Goal: Task Accomplishment & Management: Complete application form

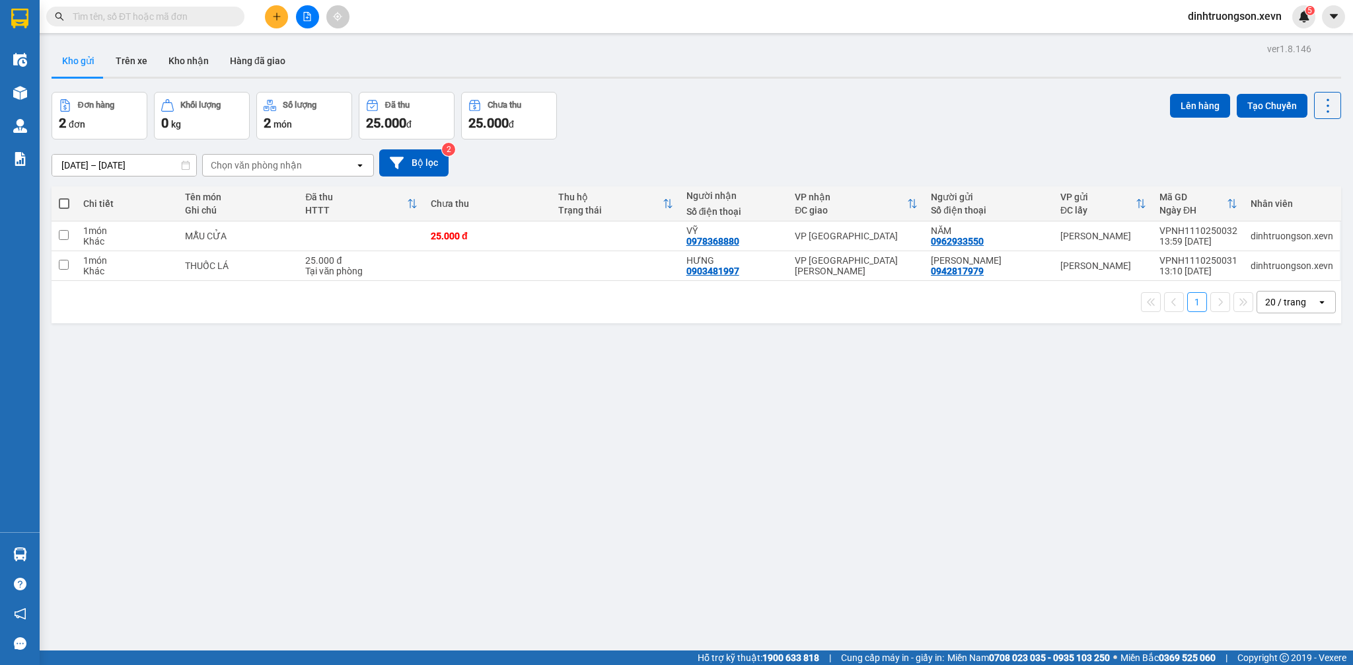
drag, startPoint x: 746, startPoint y: 152, endPoint x: 735, endPoint y: 153, distance: 12.0
click at [744, 152] on div "[DATE] – [DATE] Press the down arrow key to interact with the calendar and sele…" at bounding box center [696, 162] width 1289 height 27
click at [131, 61] on button "Trên xe" at bounding box center [131, 61] width 53 height 32
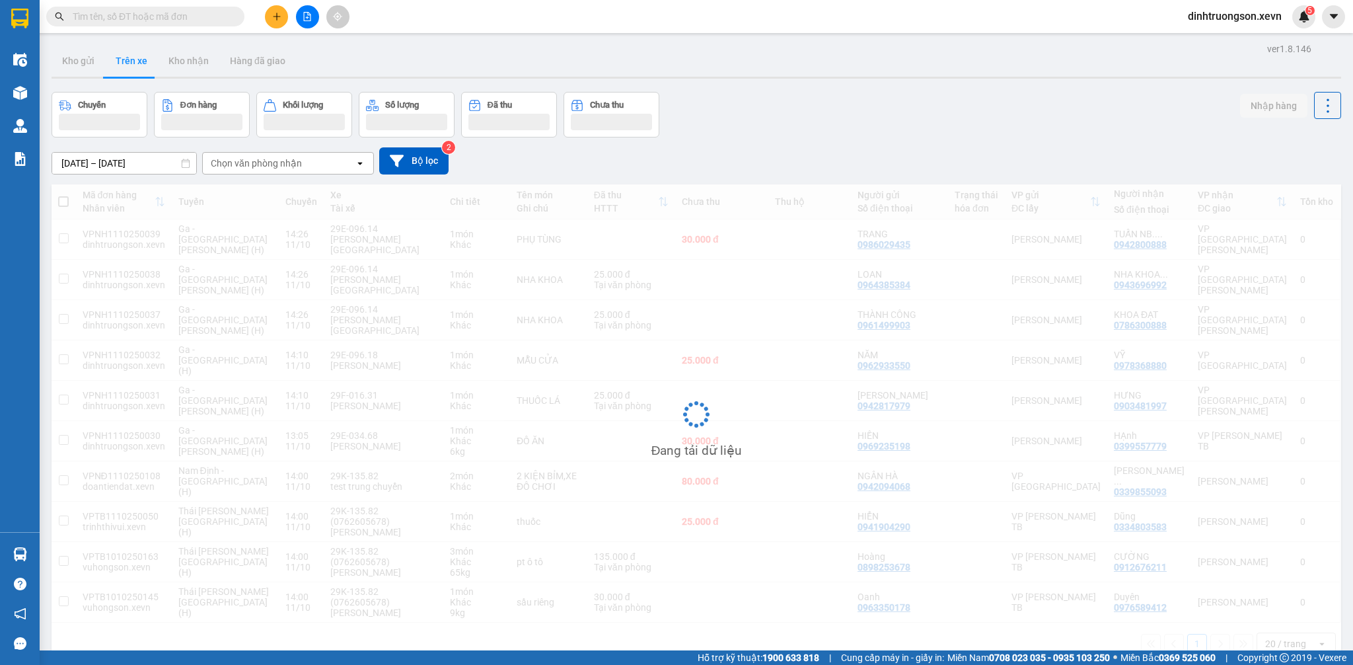
click at [81, 65] on button "Kho gửi" at bounding box center [79, 61] width 54 height 32
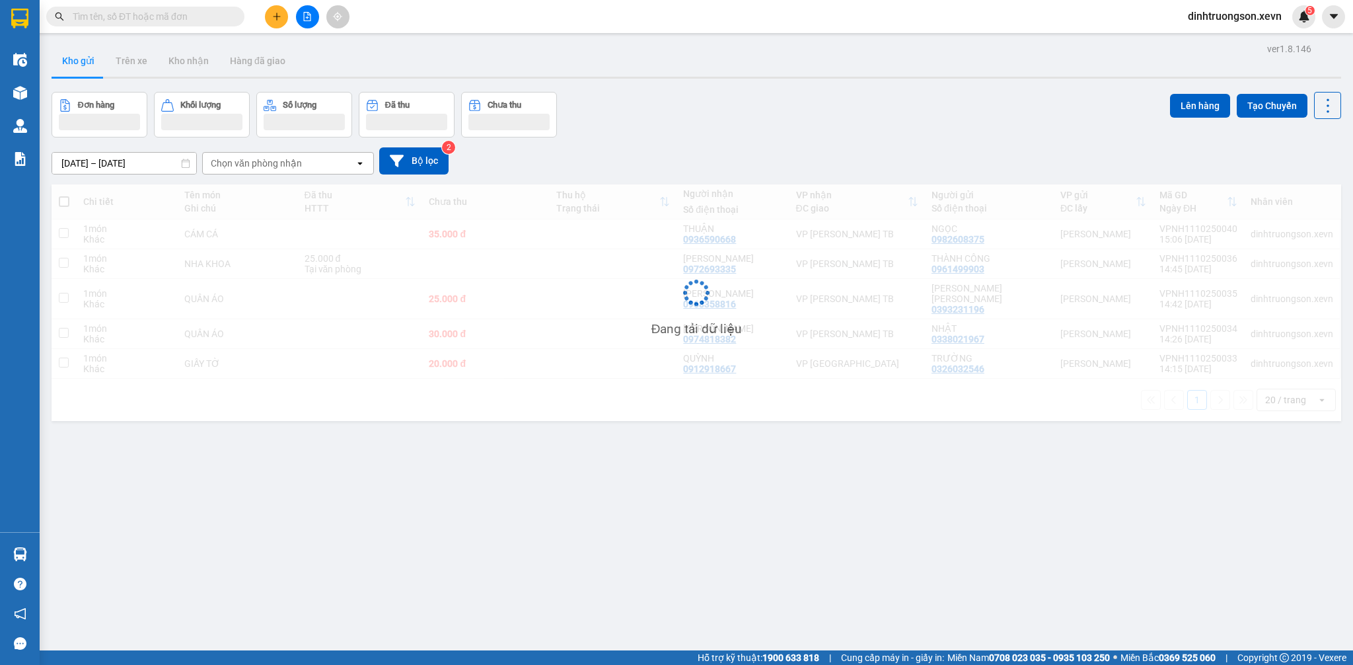
drag, startPoint x: 131, startPoint y: 61, endPoint x: 85, endPoint y: 67, distance: 46.6
click at [81, 66] on button "Kho gửi" at bounding box center [79, 61] width 54 height 32
click at [85, 67] on button "Kho gửi" at bounding box center [79, 61] width 54 height 32
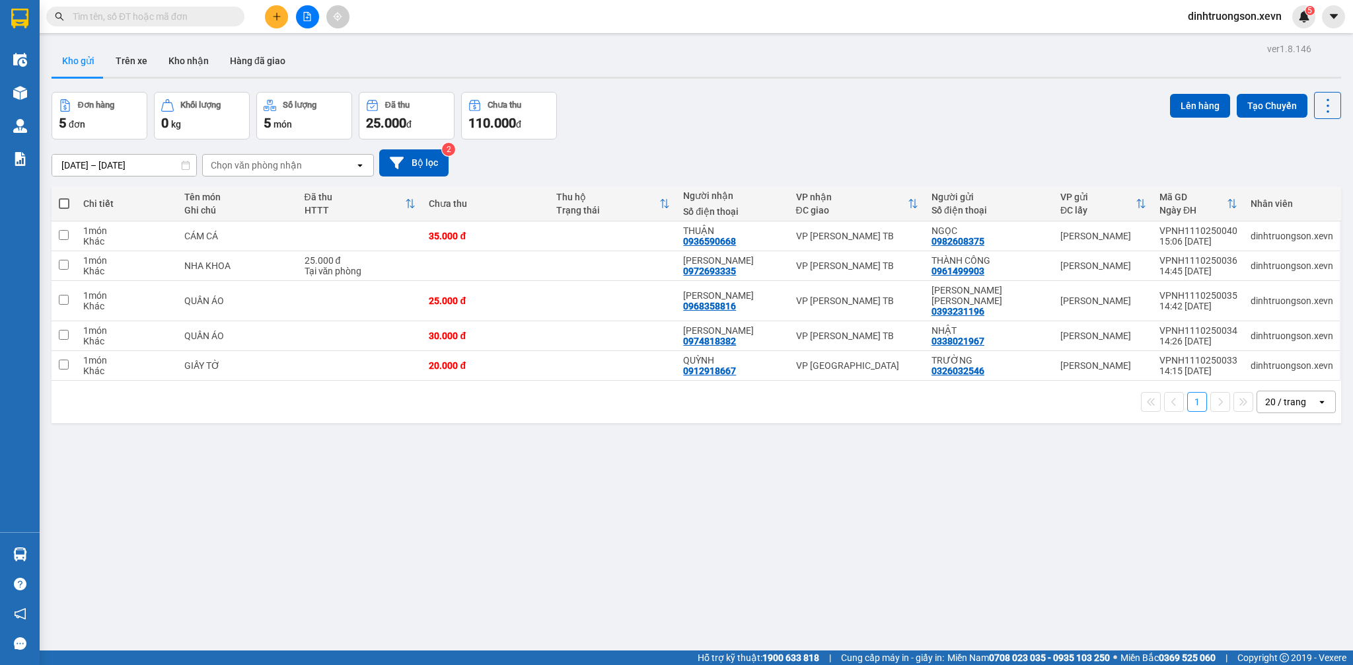
click at [793, 141] on div "[DATE] – [DATE] Press the down arrow key to interact with the calendar and sele…" at bounding box center [696, 162] width 1289 height 47
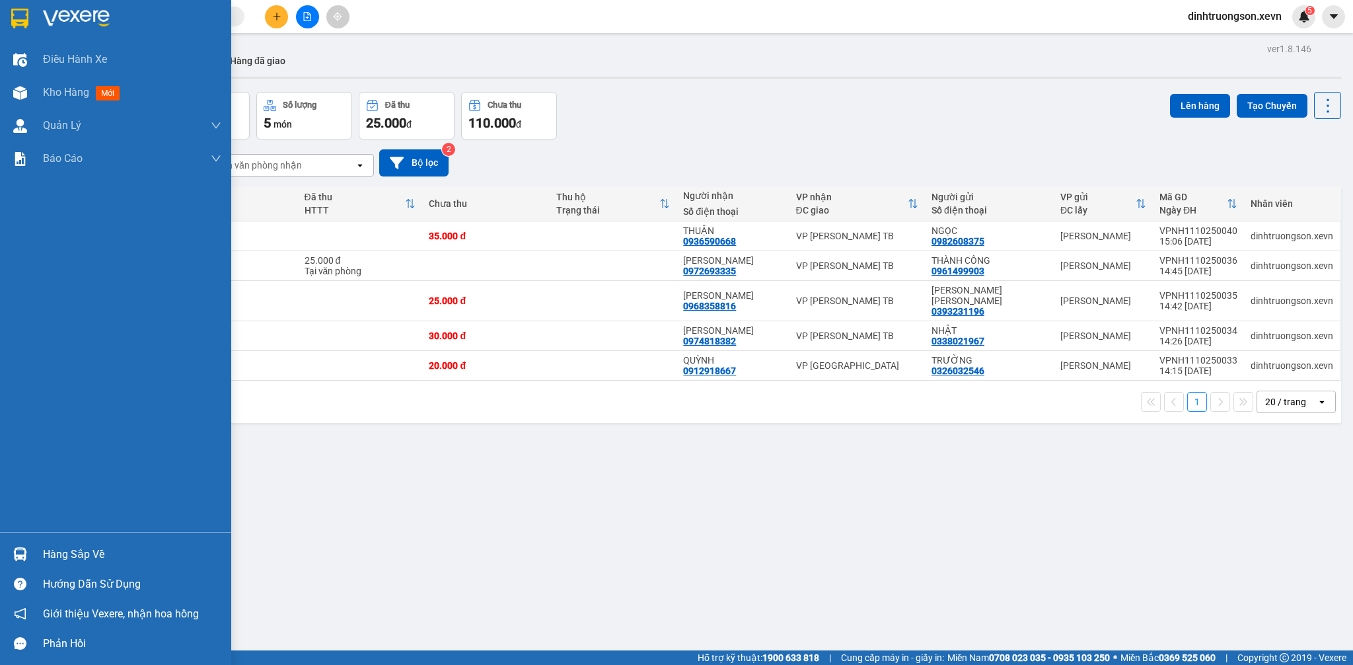
click at [17, 555] on img at bounding box center [20, 554] width 14 height 14
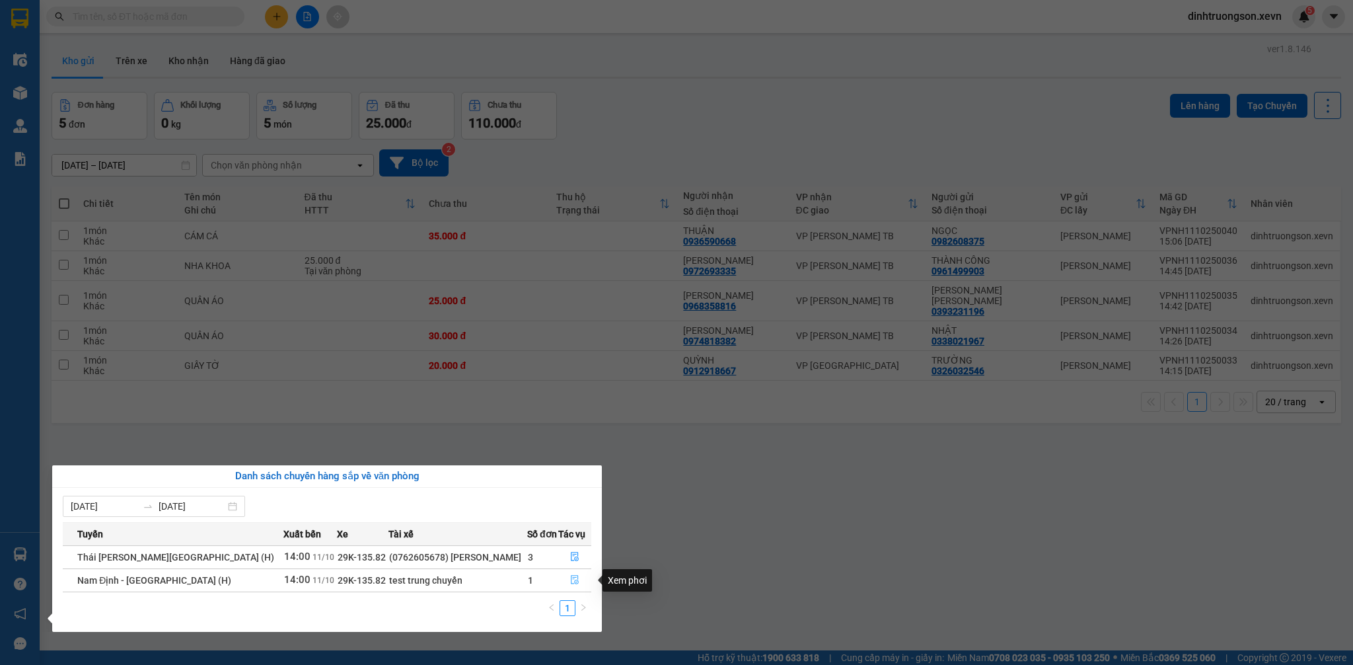
click at [570, 576] on icon "file-done" at bounding box center [574, 579] width 9 height 9
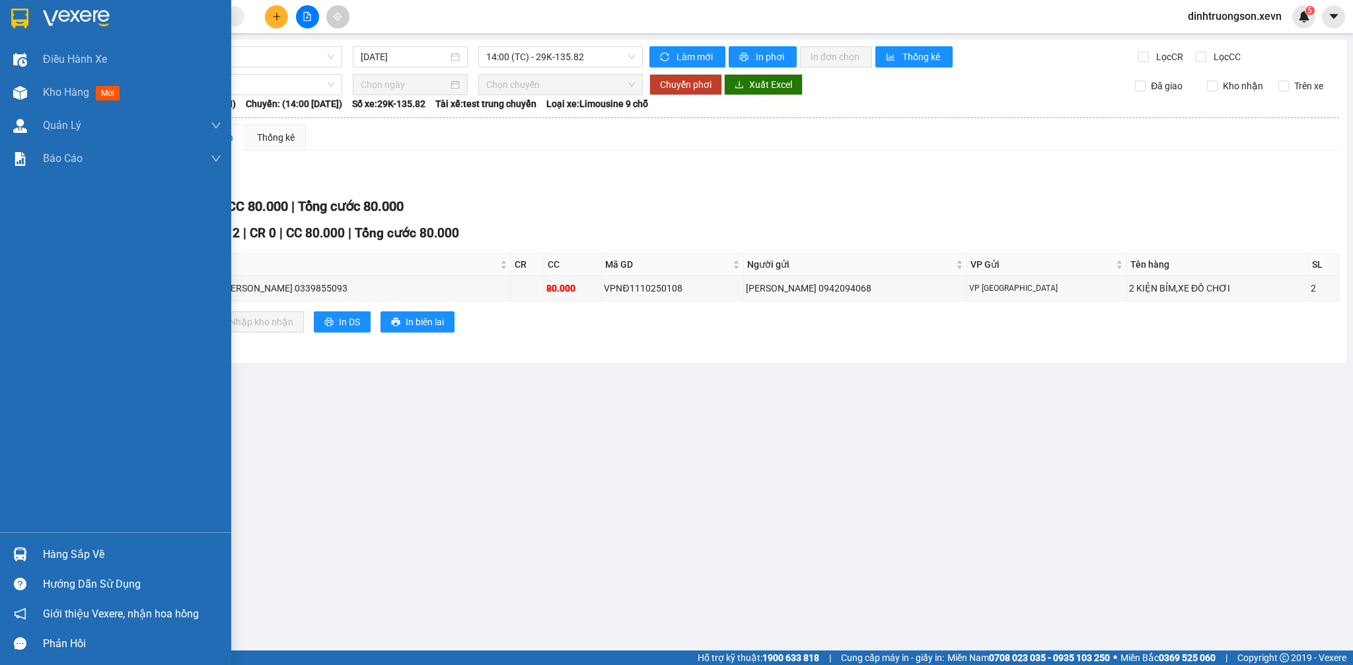
click at [18, 550] on img at bounding box center [20, 554] width 14 height 14
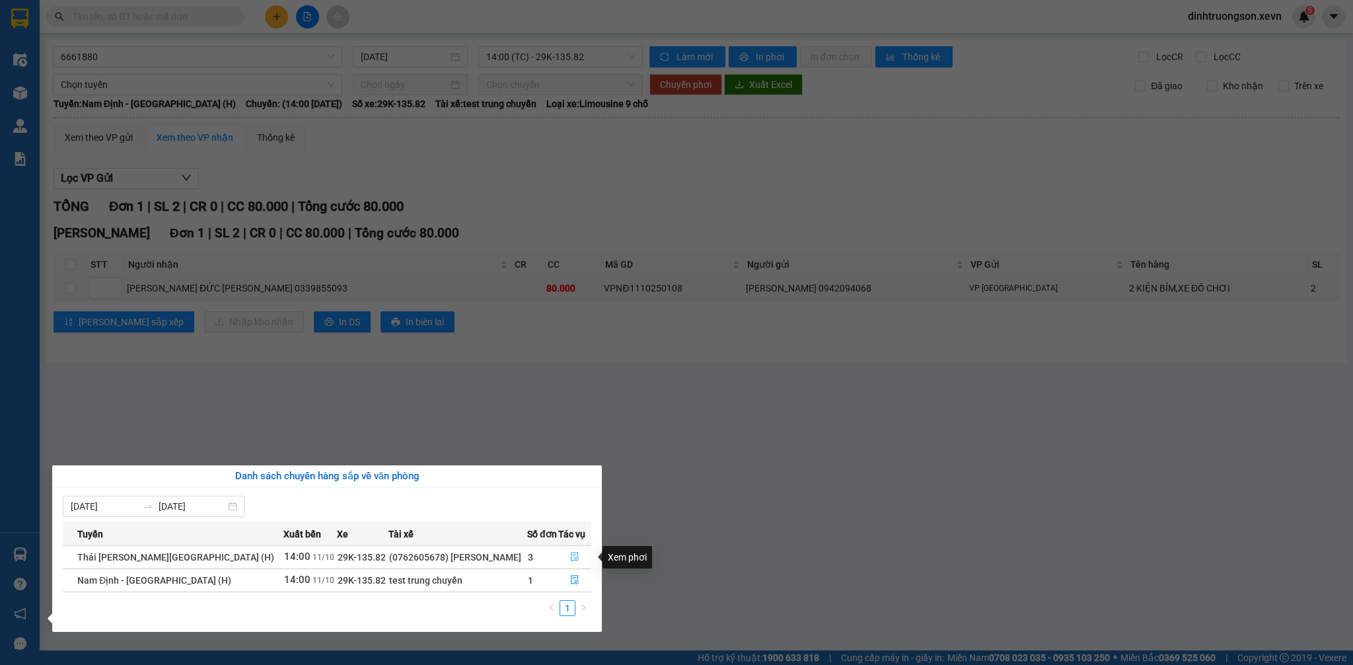
click at [571, 554] on icon "file-done" at bounding box center [575, 556] width 8 height 9
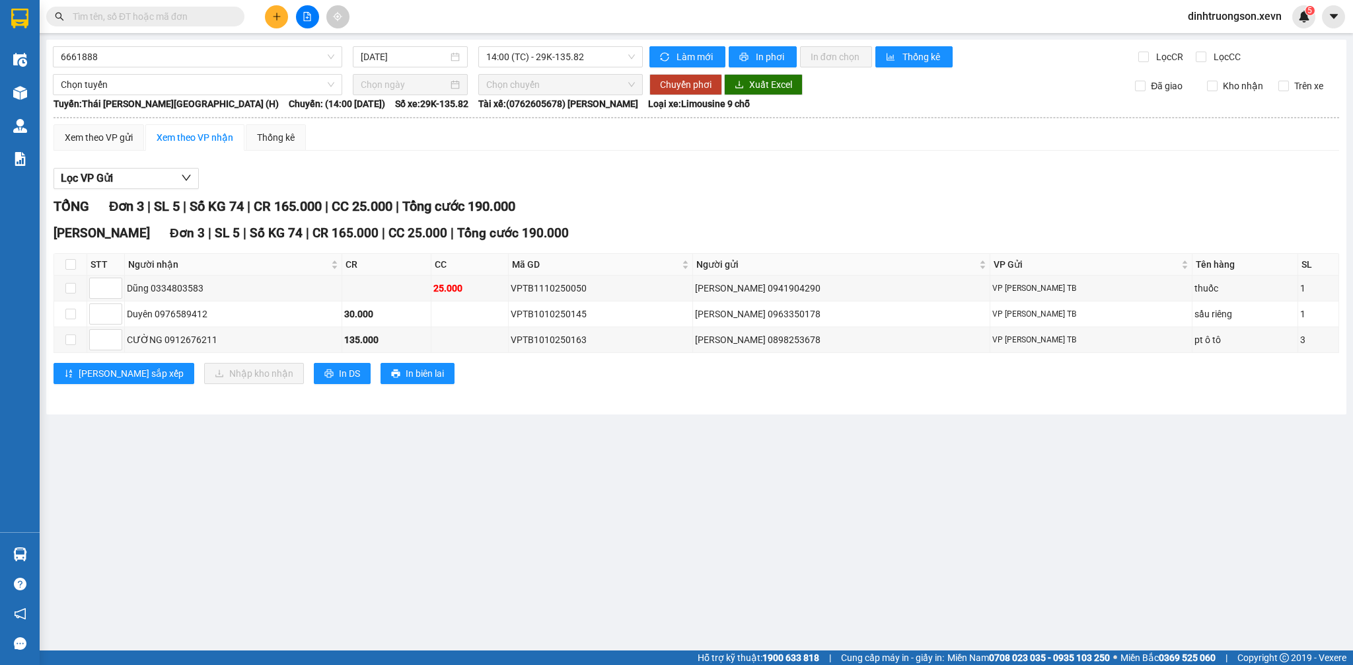
click at [211, 14] on input "text" at bounding box center [151, 16] width 156 height 15
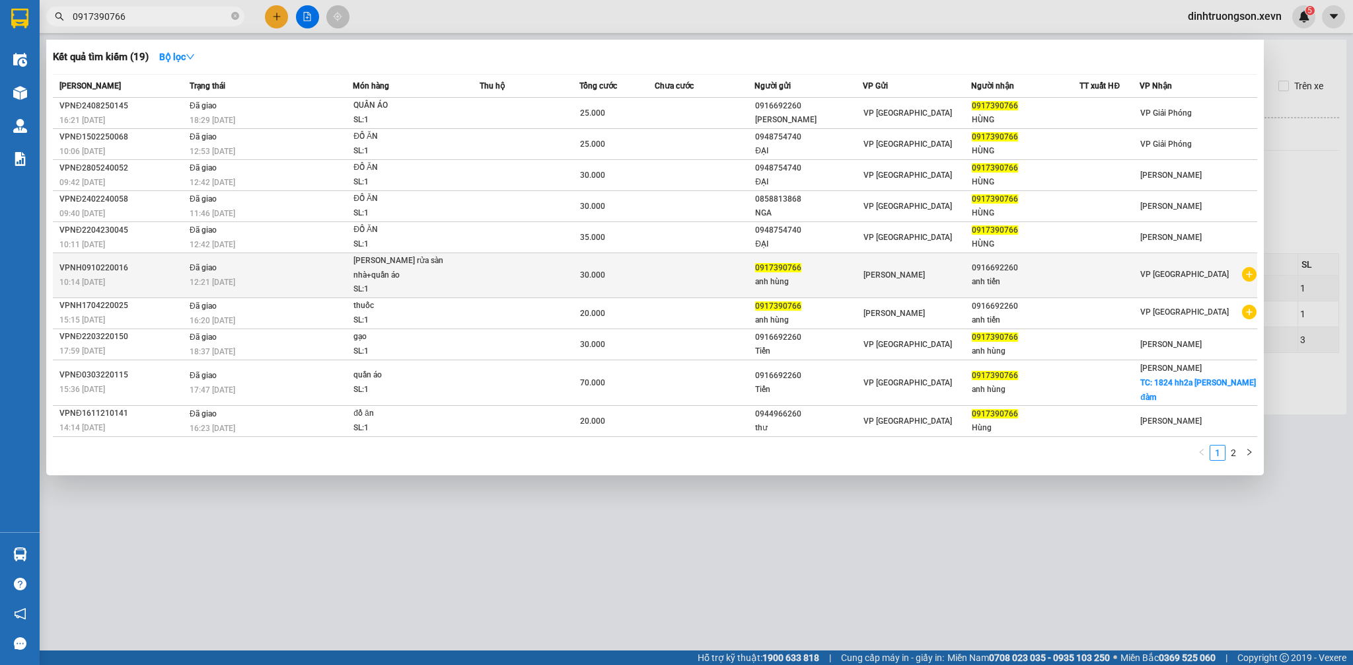
type input "0917390766"
click at [1250, 268] on icon "plus-circle" at bounding box center [1249, 274] width 15 height 15
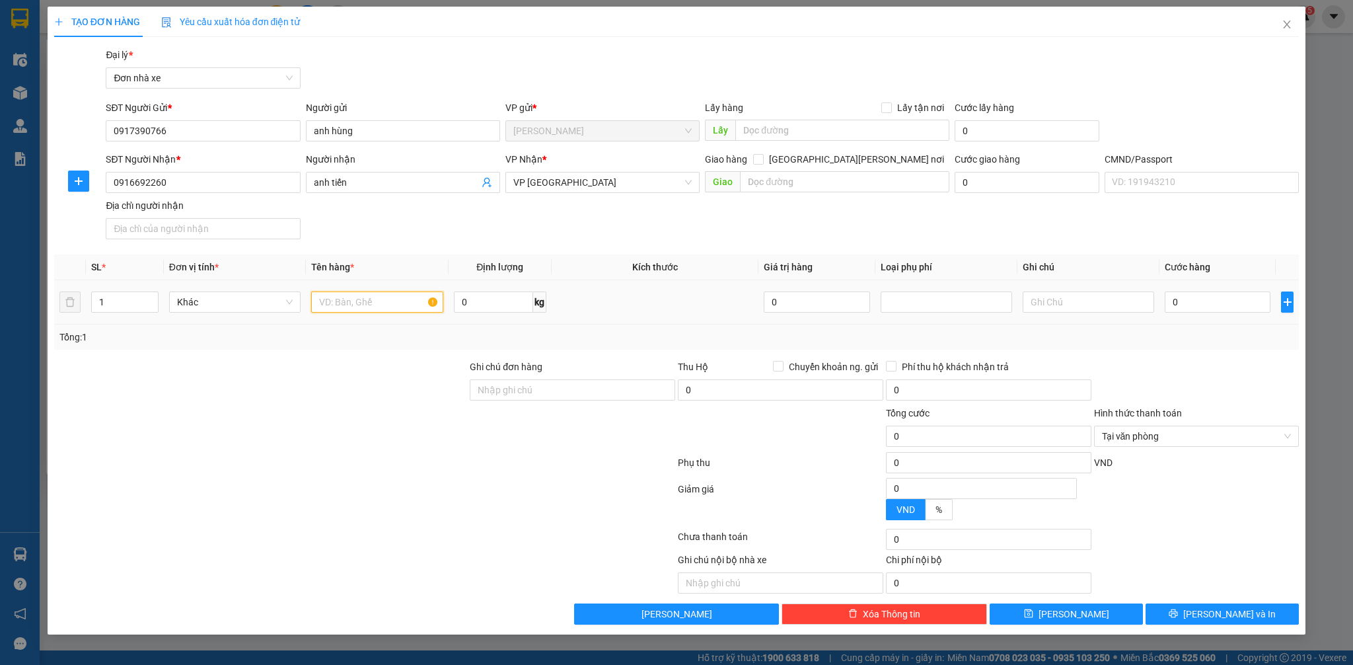
drag, startPoint x: 357, startPoint y: 311, endPoint x: 359, endPoint y: 303, distance: 9.0
click at [359, 303] on input "text" at bounding box center [376, 301] width 131 height 21
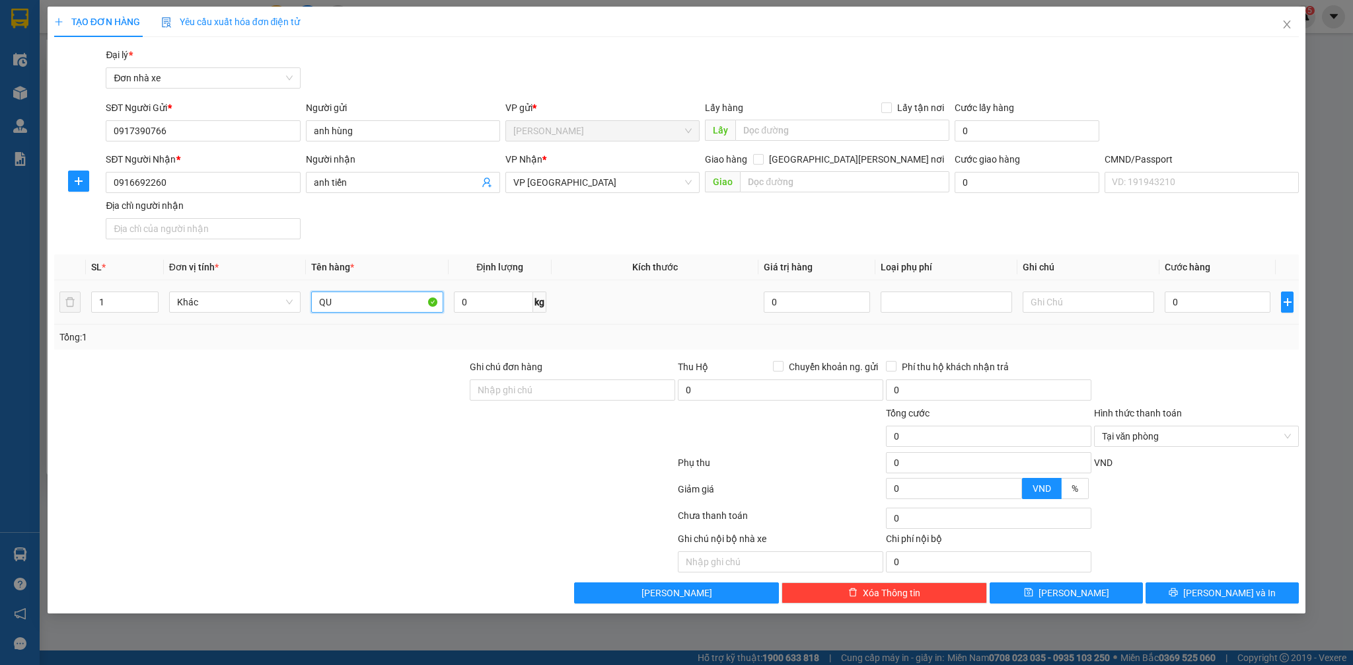
type input "Q"
type input "GIẤY TỜ"
click at [1185, 302] on input "0" at bounding box center [1218, 301] width 106 height 21
type input "02"
type input "2"
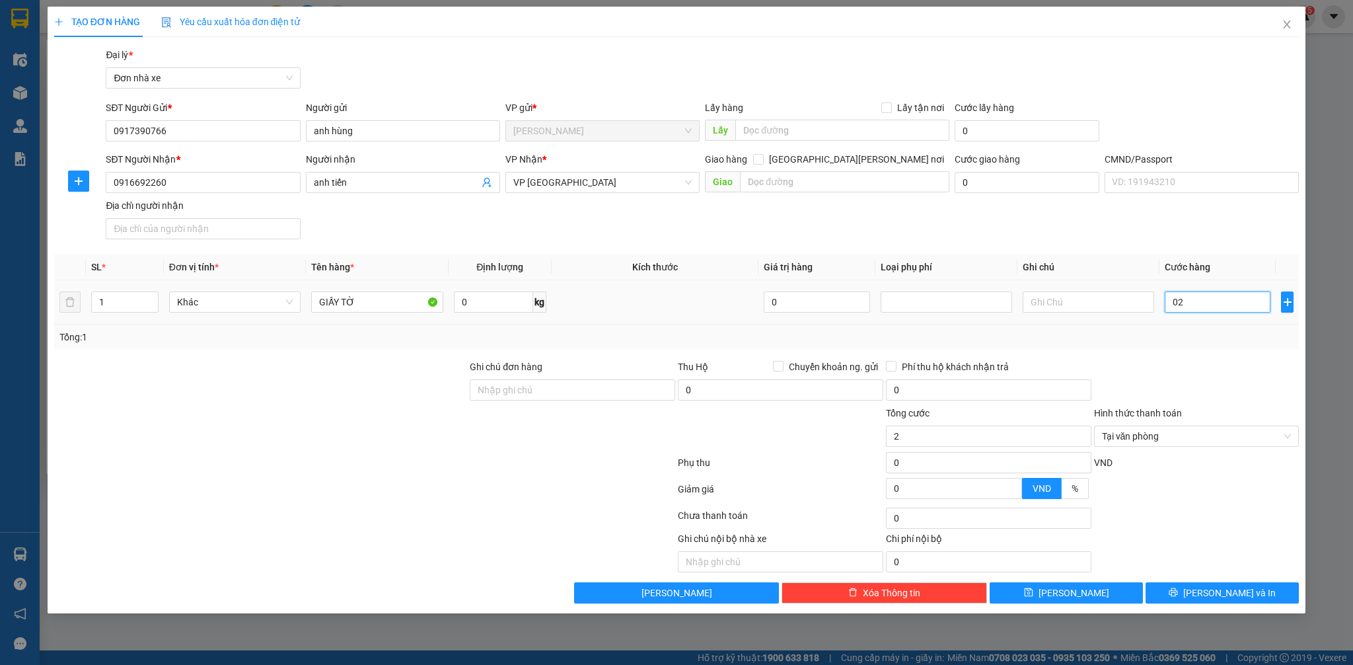
type input "0"
type input "02"
type input "2"
type input "020"
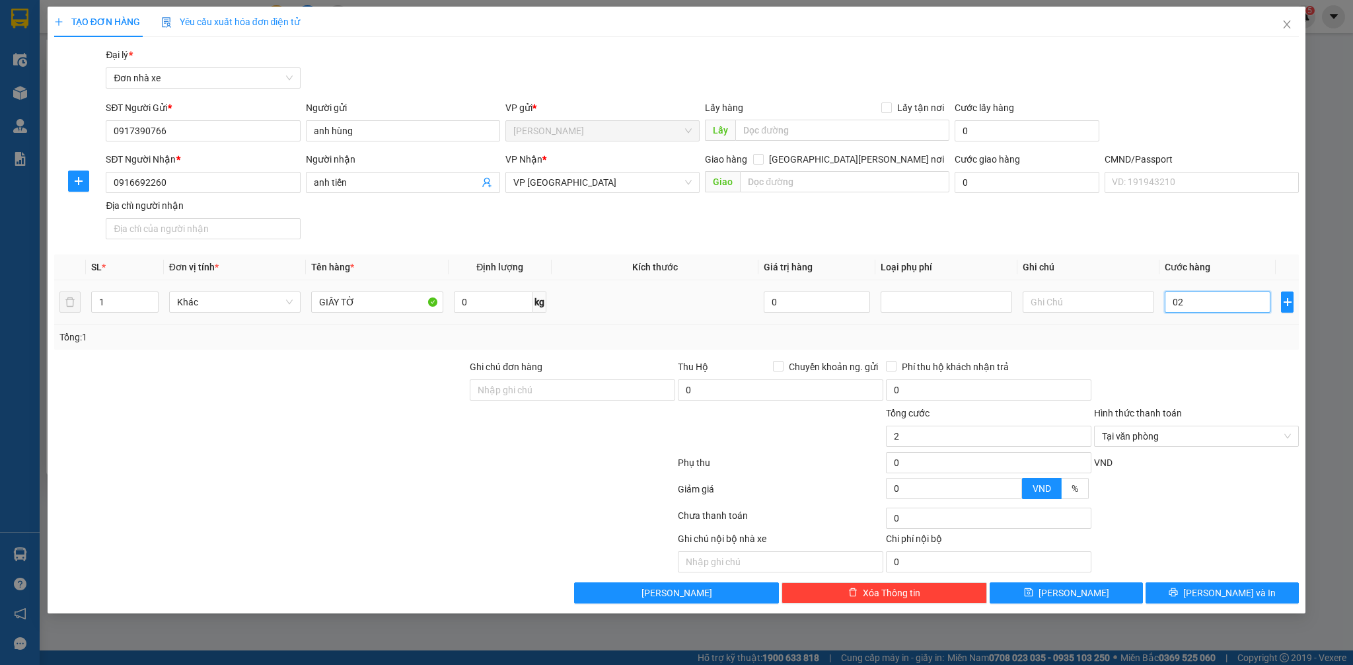
type input "20"
type input "0.200"
type input "200"
type input "02.000"
type input "2.000"
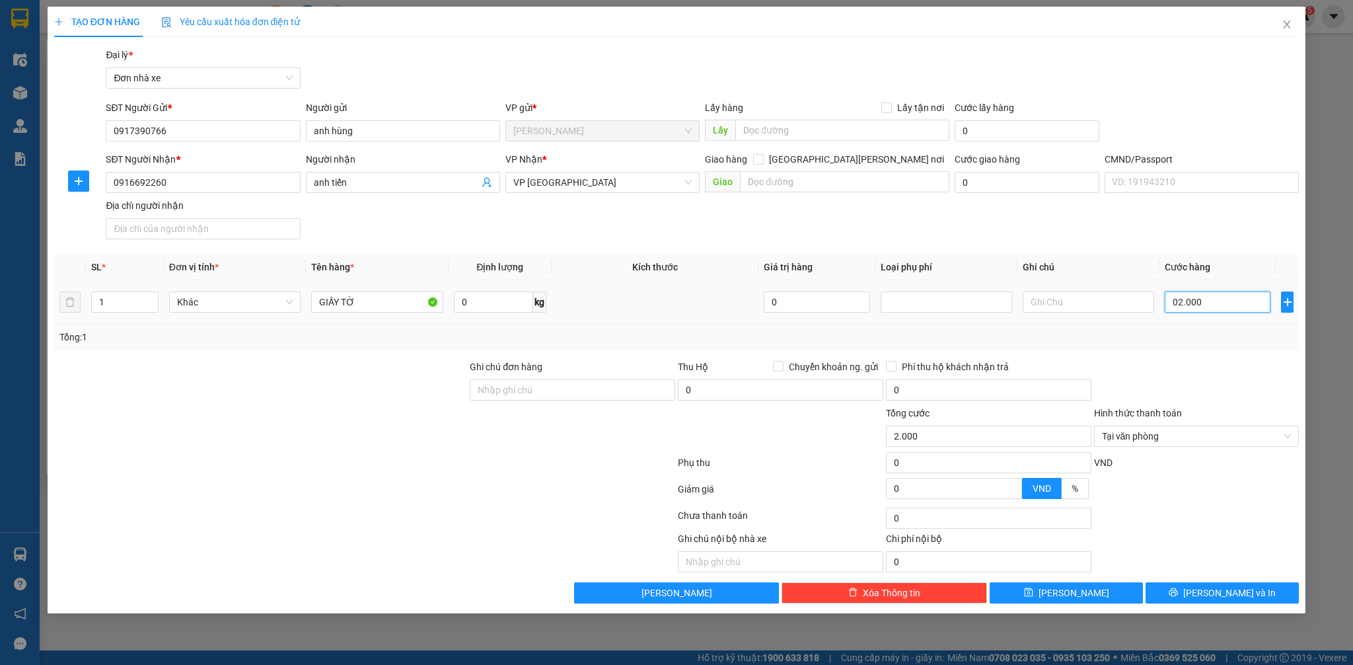
type input "020.000"
type input "20.000"
click at [1227, 355] on div "Transit Pickup Surcharge Ids Transit Deliver Surcharge Ids Transit Deliver Surc…" at bounding box center [676, 326] width 1245 height 556
click at [1229, 601] on button "[PERSON_NAME] và In" at bounding box center [1221, 592] width 153 height 21
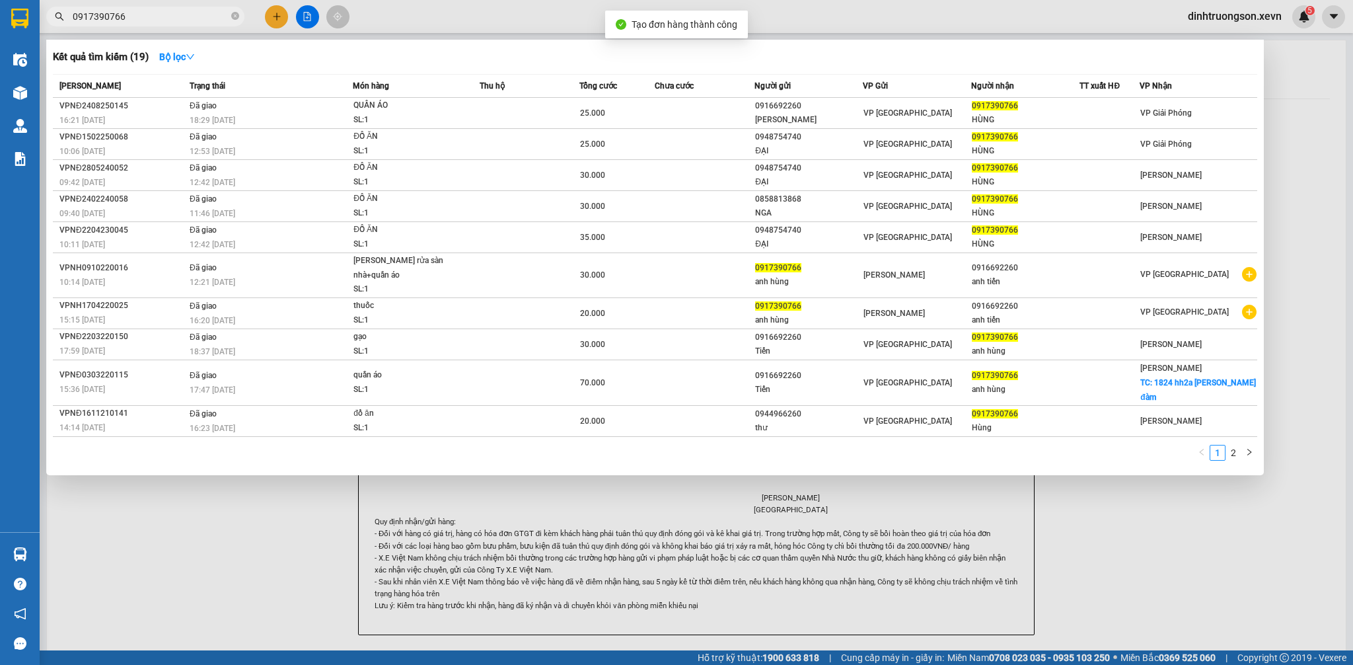
drag, startPoint x: 881, startPoint y: 34, endPoint x: 815, endPoint y: 48, distance: 67.0
click at [865, 38] on div at bounding box center [676, 332] width 1353 height 665
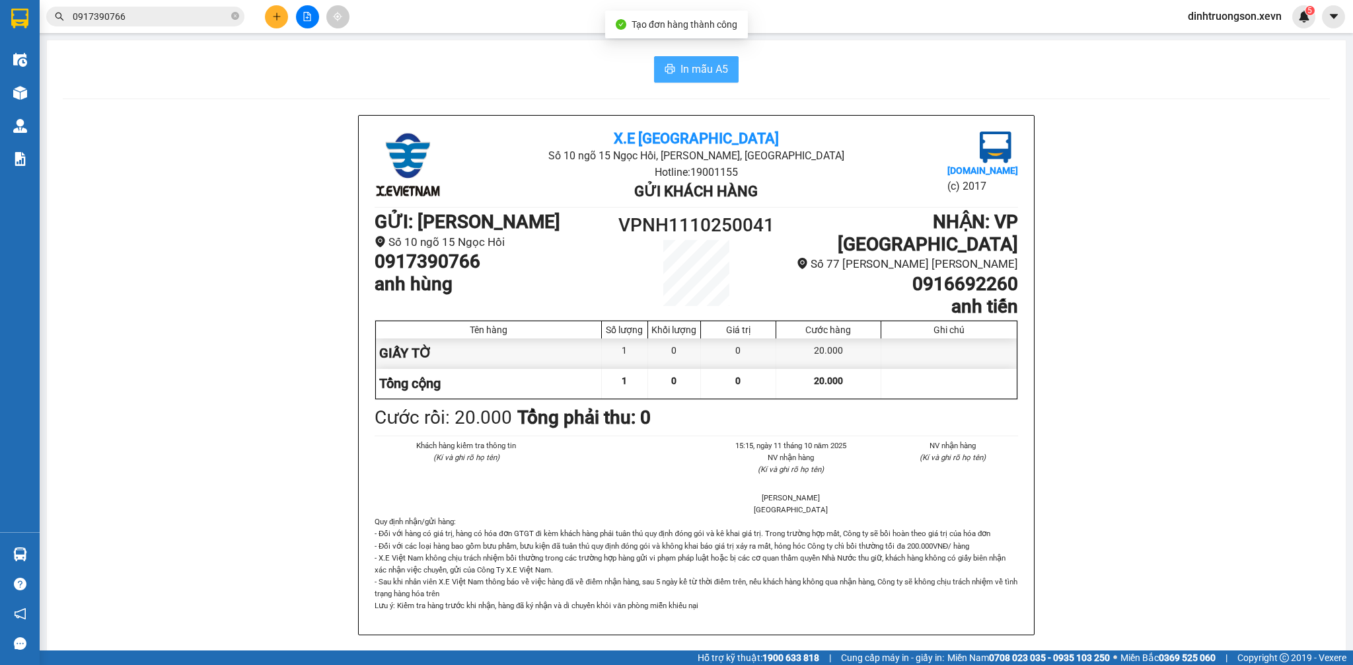
click at [693, 73] on span "In mẫu A5" at bounding box center [704, 69] width 48 height 17
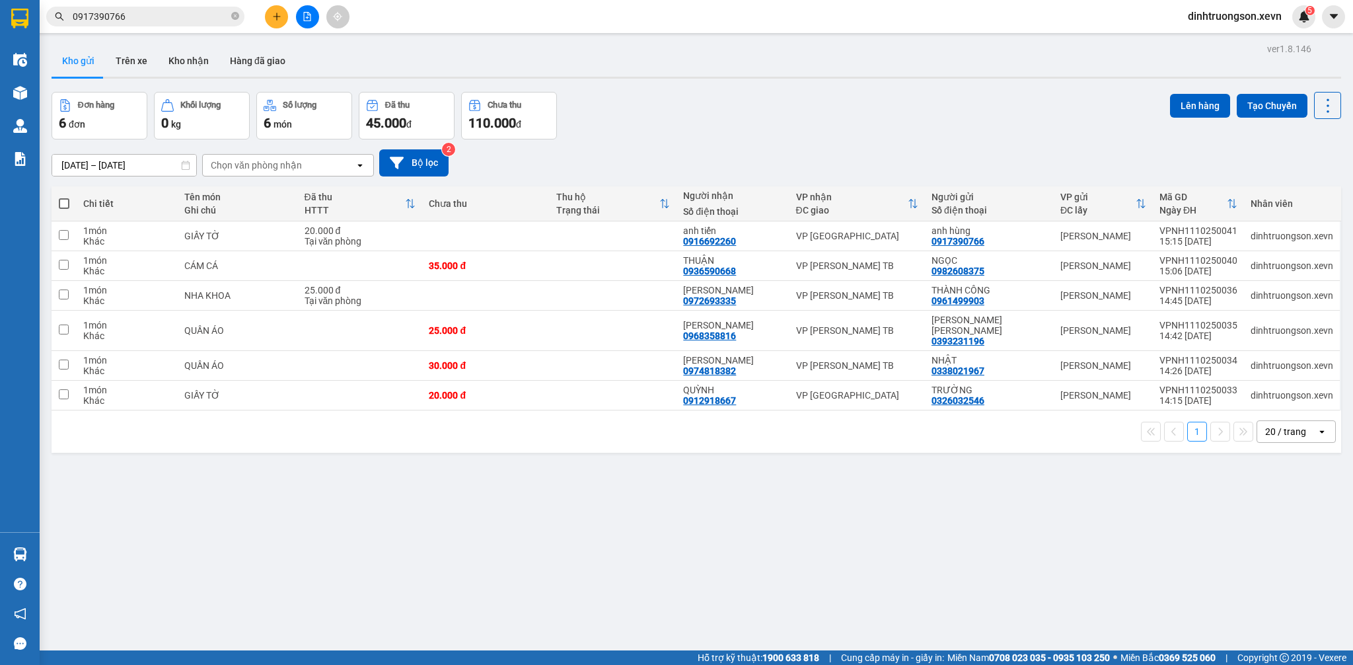
click at [172, 19] on input "0917390766" at bounding box center [151, 16] width 156 height 15
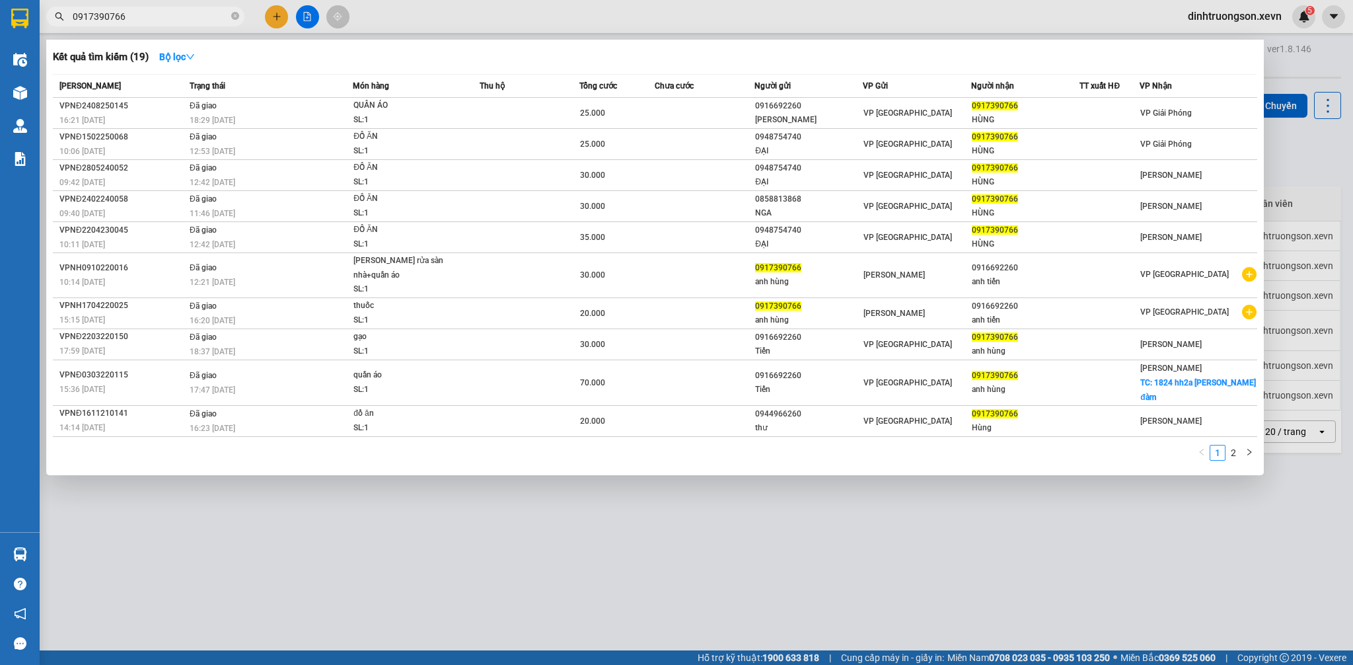
click at [172, 19] on input "0917390766" at bounding box center [151, 16] width 156 height 15
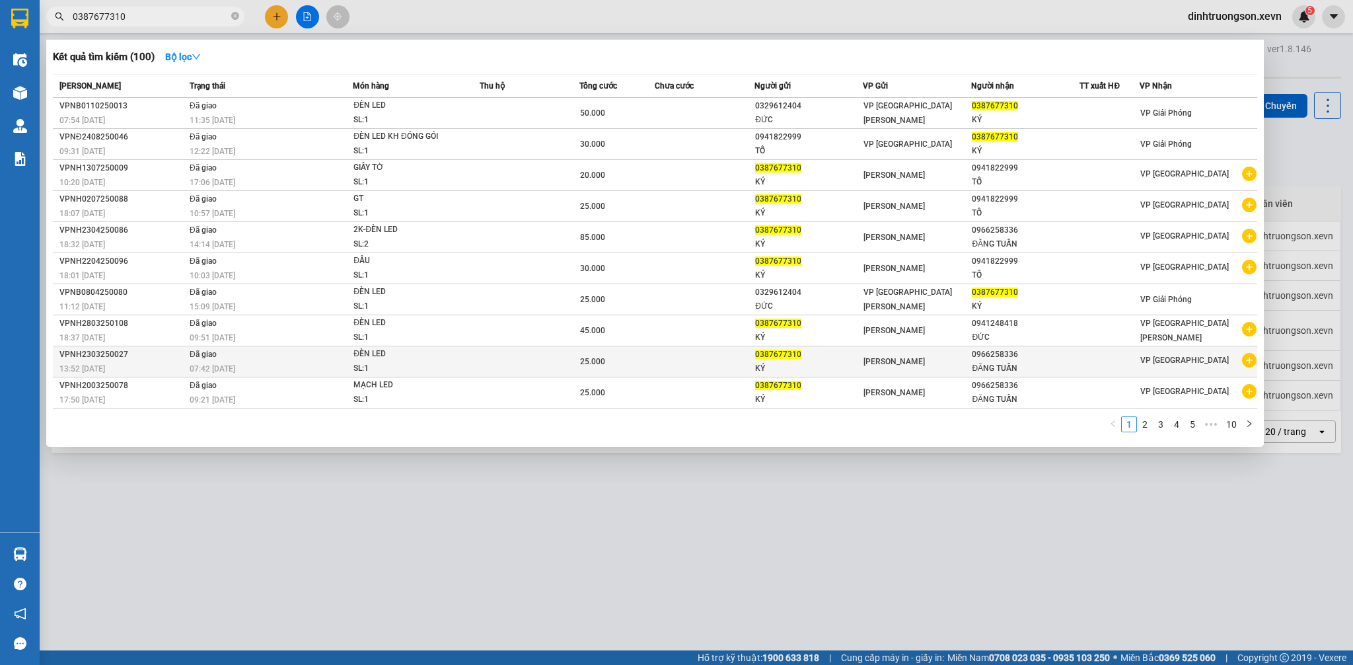
type input "0387677310"
click at [1245, 359] on icon "plus-circle" at bounding box center [1249, 360] width 15 height 15
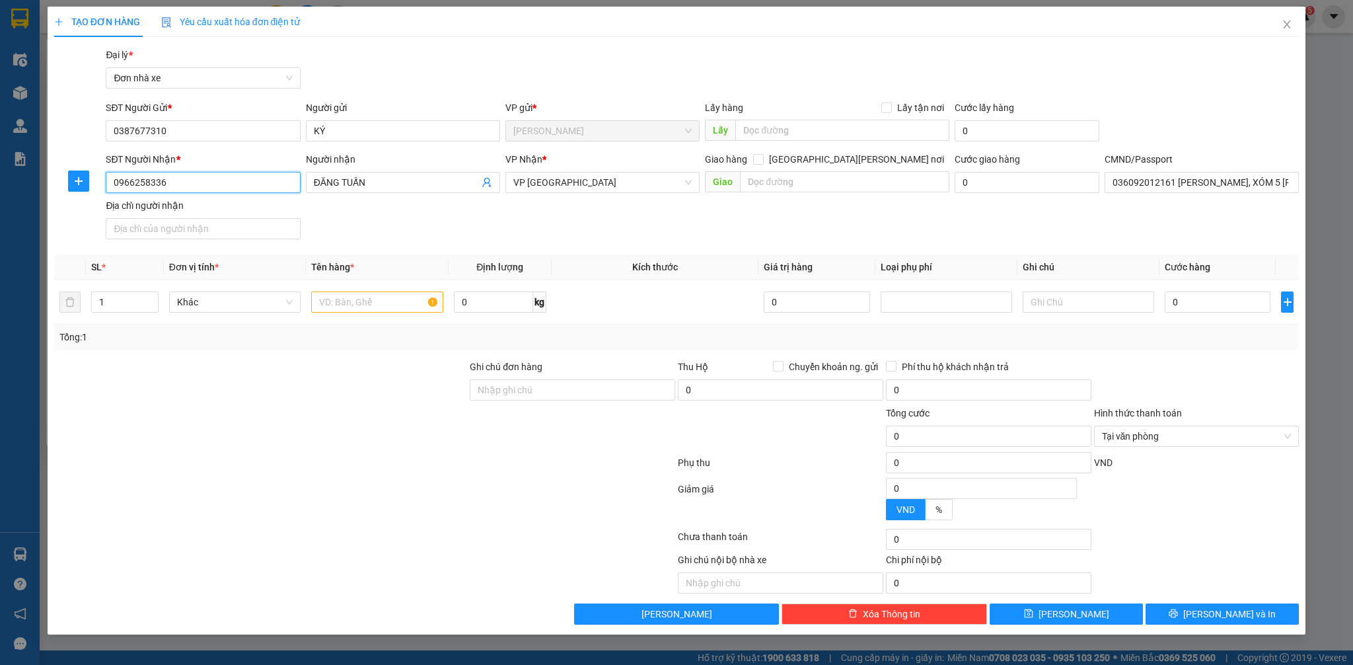
click at [212, 191] on input "0966258336" at bounding box center [203, 182] width 194 height 21
click at [226, 188] on input "0966258336" at bounding box center [203, 182] width 194 height 21
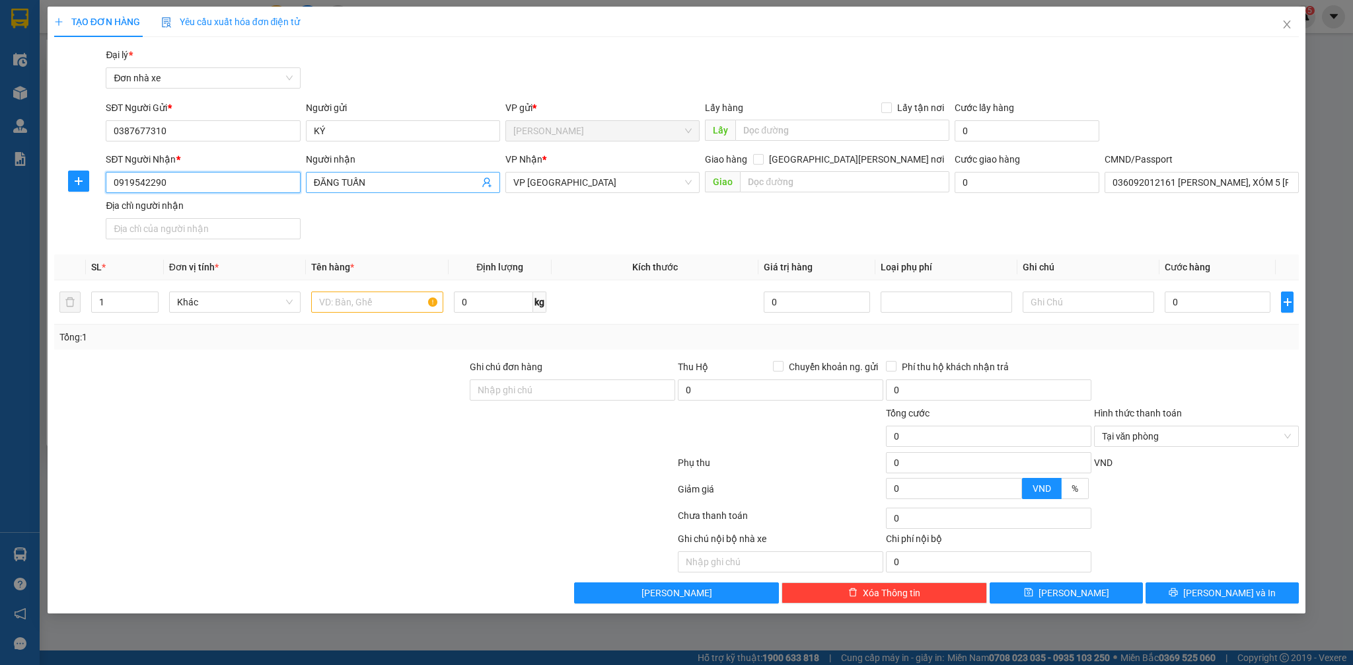
type input "0919542290"
click at [410, 188] on input "ĐĂNG TUẤN" at bounding box center [396, 182] width 165 height 15
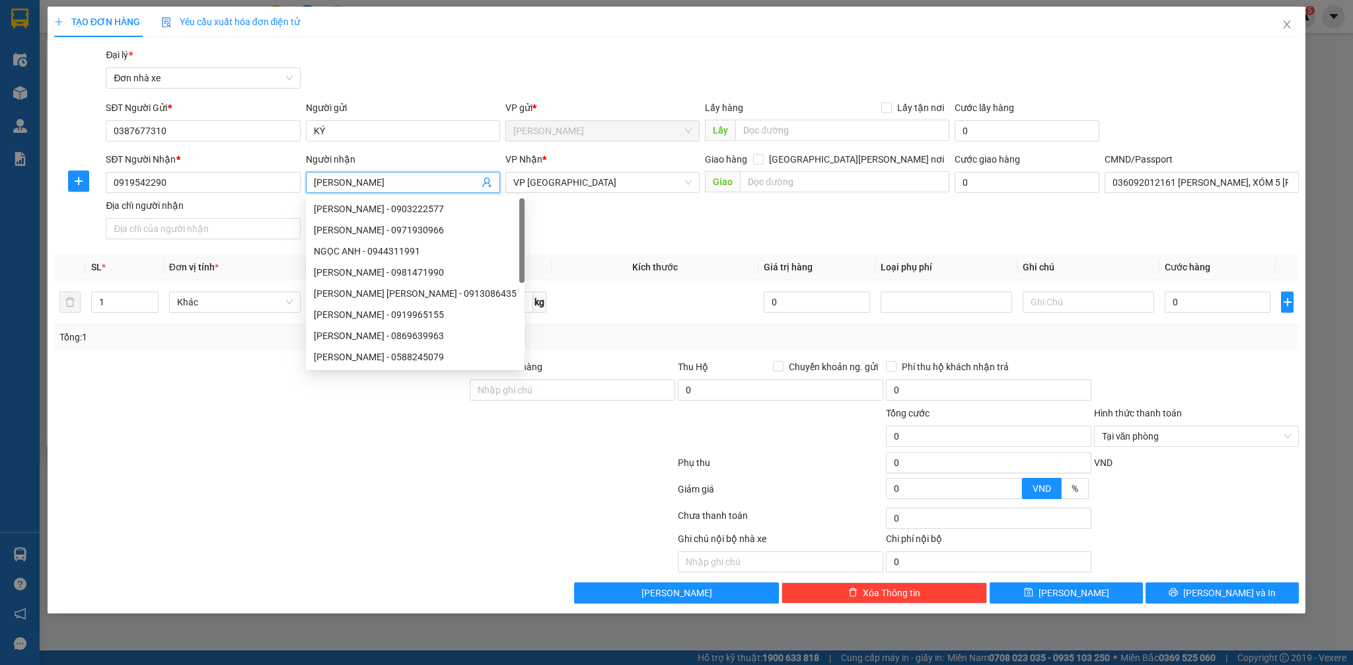
type input "[PERSON_NAME]"
click at [527, 54] on div "Gói vận chuyển * Tiêu chuẩn Đại lý * Đơn nhà xe" at bounding box center [702, 71] width 1198 height 46
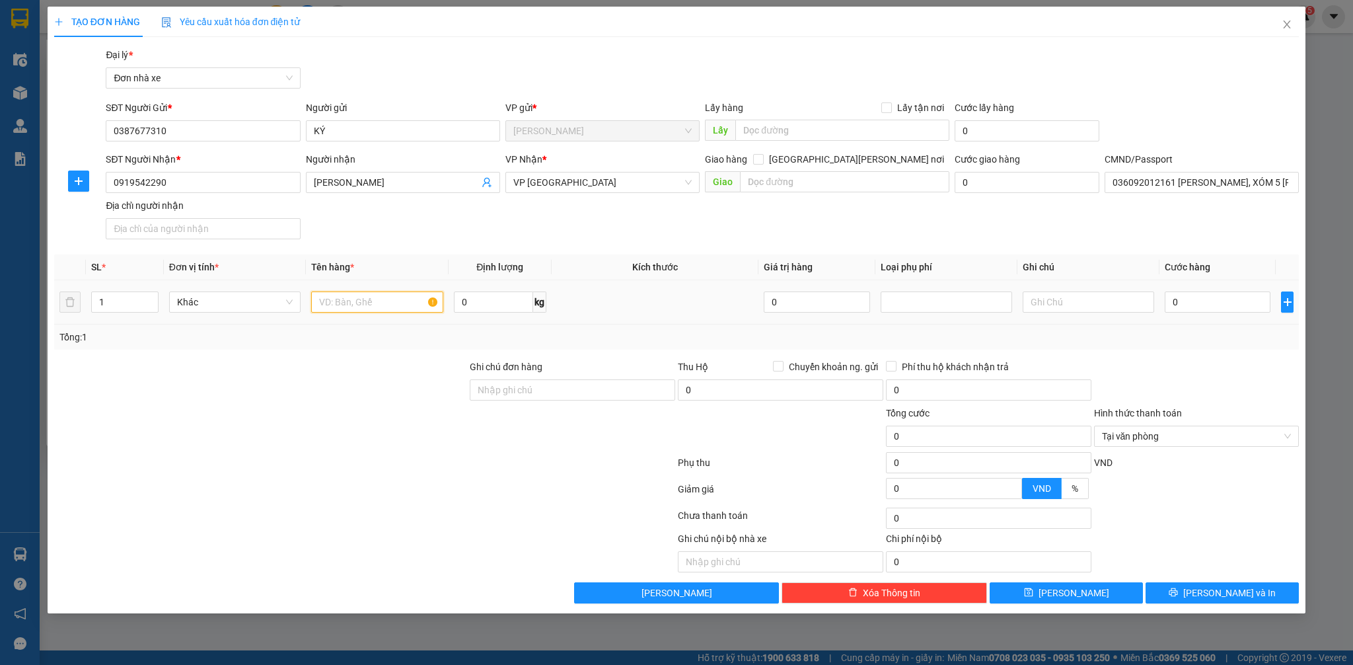
click at [343, 310] on input "text" at bounding box center [376, 301] width 131 height 21
type input "G"
type input "T"
type input "THẺ"
click at [1193, 301] on input "0" at bounding box center [1218, 301] width 106 height 21
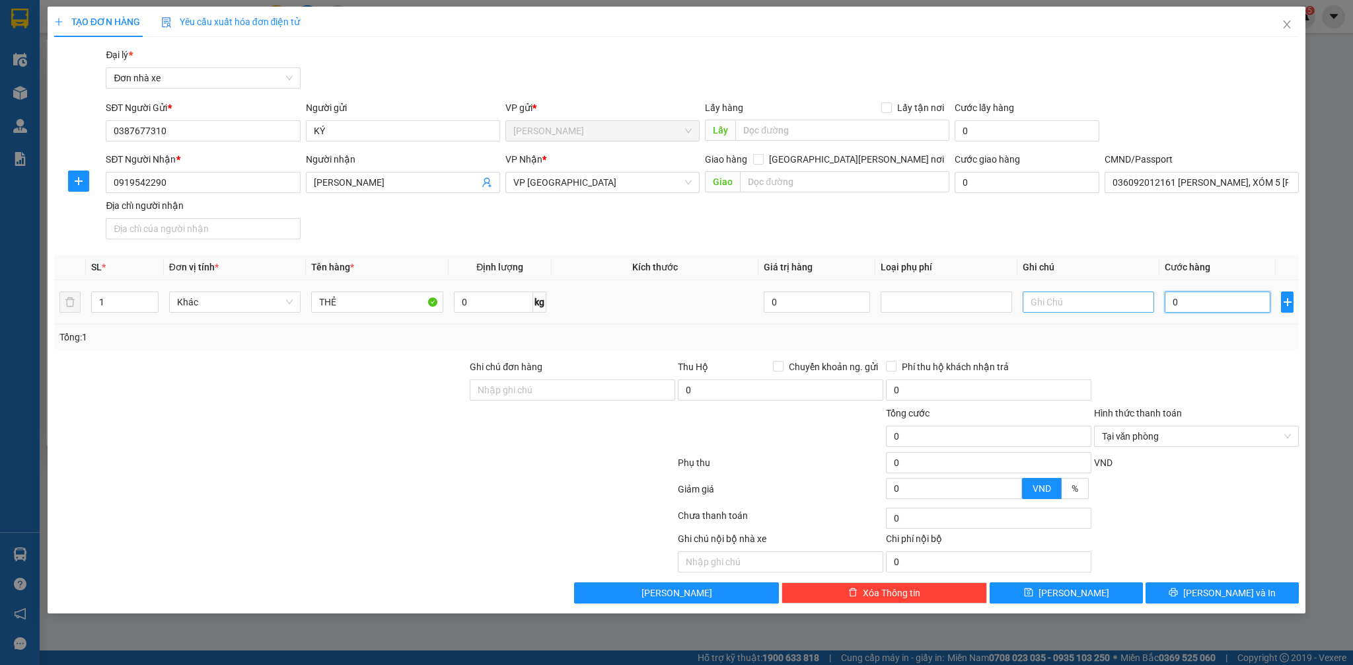
type input "2"
type input "20"
type input "200"
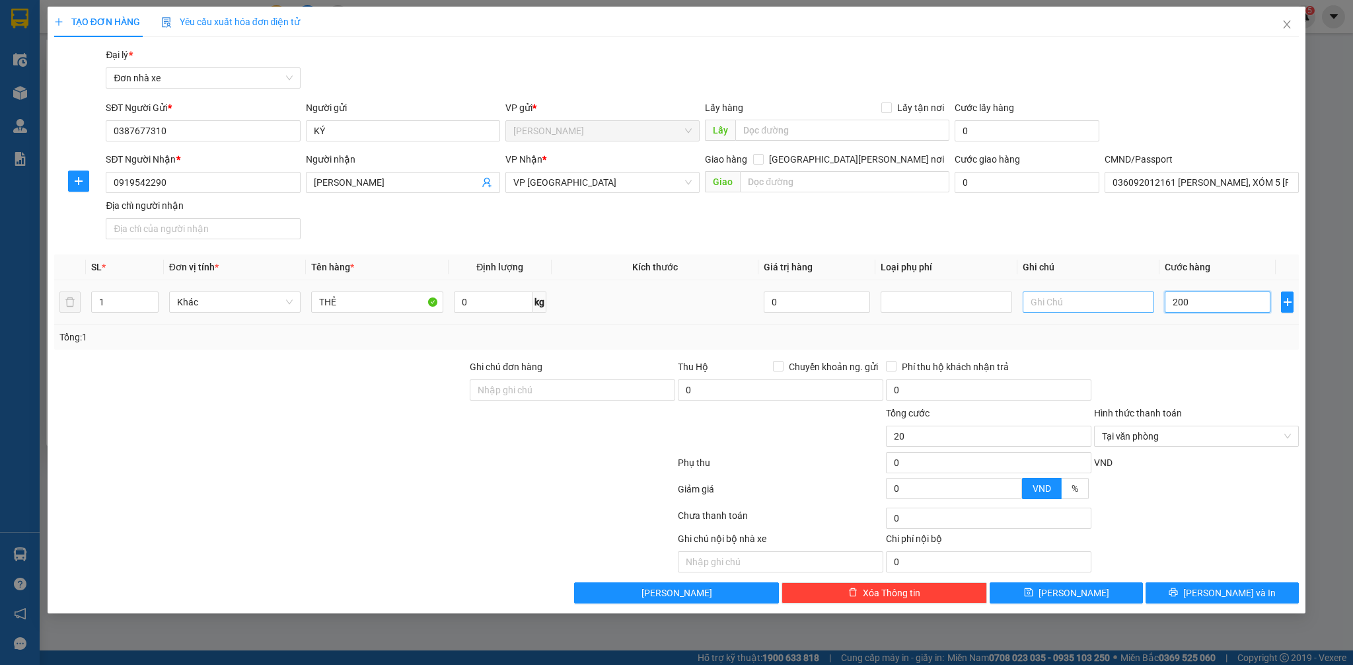
type input "200"
type input "2.000"
type input "20.000"
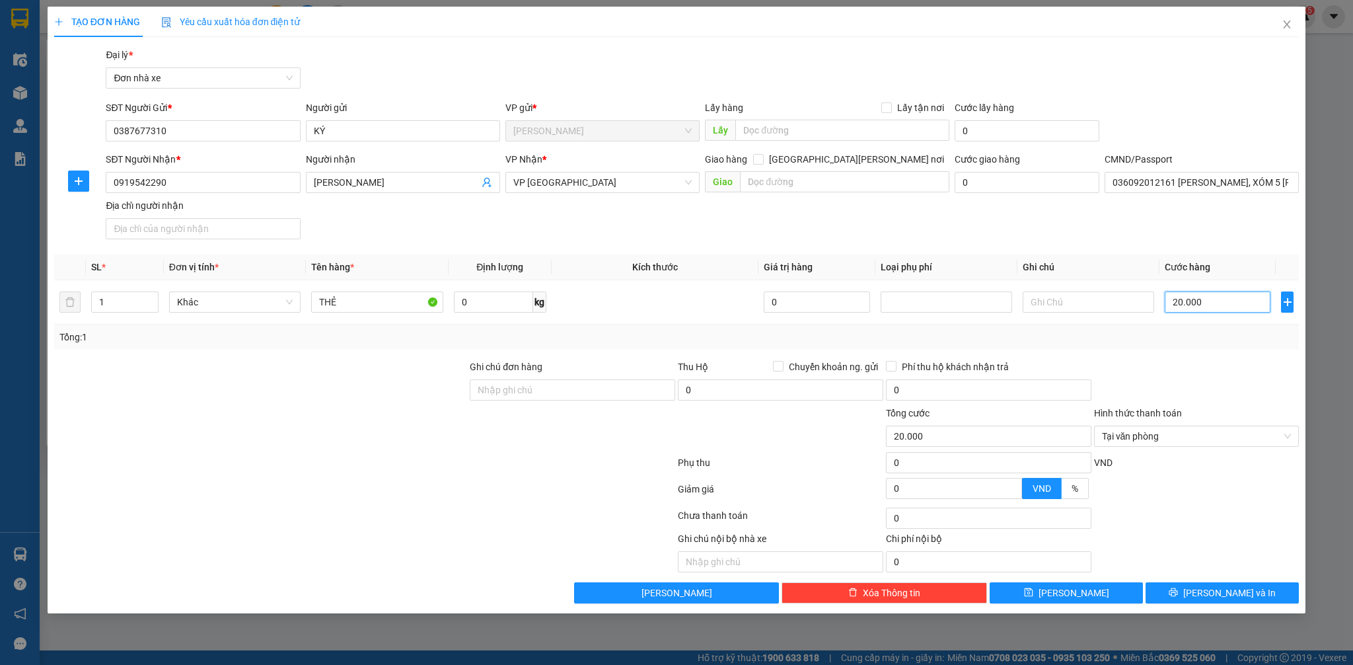
type input "20.000"
drag, startPoint x: 1193, startPoint y: 363, endPoint x: 1196, endPoint y: 387, distance: 24.6
click at [1193, 365] on div at bounding box center [1197, 382] width 208 height 46
drag, startPoint x: 1226, startPoint y: 595, endPoint x: 1235, endPoint y: 600, distance: 10.7
click at [1229, 597] on span "[PERSON_NAME] và In" at bounding box center [1229, 592] width 92 height 15
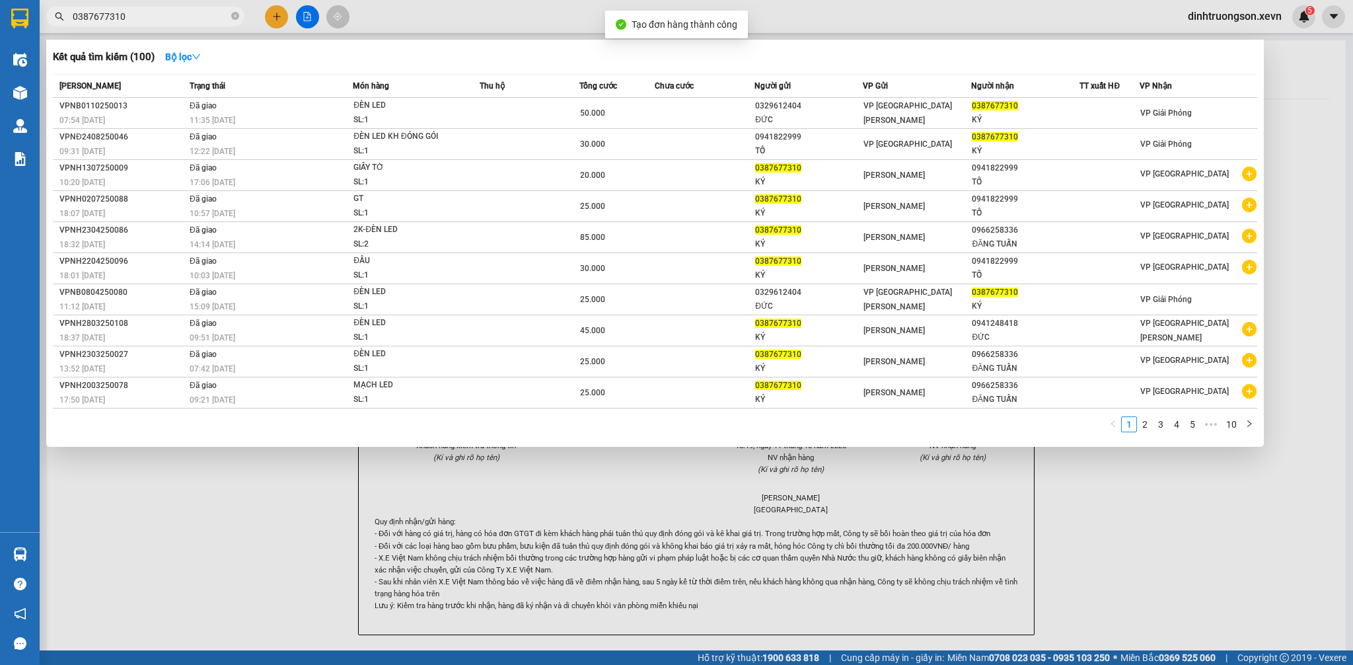
click at [1330, 567] on div at bounding box center [676, 332] width 1353 height 665
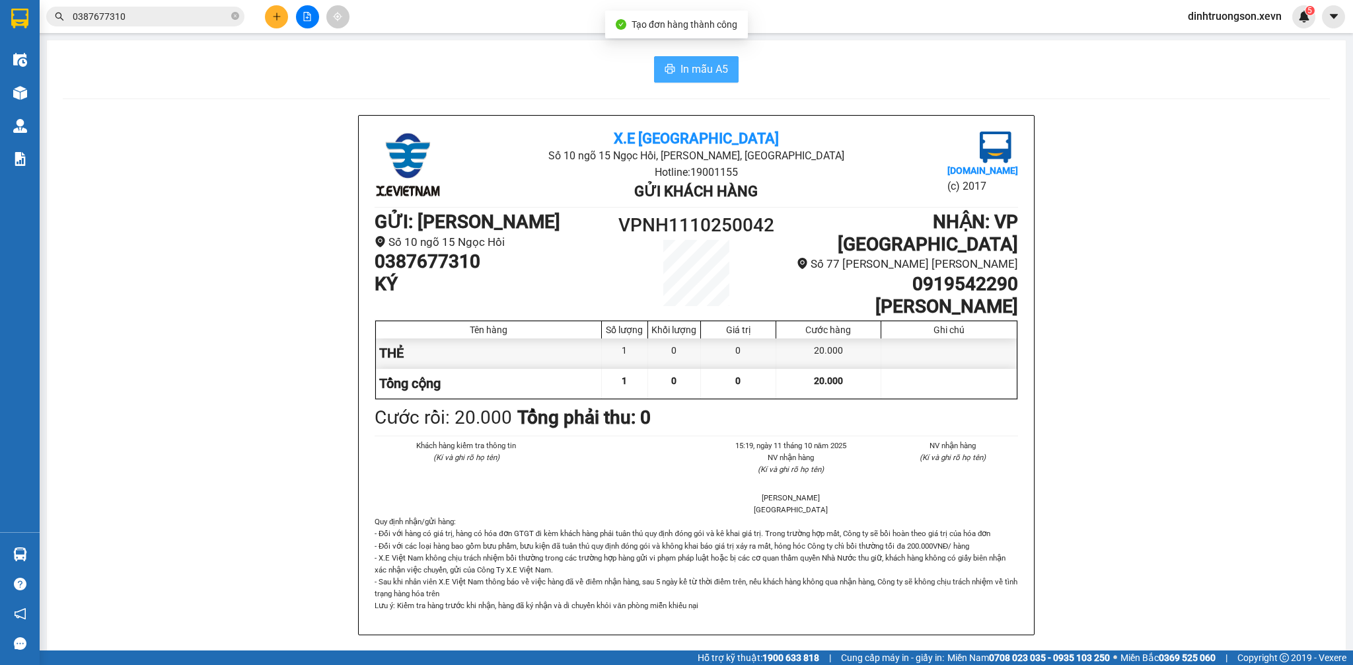
drag, startPoint x: 714, startPoint y: 57, endPoint x: 709, endPoint y: 64, distance: 8.6
click at [713, 57] on button "In mẫu A5" at bounding box center [696, 69] width 85 height 26
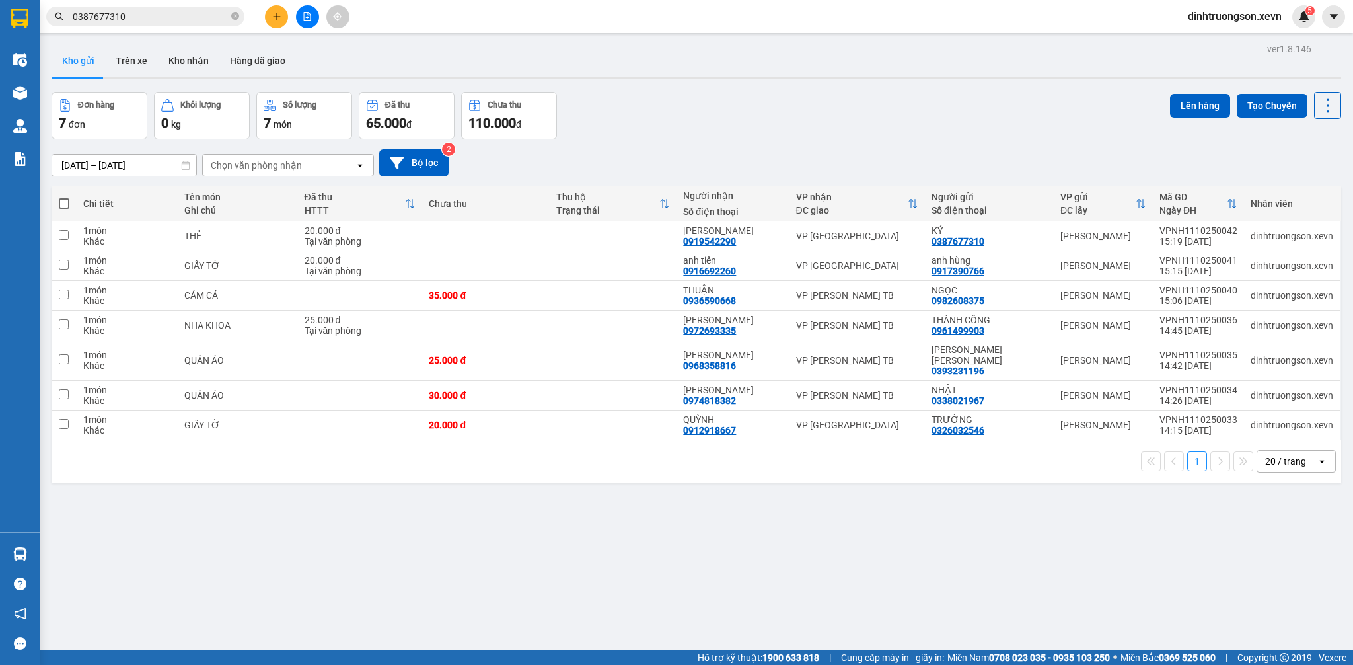
click at [748, 127] on div "Đơn hàng 7 đơn [PERSON_NAME] 0 kg Số [PERSON_NAME] 7 món Đã thu 65.000 [PERSON_…" at bounding box center [696, 116] width 1289 height 48
drag, startPoint x: 303, startPoint y: 164, endPoint x: 297, endPoint y: 171, distance: 9.8
click at [301, 166] on div "Chọn văn phòng nhận" at bounding box center [279, 165] width 152 height 21
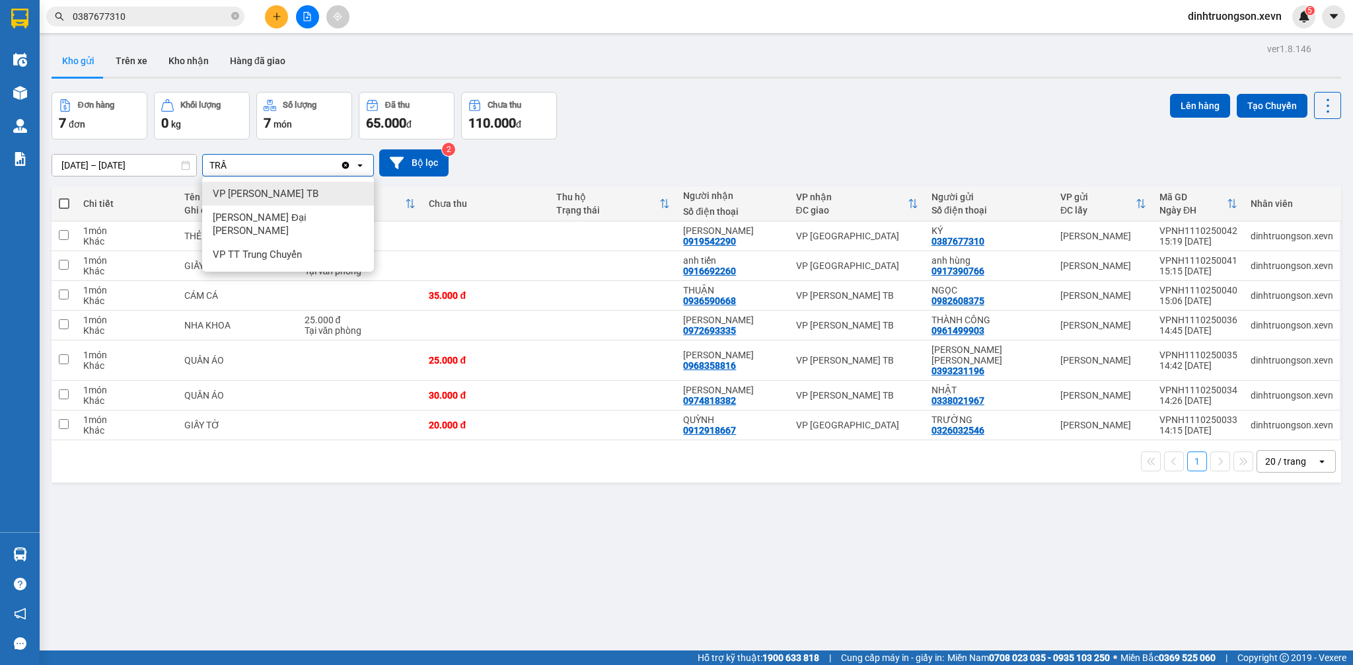
type input "TRẦ"
click at [258, 190] on span "VP [PERSON_NAME] TB" at bounding box center [266, 193] width 106 height 13
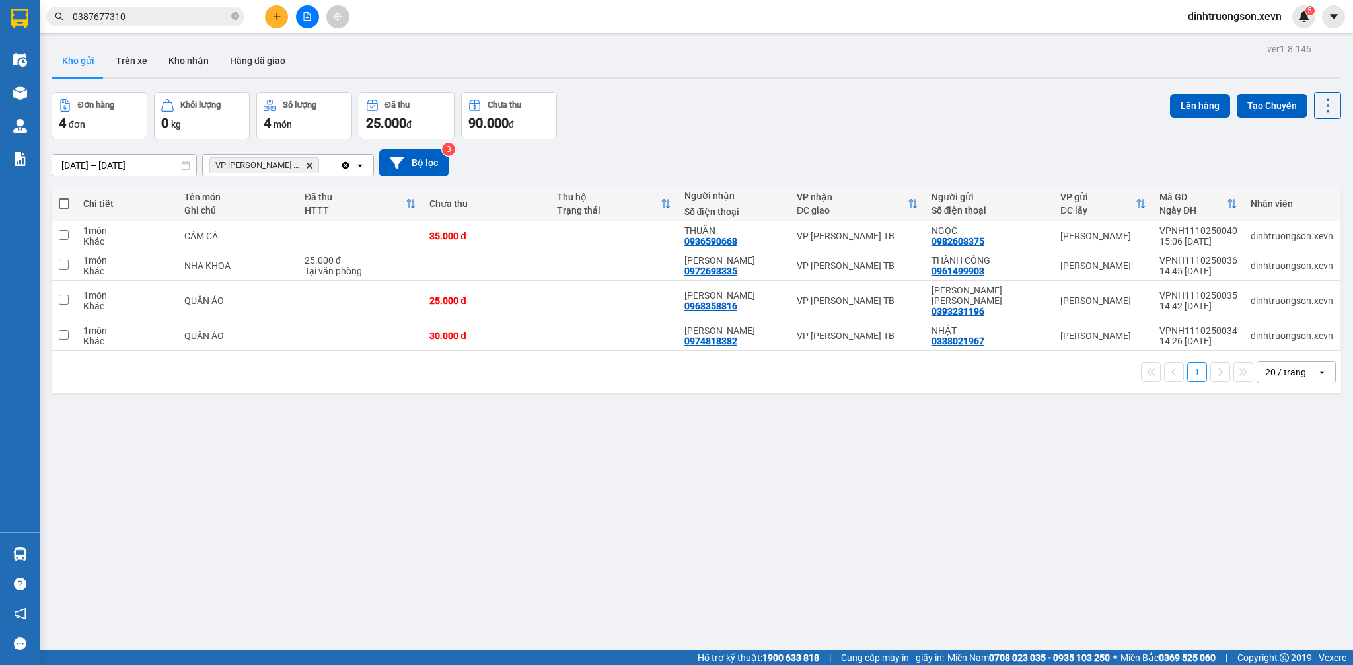
click at [59, 202] on span at bounding box center [64, 203] width 11 height 11
click at [64, 197] on input "checkbox" at bounding box center [64, 197] width 0 height 0
checkbox input "true"
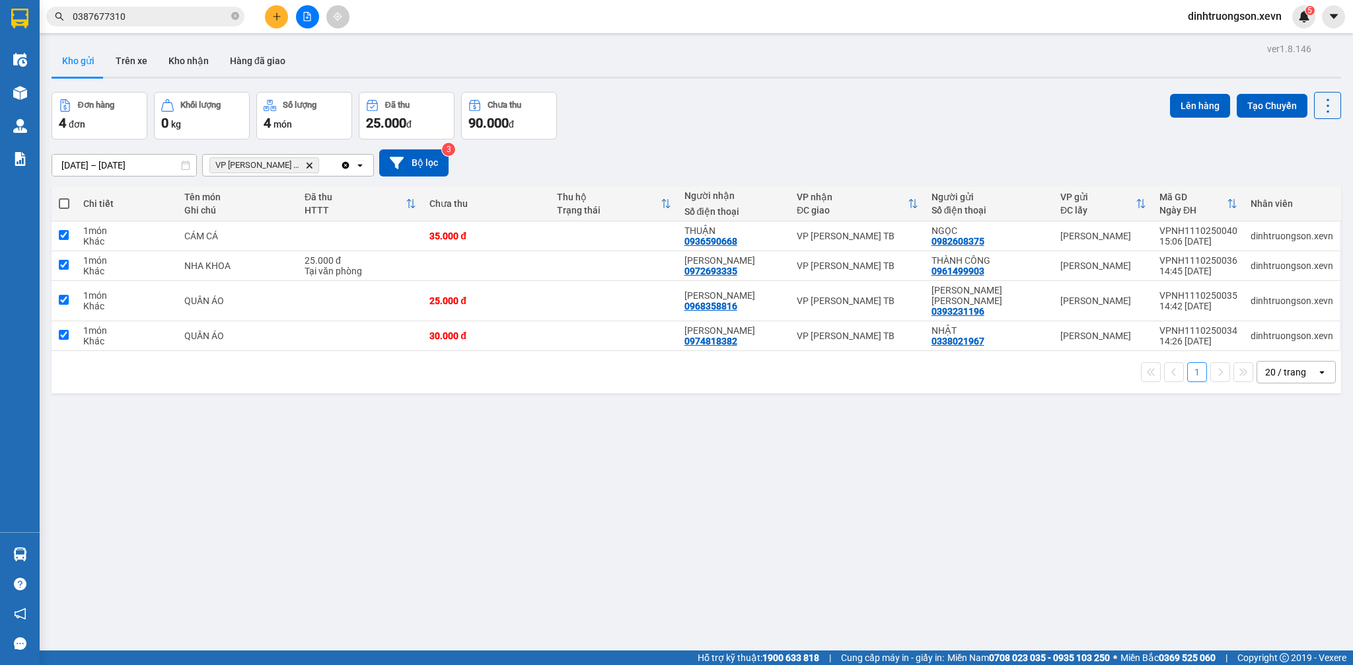
checkbox input "true"
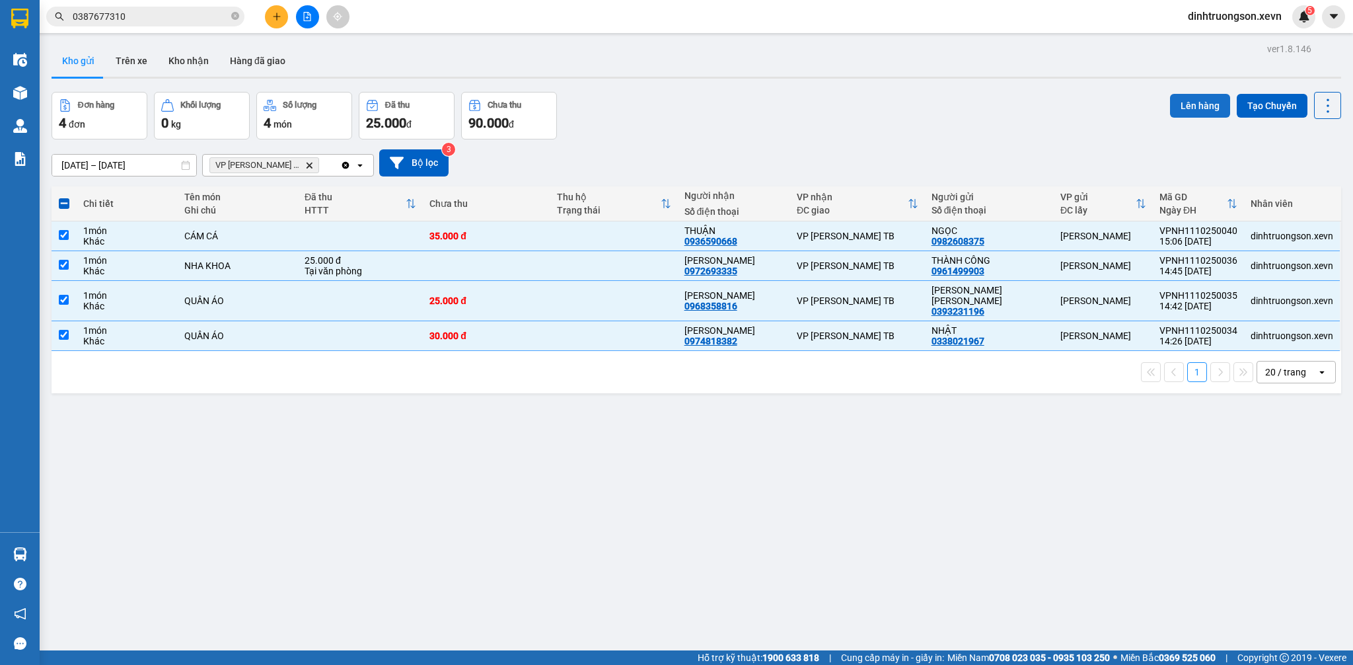
click at [1180, 98] on button "Lên hàng" at bounding box center [1200, 106] width 60 height 24
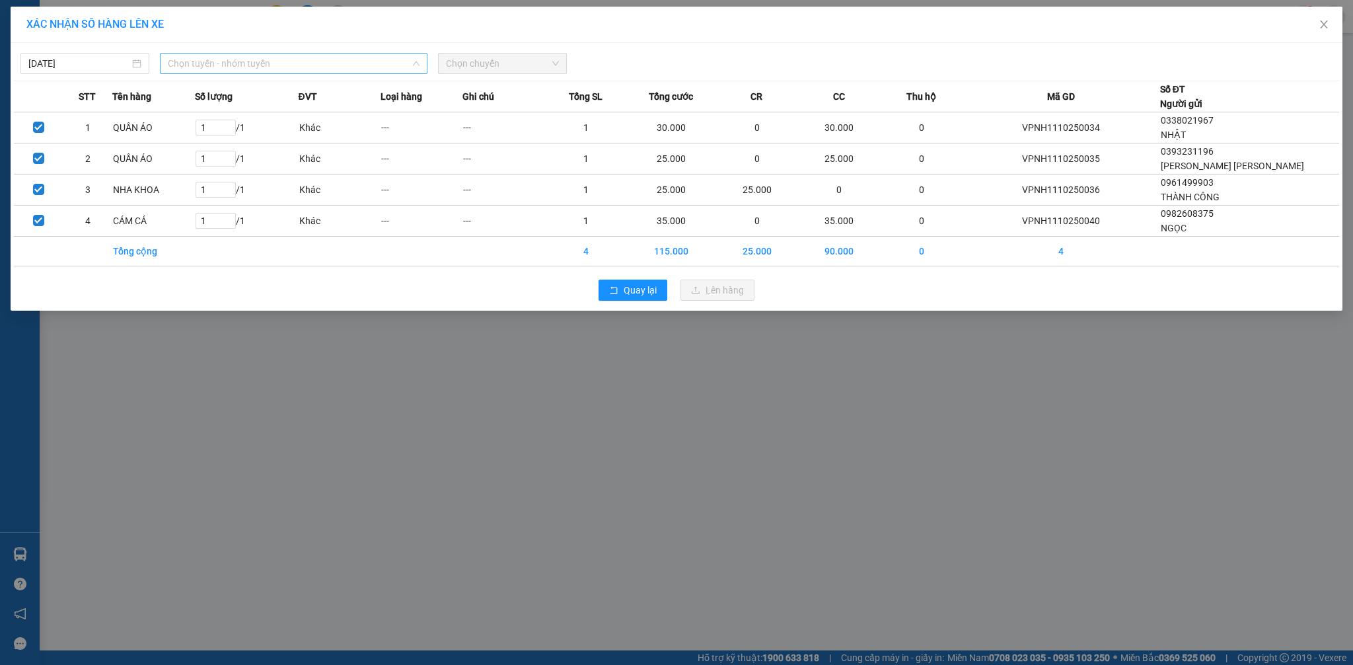
drag, startPoint x: 244, startPoint y: 71, endPoint x: 252, endPoint y: 84, distance: 15.2
click at [246, 71] on span "Chọn tuyến - nhóm tuyến" at bounding box center [294, 64] width 252 height 20
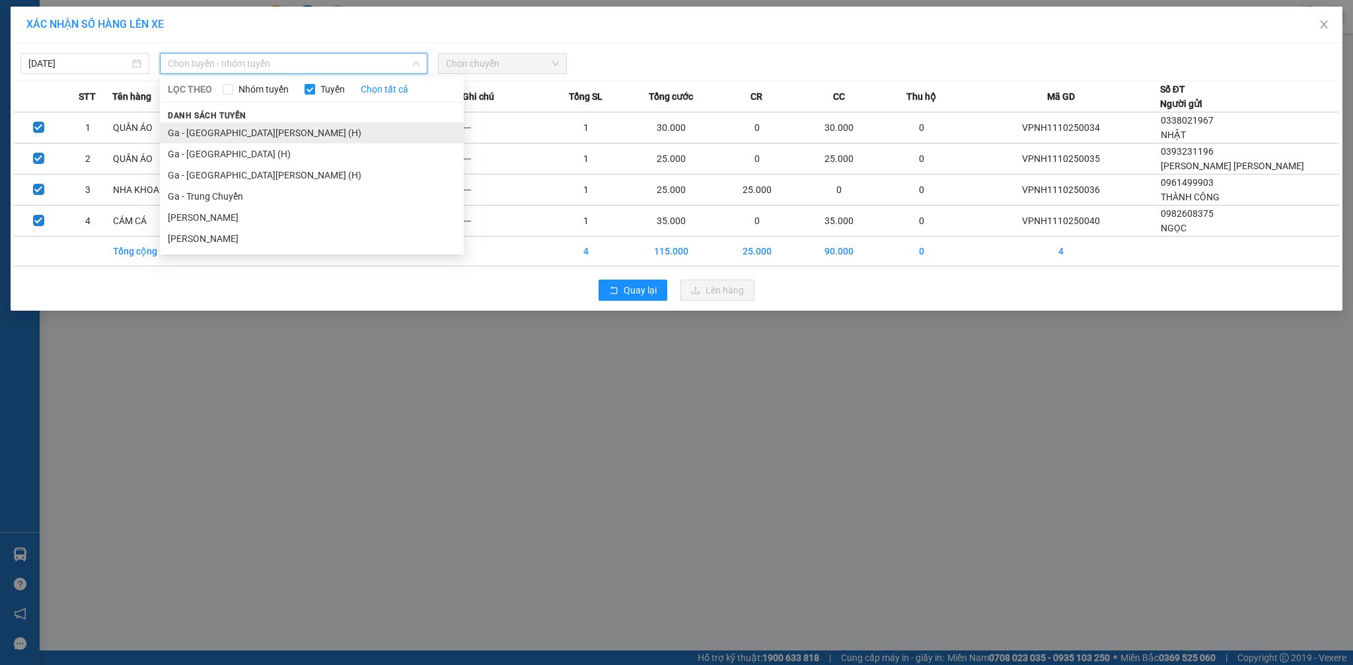
click at [250, 130] on li "Ga - [GEOGRAPHIC_DATA][PERSON_NAME] (H)" at bounding box center [312, 132] width 304 height 21
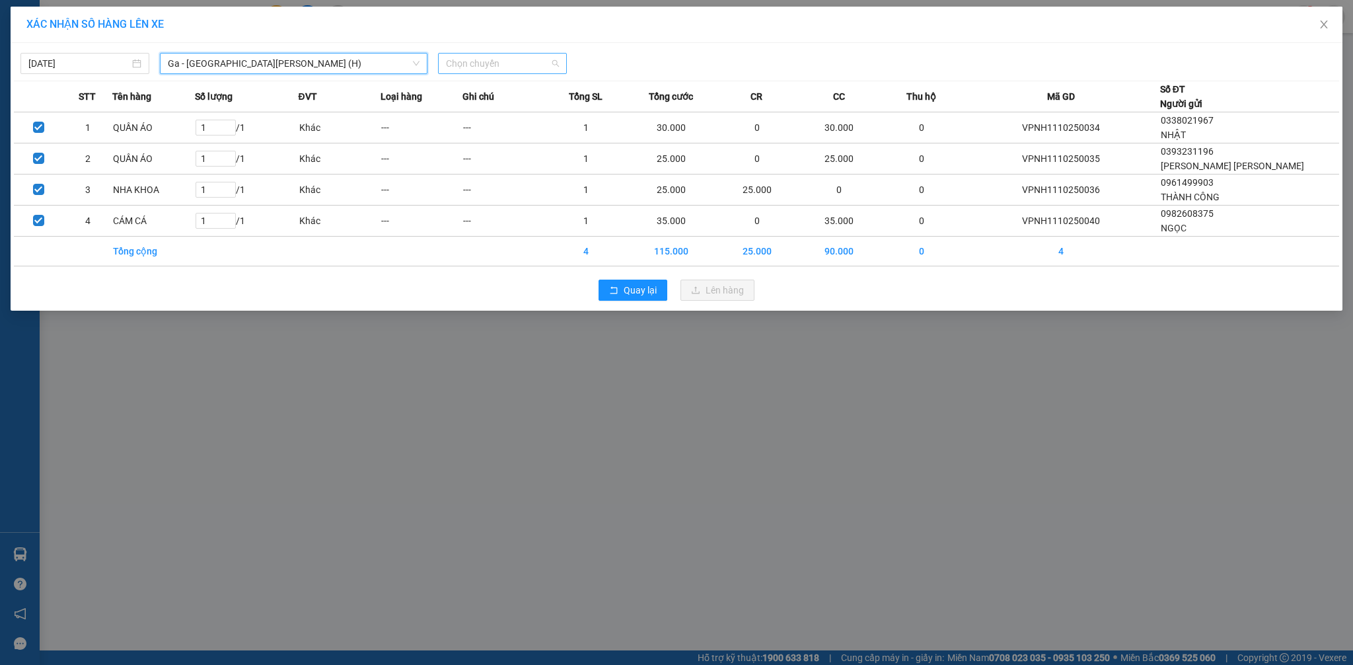
click at [499, 66] on span "Chọn chuyến" at bounding box center [502, 64] width 113 height 20
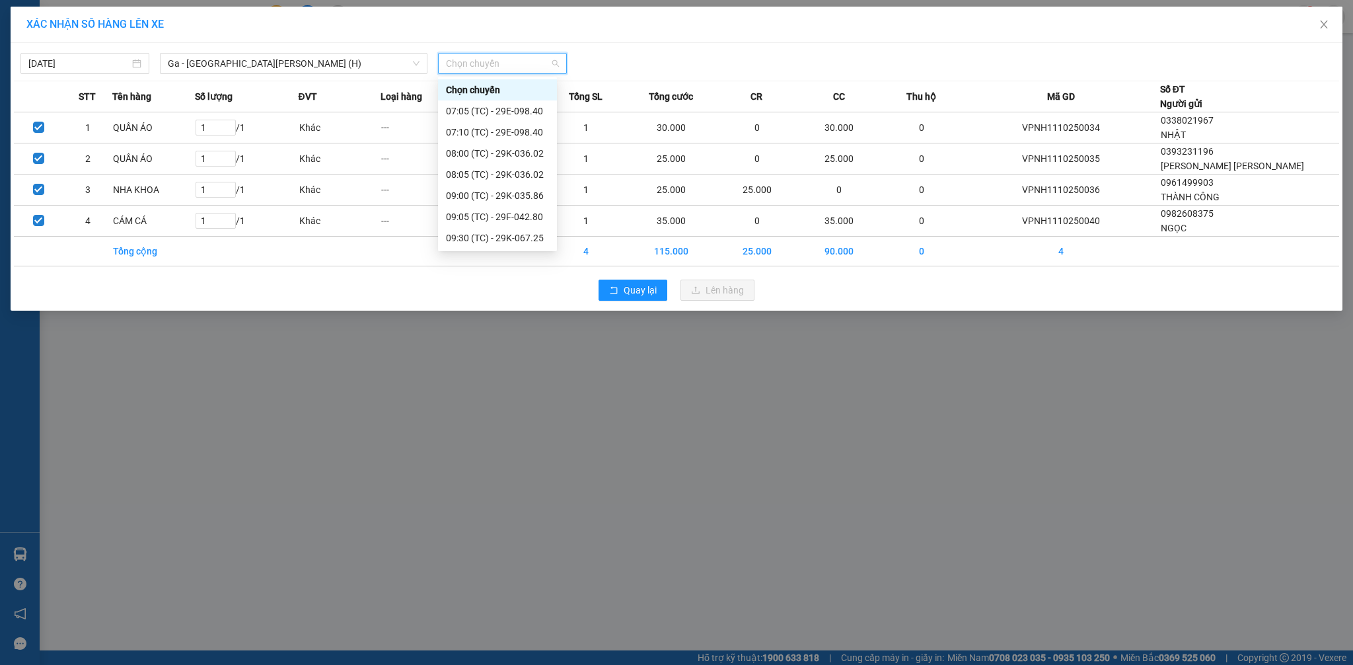
scroll to position [338, 0]
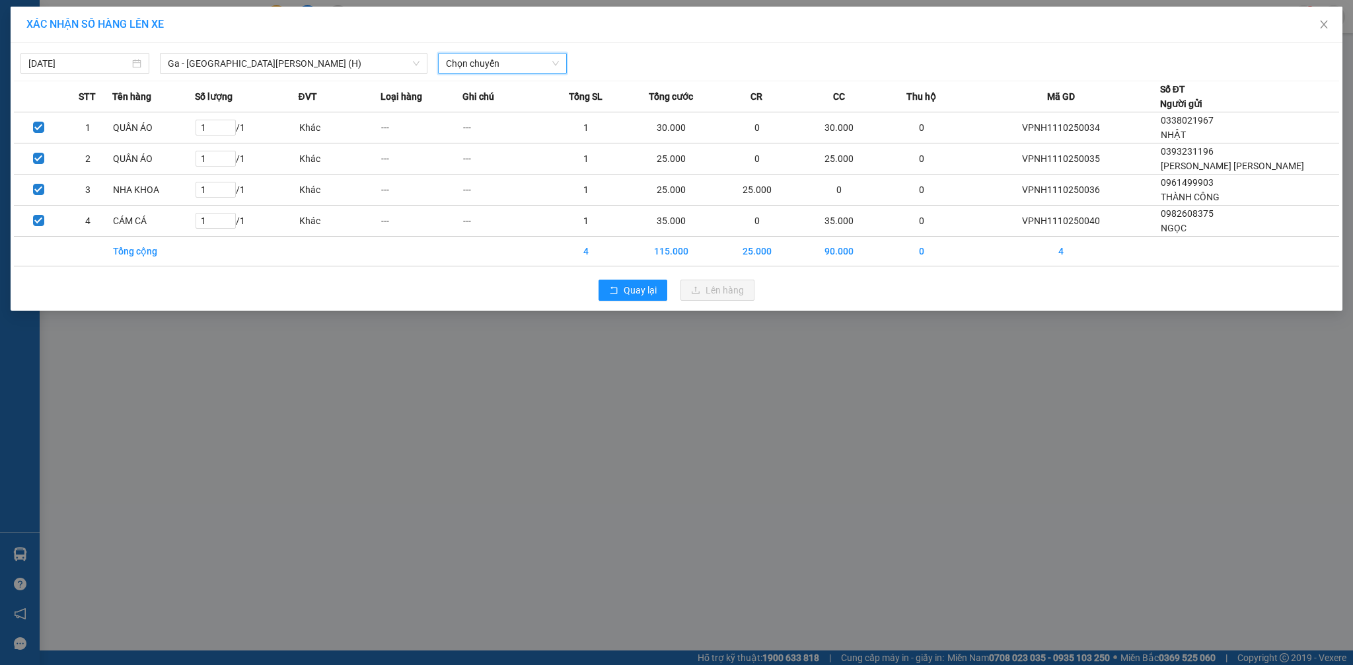
click at [495, 69] on span "Chọn chuyến" at bounding box center [502, 64] width 113 height 20
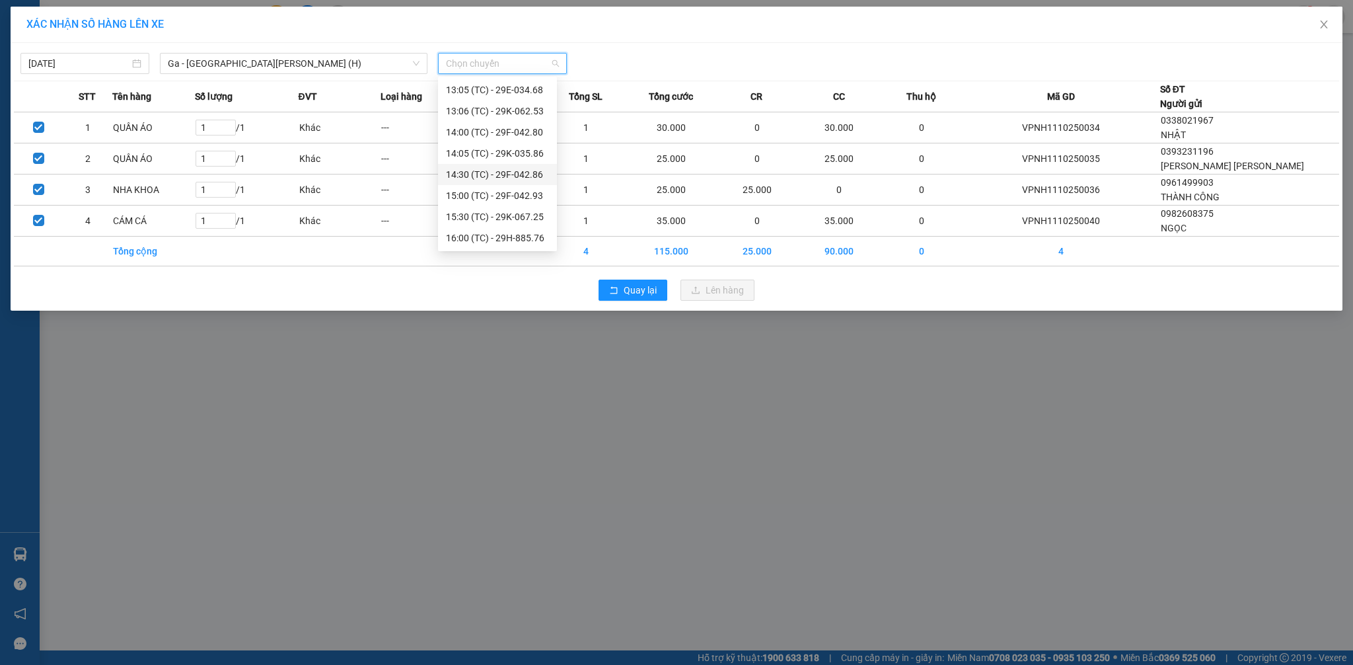
click at [504, 172] on div "14:30 (TC) - 29F-042.86" at bounding box center [497, 174] width 103 height 15
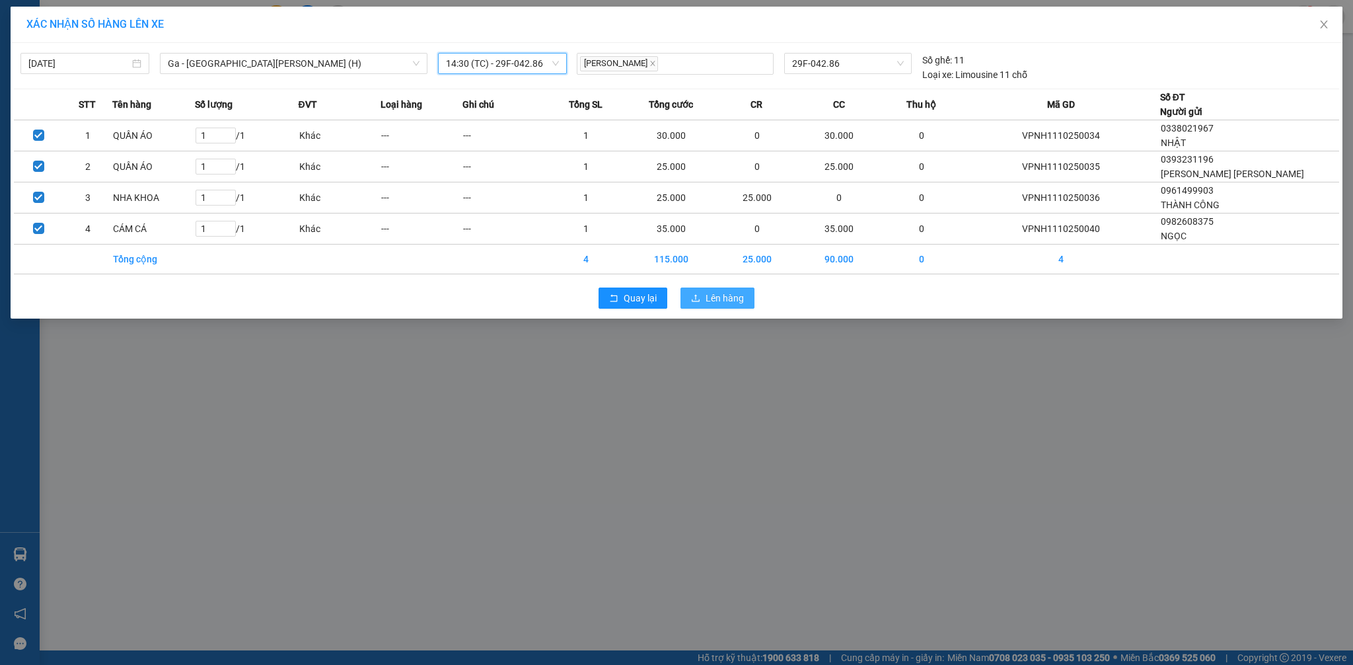
click at [722, 298] on span "Lên hàng" at bounding box center [725, 298] width 38 height 15
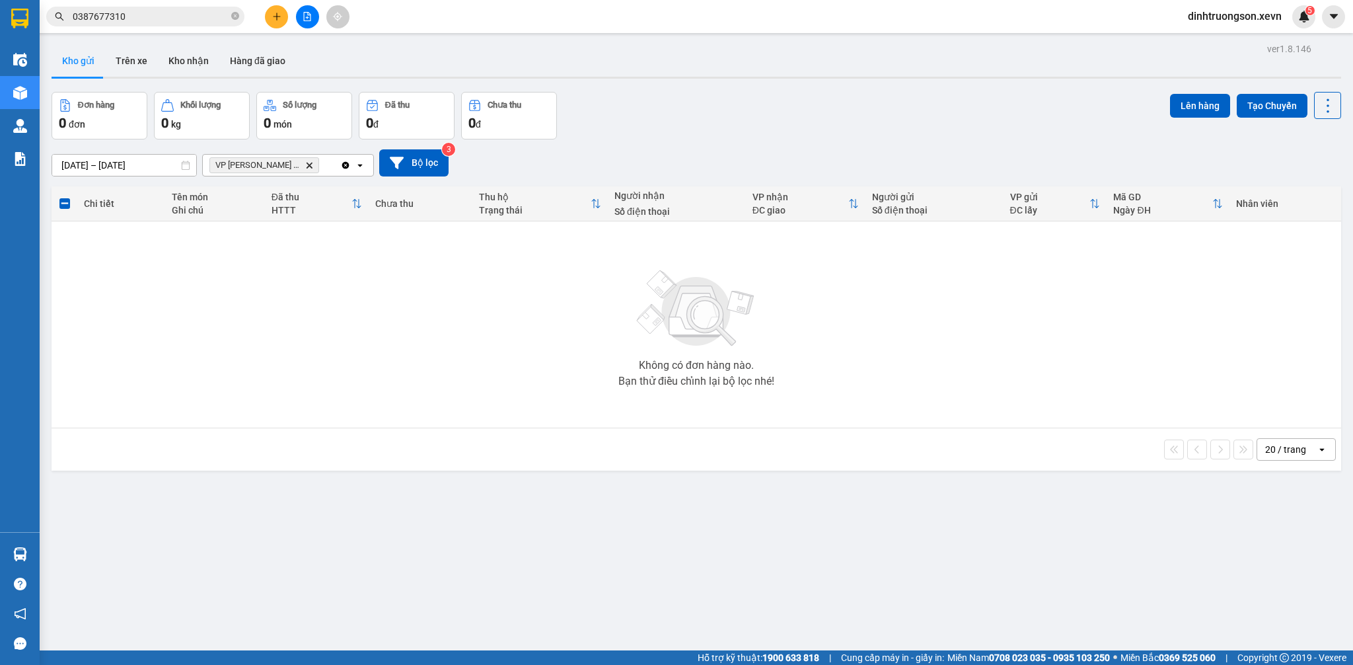
click at [305, 168] on icon "Delete" at bounding box center [309, 165] width 8 height 8
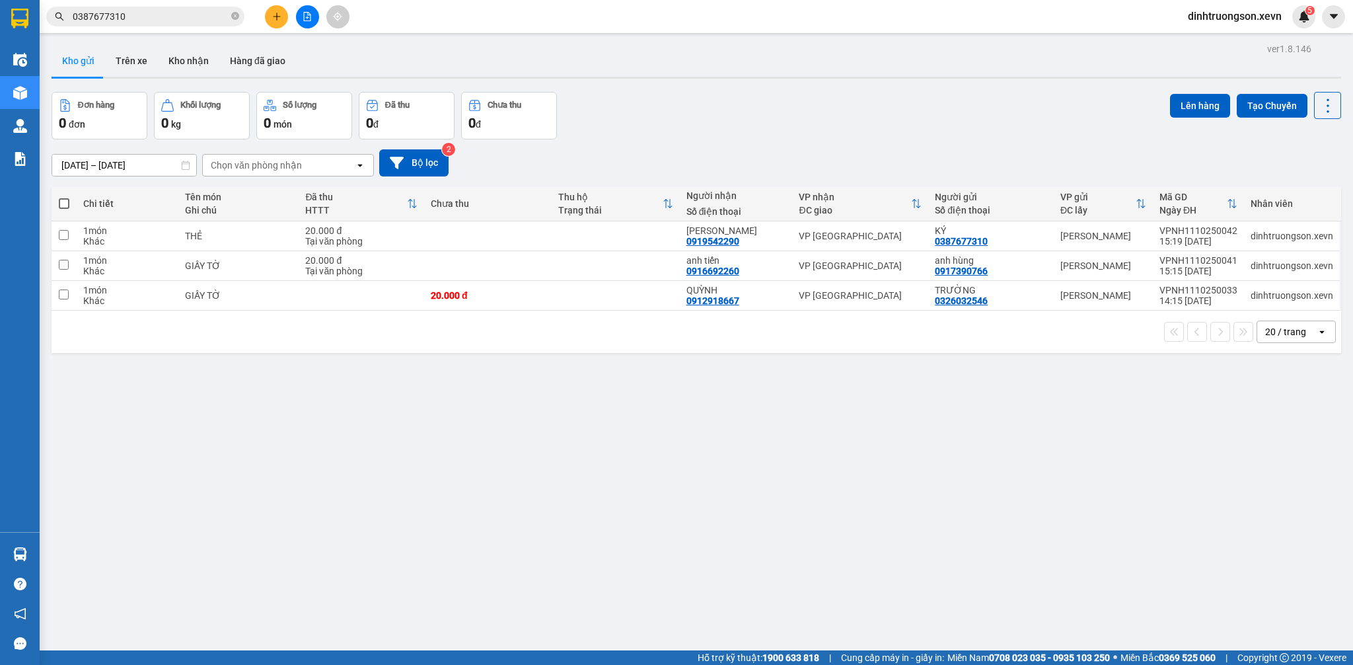
click at [658, 152] on div "[DATE] – [DATE] Press the down arrow key to interact with the calendar and sele…" at bounding box center [696, 162] width 1289 height 27
click at [749, 151] on div "[DATE] – [DATE] Press the down arrow key to interact with the calendar and sele…" at bounding box center [696, 162] width 1289 height 27
click at [781, 110] on div "Đơn hàng 3 đơn Khối lượng 0 kg Số lượng 3 món Đã thu 40.000 đ Chưa thu 20.000 đ…" at bounding box center [696, 116] width 1289 height 48
click at [445, 233] on td at bounding box center [487, 236] width 127 height 30
checkbox input "true"
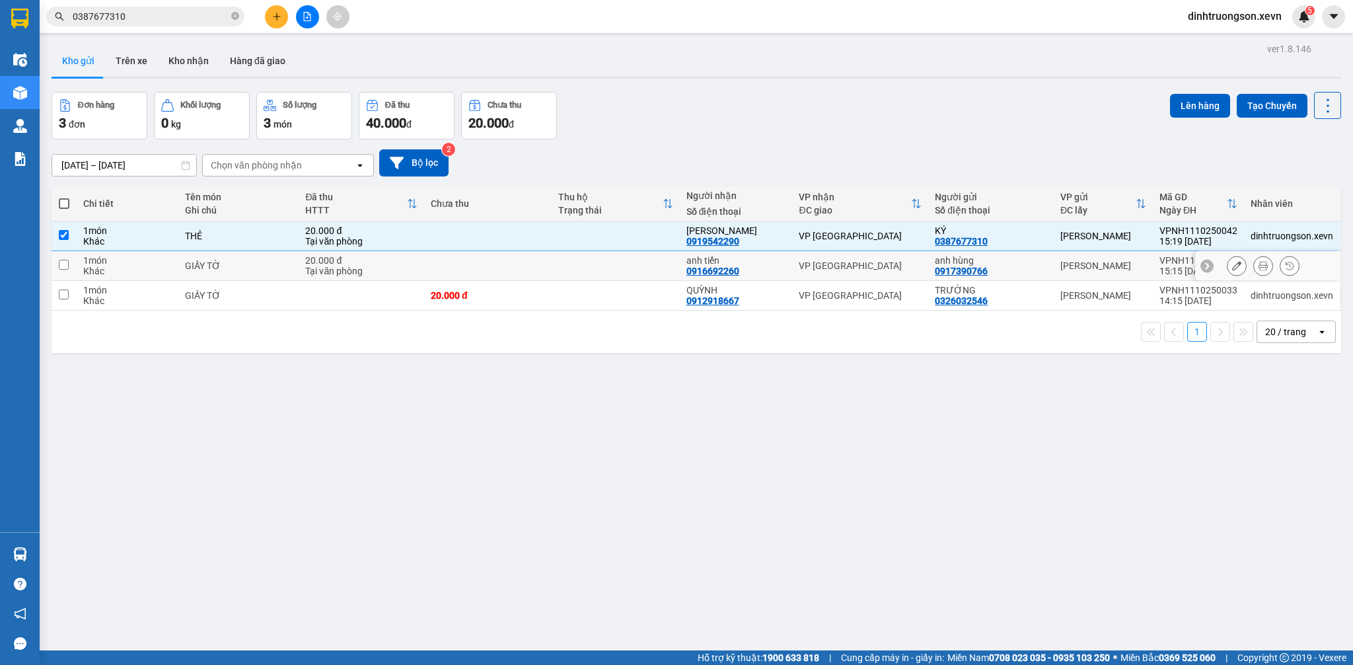
drag, startPoint x: 377, startPoint y: 266, endPoint x: 381, endPoint y: 275, distance: 10.7
click at [378, 268] on div "Tại văn phòng" at bounding box center [361, 271] width 112 height 11
checkbox input "true"
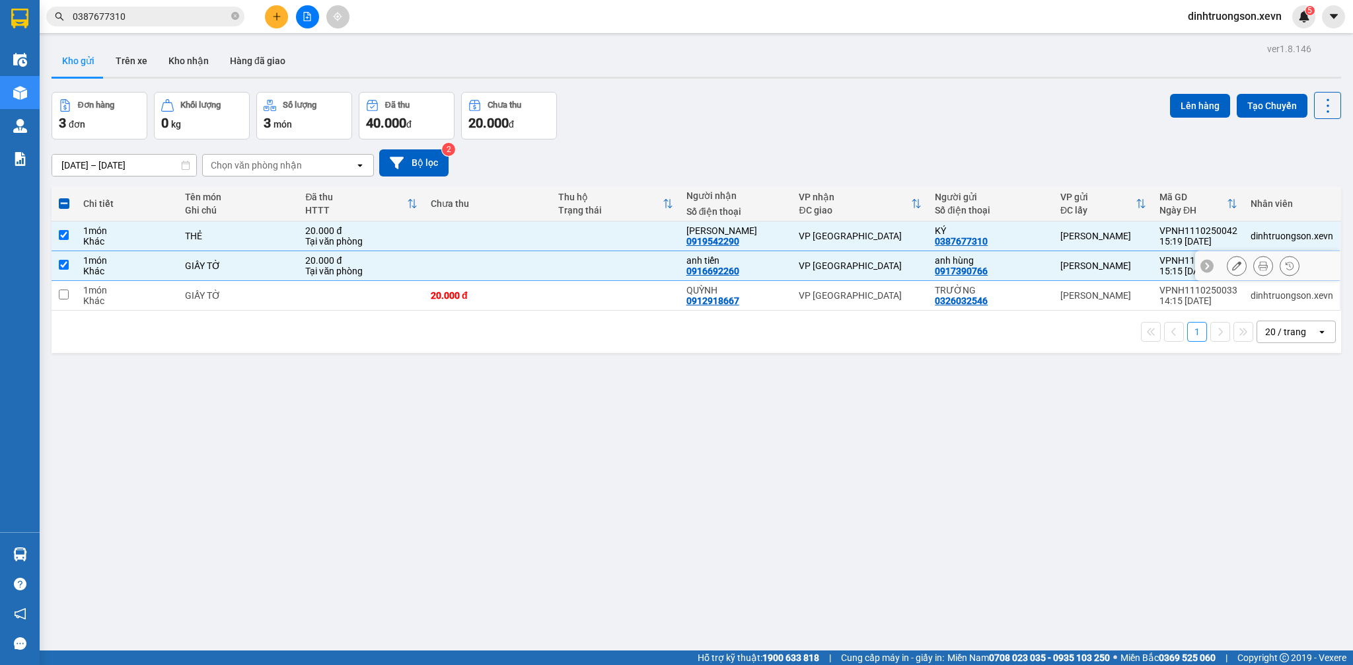
click at [378, 301] on td at bounding box center [362, 296] width 126 height 30
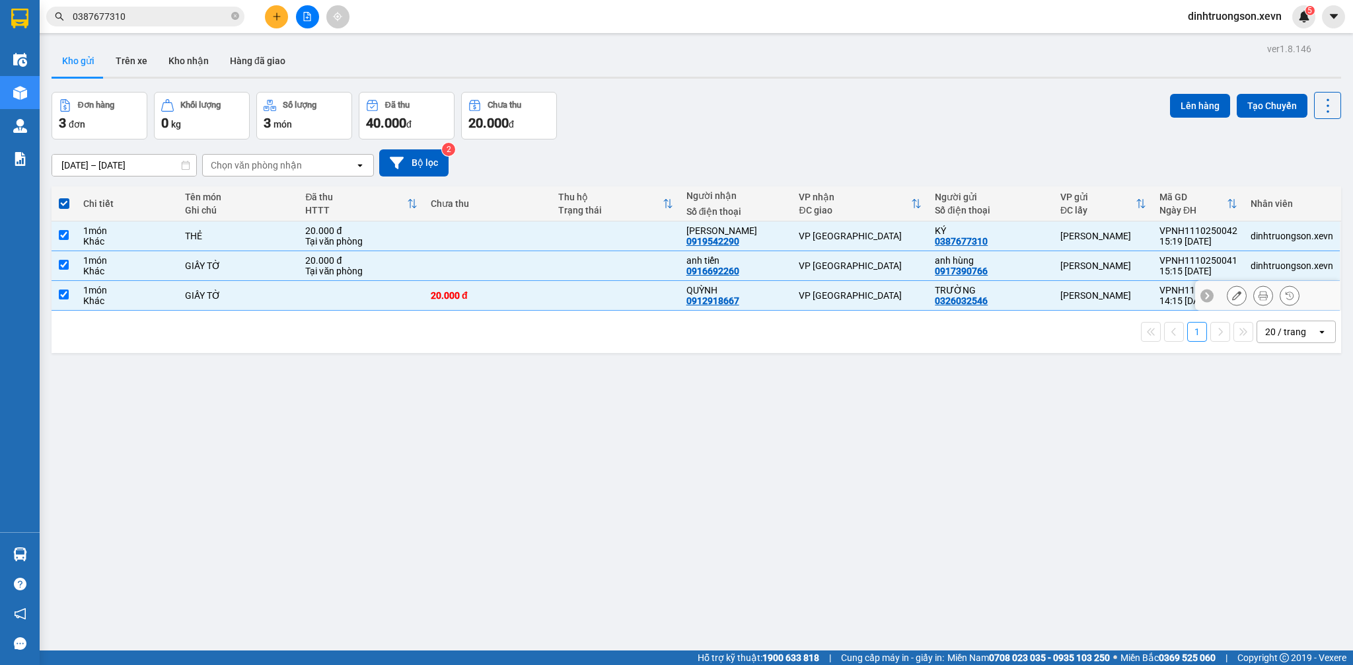
checkbox input "true"
click at [798, 115] on div "Đơn hàng 3 đơn Khối lượng 0 kg Số lượng 3 món Đã thu 40.000 đ Chưa thu 20.000 đ…" at bounding box center [696, 116] width 1289 height 48
click at [1180, 109] on button "Lên hàng" at bounding box center [1200, 106] width 60 height 24
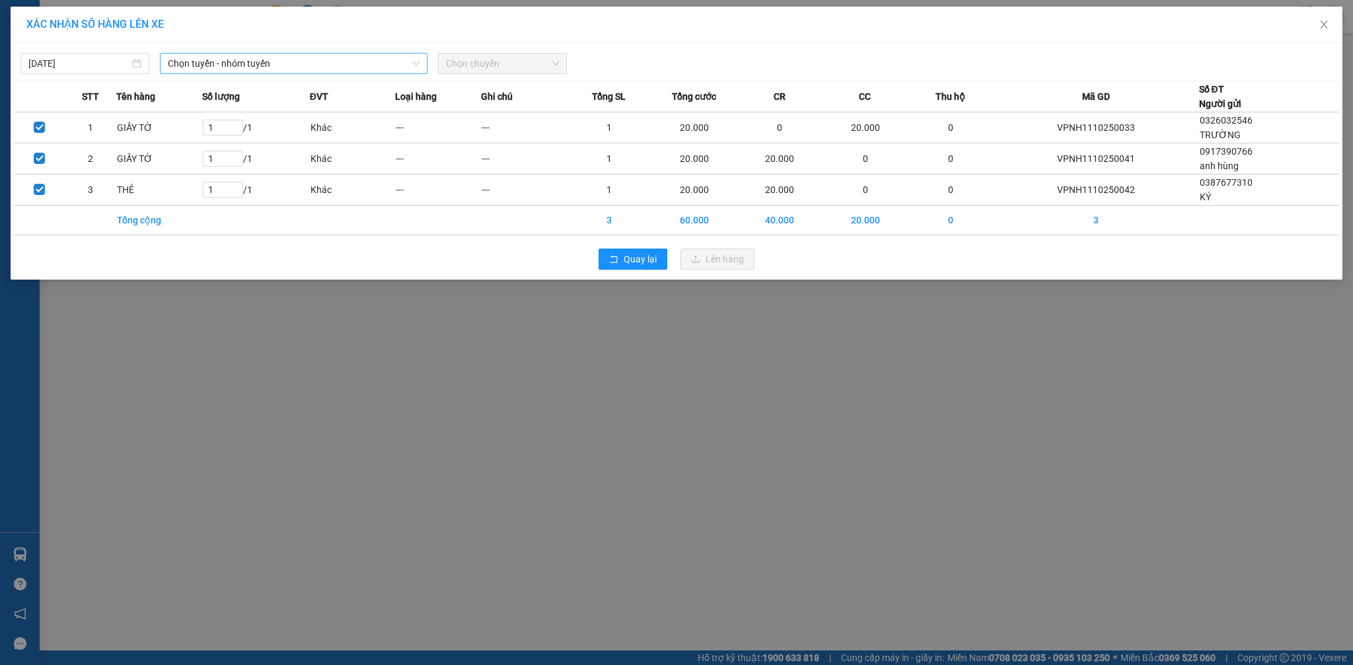
click at [273, 65] on span "Chọn tuyến - nhóm tuyến" at bounding box center [294, 64] width 252 height 20
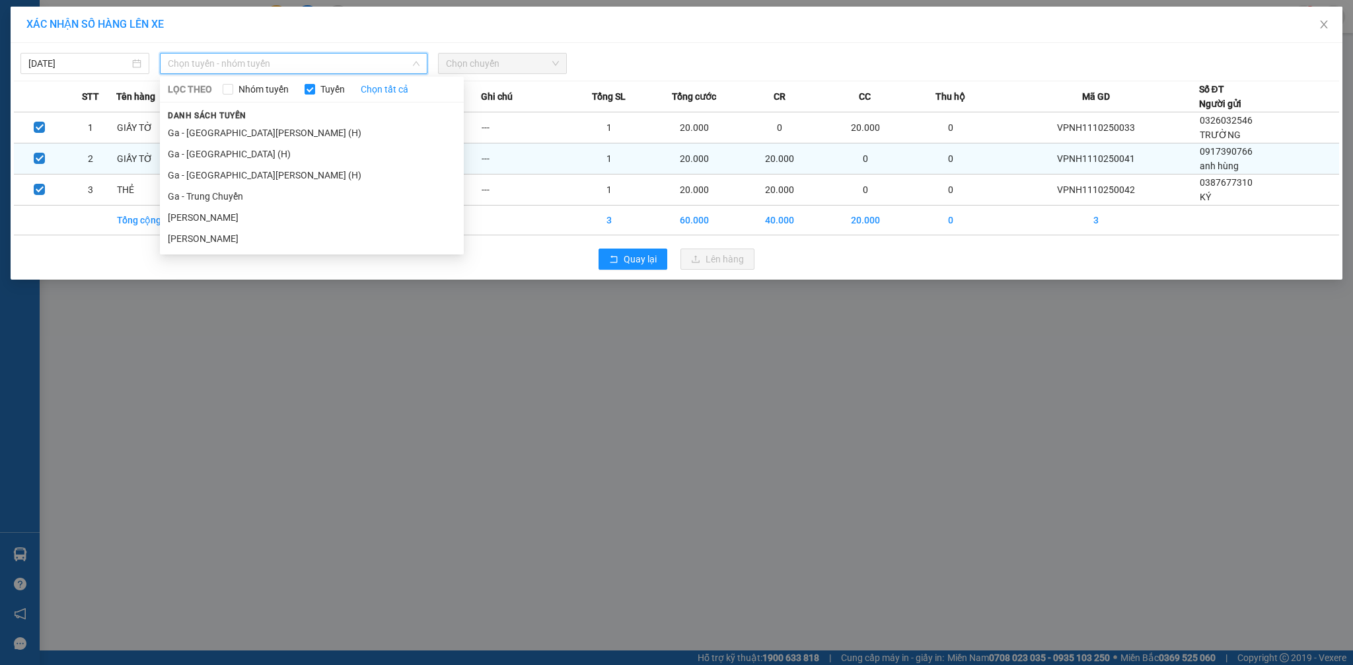
drag, startPoint x: 227, startPoint y: 151, endPoint x: 249, endPoint y: 149, distance: 22.5
click at [227, 151] on li "Ga - [GEOGRAPHIC_DATA] (H)" at bounding box center [312, 153] width 304 height 21
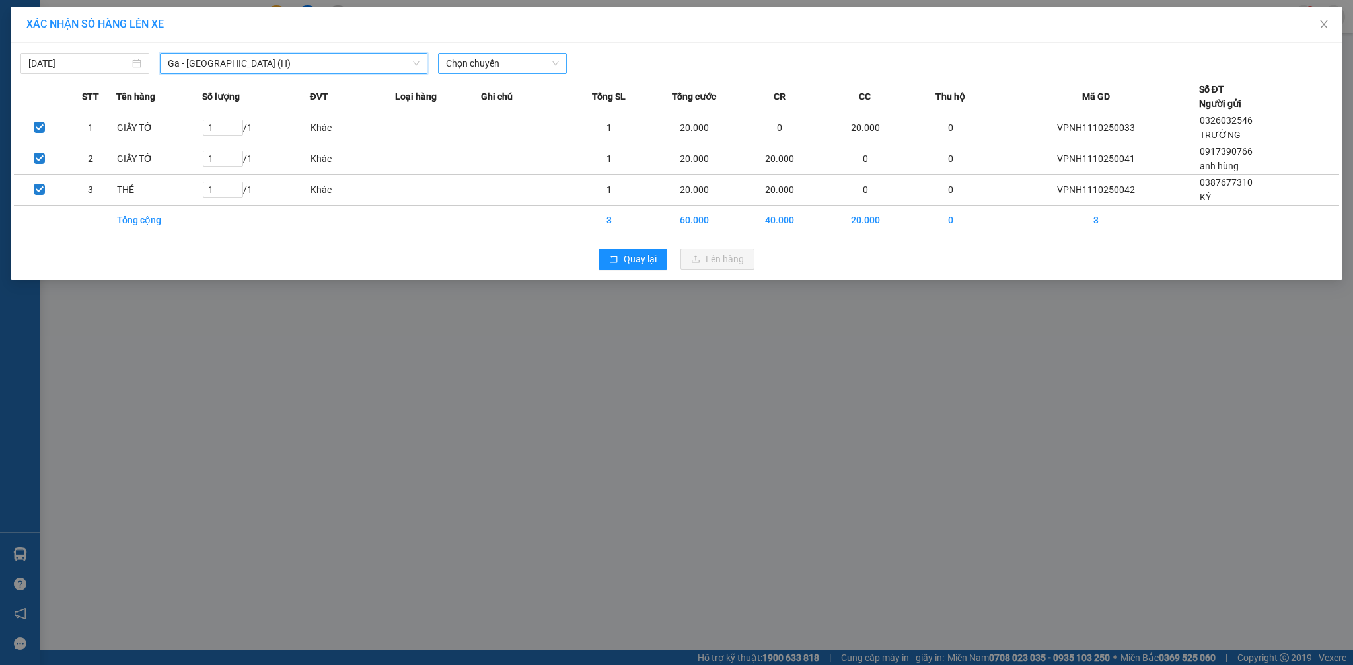
click at [483, 64] on span "Chọn chuyến" at bounding box center [502, 64] width 113 height 20
type input "15:20"
click at [516, 117] on div "Thêm chuyến " 15:20 "" at bounding box center [508, 111] width 141 height 22
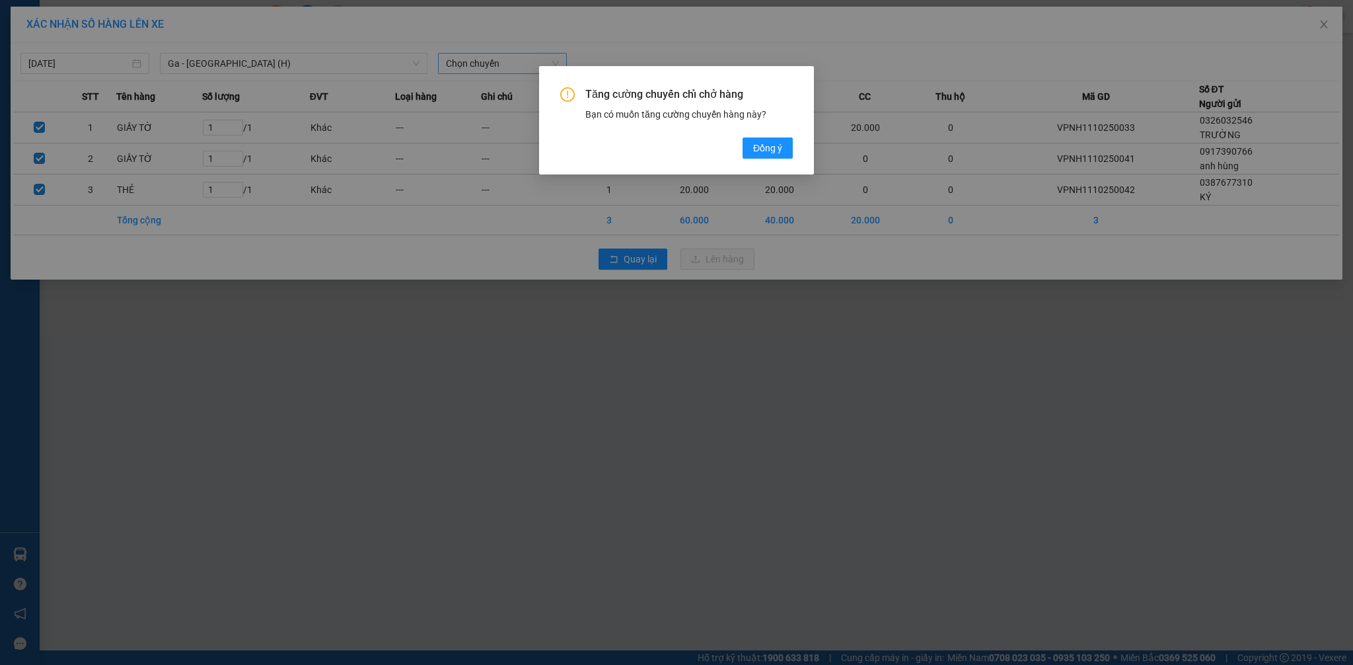
click at [766, 145] on span "Đồng ý" at bounding box center [767, 148] width 29 height 15
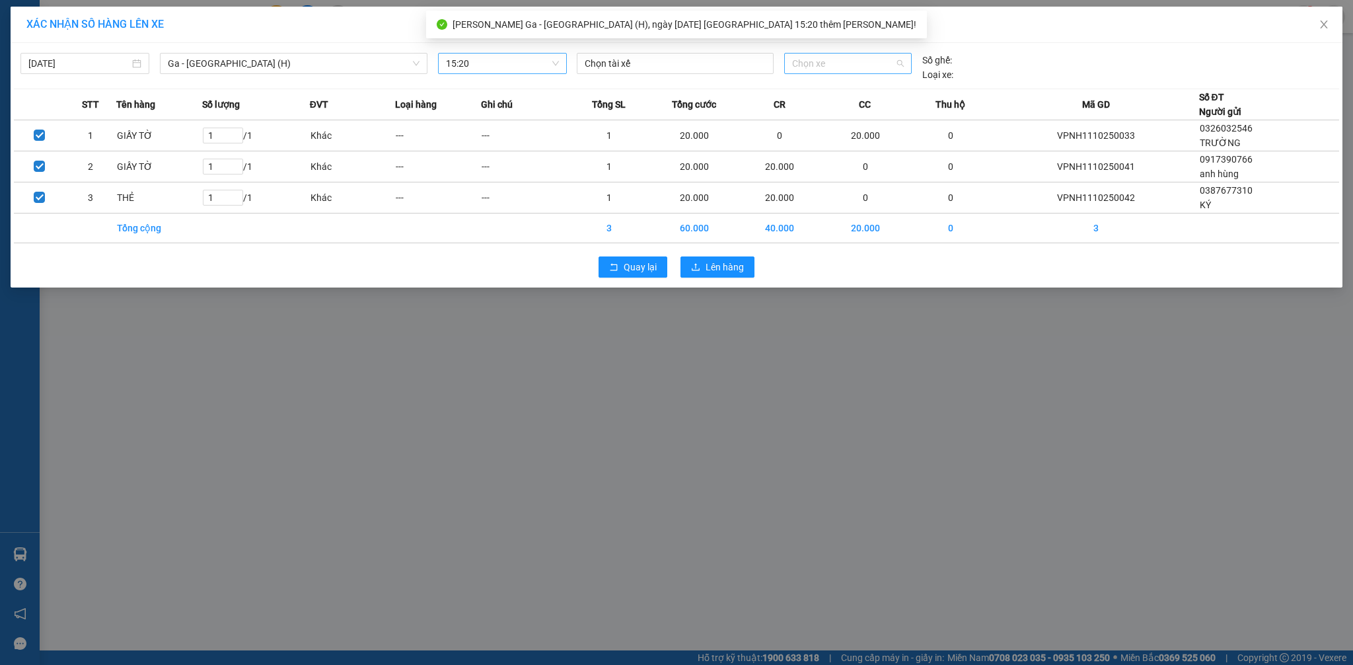
click at [831, 69] on span "Chọn xe" at bounding box center [848, 64] width 112 height 20
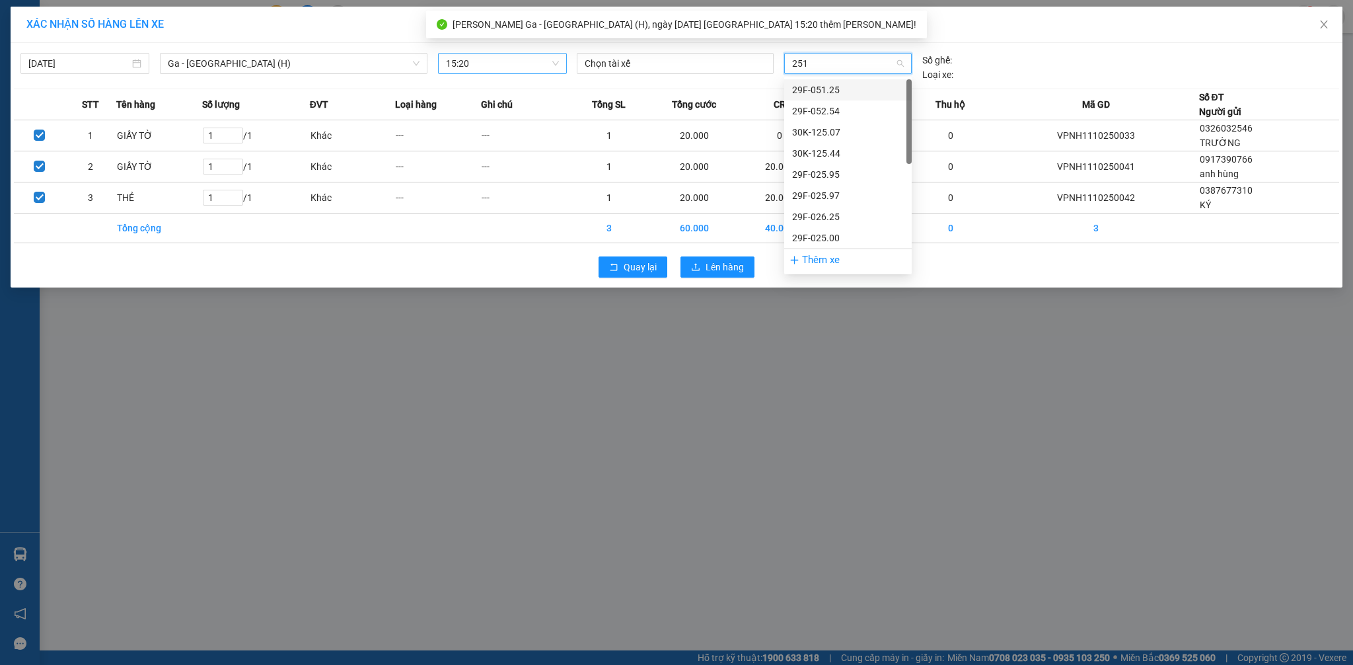
type input "2519"
click at [816, 90] on div "29K-025.19" at bounding box center [848, 90] width 112 height 15
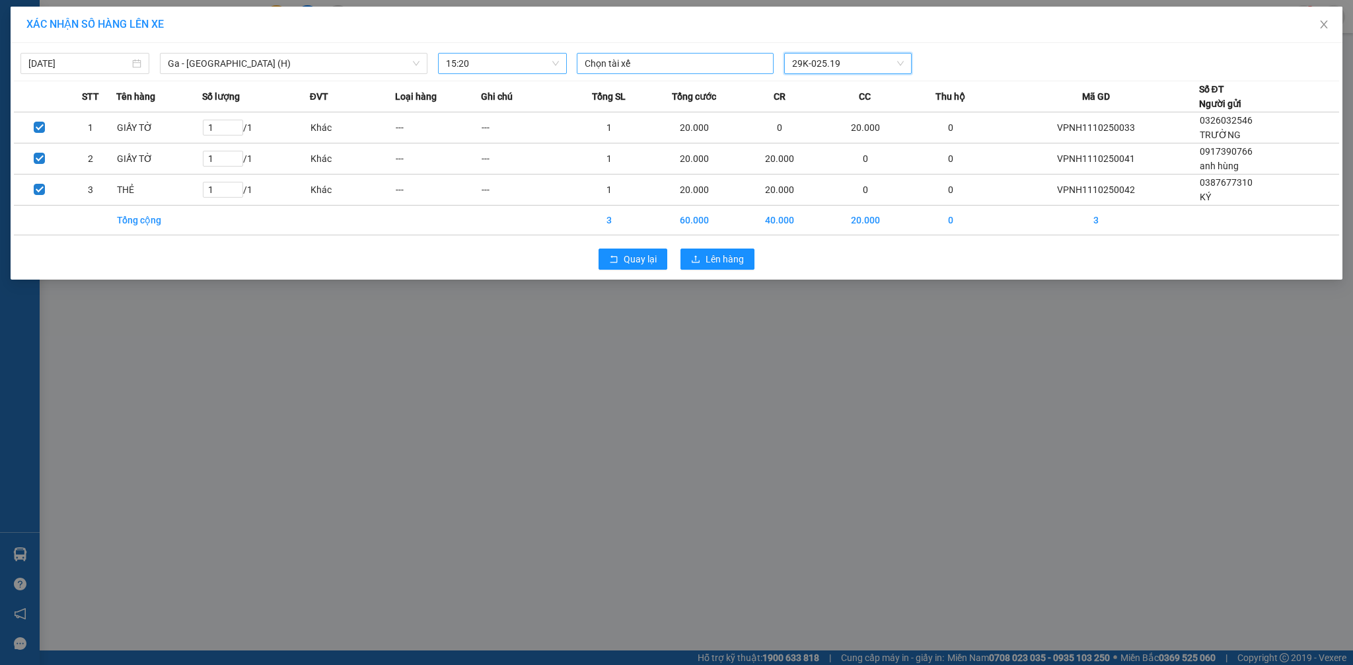
click at [645, 61] on div at bounding box center [675, 63] width 190 height 16
type input "[PERSON_NAME]"
click at [636, 94] on div "[PERSON_NAME]" at bounding box center [676, 90] width 182 height 15
click at [717, 260] on span "Lên hàng" at bounding box center [725, 259] width 38 height 15
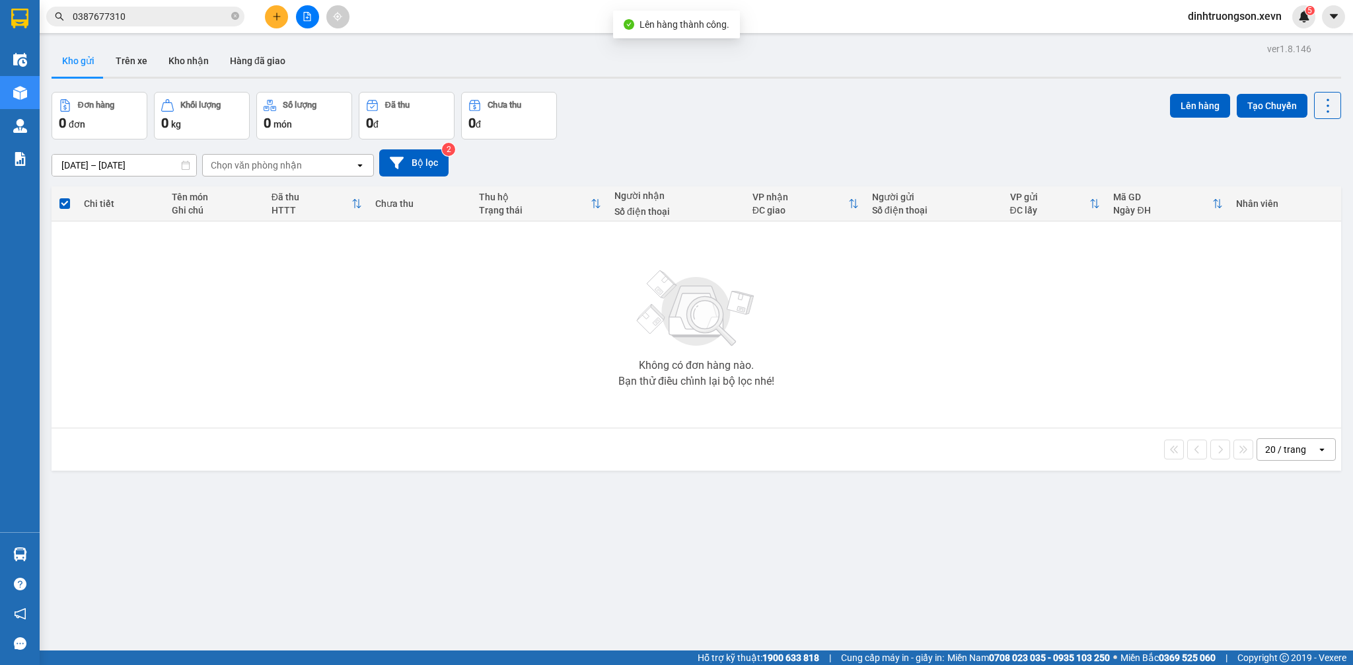
drag, startPoint x: 740, startPoint y: 141, endPoint x: 726, endPoint y: 143, distance: 14.1
click at [736, 141] on div "[DATE] – [DATE] Press the down arrow key to interact with the calendar and sele…" at bounding box center [696, 162] width 1289 height 47
click at [120, 52] on button "Trên xe" at bounding box center [131, 61] width 53 height 32
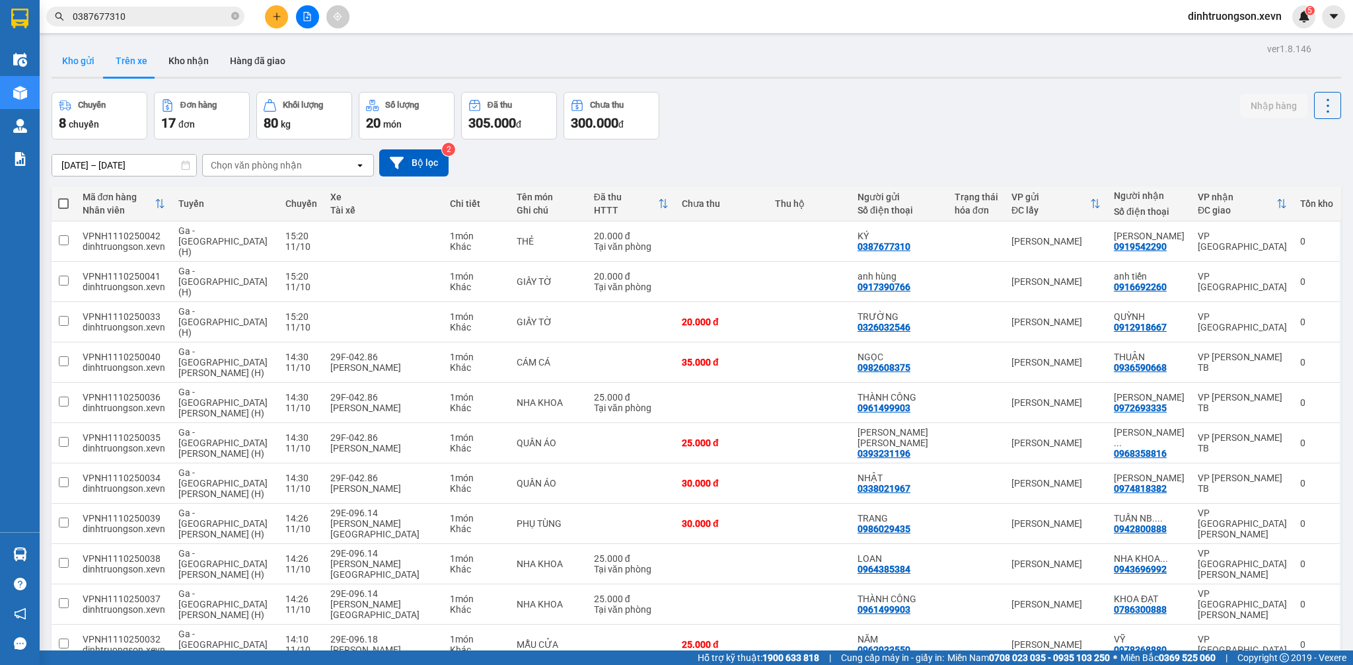
click at [78, 64] on button "Kho gửi" at bounding box center [79, 61] width 54 height 32
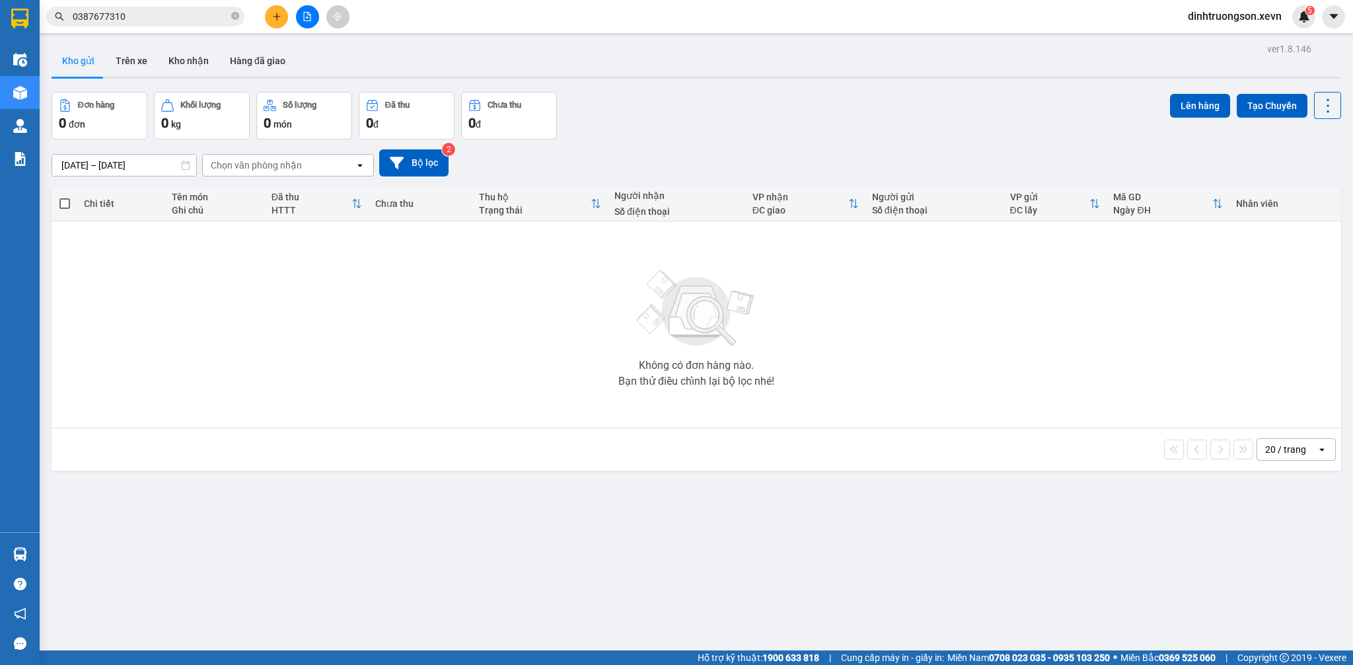
drag, startPoint x: 682, startPoint y: 127, endPoint x: 622, endPoint y: 133, distance: 61.1
click at [674, 127] on div "Đơn hàng 0 đơn Khối lượng 0 kg Số lượng 0 món Đã thu 0 đ Chưa thu 0 đ Lên hàng …" at bounding box center [696, 116] width 1289 height 48
click at [859, 83] on div "ver 1.8.146 Kho gửi Trên xe [PERSON_NAME] Hàng đã [PERSON_NAME] hàng 0 đơn [PER…" at bounding box center [696, 372] width 1300 height 665
click at [875, 69] on div "Kho gửi Trên xe Kho nhận Hàng đã giao" at bounding box center [696, 62] width 1289 height 35
click at [163, 13] on input "0387677310" at bounding box center [151, 16] width 156 height 15
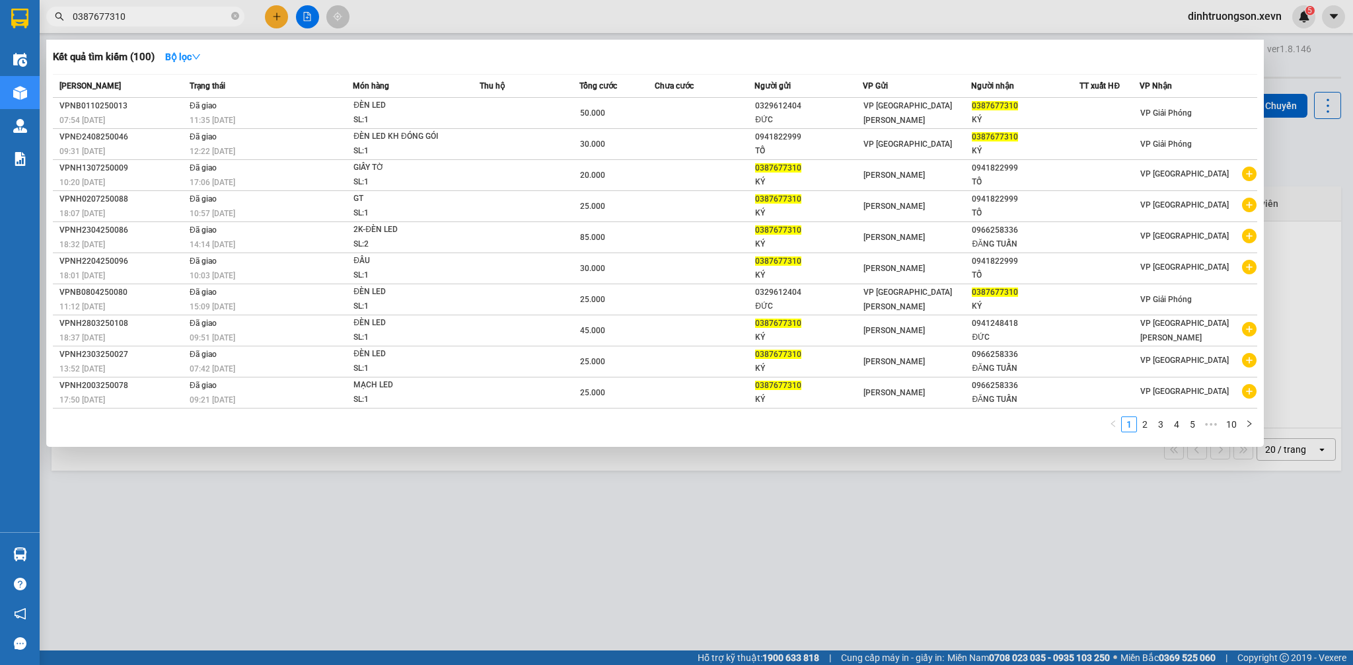
click at [163, 13] on input "0387677310" at bounding box center [151, 16] width 156 height 15
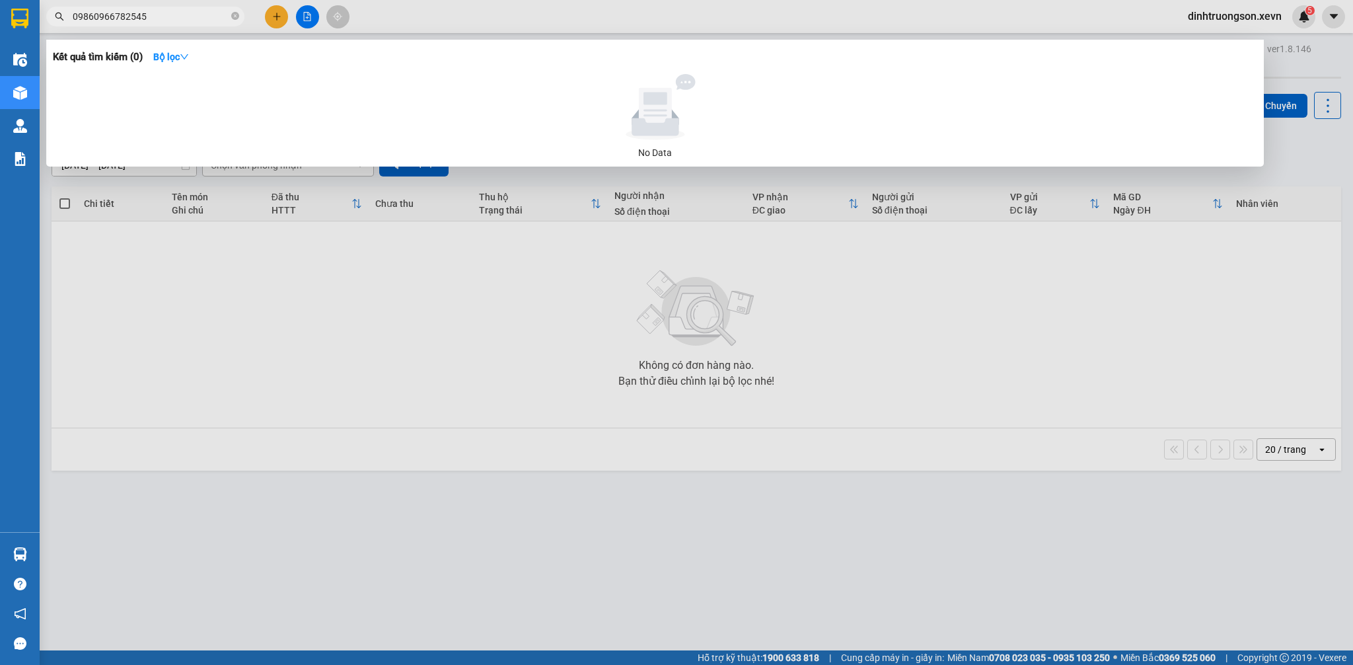
drag, startPoint x: 92, startPoint y: 19, endPoint x: 0, endPoint y: 18, distance: 92.5
click at [0, 18] on section "Kết quả [PERSON_NAME] ( 0 ) Bộ lọc No Data 09860966782545 [PERSON_NAME].xevn 5 …" at bounding box center [676, 332] width 1353 height 665
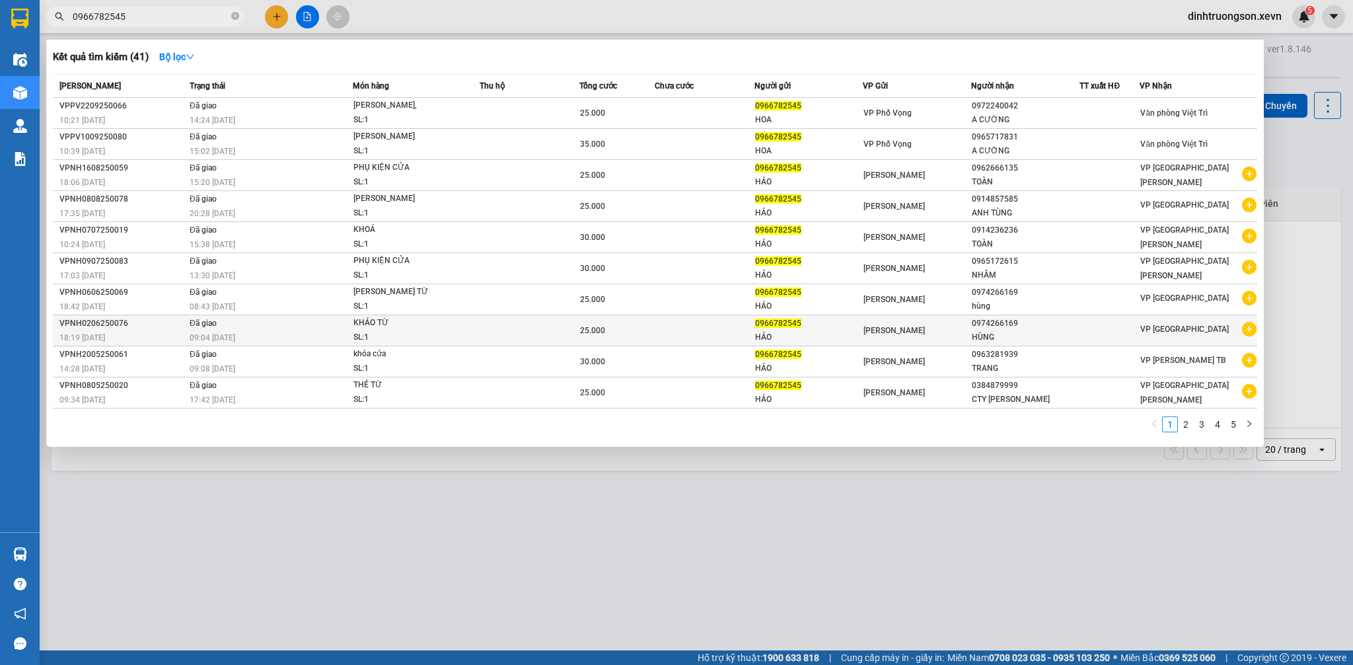
type input "0966782545"
click at [1244, 330] on icon "plus-circle" at bounding box center [1249, 329] width 15 height 15
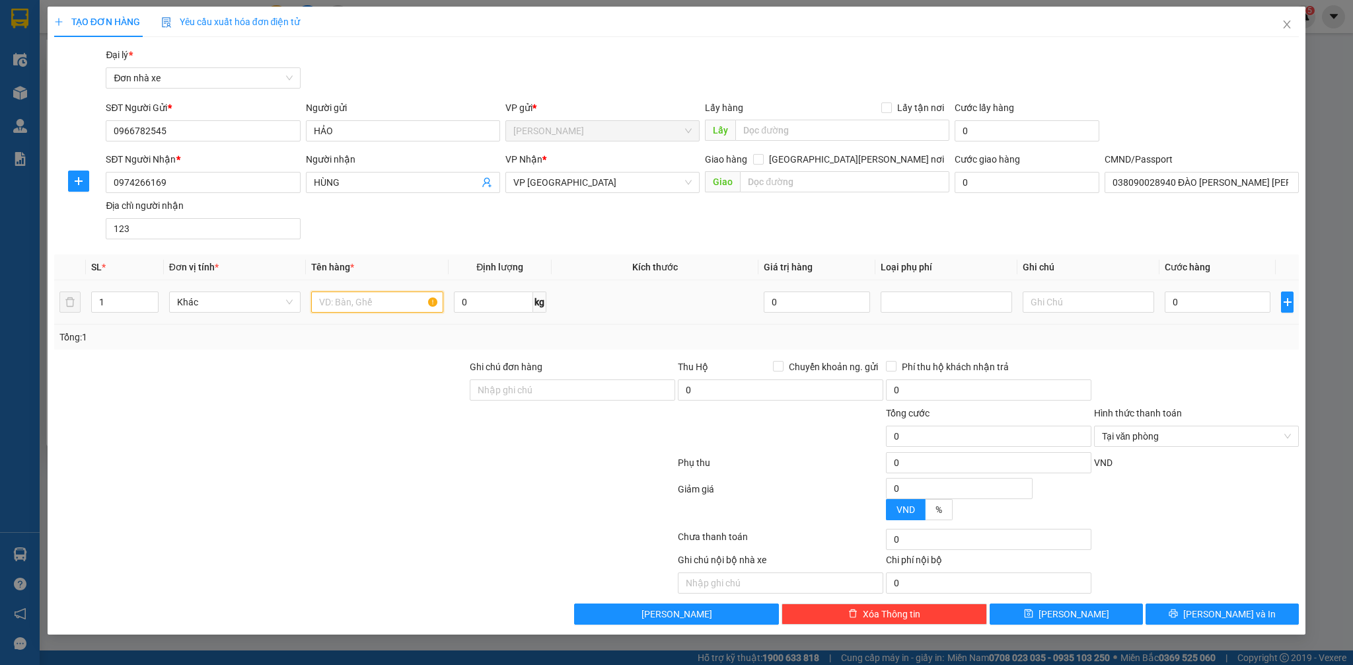
click at [354, 307] on input "text" at bounding box center [376, 301] width 131 height 21
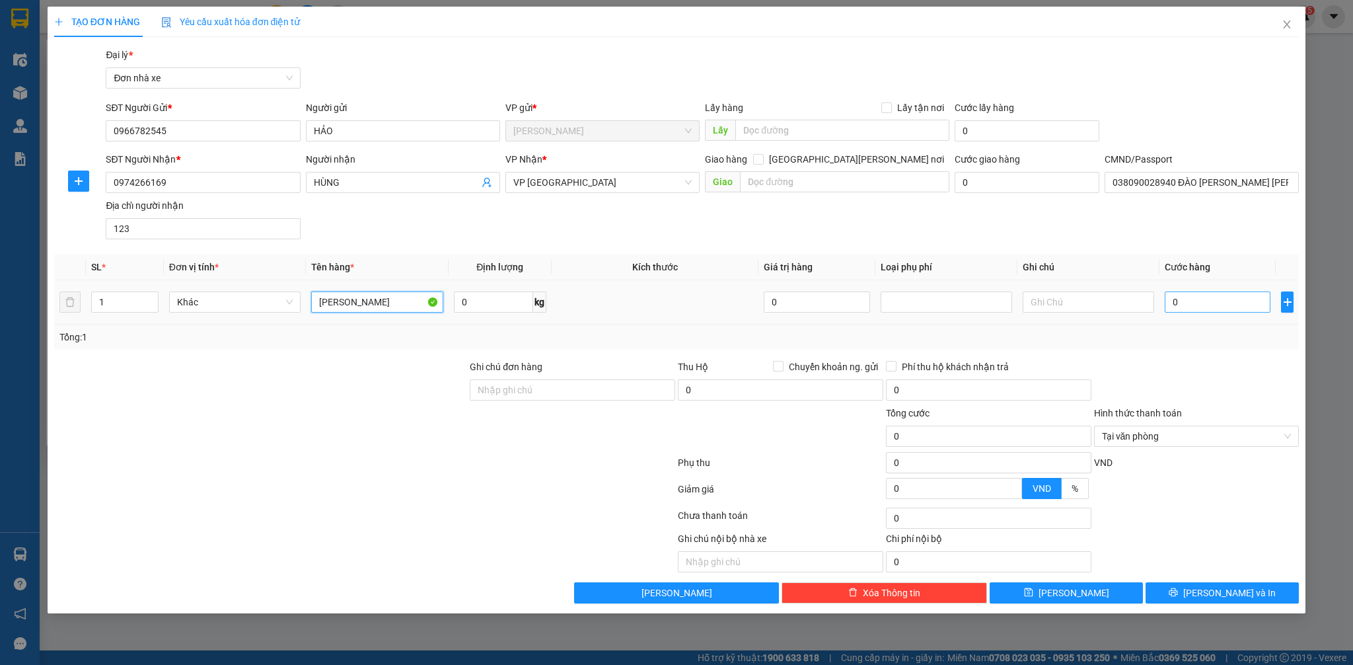
type input "[PERSON_NAME]"
click at [1243, 305] on input "0" at bounding box center [1218, 301] width 106 height 21
type input "3"
type input "30"
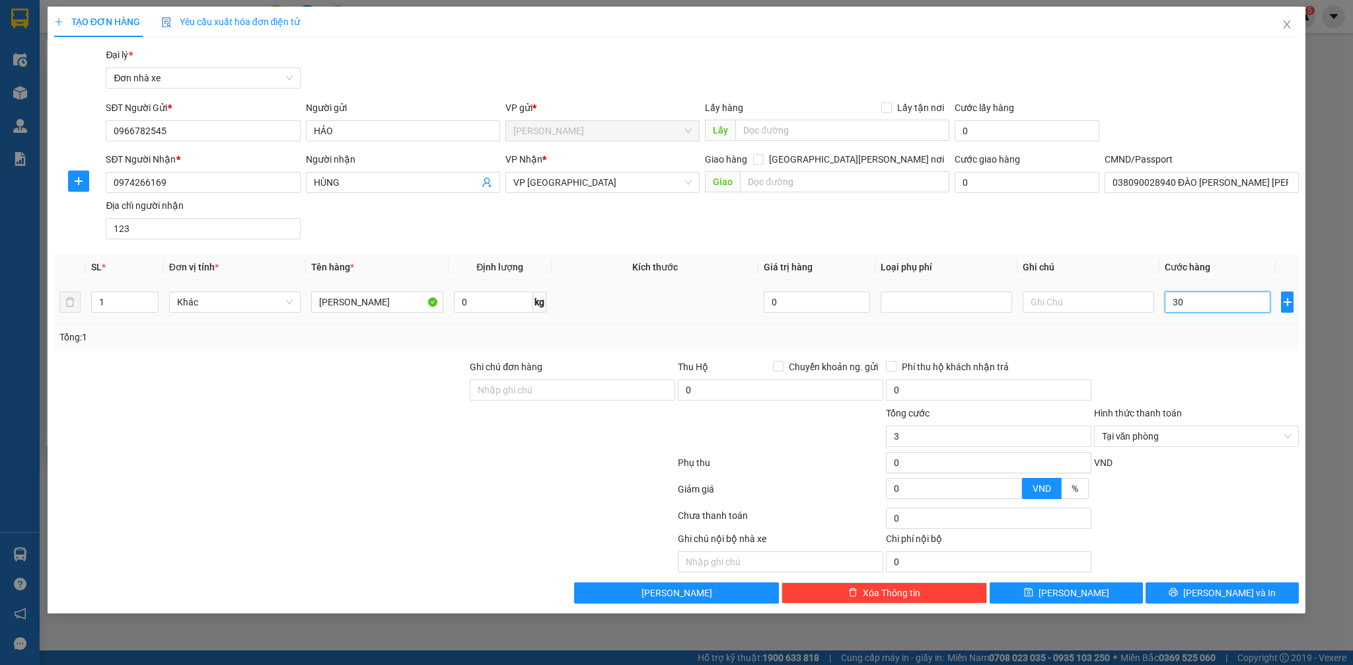
type input "30"
type input "300"
type input "3.000"
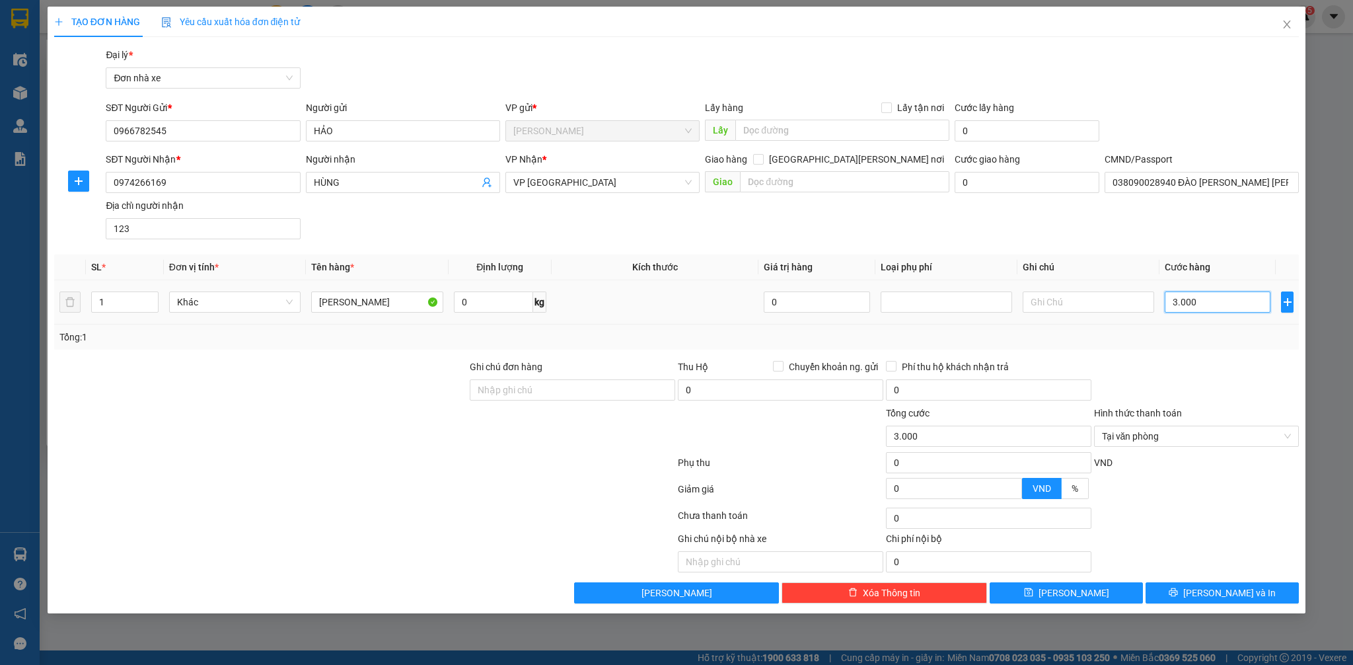
type input "30.000"
drag, startPoint x: 1252, startPoint y: 600, endPoint x: 1264, endPoint y: 602, distance: 12.8
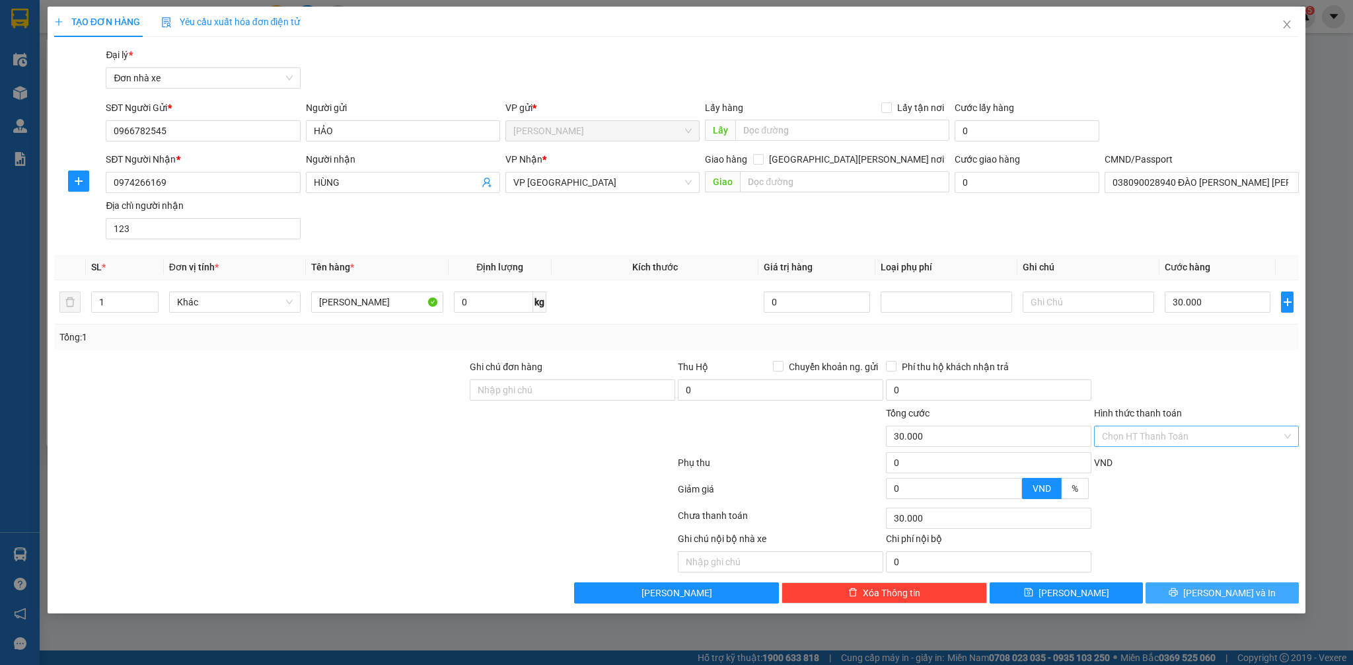
click at [1255, 602] on button "[PERSON_NAME] và In" at bounding box center [1221, 592] width 153 height 21
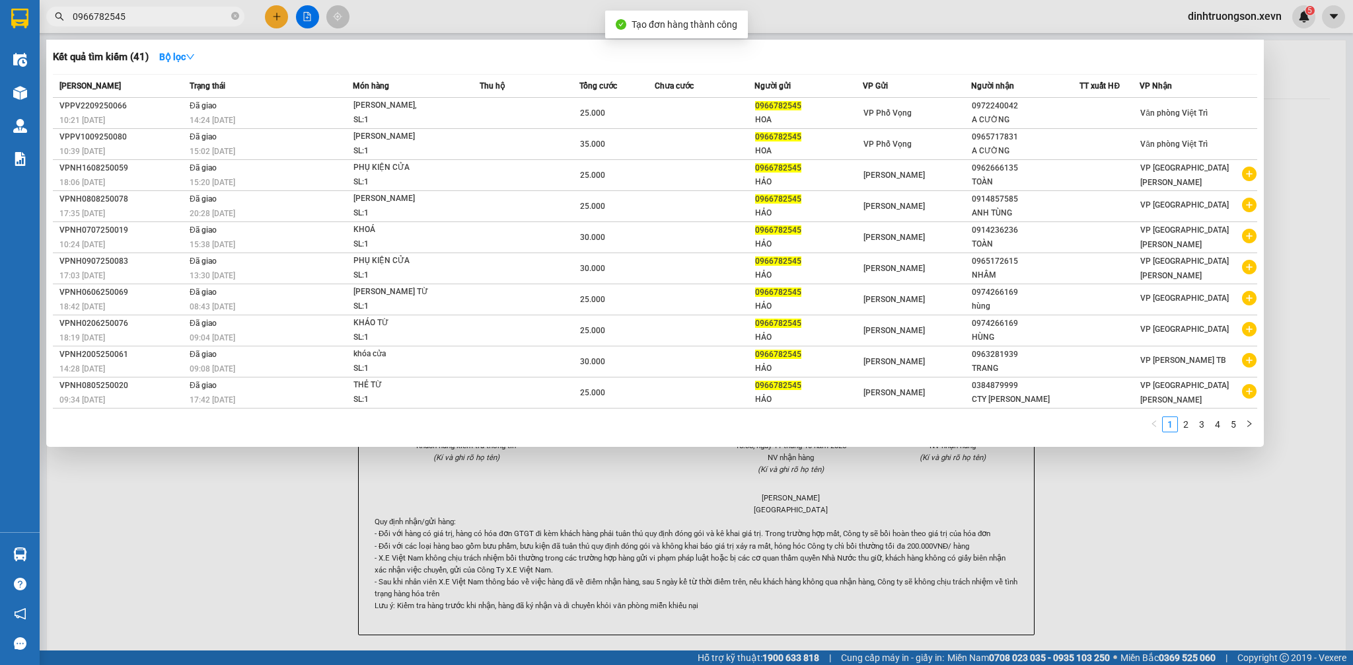
drag, startPoint x: 1344, startPoint y: 608, endPoint x: 728, endPoint y: 241, distance: 716.6
click at [1340, 607] on div at bounding box center [676, 332] width 1353 height 665
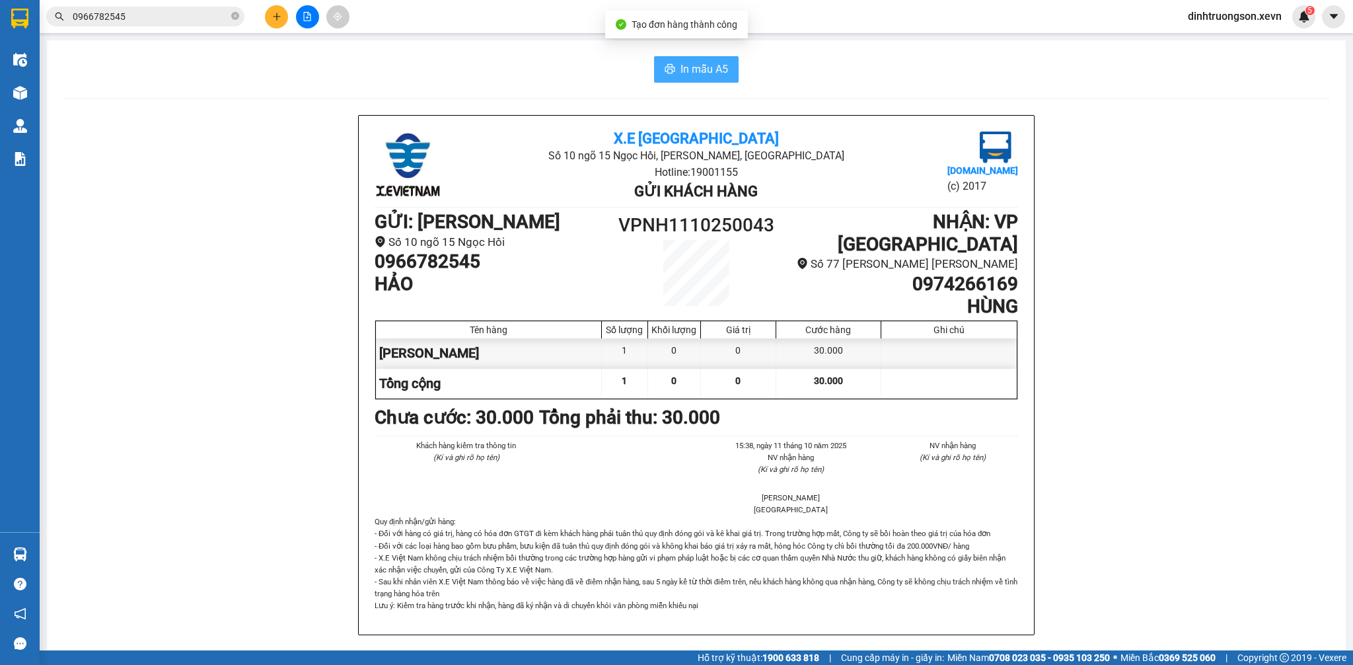
drag, startPoint x: 690, startPoint y: 63, endPoint x: 706, endPoint y: 99, distance: 39.0
click at [690, 63] on span "In mẫu A5" at bounding box center [704, 69] width 48 height 17
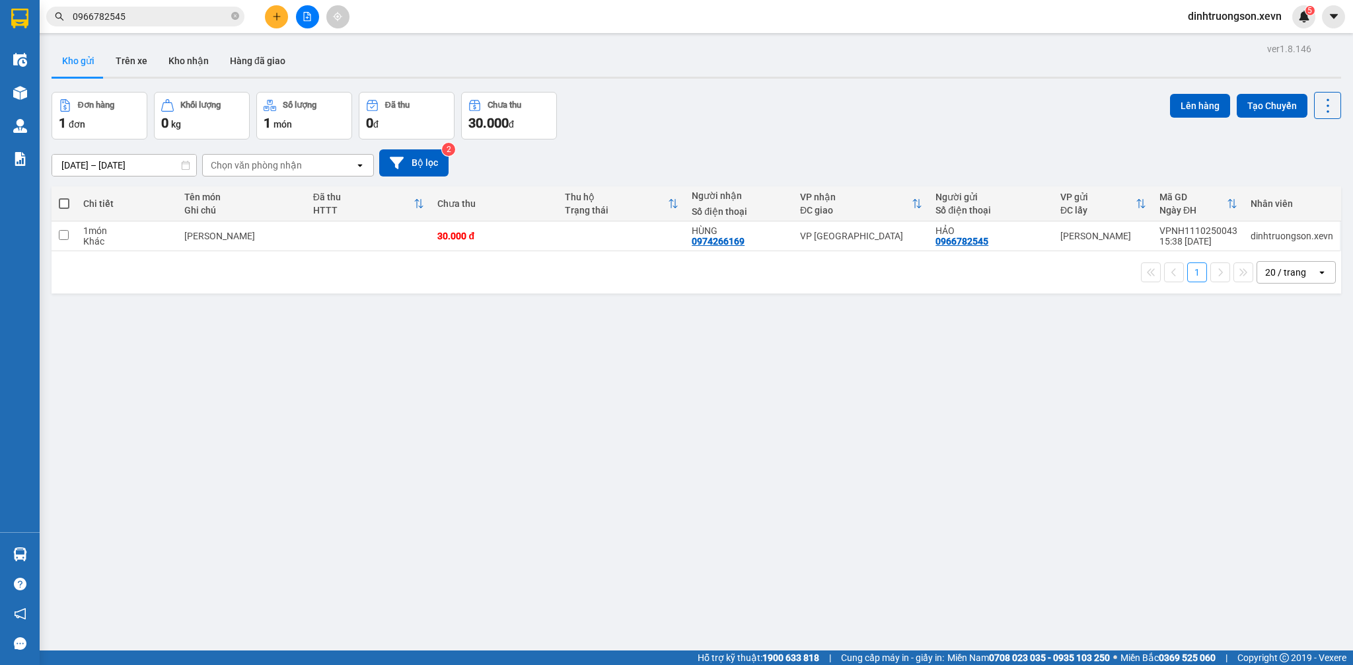
click at [754, 115] on div "Đơn hàng 1 đơn Khối lượng 0 kg Số lượng 1 món Đã thu 0 đ Chưa thu 30.000 đ Lên …" at bounding box center [696, 116] width 1289 height 48
click at [172, 11] on input "0966782545" at bounding box center [151, 16] width 156 height 15
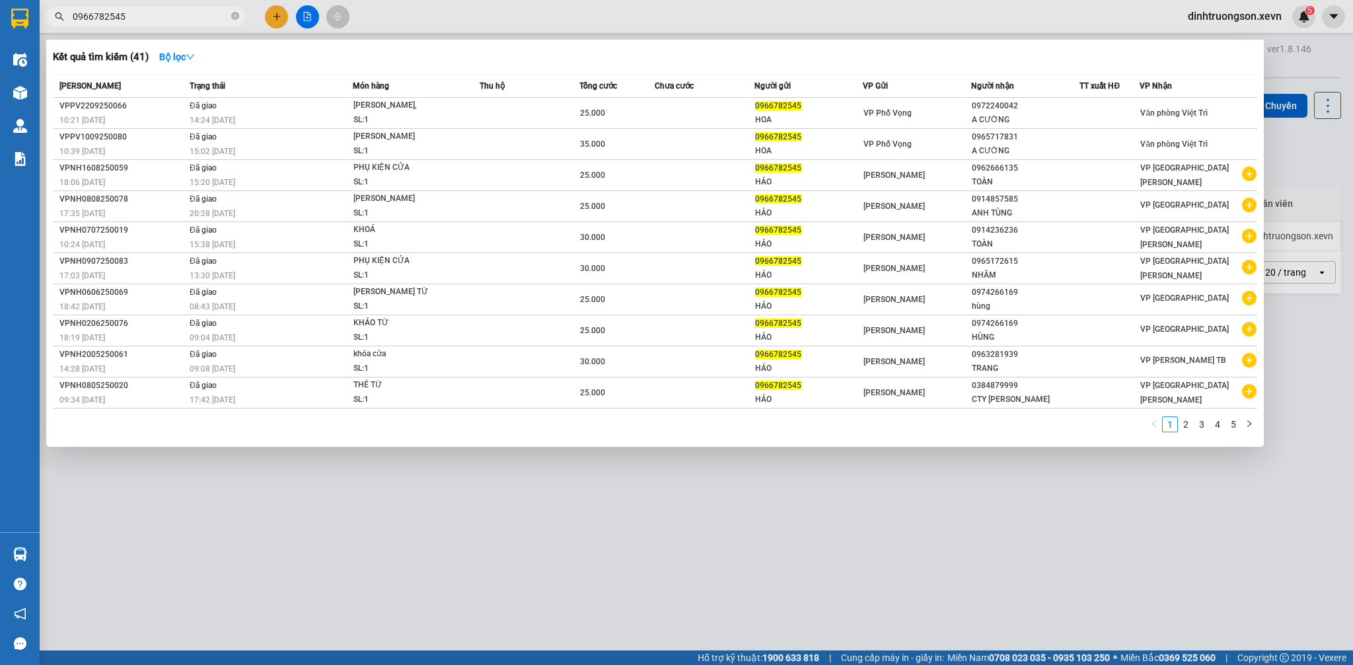
click at [172, 11] on input "0966782545" at bounding box center [151, 16] width 156 height 15
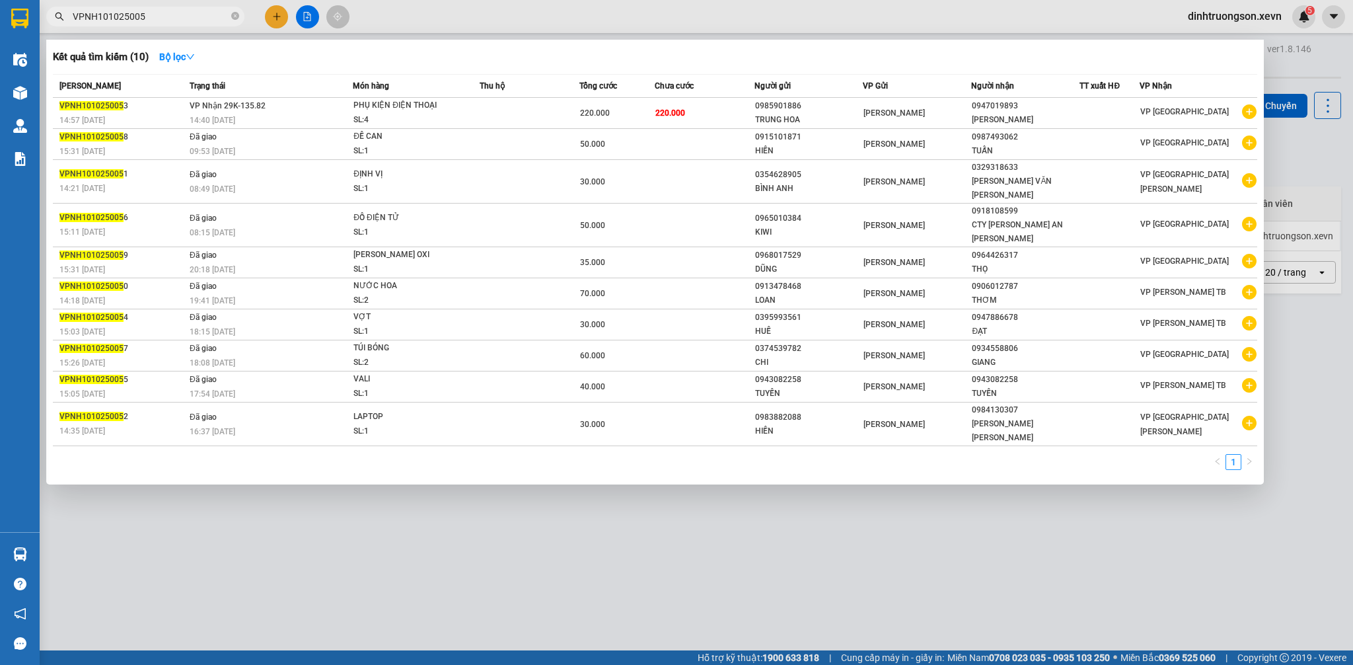
click at [181, 22] on input "VPNH101025005" at bounding box center [151, 16] width 156 height 15
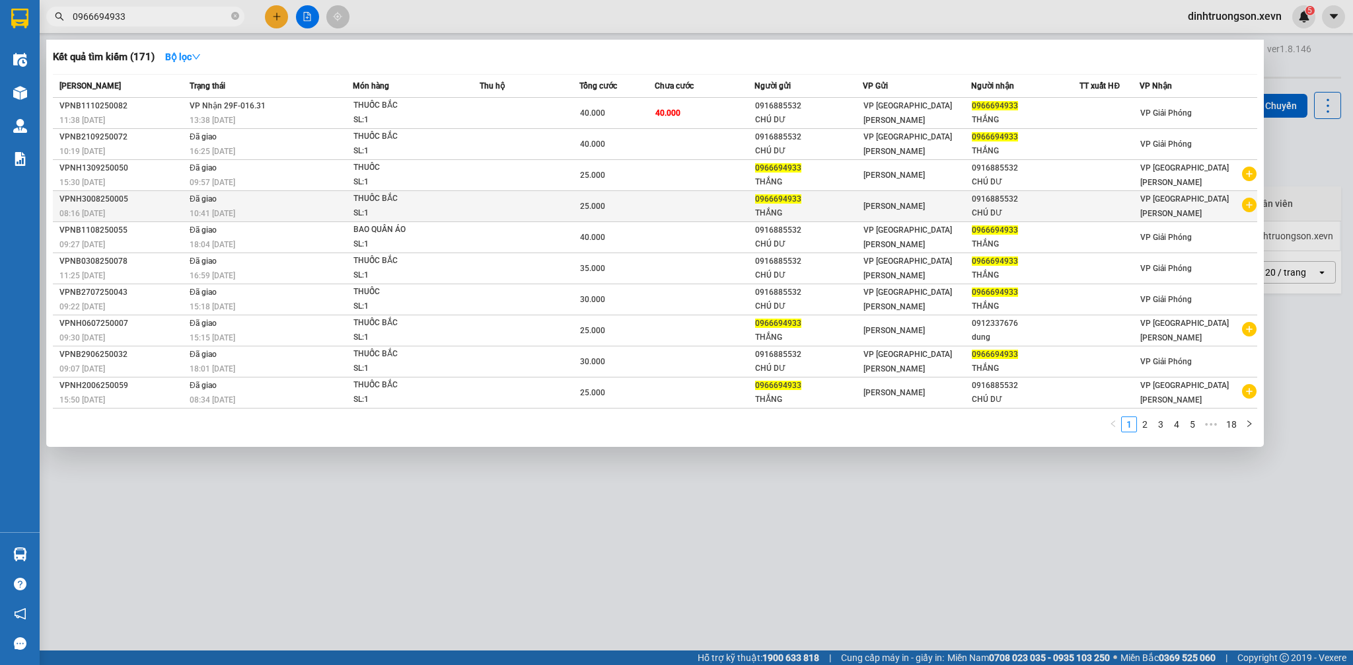
type input "0966694933"
click at [1247, 211] on icon "plus-circle" at bounding box center [1249, 205] width 15 height 15
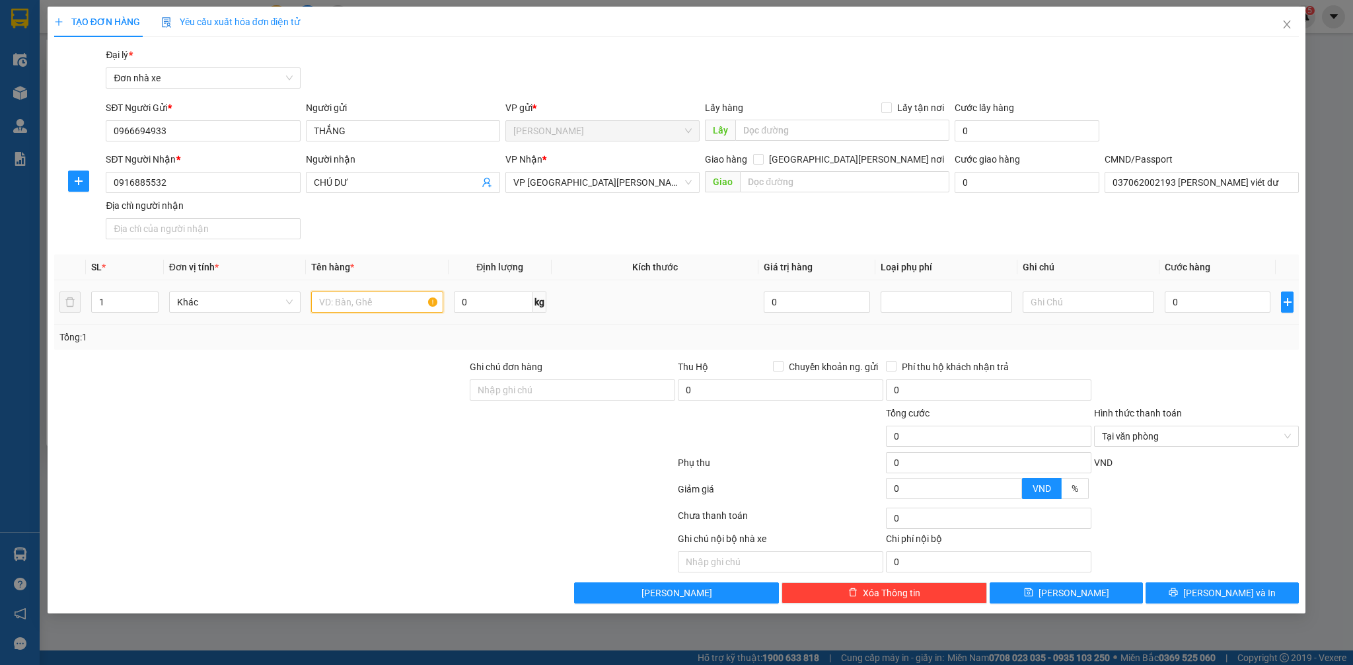
click at [382, 306] on input "text" at bounding box center [376, 301] width 131 height 21
type input "THUỐC"
type input "3"
type input "30"
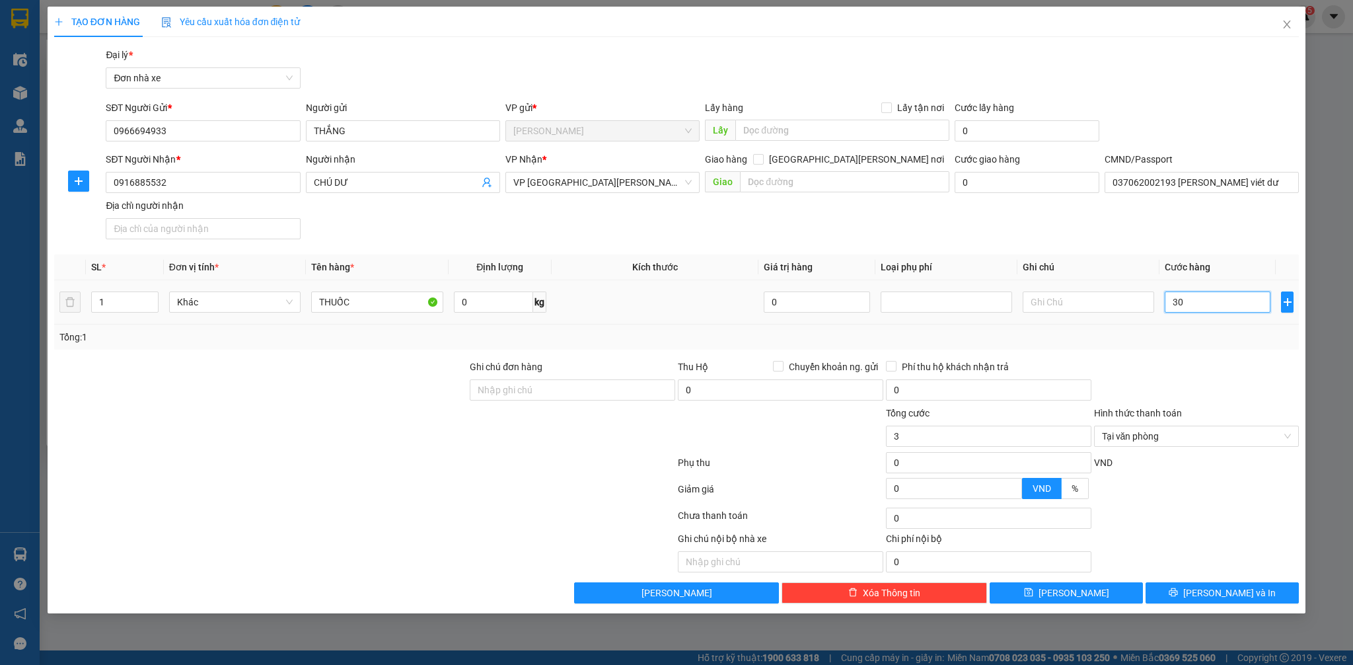
type input "30"
type input "300"
type input "3.000"
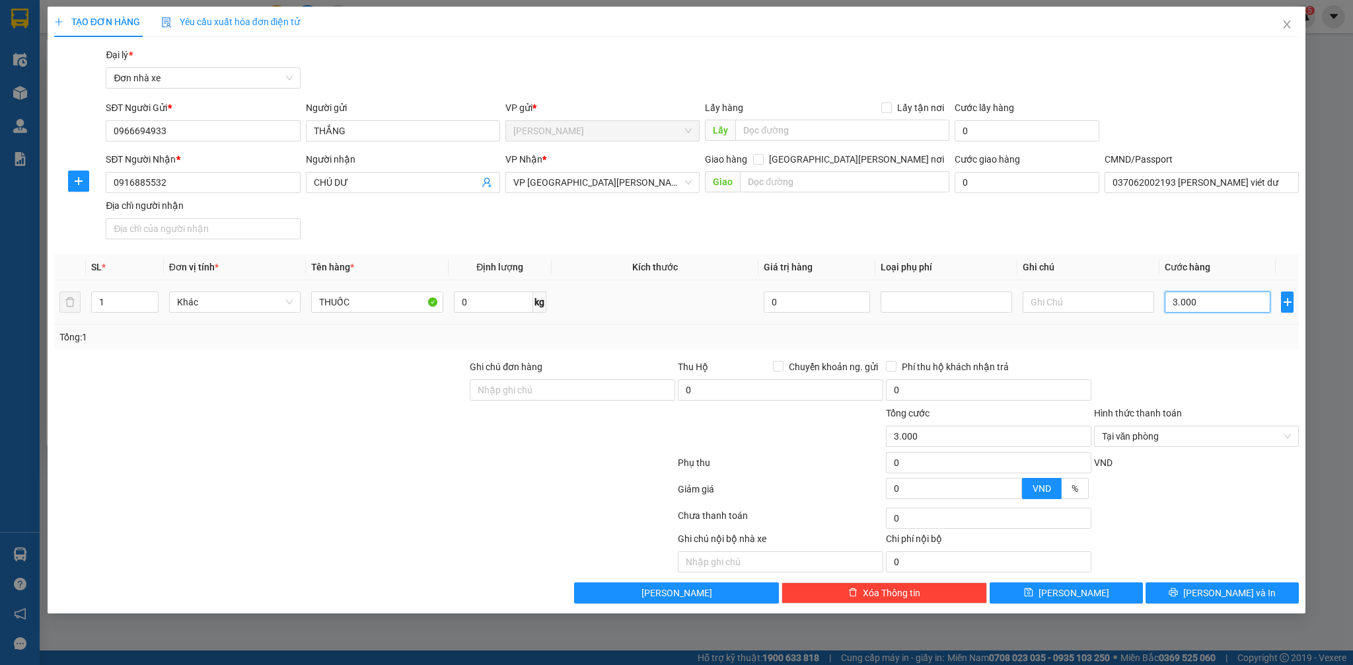
type input "30.000"
click at [1227, 589] on span "[PERSON_NAME] và In" at bounding box center [1229, 592] width 92 height 15
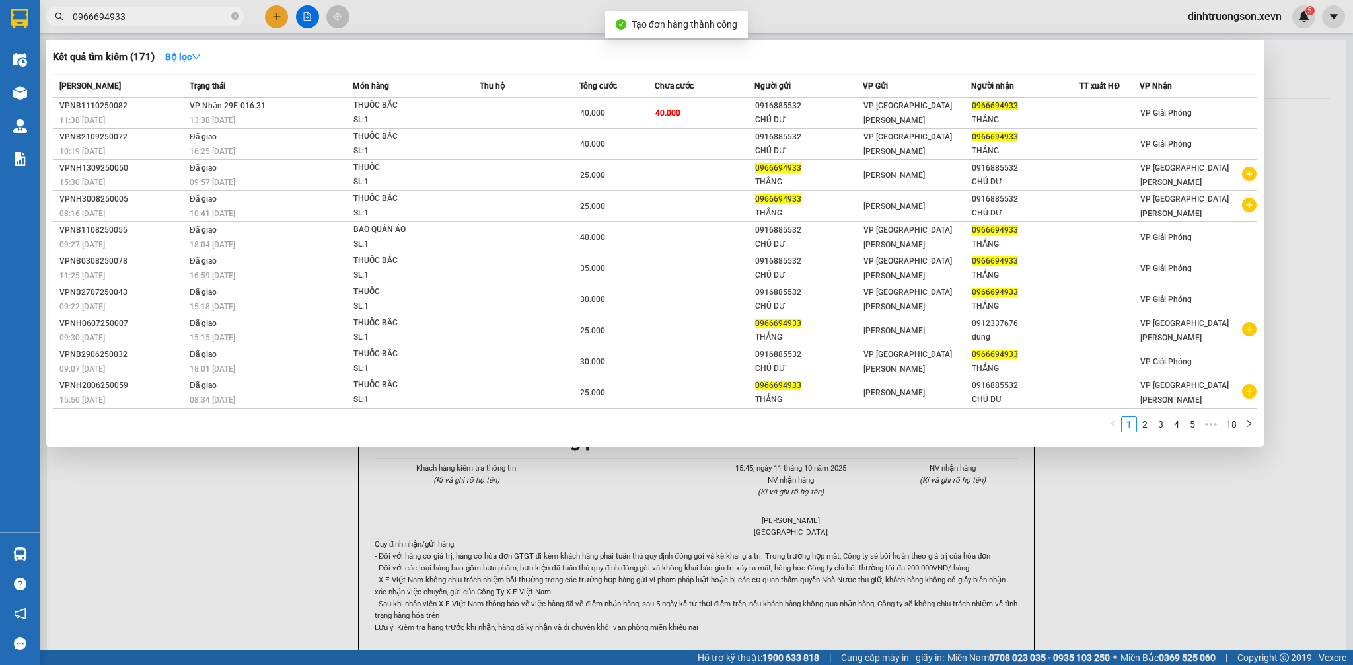
drag, startPoint x: 659, startPoint y: 568, endPoint x: 729, endPoint y: 379, distance: 202.3
click at [673, 548] on div at bounding box center [676, 332] width 1353 height 665
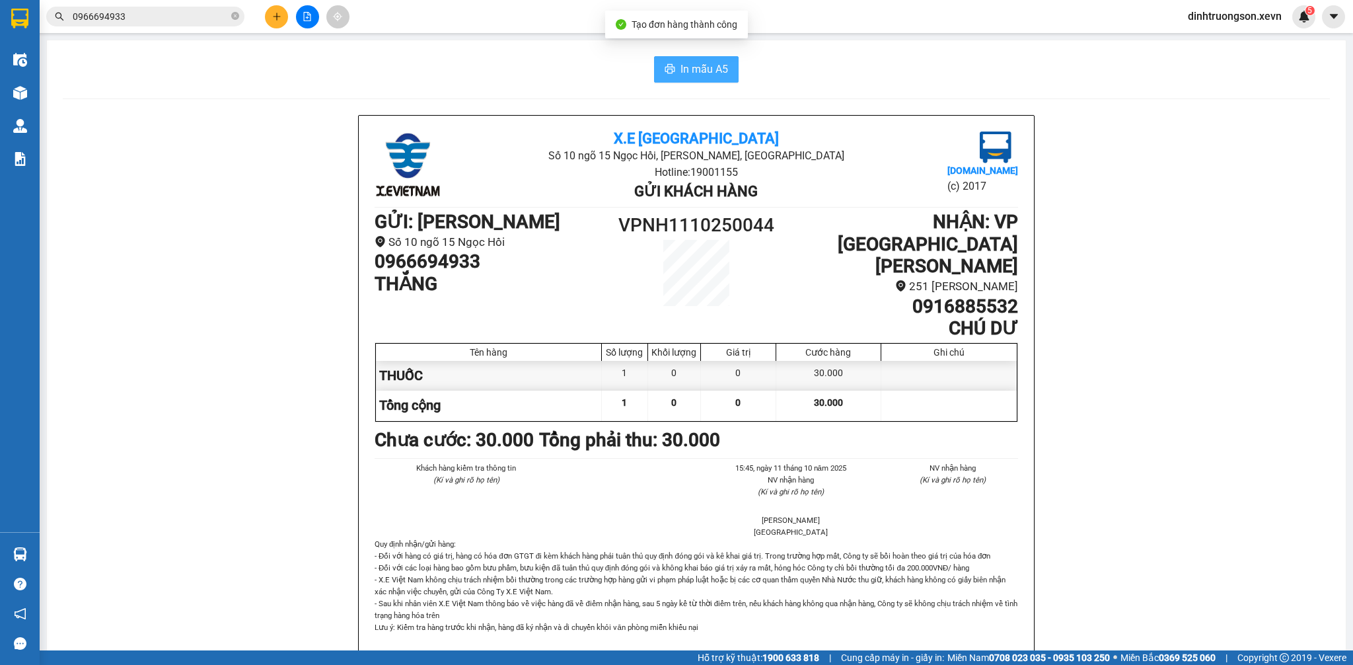
click at [688, 64] on span "In mẫu A5" at bounding box center [704, 69] width 48 height 17
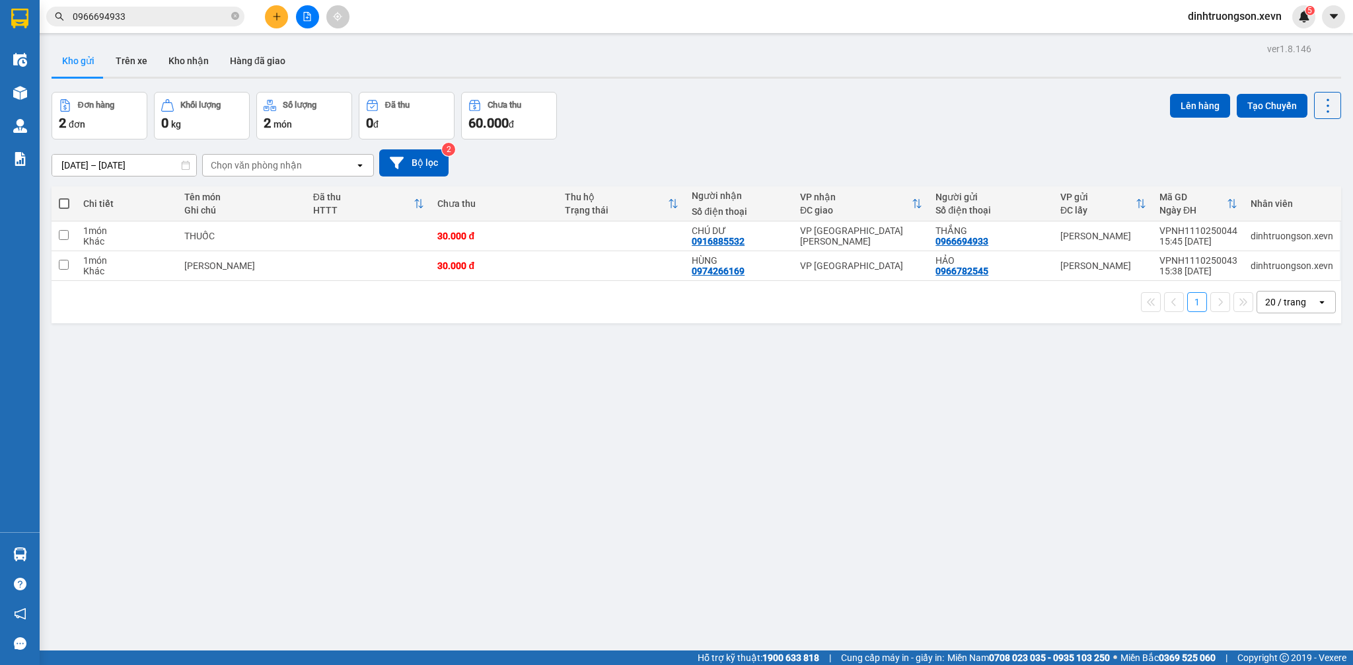
click at [186, 19] on input "0966694933" at bounding box center [151, 16] width 156 height 15
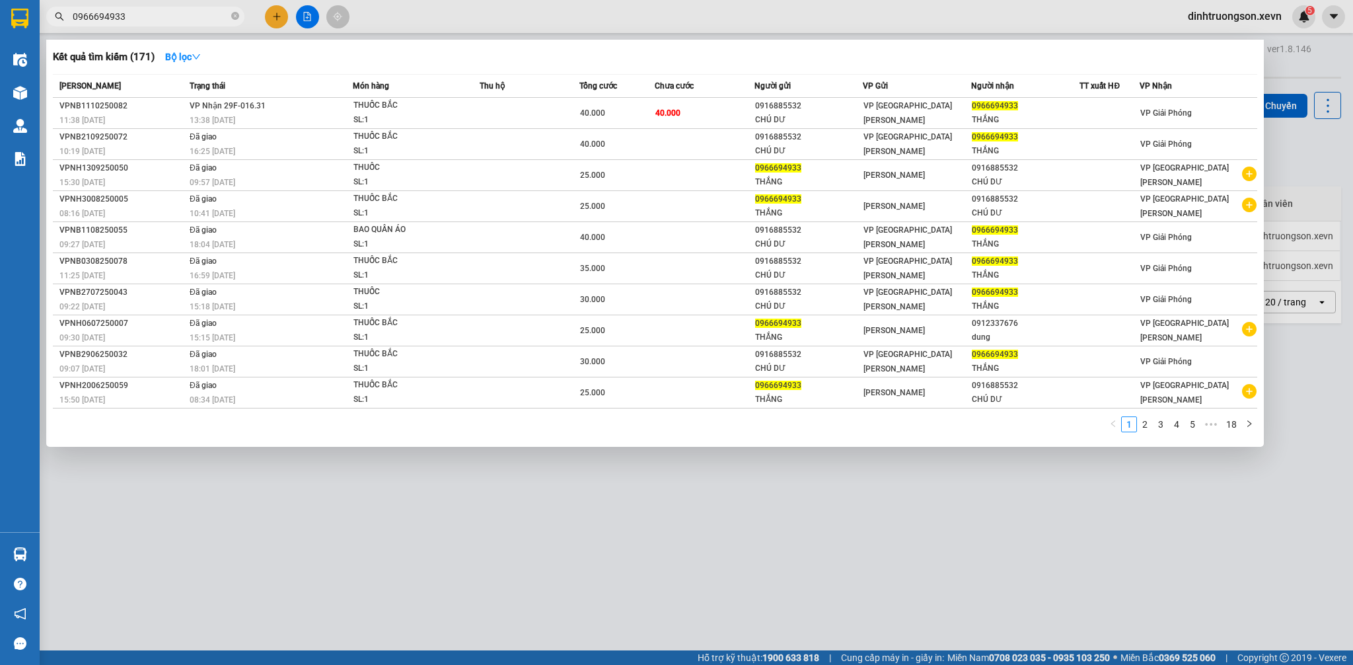
click at [186, 19] on input "0966694933" at bounding box center [151, 16] width 156 height 15
drag, startPoint x: 140, startPoint y: 526, endPoint x: 46, endPoint y: 543, distance: 95.9
click at [96, 538] on div at bounding box center [676, 332] width 1353 height 665
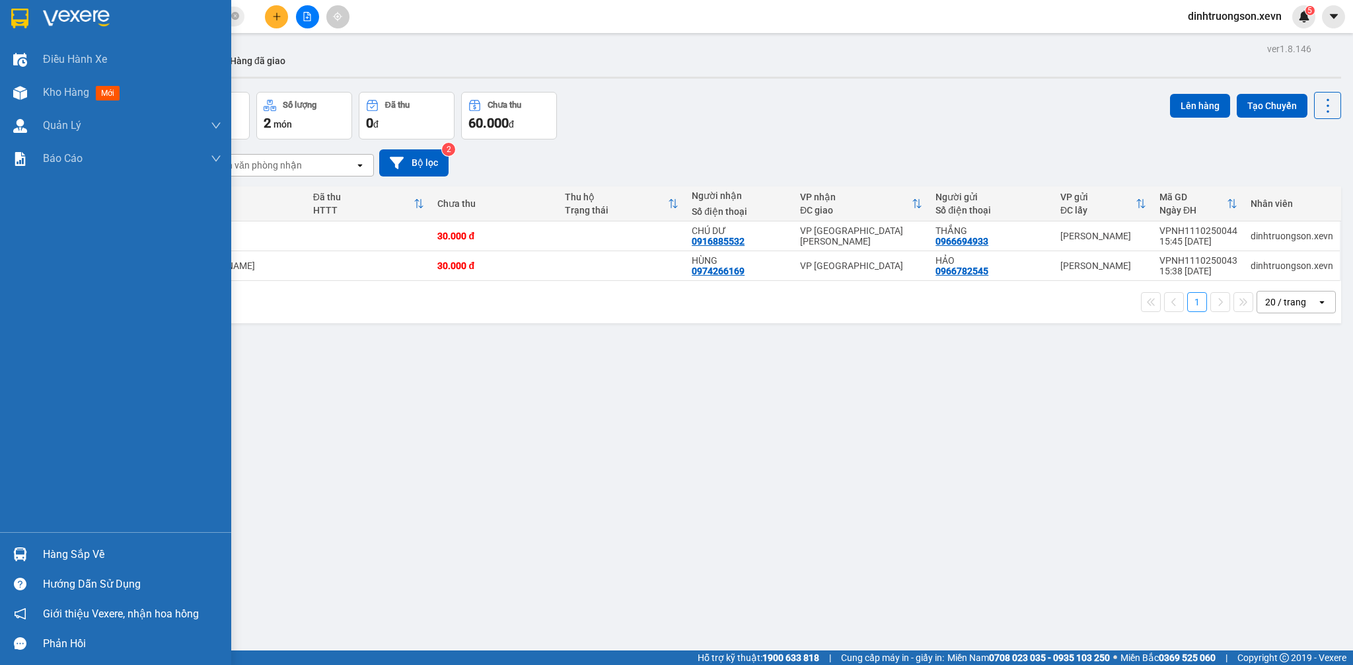
drag, startPoint x: 25, startPoint y: 550, endPoint x: 47, endPoint y: 552, distance: 21.9
click at [24, 552] on img at bounding box center [20, 554] width 14 height 14
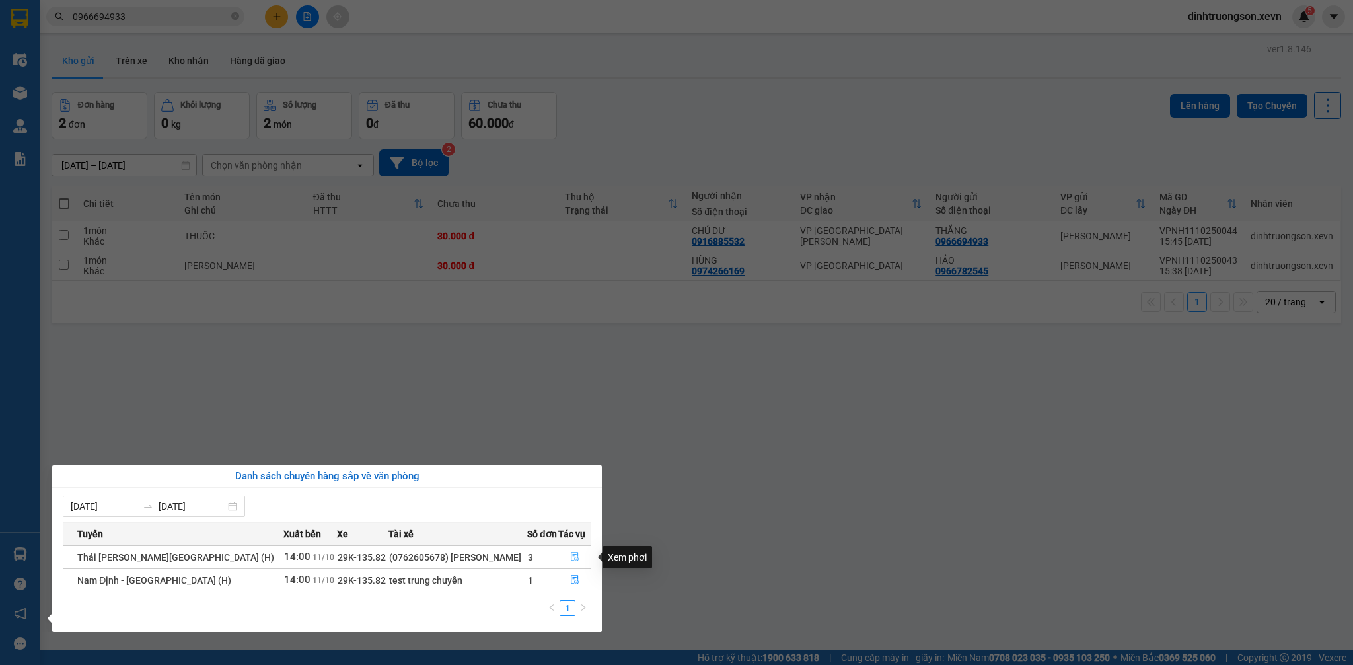
click at [575, 560] on button "button" at bounding box center [575, 556] width 32 height 21
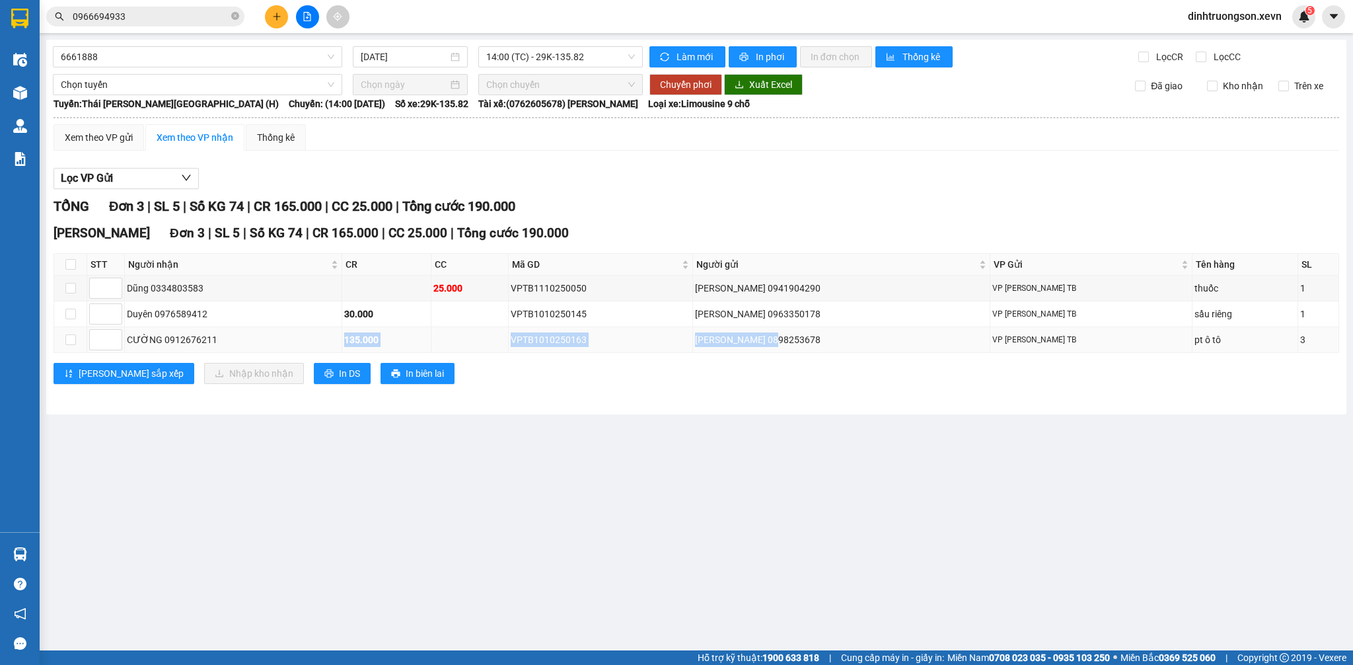
drag, startPoint x: 508, startPoint y: 342, endPoint x: 972, endPoint y: 342, distance: 464.4
click at [972, 342] on tr "[PERSON_NAME] 0912676211 135.000 VPTB1010250163 [PERSON_NAME] 0898253678 VP [PE…" at bounding box center [696, 340] width 1285 height 26
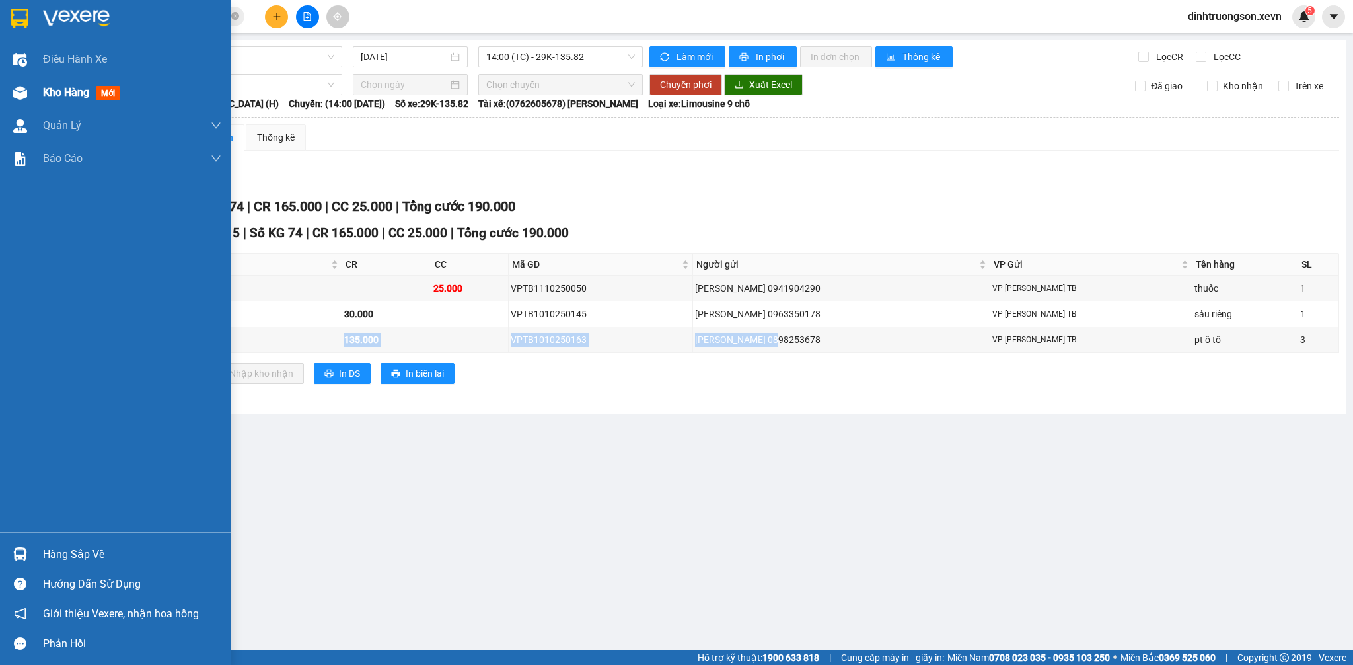
click at [93, 103] on div "Kho hàng mới" at bounding box center [132, 92] width 178 height 33
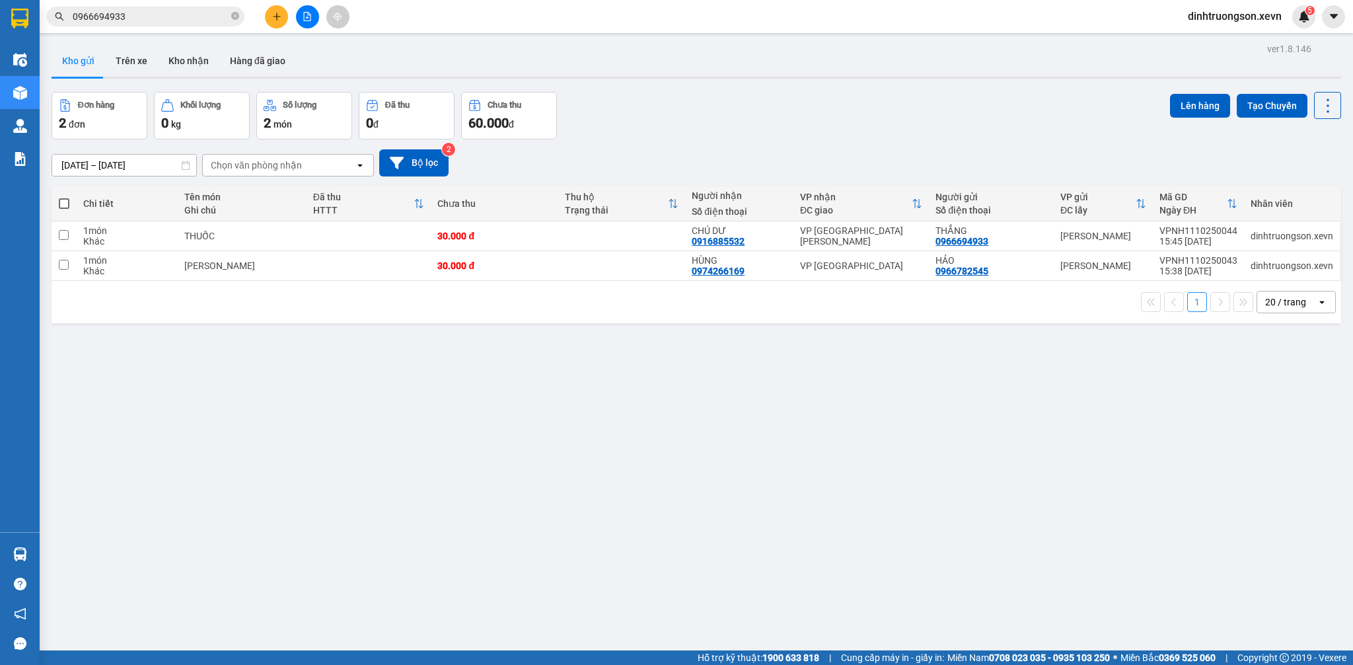
click at [194, 8] on span "0966694933" at bounding box center [145, 17] width 198 height 20
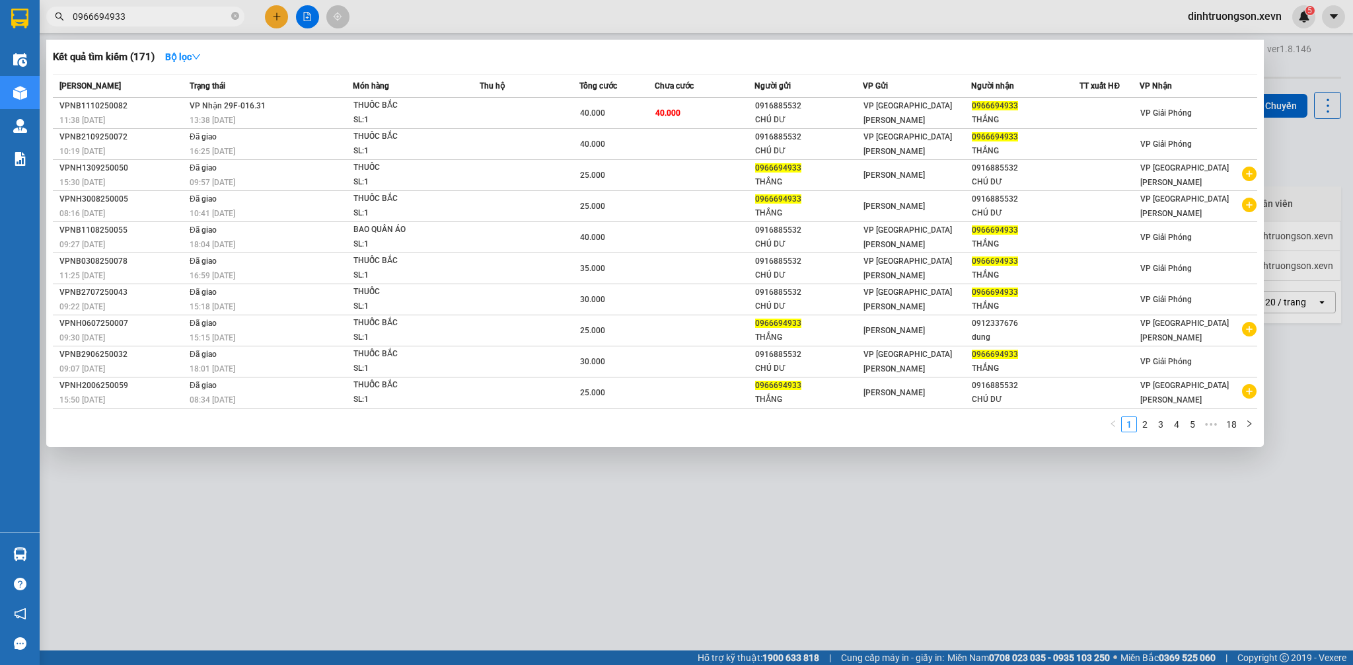
click at [194, 8] on span "0966694933" at bounding box center [145, 17] width 198 height 20
click at [188, 20] on input "0966694933" at bounding box center [151, 16] width 156 height 15
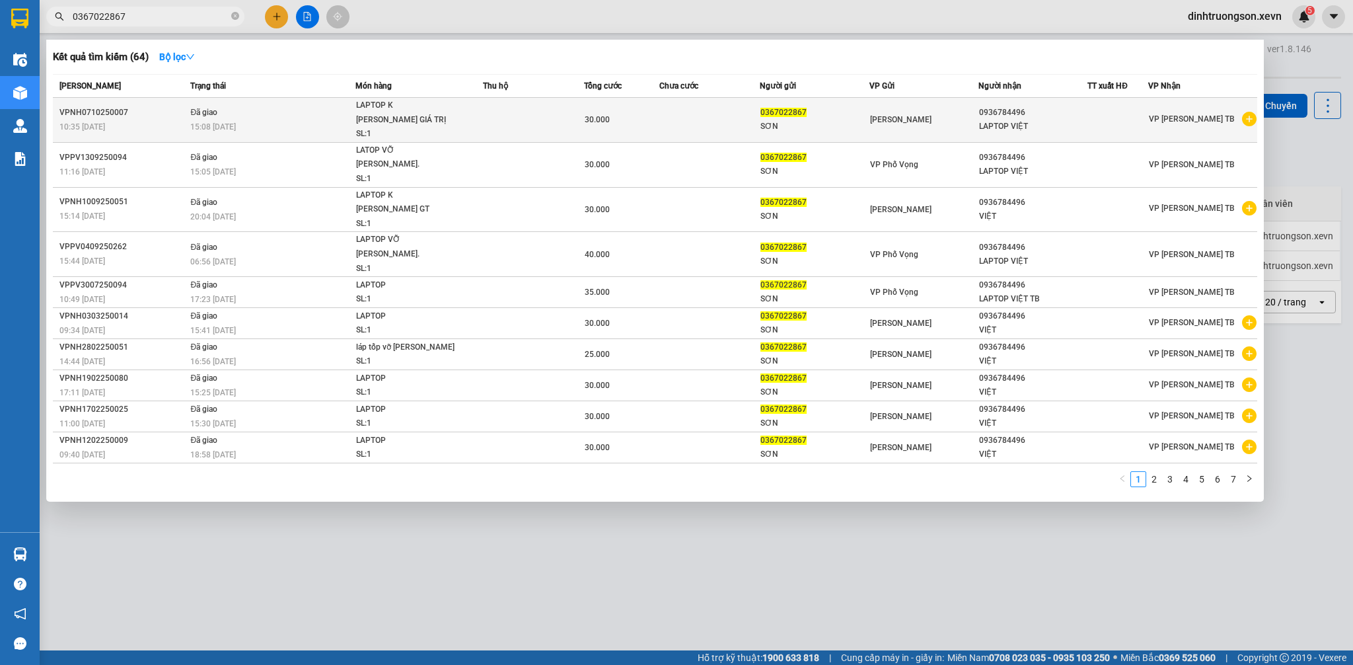
type input "0367022867"
click at [1243, 115] on icon "plus-circle" at bounding box center [1249, 119] width 15 height 15
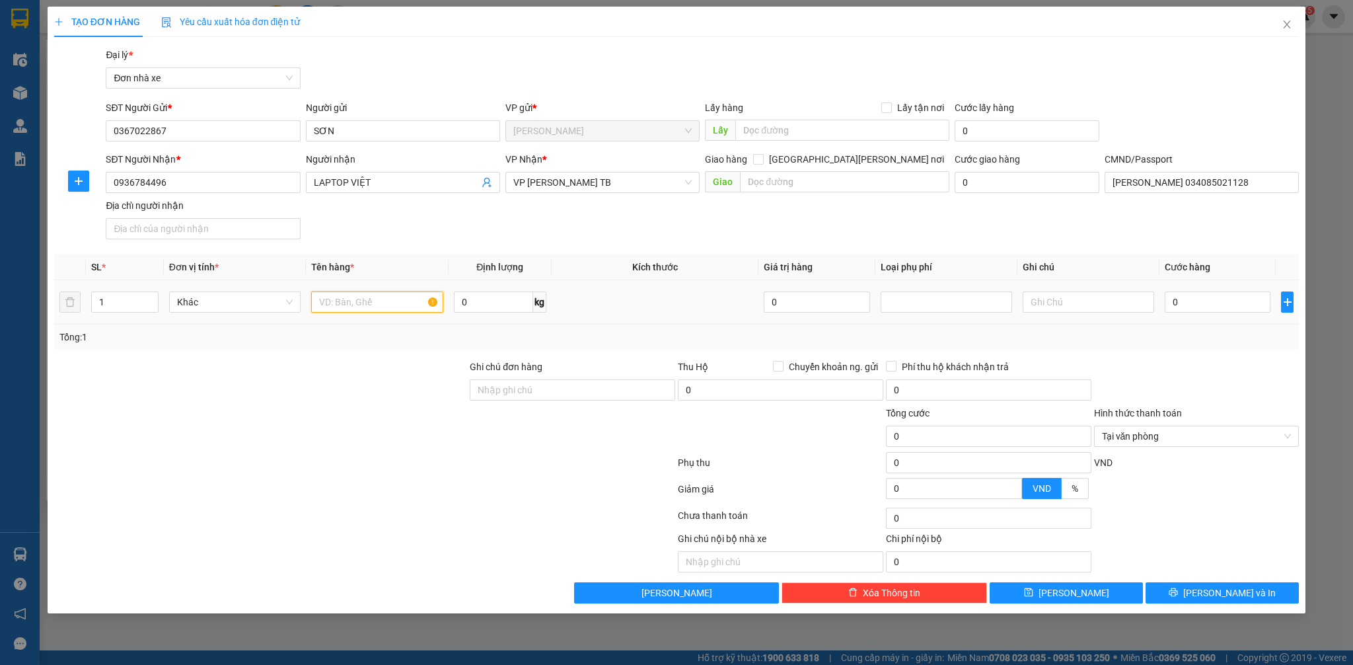
click at [371, 300] on input "text" at bounding box center [376, 301] width 131 height 21
type input "LAPTOP"
click at [1097, 291] on div at bounding box center [1088, 302] width 131 height 26
click at [1081, 302] on input "text" at bounding box center [1088, 301] width 131 height 21
type input "K"
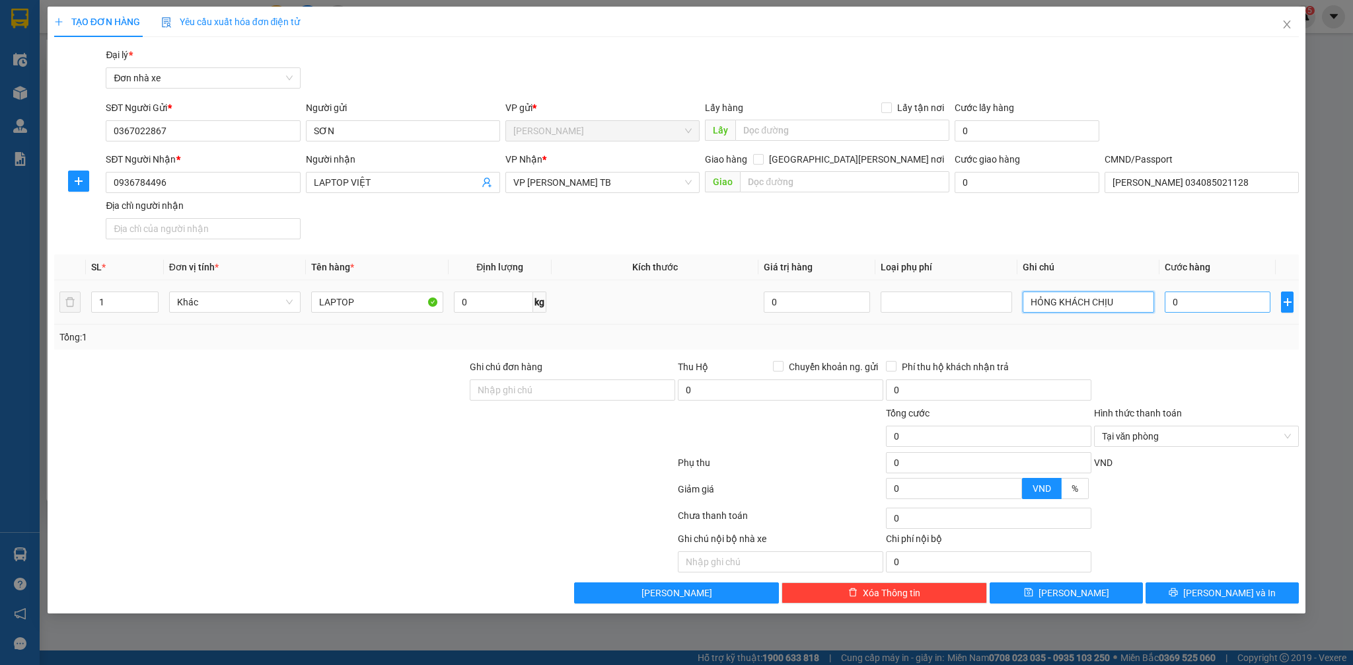
type input "HỎNG KHÁCH CHỊU"
type input "3"
type input "30"
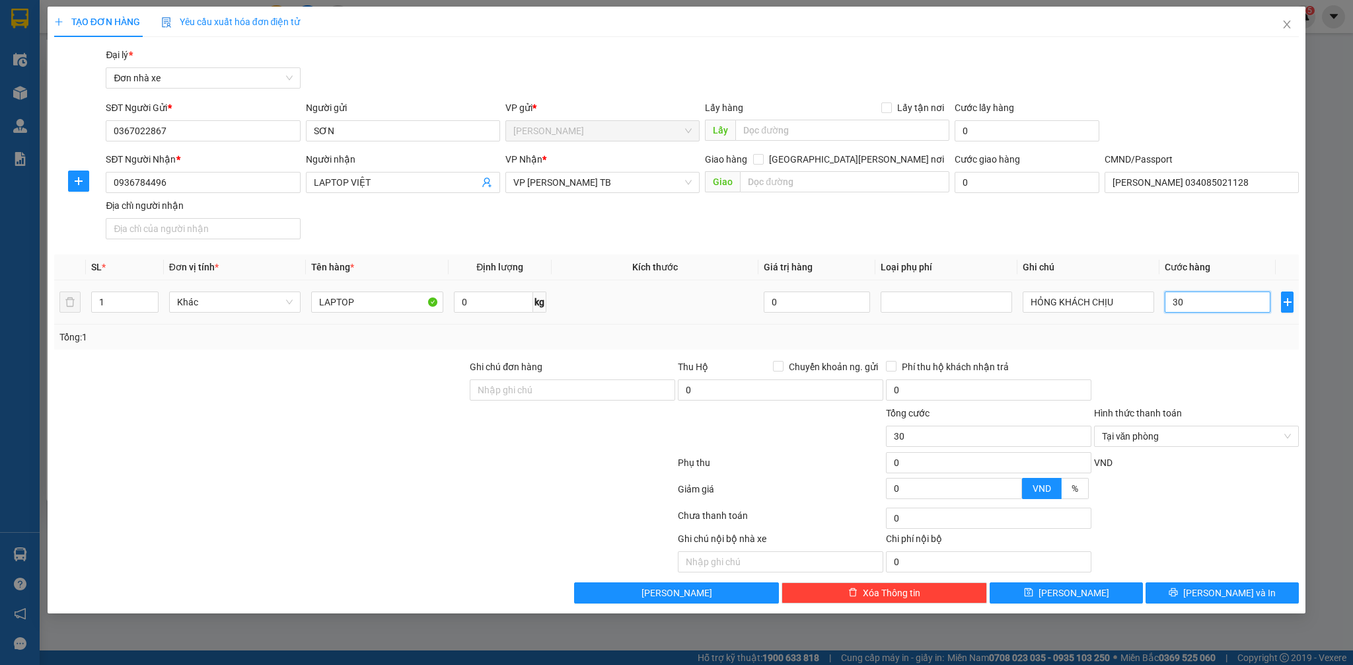
type input "300"
type input "3.000"
type input "30.000"
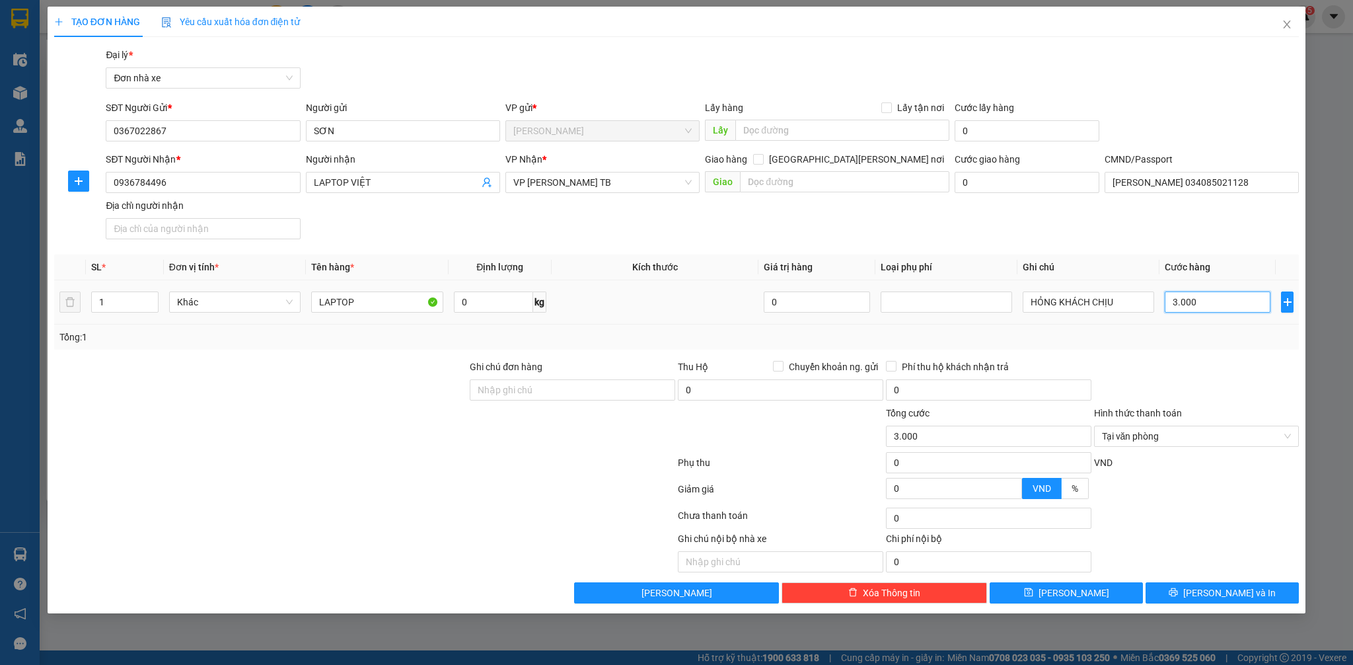
type input "30.000"
drag, startPoint x: 1217, startPoint y: 364, endPoint x: 1274, endPoint y: 397, distance: 65.1
click at [1227, 367] on div at bounding box center [1197, 382] width 208 height 46
type input "30.000"
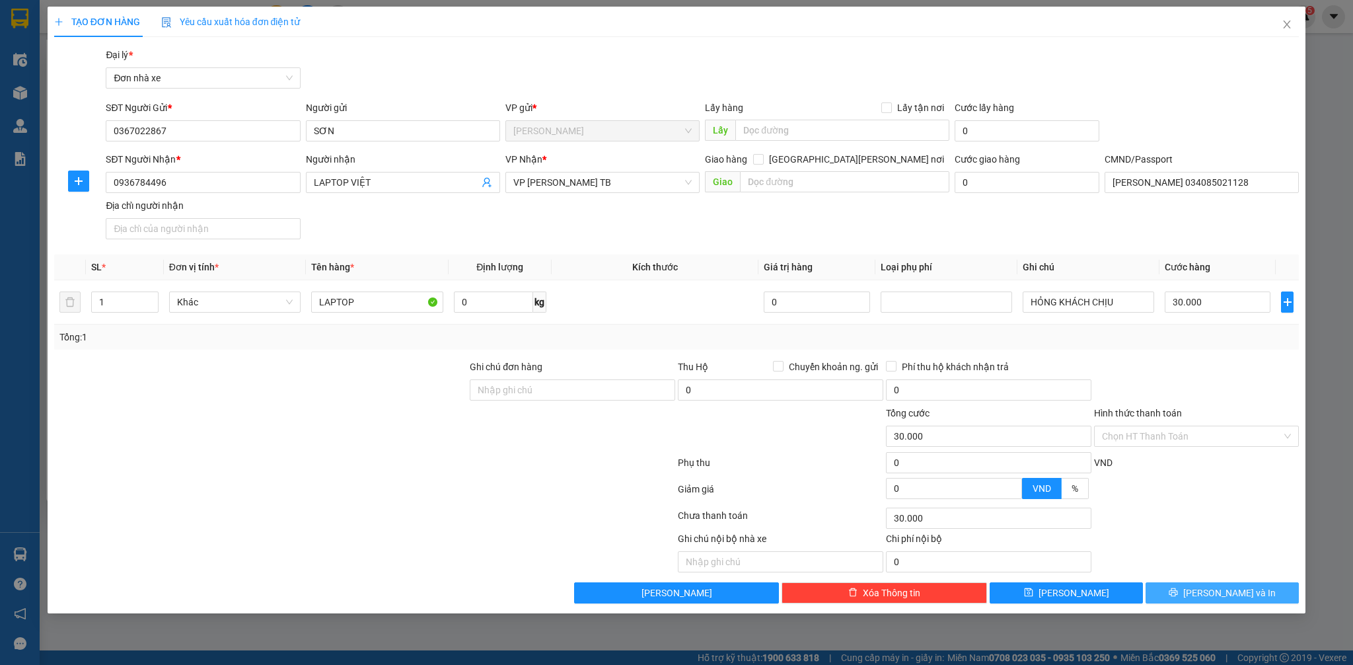
drag, startPoint x: 1261, startPoint y: 591, endPoint x: 1256, endPoint y: 579, distance: 12.4
click at [1261, 587] on button "[PERSON_NAME] và In" at bounding box center [1221, 592] width 153 height 21
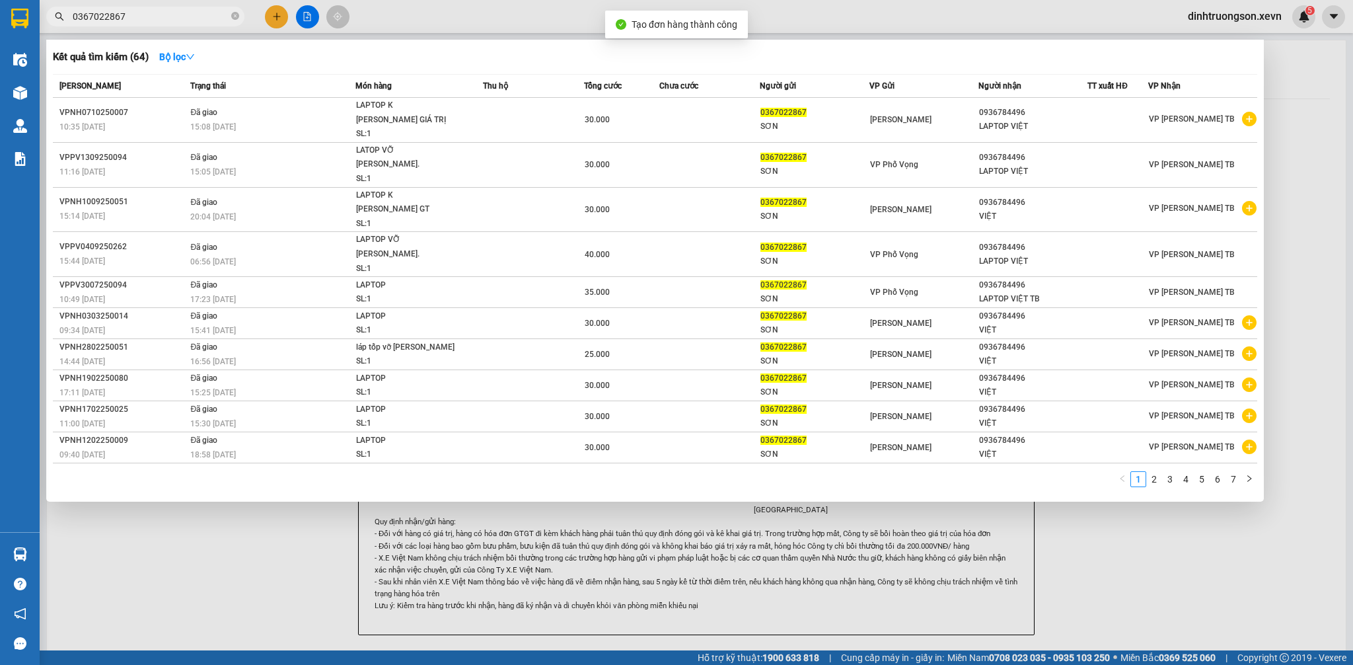
click at [1322, 488] on div at bounding box center [676, 332] width 1353 height 665
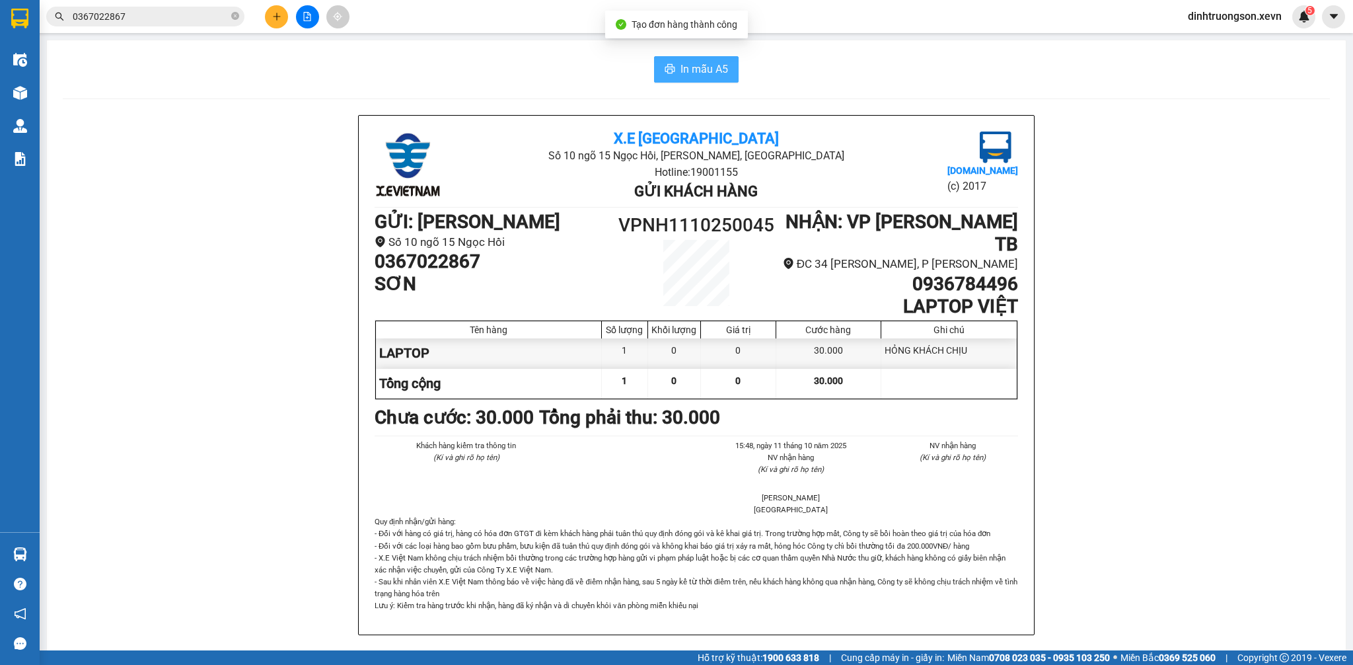
click at [686, 67] on span "In mẫu A5" at bounding box center [704, 69] width 48 height 17
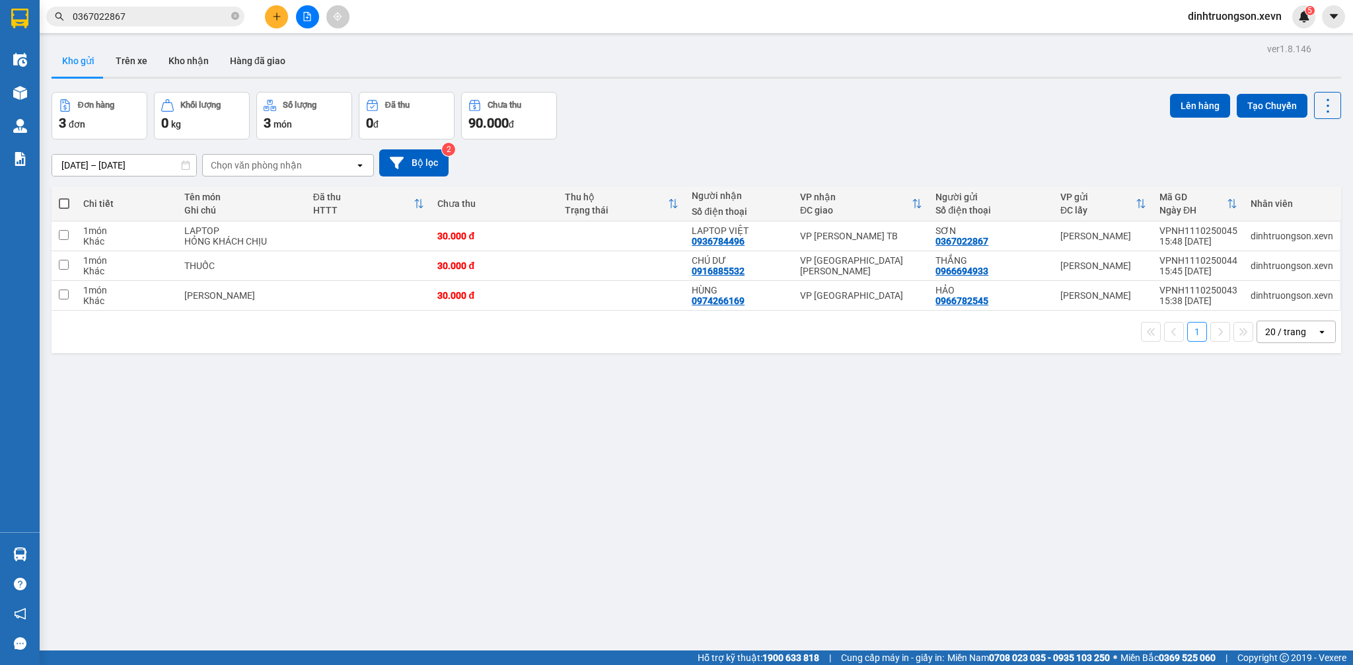
drag, startPoint x: 768, startPoint y: 174, endPoint x: 762, endPoint y: 129, distance: 45.3
click at [713, 131] on div "Đơn hàng 3 đơn [PERSON_NAME] 0 kg Số [PERSON_NAME] 3 món Đã thu 0 [PERSON_NAME]…" at bounding box center [696, 116] width 1289 height 48
click at [181, 17] on input "0367022867" at bounding box center [151, 16] width 156 height 15
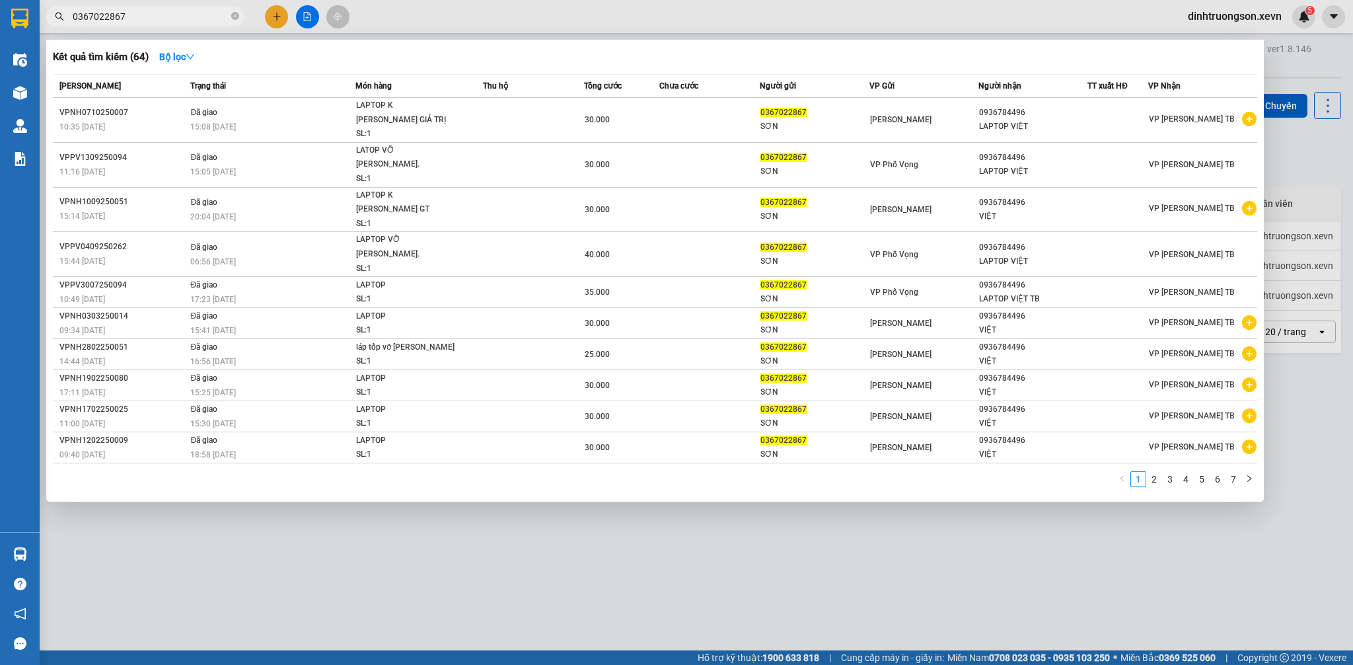
click at [181, 17] on input "0367022867" at bounding box center [151, 16] width 156 height 15
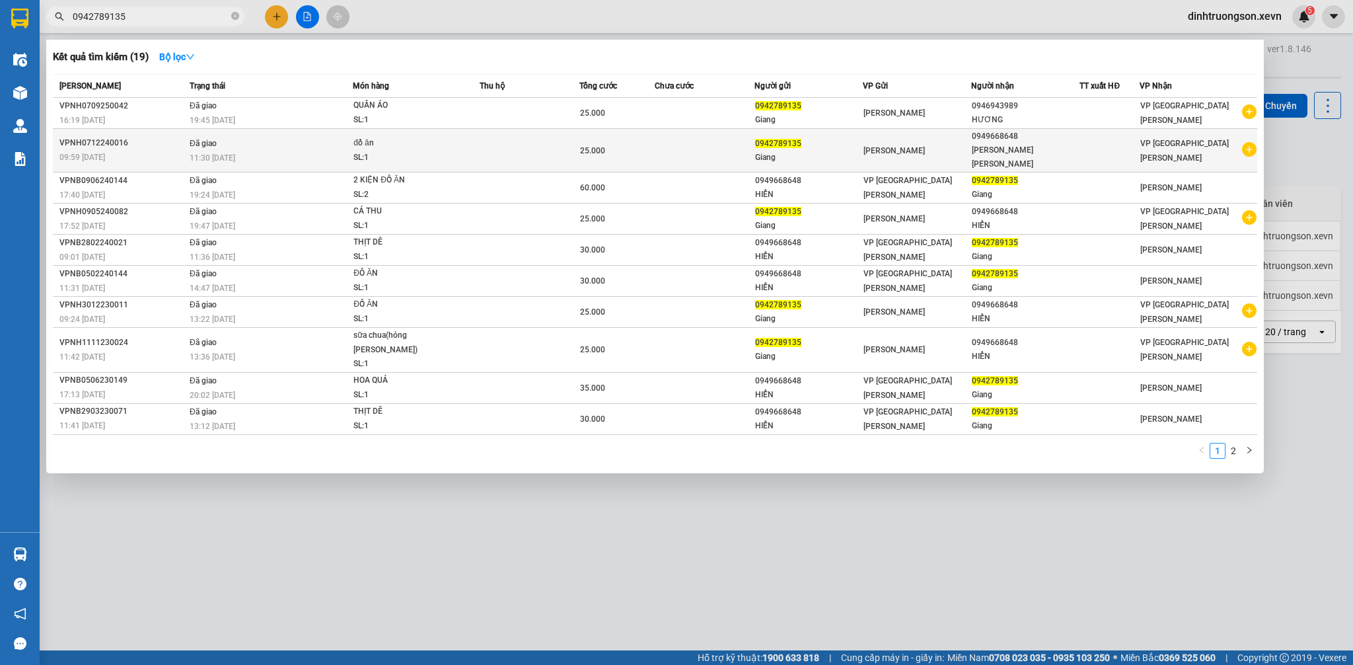
type input "0942789135"
click at [1247, 142] on icon "plus-circle" at bounding box center [1249, 149] width 15 height 15
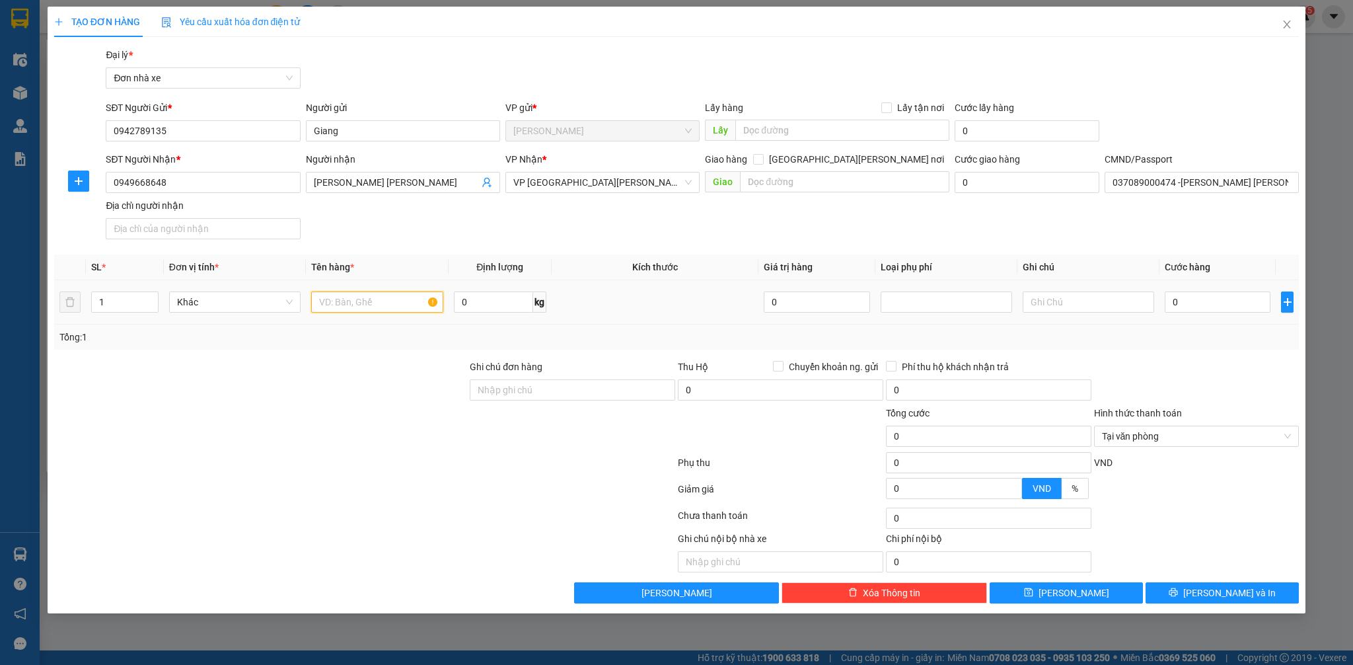
click at [388, 299] on input "text" at bounding box center [376, 301] width 131 height 21
type input "D"
type input "ĐIỆN THOẠI"
click at [1106, 305] on input "text" at bounding box center [1088, 301] width 131 height 21
type input "K"
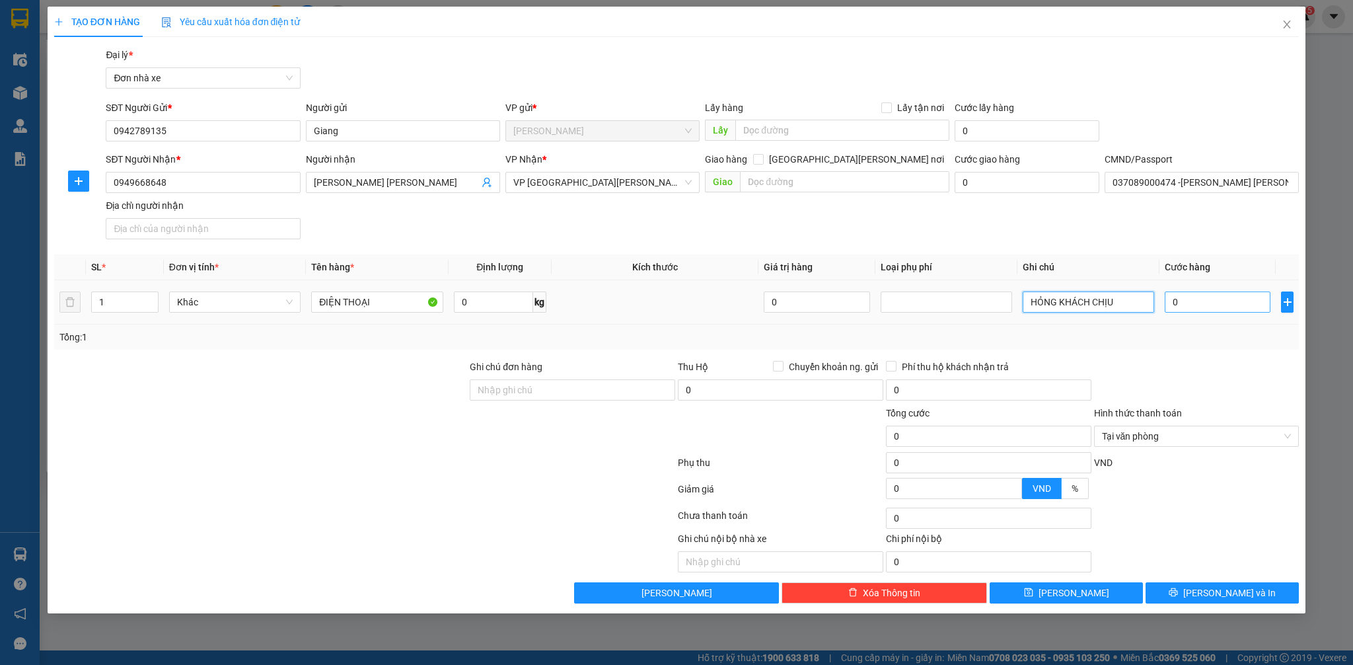
type input "HỎNG KHÁCH CHỊU"
drag, startPoint x: 1189, startPoint y: 293, endPoint x: 1172, endPoint y: 287, distance: 18.2
click at [1187, 292] on input "0" at bounding box center [1218, 301] width 106 height 21
type input "2"
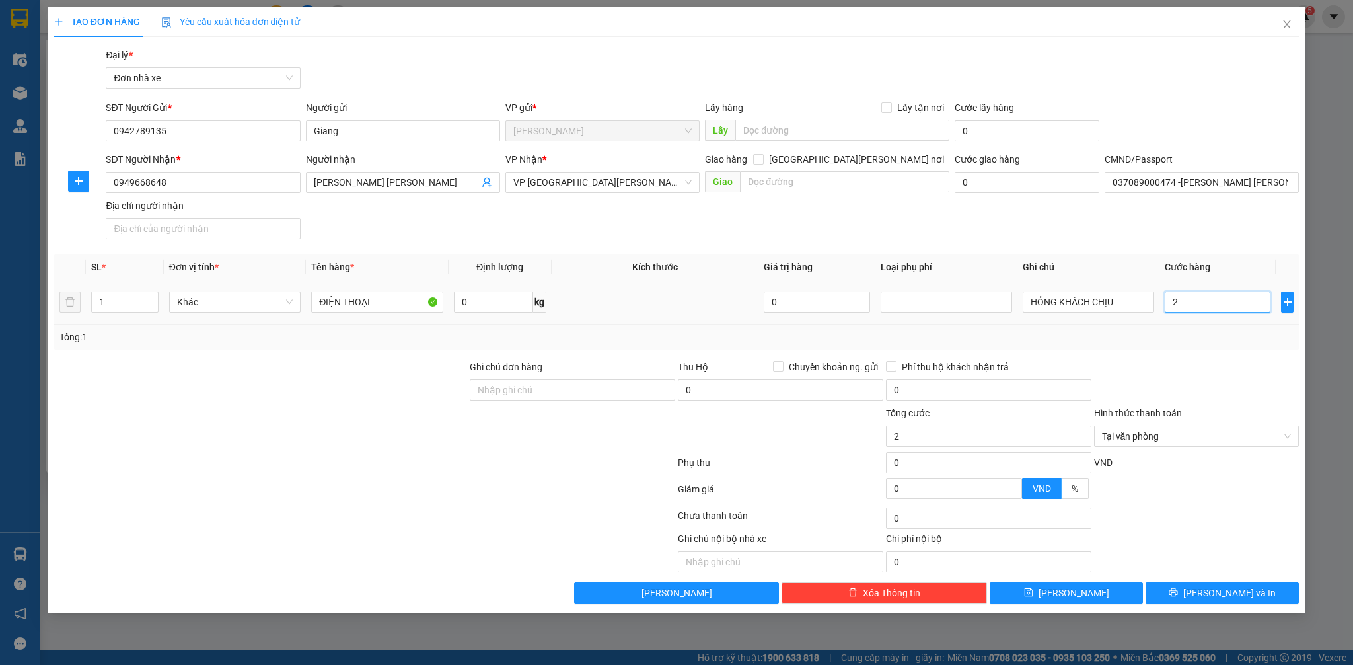
type input "25"
type input "250"
type input "25.000"
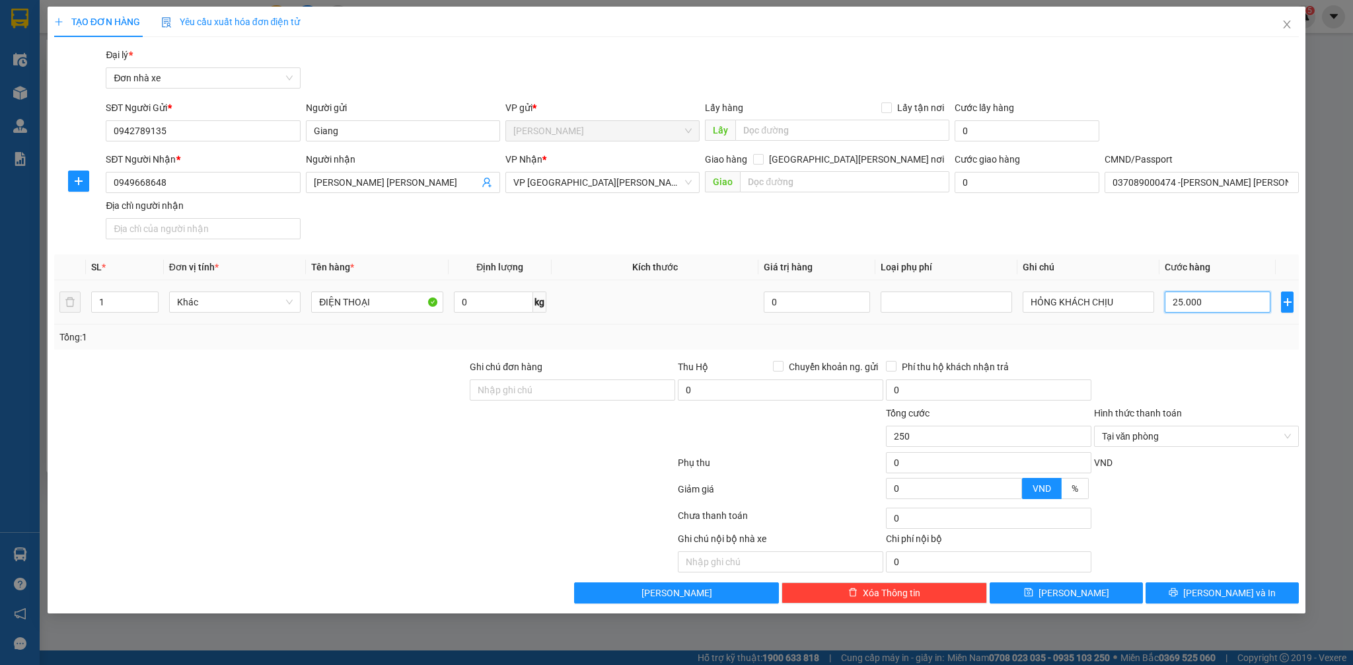
type input "25.000"
click at [1259, 437] on input "Hình thức thanh toán" at bounding box center [1192, 436] width 180 height 20
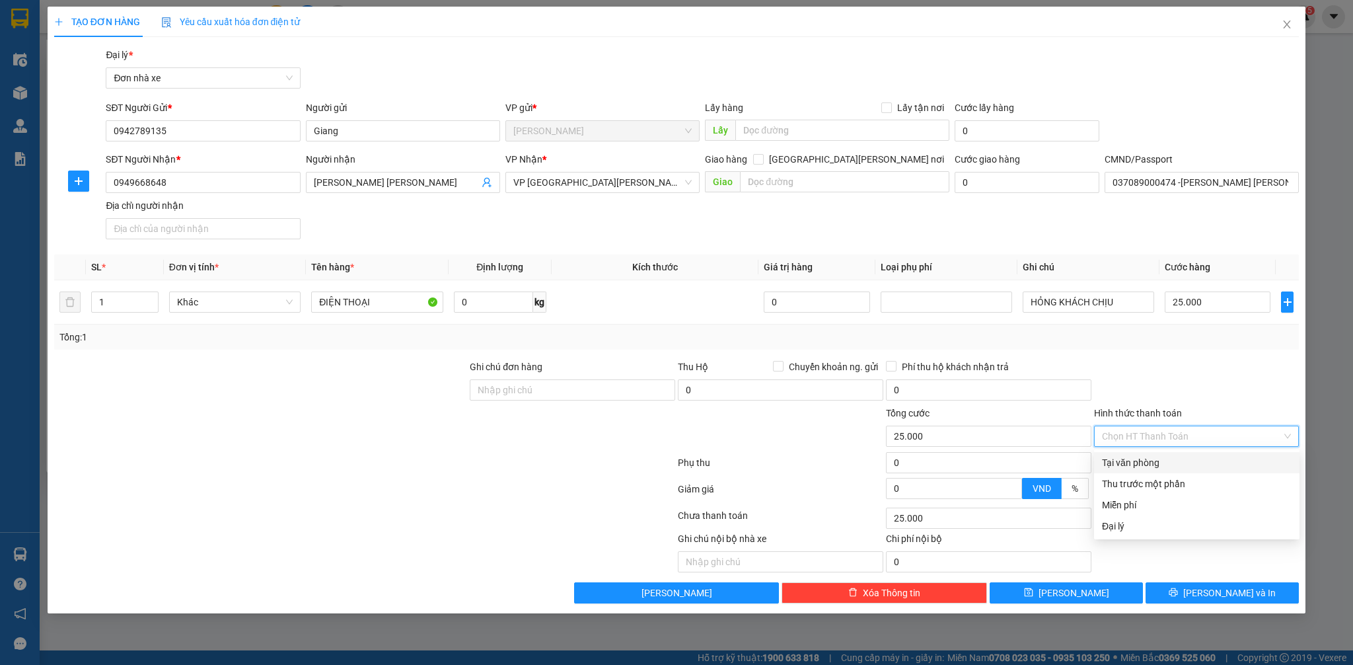
drag, startPoint x: 1174, startPoint y: 457, endPoint x: 1182, endPoint y: 458, distance: 8.6
click at [1179, 458] on div "Tại văn phòng" at bounding box center [1197, 462] width 190 height 15
type input "0"
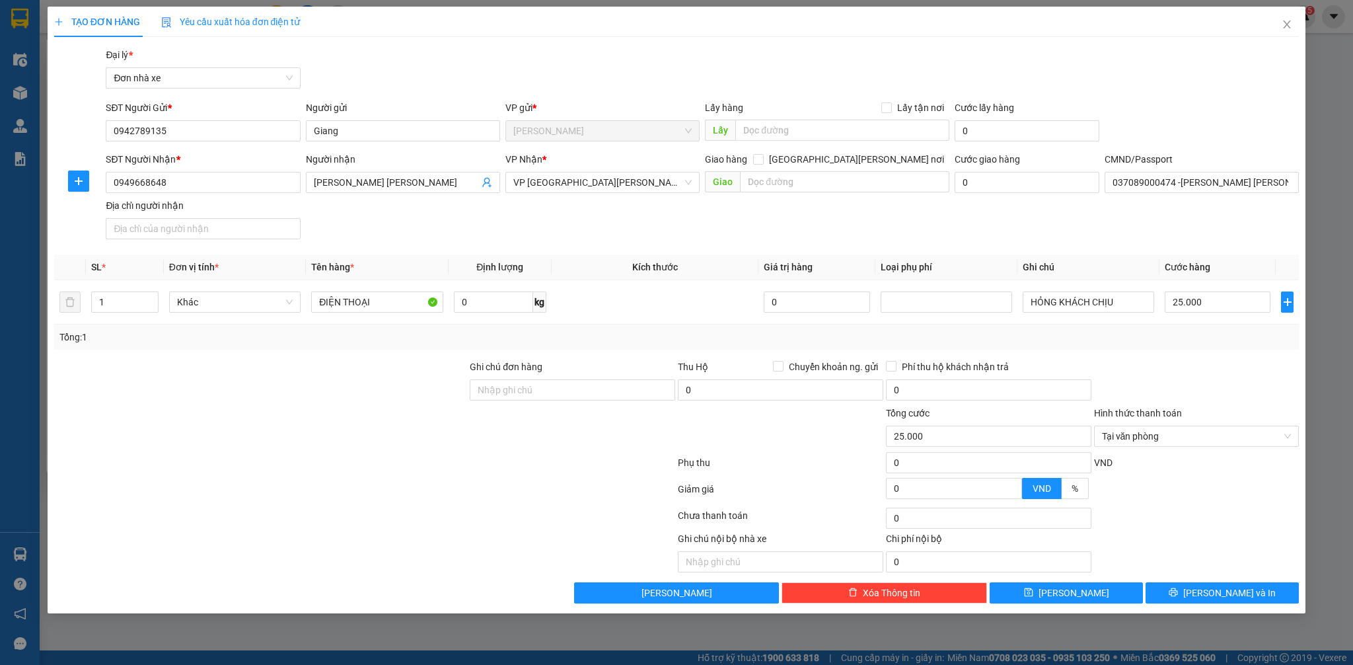
click at [1233, 606] on div "TẠO ĐƠN HÀNG Yêu cầu xuất [PERSON_NAME] điện tử Transit Pickup Surcharge Ids Tr…" at bounding box center [677, 310] width 1258 height 606
click at [1332, 577] on div "TẠO ĐƠN HÀNG Yêu cầu xuất [PERSON_NAME] điện tử Transit Pickup Surcharge Ids Tr…" at bounding box center [676, 332] width 1353 height 665
drag, startPoint x: 1244, startPoint y: 592, endPoint x: 1254, endPoint y: 595, distance: 10.3
click at [1247, 592] on span "[PERSON_NAME] và In" at bounding box center [1229, 592] width 92 height 15
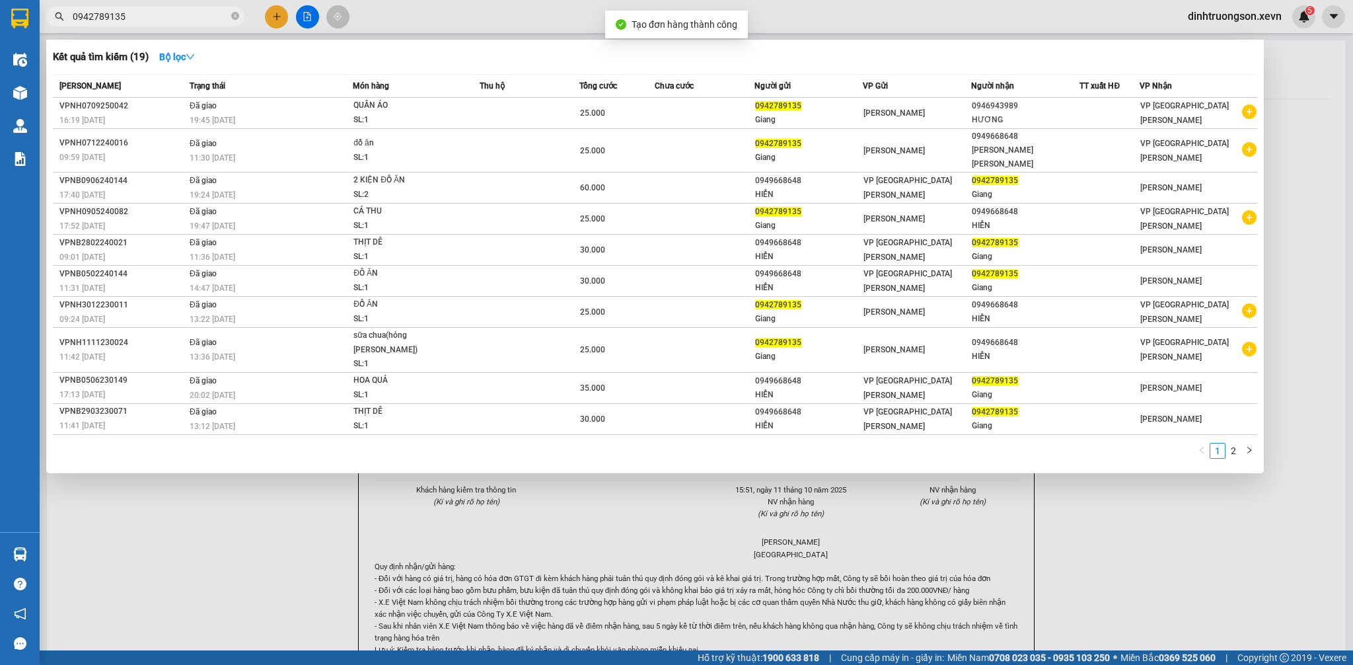
drag, startPoint x: 1322, startPoint y: 569, endPoint x: 799, endPoint y: 437, distance: 538.8
click at [1302, 556] on div at bounding box center [676, 332] width 1353 height 665
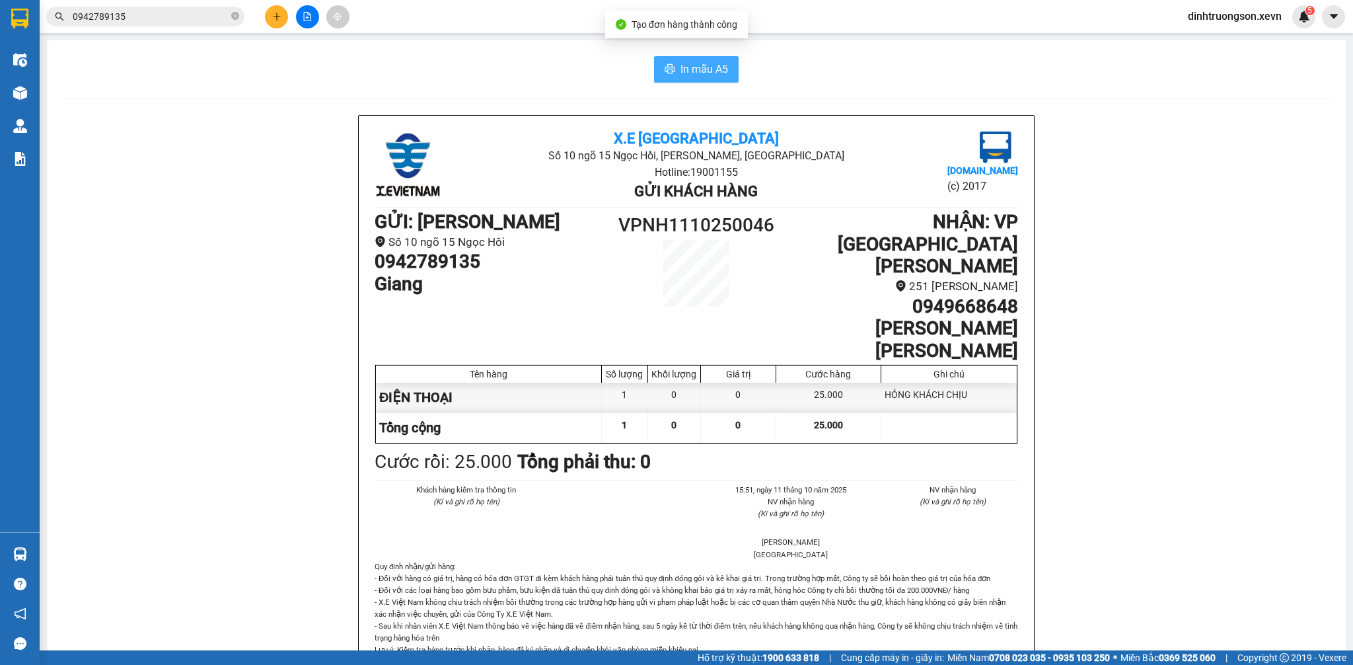
click at [693, 72] on span "In mẫu A5" at bounding box center [704, 69] width 48 height 17
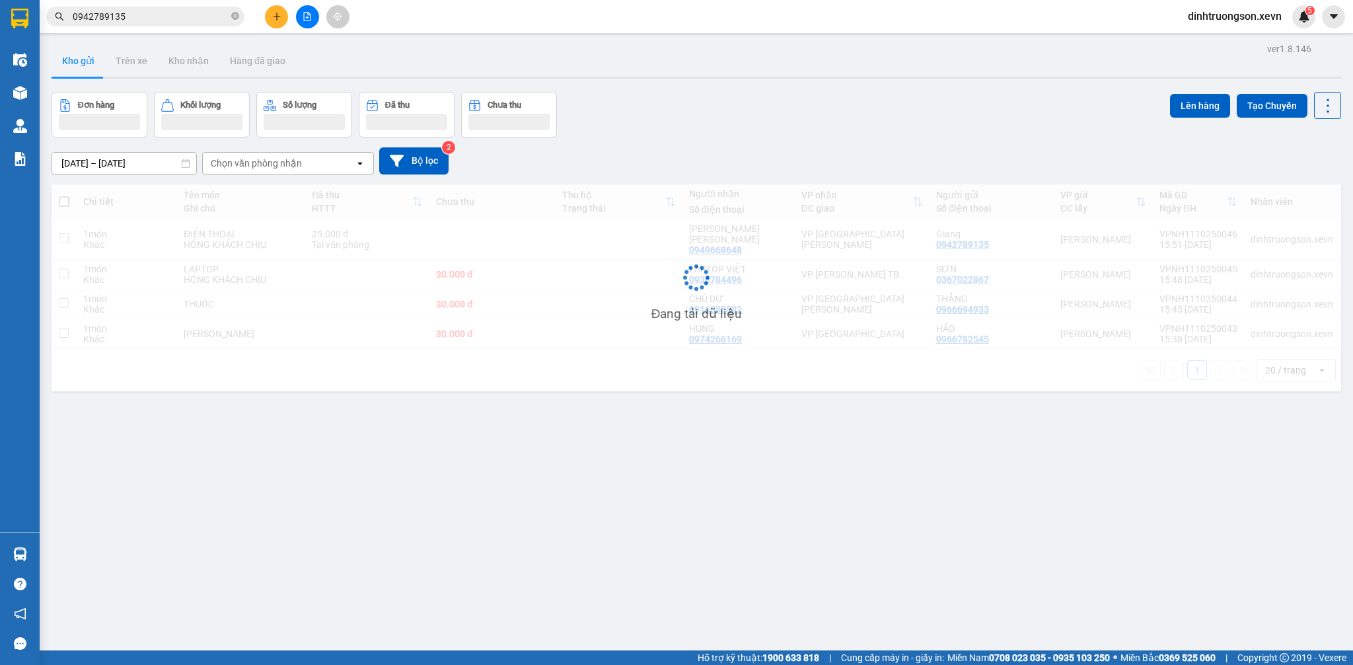
click at [154, 13] on input "0942789135" at bounding box center [151, 16] width 156 height 15
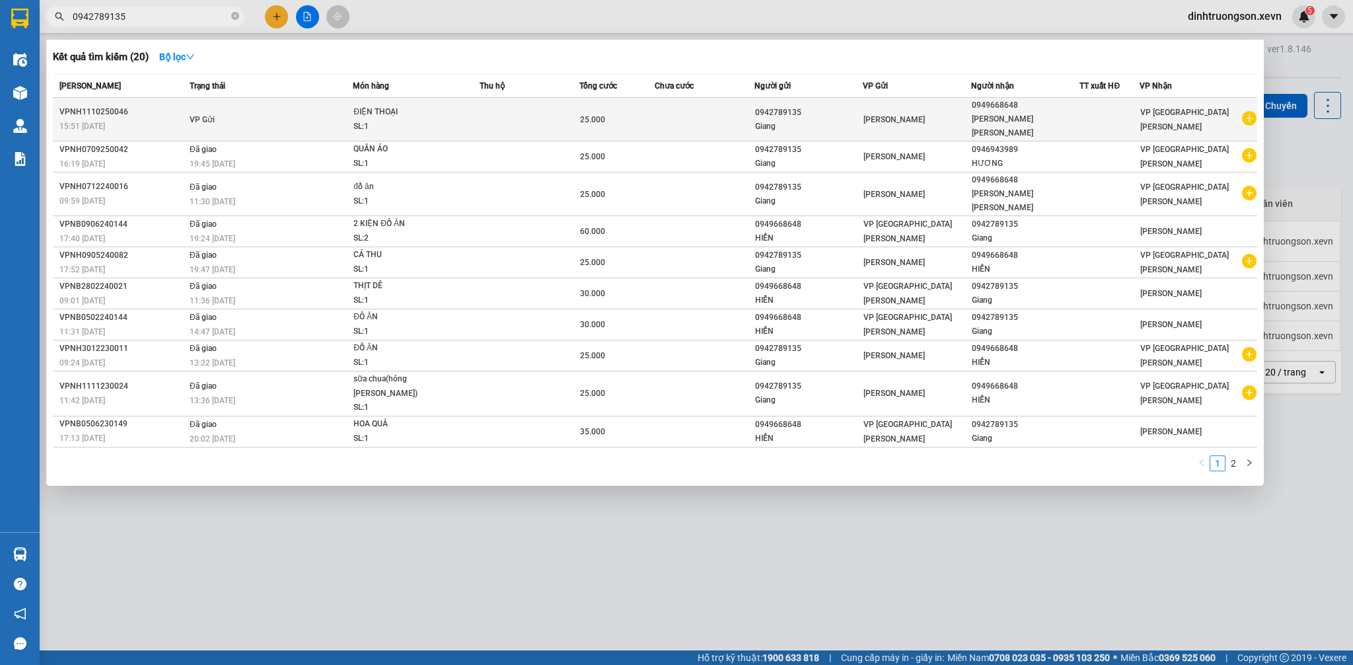
type input "0942789135"
click at [363, 110] on div "ĐIỆN THOẠI" at bounding box center [402, 112] width 99 height 15
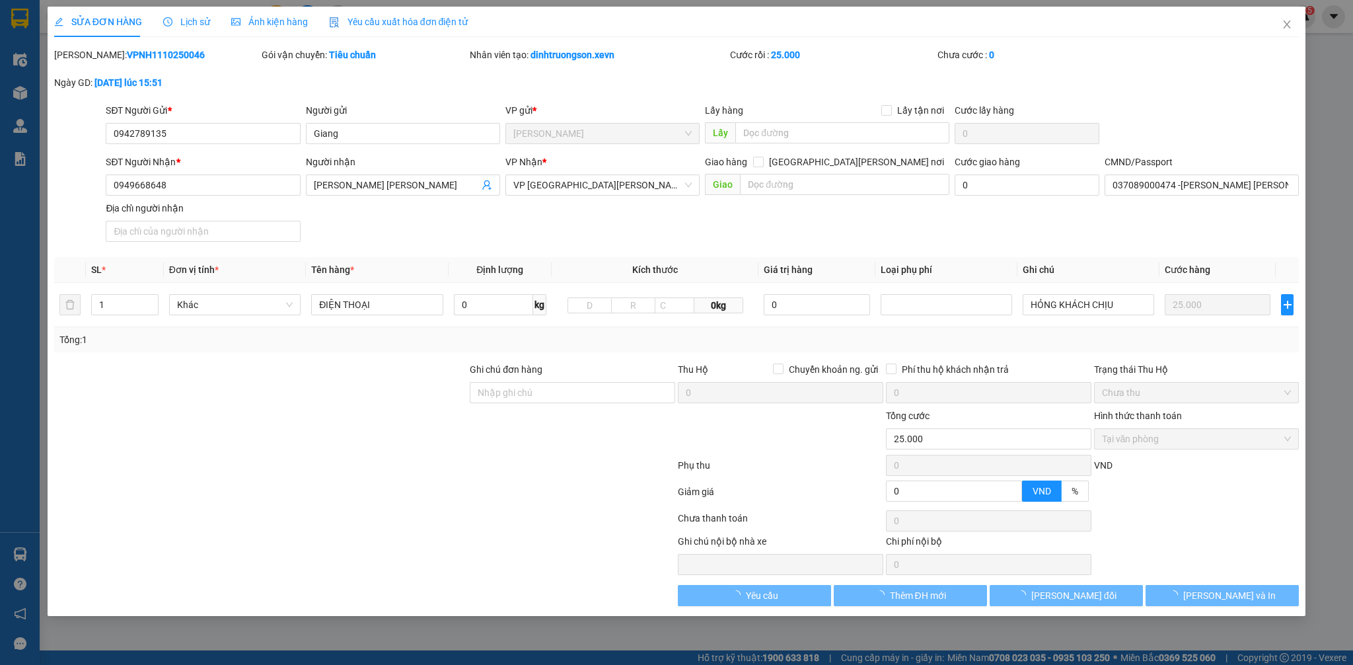
type input "0942789135"
type input "0949668648"
type input "037089000474 -[PERSON_NAME] [PERSON_NAME]"
type input "0"
type input "25.000"
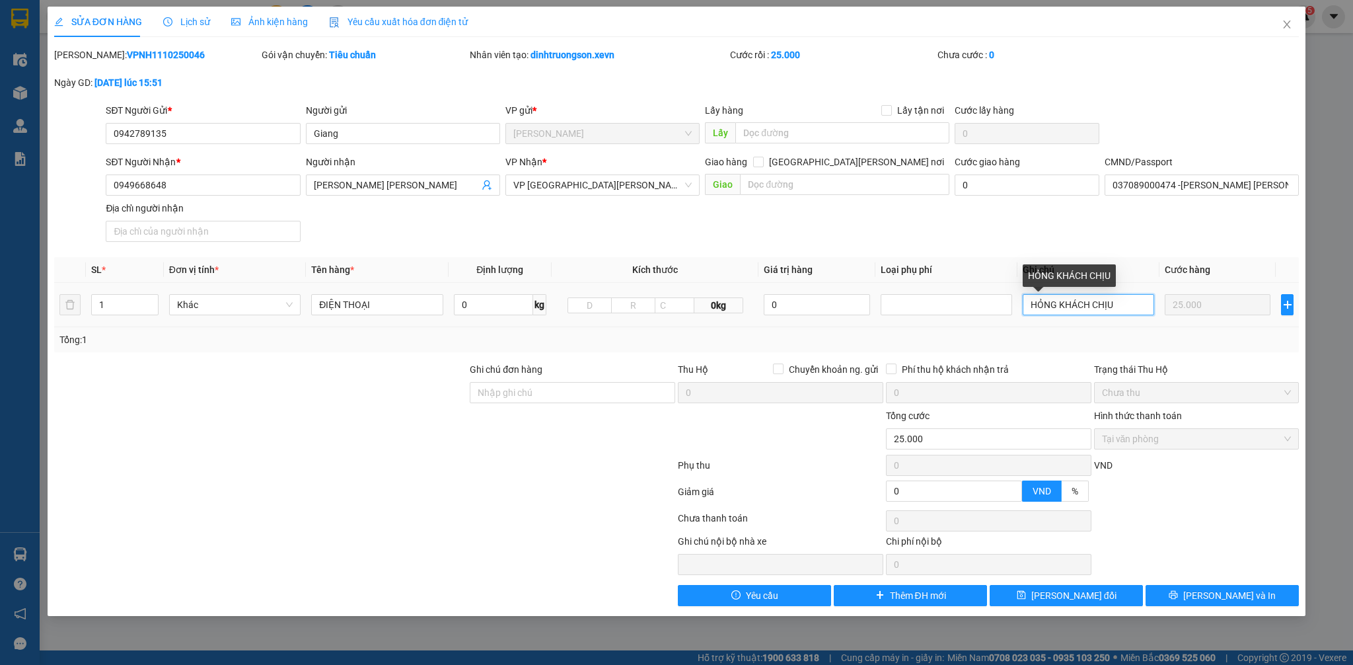
click at [1120, 311] on input "HỎNG KHÁCH CHỊU" at bounding box center [1088, 304] width 131 height 21
type input "HỎNG [PERSON_NAME] , KHOOMNG"
click at [1283, 23] on icon "close" at bounding box center [1287, 24] width 11 height 11
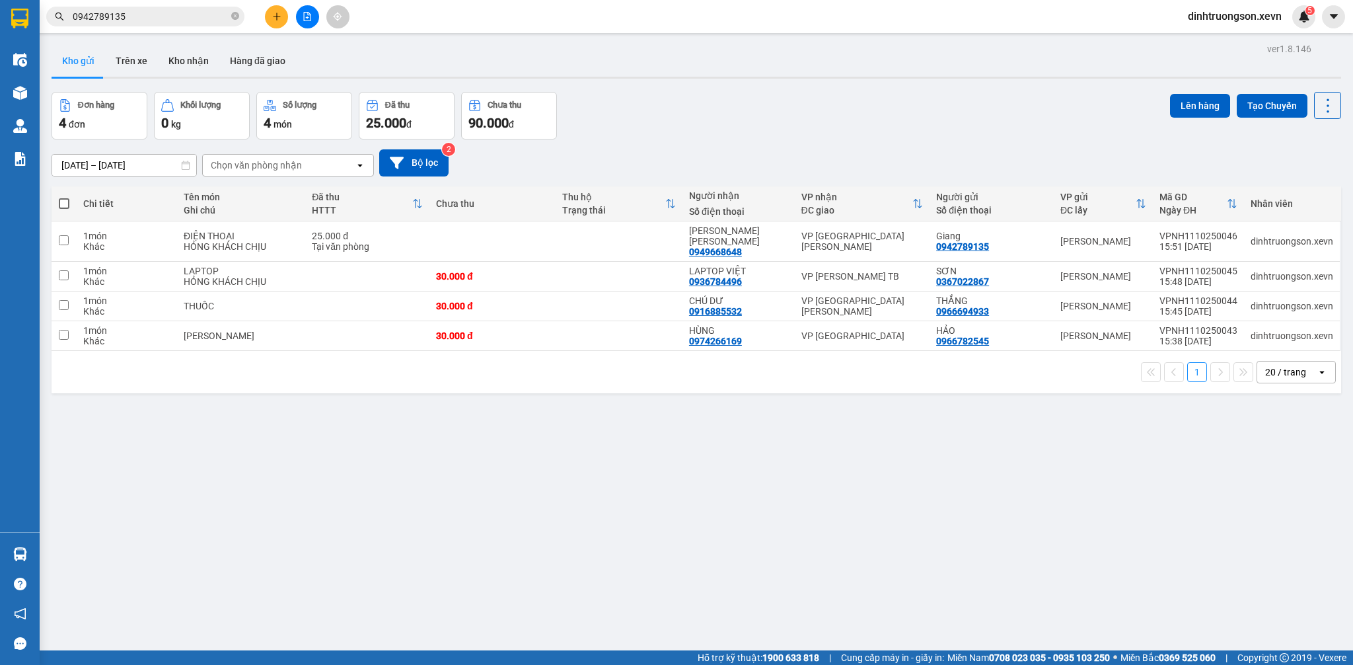
click at [738, 122] on div "Đơn hàng 4 đơn [PERSON_NAME] 0 kg Số [PERSON_NAME] 4 món Đã thu 25.000 [PERSON_…" at bounding box center [696, 116] width 1289 height 48
drag, startPoint x: 696, startPoint y: 147, endPoint x: 694, endPoint y: 157, distance: 10.8
click at [694, 153] on div "[DATE] – [DATE] Press the down arrow key to interact with the calendar and sele…" at bounding box center [696, 162] width 1289 height 47
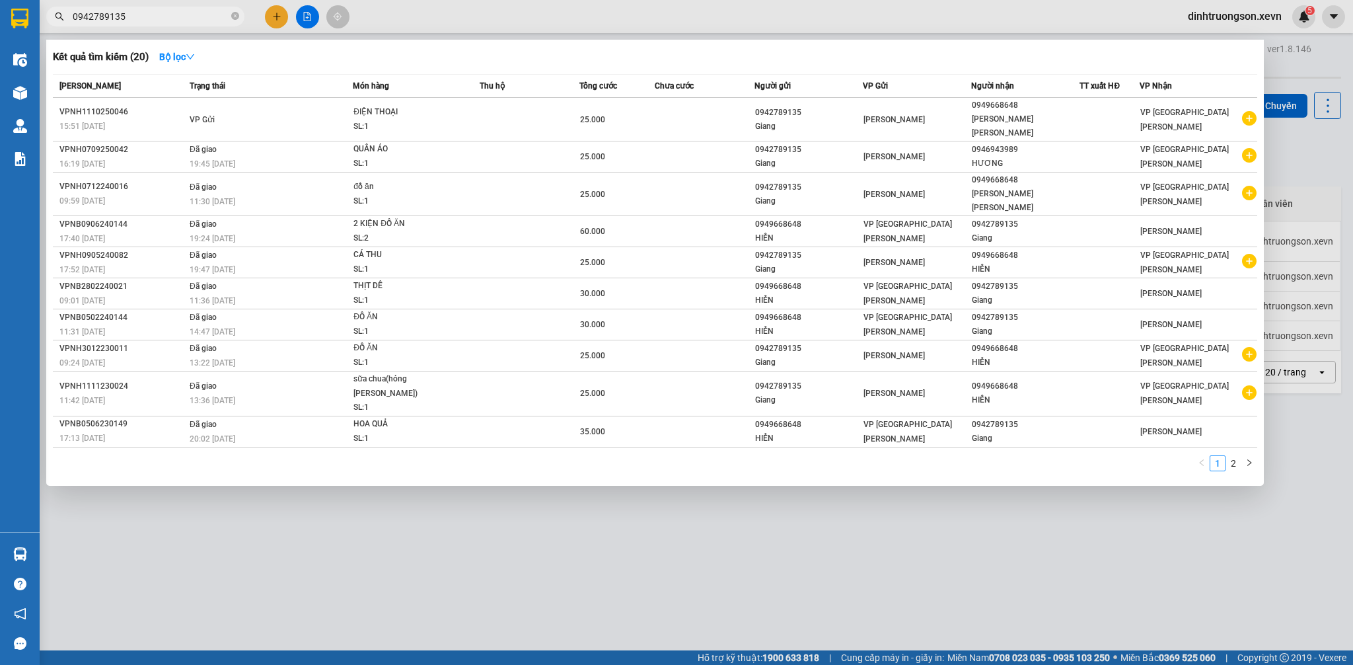
click at [116, 11] on input "0942789135" at bounding box center [151, 16] width 156 height 15
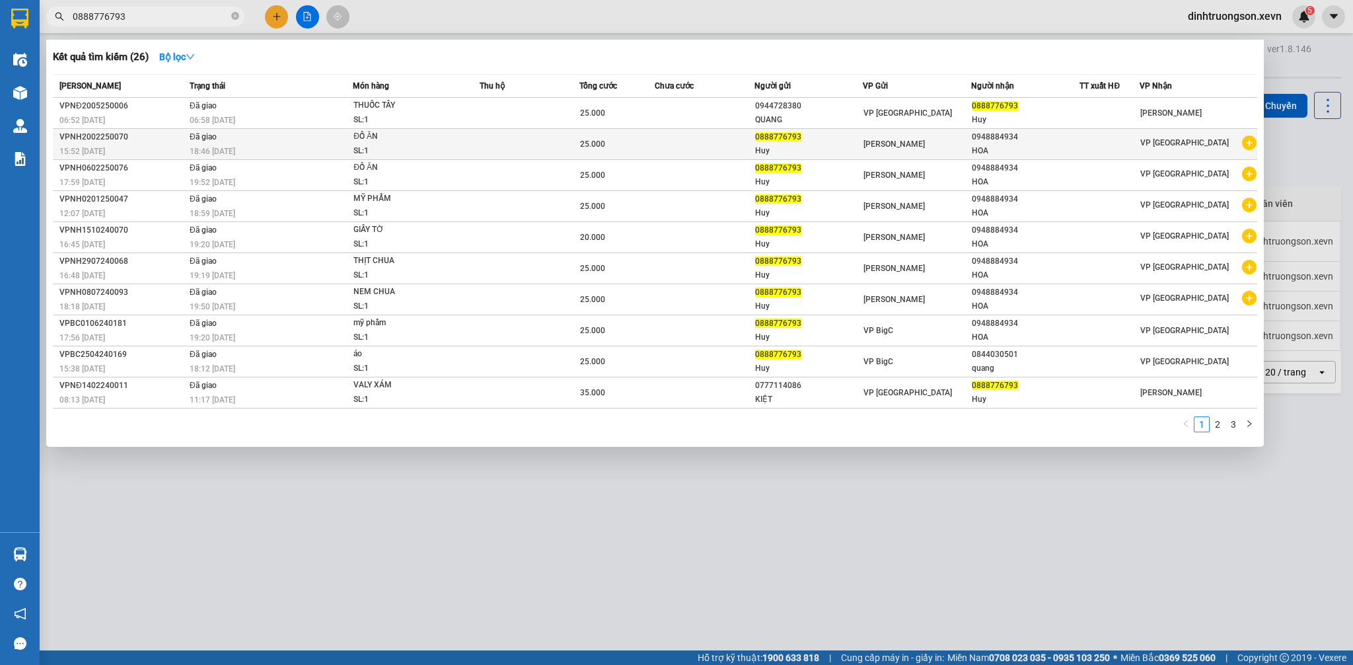
type input "0888776793"
click at [1249, 143] on icon "plus-circle" at bounding box center [1249, 142] width 15 height 15
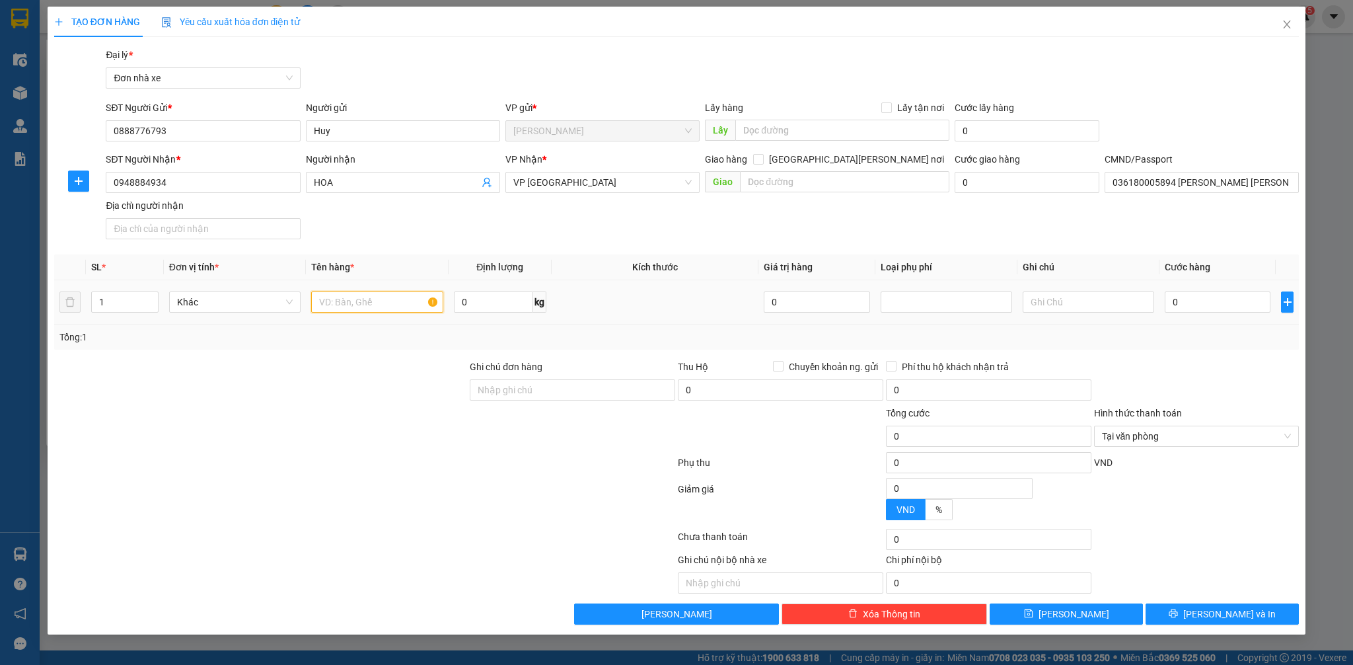
click at [386, 299] on input "text" at bounding box center [376, 301] width 131 height 21
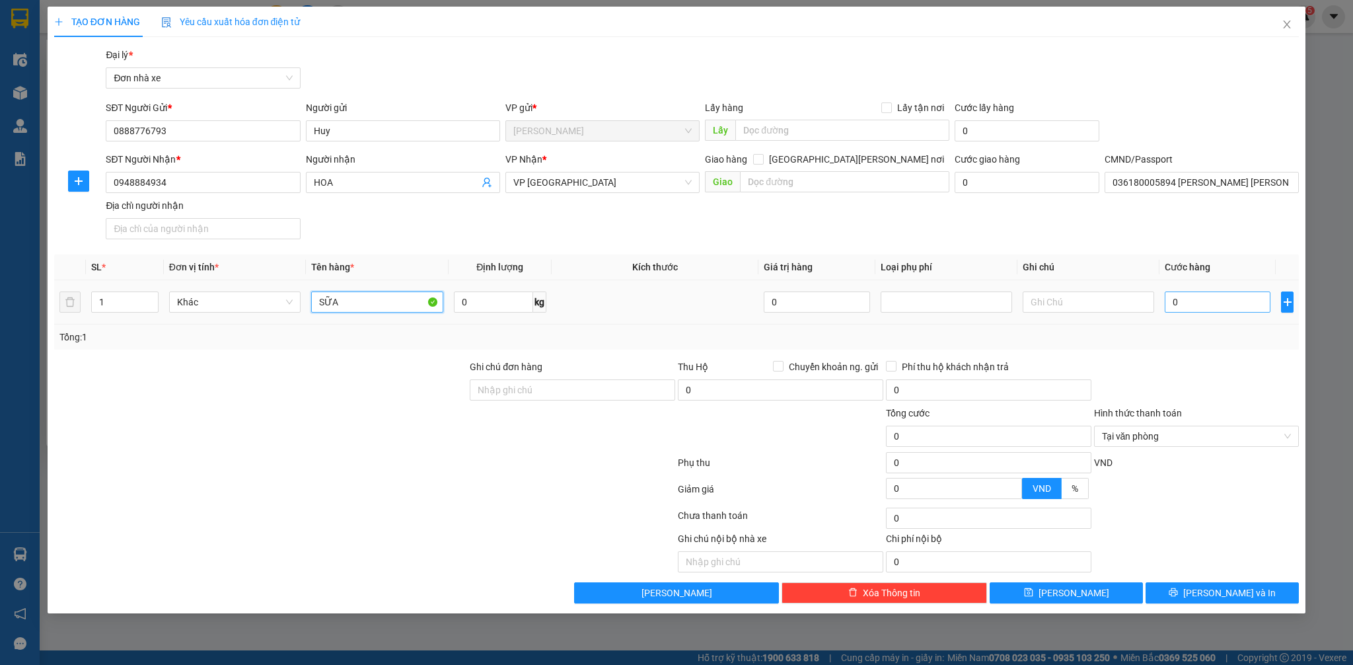
type input "SỮA"
click at [1243, 295] on input "0" at bounding box center [1218, 301] width 106 height 21
type input "02"
type input "2"
type input "025"
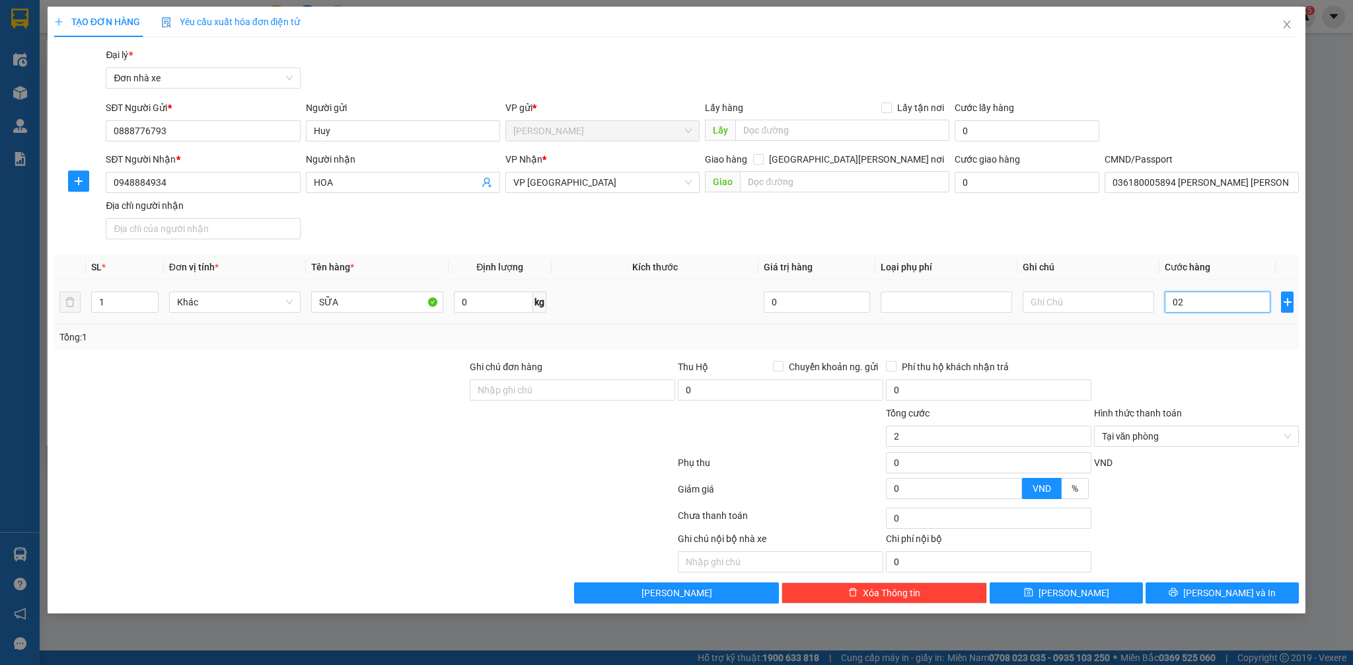
type input "25"
type input "0.250"
type input "250"
type input "02.500"
type input "2.500"
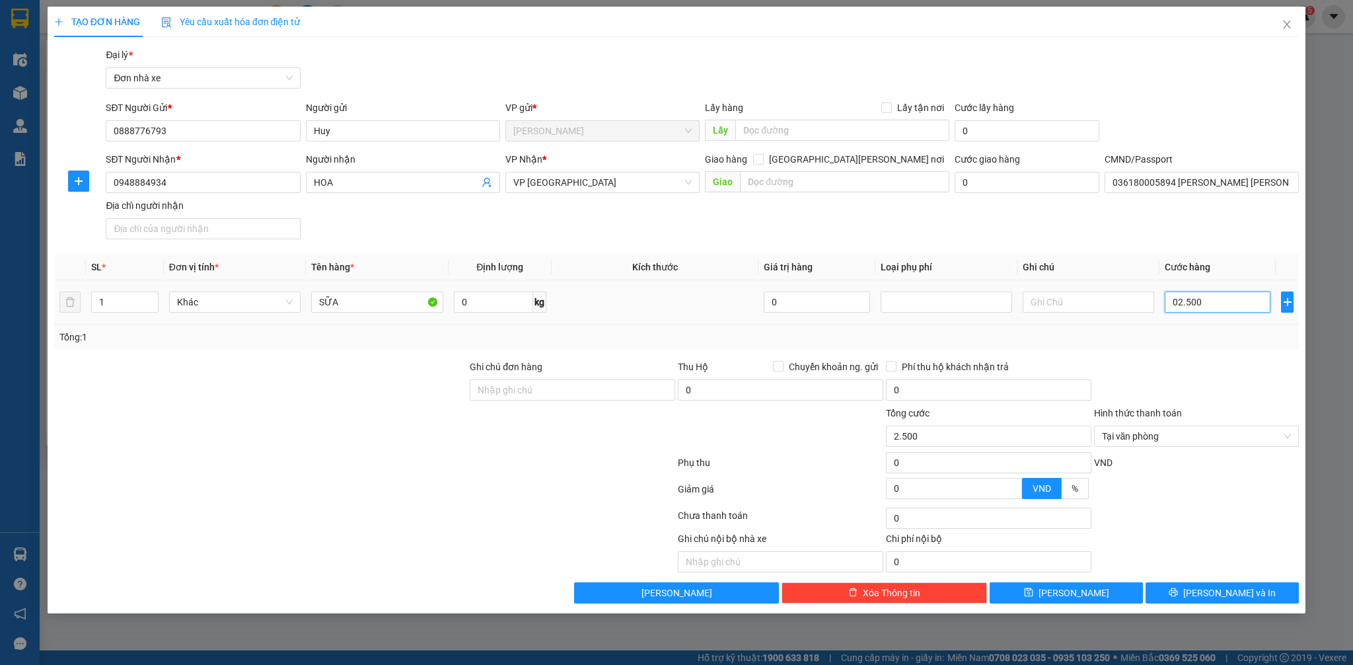
type input "025.000"
type input "25.000"
drag, startPoint x: 1180, startPoint y: 380, endPoint x: 1304, endPoint y: 432, distance: 134.1
click at [1182, 381] on div at bounding box center [1197, 382] width 208 height 46
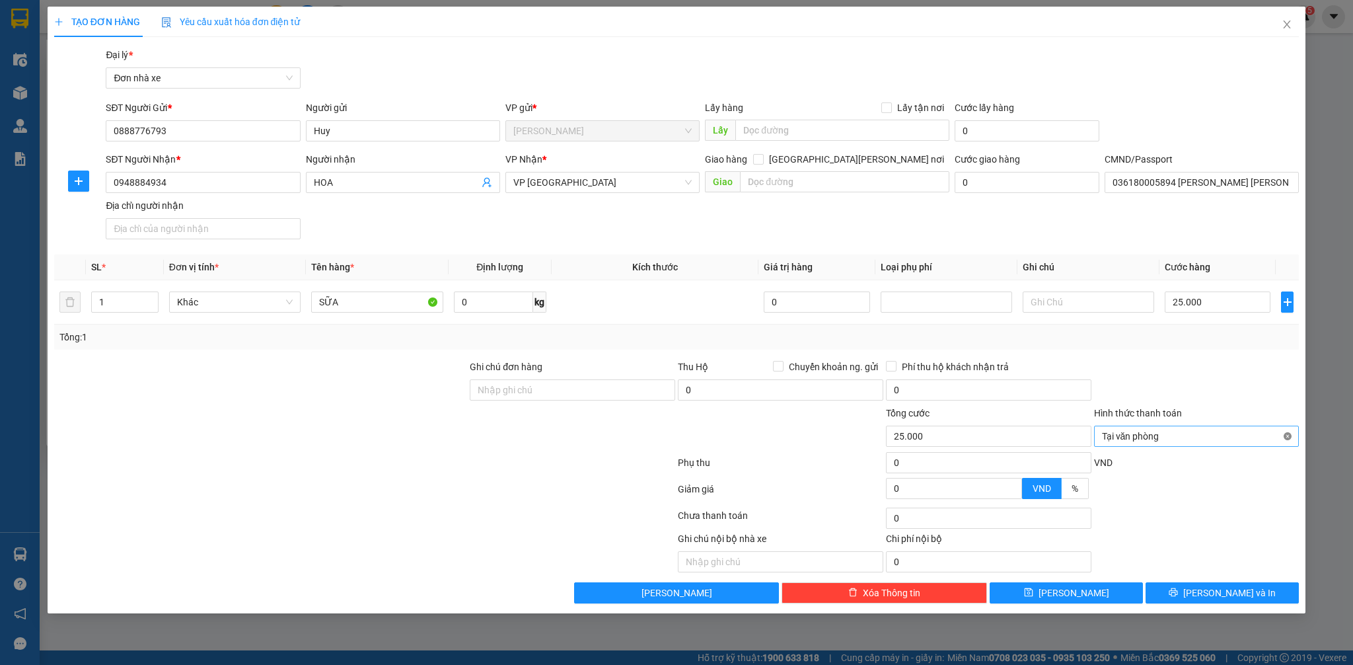
type input "25.000"
click at [1226, 597] on span "[PERSON_NAME] và In" at bounding box center [1229, 592] width 92 height 15
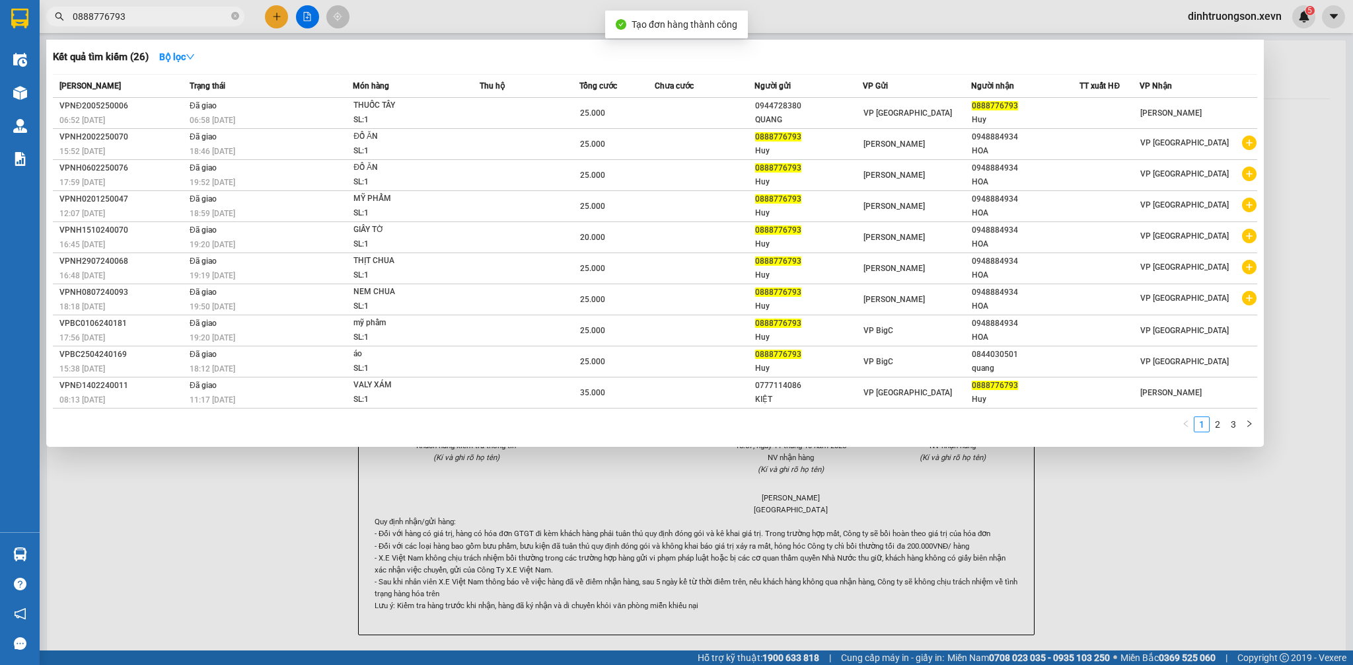
drag, startPoint x: 1294, startPoint y: 561, endPoint x: 1036, endPoint y: 445, distance: 283.5
click at [1291, 560] on div at bounding box center [676, 332] width 1353 height 665
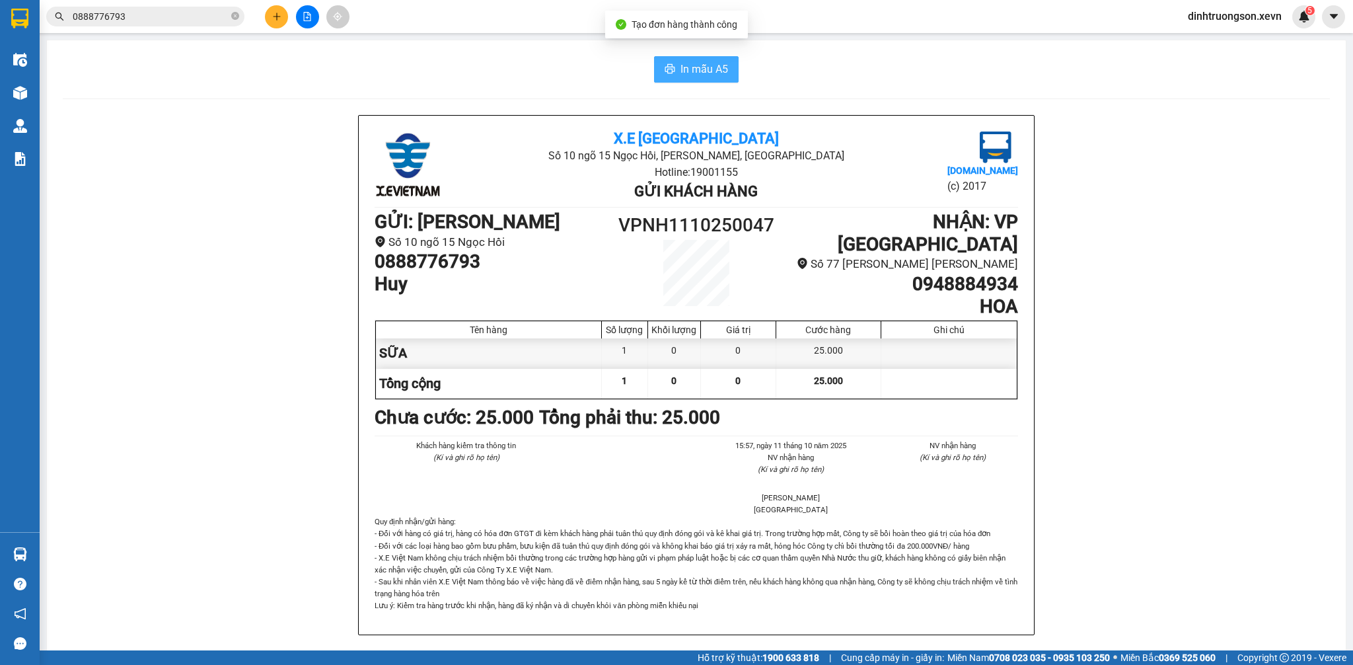
click at [702, 62] on span "In mẫu A5" at bounding box center [704, 69] width 48 height 17
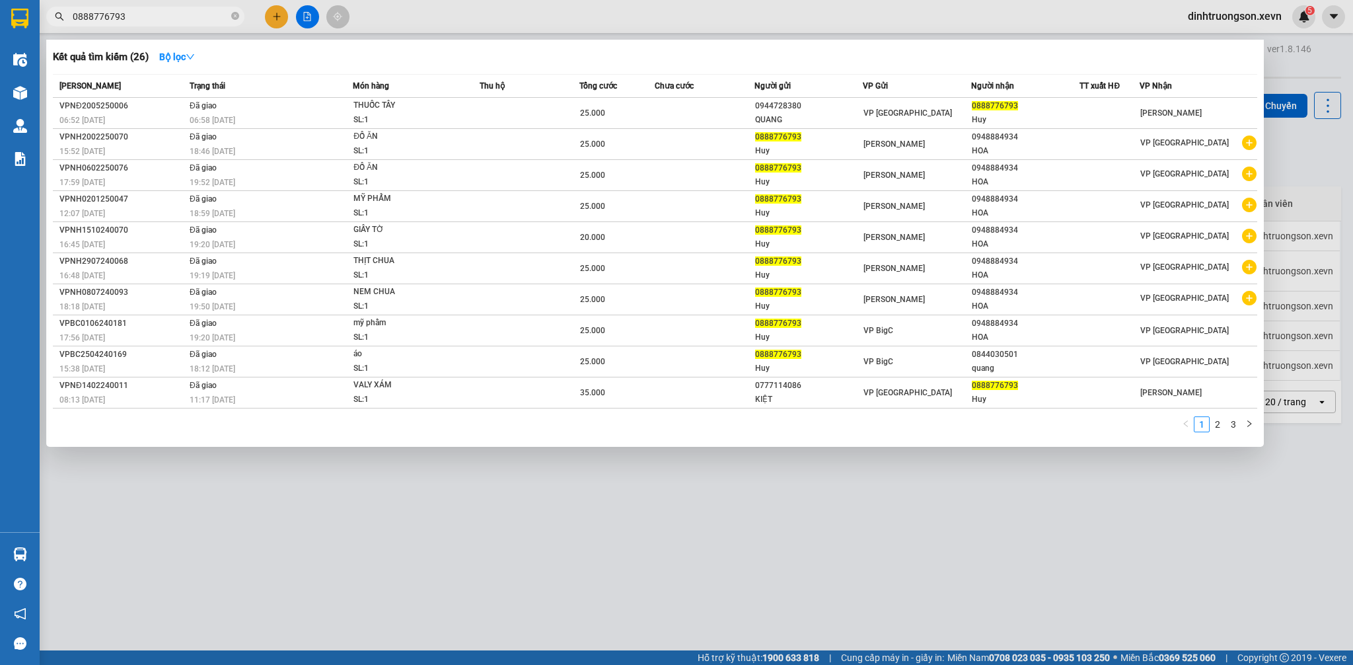
click at [186, 11] on input "0888776793" at bounding box center [151, 16] width 156 height 15
drag, startPoint x: 552, startPoint y: 656, endPoint x: 568, endPoint y: 647, distance: 18.4
click at [561, 654] on div at bounding box center [676, 332] width 1353 height 665
click at [184, 15] on input "0888776793" at bounding box center [151, 16] width 156 height 15
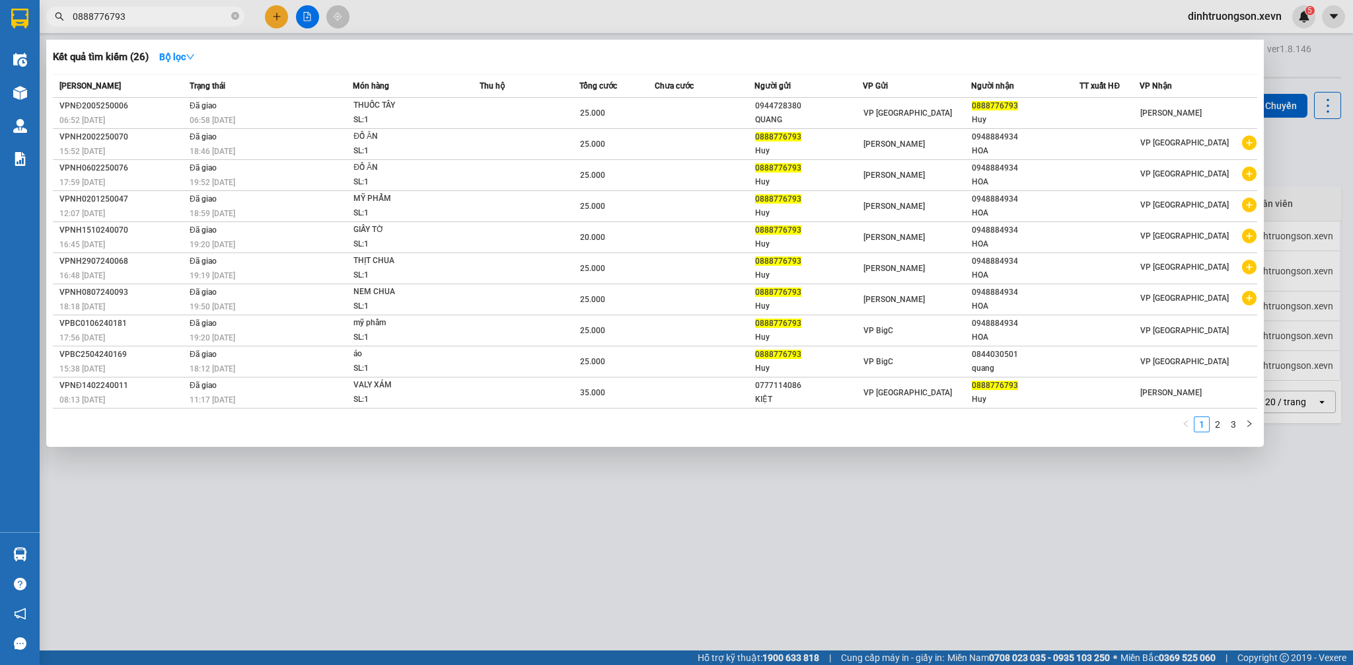
click at [184, 15] on input "0888776793" at bounding box center [151, 16] width 156 height 15
click at [939, 492] on div at bounding box center [676, 332] width 1353 height 665
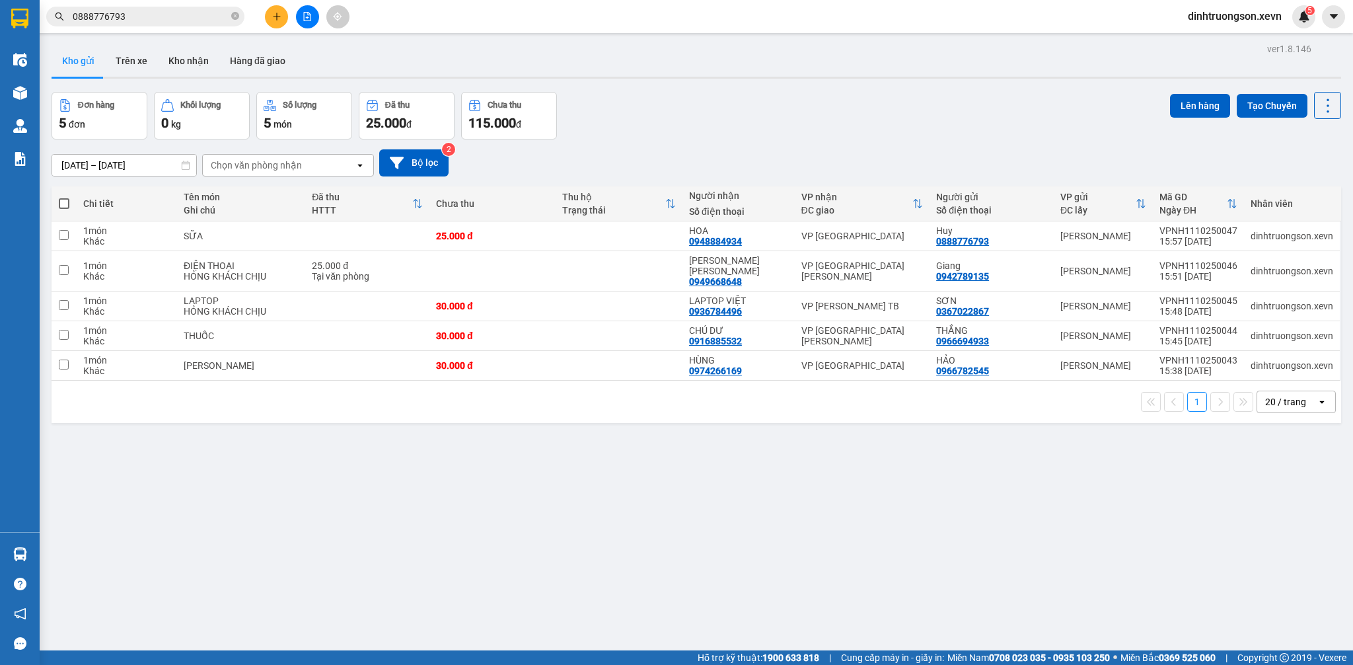
click at [297, 172] on div "Chọn văn phòng nhận" at bounding box center [279, 165] width 152 height 21
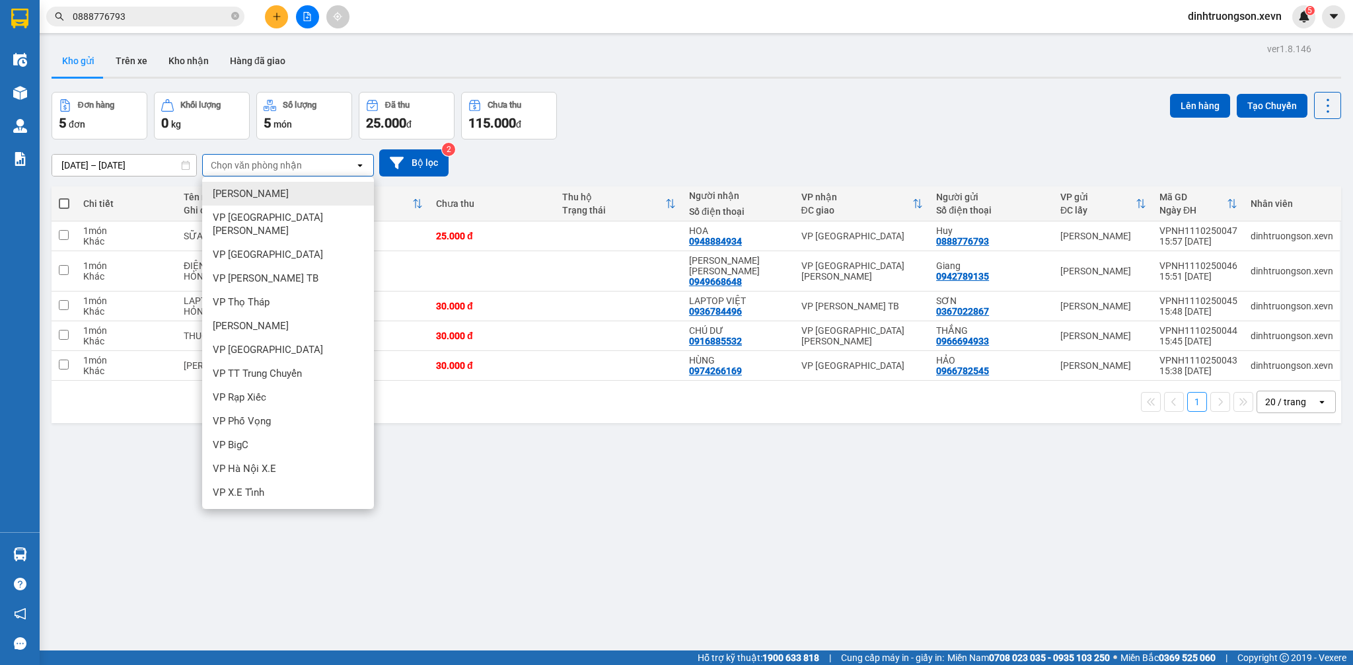
click at [731, 161] on div "[DATE] – [DATE] Press the down arrow key to interact with the calendar and sele…" at bounding box center [696, 162] width 1289 height 27
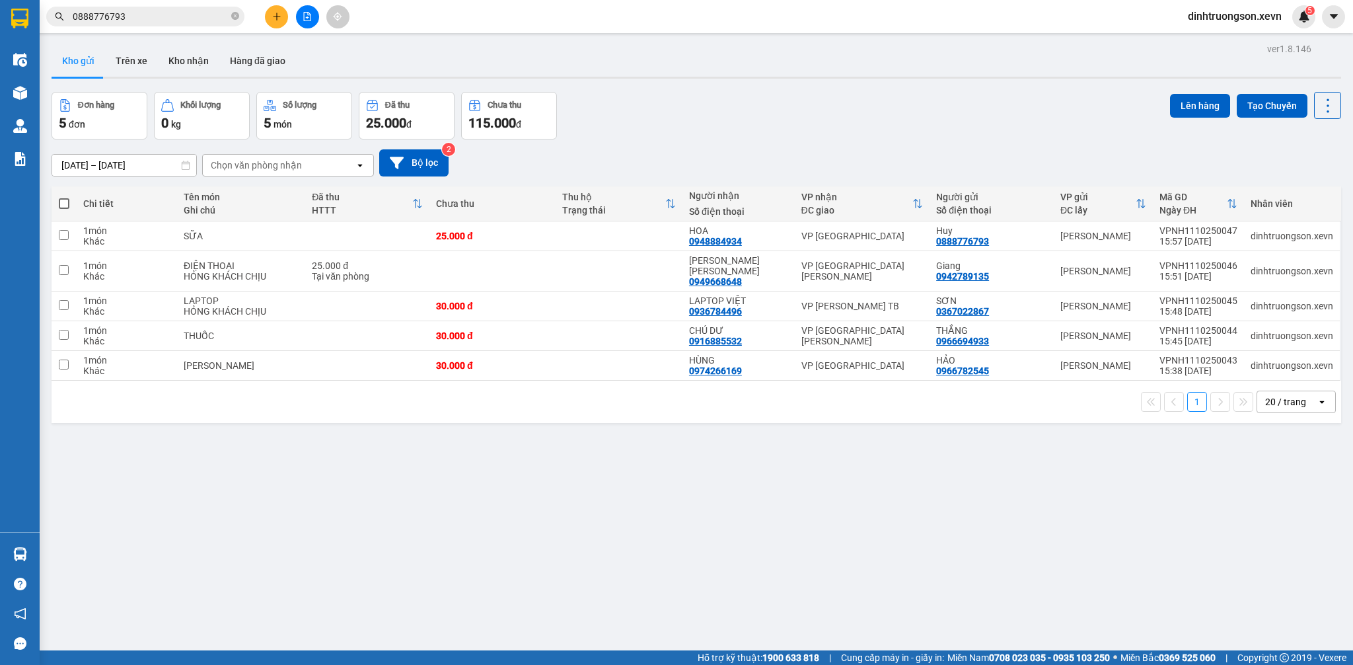
click at [731, 161] on div "[DATE] – [DATE] Press the down arrow key to interact with the calendar and sele…" at bounding box center [696, 162] width 1289 height 27
click at [729, 147] on div "[DATE] – [DATE] Press the down arrow key to interact with the calendar and sele…" at bounding box center [696, 162] width 1289 height 47
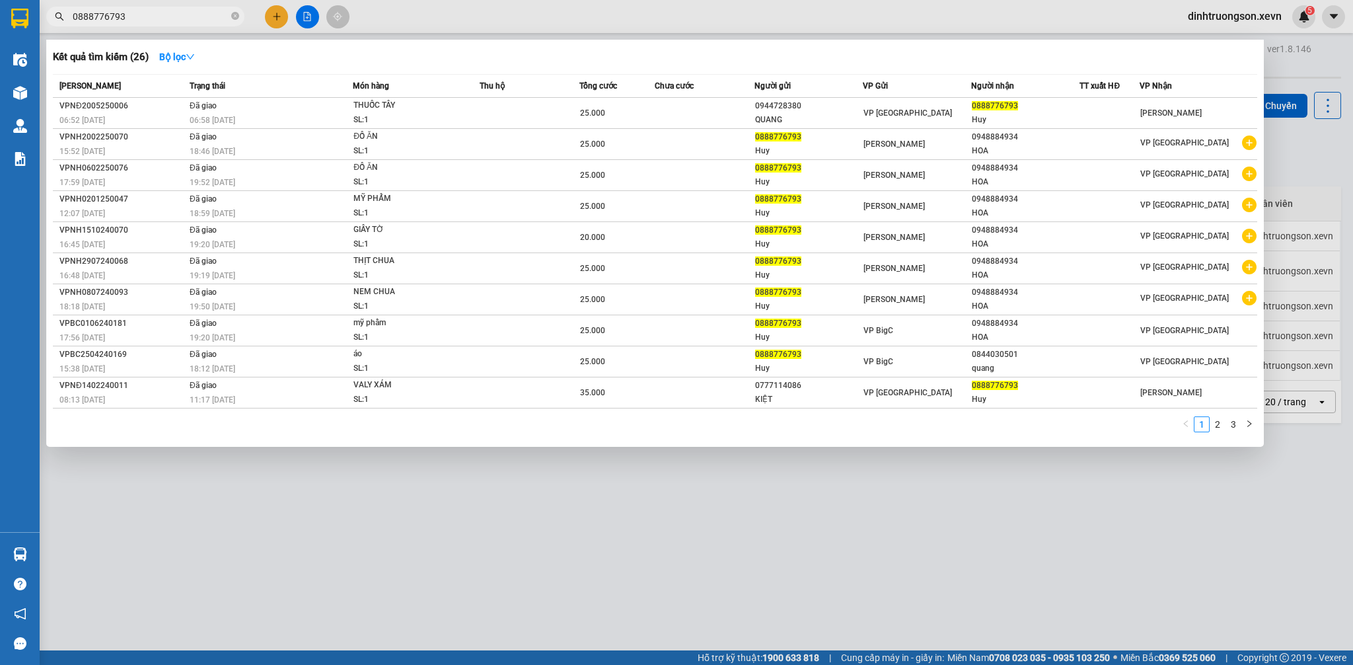
click at [161, 15] on input "0888776793" at bounding box center [151, 16] width 156 height 15
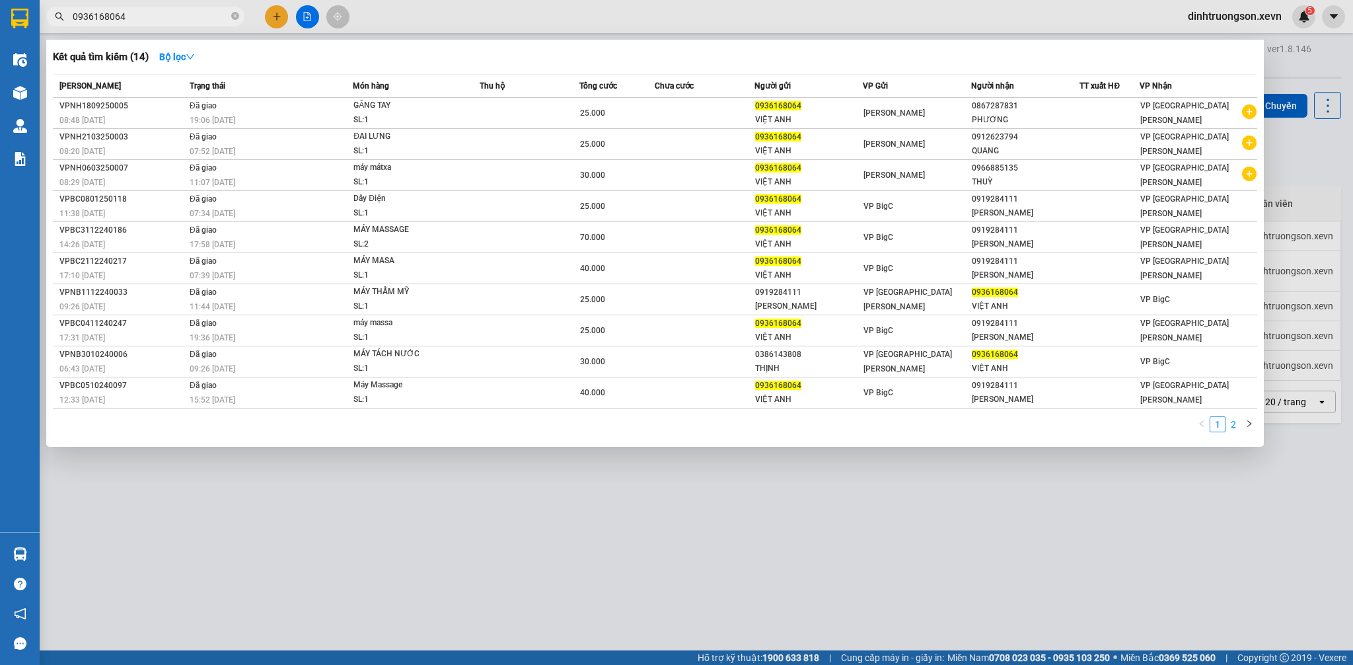
type input "0936168064"
click at [1233, 431] on link "2" at bounding box center [1233, 424] width 15 height 15
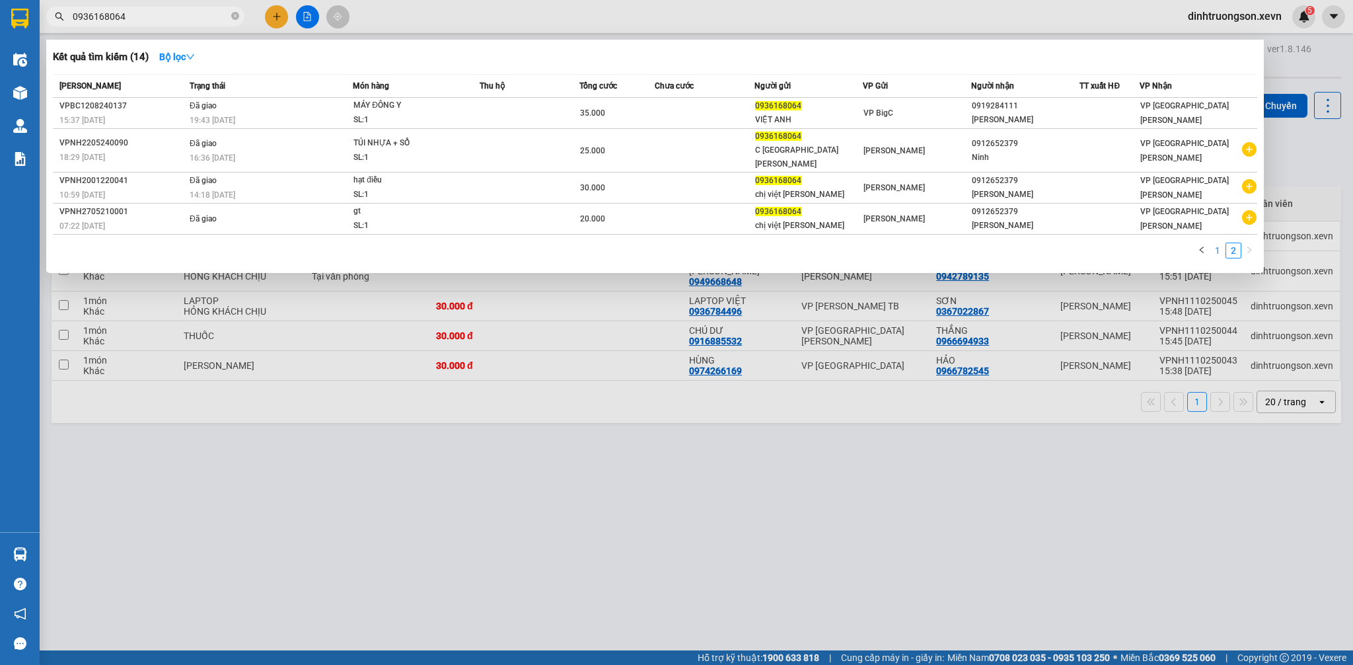
click at [1222, 243] on link "1" at bounding box center [1217, 250] width 15 height 15
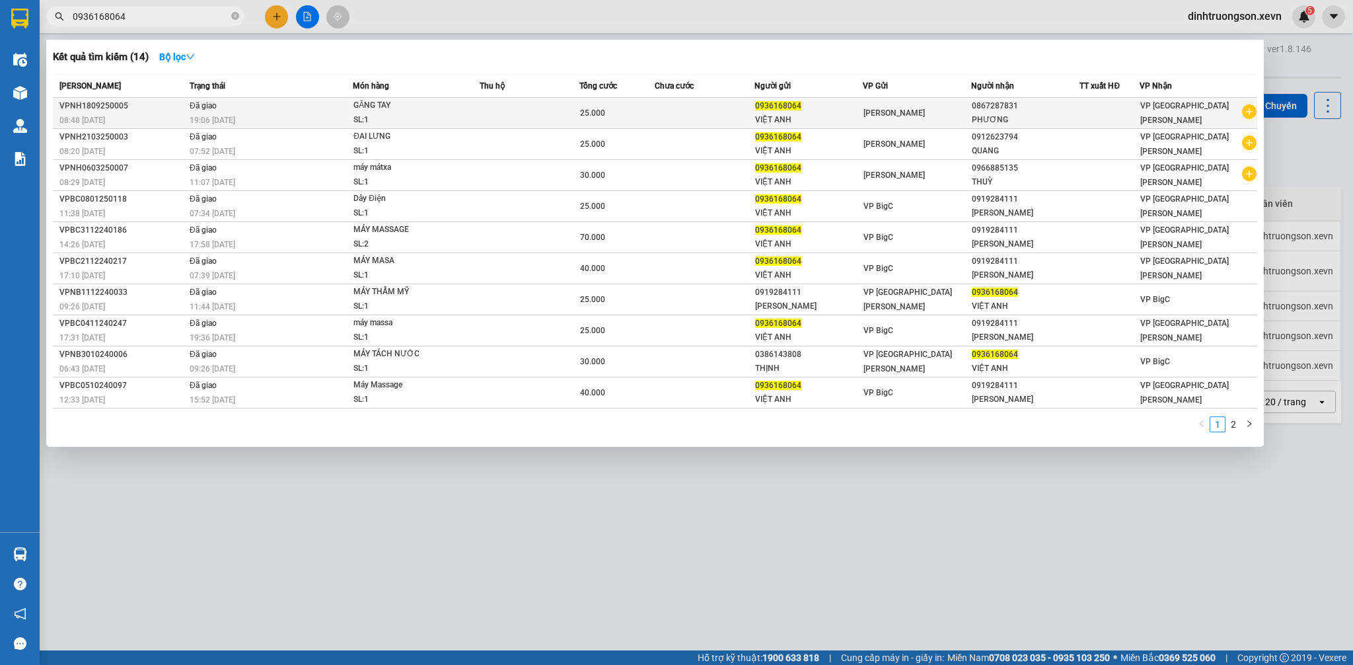
click at [1253, 115] on icon "plus-circle" at bounding box center [1249, 111] width 15 height 15
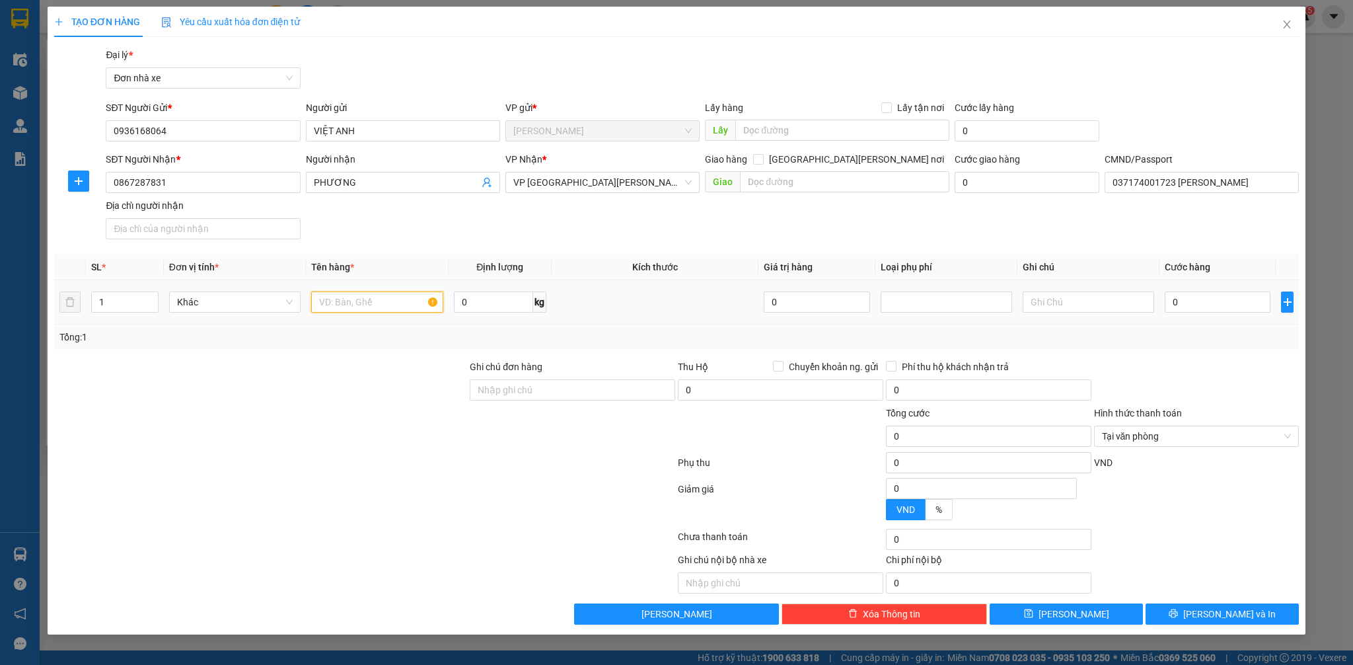
click at [373, 307] on input "text" at bounding box center [376, 301] width 131 height 21
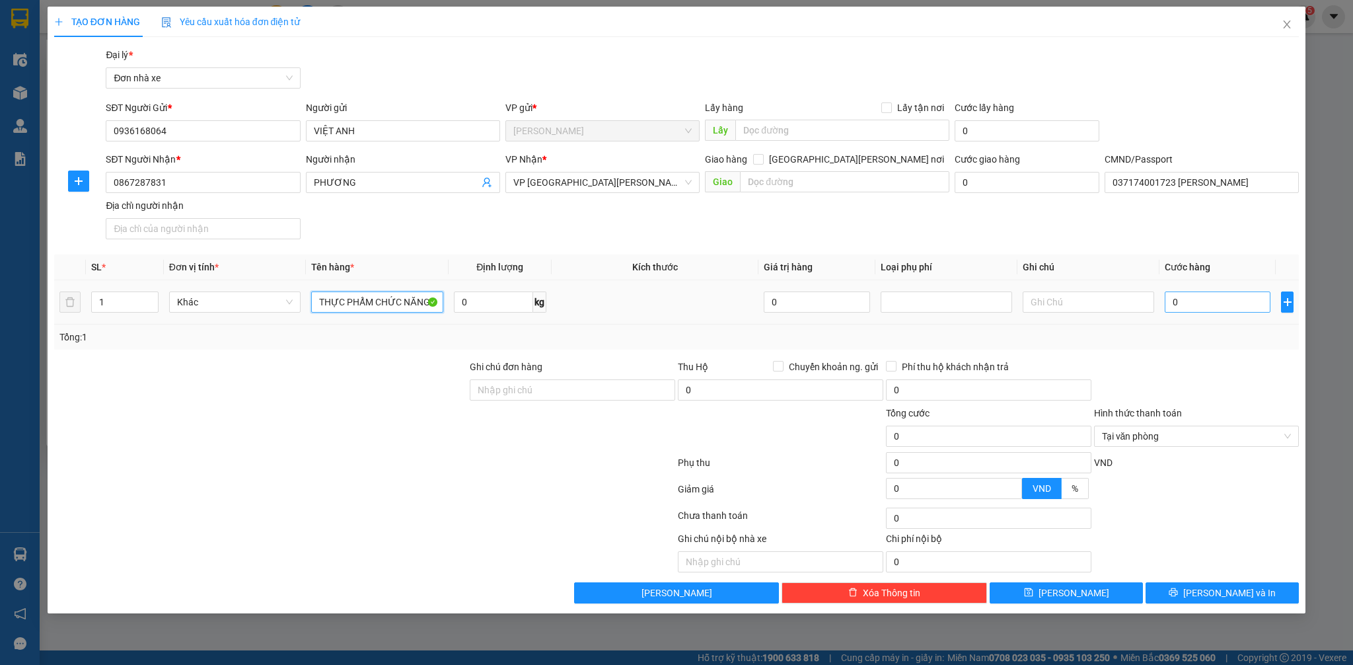
type input "THỰC PHẨM CHỨC NĂNG"
type input "2"
type input "25"
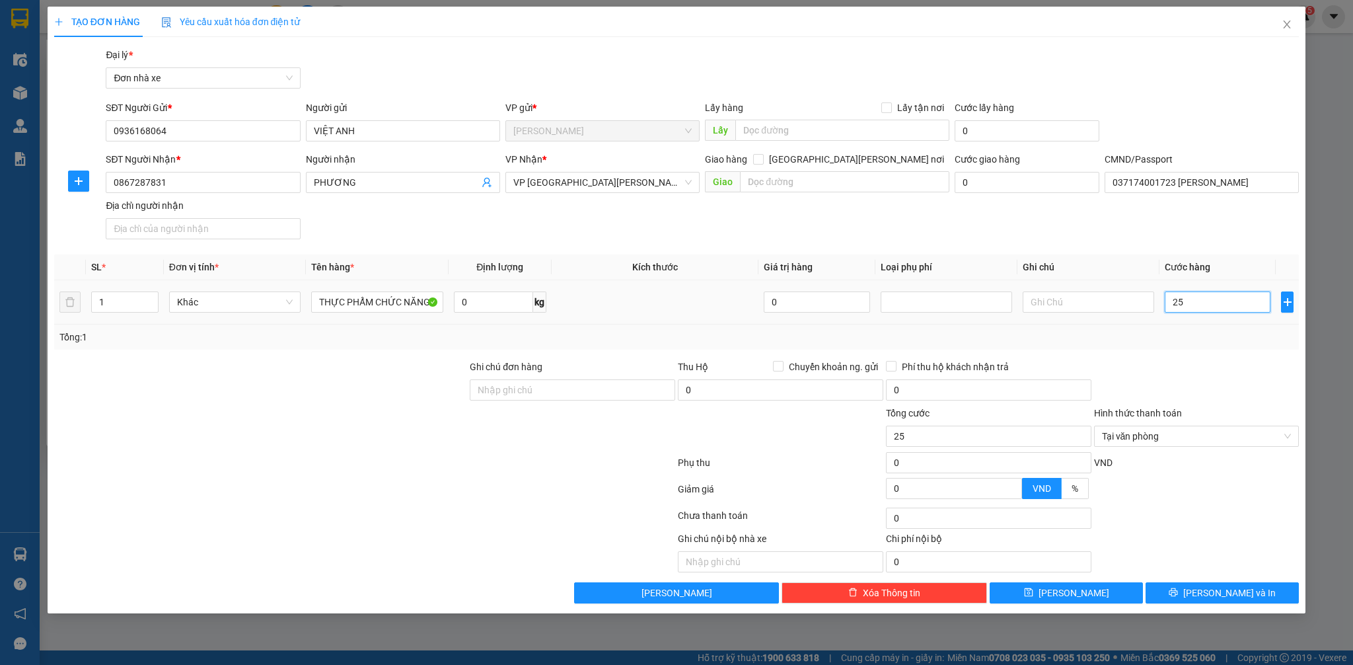
type input "250"
type input "2.500"
type input "25.000"
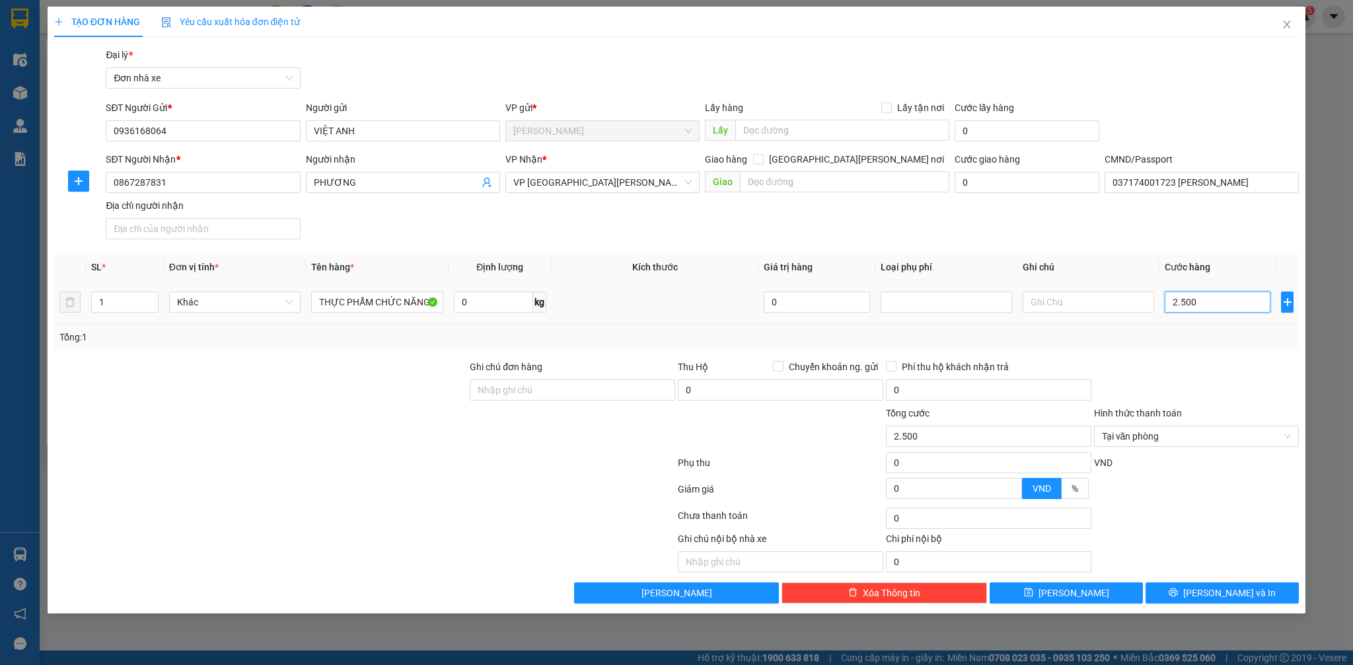
type input "25.000"
click at [263, 188] on input "0867287831" at bounding box center [203, 182] width 194 height 21
click at [556, 15] on div "TẠO ĐƠN HÀNG Yêu cầu xuất hóa đơn điện tử" at bounding box center [676, 22] width 1245 height 30
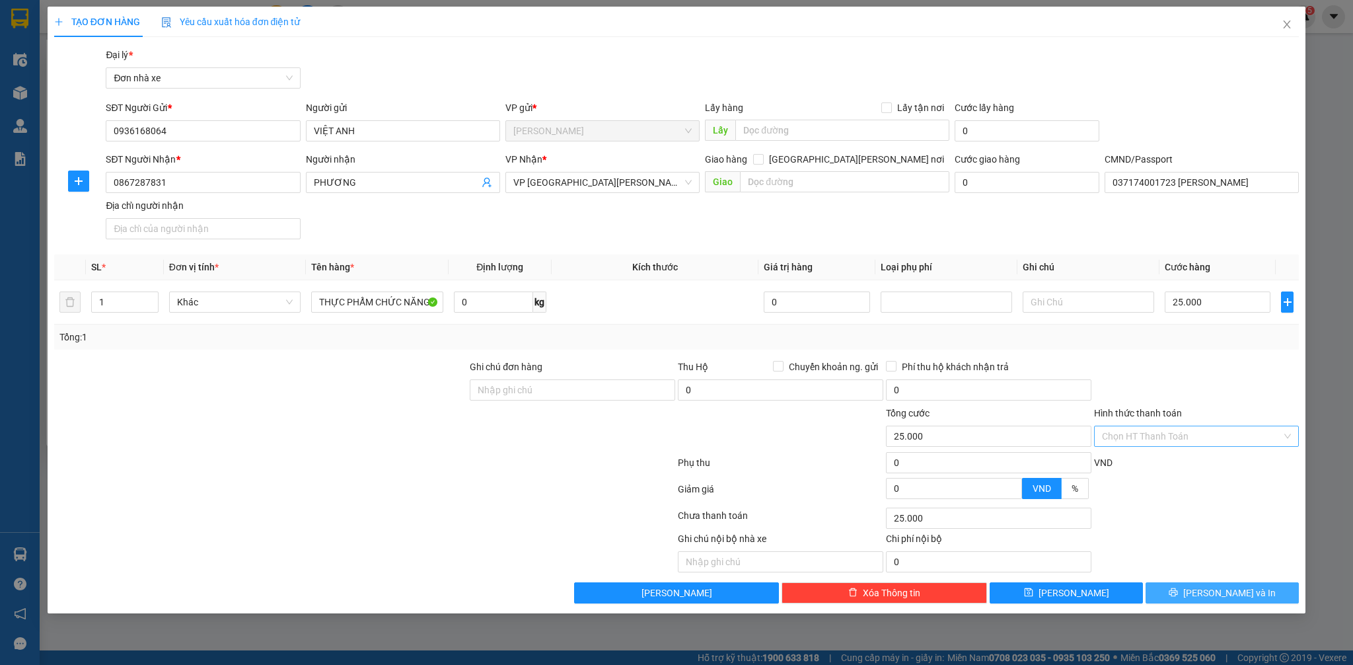
click at [1239, 592] on span "[PERSON_NAME] và In" at bounding box center [1229, 592] width 92 height 15
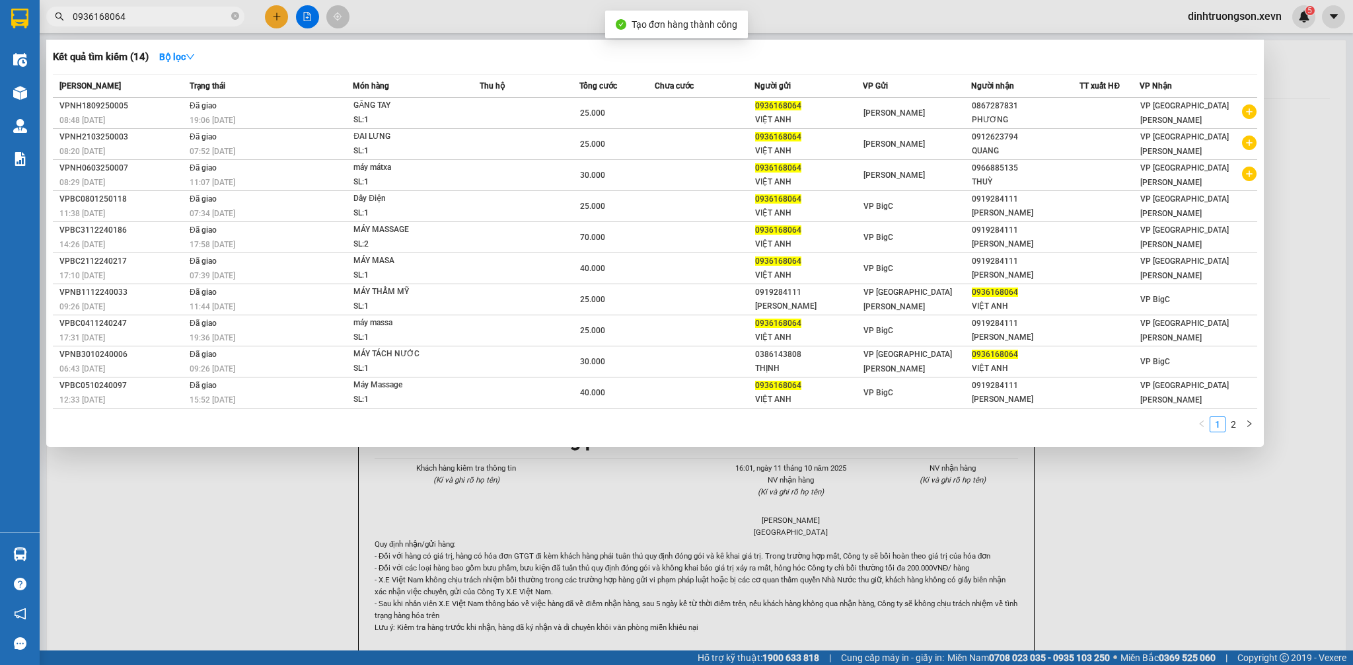
click at [892, 521] on div at bounding box center [676, 332] width 1353 height 665
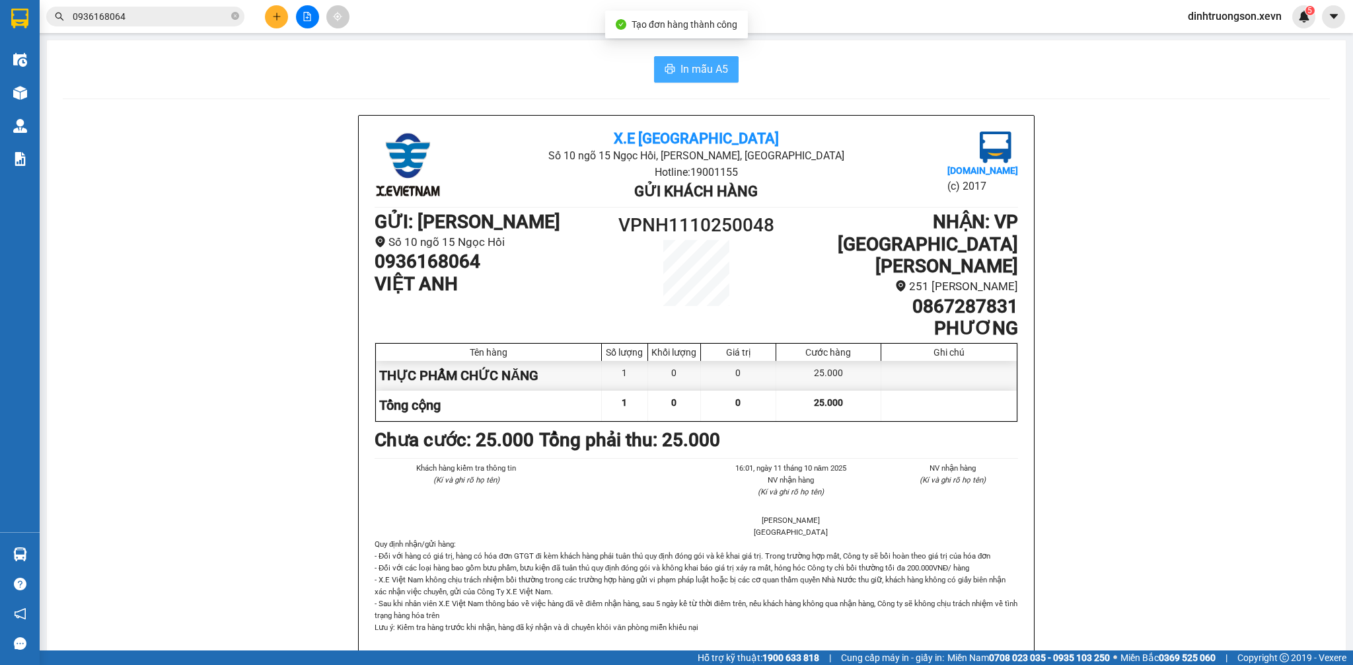
drag, startPoint x: 704, startPoint y: 65, endPoint x: 794, endPoint y: 146, distance: 121.2
click at [704, 65] on span "In mẫu A5" at bounding box center [704, 69] width 48 height 17
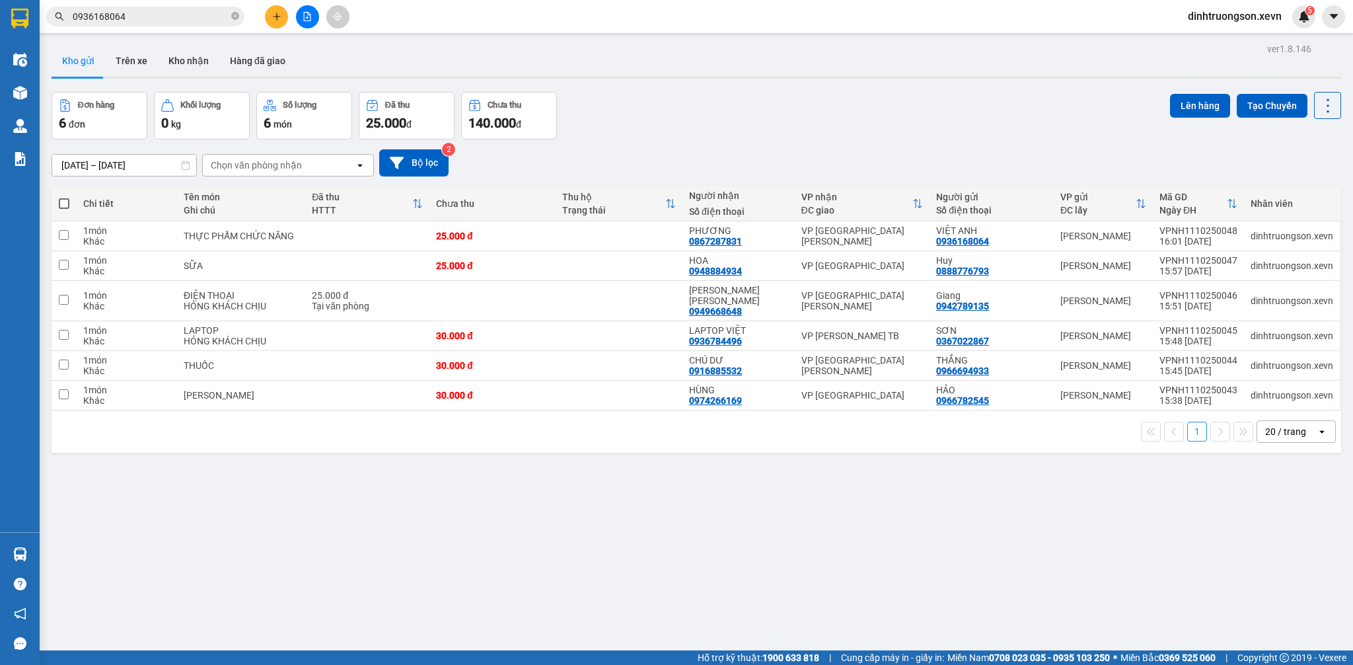
click at [754, 66] on div "Kho gửi Trên xe Kho nhận Hàng đã giao" at bounding box center [696, 62] width 1289 height 35
click at [764, 393] on div "HÙNG 0974266169" at bounding box center [738, 394] width 99 height 21
checkbox input "true"
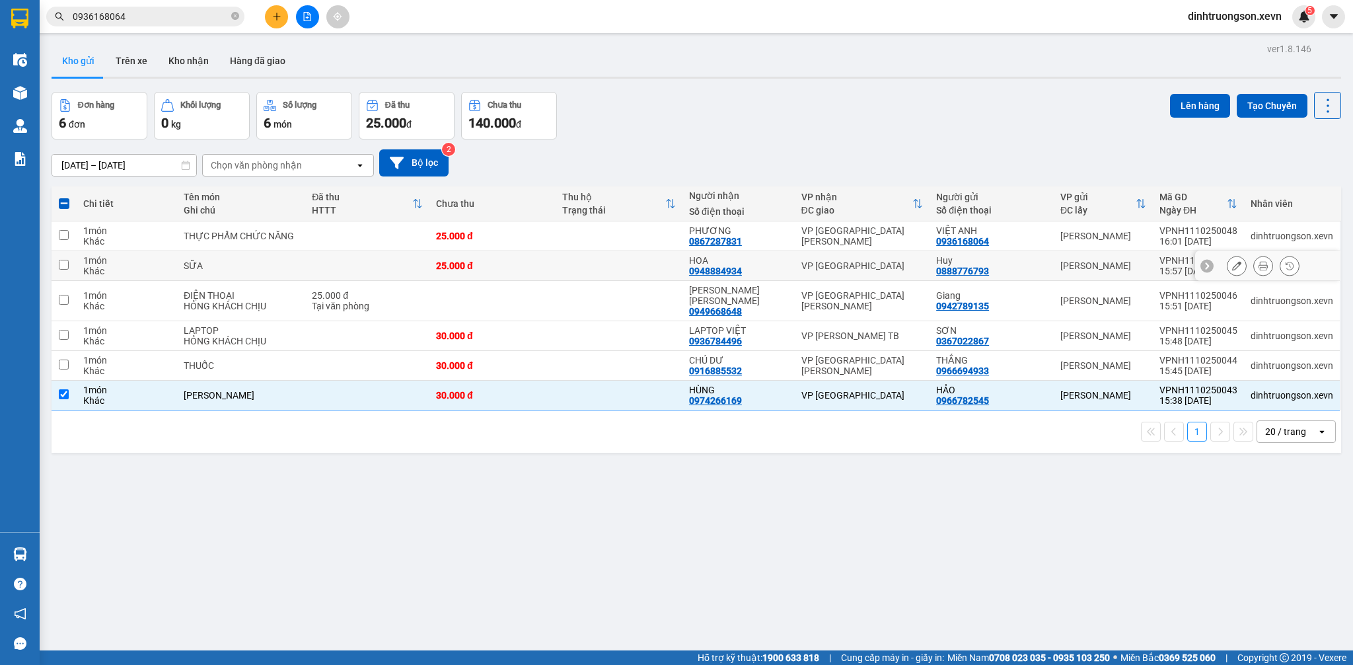
drag, startPoint x: 786, startPoint y: 266, endPoint x: 854, endPoint y: 266, distance: 68.0
click at [795, 265] on td "VP [GEOGRAPHIC_DATA]" at bounding box center [862, 266] width 135 height 30
checkbox input "true"
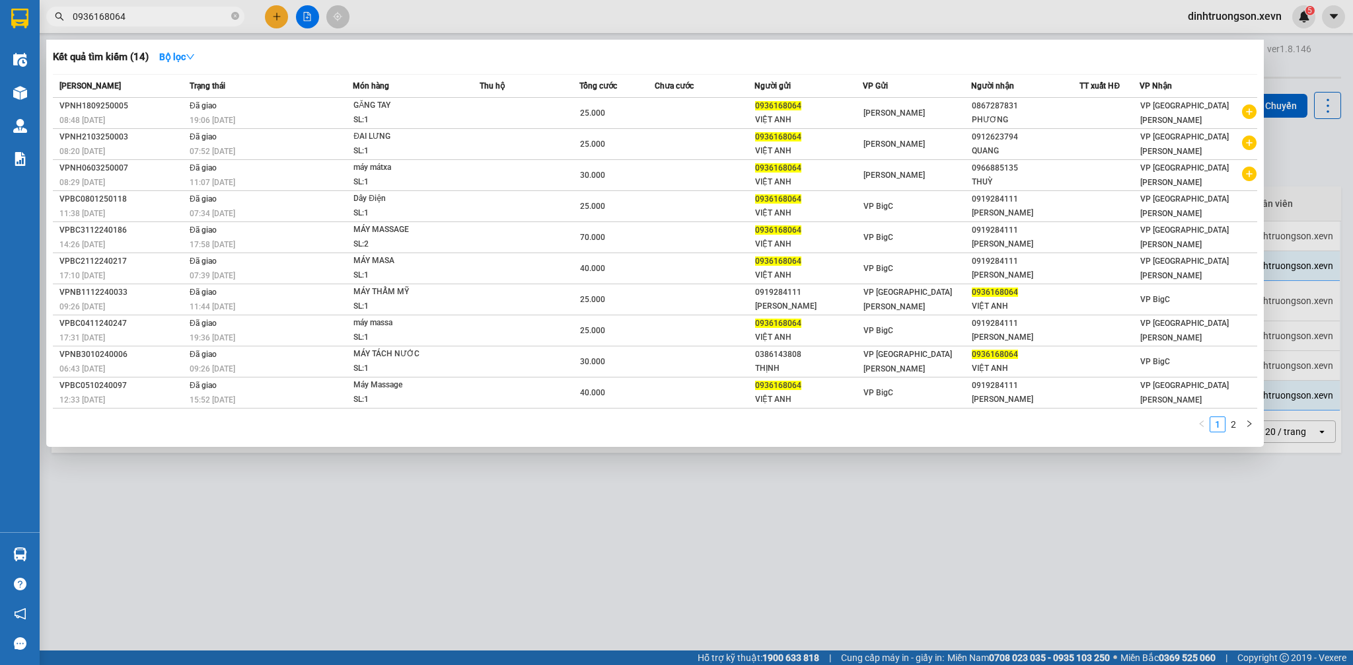
click at [225, 15] on input "0936168064" at bounding box center [151, 16] width 156 height 15
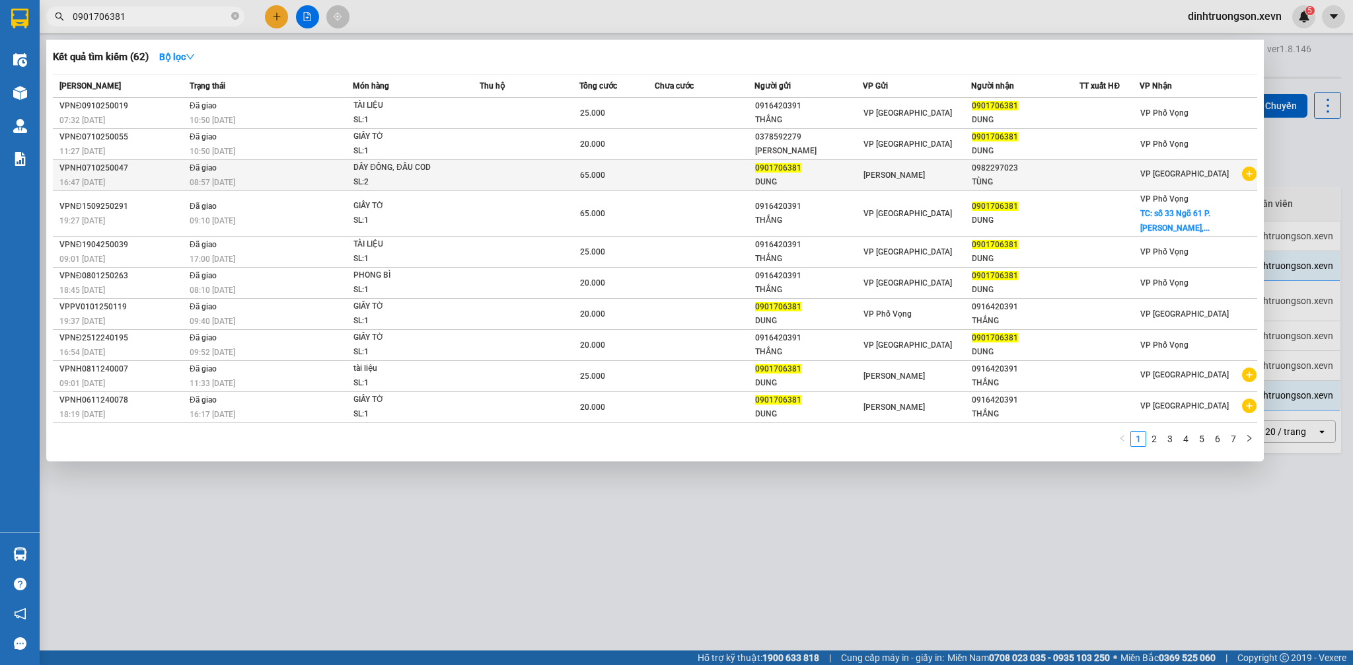
type input "0901706381"
click at [1242, 175] on icon "plus-circle" at bounding box center [1249, 173] width 15 height 15
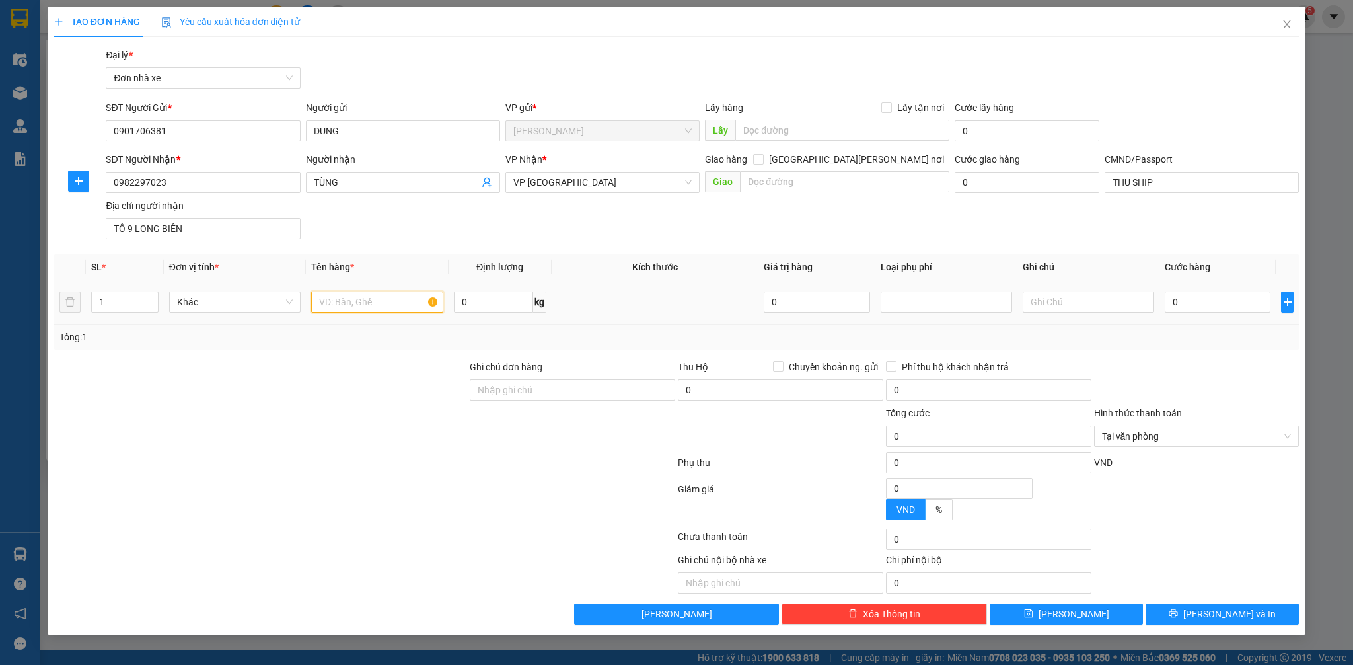
click at [359, 302] on input "text" at bounding box center [376, 301] width 131 height 21
type input "D"
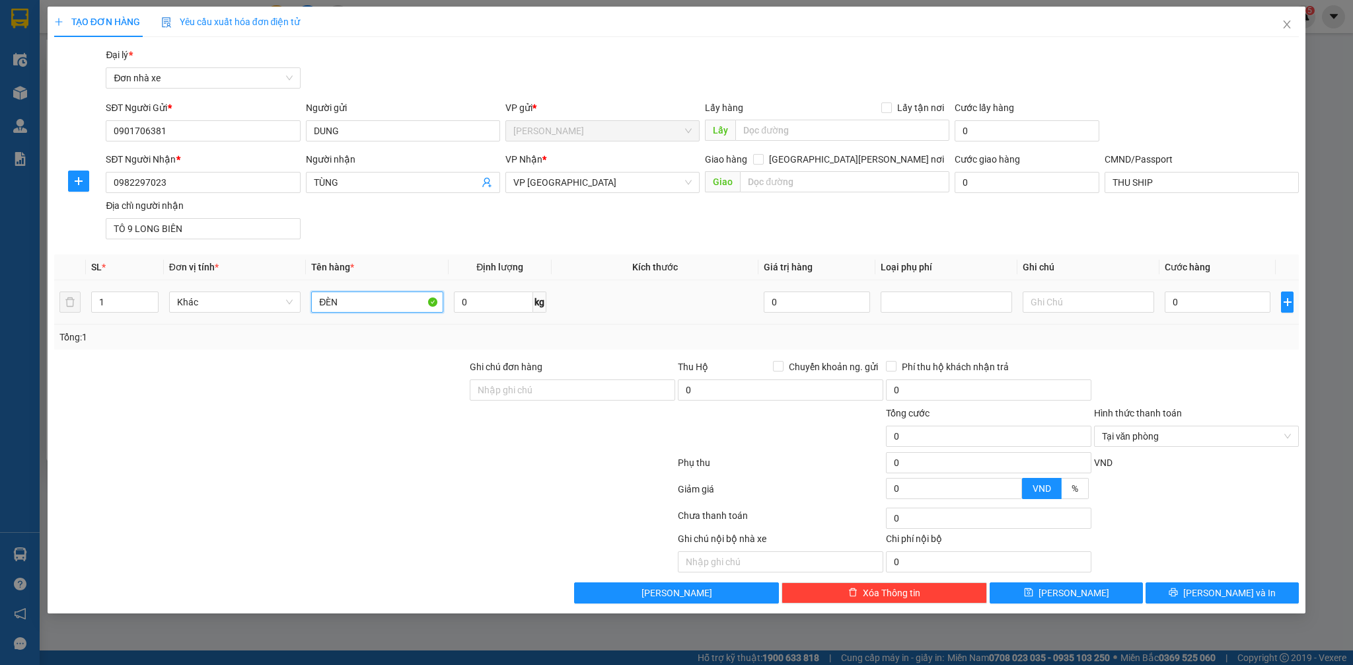
type input "ĐÈN"
click at [1199, 316] on td "0" at bounding box center [1217, 302] width 116 height 44
click at [1203, 305] on input "0" at bounding box center [1218, 301] width 106 height 21
type input "3"
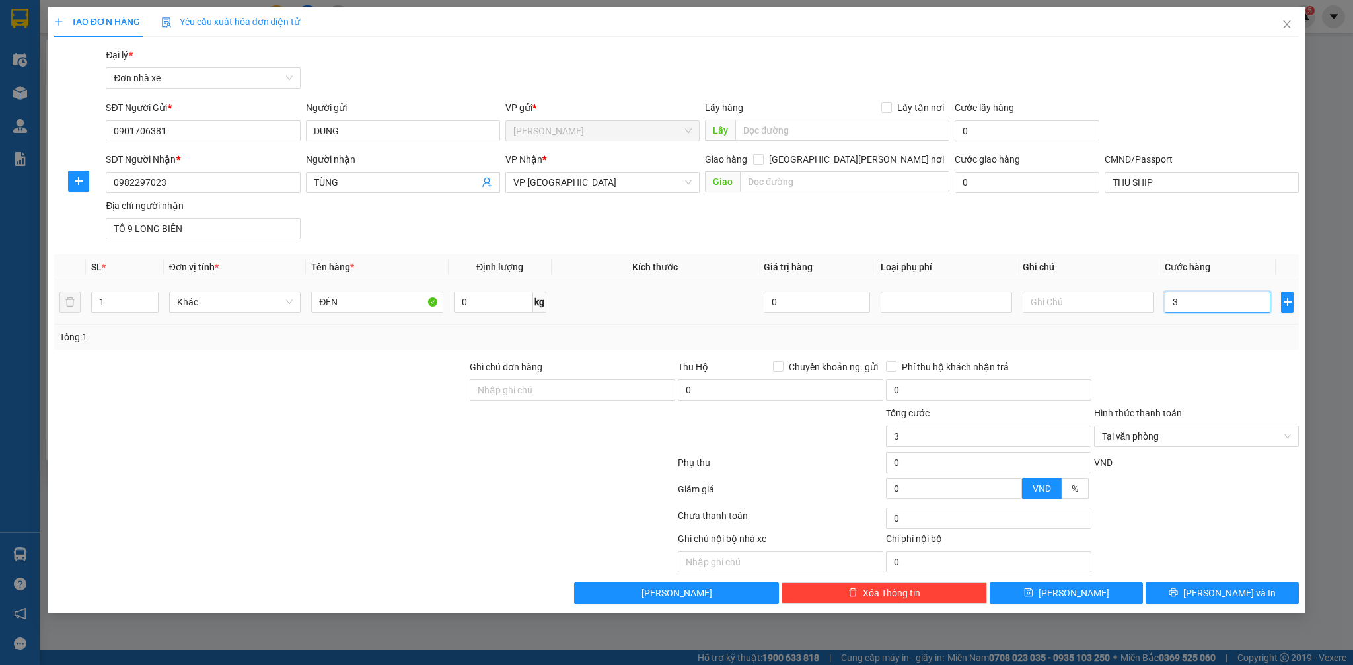
type input "35"
type input "350"
type input "3.500"
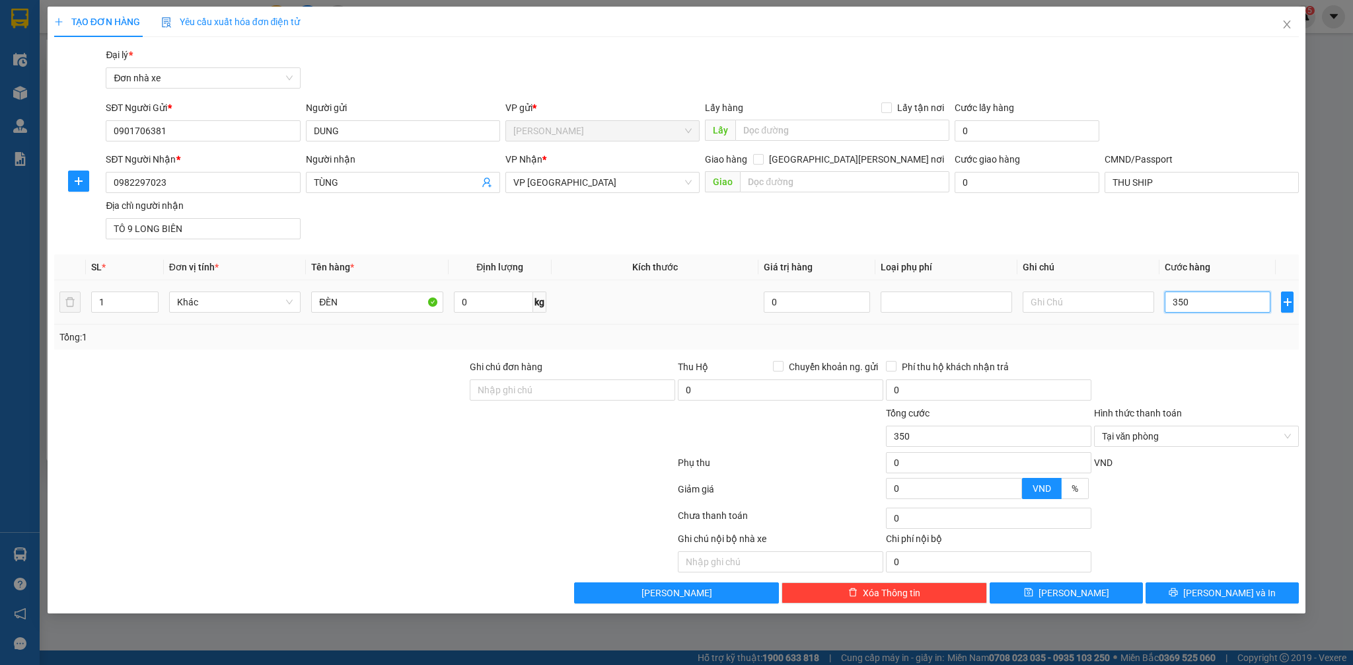
type input "3.500"
type input "35.000"
click at [481, 307] on input "0" at bounding box center [494, 301] width 80 height 21
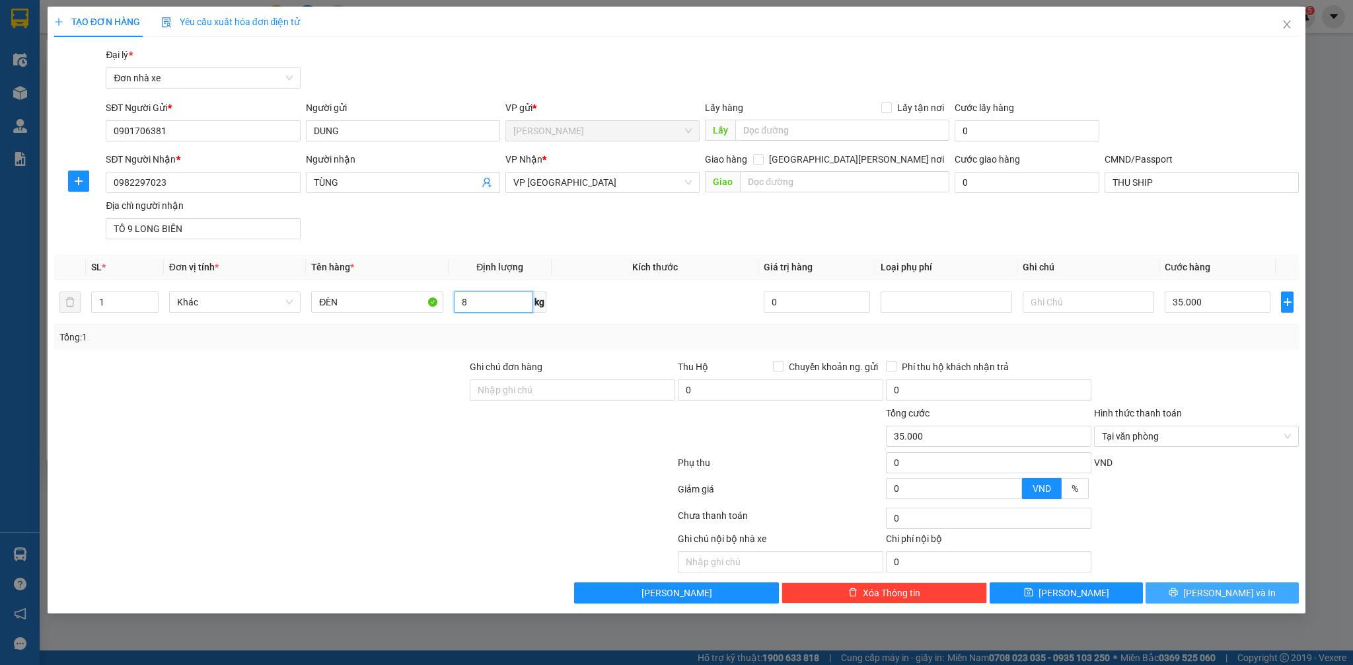
type input "8"
click at [1213, 596] on span "[PERSON_NAME] và In" at bounding box center [1229, 592] width 92 height 15
click at [1307, 522] on div at bounding box center [676, 332] width 1353 height 665
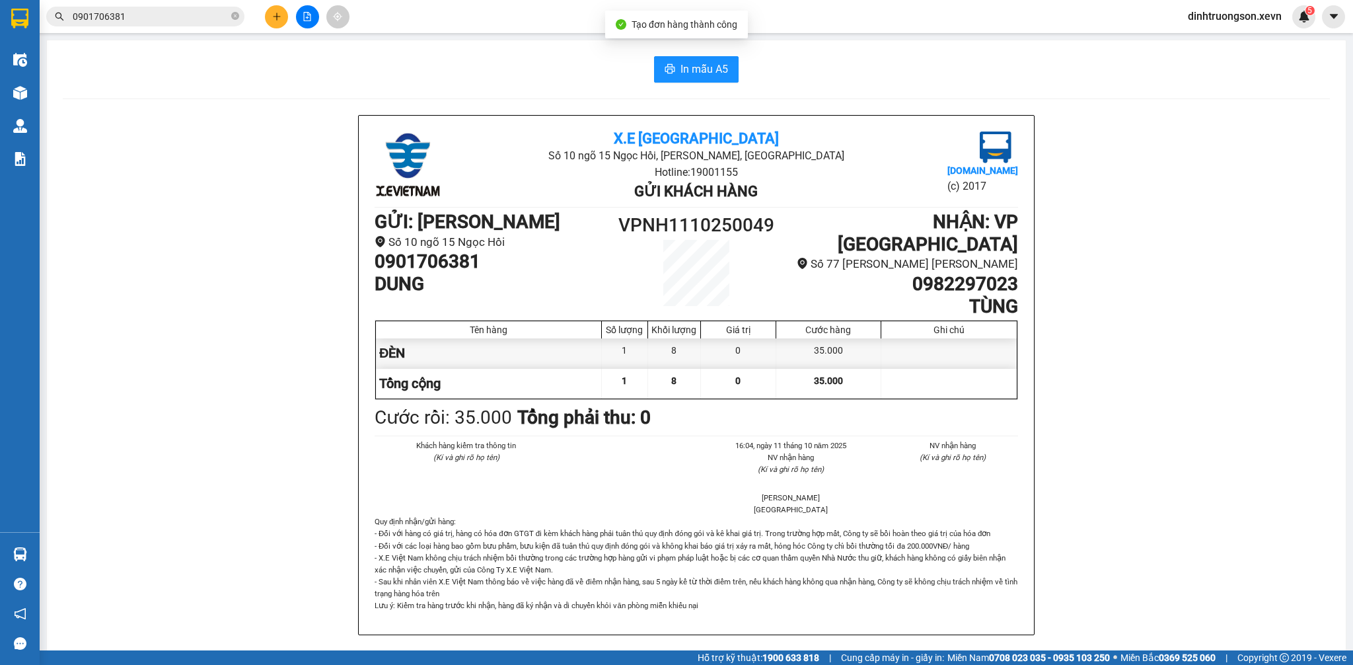
click at [703, 41] on div "In mẫu A5 X.E Việt Nam Số 10 ngõ 15 Ngọc Hồi, [PERSON_NAME], [GEOGRAPHIC_DATA] …" at bounding box center [696, 632] width 1299 height 1184
click at [694, 57] on button "In mẫu A5" at bounding box center [696, 69] width 85 height 26
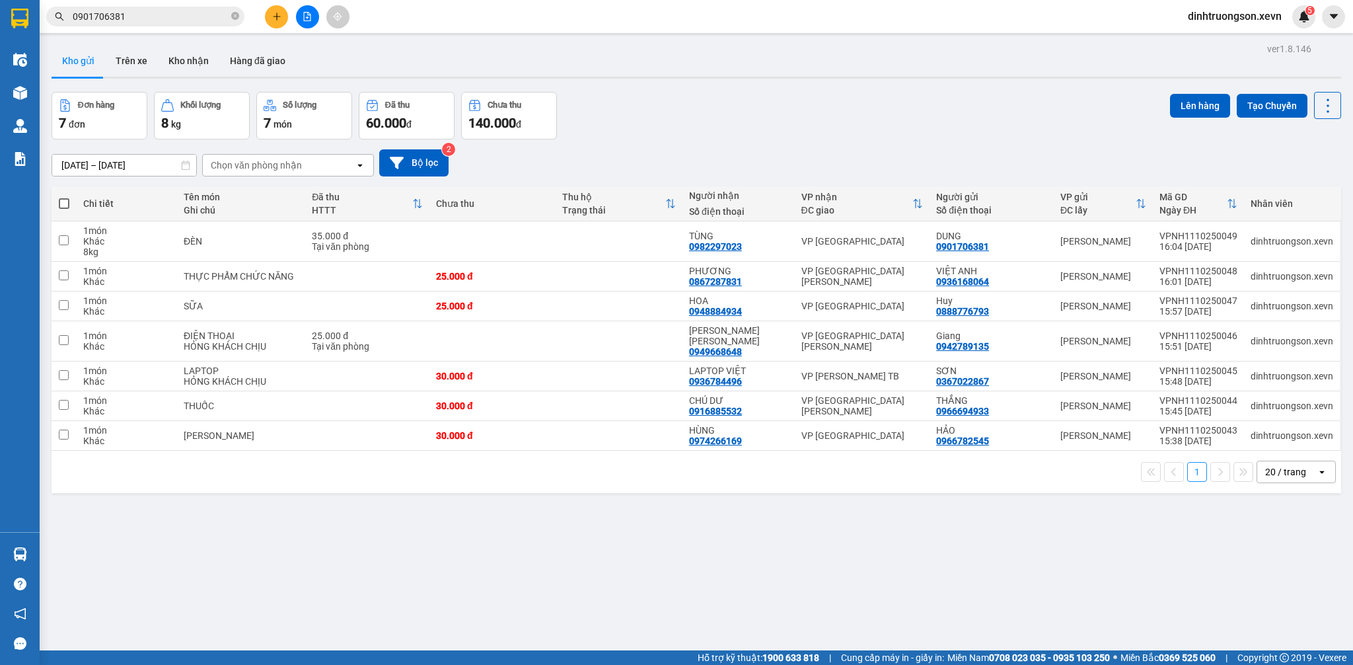
click at [844, 138] on div "Đơn hàng 7 đơn [PERSON_NAME] 8 kg Số [PERSON_NAME] 7 món Đã thu 60.000 [PERSON_…" at bounding box center [696, 116] width 1289 height 48
click at [151, 28] on div "Kết quả [PERSON_NAME] ( 62 ) Bộ lọc Mã ĐH Trạng thái Món hàng Thu hộ [PERSON_NA…" at bounding box center [676, 16] width 1353 height 33
click at [150, 23] on span "0901706381" at bounding box center [145, 17] width 198 height 20
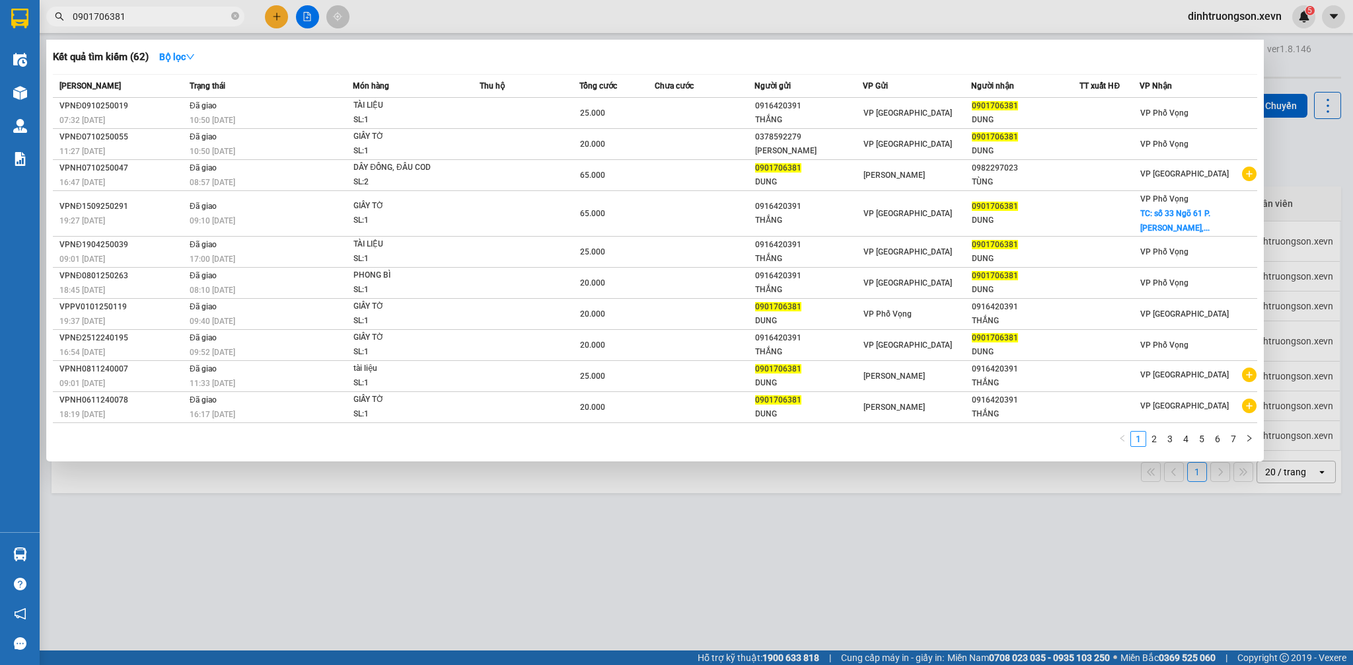
click at [151, 18] on input "0901706381" at bounding box center [151, 16] width 156 height 15
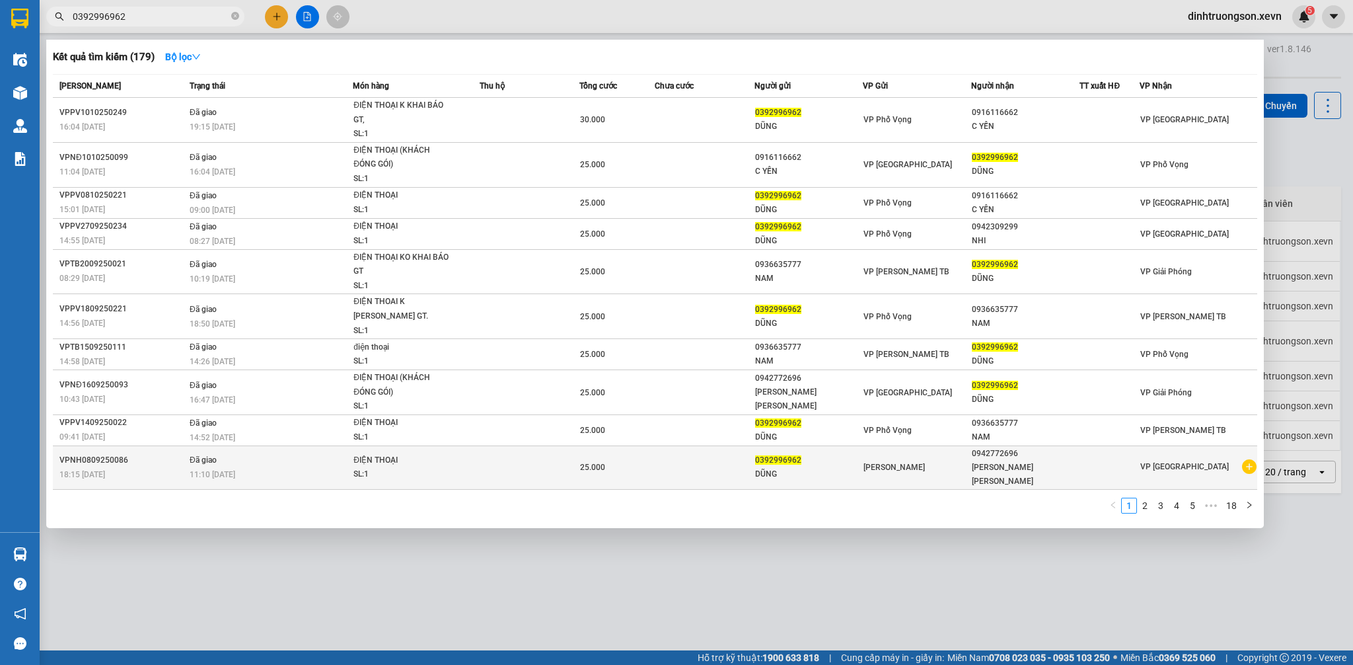
type input "0392996962"
click at [1251, 460] on icon "plus-circle" at bounding box center [1249, 466] width 15 height 15
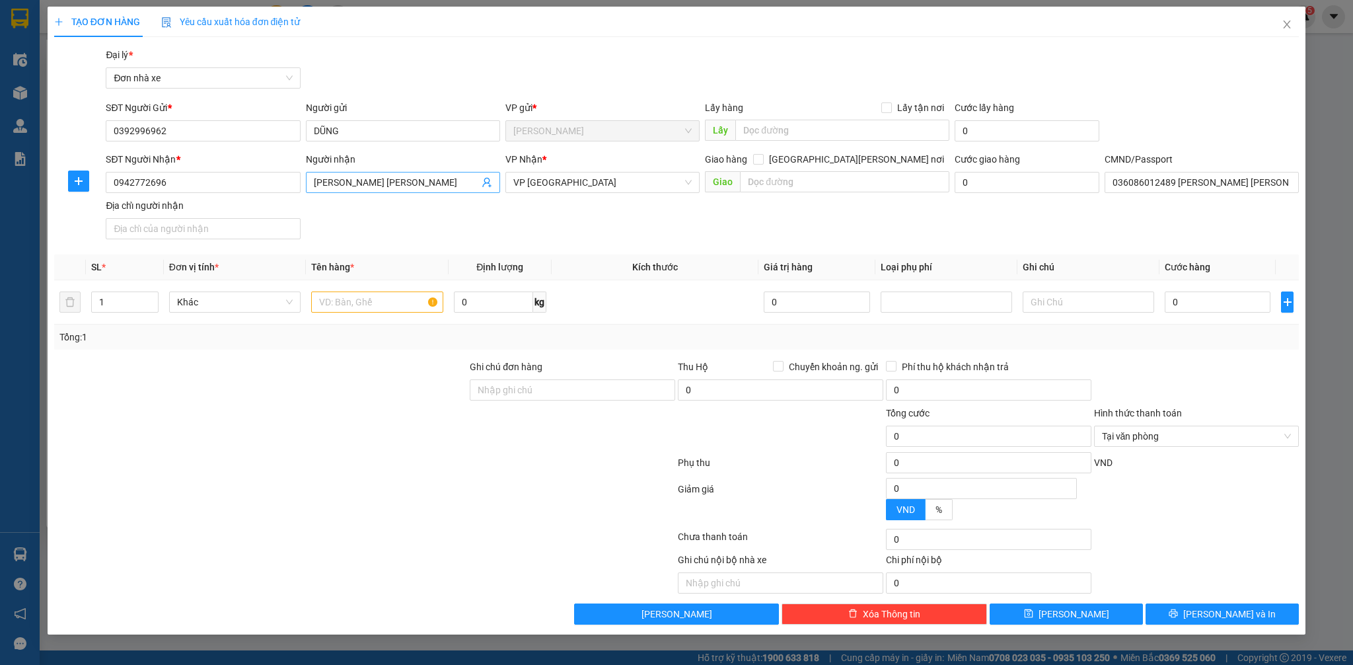
click at [482, 182] on icon "user-add" at bounding box center [487, 182] width 11 height 11
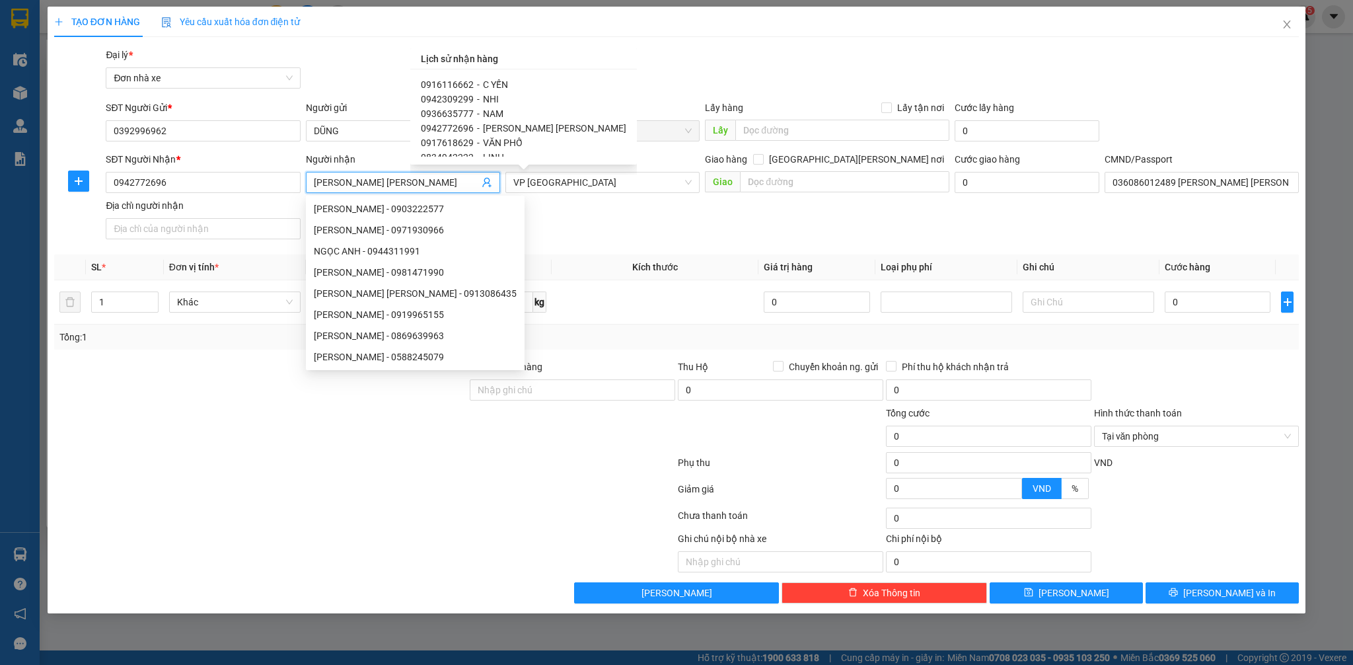
drag, startPoint x: 462, startPoint y: 112, endPoint x: 522, endPoint y: 143, distance: 67.7
click at [460, 112] on span "0936635777" at bounding box center [447, 113] width 53 height 11
type input "0936635777"
type input "NAM"
type input "[PERSON_NAME] 034090000810"
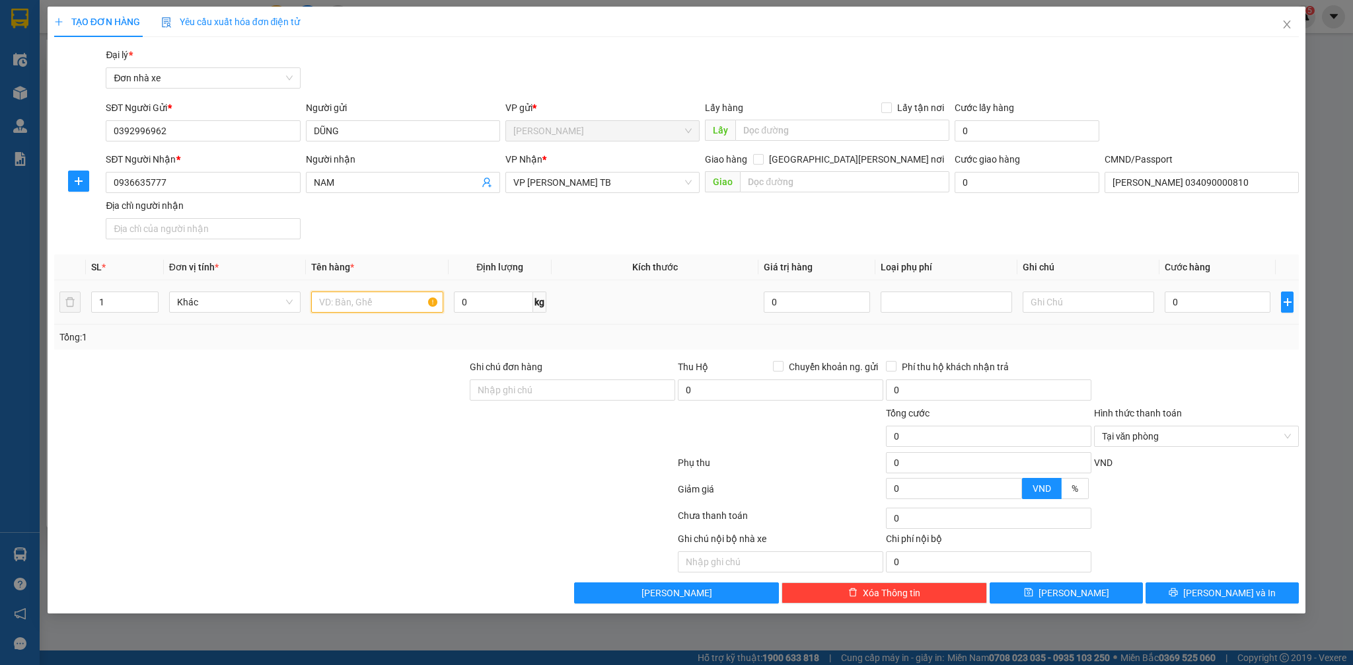
drag, startPoint x: 328, startPoint y: 308, endPoint x: 336, endPoint y: 302, distance: 10.4
click at [336, 303] on input "text" at bounding box center [376, 301] width 131 height 21
type input "D"
type input "ĐIỆN THOẠI"
click at [1223, 310] on input "0" at bounding box center [1218, 301] width 106 height 21
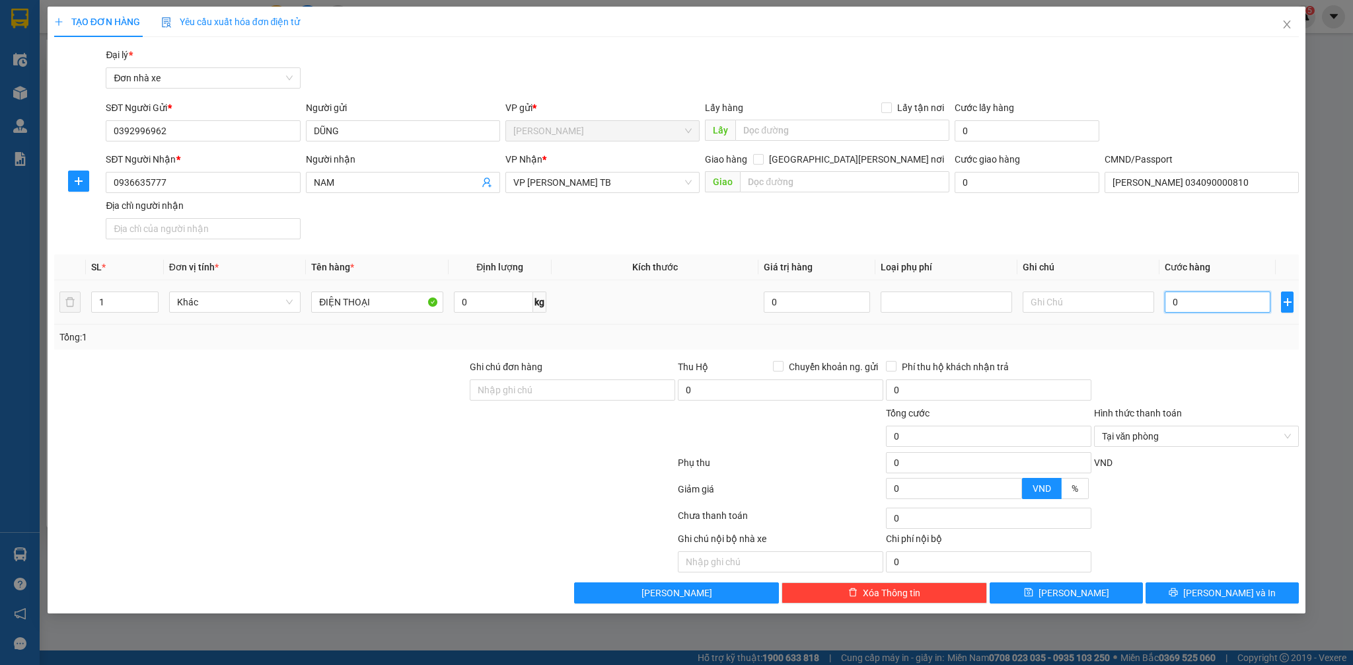
type input "3"
type input "30"
type input "300"
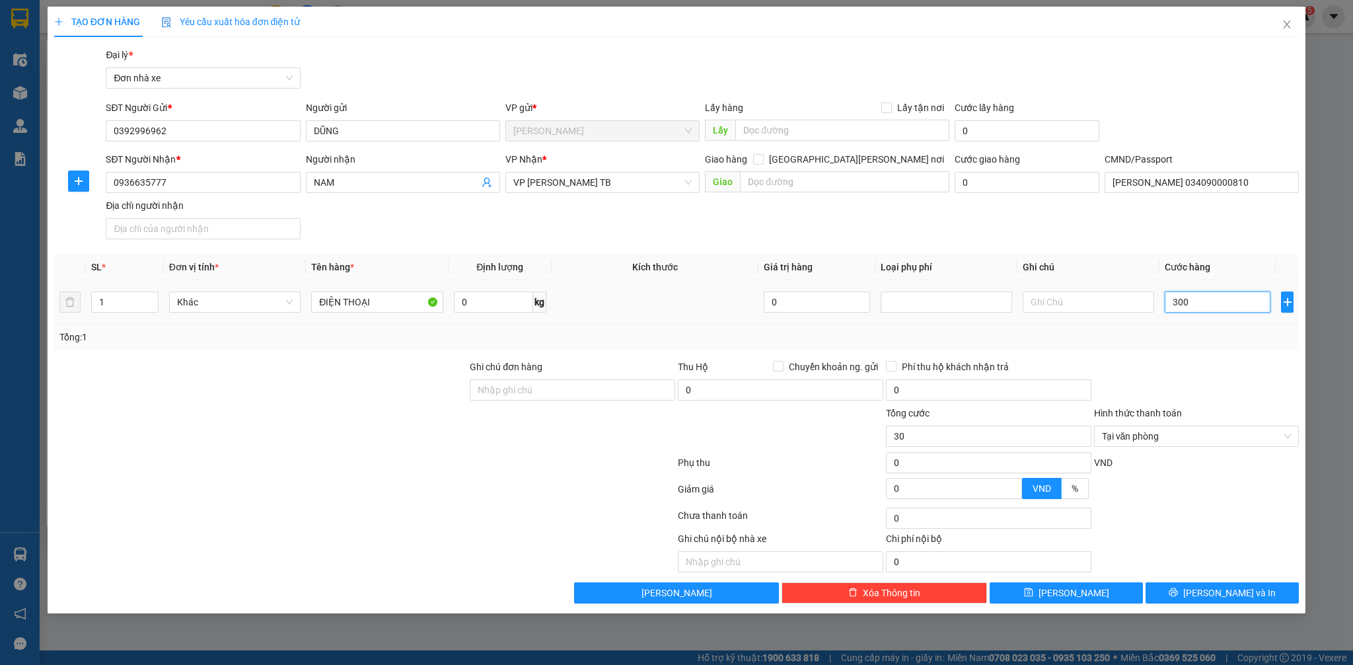
type input "300"
type input "3.000"
type input "30.000"
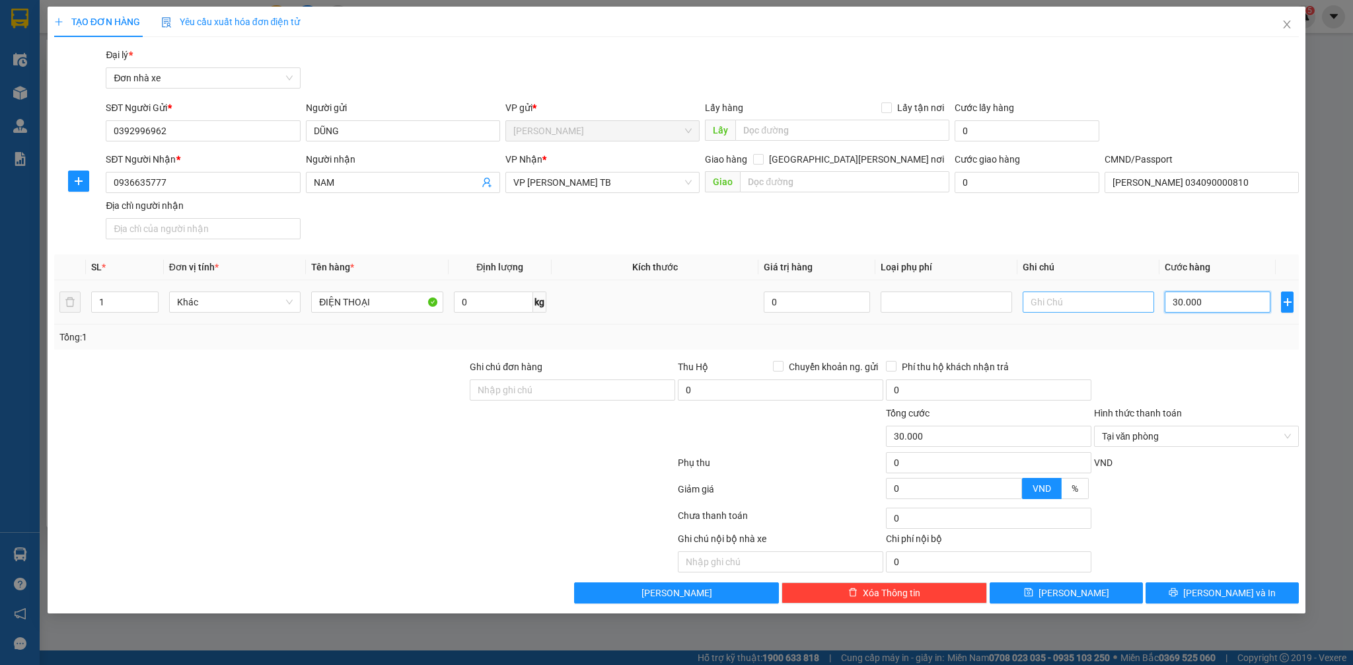
type input "30.000"
click at [1108, 301] on input "text" at bounding box center [1088, 301] width 131 height 21
type input "KHÔNG KHAI BÁO GIÁ TRỊ"
type input "30.000"
type input "KHÔNG KHAI BÁO GIÁ TRỊ"
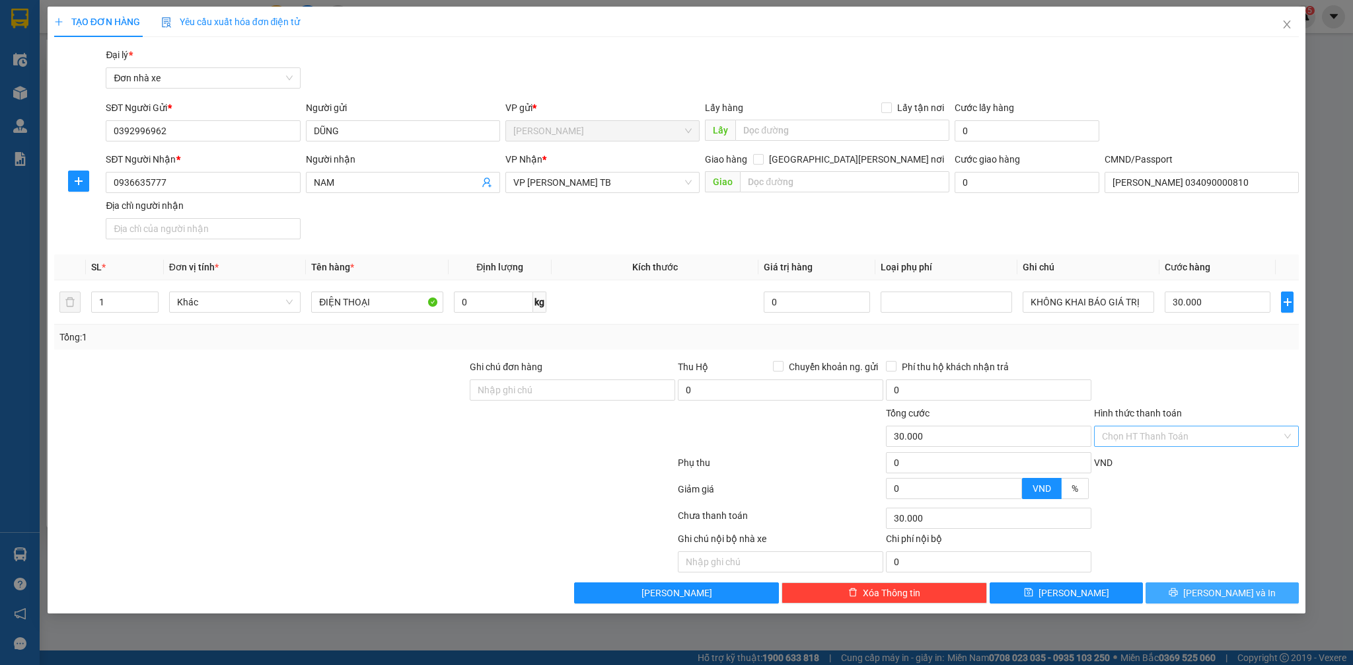
click at [1255, 591] on button "[PERSON_NAME] và In" at bounding box center [1221, 592] width 153 height 21
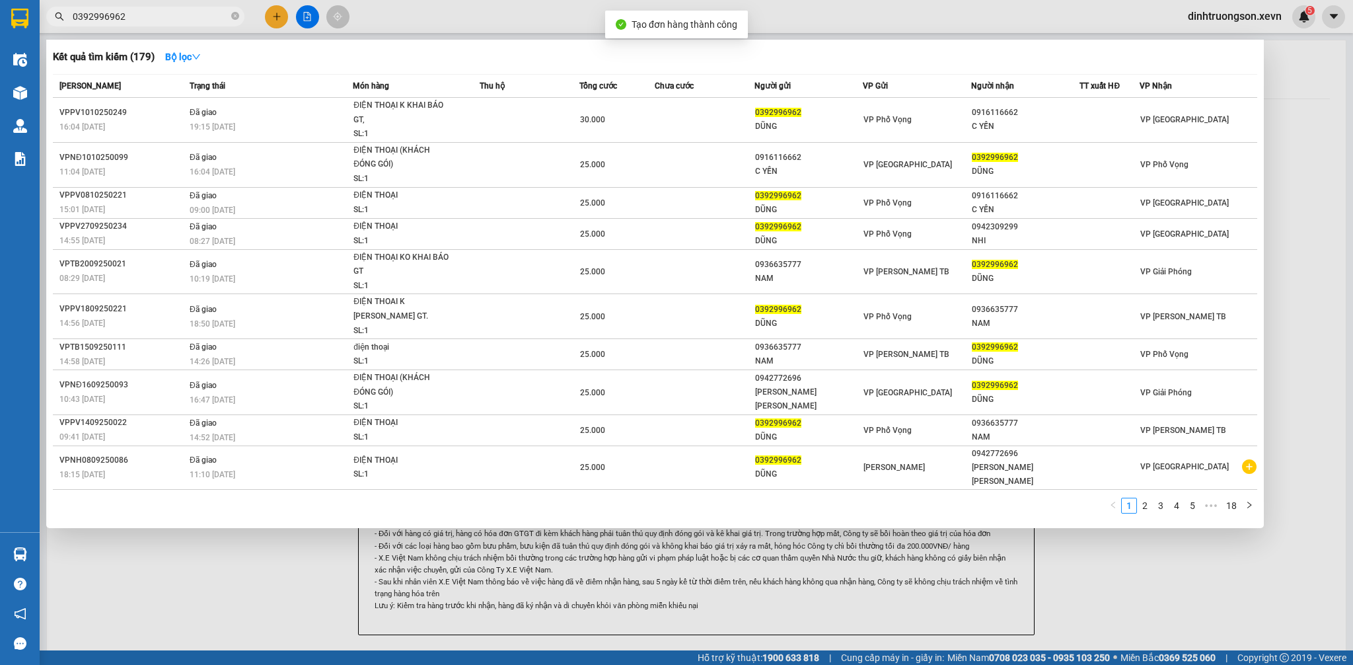
click at [1248, 579] on div at bounding box center [676, 332] width 1353 height 665
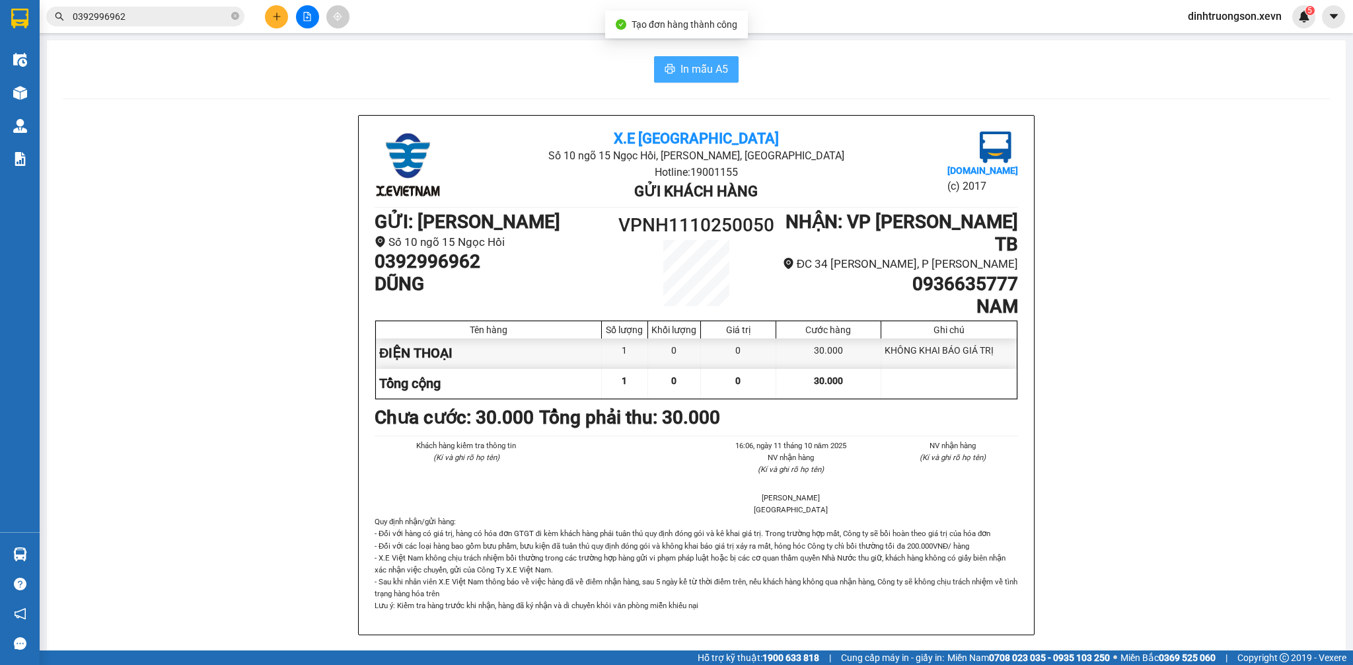
drag, startPoint x: 700, startPoint y: 74, endPoint x: 696, endPoint y: 82, distance: 8.9
click at [700, 75] on span "In mẫu A5" at bounding box center [704, 69] width 48 height 17
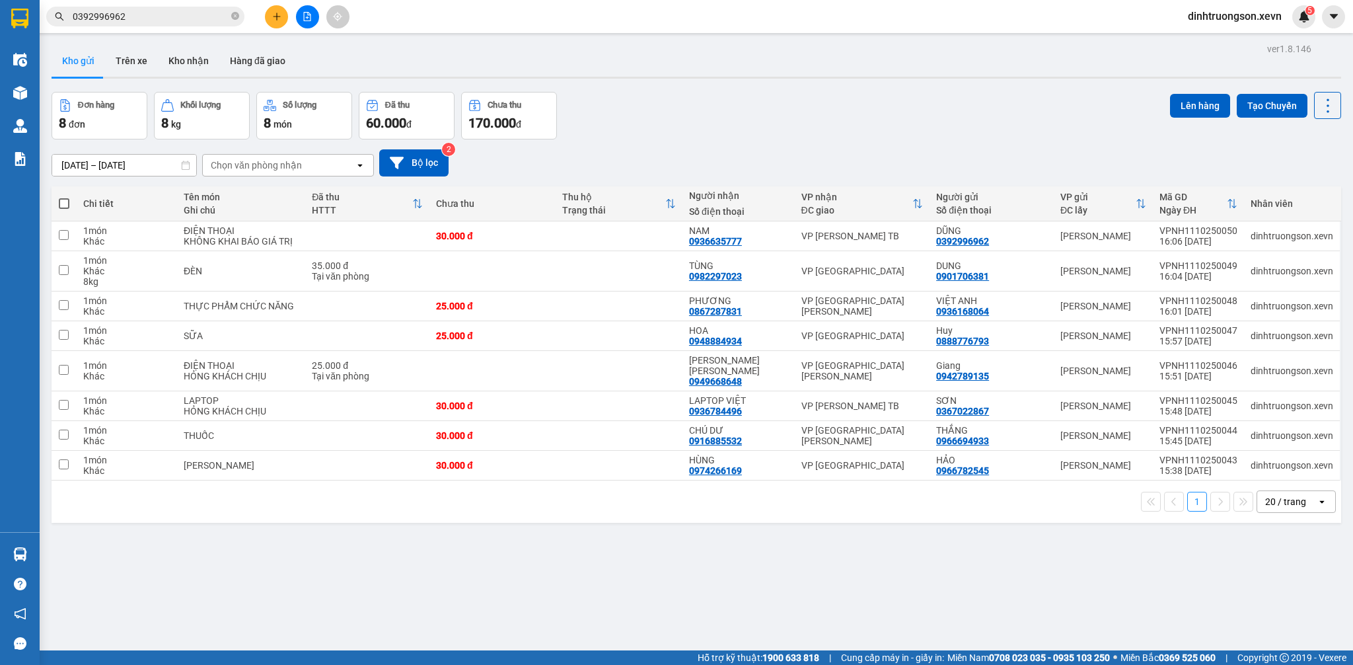
click at [767, 96] on div "Đơn hàng 8 đơn [PERSON_NAME] 8 kg Số [PERSON_NAME] 8 món Đã thu 60.000 [PERSON_…" at bounding box center [696, 116] width 1289 height 48
click at [769, 98] on div "Đơn hàng 8 đơn [PERSON_NAME] 8 kg Số [PERSON_NAME] 8 món Đã thu 60.000 [PERSON_…" at bounding box center [696, 116] width 1289 height 48
click at [262, 164] on div "Chọn văn phòng nhận" at bounding box center [256, 165] width 91 height 13
type input "NAM"
drag, startPoint x: 291, startPoint y: 197, endPoint x: 343, endPoint y: 203, distance: 52.5
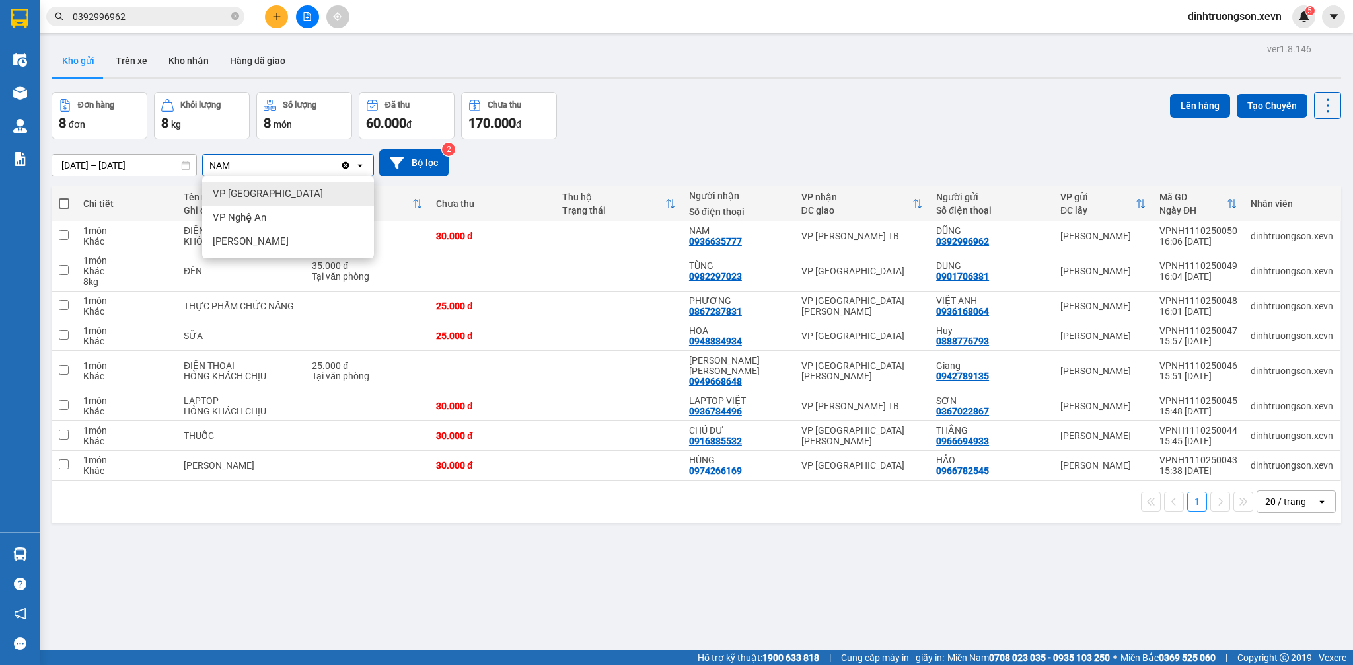
click at [294, 197] on div "VP [GEOGRAPHIC_DATA]" at bounding box center [288, 194] width 172 height 24
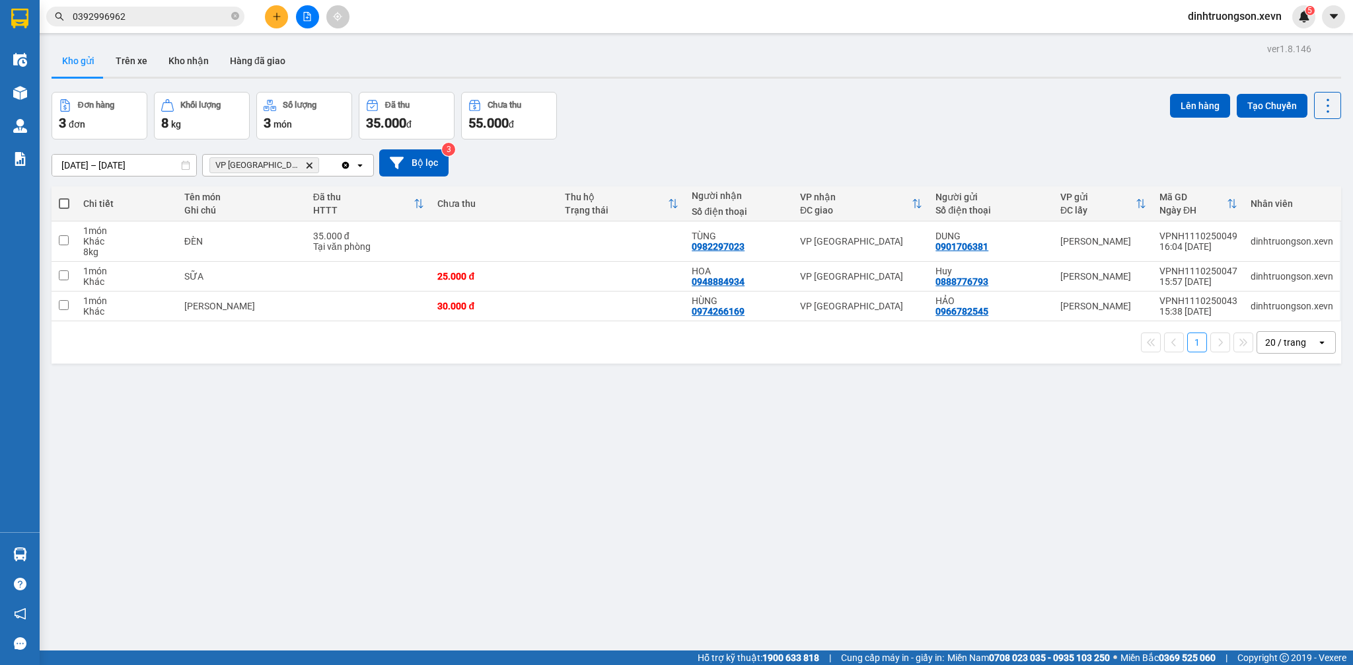
click at [65, 199] on span at bounding box center [64, 203] width 11 height 11
click at [64, 197] on input "checkbox" at bounding box center [64, 197] width 0 height 0
checkbox input "true"
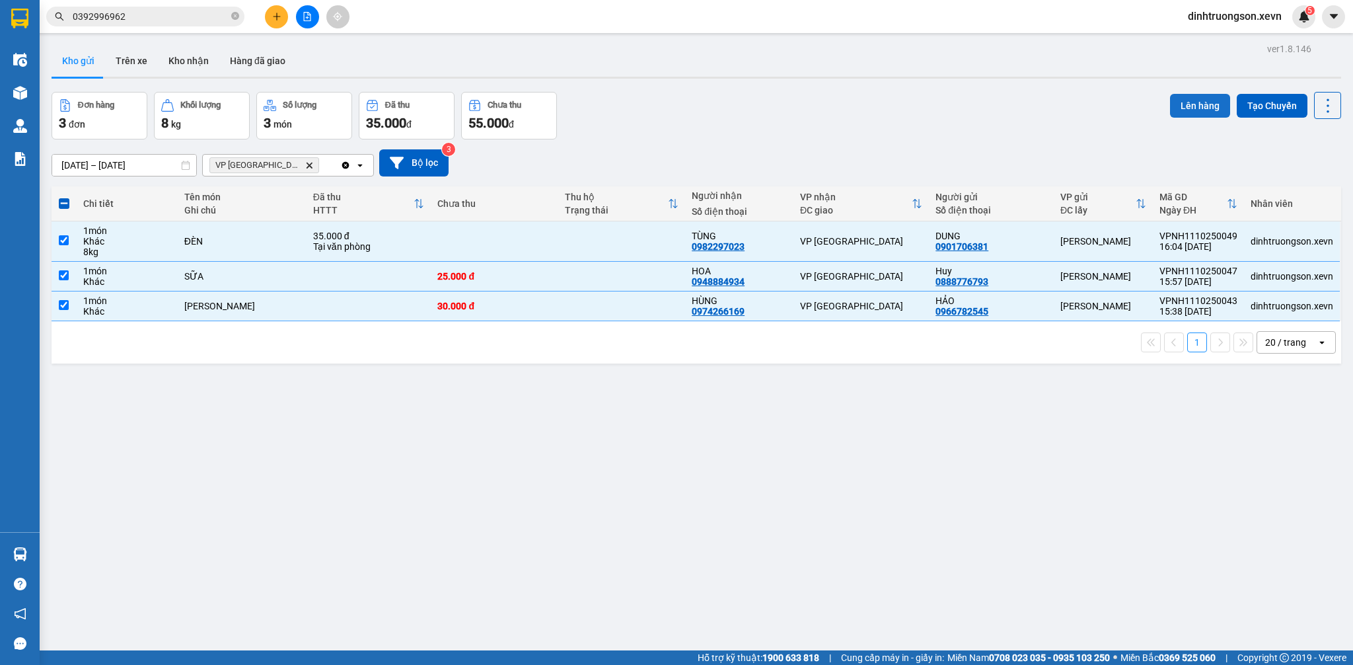
click at [1184, 98] on button "Lên hàng" at bounding box center [1200, 106] width 60 height 24
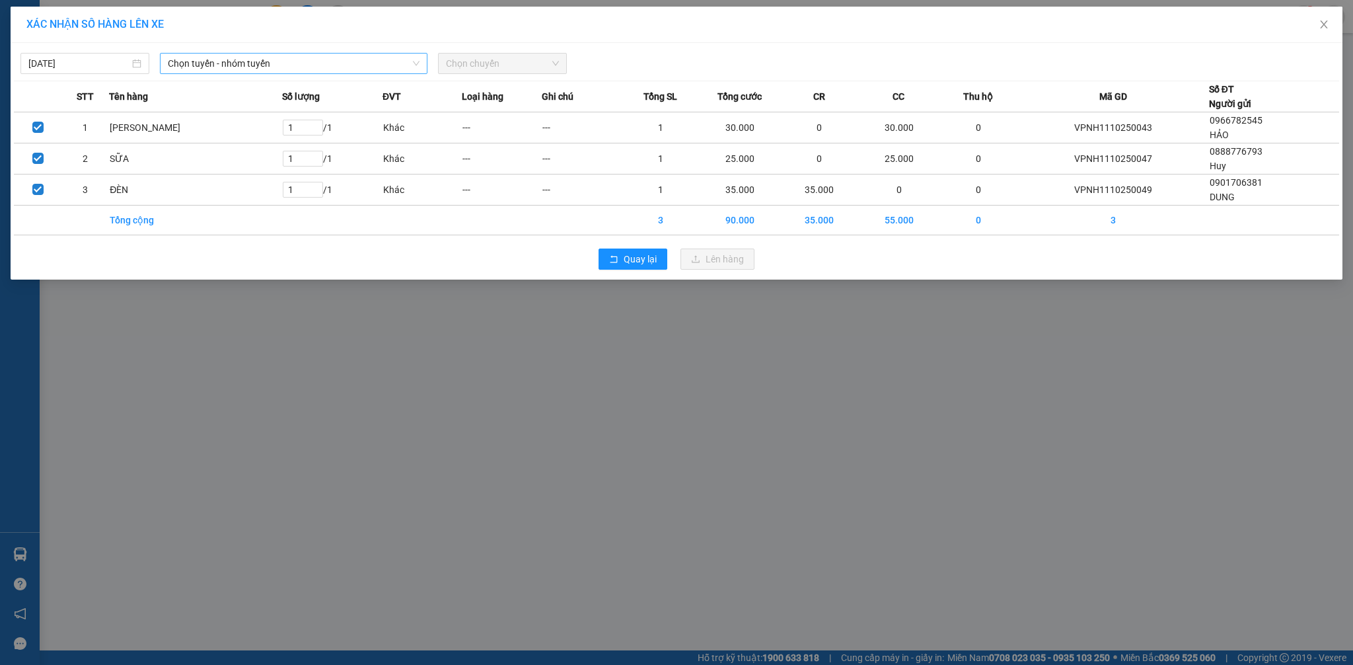
click at [281, 59] on span "Chọn tuyến - nhóm tuyến" at bounding box center [294, 64] width 252 height 20
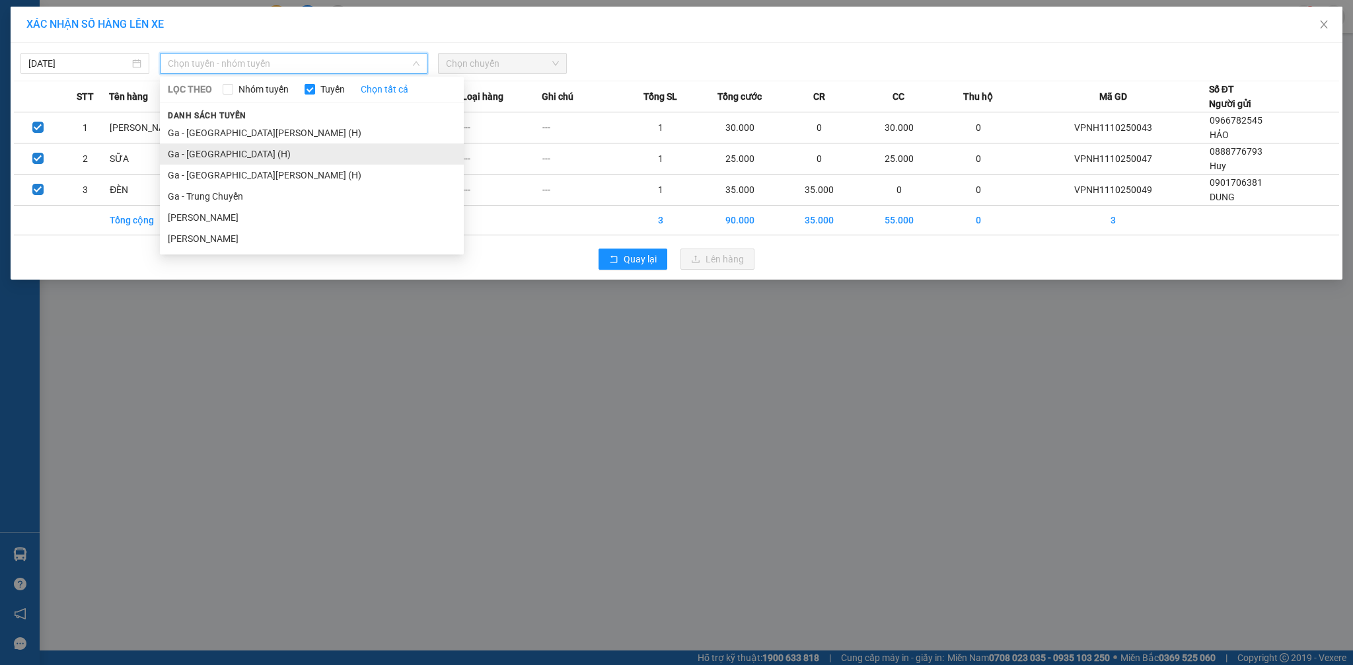
click at [219, 151] on li "Ga - [GEOGRAPHIC_DATA] (H)" at bounding box center [312, 153] width 304 height 21
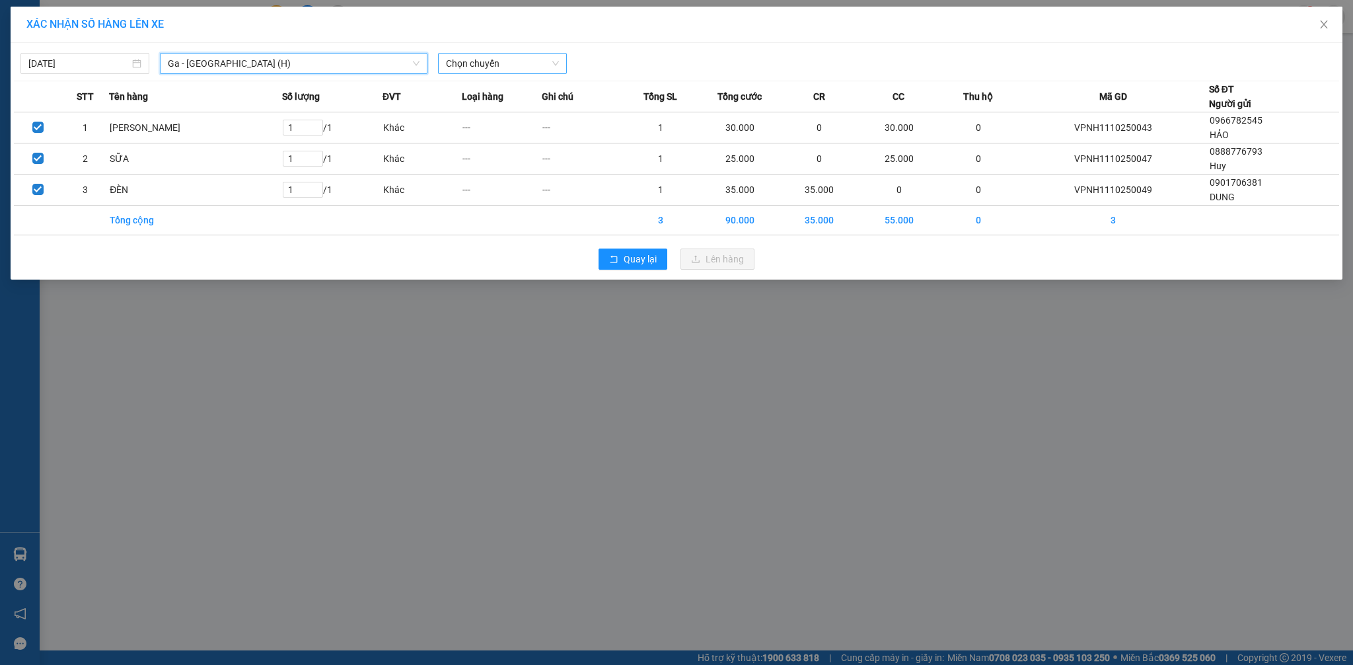
click at [506, 54] on span "Chọn chuyến" at bounding box center [502, 64] width 113 height 20
type input "16:10"
click at [511, 118] on div "Thêm chuyến " 16:10 "" at bounding box center [508, 111] width 141 height 22
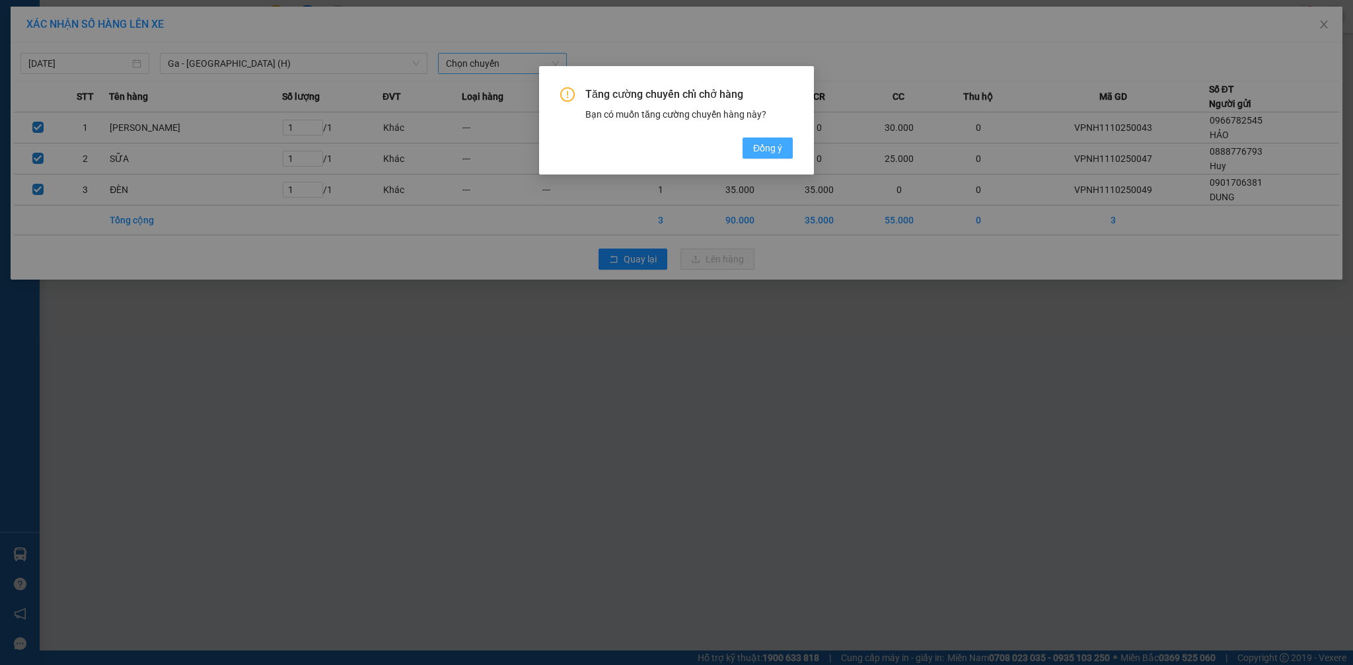
click at [776, 152] on span "Đồng ý" at bounding box center [767, 148] width 29 height 15
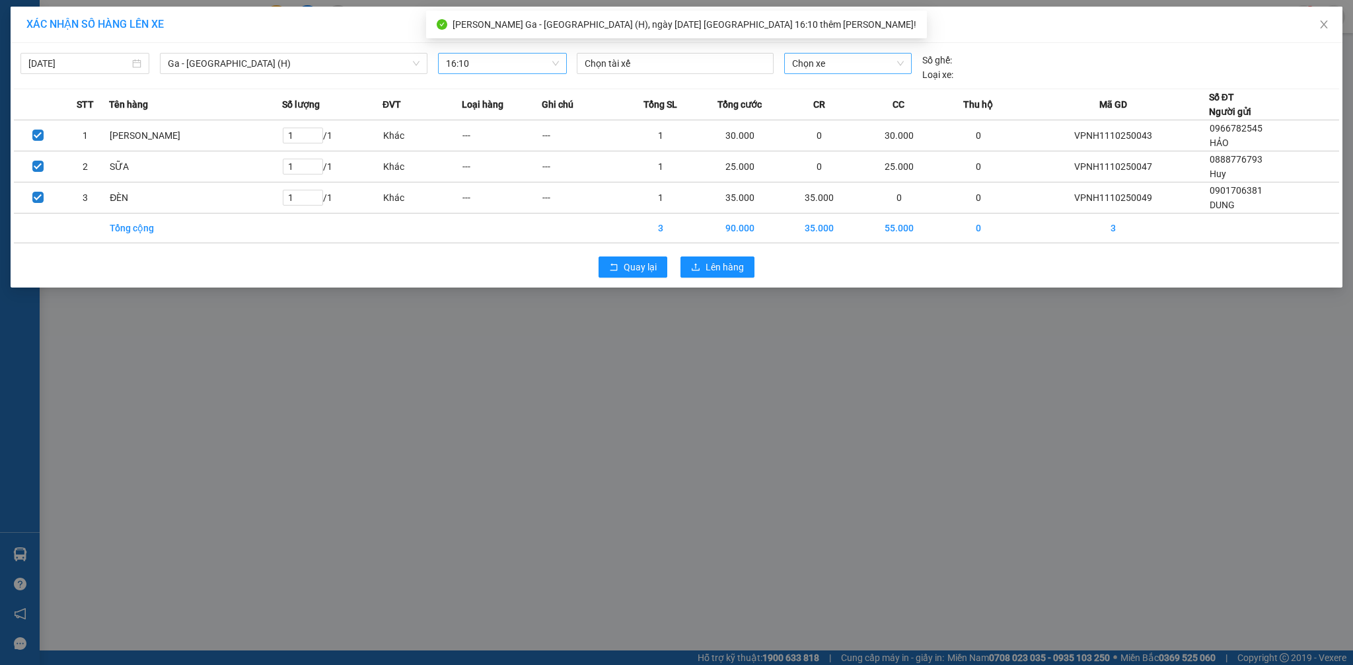
click at [822, 61] on span "Chọn xe" at bounding box center [848, 64] width 112 height 20
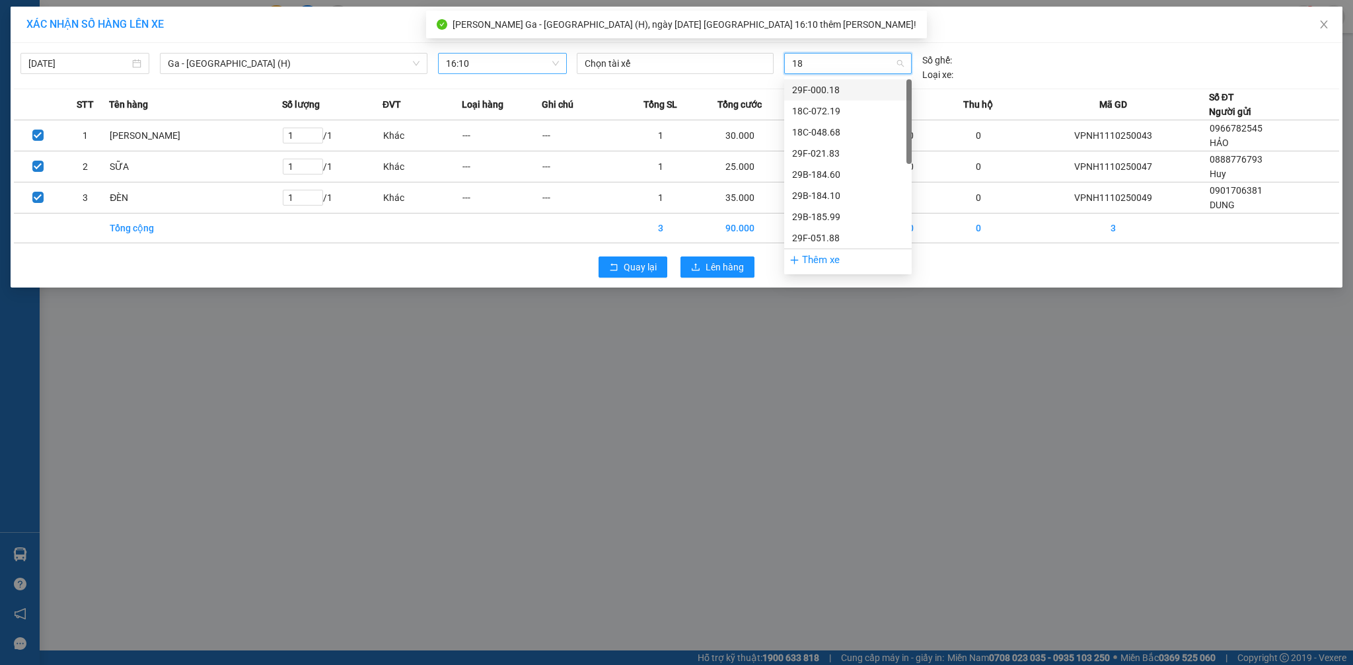
type input "183"
click at [835, 95] on div "29F-021.83" at bounding box center [848, 90] width 112 height 15
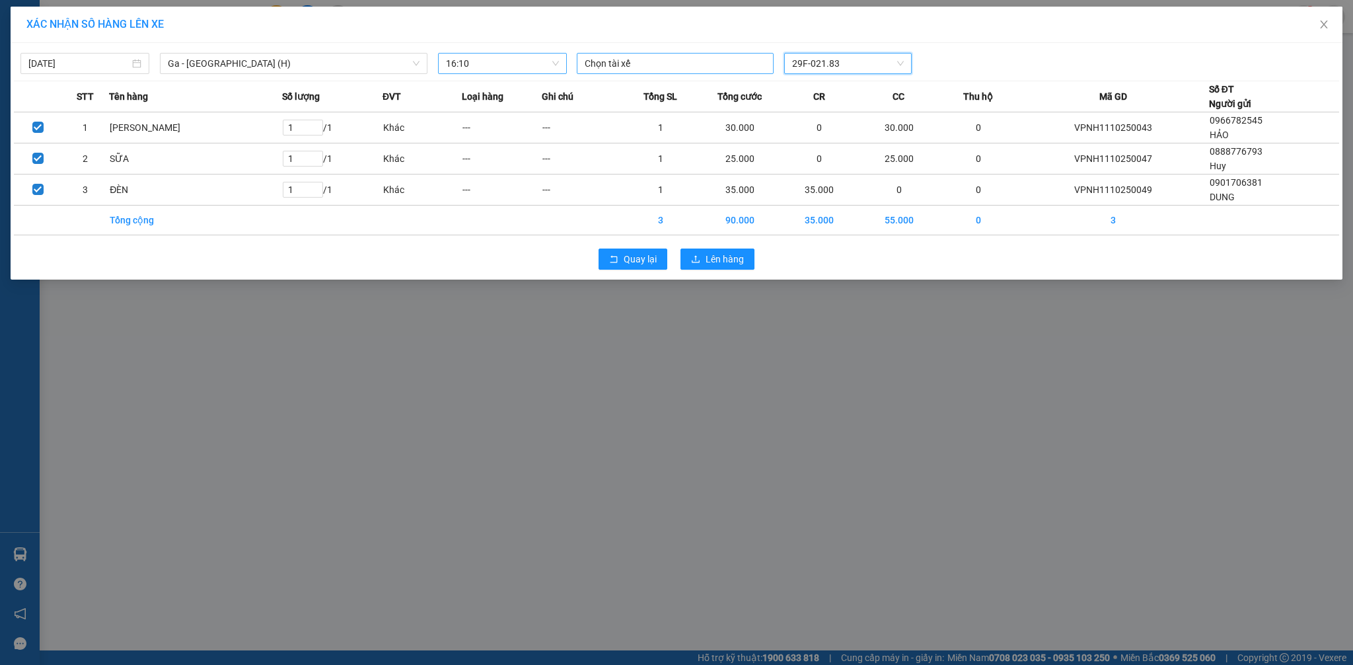
click at [655, 65] on div at bounding box center [675, 63] width 190 height 16
type input "[PERSON_NAME]"
click at [646, 86] on div "[PERSON_NAME]" at bounding box center [676, 90] width 182 height 15
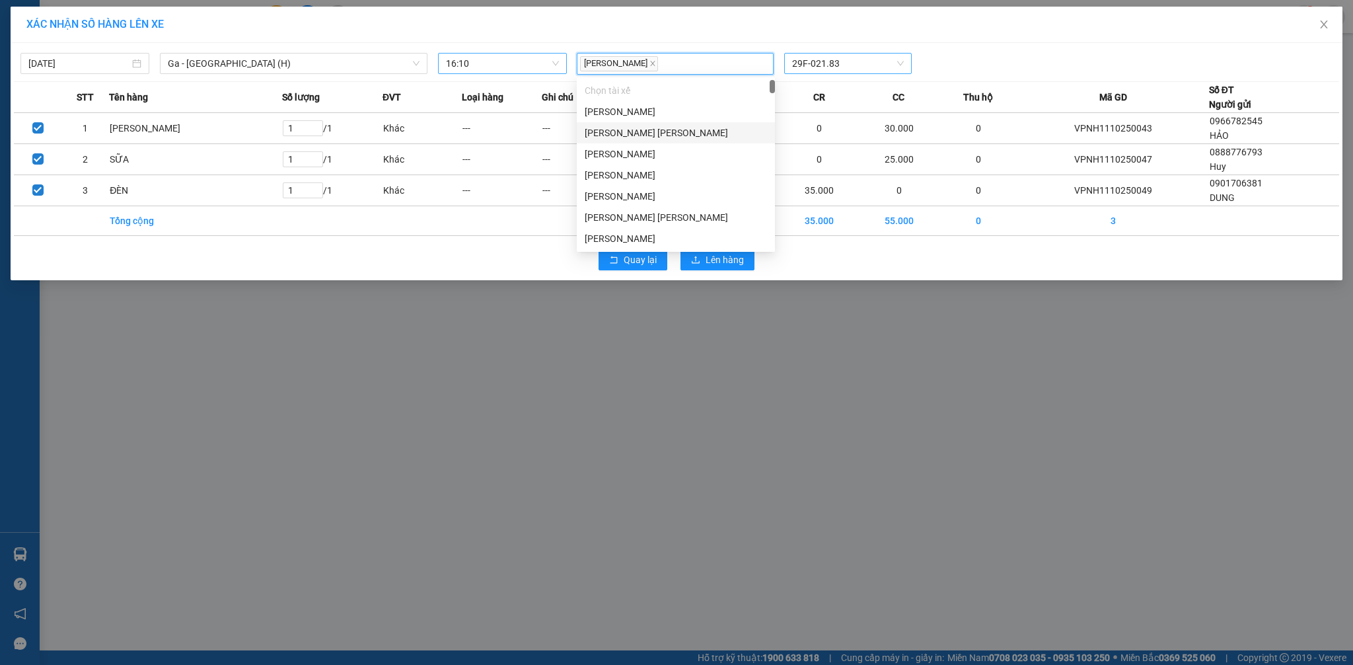
click at [1041, 59] on div "[PERSON_NAME] 29F-021.83" at bounding box center [848, 64] width 554 height 22
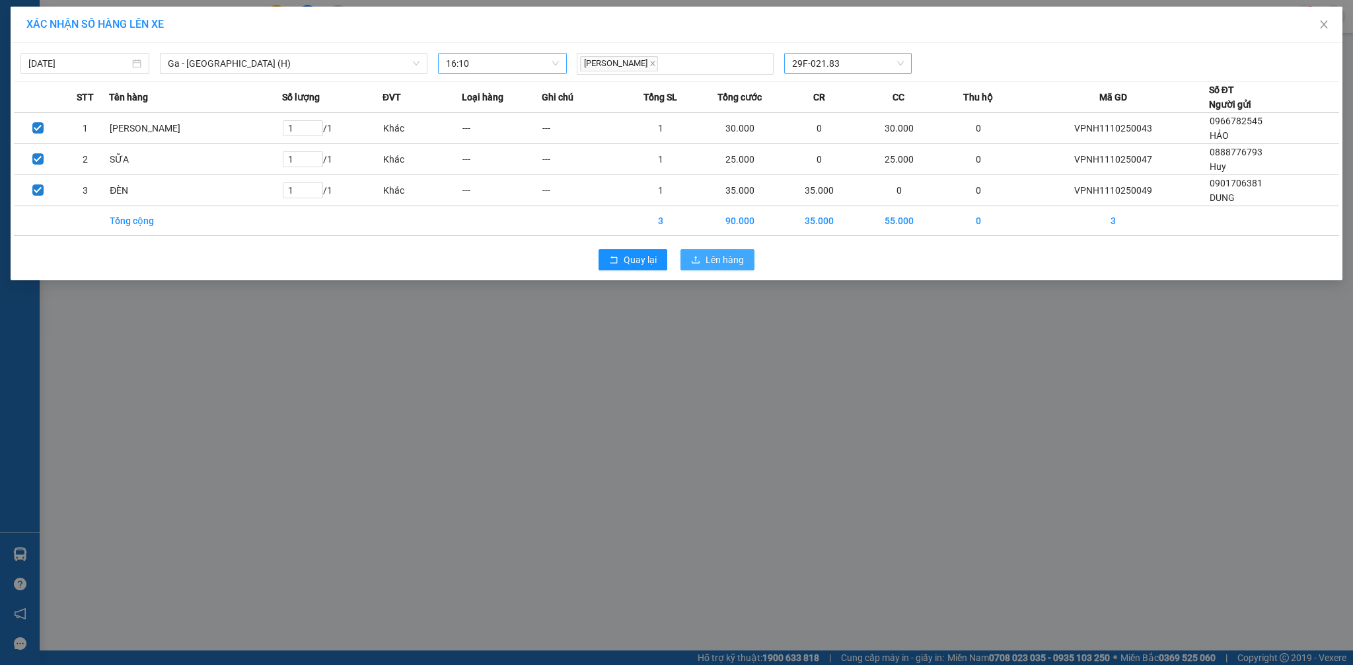
click at [721, 265] on span "Lên hàng" at bounding box center [725, 259] width 38 height 15
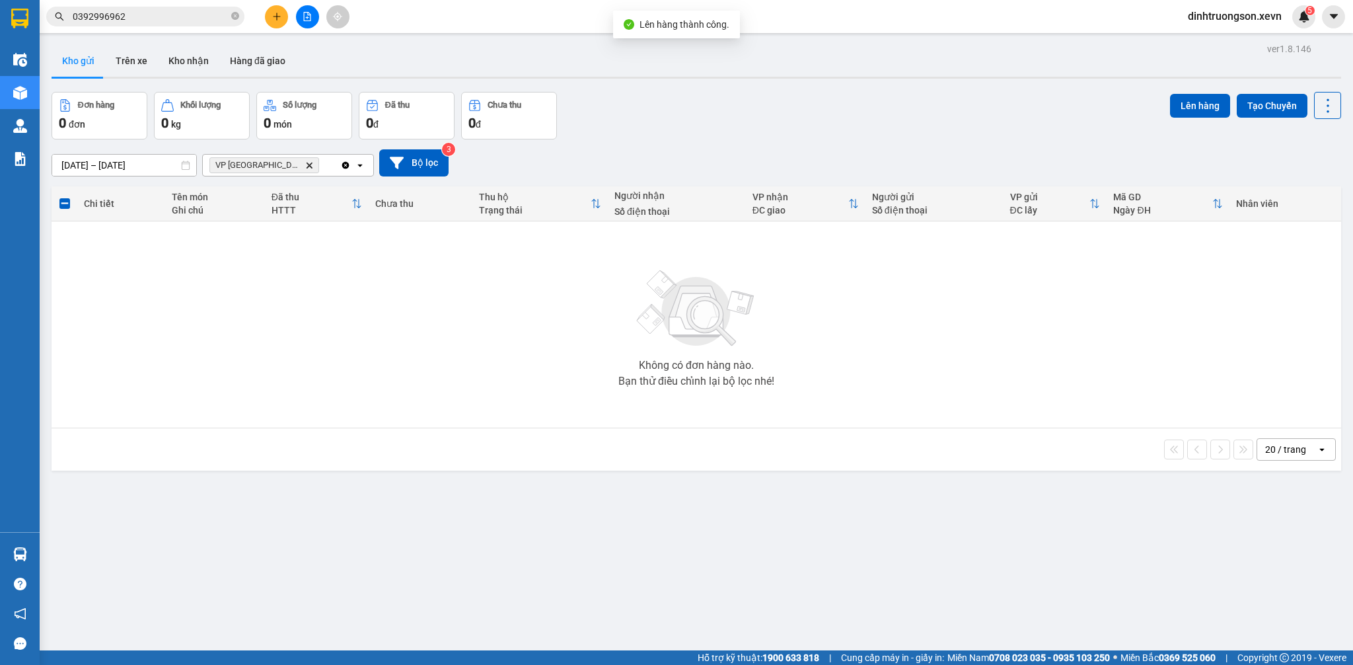
click at [783, 140] on div "[DATE] – [DATE] Press the down arrow key to interact with the calendar and sele…" at bounding box center [696, 162] width 1289 height 47
click at [272, 164] on span "VP Nam Định Delete" at bounding box center [264, 165] width 110 height 16
click at [271, 165] on span "VP Nam Định Delete" at bounding box center [264, 165] width 110 height 16
click at [305, 167] on icon "Delete" at bounding box center [309, 165] width 8 height 8
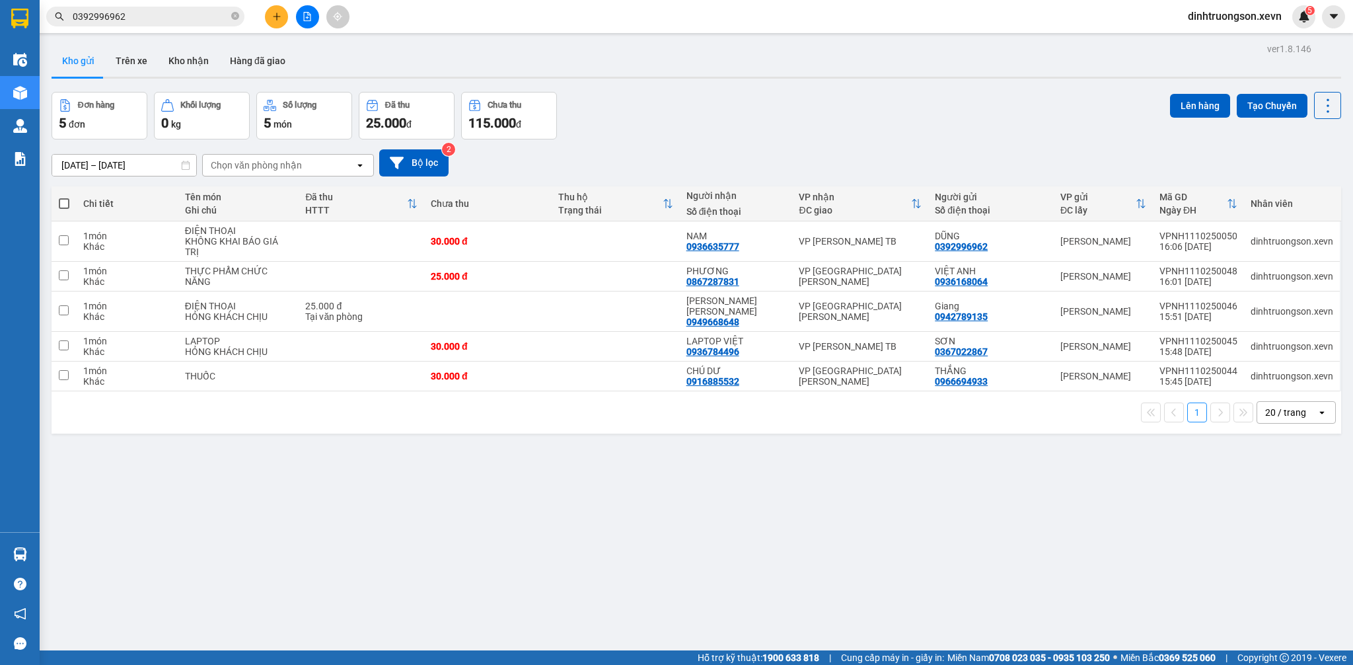
click at [816, 149] on div "[DATE] – [DATE] Press the down arrow key to interact with the calendar and sele…" at bounding box center [696, 162] width 1289 height 27
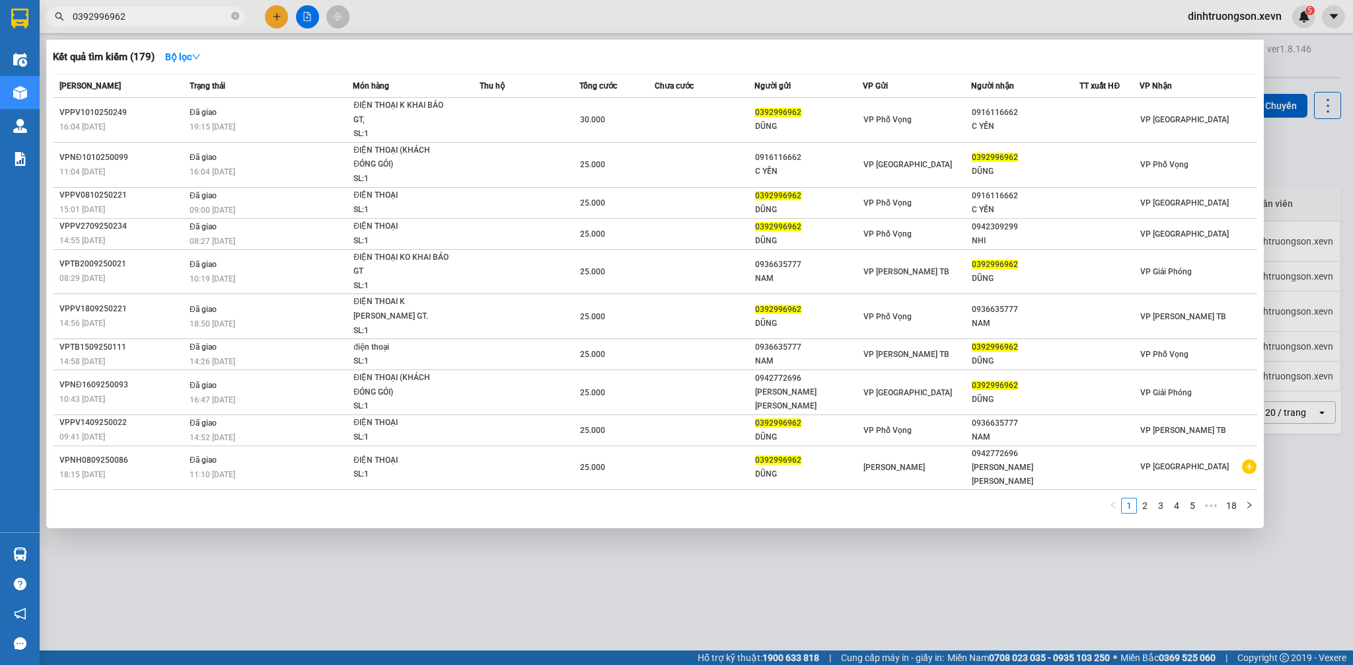
click at [141, 20] on input "0392996962" at bounding box center [151, 16] width 156 height 15
click at [177, 20] on input "0392996962" at bounding box center [151, 16] width 156 height 15
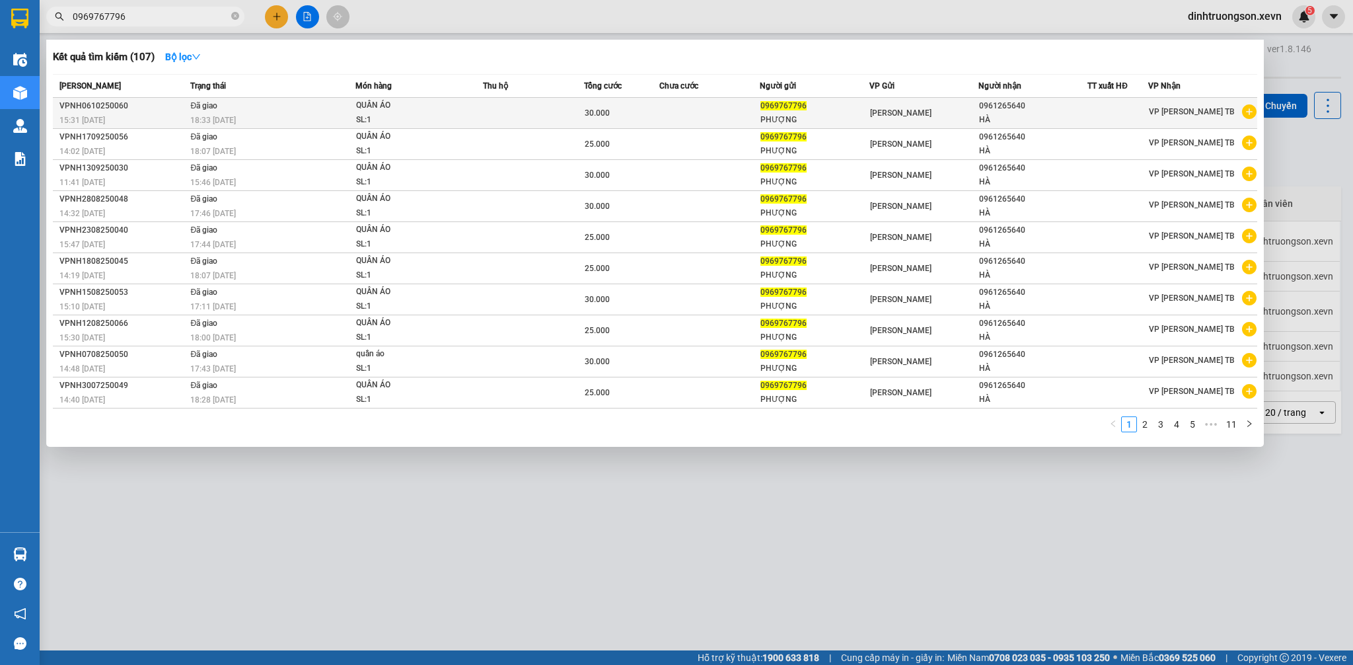
type input "0969767796"
click at [1253, 116] on icon "plus-circle" at bounding box center [1249, 111] width 15 height 15
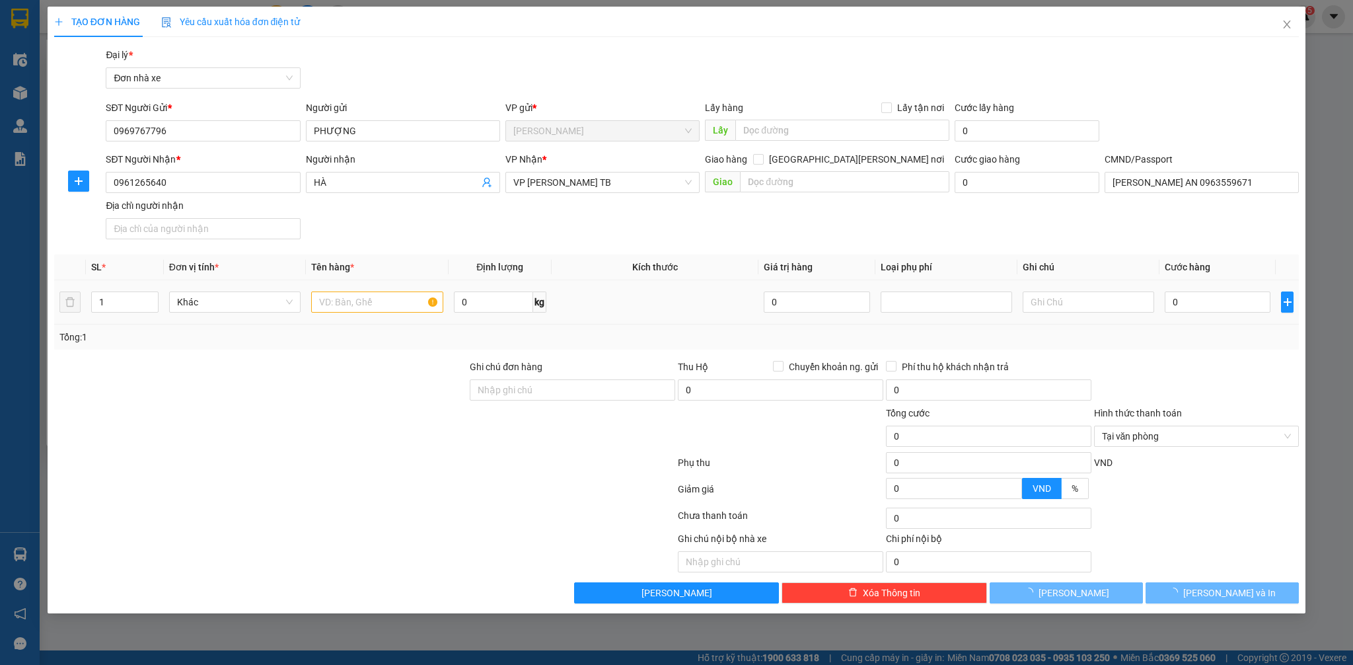
click at [391, 284] on td at bounding box center [377, 302] width 142 height 44
click at [387, 295] on input "text" at bounding box center [376, 301] width 131 height 21
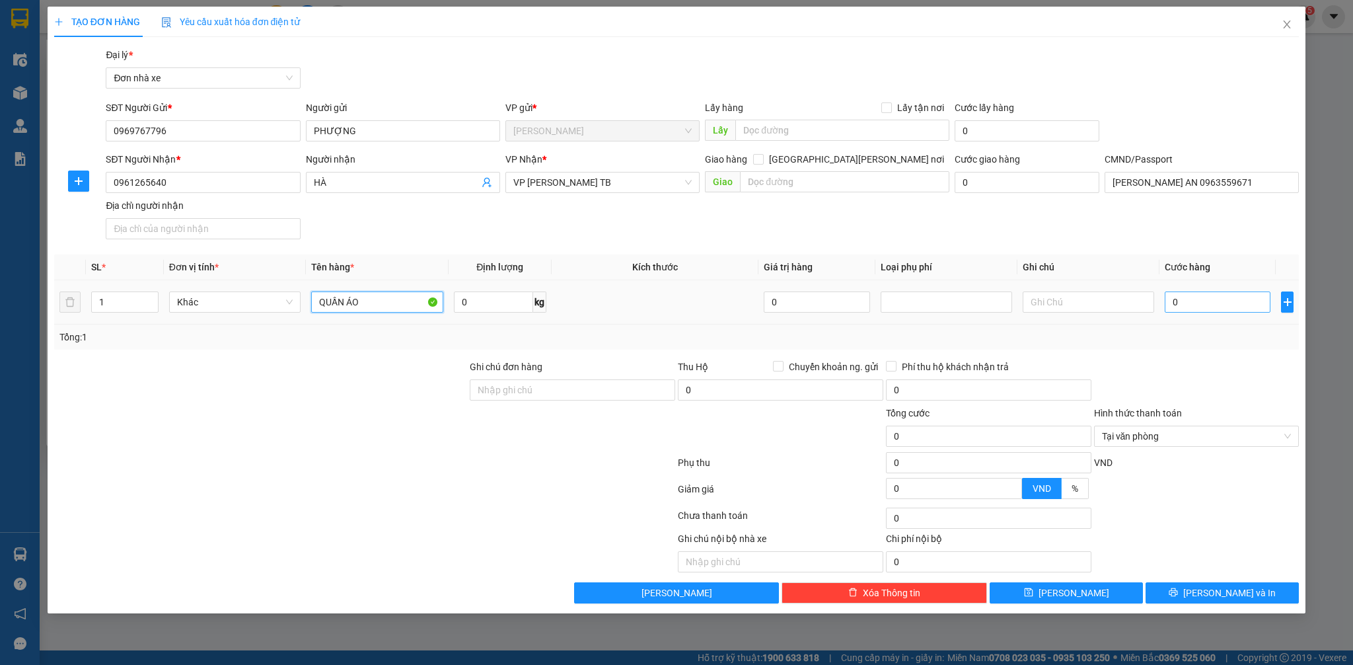
type input "QUẦN ÁO"
type input "3"
type input "30"
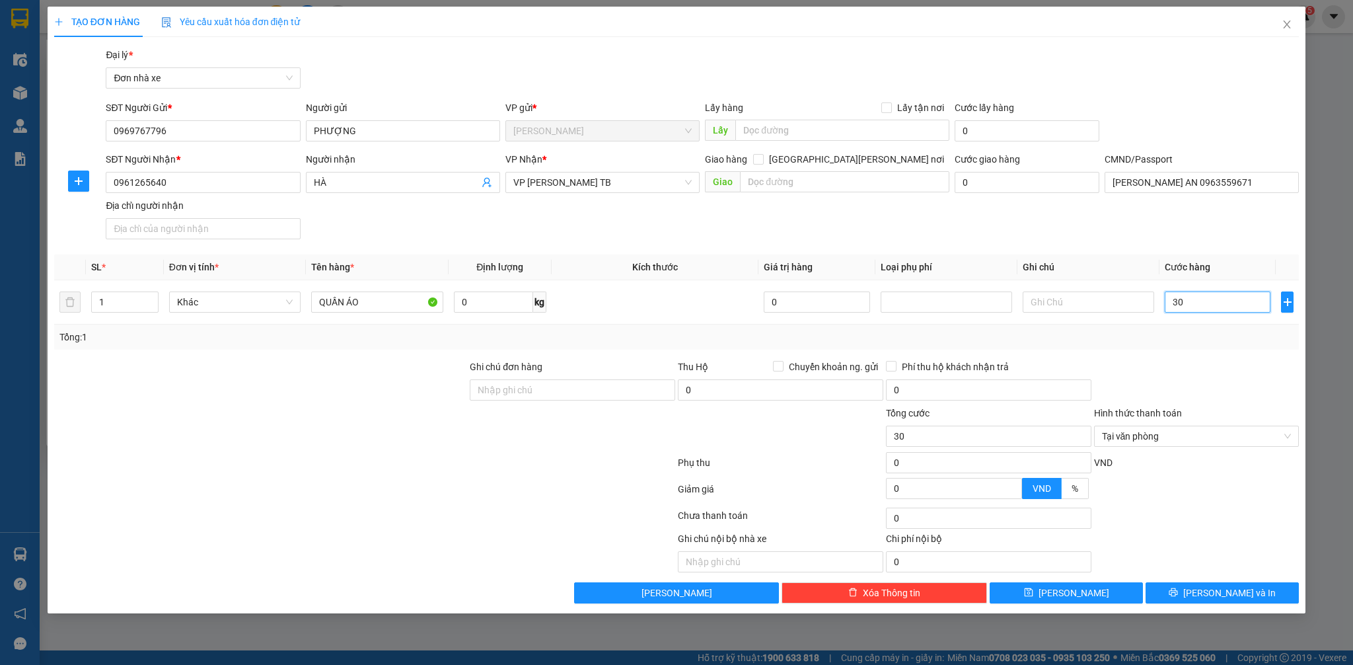
type input "300"
type input "3.000"
drag, startPoint x: 1221, startPoint y: 595, endPoint x: 1283, endPoint y: 597, distance: 61.5
click at [1222, 594] on span "[PERSON_NAME] và In" at bounding box center [1229, 592] width 92 height 15
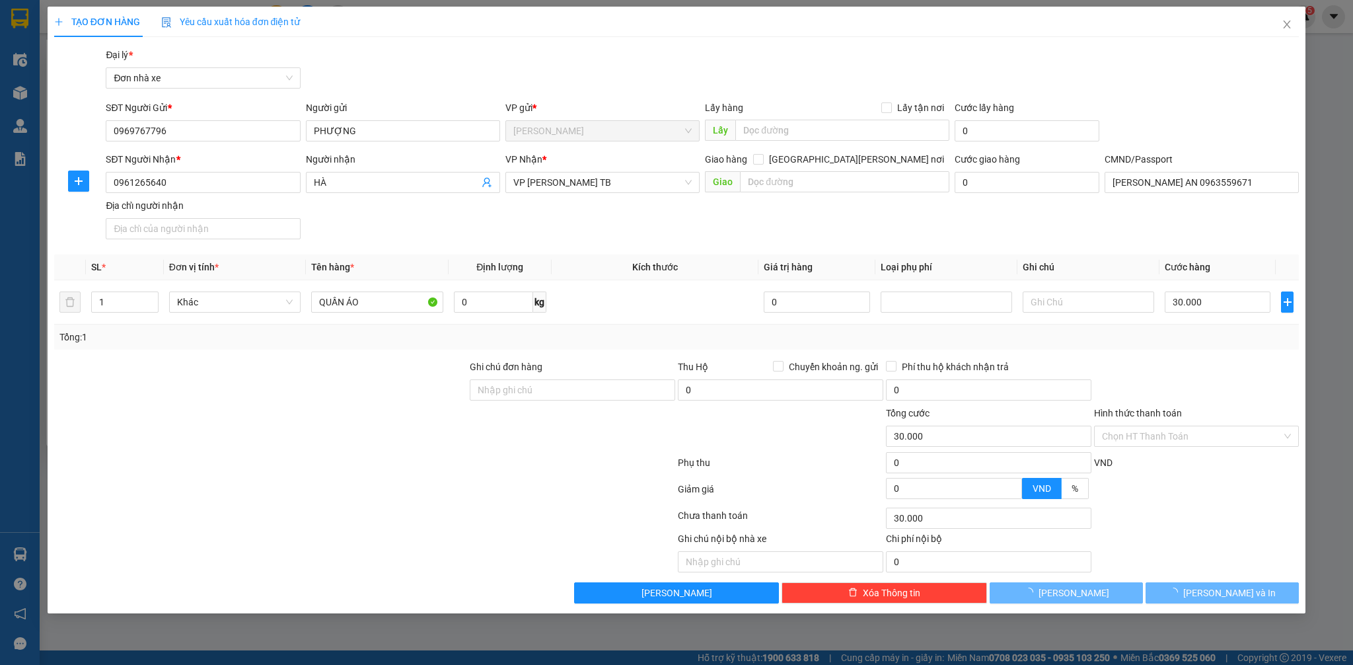
click at [1326, 594] on div at bounding box center [676, 332] width 1353 height 665
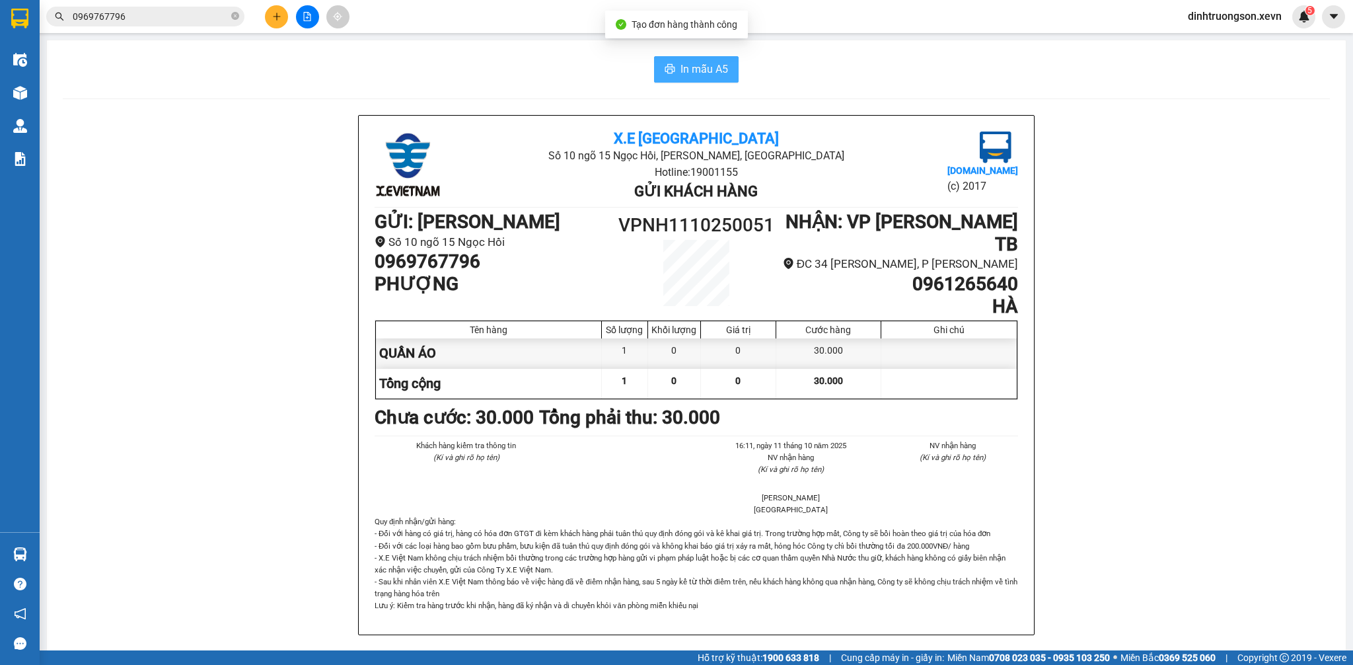
click at [666, 72] on icon "printer" at bounding box center [670, 68] width 10 height 9
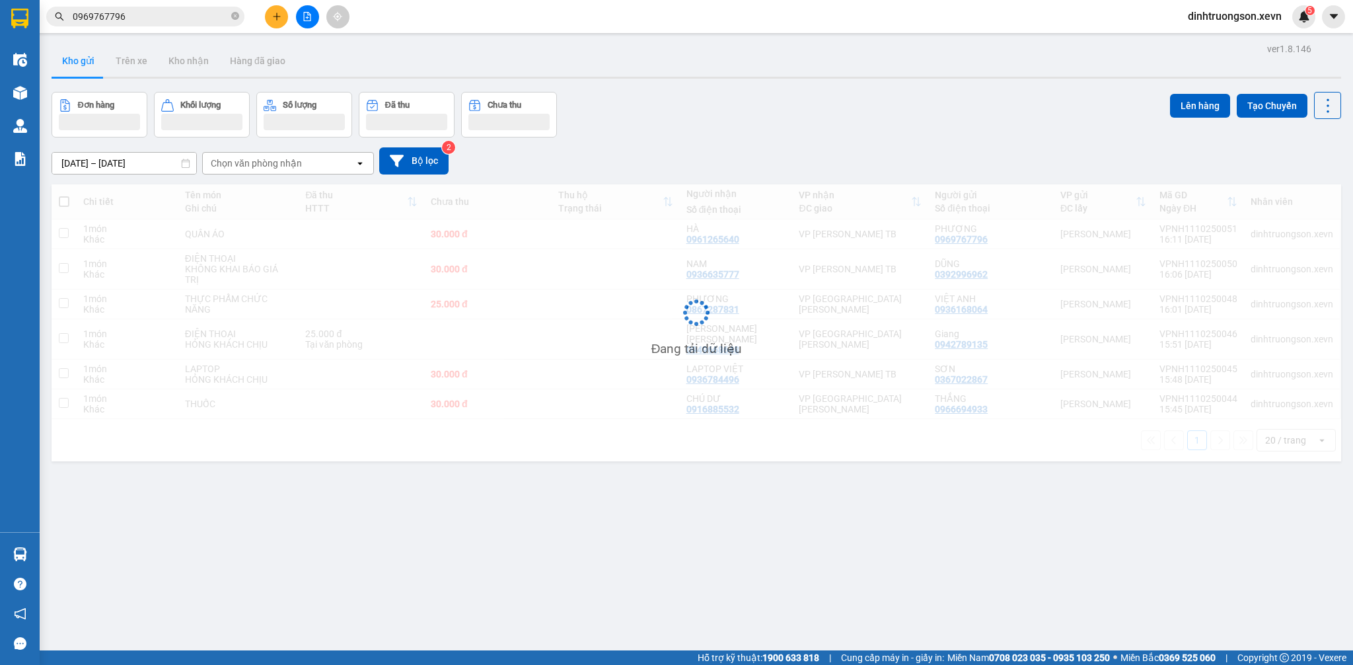
click at [806, 127] on div "Đơn hàng Khối lượng Số lượng Đã thu Chưa thu Lên hàng Tạo Chuyến" at bounding box center [696, 115] width 1289 height 46
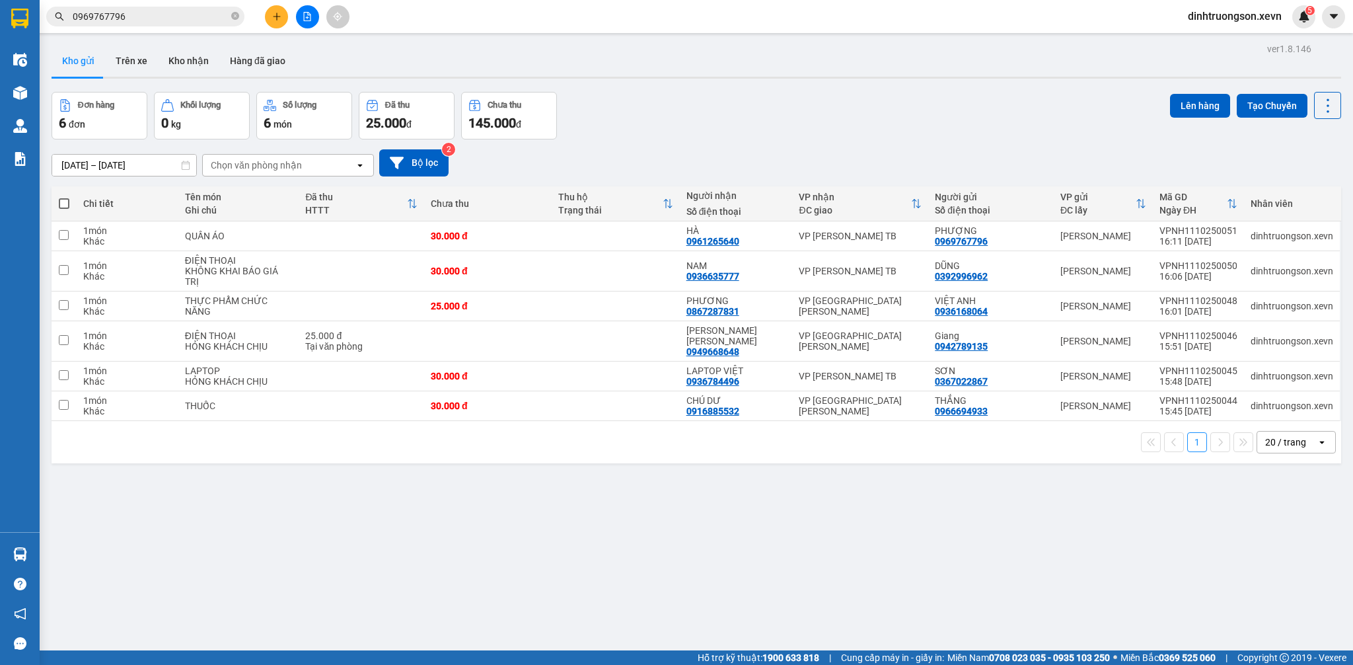
click at [809, 133] on div "Đơn hàng 6 đơn [PERSON_NAME] 0 kg Số [PERSON_NAME] 6 món Đã thu 25.000 [PERSON_…" at bounding box center [696, 116] width 1289 height 48
click at [808, 135] on div "Đơn hàng 6 đơn [PERSON_NAME] 0 kg Số [PERSON_NAME] 6 món Đã thu 25.000 [PERSON_…" at bounding box center [696, 116] width 1289 height 48
click at [264, 173] on div "Chọn văn phòng nhận" at bounding box center [279, 165] width 152 height 21
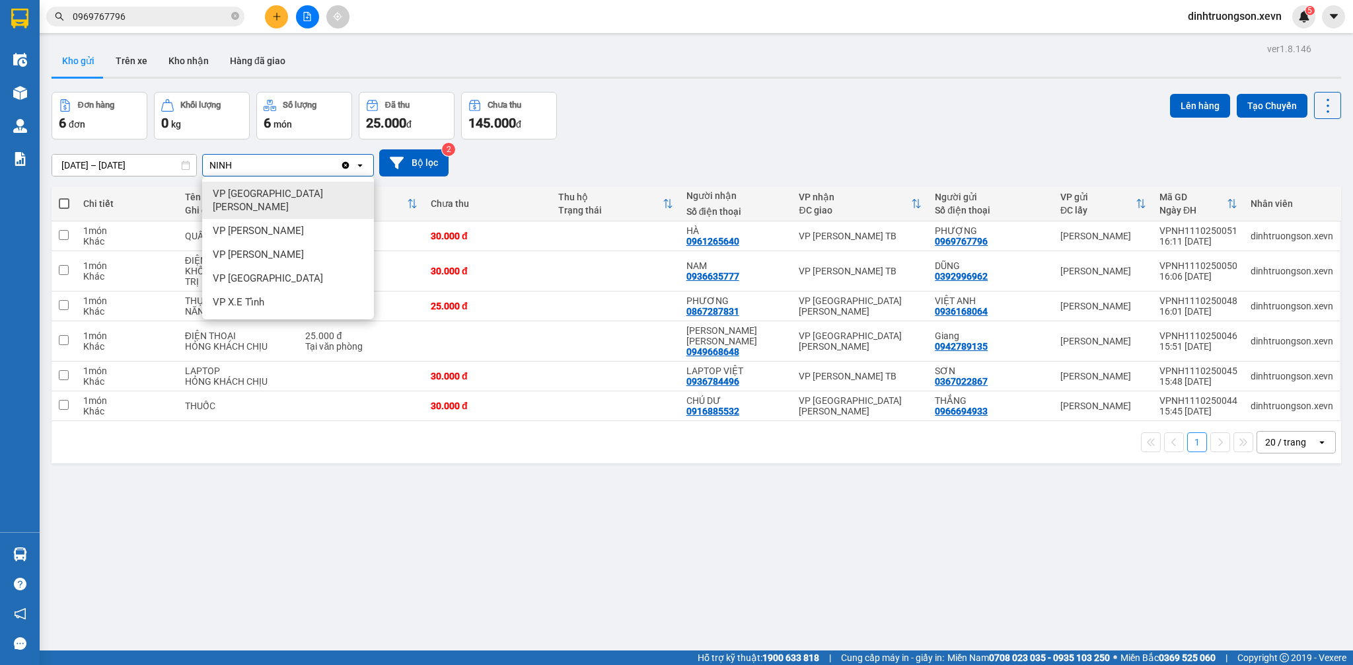
drag, startPoint x: 269, startPoint y: 193, endPoint x: 294, endPoint y: 196, distance: 25.2
click at [270, 193] on div "VP [GEOGRAPHIC_DATA][PERSON_NAME]" at bounding box center [288, 200] width 172 height 37
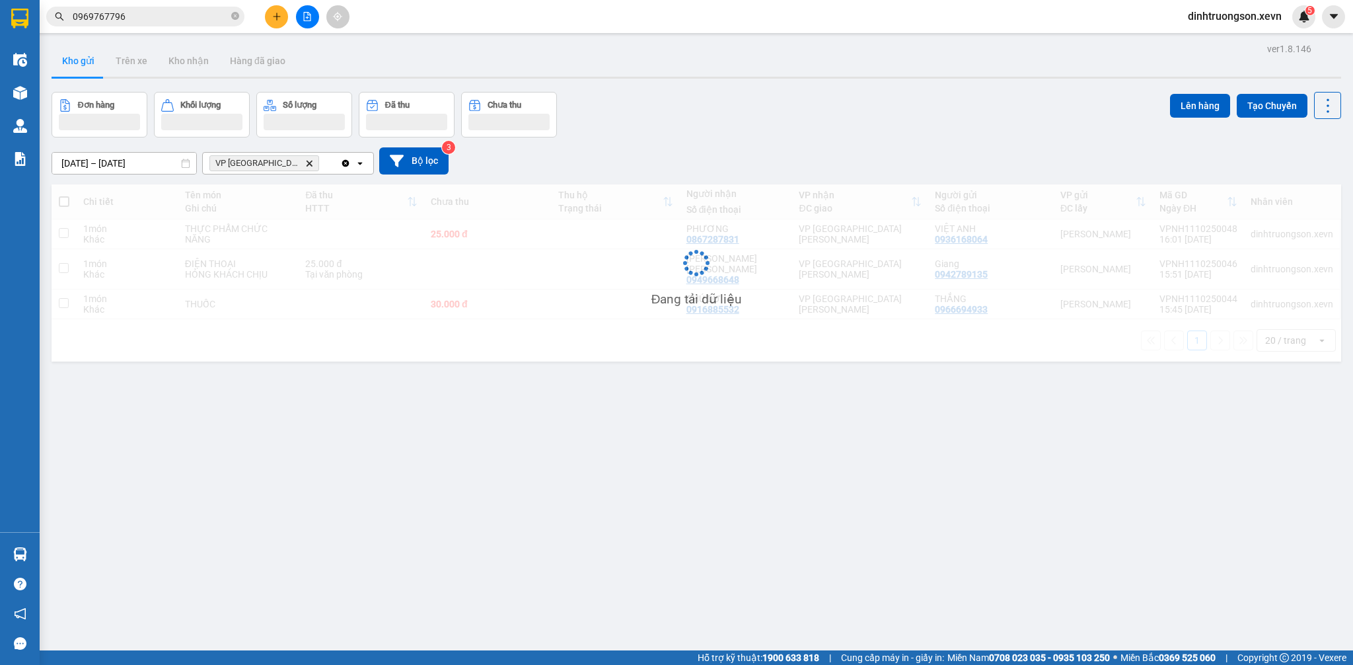
click at [632, 165] on div "[DATE] – [DATE] Press the down arrow key to interact with the calendar and sele…" at bounding box center [696, 160] width 1289 height 27
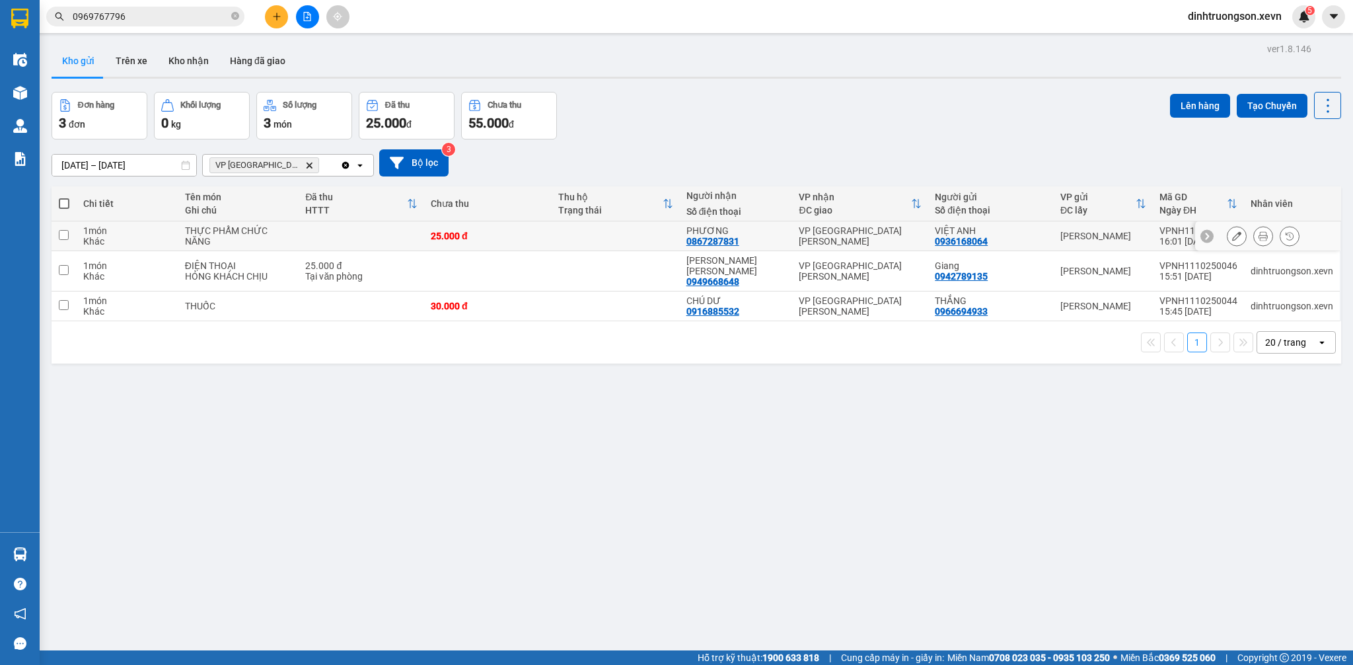
drag, startPoint x: 263, startPoint y: 237, endPoint x: 289, endPoint y: 278, distance: 48.4
click at [266, 243] on div "THỰC PHẨM CHỨC NĂNG" at bounding box center [239, 235] width 108 height 21
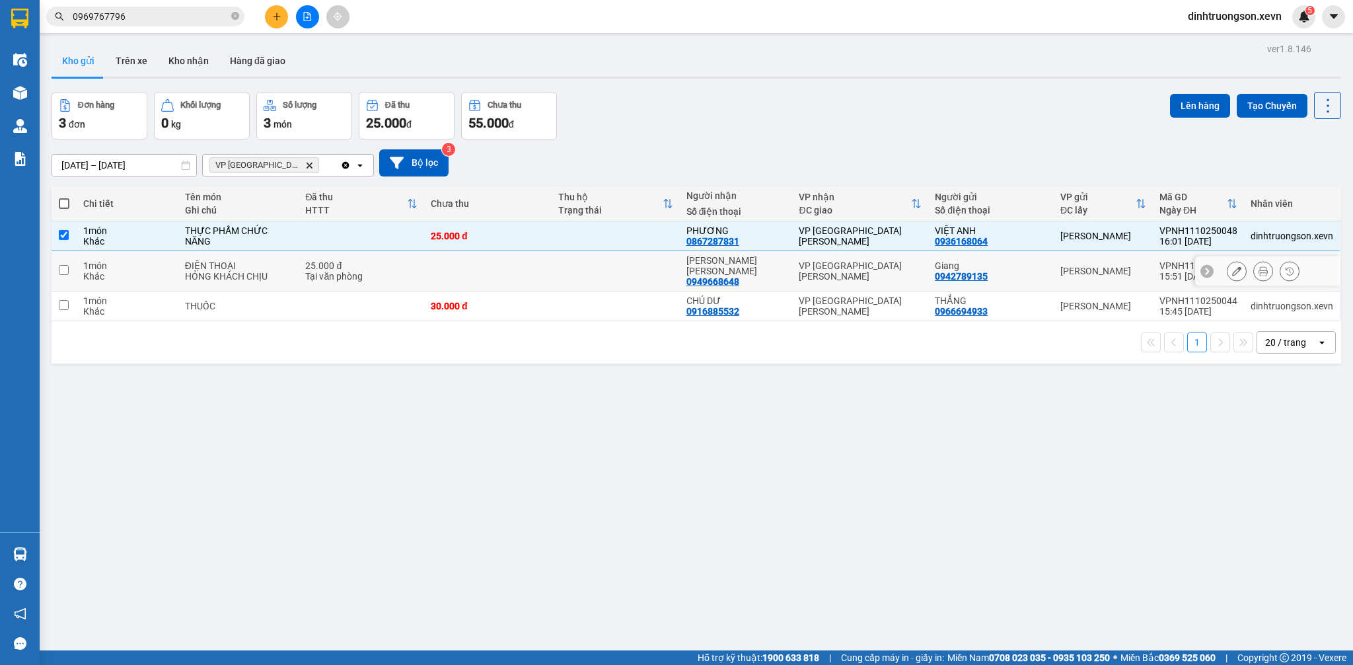
click at [289, 278] on td "ĐIỆN [PERSON_NAME] [PERSON_NAME]" at bounding box center [238, 271] width 121 height 40
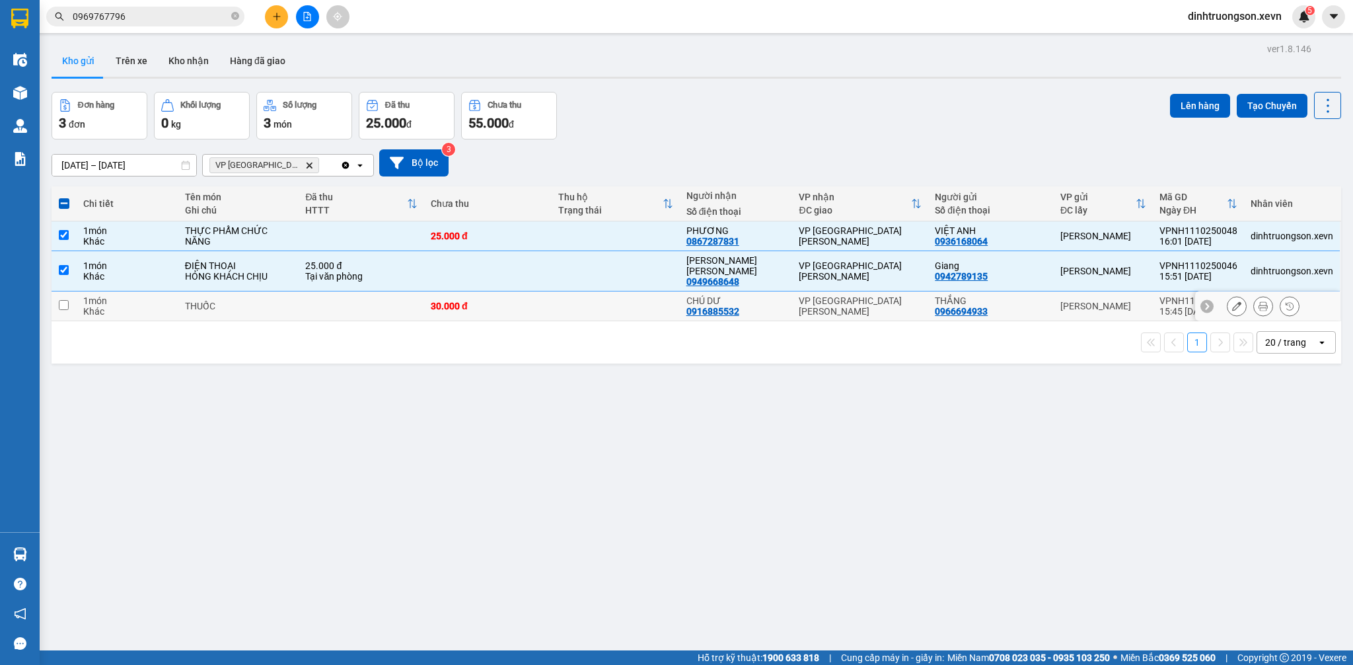
click at [296, 301] on td "THUỐC" at bounding box center [238, 306] width 121 height 30
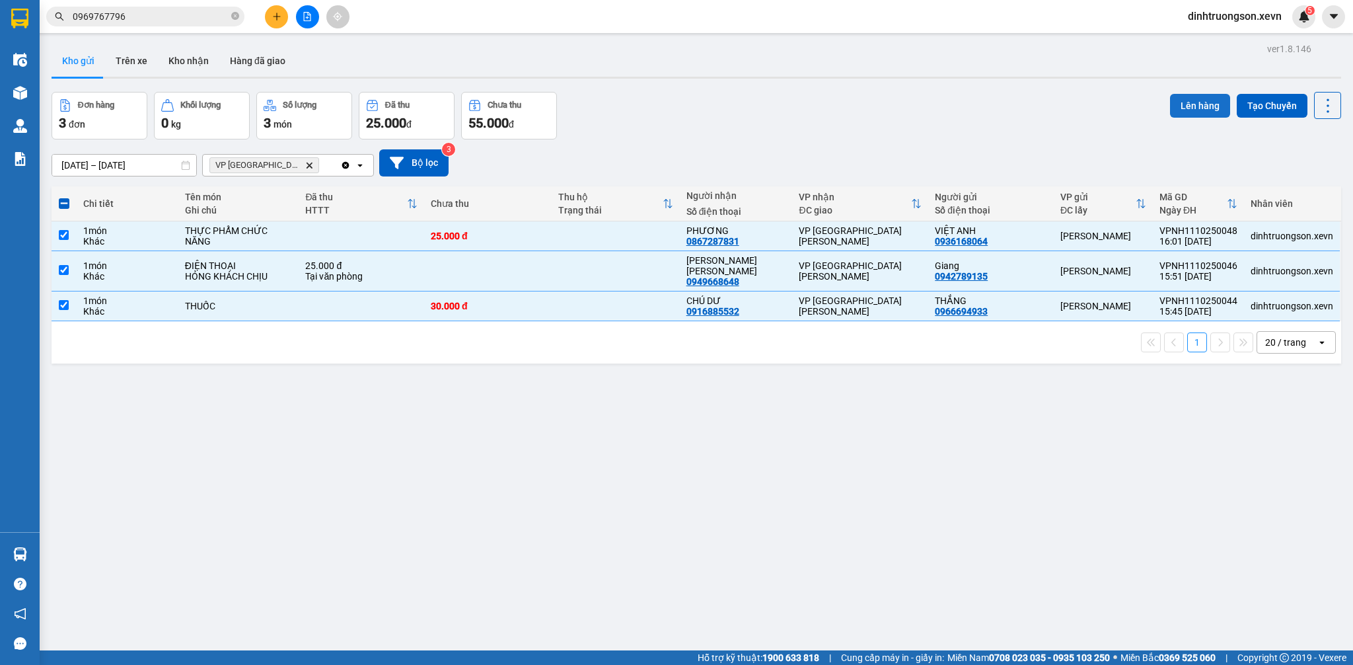
click at [1170, 110] on button "Lên hàng" at bounding box center [1200, 106] width 60 height 24
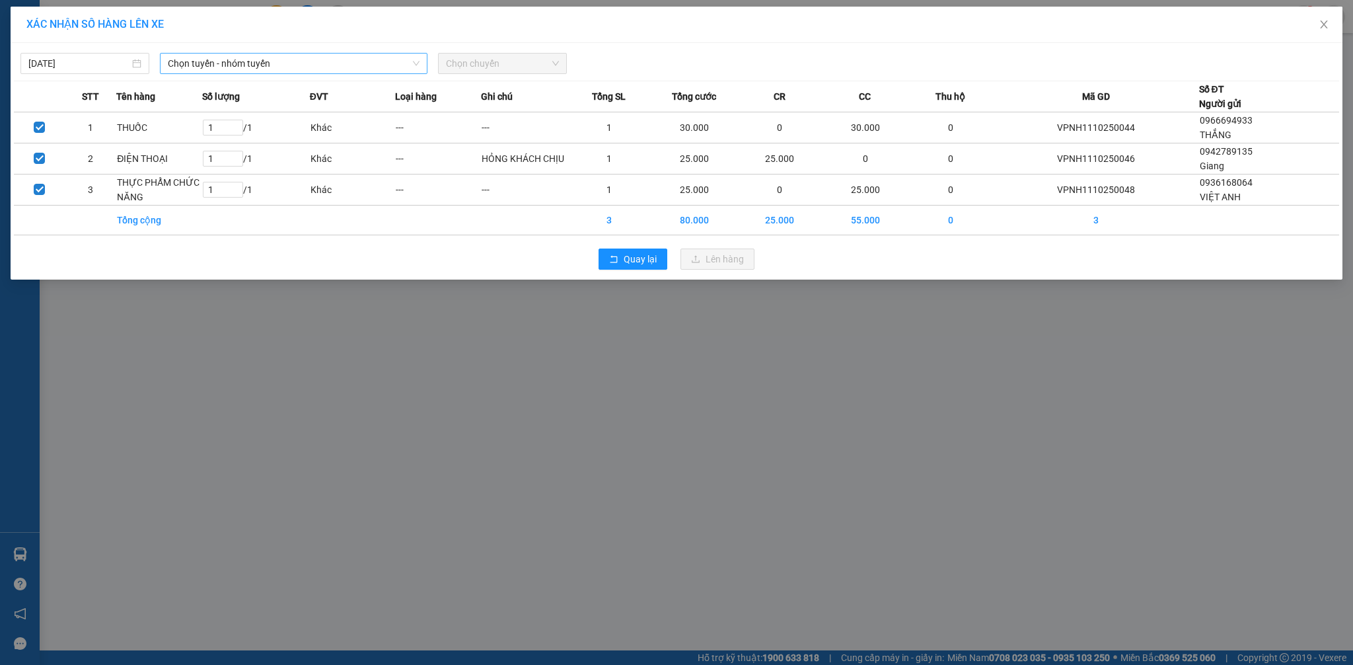
click at [275, 69] on span "Chọn tuyến - nhóm tuyến" at bounding box center [294, 64] width 252 height 20
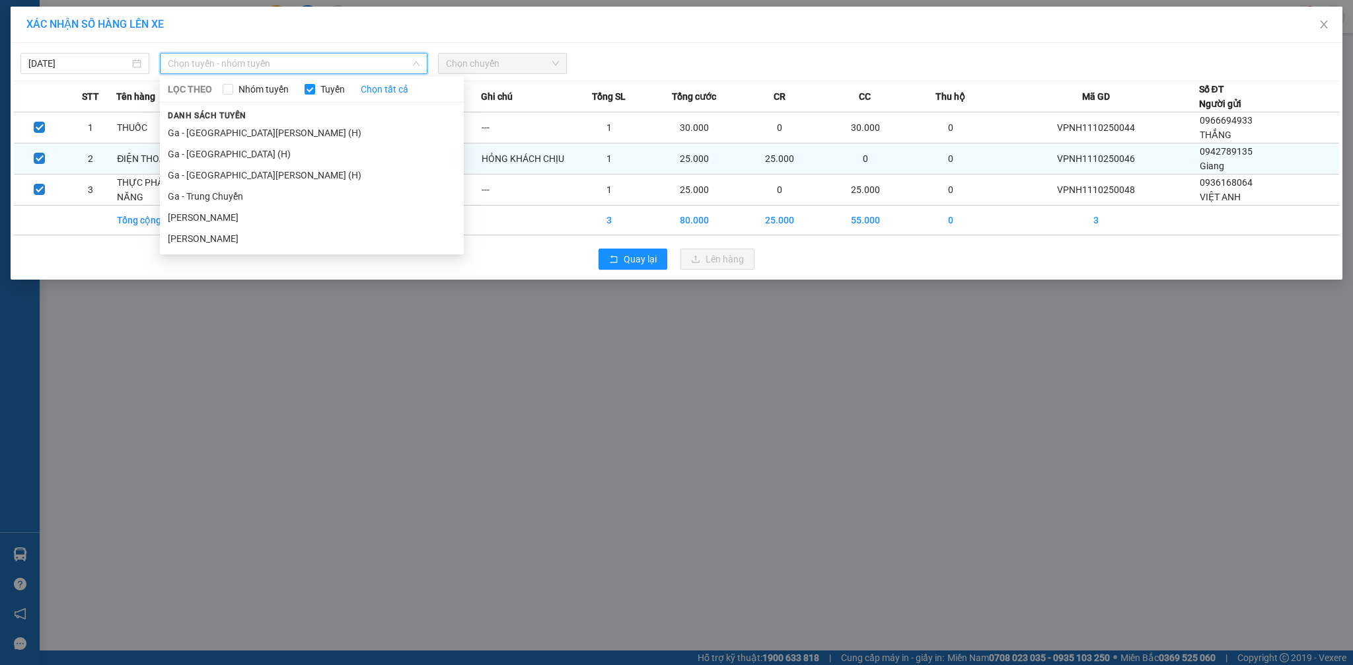
drag, startPoint x: 214, startPoint y: 171, endPoint x: 258, endPoint y: 158, distance: 46.2
click at [215, 172] on li "Ga - [GEOGRAPHIC_DATA][PERSON_NAME] (H)" at bounding box center [312, 174] width 304 height 21
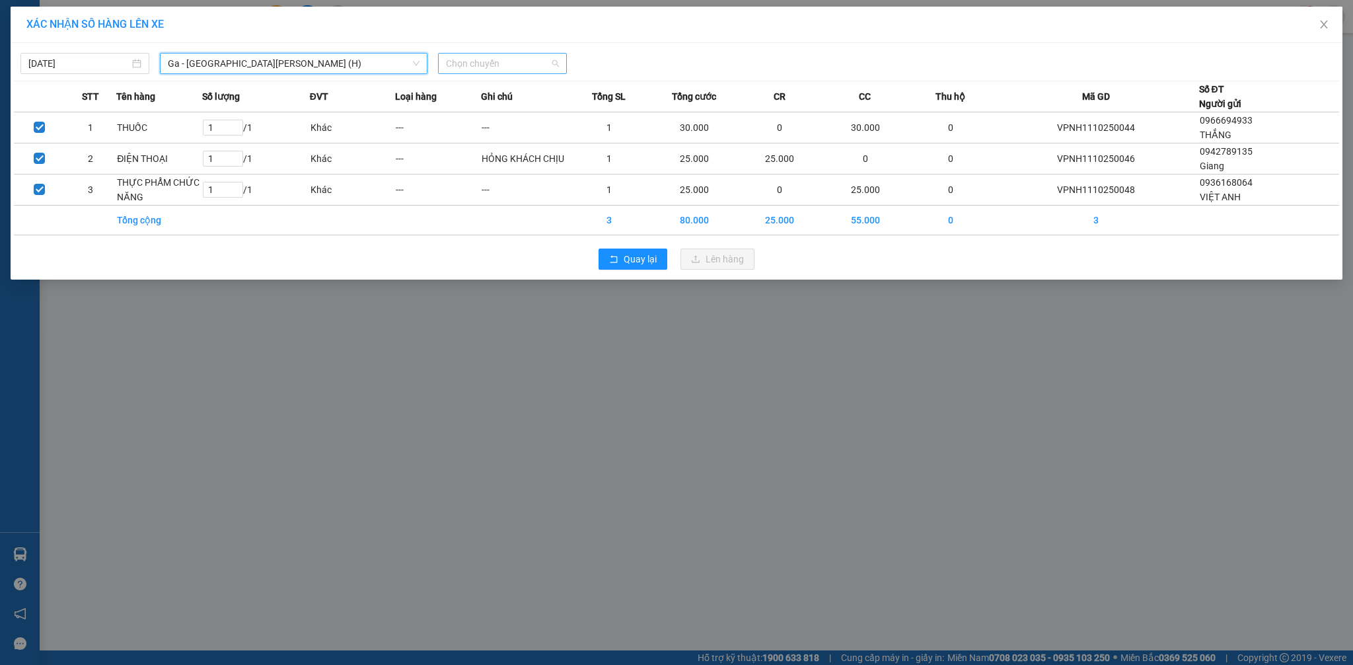
click at [494, 69] on span "Chọn chuyến" at bounding box center [502, 64] width 113 height 20
click at [520, 114] on div "Thêm chuyến " 16:15 "" at bounding box center [508, 111] width 141 height 22
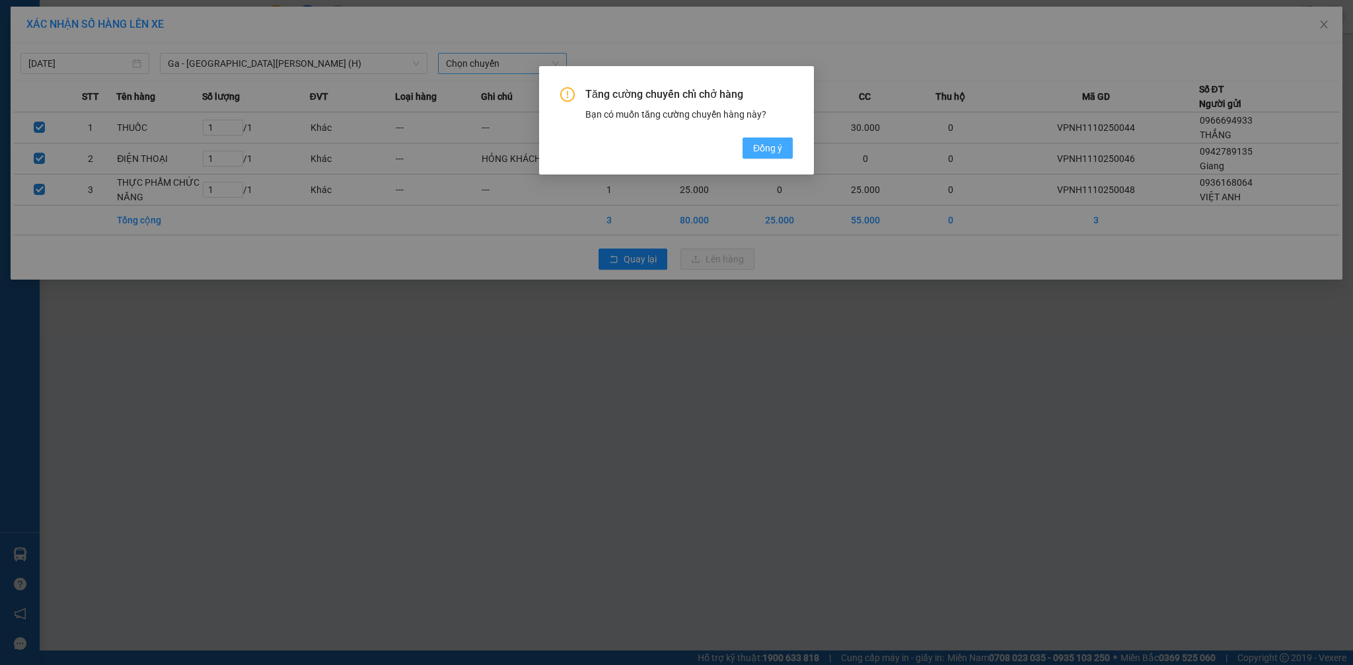
click at [762, 146] on span "Đồng ý" at bounding box center [767, 148] width 29 height 15
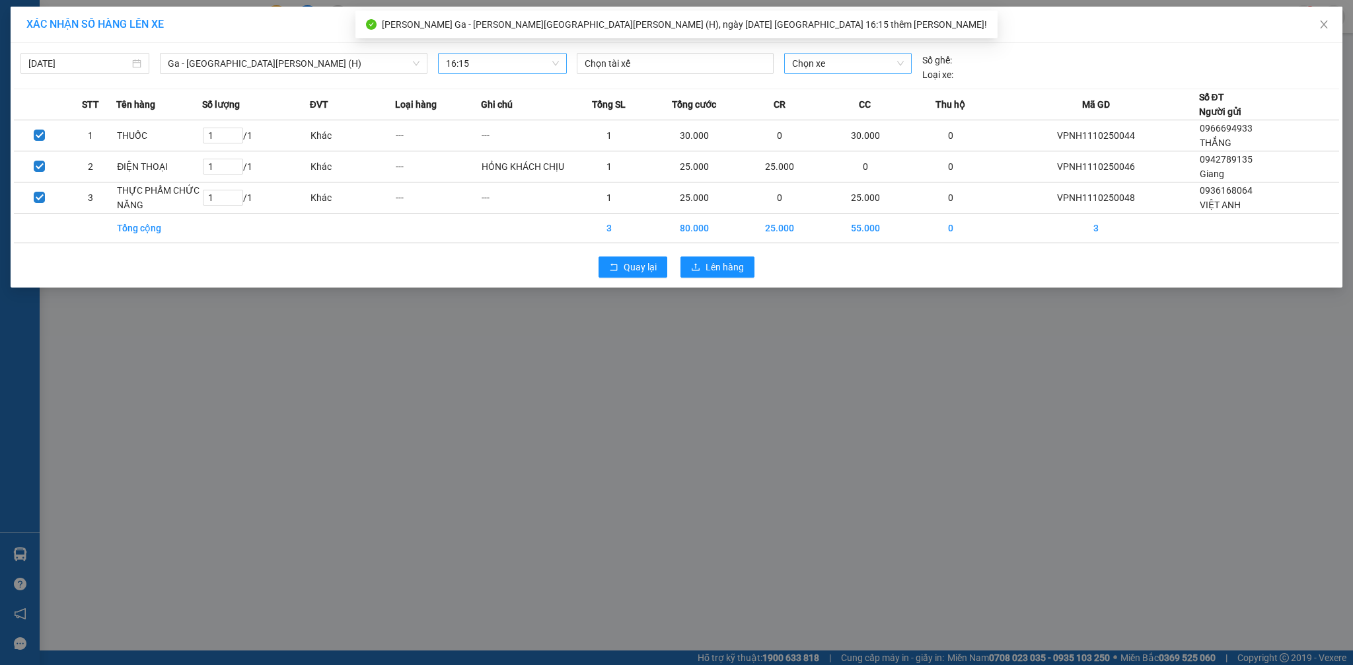
click at [794, 54] on span "Chọn xe" at bounding box center [848, 64] width 112 height 20
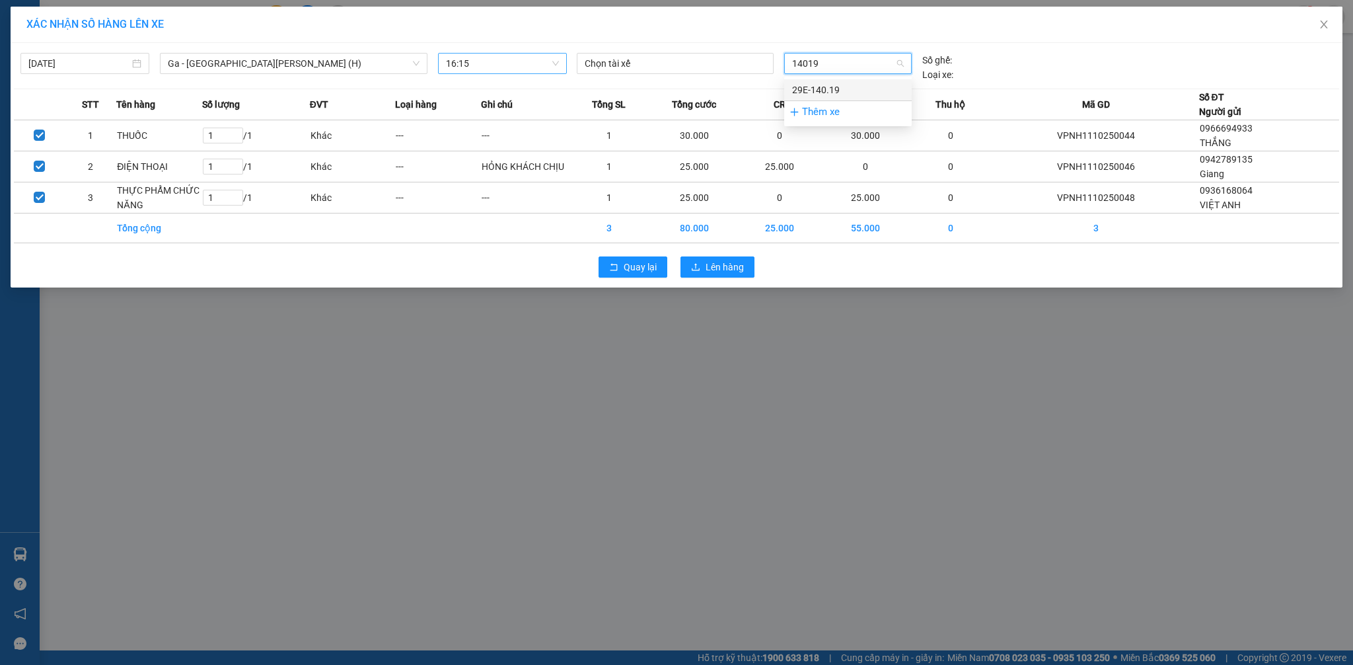
click at [835, 87] on div "29E-140.19" at bounding box center [848, 90] width 112 height 15
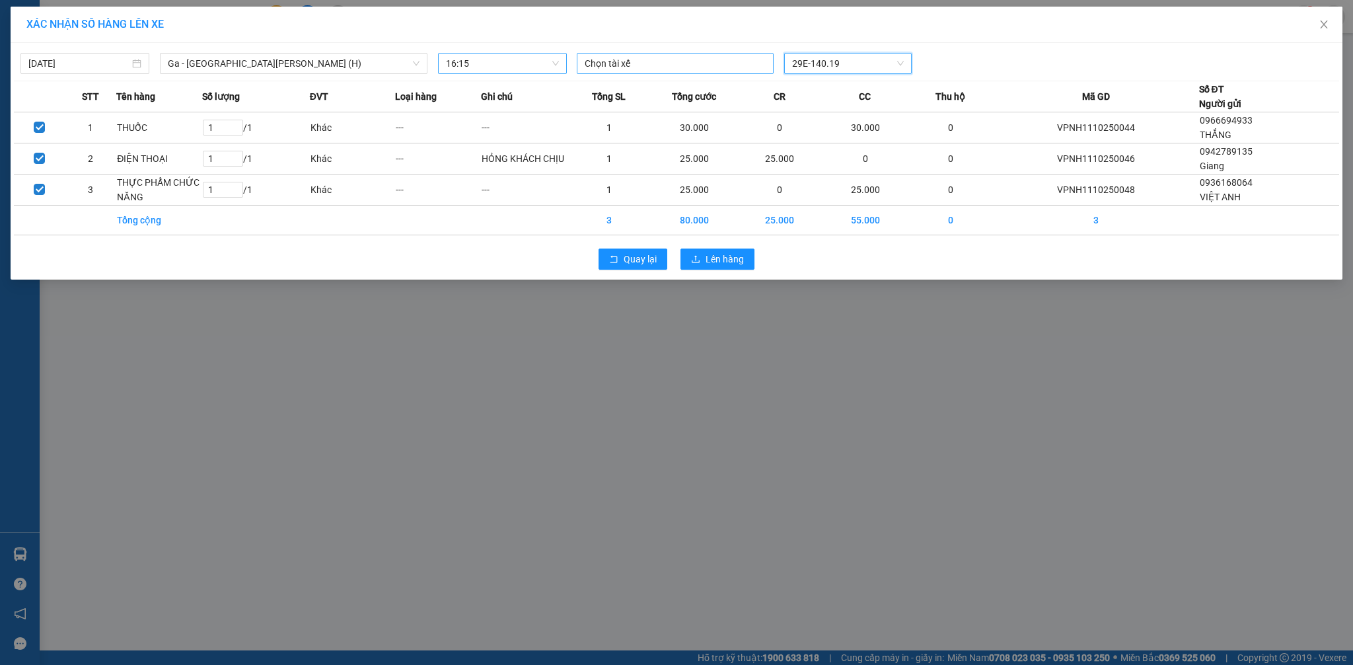
click at [656, 73] on div "Chọn tài xế" at bounding box center [675, 63] width 197 height 21
click at [640, 92] on div "[PERSON_NAME]" at bounding box center [676, 90] width 182 height 15
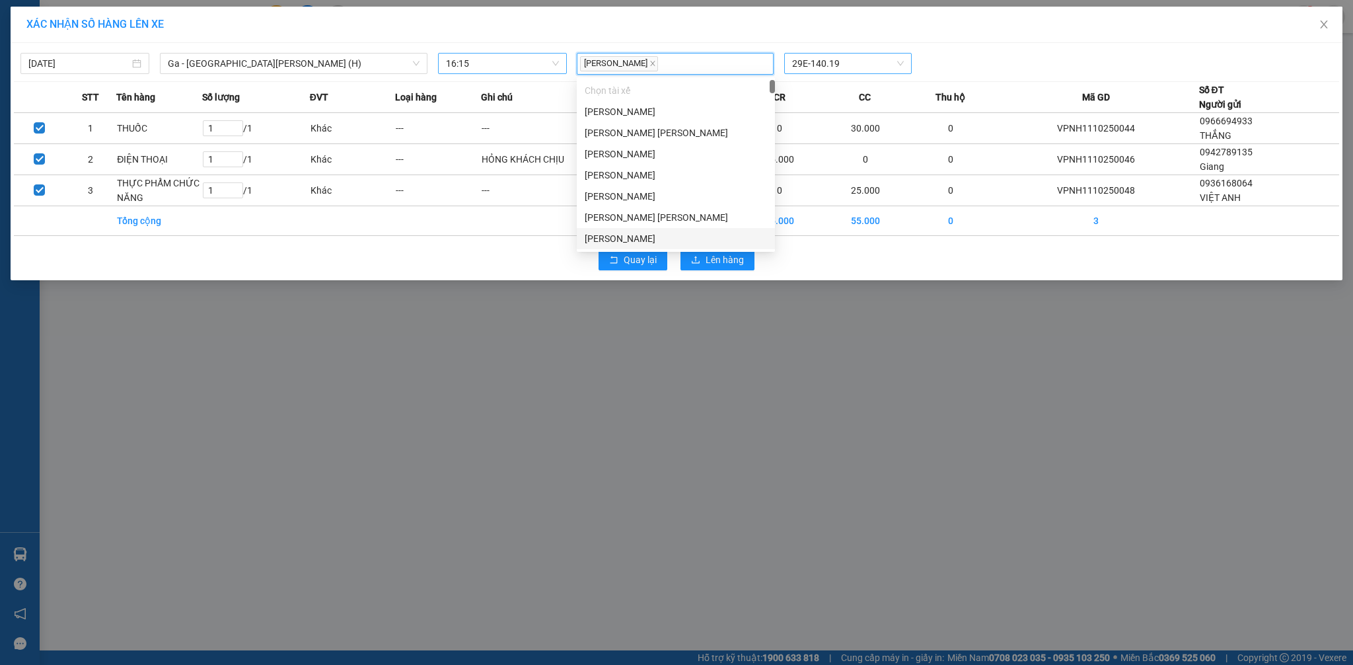
click at [987, 55] on div "[PERSON_NAME] 29E-140.19" at bounding box center [848, 64] width 554 height 22
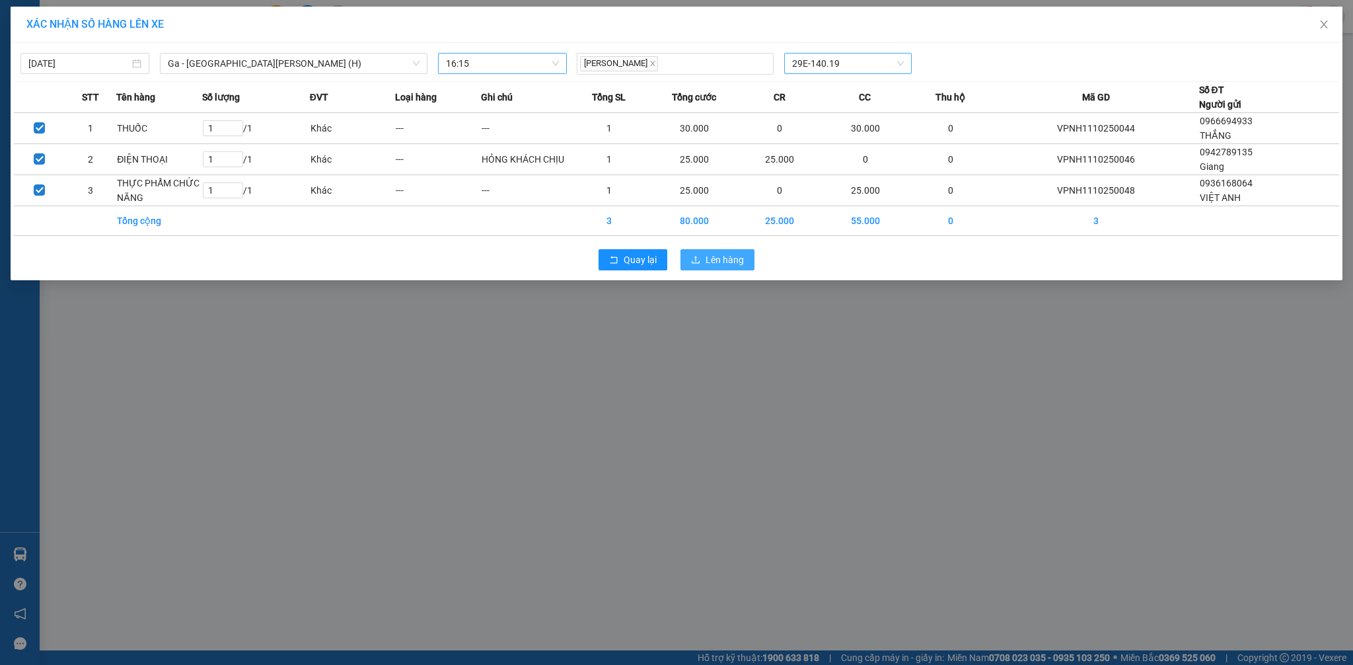
click at [723, 258] on span "Lên hàng" at bounding box center [725, 259] width 38 height 15
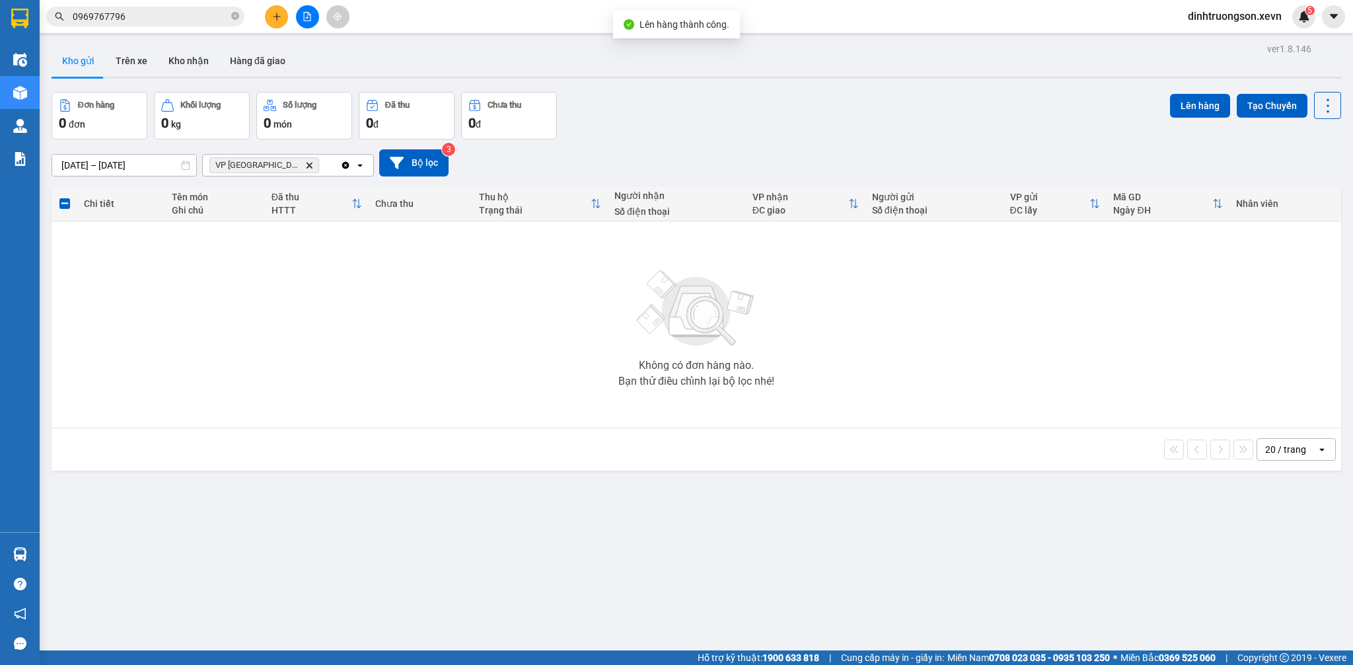
click at [785, 124] on div "Đơn hàng 0 đơn Khối lượng 0 kg Số lượng 0 món Đã thu 0 đ Chưa thu 0 đ Lên hàng …" at bounding box center [696, 116] width 1289 height 48
click at [307, 166] on icon "VP Ninh Bình, close by backspace" at bounding box center [310, 165] width 6 height 6
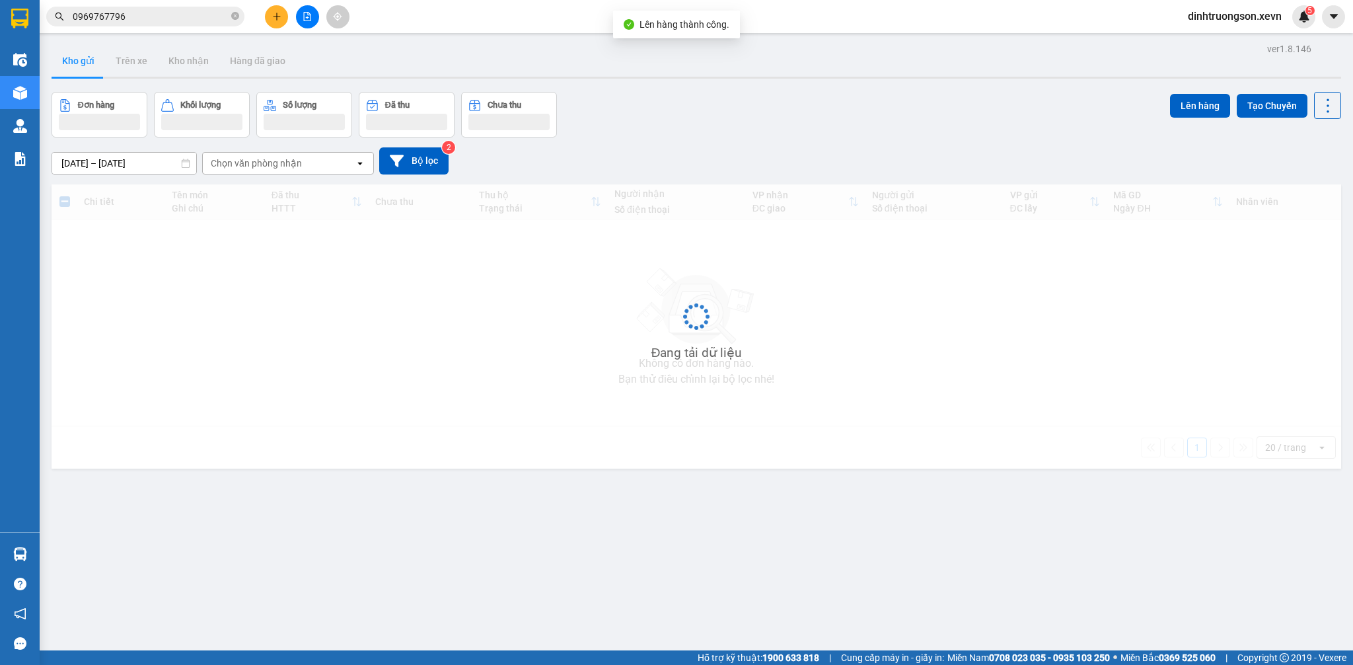
click at [318, 161] on div "Chọn văn phòng nhận" at bounding box center [279, 163] width 152 height 21
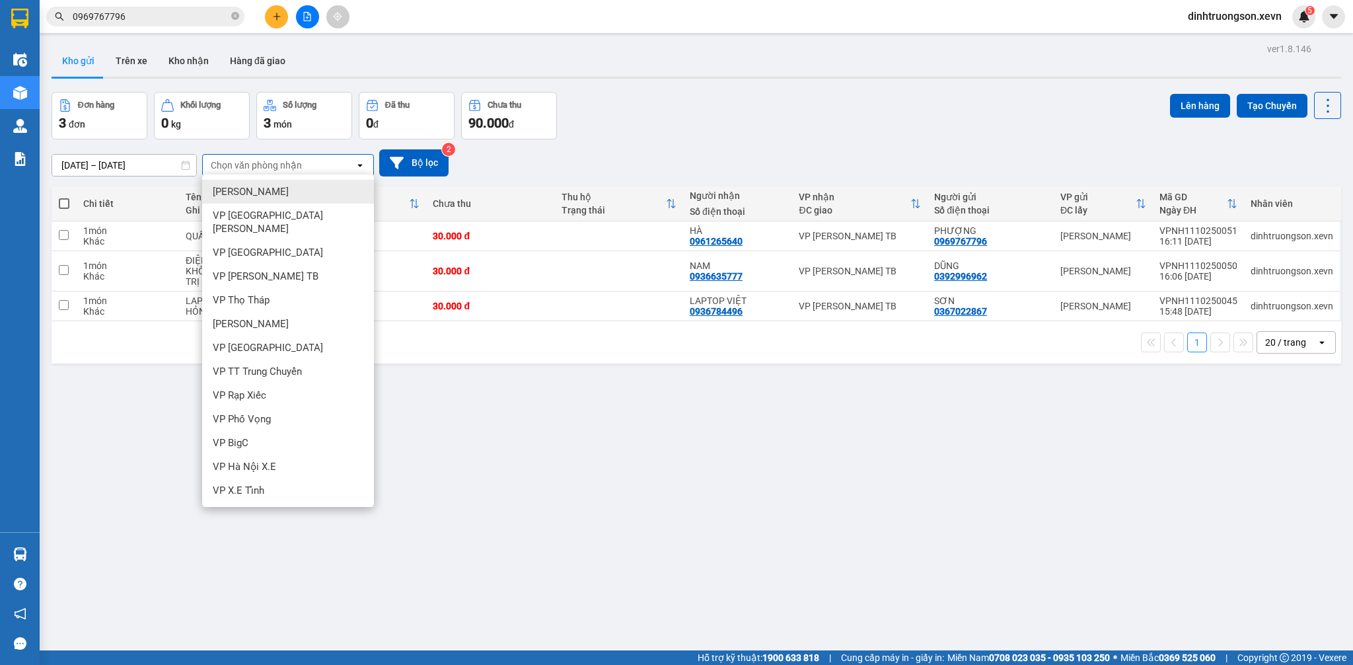
click at [854, 128] on div "Đơn hàng 3 đơn [PERSON_NAME] 0 kg Số [PERSON_NAME] 3 món Đã thu 0 [PERSON_NAME]…" at bounding box center [696, 116] width 1289 height 48
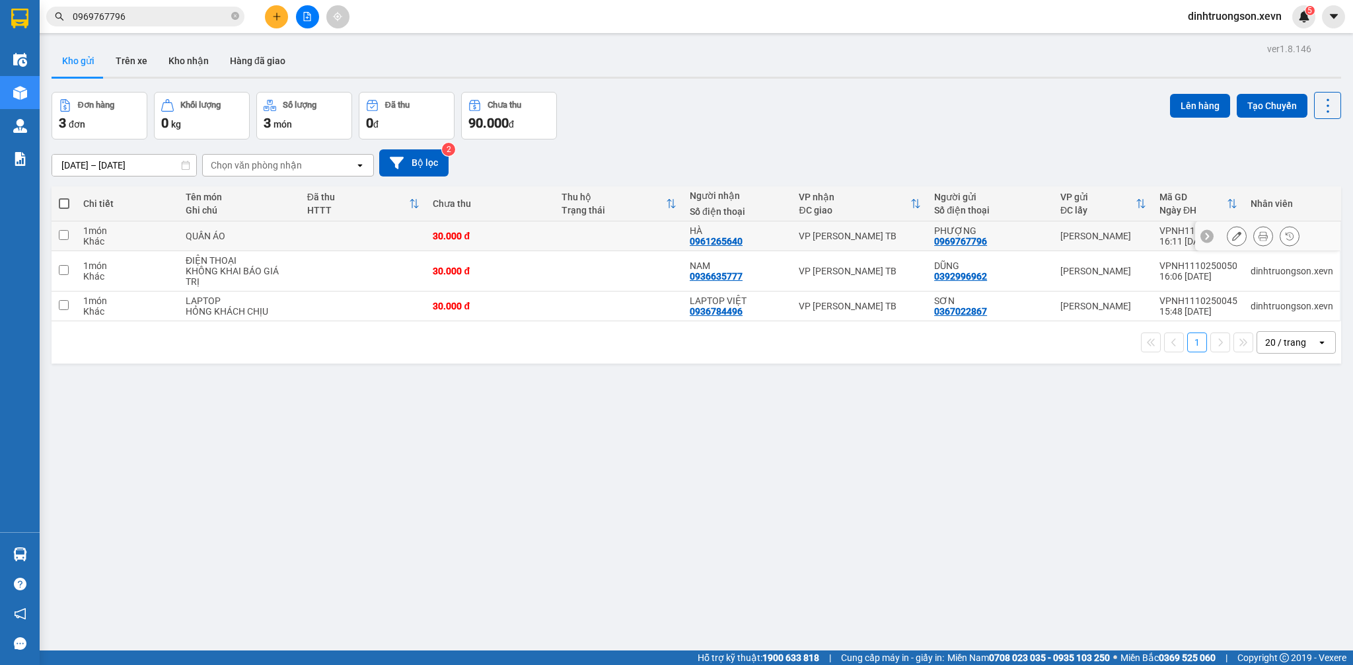
drag, startPoint x: 301, startPoint y: 230, endPoint x: 301, endPoint y: 242, distance: 12.6
click at [301, 235] on td at bounding box center [364, 236] width 126 height 30
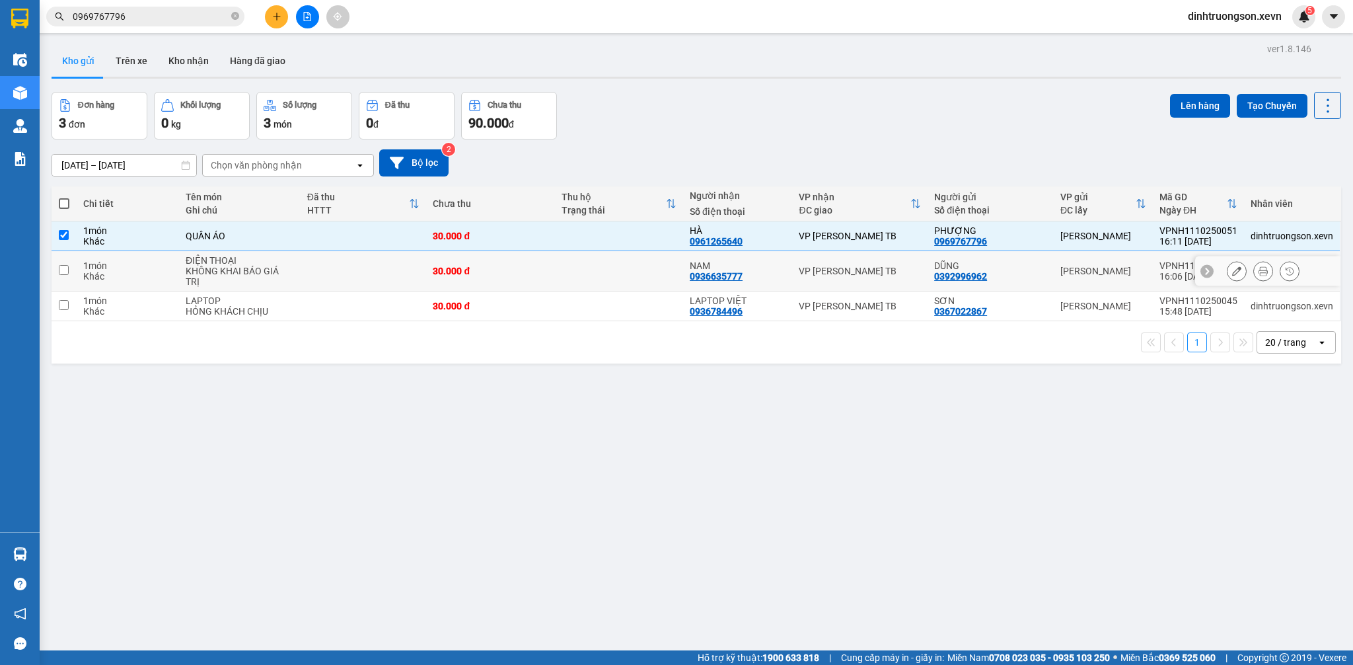
drag, startPoint x: 304, startPoint y: 264, endPoint x: 314, endPoint y: 308, distance: 46.1
click at [304, 265] on td at bounding box center [364, 271] width 126 height 40
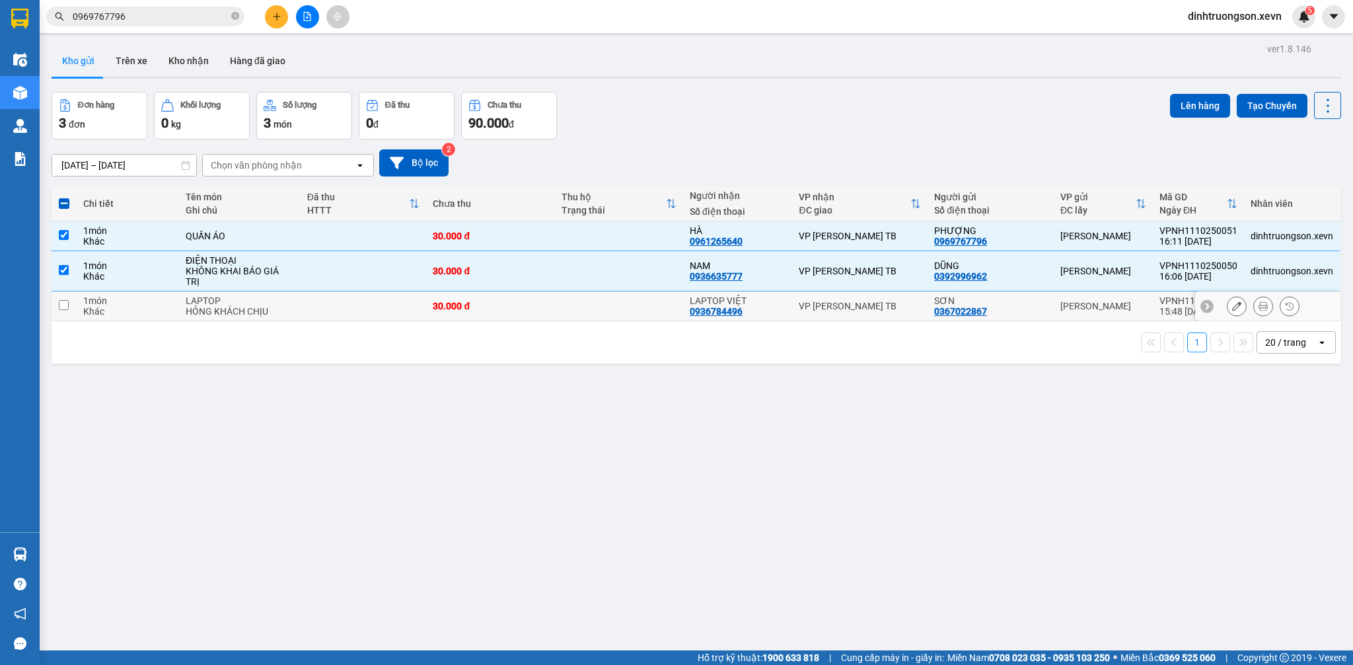
click at [318, 315] on td at bounding box center [364, 306] width 126 height 30
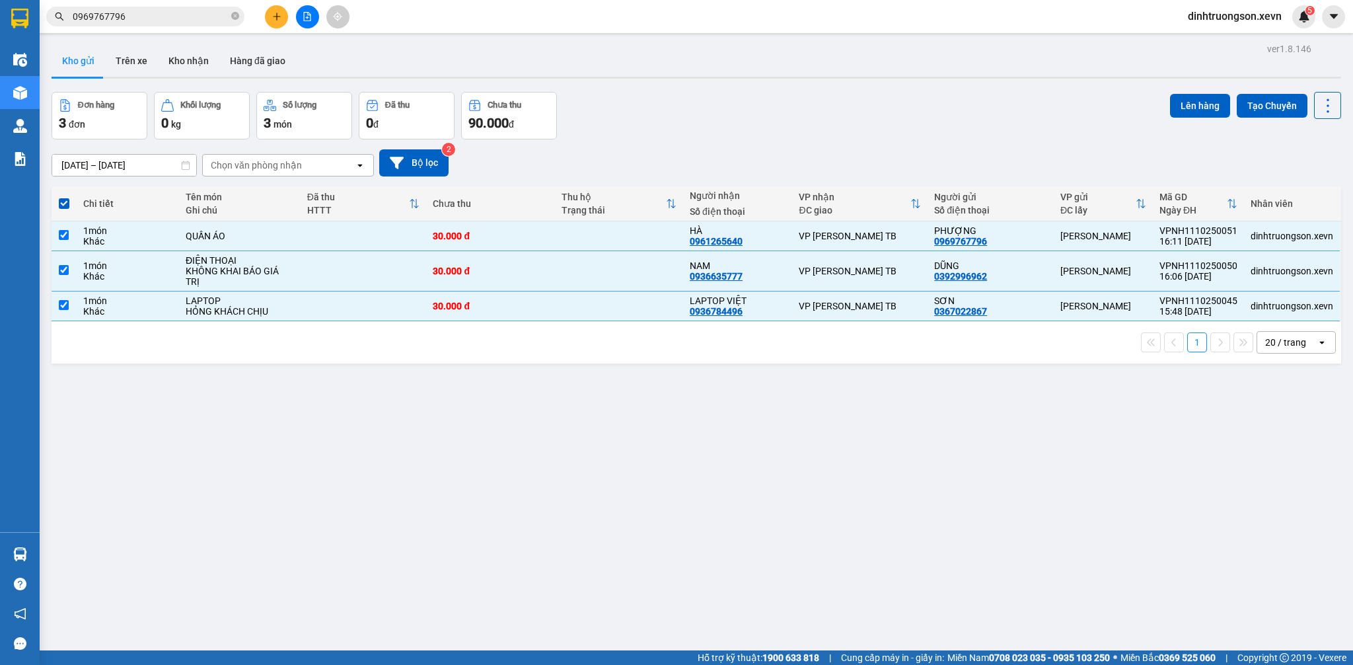
click at [968, 91] on div "ver 1.8.146 Kho gửi Trên xe [PERSON_NAME] Hàng đã [PERSON_NAME] hàng 3 đơn [PER…" at bounding box center [696, 372] width 1300 height 665
click at [1192, 112] on button "Lên hàng" at bounding box center [1200, 106] width 60 height 24
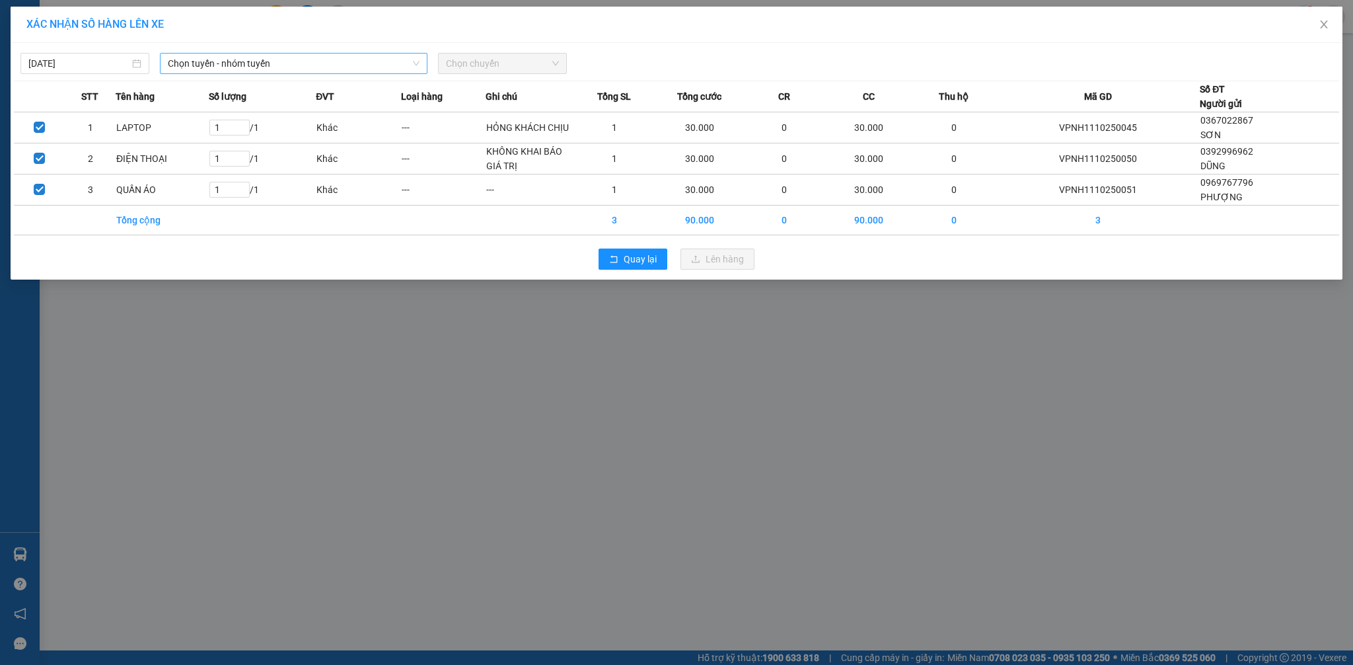
drag, startPoint x: 286, startPoint y: 61, endPoint x: 282, endPoint y: 71, distance: 10.7
click at [284, 61] on span "Chọn tuyến - nhóm tuyến" at bounding box center [294, 64] width 252 height 20
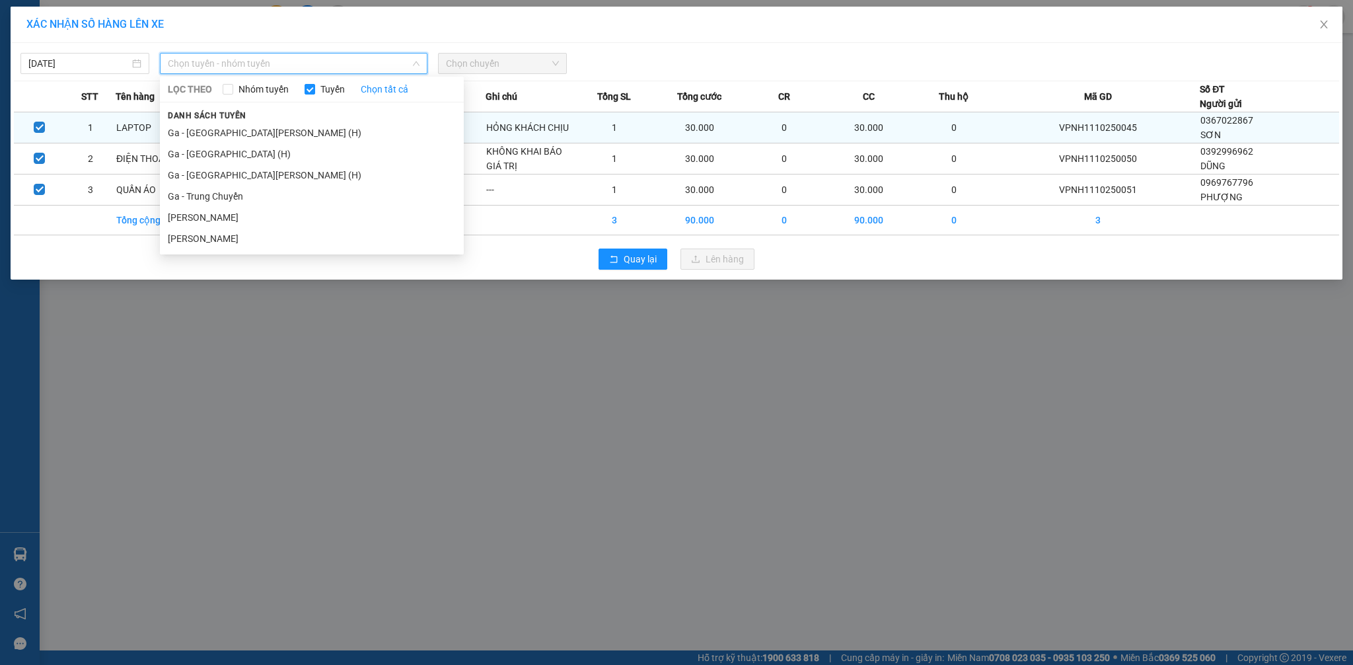
click at [229, 131] on li "Ga - [GEOGRAPHIC_DATA][PERSON_NAME] (H)" at bounding box center [312, 132] width 304 height 21
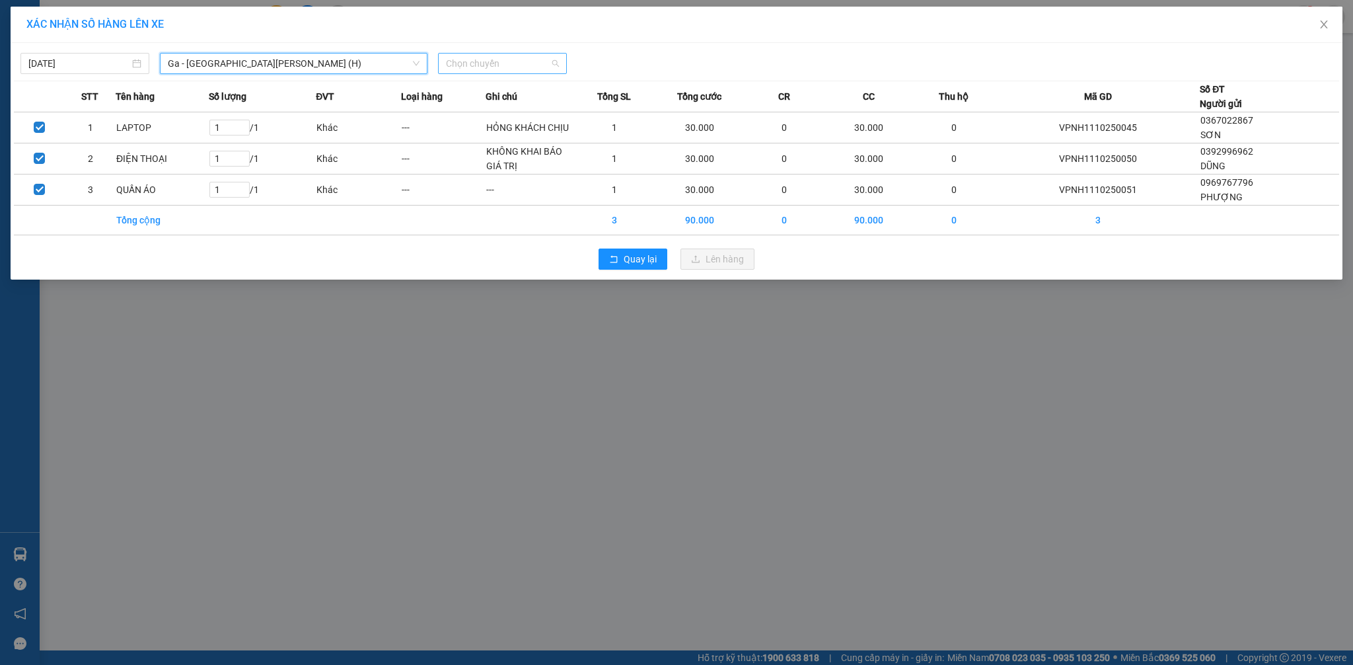
drag, startPoint x: 515, startPoint y: 65, endPoint x: 491, endPoint y: 180, distance: 117.9
click at [513, 65] on span "Chọn chuyến" at bounding box center [502, 64] width 113 height 20
click at [517, 112] on div "Thêm chuyến " 16:10 "" at bounding box center [508, 111] width 141 height 22
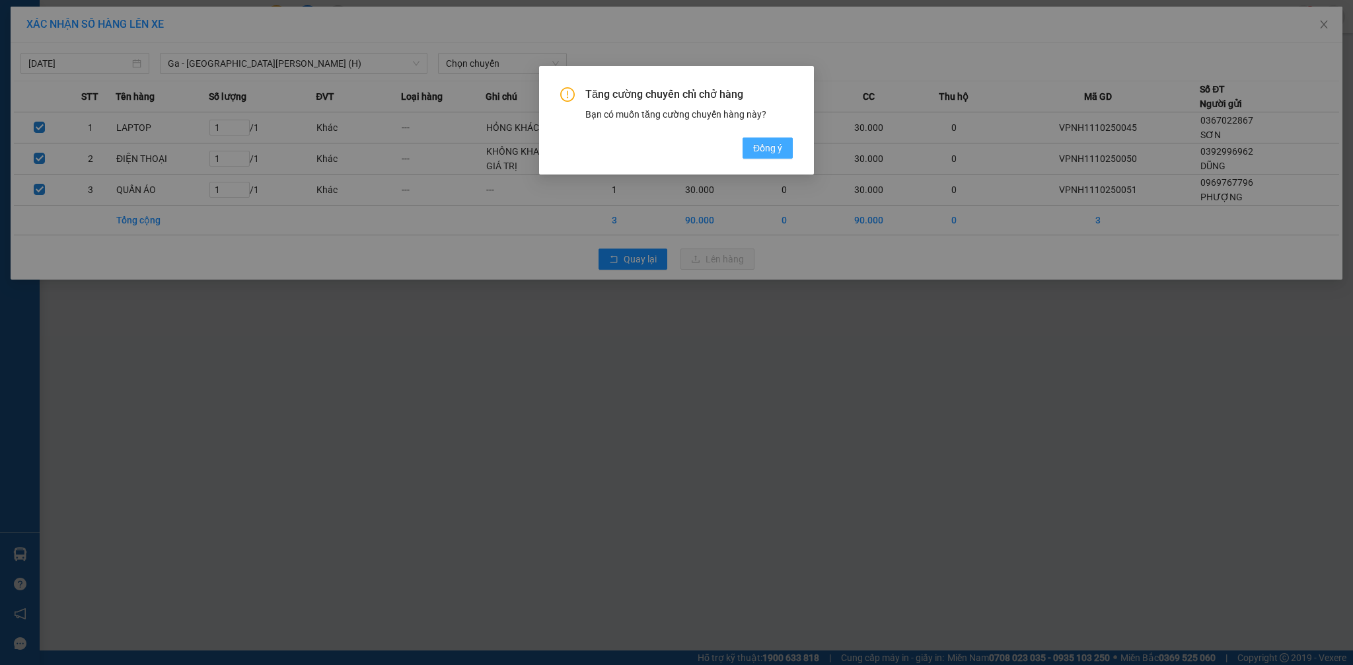
click at [754, 147] on span "Đồng ý" at bounding box center [767, 148] width 29 height 15
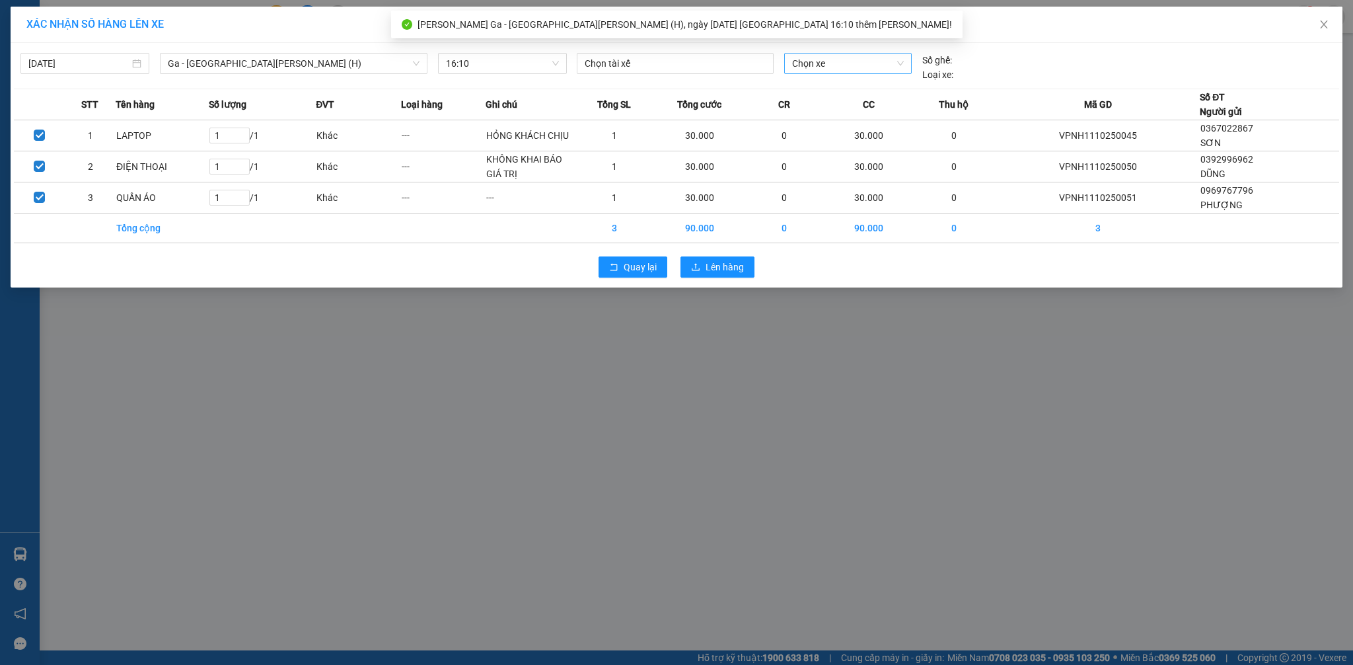
click at [829, 65] on span "Chọn xe" at bounding box center [848, 64] width 112 height 20
click at [823, 89] on div "29H-865.28" at bounding box center [848, 90] width 112 height 15
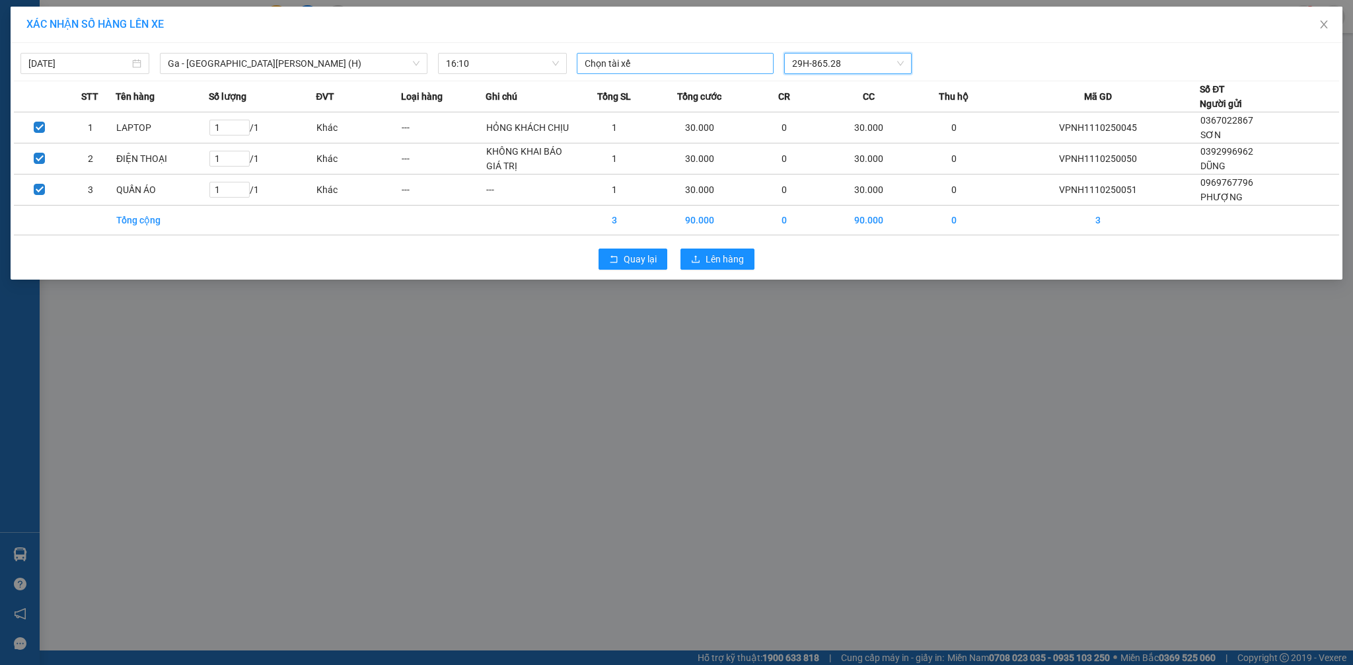
click at [638, 57] on div at bounding box center [675, 63] width 190 height 16
click at [647, 92] on div "[PERSON_NAME]" at bounding box center [676, 90] width 182 height 15
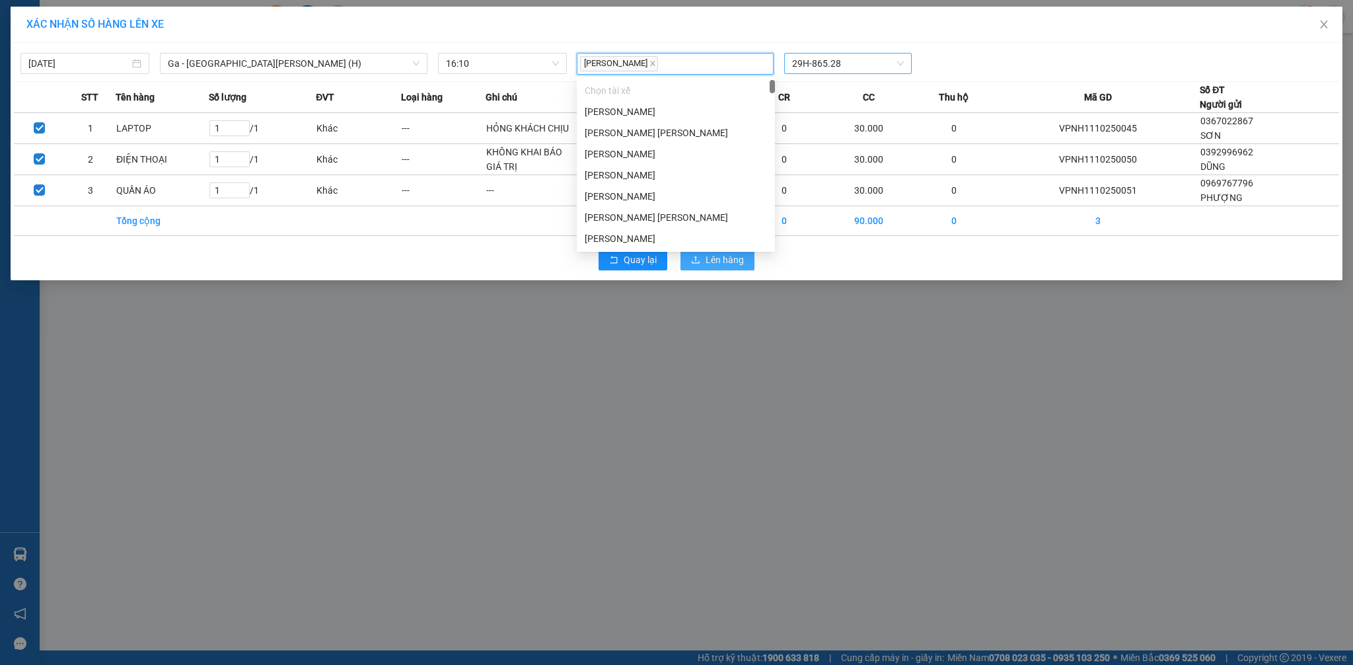
click at [717, 263] on span "Lên hàng" at bounding box center [725, 259] width 38 height 15
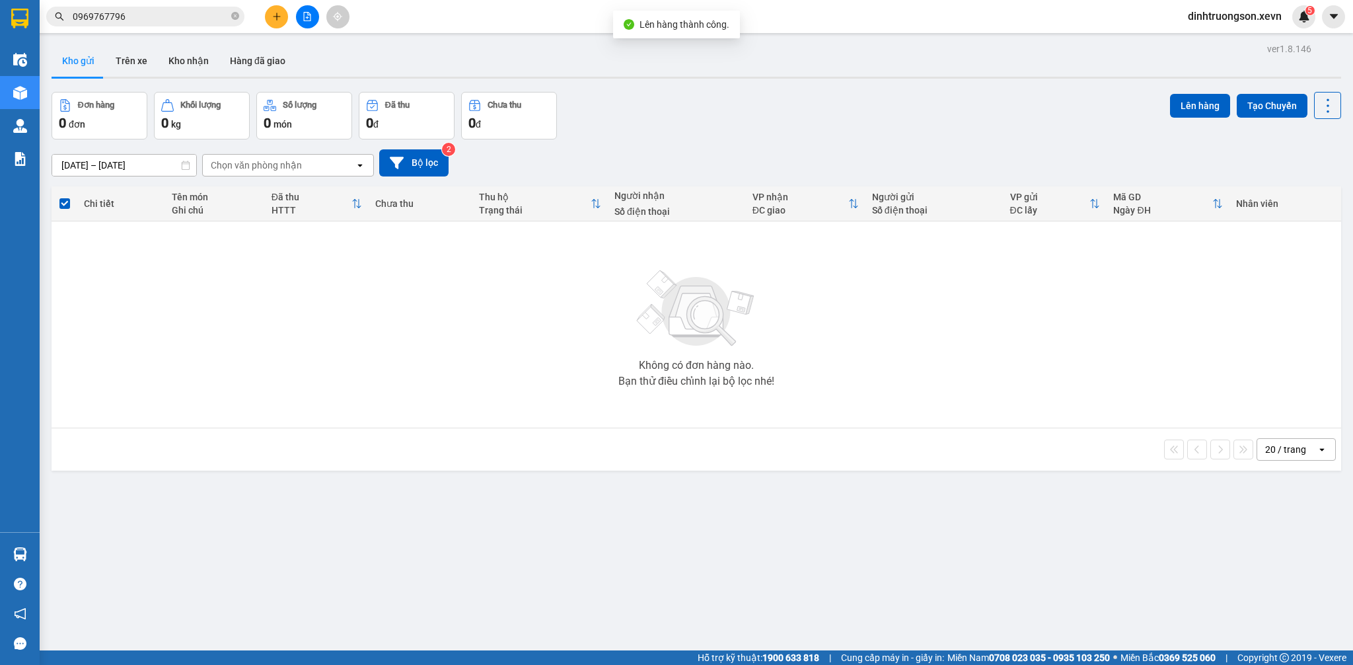
click at [744, 126] on div "Đơn hàng 0 đơn Khối lượng 0 kg Số lượng 0 món Đã thu 0 đ Chưa thu 0 đ Lên hàng …" at bounding box center [696, 116] width 1289 height 48
drag, startPoint x: 133, startPoint y: 58, endPoint x: 127, endPoint y: 67, distance: 10.4
click at [135, 59] on button "Trên xe" at bounding box center [131, 61] width 53 height 32
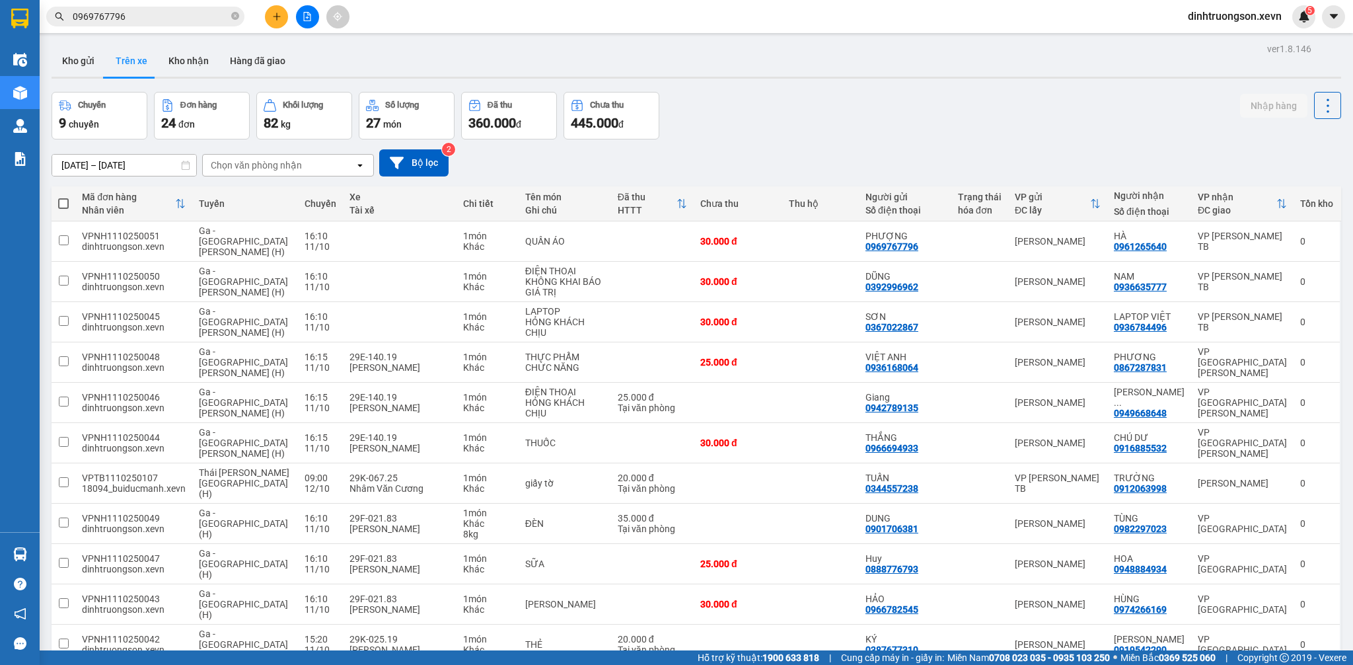
click at [78, 63] on button "Kho gửi" at bounding box center [79, 61] width 54 height 32
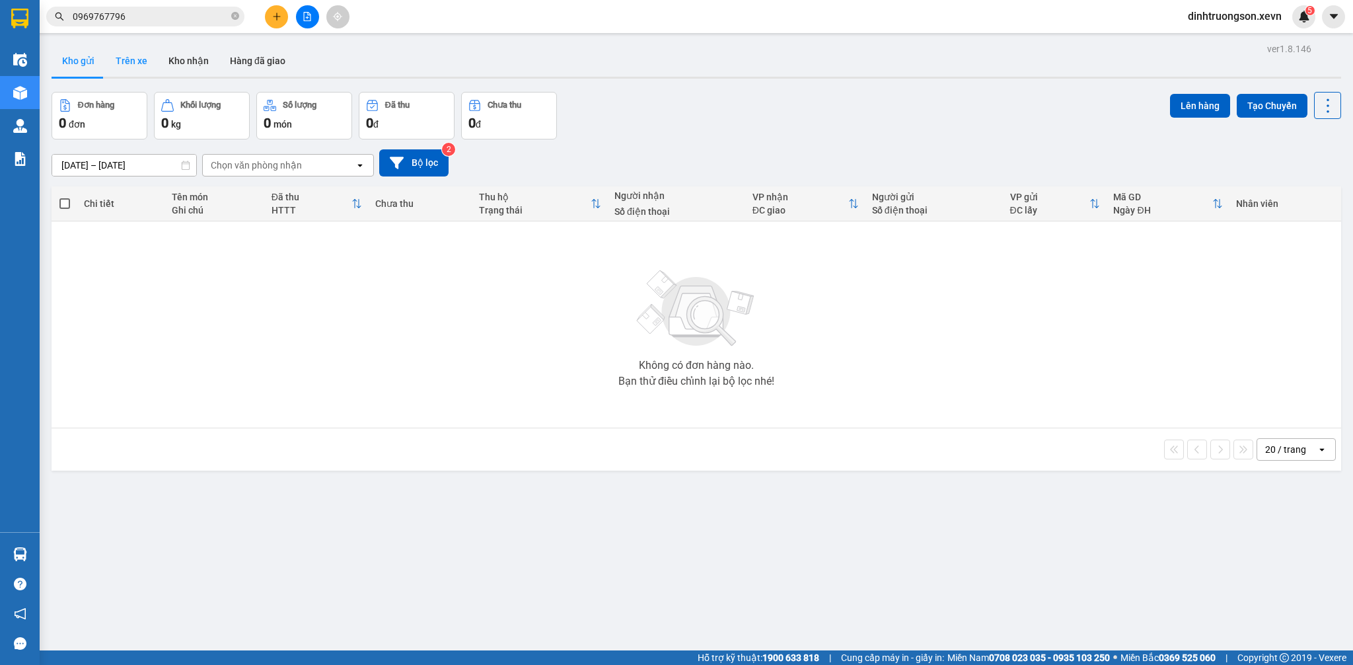
click at [129, 61] on button "Trên xe" at bounding box center [131, 61] width 53 height 32
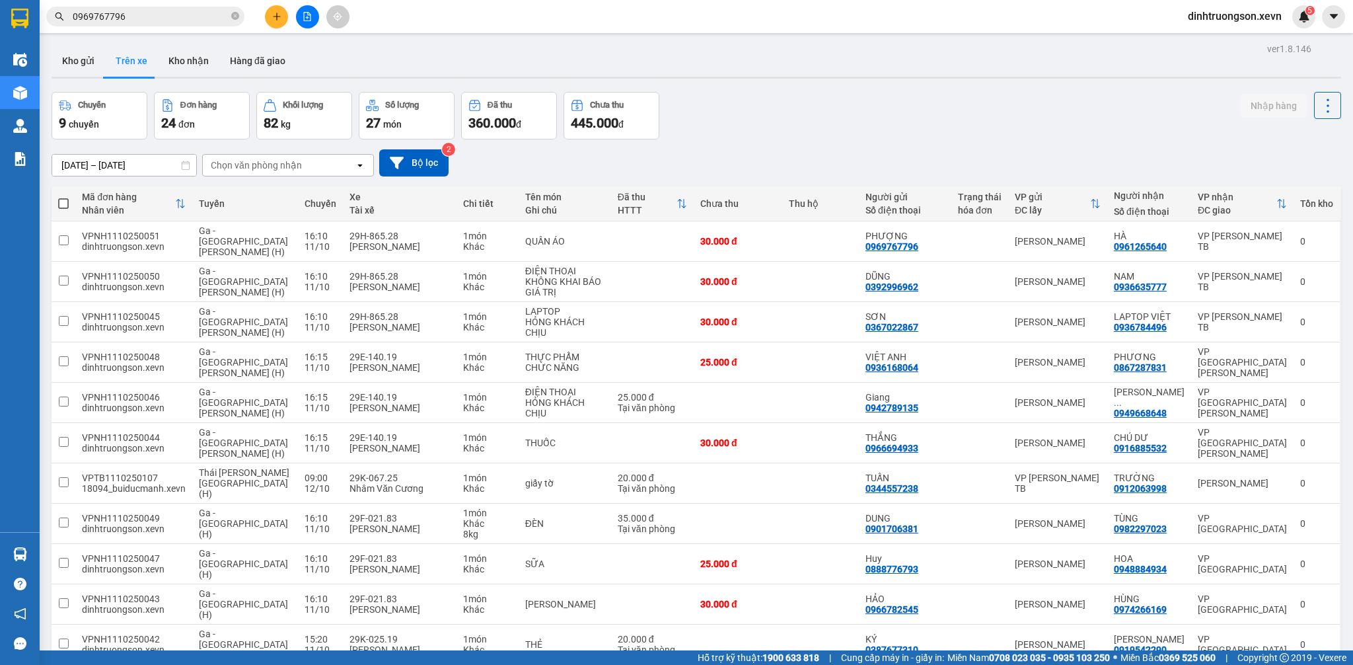
click at [72, 64] on button "Kho gửi" at bounding box center [79, 61] width 54 height 32
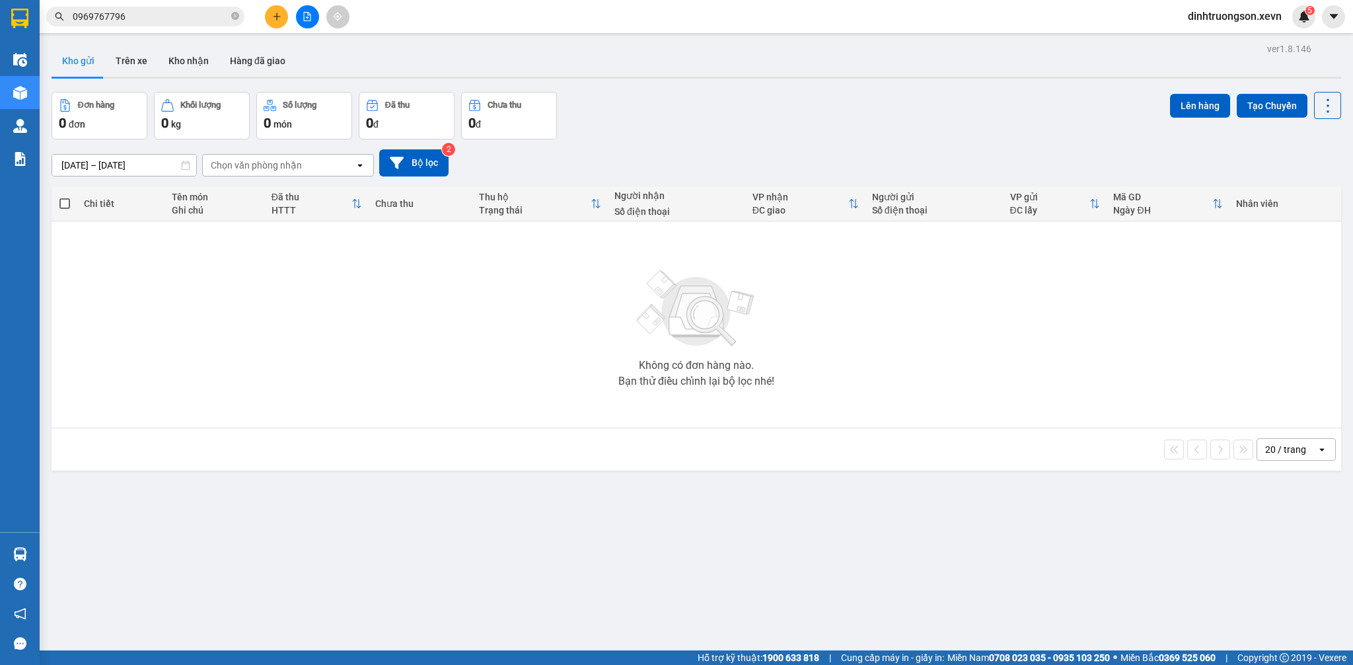
click at [143, 15] on input "0969767796" at bounding box center [151, 16] width 156 height 15
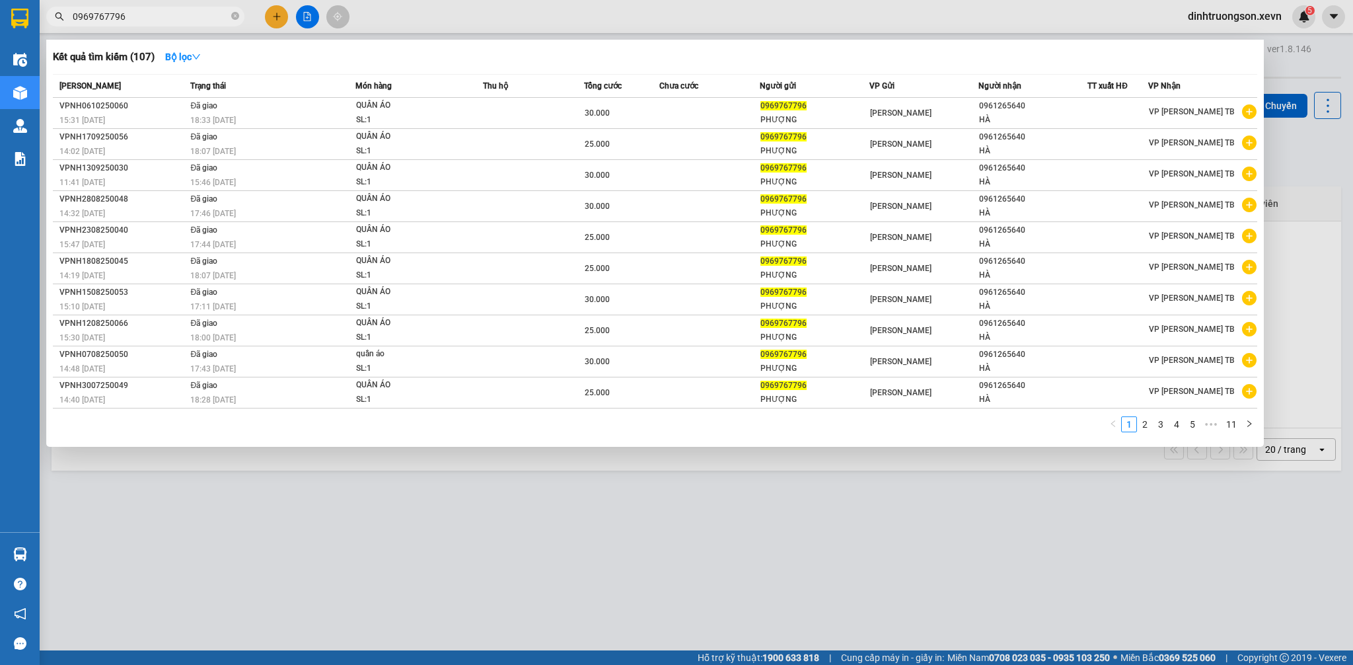
click at [143, 15] on input "0969767796" at bounding box center [151, 16] width 156 height 15
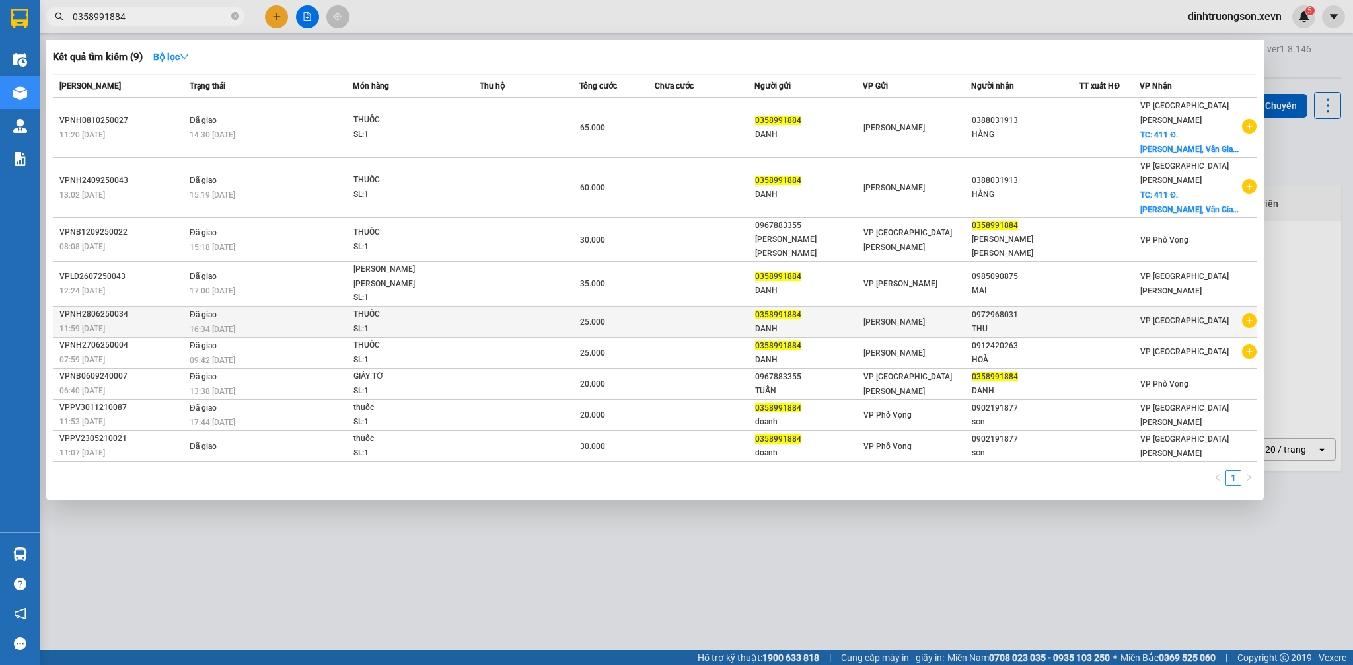
click at [1244, 313] on icon "plus-circle" at bounding box center [1249, 320] width 15 height 15
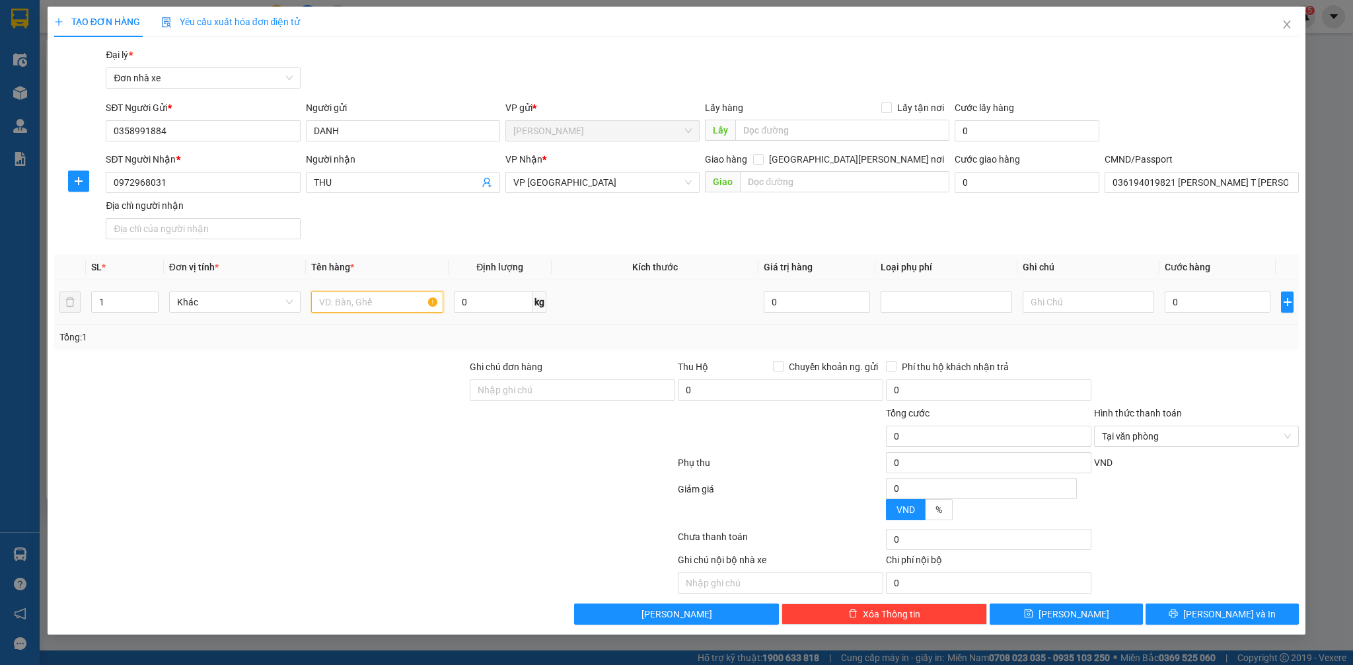
click at [388, 294] on input "text" at bounding box center [376, 301] width 131 height 21
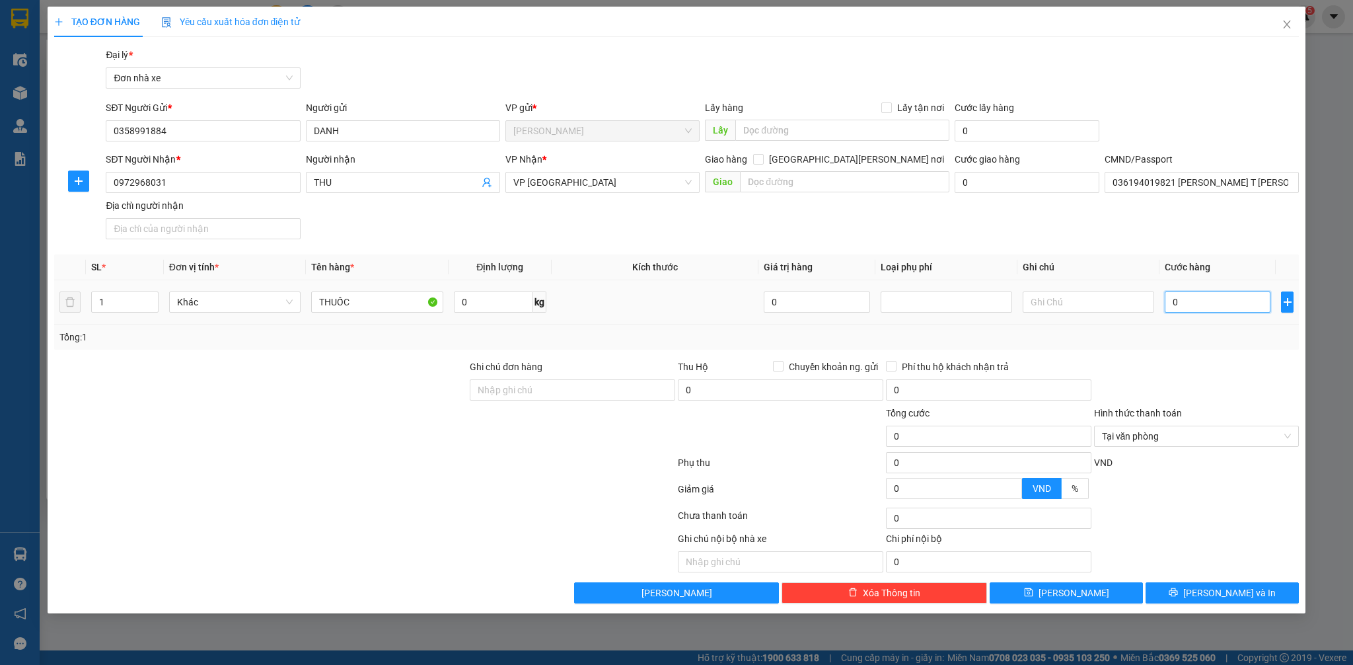
click at [1206, 298] on input "0" at bounding box center [1218, 301] width 106 height 21
click at [251, 188] on input "0972968031" at bounding box center [203, 182] width 194 height 21
drag, startPoint x: 1284, startPoint y: 24, endPoint x: 262, endPoint y: 26, distance: 1021.9
click at [1283, 24] on icon "close" at bounding box center [1287, 24] width 11 height 11
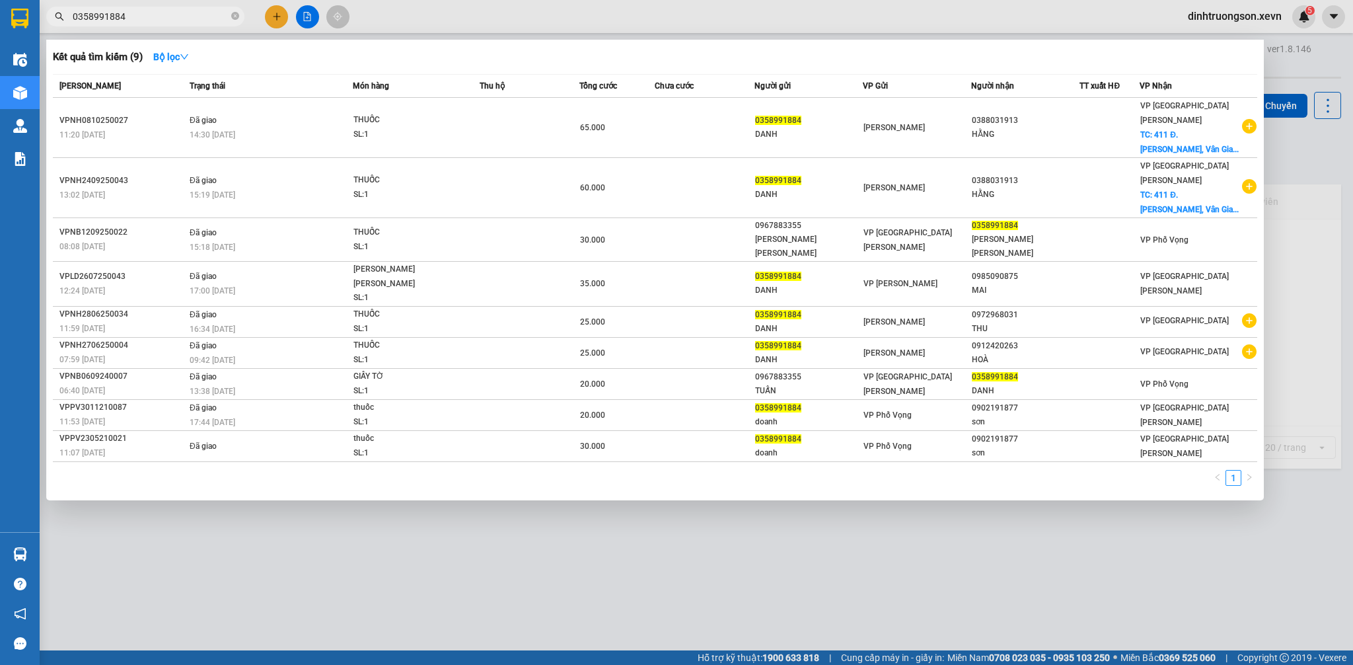
drag, startPoint x: 177, startPoint y: 21, endPoint x: 819, endPoint y: 55, distance: 643.0
click at [178, 21] on input "0358991884" at bounding box center [151, 16] width 156 height 15
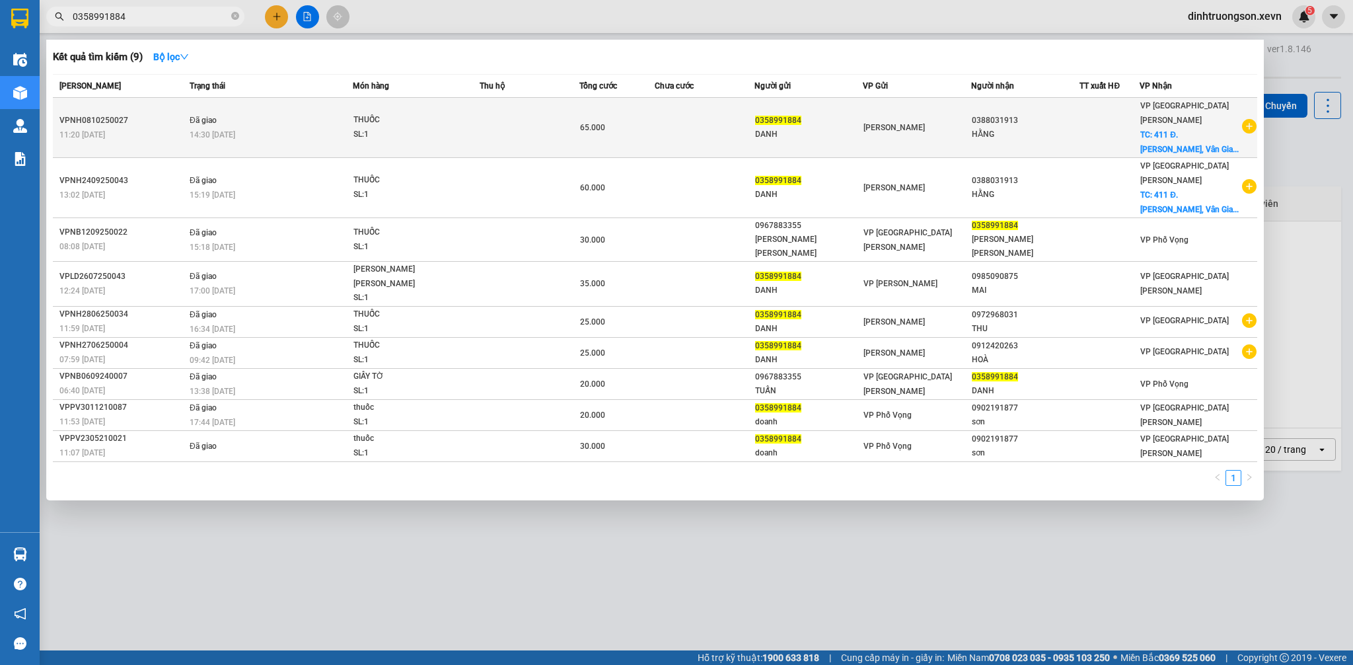
click at [1245, 122] on icon "plus-circle" at bounding box center [1249, 126] width 15 height 15
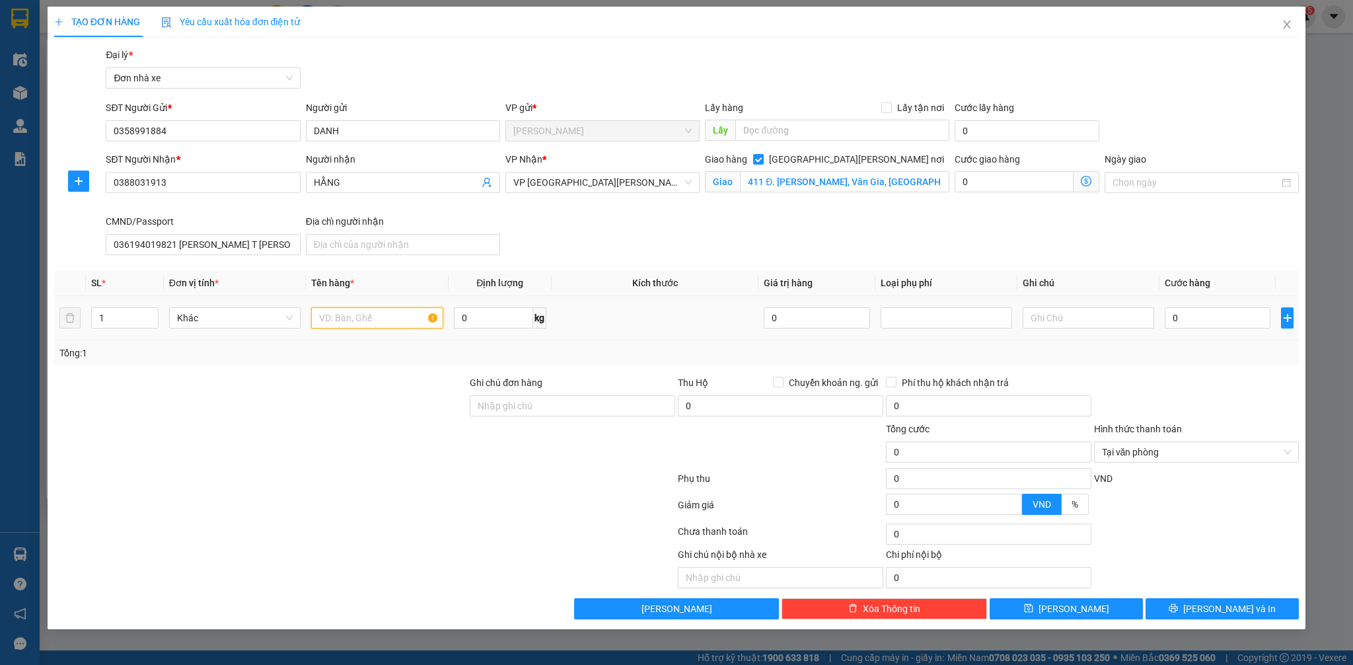
click at [349, 323] on input "text" at bounding box center [376, 317] width 131 height 21
click at [1192, 320] on input "0" at bounding box center [1218, 317] width 106 height 21
click at [883, 184] on input "411 Đ. [PERSON_NAME], Vân Gia, [GEOGRAPHIC_DATA][PERSON_NAME], [GEOGRAPHIC_DATA]" at bounding box center [844, 181] width 209 height 21
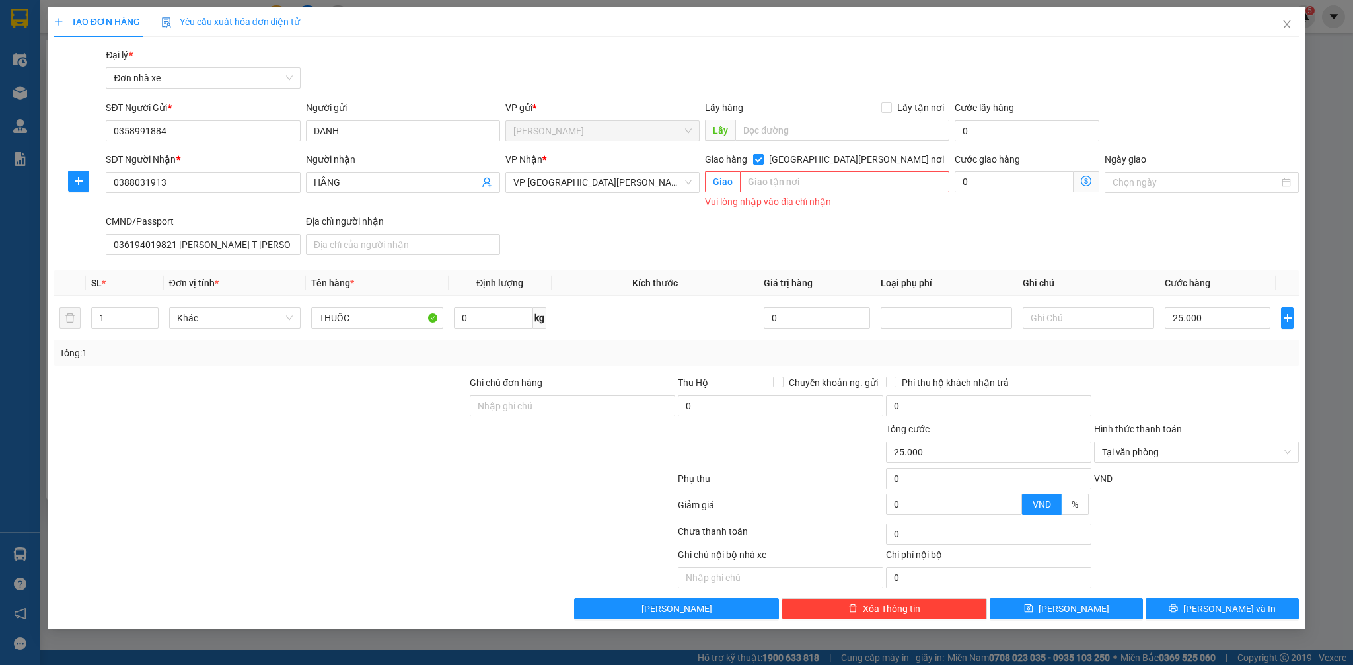
click at [894, 160] on span "[GEOGRAPHIC_DATA][PERSON_NAME] nơi" at bounding box center [857, 159] width 186 height 15
click at [762, 160] on input "[GEOGRAPHIC_DATA][PERSON_NAME] nơi" at bounding box center [757, 158] width 9 height 9
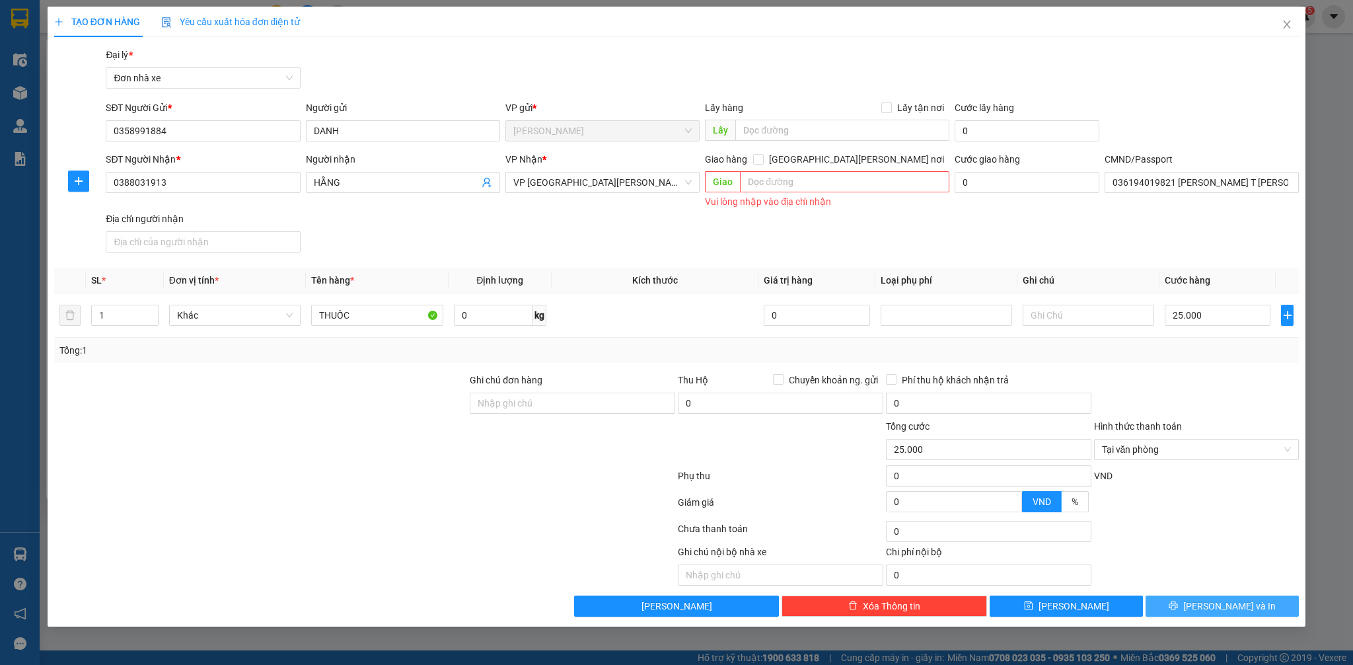
click at [1246, 606] on span "[PERSON_NAME] và In" at bounding box center [1229, 605] width 92 height 15
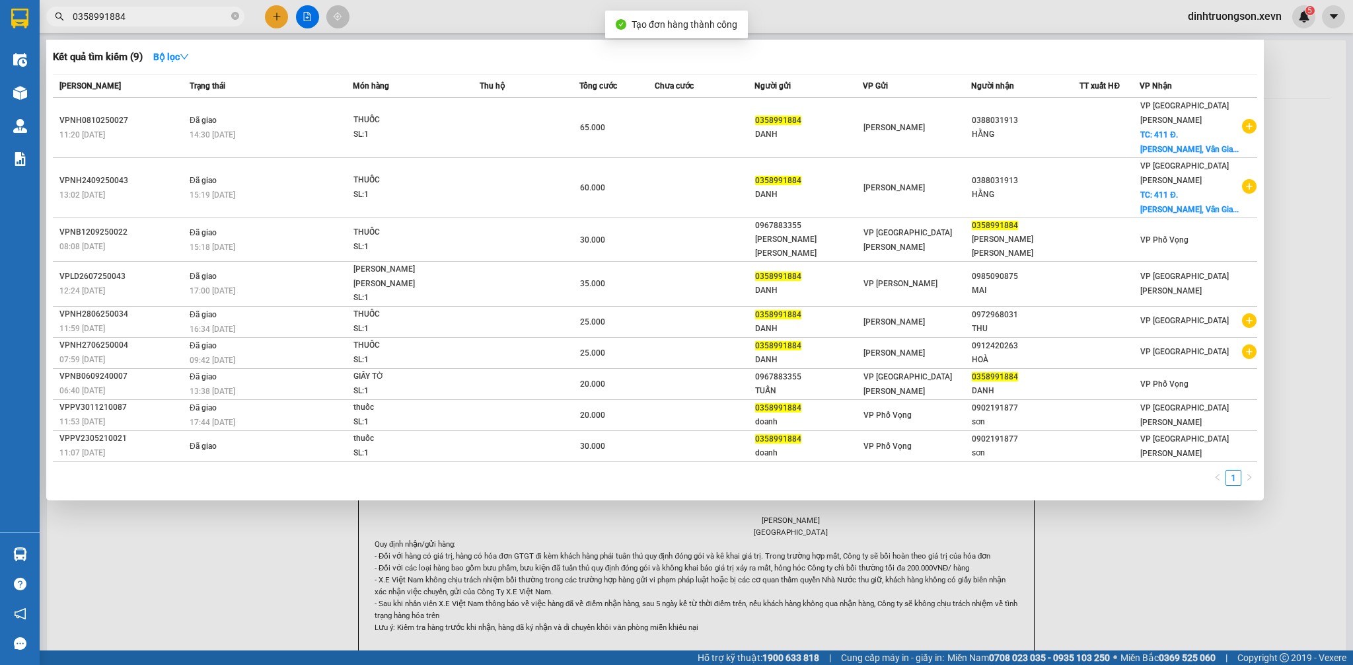
drag, startPoint x: 1302, startPoint y: 565, endPoint x: 822, endPoint y: 199, distance: 603.8
click at [1301, 563] on div at bounding box center [676, 332] width 1353 height 665
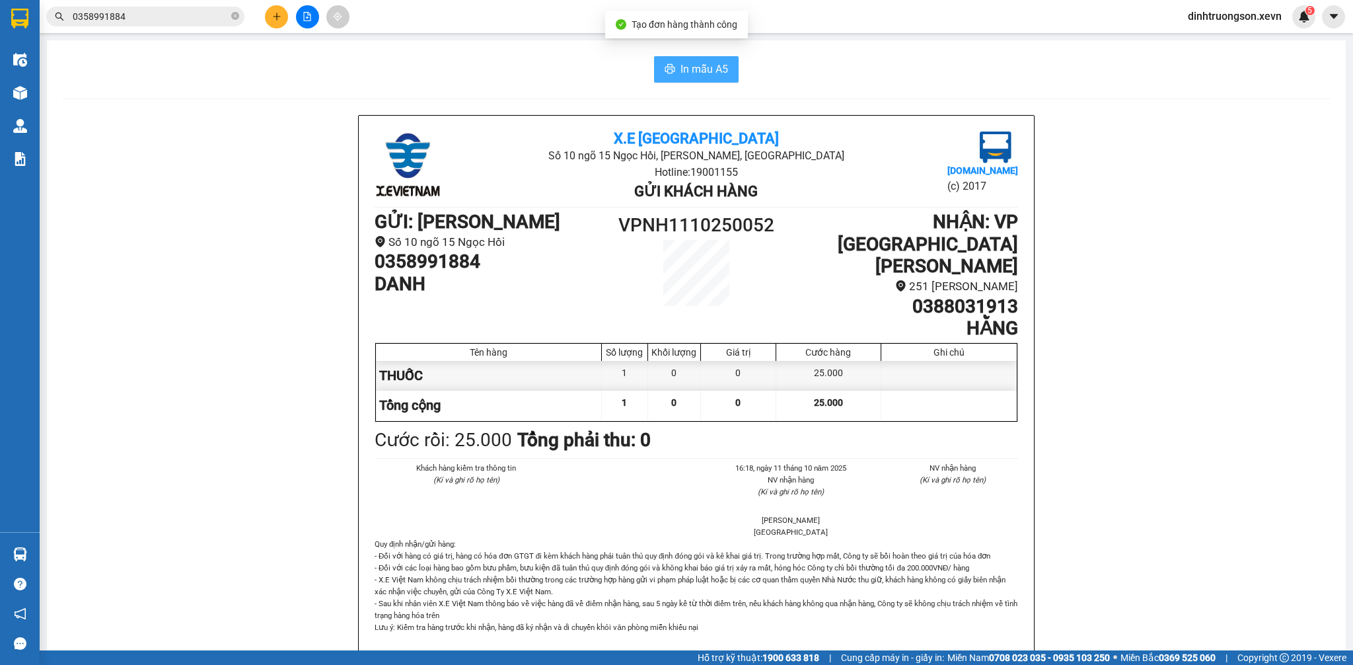
drag, startPoint x: 742, startPoint y: 59, endPoint x: 694, endPoint y: 61, distance: 48.9
click at [735, 63] on div "In mẫu A5" at bounding box center [696, 69] width 1267 height 26
click at [688, 70] on span "In mẫu A5" at bounding box center [704, 69] width 48 height 17
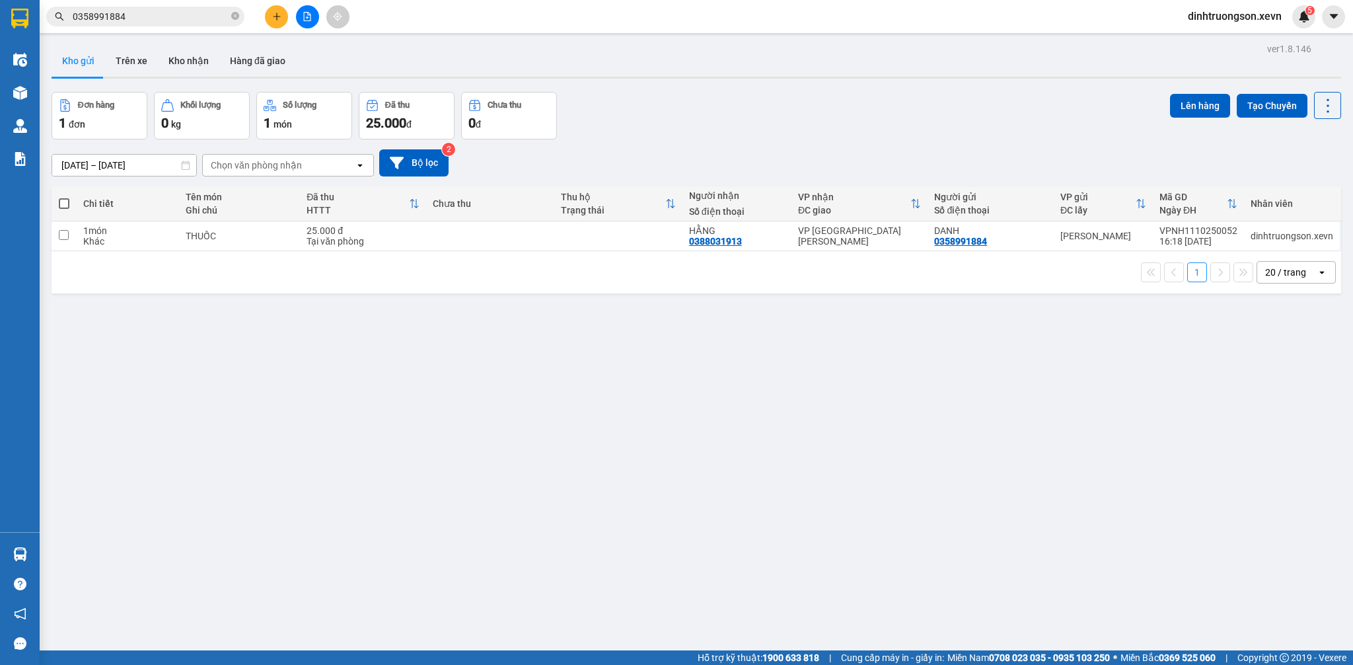
click at [897, 103] on div "Đơn hàng 1 đơn [PERSON_NAME] 0 kg Số [PERSON_NAME] 1 món Đã thu 25.000 [PERSON_…" at bounding box center [696, 116] width 1289 height 48
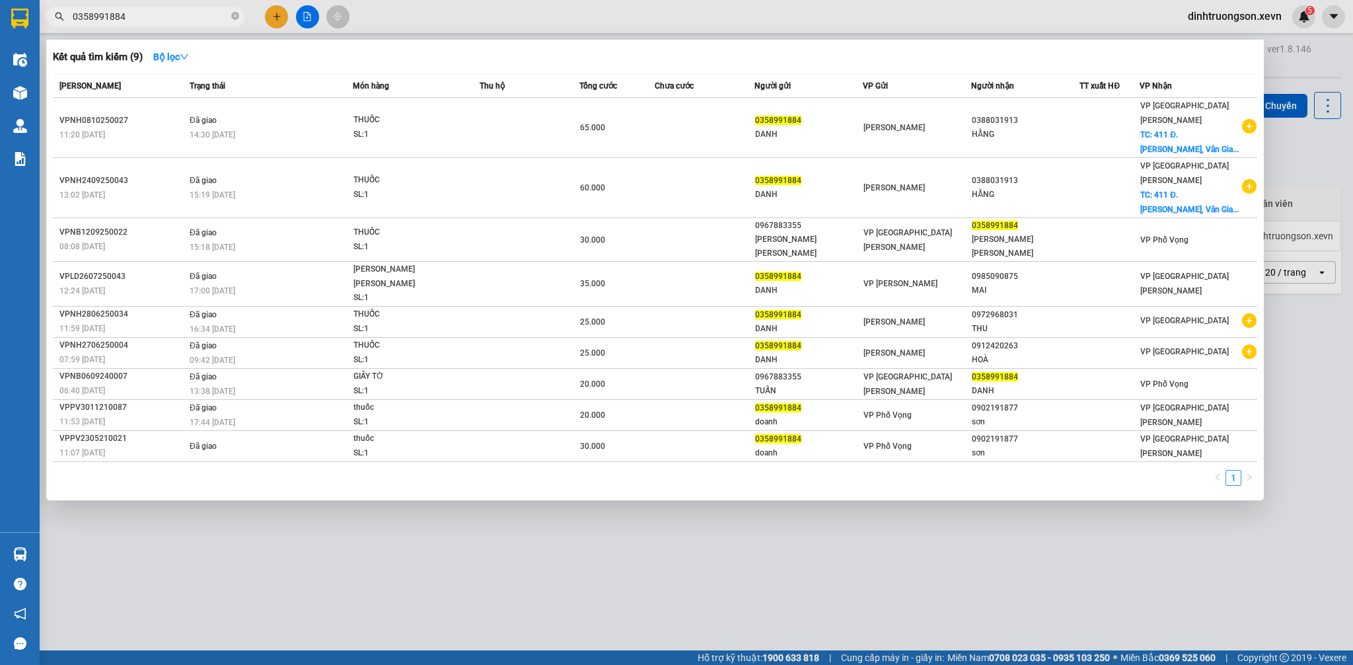
click at [129, 24] on span "0358991884" at bounding box center [145, 17] width 198 height 20
click at [139, 20] on input "0358991884" at bounding box center [151, 16] width 156 height 15
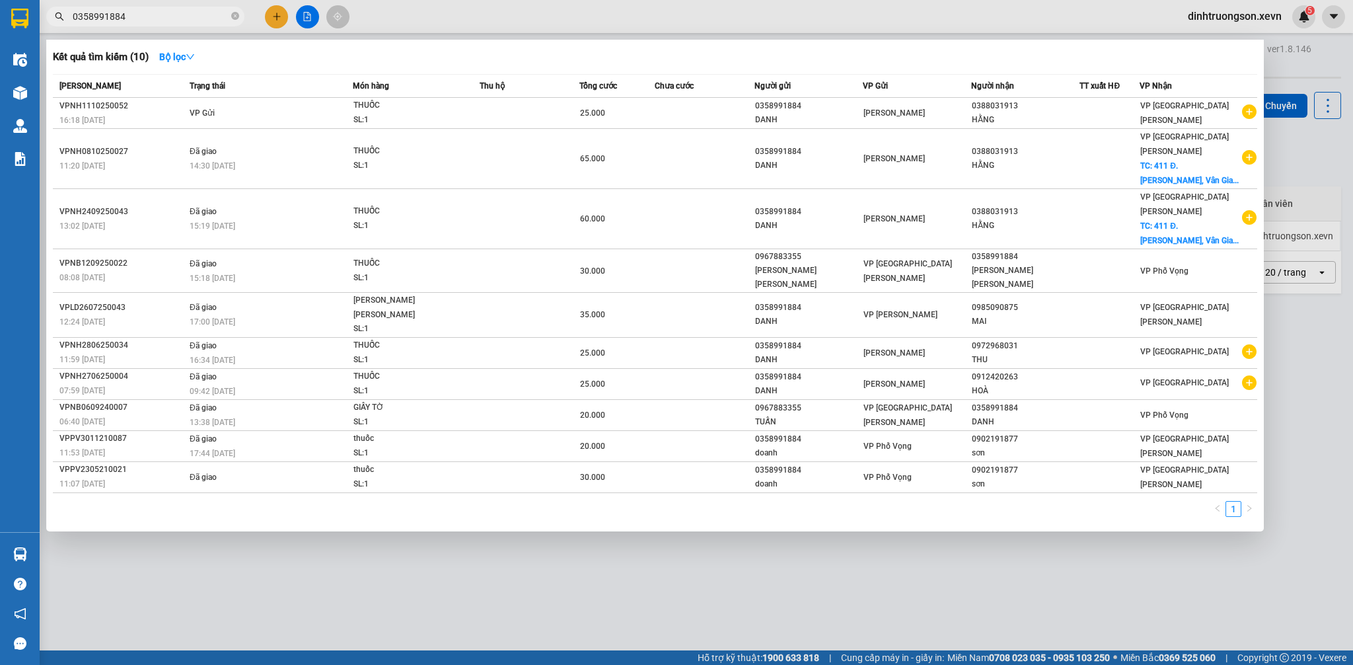
click at [683, 552] on div at bounding box center [676, 332] width 1353 height 665
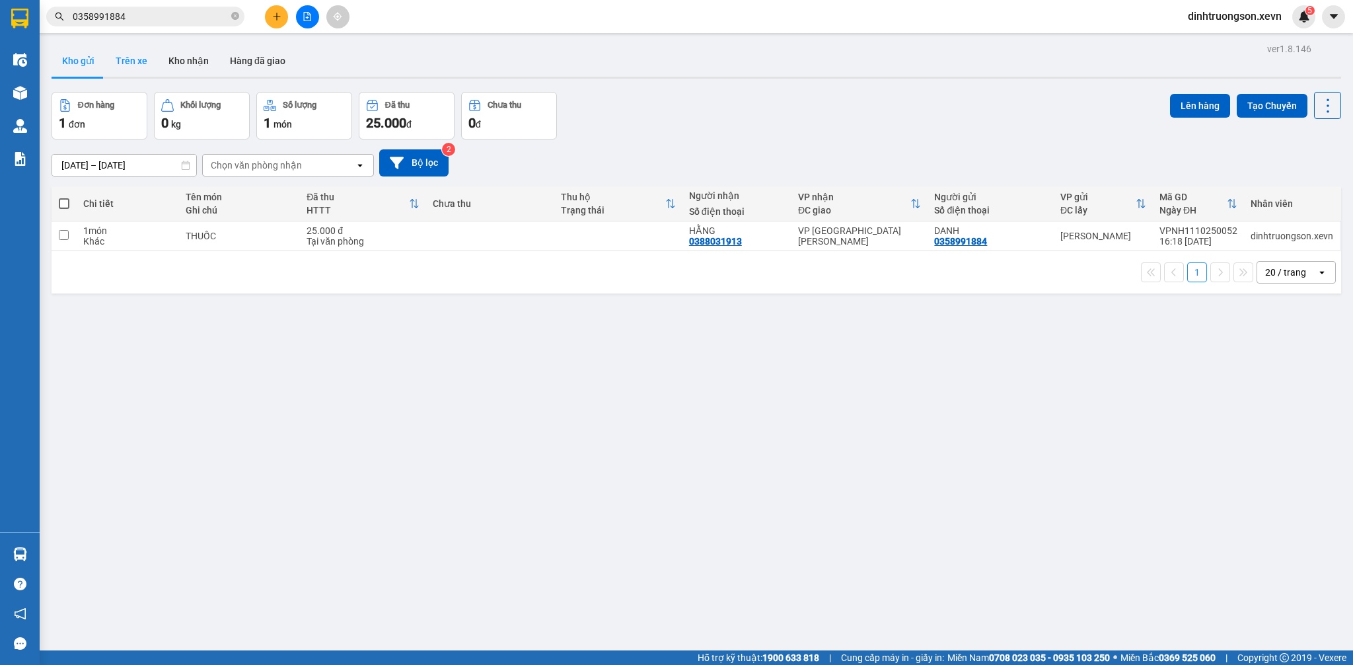
click at [127, 67] on button "Trên xe" at bounding box center [131, 61] width 53 height 32
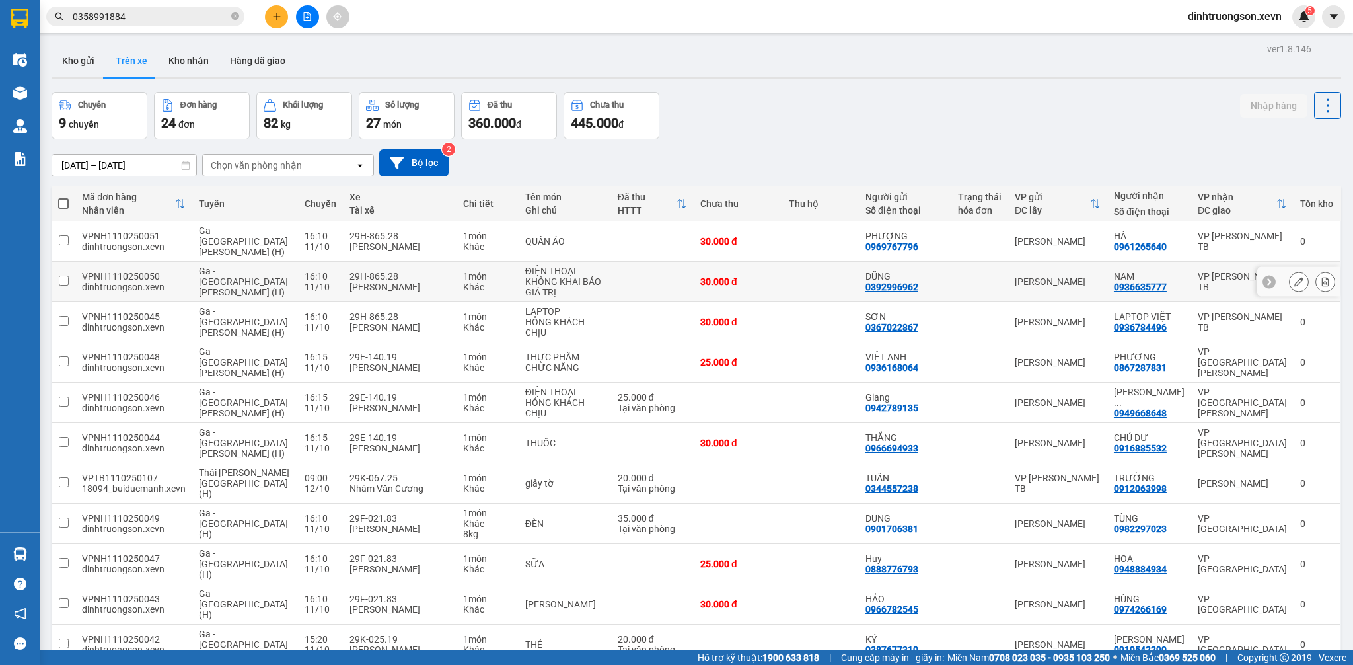
drag, startPoint x: 929, startPoint y: 281, endPoint x: 863, endPoint y: 283, distance: 65.4
click at [863, 283] on td "[PERSON_NAME] 0392996962" at bounding box center [905, 282] width 92 height 40
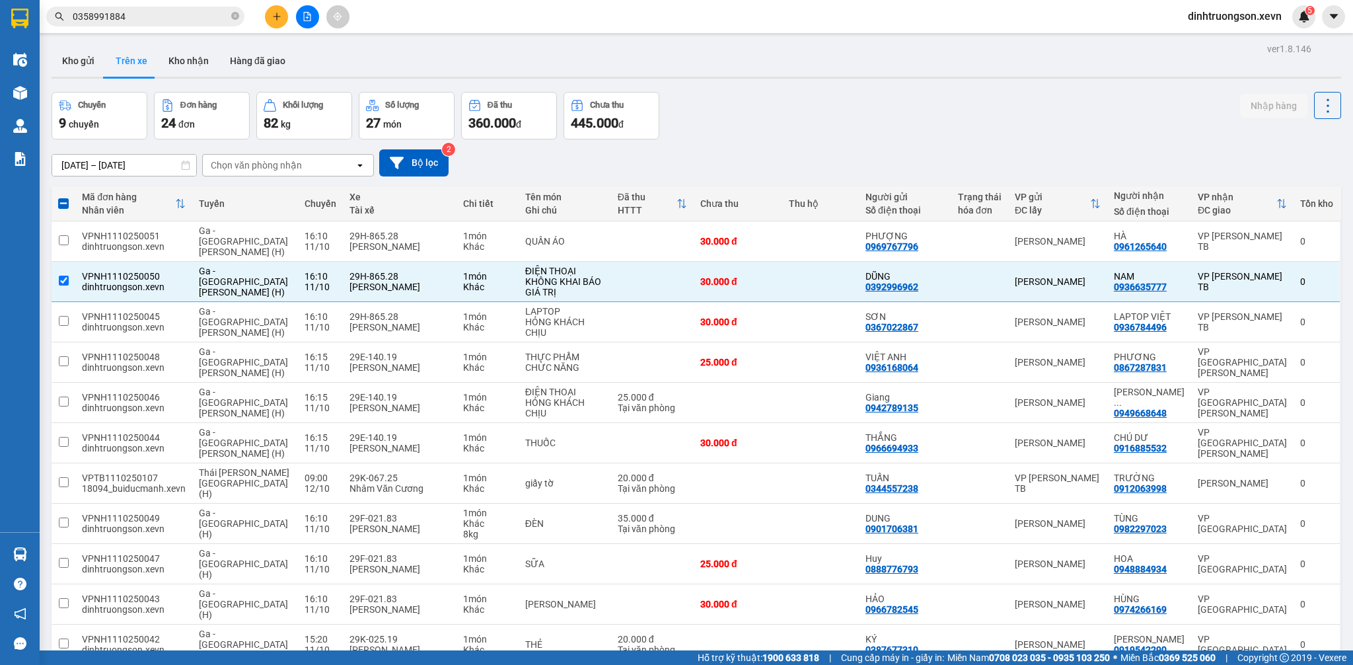
click at [168, 20] on input "0358991884" at bounding box center [151, 16] width 156 height 15
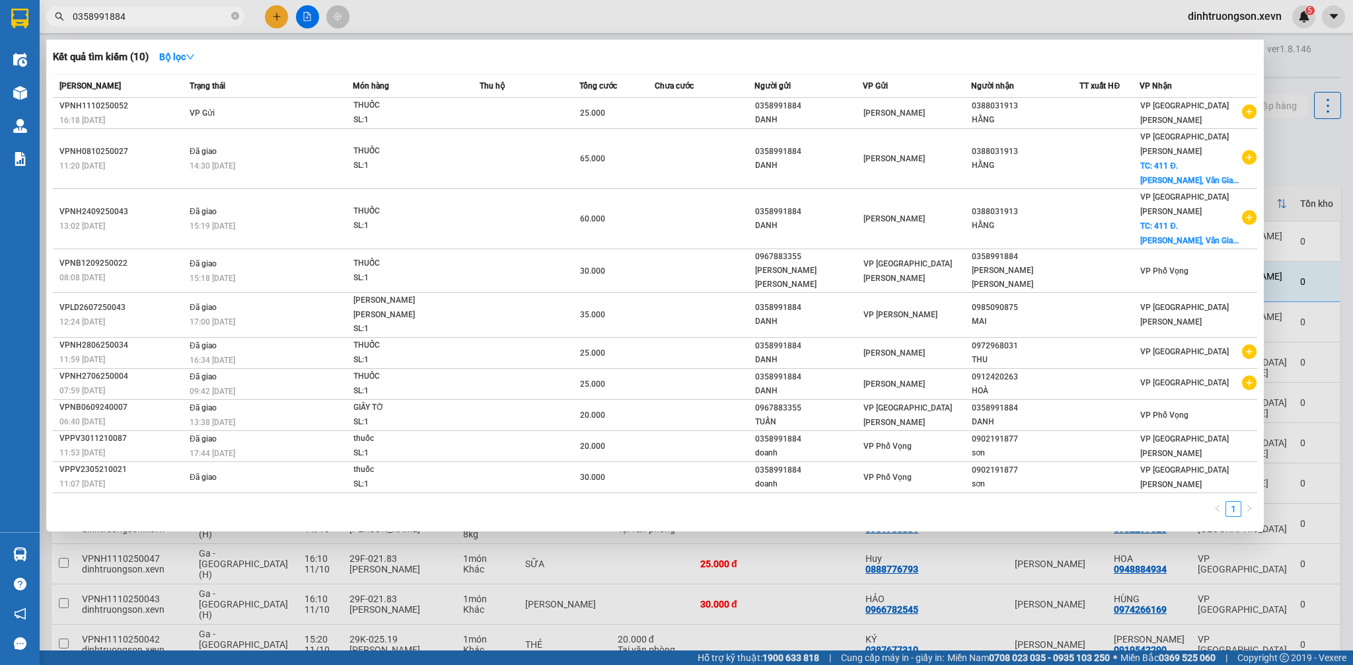
click at [171, 19] on input "0358991884" at bounding box center [151, 16] width 156 height 15
paste input "0392996962"
click at [171, 19] on input "0358991884 0392996962" at bounding box center [151, 16] width 156 height 15
click at [173, 19] on input "0358991884 0392996962" at bounding box center [151, 16] width 156 height 15
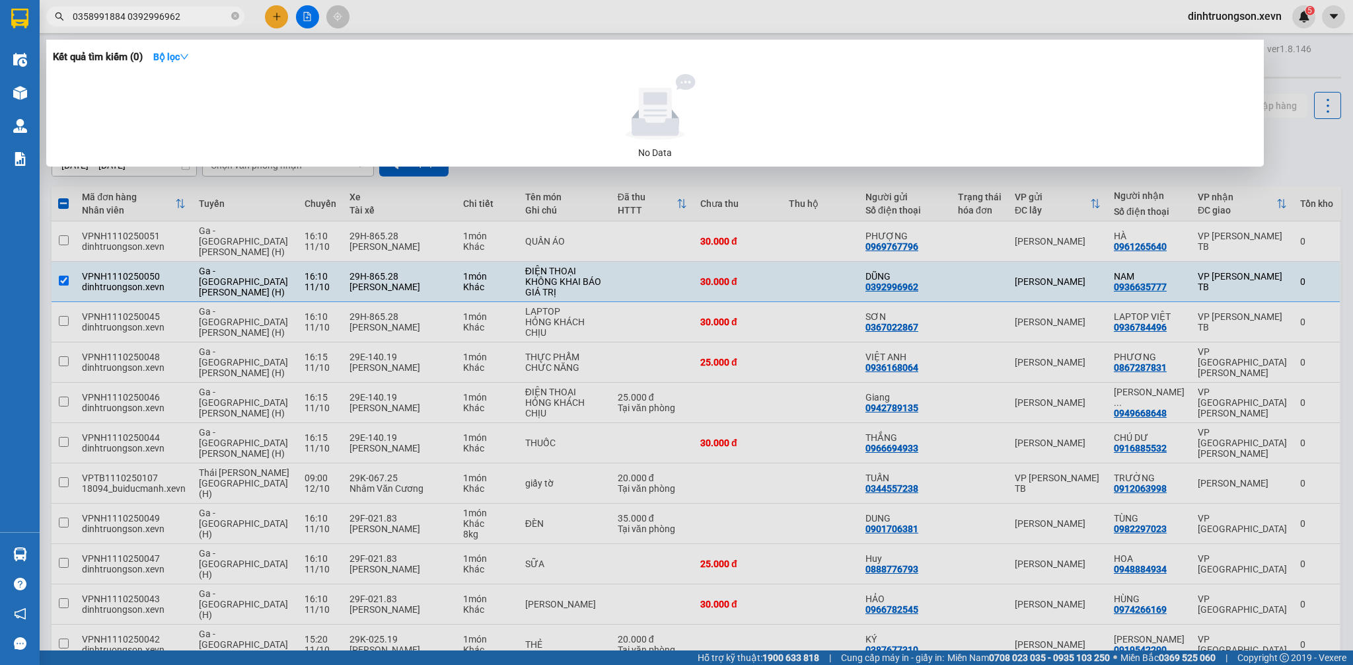
click at [173, 19] on input "0358991884 0392996962" at bounding box center [151, 16] width 156 height 15
paste input "text"
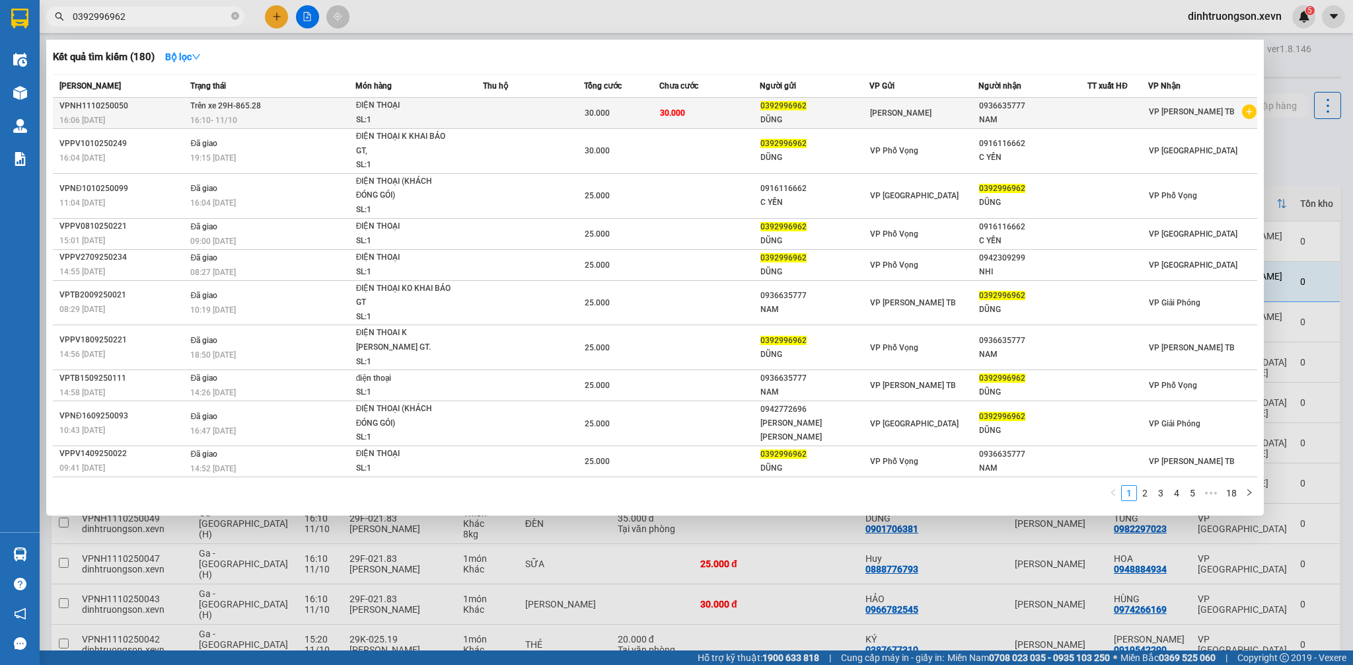
click at [405, 114] on div "SL: 1" at bounding box center [405, 120] width 99 height 15
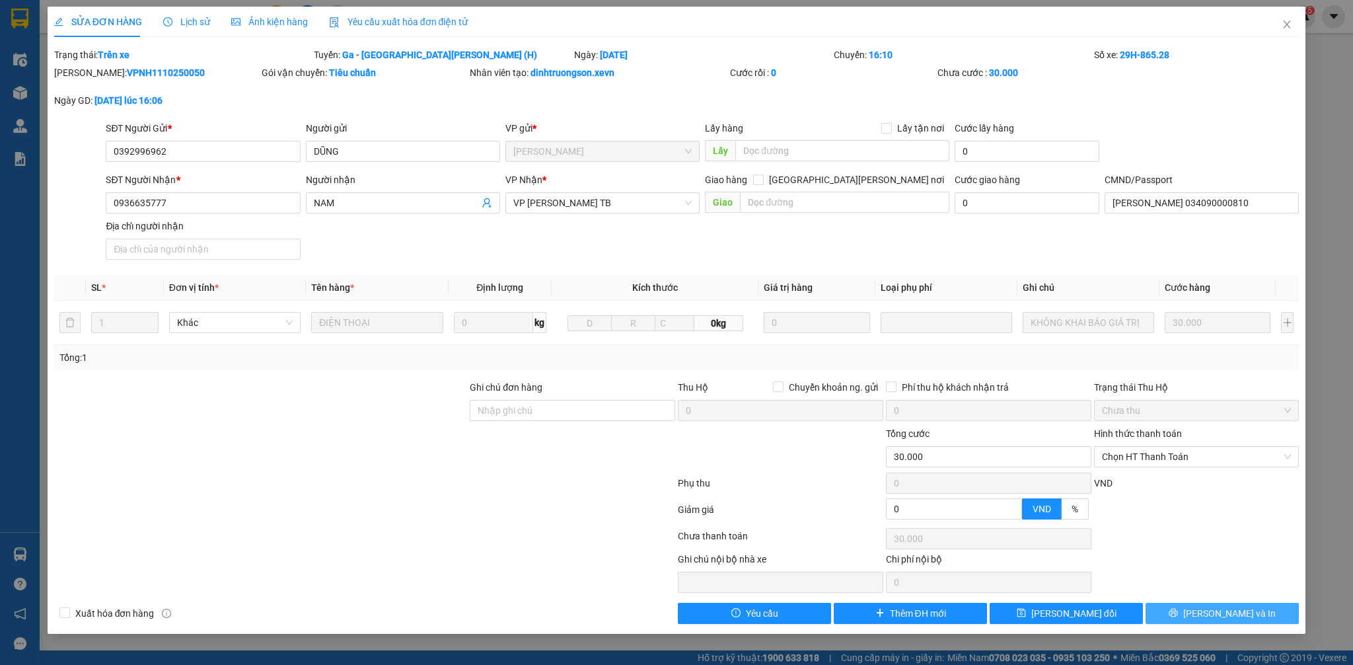
click at [1227, 608] on span "[PERSON_NAME] và In" at bounding box center [1229, 613] width 92 height 15
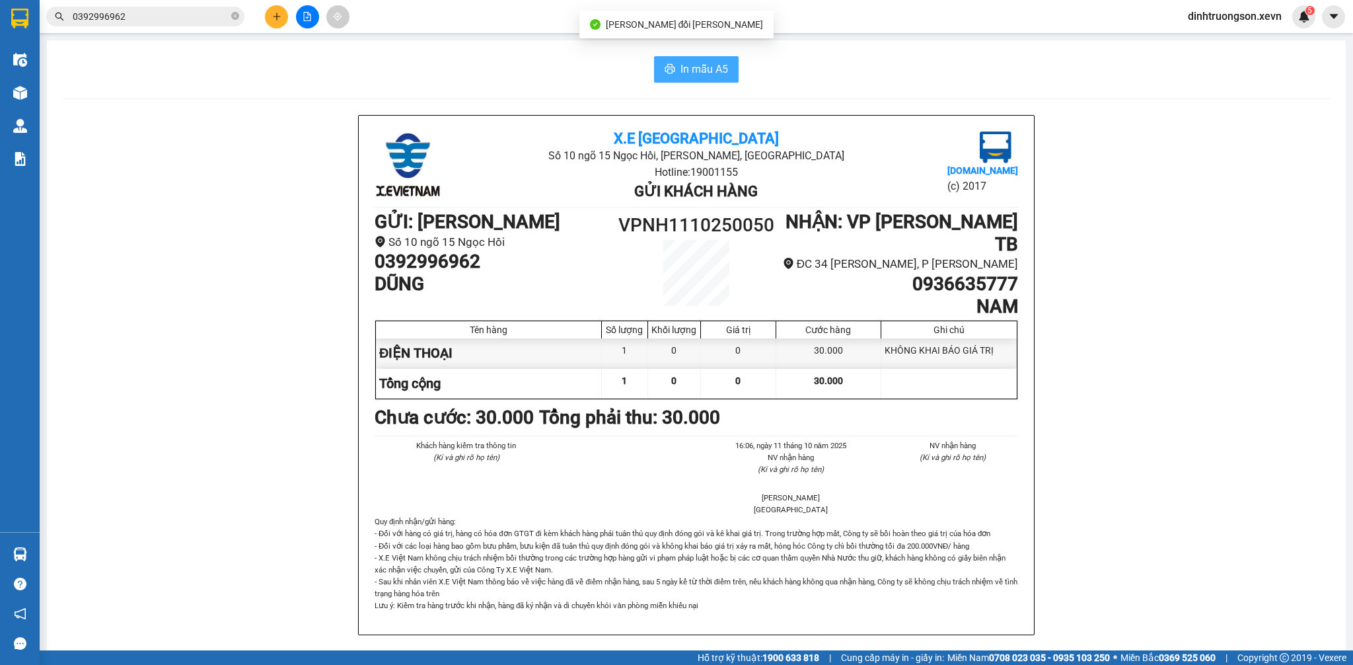
click at [690, 61] on span "In mẫu A5" at bounding box center [704, 69] width 48 height 17
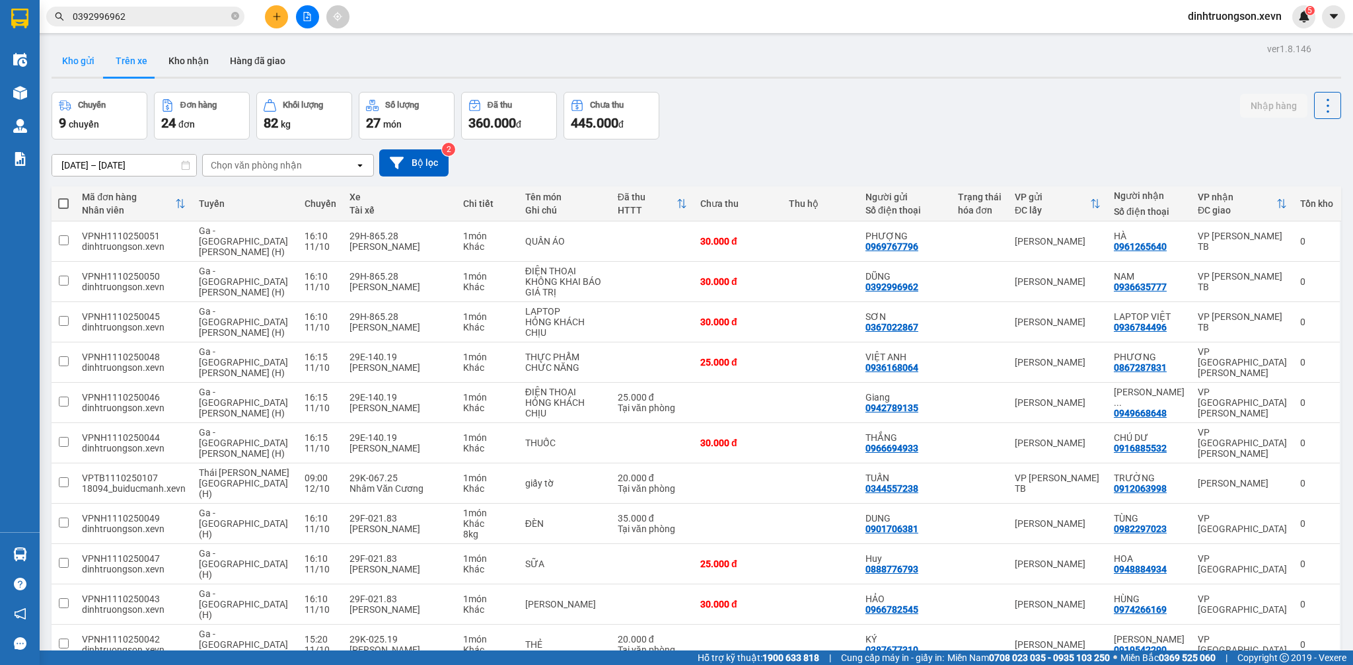
click at [70, 57] on button "Kho gửi" at bounding box center [79, 61] width 54 height 32
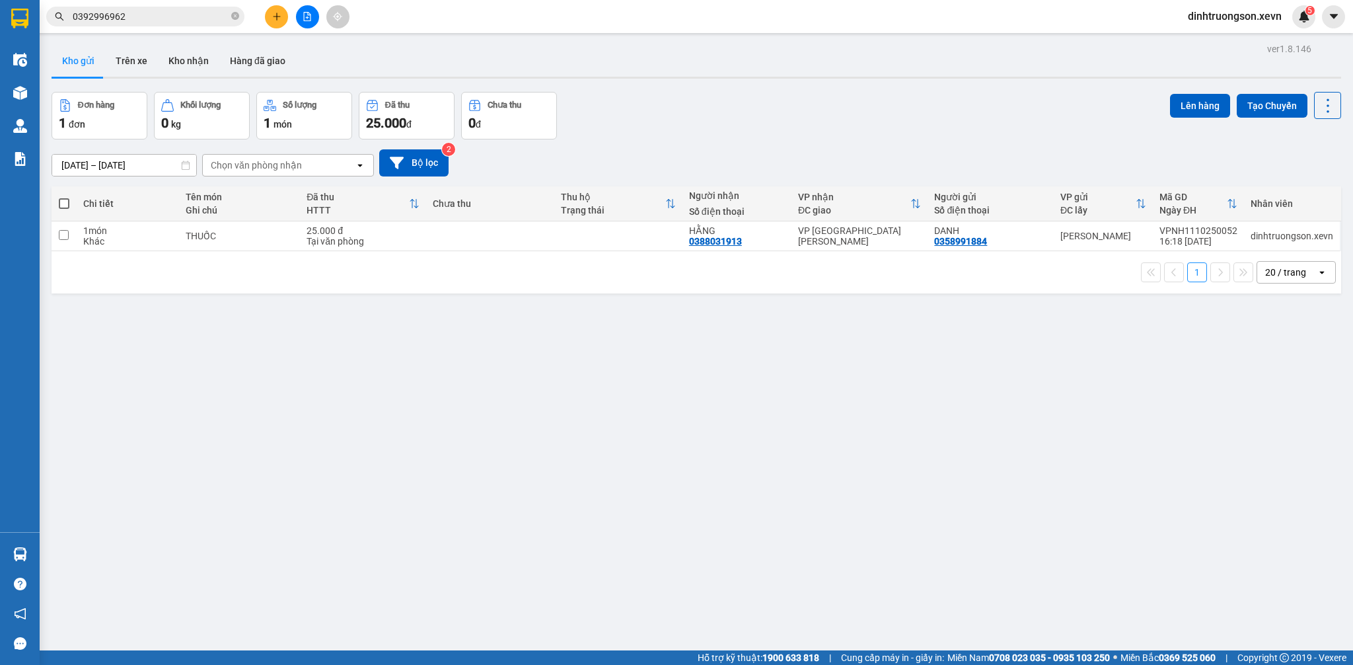
click at [157, 13] on input "0392996962" at bounding box center [151, 16] width 156 height 15
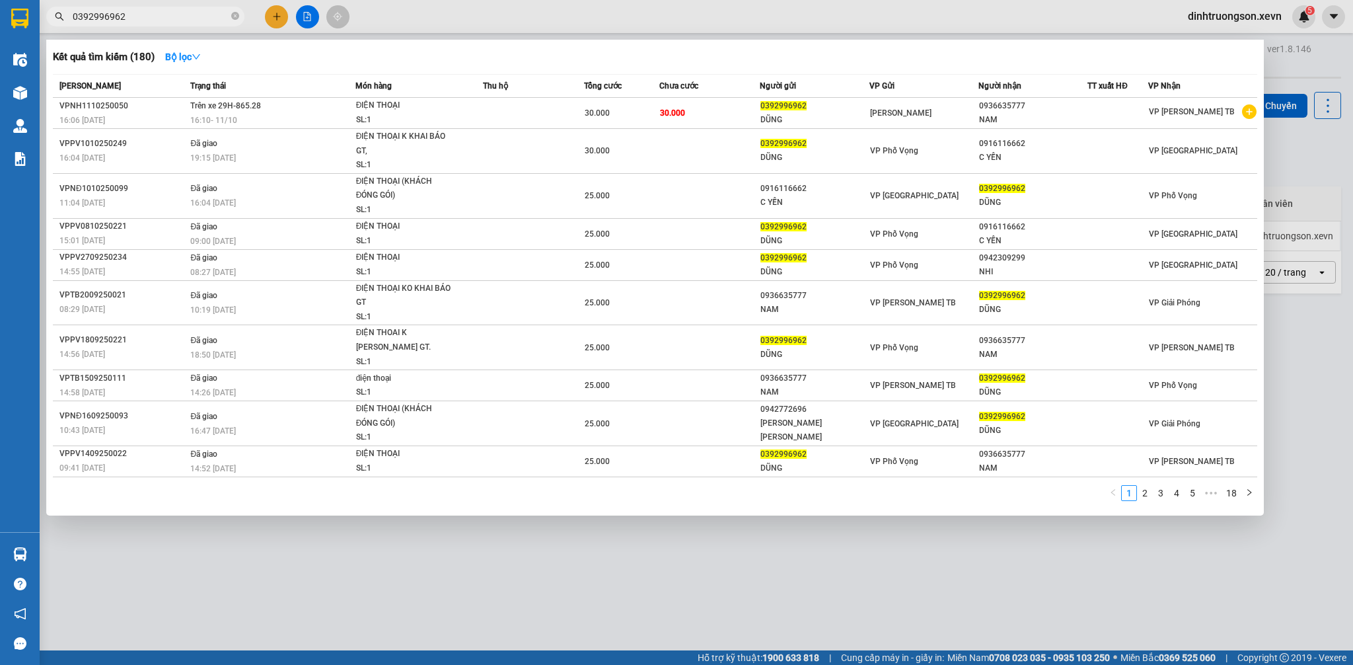
click at [157, 13] on input "0392996962" at bounding box center [151, 16] width 156 height 15
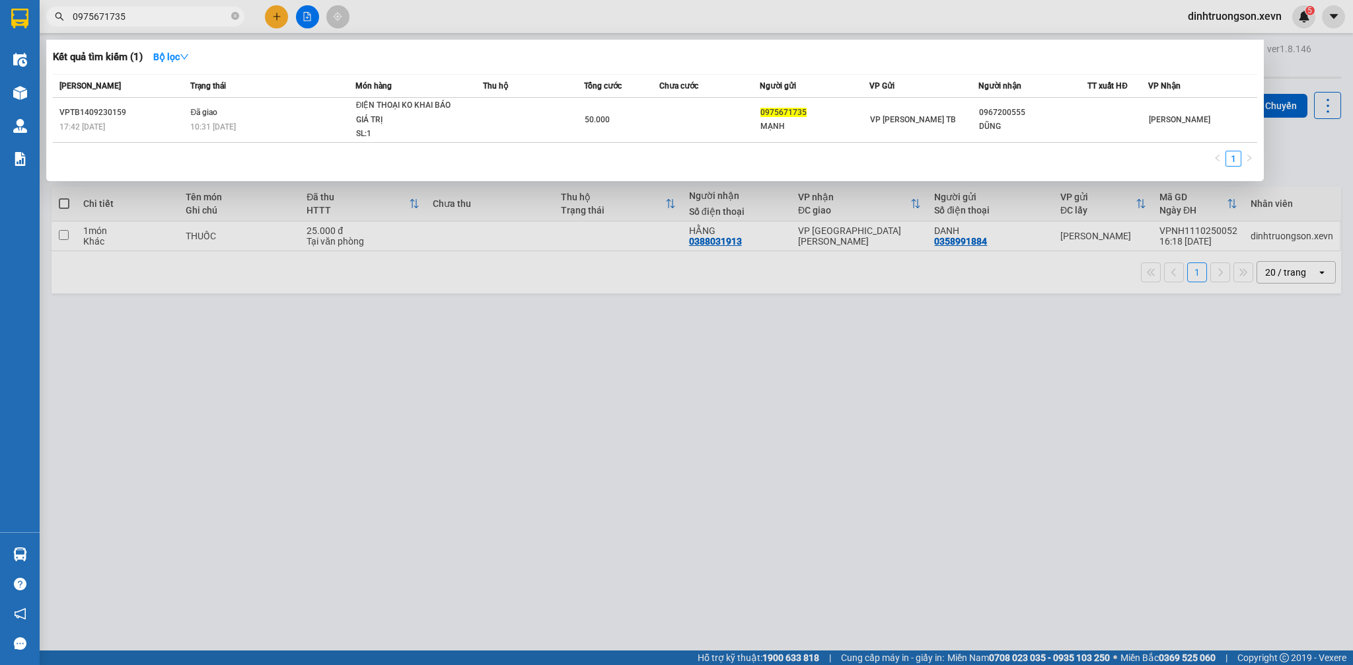
click at [176, 19] on input "0975671735" at bounding box center [151, 16] width 156 height 15
click at [283, 16] on div at bounding box center [676, 332] width 1353 height 665
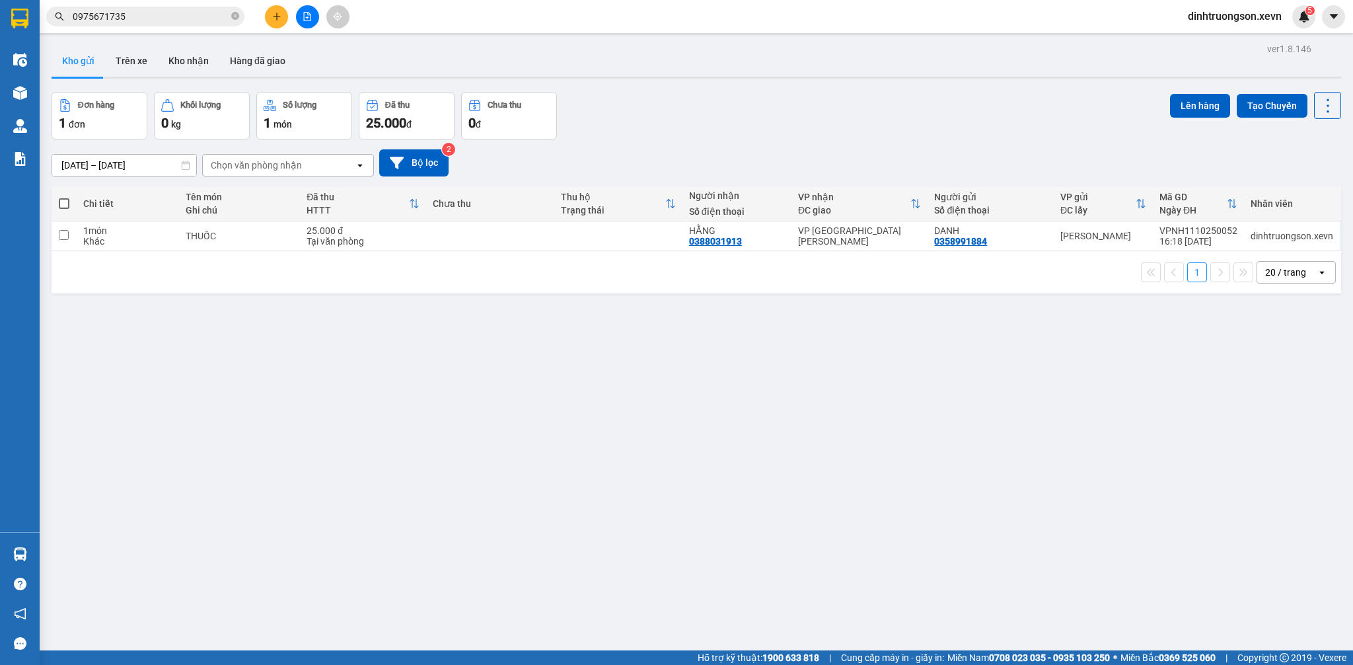
click at [279, 16] on icon "plus" at bounding box center [276, 16] width 7 height 1
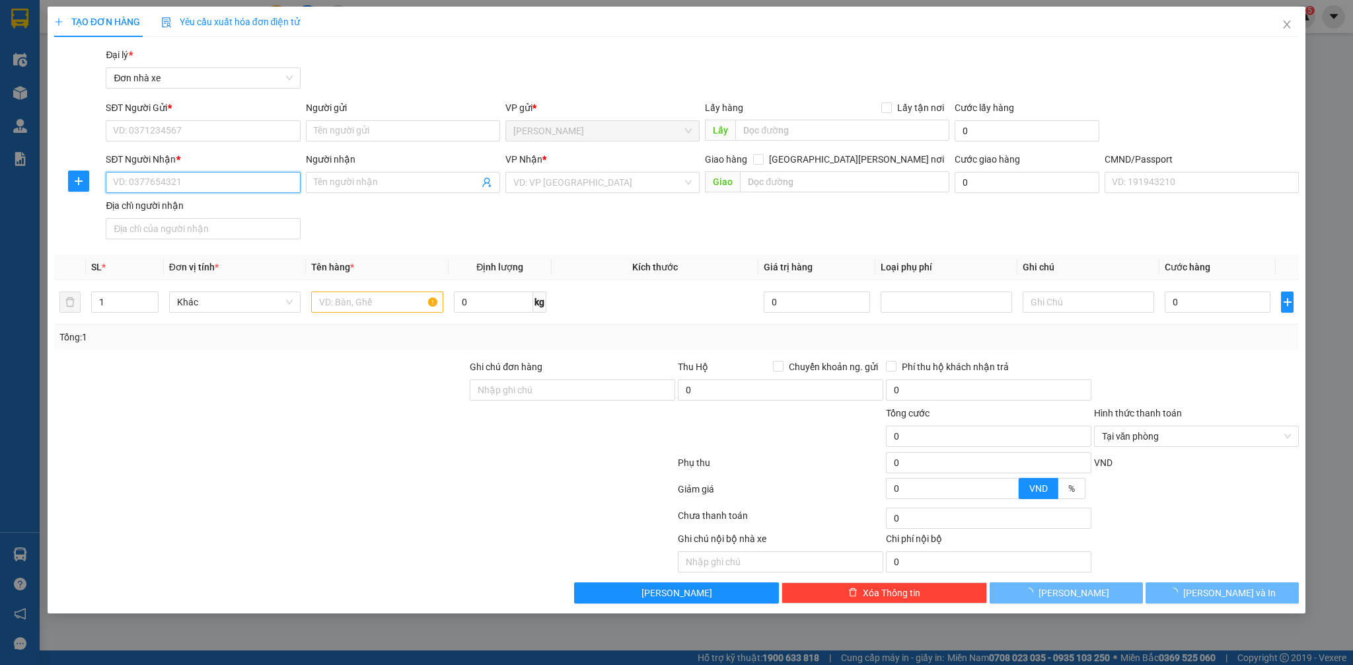
click at [202, 186] on input "SĐT Người Nhận *" at bounding box center [203, 182] width 194 height 21
paste input "0975671735"
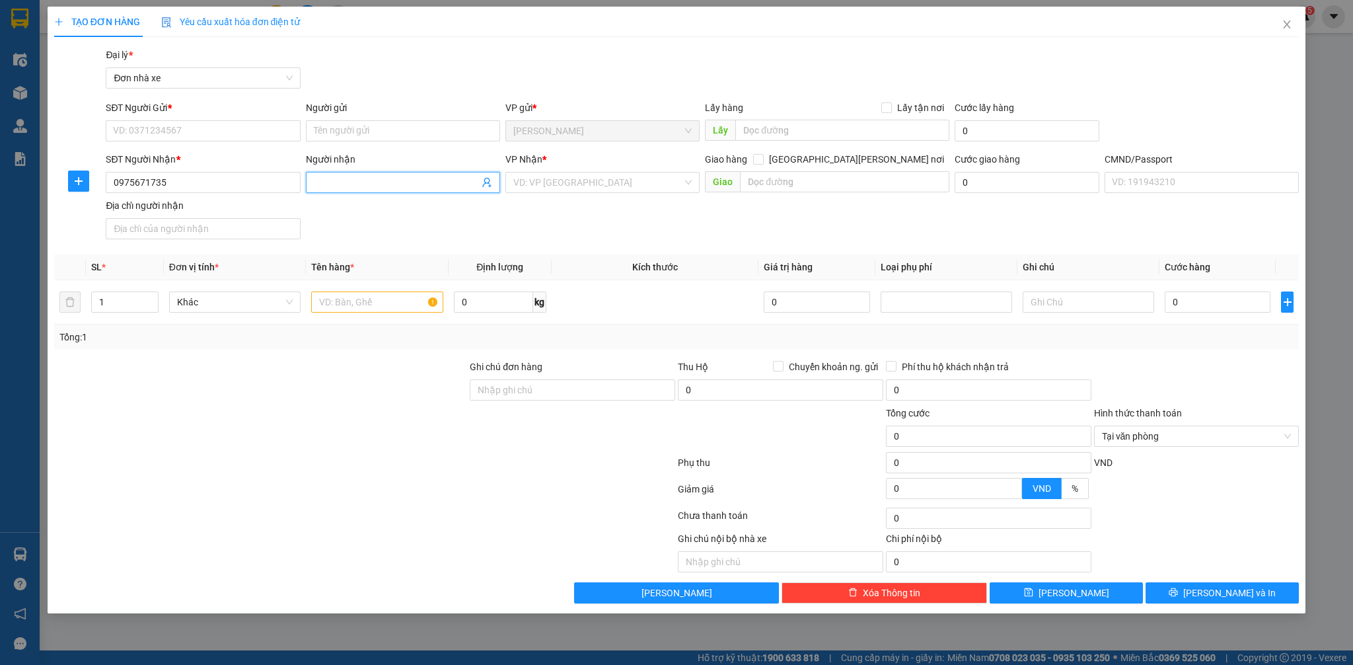
click at [377, 188] on input "Người nhận" at bounding box center [396, 182] width 165 height 15
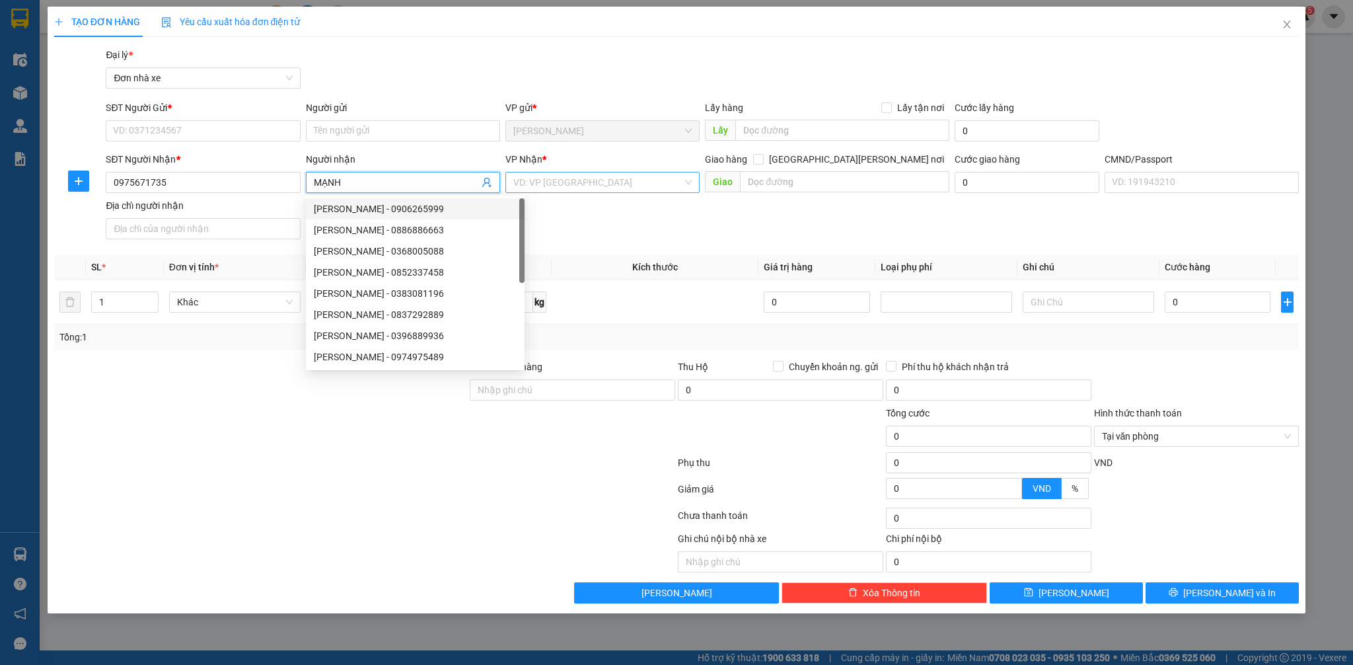
click at [571, 182] on input "search" at bounding box center [597, 182] width 169 height 20
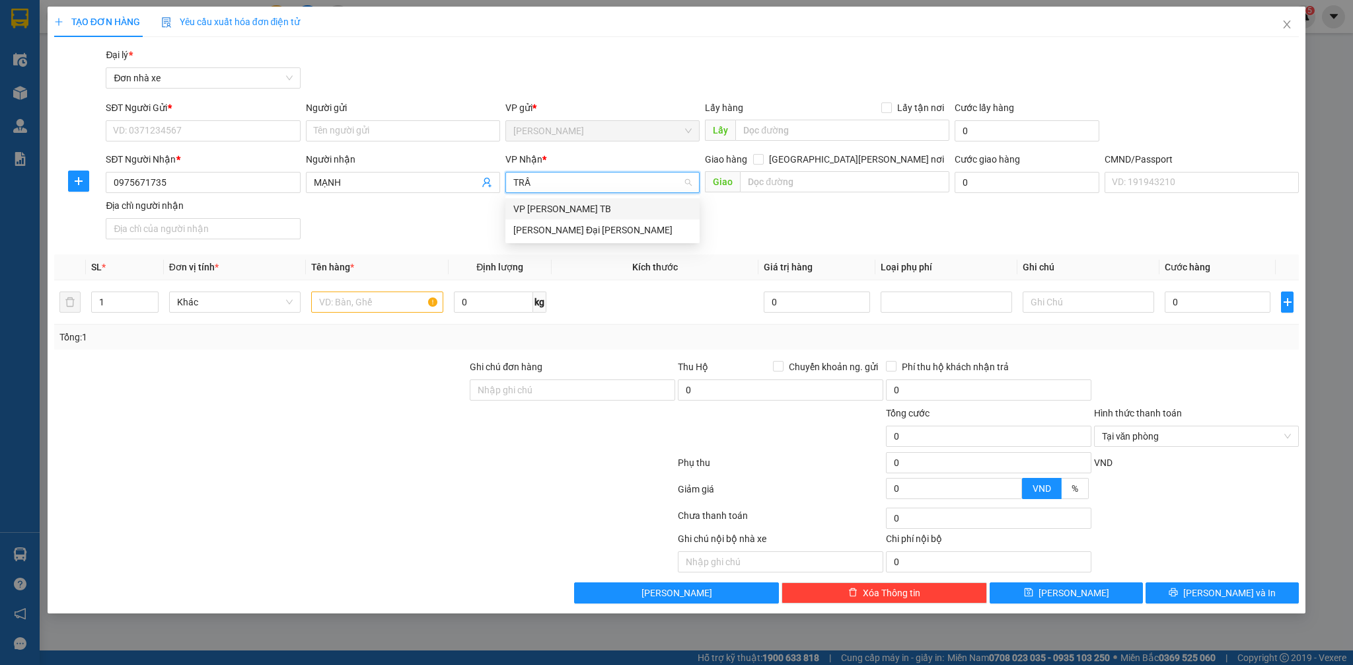
click at [563, 209] on div "VP [PERSON_NAME] TB" at bounding box center [602, 208] width 178 height 15
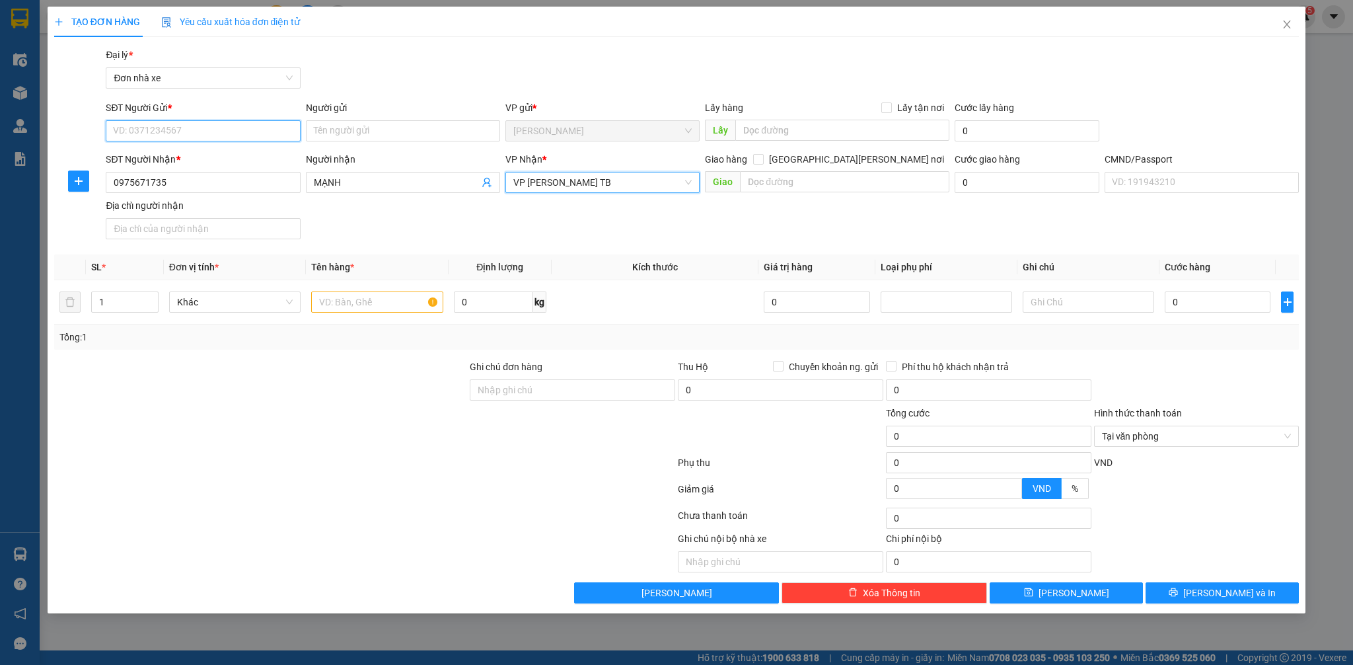
click at [223, 131] on input "SĐT Người Gửi *" at bounding box center [203, 130] width 194 height 21
click at [377, 129] on input "Người gửi" at bounding box center [403, 130] width 194 height 21
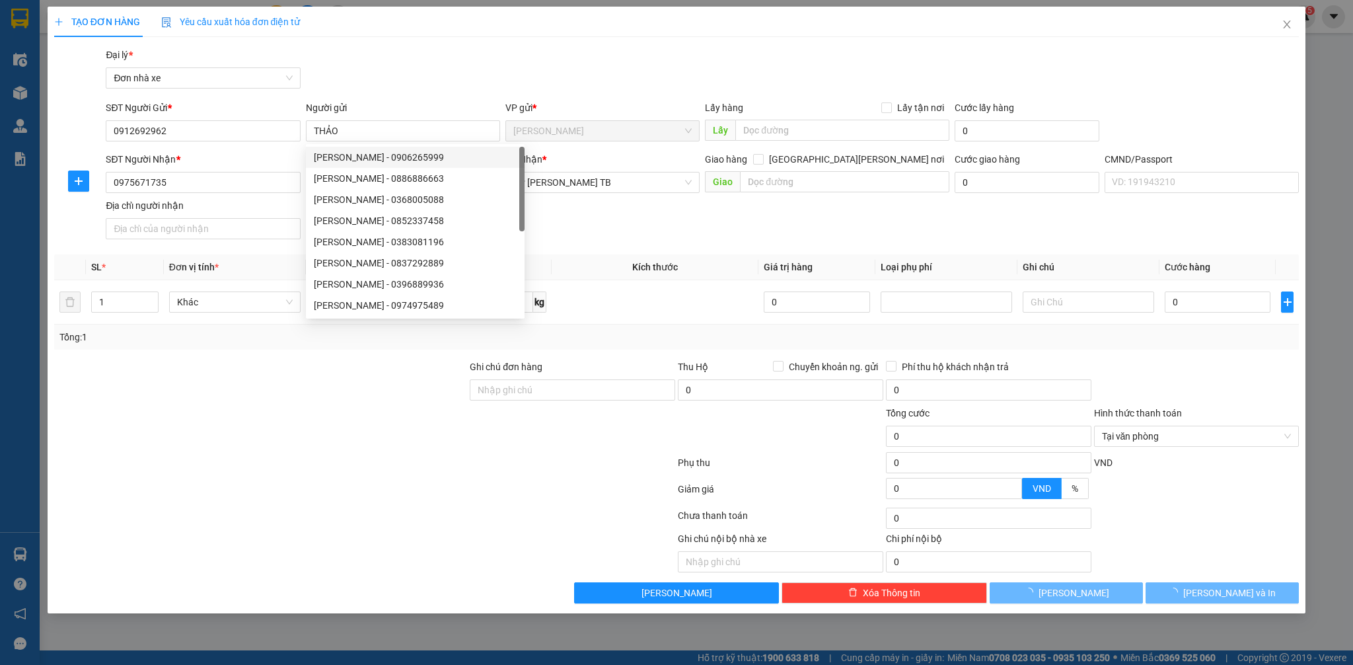
drag, startPoint x: 296, startPoint y: 507, endPoint x: 305, endPoint y: 505, distance: 9.5
click at [305, 505] on div at bounding box center [365, 518] width 624 height 26
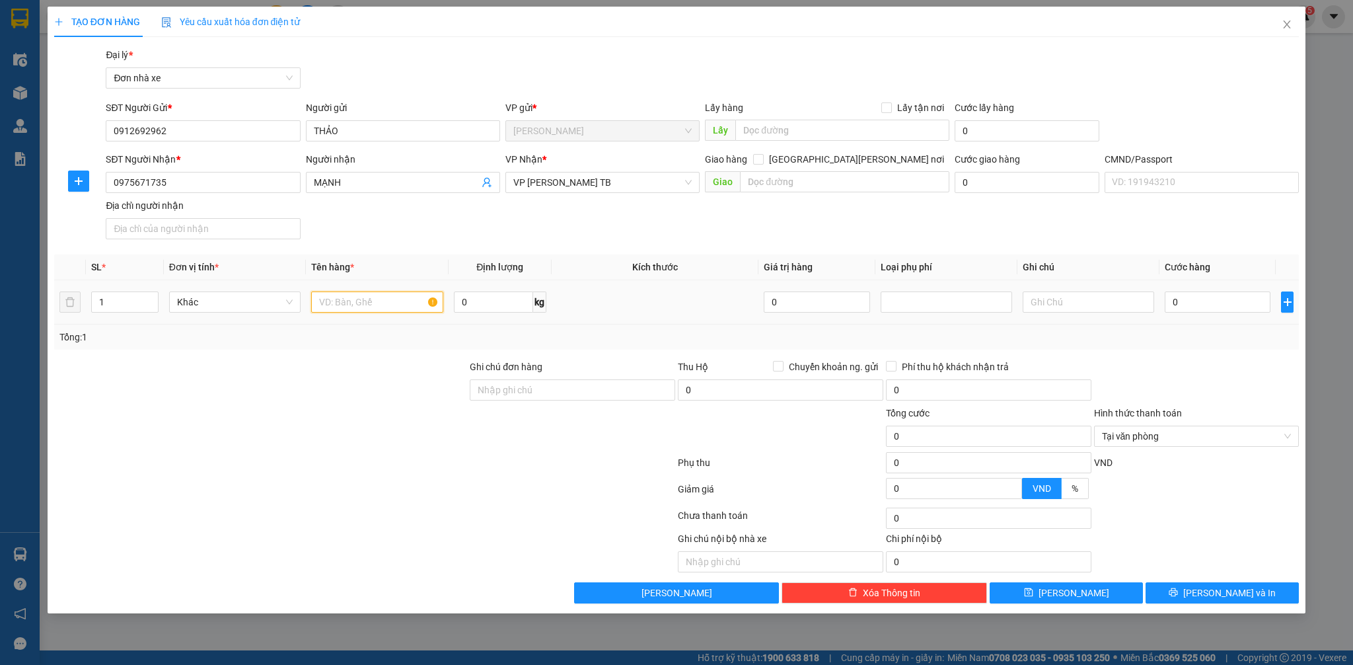
click at [359, 310] on input "text" at bounding box center [376, 301] width 131 height 21
click at [1219, 301] on input "0" at bounding box center [1218, 301] width 106 height 21
click at [124, 303] on input "1" at bounding box center [124, 302] width 65 height 20
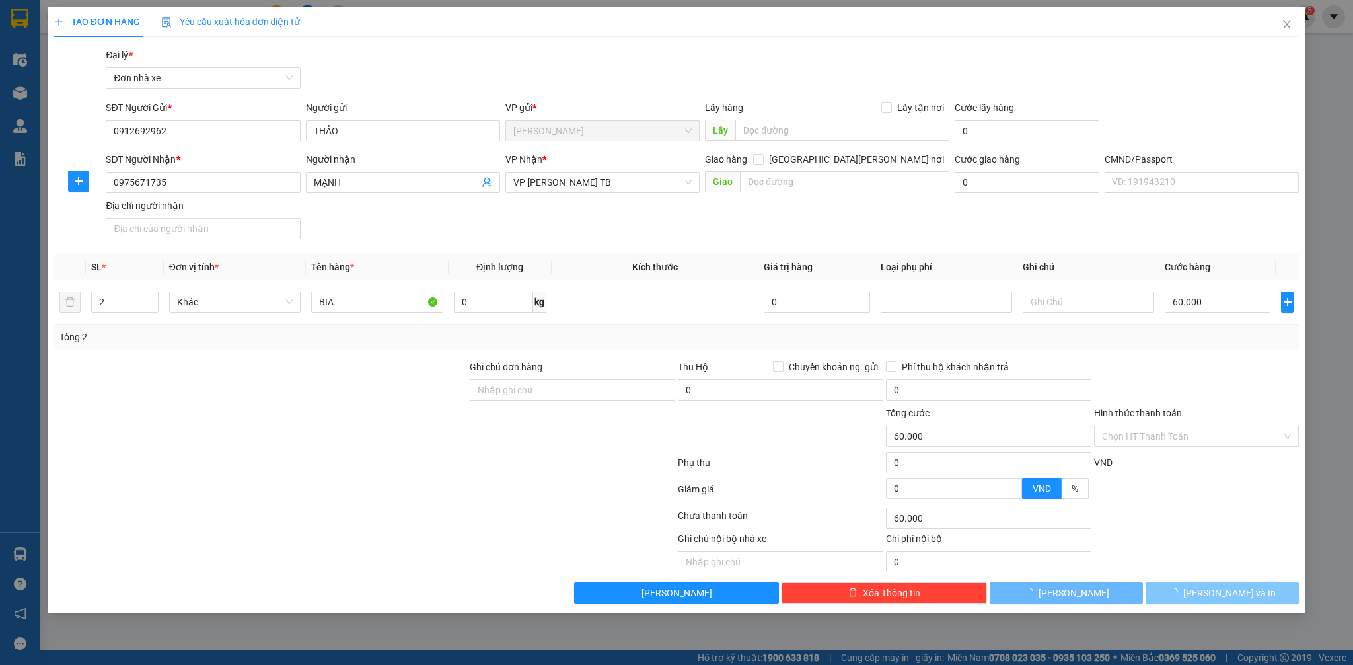
click at [1235, 602] on button "[PERSON_NAME] và In" at bounding box center [1221, 592] width 153 height 21
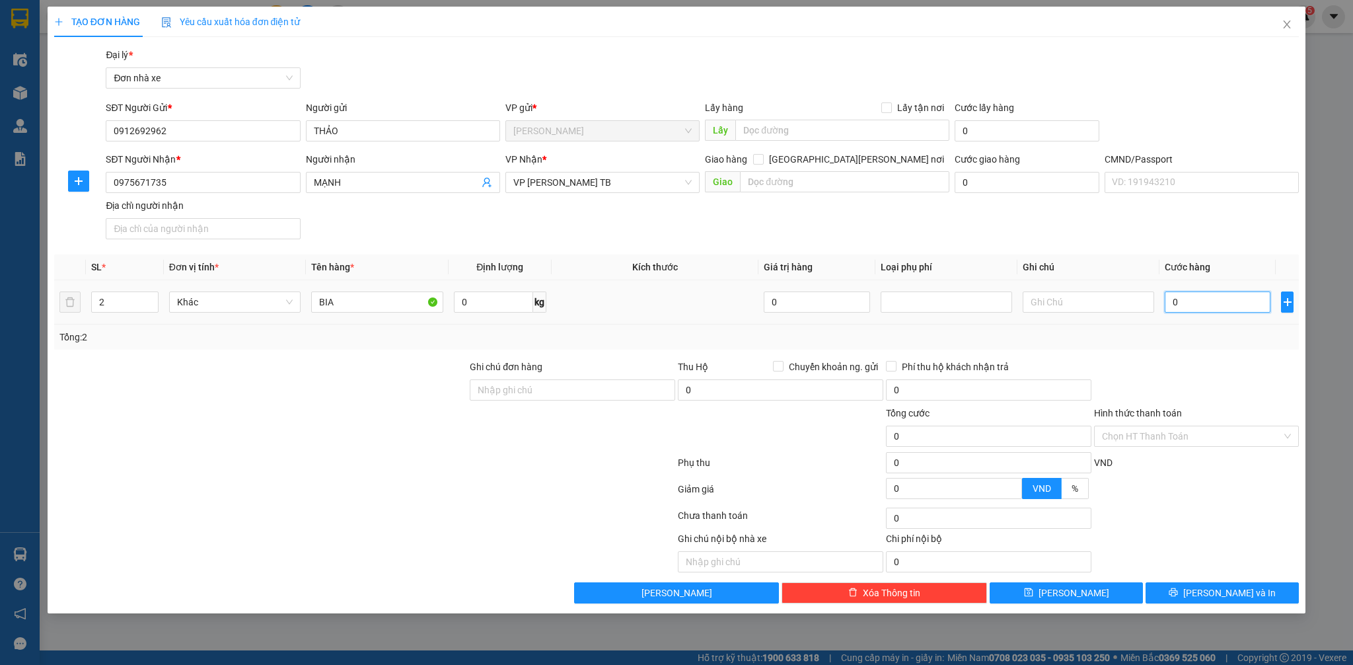
click at [1187, 297] on input "0" at bounding box center [1218, 301] width 106 height 21
click at [1213, 602] on button "[PERSON_NAME] và In" at bounding box center [1221, 592] width 153 height 21
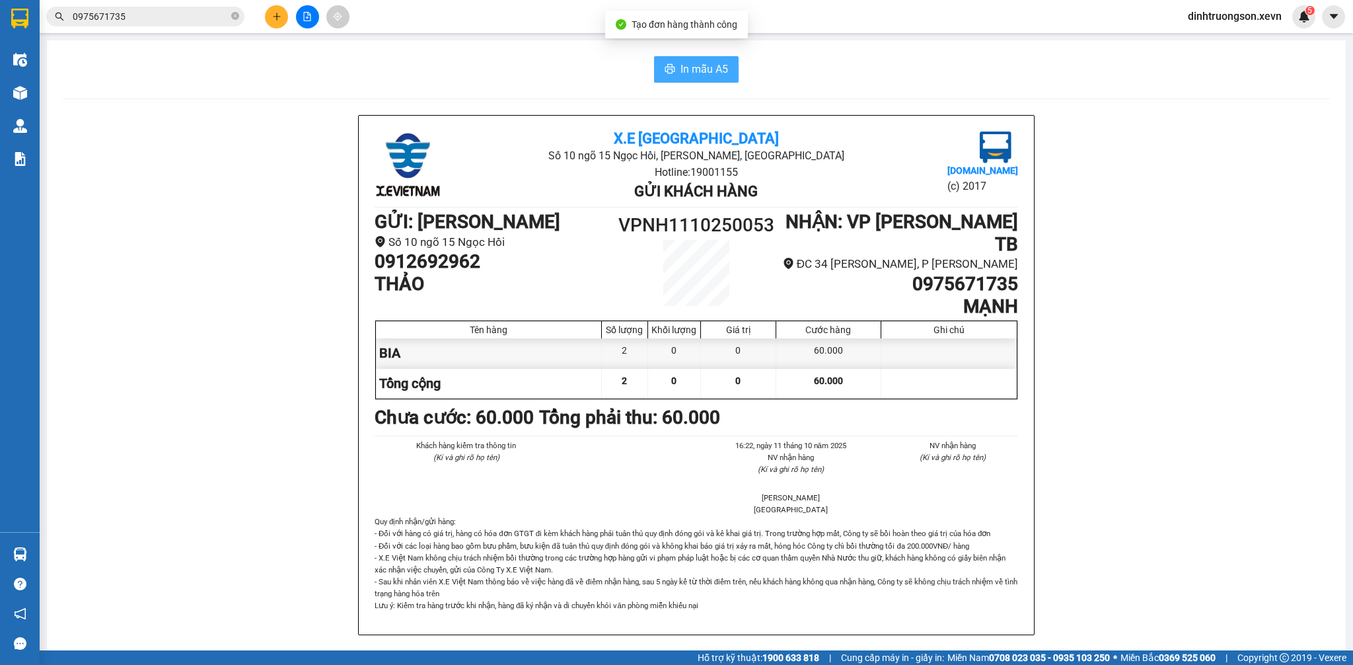
click at [684, 78] on button "In mẫu A5" at bounding box center [696, 69] width 85 height 26
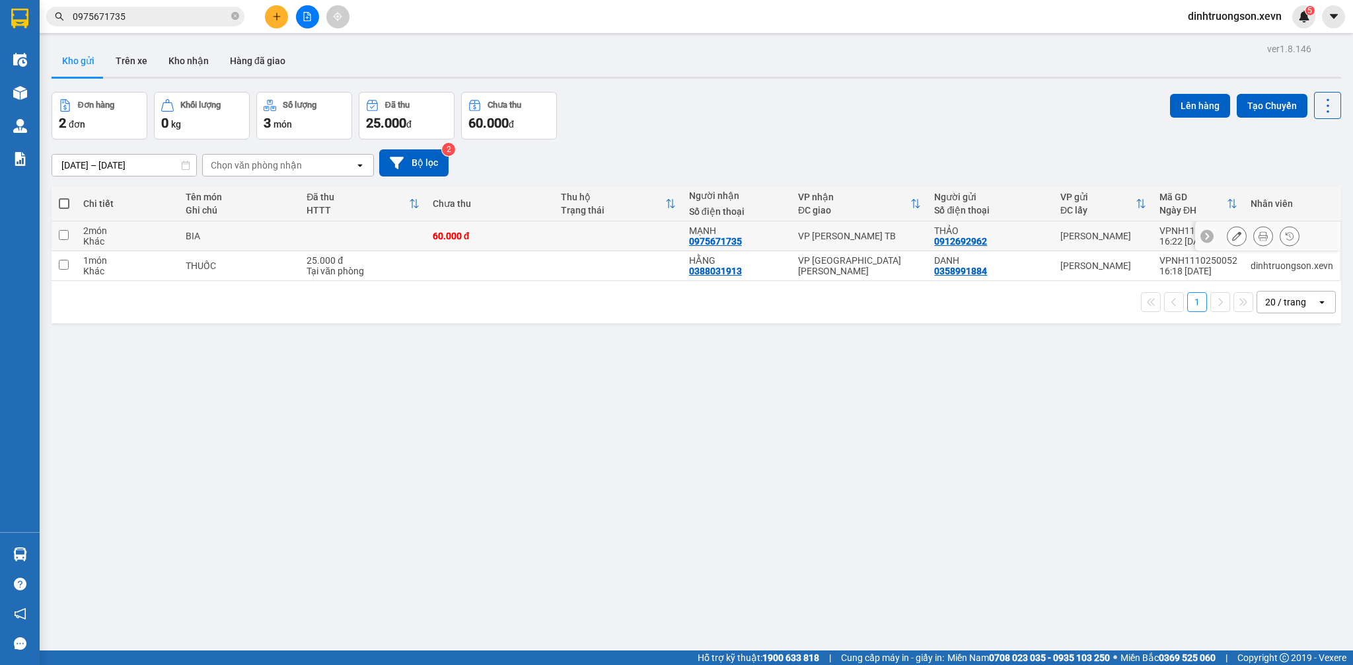
drag, startPoint x: 307, startPoint y: 241, endPoint x: 369, endPoint y: 246, distance: 62.3
click at [312, 244] on td at bounding box center [363, 236] width 126 height 30
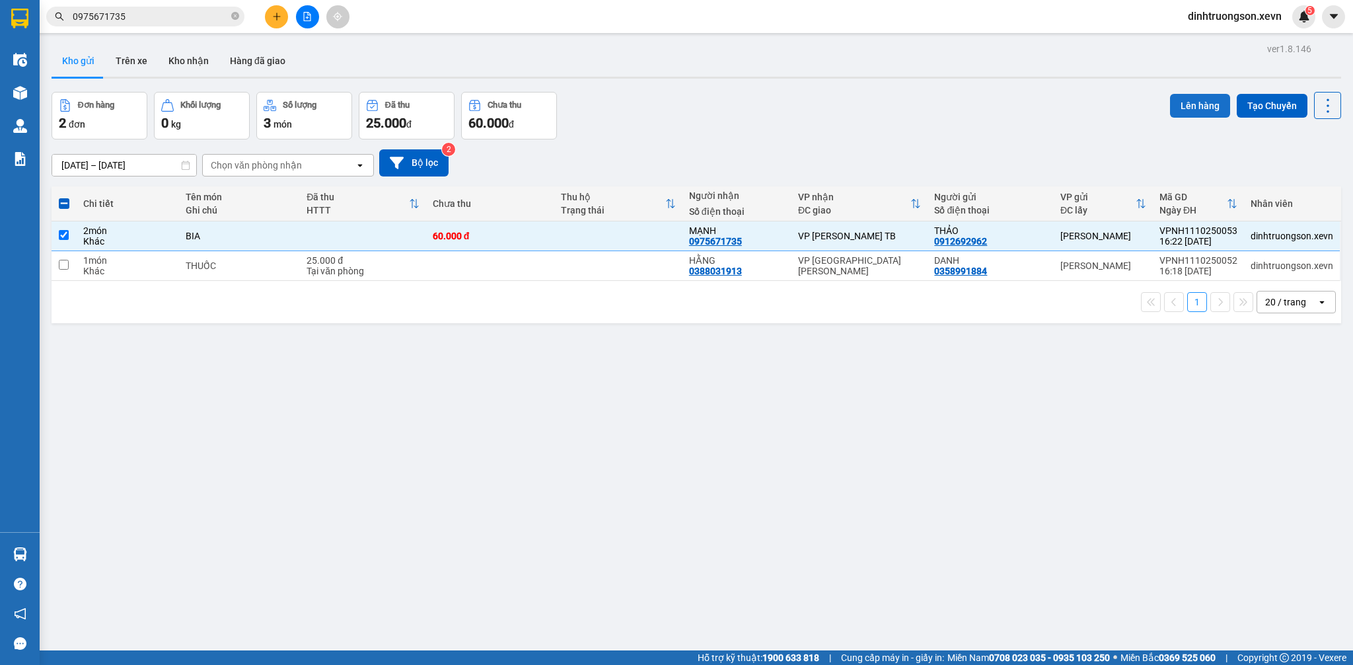
click at [1178, 109] on button "Lên hàng" at bounding box center [1200, 106] width 60 height 24
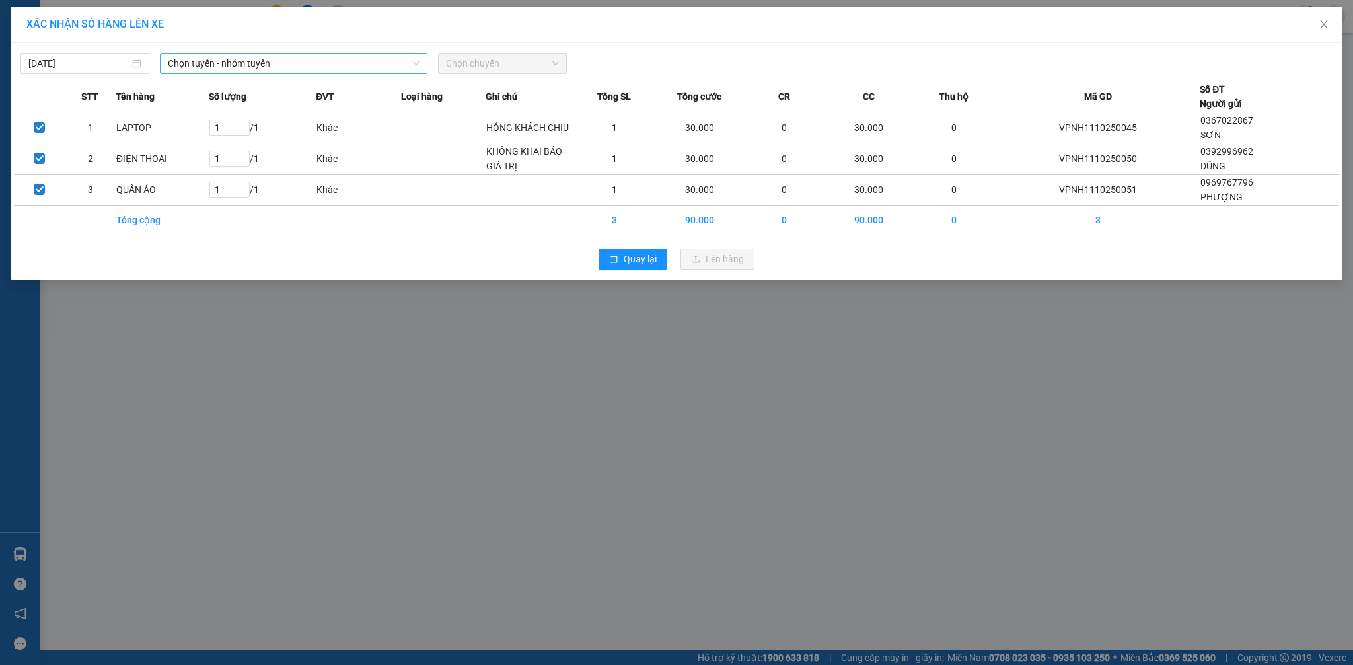
drag, startPoint x: 281, startPoint y: 65, endPoint x: 268, endPoint y: 73, distance: 14.8
click at [279, 66] on span "Chọn tuyến - nhóm tuyến" at bounding box center [294, 64] width 252 height 20
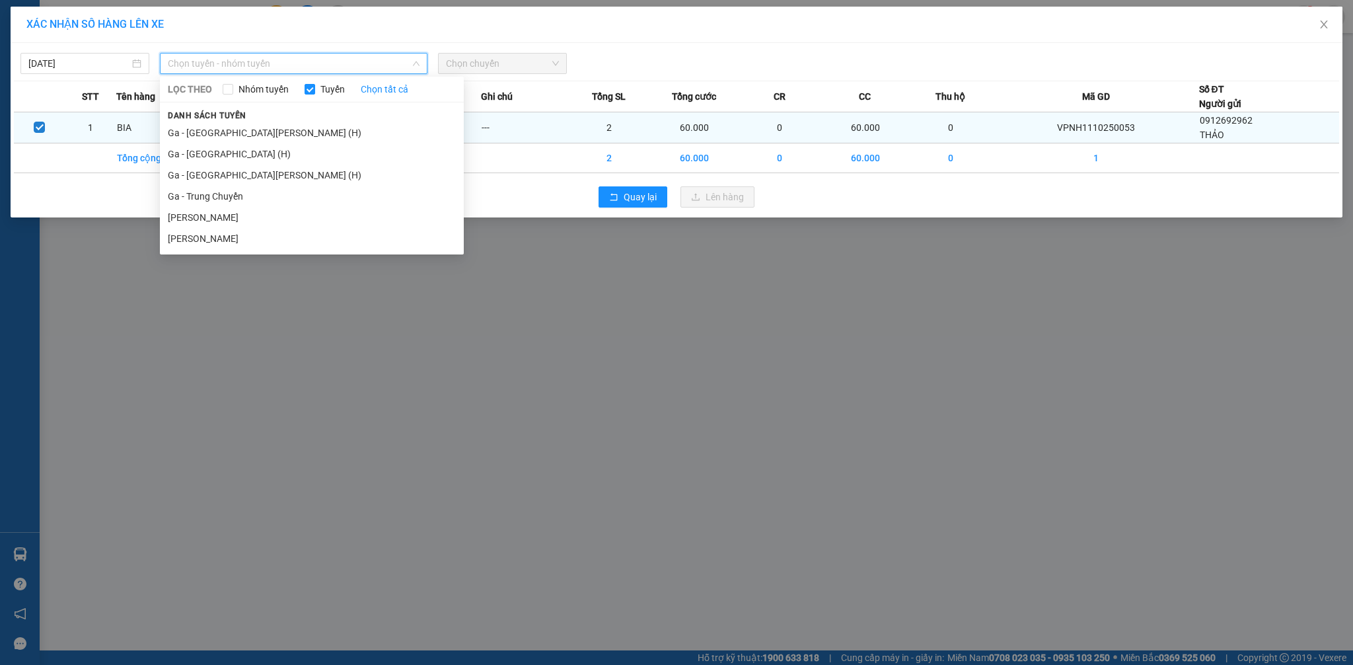
click at [251, 133] on li "Ga - [GEOGRAPHIC_DATA][PERSON_NAME] (H)" at bounding box center [312, 132] width 304 height 21
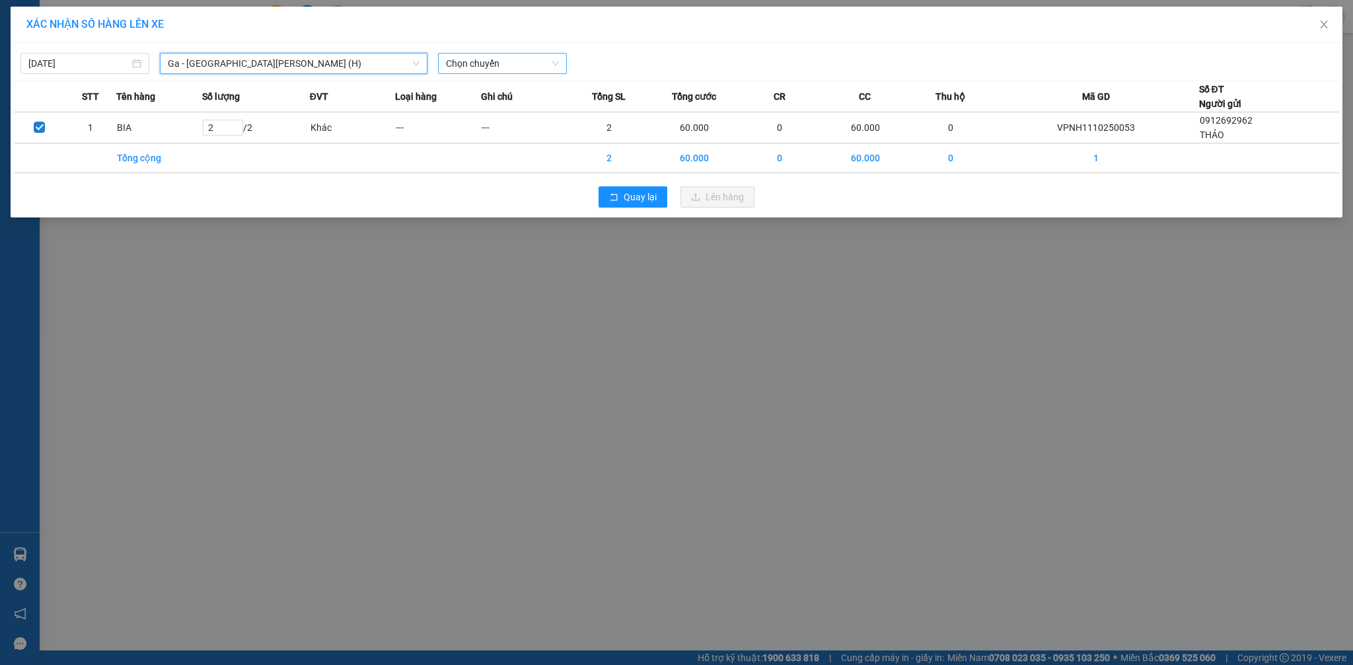
click at [516, 77] on body "Kết quả [PERSON_NAME] ( 1 ) Bộ lọc Mã ĐH Trạng thái Món hàng Thu hộ [PERSON_NAM…" at bounding box center [676, 332] width 1353 height 665
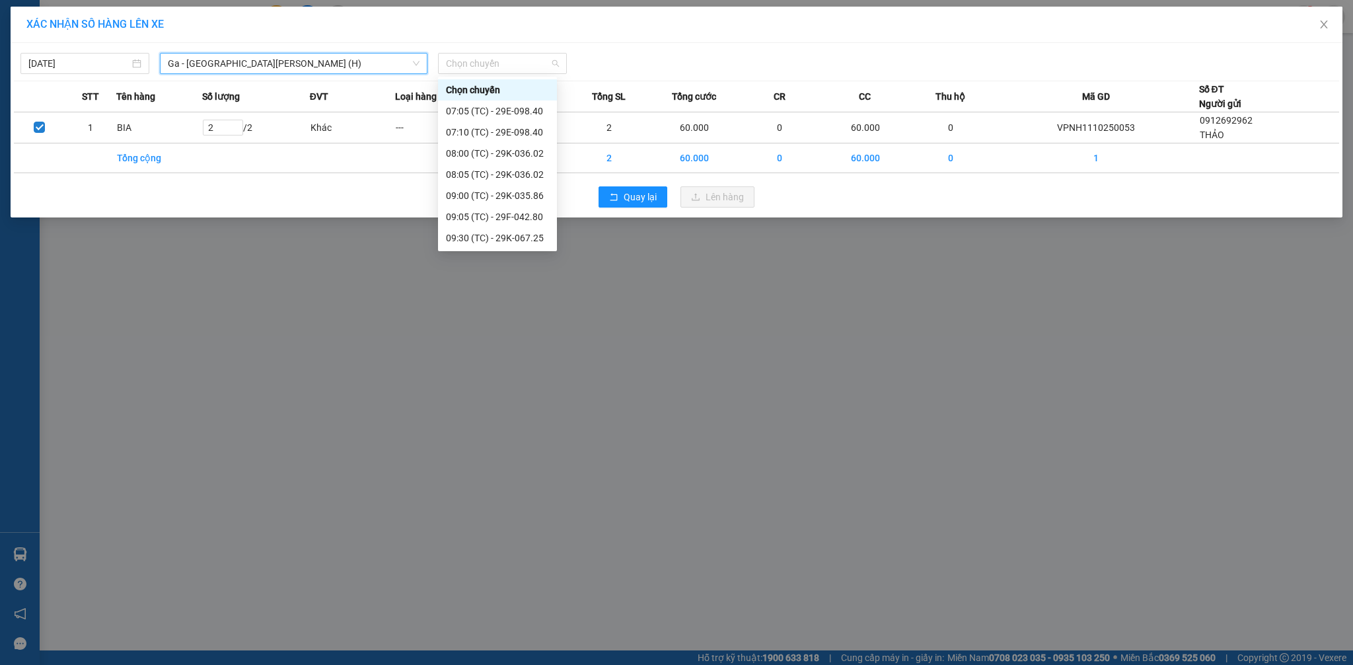
drag, startPoint x: 522, startPoint y: 215, endPoint x: 546, endPoint y: 217, distance: 23.9
click at [525, 590] on div "16:10 (TC) - 29H-865.28" at bounding box center [497, 597] width 103 height 15
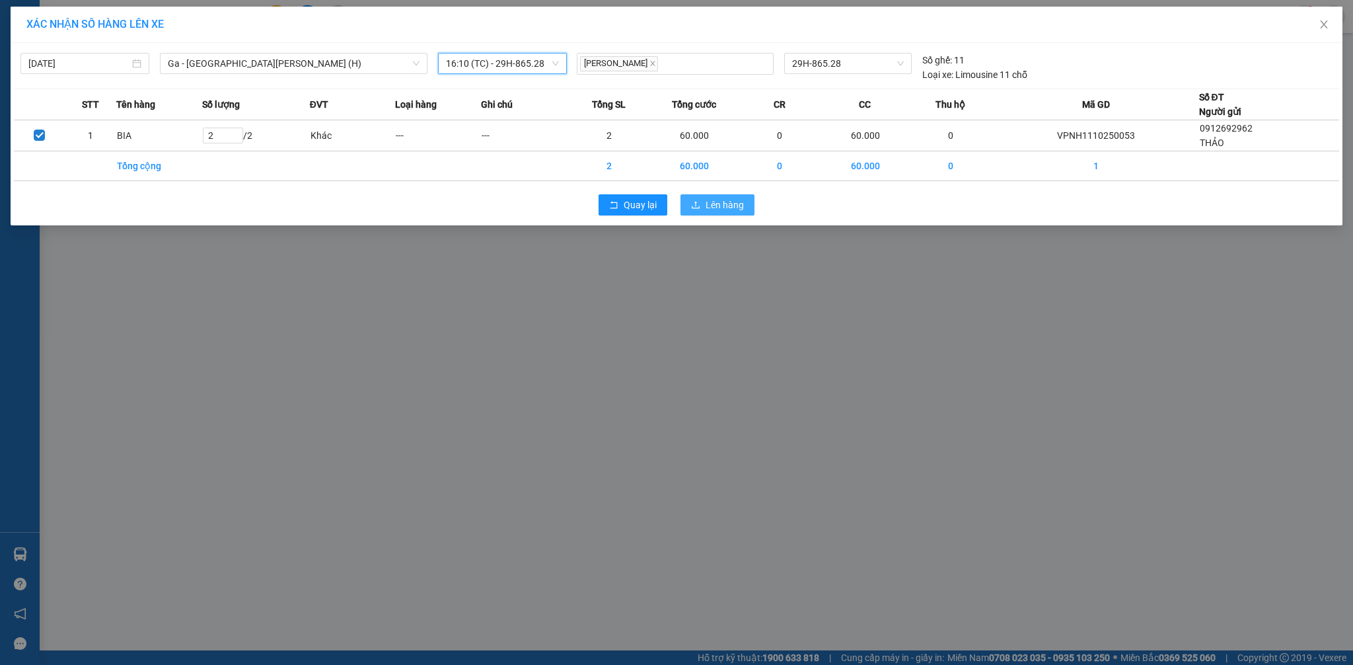
click at [735, 202] on span "Lên hàng" at bounding box center [725, 205] width 38 height 15
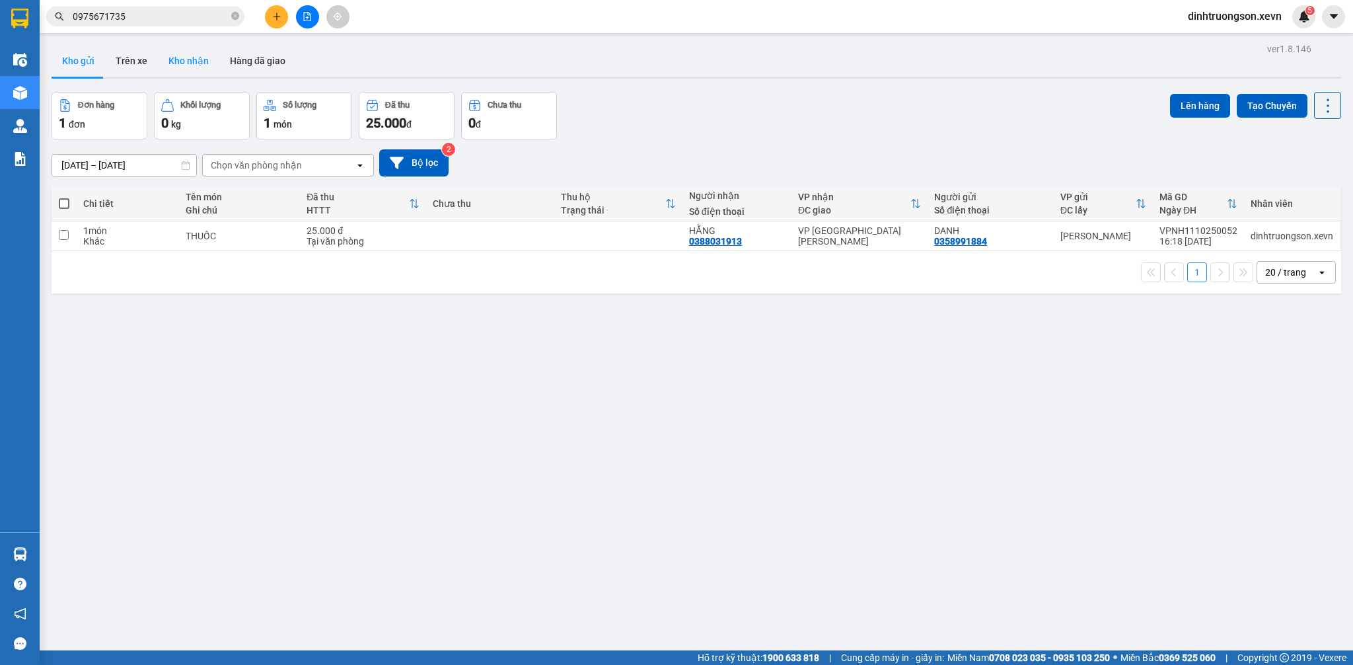
click at [176, 65] on button "Kho nhận" at bounding box center [188, 61] width 61 height 32
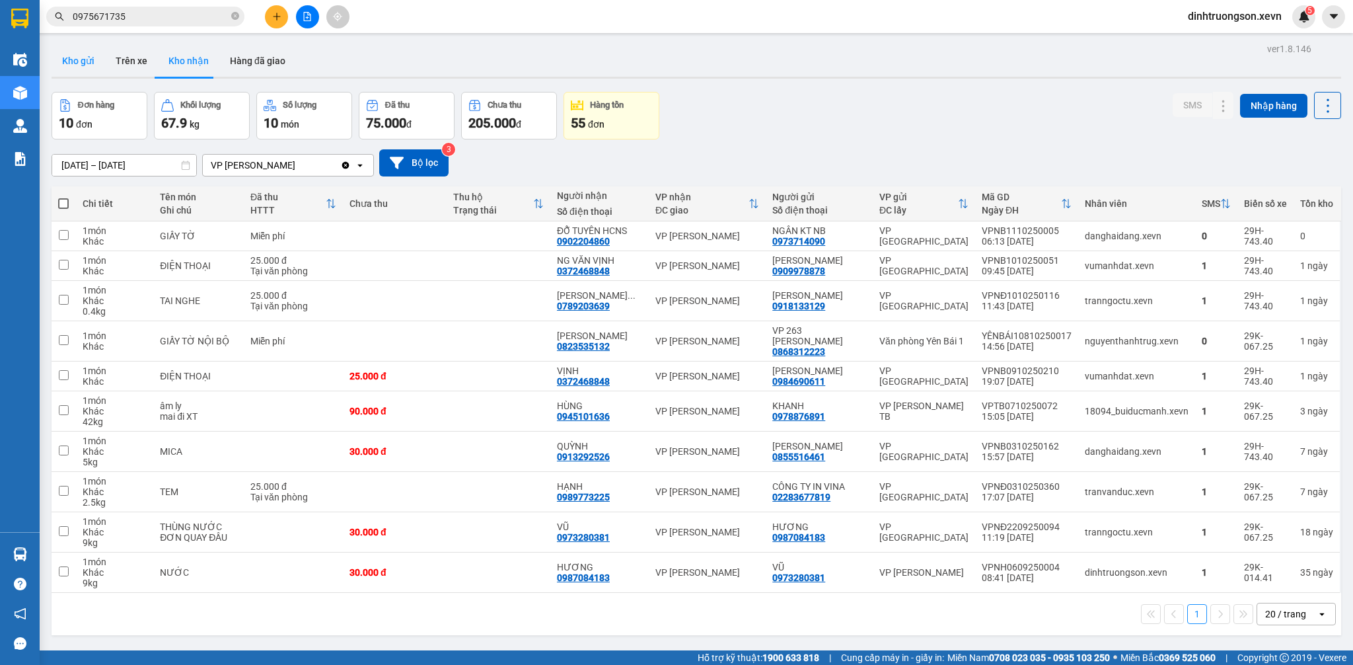
click at [78, 64] on button "Kho gửi" at bounding box center [79, 61] width 54 height 32
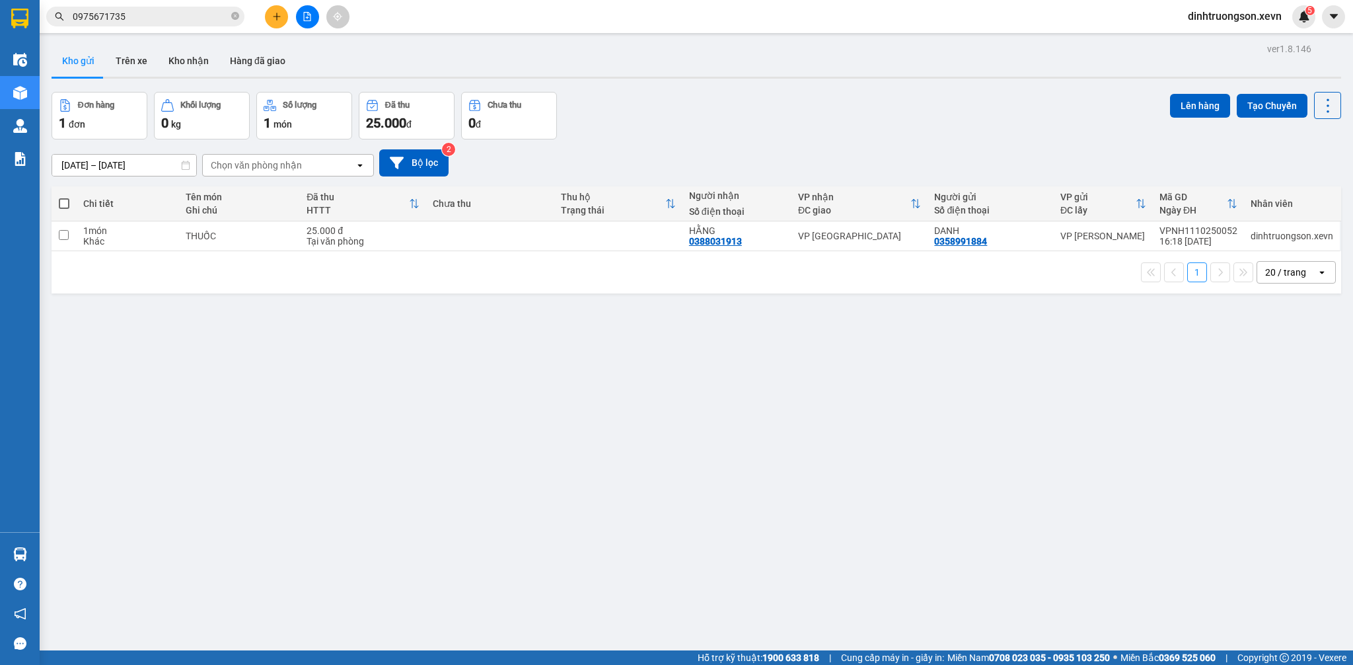
click at [153, 17] on input "0975671735" at bounding box center [151, 16] width 156 height 15
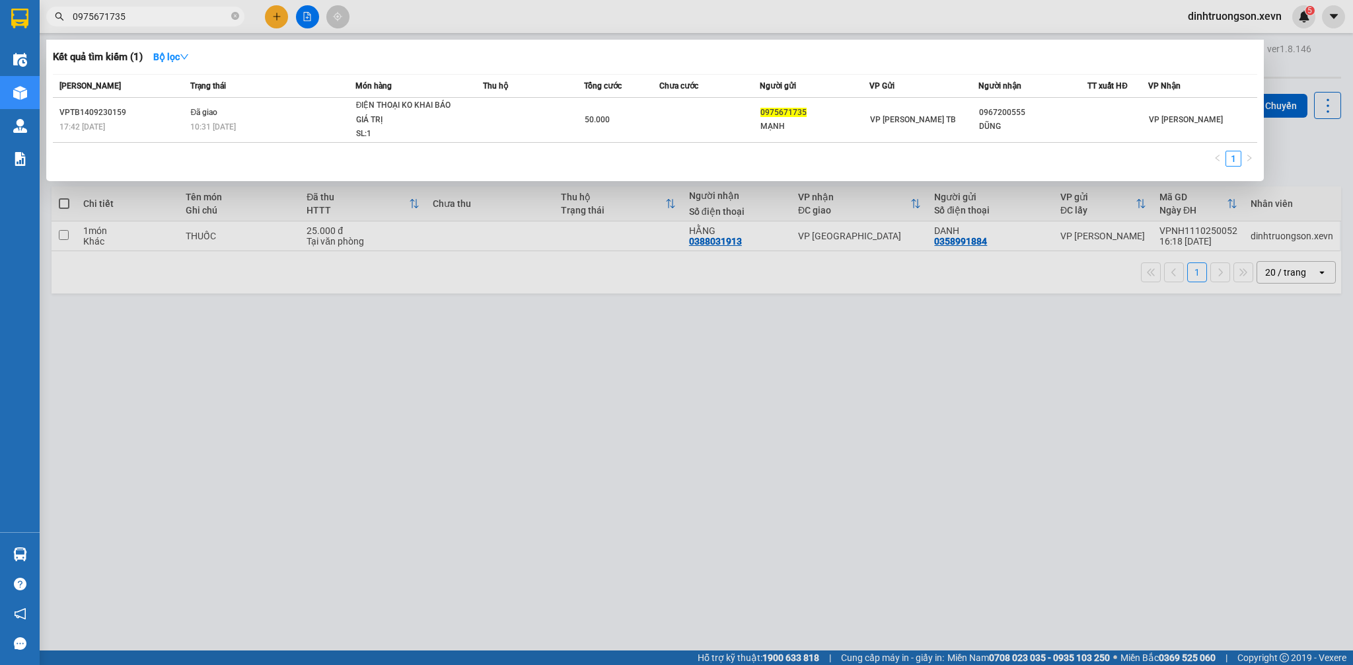
click at [153, 17] on input "0975671735" at bounding box center [151, 16] width 156 height 15
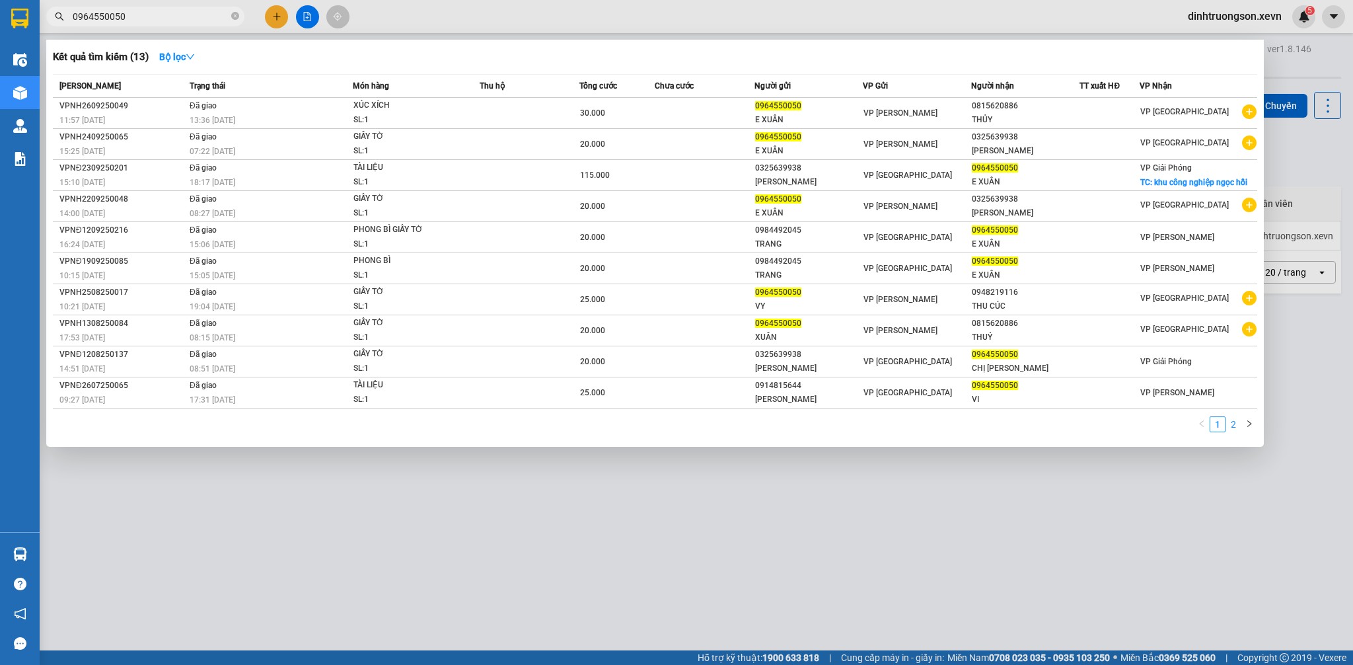
type input "0964550050"
click at [1234, 423] on link "2" at bounding box center [1233, 424] width 15 height 15
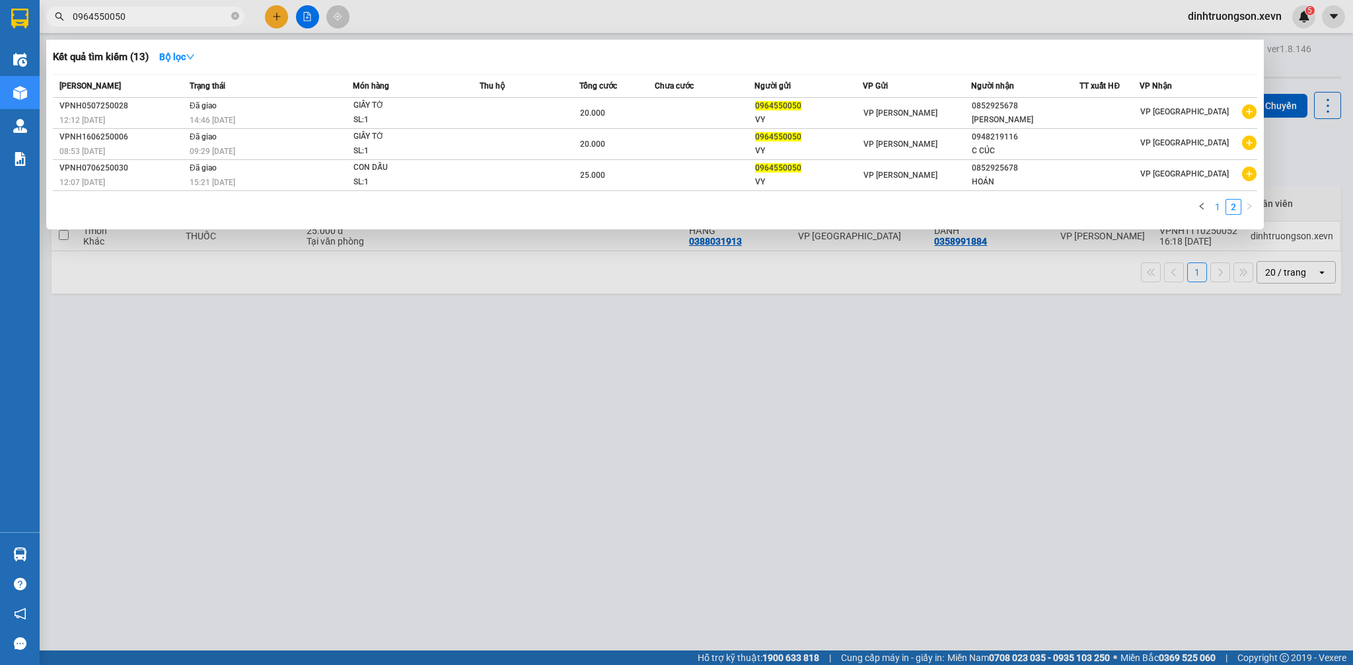
click at [1219, 207] on link "1" at bounding box center [1217, 206] width 15 height 15
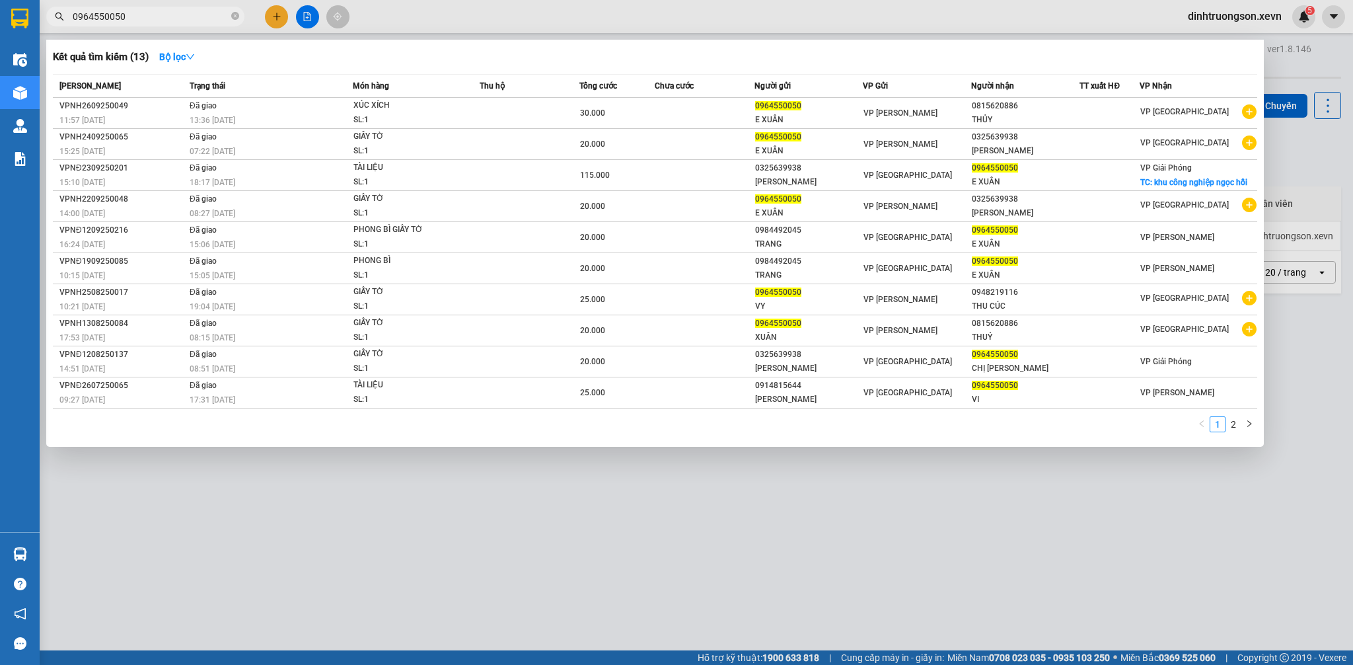
click at [389, 530] on div at bounding box center [676, 332] width 1353 height 665
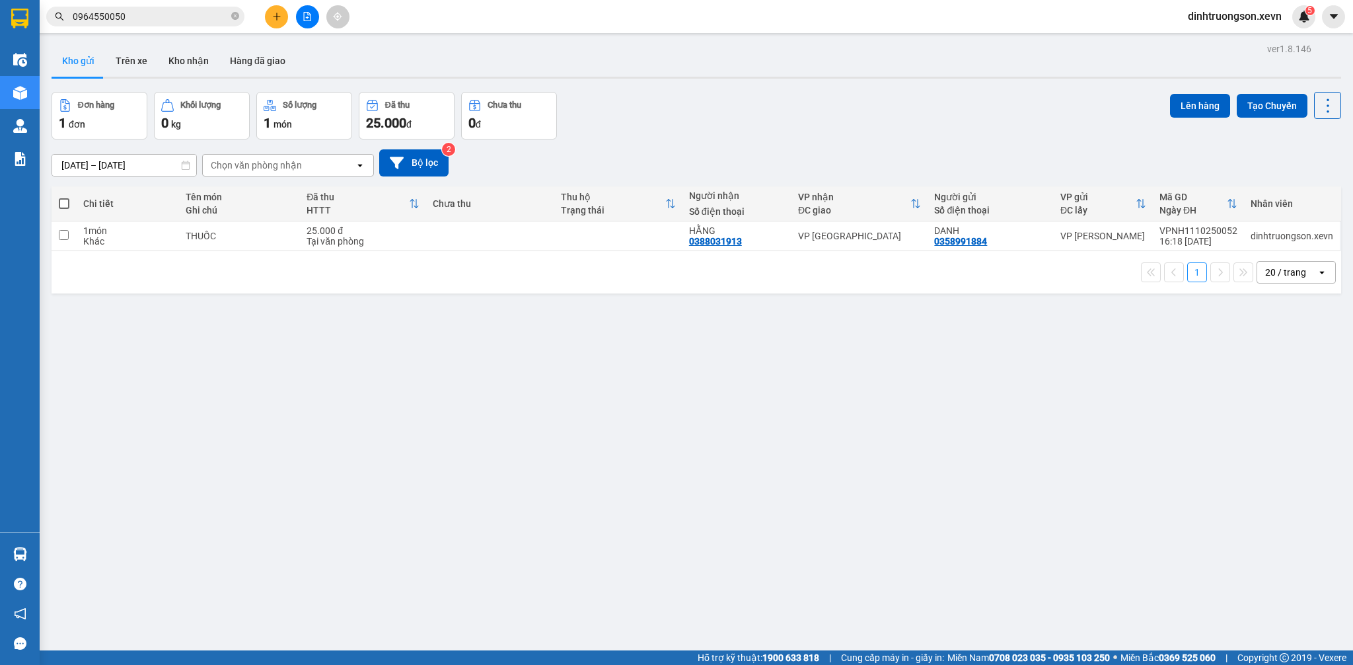
click at [184, 15] on input "0964550050" at bounding box center [151, 16] width 156 height 15
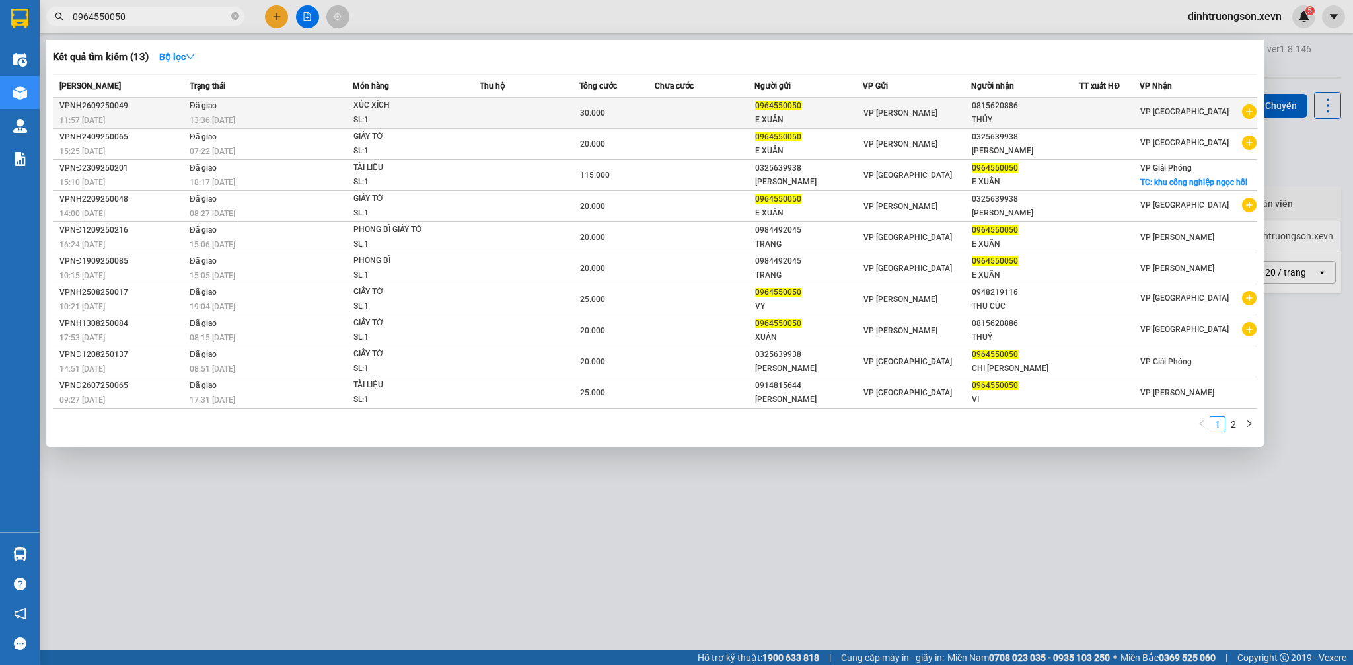
click at [1249, 112] on icon "plus-circle" at bounding box center [1249, 111] width 15 height 15
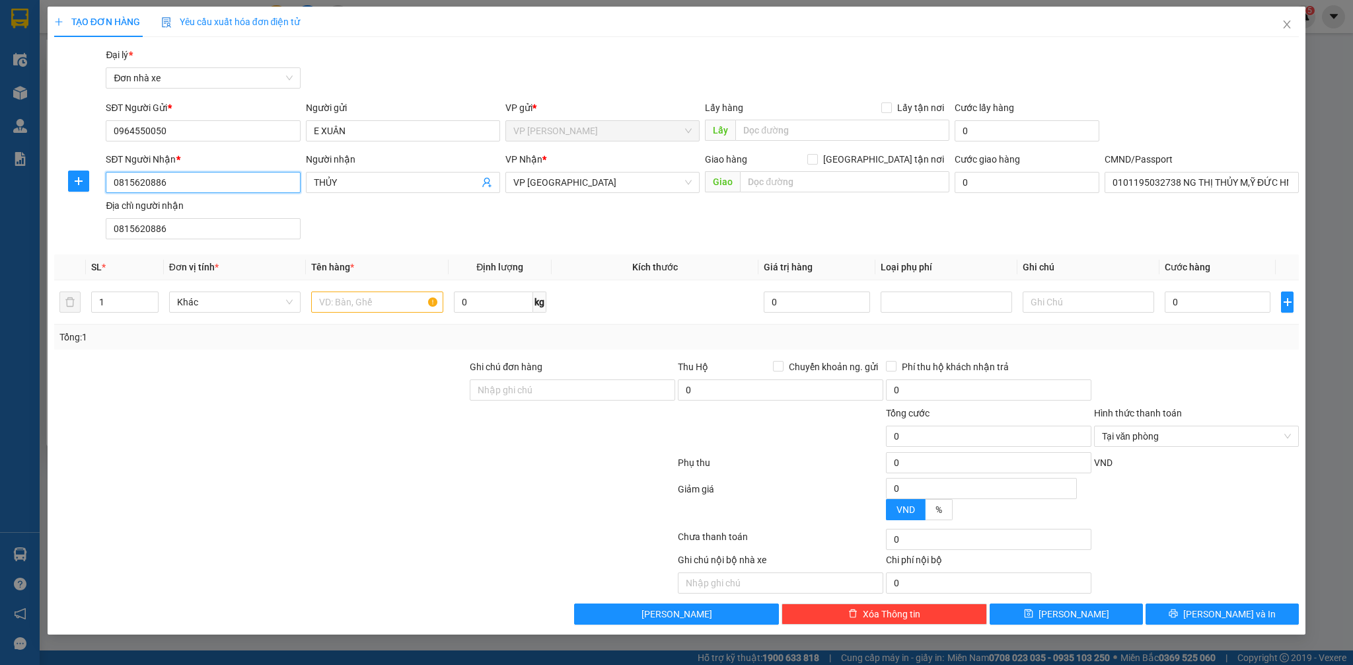
click at [208, 184] on input "0815620886" at bounding box center [203, 182] width 194 height 21
click at [209, 183] on input "0815620886" at bounding box center [203, 182] width 194 height 21
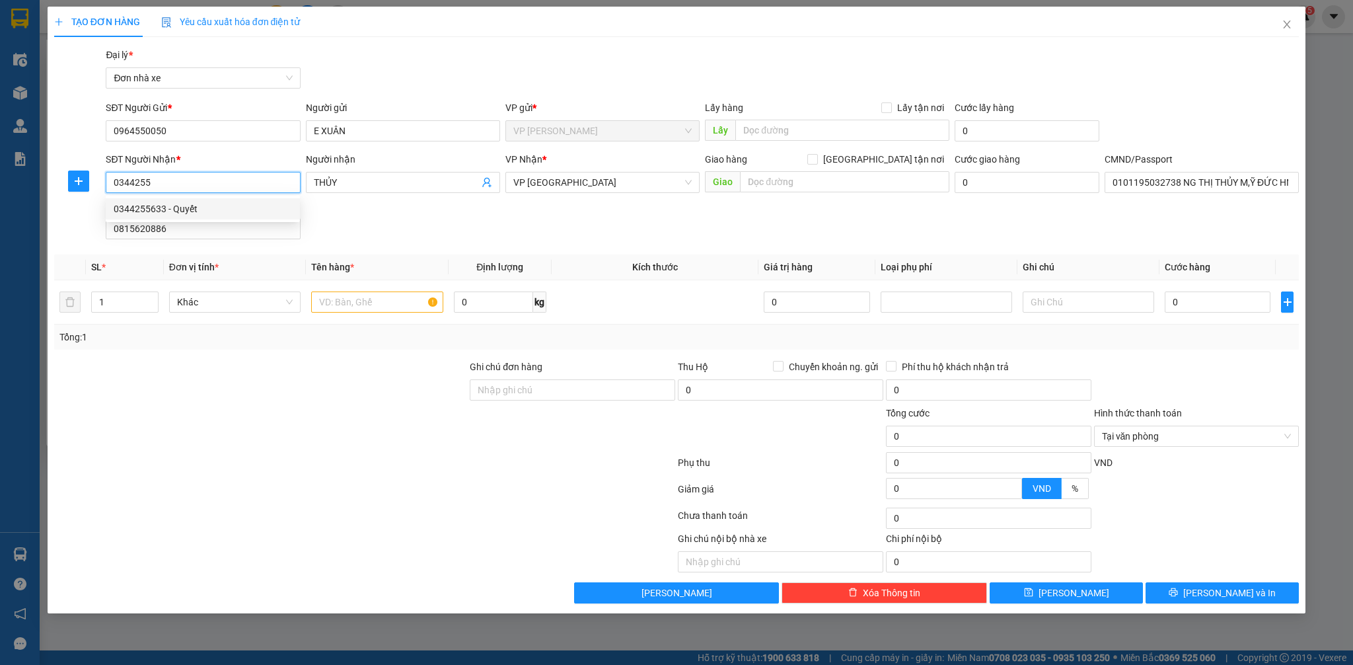
click at [174, 209] on div "0344255633 - Quyết" at bounding box center [203, 208] width 178 height 15
type input "0344255633"
type input "Quyết"
type input "036092002915 TRẦN QUYẾT, ĐẠI ĐÊ, ĐẠI AN, VỤ BẢN"
type input "0344255633"
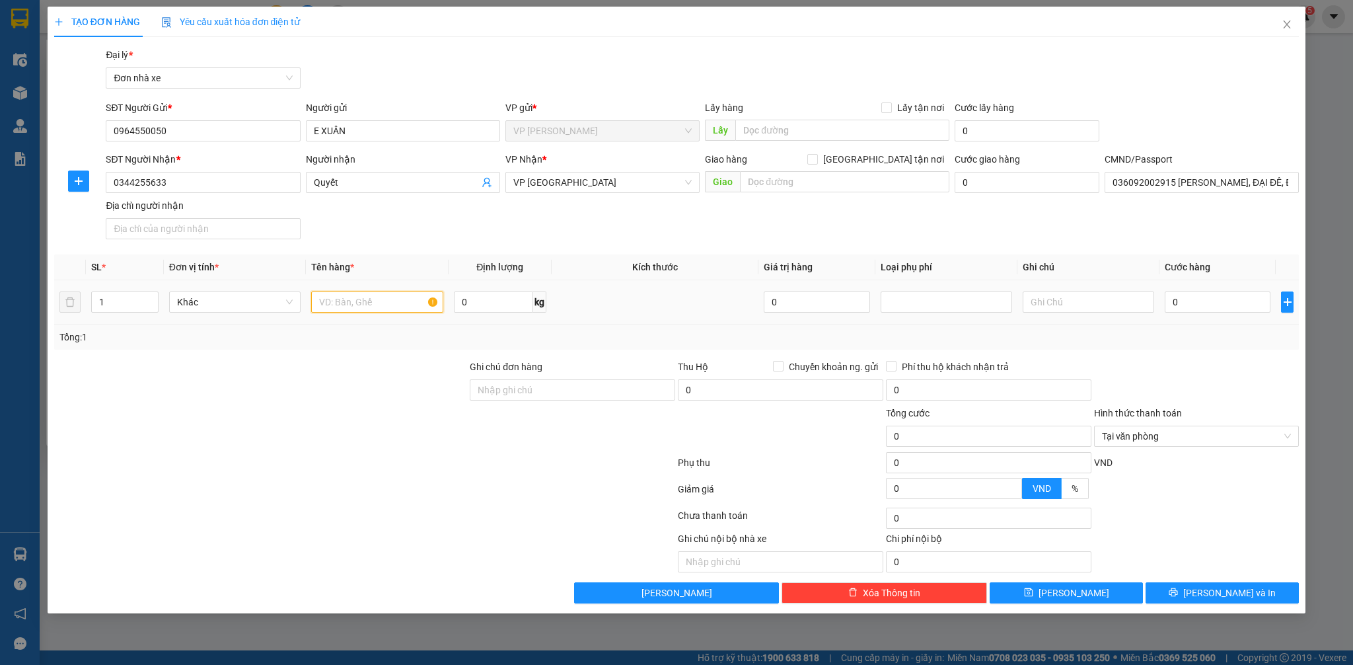
click at [374, 301] on input "text" at bounding box center [376, 301] width 131 height 21
click at [497, 301] on input "0" at bounding box center [494, 301] width 80 height 21
type input "12"
type input "3"
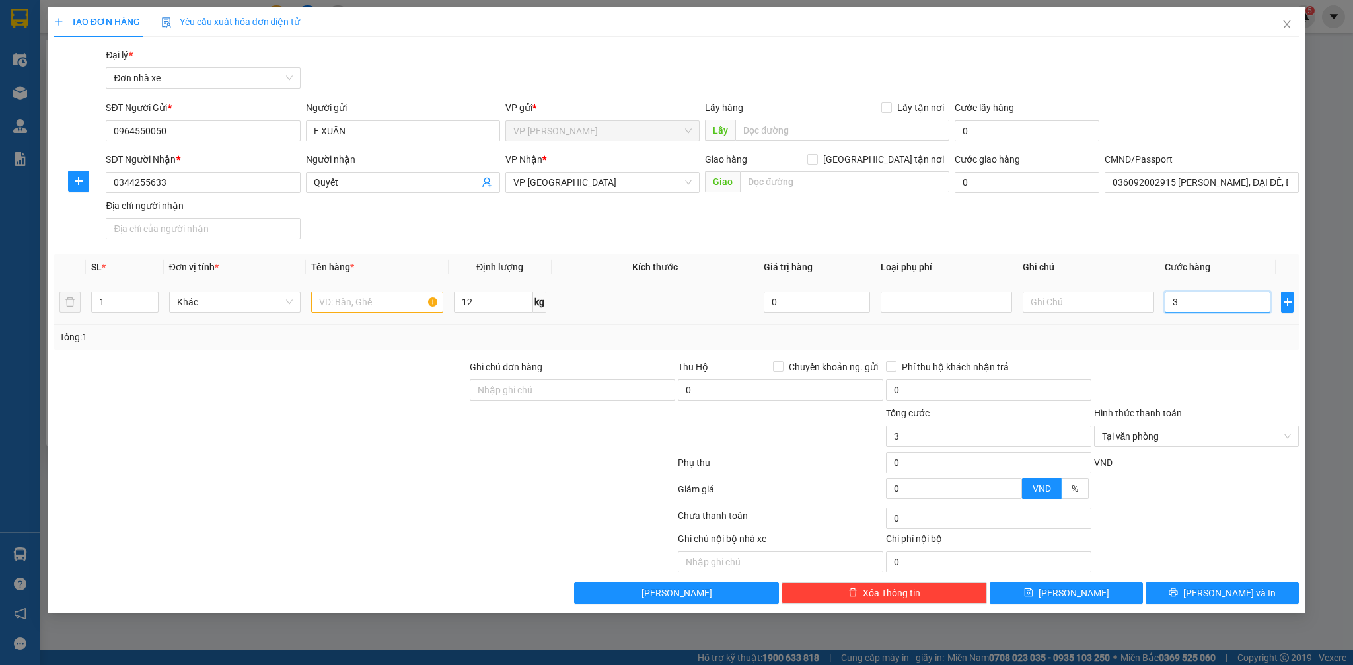
type input "35"
type input "350"
type input "3.500"
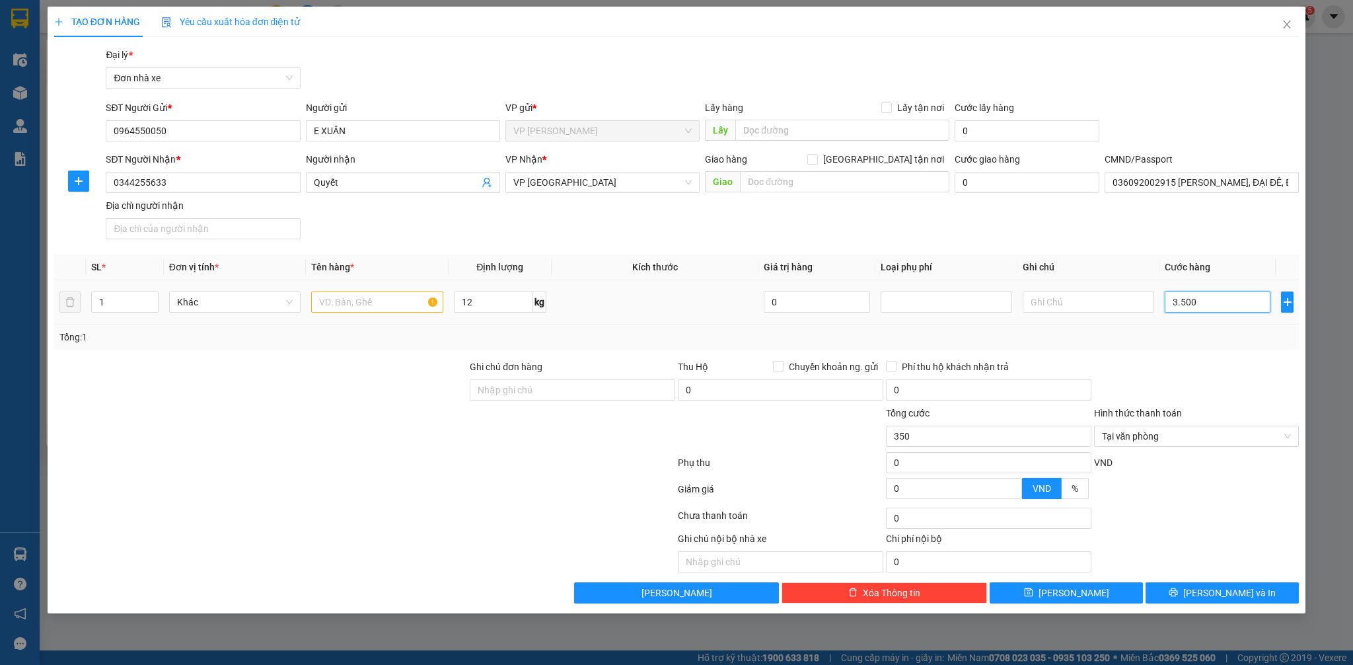
type input "3.500"
type input "35.000"
click at [357, 307] on input "text" at bounding box center [376, 301] width 131 height 21
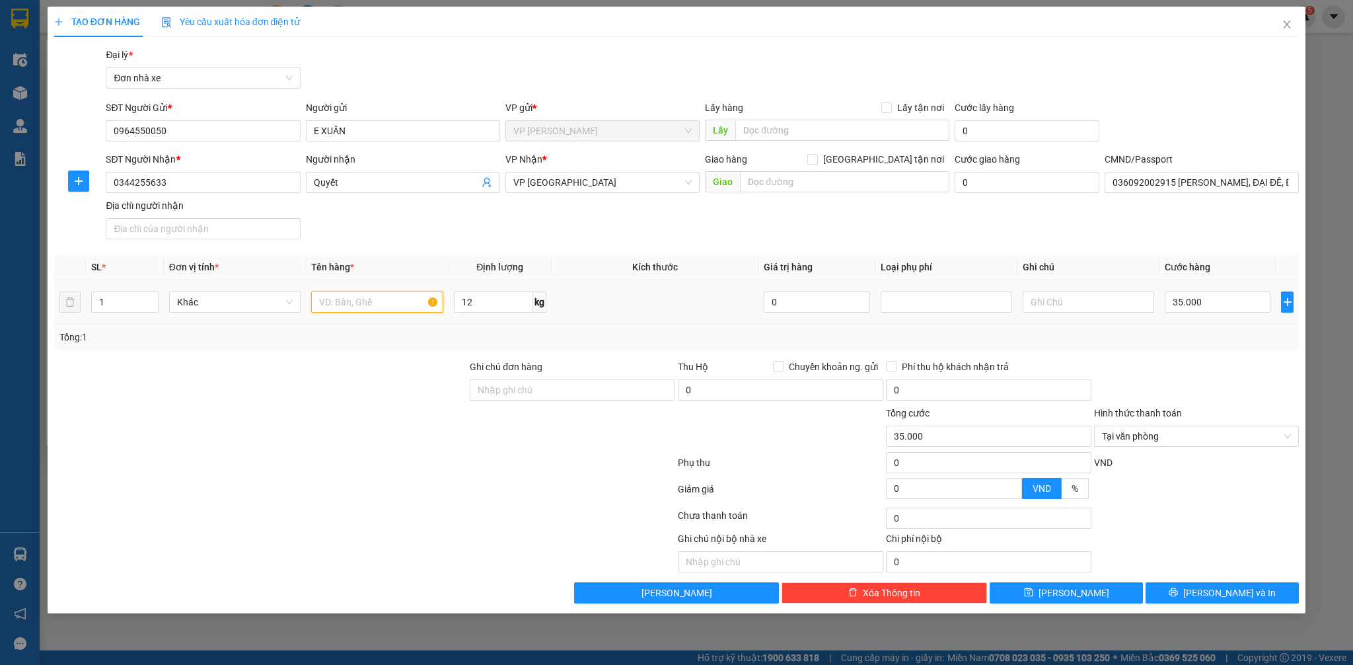
click at [357, 307] on input "text" at bounding box center [376, 301] width 131 height 21
click at [363, 311] on input "text" at bounding box center [376, 301] width 131 height 21
type input "CHỈ MAY"
type input "35.000"
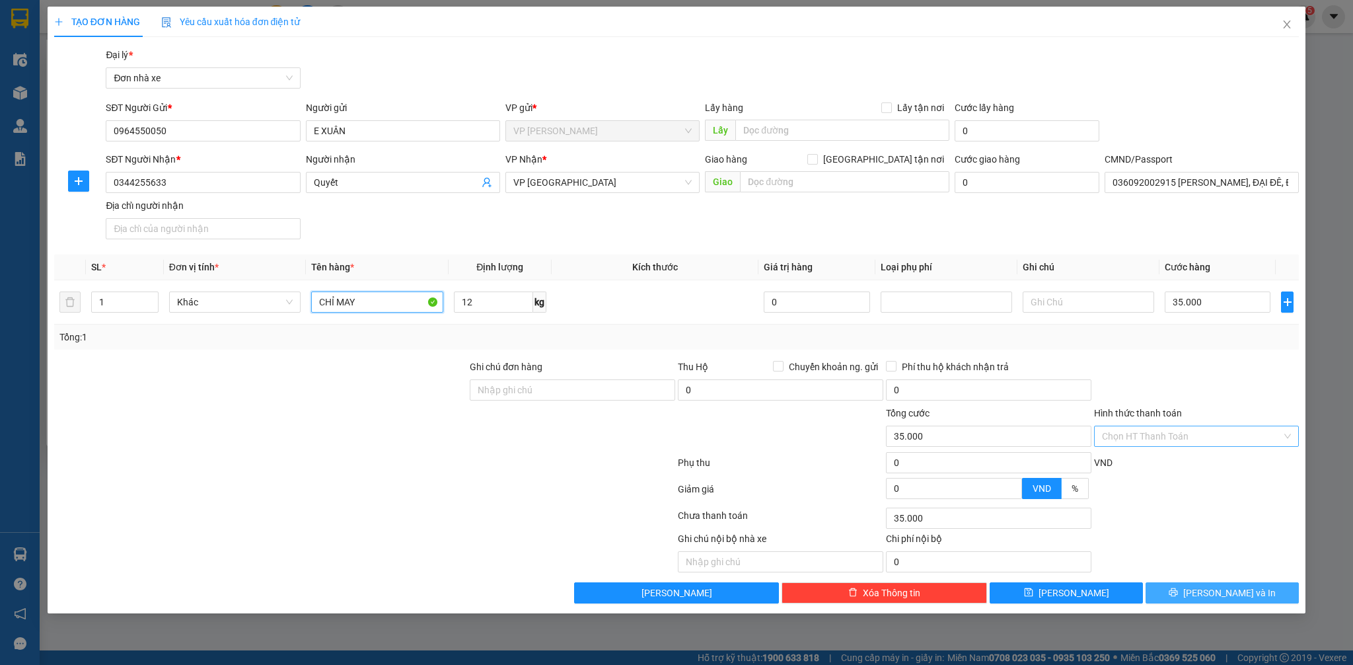
type input "CHỈ MAY"
click at [1270, 600] on button "[PERSON_NAME] và In" at bounding box center [1221, 592] width 153 height 21
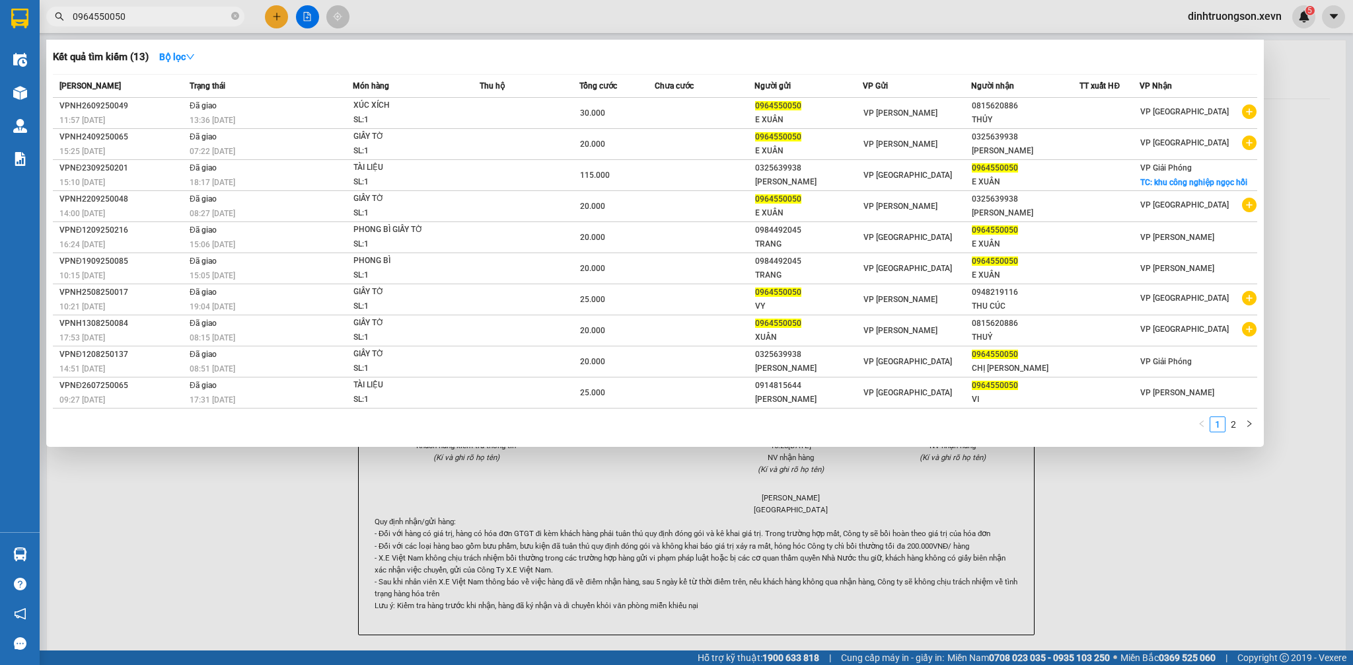
click at [1320, 574] on div at bounding box center [676, 332] width 1353 height 665
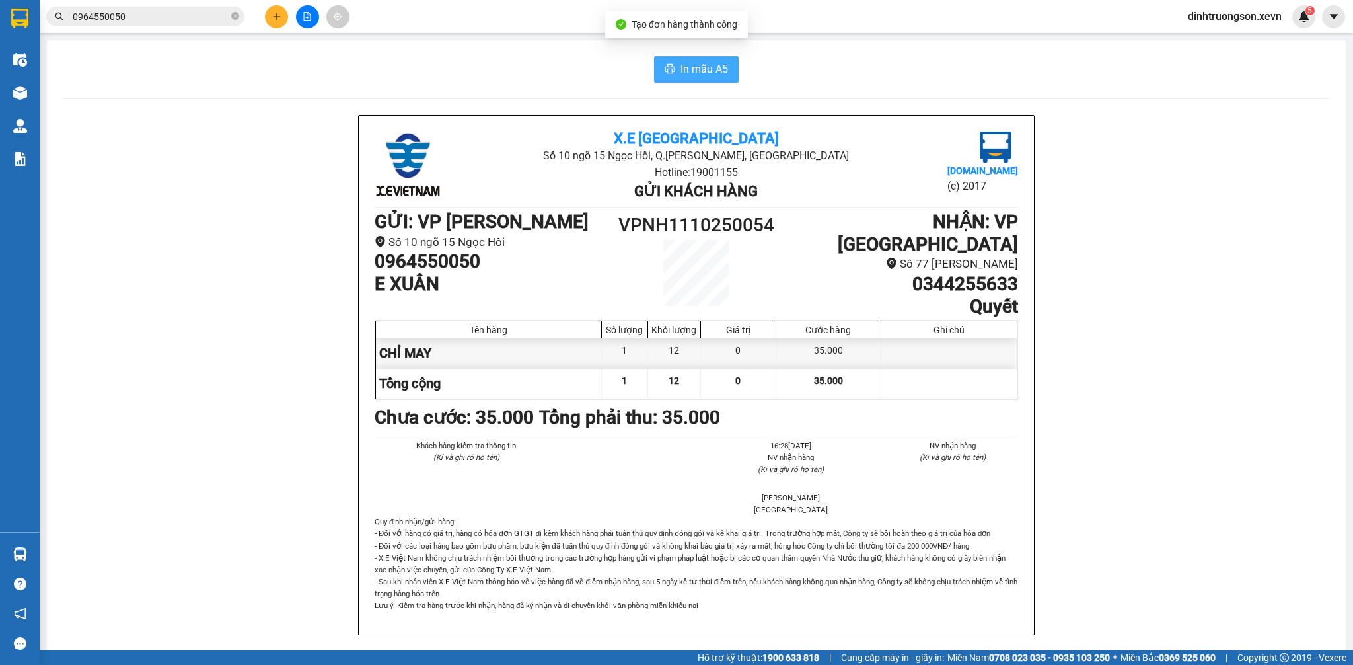
click at [698, 65] on span "In mẫu A5" at bounding box center [704, 69] width 48 height 17
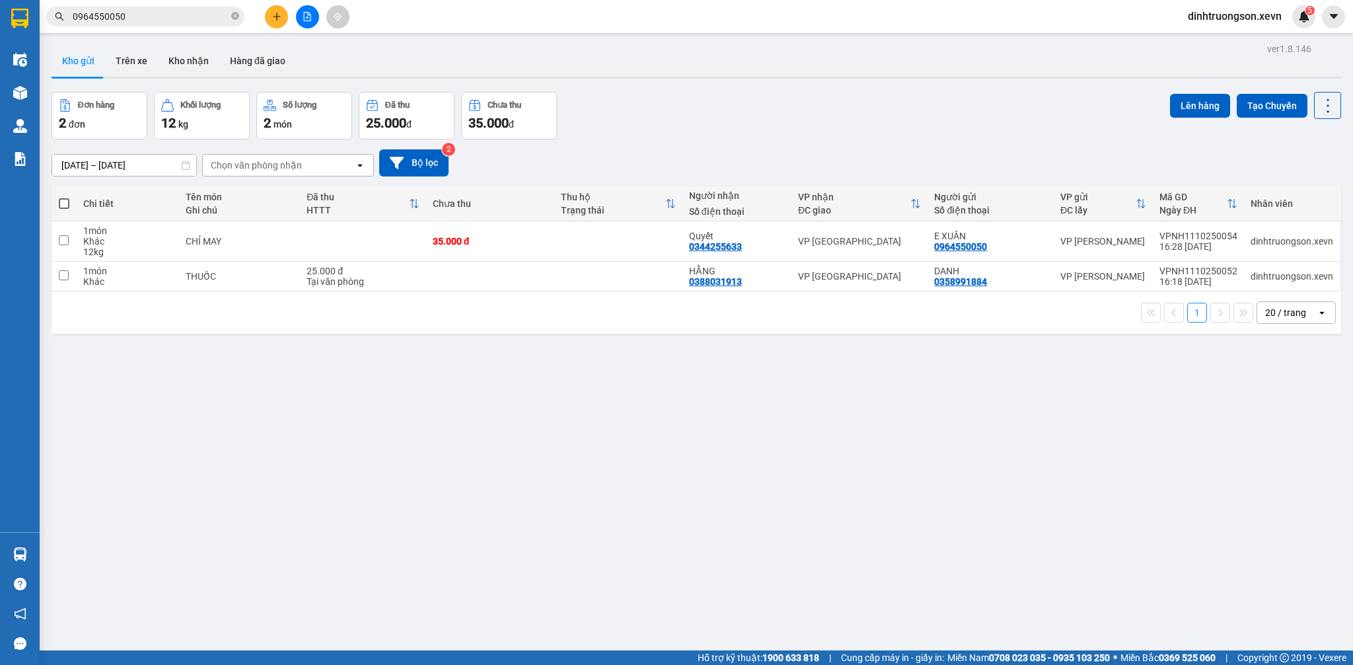
click at [559, 532] on div "ver 1.8.146 Kho gửi Trên xe Kho nhận Hàng đã giao Đơn hàng 2 đơn Khối lượng 12 …" at bounding box center [696, 372] width 1300 height 665
click at [186, 17] on input "0964550050" at bounding box center [151, 16] width 156 height 15
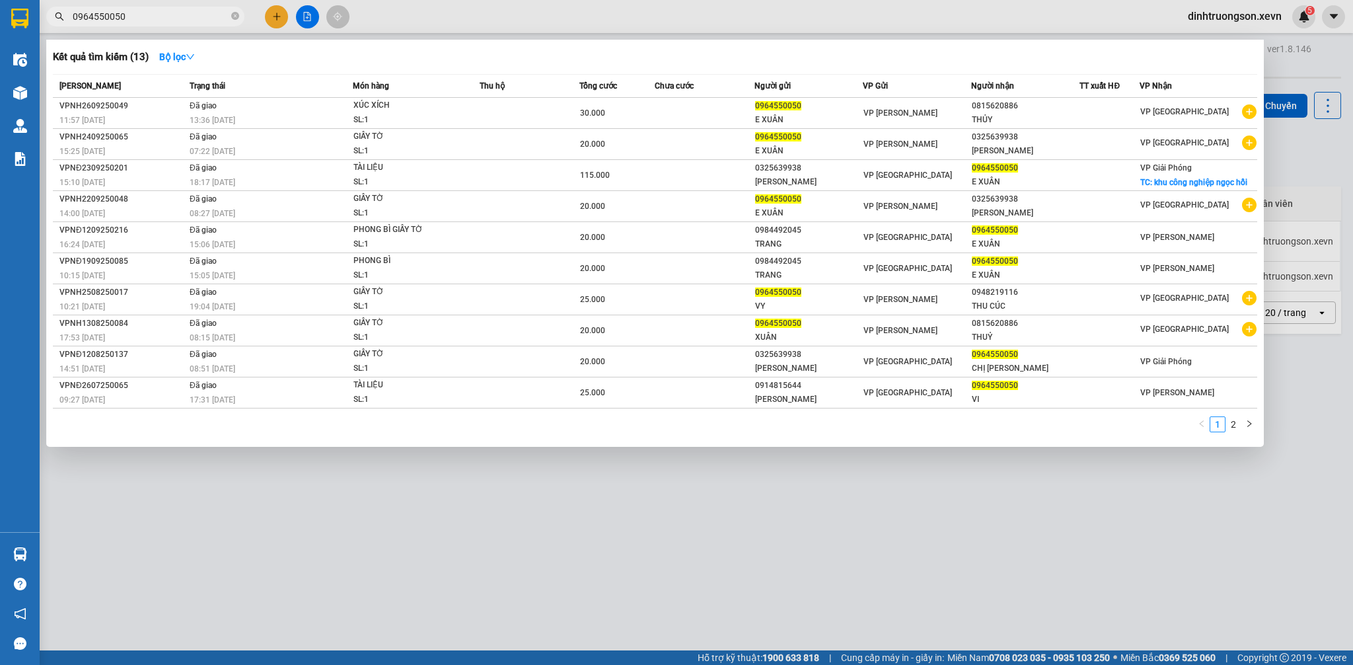
click at [186, 17] on input "0964550050" at bounding box center [151, 16] width 156 height 15
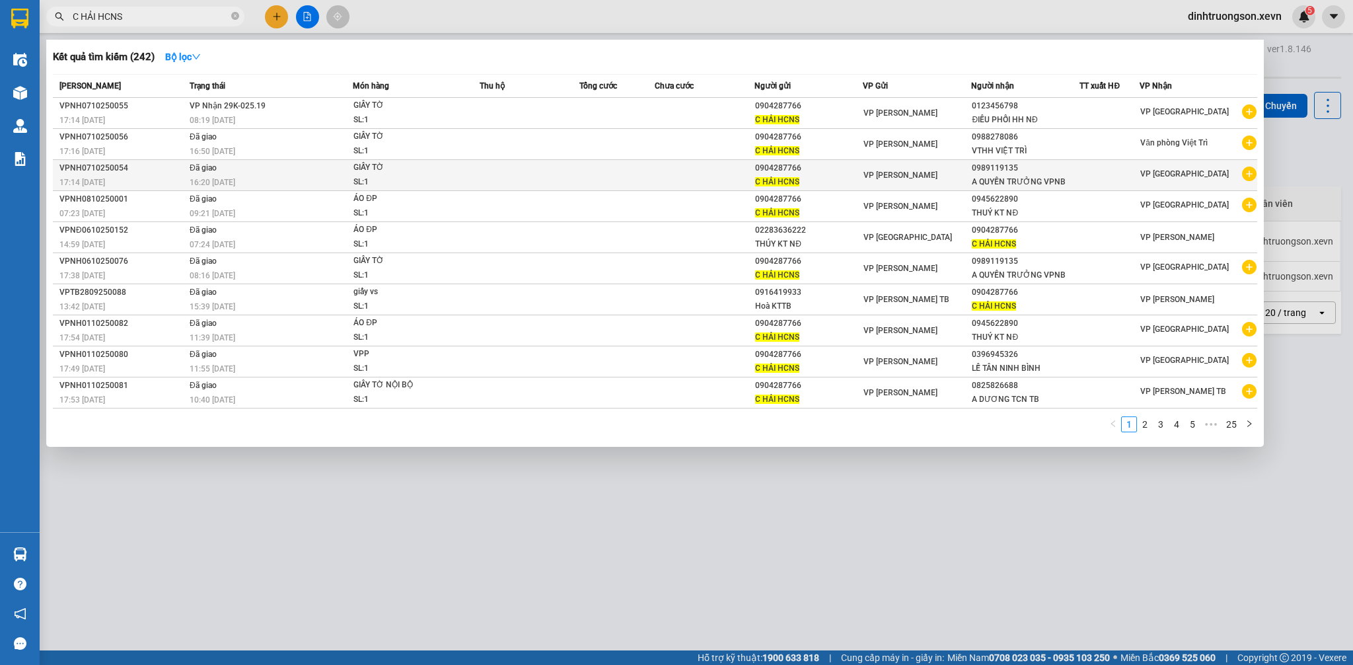
type input "C HẢI HCNS"
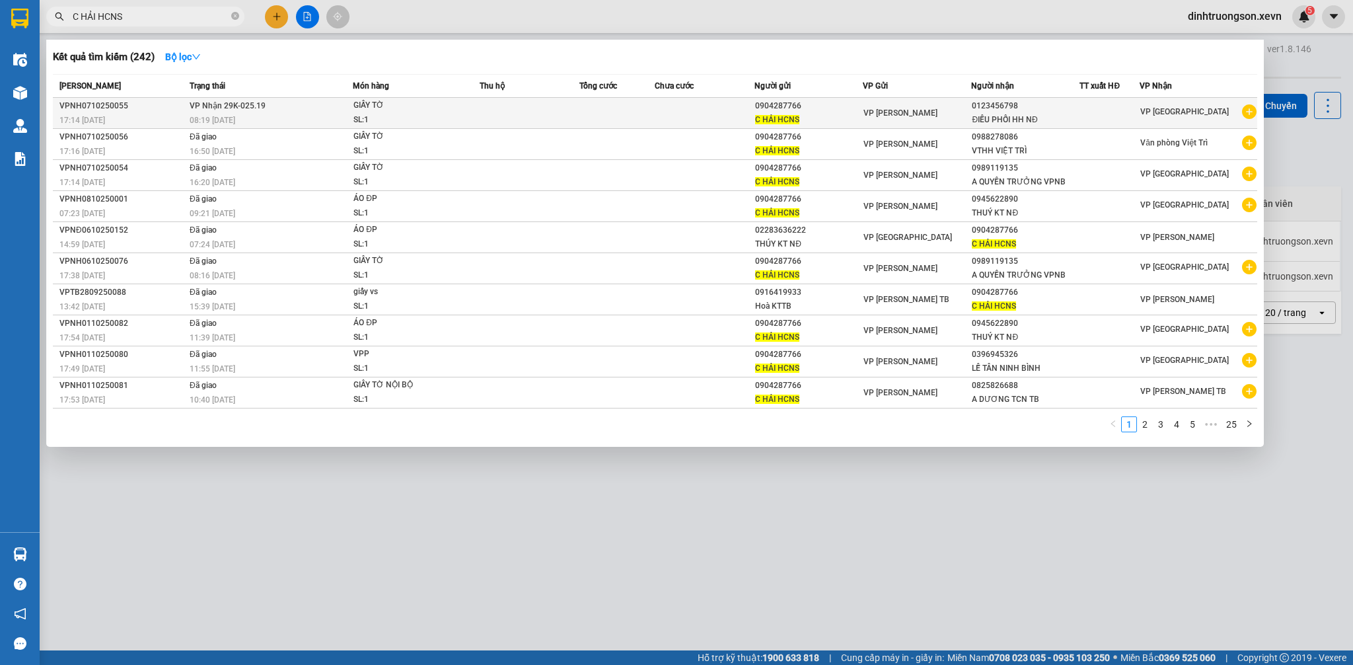
click at [647, 119] on td at bounding box center [616, 113] width 75 height 31
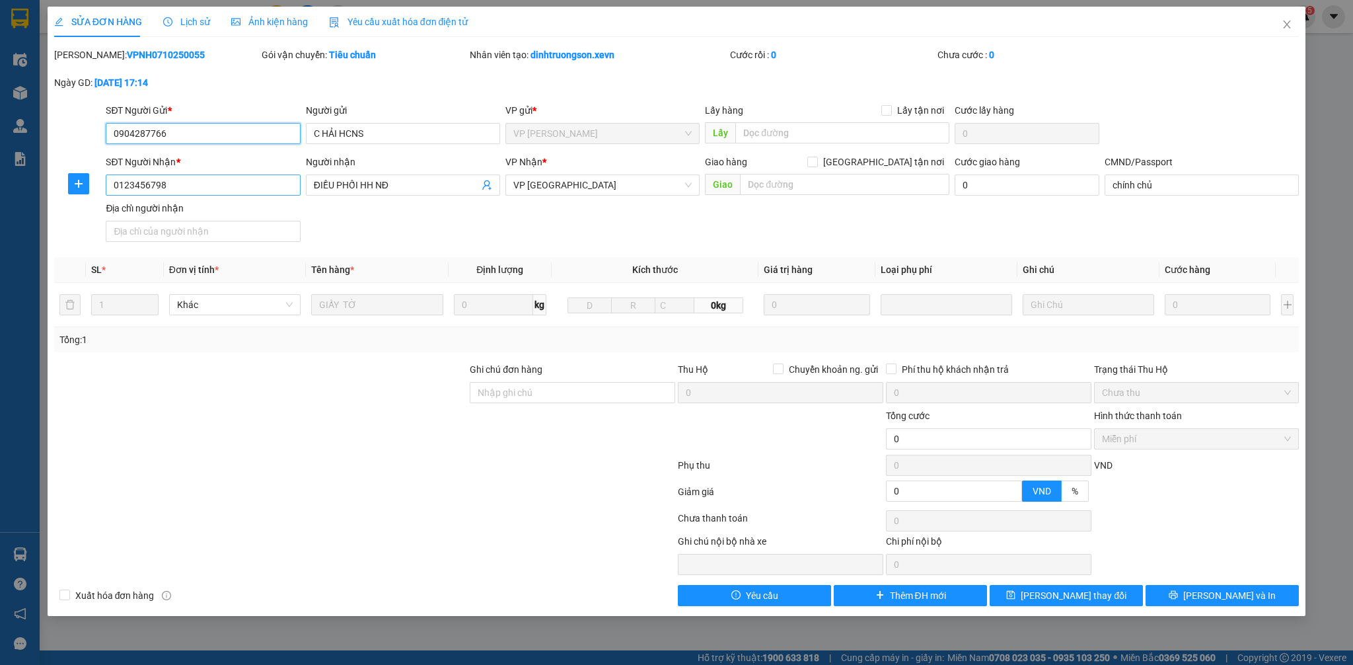
type input "0904287766"
type input "0123456798"
type input "chính chủ"
type input "0"
click at [261, 191] on input "0123456798" at bounding box center [203, 184] width 194 height 21
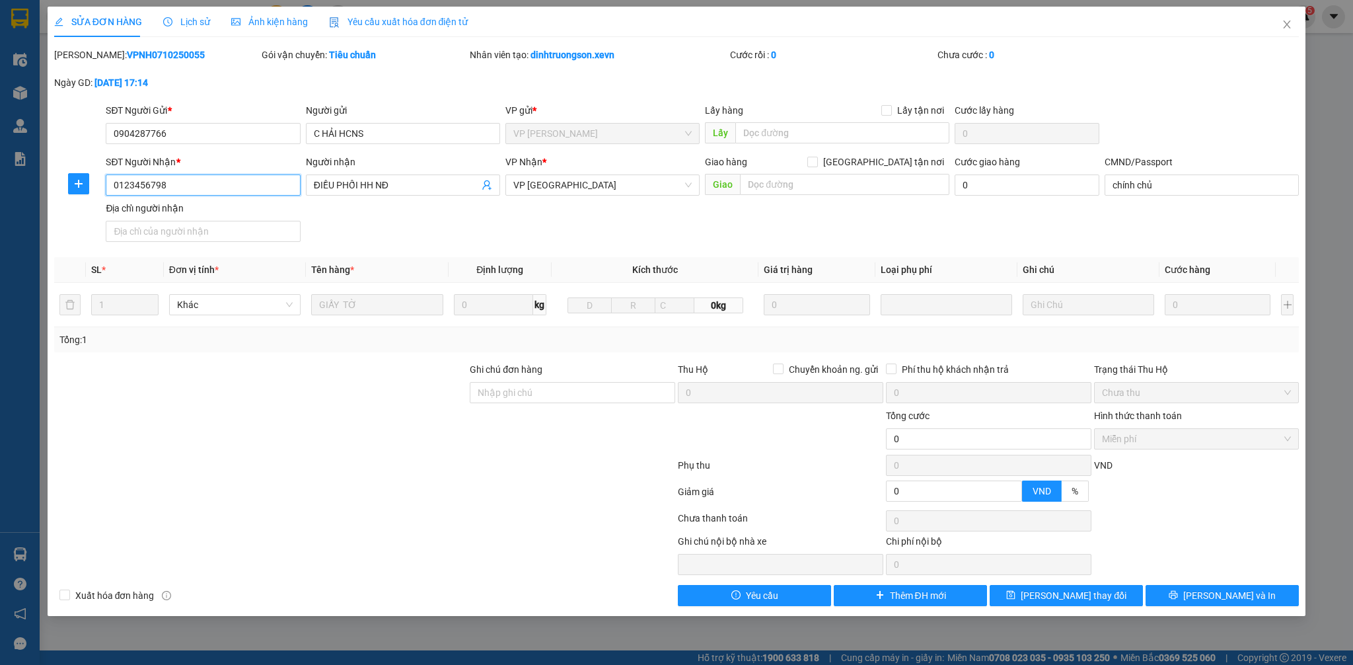
click at [261, 191] on input "0123456798" at bounding box center [203, 184] width 194 height 21
click at [147, 190] on input "09456222890" at bounding box center [203, 184] width 194 height 21
type input "0945622890"
click at [374, 190] on input "ĐIỀU PHỐI HH NĐ" at bounding box center [396, 185] width 165 height 15
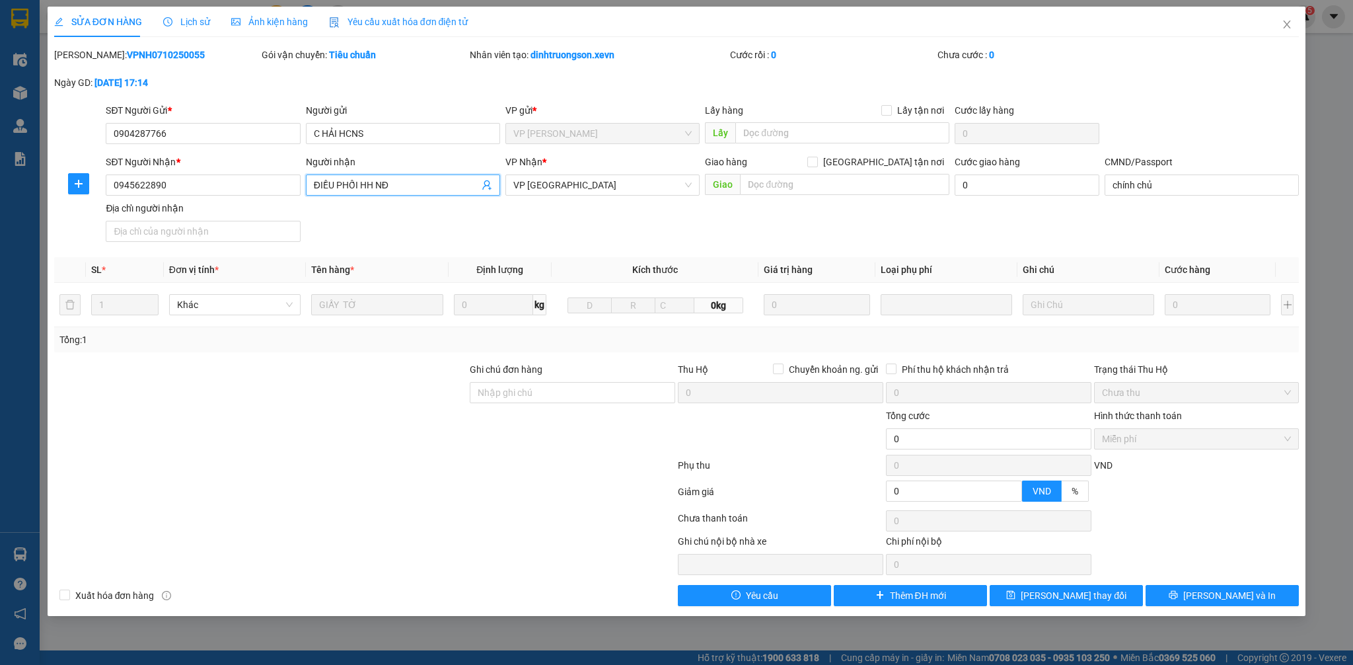
click at [374, 190] on input "ĐIỀU PHỐI HH NĐ" at bounding box center [396, 185] width 165 height 15
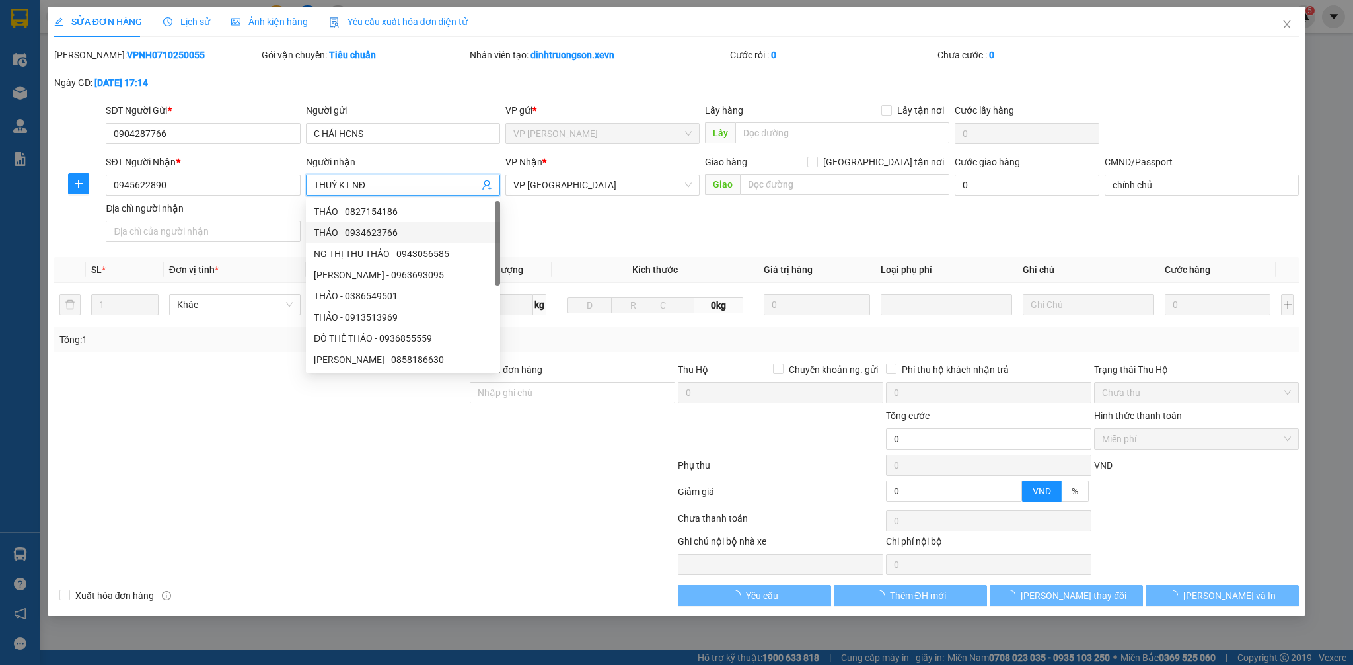
type input "THUÝ KT NĐ"
click at [614, 218] on div "SĐT Người Nhận * 0945622890 Người nhận THUÝ KT NĐ VP Nhận * VP Nam Định Giao hà…" at bounding box center [702, 201] width 1198 height 92
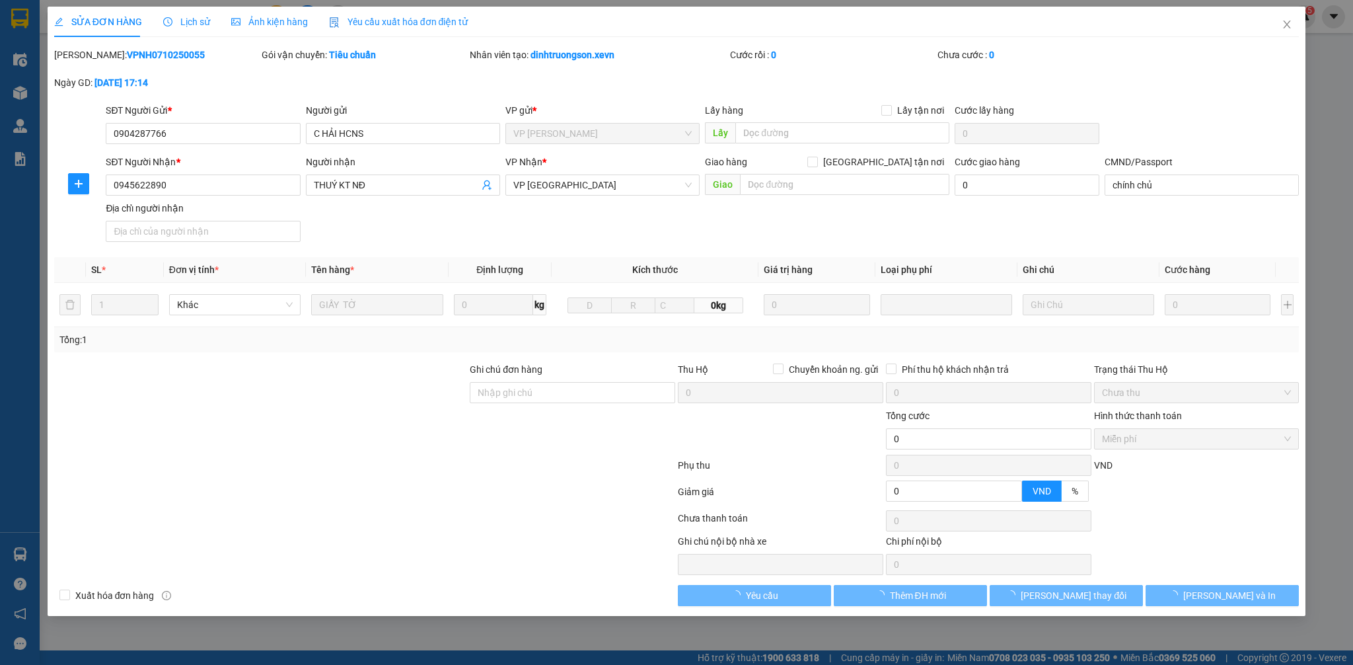
click at [201, 172] on div "SĐT Người Nhận *" at bounding box center [203, 165] width 194 height 20
click at [211, 190] on input "0945622890" at bounding box center [203, 184] width 194 height 21
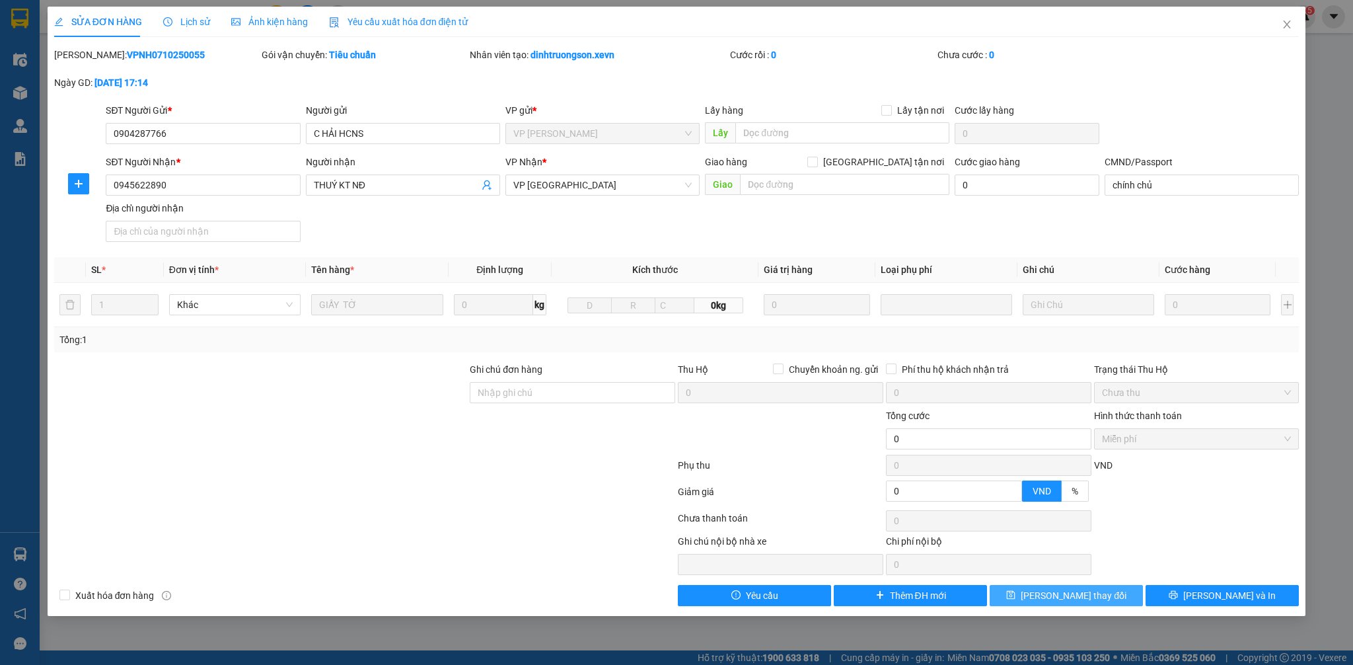
click at [1071, 600] on span "[PERSON_NAME] đổi" at bounding box center [1074, 595] width 106 height 15
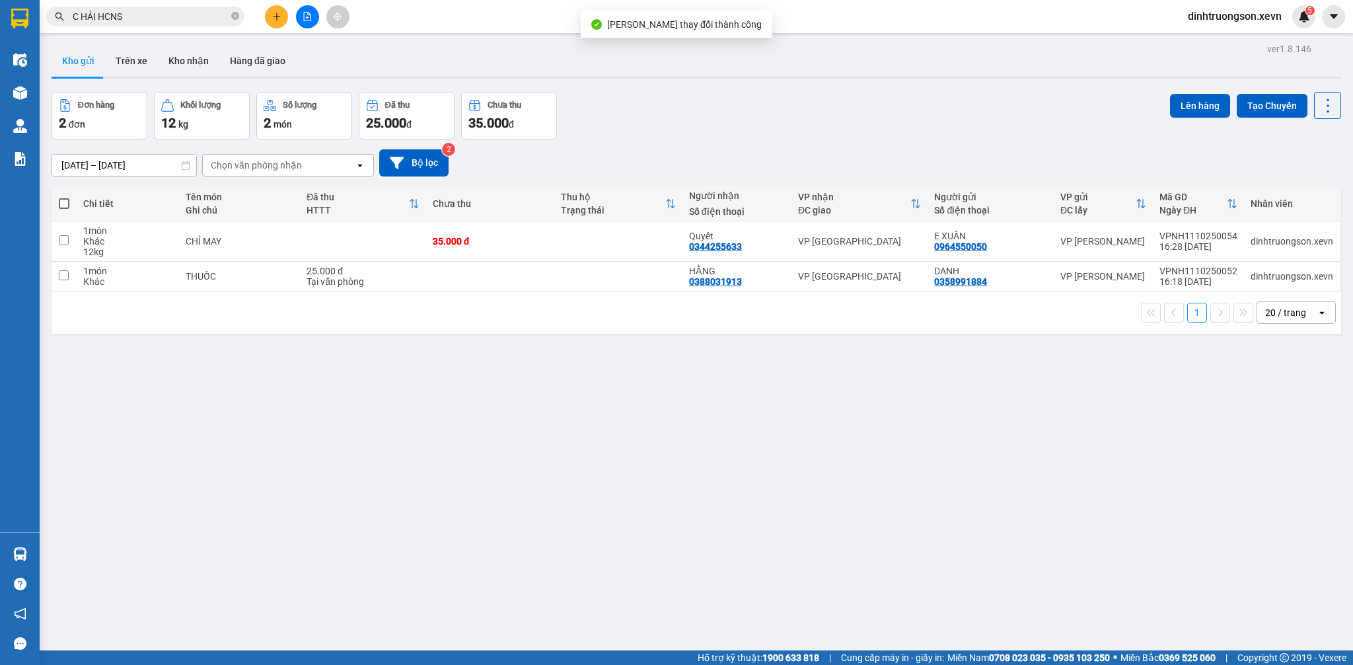
click at [212, 9] on input "C HẢI HCNS" at bounding box center [151, 16] width 156 height 15
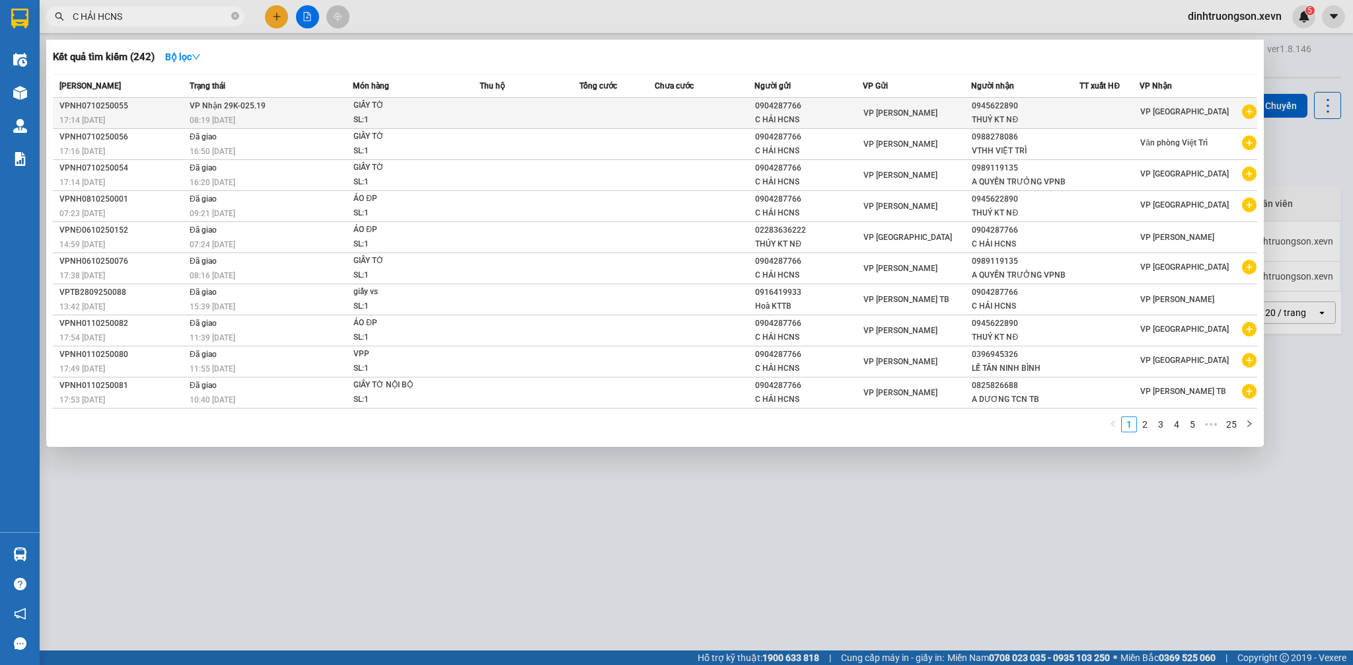
type input "C HẢI HCNS"
click at [502, 109] on td at bounding box center [530, 113] width 100 height 31
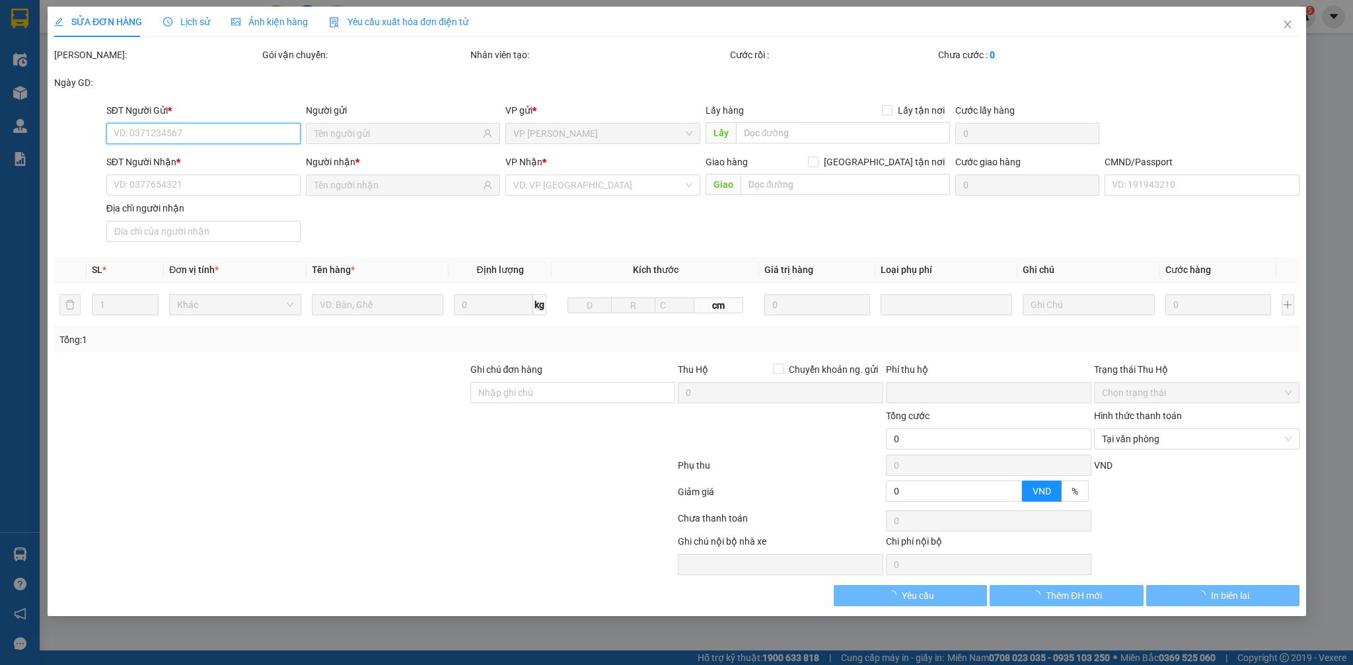
type input "0904287766"
type input "0945622890"
type input "chính chủ"
type input "0"
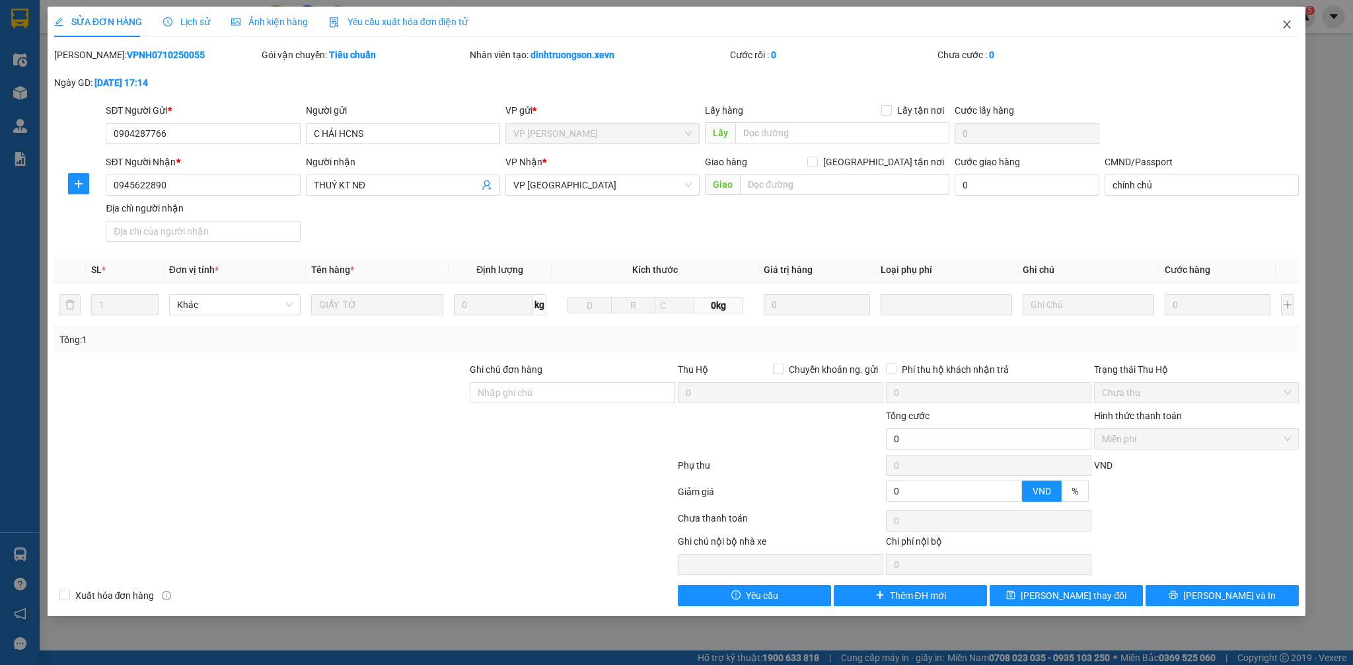
click at [1282, 23] on icon "close" at bounding box center [1287, 24] width 11 height 11
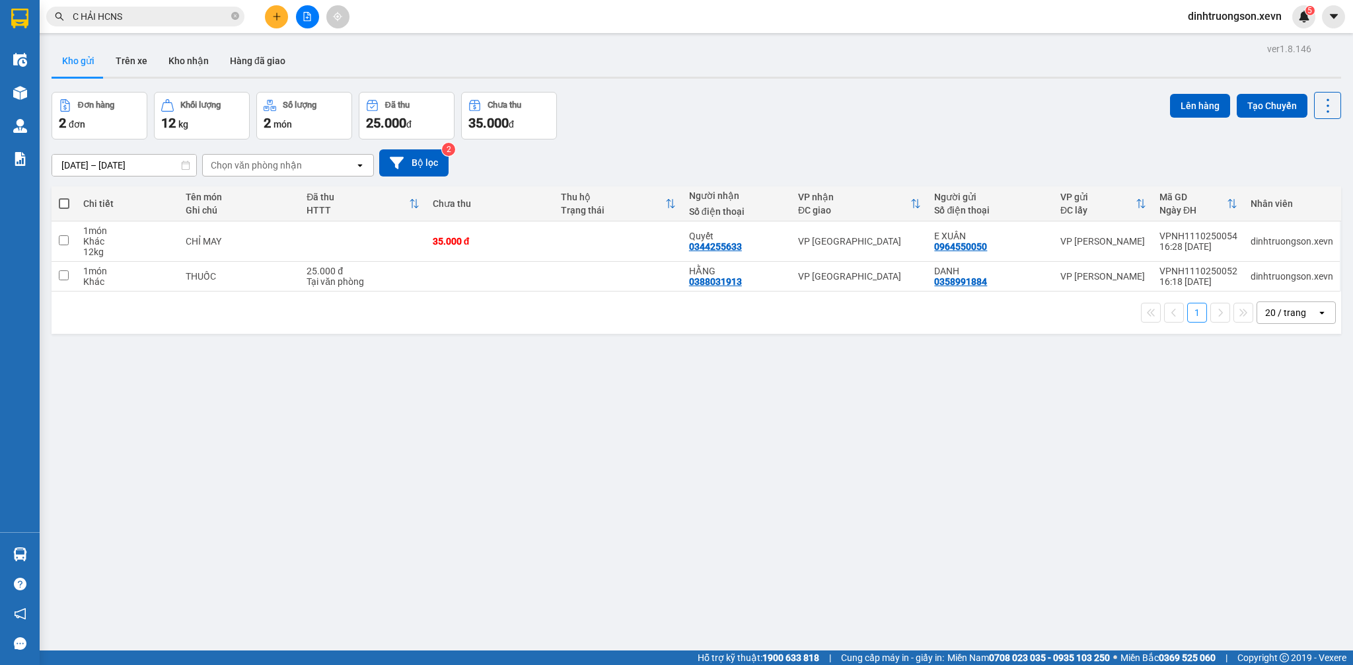
click at [612, 131] on div "Đơn hàng 2 đơn Khối lượng 12 kg Số lượng 2 món Đã thu 25.000 đ Chưa thu 35.000 …" at bounding box center [696, 116] width 1289 height 48
click at [742, 126] on div "Đơn hàng 2 đơn Khối lượng 12 kg Số lượng 2 món Đã thu 25.000 đ Chưa thu 35.000 …" at bounding box center [696, 116] width 1289 height 48
click at [170, 13] on input "C HẢI HCNS" at bounding box center [151, 16] width 156 height 15
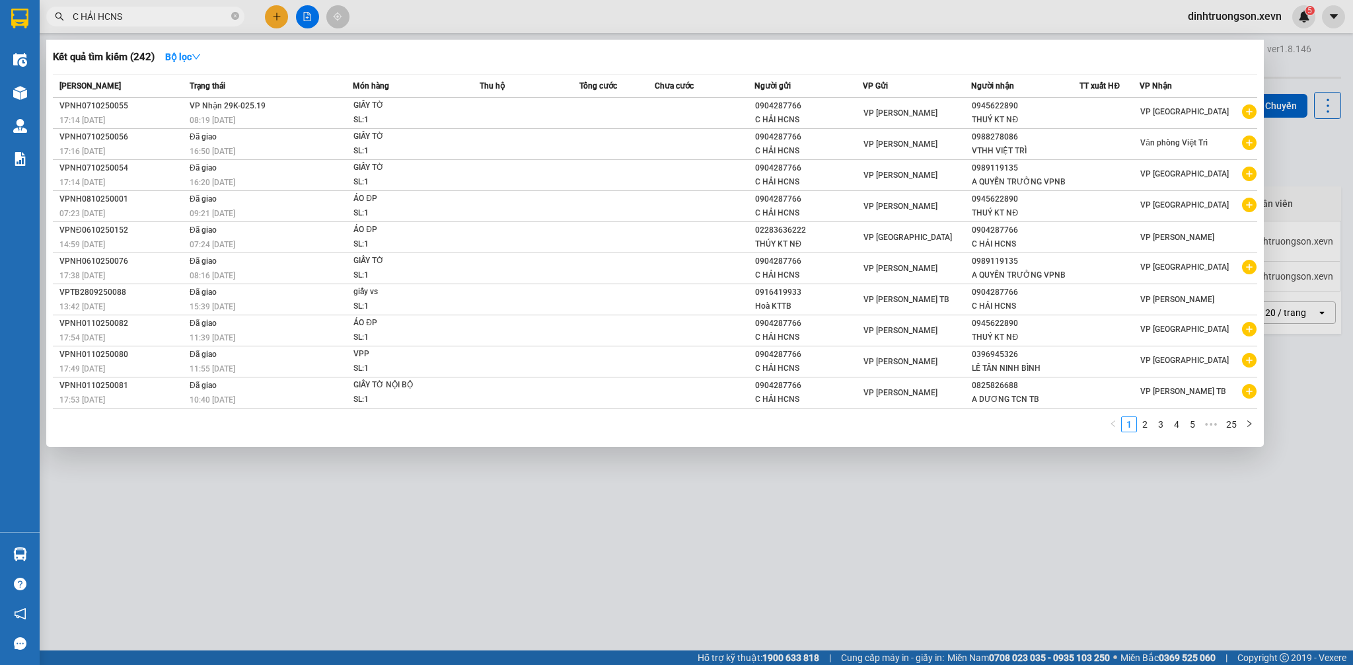
click at [170, 13] on input "C HẢI HCNS" at bounding box center [151, 16] width 156 height 15
click at [149, 14] on input "C HẢI HCNS" at bounding box center [151, 16] width 156 height 15
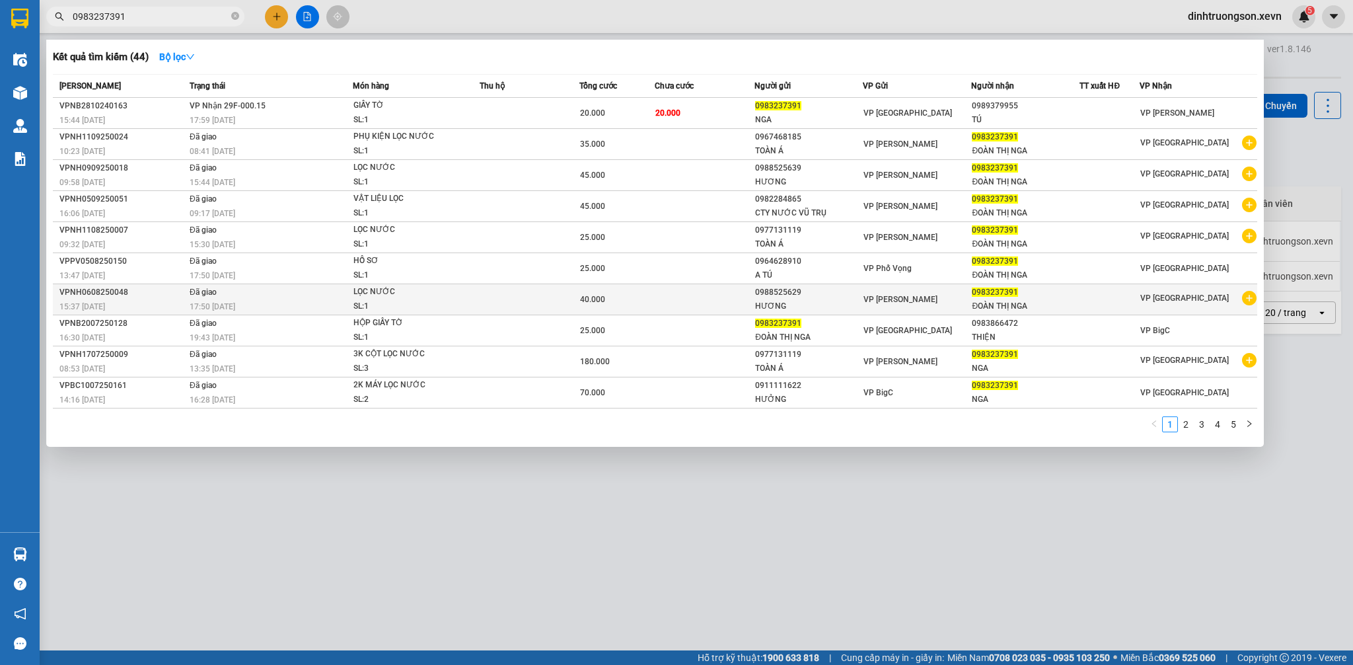
type input "0983237391"
click at [1249, 297] on icon "plus-circle" at bounding box center [1249, 298] width 15 height 15
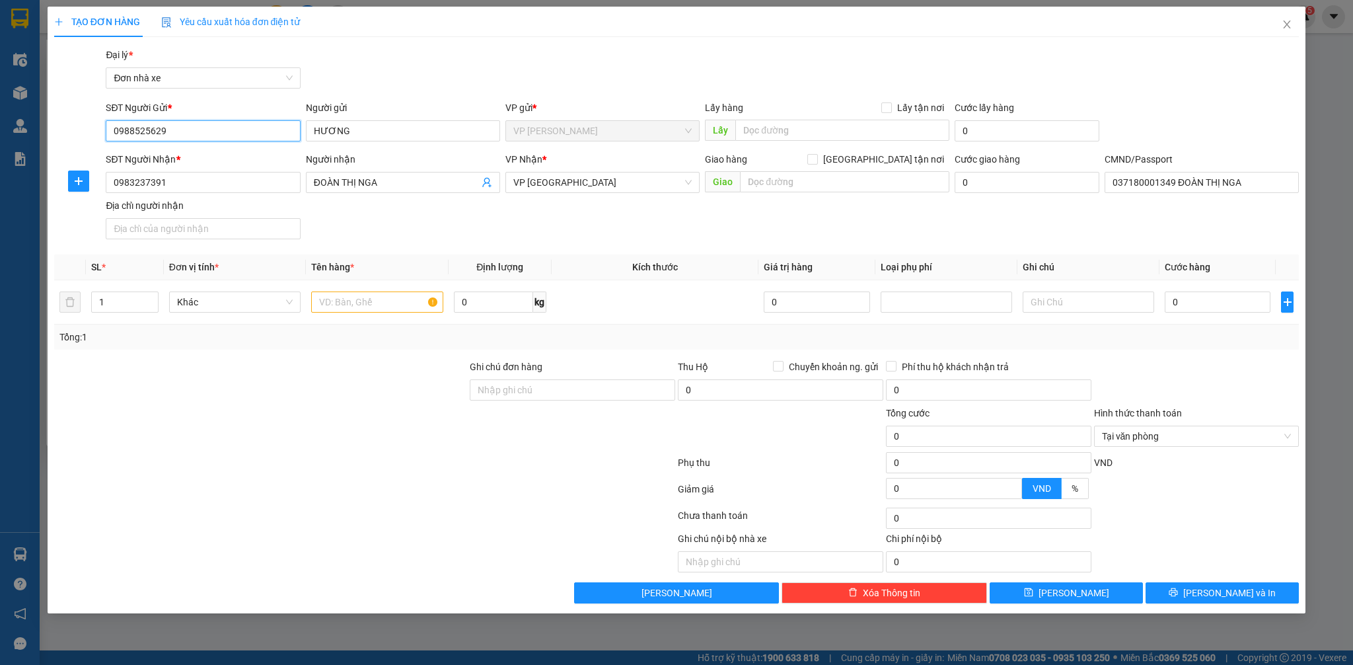
click at [186, 126] on input "0988525629" at bounding box center [203, 130] width 194 height 21
click at [186, 124] on input "0988525629" at bounding box center [203, 130] width 194 height 21
type input "0917868236"
click at [375, 131] on input "HƯƠNG" at bounding box center [403, 130] width 194 height 21
click at [373, 131] on input "HƯƠNG" at bounding box center [403, 130] width 194 height 21
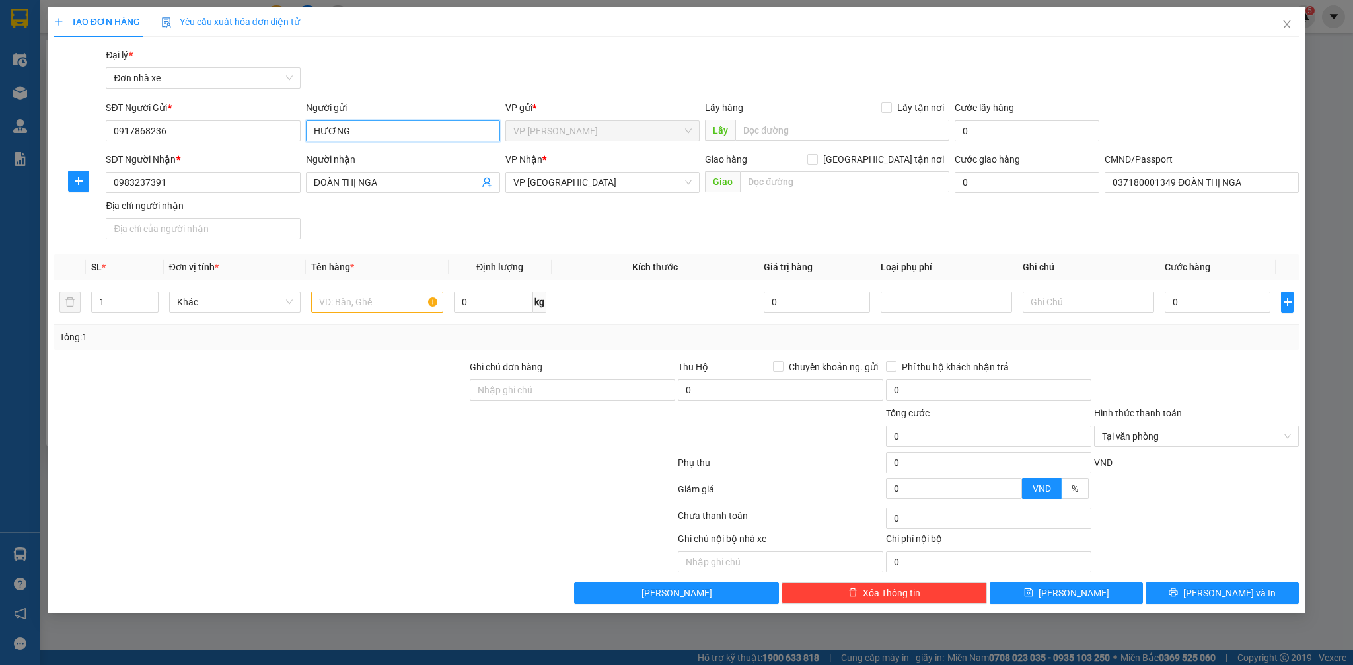
click at [373, 131] on input "HƯƠNG" at bounding box center [403, 130] width 194 height 21
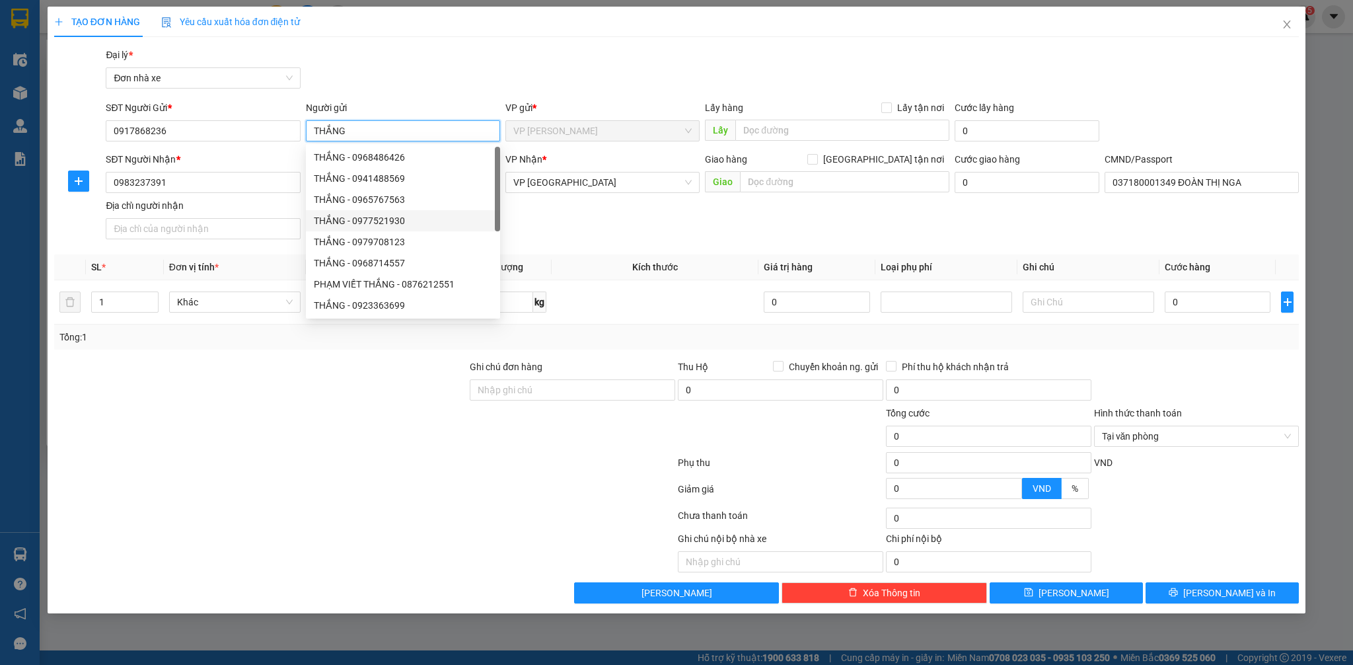
type input "THẮNG"
click at [518, 29] on div "TẠO ĐƠN HÀNG Yêu cầu xuất hóa đơn điện tử" at bounding box center [676, 22] width 1245 height 30
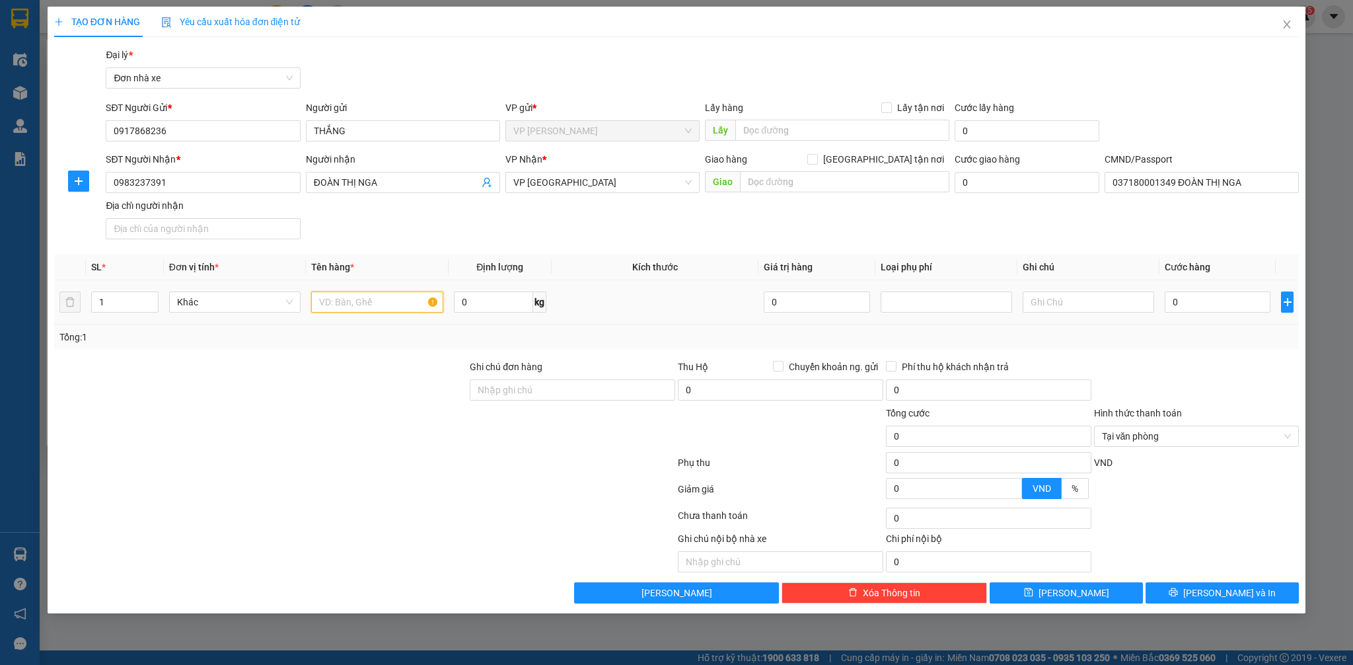
click at [375, 305] on input "text" at bounding box center [376, 301] width 131 height 21
type input "LINH KIỆN MÁY LỌC NƯỚC"
type input "2"
type input "25"
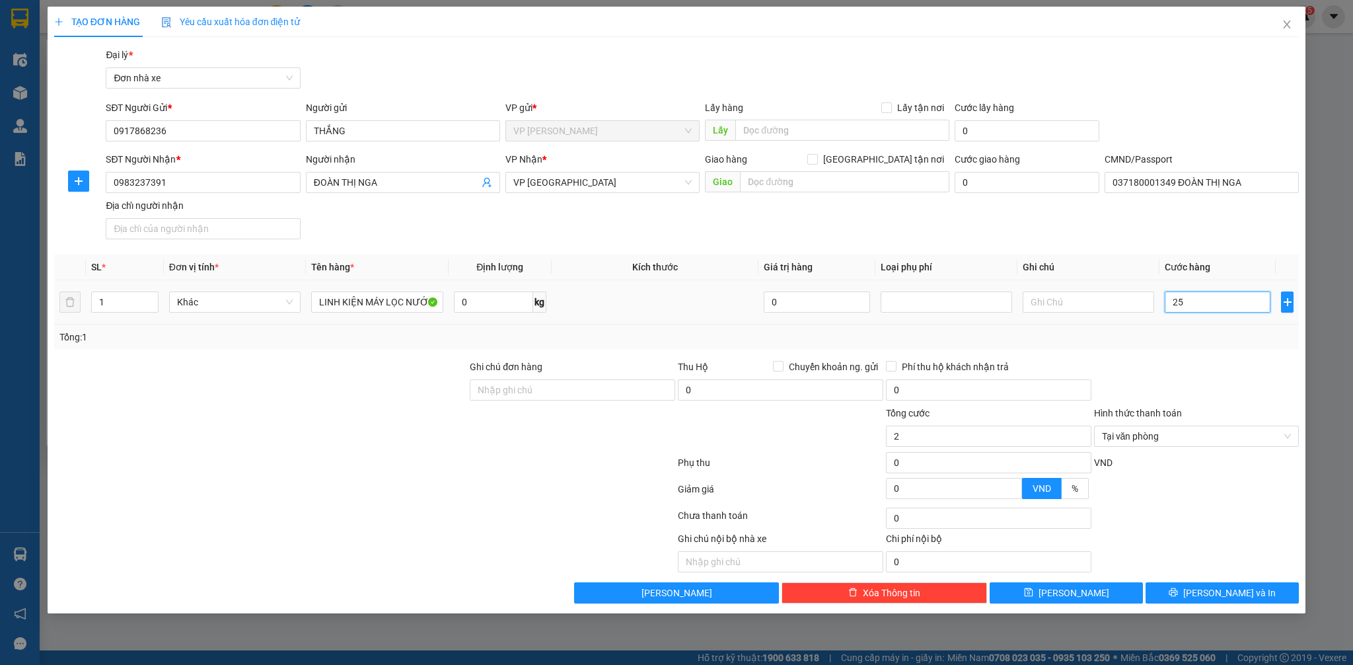
type input "25"
type input "250"
type input "2.500"
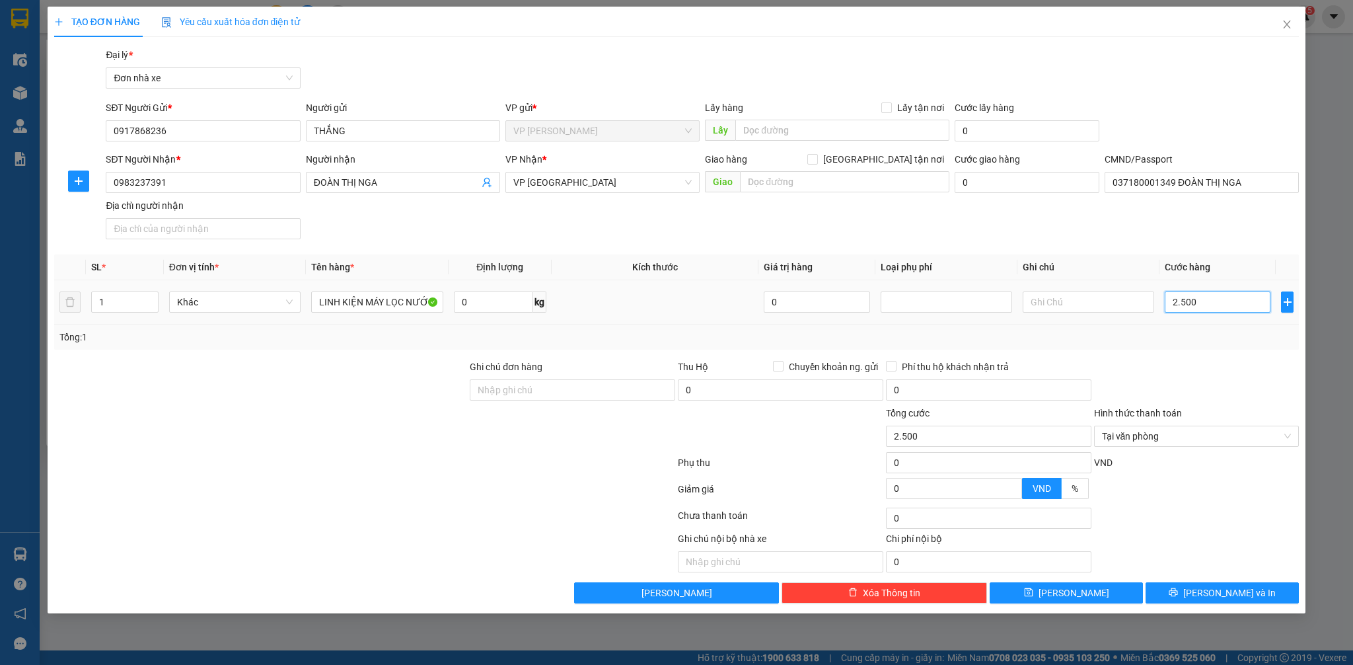
type input "25.000"
click at [1259, 587] on button "[PERSON_NAME] và In" at bounding box center [1221, 592] width 153 height 21
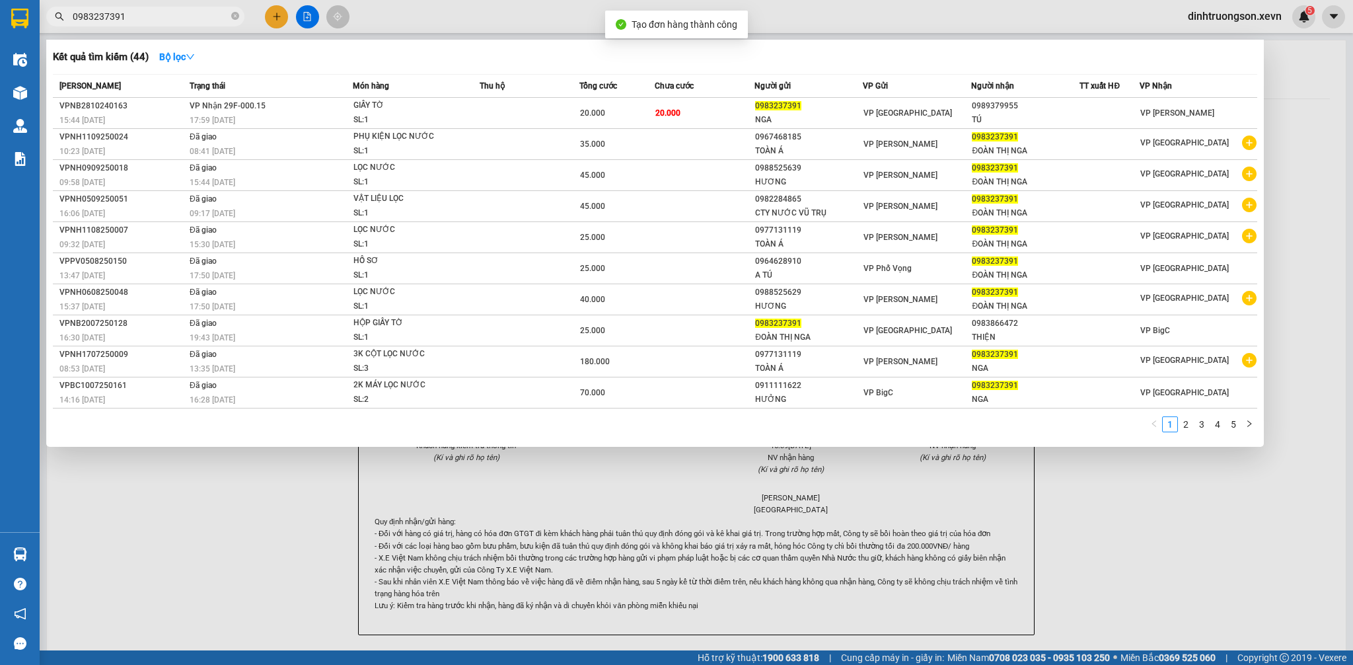
drag, startPoint x: 1330, startPoint y: 560, endPoint x: 699, endPoint y: 238, distance: 708.2
click at [1326, 558] on div at bounding box center [676, 332] width 1353 height 665
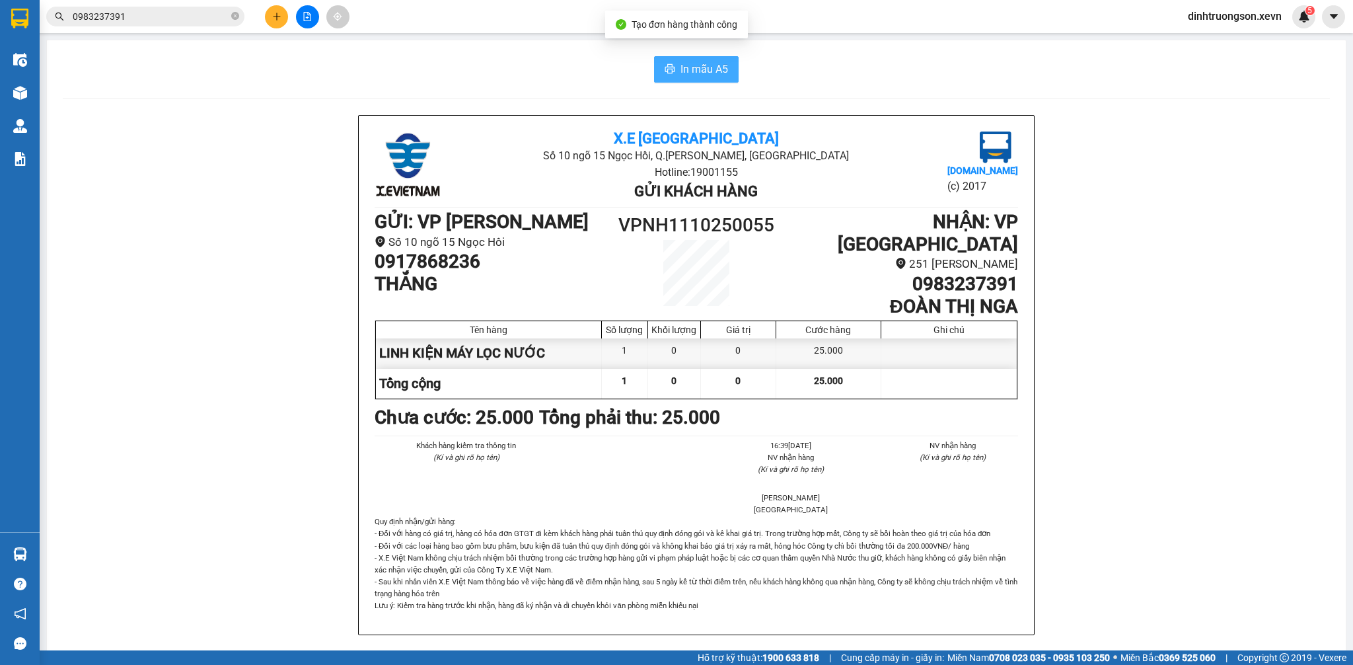
click at [692, 58] on button "In mẫu A5" at bounding box center [696, 69] width 85 height 26
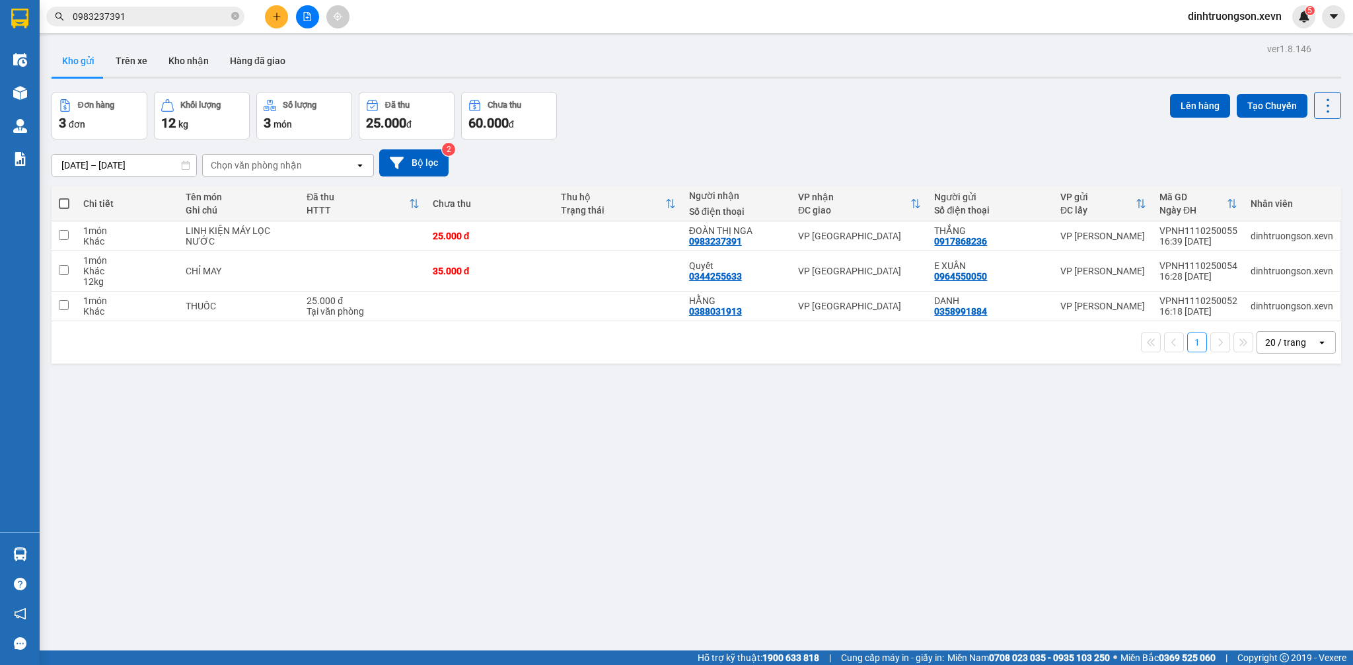
click at [763, 490] on div "ver 1.8.146 Kho gửi Trên xe Kho nhận Hàng đã giao Đơn hàng 3 đơn Khối lượng 12 …" at bounding box center [696, 372] width 1300 height 665
click at [151, 62] on button "Trên xe" at bounding box center [131, 61] width 53 height 32
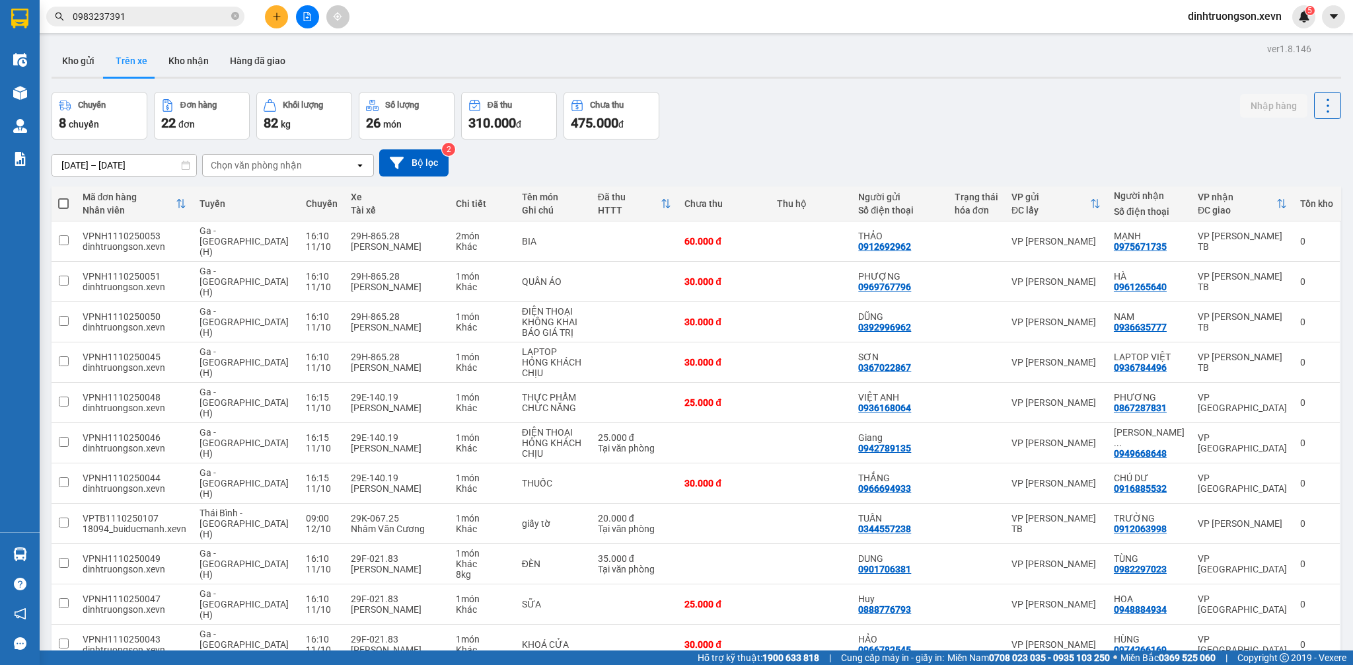
click at [74, 69] on button "Kho gửi" at bounding box center [79, 61] width 54 height 32
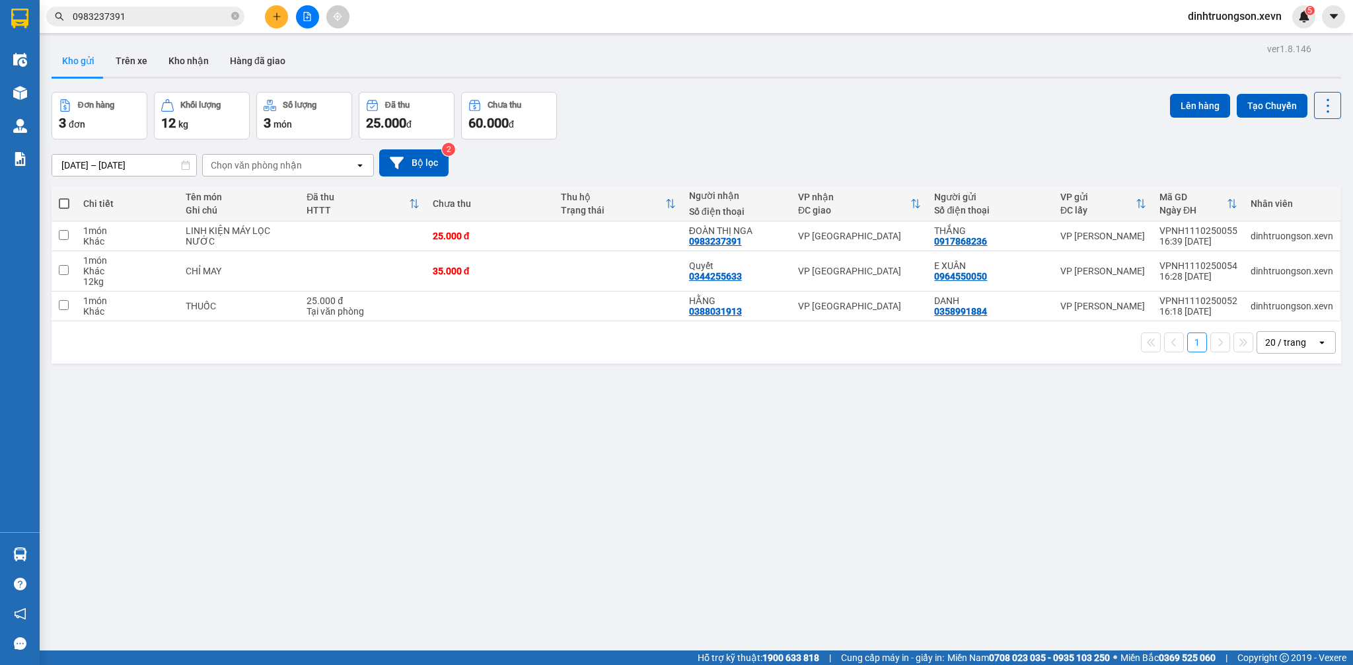
click at [136, 18] on input "0983237391" at bounding box center [151, 16] width 156 height 15
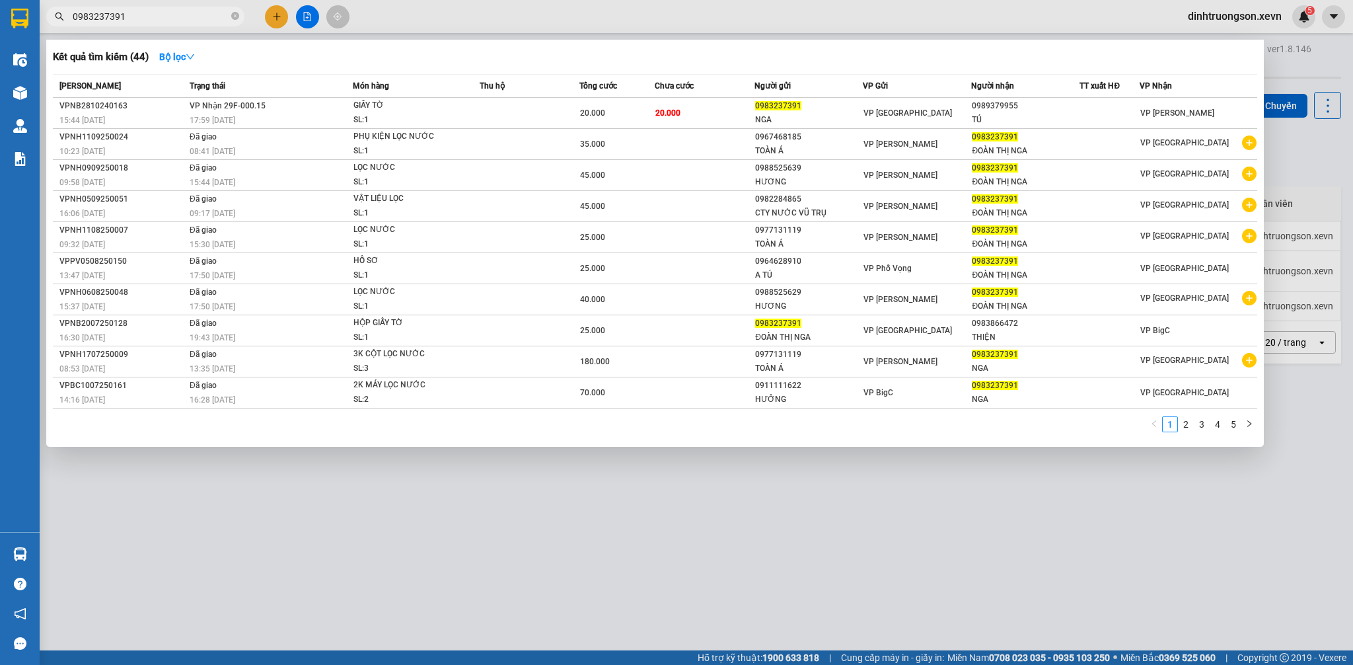
click at [136, 18] on input "0983237391" at bounding box center [151, 16] width 156 height 15
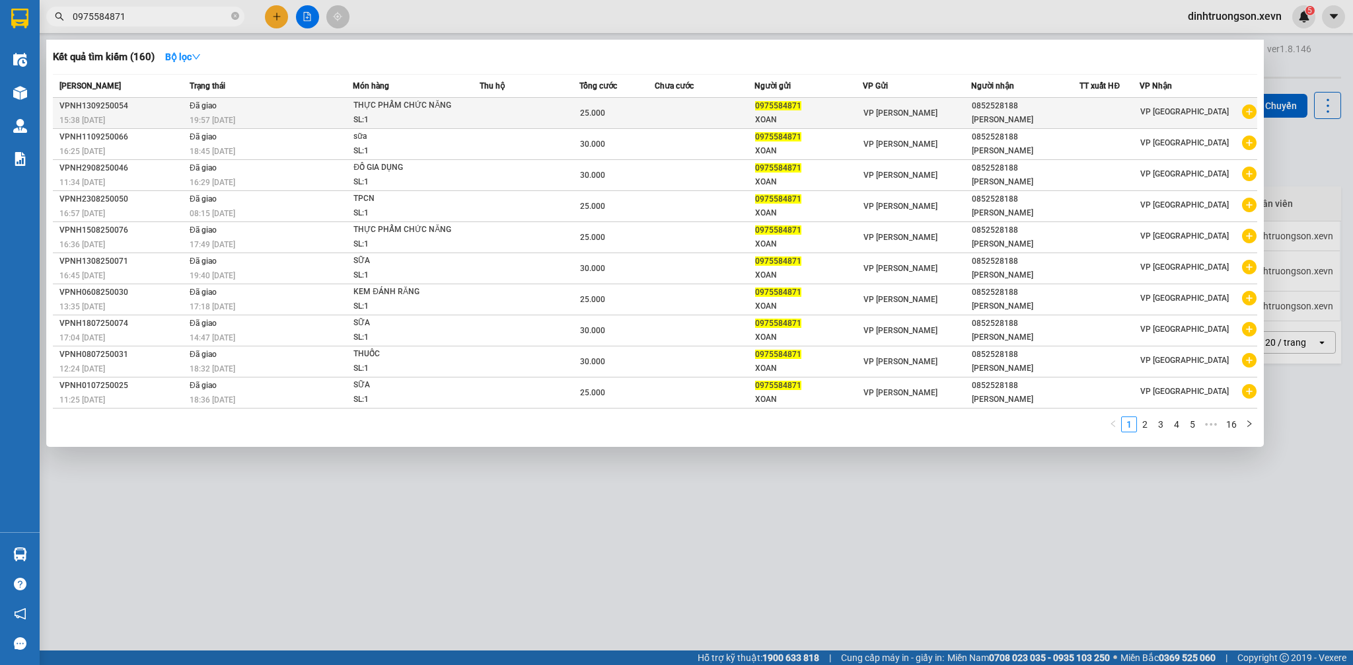
type input "0975584871"
click at [1252, 116] on icon "plus-circle" at bounding box center [1249, 111] width 15 height 15
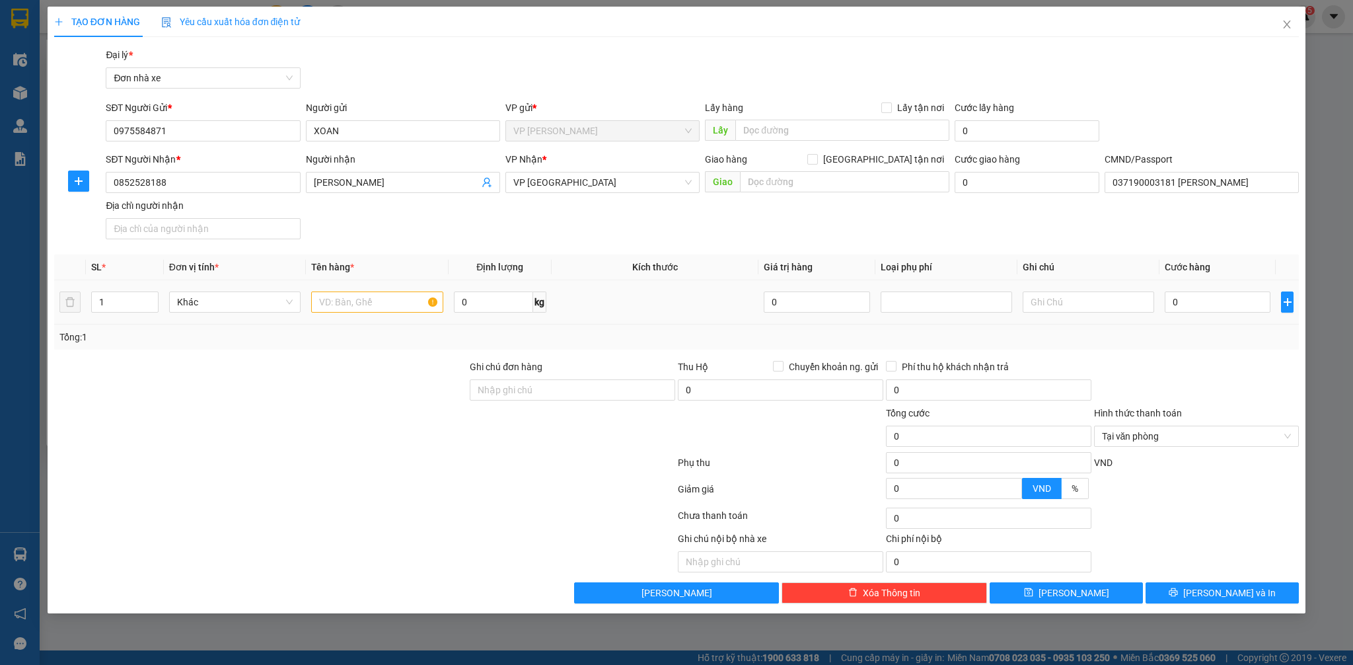
click at [357, 318] on td at bounding box center [377, 302] width 142 height 44
click at [357, 305] on input "text" at bounding box center [376, 301] width 131 height 21
type input "CHẢO"
type input "3"
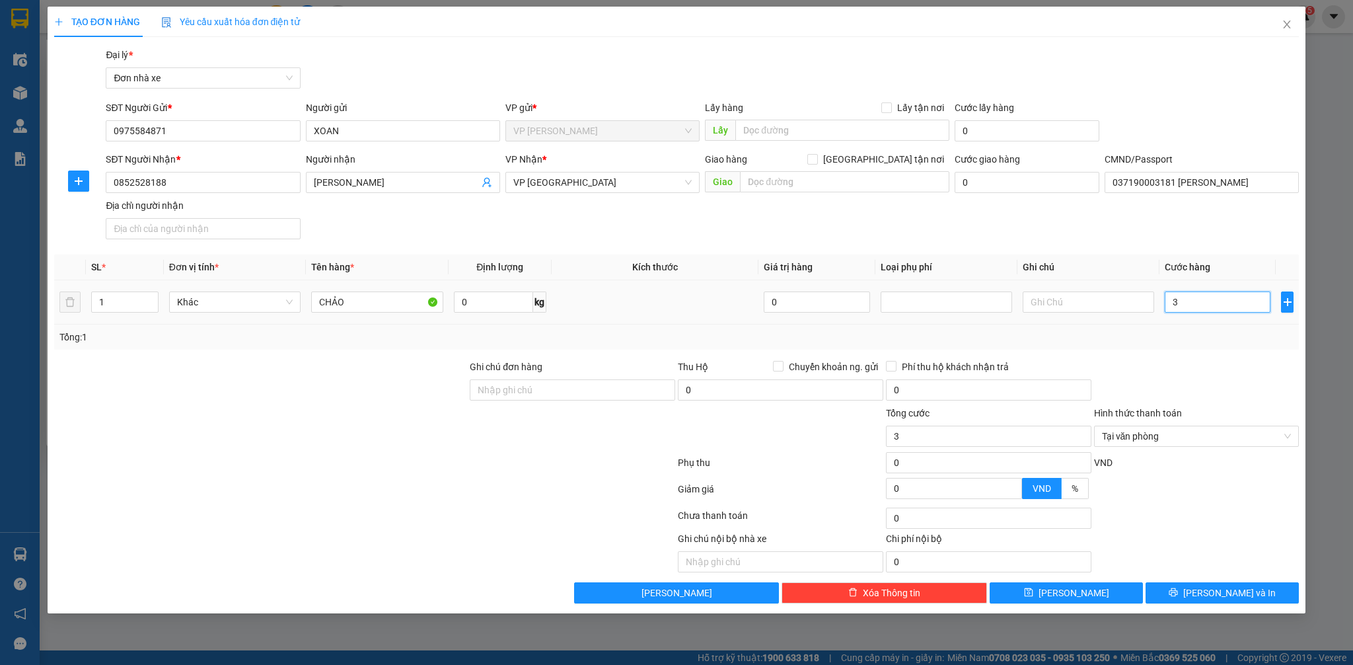
type input "30"
type input "300"
type input "3.000"
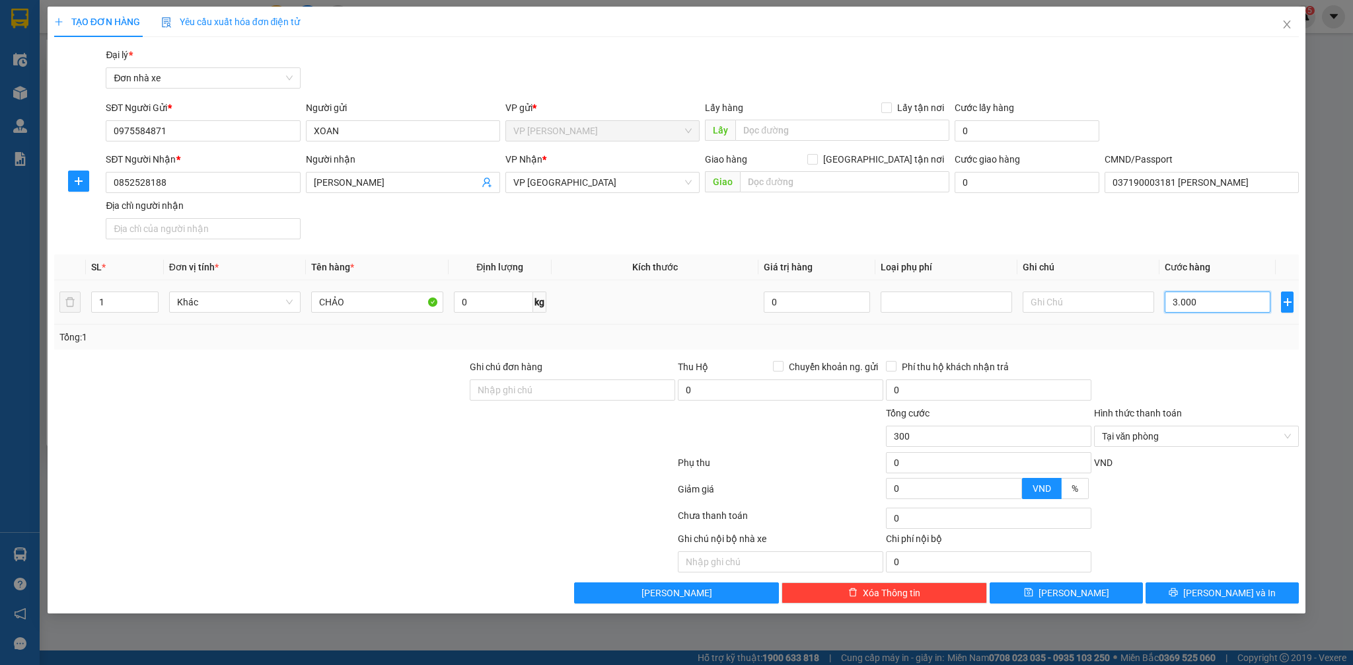
type input "3.000"
type input "30.000"
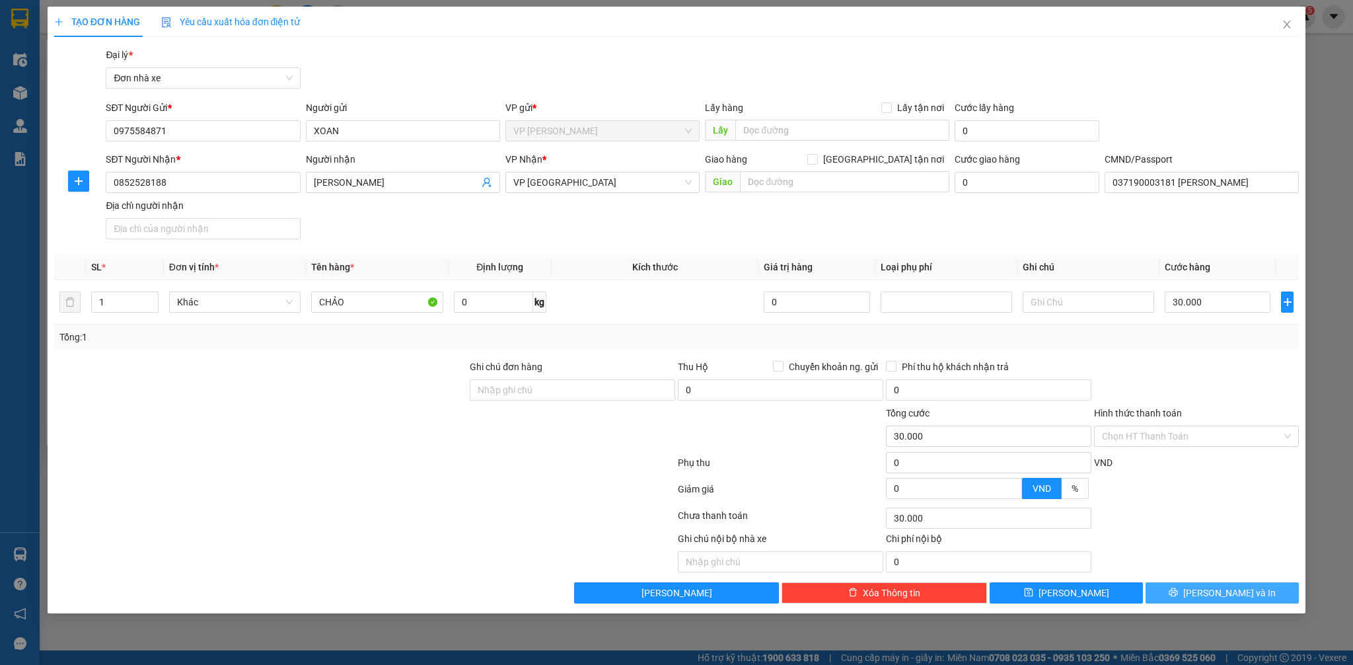
drag, startPoint x: 1252, startPoint y: 542, endPoint x: 1243, endPoint y: 583, distance: 42.8
click at [1252, 544] on div "Ghi chú nội bộ nhà xe Chi phí nội bộ 0" at bounding box center [677, 551] width 1248 height 41
click at [1241, 606] on div "TẠO ĐƠN HÀNG Yêu cầu xuất hóa đơn điện tử Transit Pickup Surcharge Ids Transit …" at bounding box center [677, 310] width 1258 height 606
click at [1250, 597] on button "[PERSON_NAME] và In" at bounding box center [1221, 592] width 153 height 21
click at [1332, 576] on div "TẠO ĐƠN HÀNG Yêu cầu xuất hóa đơn điện tử Transit Pickup Surcharge Ids Transit …" at bounding box center [676, 332] width 1353 height 665
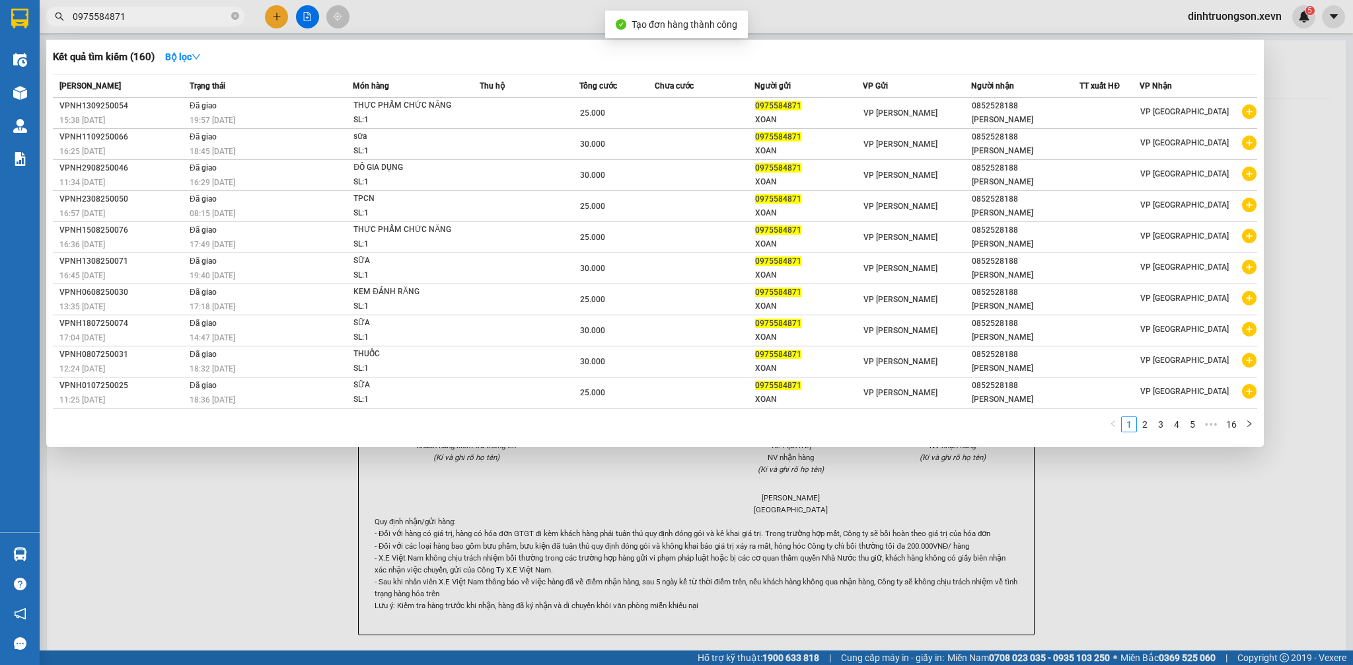
drag, startPoint x: 746, startPoint y: 509, endPoint x: 737, endPoint y: 397, distance: 112.7
click at [748, 503] on div at bounding box center [676, 332] width 1353 height 665
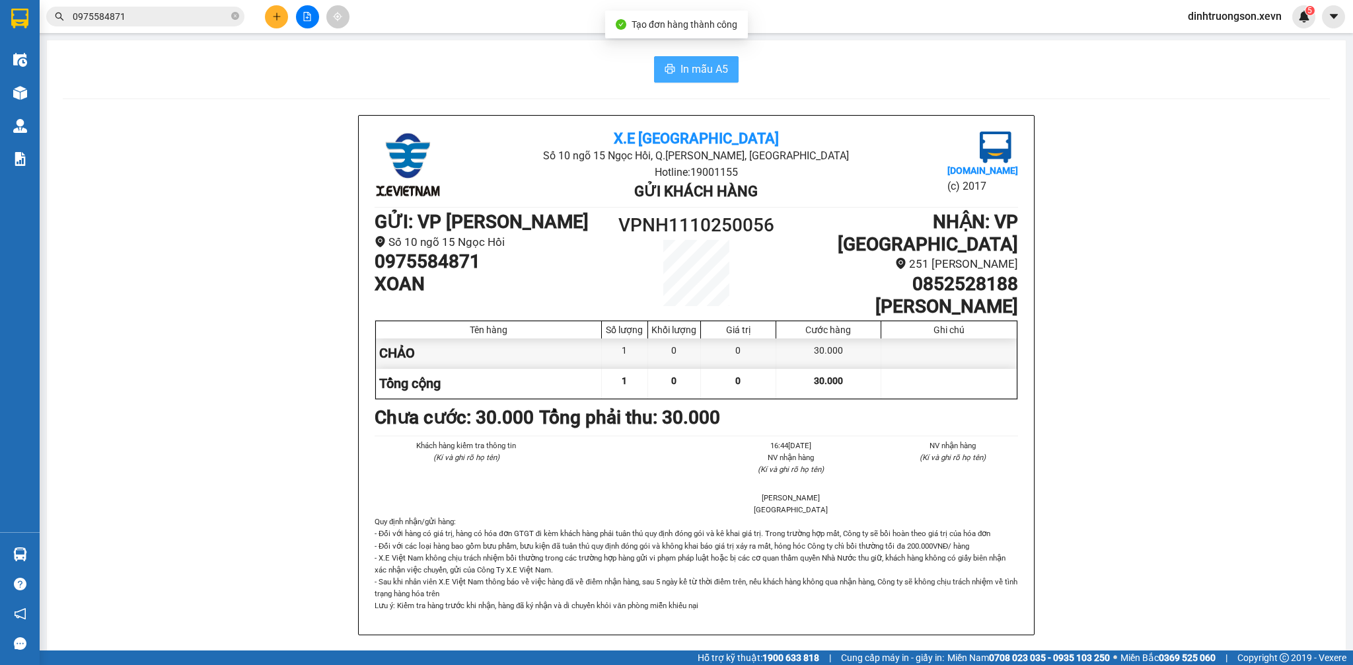
drag, startPoint x: 672, startPoint y: 73, endPoint x: 684, endPoint y: 75, distance: 12.7
click at [676, 73] on button "In mẫu A5" at bounding box center [696, 69] width 85 height 26
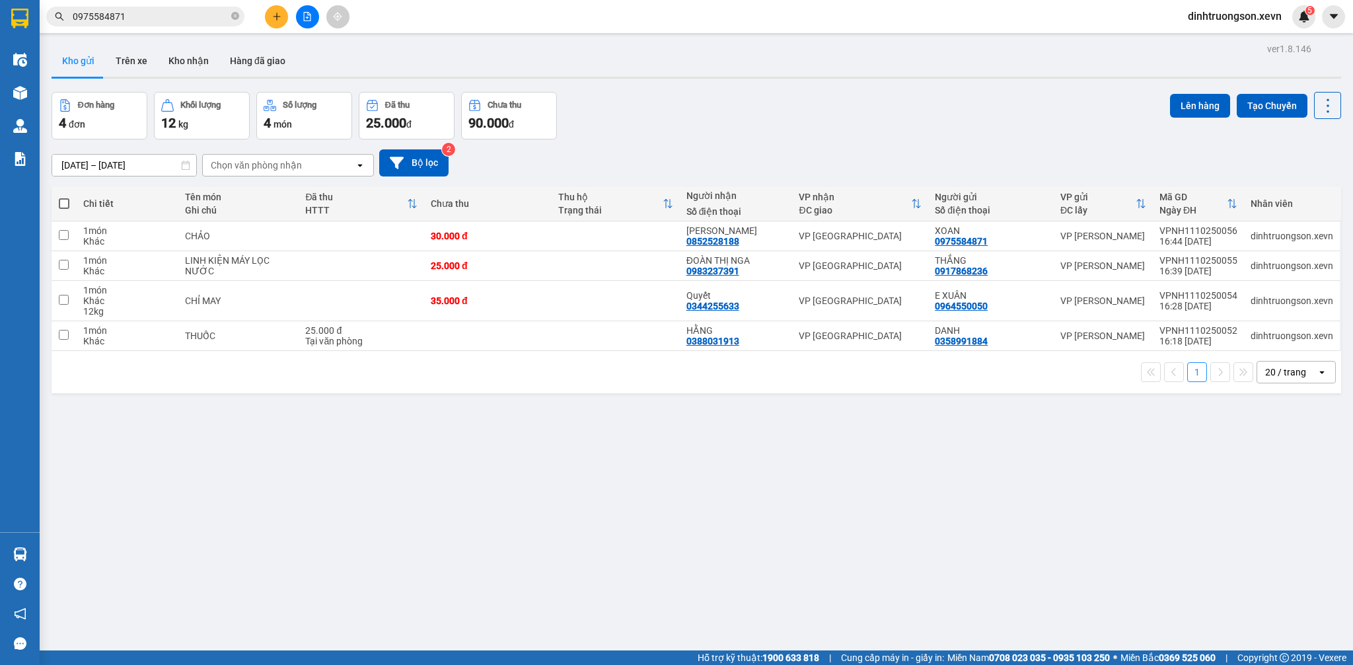
click at [176, 15] on input "0975584871" at bounding box center [151, 16] width 156 height 15
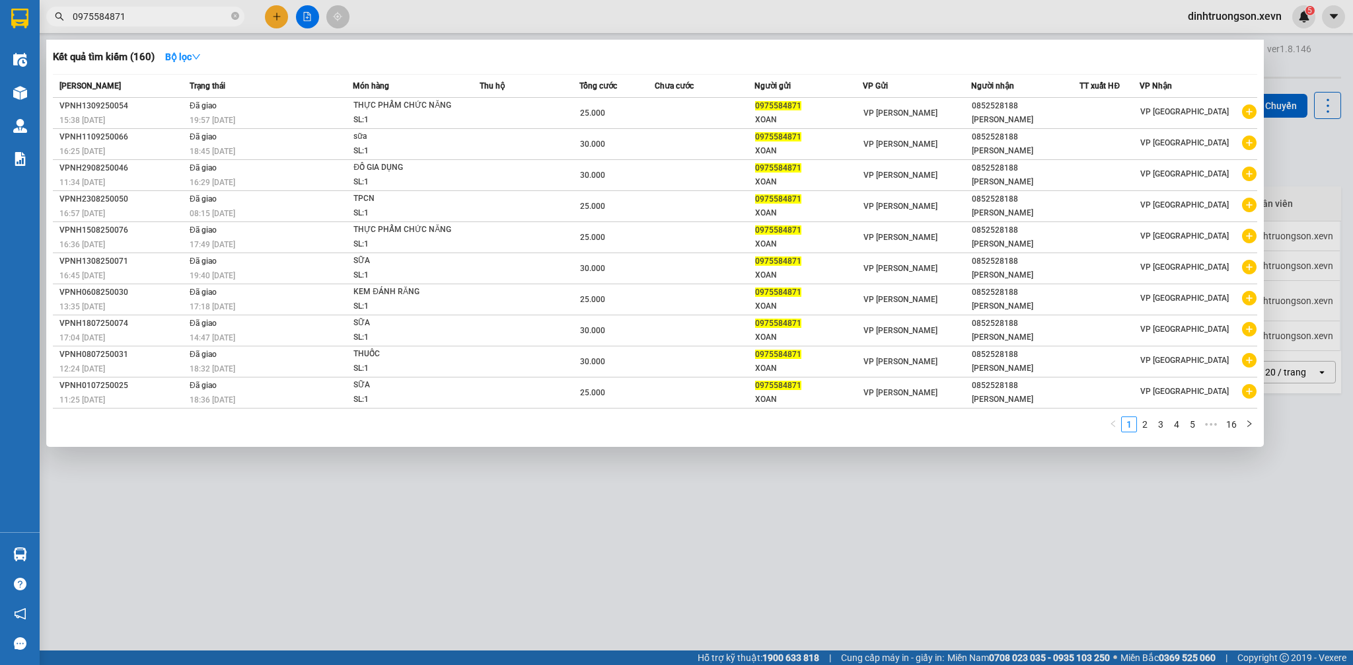
click at [176, 15] on input "0975584871" at bounding box center [151, 16] width 156 height 15
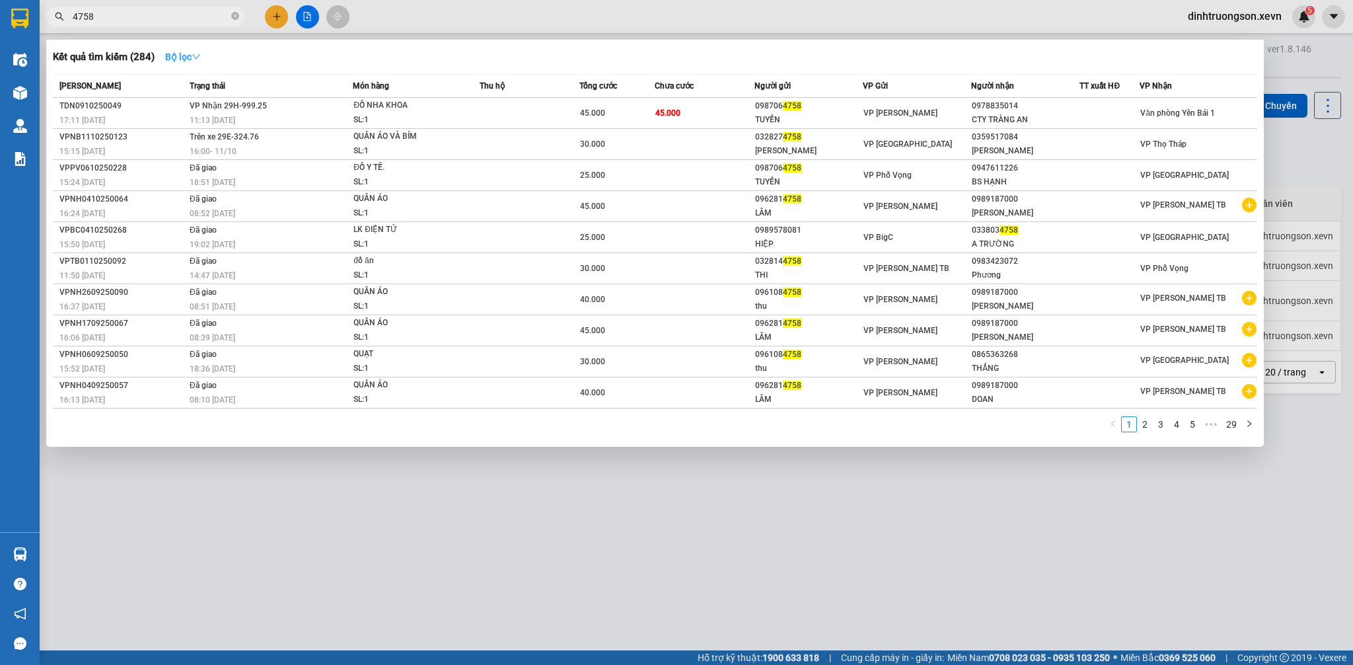
type input "4758"
click at [182, 55] on strong "Bộ lọc" at bounding box center [183, 57] width 36 height 11
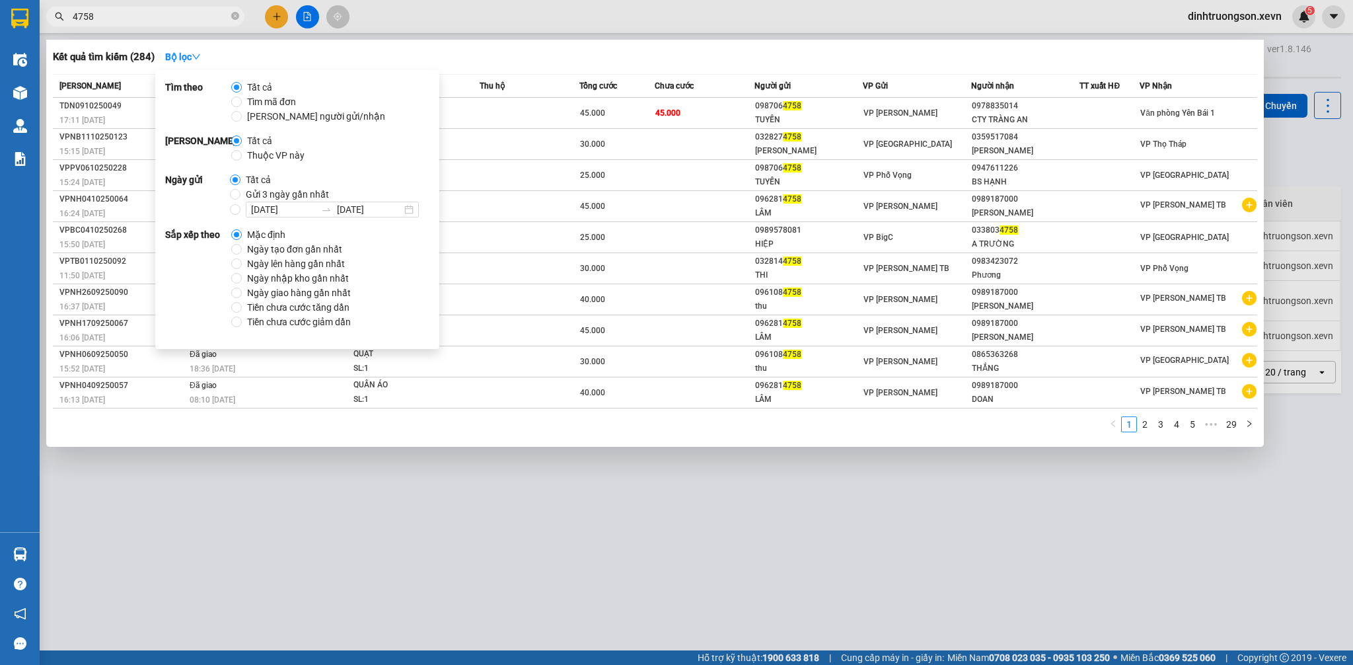
click at [244, 153] on span "Thuộc VP này" at bounding box center [276, 155] width 68 height 15
click at [242, 153] on input "Thuộc VP này" at bounding box center [236, 155] width 11 height 11
radio input "true"
radio input "false"
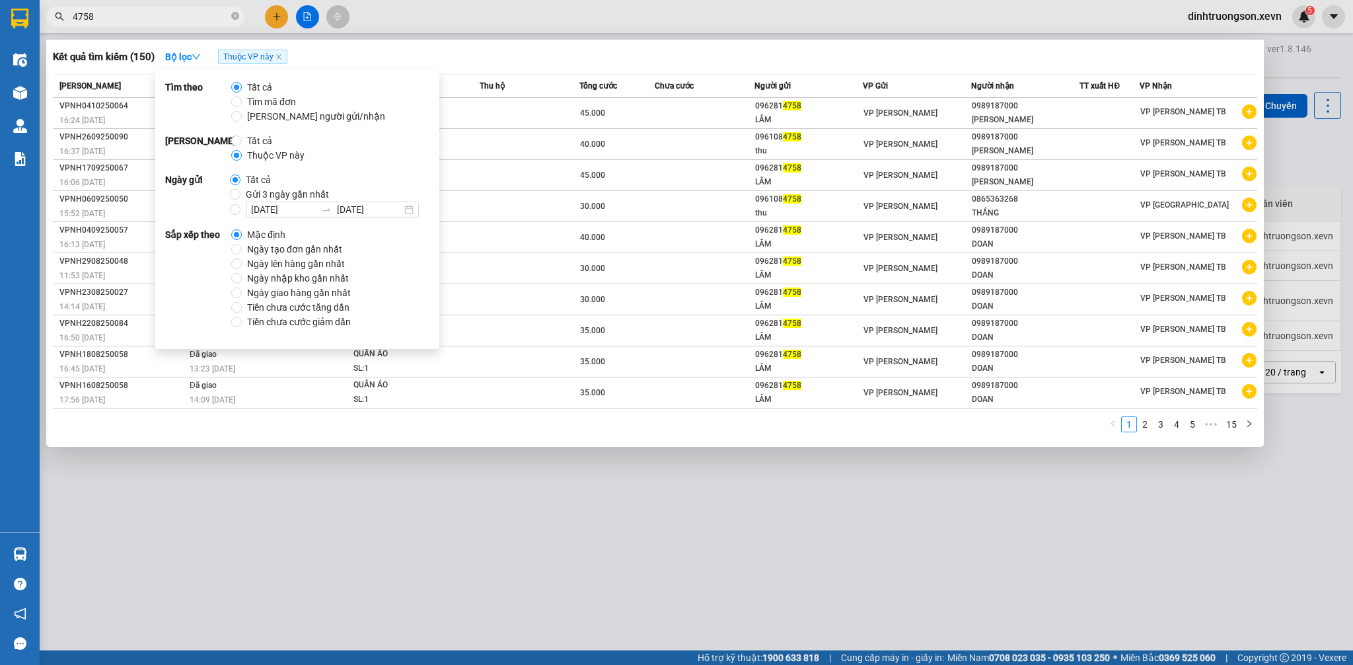
click at [738, 41] on div "Kết quả tìm kiếm ( 150 ) Bộ lọc Thuộc VP này Mã ĐH Trạng thái Món hàng Thu hộ T…" at bounding box center [654, 243] width 1217 height 407
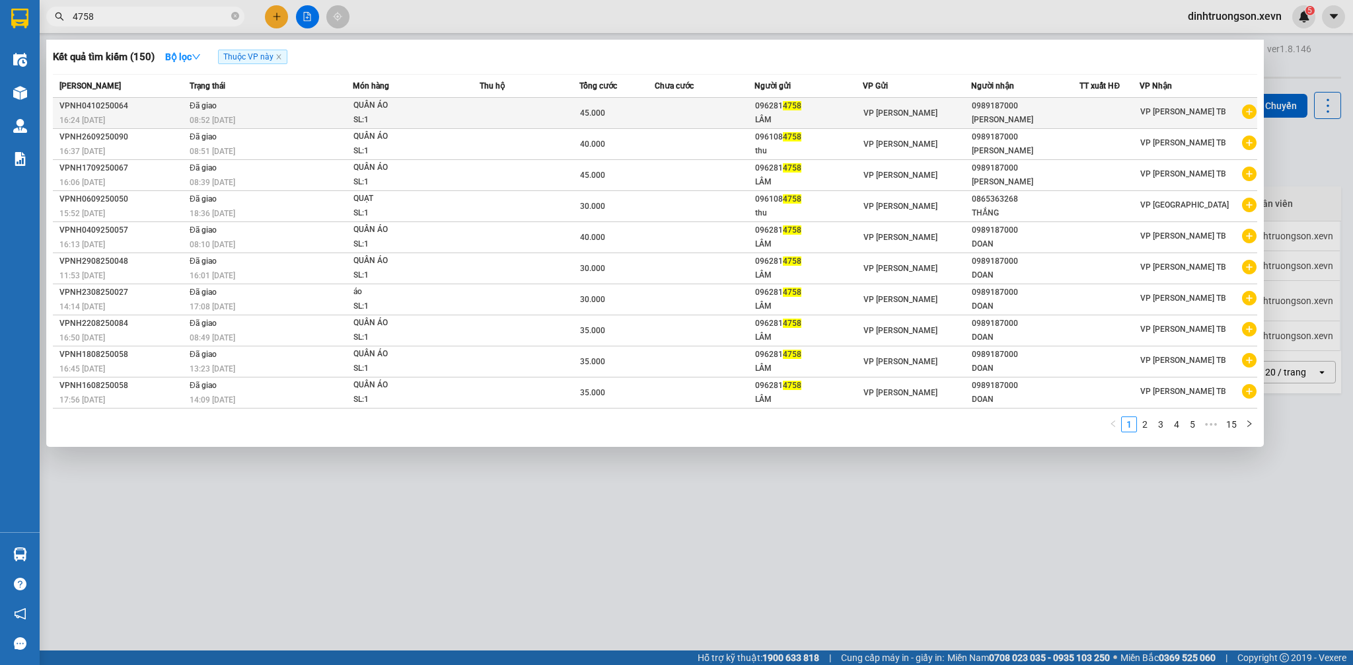
click at [1251, 109] on icon "plus-circle" at bounding box center [1249, 111] width 15 height 15
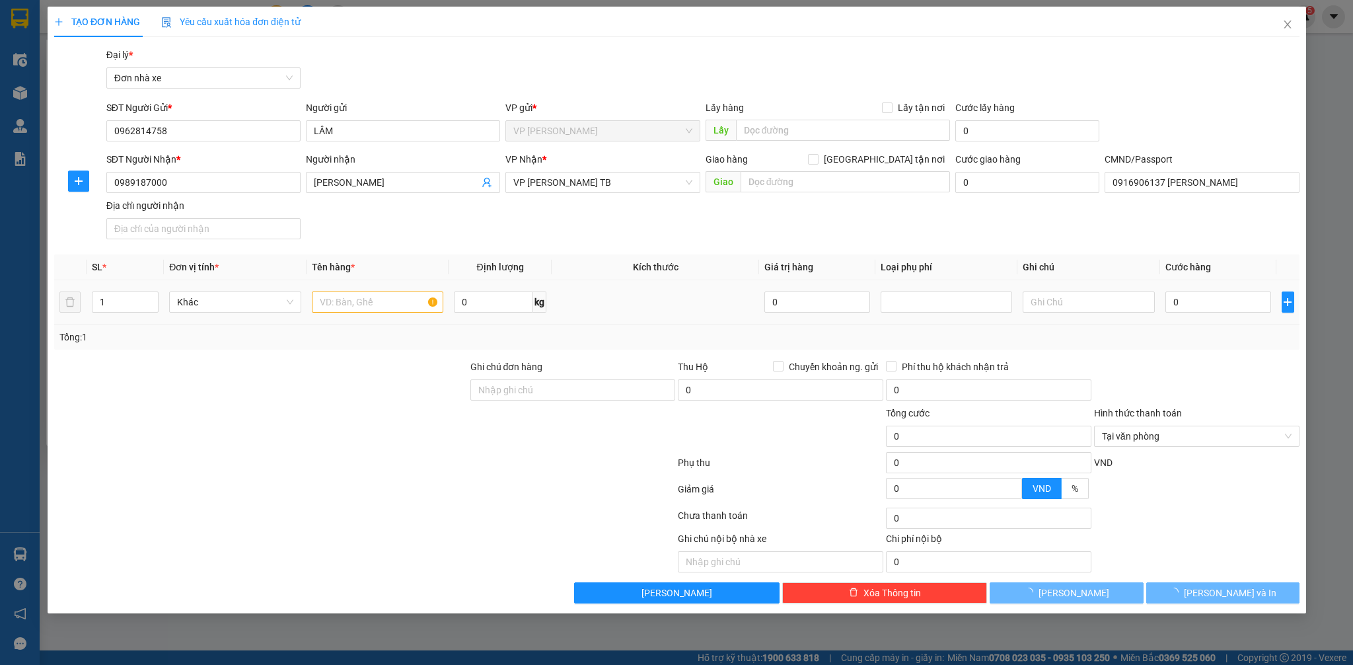
click at [365, 290] on div at bounding box center [376, 302] width 131 height 26
click at [363, 300] on input "text" at bounding box center [376, 301] width 131 height 21
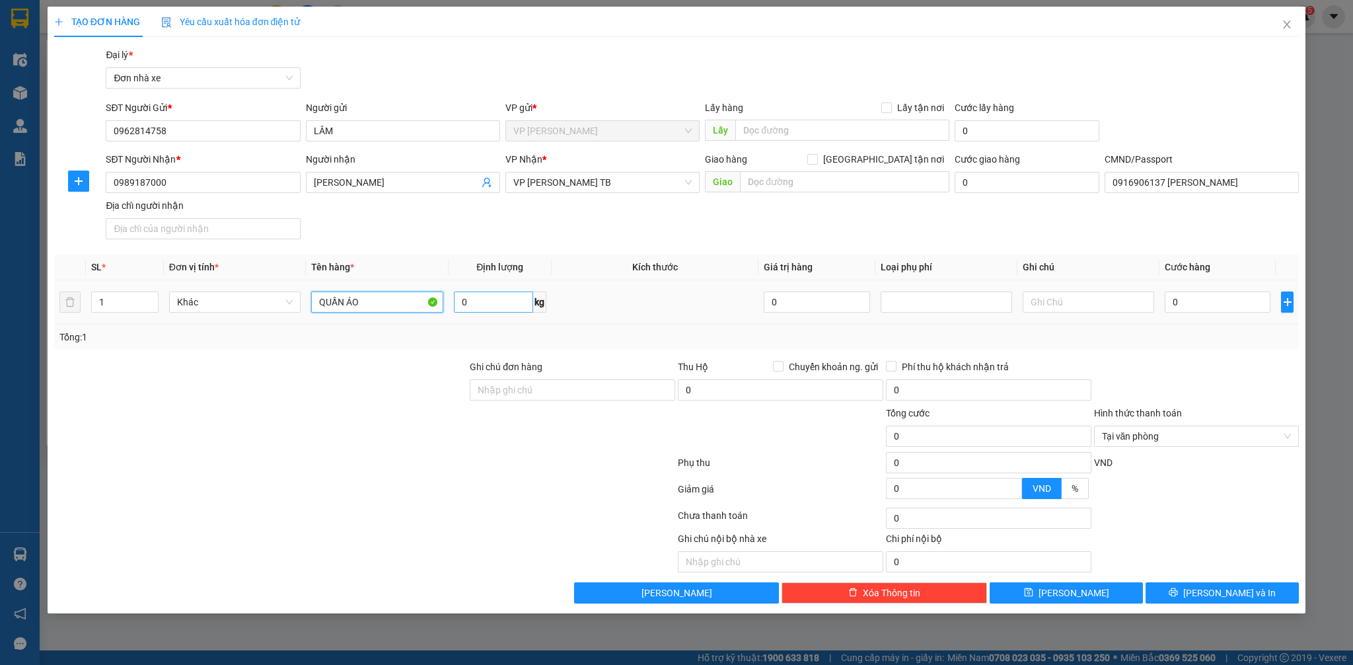
type input "QUẦN ÁO"
click at [491, 308] on input "0" at bounding box center [494, 301] width 80 height 21
type input "16"
click at [1219, 291] on div "0" at bounding box center [1218, 302] width 106 height 26
click at [1195, 306] on input "0" at bounding box center [1218, 301] width 106 height 21
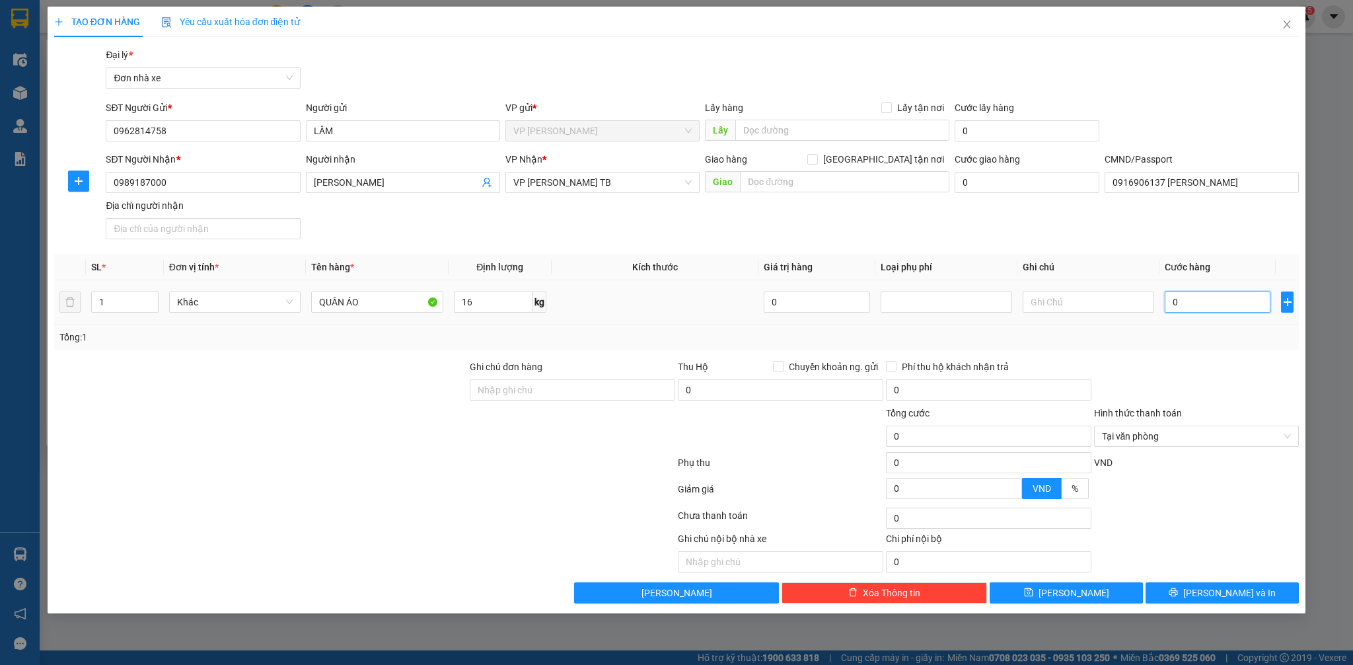
type input "4"
type input "40"
type input "400"
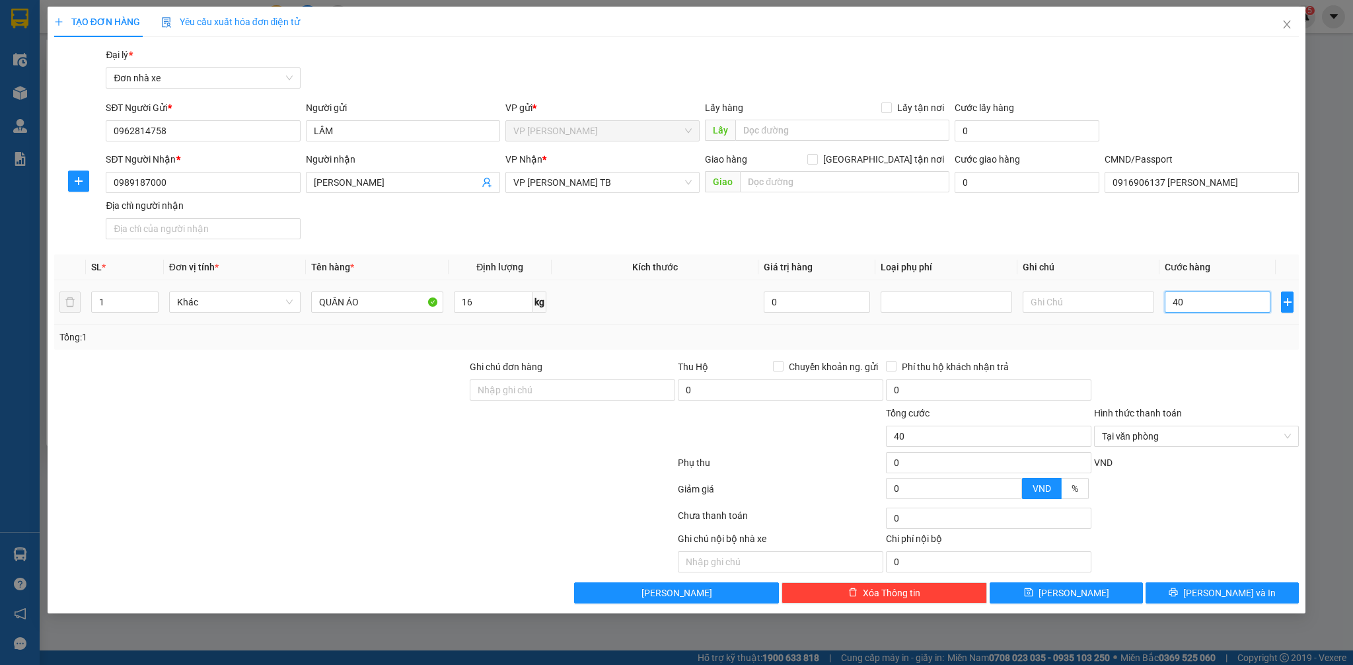
type input "400"
type input "4.000"
type input "40.000"
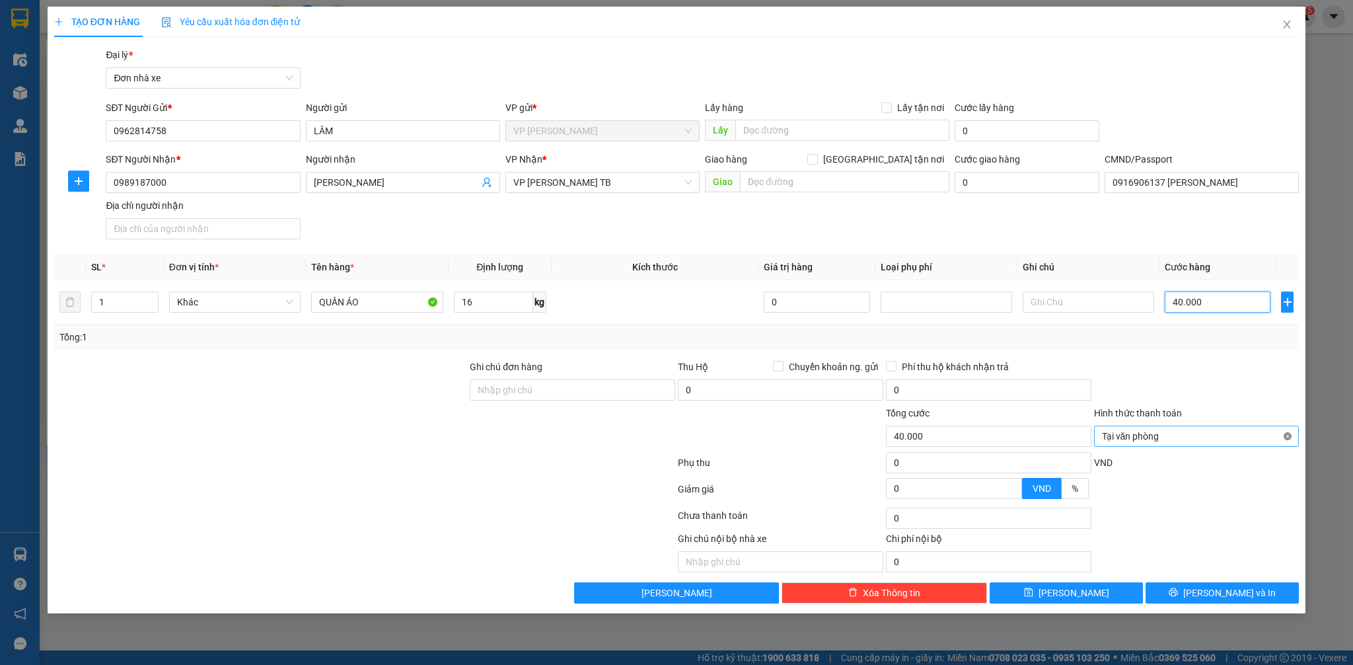
type input "40.000"
drag, startPoint x: 1258, startPoint y: 598, endPoint x: 1270, endPoint y: 594, distance: 12.1
click at [1260, 600] on button "[PERSON_NAME] và In" at bounding box center [1221, 592] width 153 height 21
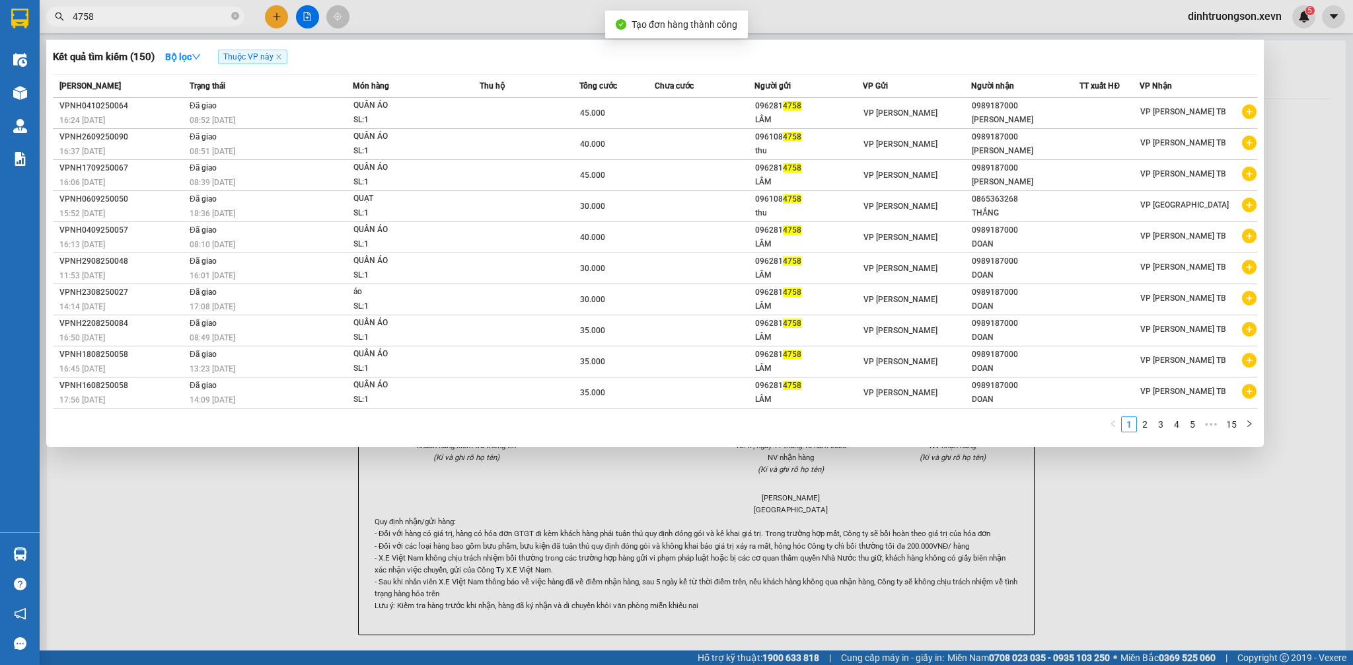
click at [1333, 526] on div at bounding box center [676, 332] width 1353 height 665
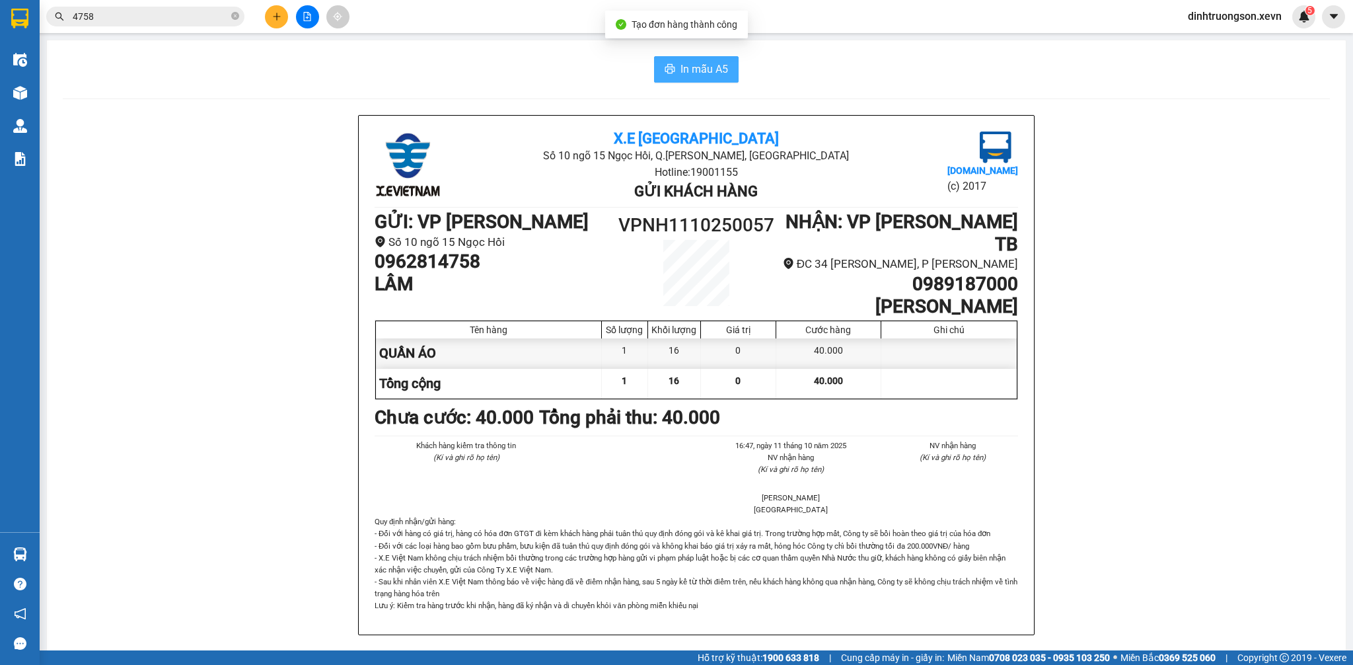
click at [681, 63] on span "In mẫu A5" at bounding box center [704, 69] width 48 height 17
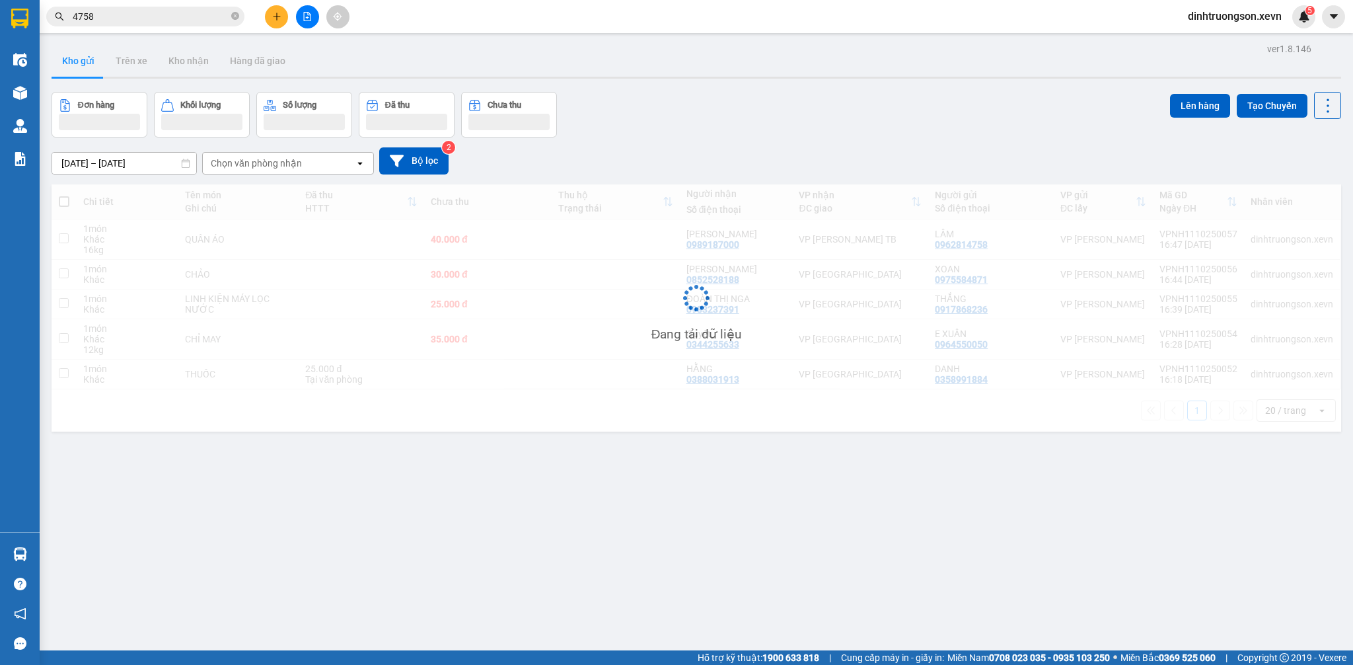
click at [779, 126] on div "Đơn hàng Khối lượng Số lượng Đã thu Chưa thu Lên hàng Tạo Chuyến" at bounding box center [696, 115] width 1289 height 46
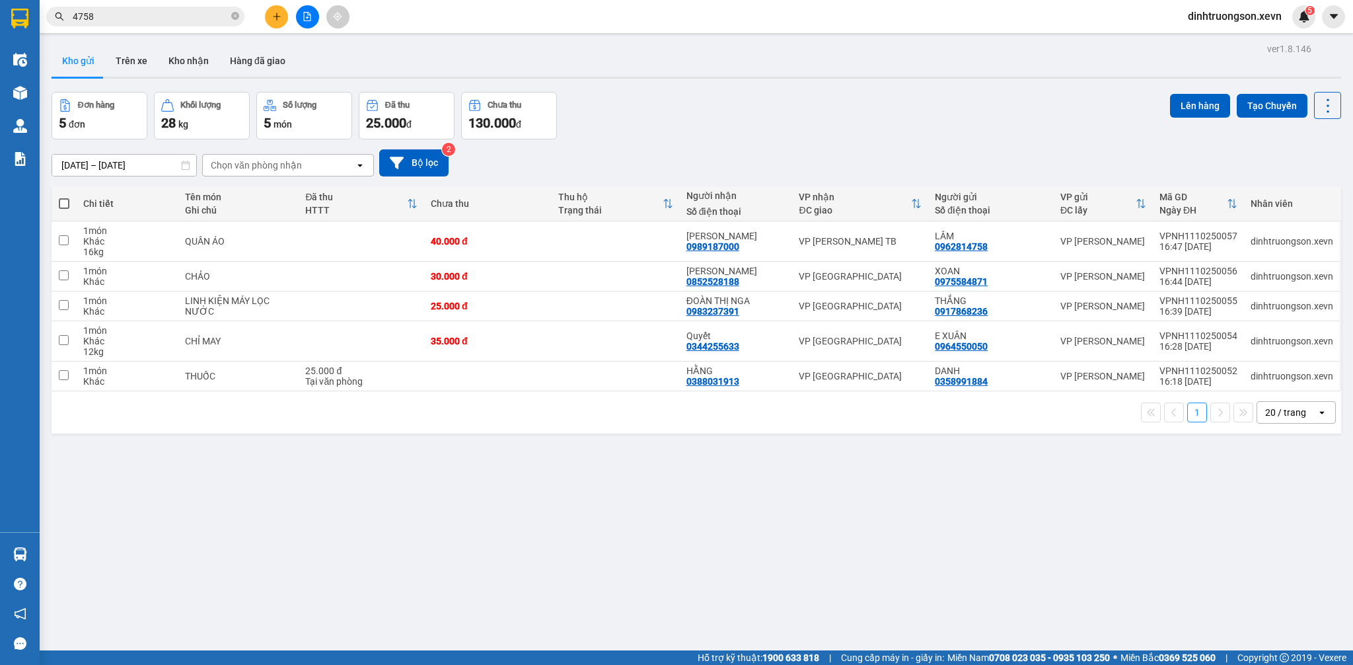
click at [782, 83] on div "ver 1.8.146 Kho gửi Trên xe Kho nhận Hàng đã giao Đơn hàng 5 đơn Khối lượng 28 …" at bounding box center [696, 372] width 1300 height 665
drag, startPoint x: 702, startPoint y: 74, endPoint x: 690, endPoint y: 100, distance: 28.4
click at [702, 85] on div "ver 1.8.146 Kho gửi Trên xe Kho nhận Hàng đã giao Đơn hàng 5 đơn Khối lượng 28 …" at bounding box center [696, 372] width 1300 height 665
click at [741, 163] on div "[DATE] – [DATE] Press the down arrow key to interact with the calendar and sele…" at bounding box center [696, 162] width 1289 height 27
click at [152, 13] on input "4758" at bounding box center [151, 16] width 156 height 15
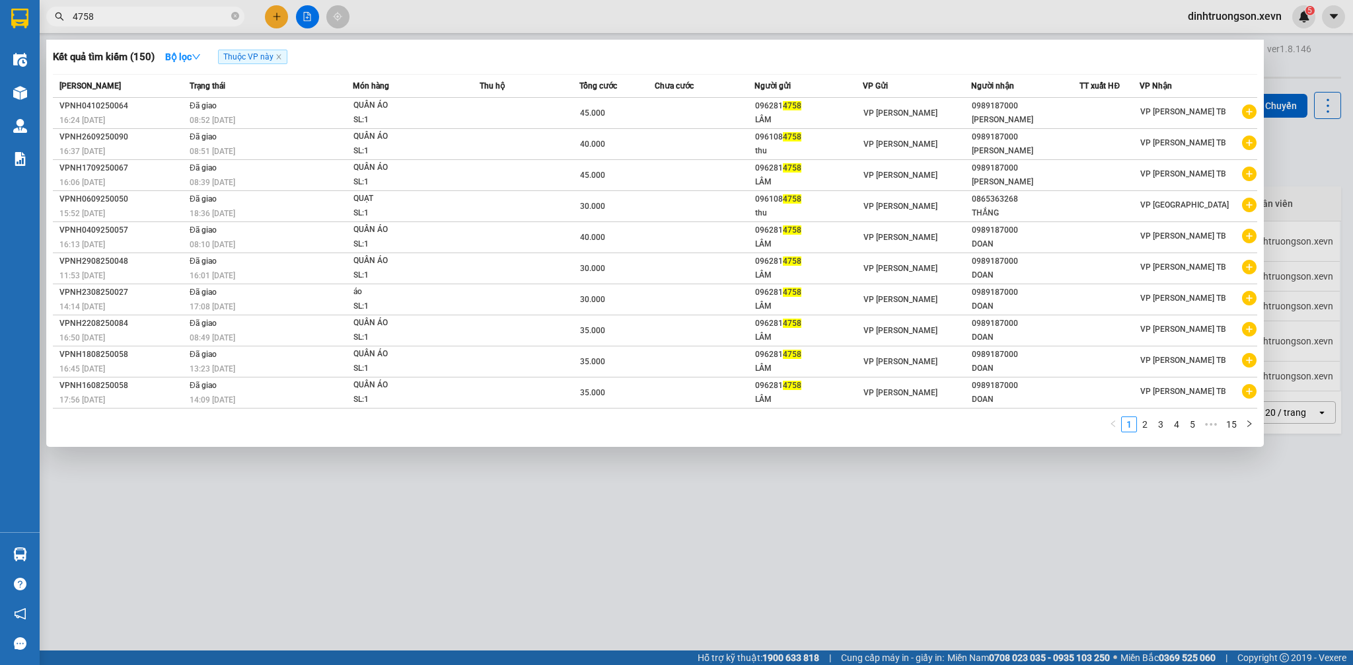
click at [152, 13] on input "4758" at bounding box center [151, 16] width 156 height 15
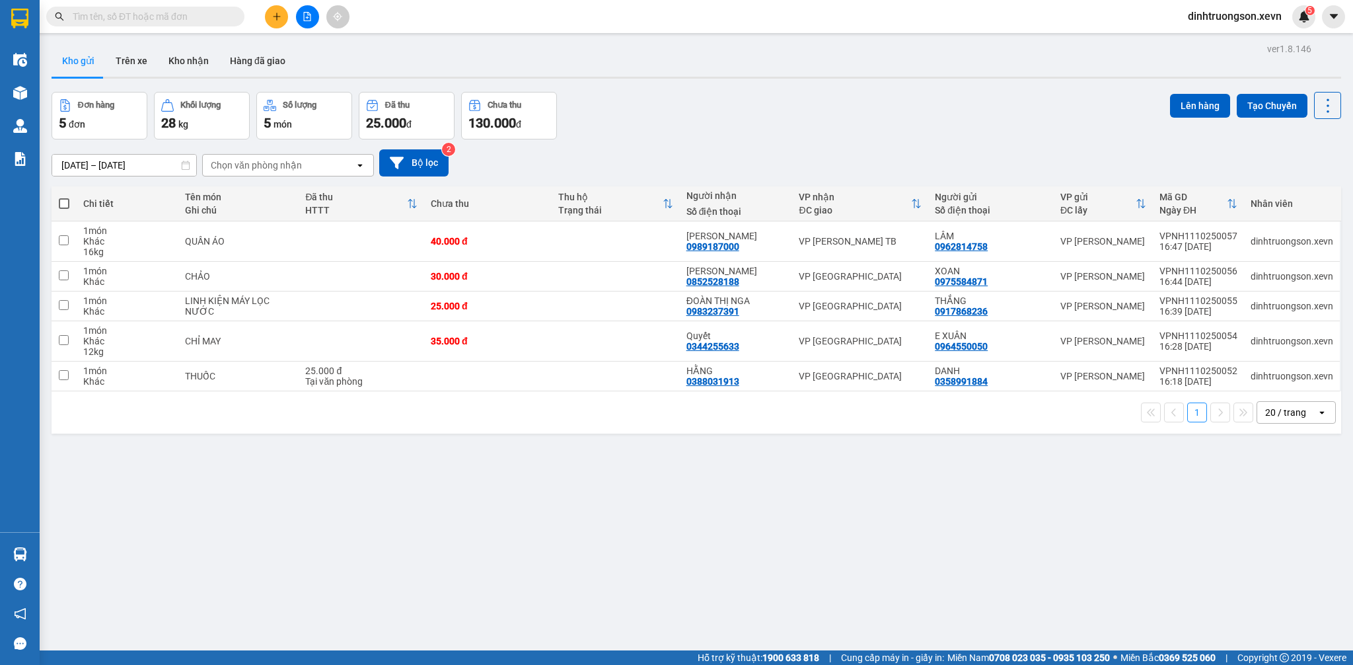
click at [152, 13] on input "text" at bounding box center [151, 16] width 156 height 15
click at [164, 25] on span at bounding box center [145, 17] width 198 height 20
click at [93, 11] on input "text" at bounding box center [151, 16] width 156 height 15
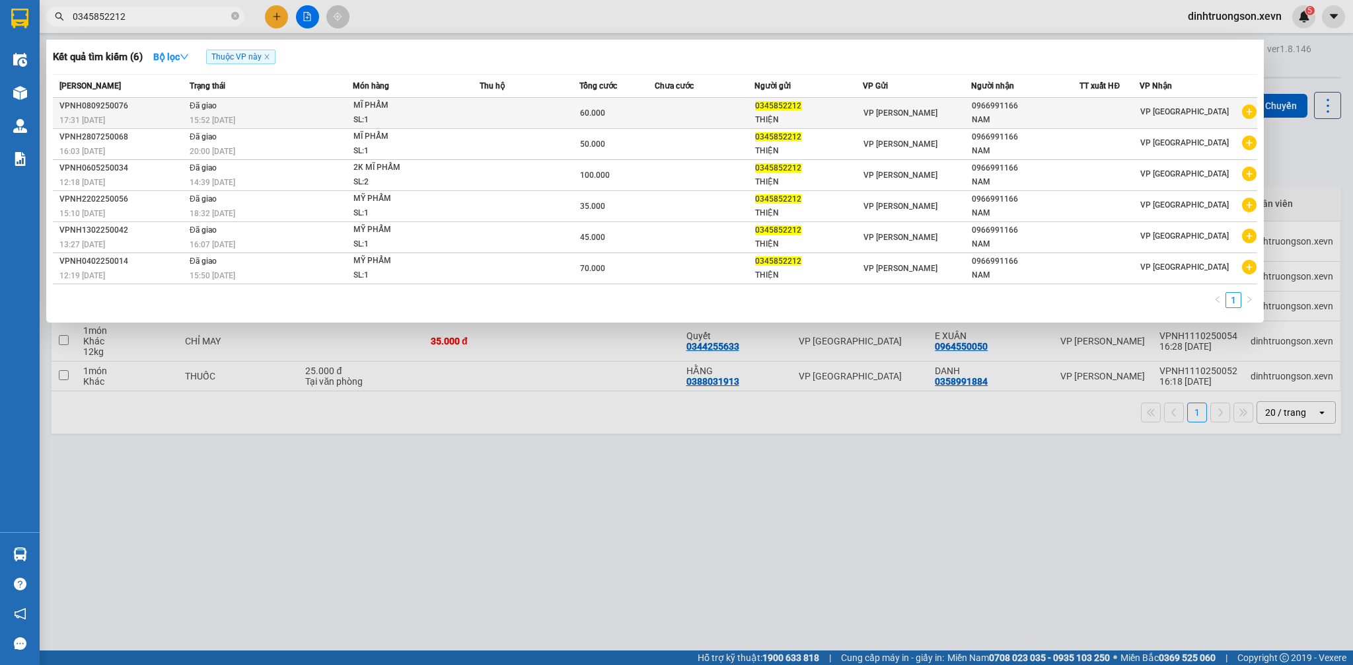
type input "0345852212"
click at [1249, 111] on icon "plus-circle" at bounding box center [1249, 111] width 15 height 15
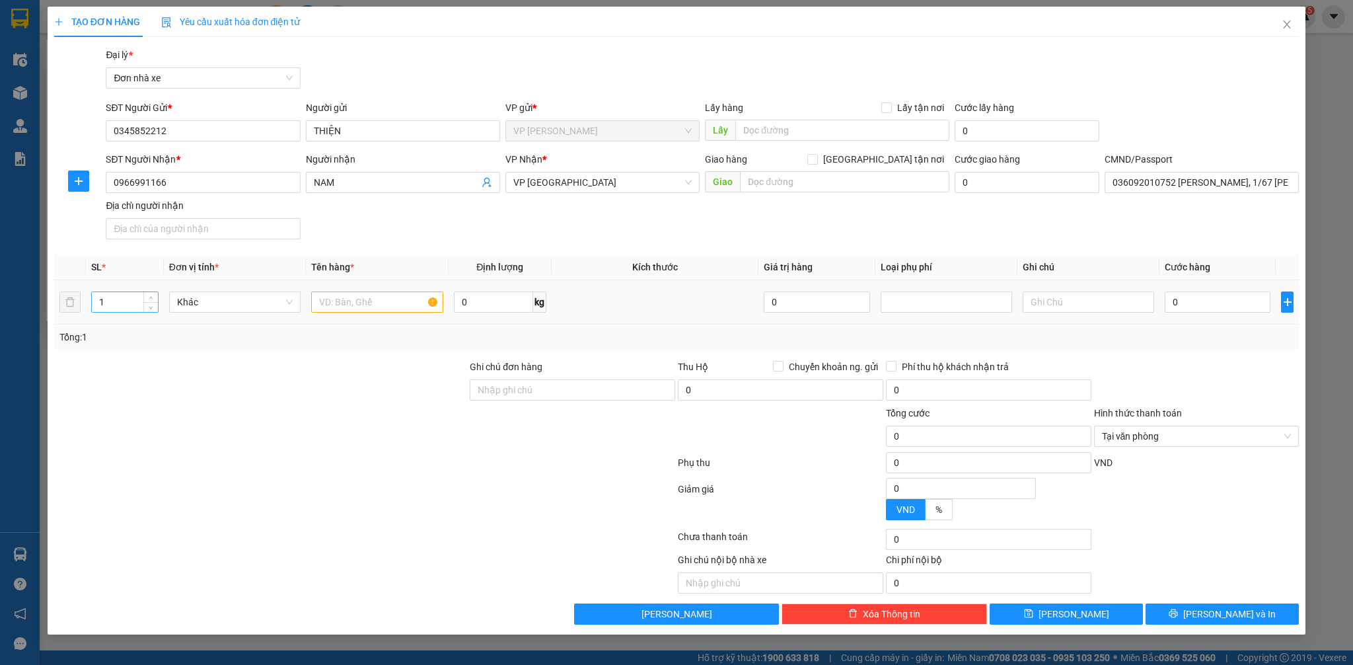
click at [130, 305] on input "1" at bounding box center [124, 302] width 65 height 20
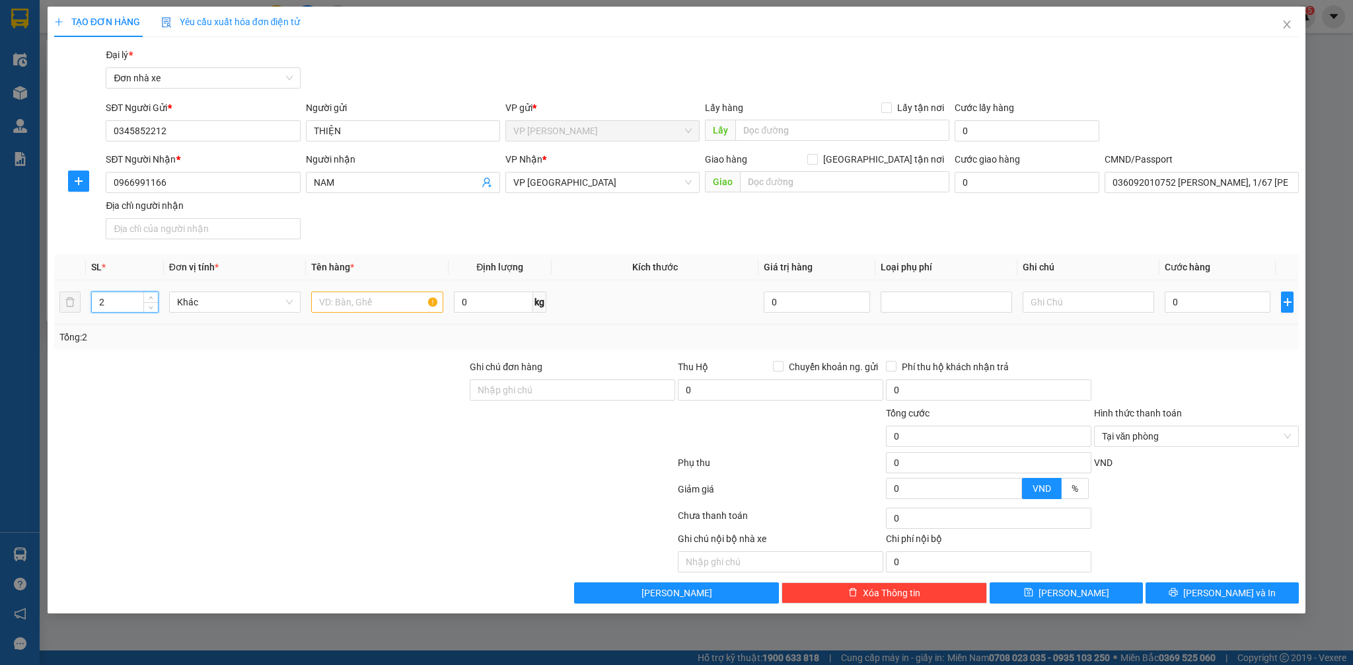
type input "2"
click at [352, 306] on input "text" at bounding box center [376, 301] width 131 height 21
type input "MĨ PHẨM"
type input "1"
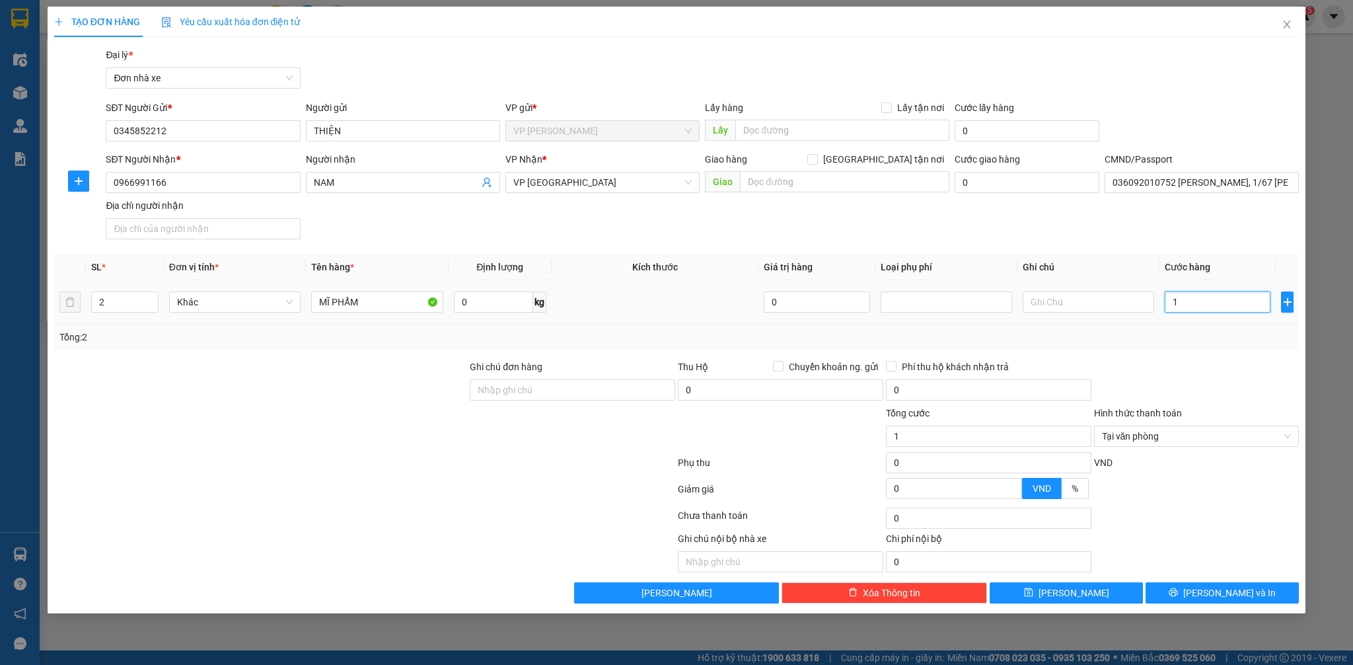
type input "12"
type input "120"
type input "1.200"
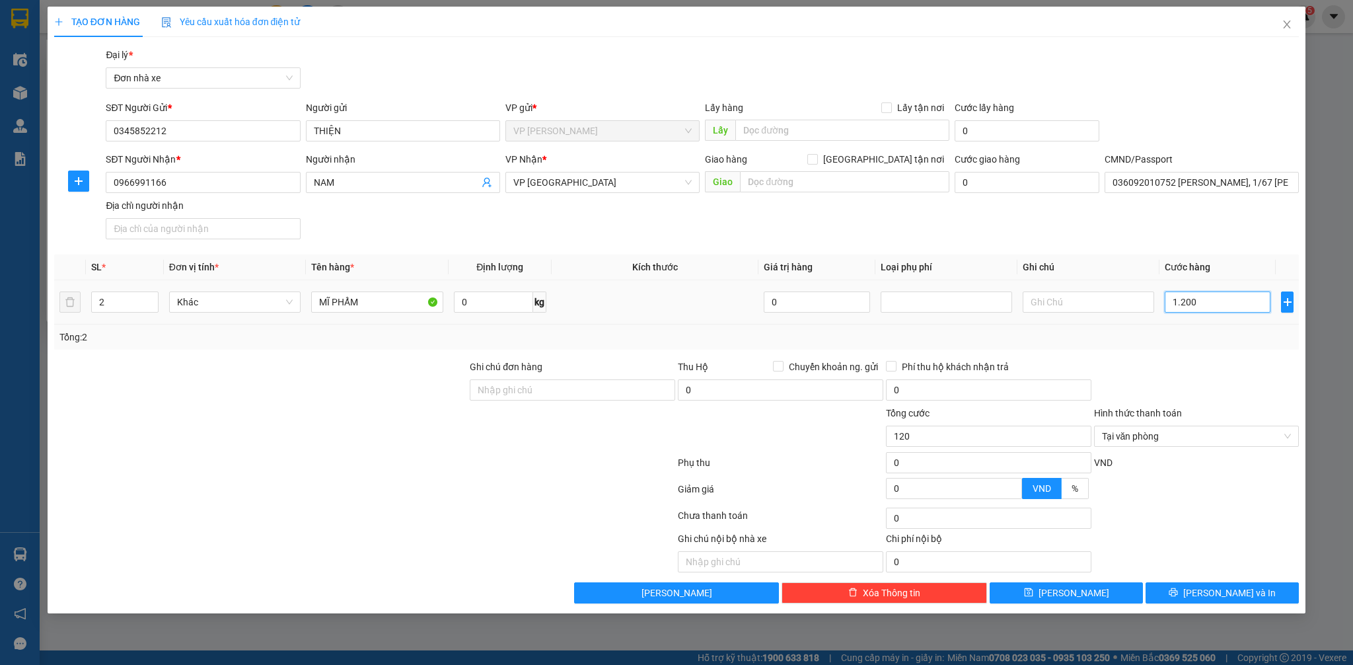
type input "1.200"
type input "12.000"
type input "120.000"
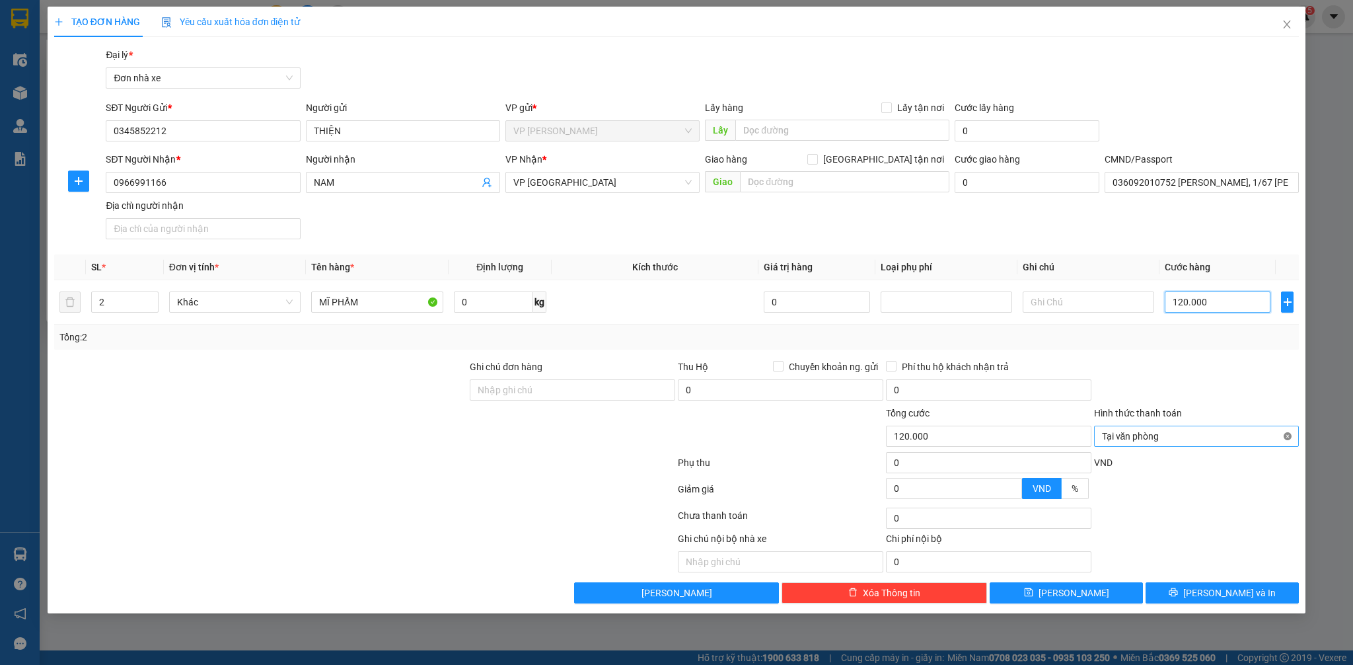
type input "120.000"
click at [1194, 380] on div at bounding box center [1197, 382] width 208 height 46
click at [1262, 603] on button "[PERSON_NAME] và In" at bounding box center [1221, 592] width 153 height 21
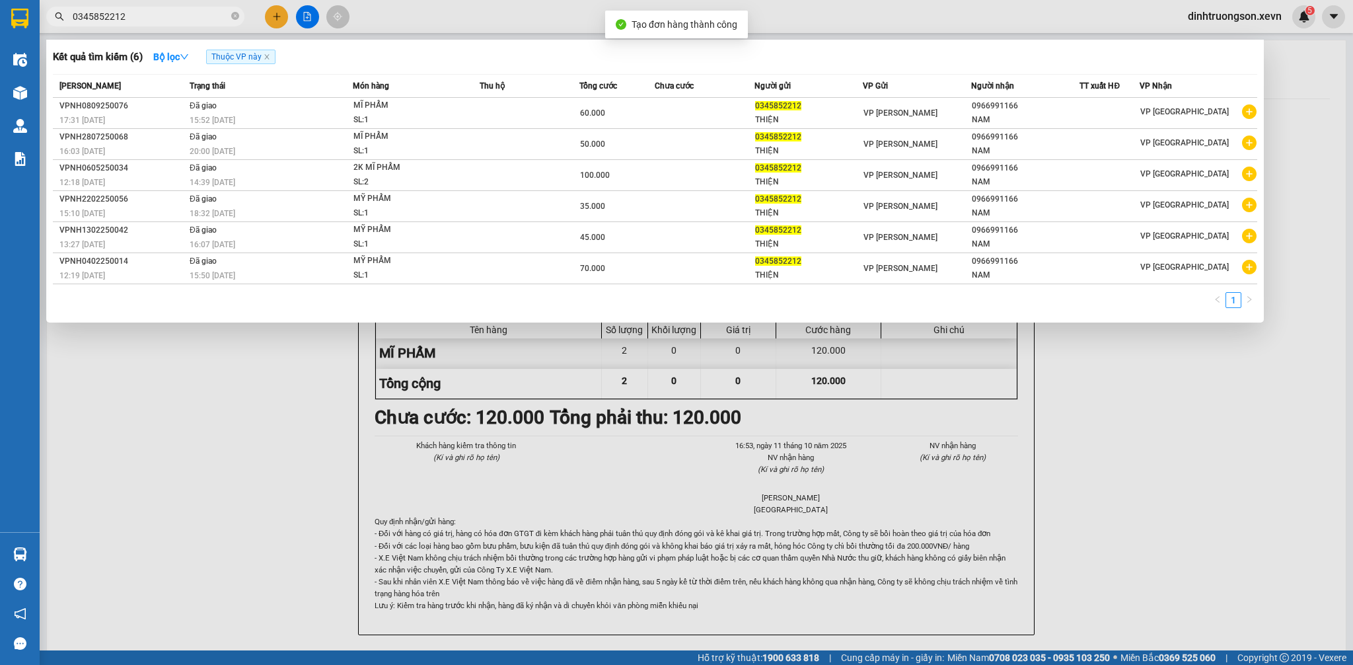
drag, startPoint x: 1303, startPoint y: 581, endPoint x: 849, endPoint y: 288, distance: 540.9
click at [1302, 581] on div at bounding box center [676, 332] width 1353 height 665
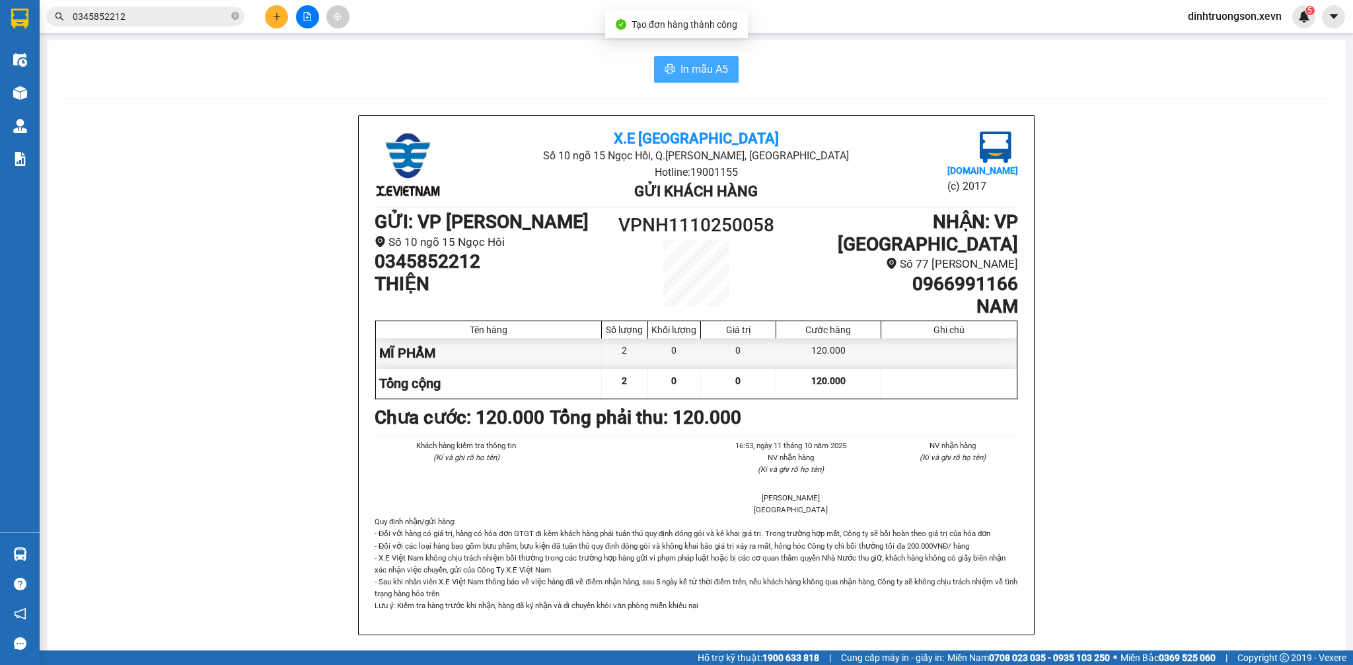
click at [696, 65] on span "In mẫu A5" at bounding box center [704, 69] width 48 height 17
click at [160, 24] on span "0345852212" at bounding box center [145, 17] width 198 height 20
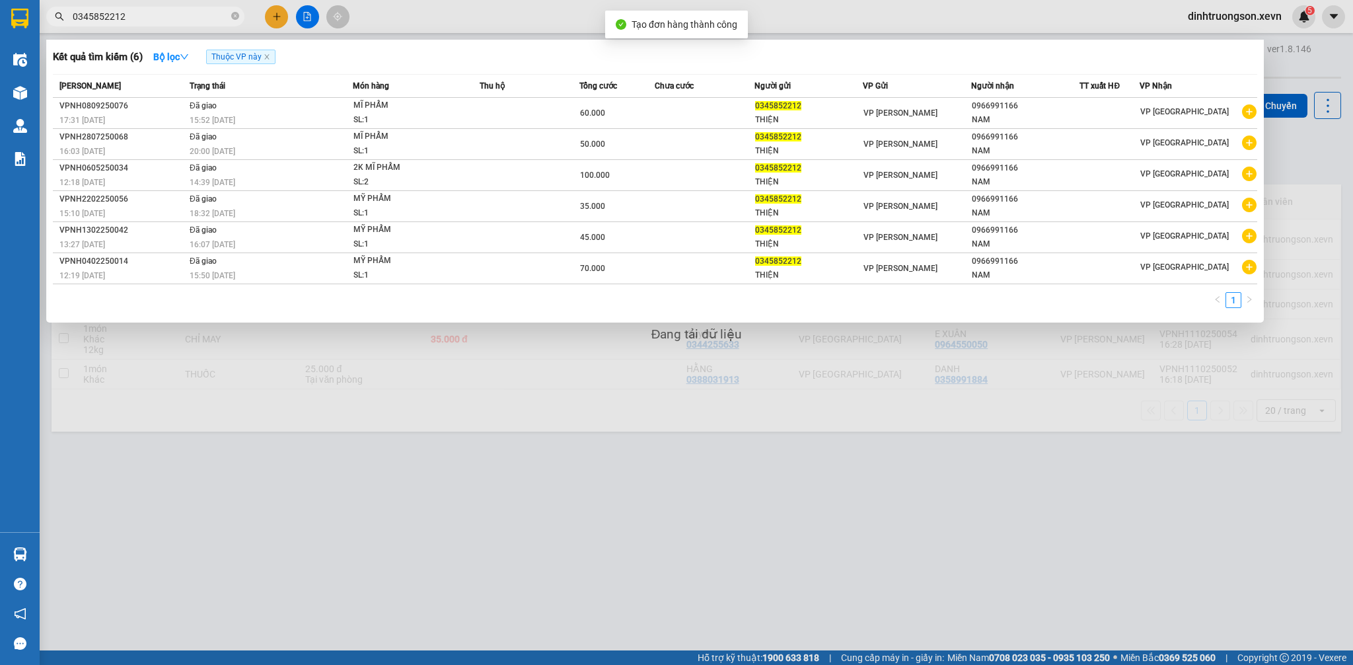
click at [161, 16] on input "0345852212" at bounding box center [151, 16] width 156 height 15
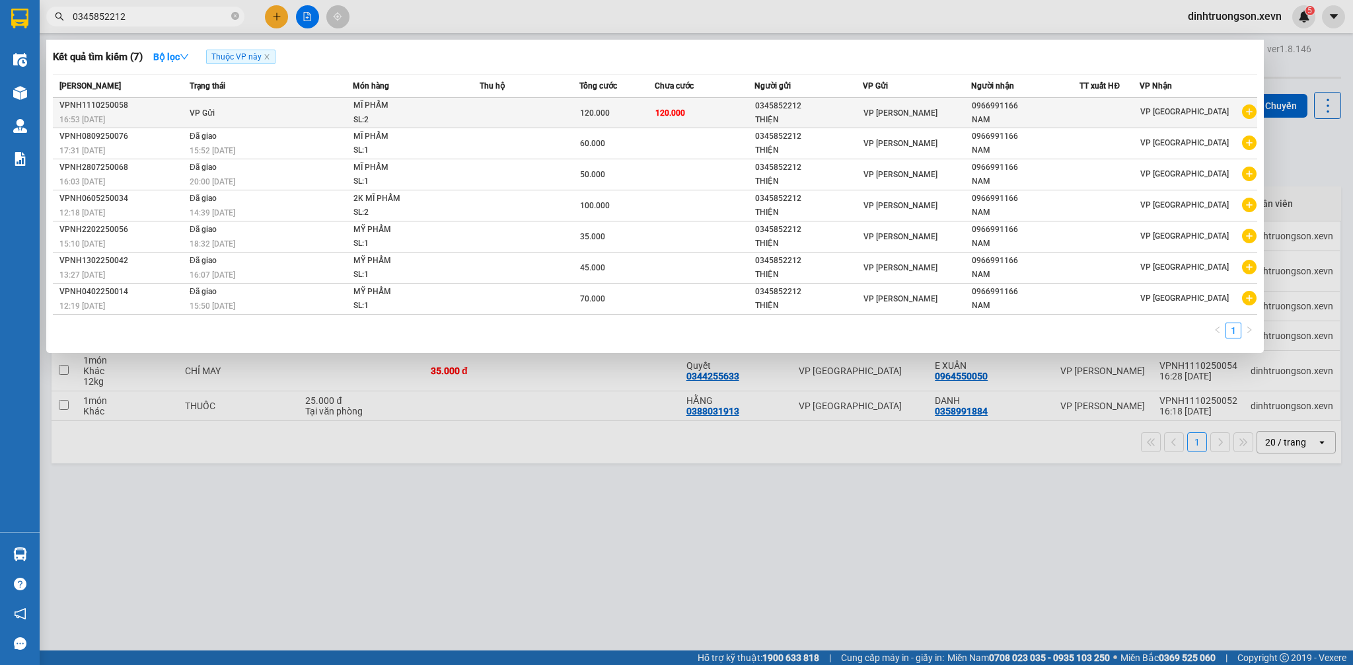
click at [421, 113] on div "SL: 2" at bounding box center [402, 120] width 99 height 15
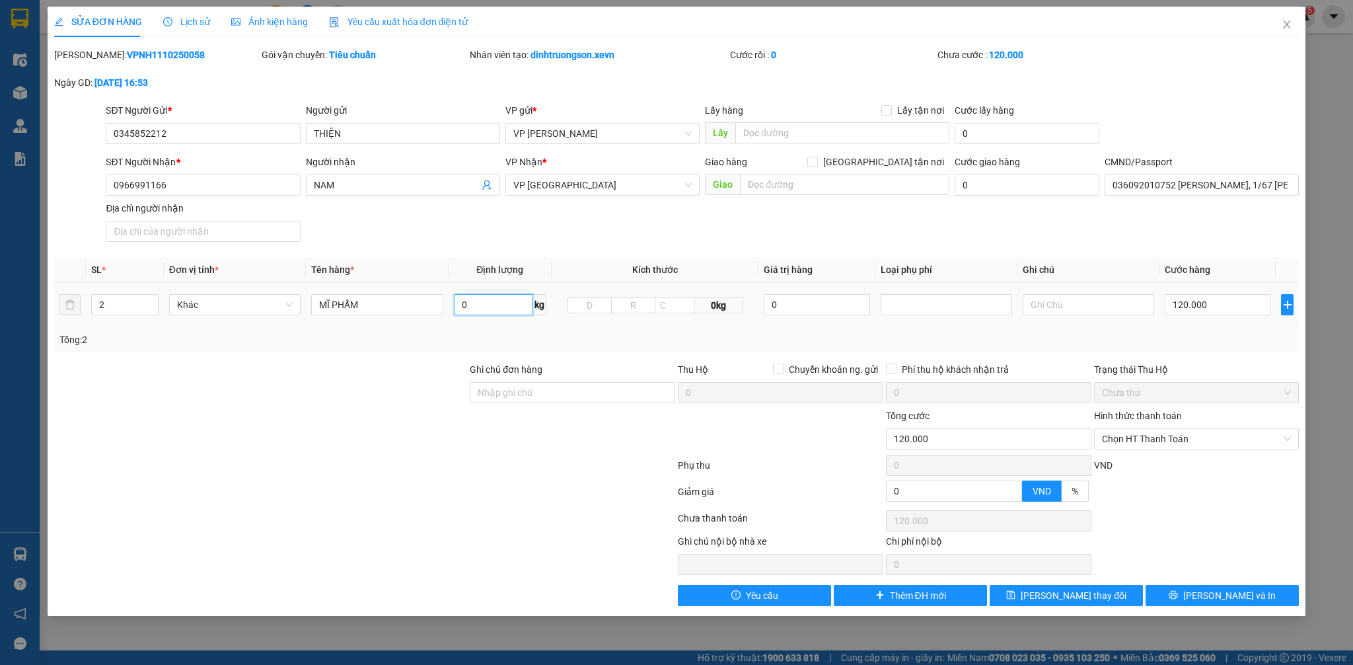
click at [501, 307] on input "0" at bounding box center [494, 304] width 80 height 21
click at [1219, 594] on span "[PERSON_NAME] và In" at bounding box center [1229, 595] width 92 height 15
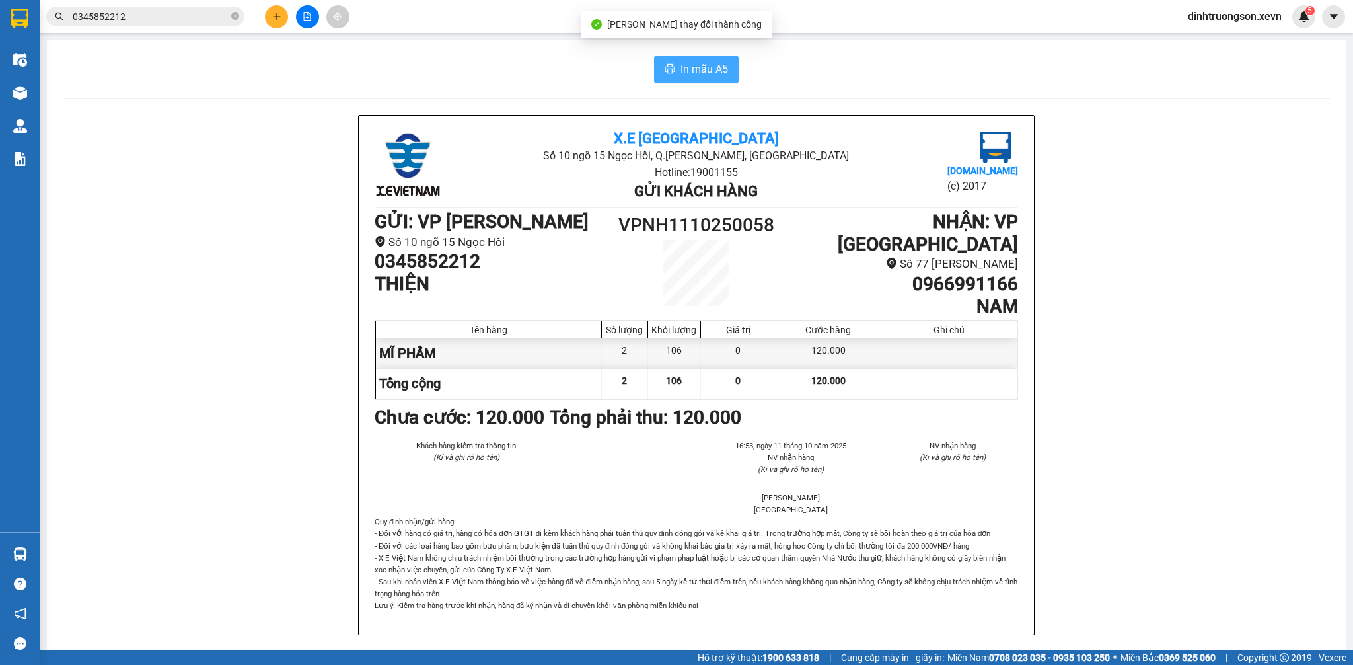
click at [695, 73] on span "In mẫu A5" at bounding box center [704, 69] width 48 height 17
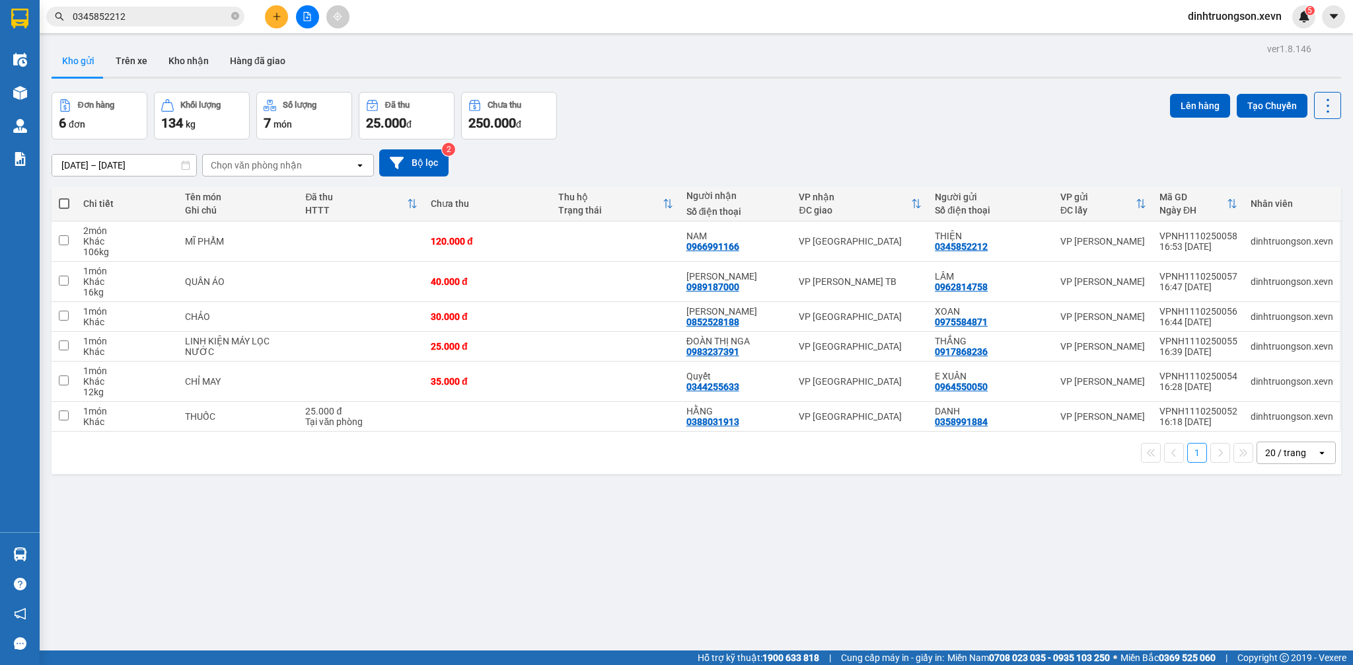
click at [783, 96] on div "Đơn hàng 6 đơn Khối lượng 134 kg Số lượng 7 món Đã thu 25.000 đ Chưa thu 250.00…" at bounding box center [696, 116] width 1289 height 48
click at [165, 18] on input "0345852212" at bounding box center [151, 16] width 156 height 15
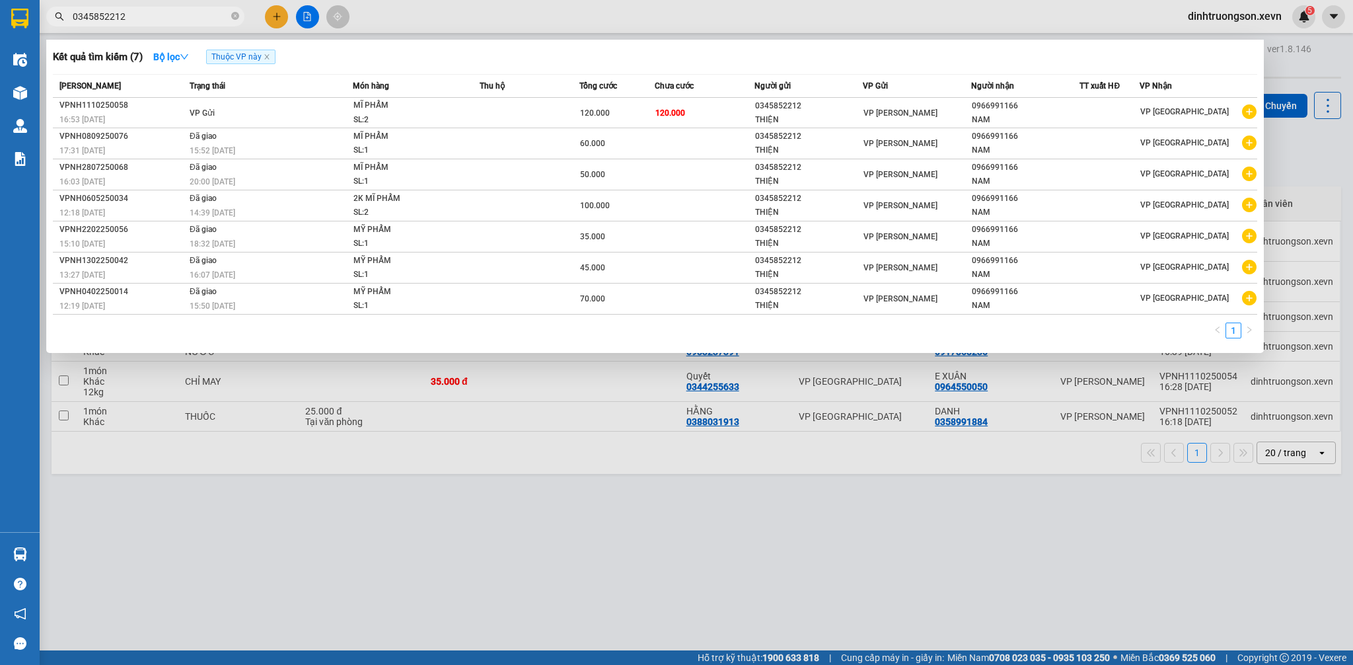
click at [165, 19] on input "0345852212" at bounding box center [151, 16] width 156 height 15
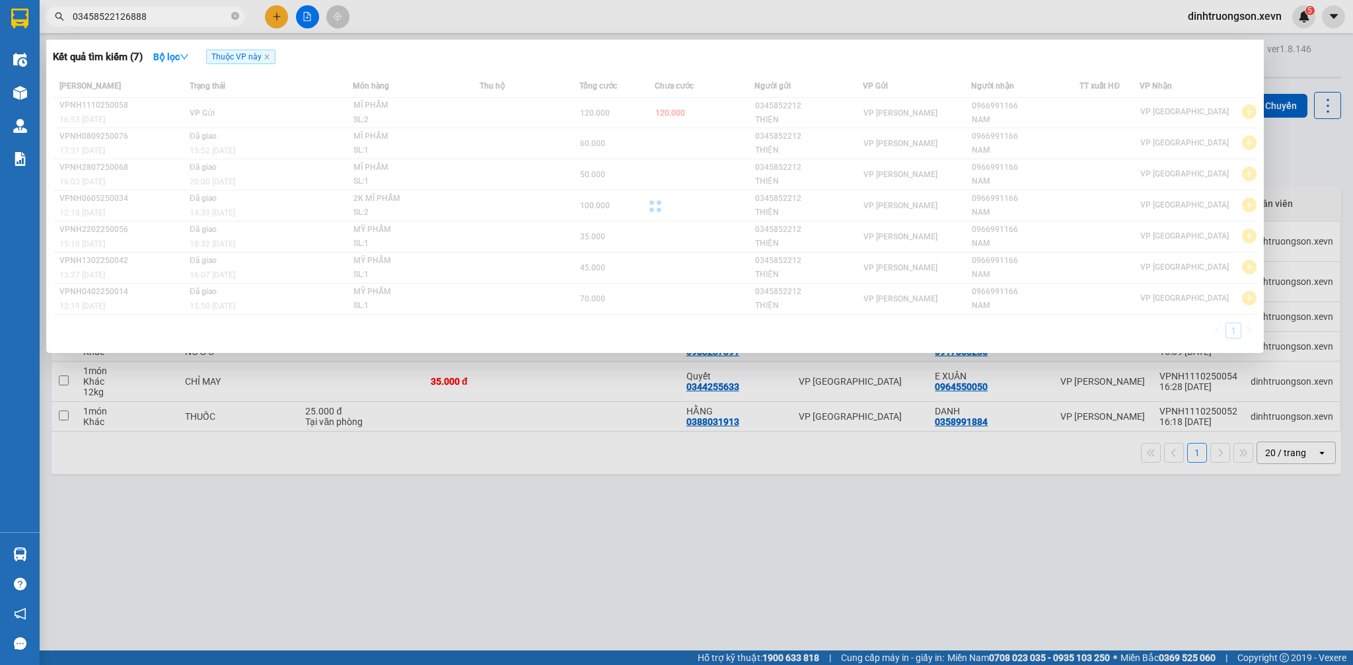
click at [165, 19] on input "03458522126888" at bounding box center [151, 16] width 156 height 15
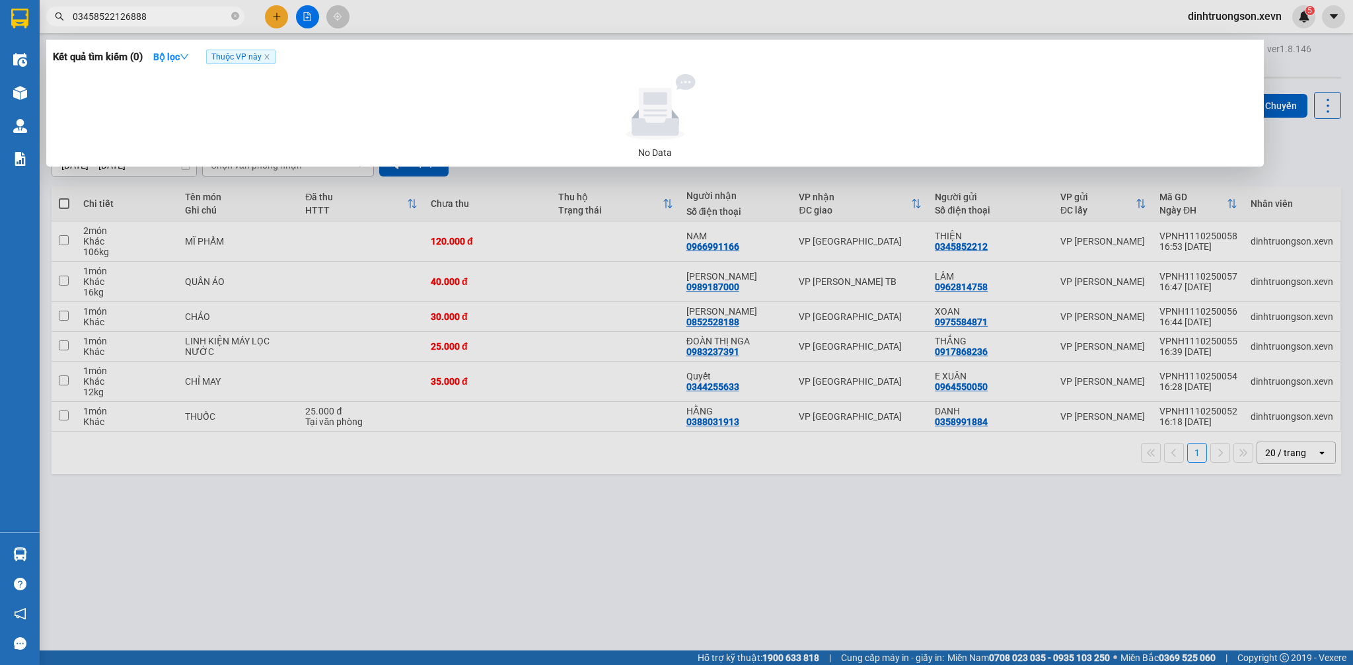
click at [165, 19] on input "03458522126888" at bounding box center [151, 16] width 156 height 15
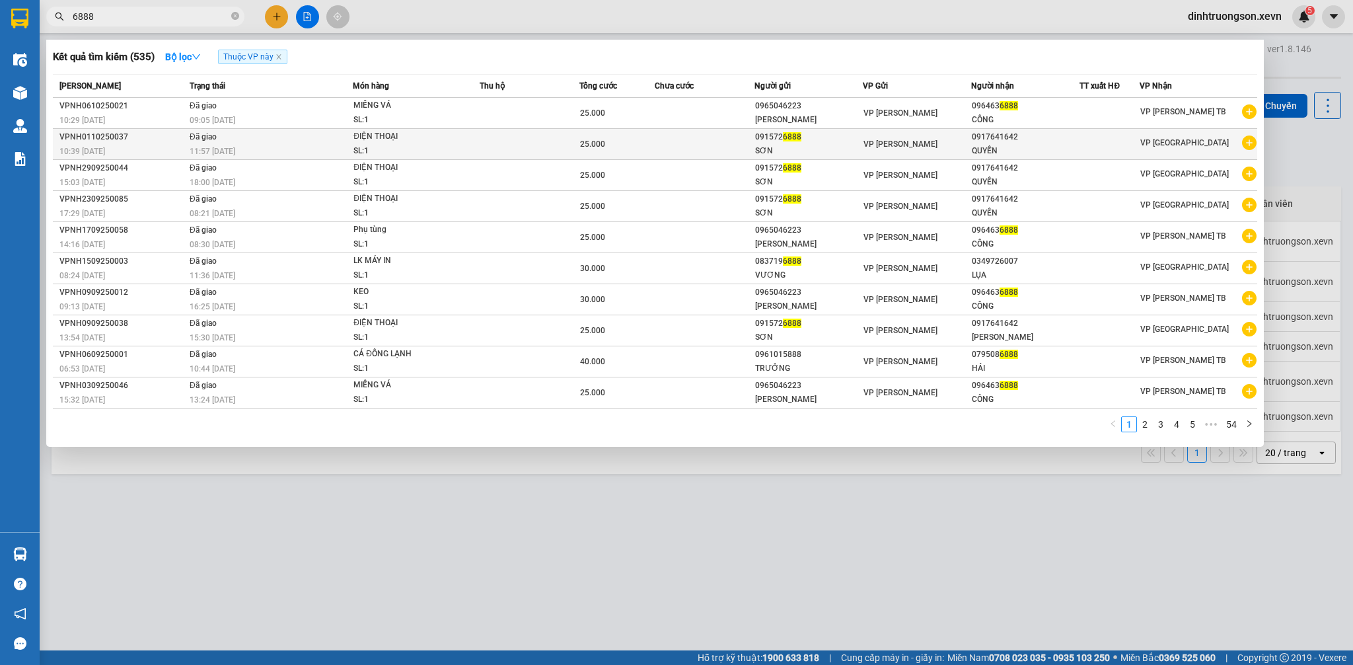
type input "6888"
click at [1245, 149] on icon "plus-circle" at bounding box center [1249, 142] width 15 height 15
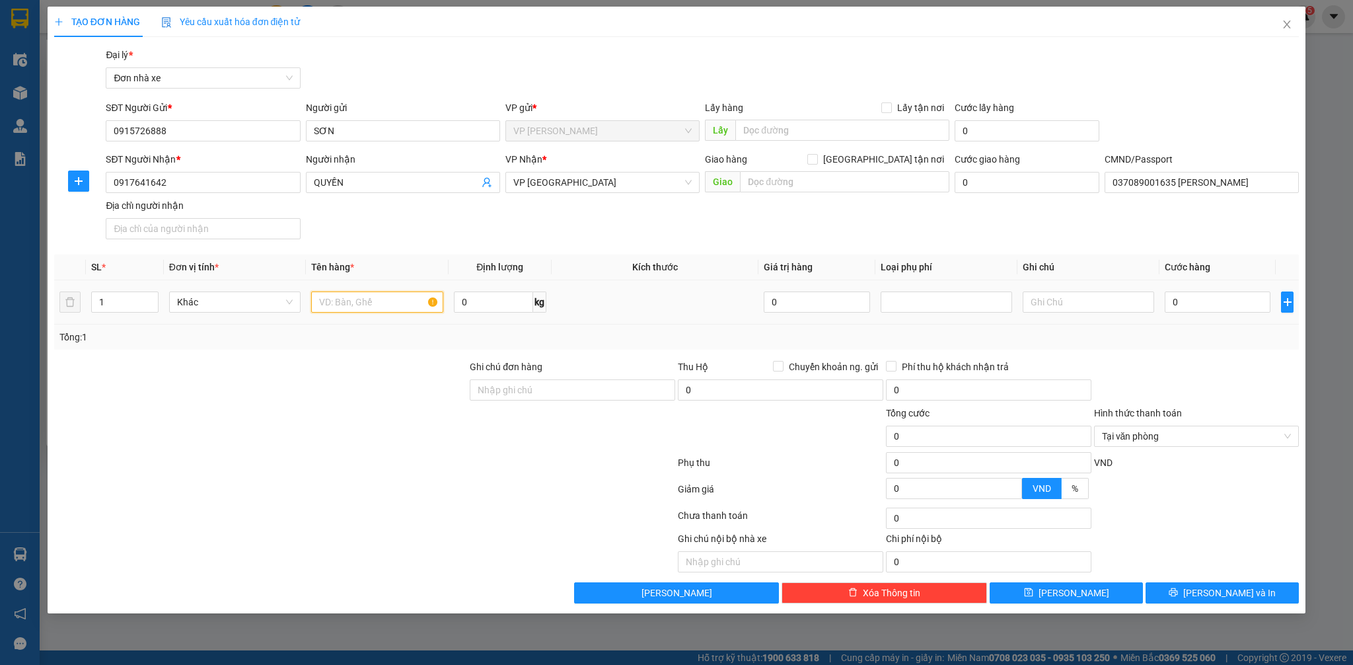
click at [353, 310] on input "text" at bounding box center [376, 301] width 131 height 21
type input "D"
type input "ĐIỆN THOẠI"
click at [1080, 305] on input "text" at bounding box center [1088, 301] width 131 height 21
type input "KHÔNG KHAI BÁO GIÁ TRỊ"
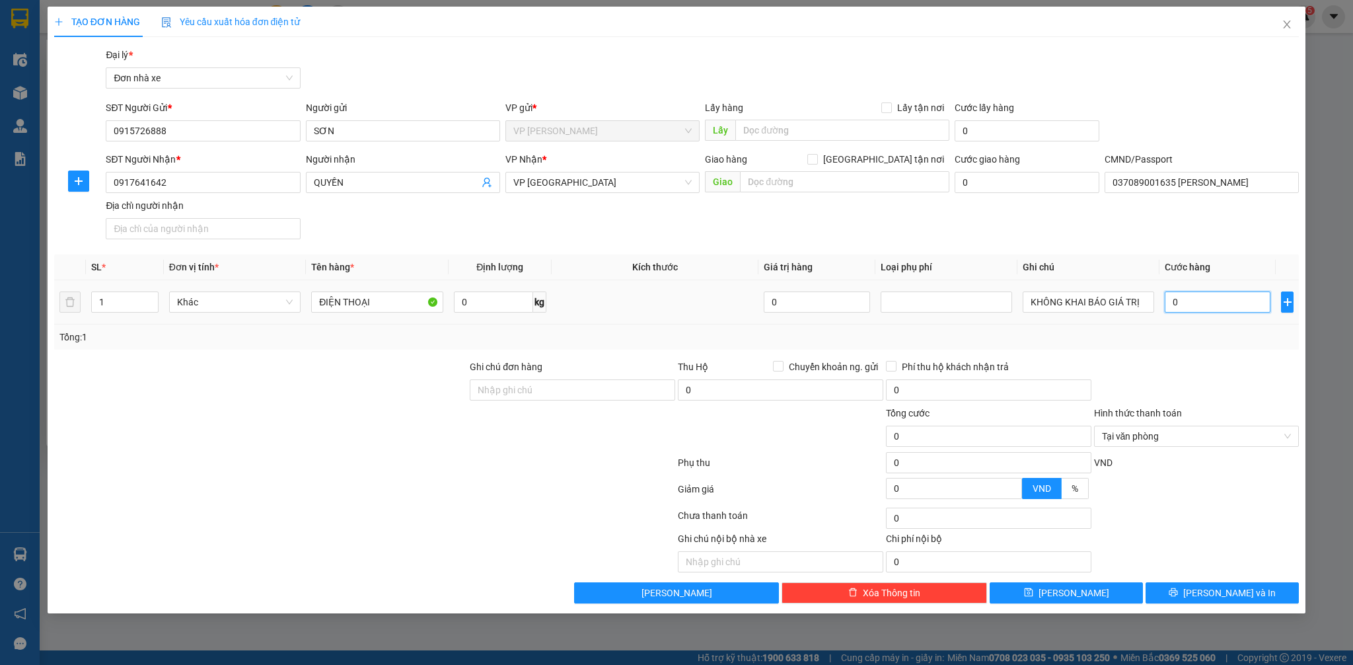
click at [1245, 305] on input "0" at bounding box center [1218, 301] width 106 height 21
type input "2"
type input "25"
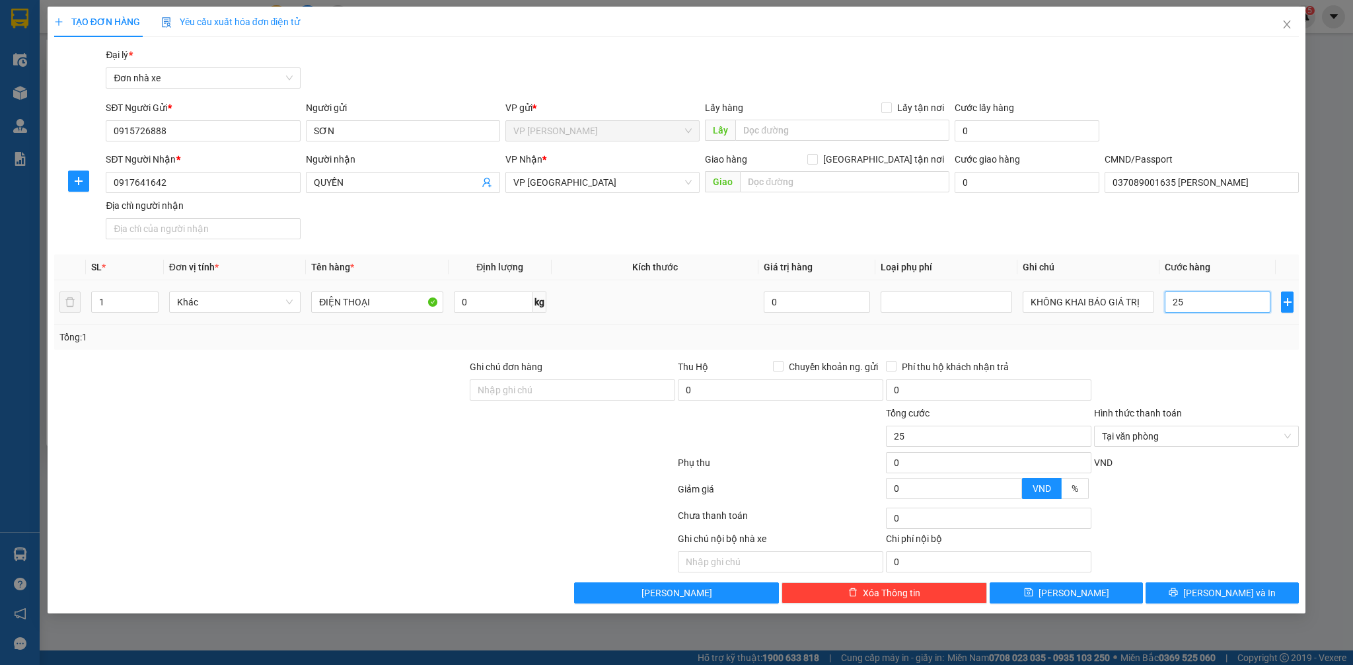
type input "250"
type input "2.500"
type input "25.000"
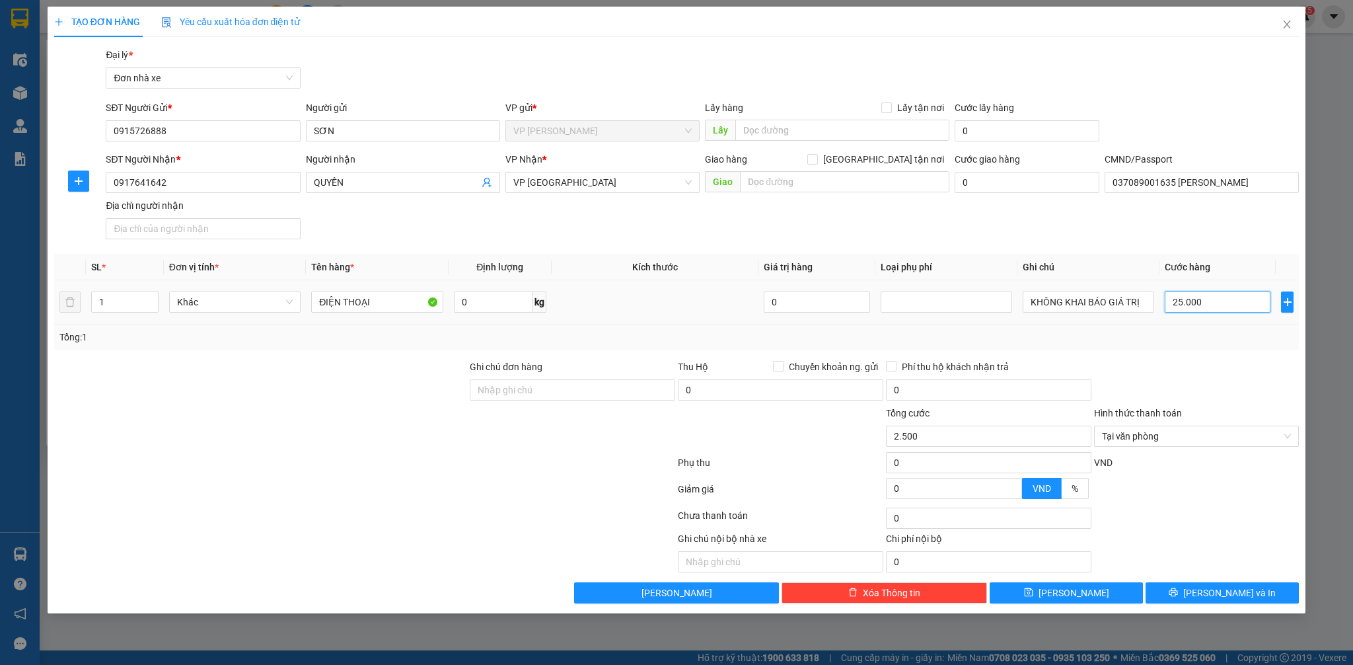
type input "25.000"
drag, startPoint x: 1251, startPoint y: 595, endPoint x: 1252, endPoint y: 580, distance: 14.5
click at [1251, 591] on button "[PERSON_NAME] và In" at bounding box center [1221, 592] width 153 height 21
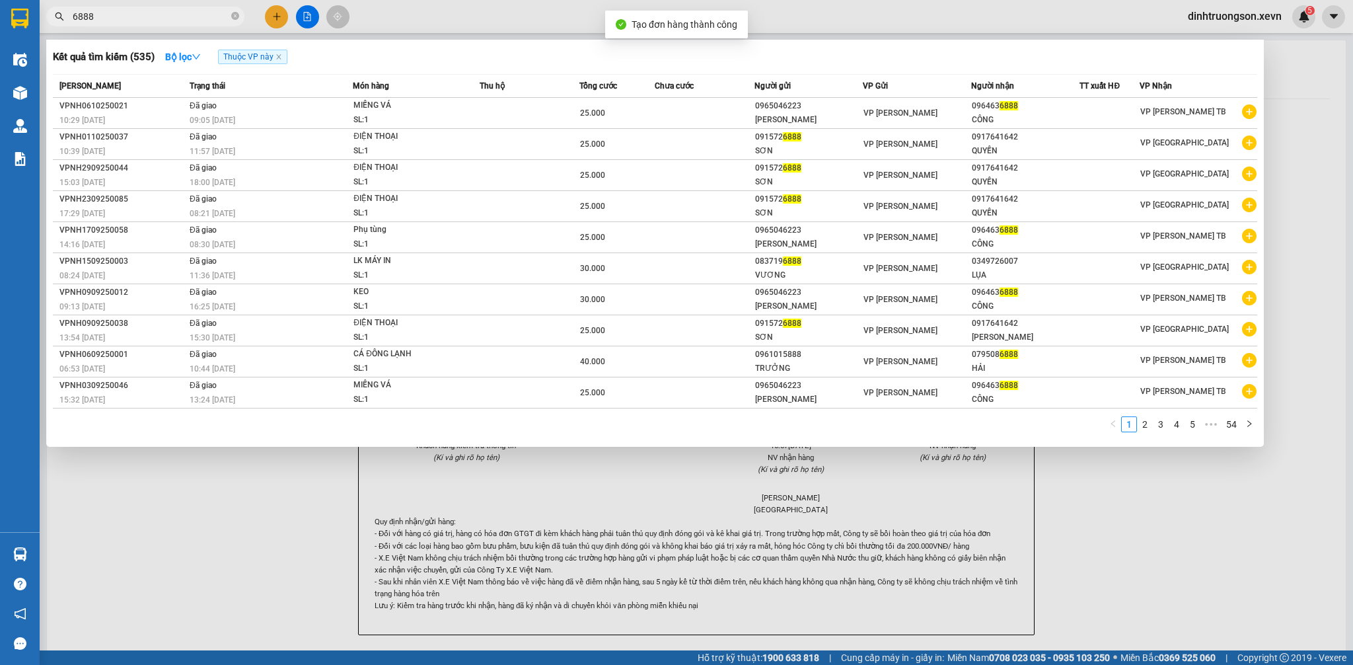
drag, startPoint x: 1321, startPoint y: 536, endPoint x: 981, endPoint y: 367, distance: 379.9
click at [1317, 532] on div at bounding box center [676, 332] width 1353 height 665
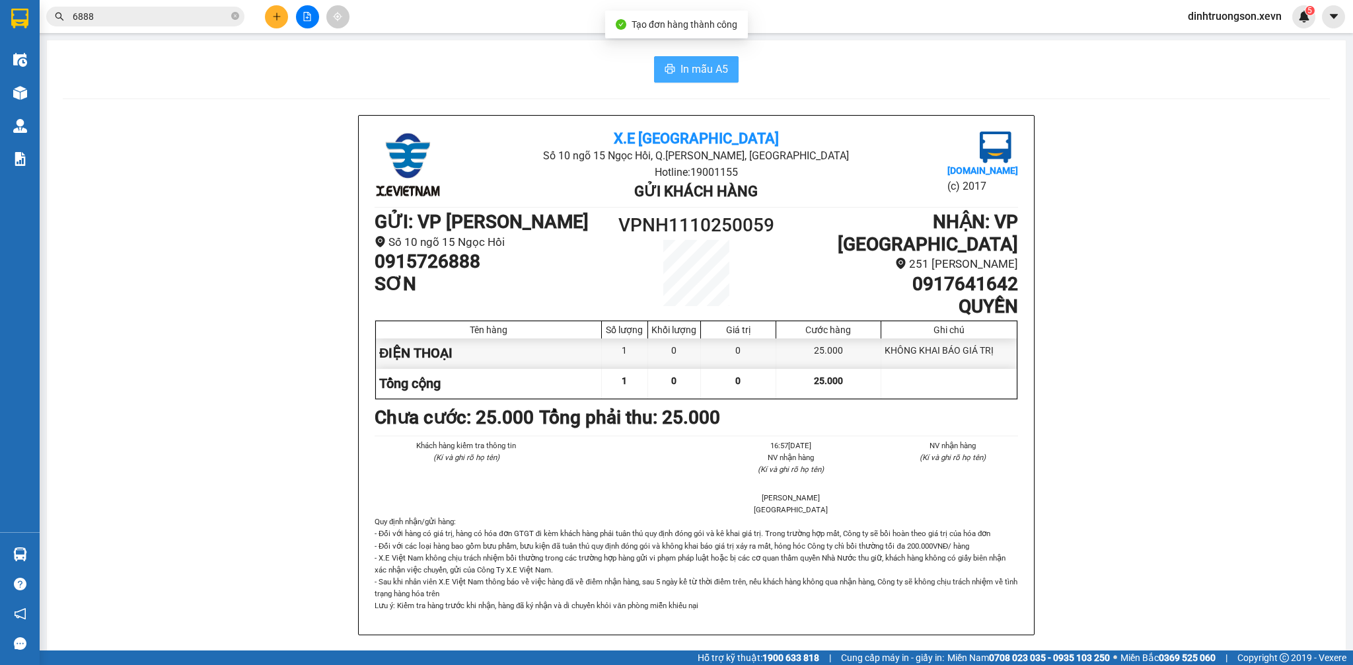
click at [680, 74] on span "In mẫu A5" at bounding box center [704, 69] width 48 height 17
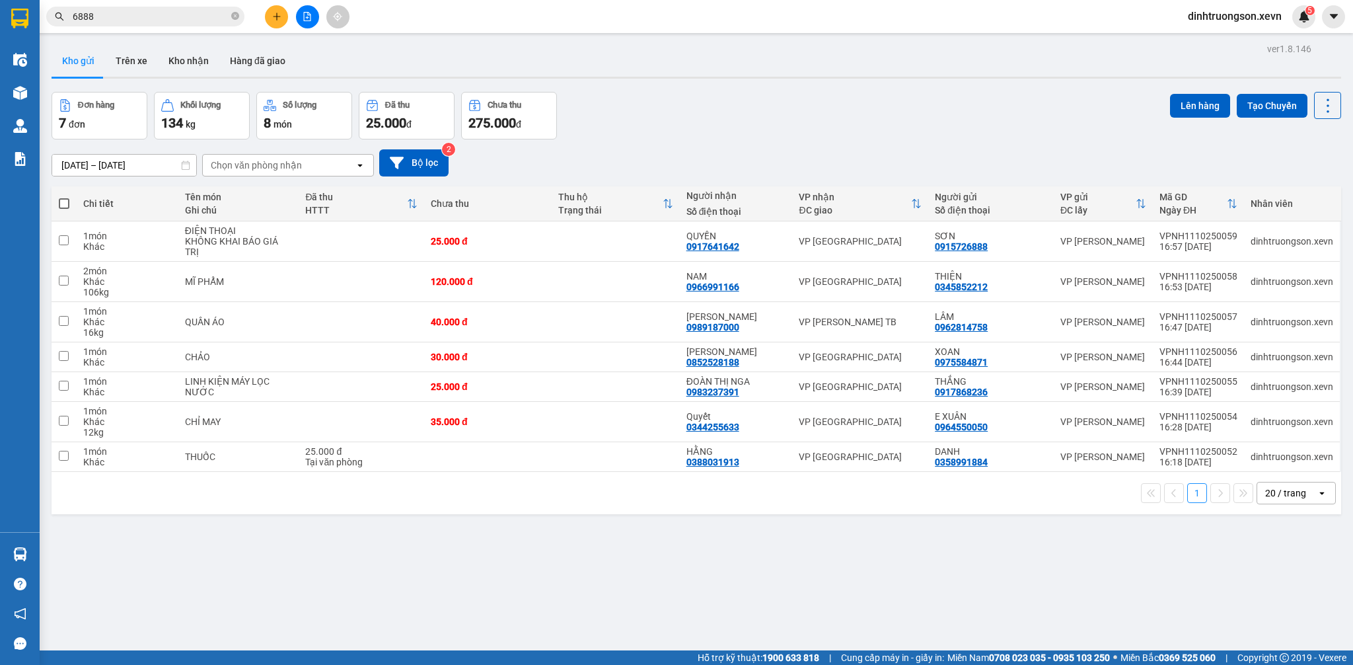
click at [127, 17] on input "6888" at bounding box center [151, 16] width 156 height 15
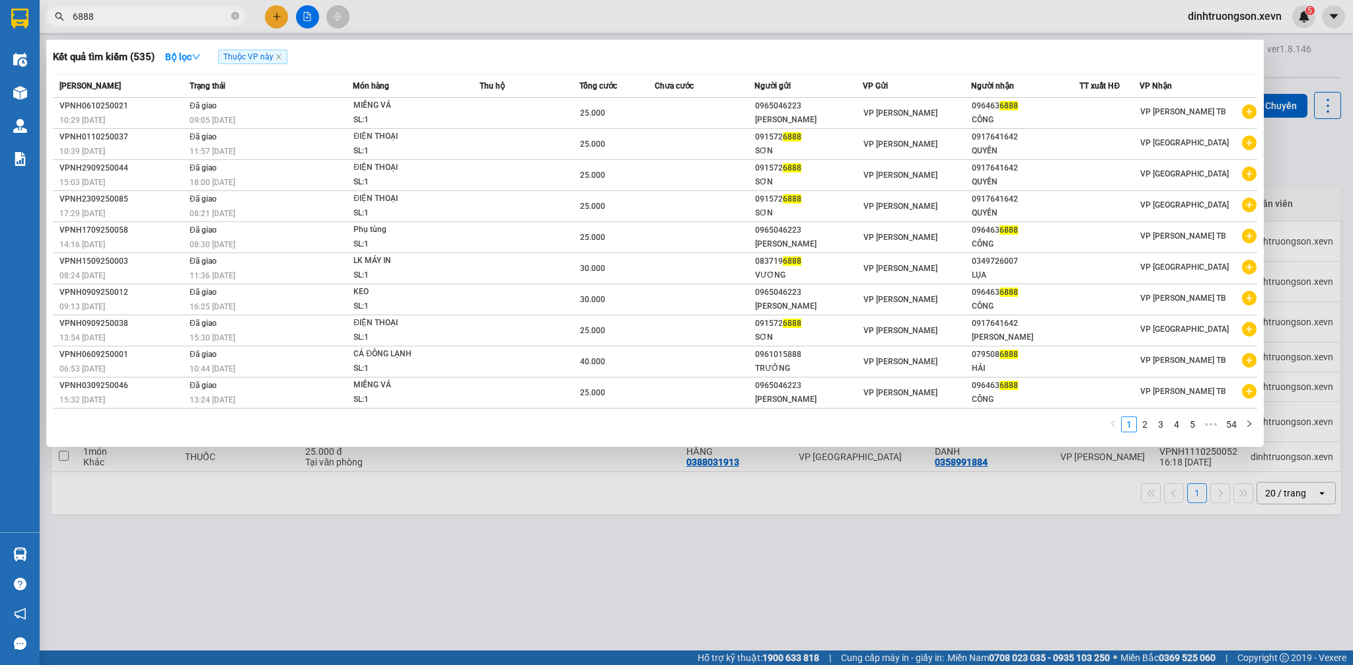
click at [127, 17] on input "6888" at bounding box center [151, 16] width 156 height 15
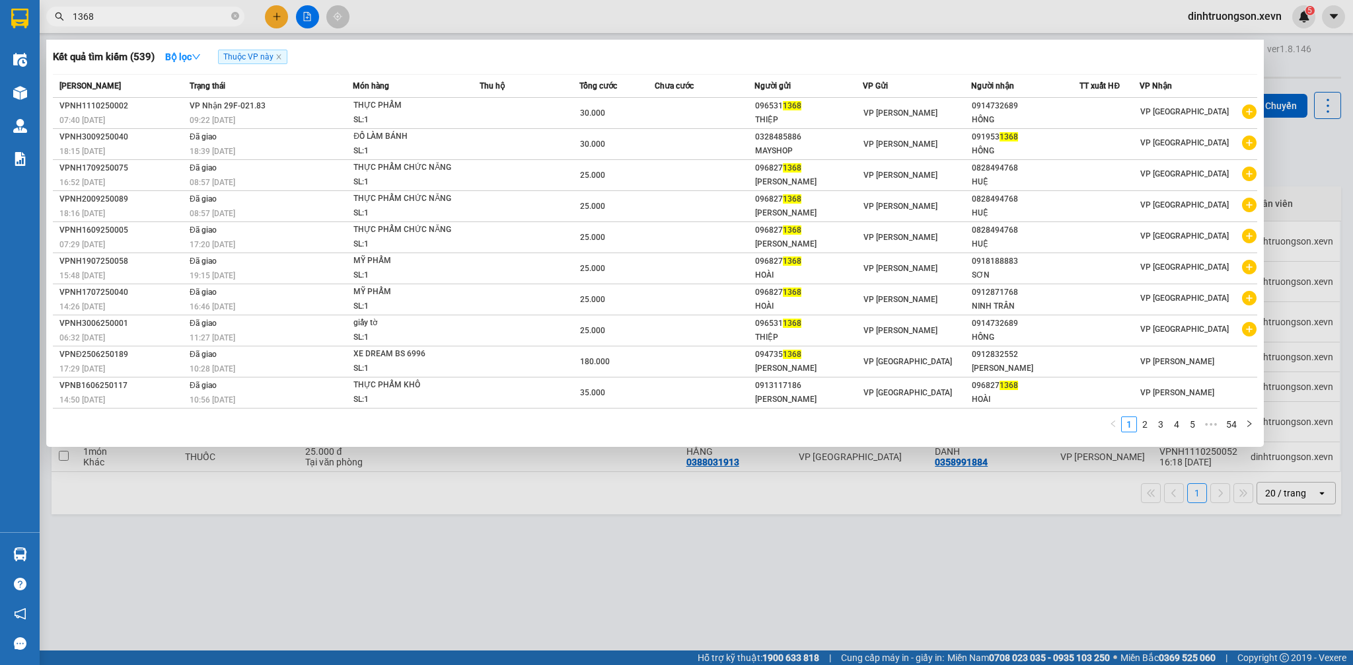
click at [125, 18] on input "1368" at bounding box center [151, 16] width 156 height 15
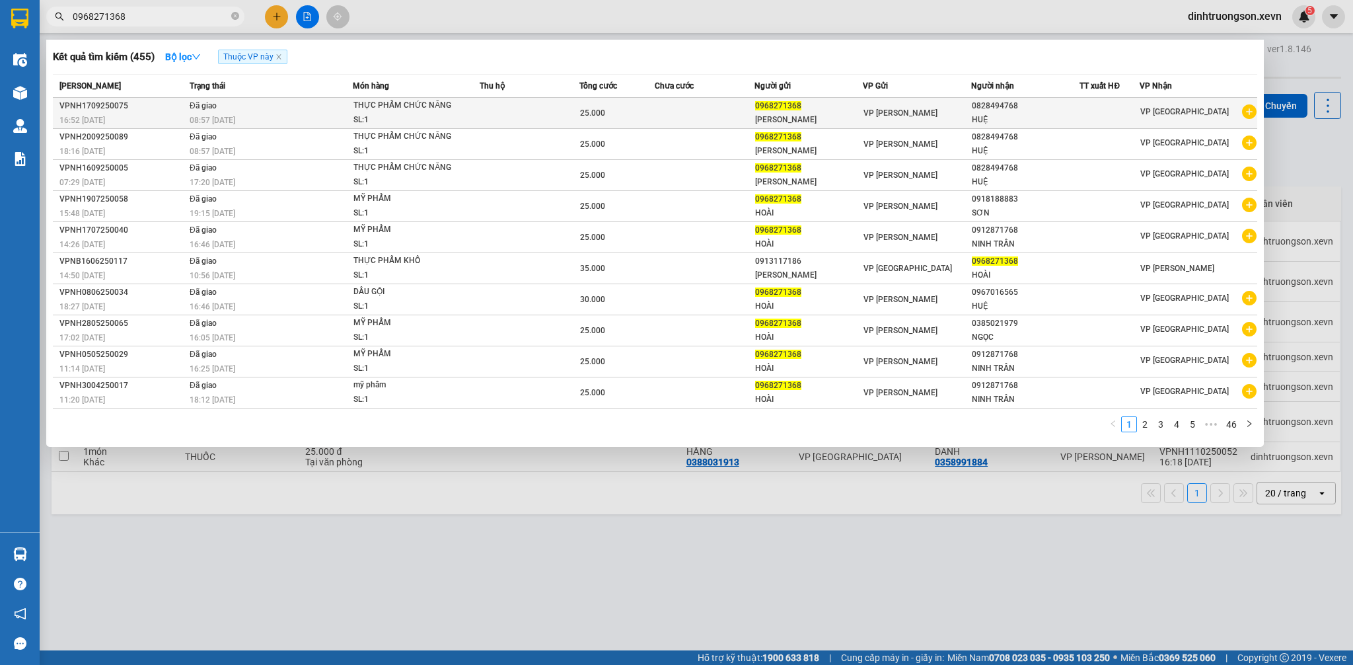
type input "0968271368"
click at [1243, 114] on icon "plus-circle" at bounding box center [1249, 111] width 15 height 15
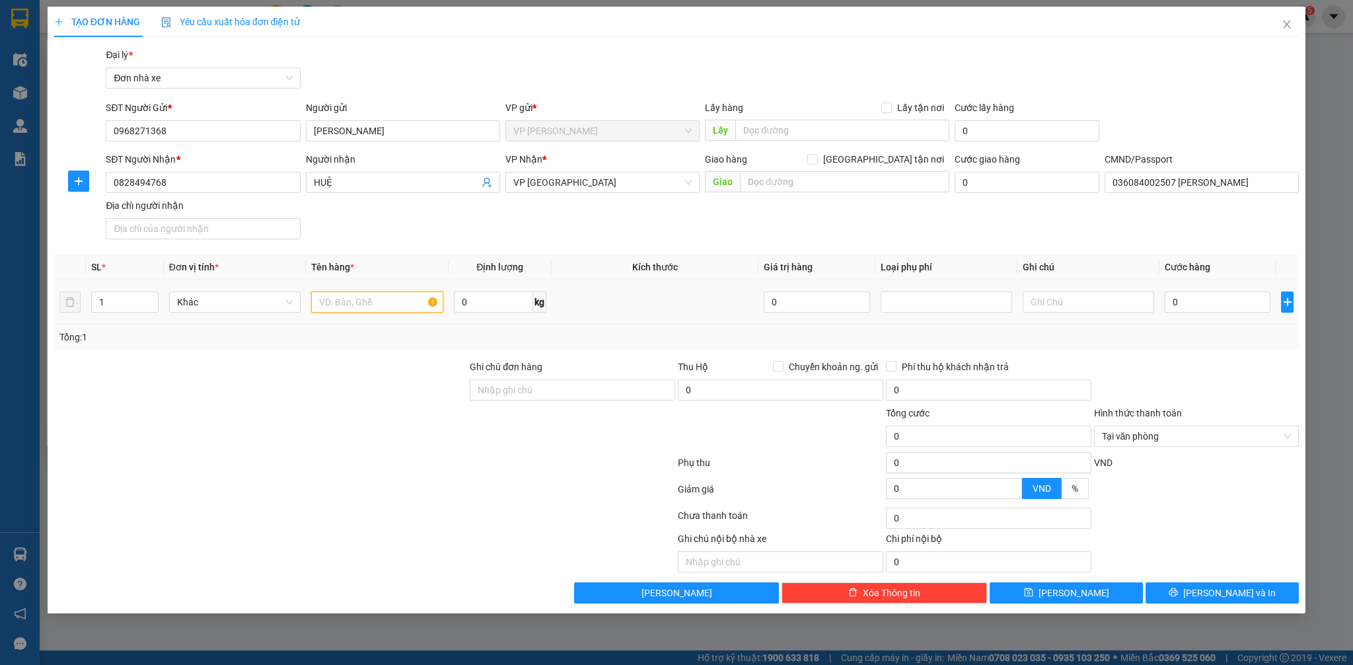
click at [371, 298] on input "text" at bounding box center [376, 301] width 131 height 21
type input "MỸ PHẨM"
click at [1209, 299] on input "0" at bounding box center [1218, 301] width 106 height 21
click at [1241, 593] on span "[PERSON_NAME] và In" at bounding box center [1229, 592] width 92 height 15
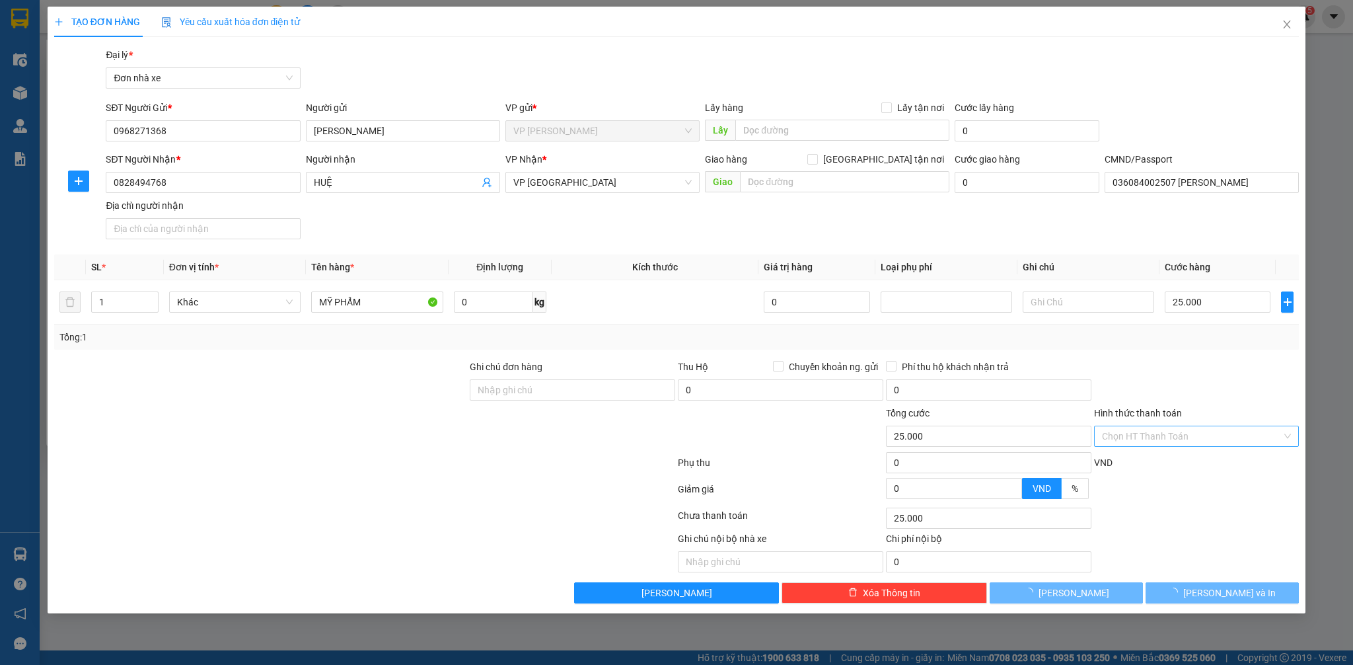
click at [1352, 577] on div "TẠO ĐƠN HÀNG Yêu cầu xuất hóa đơn điện tử Transit Pickup Surcharge Ids Transit …" at bounding box center [676, 332] width 1353 height 665
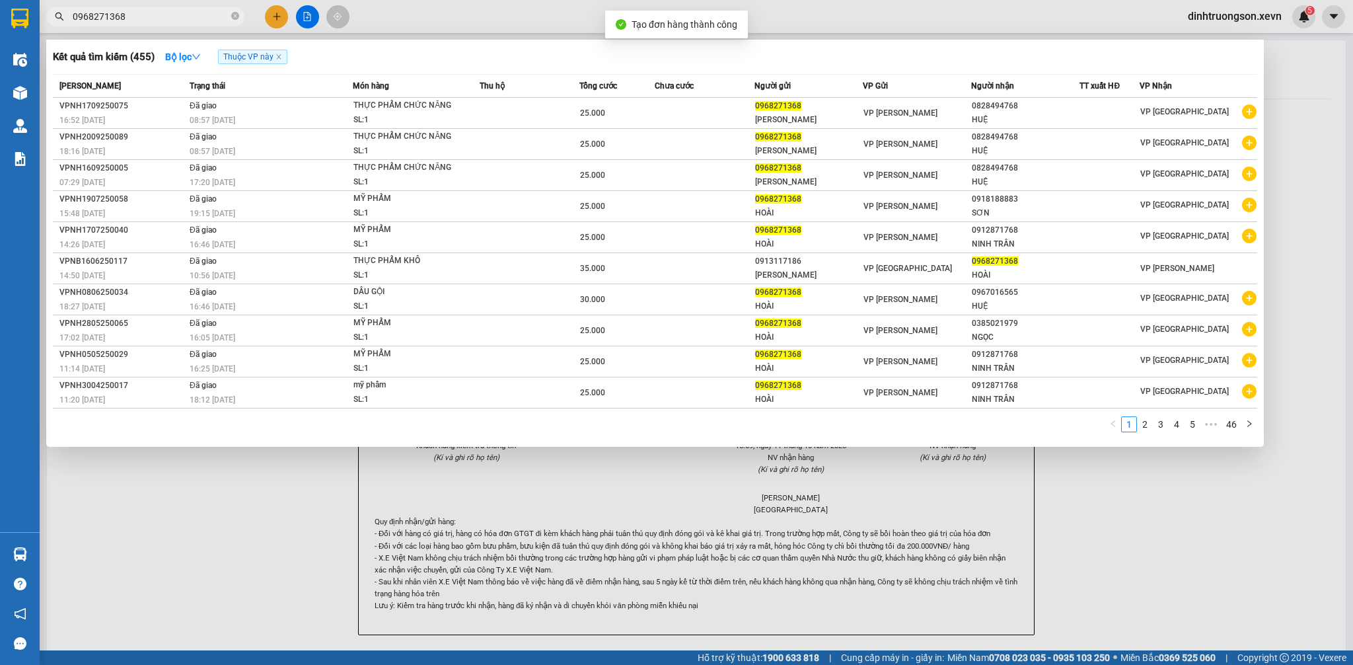
click at [820, 36] on div at bounding box center [676, 332] width 1353 height 665
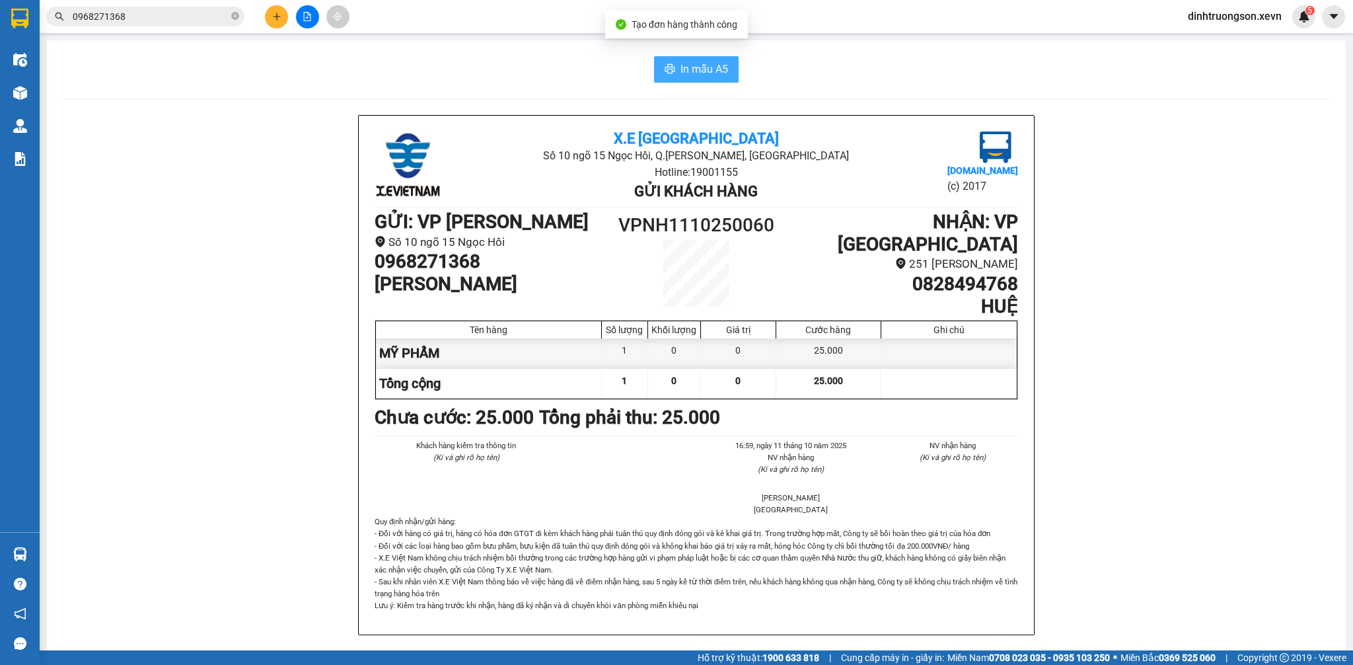
click at [661, 59] on button "In mẫu A5" at bounding box center [696, 69] width 85 height 26
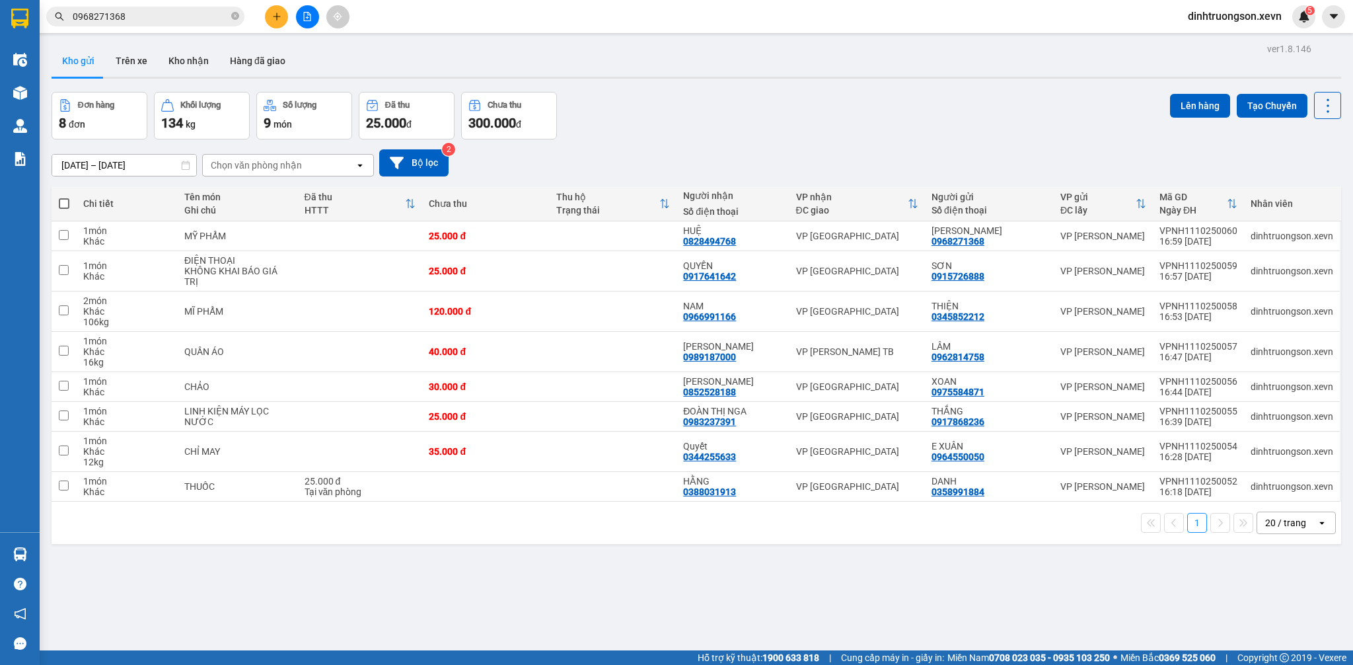
click at [1151, 510] on div "1 20 / trang open" at bounding box center [696, 522] width 1289 height 42
click at [941, 80] on div "ver 1.8.146 Kho gửi Trên xe Kho nhận Hàng đã giao Đơn hàng 8 đơn Khối lượng 134…" at bounding box center [696, 372] width 1300 height 665
click at [937, 80] on div "ver 1.8.146 Kho gửi Trên xe Kho nhận Hàng đã giao Đơn hàng 8 đơn Khối lượng 134…" at bounding box center [696, 372] width 1300 height 665
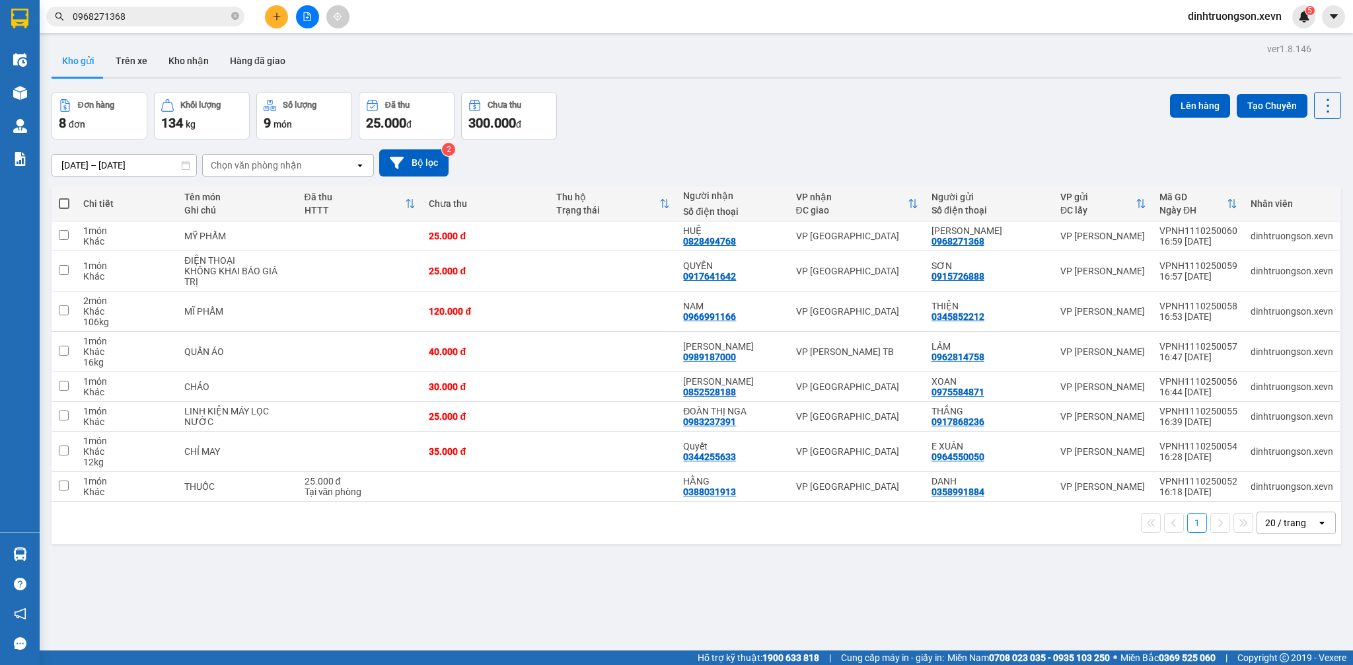
click at [937, 80] on div "ver 1.8.146 Kho gửi Trên xe Kho nhận Hàng đã giao Đơn hàng 8 đơn Khối lượng 134…" at bounding box center [696, 372] width 1300 height 665
click at [340, 164] on div "Chọn văn phòng nhận" at bounding box center [279, 165] width 152 height 21
click at [318, 194] on div "VP [PERSON_NAME] TB" at bounding box center [288, 194] width 172 height 24
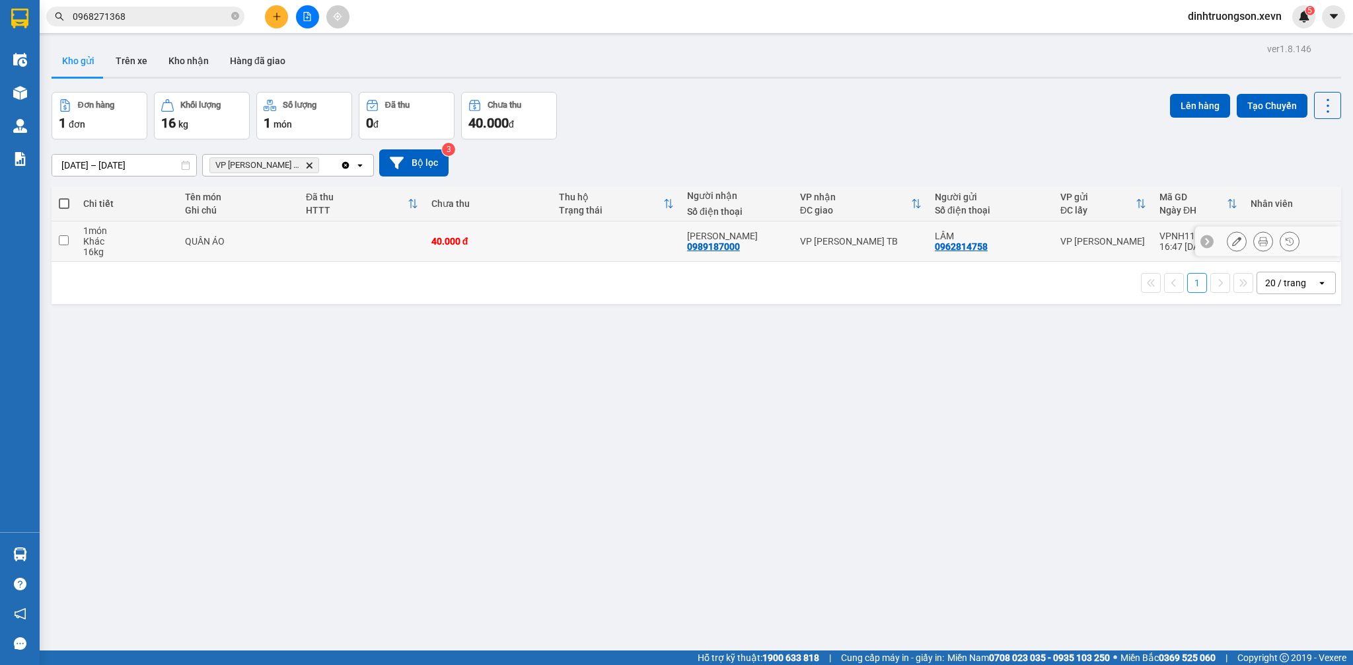
click at [374, 244] on td at bounding box center [362, 241] width 126 height 40
checkbox input "true"
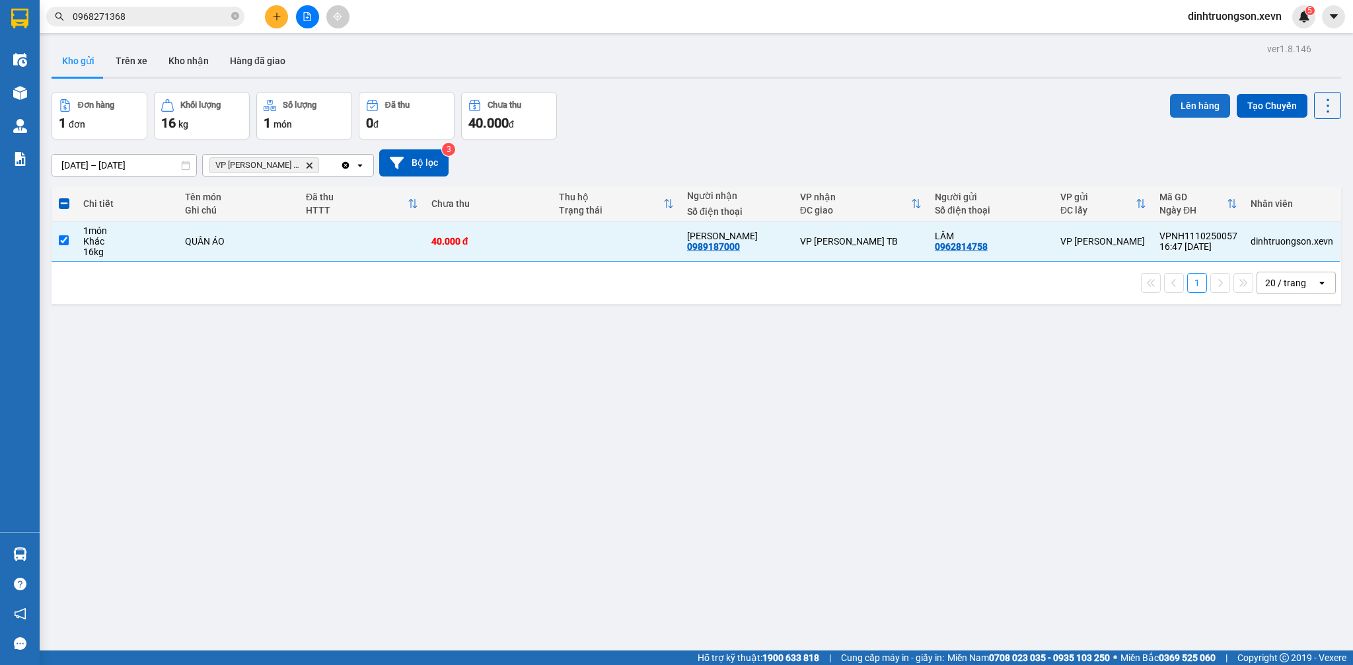
click at [1195, 99] on button "Lên hàng" at bounding box center [1200, 106] width 60 height 24
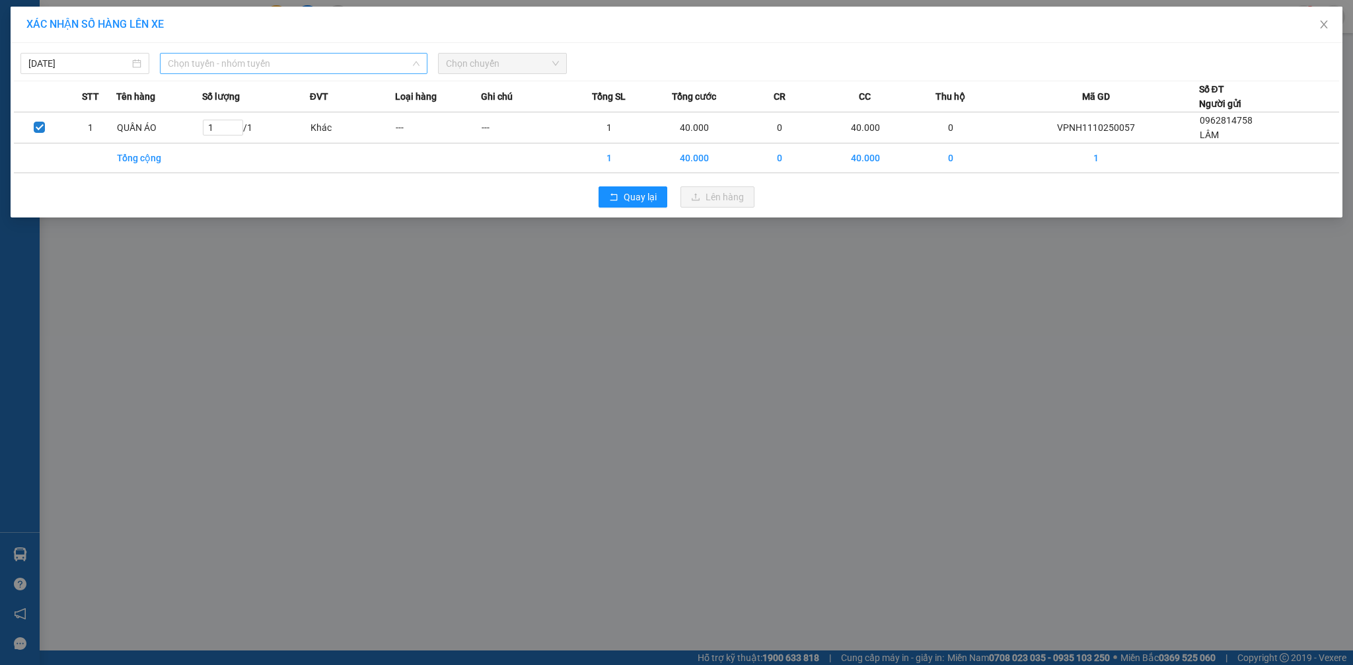
click at [320, 58] on span "Chọn tuyến - nhóm tuyến" at bounding box center [294, 64] width 252 height 20
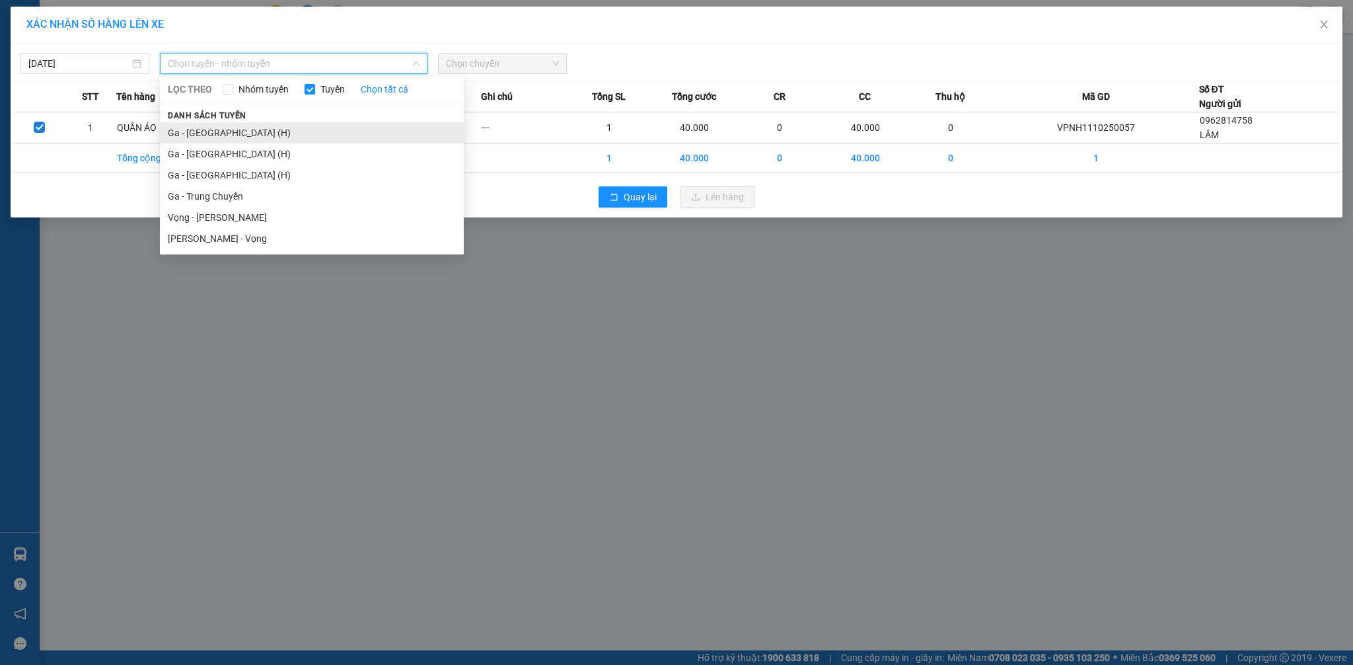
click at [237, 130] on li "Ga - [GEOGRAPHIC_DATA][PERSON_NAME] (H)" at bounding box center [312, 132] width 304 height 21
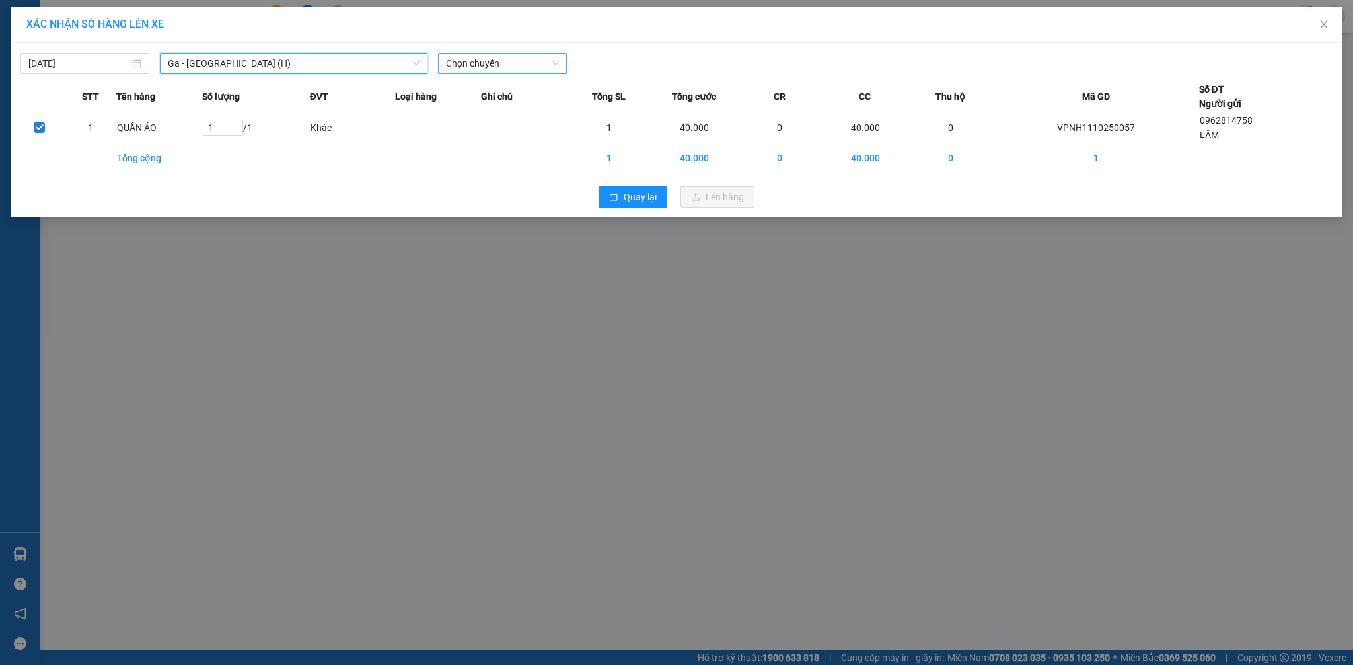
click at [520, 62] on span "Chọn chuyến" at bounding box center [502, 64] width 113 height 20
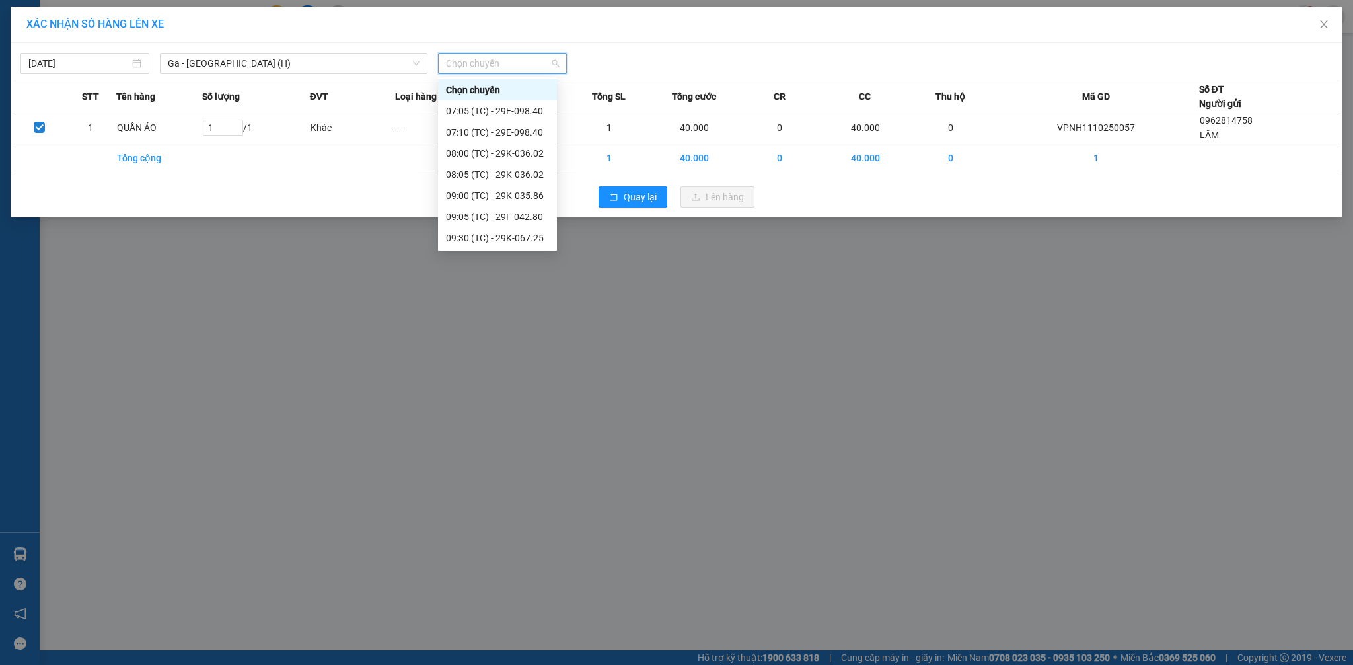
drag, startPoint x: 511, startPoint y: 236, endPoint x: 593, endPoint y: 231, distance: 81.4
click at [513, 653] on div "17:05 (TC) - 29K-062.53" at bounding box center [497, 660] width 103 height 15
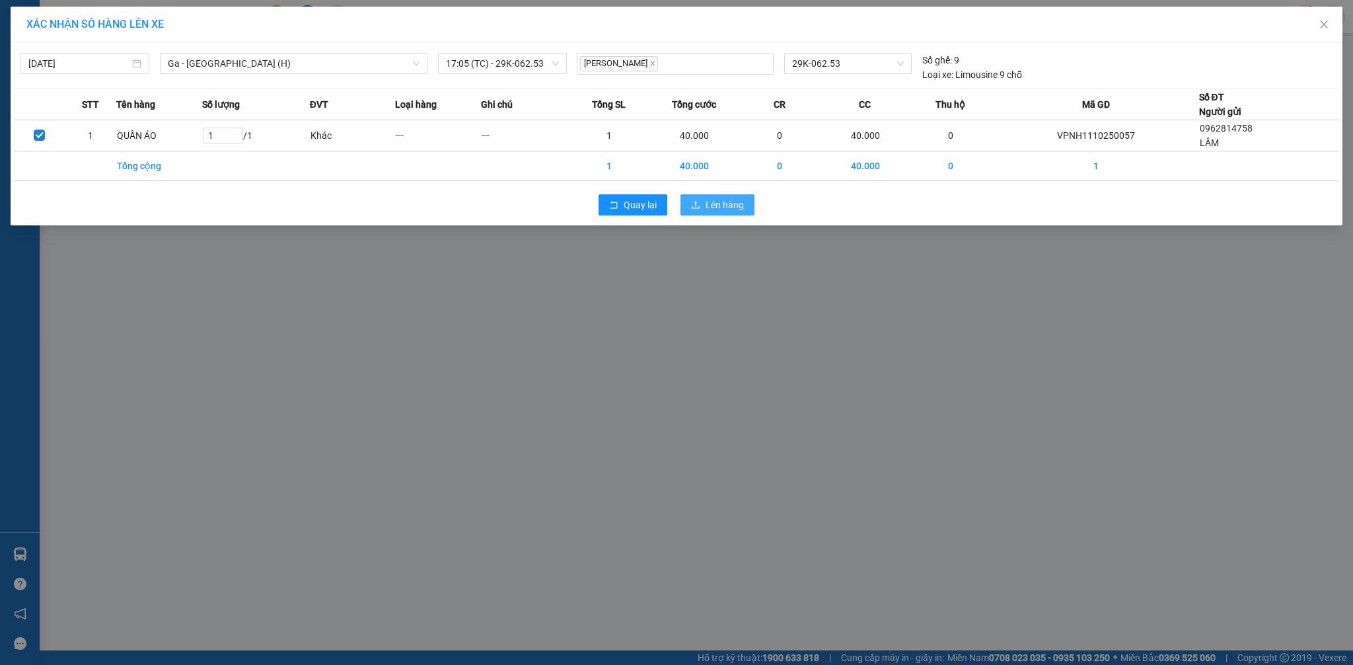
click at [717, 201] on span "Lên hàng" at bounding box center [725, 205] width 38 height 15
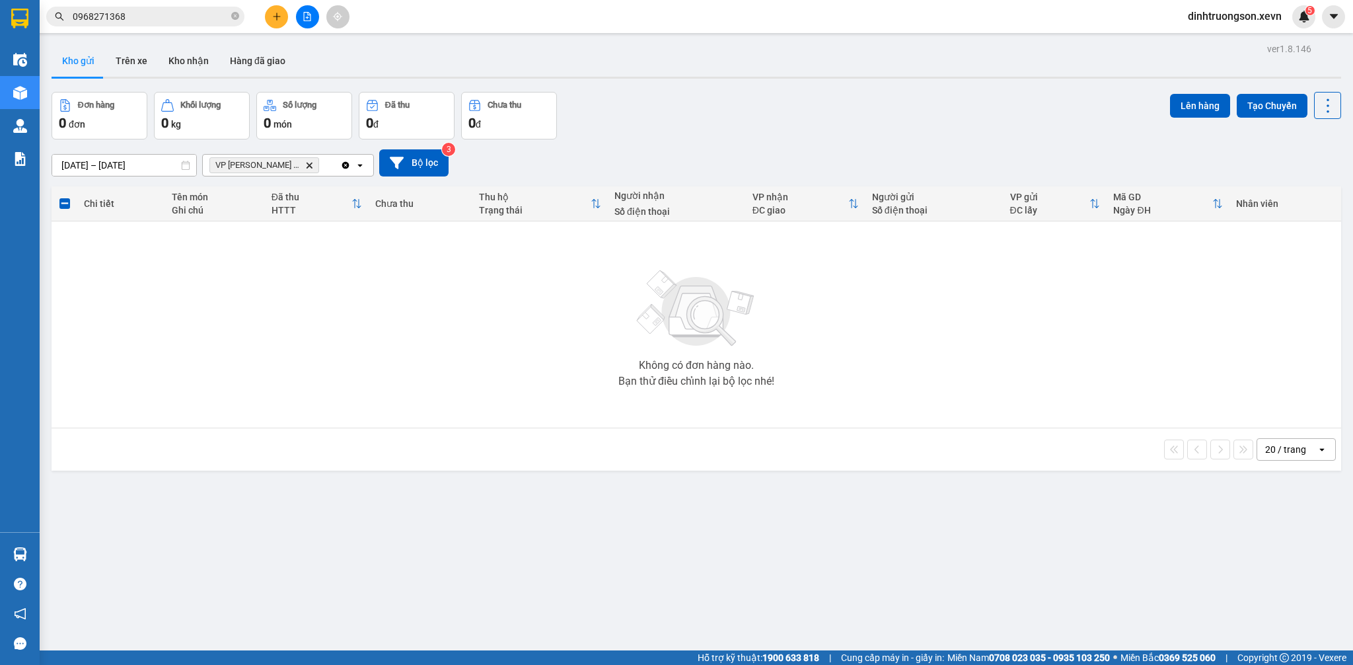
click at [305, 168] on icon "Delete" at bounding box center [309, 165] width 8 height 8
click at [790, 130] on div "Đơn hàng 0 đơn Khối lượng 0 kg Số lượng 0 món Đã thu 0 đ Chưa thu 0 đ Lên hàng …" at bounding box center [696, 116] width 1289 height 48
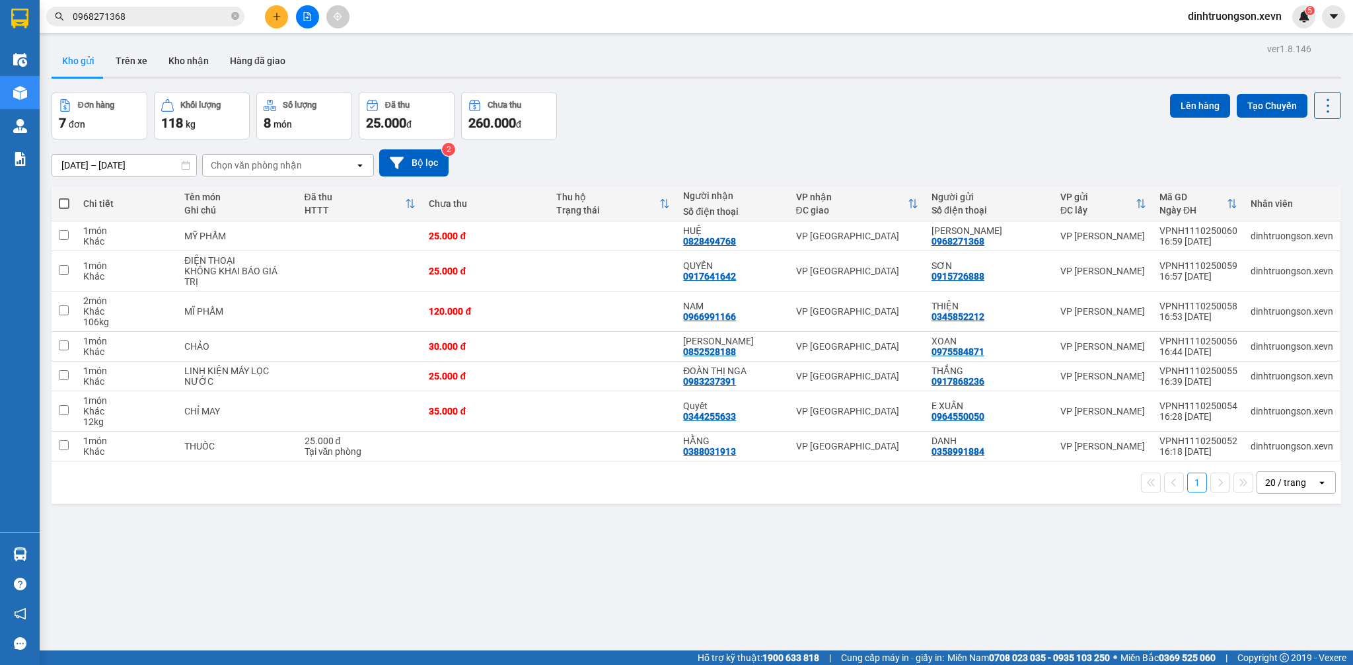
click at [710, 112] on div "Đơn hàng 7 đơn Khối lượng 118 kg Số lượng 8 món Đã thu 25.000 đ Chưa thu 260.00…" at bounding box center [696, 116] width 1289 height 48
click at [750, 142] on div "[DATE] – [DATE] Press the down arrow key to interact with the calendar and sele…" at bounding box center [696, 162] width 1289 height 47
click at [769, 148] on div "[DATE] – [DATE] Press the down arrow key to interact with the calendar and sele…" at bounding box center [696, 162] width 1289 height 47
click at [114, 59] on button "Trên xe" at bounding box center [131, 61] width 53 height 32
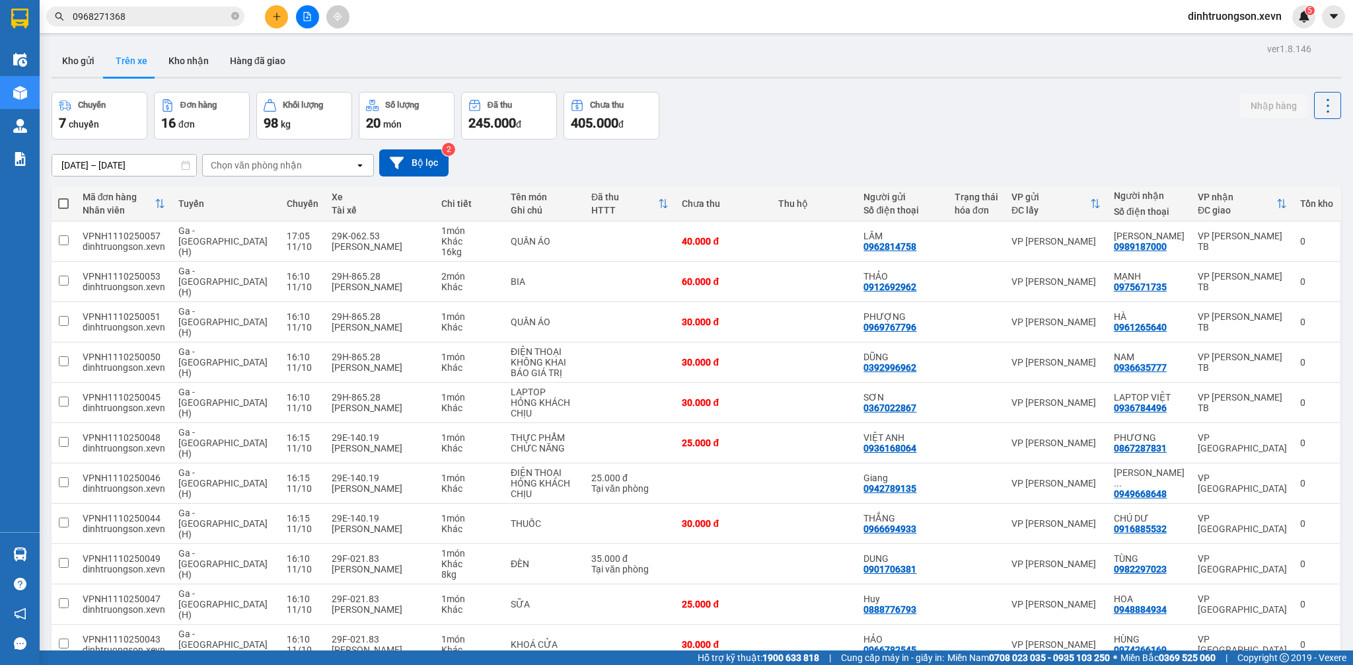
click at [83, 63] on button "Kho gửi" at bounding box center [79, 61] width 54 height 32
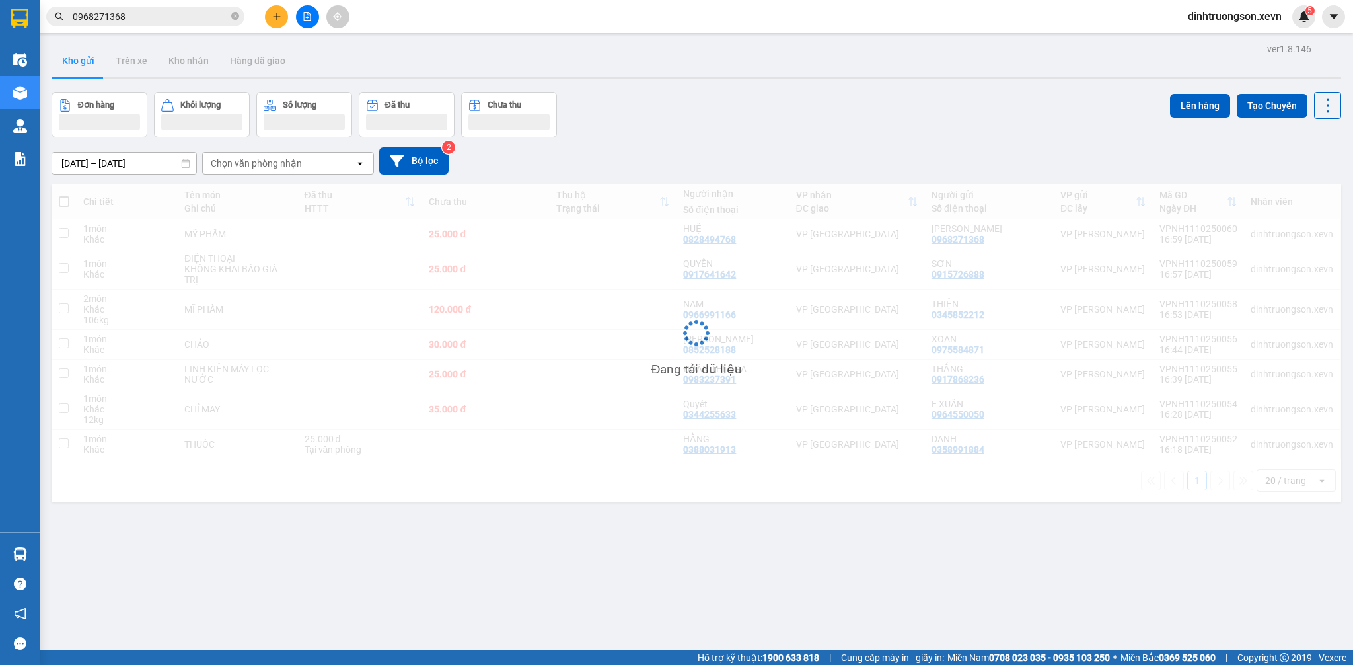
click at [83, 65] on button "Kho gửi" at bounding box center [79, 61] width 54 height 32
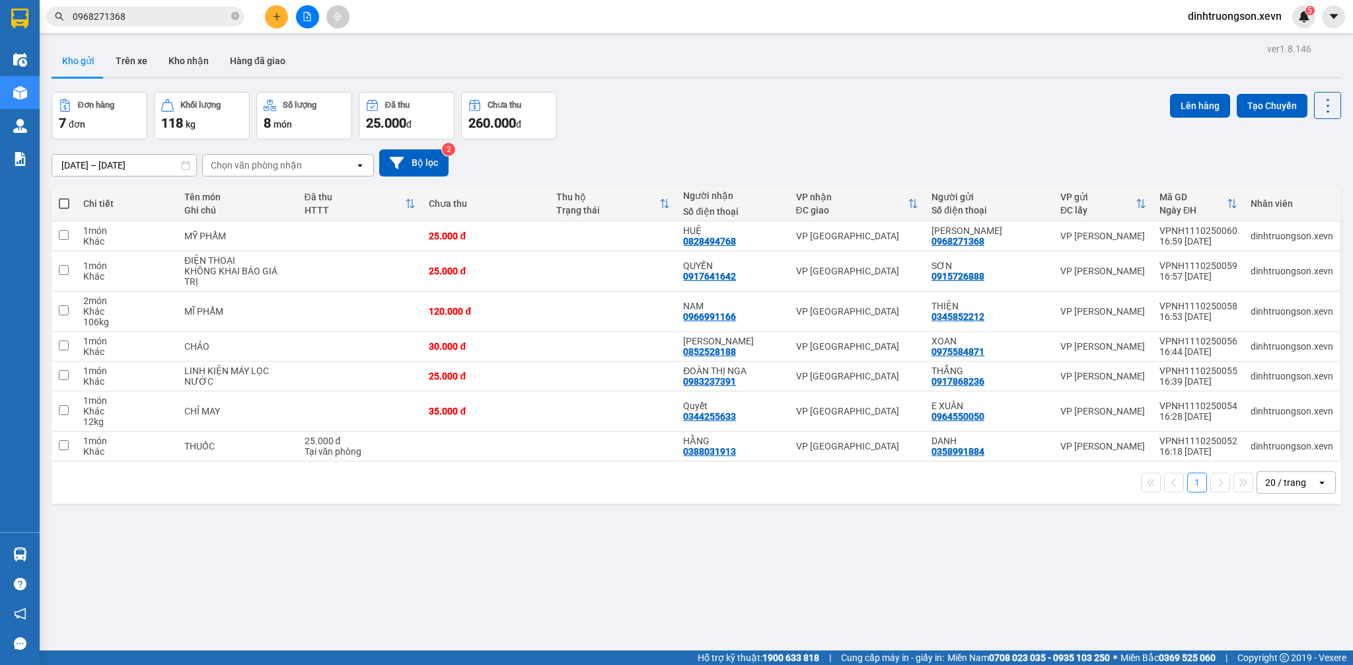
click at [779, 114] on div "Đơn hàng 7 đơn Khối lượng 118 kg Số lượng 8 món Đã thu 25.000 đ Chưa thu 260.00…" at bounding box center [696, 116] width 1289 height 48
click at [248, 159] on div "Chọn văn phòng nhận" at bounding box center [256, 165] width 91 height 13
type input "NI"
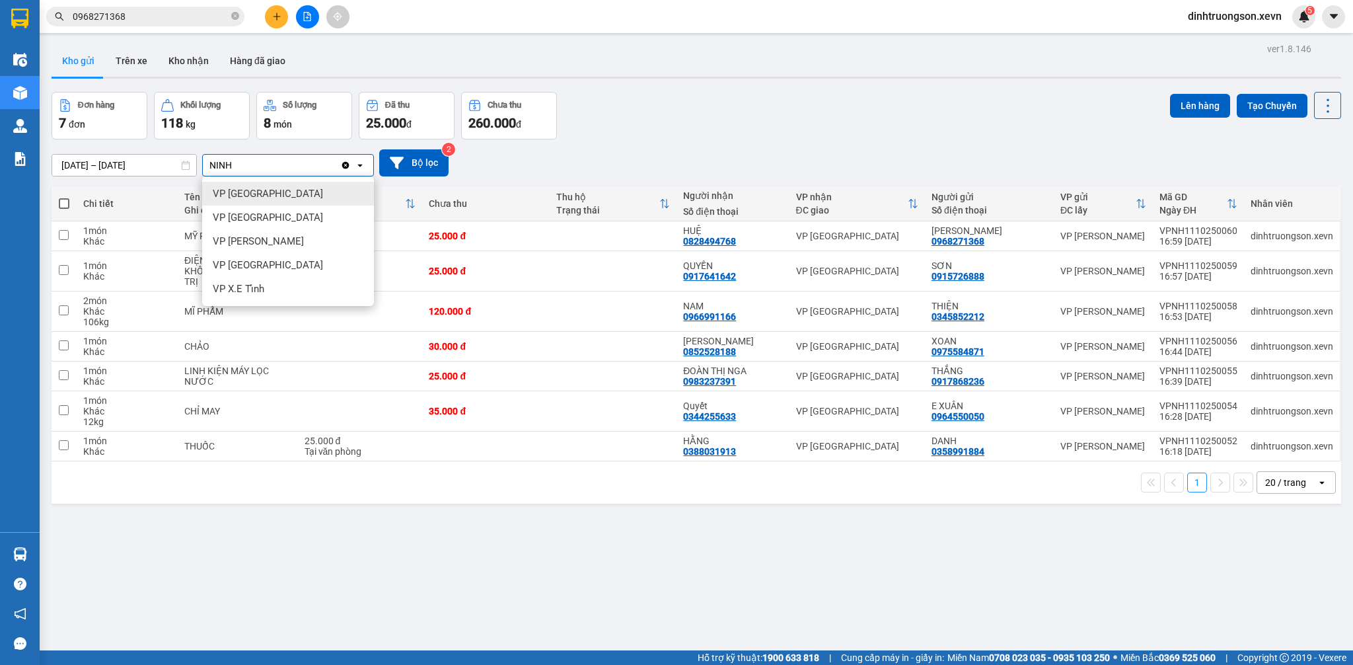
drag, startPoint x: 256, startPoint y: 186, endPoint x: 270, endPoint y: 196, distance: 17.0
click at [258, 188] on div "VP [GEOGRAPHIC_DATA][PERSON_NAME]" at bounding box center [288, 194] width 172 height 24
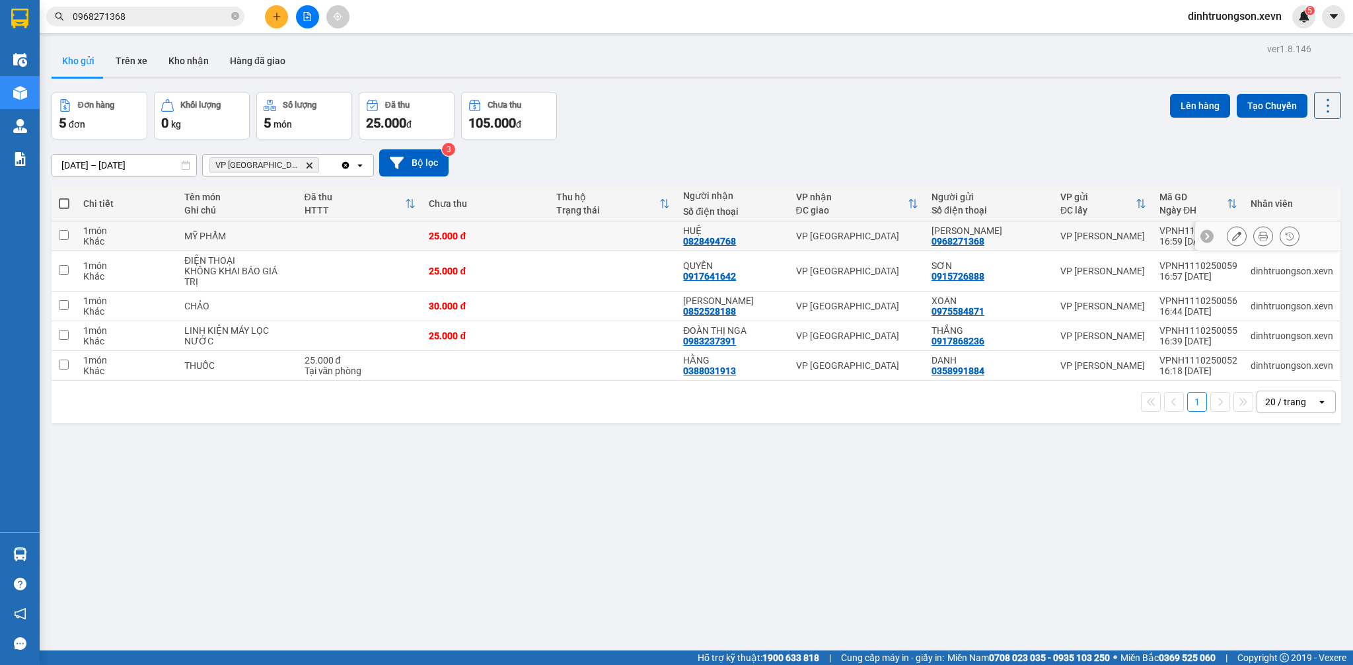
click at [370, 234] on td at bounding box center [360, 236] width 125 height 30
checkbox input "true"
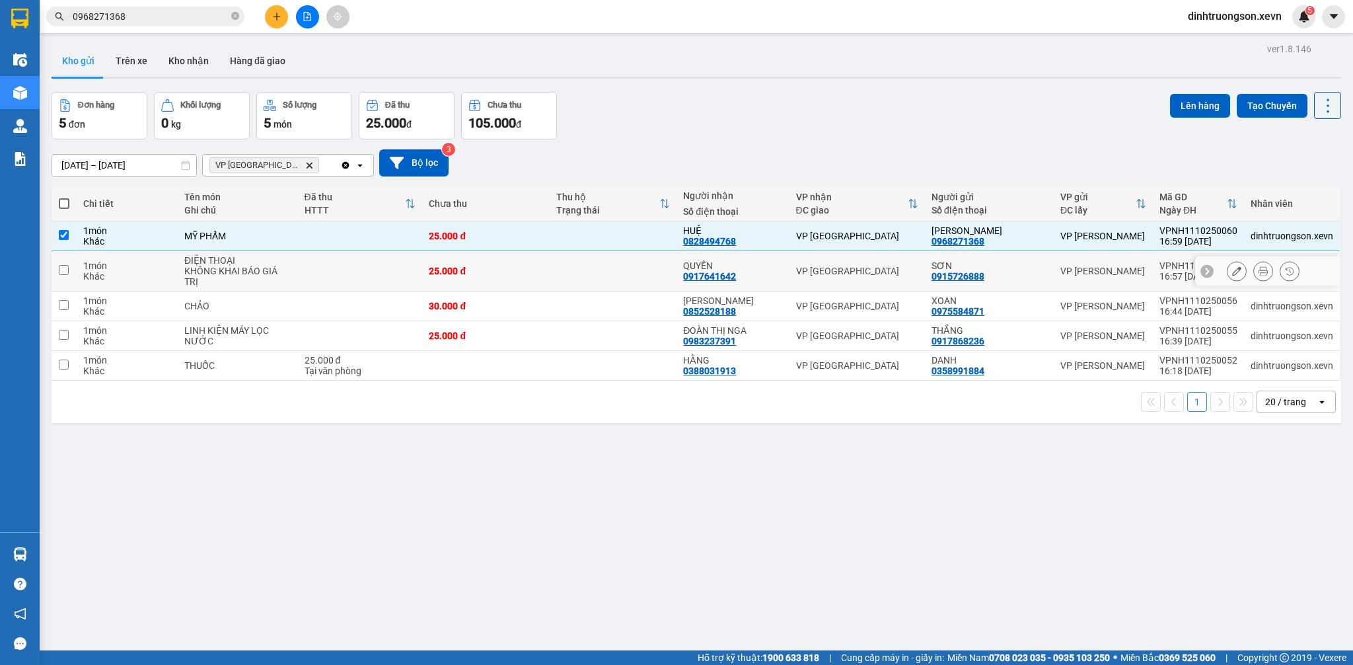
drag, startPoint x: 374, startPoint y: 265, endPoint x: 376, endPoint y: 272, distance: 7.5
click at [374, 266] on td at bounding box center [360, 271] width 125 height 40
checkbox input "true"
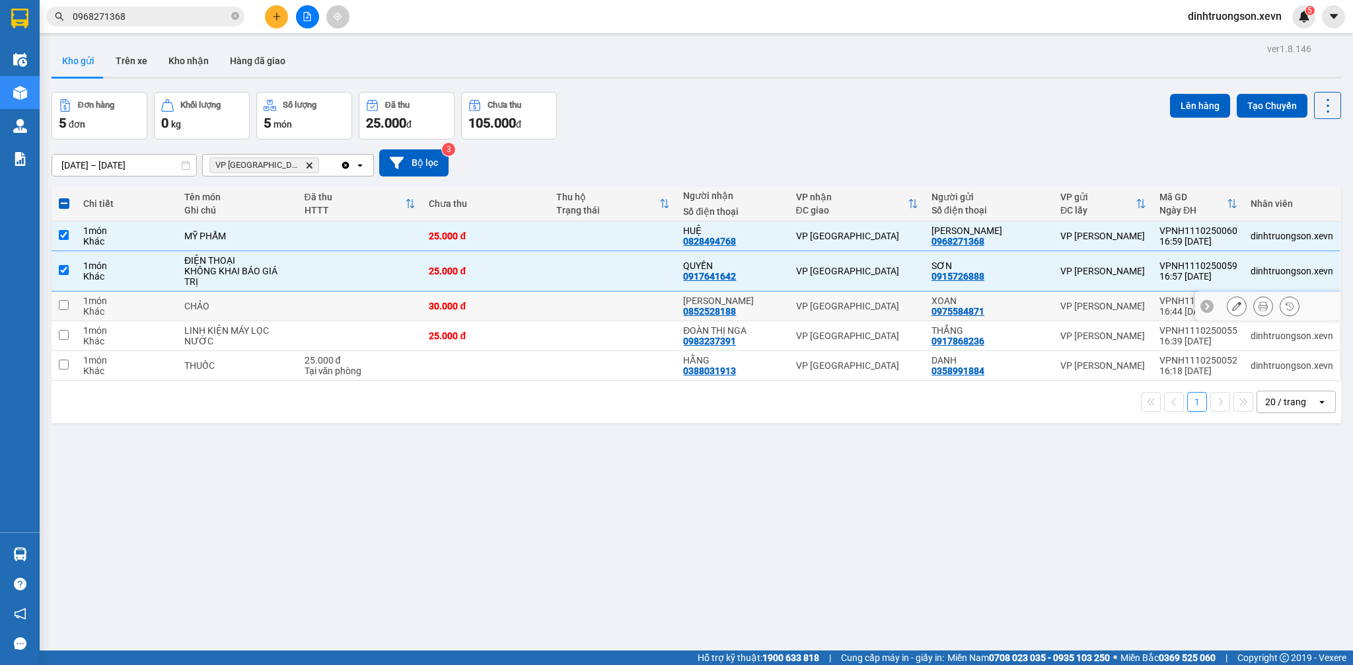
drag, startPoint x: 380, startPoint y: 307, endPoint x: 385, endPoint y: 325, distance: 19.1
click at [380, 307] on td at bounding box center [360, 306] width 125 height 30
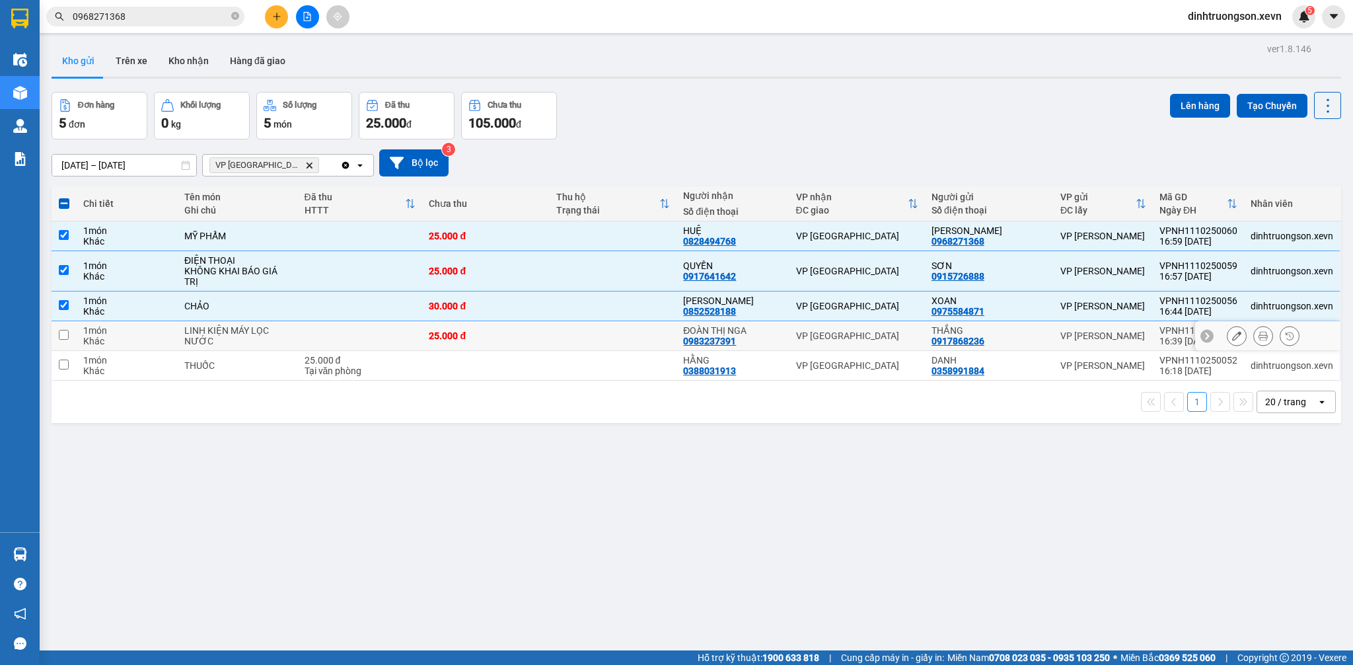
click at [390, 344] on td at bounding box center [360, 336] width 125 height 30
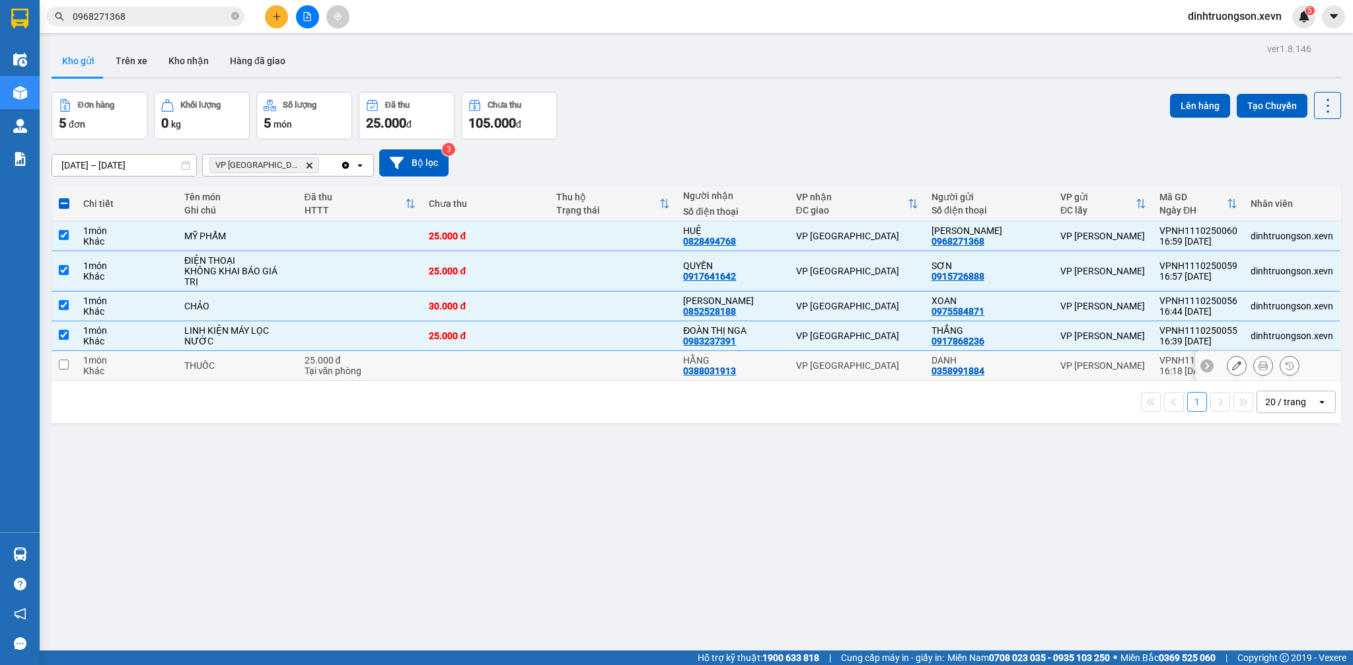
click at [396, 375] on div "Tại văn phòng" at bounding box center [361, 370] width 112 height 11
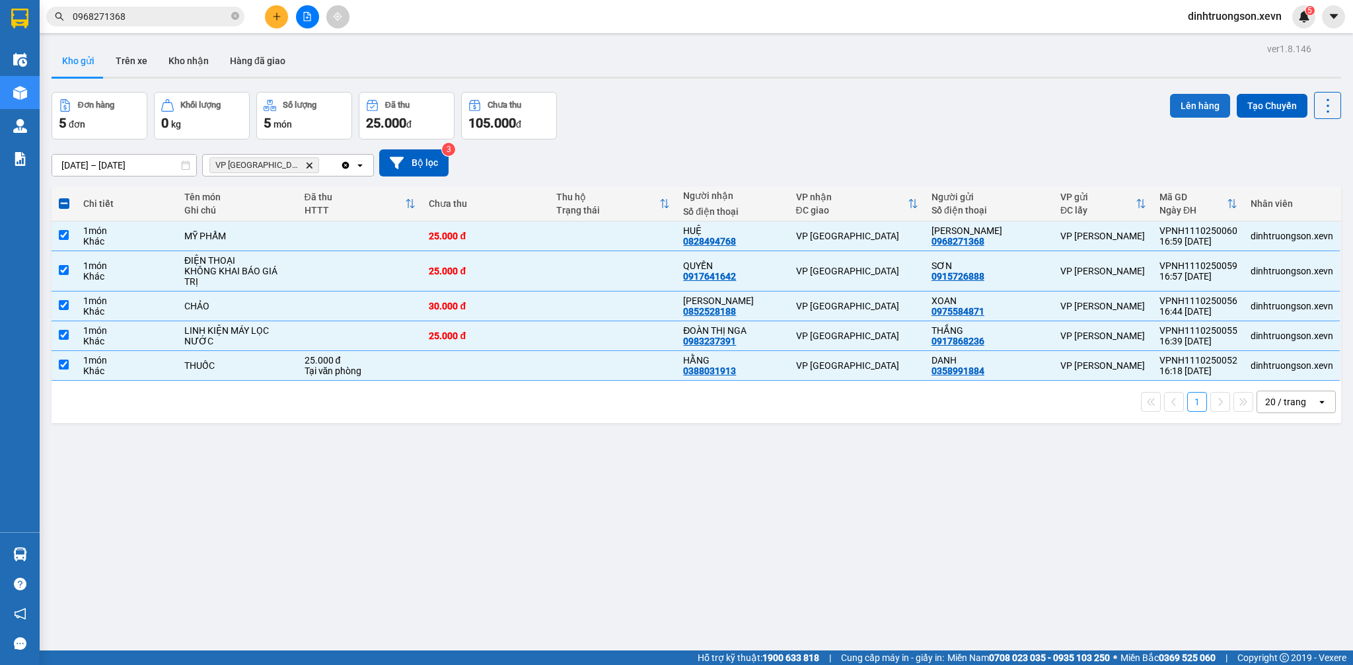
click at [1190, 96] on button "Lên hàng" at bounding box center [1200, 106] width 60 height 24
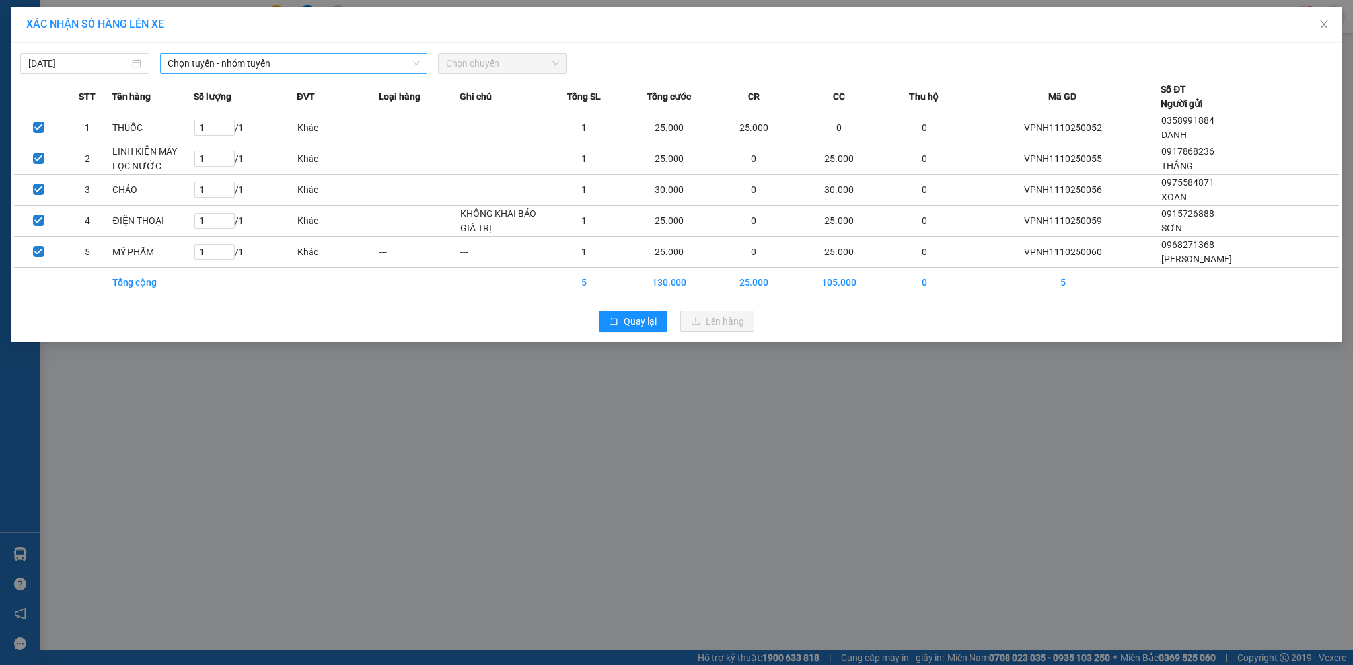
click at [228, 63] on span "Chọn tuyến - nhóm tuyến" at bounding box center [294, 64] width 252 height 20
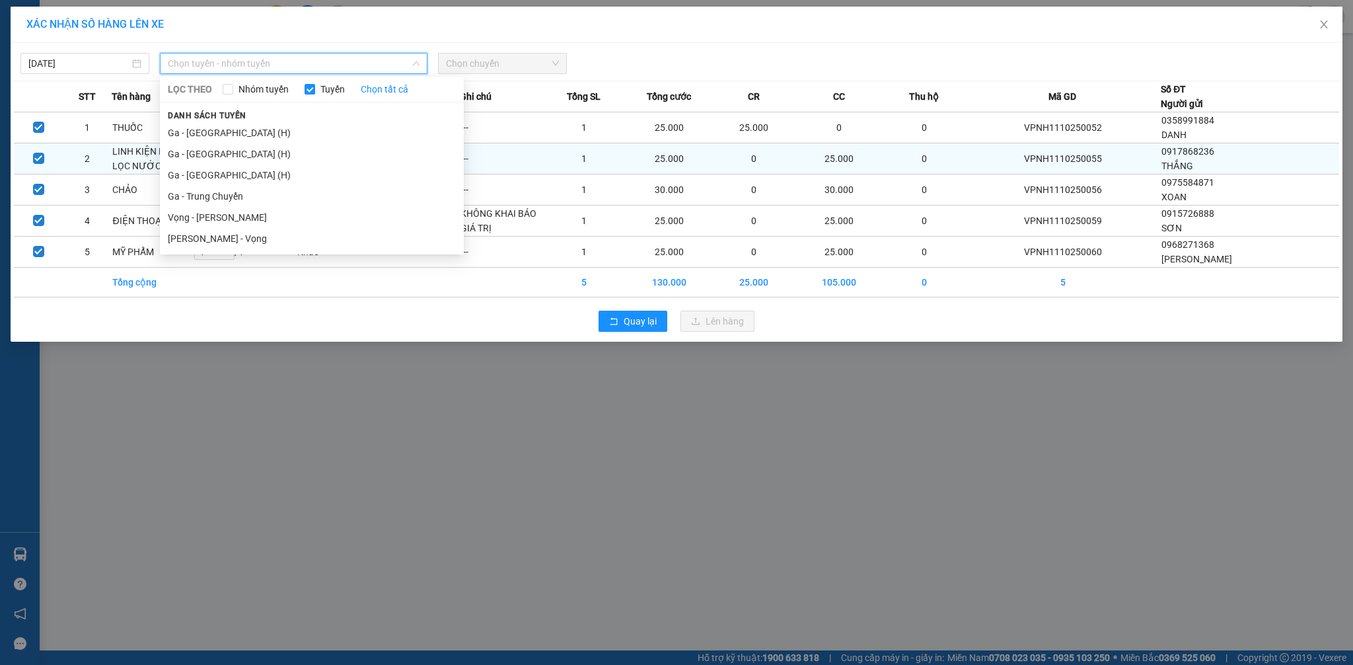
drag, startPoint x: 215, startPoint y: 168, endPoint x: 409, endPoint y: 144, distance: 195.1
click at [216, 168] on li "Ga - [GEOGRAPHIC_DATA][PERSON_NAME] (H)" at bounding box center [312, 174] width 304 height 21
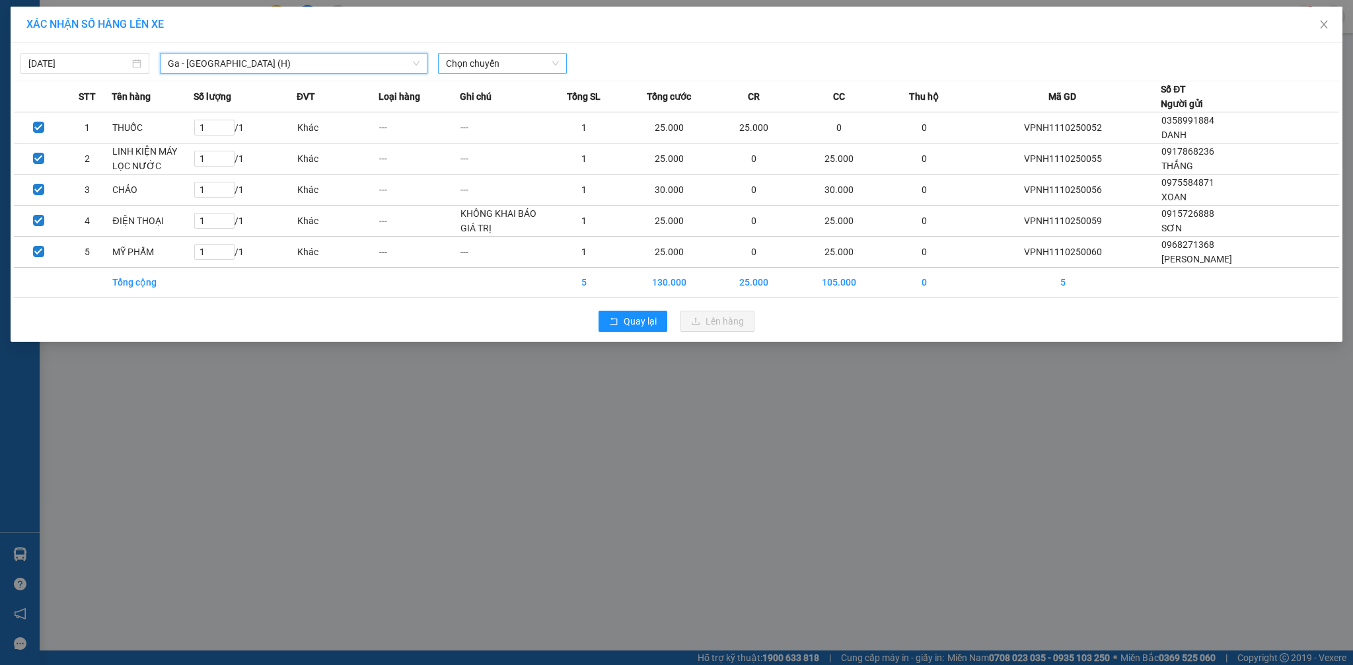
click at [525, 56] on span "Chọn chuyến" at bounding box center [502, 64] width 113 height 20
drag, startPoint x: 502, startPoint y: 65, endPoint x: 488, endPoint y: 109, distance: 46.6
click at [503, 65] on span "Chọn chuyến" at bounding box center [502, 64] width 113 height 20
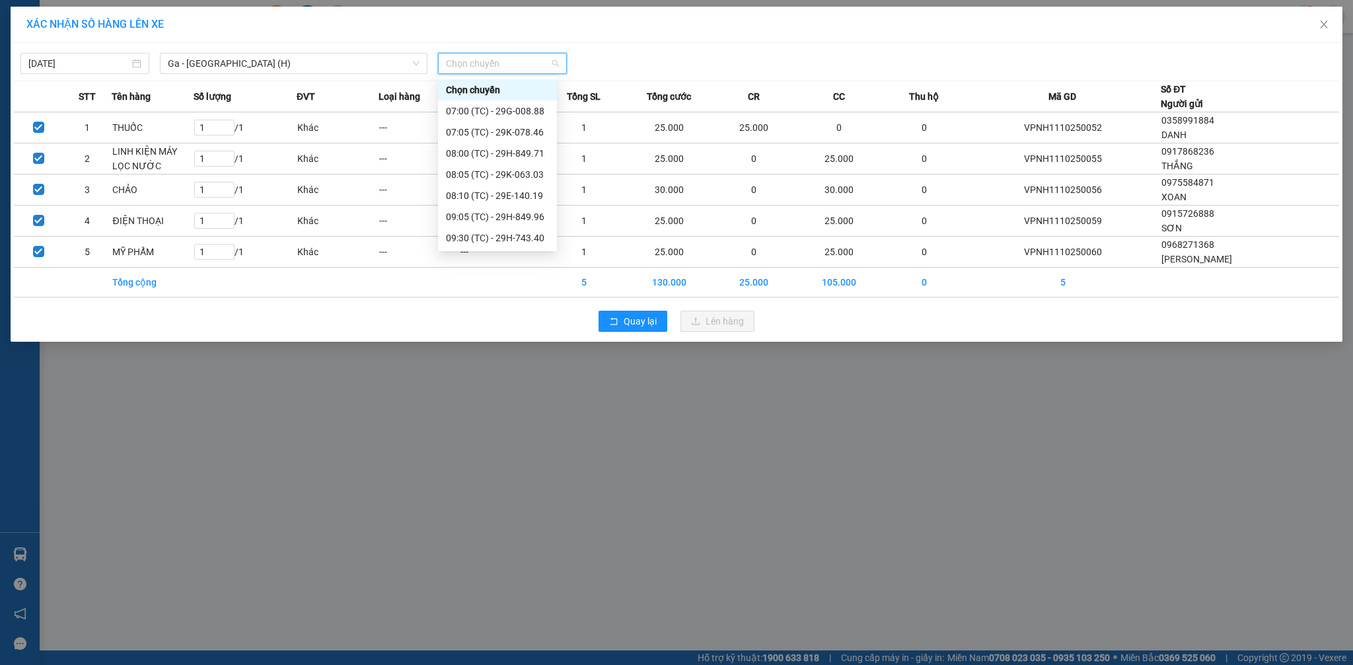
click at [505, 611] on div "17:00 (TC) - 29H-849.71" at bounding box center [497, 618] width 103 height 15
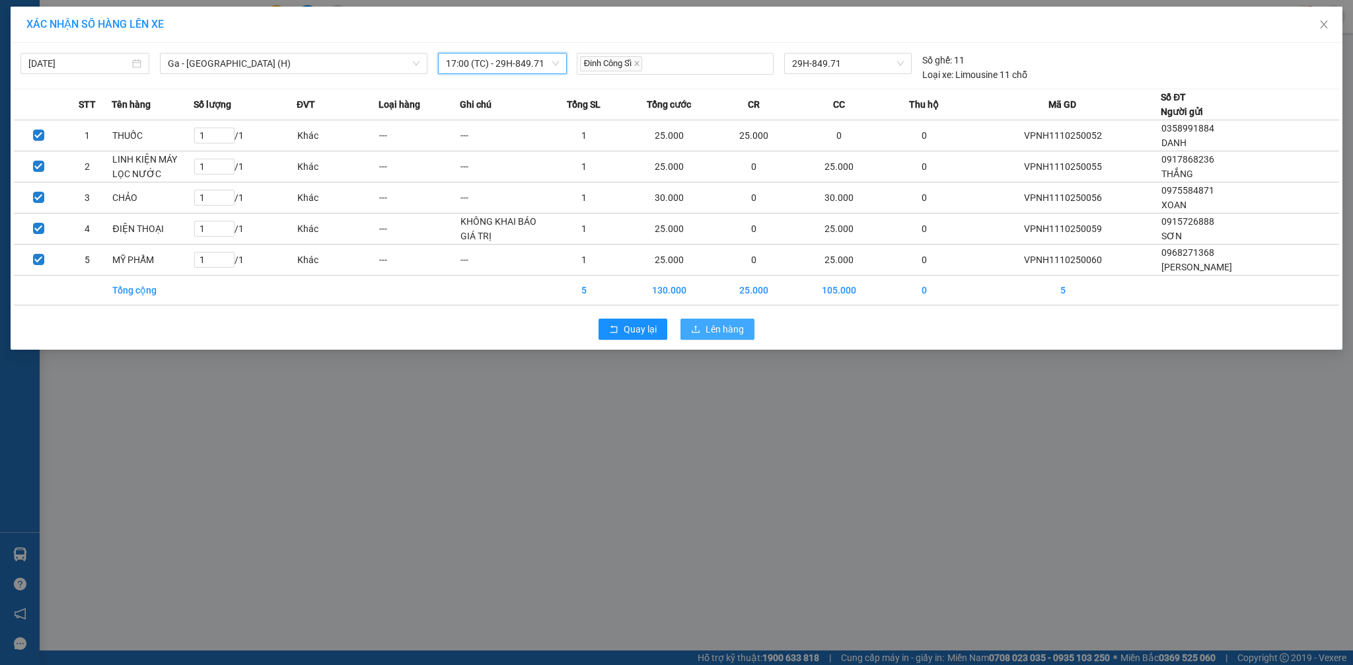
click at [720, 326] on span "Lên hàng" at bounding box center [725, 329] width 38 height 15
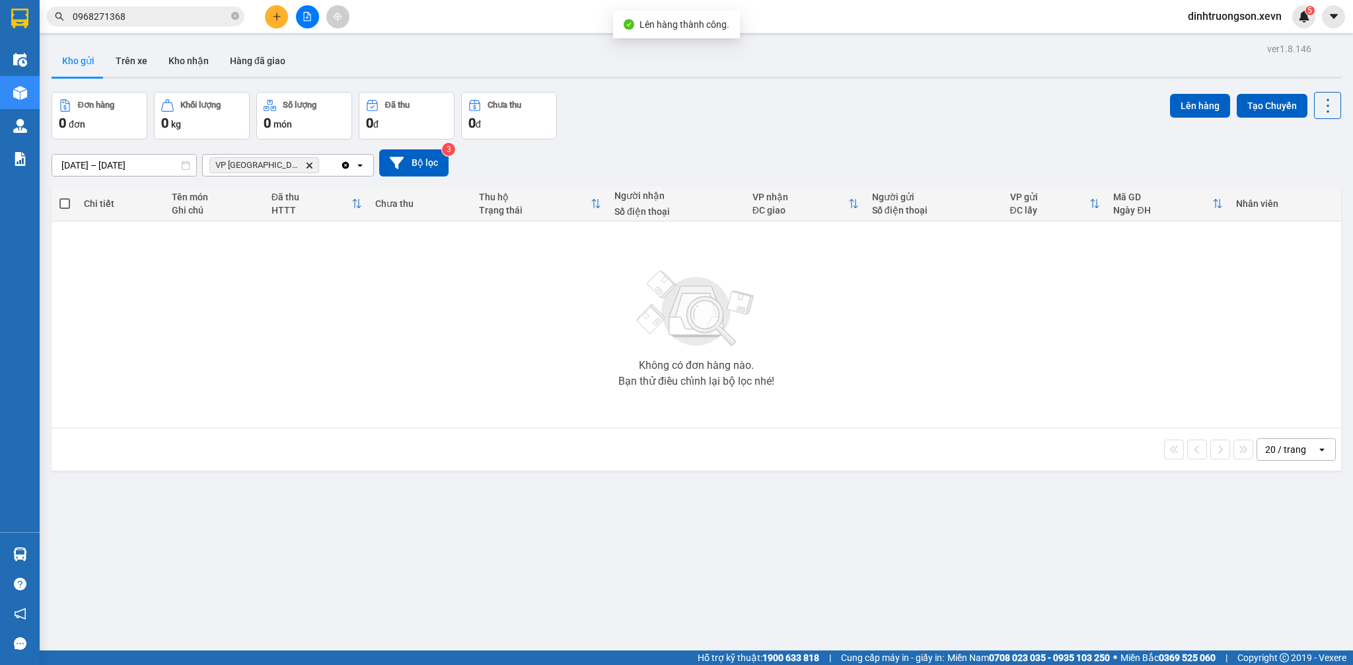
click at [279, 163] on span "VP Ninh Bình Delete" at bounding box center [264, 165] width 110 height 16
click at [307, 167] on icon "VP Ninh Bình, close by backspace" at bounding box center [310, 165] width 6 height 6
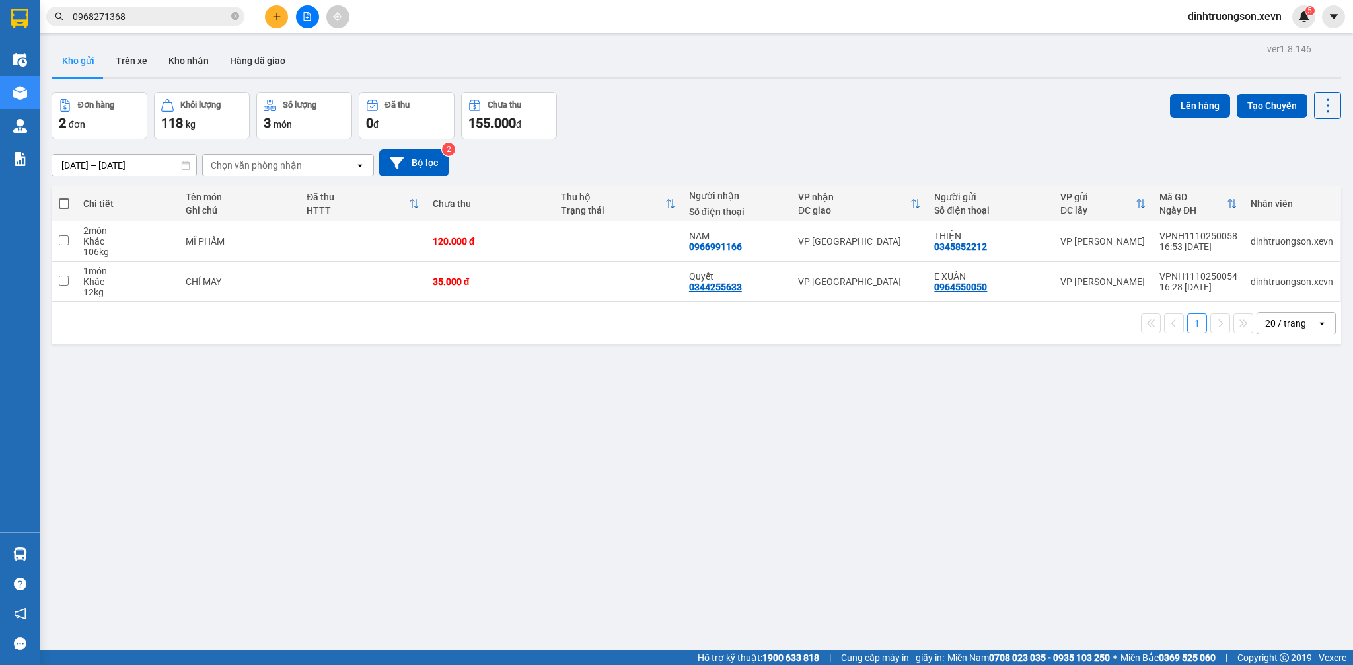
click at [849, 136] on div "Đơn hàng 2 đơn Khối lượng 118 kg Số lượng 3 món Đã thu 0 đ Chưa thu 155.000 đ L…" at bounding box center [696, 116] width 1289 height 48
click at [174, 14] on input "0968271368" at bounding box center [151, 16] width 156 height 15
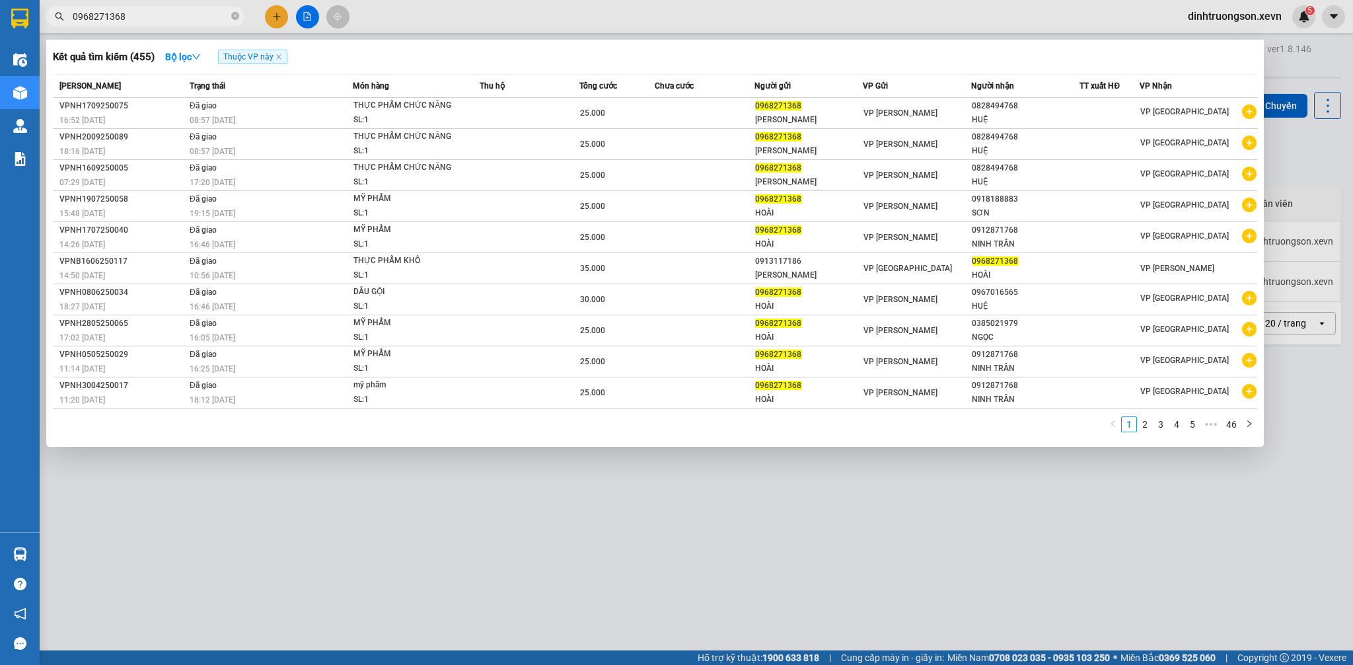
click at [174, 14] on input "0968271368" at bounding box center [151, 16] width 156 height 15
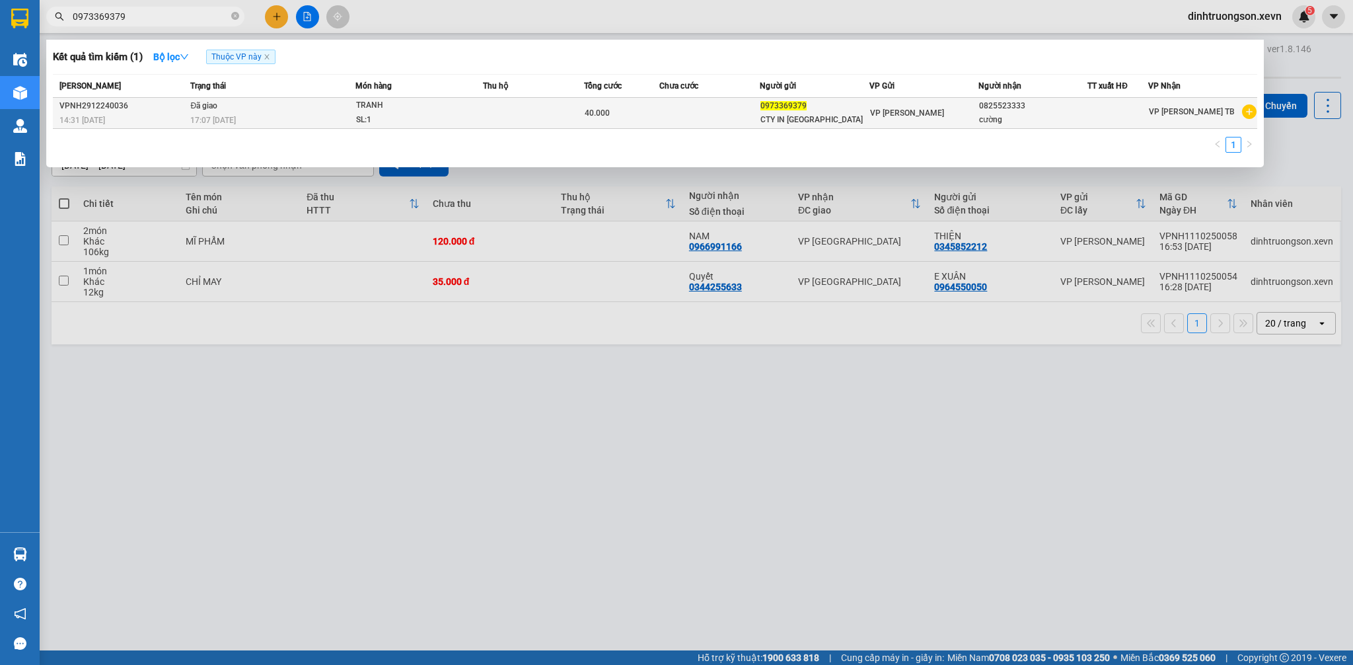
type input "0973369379"
click at [1246, 117] on icon "plus-circle" at bounding box center [1249, 111] width 15 height 15
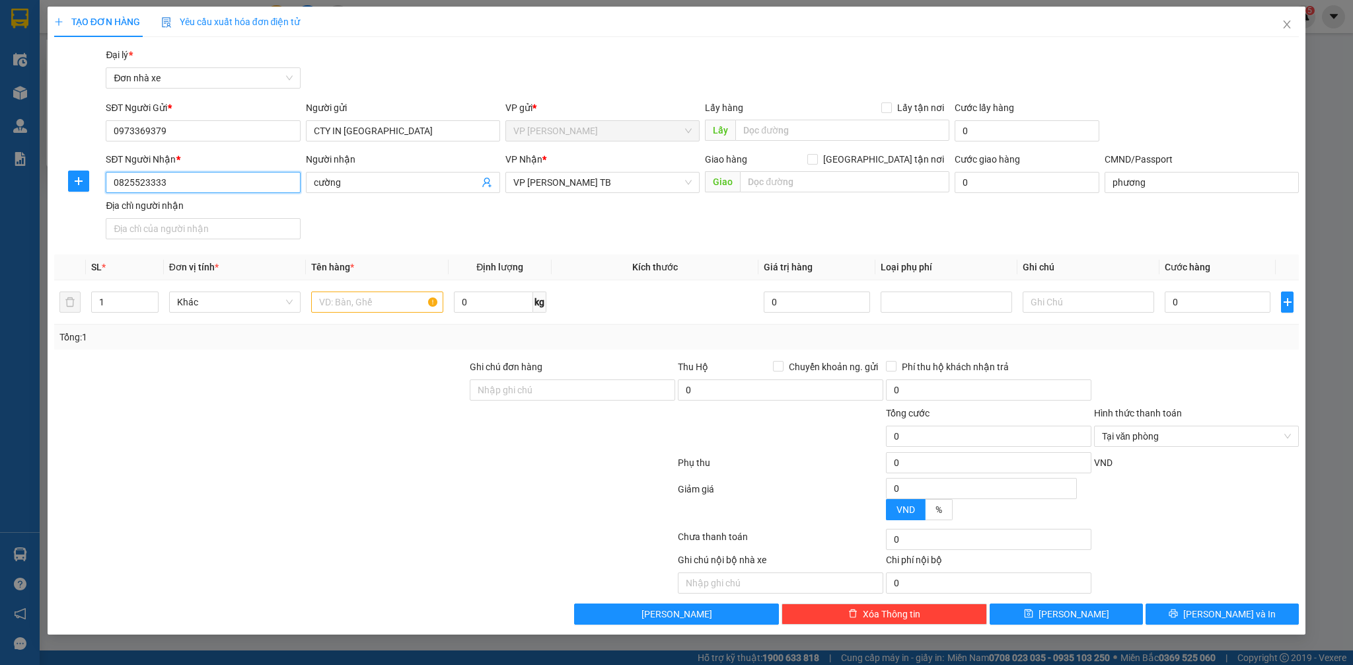
click at [217, 180] on input "0825523333" at bounding box center [203, 182] width 194 height 21
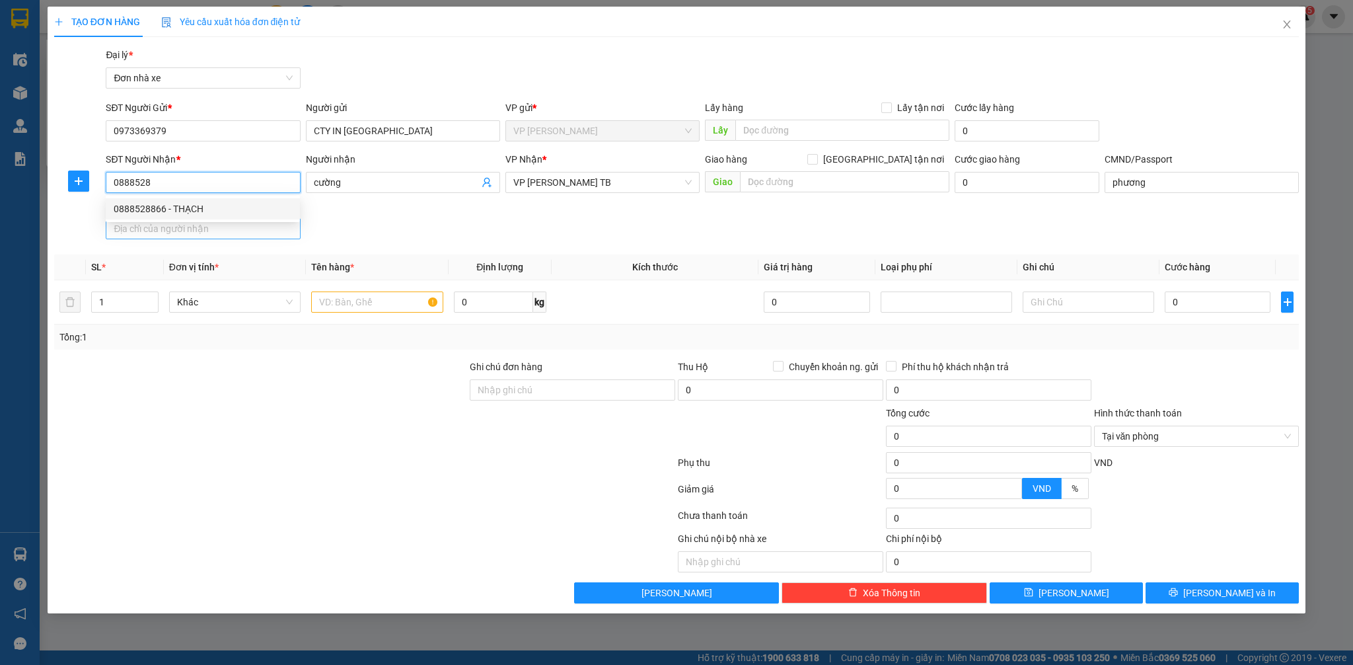
drag, startPoint x: 213, startPoint y: 207, endPoint x: 252, endPoint y: 223, distance: 41.8
click at [213, 209] on div "0888528866 - THẠCH" at bounding box center [203, 208] width 178 height 15
type input "0888528866"
type input "THẠCH"
type input "0158083006447 NGUYỄN XUÂN THÀNH"
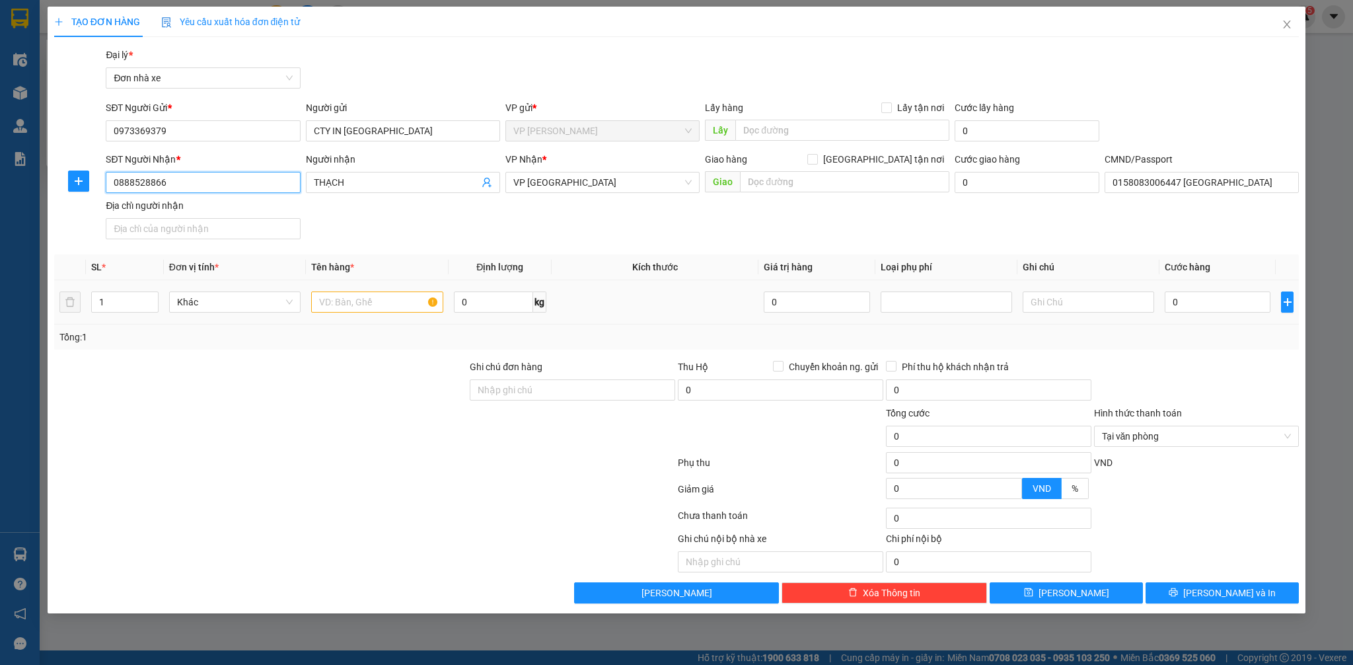
type input "0888528866"
click at [388, 299] on input "text" at bounding box center [376, 301] width 131 height 21
click at [388, 300] on input "text" at bounding box center [376, 301] width 131 height 21
type input "TRANH"
click at [1208, 311] on input "0" at bounding box center [1218, 301] width 106 height 21
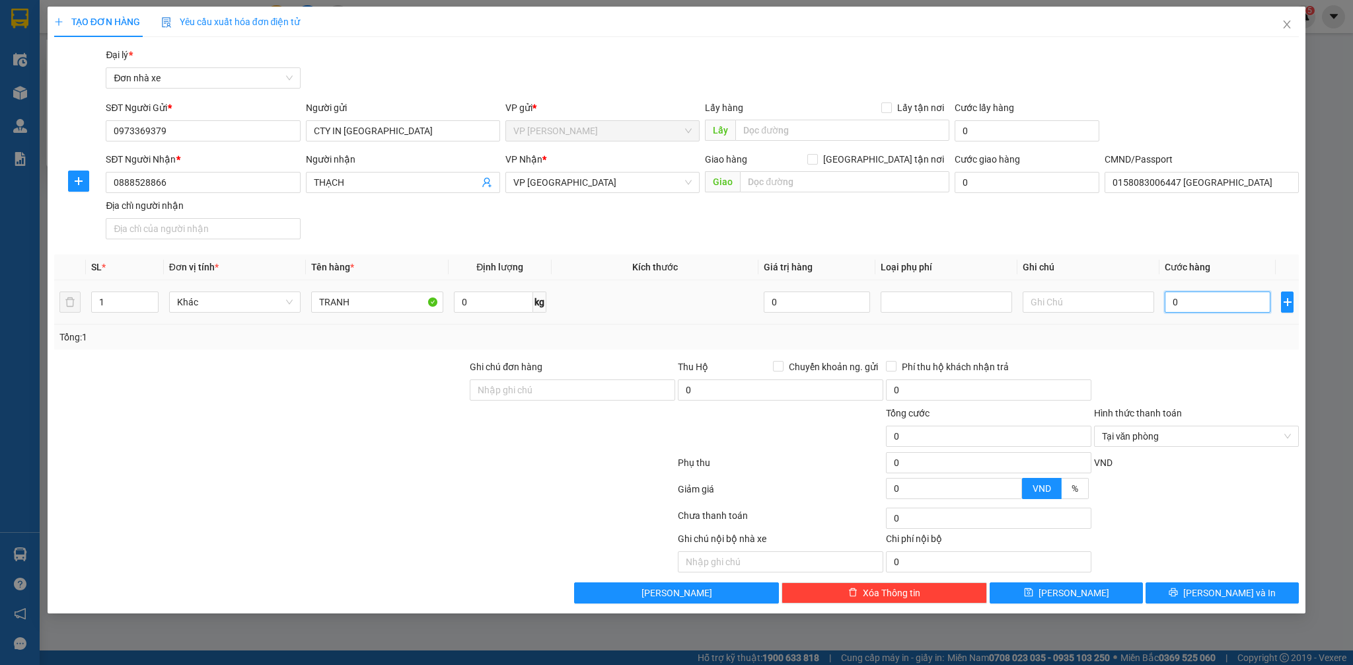
type input "1"
type input "12"
type input "120"
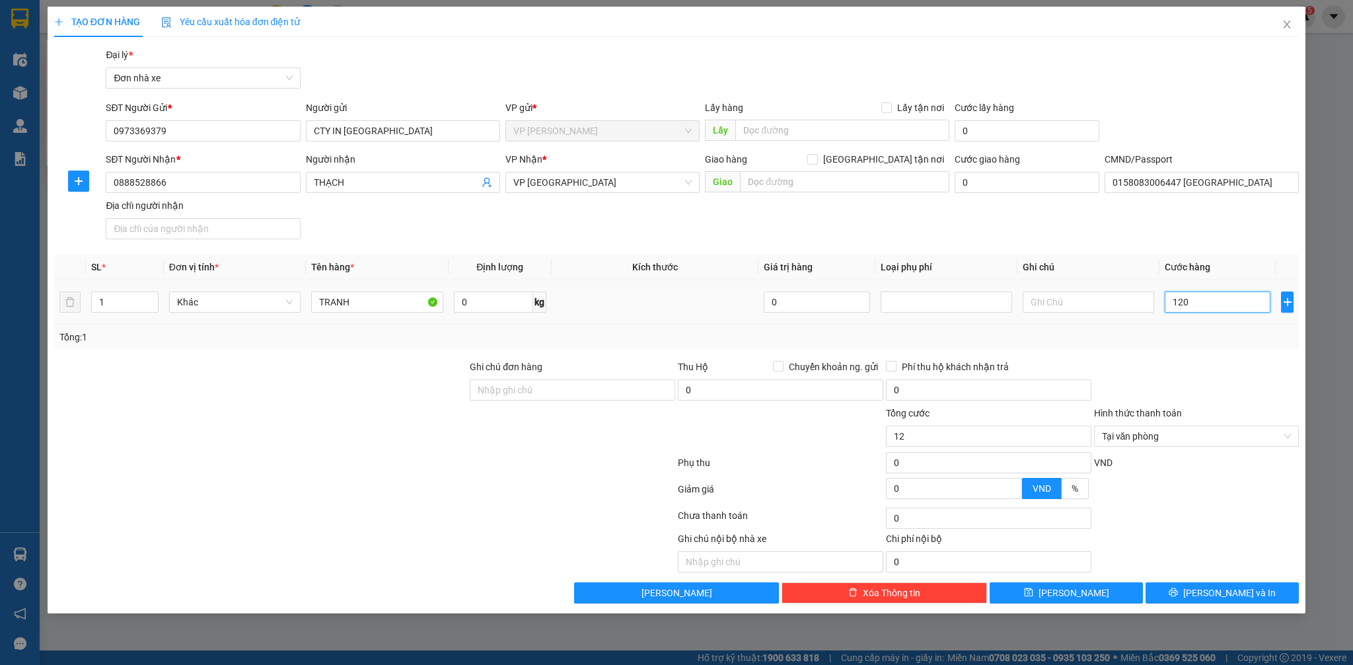
type input "120"
type input "1.200"
type input "12.000"
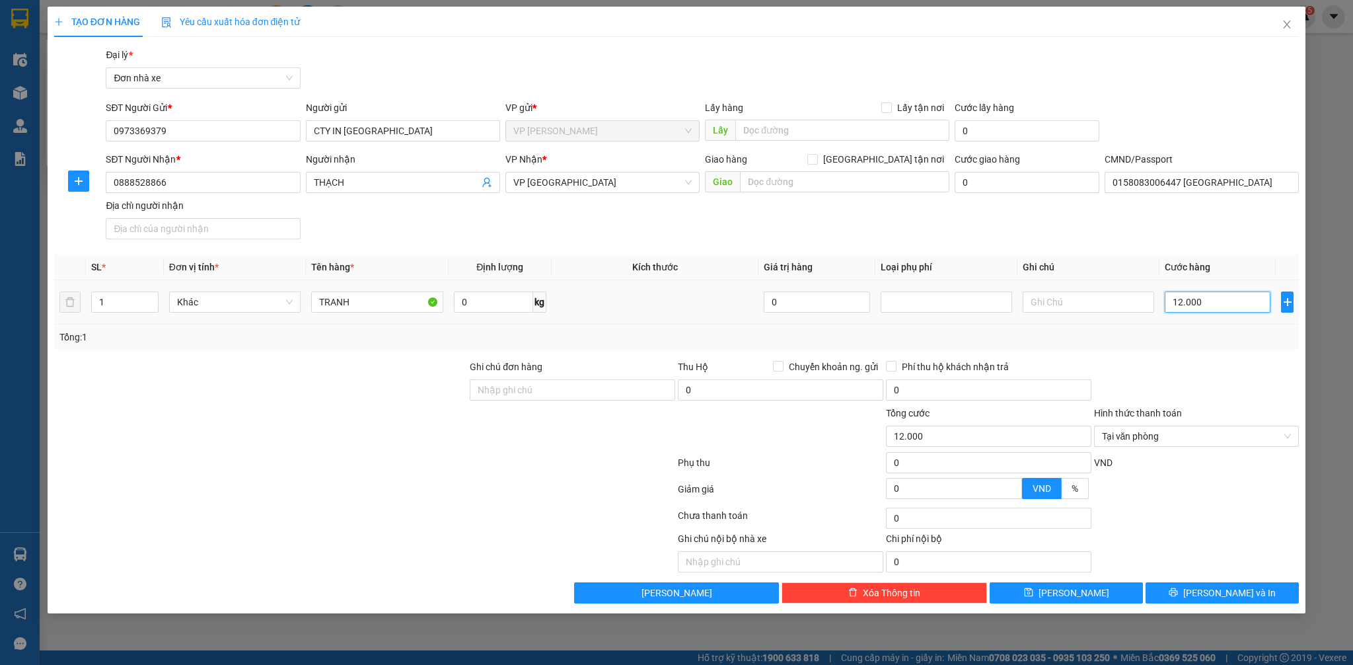
click at [1208, 310] on input "12.000" at bounding box center [1218, 301] width 106 height 21
click at [1212, 309] on input "12.000" at bounding box center [1218, 301] width 106 height 21
click at [1255, 594] on button "[PERSON_NAME] và In" at bounding box center [1221, 592] width 153 height 21
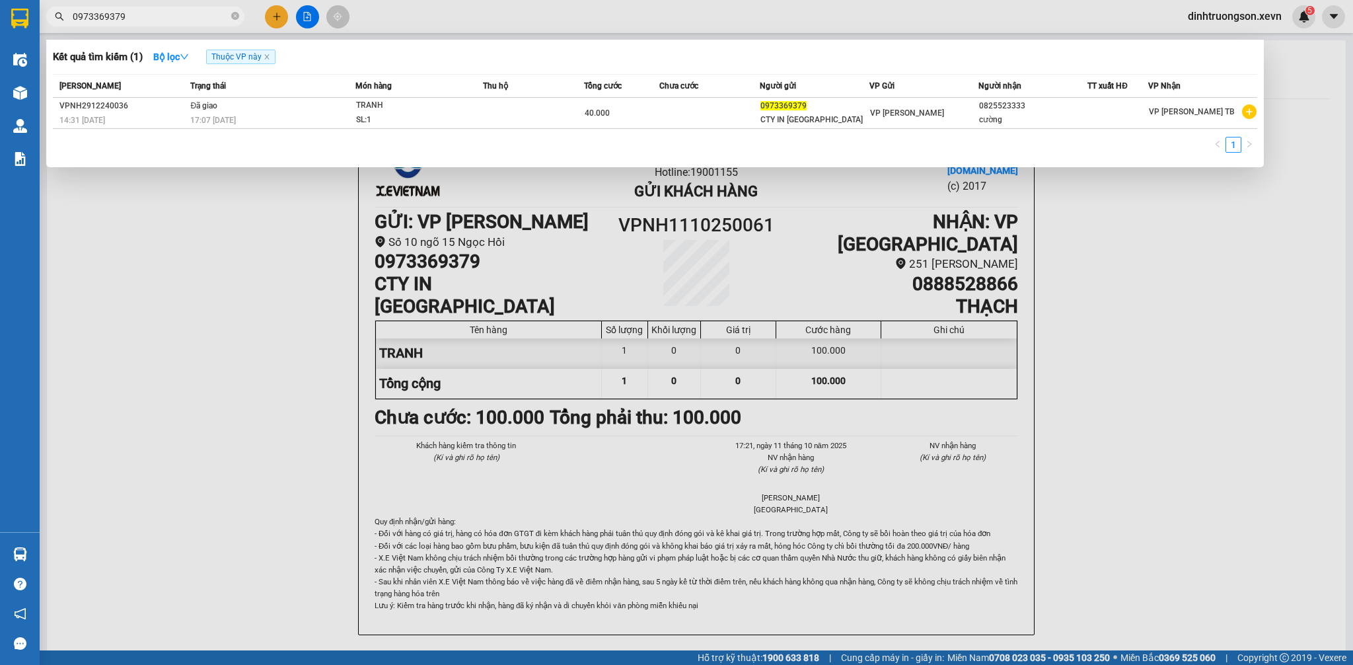
click at [1319, 533] on div at bounding box center [676, 332] width 1353 height 665
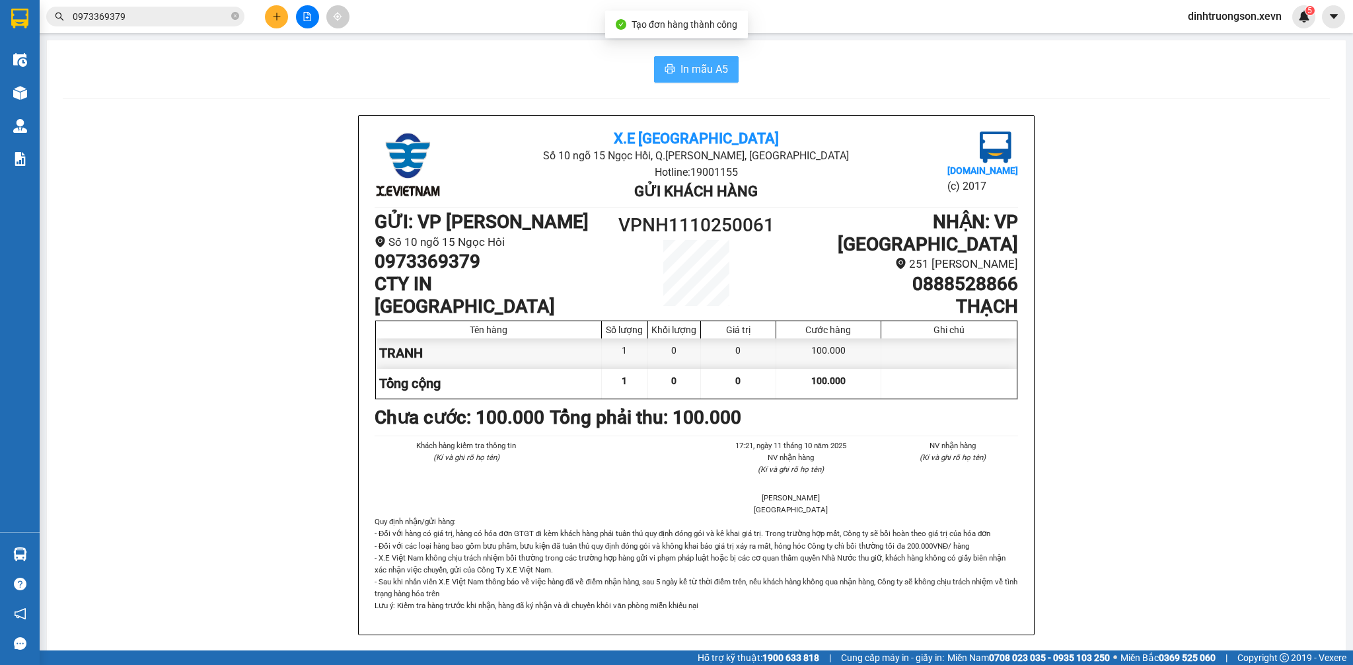
click at [700, 80] on button "In mẫu A5" at bounding box center [696, 69] width 85 height 26
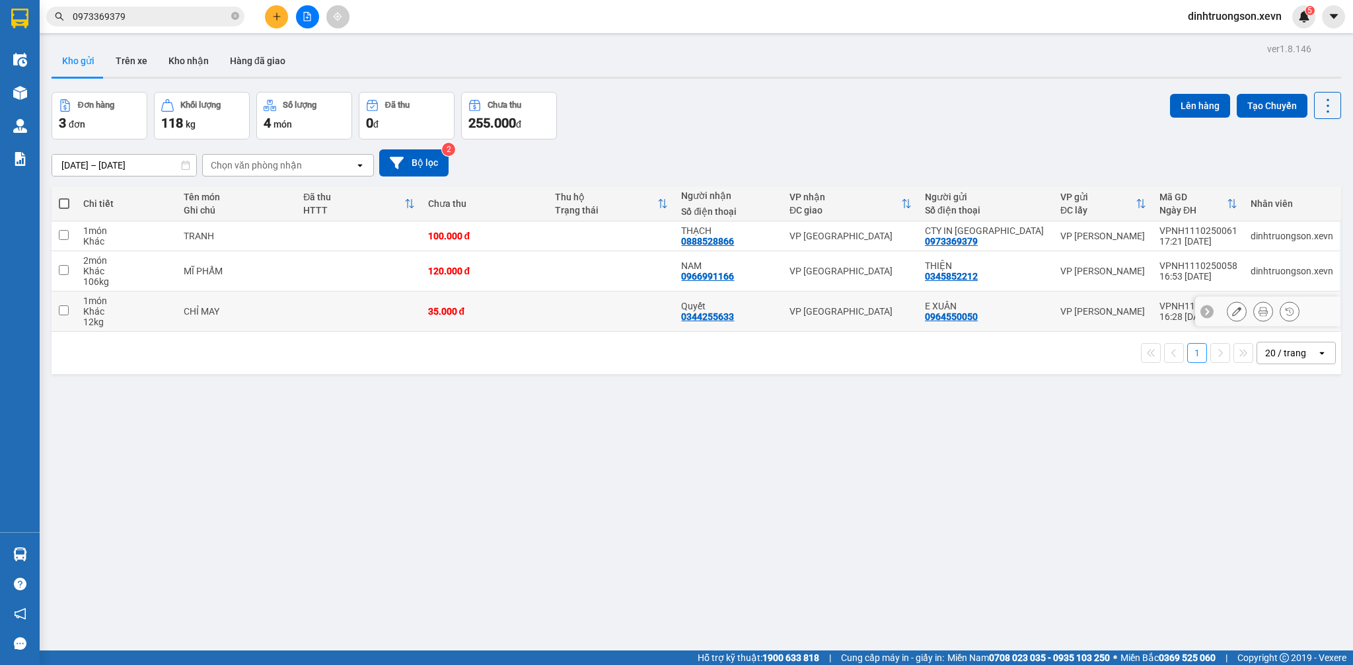
click at [278, 312] on div "CHỈ MAY" at bounding box center [237, 311] width 106 height 11
checkbox input "true"
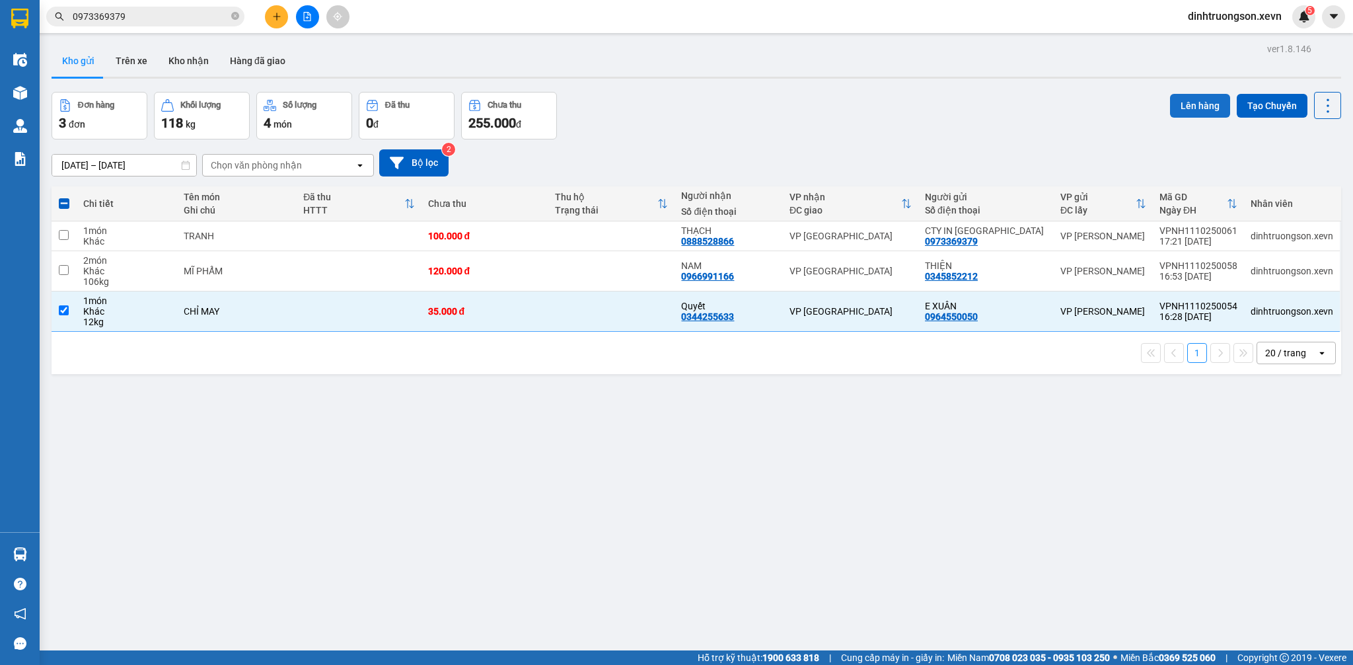
click at [1185, 110] on button "Lên hàng" at bounding box center [1200, 106] width 60 height 24
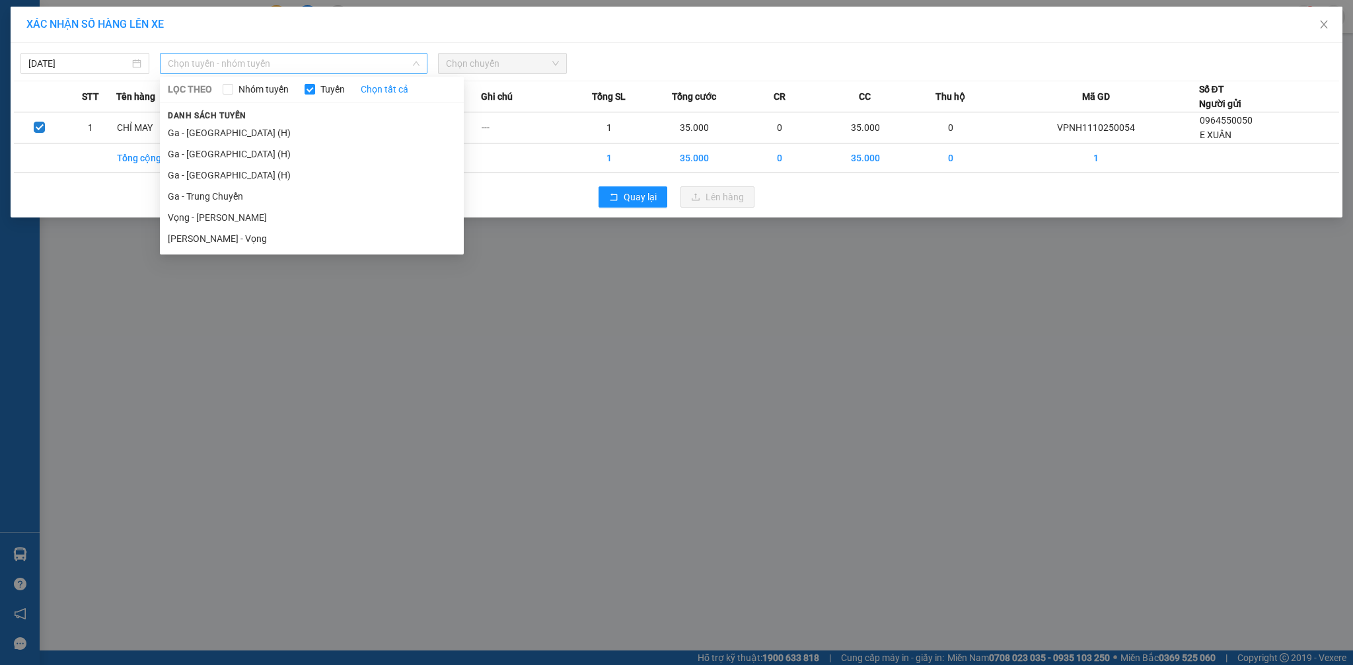
click at [249, 63] on span "Chọn tuyến - nhóm tuyến" at bounding box center [294, 64] width 252 height 20
click at [222, 146] on li "Ga - [GEOGRAPHIC_DATA] (H)" at bounding box center [312, 153] width 304 height 21
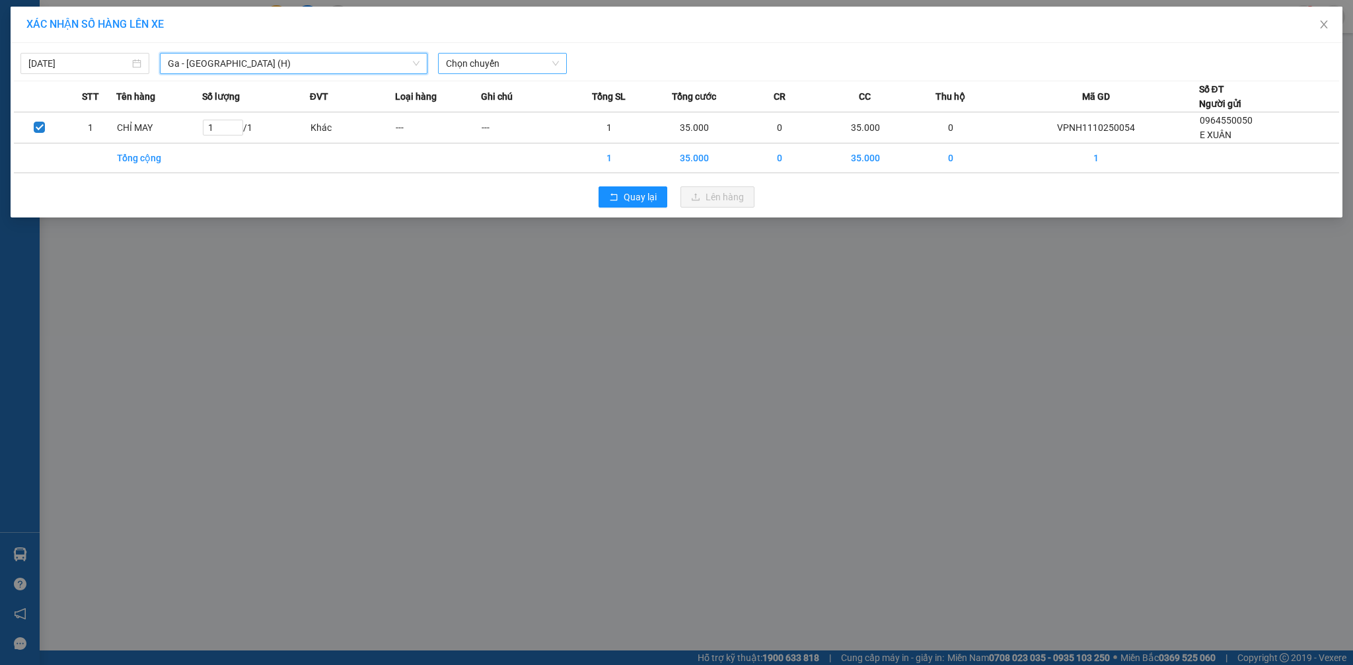
click at [505, 65] on span "Chọn chuyến" at bounding box center [502, 64] width 113 height 20
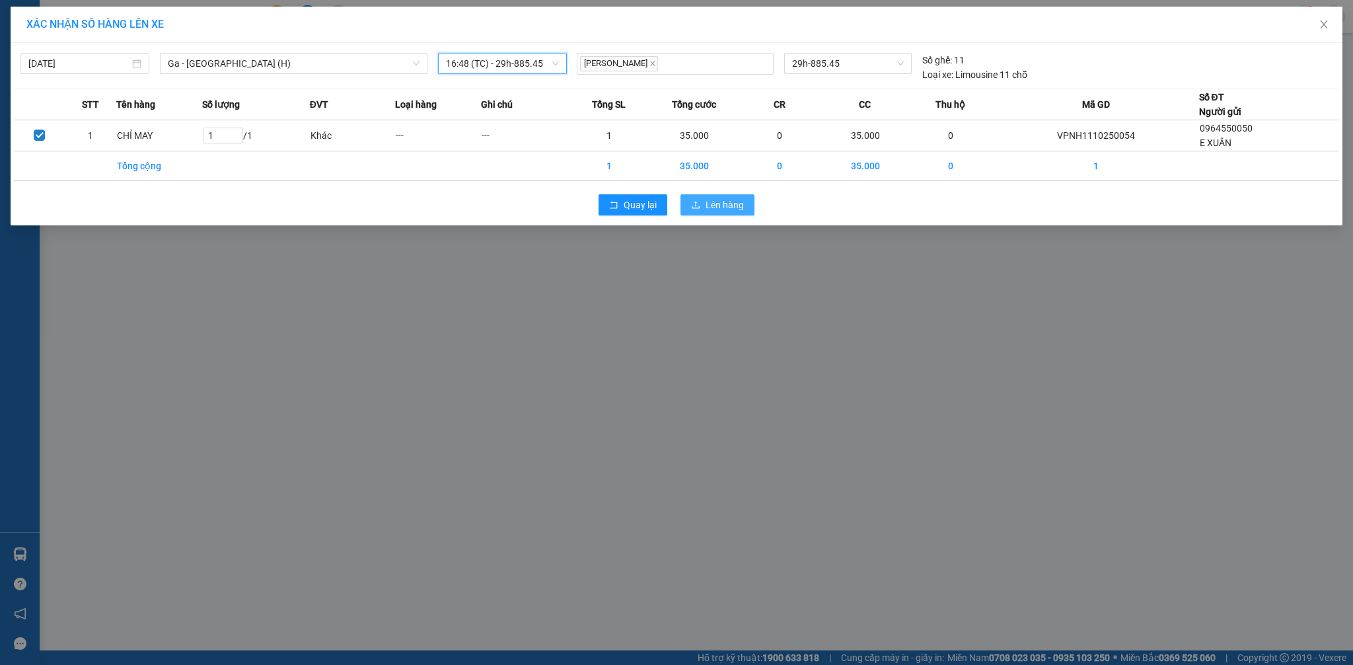
click at [701, 207] on button "Lên hàng" at bounding box center [717, 204] width 74 height 21
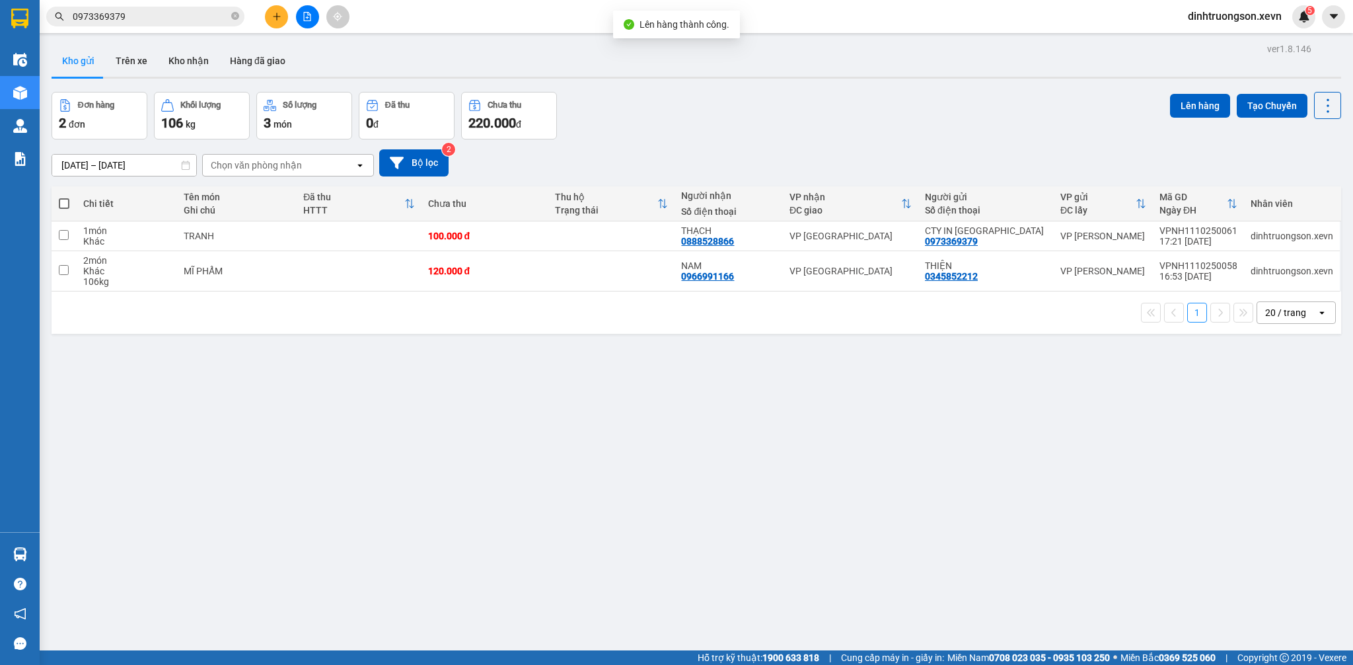
drag, startPoint x: 740, startPoint y: 126, endPoint x: 485, endPoint y: 138, distance: 255.3
click at [735, 126] on div "Đơn hàng 2 đơn Khối lượng 106 kg Số lượng 3 món Đã thu 0 đ Chưa thu 220.000 đ L…" at bounding box center [696, 116] width 1289 height 48
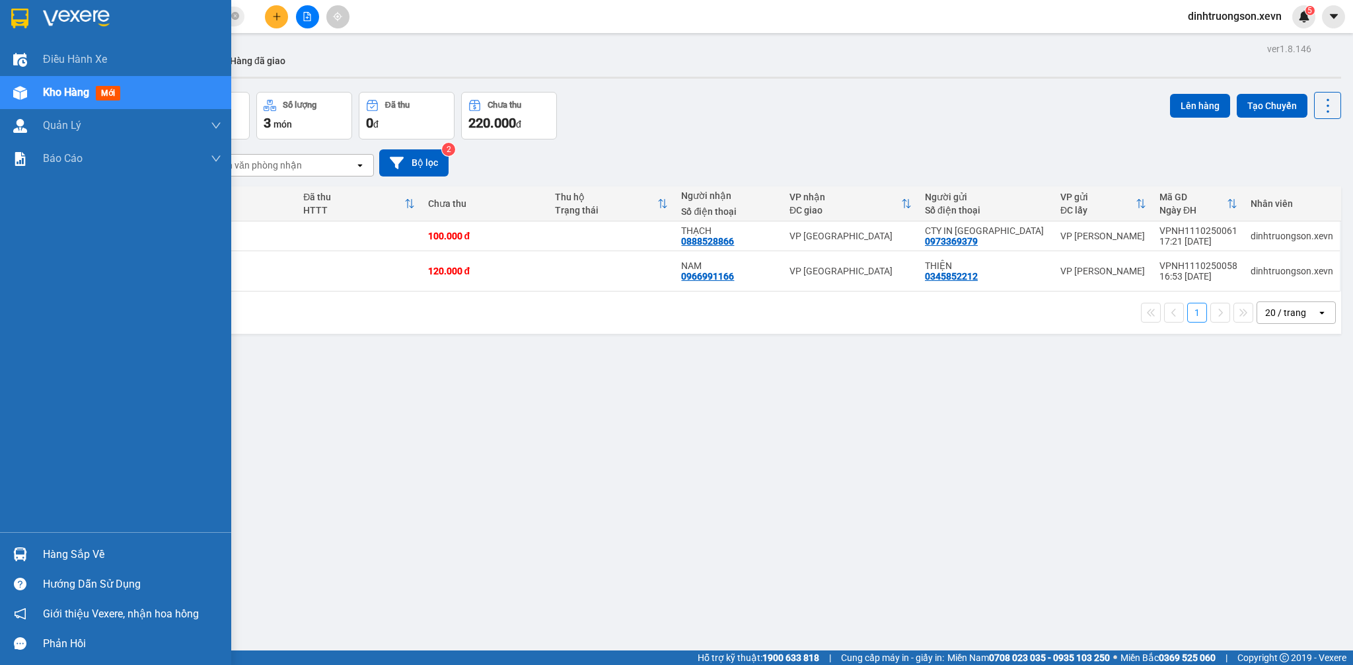
click at [2, 548] on div "Hàng sắp về" at bounding box center [115, 554] width 231 height 30
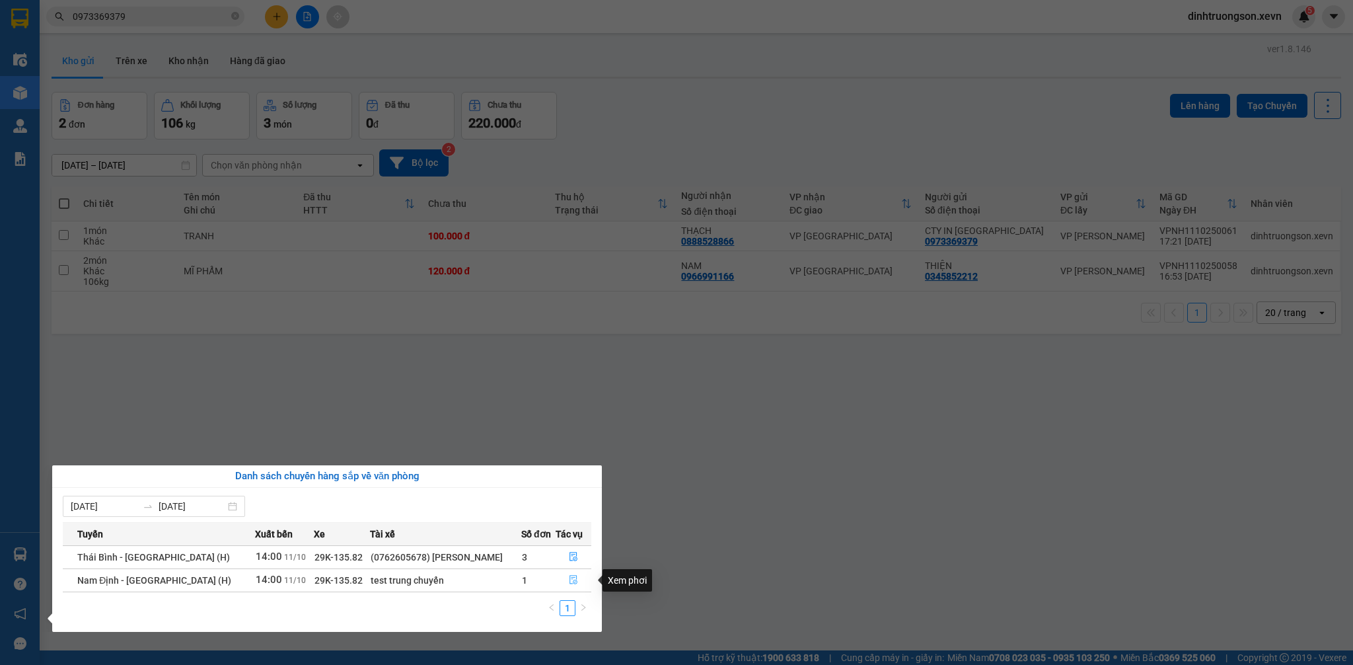
drag, startPoint x: 565, startPoint y: 582, endPoint x: 0, endPoint y: 593, distance: 564.9
click at [565, 582] on button "button" at bounding box center [573, 579] width 35 height 21
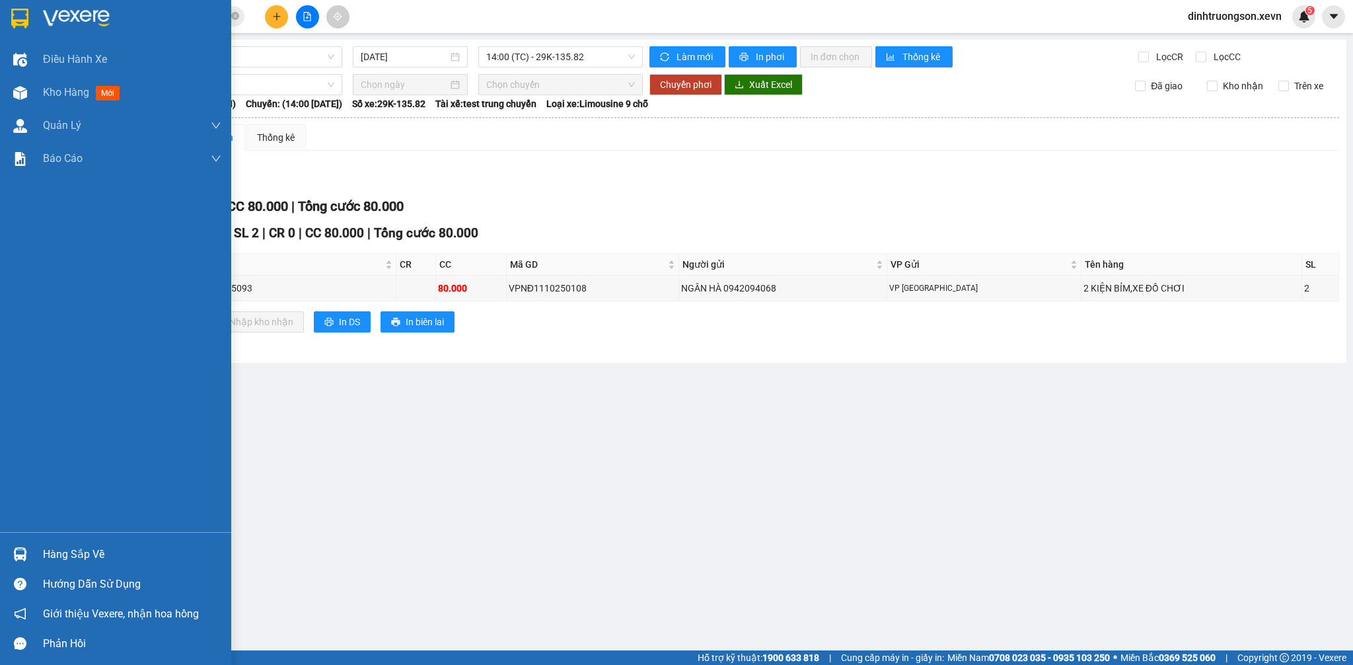
click at [34, 552] on div "Hàng sắp về" at bounding box center [115, 554] width 231 height 30
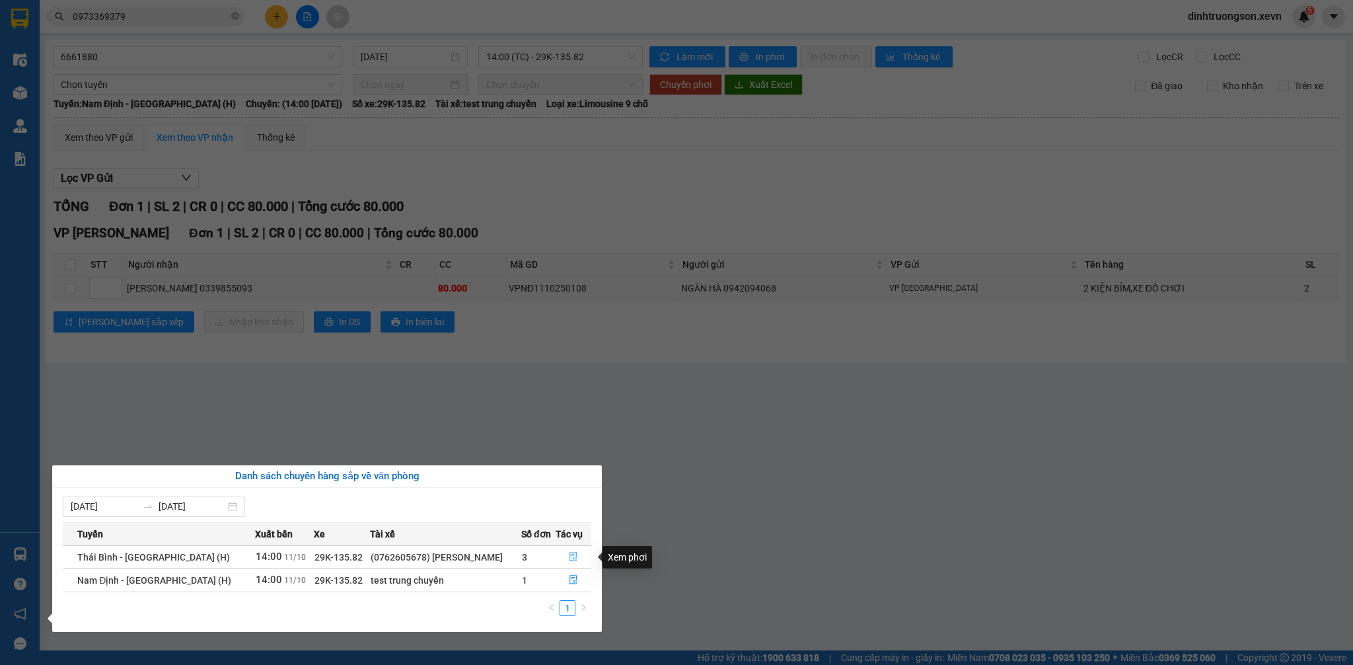
click at [558, 561] on button "button" at bounding box center [573, 556] width 35 height 21
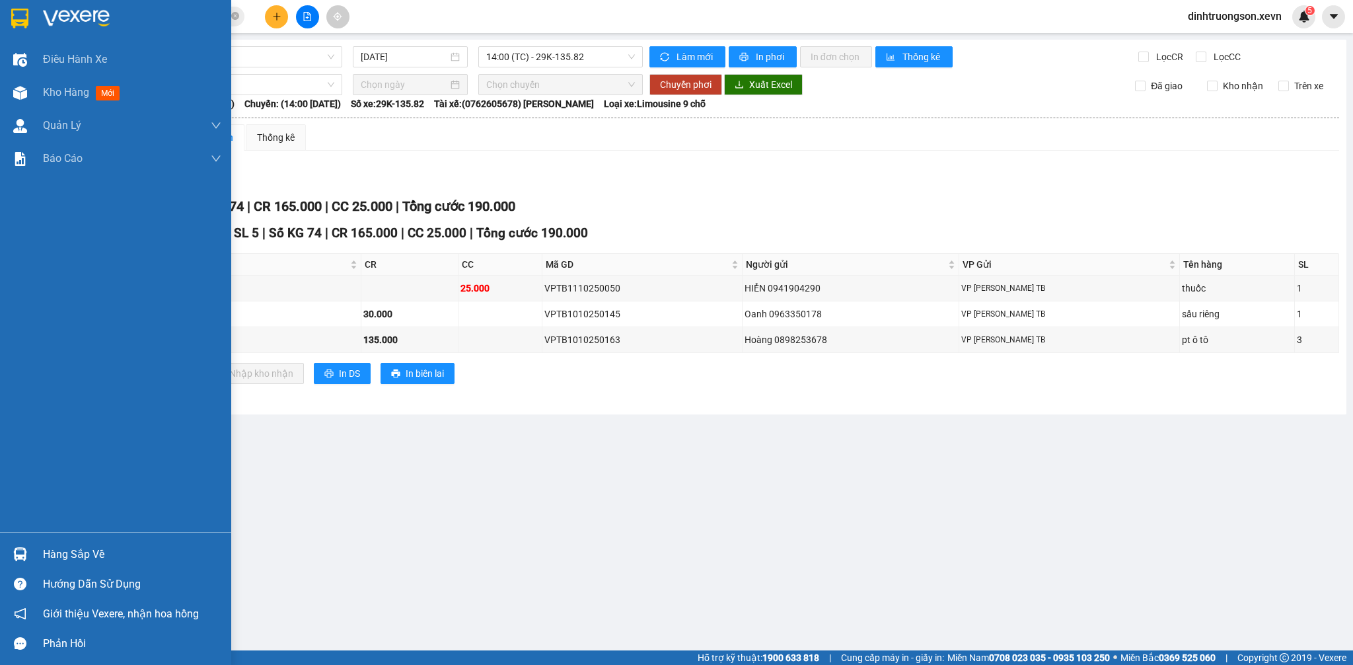
click at [42, 539] on div "Hàng sắp về" at bounding box center [115, 554] width 231 height 30
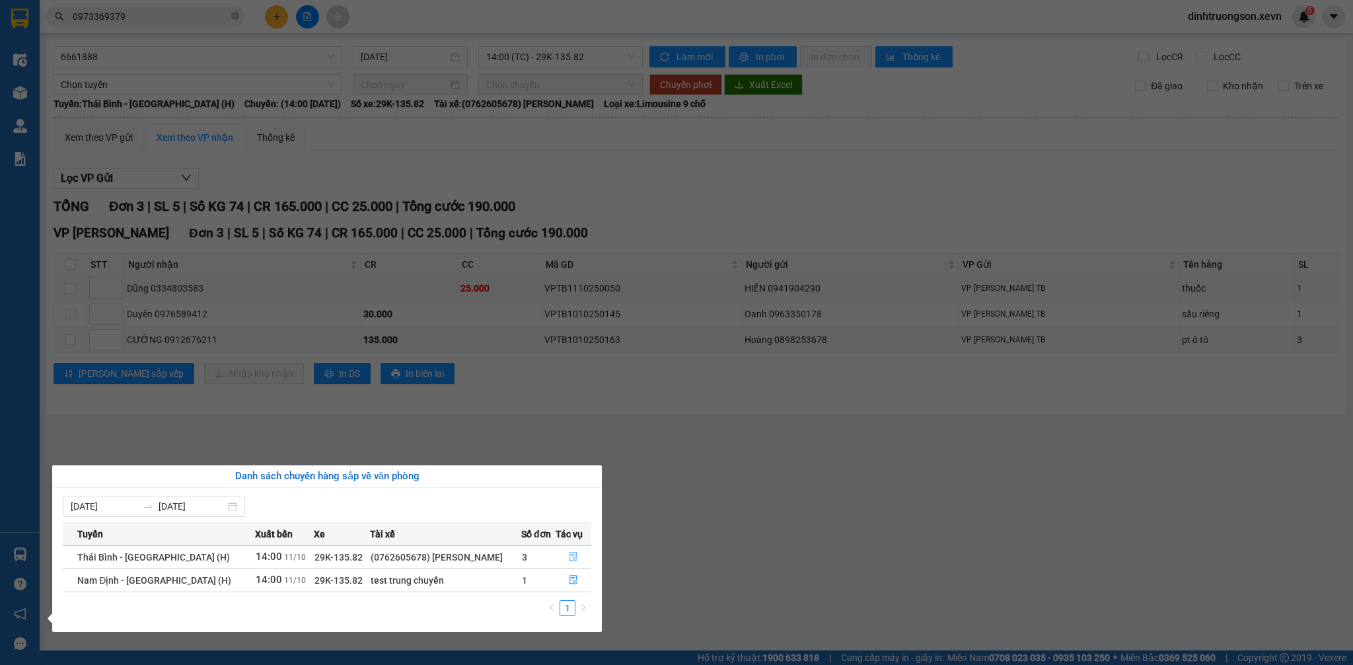
click at [571, 556] on icon "file-done" at bounding box center [573, 556] width 9 height 9
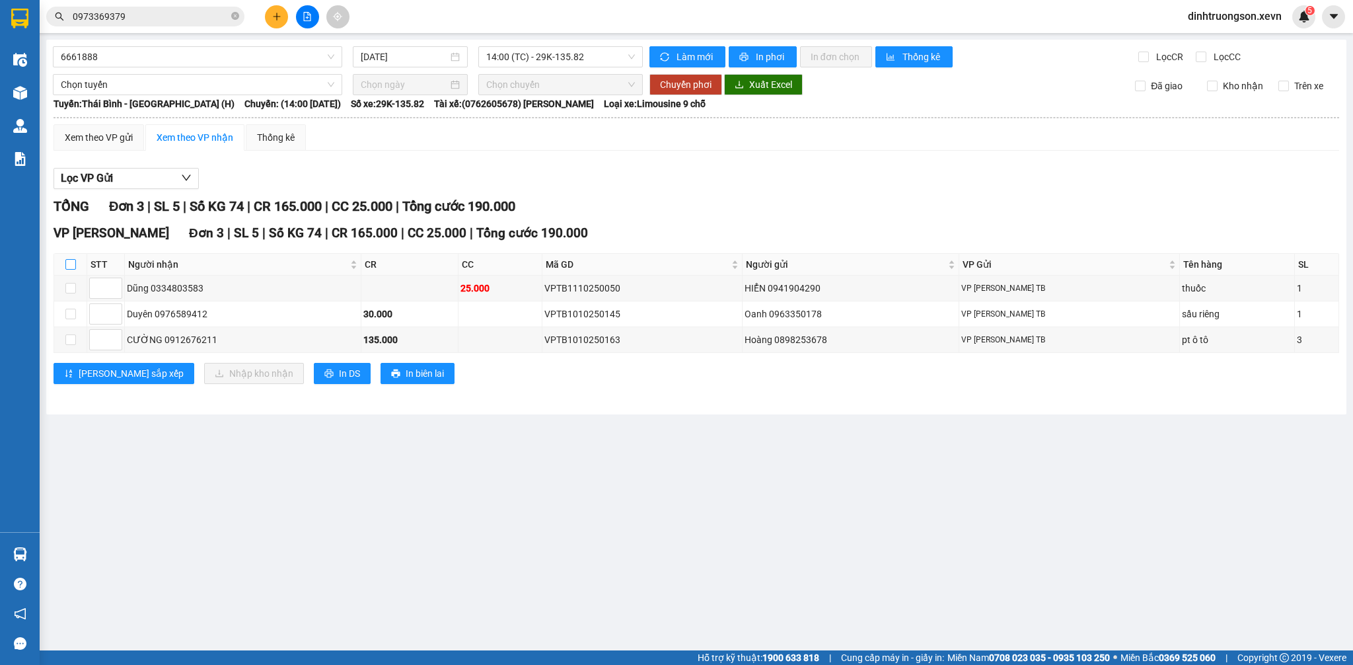
click at [74, 263] on input "checkbox" at bounding box center [70, 264] width 11 height 11
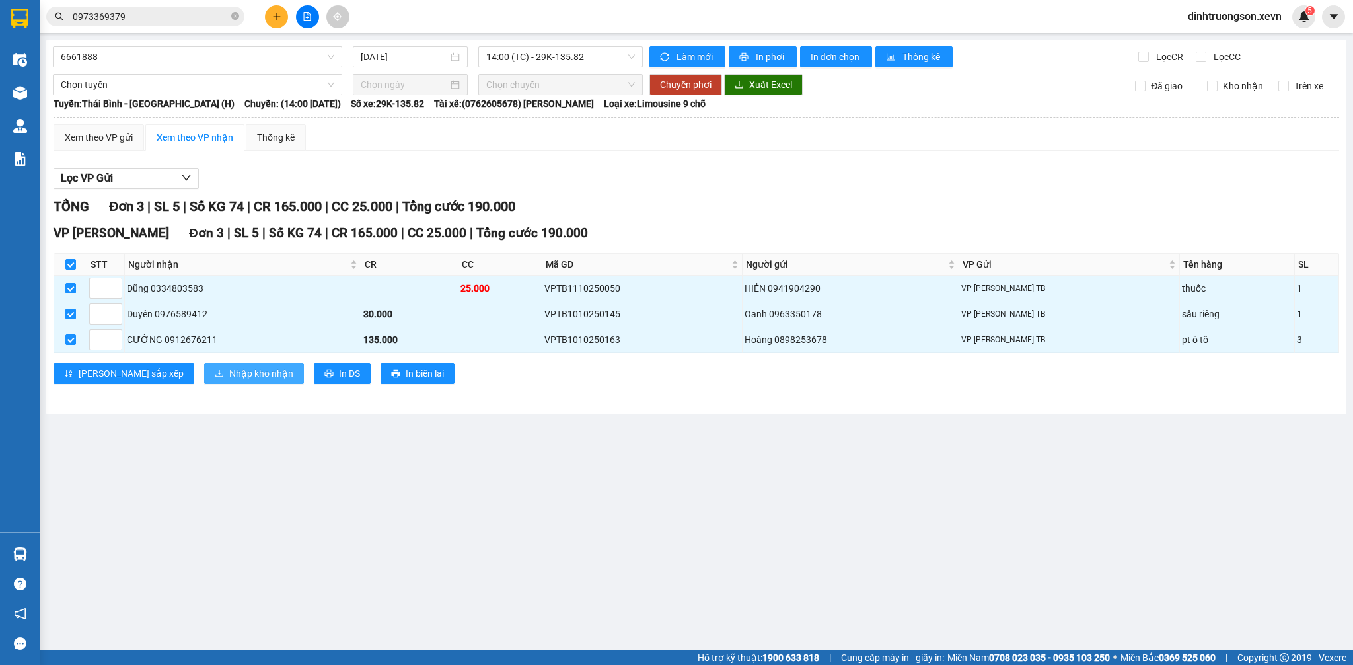
click at [229, 377] on span "Nhập kho nhận" at bounding box center [261, 373] width 64 height 15
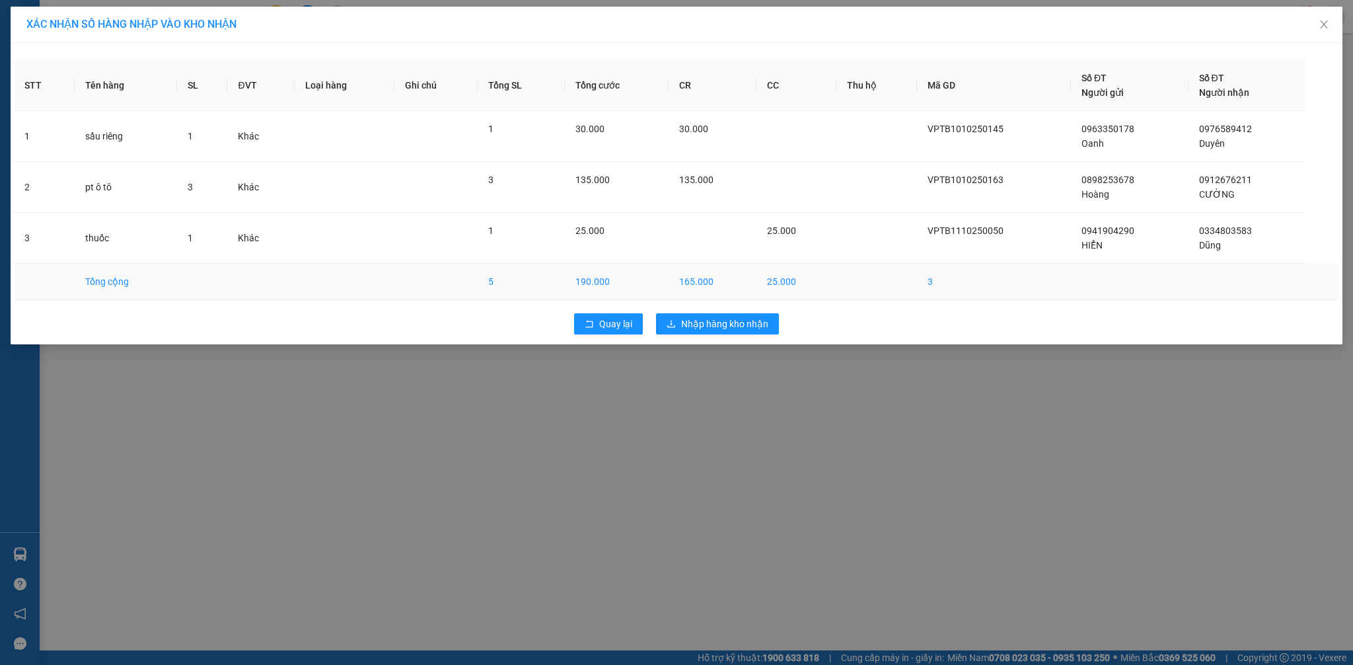
click at [735, 285] on td "165.000" at bounding box center [713, 282] width 88 height 36
click at [749, 329] on span "Nhập hàng kho nhận" at bounding box center [724, 323] width 87 height 15
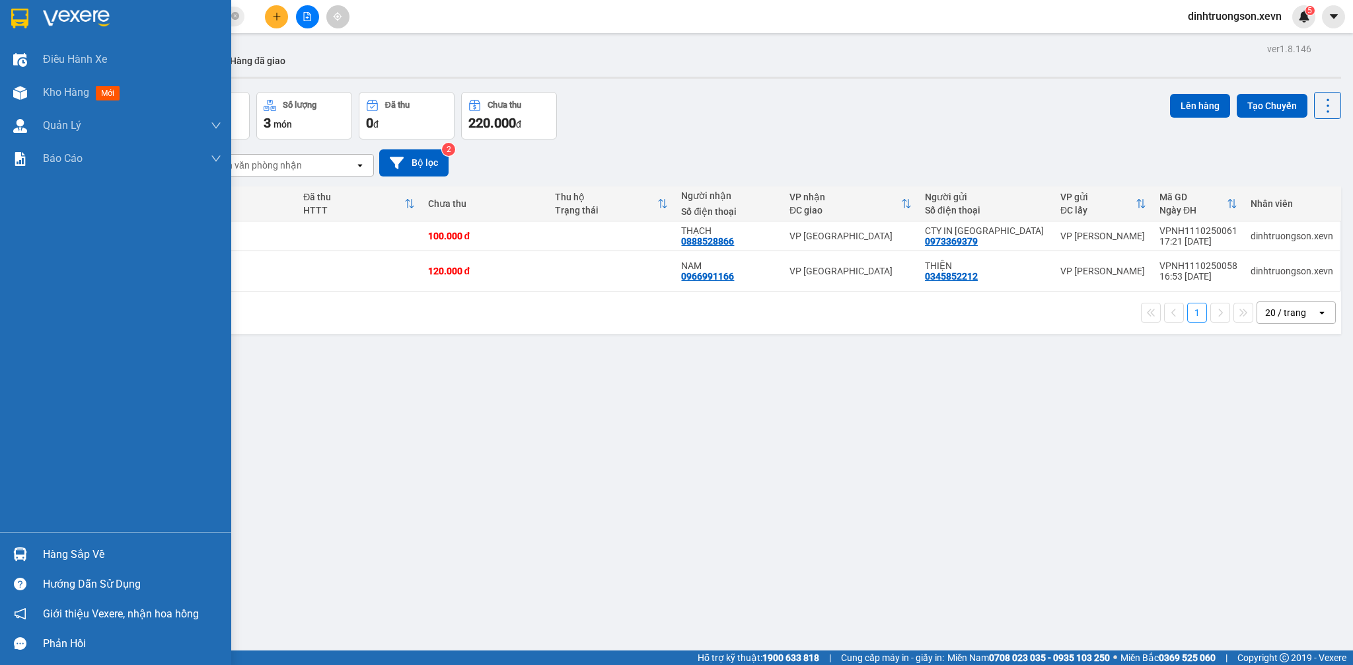
click at [21, 548] on img at bounding box center [20, 554] width 14 height 14
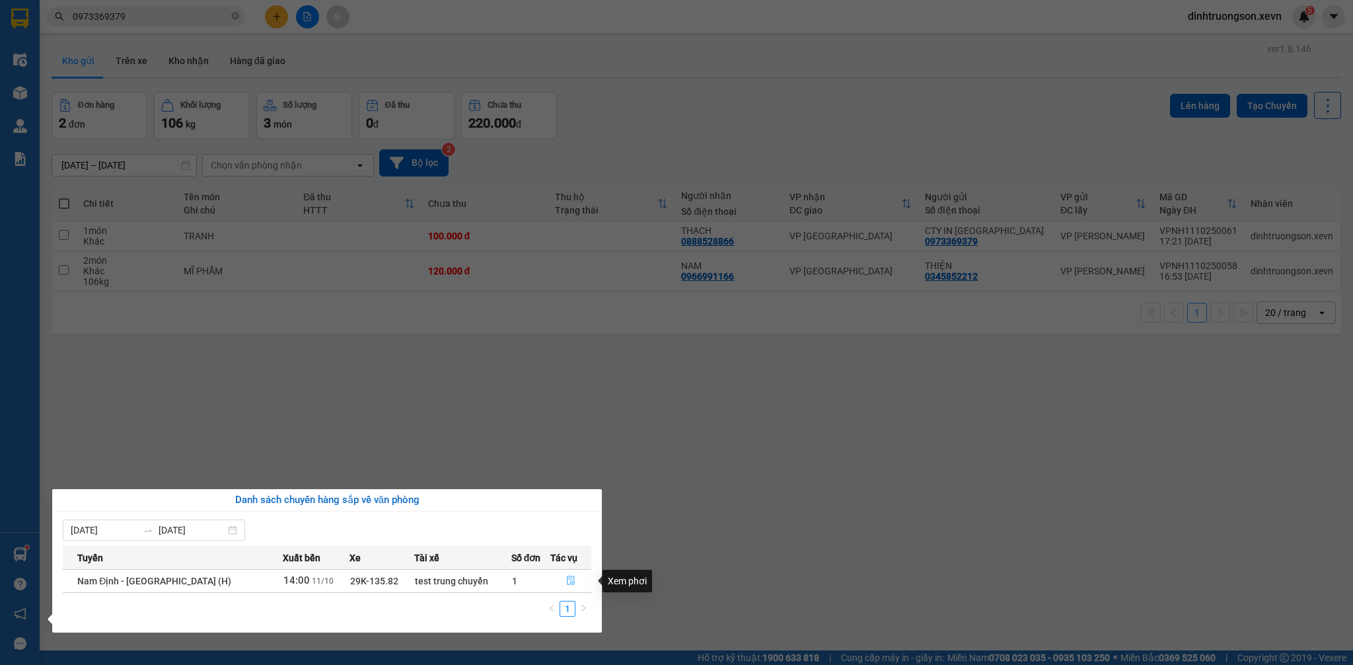
click at [571, 580] on icon "file-done" at bounding box center [571, 580] width 8 height 9
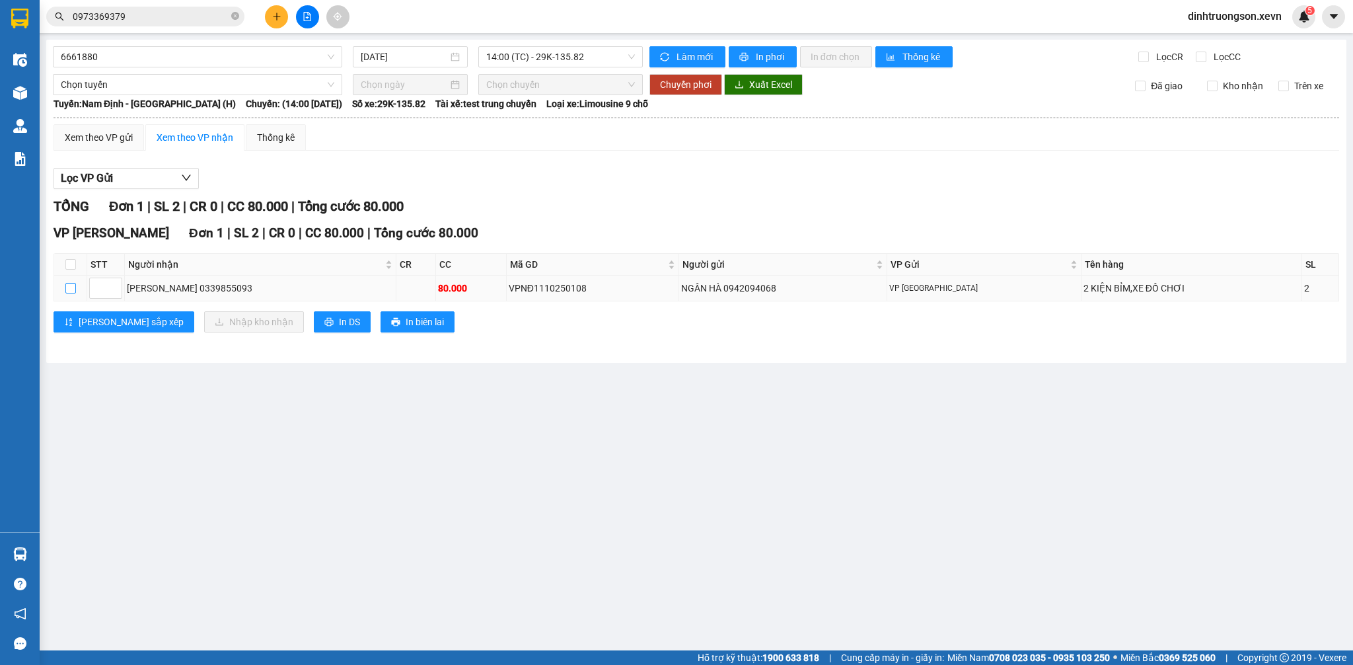
click at [73, 289] on input "checkbox" at bounding box center [70, 288] width 11 height 11
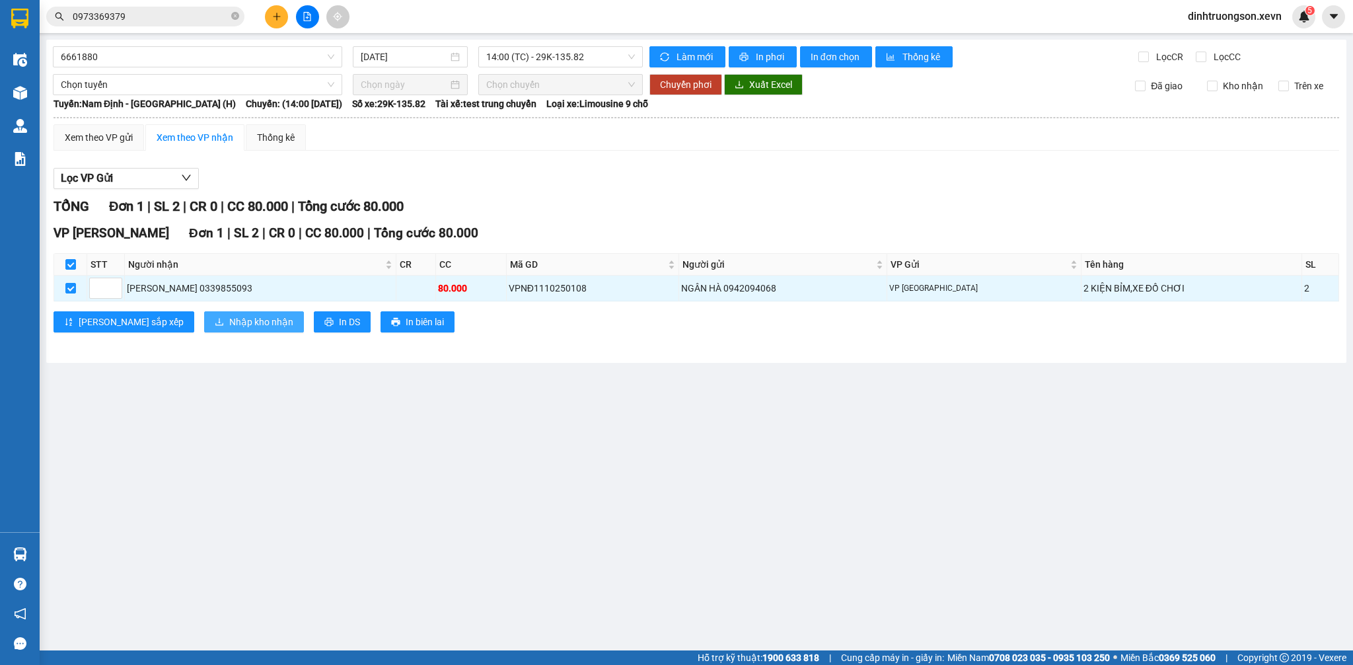
click at [229, 324] on span "Nhập kho nhận" at bounding box center [261, 321] width 64 height 15
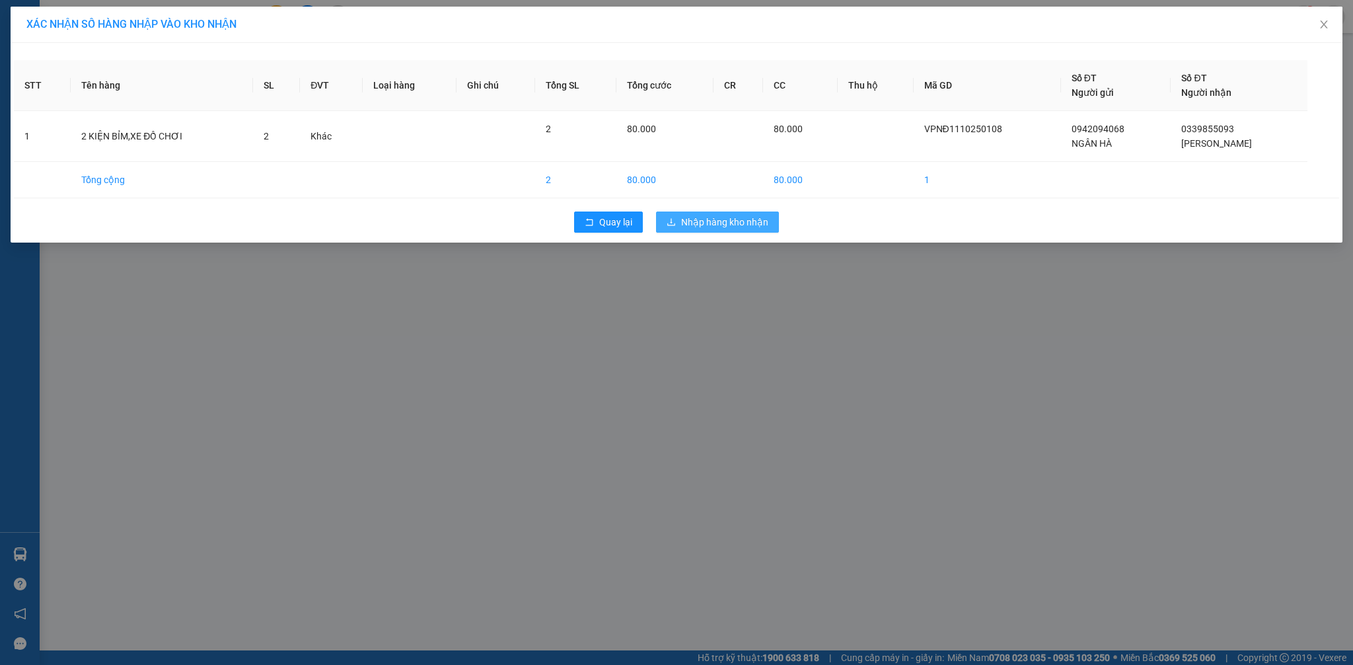
click at [722, 215] on span "Nhập hàng kho nhận" at bounding box center [724, 222] width 87 height 15
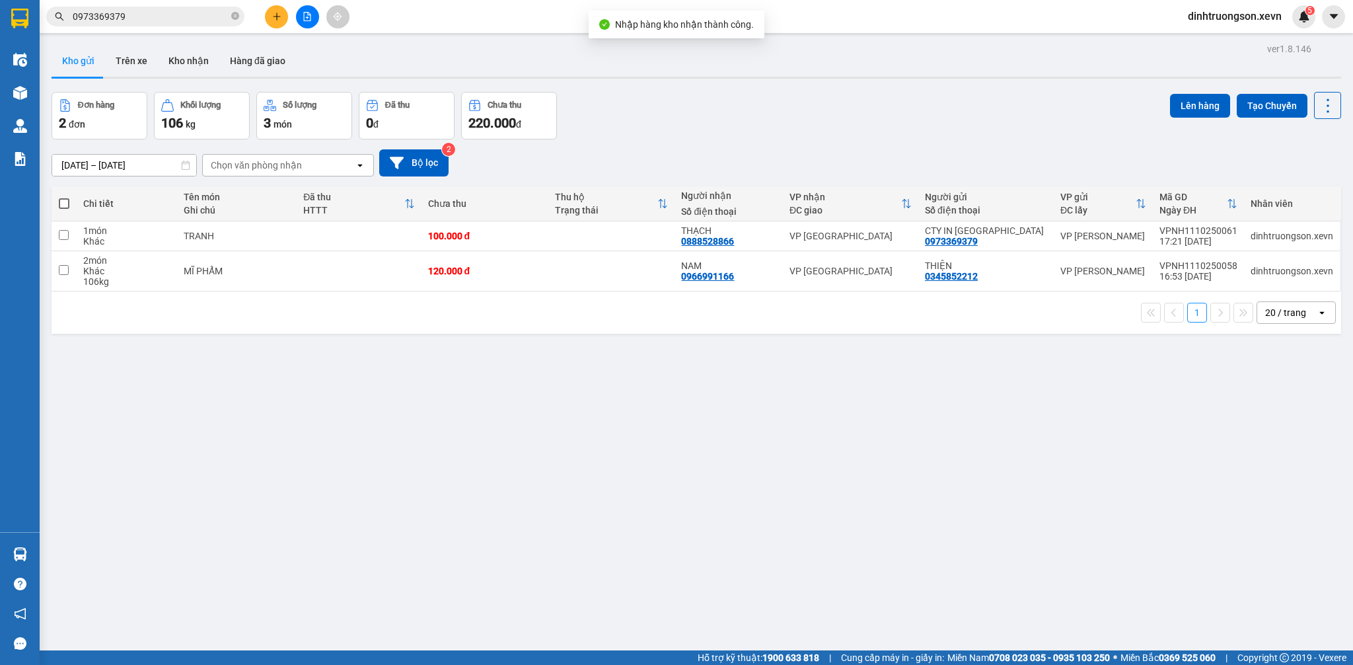
click at [186, 63] on button "Kho nhận" at bounding box center [188, 61] width 61 height 32
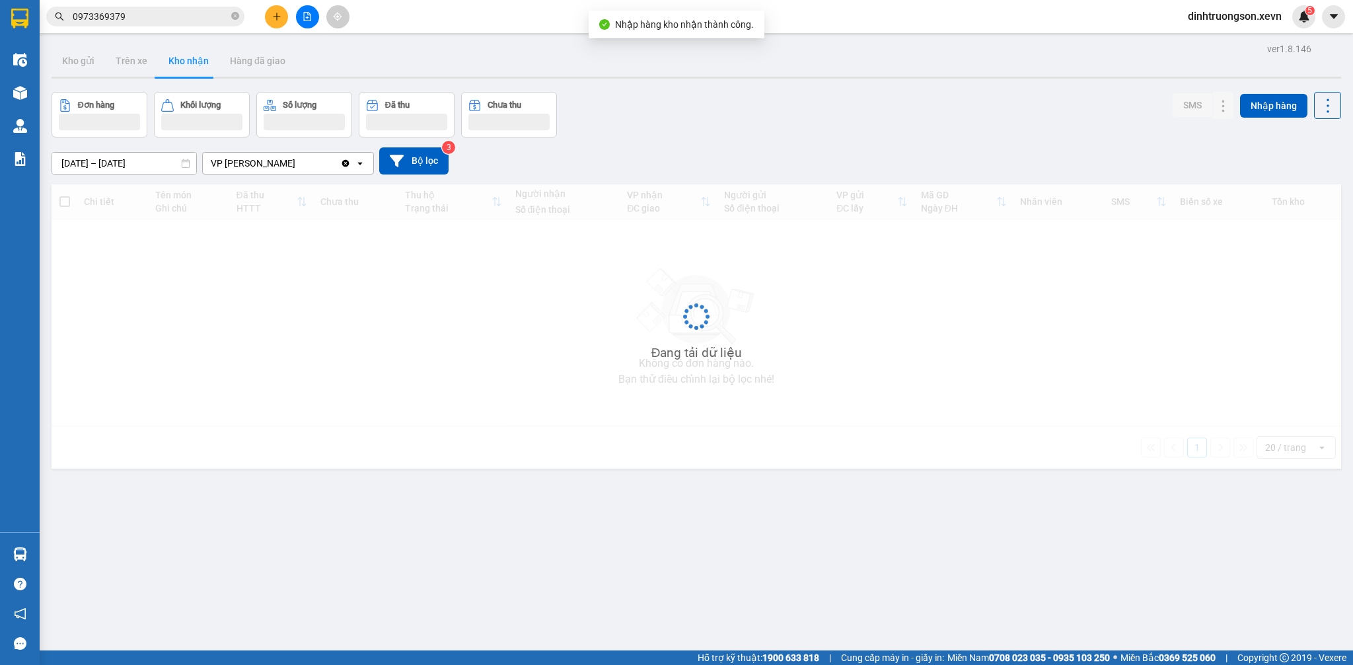
click at [186, 63] on button "Kho nhận" at bounding box center [188, 61] width 61 height 32
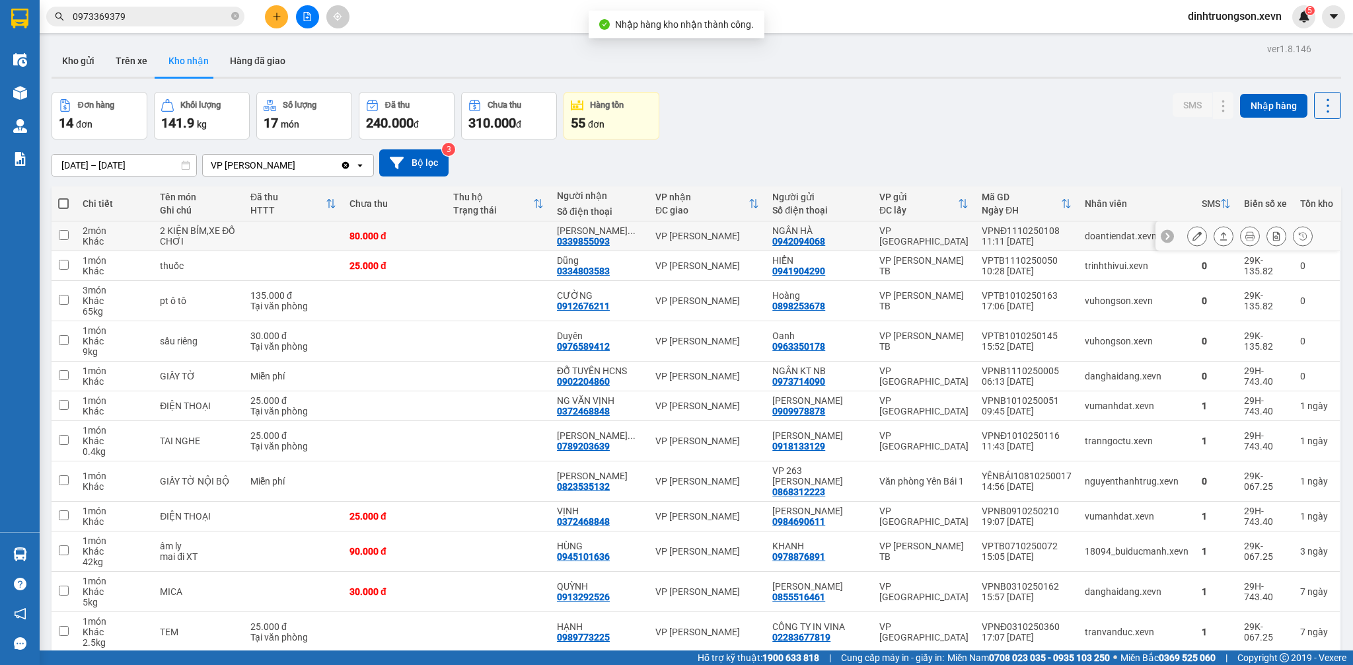
click at [321, 240] on td at bounding box center [293, 236] width 99 height 30
checkbox input "true"
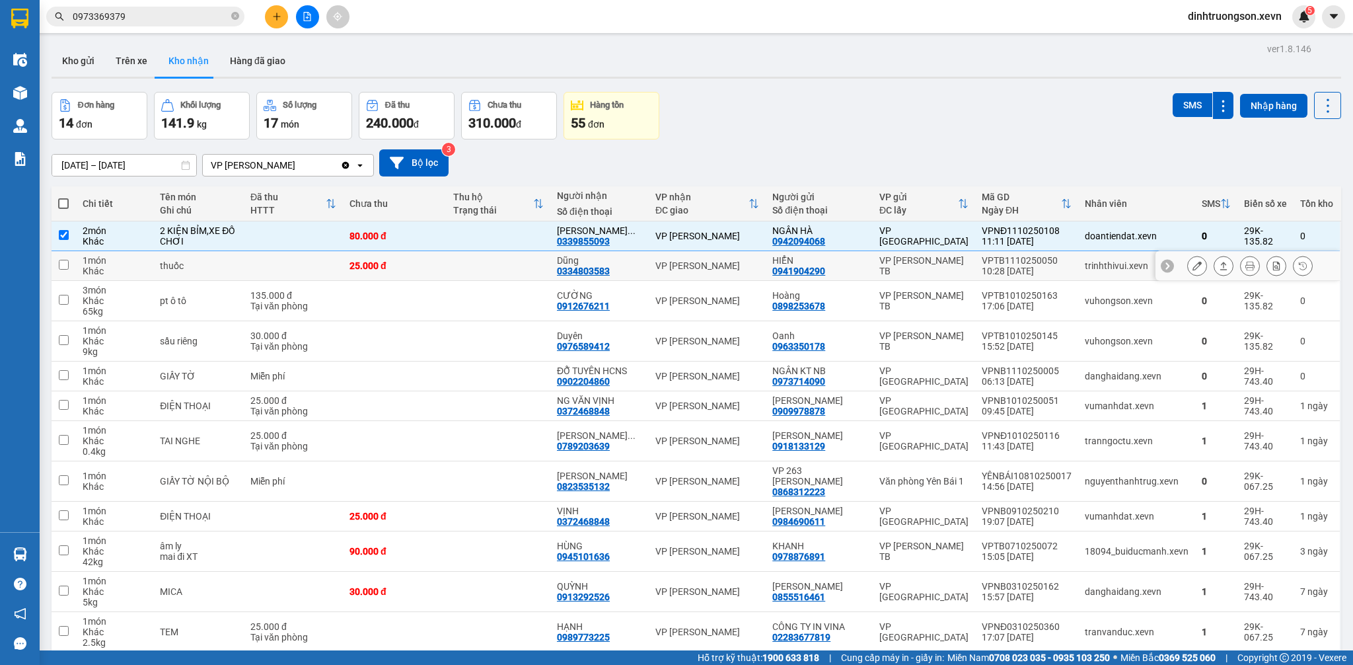
drag, startPoint x: 307, startPoint y: 264, endPoint x: 328, endPoint y: 281, distance: 27.2
click at [307, 266] on td at bounding box center [293, 266] width 99 height 30
checkbox input "true"
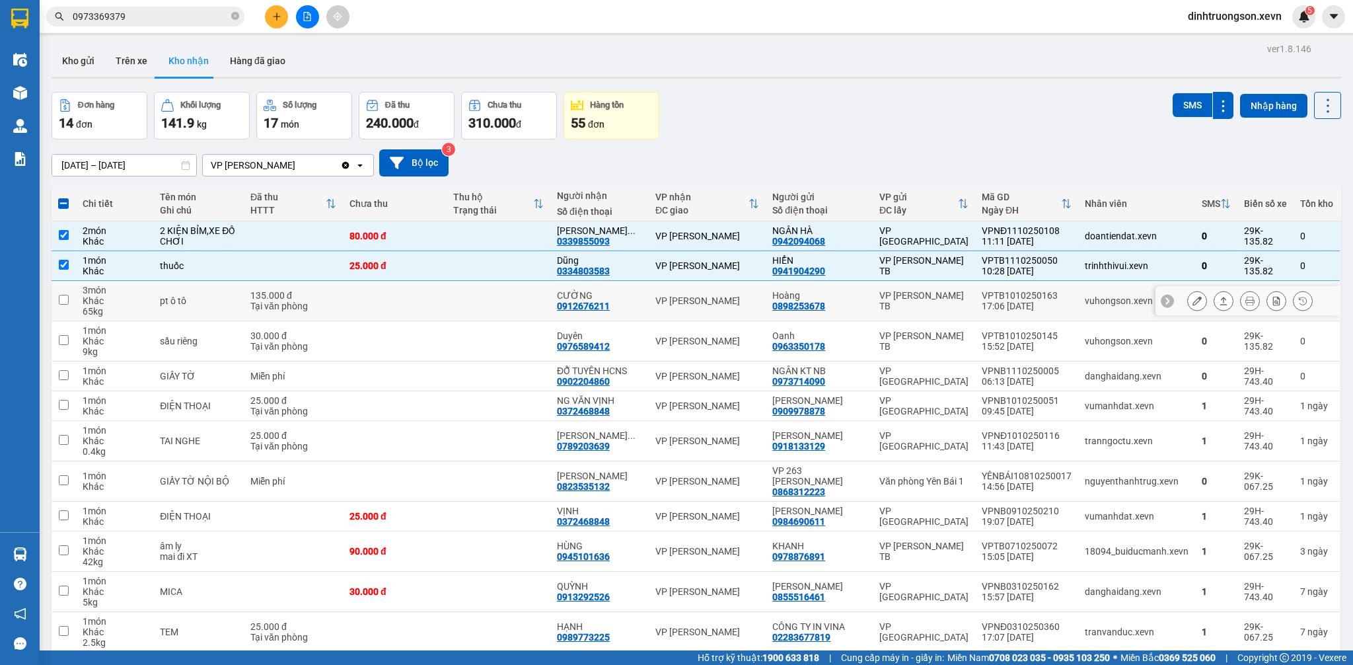
click at [332, 305] on div "Tại văn phòng" at bounding box center [293, 306] width 86 height 11
checkbox input "true"
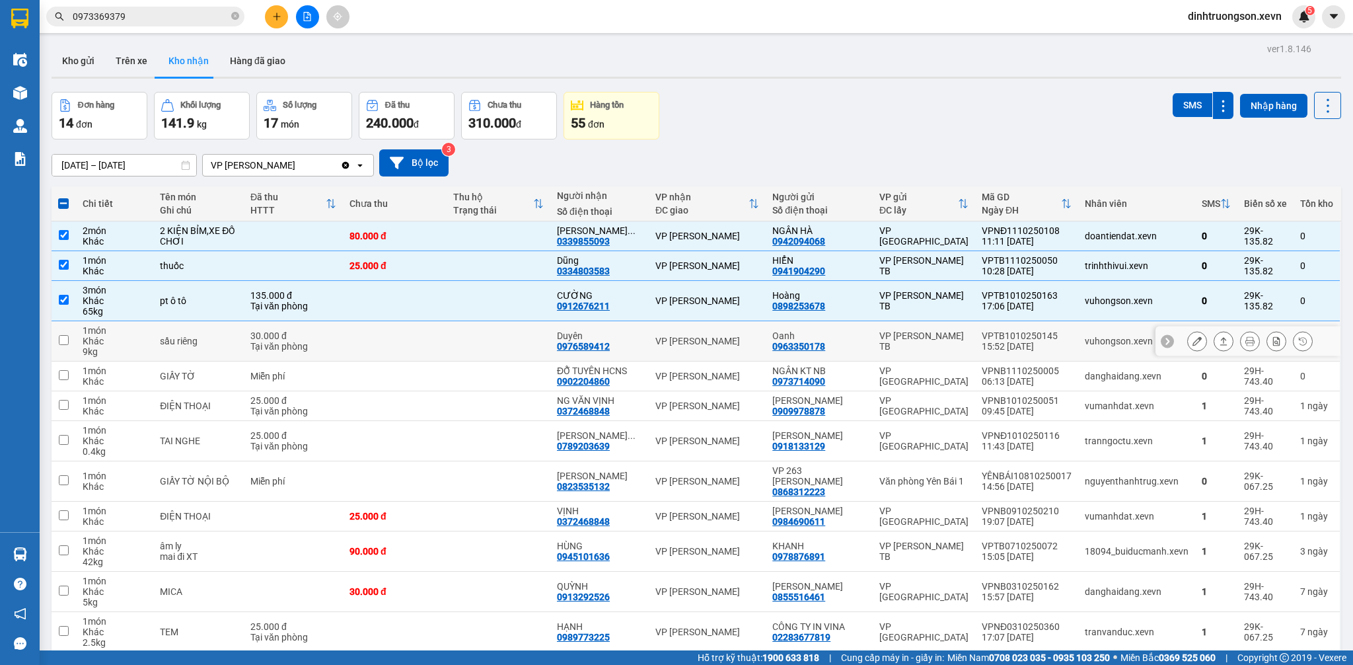
click at [857, 343] on div "[PERSON_NAME] 0963350178" at bounding box center [819, 340] width 94 height 21
checkbox input "true"
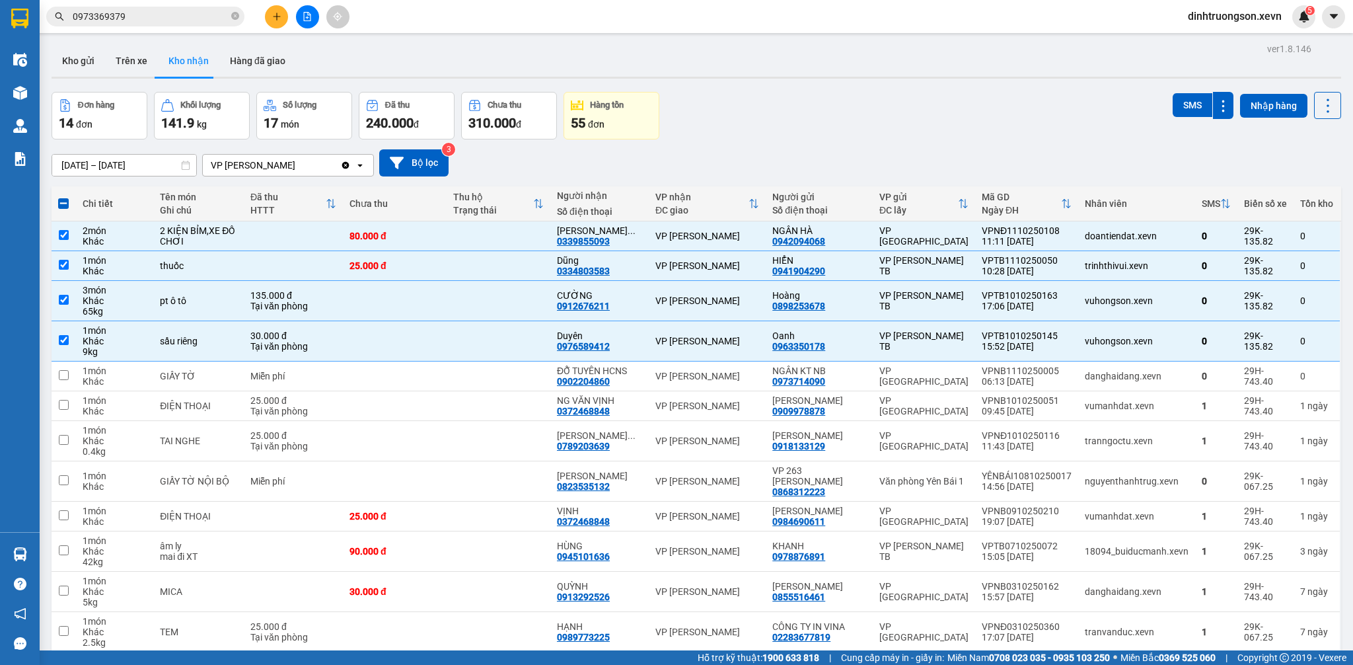
click at [907, 138] on div "Đơn hàng 14 đơn Khối lượng 141.9 kg Số lượng 17 món Đã thu 240.000 đ Chưa thu 3…" at bounding box center [696, 116] width 1289 height 48
click at [1189, 102] on button "SMS" at bounding box center [1193, 105] width 40 height 24
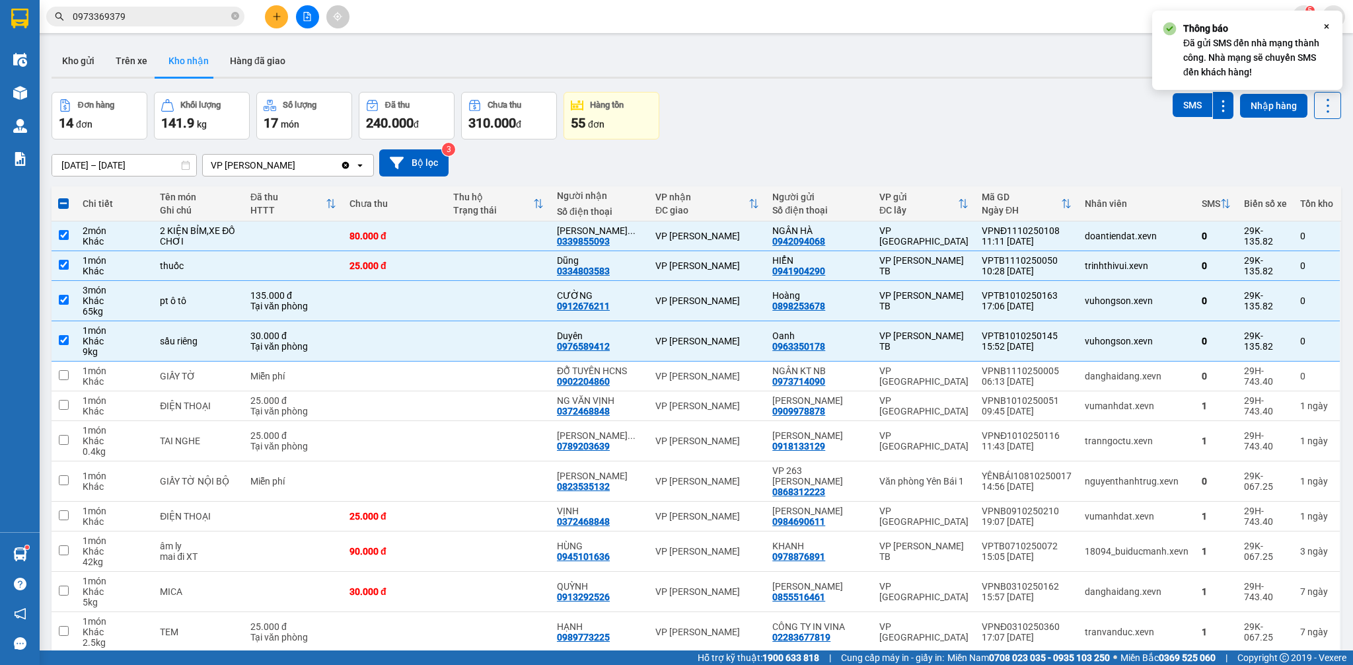
click at [960, 120] on div "Đơn hàng 14 đơn Khối lượng 141.9 kg Số lượng 17 món Đã thu 240.000 đ Chưa thu 3…" at bounding box center [696, 116] width 1289 height 48
click at [186, 19] on input "0973369379" at bounding box center [151, 16] width 156 height 15
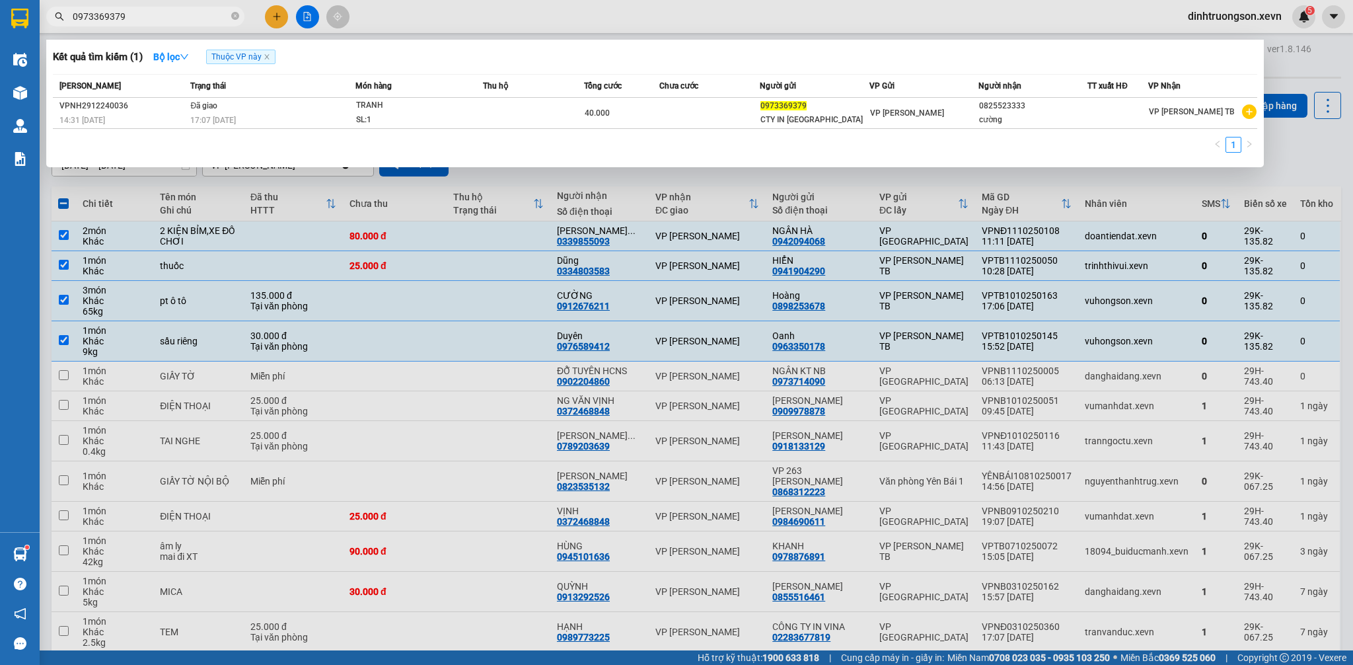
click at [186, 19] on input "0973369379" at bounding box center [151, 16] width 156 height 15
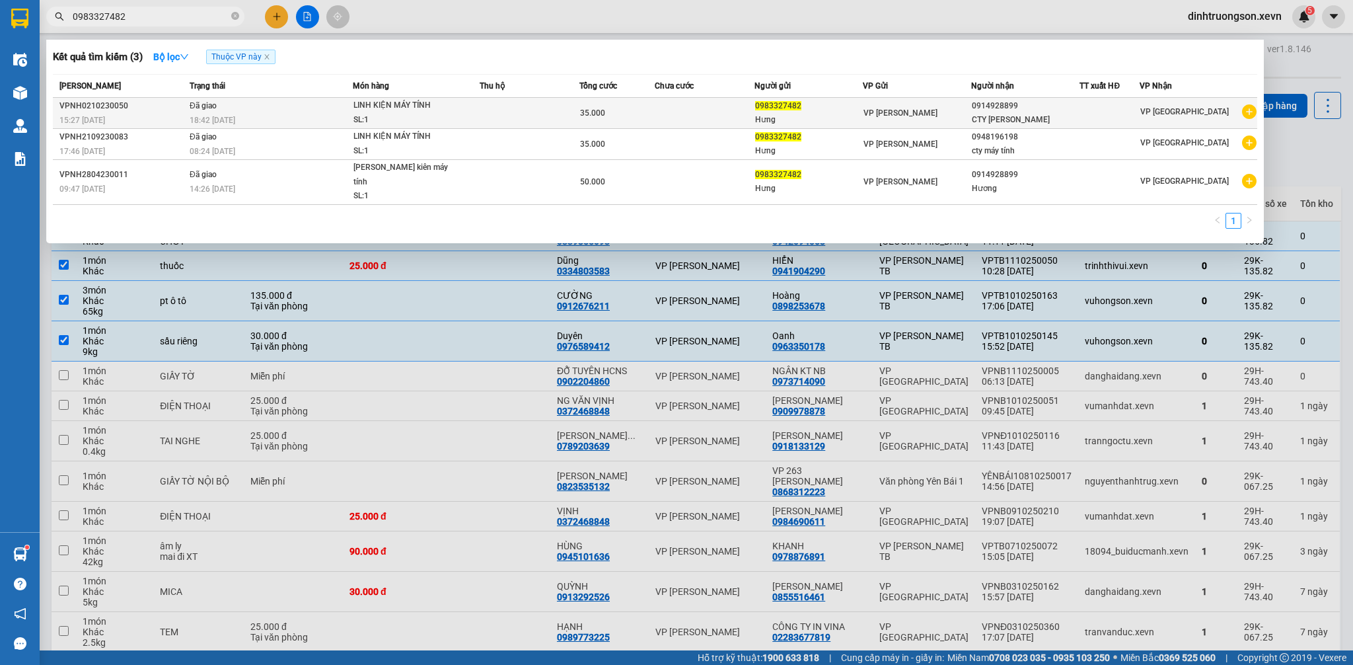
type input "0983327482"
click at [1251, 117] on icon "plus-circle" at bounding box center [1249, 111] width 15 height 15
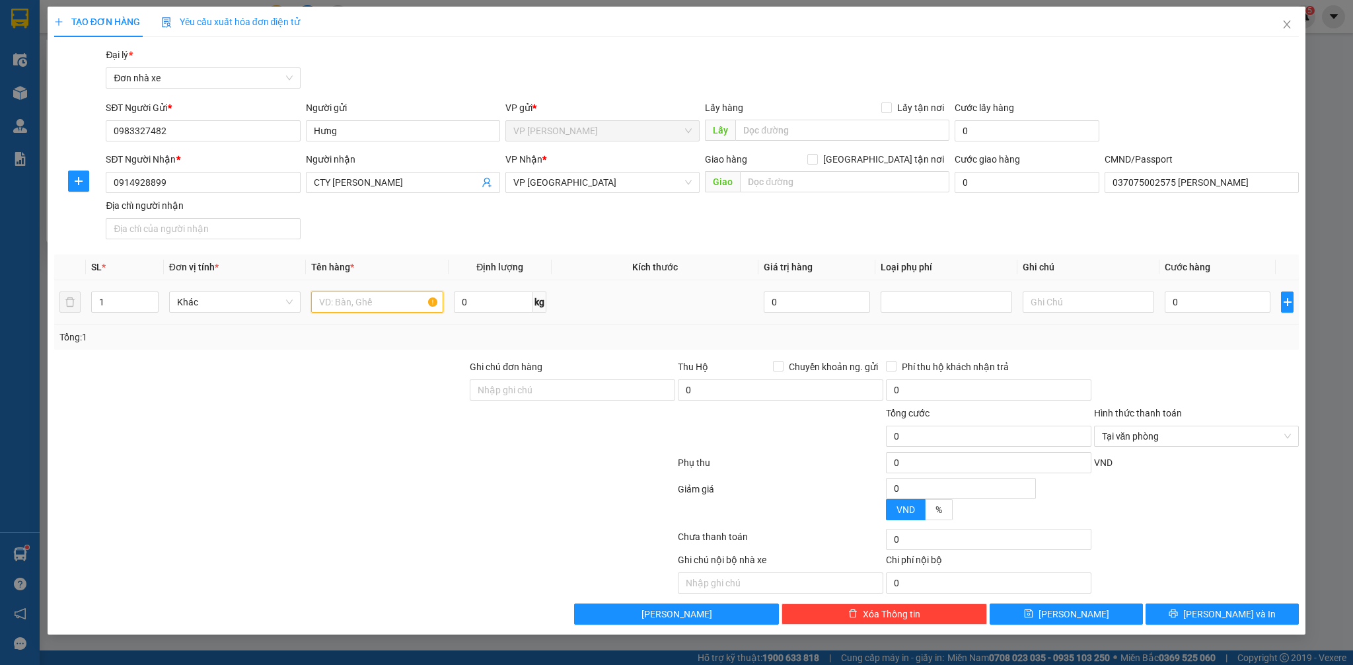
drag, startPoint x: 341, startPoint y: 312, endPoint x: 322, endPoint y: 307, distance: 19.2
click at [331, 309] on input "text" at bounding box center [376, 301] width 131 height 21
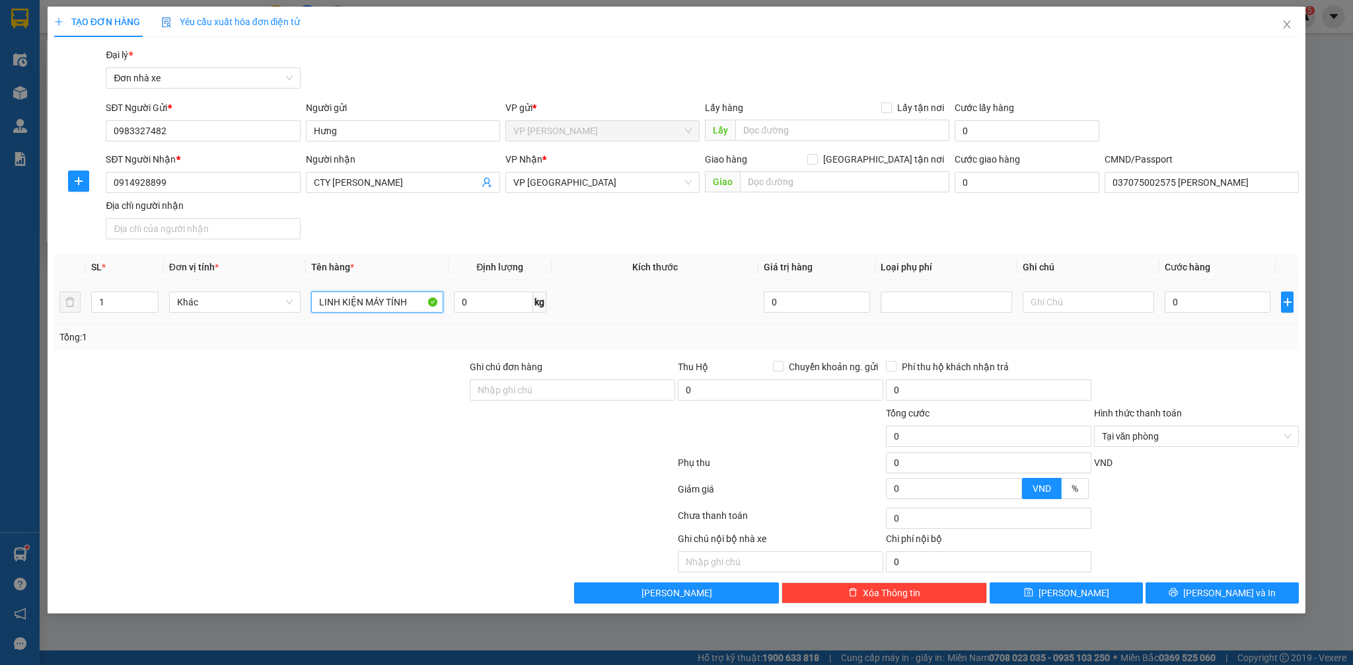
type input "LINH KIỆN MÁY TÍNH"
click at [1267, 597] on button "[PERSON_NAME] và In" at bounding box center [1221, 592] width 153 height 21
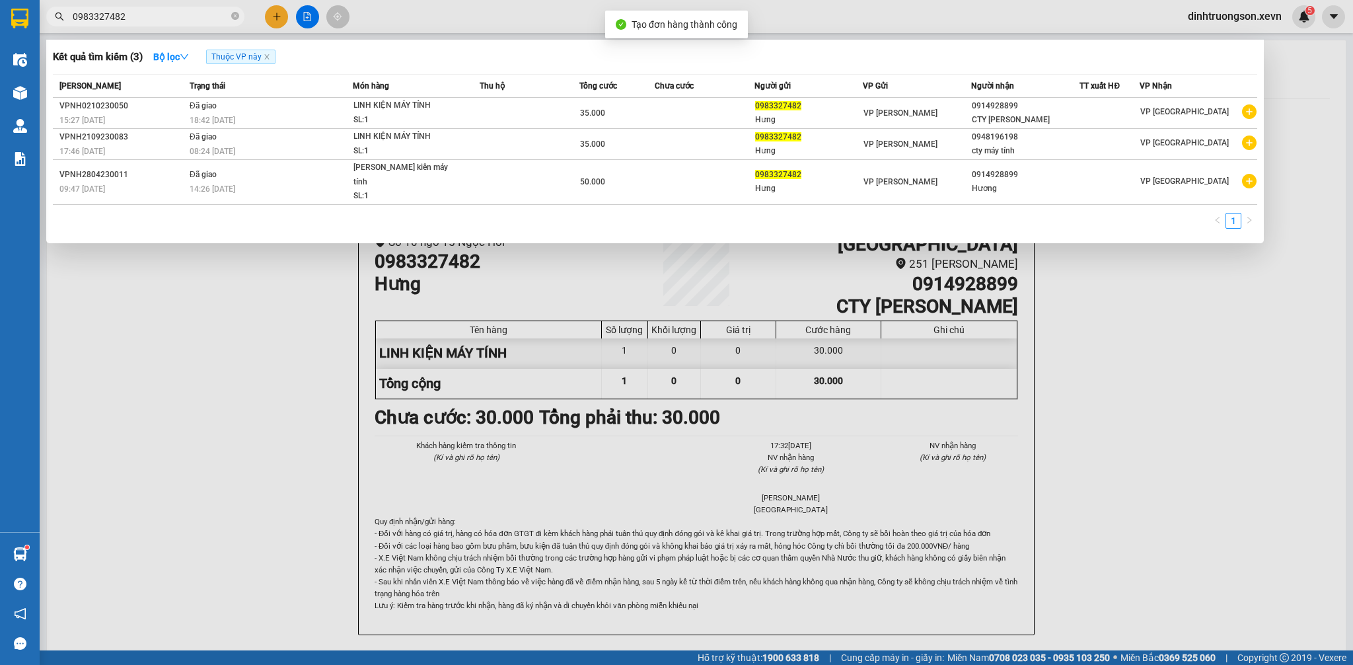
click at [1329, 581] on div at bounding box center [676, 332] width 1353 height 665
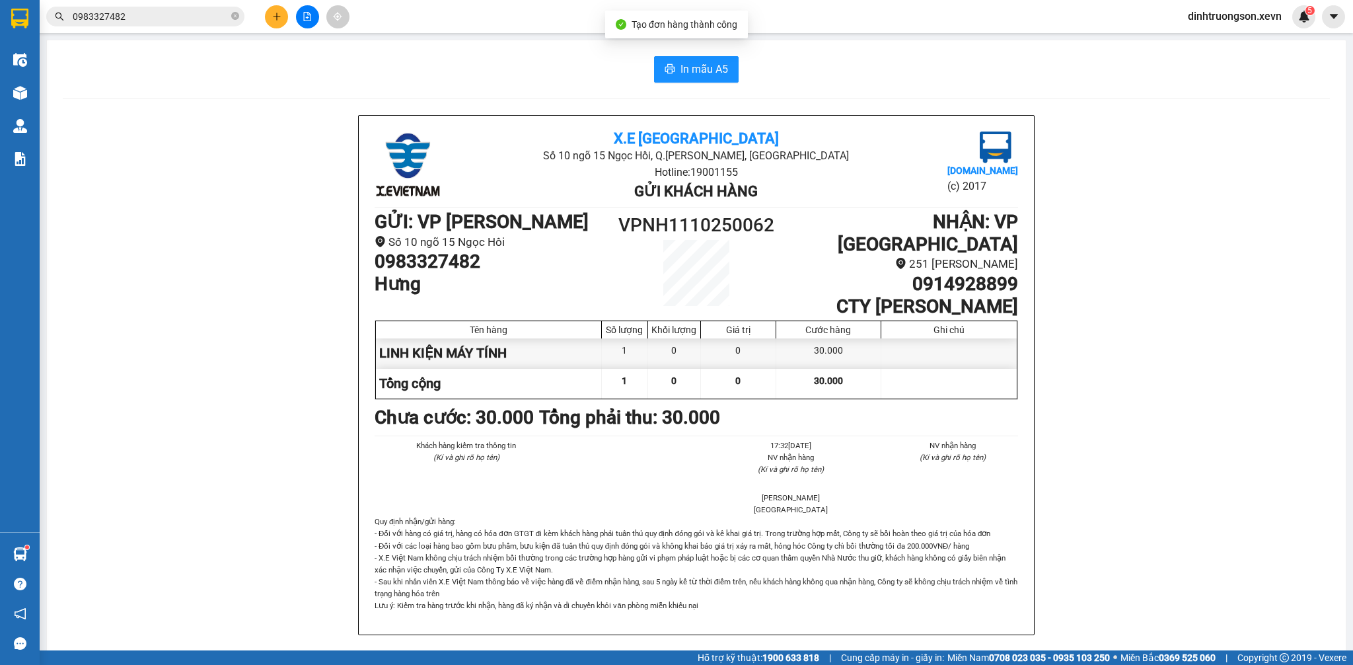
click at [686, 53] on div "In mẫu A5 X.E Việt Nam Số 10 ngõ 15 Ngọc Hồi, Q.Hoàng Mai, Hà Nội Hotline: 1900…" at bounding box center [696, 632] width 1299 height 1184
click at [680, 65] on span "In mẫu A5" at bounding box center [704, 69] width 48 height 17
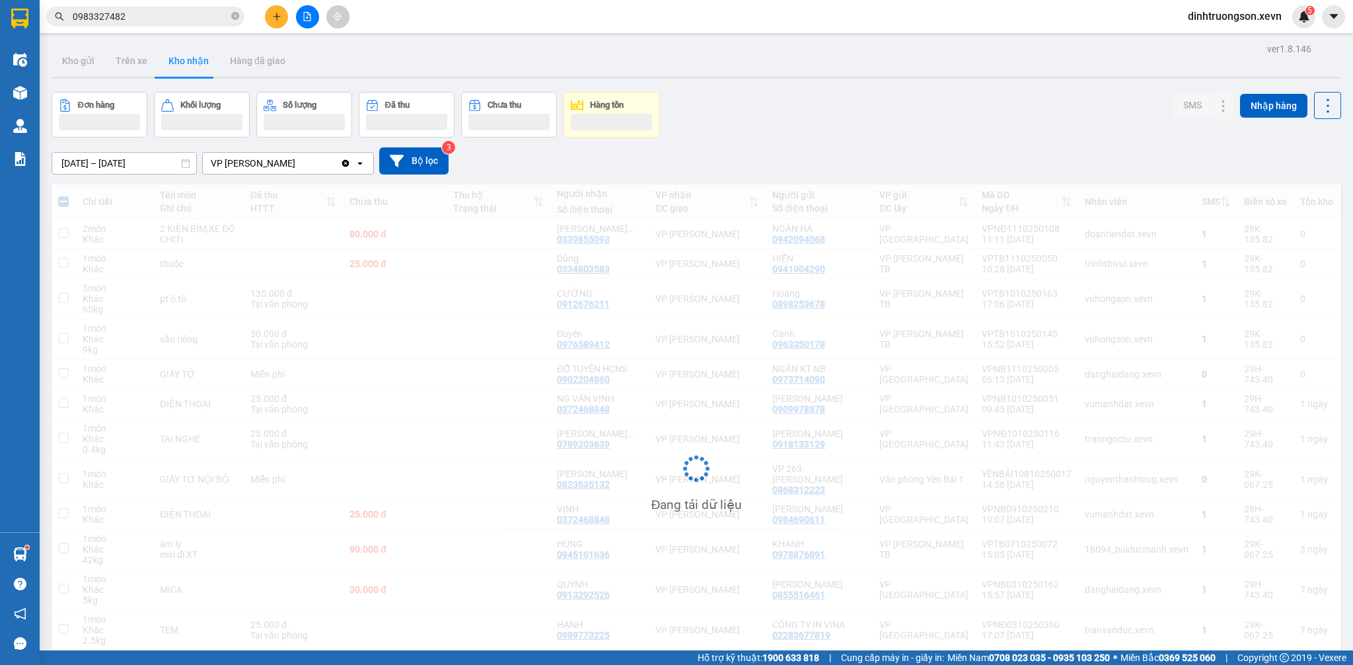
click at [855, 90] on div "ver 1.8.146 Kho gửi Trên xe Kho nhận Hàng đã giao Đơn hàng Khối lượng Số lượng …" at bounding box center [696, 409] width 1300 height 739
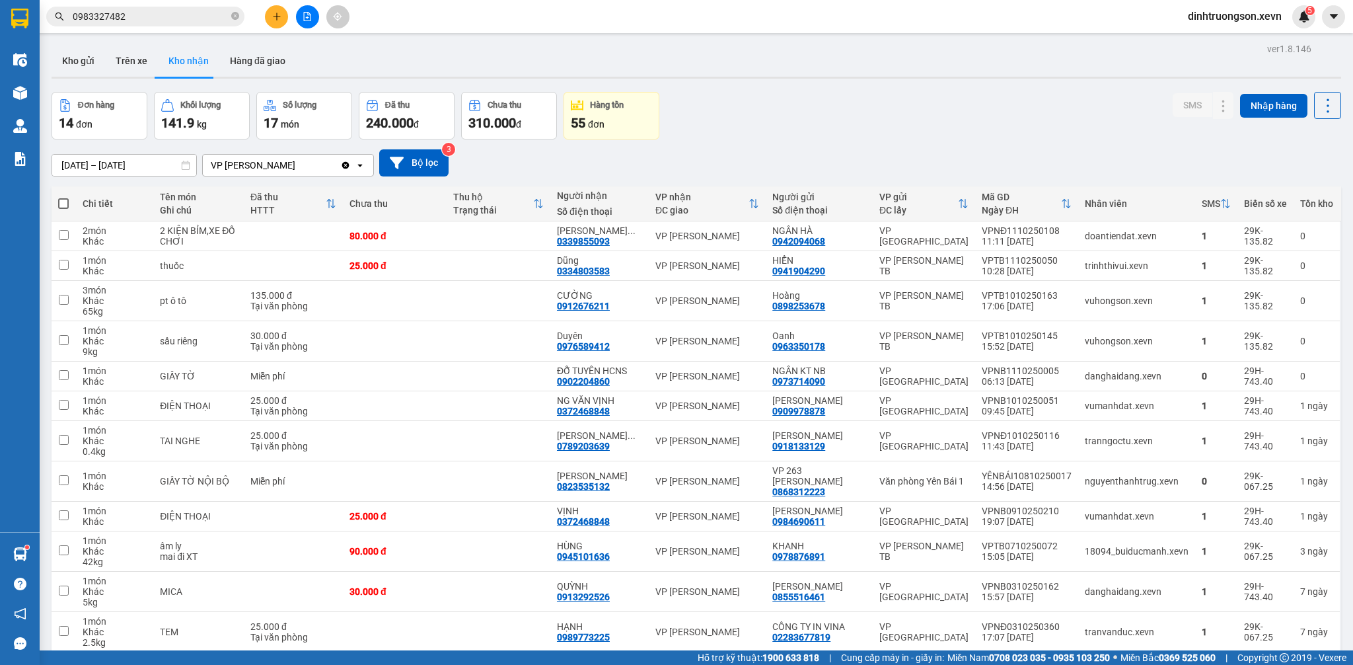
click at [853, 89] on div "ver 1.8.146 Kho gửi Trên xe Kho nhận Hàng đã giao Đơn hàng 14 đơn Khối lượng 14…" at bounding box center [696, 410] width 1300 height 741
click at [92, 63] on button "Kho gửi" at bounding box center [79, 61] width 54 height 32
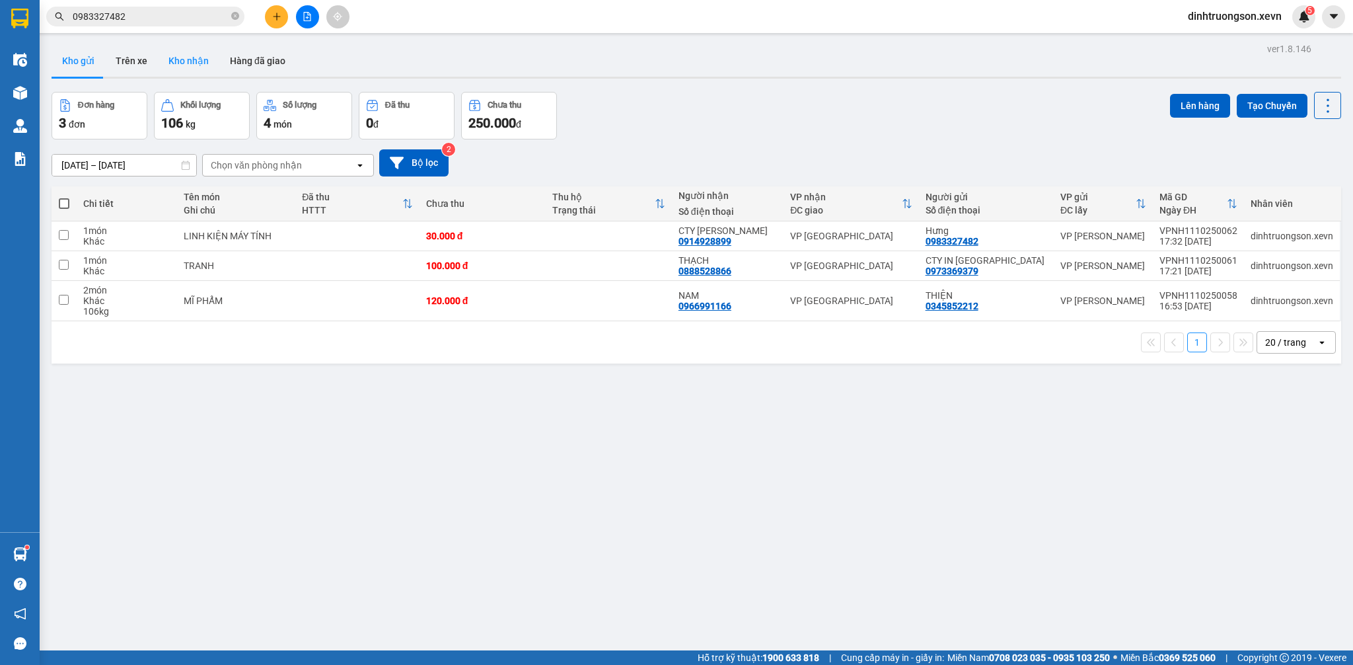
click at [189, 65] on button "Kho nhận" at bounding box center [188, 61] width 61 height 32
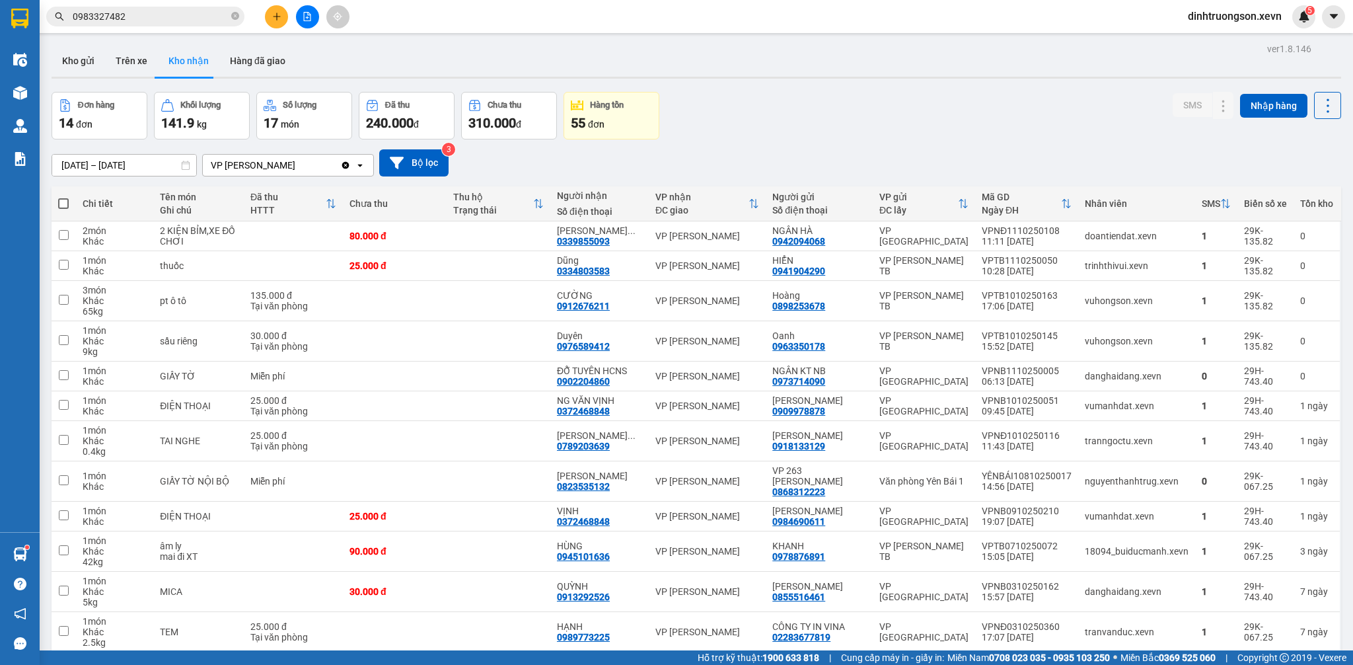
drag, startPoint x: 830, startPoint y: 131, endPoint x: 766, endPoint y: 154, distance: 67.5
click at [826, 131] on div "Đơn hàng 14 đơn Khối lượng 141.9 kg Số lượng 17 món Đã thu 240.000 đ Chưa thu 3…" at bounding box center [696, 116] width 1289 height 48
drag, startPoint x: 618, startPoint y: 244, endPoint x: 562, endPoint y: 244, distance: 55.5
click at [562, 244] on td "NGUYỄN ĐỨC ... 0339855093" at bounding box center [599, 236] width 98 height 30
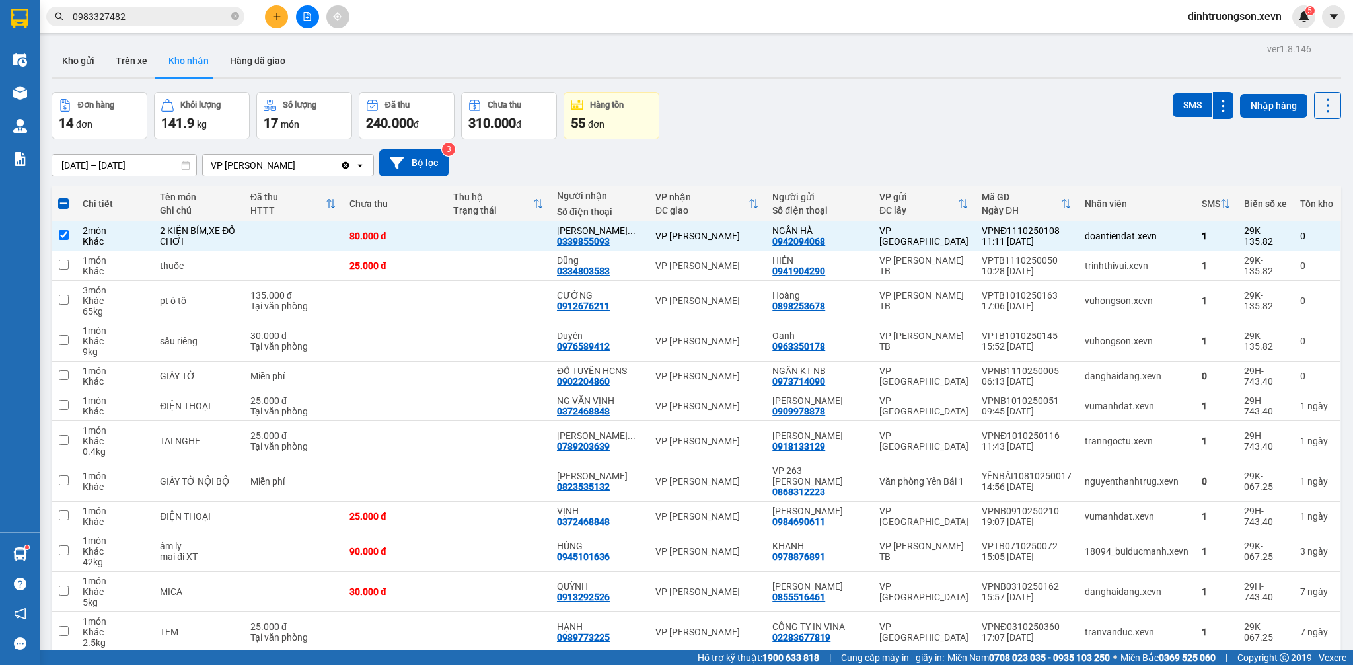
drag, startPoint x: 761, startPoint y: 121, endPoint x: 723, endPoint y: 120, distance: 38.3
click at [754, 119] on div "Đơn hàng 14 đơn Khối lượng 141.9 kg Số lượng 17 món Đã thu 240.000 đ Chưa thu 3…" at bounding box center [696, 116] width 1289 height 48
drag, startPoint x: 616, startPoint y: 245, endPoint x: 483, endPoint y: 135, distance: 173.1
click at [563, 247] on td "NGUYỄN ĐỨC ... 0339855093" at bounding box center [599, 236] width 98 height 30
checkbox input "false"
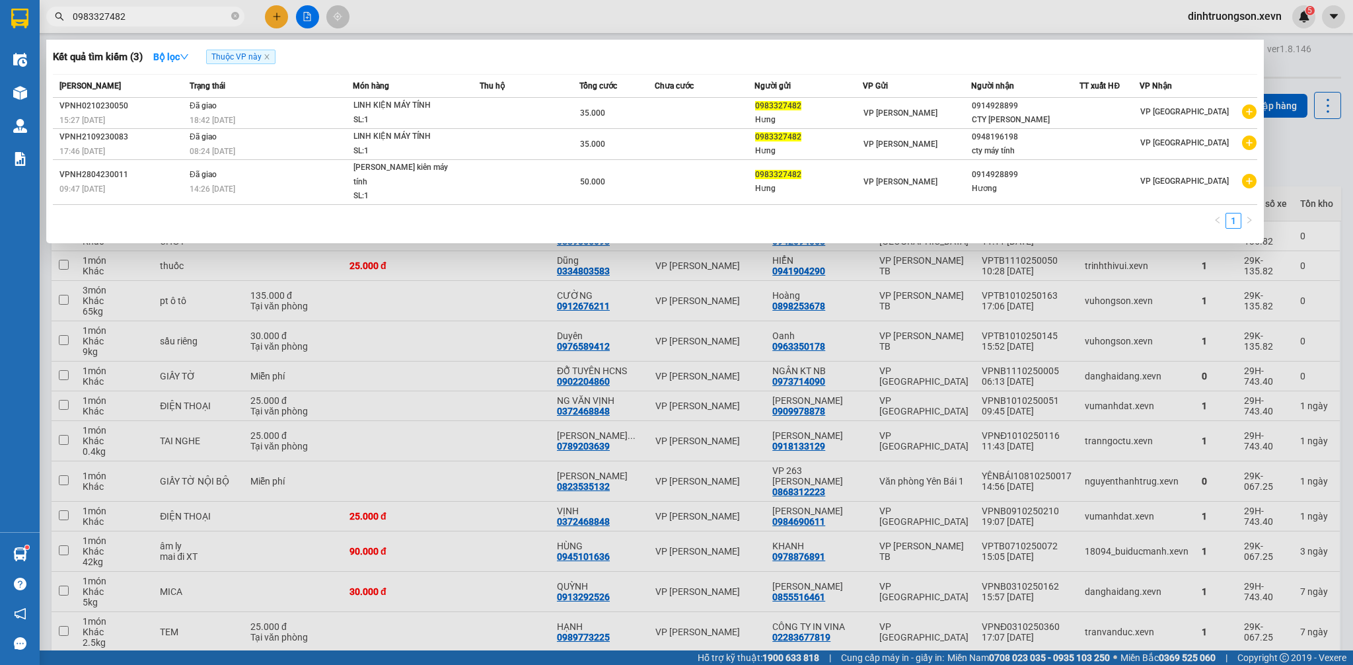
click at [148, 15] on input "0983327482" at bounding box center [151, 16] width 156 height 15
paste input "339855093"
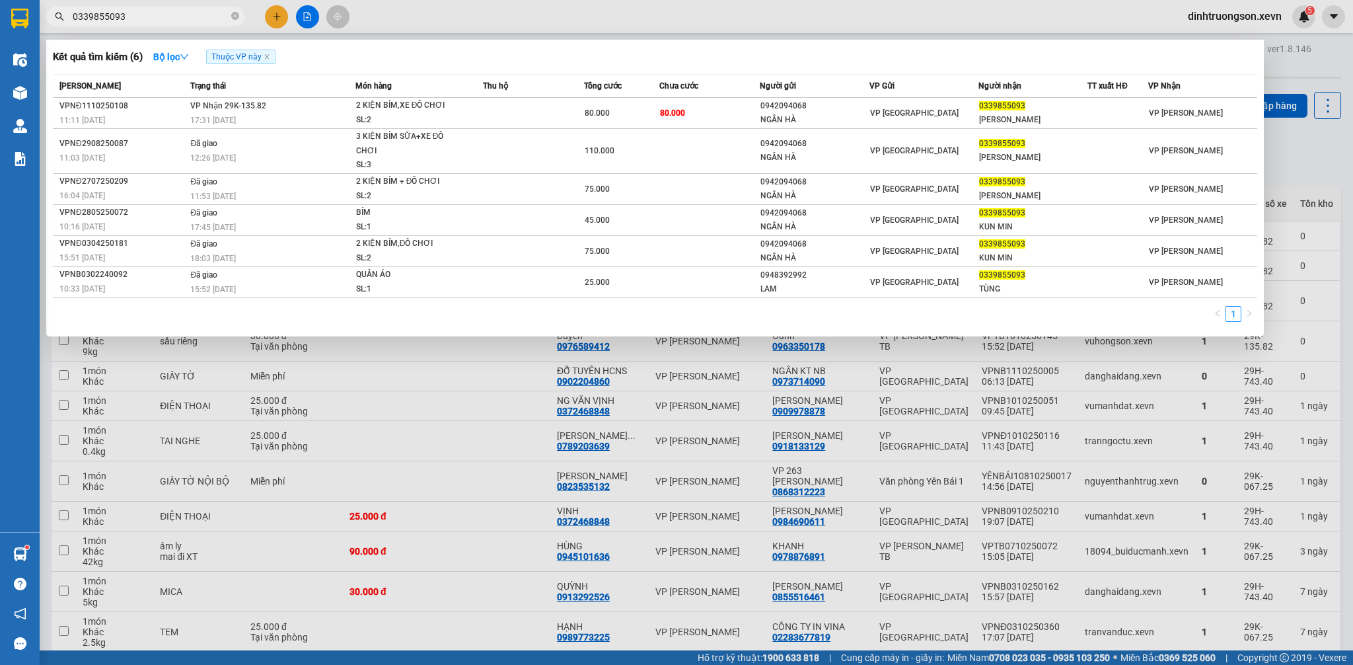
click at [733, 402] on div at bounding box center [676, 332] width 1353 height 665
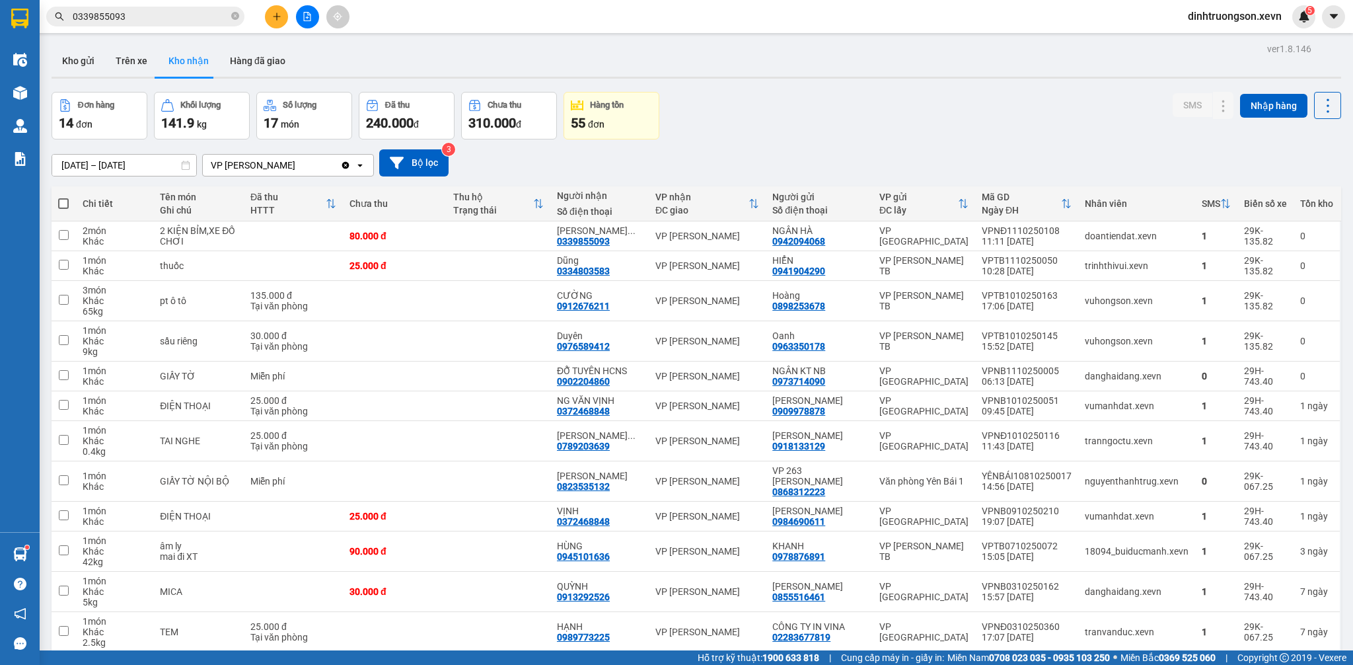
click at [809, 129] on div "Đơn hàng 14 đơn Khối lượng 141.9 kg Số lượng 17 món Đã thu 240.000 đ Chưa thu 3…" at bounding box center [696, 116] width 1289 height 48
click at [82, 70] on button "Kho gửi" at bounding box center [79, 61] width 54 height 32
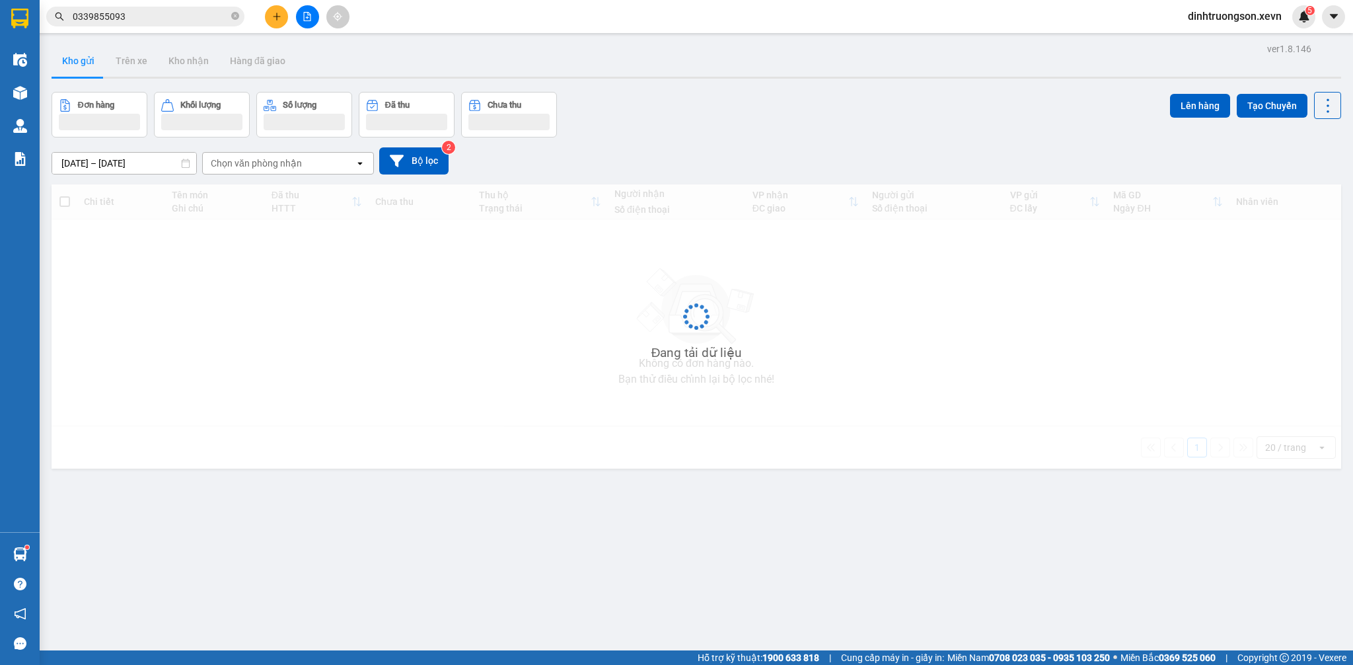
click at [803, 78] on div at bounding box center [696, 78] width 1289 height 2
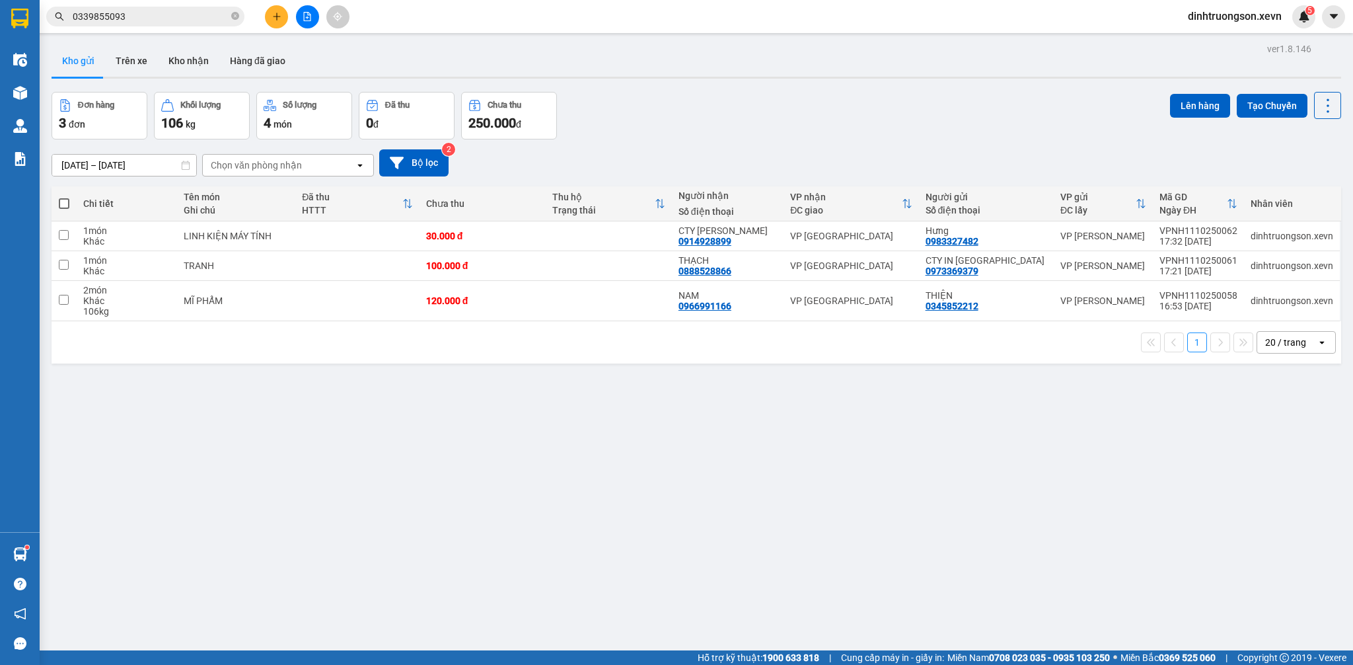
click at [802, 97] on div "Đơn hàng 3 đơn Khối lượng 106 kg Số lượng 4 món Đã thu 0 đ Chưa thu 250.000 đ L…" at bounding box center [696, 116] width 1289 height 48
click at [795, 98] on div "Đơn hàng 3 đơn Khối lượng 106 kg Số lượng 4 món Đã thu 0 đ Chưa thu 250.000 đ L…" at bounding box center [696, 116] width 1289 height 48
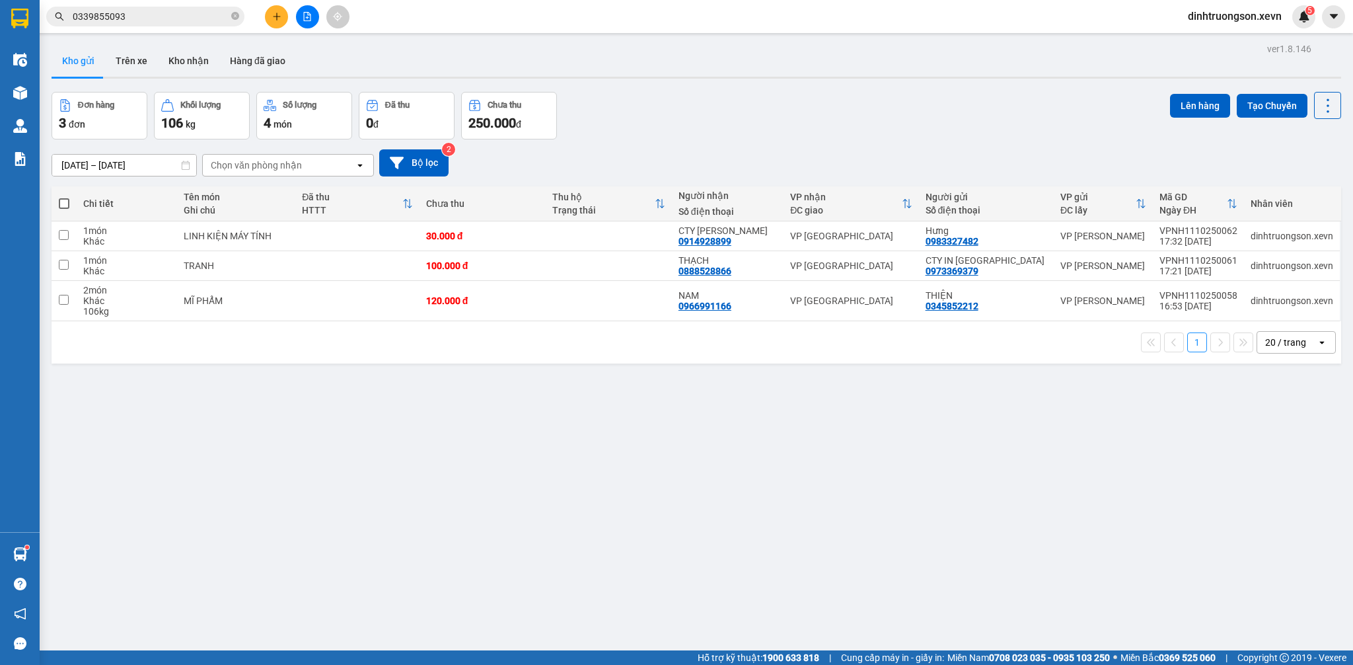
click at [790, 103] on div "Đơn hàng 3 đơn Khối lượng 106 kg Số lượng 4 món Đã thu 0 đ Chưa thu 250.000 đ L…" at bounding box center [696, 116] width 1289 height 48
click at [155, 15] on input "0339855093" at bounding box center [151, 16] width 156 height 15
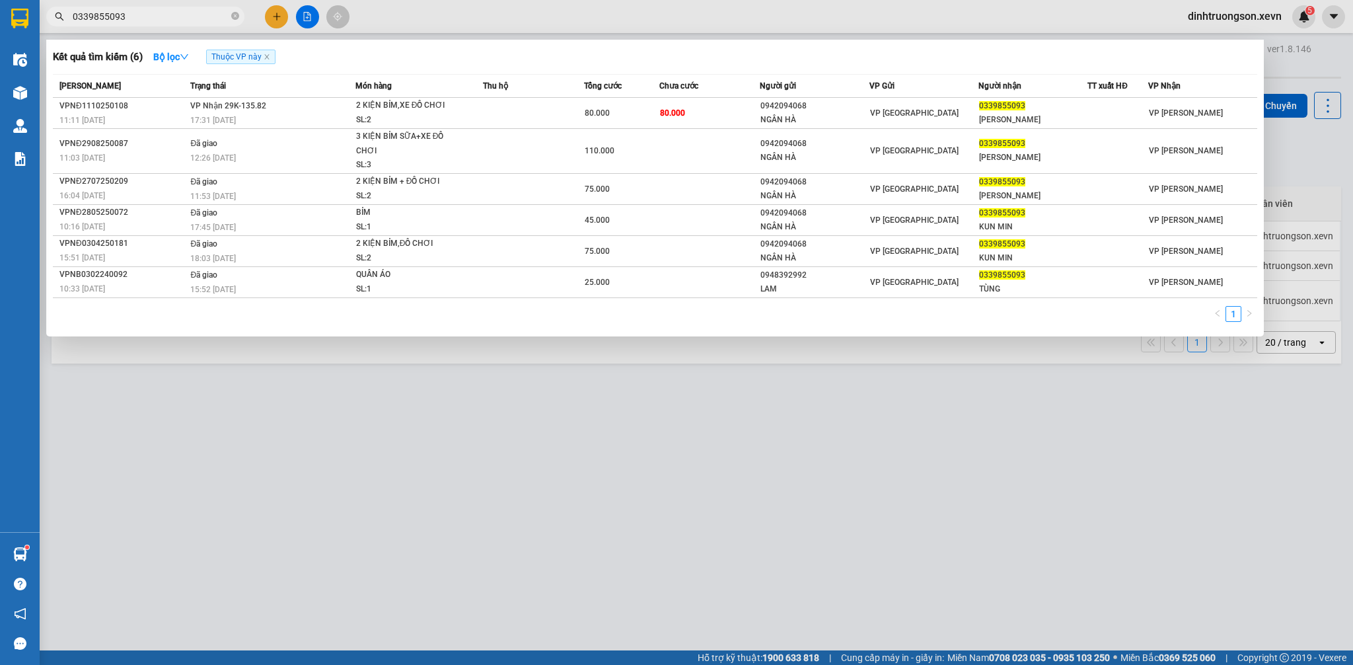
click at [155, 15] on input "0339855093" at bounding box center [151, 16] width 156 height 15
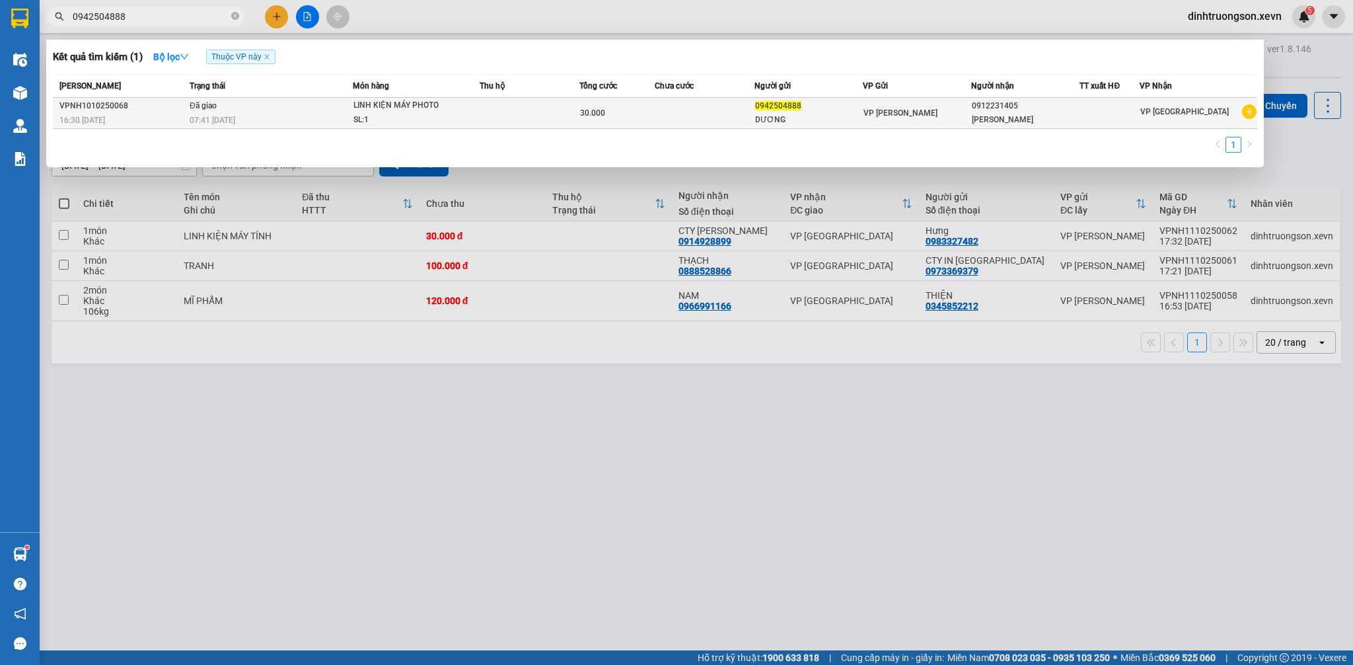
type input "0942504888"
click at [1244, 114] on icon "plus-circle" at bounding box center [1249, 111] width 15 height 15
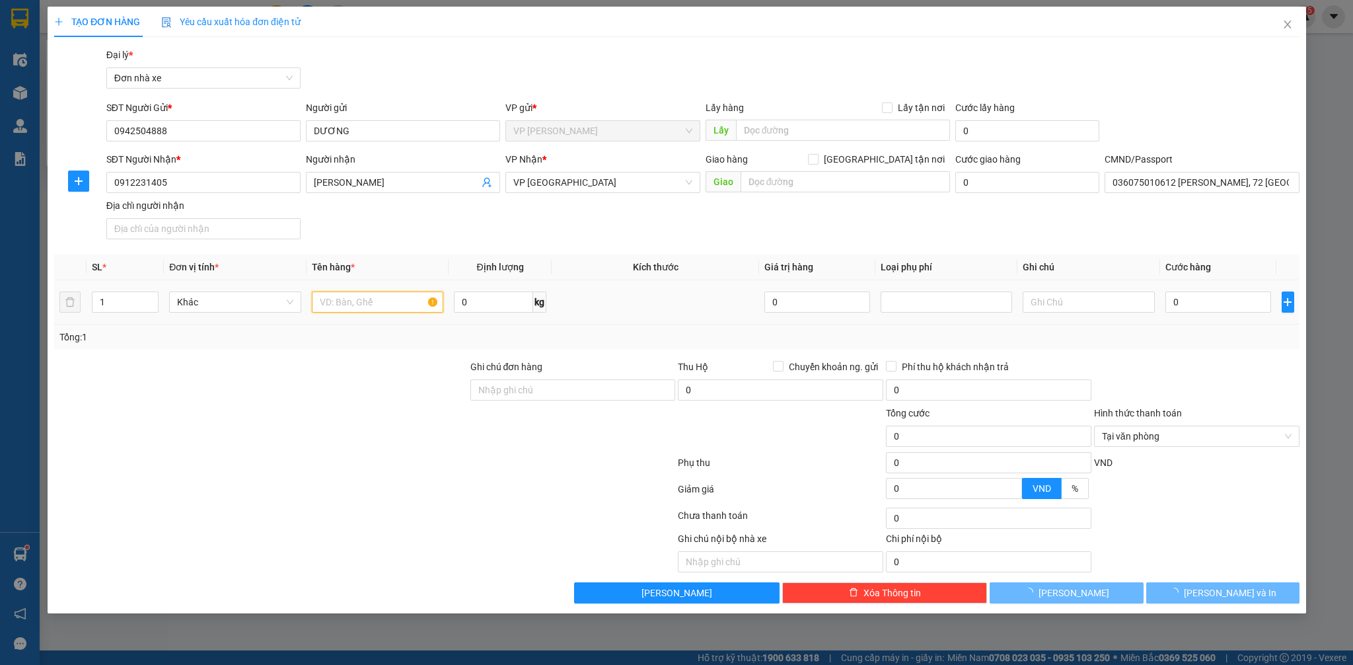
click at [385, 304] on input "text" at bounding box center [376, 301] width 131 height 21
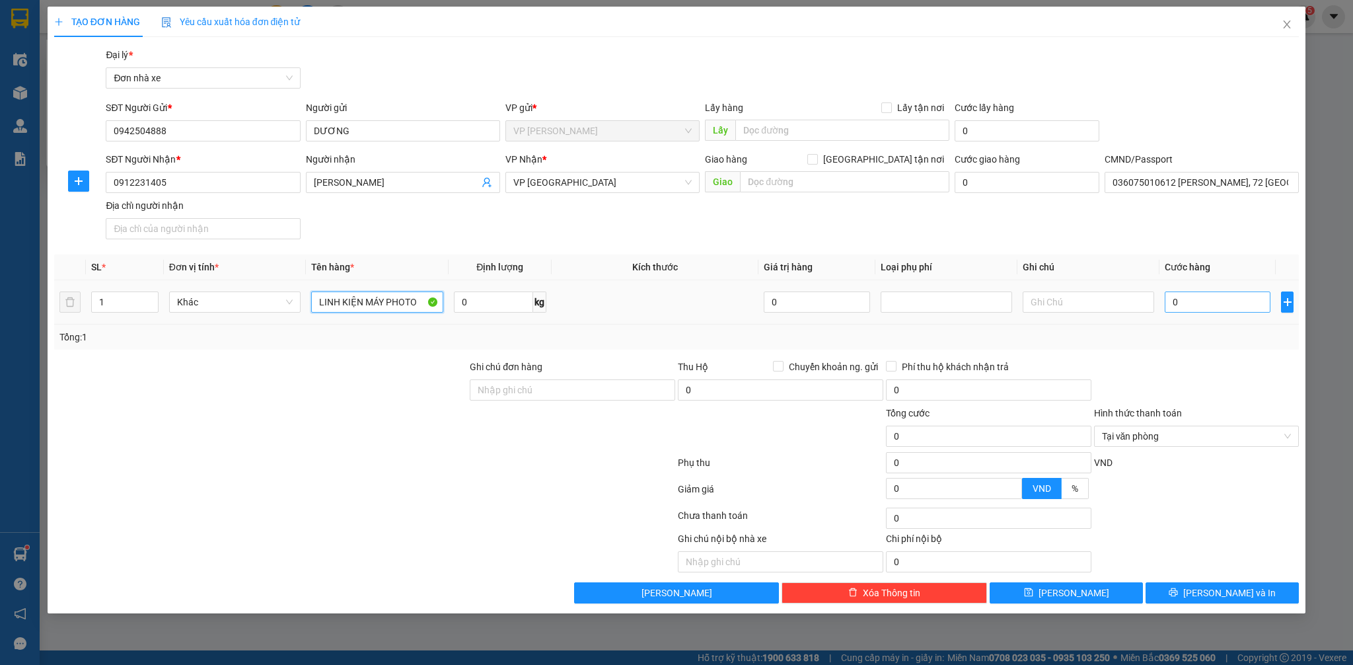
type input "LINH KIỆN MÁY PHOTO"
click at [1230, 293] on input "0" at bounding box center [1218, 301] width 106 height 21
type input "3"
type input "30"
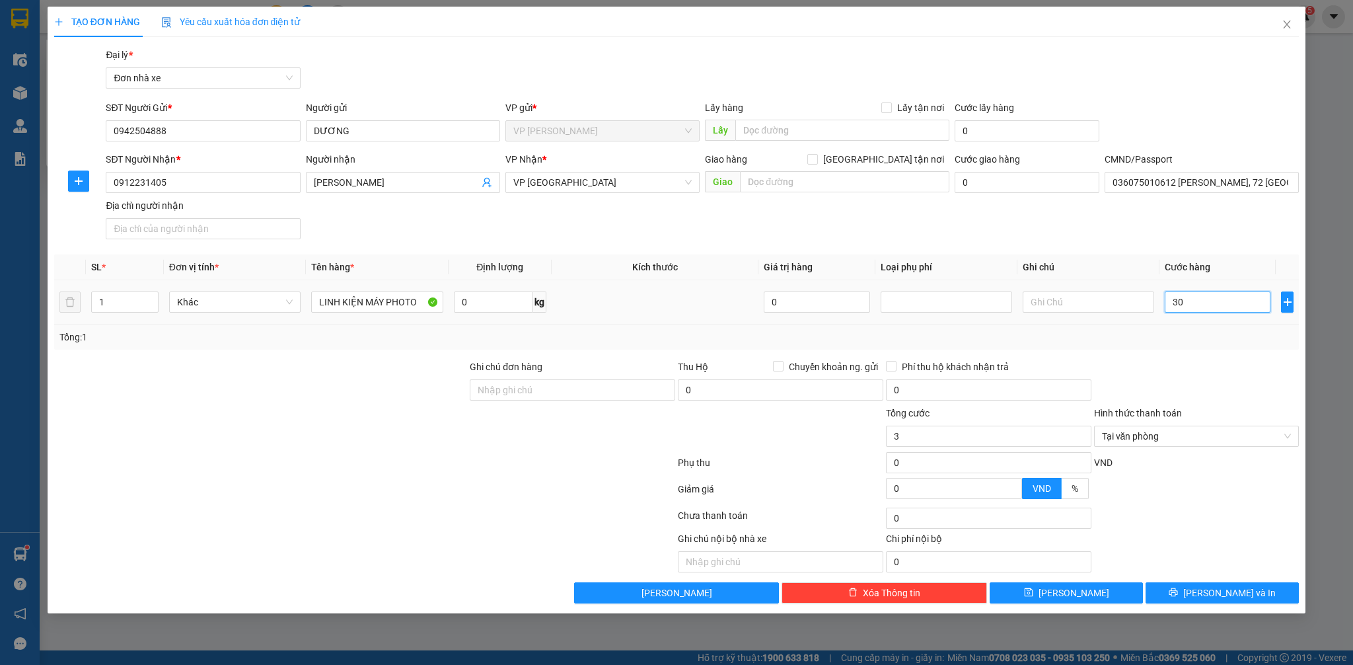
type input "30"
type input "300"
type input "3.000"
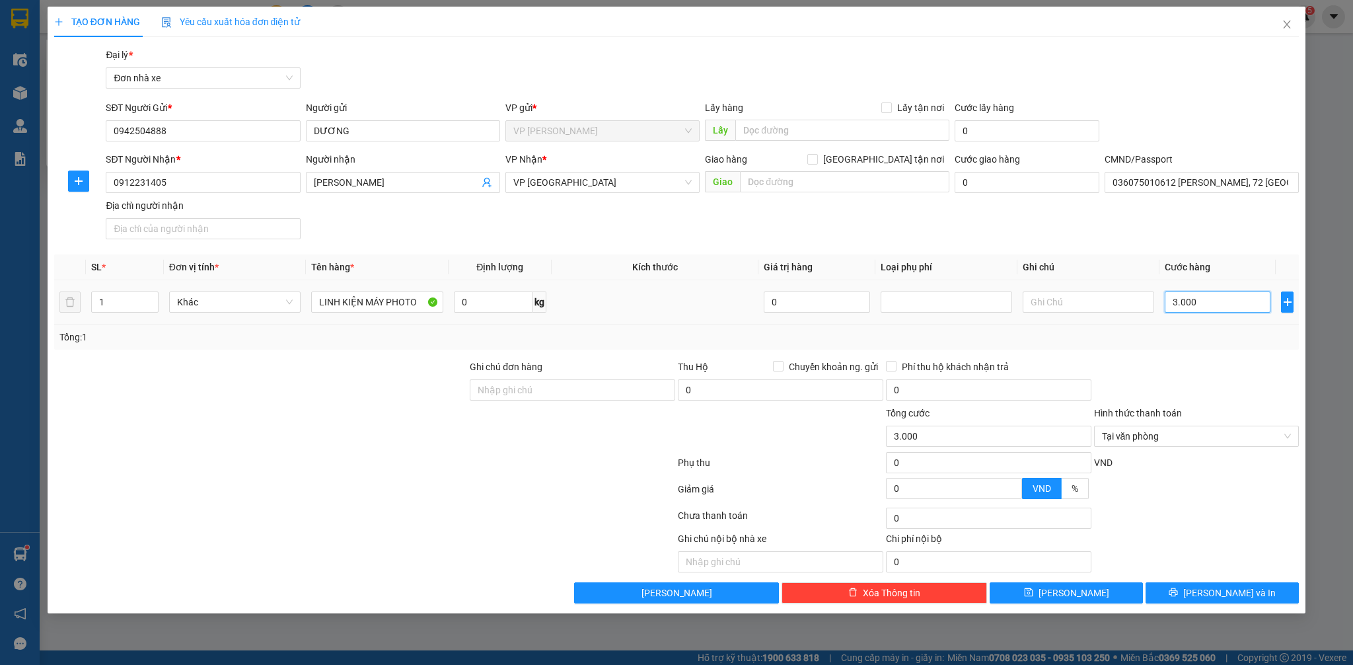
type input "30.000"
click at [1261, 595] on button "[PERSON_NAME] và In" at bounding box center [1221, 592] width 153 height 21
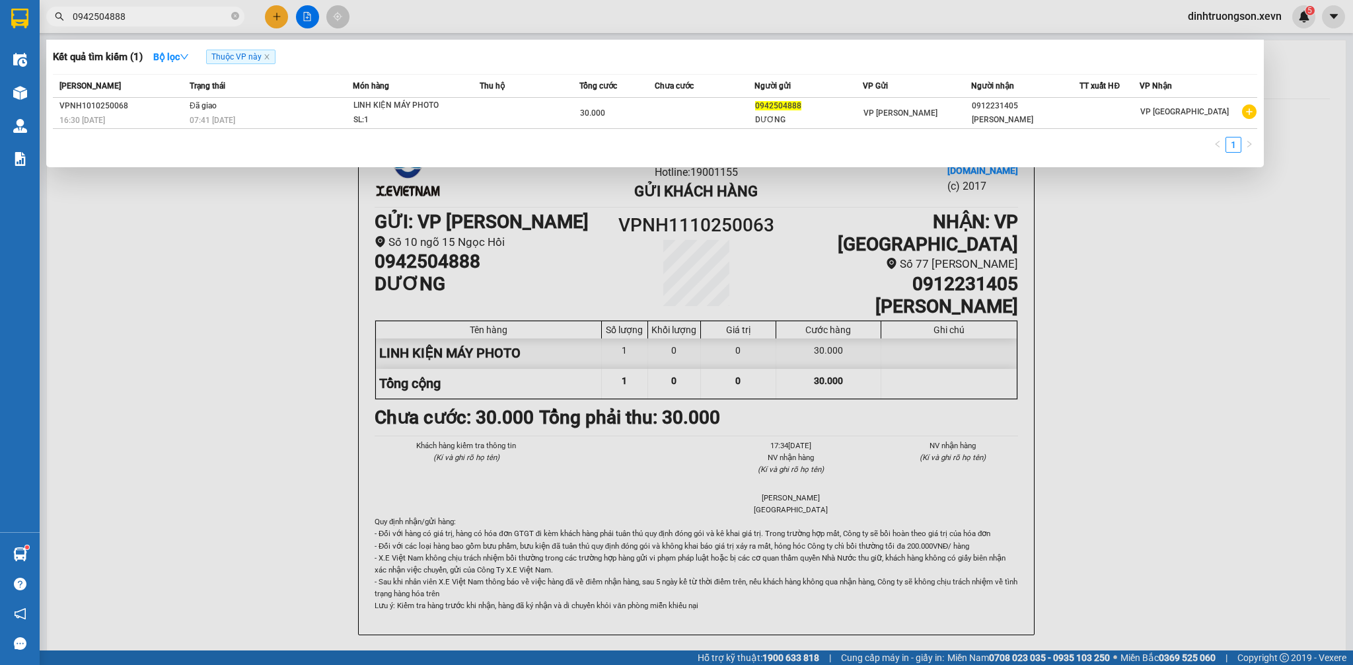
click at [1339, 568] on div at bounding box center [676, 332] width 1353 height 665
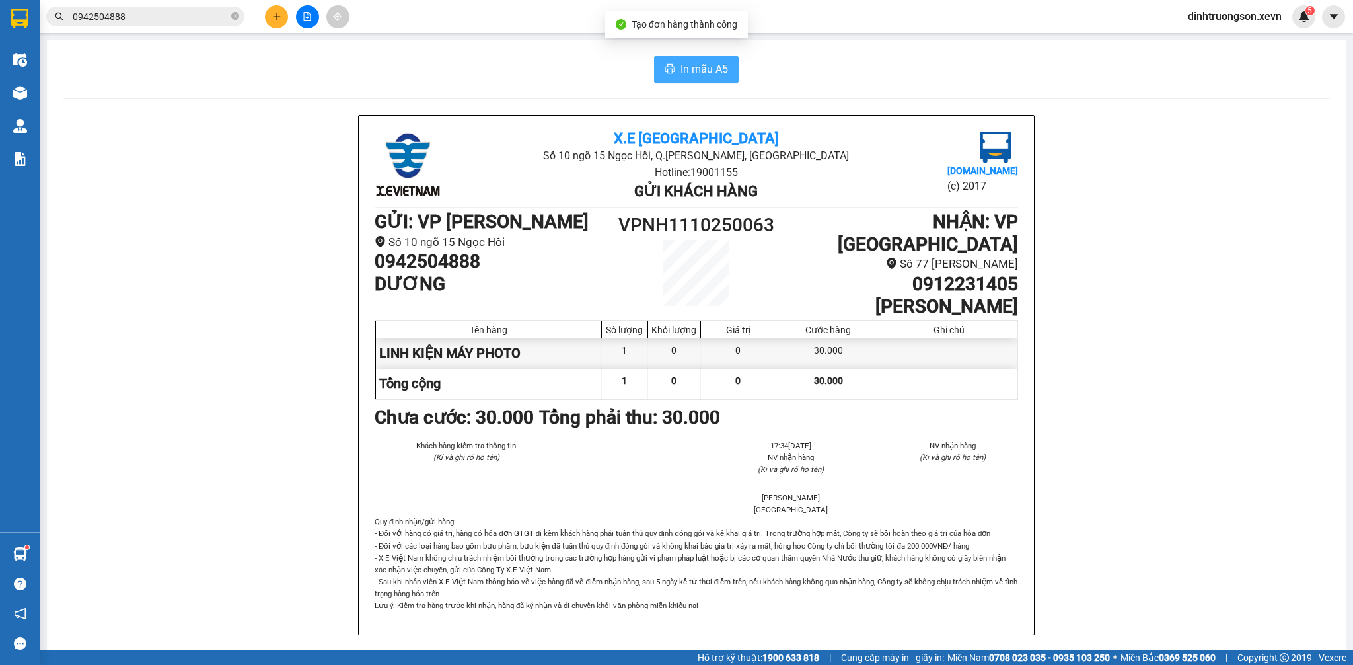
click at [709, 79] on button "In mẫu A5" at bounding box center [696, 69] width 85 height 26
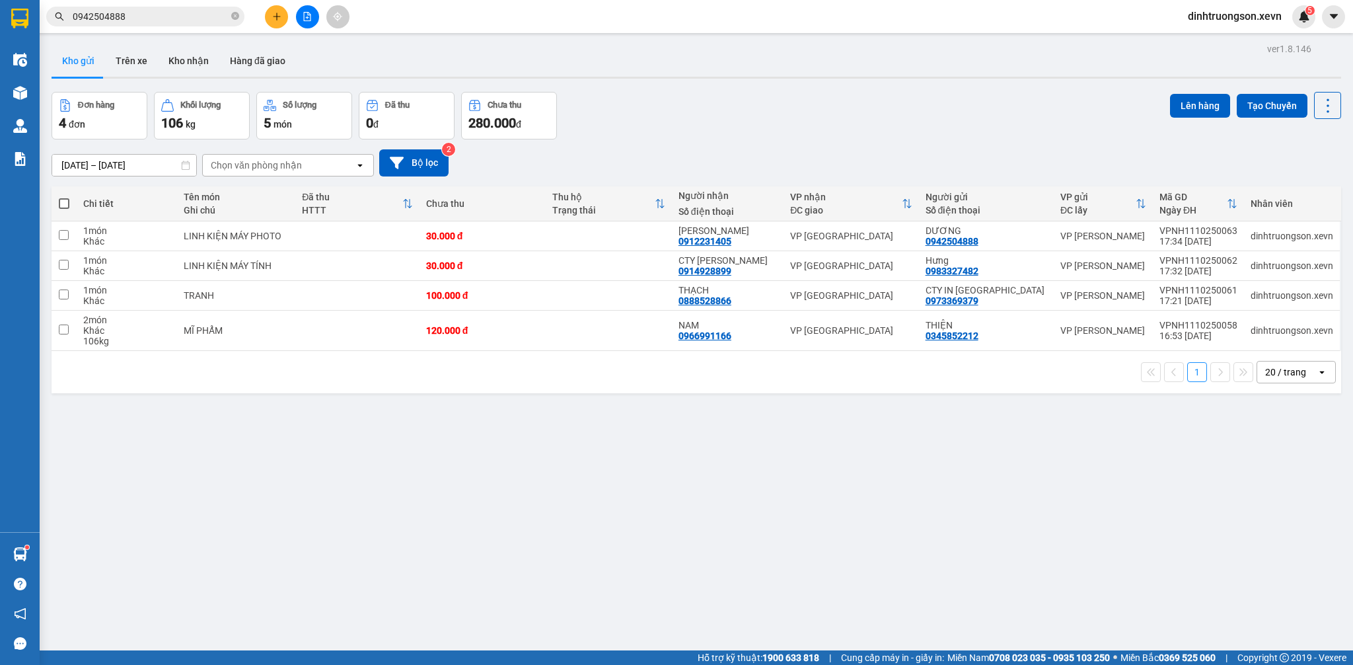
click at [344, 536] on div "ver 1.8.146 Kho gửi Trên xe Kho nhận Hàng đã giao Đơn hàng 4 đơn Khối lượng 106…" at bounding box center [696, 372] width 1300 height 665
drag, startPoint x: 772, startPoint y: 136, endPoint x: 756, endPoint y: 138, distance: 16.0
click at [764, 138] on div "Đơn hàng 4 đơn Khối lượng 106 kg Số lượng 5 món Đã thu 0 đ Chưa thu 280.000 đ L…" at bounding box center [696, 116] width 1289 height 48
click at [748, 144] on div "[DATE] – [DATE] Press the down arrow key to interact with the calendar and sele…" at bounding box center [696, 162] width 1289 height 47
click at [798, 124] on div "Đơn hàng 4 đơn Khối lượng 106 kg Số lượng 5 món Đã thu 0 đ Chưa thu 280.000 đ L…" at bounding box center [696, 116] width 1289 height 48
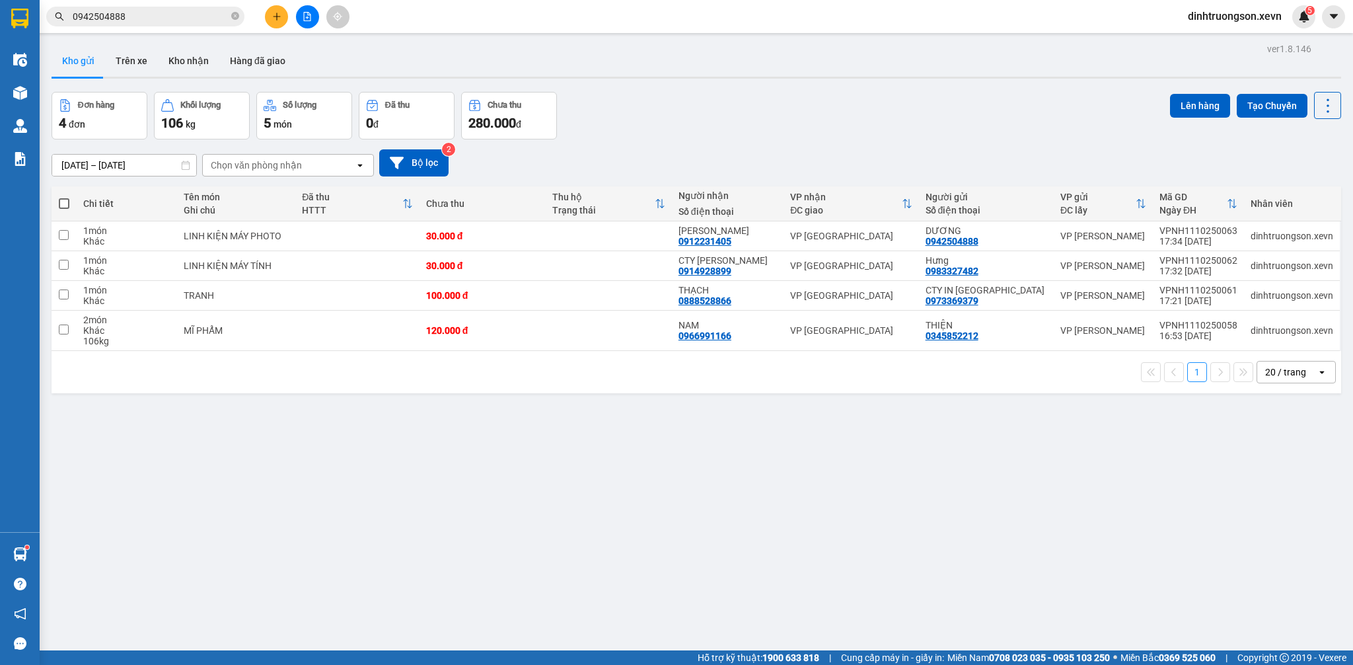
click at [789, 129] on div "Đơn hàng 4 đơn Khối lượng 106 kg Số lượng 5 món Đã thu 0 đ Chưa thu 280.000 đ L…" at bounding box center [696, 116] width 1289 height 48
click at [494, 556] on div "ver 1.8.146 Kho gửi Trên xe Kho nhận Hàng đã giao Đơn hàng 4 đơn Khối lượng 106…" at bounding box center [696, 372] width 1300 height 665
click at [176, 42] on div "ver 1.8.146 Kho gửi Trên xe Kho nhận Hàng đã giao Đơn hàng 4 đơn Khối lượng 106…" at bounding box center [696, 372] width 1300 height 665
click at [176, 61] on button "Kho nhận" at bounding box center [188, 61] width 61 height 32
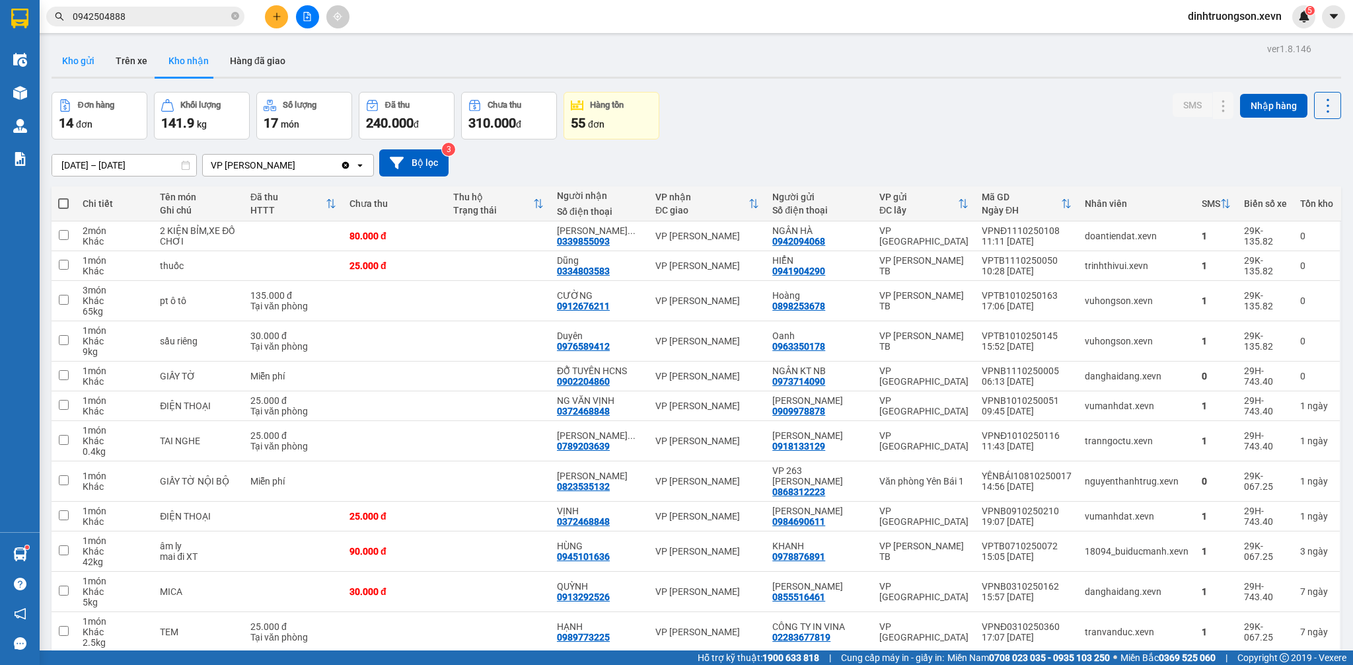
click at [71, 55] on button "Kho gửi" at bounding box center [79, 61] width 54 height 32
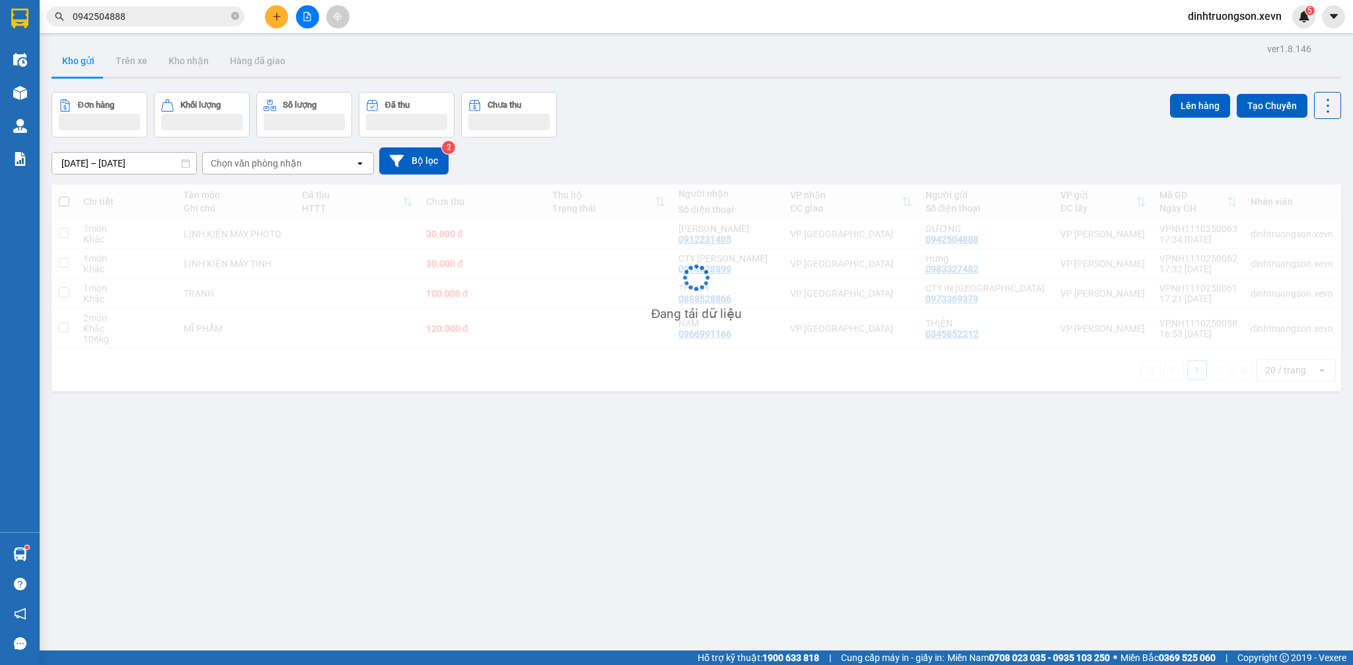
click at [526, 58] on div "Kho gửi Trên xe Kho nhận Hàng đã giao" at bounding box center [696, 62] width 1289 height 35
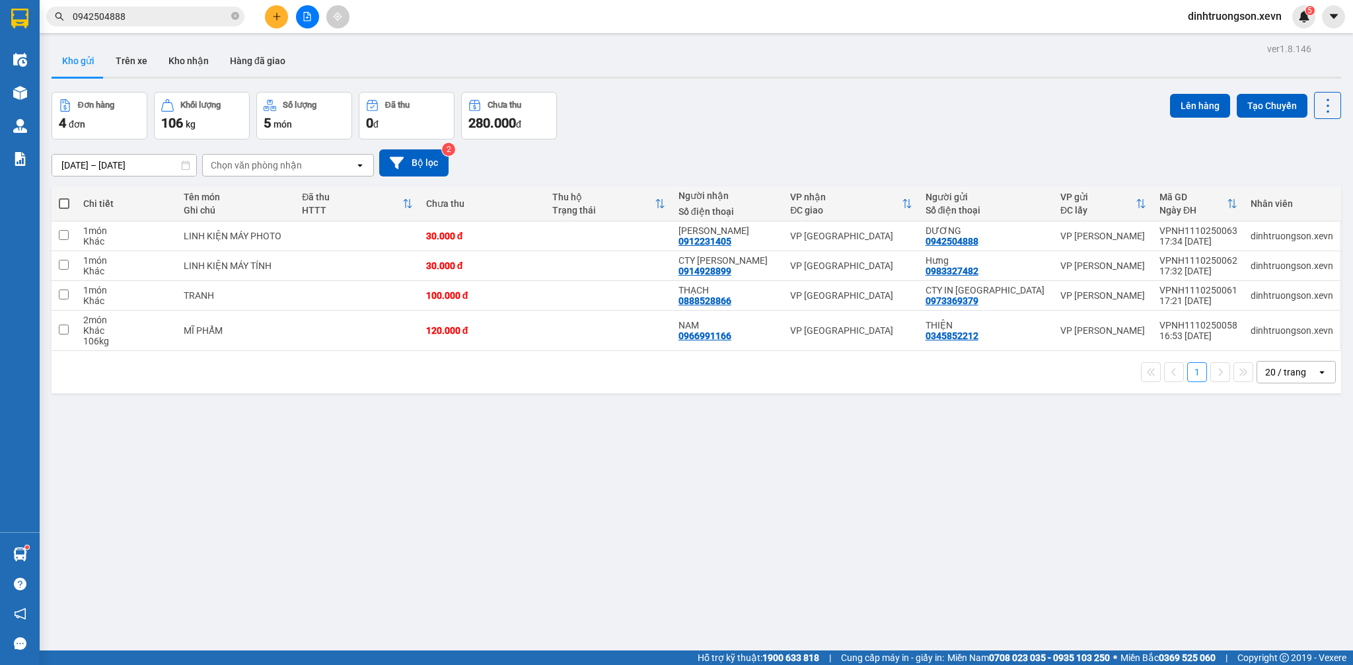
click at [154, 5] on div "Kết quả tìm kiếm ( 1 ) Bộ lọc Thuộc VP này Mã ĐH Trạng thái Món hàng Thu hộ Tổn…" at bounding box center [129, 16] width 258 height 23
click at [149, 13] on input "0942504888" at bounding box center [151, 16] width 156 height 15
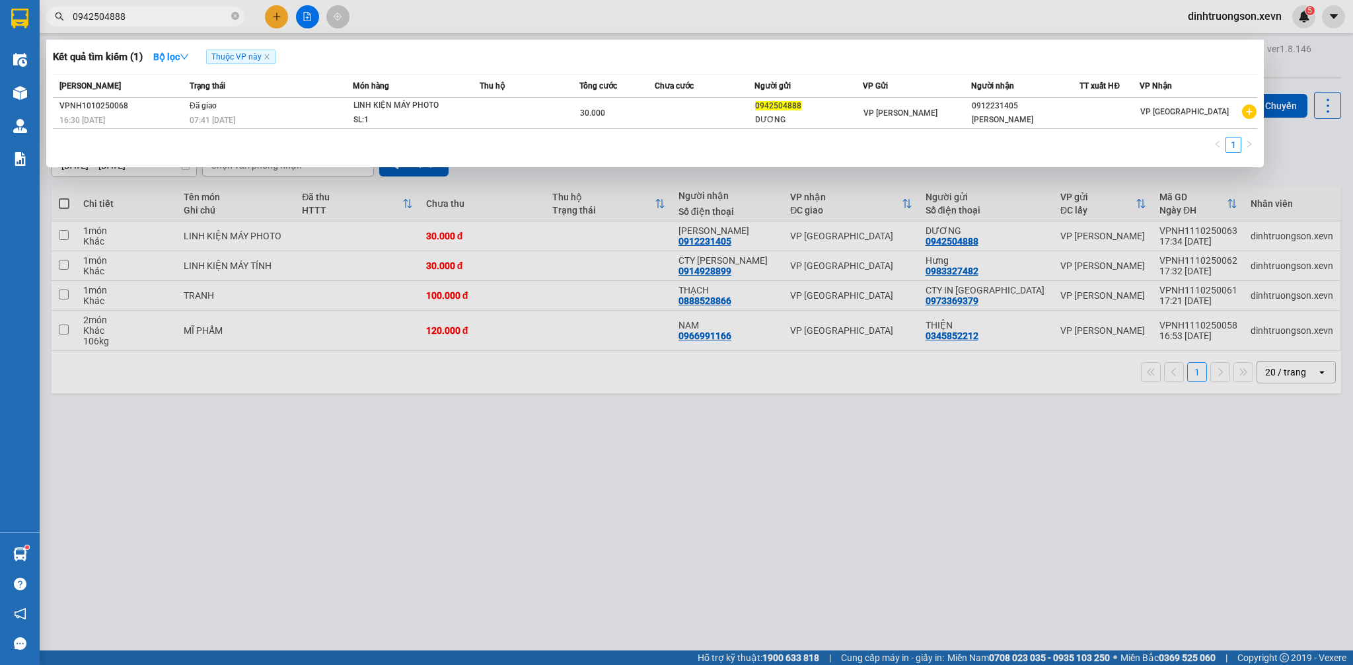
click at [149, 13] on input "0942504888" at bounding box center [151, 16] width 156 height 15
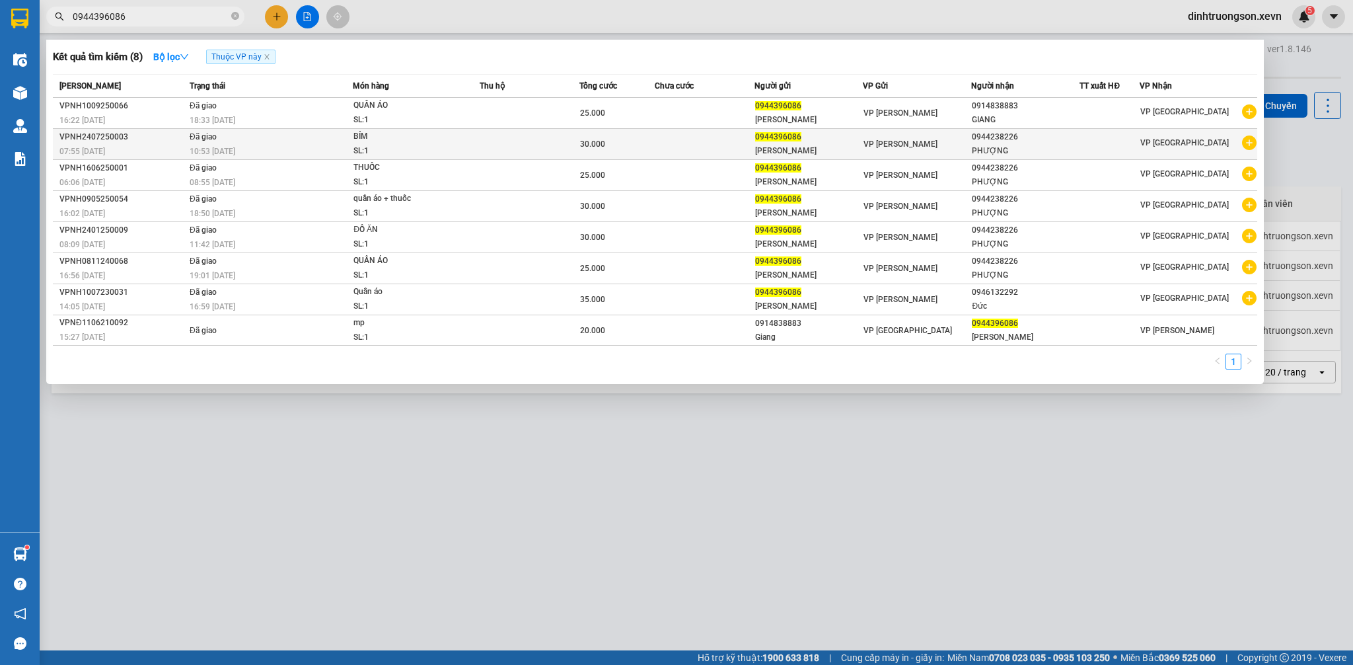
type input "0944396086"
click at [1244, 143] on icon "plus-circle" at bounding box center [1249, 142] width 15 height 15
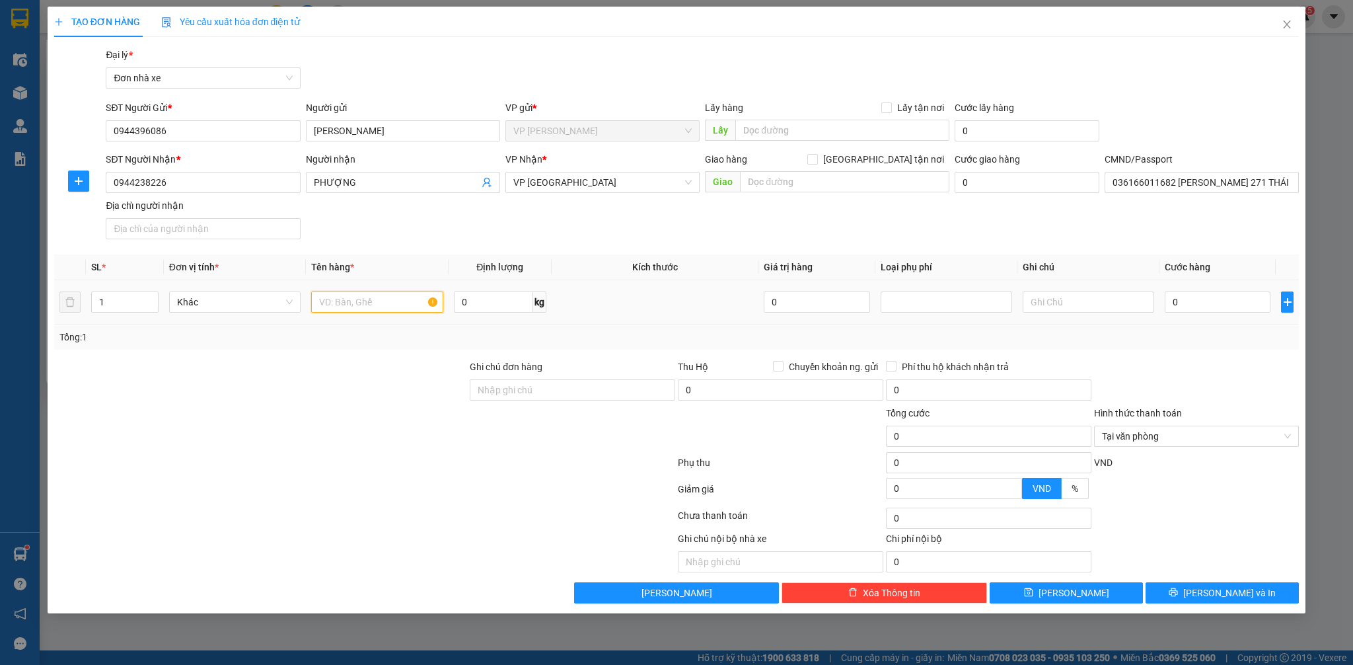
drag, startPoint x: 337, startPoint y: 306, endPoint x: 347, endPoint y: 302, distance: 11.3
click at [340, 303] on input "text" at bounding box center [376, 301] width 131 height 21
type input "QUẦN ÁO"
click at [1218, 306] on input "0" at bounding box center [1218, 301] width 106 height 21
type input "3"
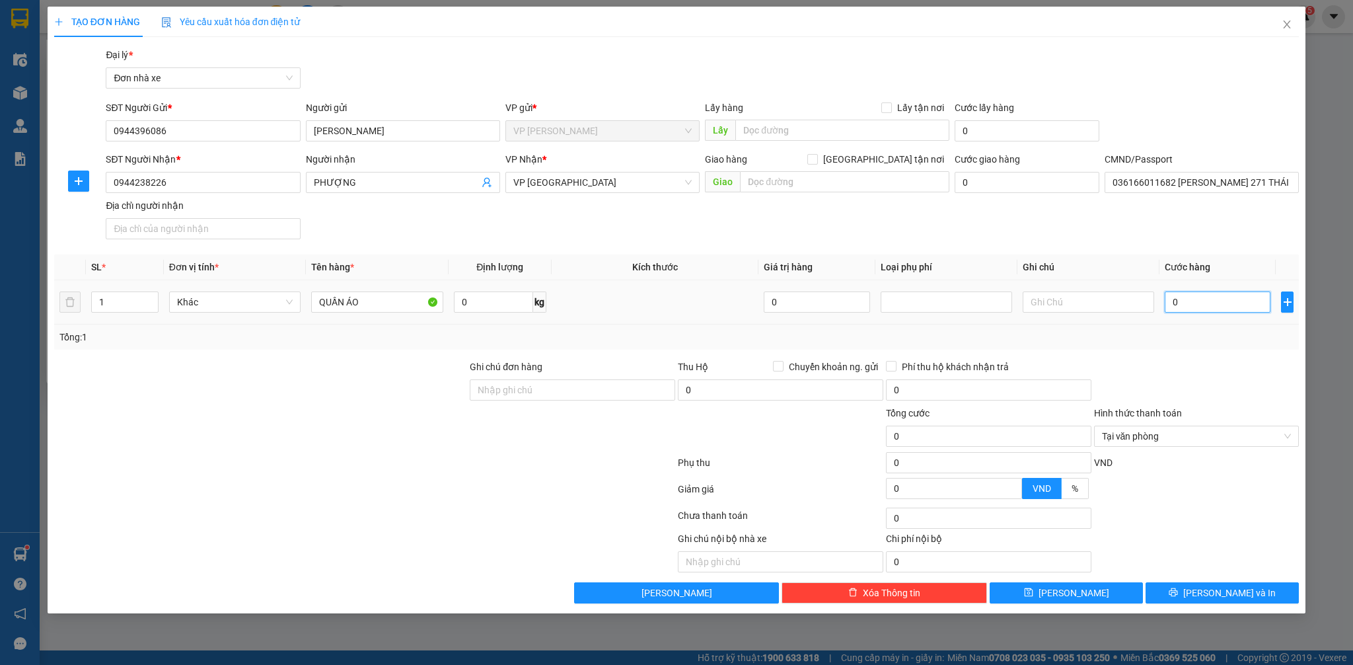
type input "3"
type input "30"
type input "300"
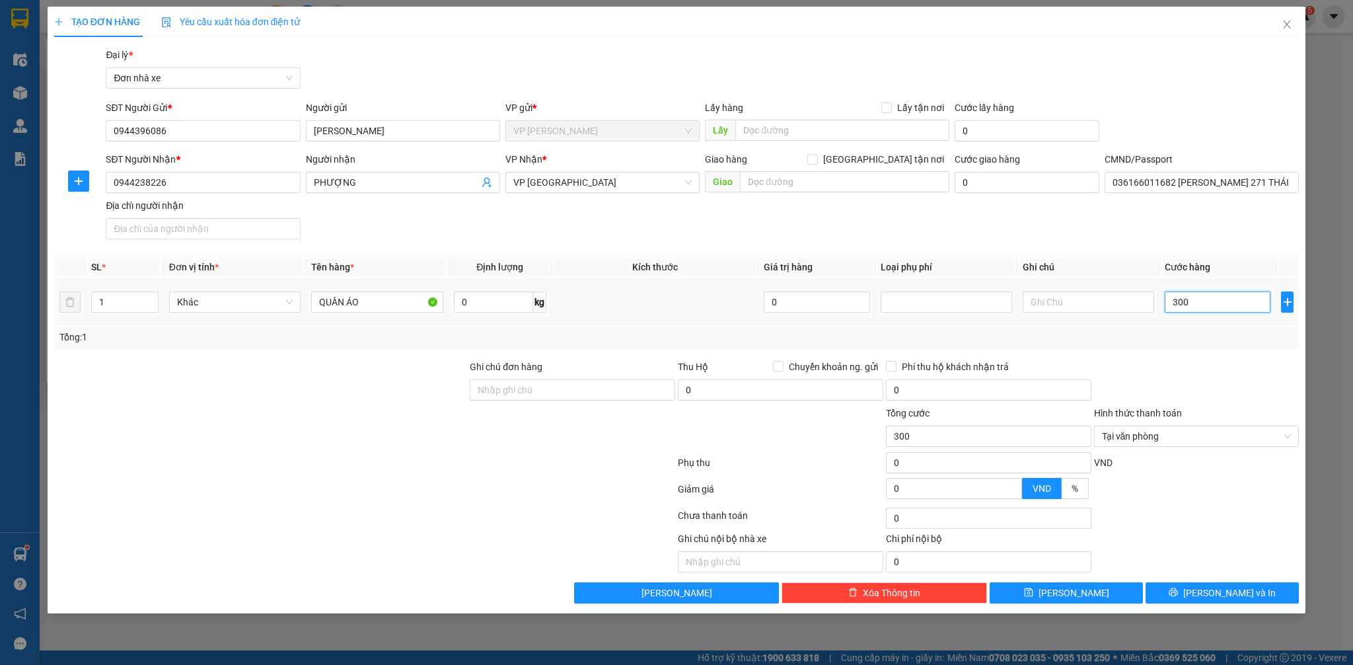
type input "3.000"
type input "30.000"
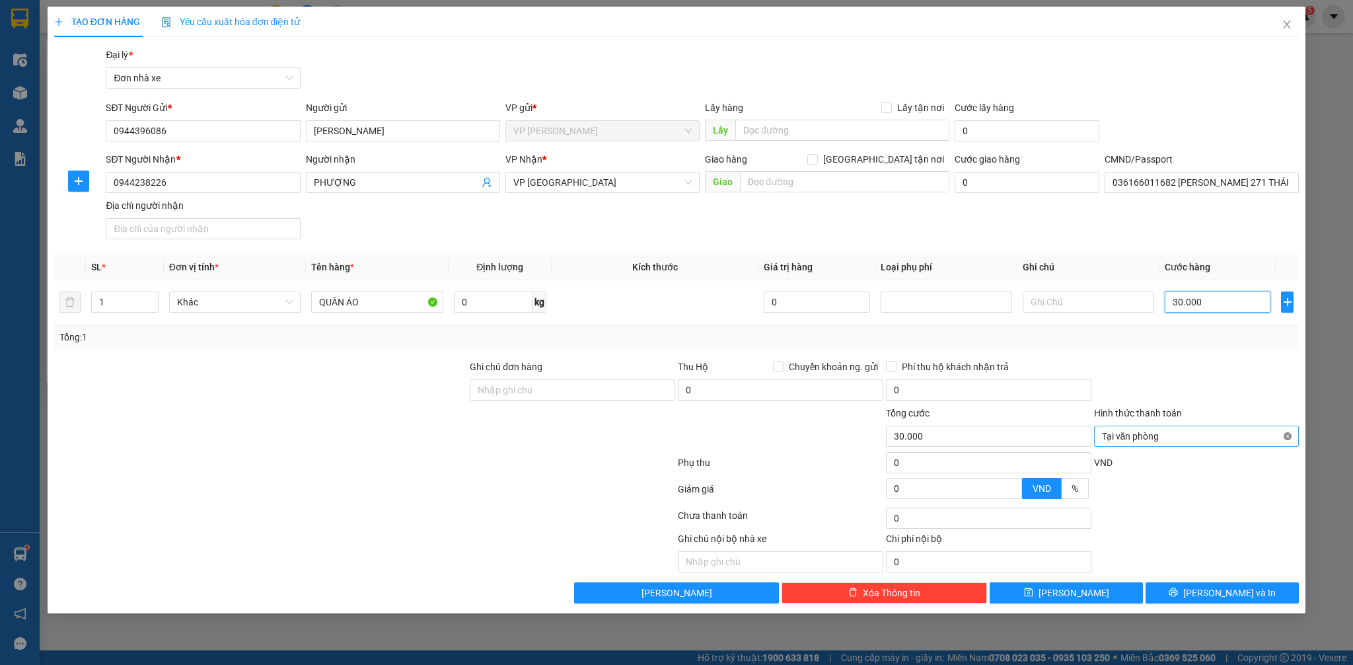
type input "30.000"
click at [1239, 374] on div at bounding box center [1197, 382] width 208 height 46
click at [1255, 595] on button "[PERSON_NAME] và In" at bounding box center [1221, 592] width 153 height 21
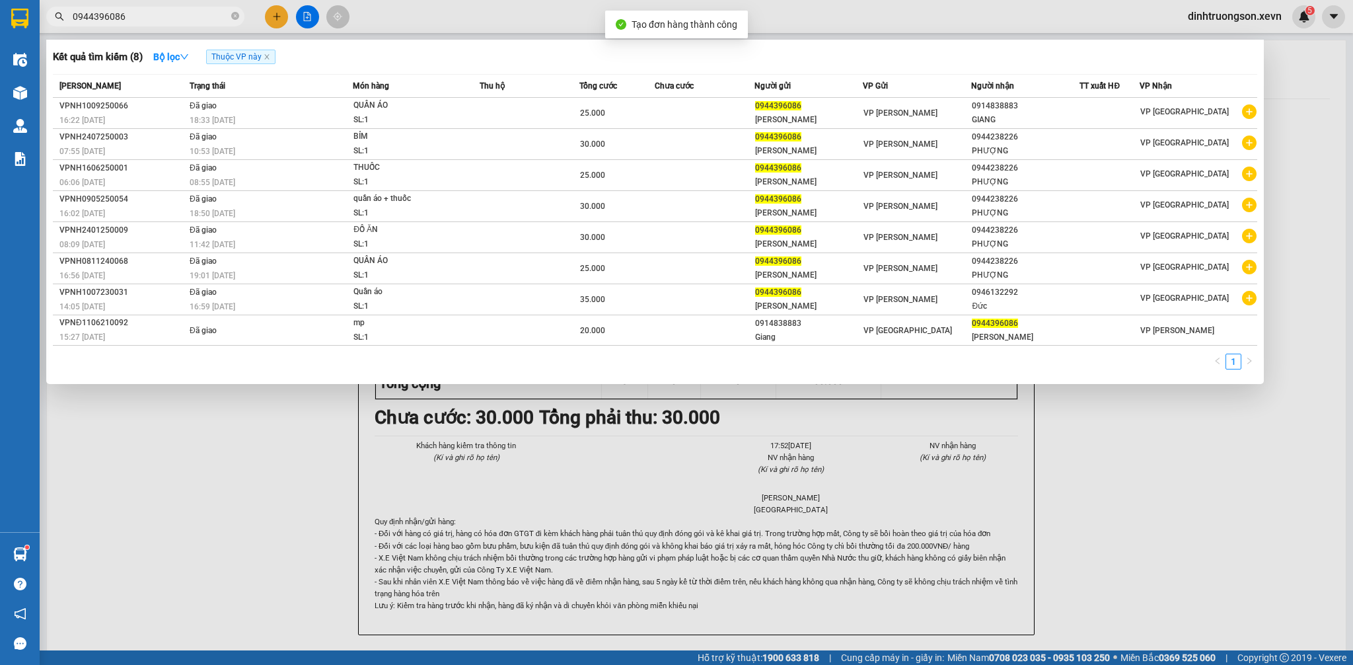
drag, startPoint x: 1309, startPoint y: 484, endPoint x: 1286, endPoint y: 476, distance: 25.1
click at [1305, 484] on div at bounding box center [676, 332] width 1353 height 665
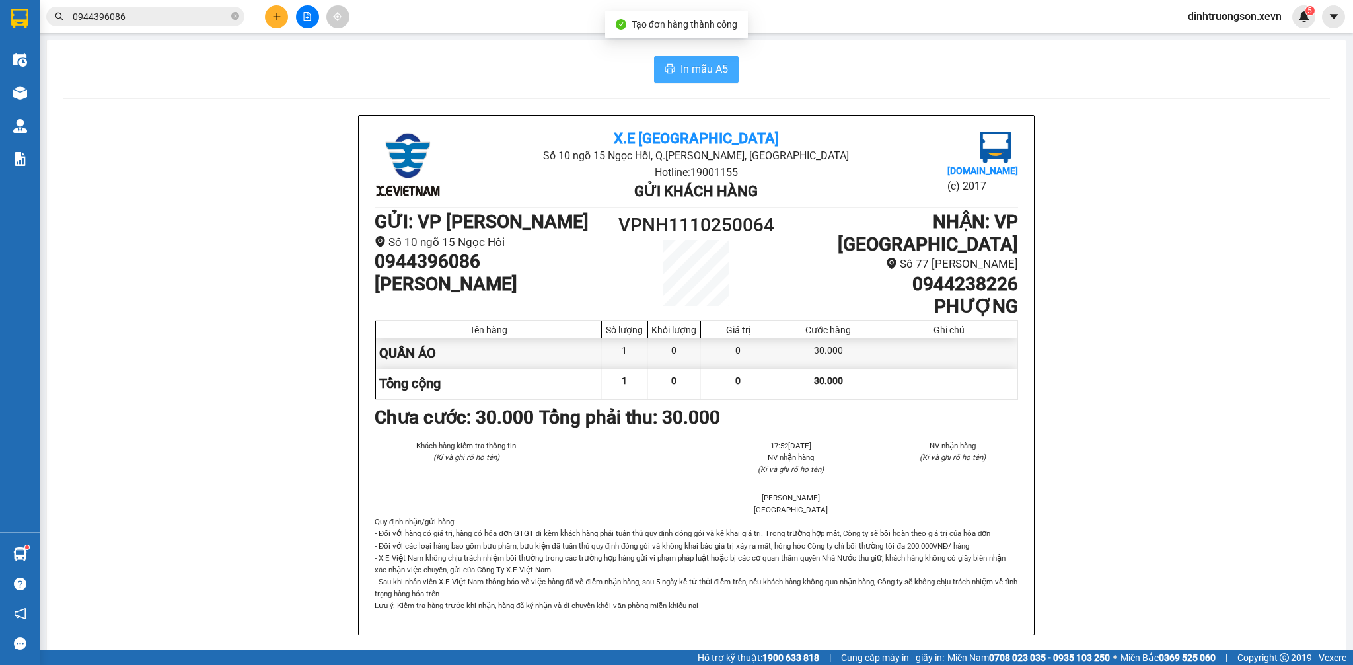
click at [701, 79] on button "In mẫu A5" at bounding box center [696, 69] width 85 height 26
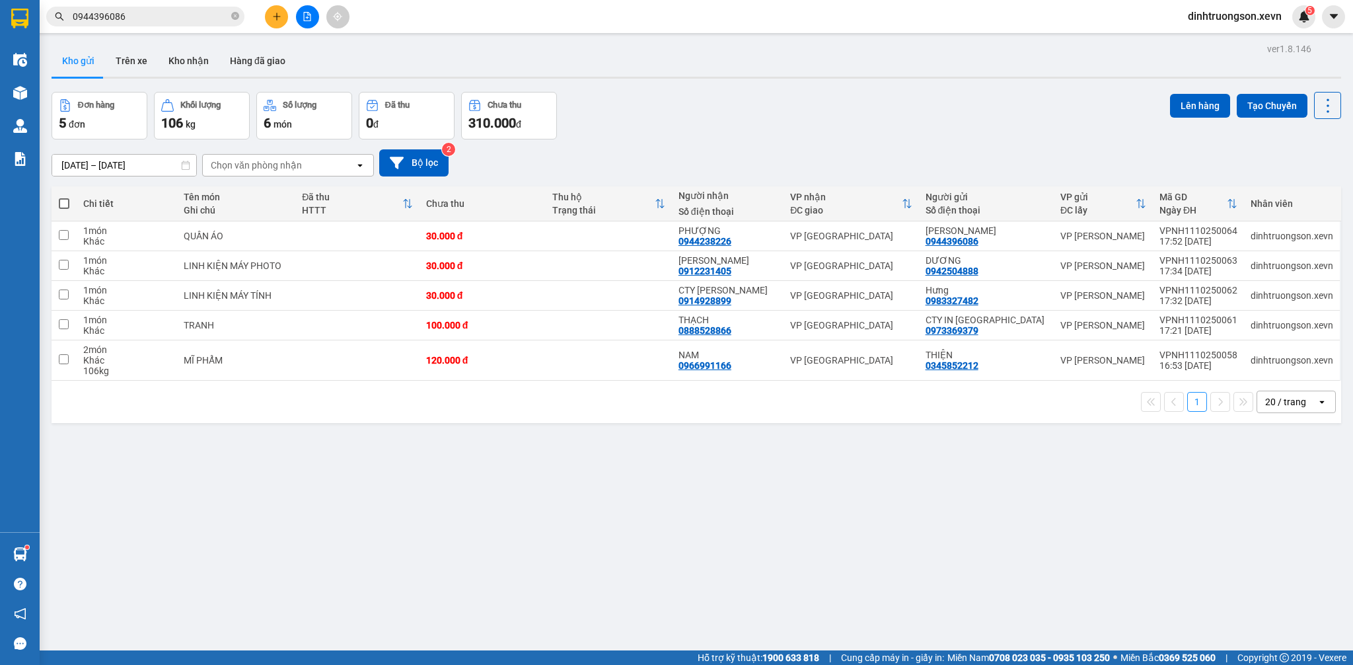
drag, startPoint x: 706, startPoint y: 120, endPoint x: 799, endPoint y: 160, distance: 101.8
click at [710, 122] on div "Đơn hàng 5 đơn Khối lượng 106 kg Số lượng 6 món Đã thu 0 đ Chưa thu 310.000 đ L…" at bounding box center [696, 116] width 1289 height 48
click at [1232, 236] on icon at bounding box center [1236, 235] width 9 height 9
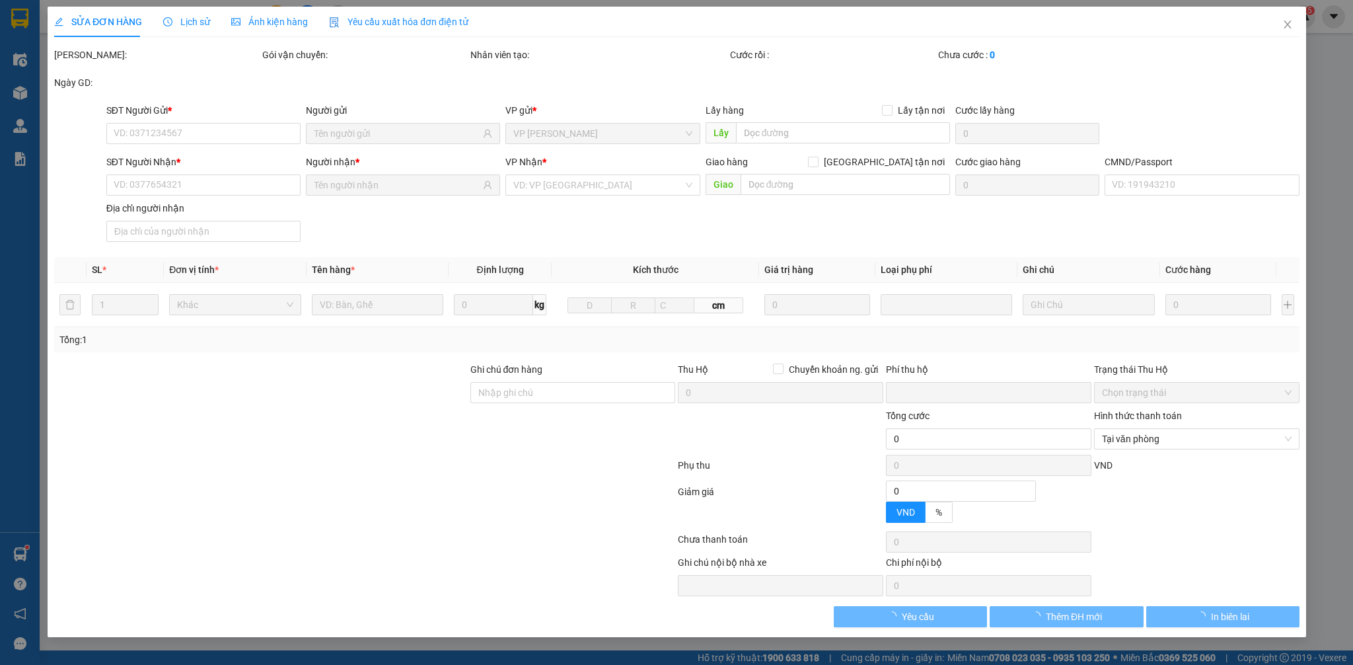
type input "0944396086"
type input "0944238226"
type input "036166011682 PHẠM T PHƯỢNG 271 THÁI BÌNH"
type input "0"
type input "30.000"
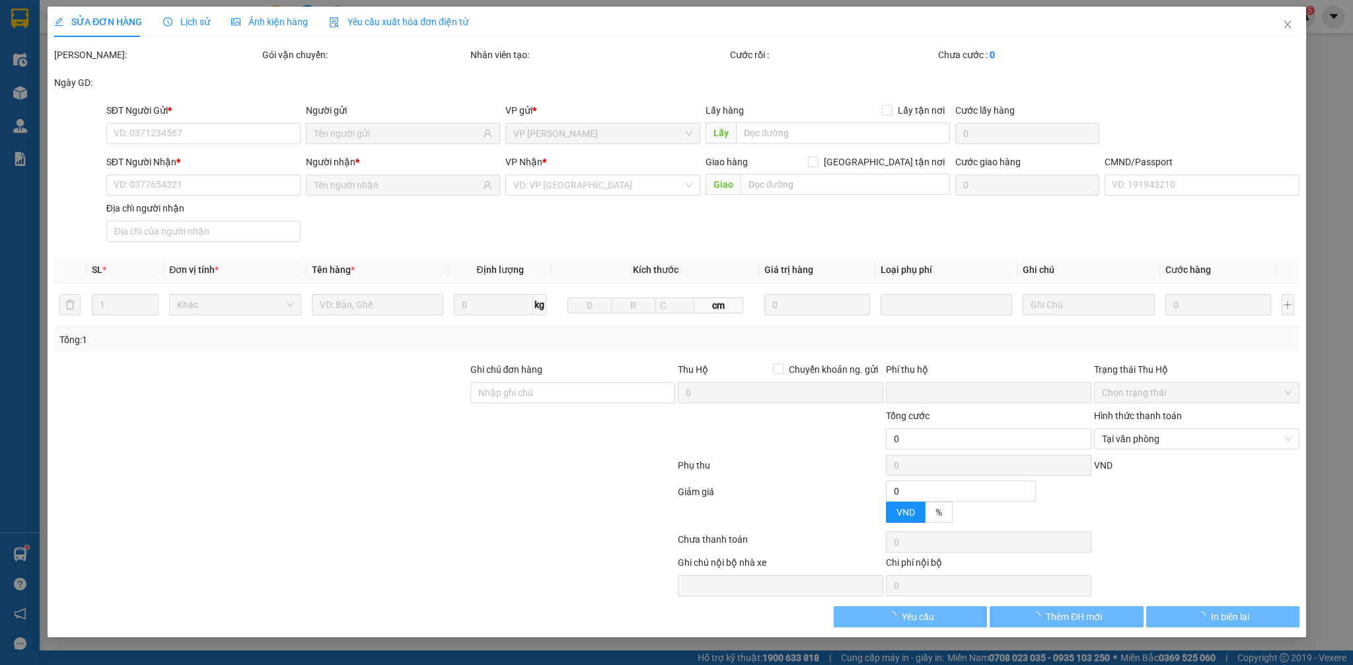
type input "30.000"
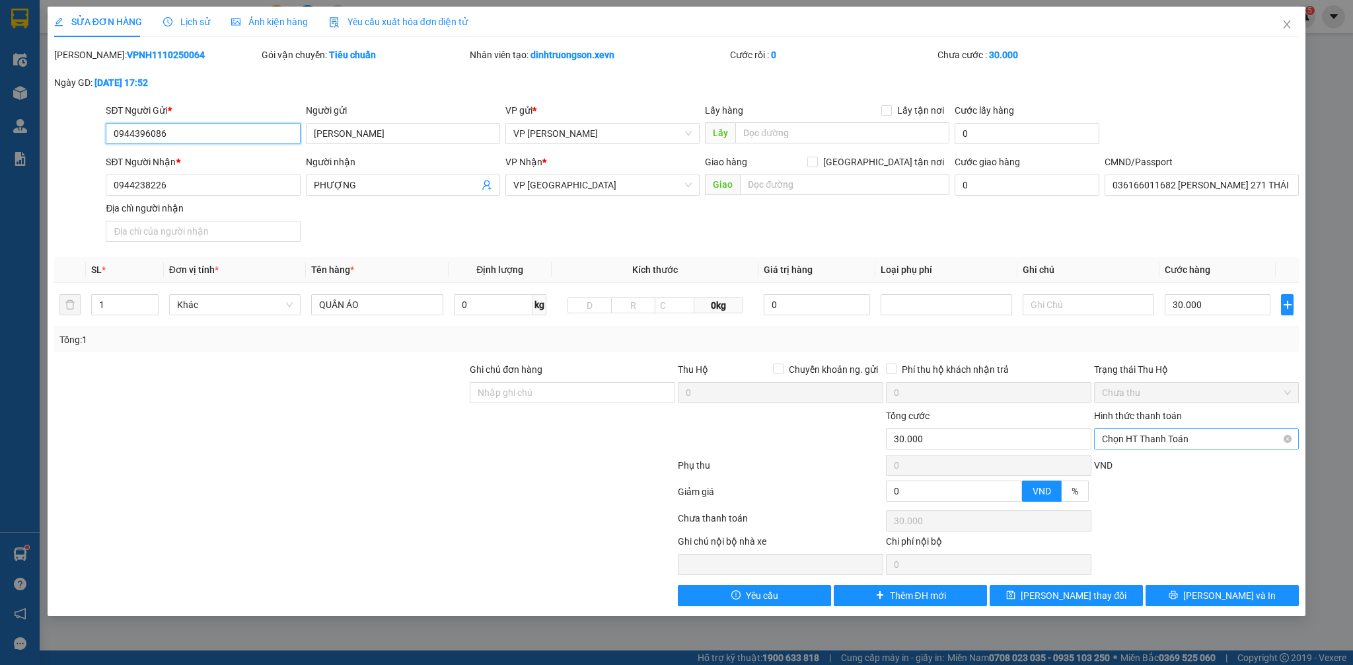
click at [1196, 444] on span "Chọn HT Thanh Toán" at bounding box center [1197, 439] width 190 height 20
click at [1172, 464] on div "Tại văn phòng" at bounding box center [1197, 465] width 190 height 15
click at [1050, 593] on span "[PERSON_NAME] đổi" at bounding box center [1074, 595] width 106 height 15
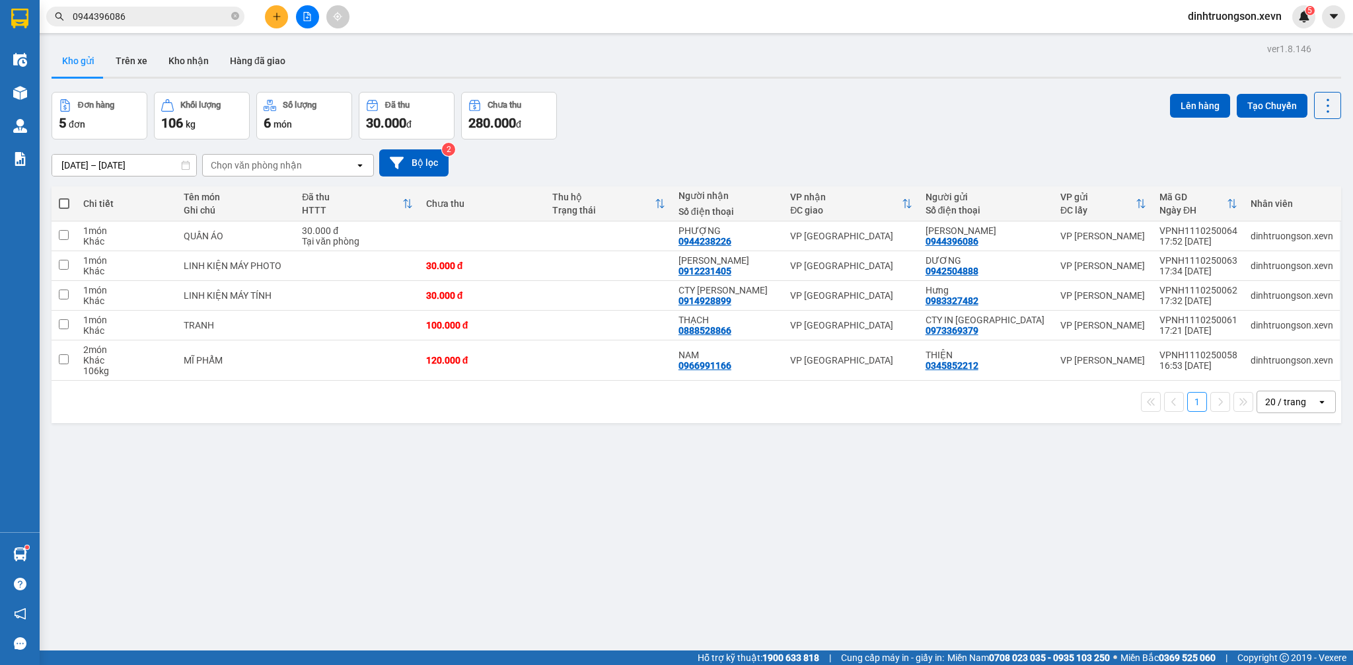
click at [141, 24] on span "0944396086" at bounding box center [145, 17] width 198 height 20
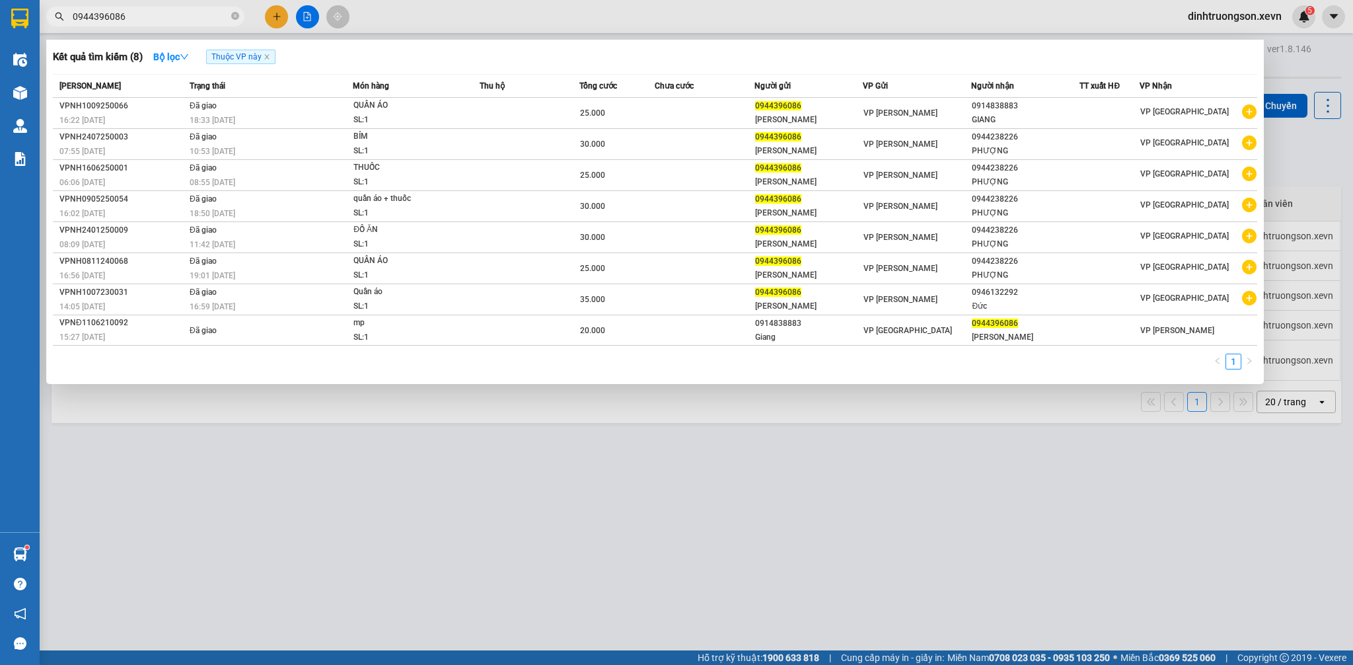
click at [148, 13] on input "0944396086" at bounding box center [151, 16] width 156 height 15
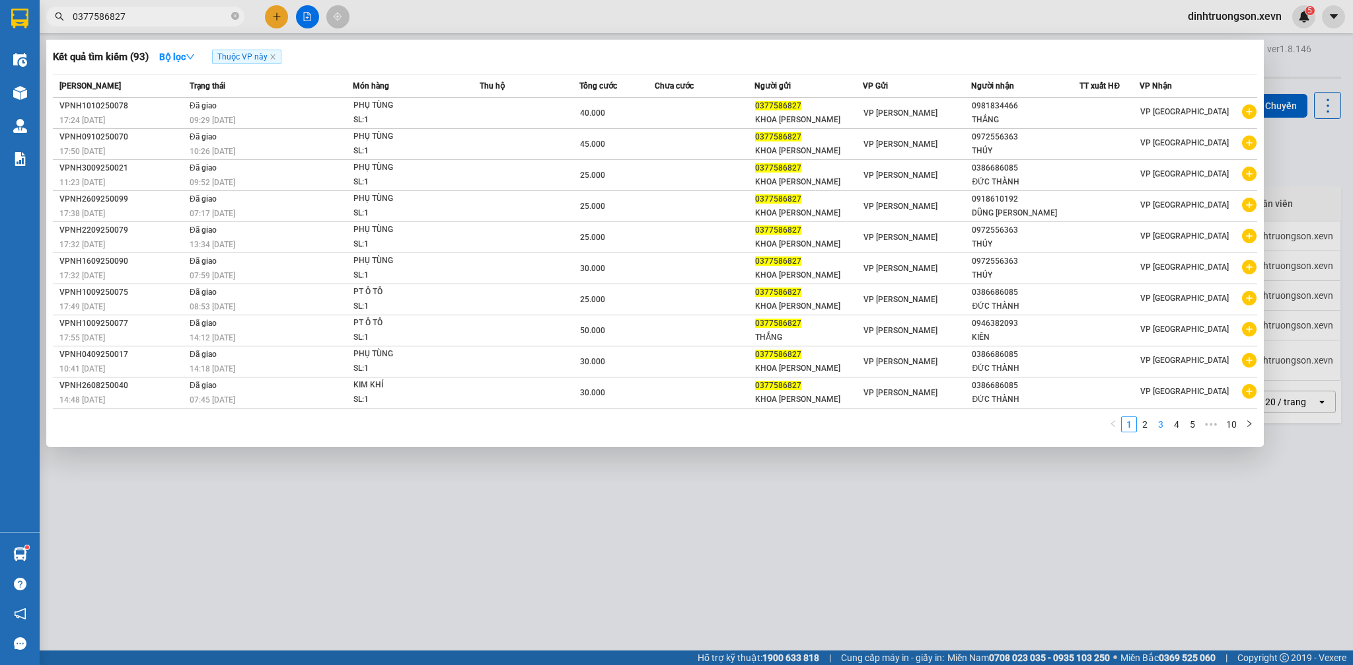
type input "0377586827"
click at [1166, 431] on link "3" at bounding box center [1160, 424] width 15 height 15
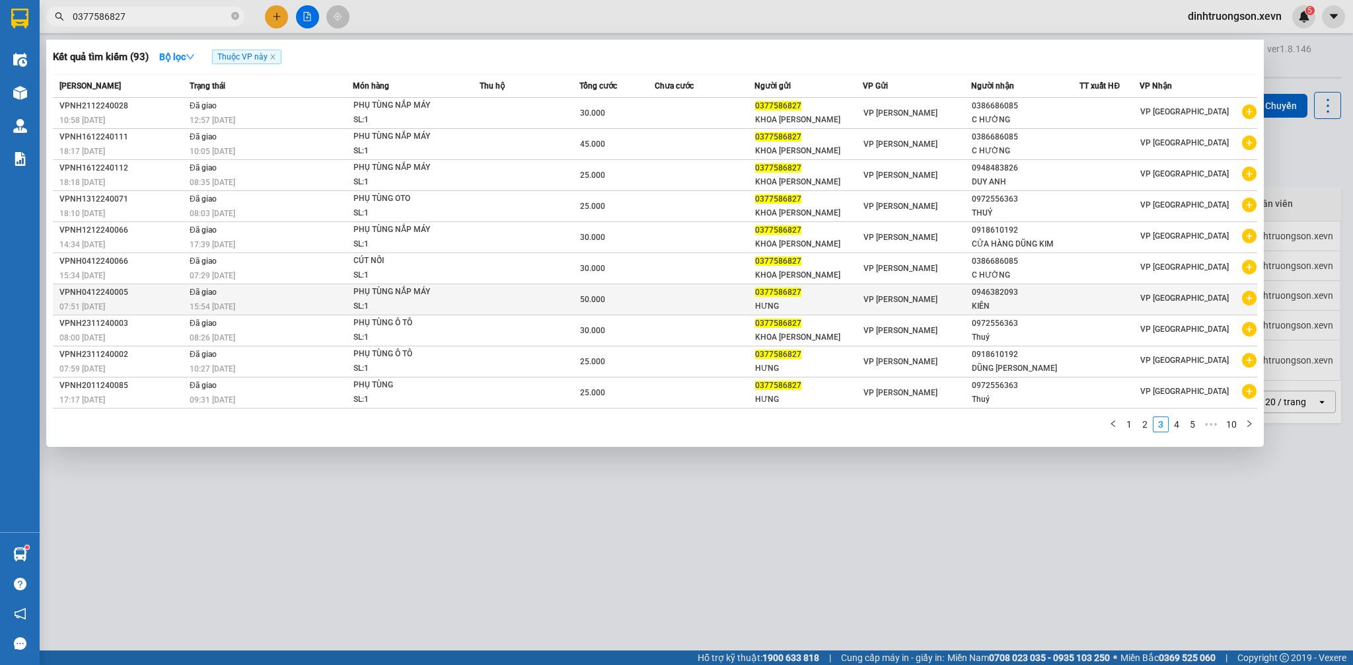
click at [1248, 301] on icon "plus-circle" at bounding box center [1249, 298] width 15 height 15
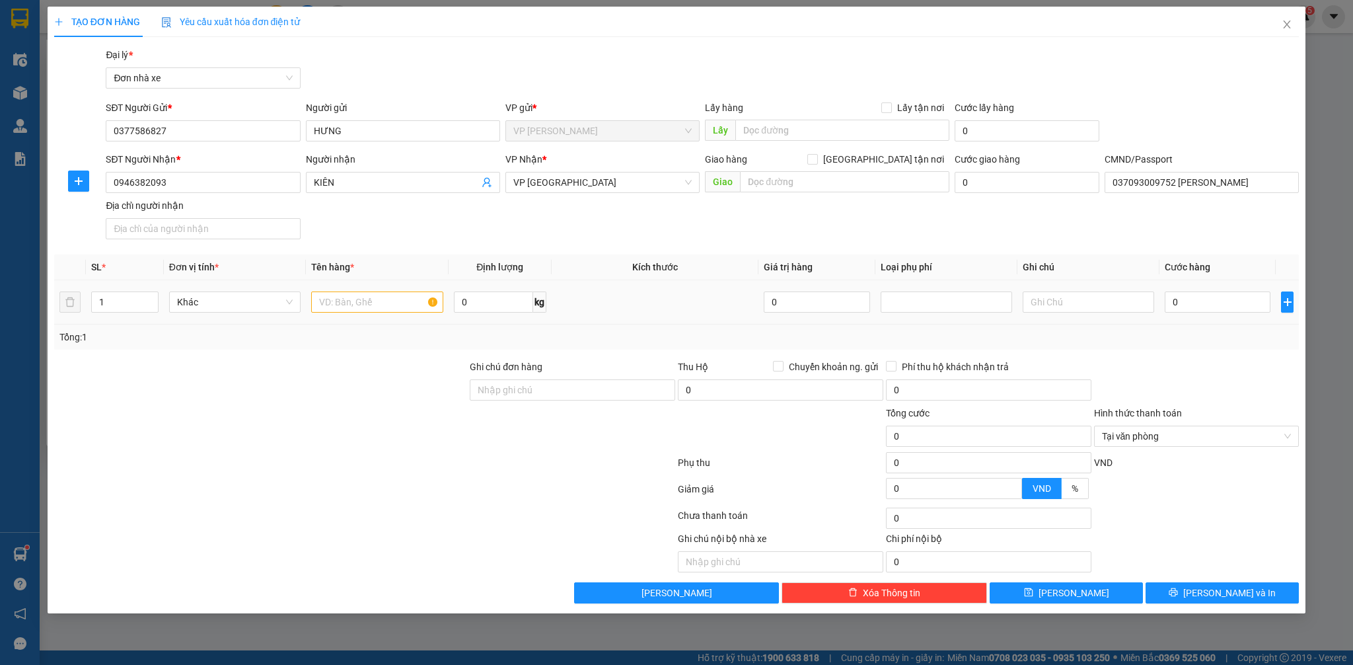
click at [341, 318] on td at bounding box center [377, 302] width 142 height 44
click at [362, 297] on input "text" at bounding box center [376, 301] width 131 height 21
type input "PHỤ TÙNG"
click at [1192, 301] on input "0" at bounding box center [1218, 301] width 106 height 21
type input "3"
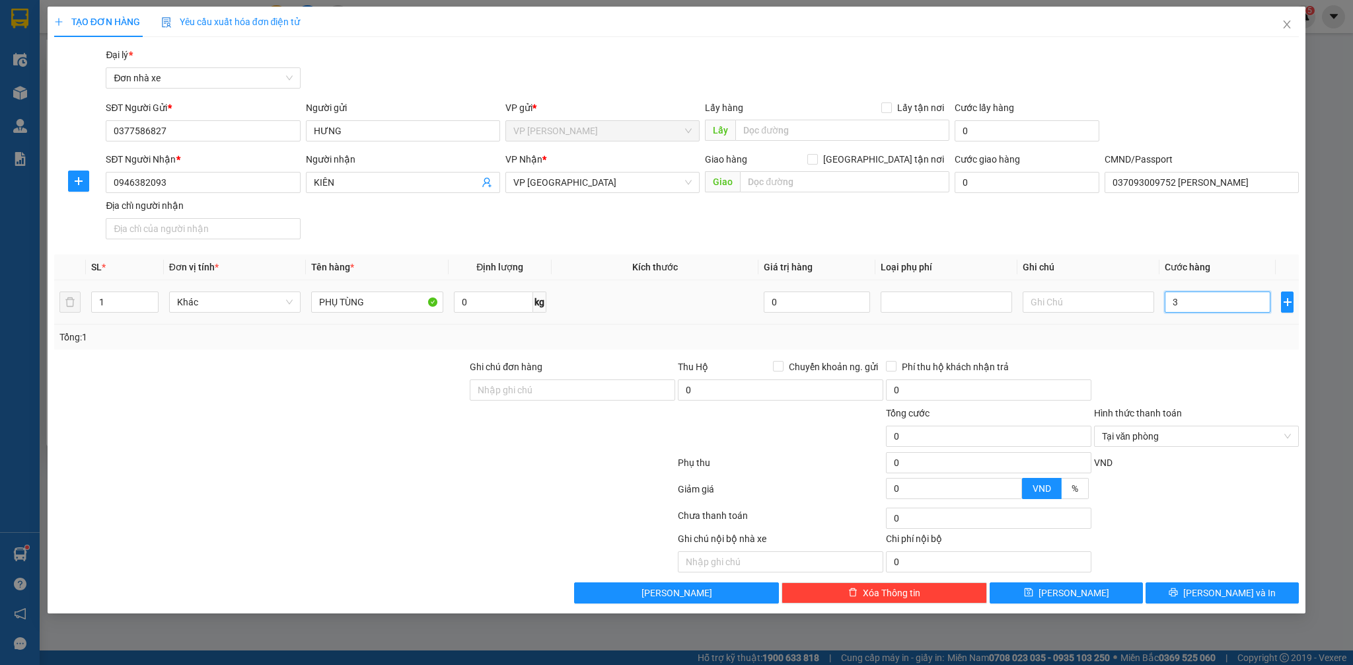
type input "3"
type input "30"
type input "300"
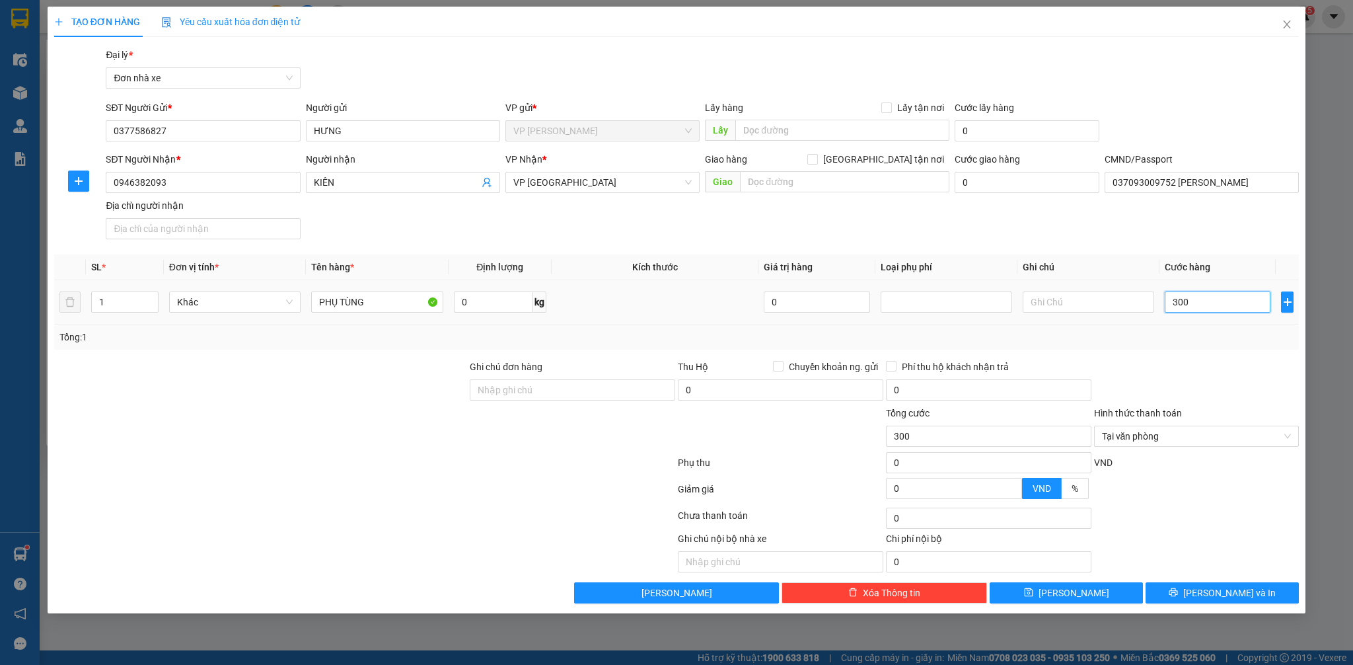
type input "3.000"
type input "30.000"
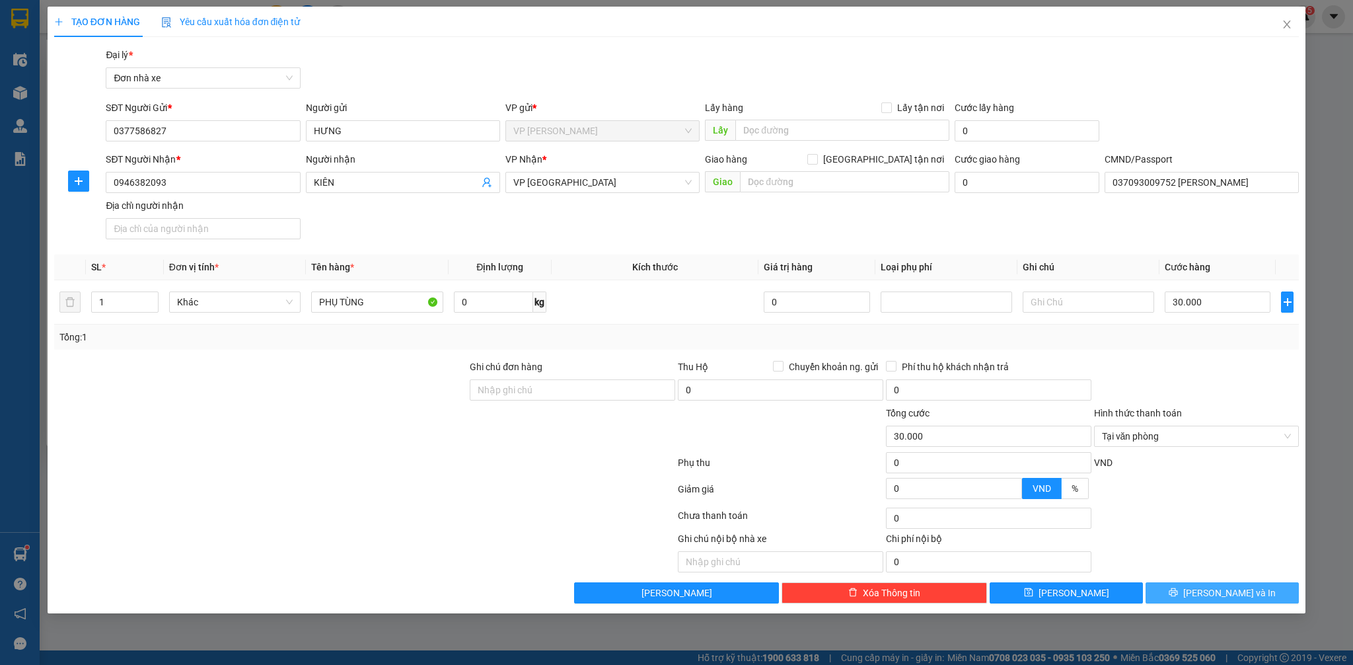
click at [1216, 591] on span "[PERSON_NAME] và In" at bounding box center [1229, 592] width 92 height 15
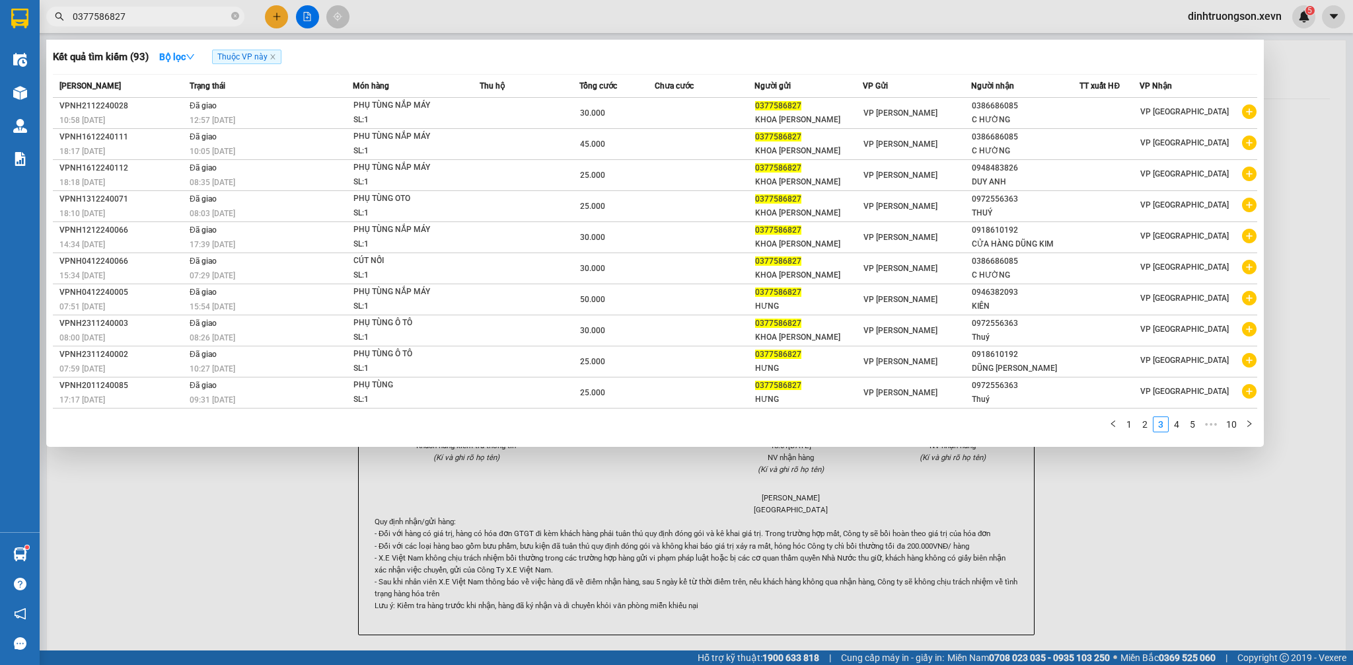
click at [1340, 530] on div at bounding box center [676, 332] width 1353 height 665
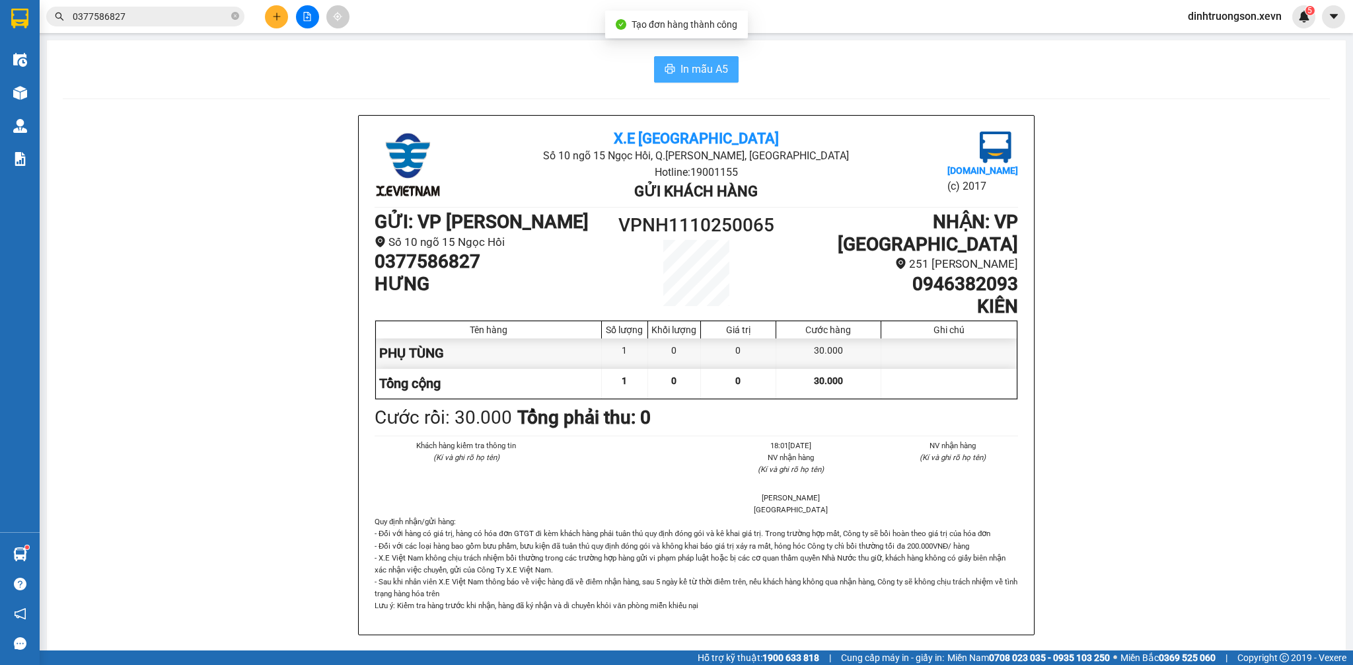
click at [701, 69] on span "In mẫu A5" at bounding box center [704, 69] width 48 height 17
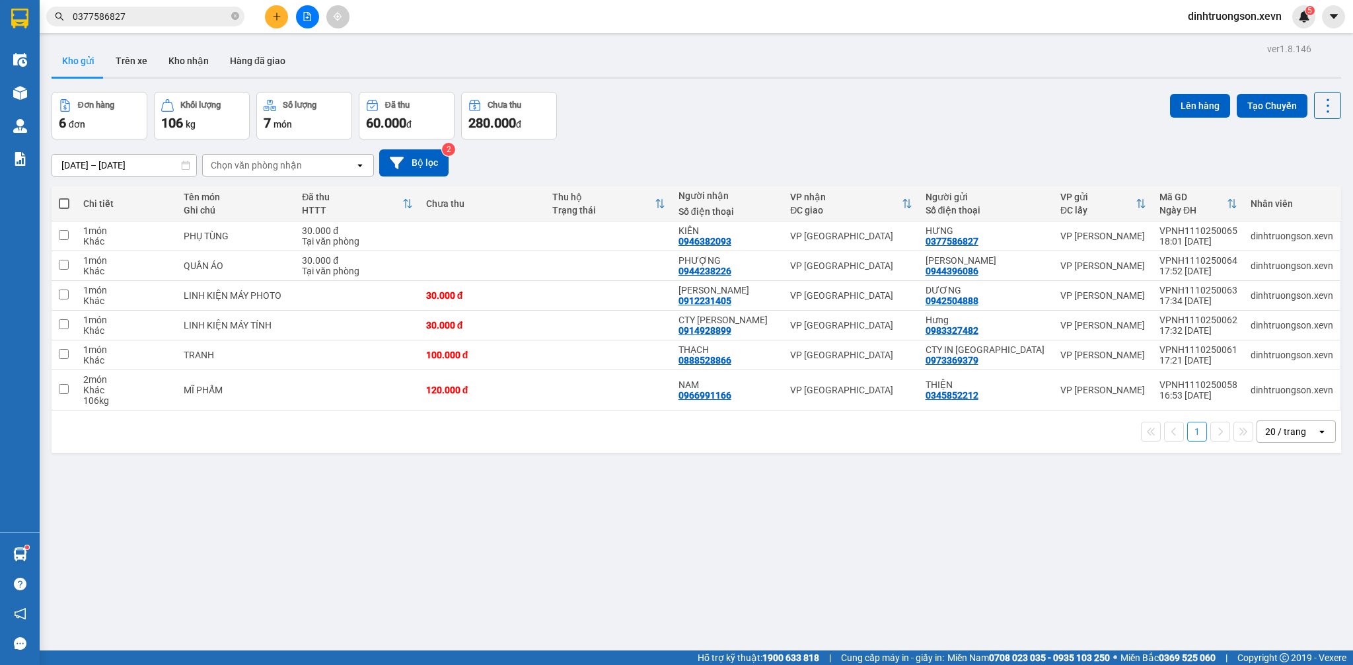
click at [176, 17] on input "0377586827" at bounding box center [151, 16] width 156 height 15
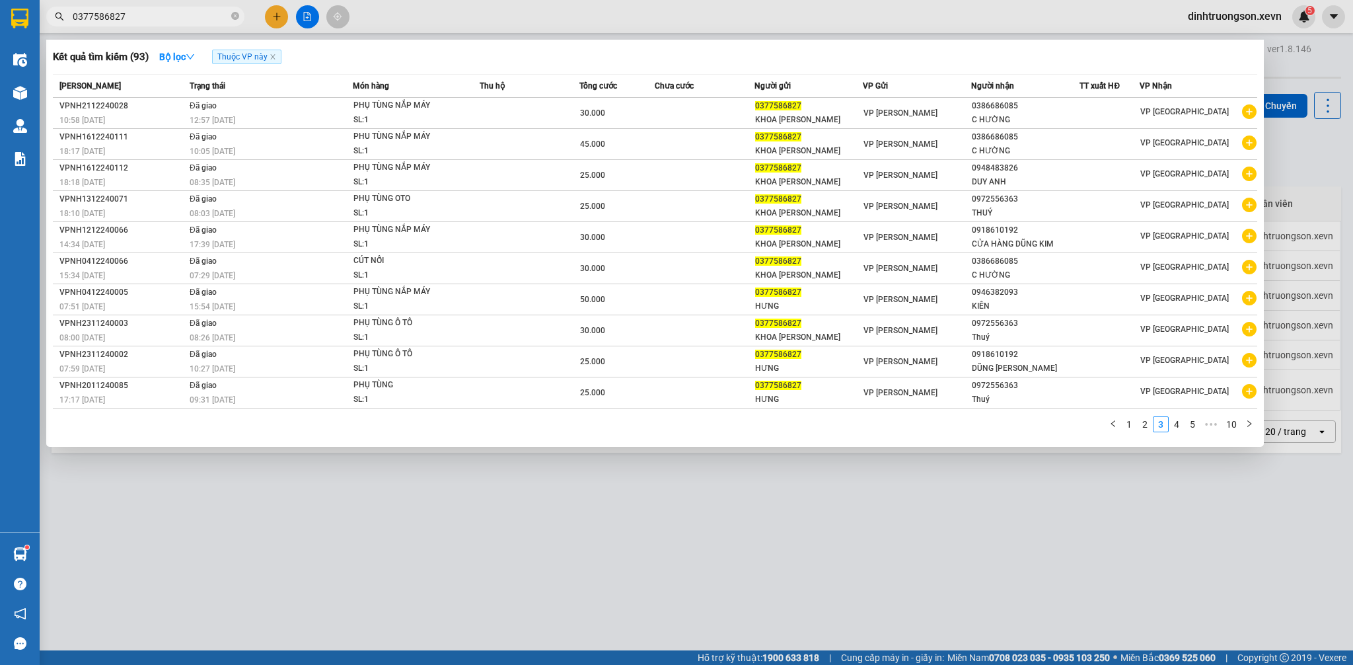
click at [176, 17] on input "0377586827" at bounding box center [151, 16] width 156 height 15
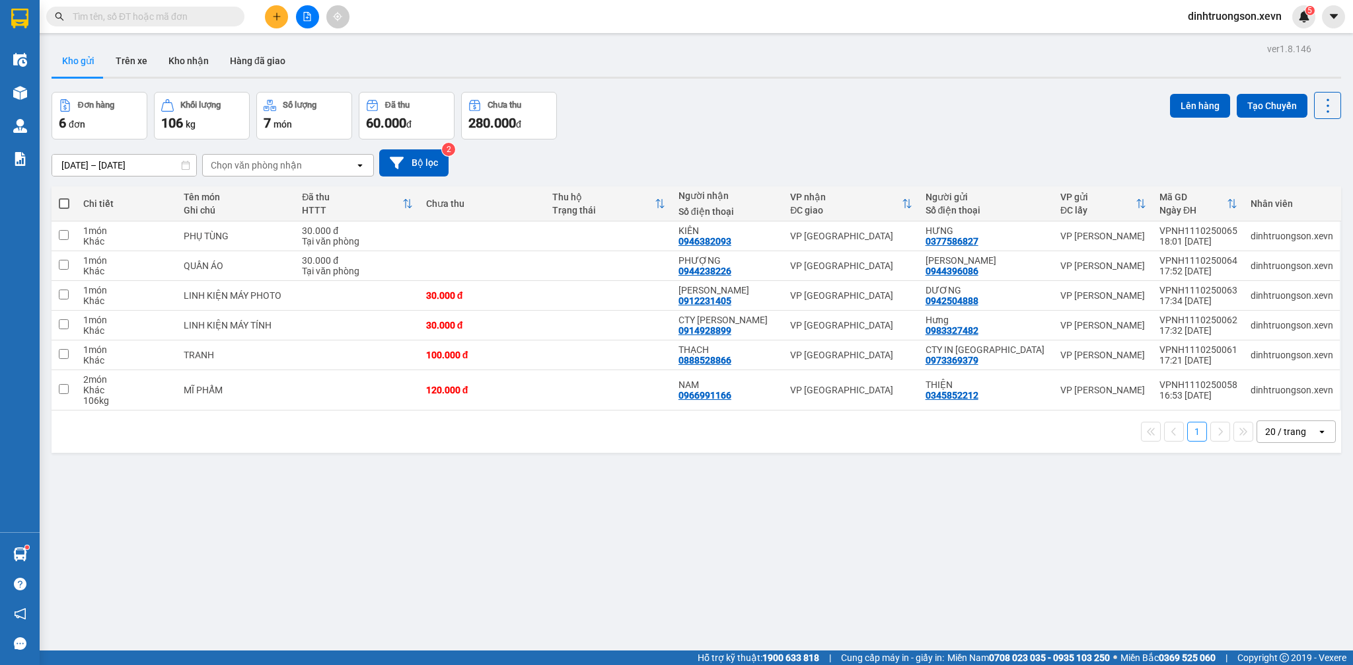
click at [185, 18] on input "text" at bounding box center [151, 16] width 156 height 15
click at [780, 103] on div "Đơn hàng 6 đơn Khối lượng 106 kg Số lượng 7 món Đã thu 60.000 đ Chưa thu 280.00…" at bounding box center [696, 116] width 1289 height 48
click at [157, 17] on input "text" at bounding box center [151, 16] width 156 height 15
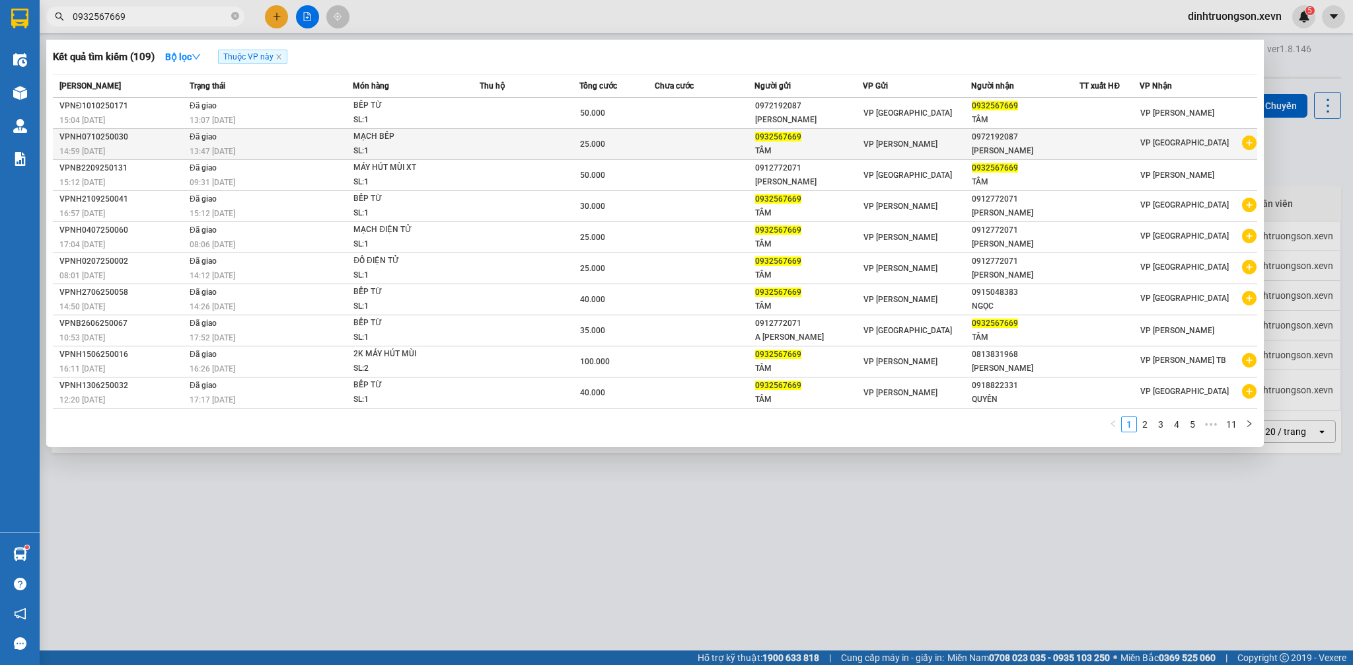
type input "0932567669"
click at [1242, 145] on icon "plus-circle" at bounding box center [1249, 142] width 15 height 15
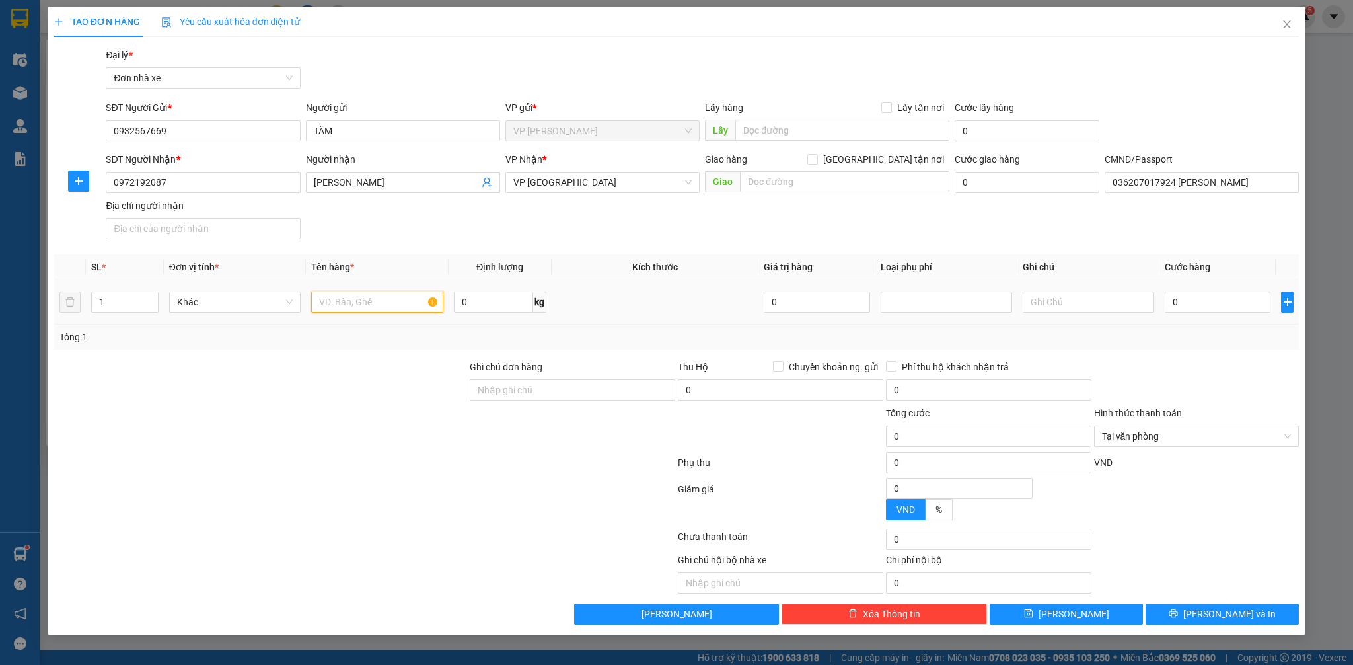
click at [355, 310] on input "text" at bounding box center [376, 301] width 131 height 21
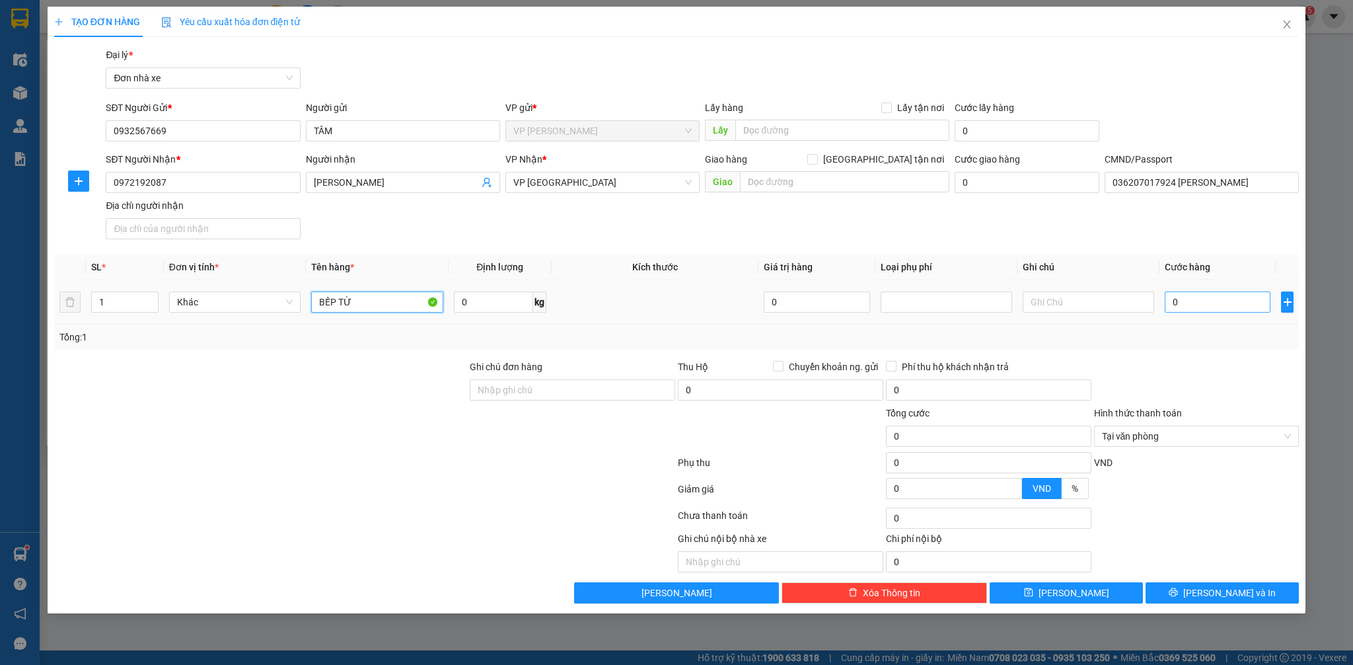
type input "BẾP TỪ"
click at [1233, 307] on input "0" at bounding box center [1218, 301] width 106 height 21
type input "5"
type input "50"
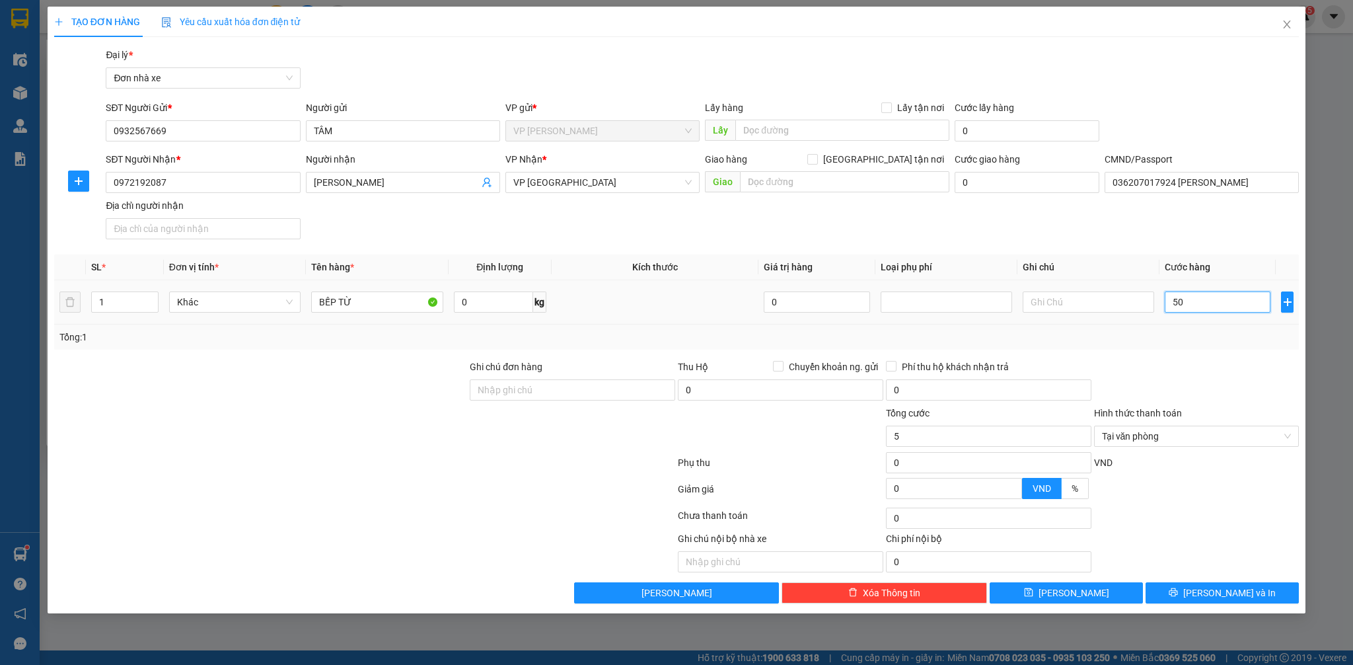
type input "50"
type input "500"
type input "5.000"
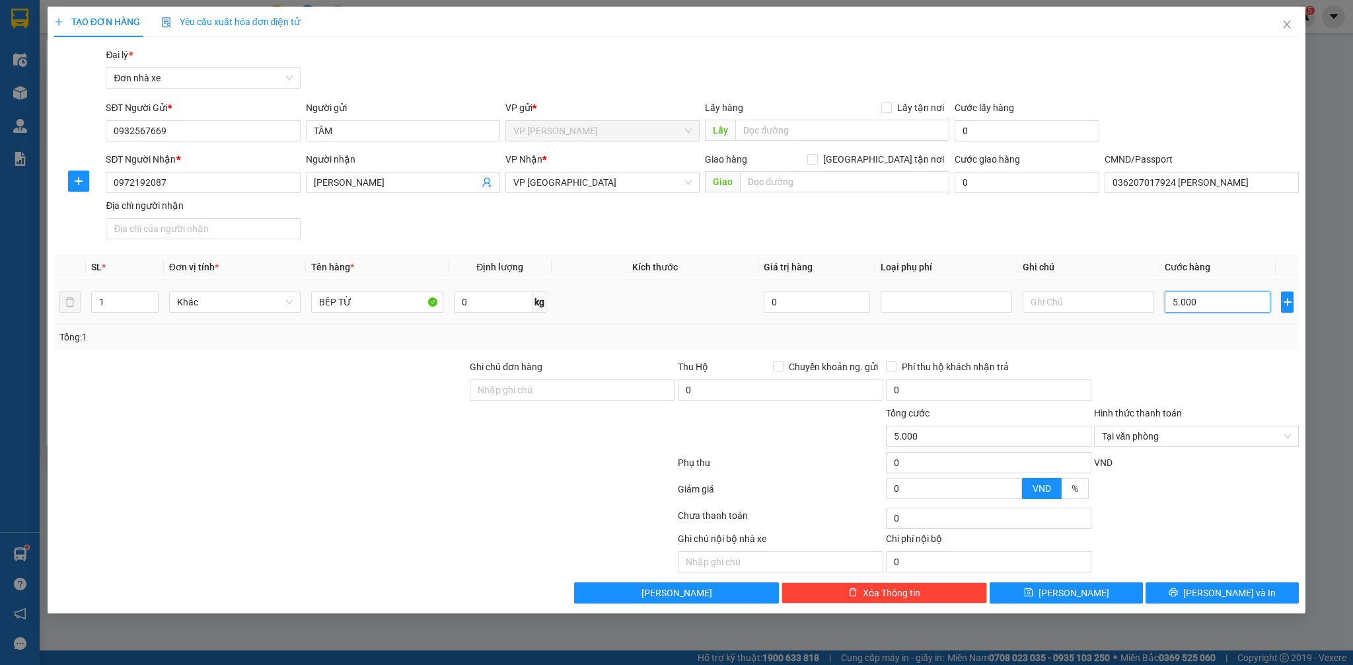
type input "50.000"
click at [1282, 437] on span "Tại văn phòng" at bounding box center [1197, 436] width 190 height 20
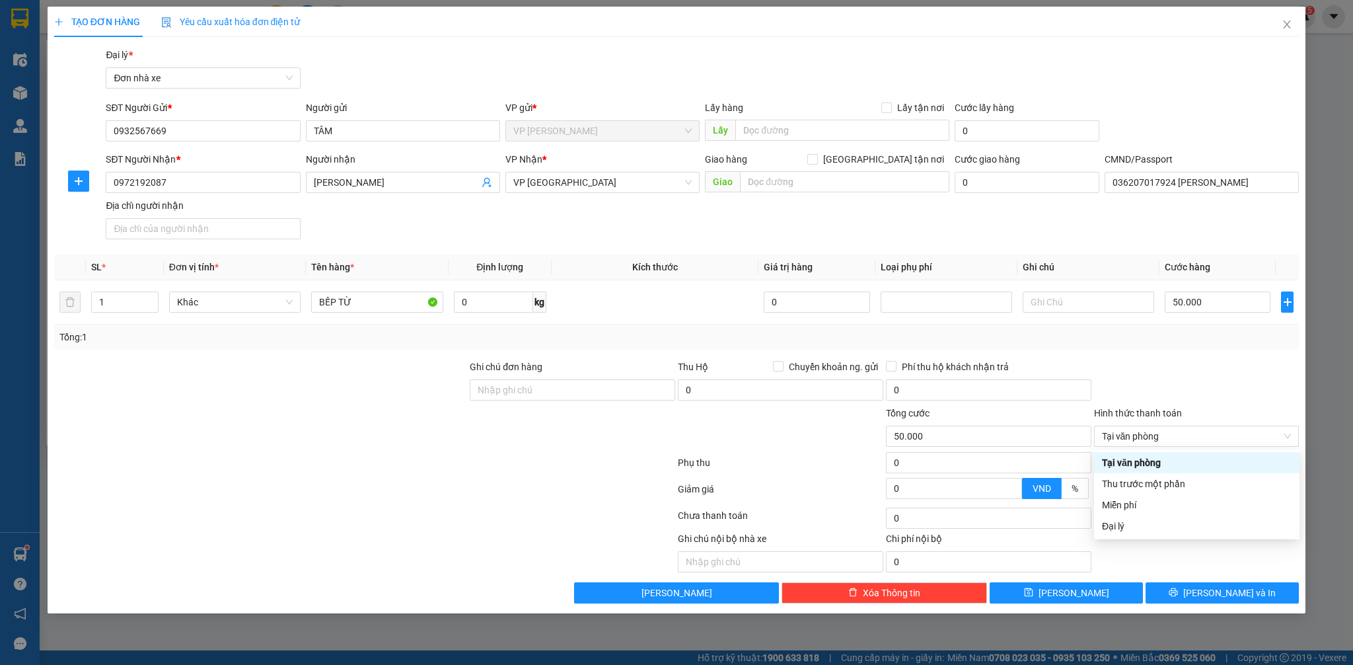
click at [1194, 379] on div at bounding box center [1197, 382] width 208 height 46
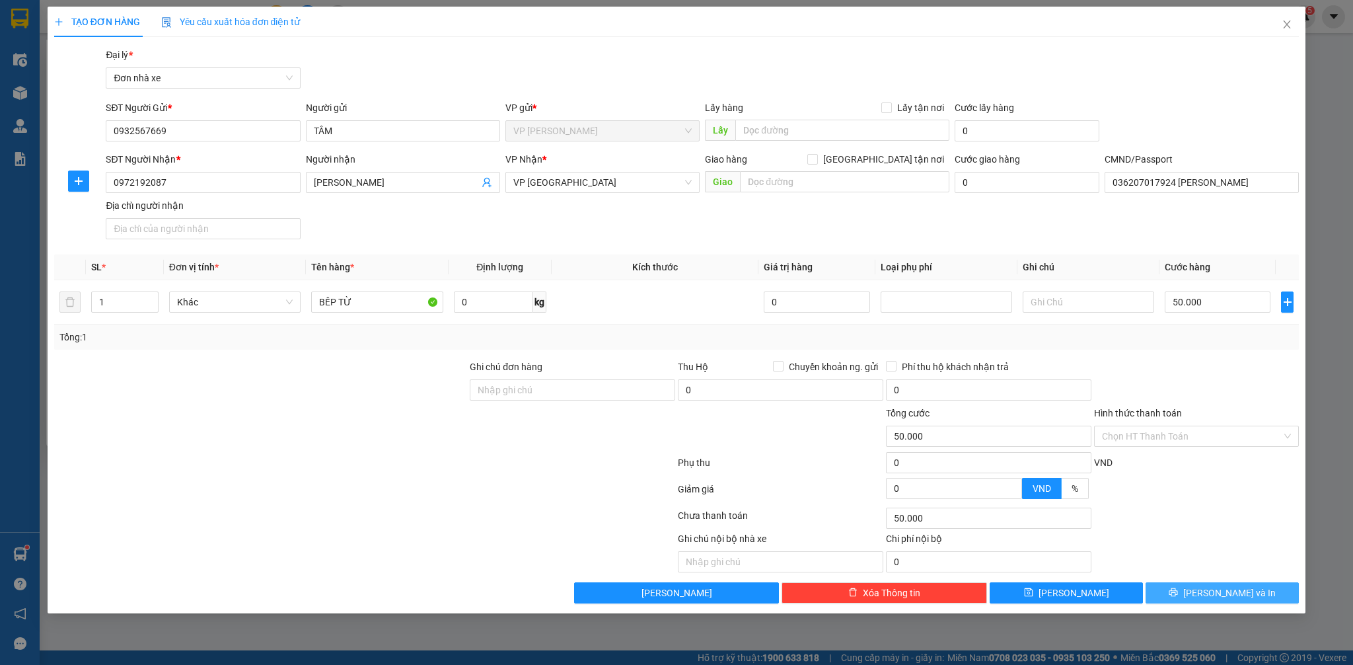
click at [1252, 594] on button "[PERSON_NAME] và In" at bounding box center [1221, 592] width 153 height 21
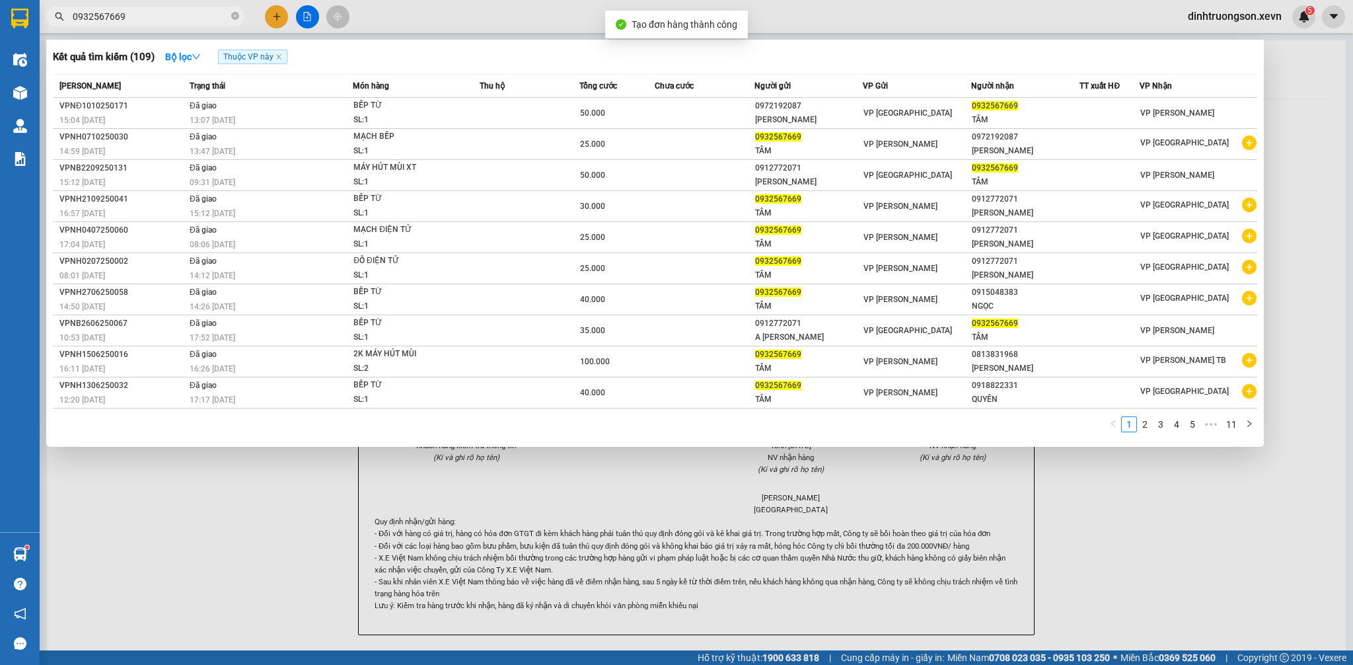
click at [1309, 546] on div at bounding box center [676, 332] width 1353 height 665
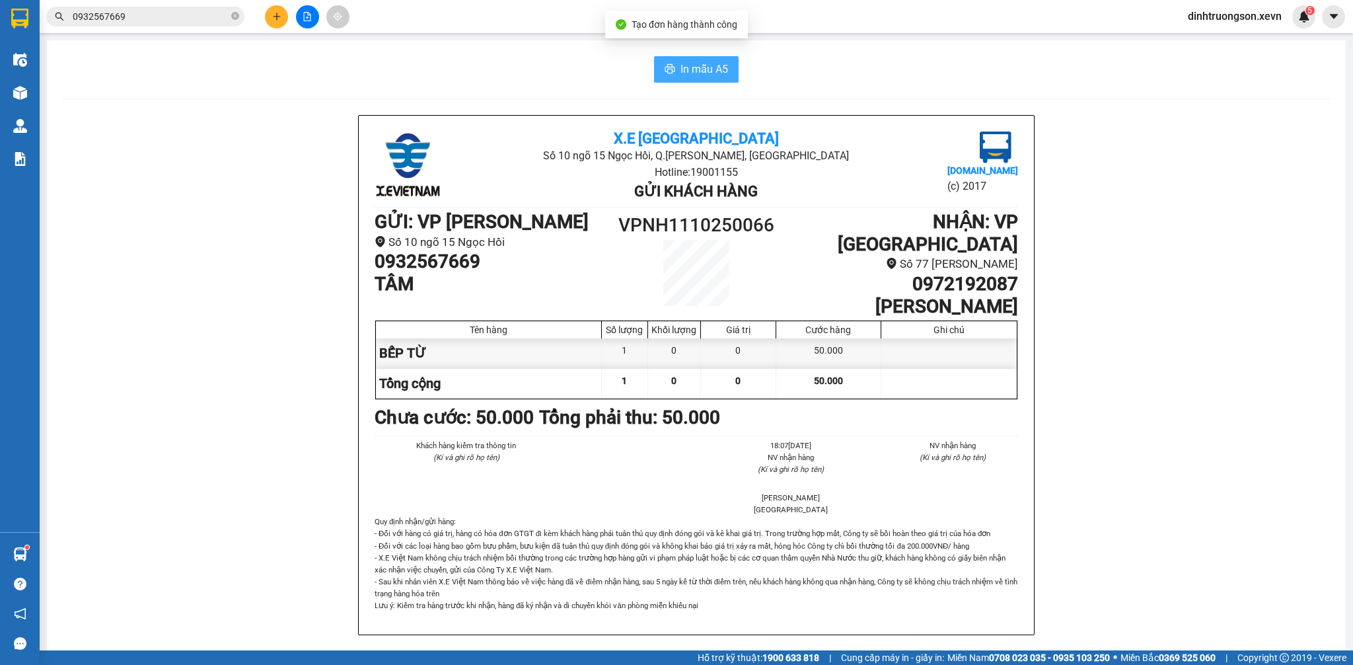
click at [690, 70] on span "In mẫu A5" at bounding box center [704, 69] width 48 height 17
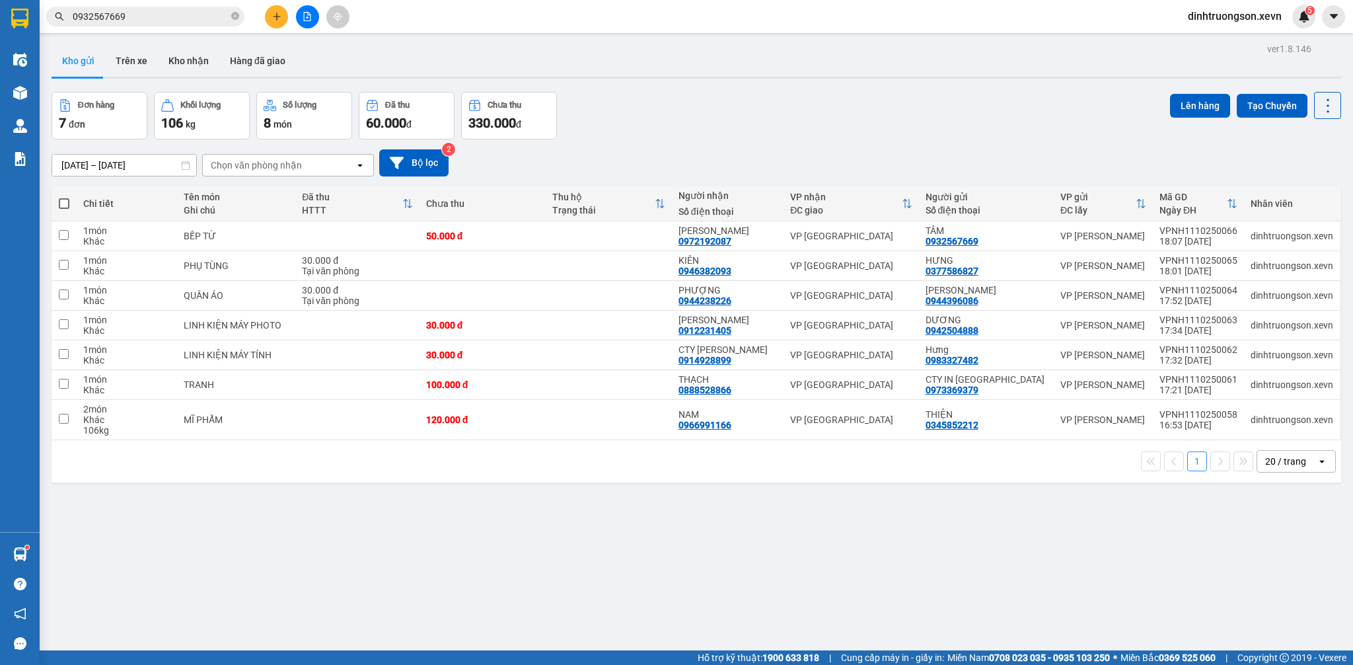
click at [258, 178] on div "[DATE] – [DATE] Press the down arrow key to interact with the calendar and sele…" at bounding box center [696, 162] width 1289 height 47
click at [268, 164] on div "Chọn văn phòng nhận" at bounding box center [256, 165] width 91 height 13
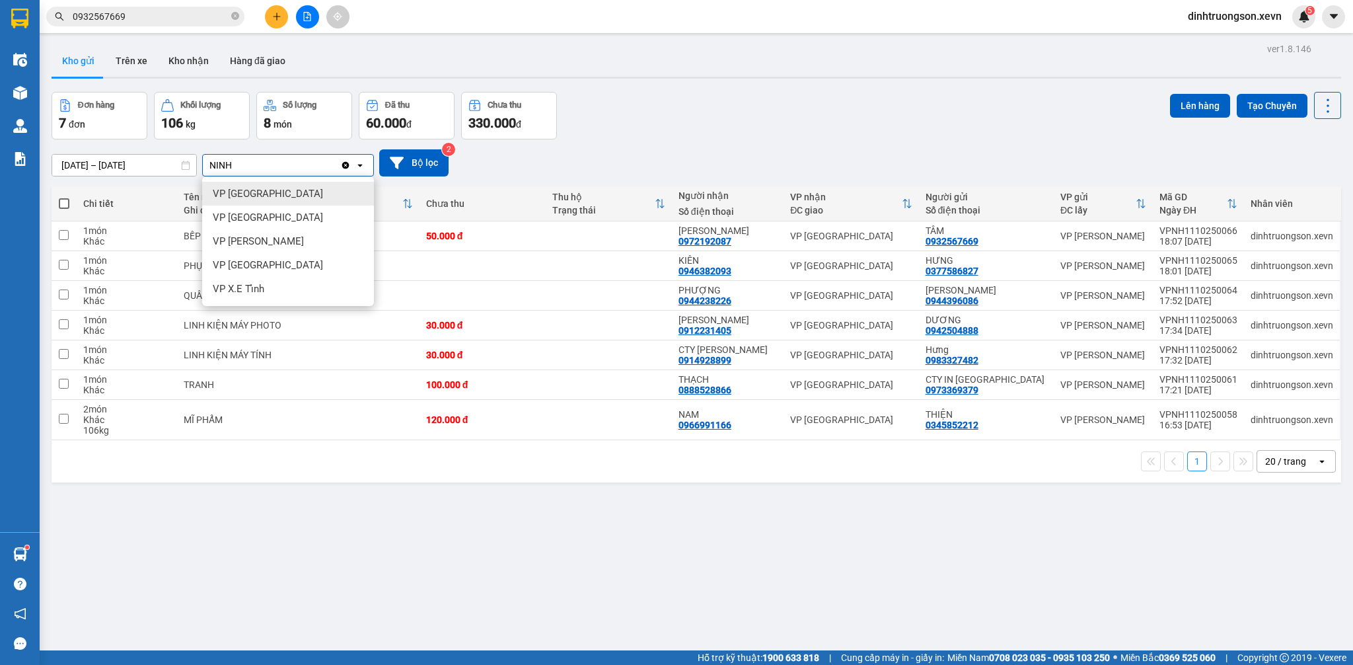
click at [227, 190] on span "VP [GEOGRAPHIC_DATA][PERSON_NAME]" at bounding box center [268, 193] width 110 height 13
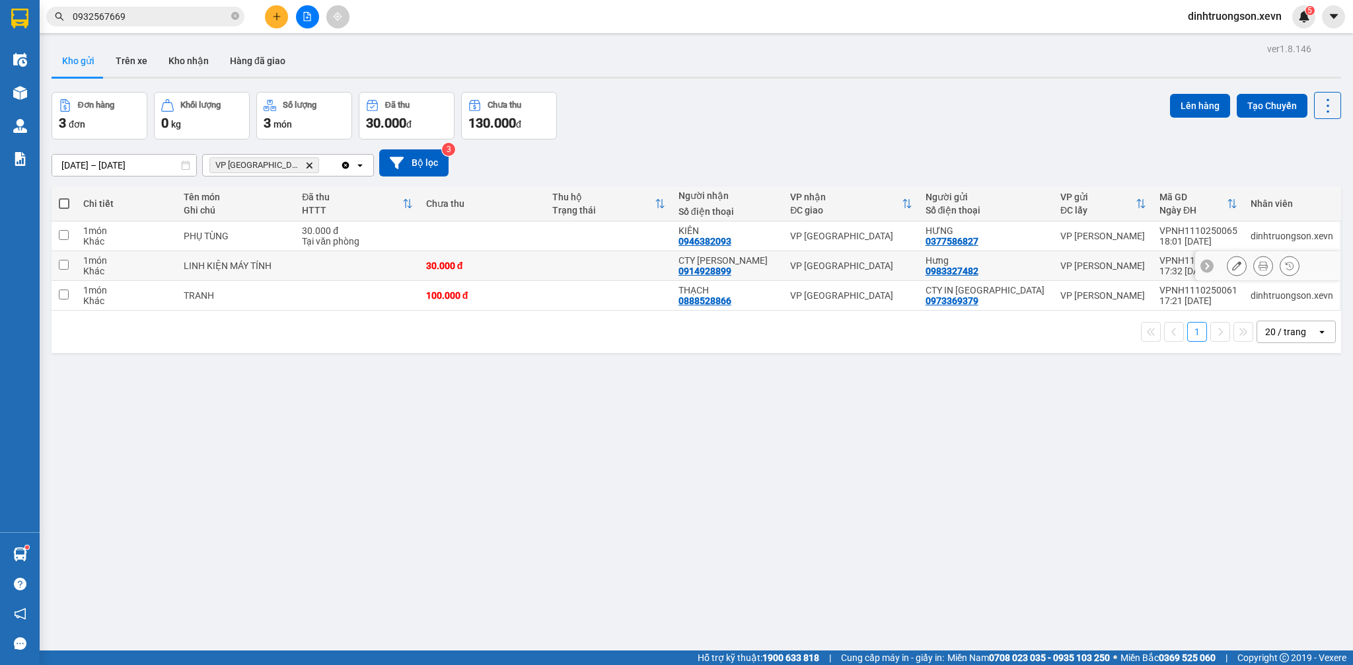
click at [276, 258] on td "LINH KIỆN MÁY TÍNH" at bounding box center [236, 266] width 119 height 30
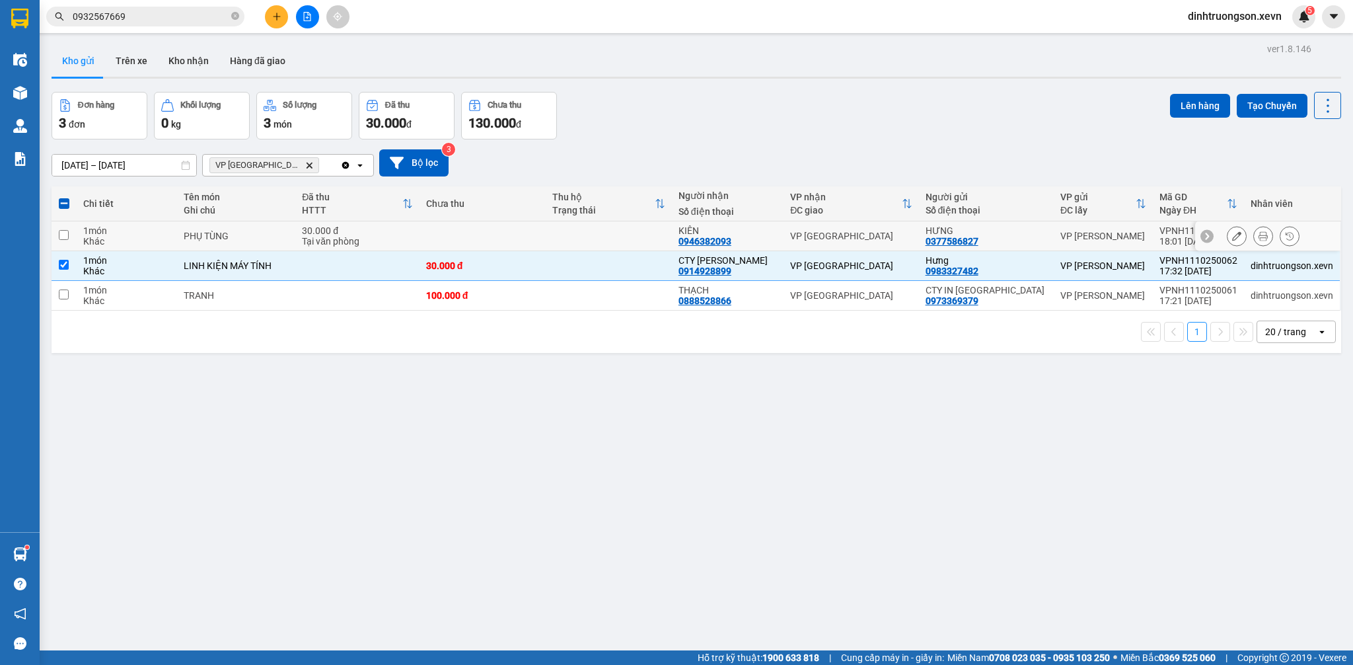
drag, startPoint x: 260, startPoint y: 233, endPoint x: 791, endPoint y: 162, distance: 536.5
click at [266, 234] on div "PHỤ TÙNG" at bounding box center [237, 236] width 106 height 11
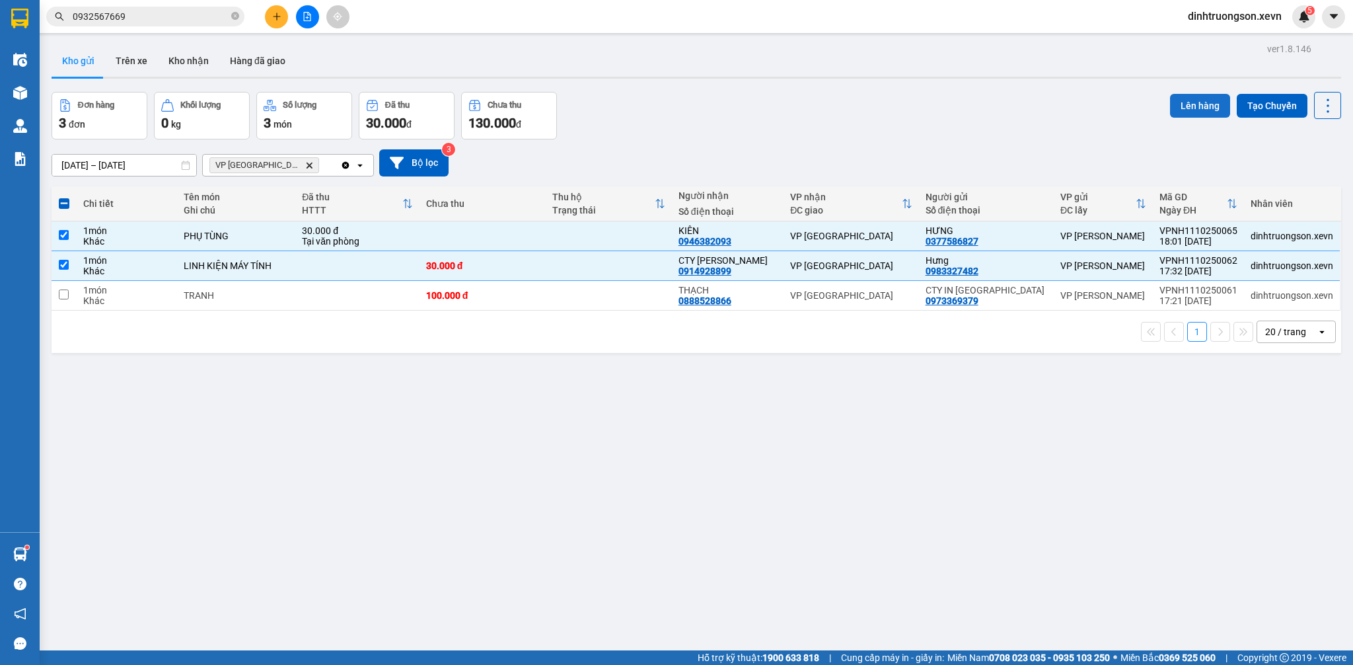
click at [1187, 101] on button "Lên hàng" at bounding box center [1200, 106] width 60 height 24
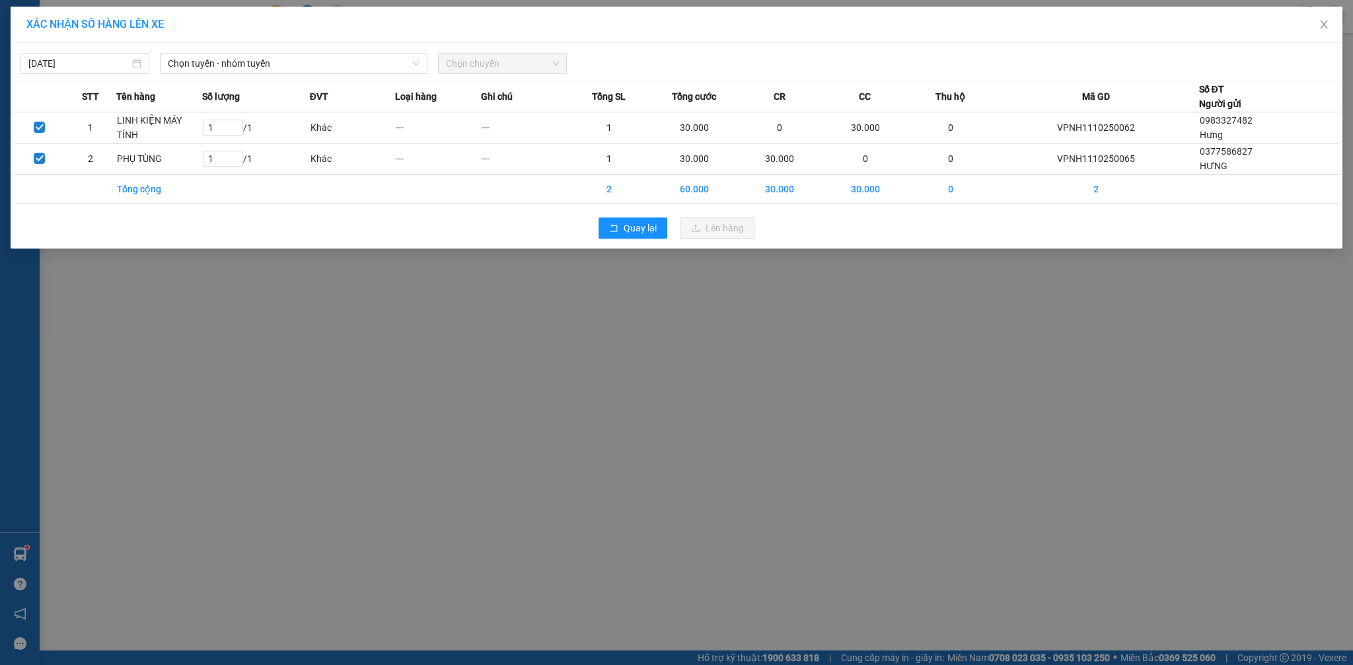
drag, startPoint x: 201, startPoint y: 65, endPoint x: 229, endPoint y: 74, distance: 29.0
click at [209, 67] on span "Chọn tuyến - nhóm tuyến" at bounding box center [294, 64] width 252 height 20
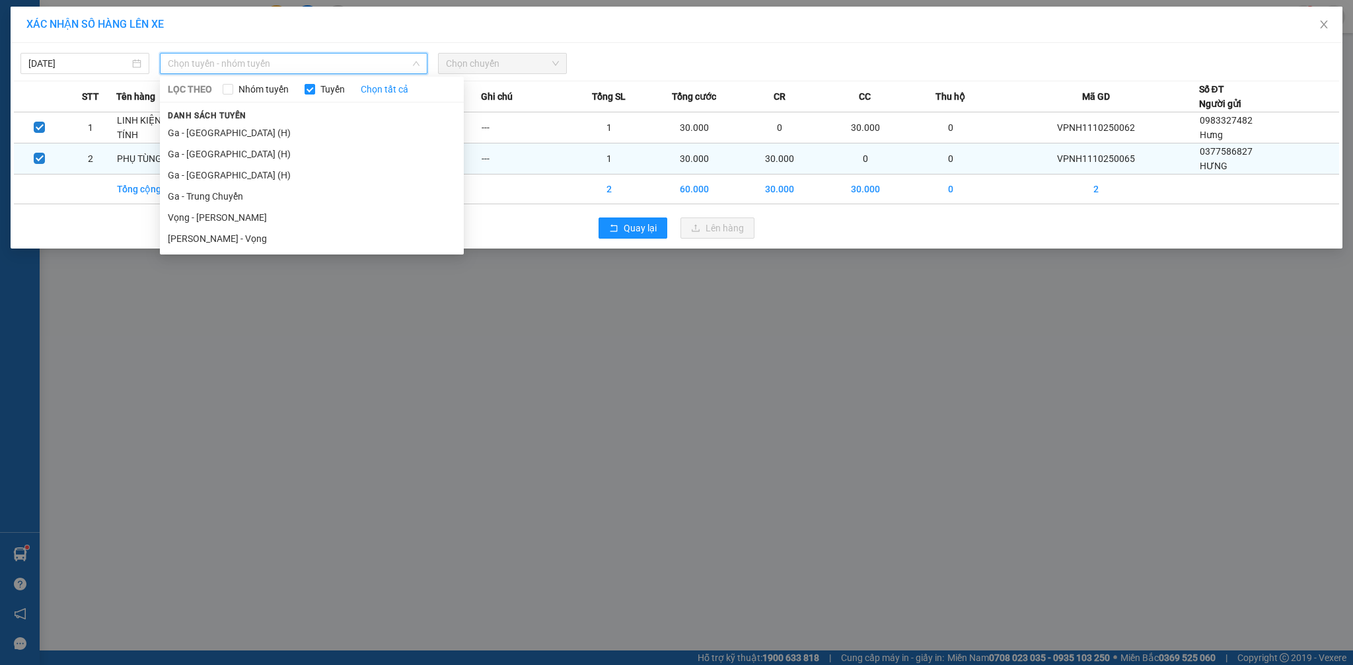
drag, startPoint x: 214, startPoint y: 171, endPoint x: 344, endPoint y: 149, distance: 131.9
click at [214, 172] on li "Ga - [GEOGRAPHIC_DATA][PERSON_NAME] (H)" at bounding box center [312, 174] width 304 height 21
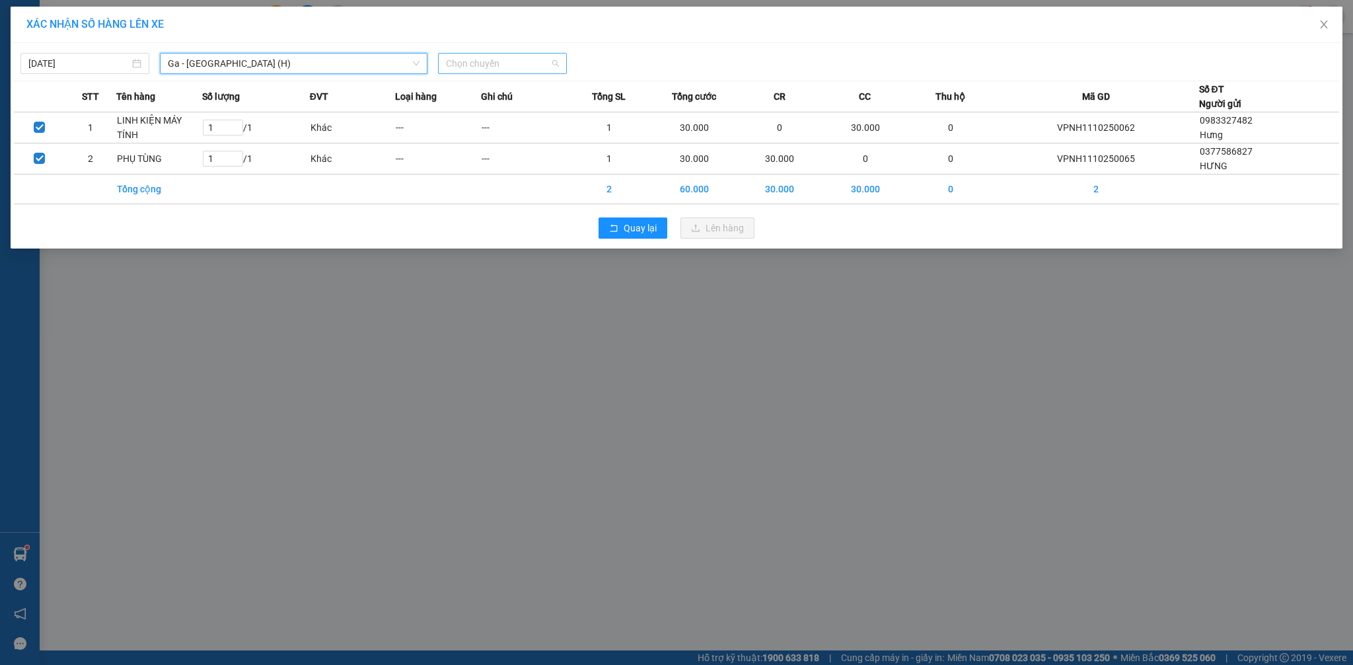
click at [480, 72] on span "Chọn chuyến" at bounding box center [502, 64] width 113 height 20
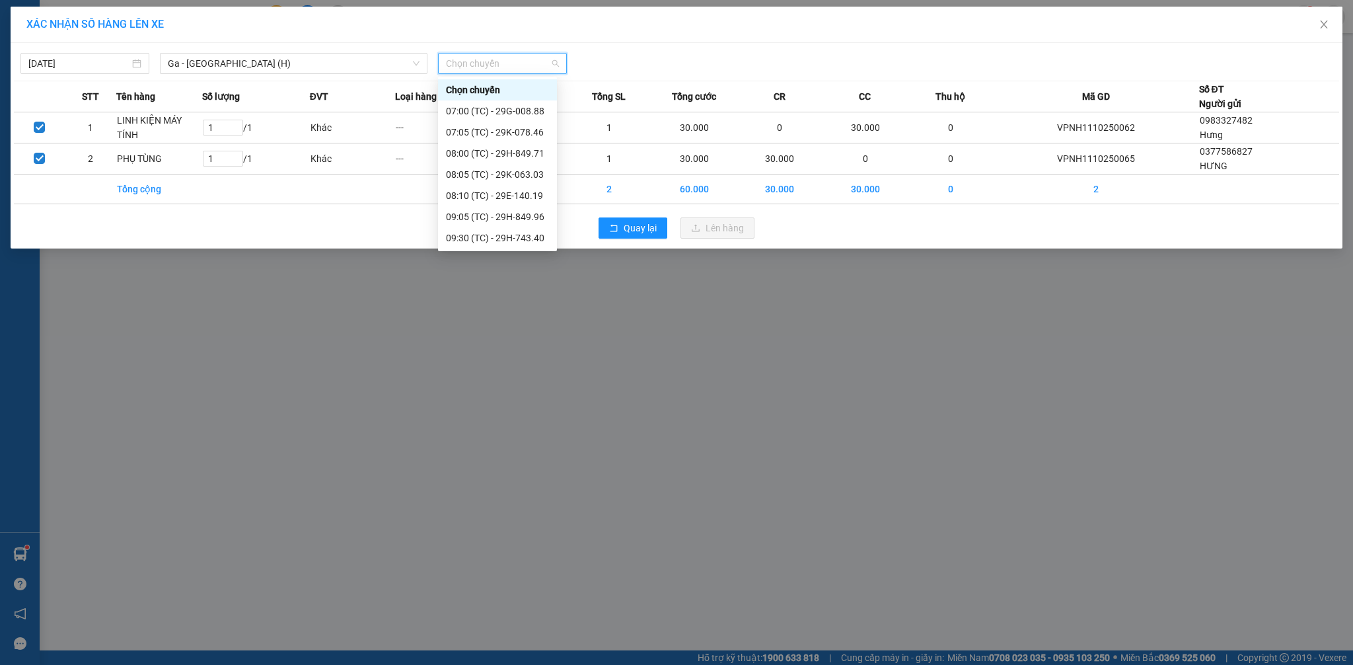
click at [499, 632] on div "17:48 (TC) - 29H-849.96" at bounding box center [497, 639] width 103 height 15
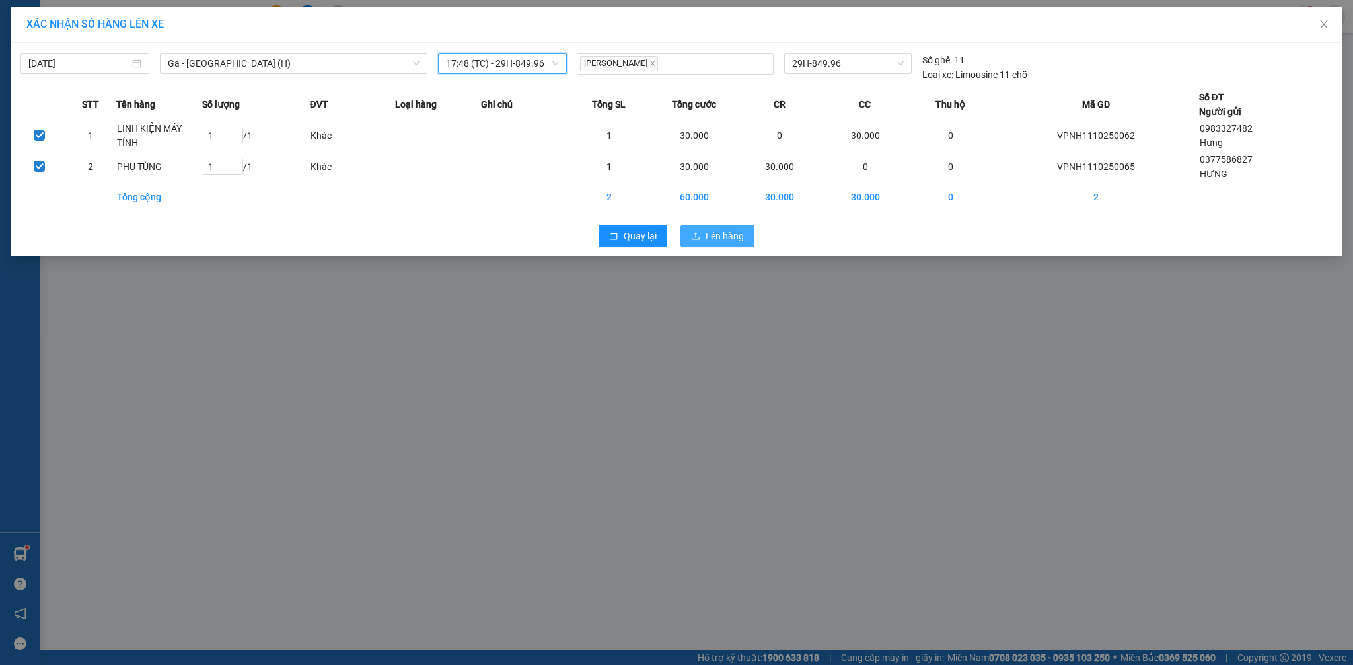
click at [732, 240] on span "Lên hàng" at bounding box center [725, 236] width 38 height 15
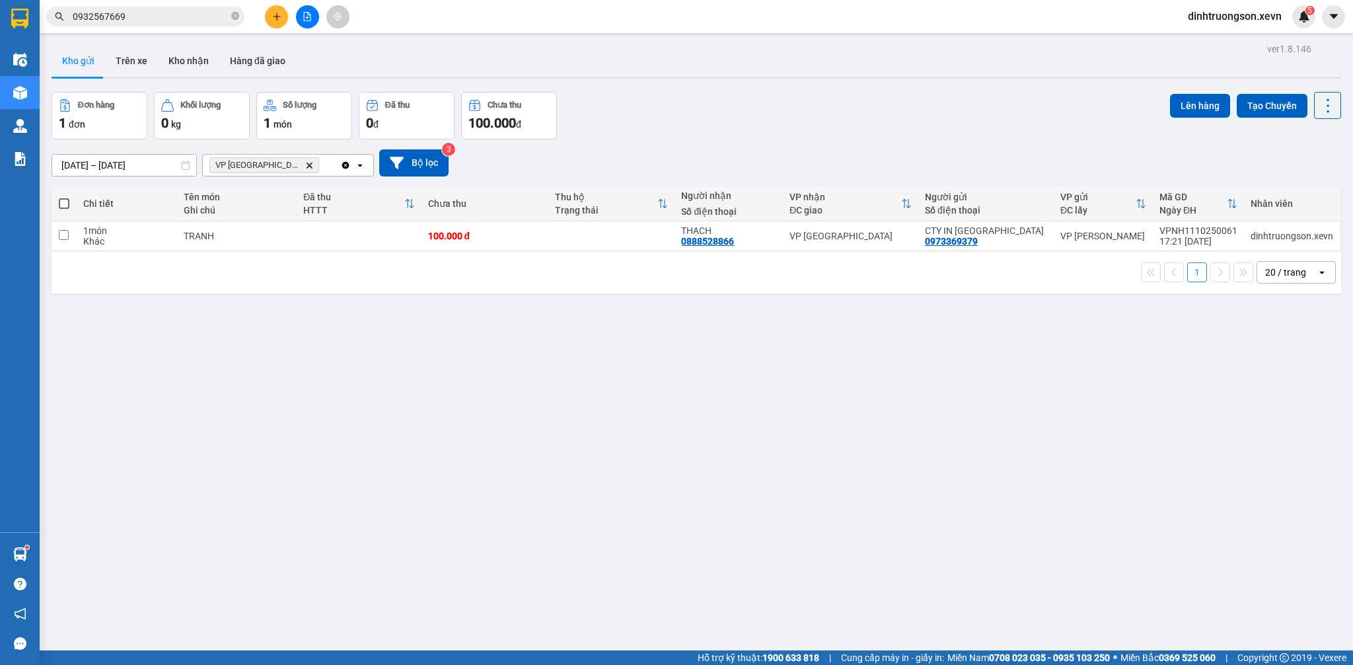
click at [161, 23] on input "0932567669" at bounding box center [151, 16] width 156 height 15
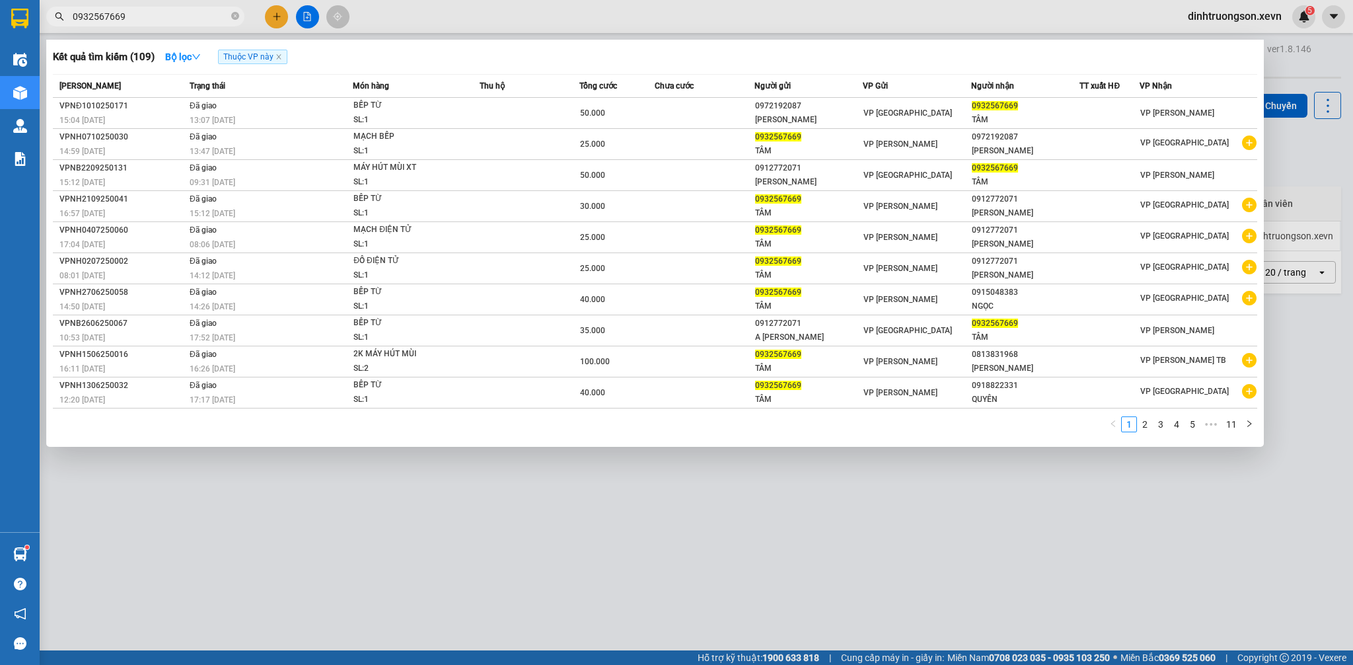
click at [161, 23] on input "0932567669" at bounding box center [151, 16] width 156 height 15
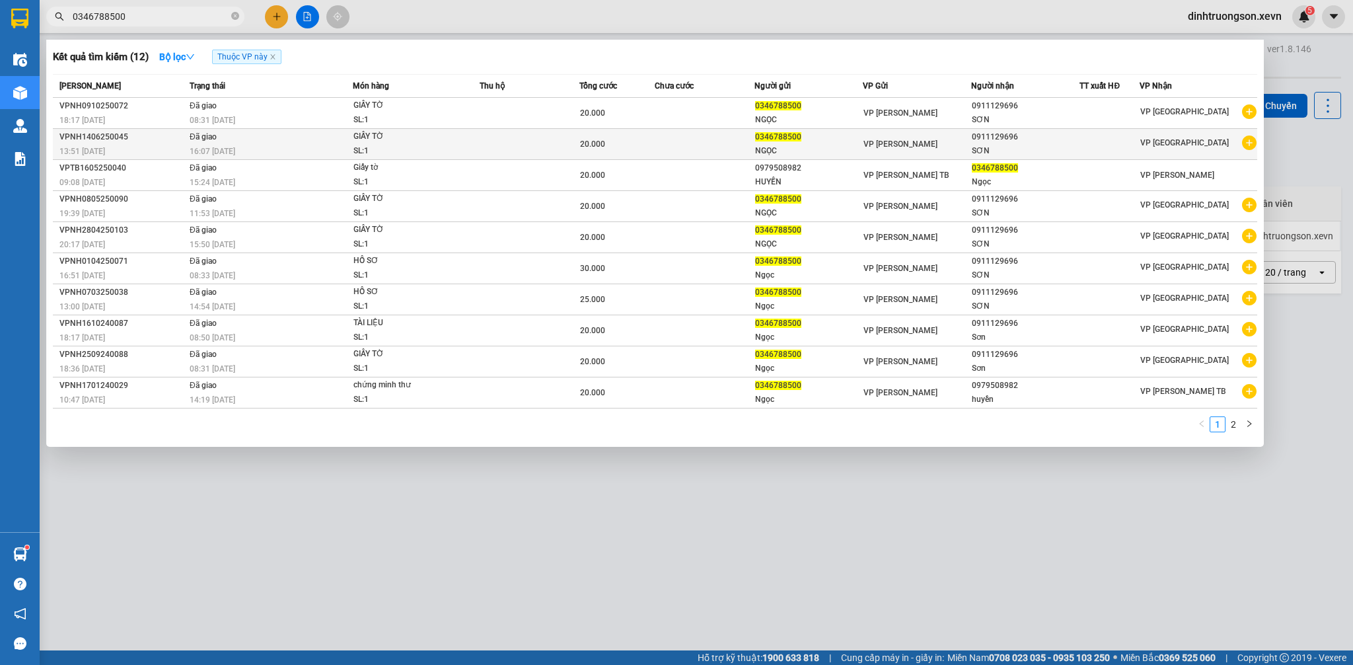
click at [1244, 145] on icon "plus-circle" at bounding box center [1249, 142] width 15 height 15
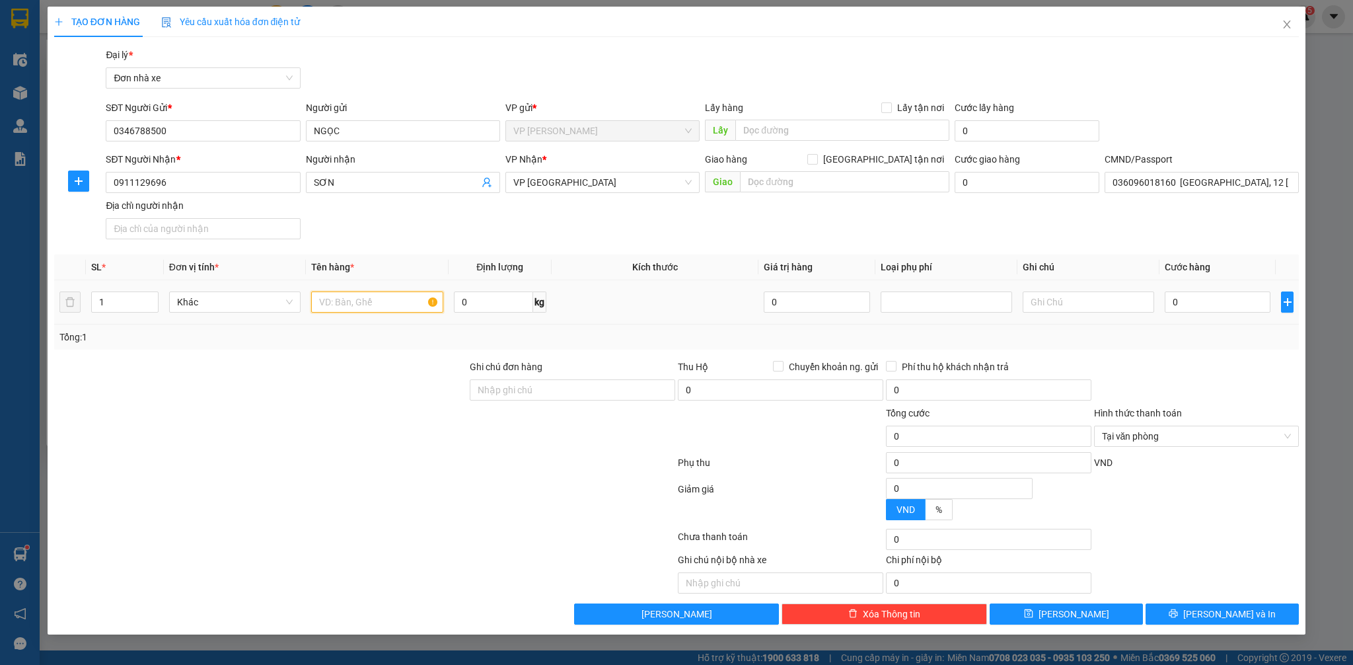
click at [375, 301] on input "text" at bounding box center [376, 301] width 131 height 21
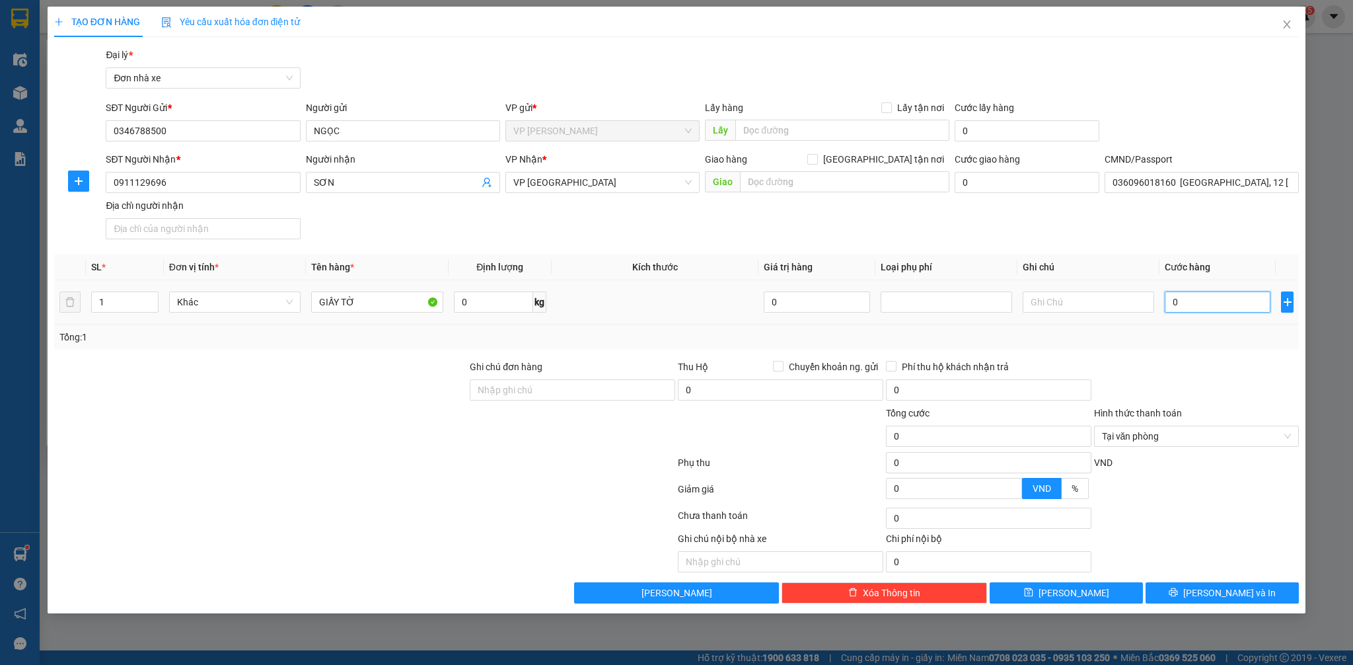
click at [1214, 310] on input "0" at bounding box center [1218, 301] width 106 height 21
drag, startPoint x: 1231, startPoint y: 596, endPoint x: 1282, endPoint y: 587, distance: 52.3
click at [1232, 597] on span "[PERSON_NAME] và In" at bounding box center [1229, 592] width 92 height 15
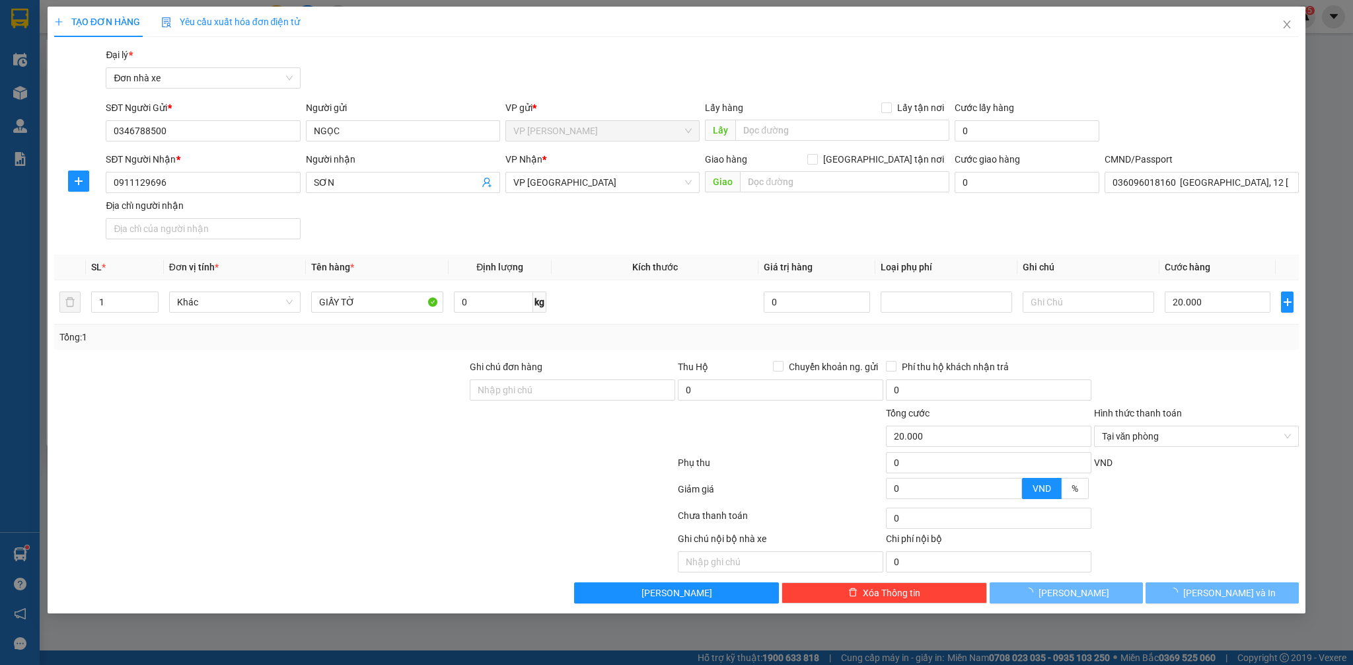
click at [1347, 577] on div at bounding box center [676, 332] width 1353 height 665
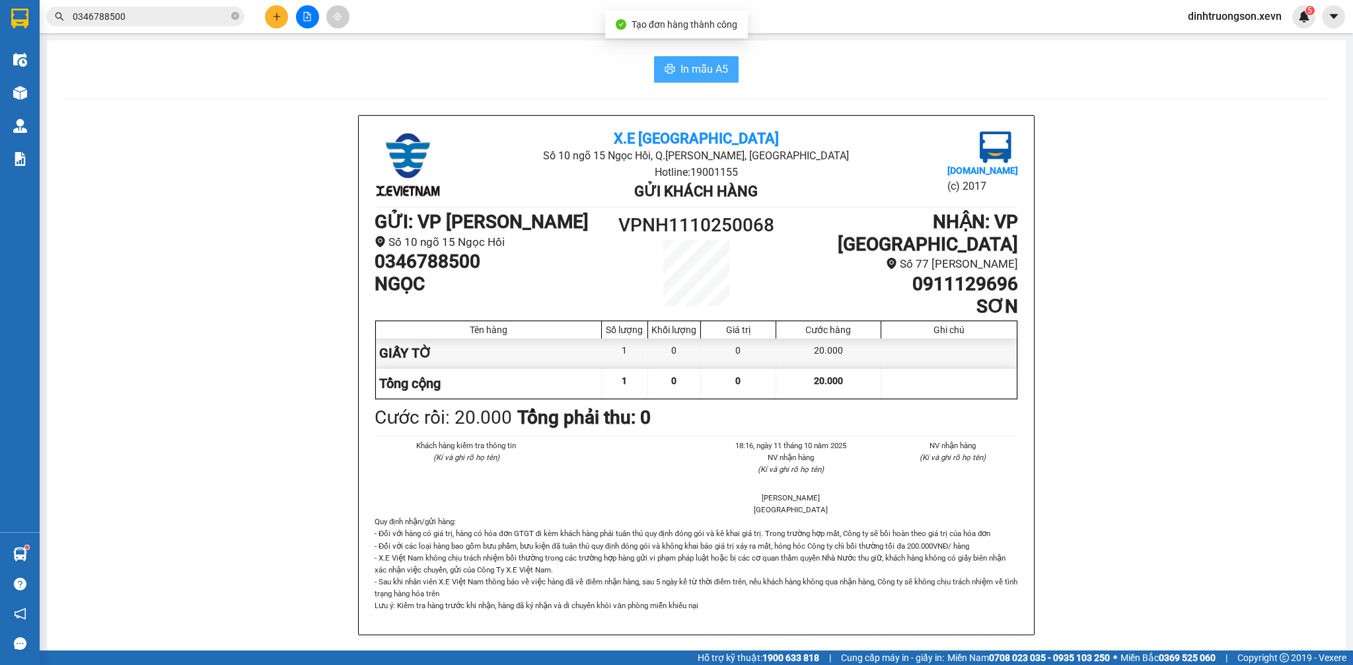
click at [680, 77] on span "In mẫu A5" at bounding box center [704, 69] width 48 height 17
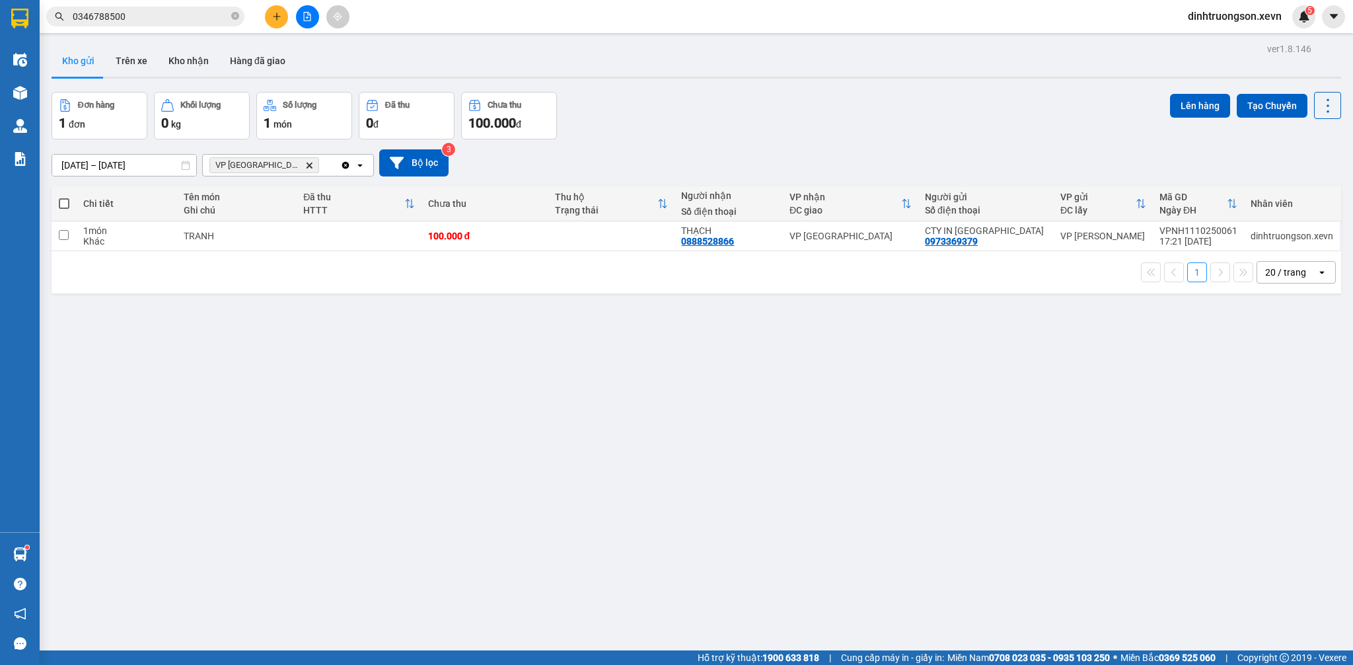
click at [305, 169] on icon "Delete" at bounding box center [309, 165] width 8 height 8
click at [326, 165] on div "Chọn văn phòng nhận" at bounding box center [279, 165] width 152 height 21
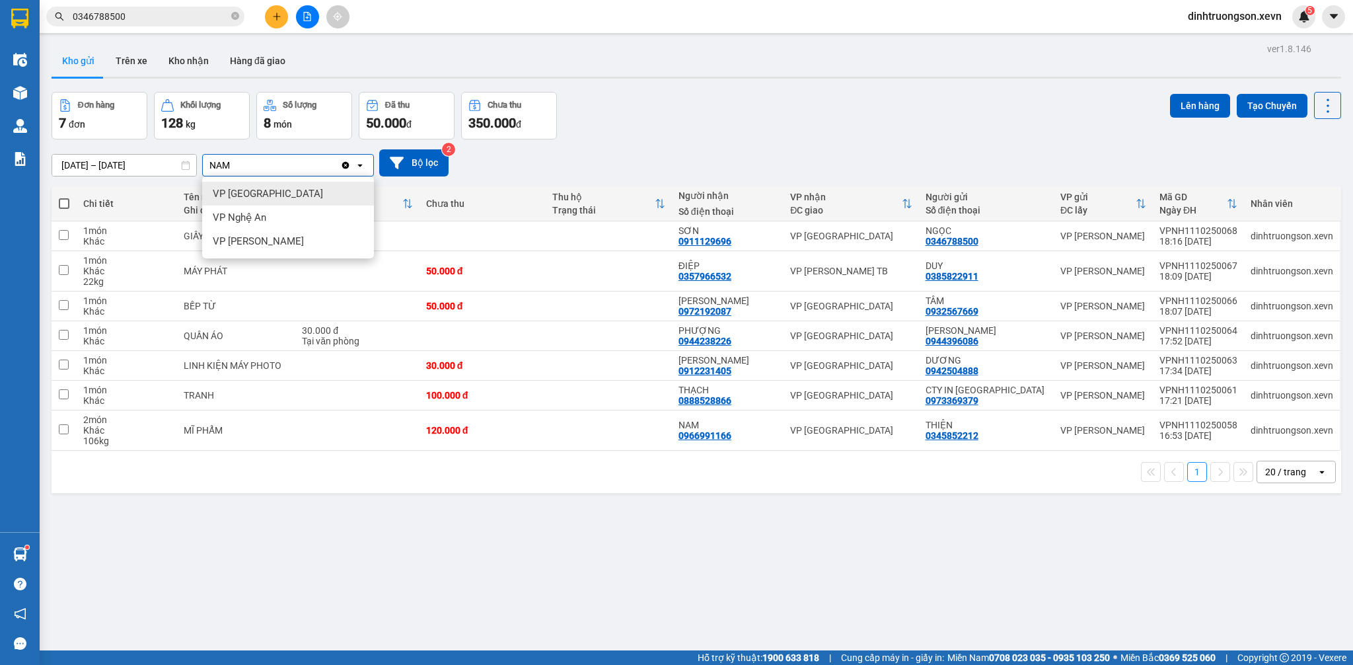
drag, startPoint x: 294, startPoint y: 191, endPoint x: 618, endPoint y: 207, distance: 324.1
click at [298, 193] on div "VP [GEOGRAPHIC_DATA]" at bounding box center [288, 194] width 172 height 24
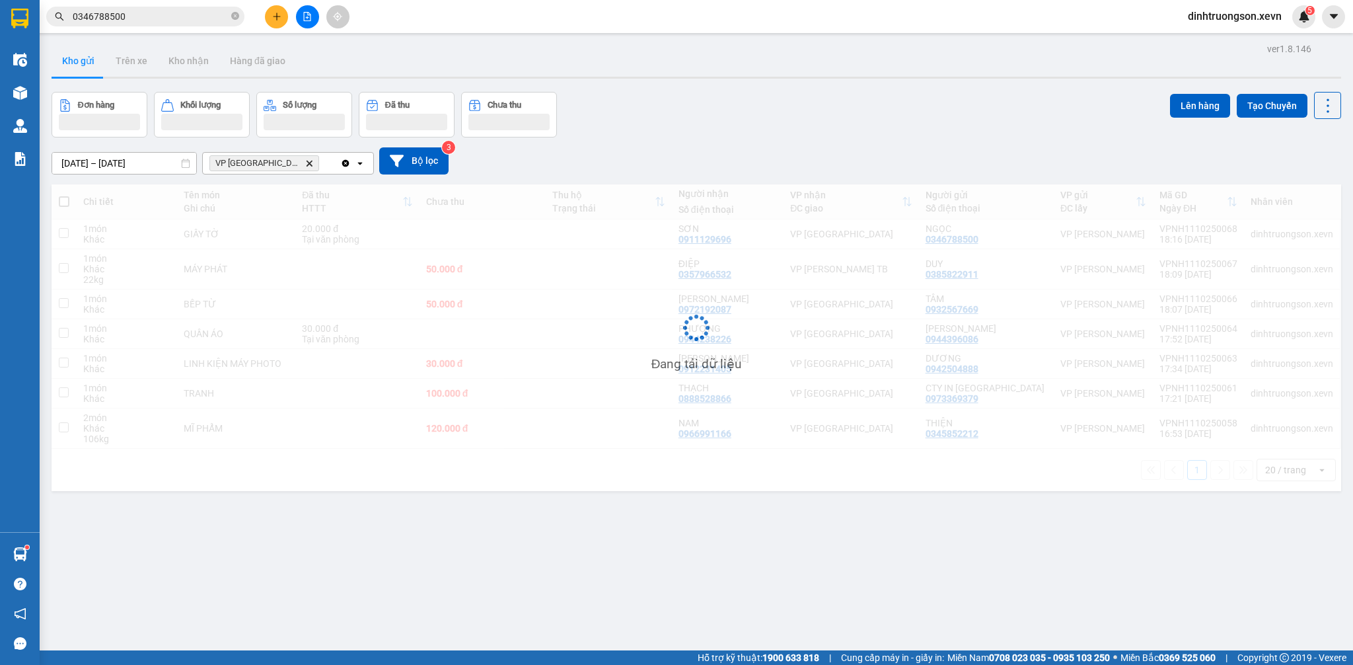
click at [789, 118] on div "Đơn hàng Khối lượng Số lượng Đã thu Chưa thu Lên hàng Tạo Chuyến" at bounding box center [696, 115] width 1289 height 46
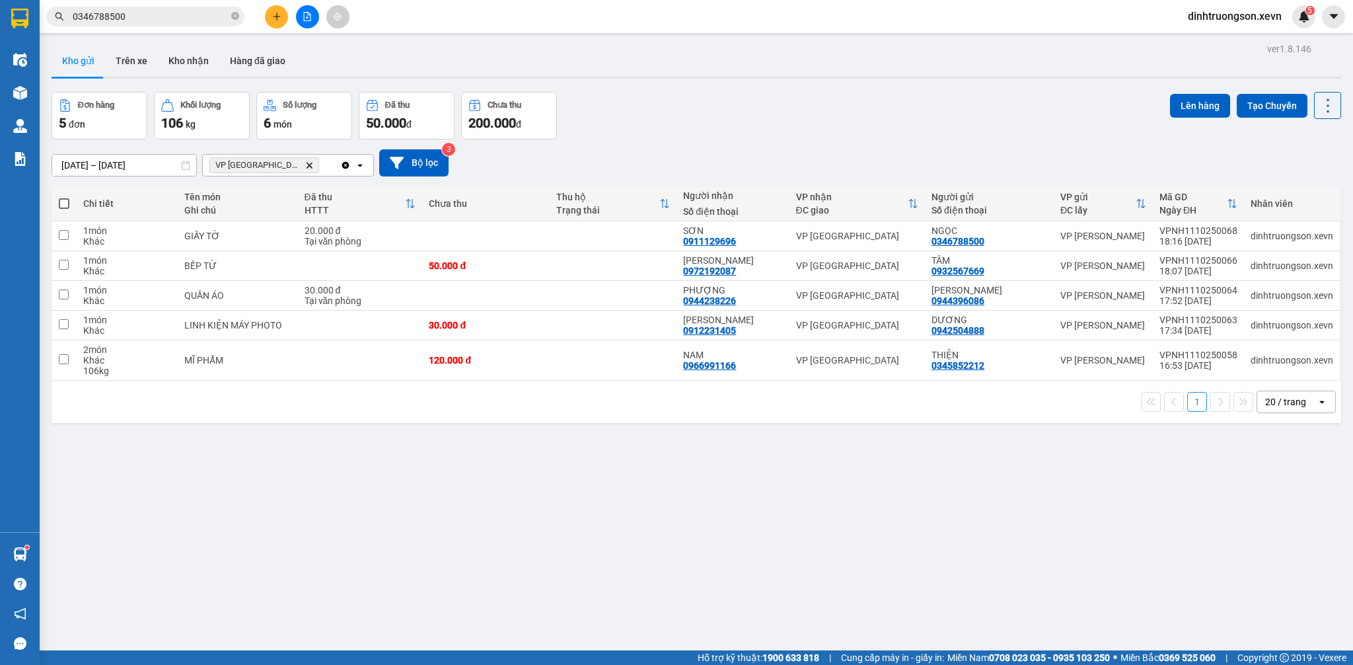
click at [776, 100] on div "Đơn hàng 5 đơn Khối lượng 106 kg Số lượng 6 món Đã thu 50.000 đ Chưa thu 200.00…" at bounding box center [696, 116] width 1289 height 48
click at [368, 228] on div "20.000 đ" at bounding box center [361, 230] width 112 height 11
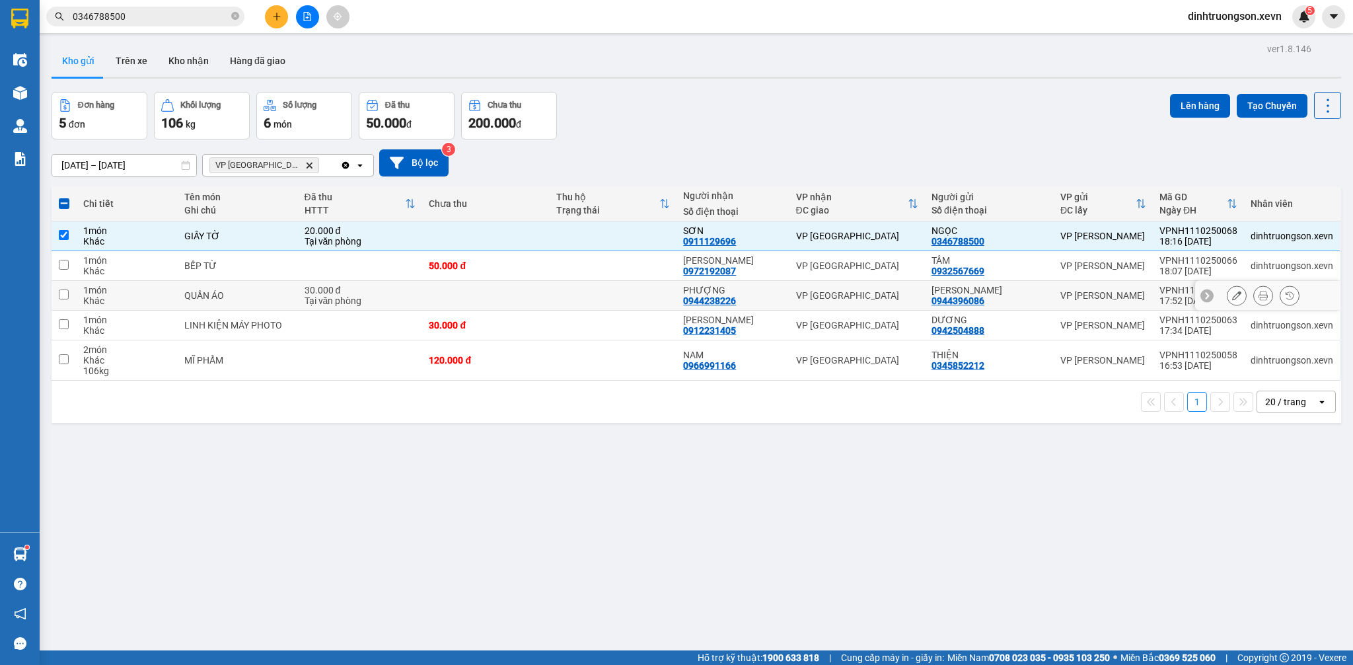
click at [418, 293] on td "30.000 đ Tại văn phòng" at bounding box center [360, 296] width 125 height 30
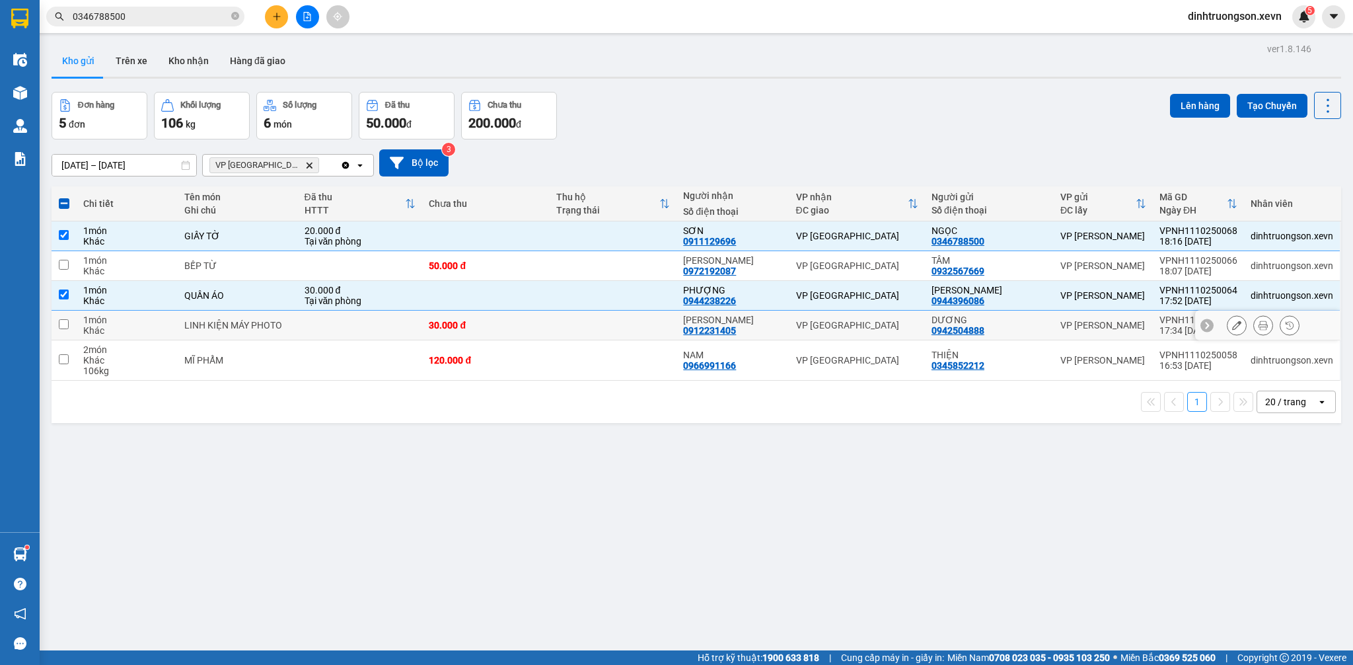
click at [409, 322] on td at bounding box center [360, 325] width 125 height 30
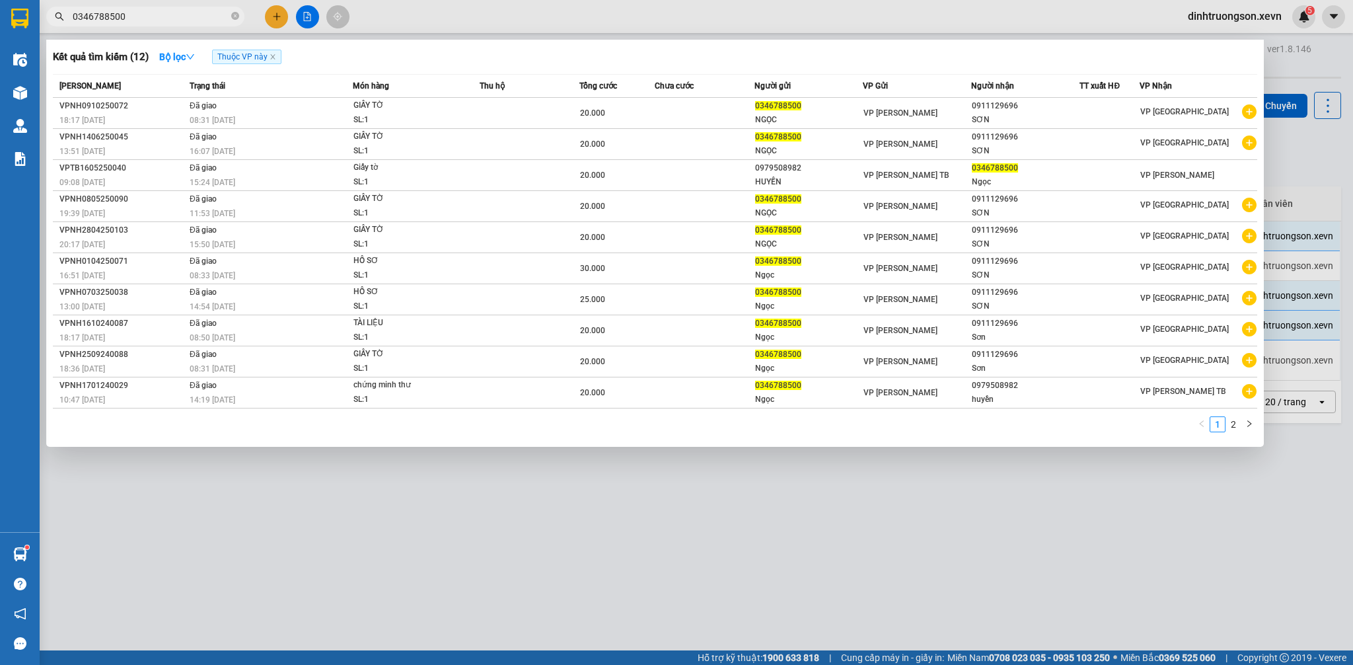
click at [143, 15] on input "0346788500" at bounding box center [151, 16] width 156 height 15
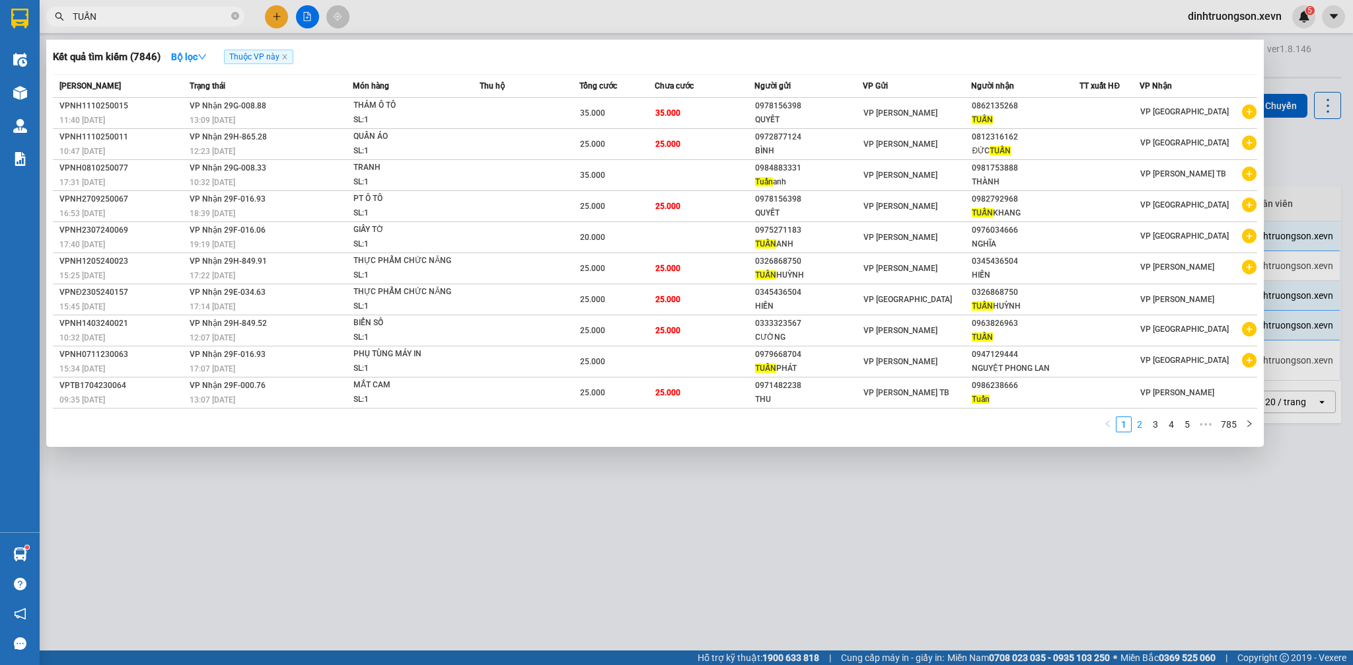
click at [1146, 427] on link "2" at bounding box center [1139, 424] width 15 height 15
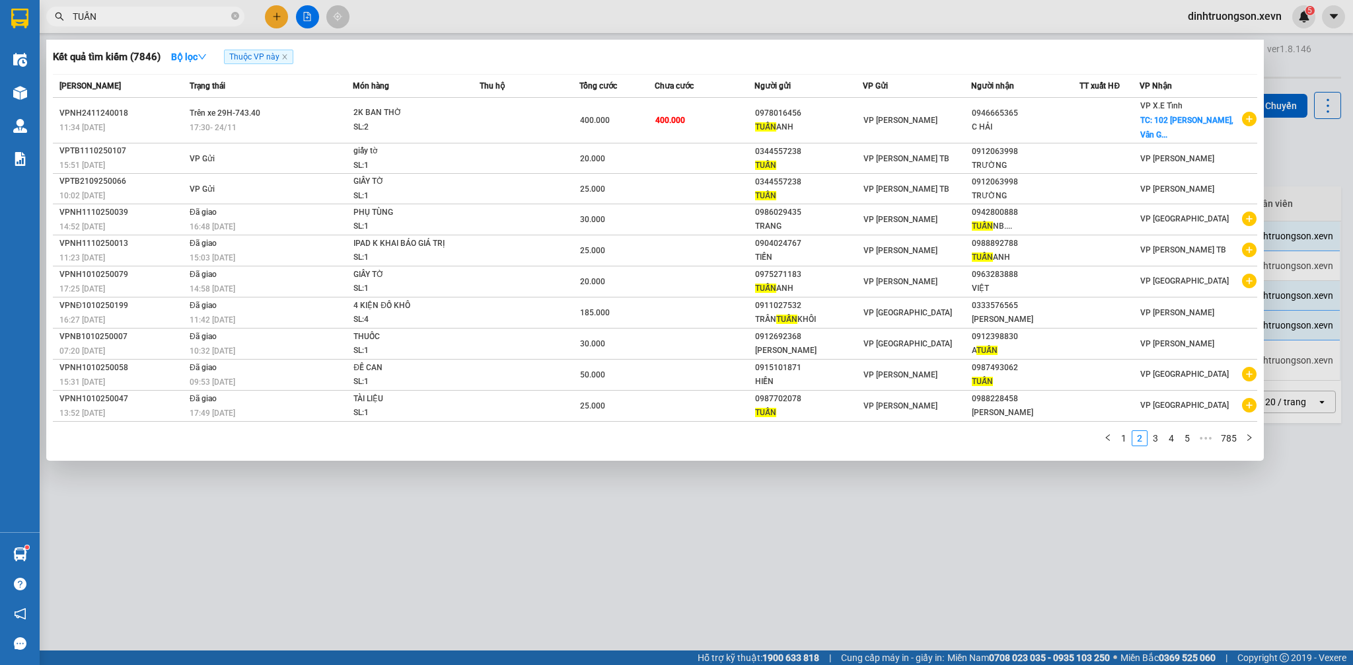
click at [117, 22] on input "TUẤN" at bounding box center [151, 16] width 156 height 15
drag, startPoint x: 117, startPoint y: 22, endPoint x: 127, endPoint y: 20, distance: 10.3
click at [120, 22] on input "TUẤN" at bounding box center [151, 16] width 156 height 15
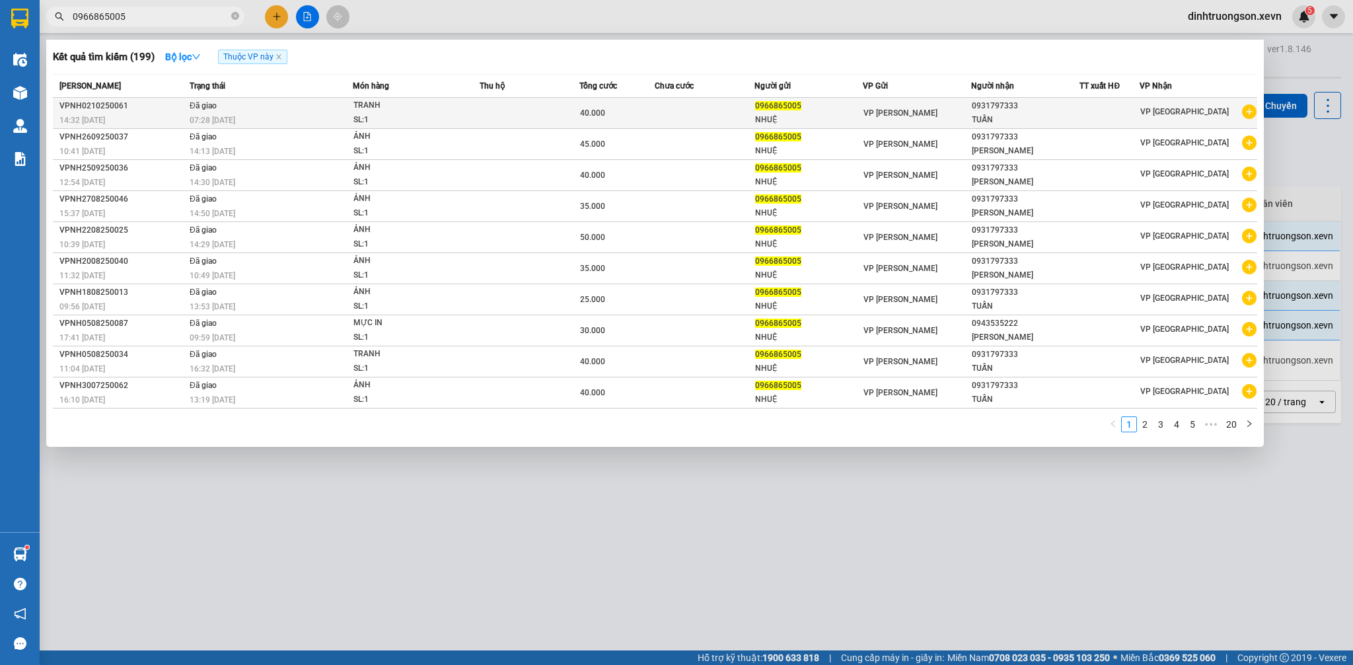
click at [1240, 115] on div "VP [GEOGRAPHIC_DATA][PERSON_NAME]" at bounding box center [1198, 112] width 116 height 17
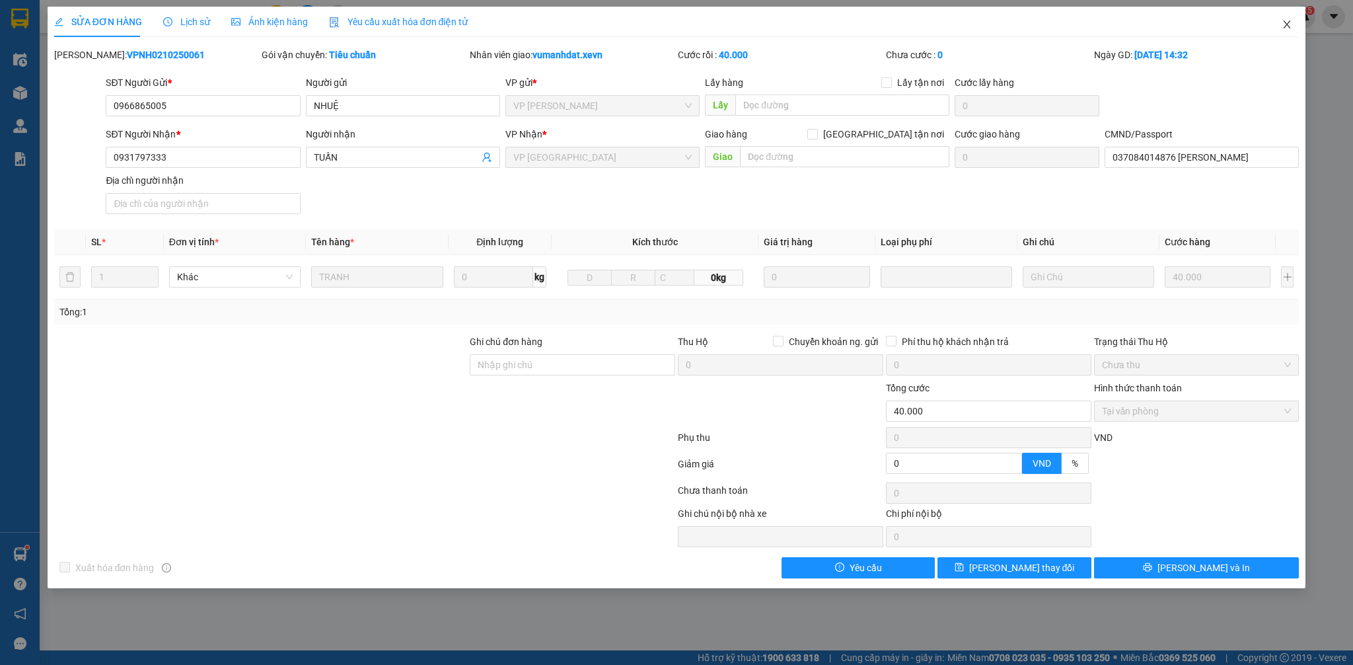
drag, startPoint x: 1287, startPoint y: 24, endPoint x: 199, endPoint y: 23, distance: 1088.0
click at [1286, 24] on icon "close" at bounding box center [1287, 24] width 11 height 11
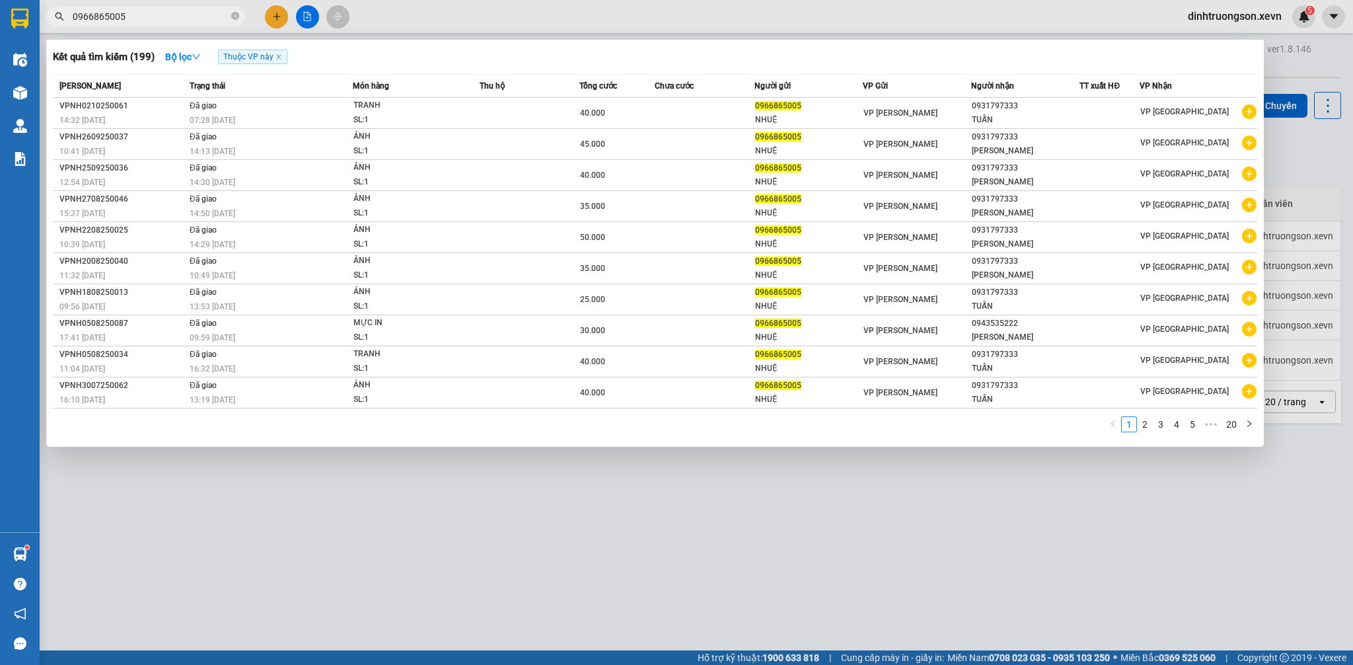
click at [194, 23] on input "0966865005" at bounding box center [151, 16] width 156 height 15
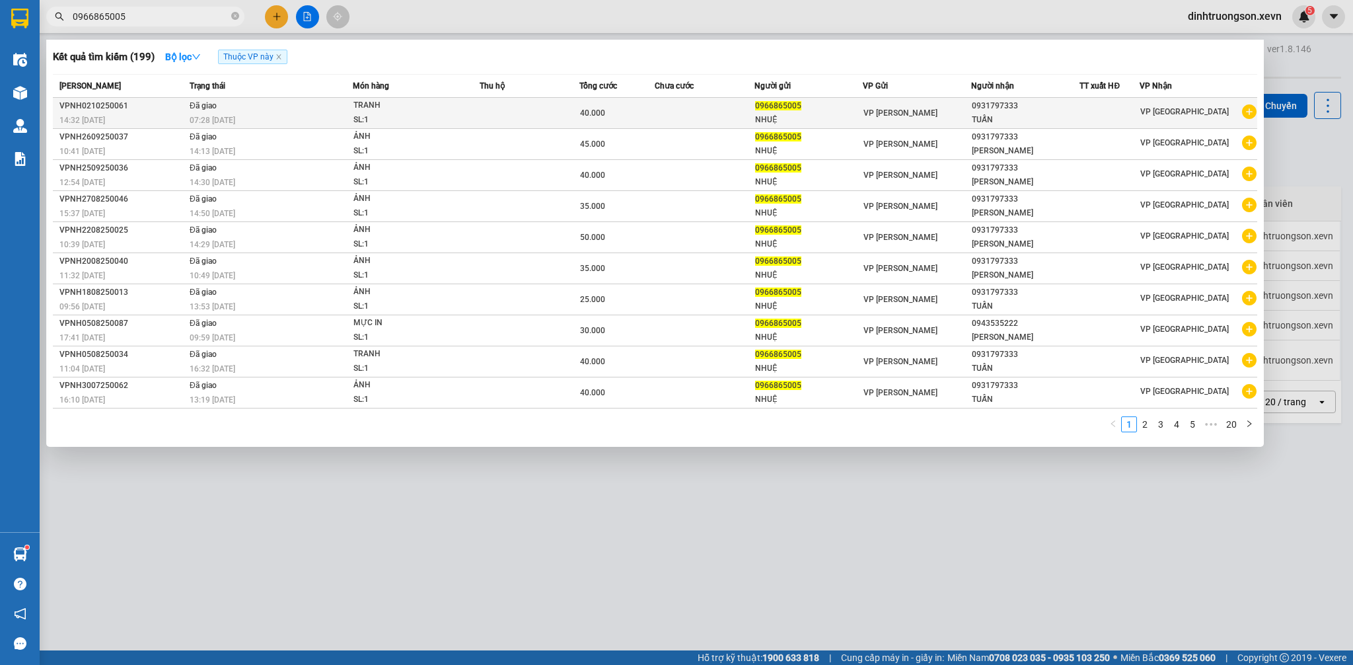
click at [1240, 118] on div "VP [GEOGRAPHIC_DATA][PERSON_NAME]" at bounding box center [1198, 112] width 116 height 17
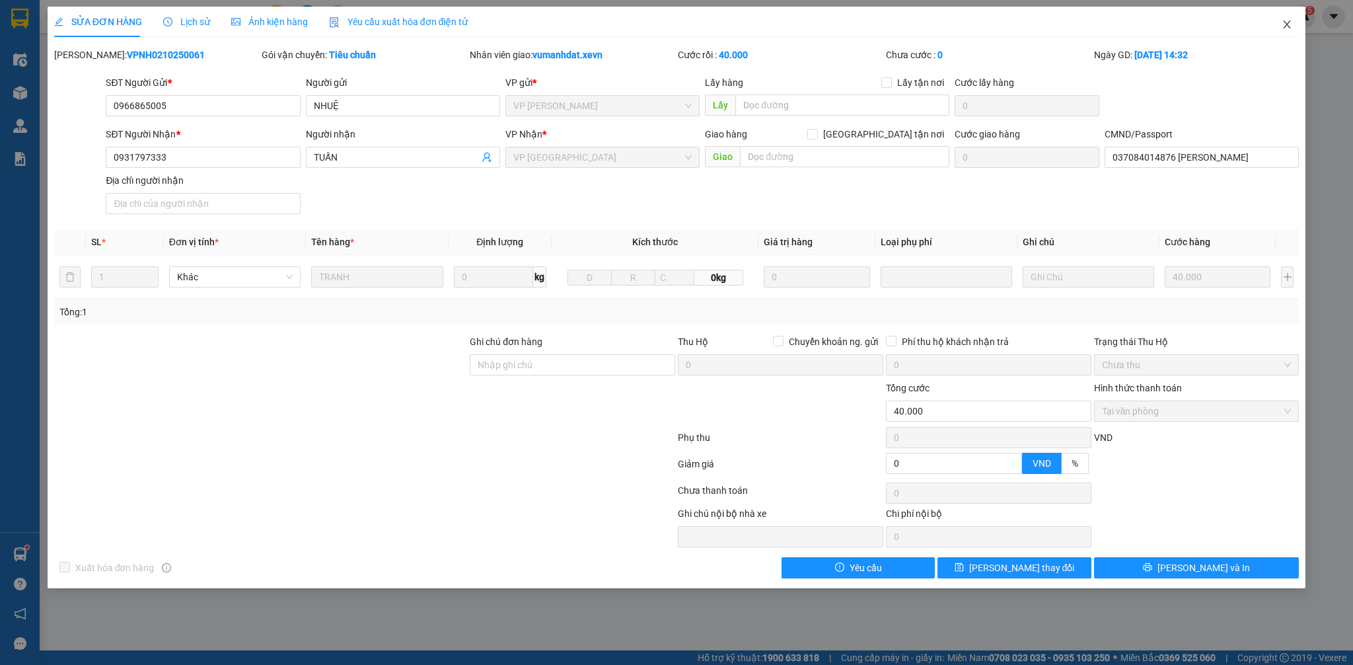
drag, startPoint x: 1281, startPoint y: 27, endPoint x: 149, endPoint y: 34, distance: 1131.6
click at [1278, 28] on span "Close" at bounding box center [1286, 25] width 37 height 37
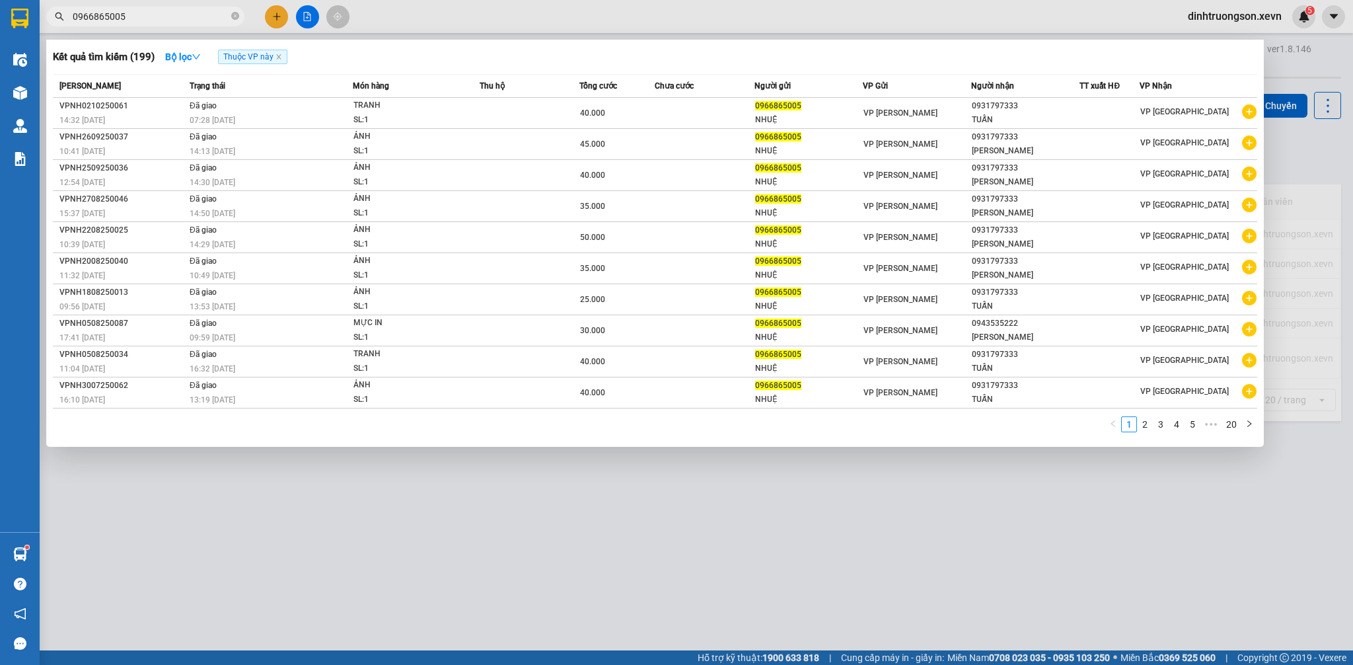
click at [176, 24] on span "0966865005" at bounding box center [145, 17] width 198 height 20
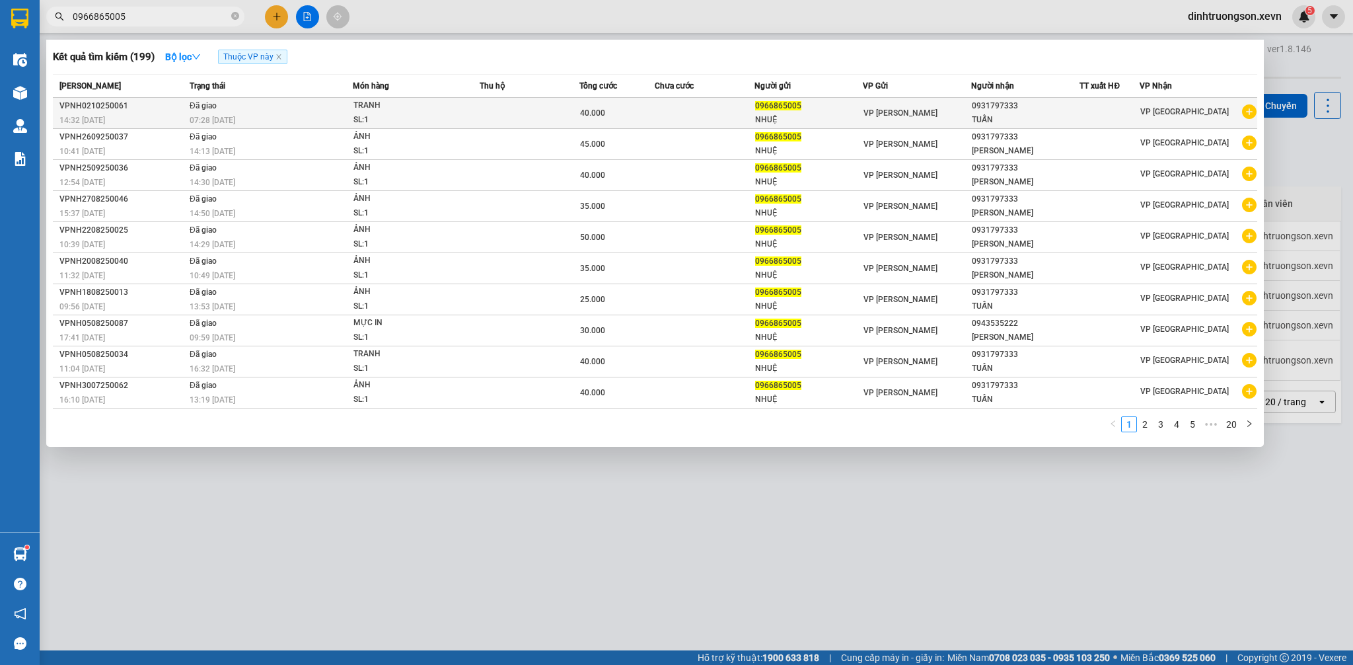
click at [1248, 114] on icon "plus-circle" at bounding box center [1249, 111] width 15 height 15
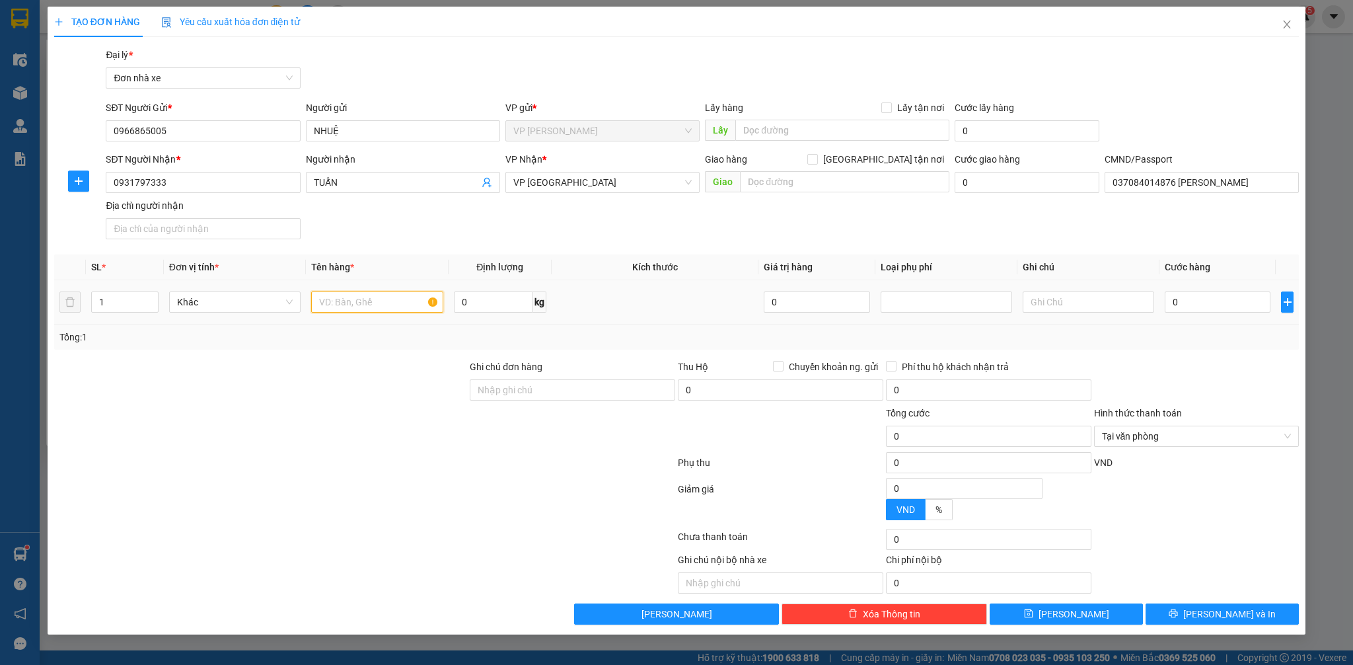
click at [377, 308] on input "text" at bounding box center [376, 301] width 131 height 21
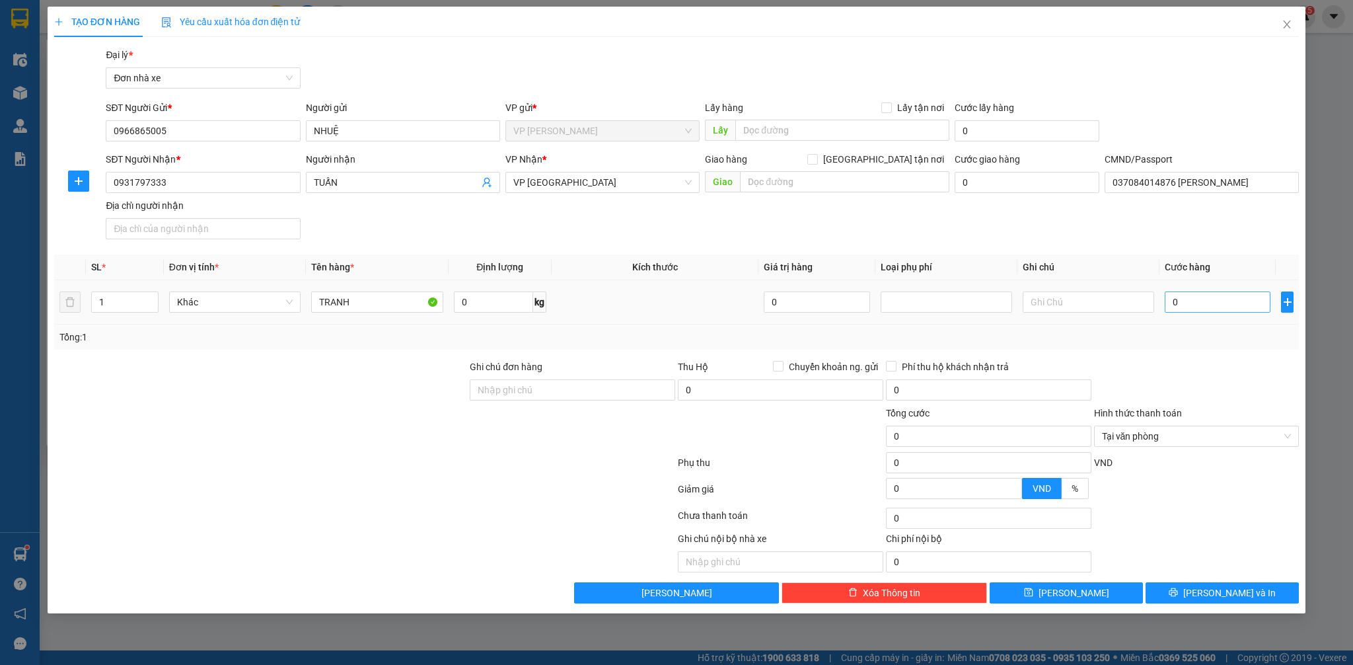
type input "TRANH"
type input "4"
type input "45"
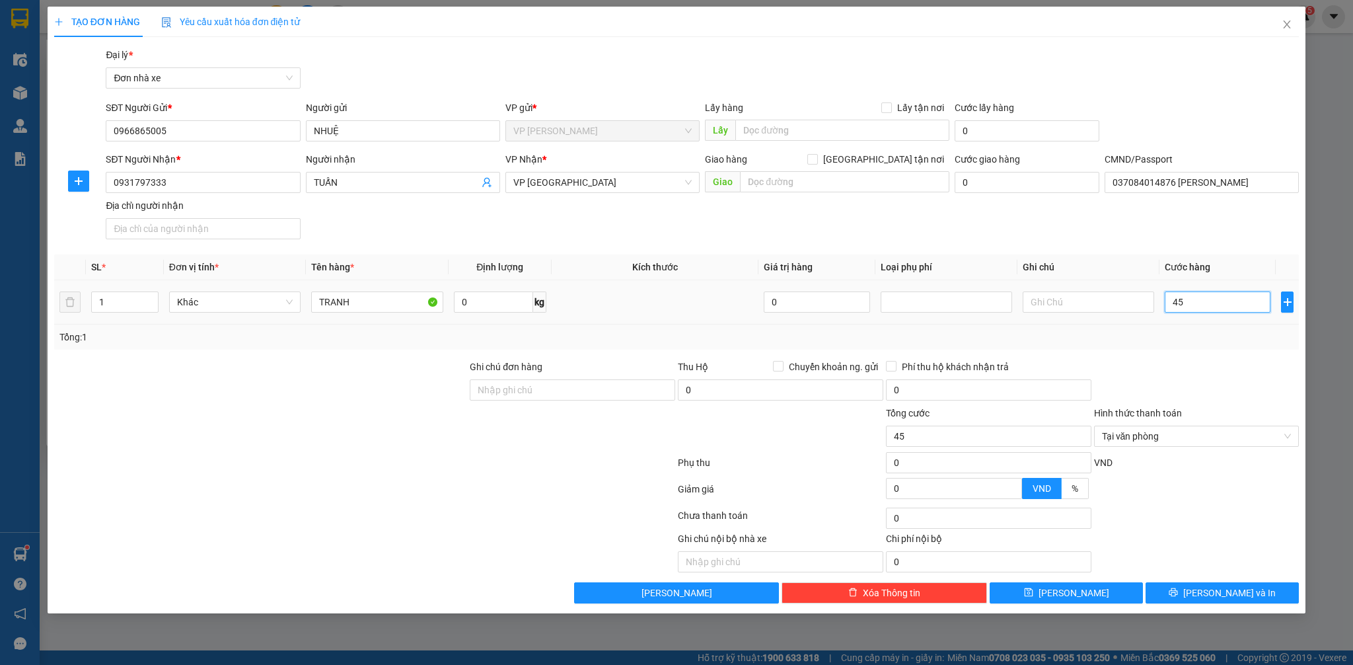
type input "450"
type input "4.500"
type input "45.000"
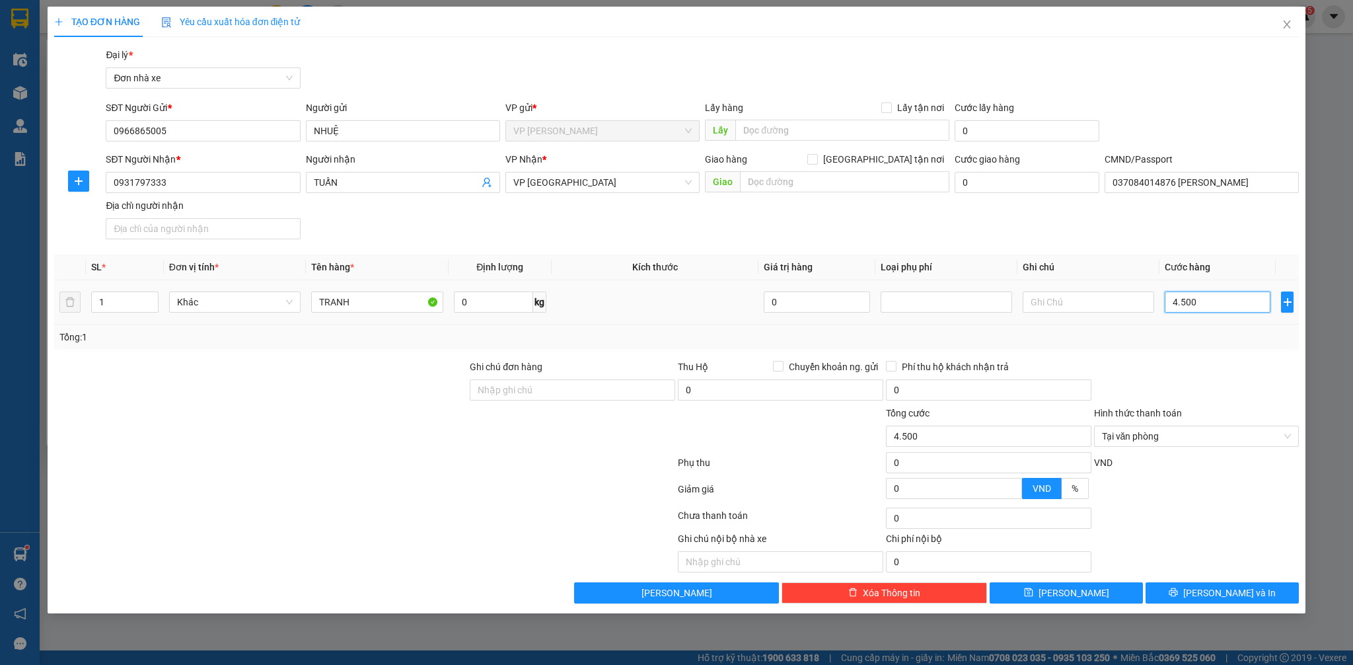
type input "45.000"
drag, startPoint x: 1287, startPoint y: 439, endPoint x: 1287, endPoint y: 447, distance: 8.0
type input "45.000"
click at [1258, 598] on button "[PERSON_NAME] và In" at bounding box center [1221, 592] width 153 height 21
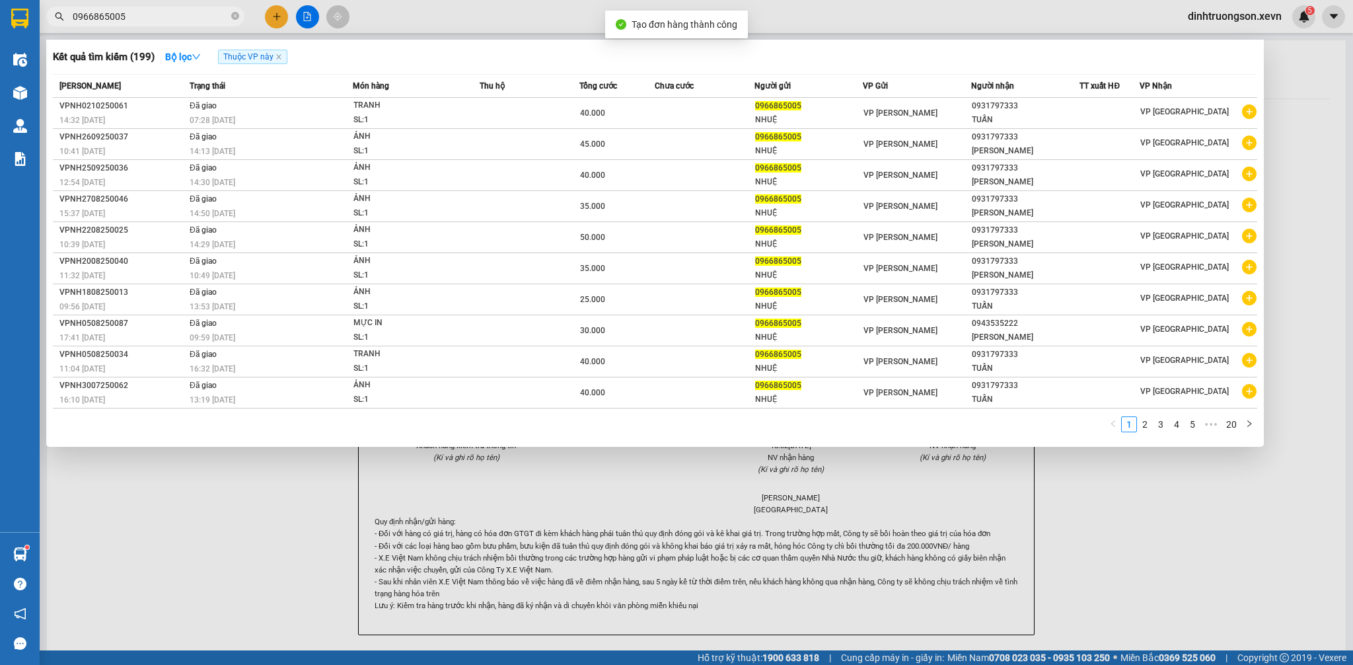
drag, startPoint x: 1352, startPoint y: 530, endPoint x: 844, endPoint y: 254, distance: 577.3
click at [1350, 526] on div at bounding box center [676, 332] width 1353 height 665
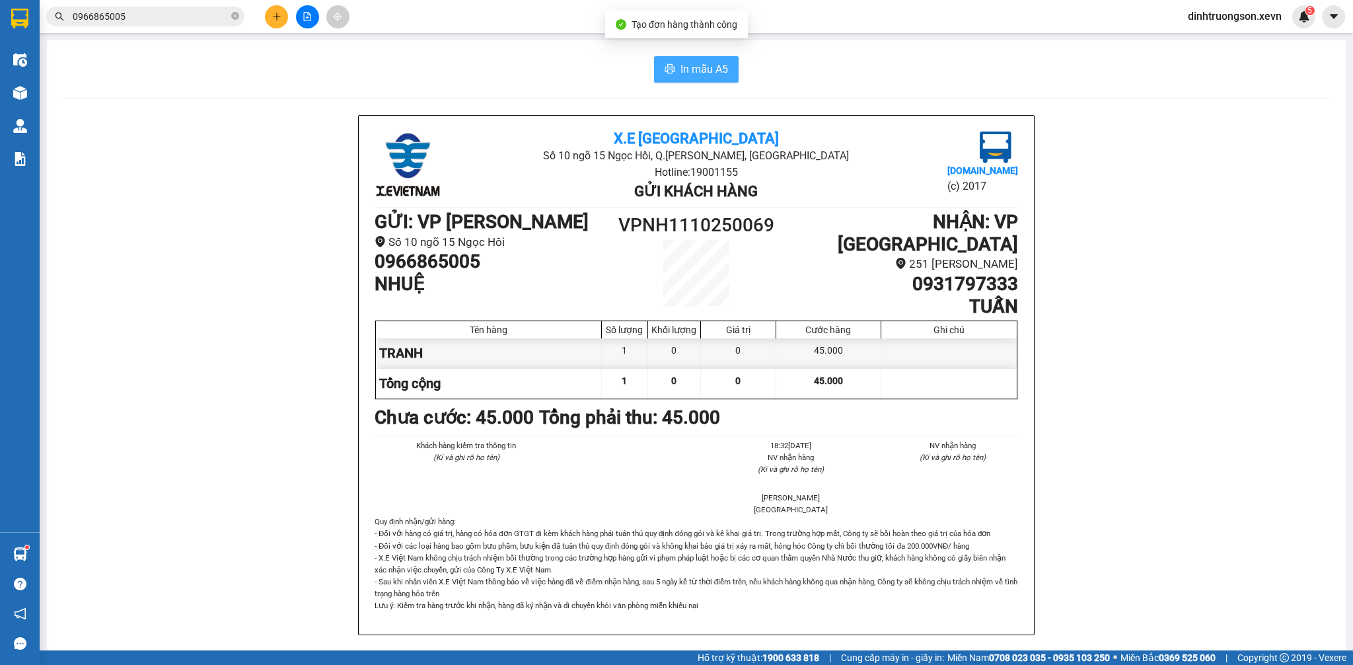
click at [694, 62] on span "In mẫu A5" at bounding box center [704, 69] width 48 height 17
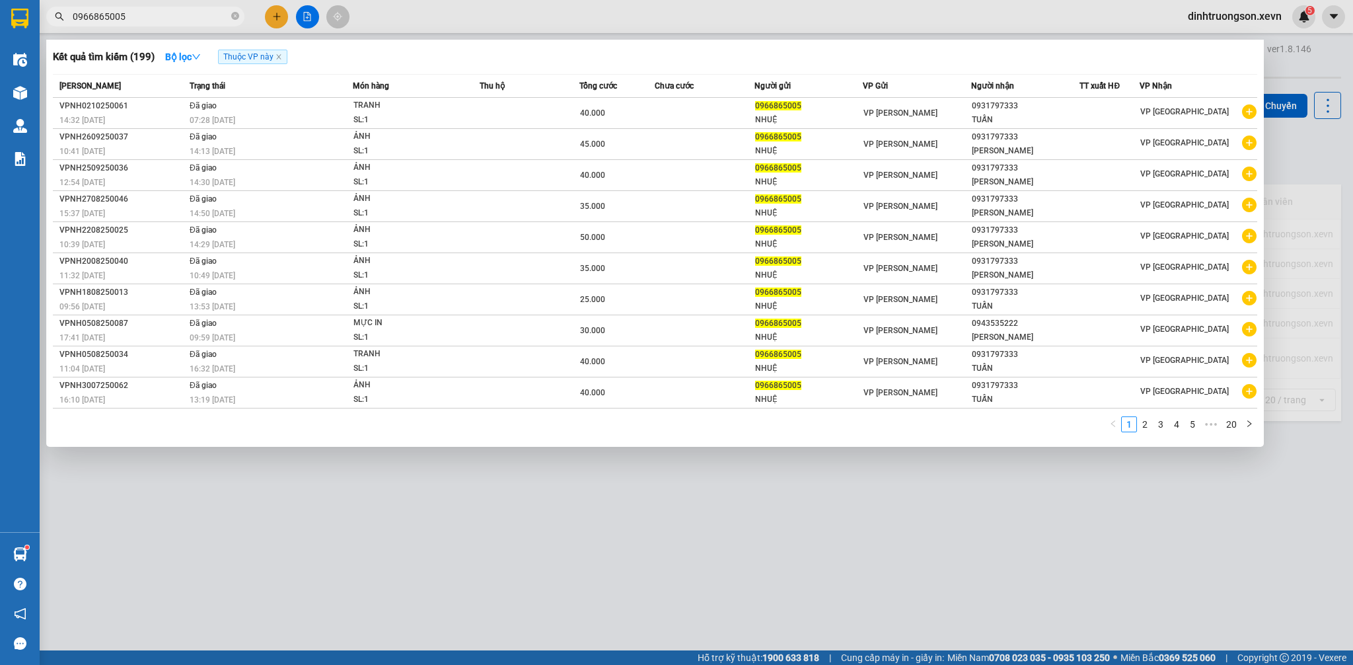
click at [162, 17] on input "0966865005" at bounding box center [151, 16] width 156 height 15
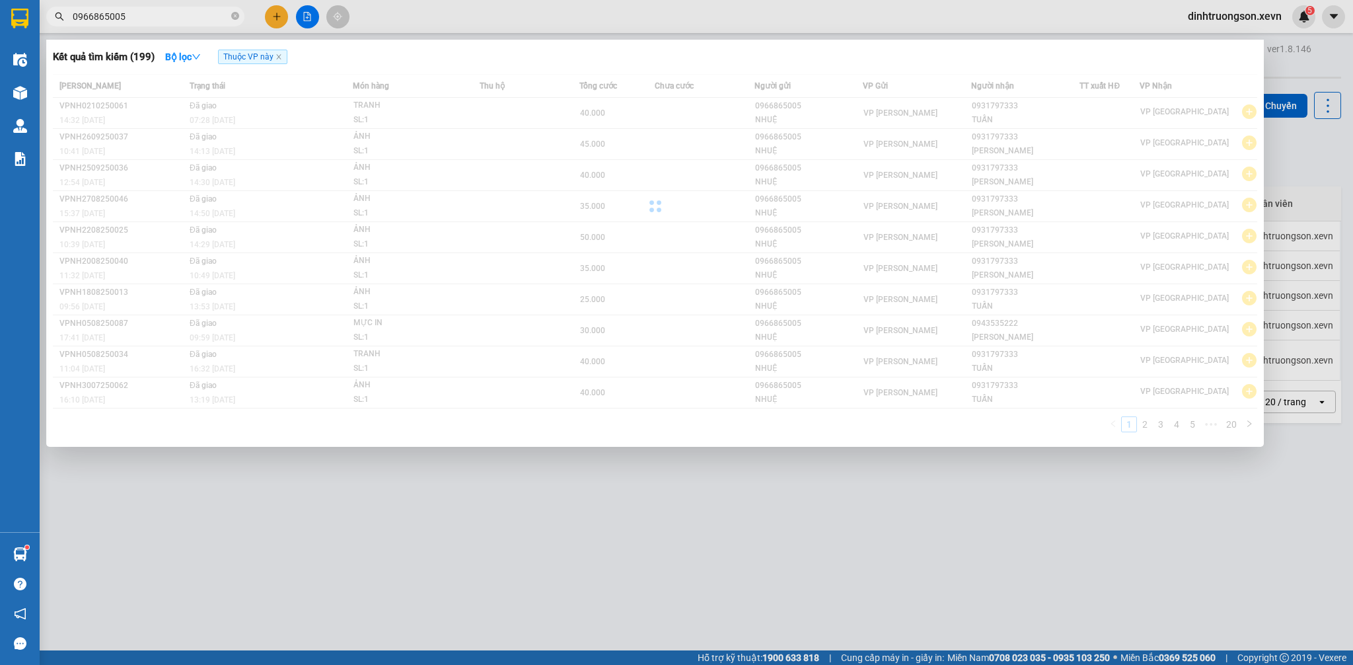
click at [164, 16] on input "0966865005" at bounding box center [151, 16] width 156 height 15
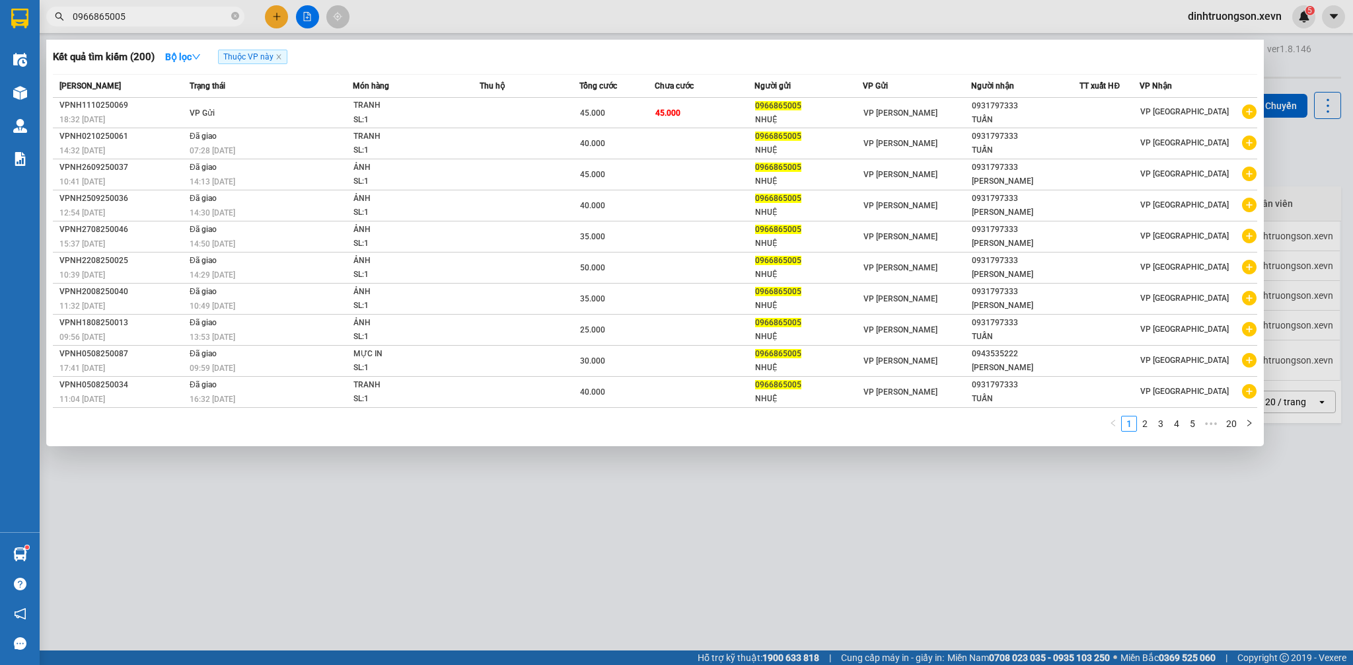
click at [164, 16] on input "0966865005" at bounding box center [151, 16] width 156 height 15
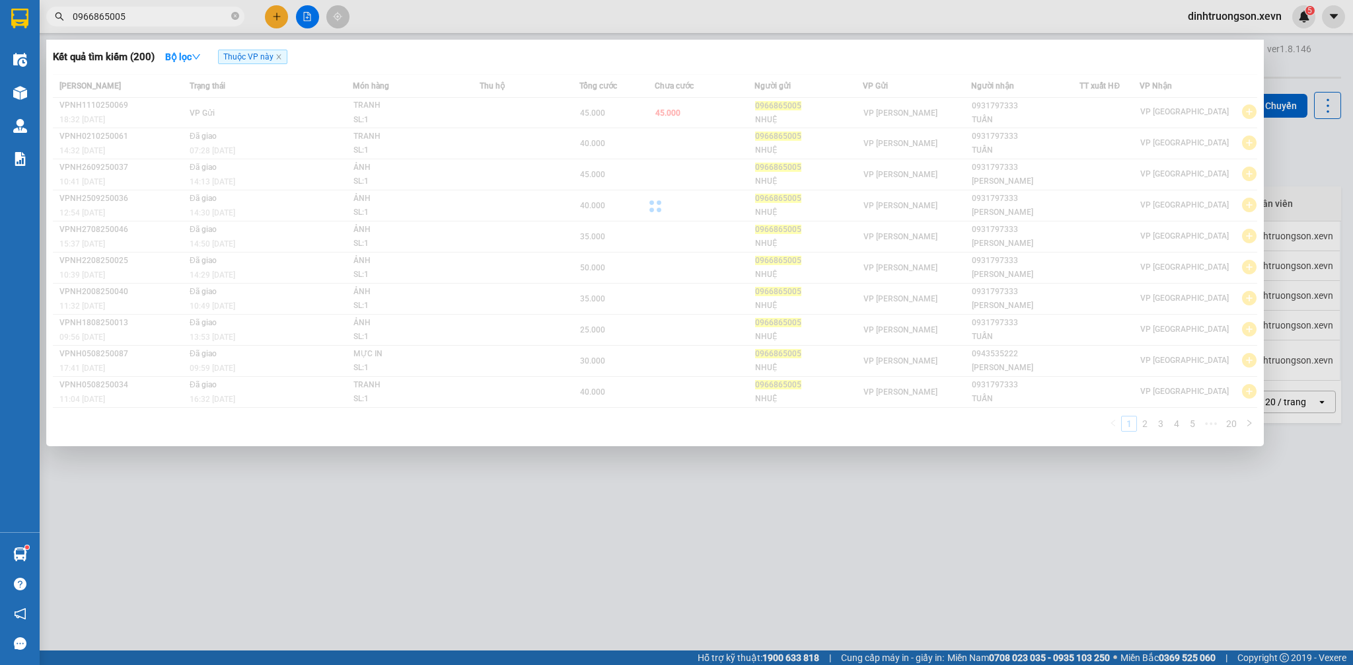
click at [164, 16] on input "0966865005" at bounding box center [151, 16] width 156 height 15
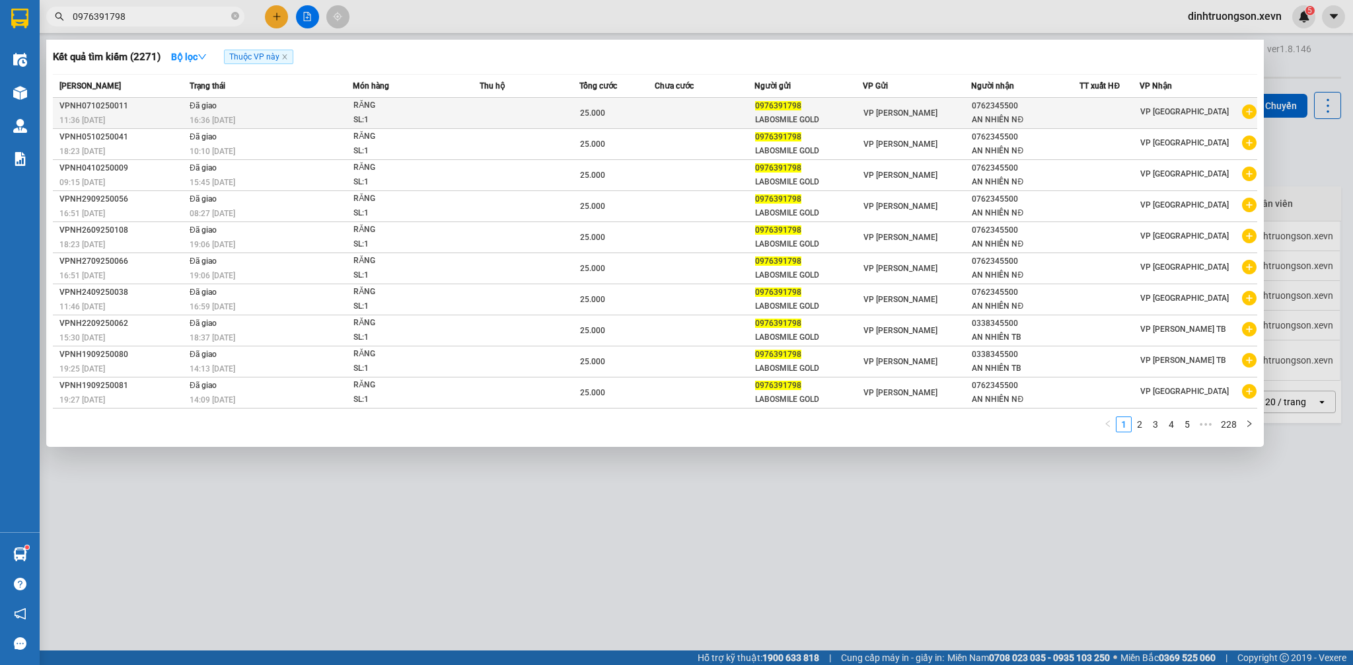
type input "0976391798"
click at [1254, 119] on icon "plus-circle" at bounding box center [1249, 111] width 15 height 15
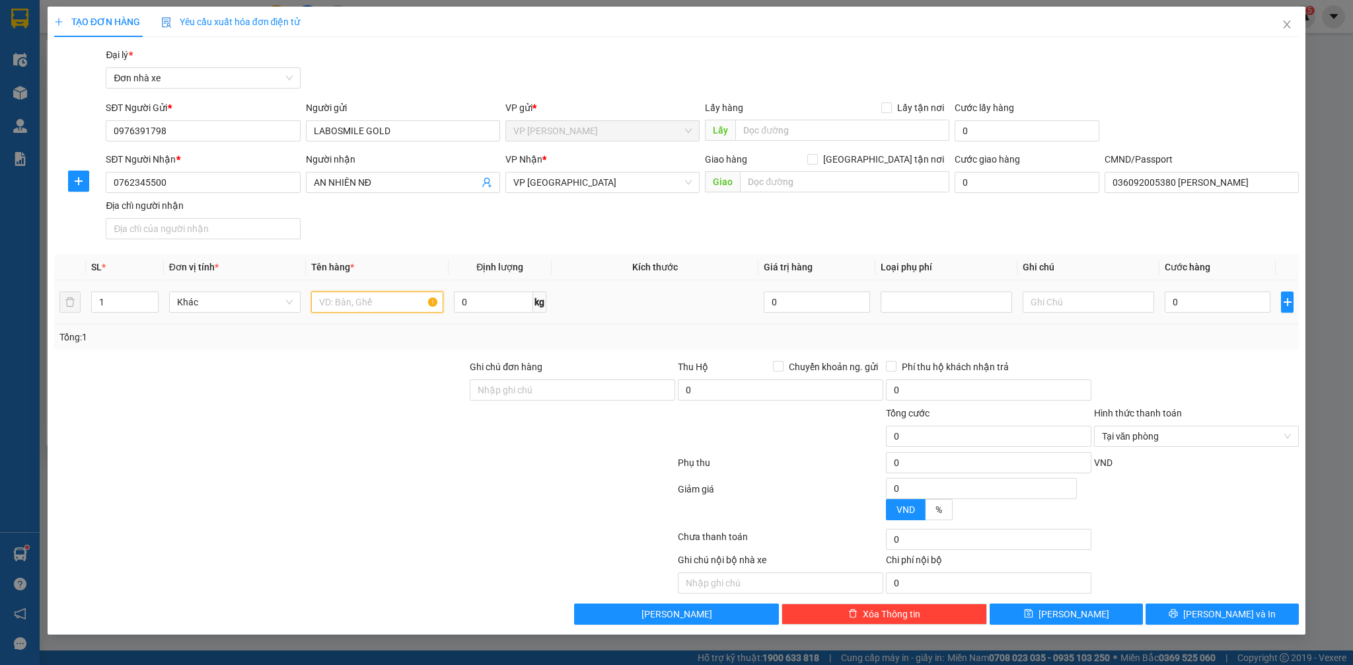
click at [383, 306] on input "text" at bounding box center [376, 301] width 131 height 21
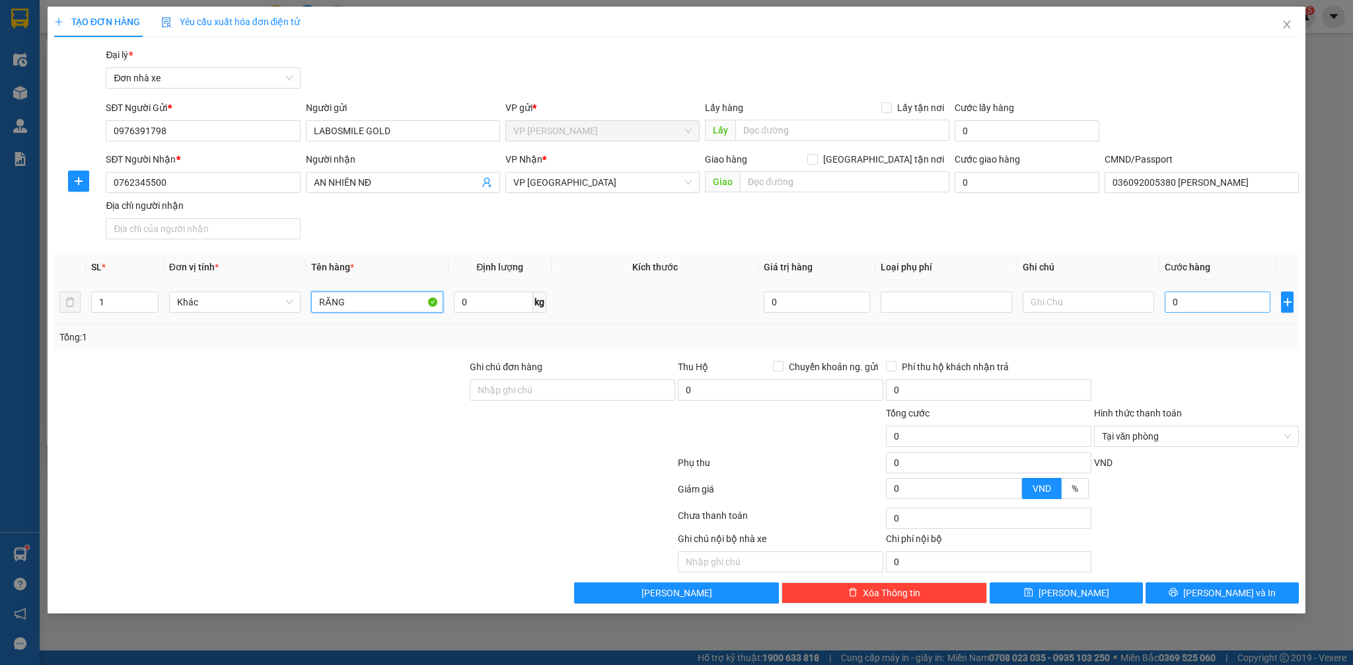
type input "RĂNG"
drag, startPoint x: 1202, startPoint y: 305, endPoint x: 1164, endPoint y: 316, distance: 39.5
click at [1201, 305] on input "0" at bounding box center [1218, 301] width 106 height 21
type input "2"
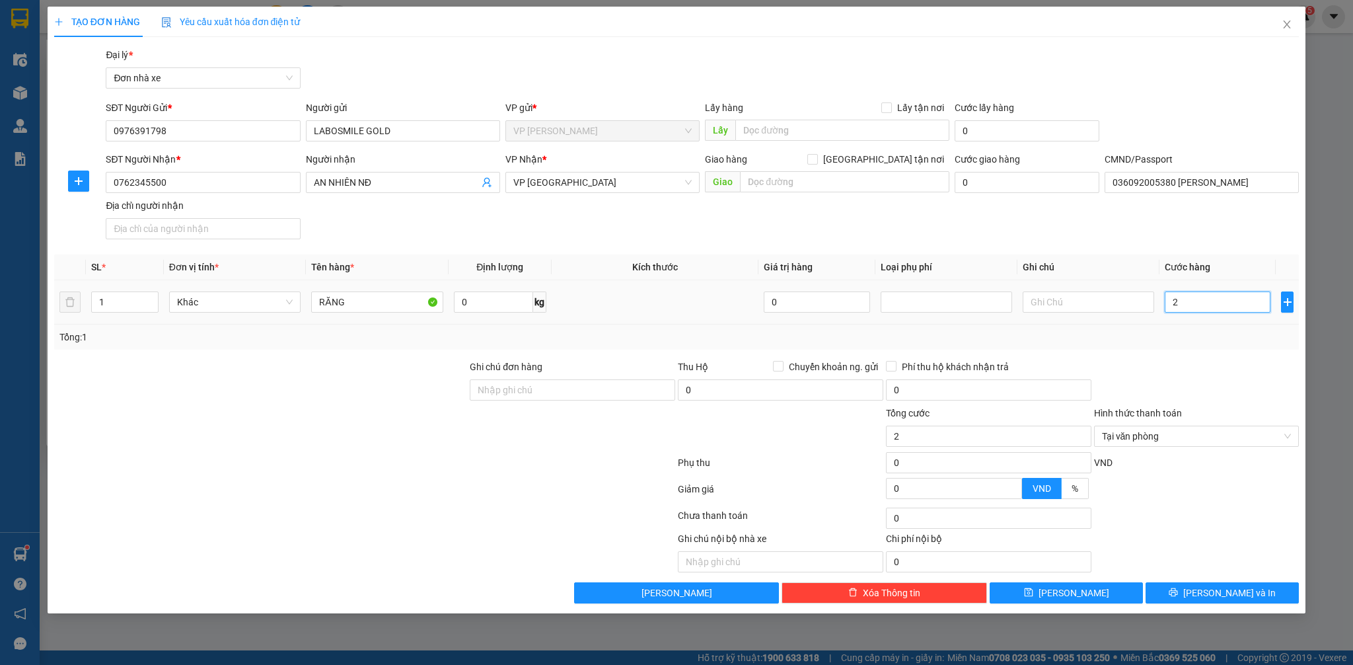
type input "25"
type input "250"
type input "2.500"
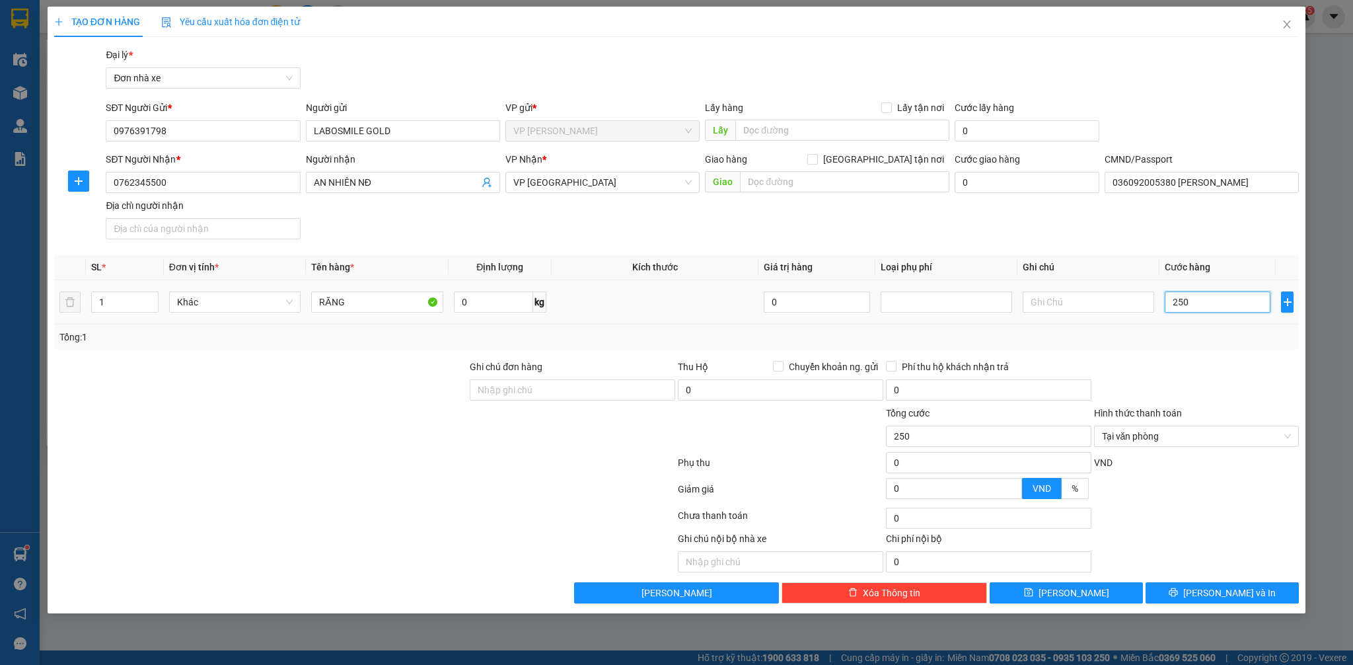
type input "2.500"
type input "25.000"
click at [1263, 587] on button "[PERSON_NAME] và In" at bounding box center [1221, 592] width 153 height 21
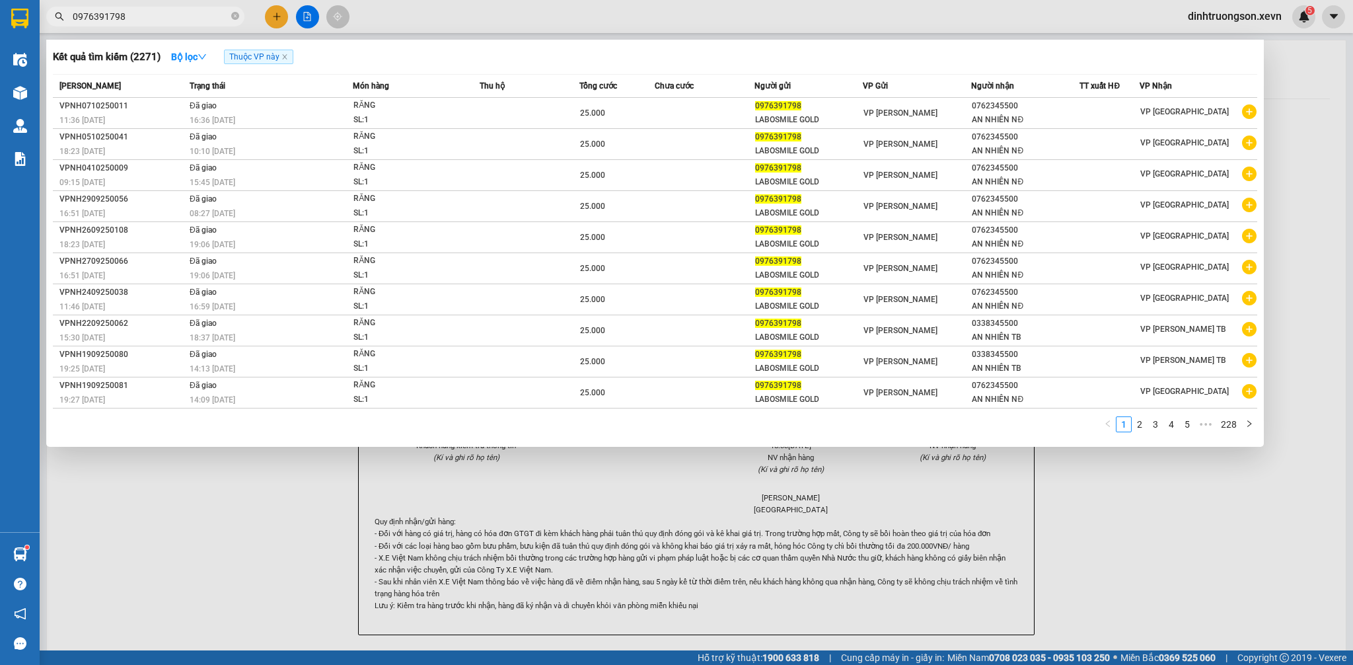
click at [1260, 552] on div at bounding box center [676, 332] width 1353 height 665
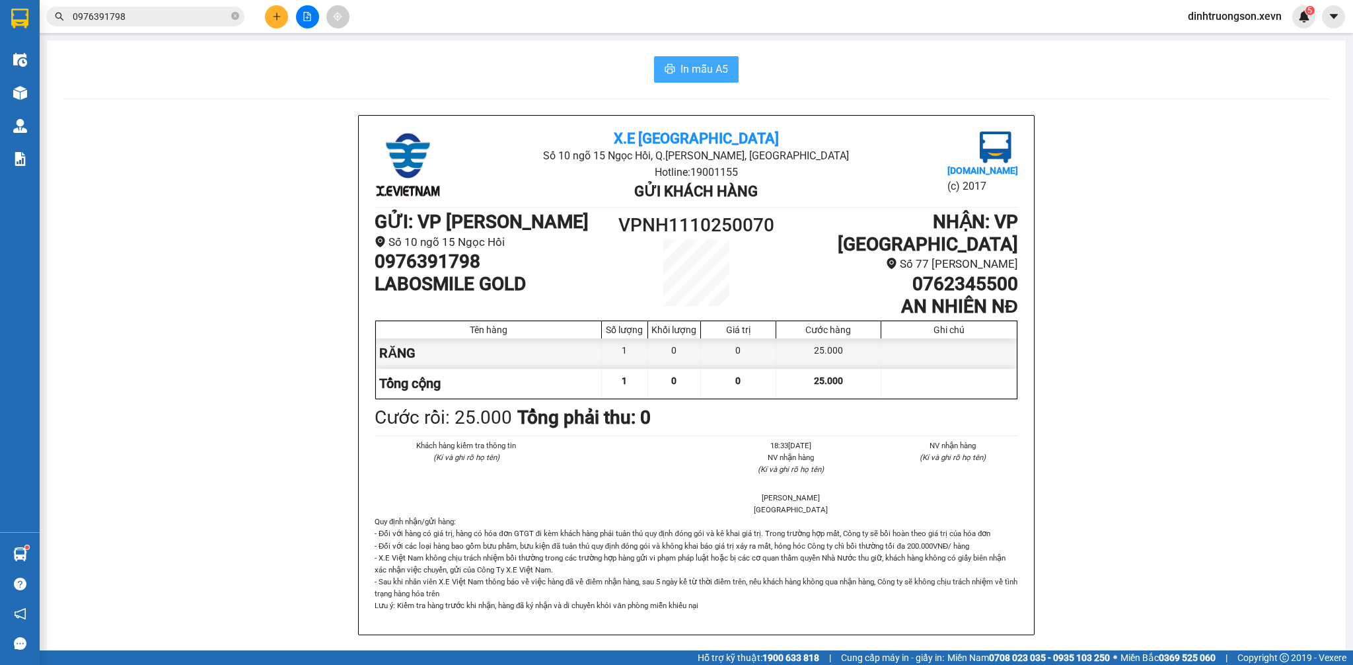
click at [680, 62] on span "In mẫu A5" at bounding box center [704, 69] width 48 height 17
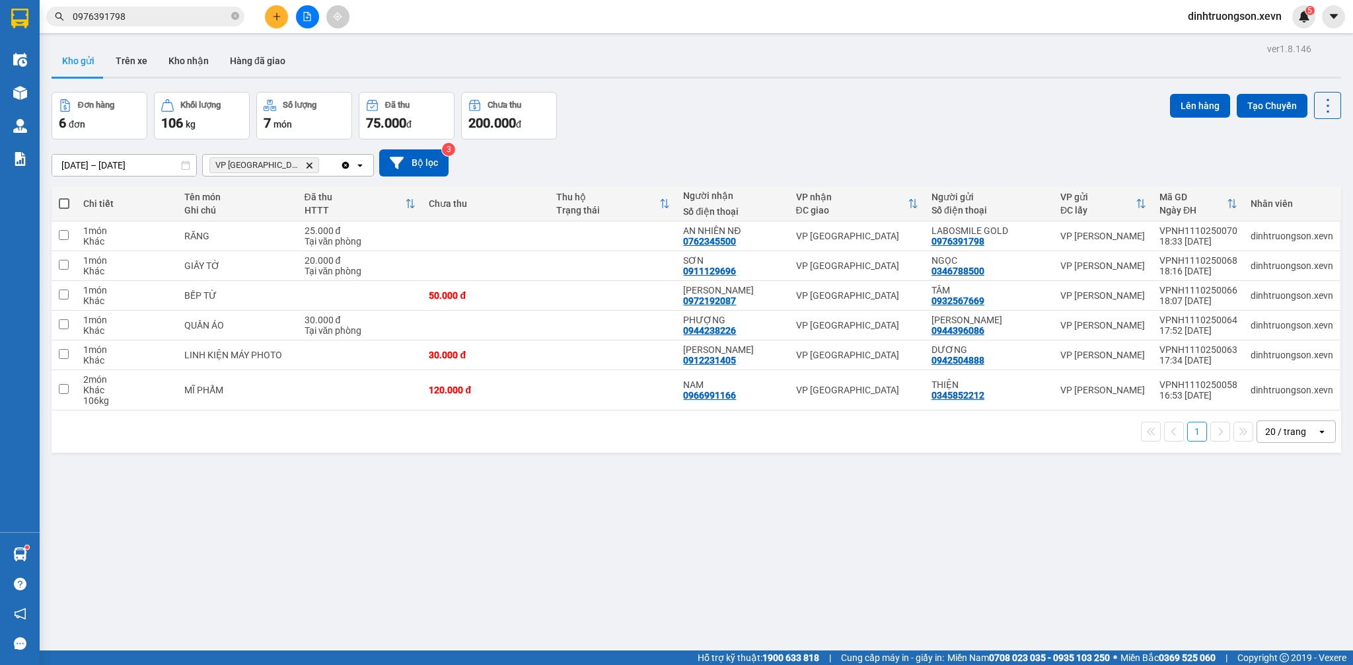
drag, startPoint x: 189, startPoint y: 59, endPoint x: 367, endPoint y: 101, distance: 182.5
click at [188, 59] on button "Kho nhận" at bounding box center [188, 61] width 61 height 32
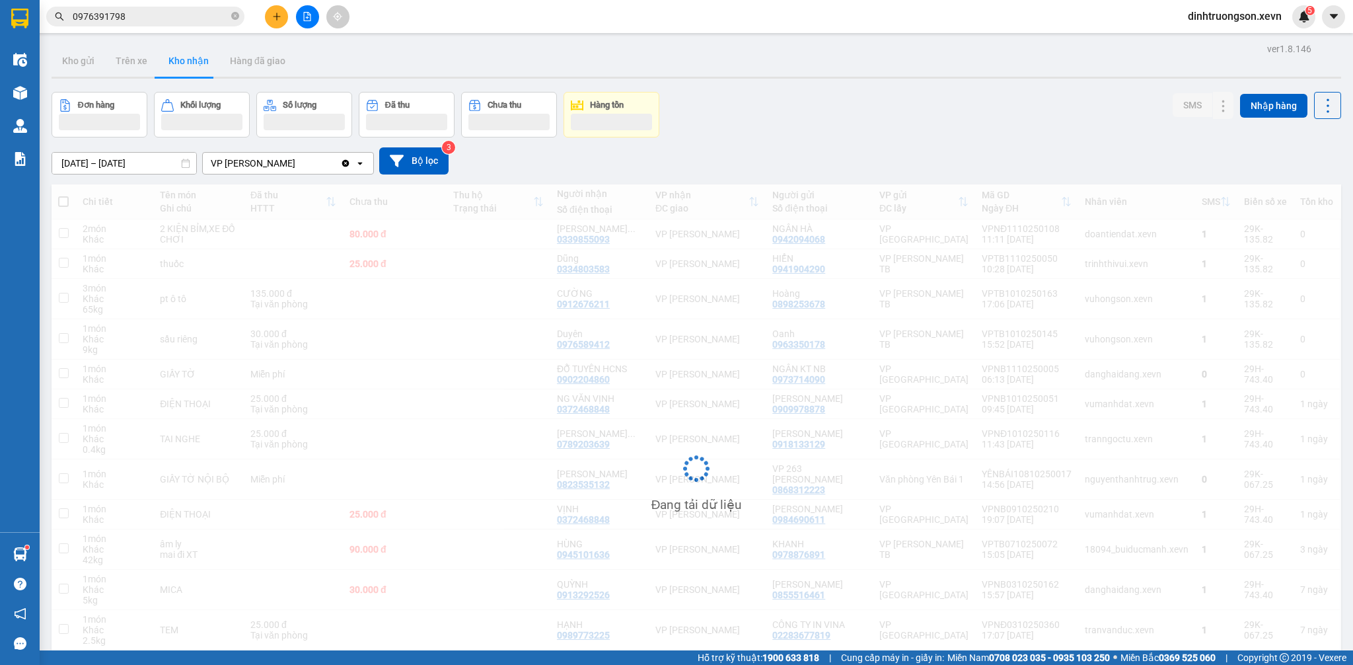
click at [895, 98] on div "Đơn hàng Khối lượng Số lượng Đã thu Chưa thu Hàng tồn SMS Nhập hàng" at bounding box center [696, 115] width 1289 height 46
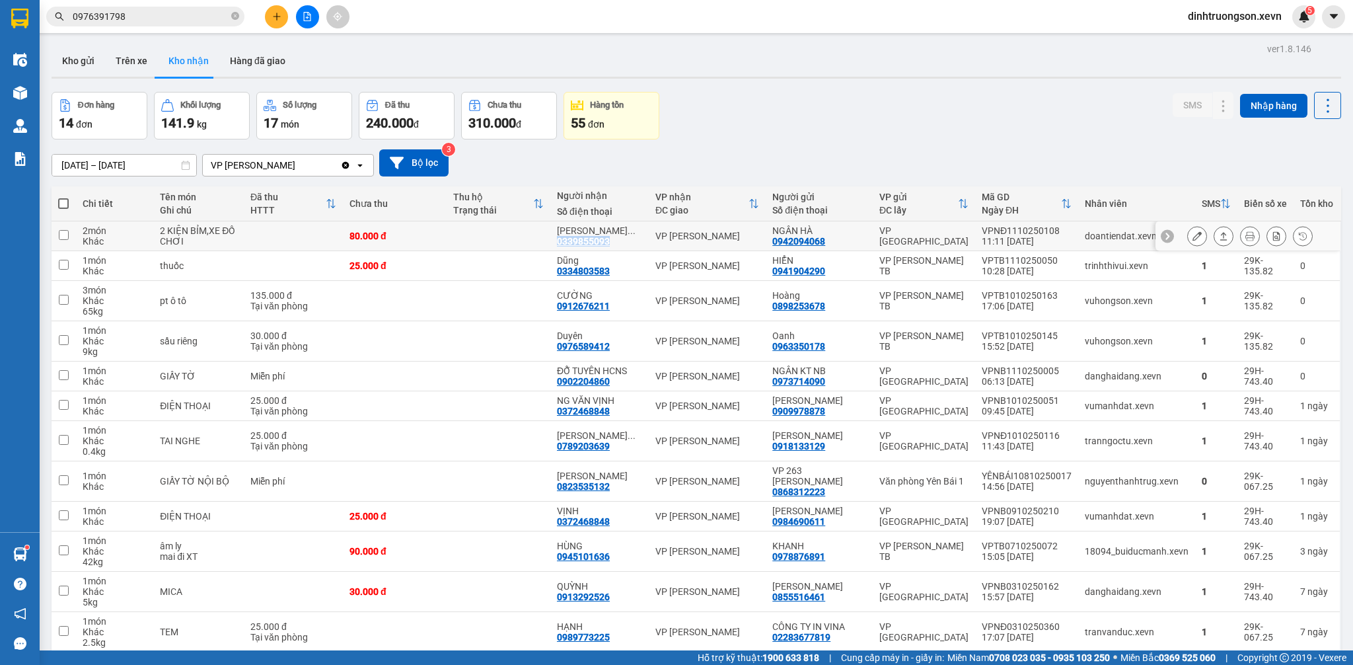
copy div "0339855093"
drag, startPoint x: 628, startPoint y: 248, endPoint x: 563, endPoint y: 245, distance: 64.8
click at [563, 245] on td "NGUYỄN ĐỨC ... 0339855093" at bounding box center [599, 236] width 98 height 30
checkbox input "true"
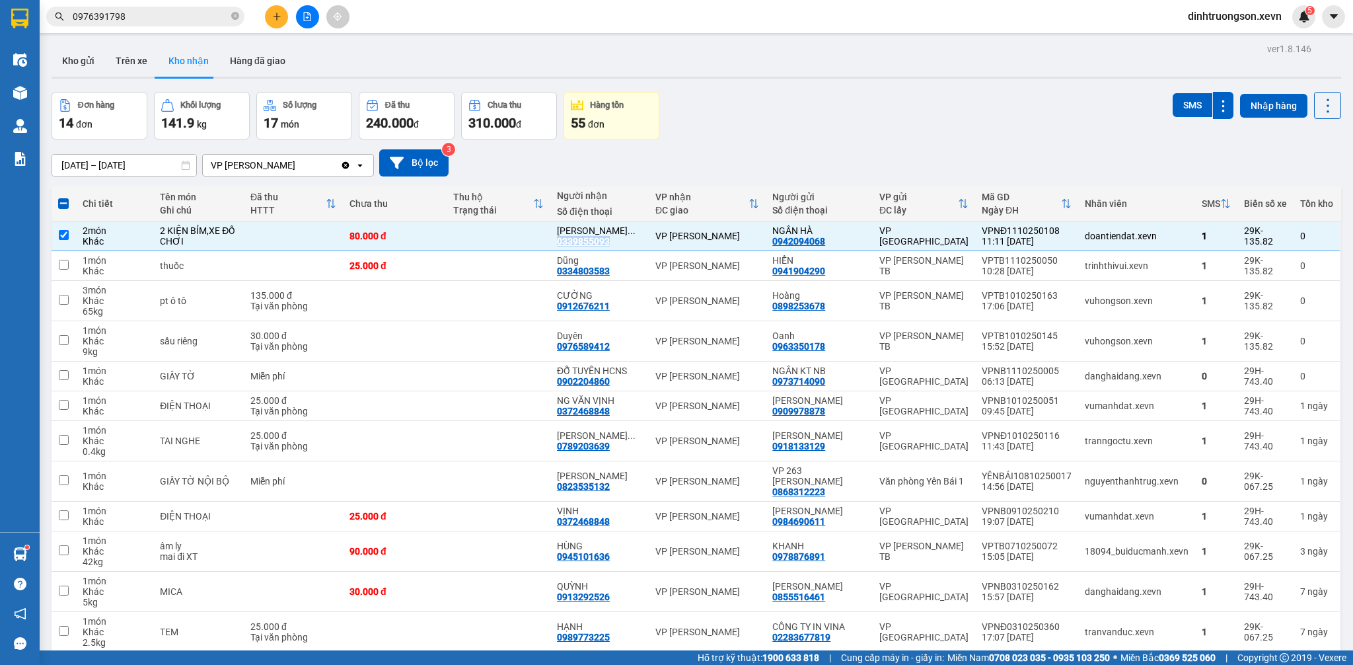
click at [186, 20] on input "0976391798" at bounding box center [151, 16] width 156 height 15
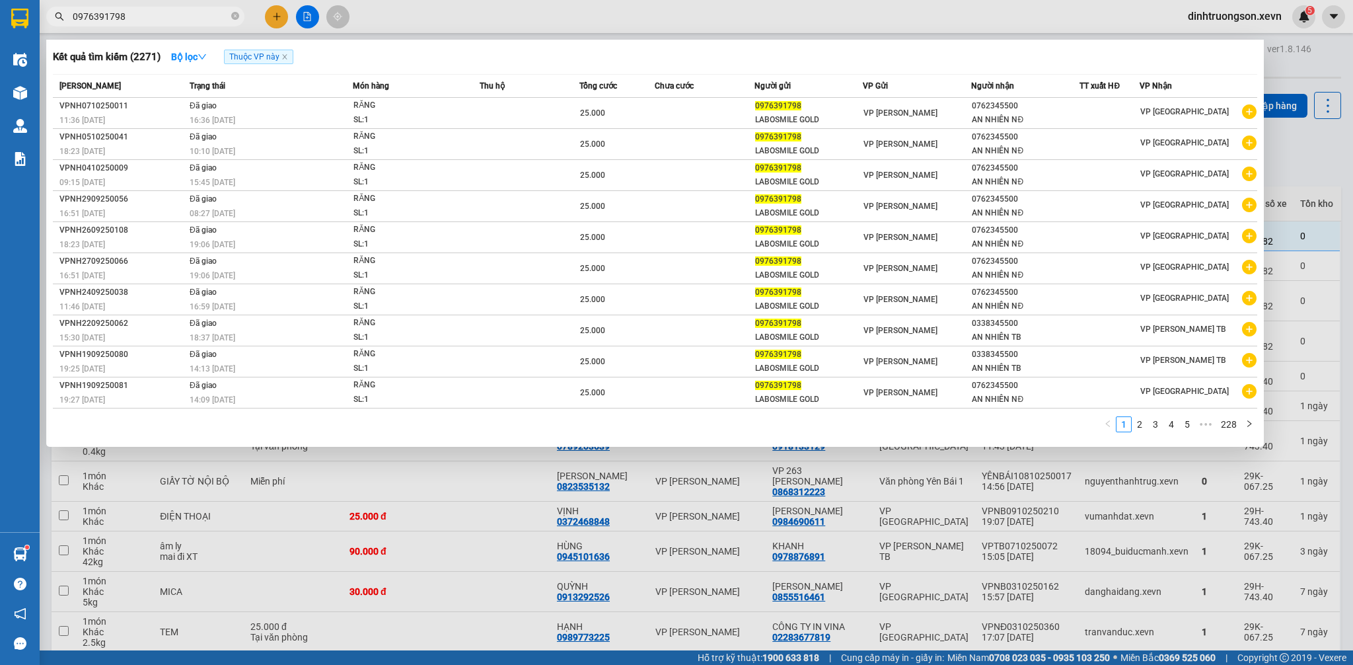
click at [186, 20] on input "0976391798" at bounding box center [151, 16] width 156 height 15
paste input "339855093"
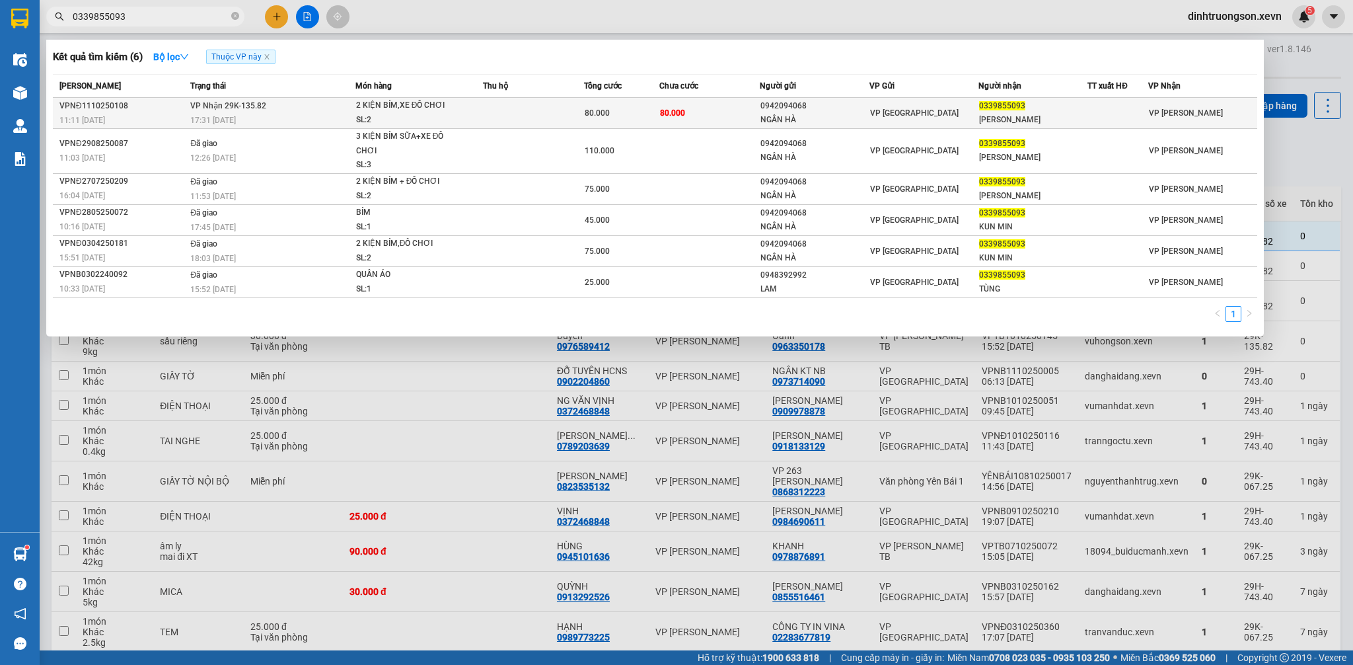
type input "0339855093"
click at [376, 108] on div "2 KIỆN BỈM,XE ĐỒ CHƠI" at bounding box center [405, 105] width 99 height 15
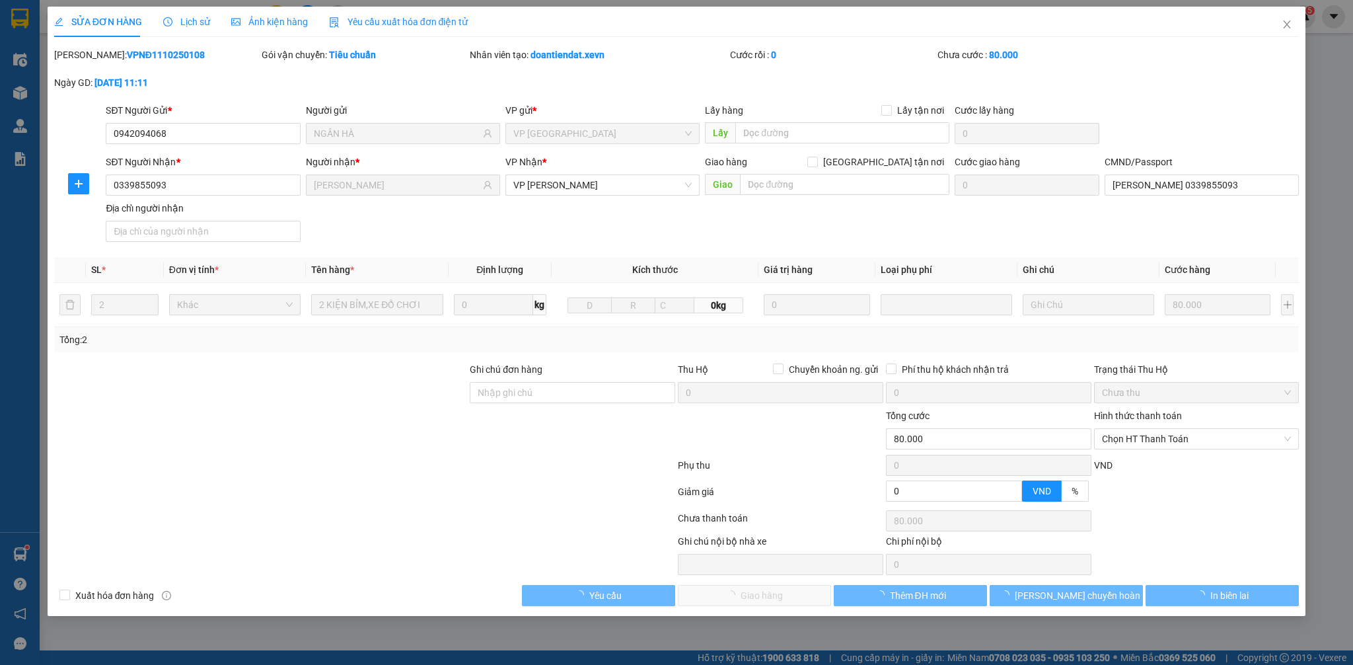
click at [192, 22] on span "Lịch sử" at bounding box center [186, 22] width 47 height 11
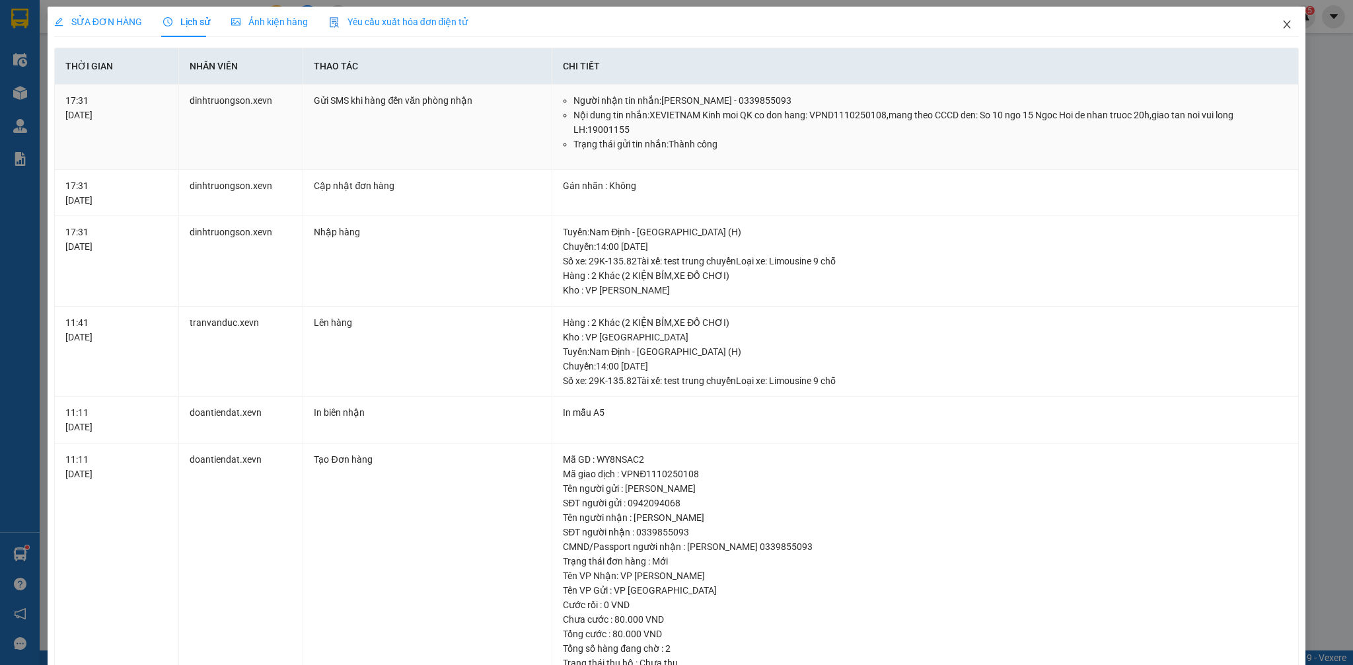
click at [1268, 26] on span "Close" at bounding box center [1286, 25] width 37 height 37
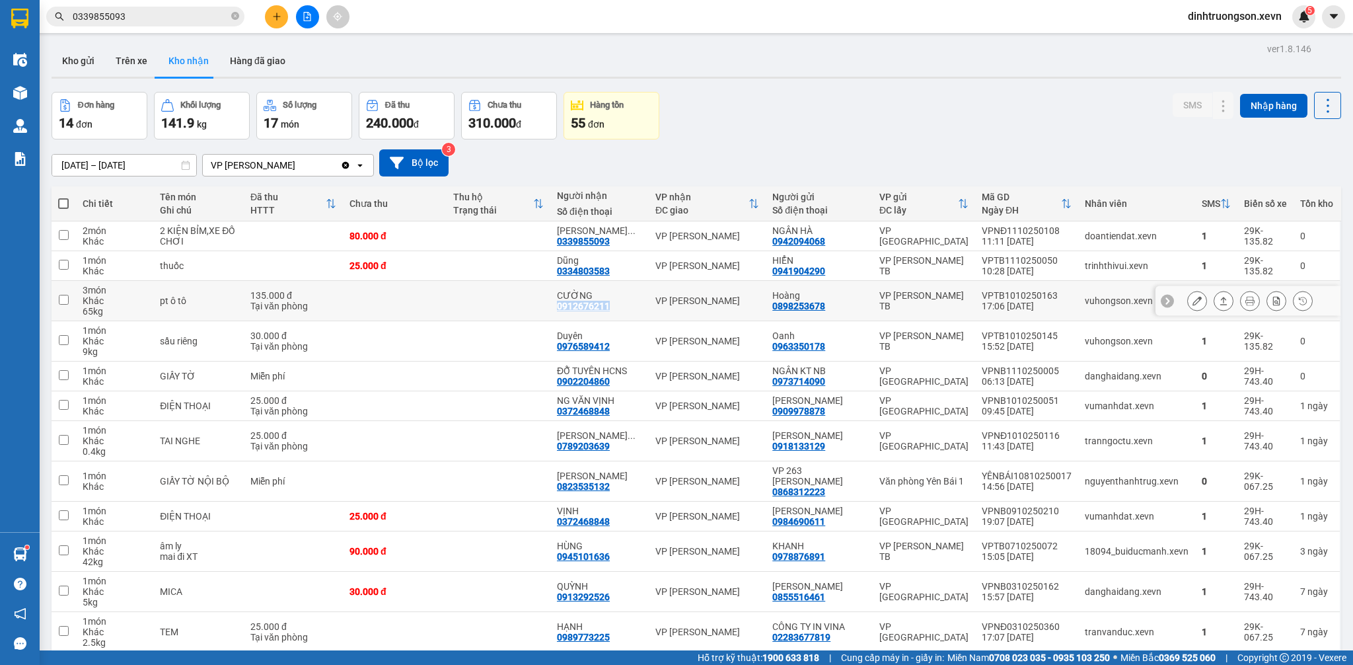
copy div "0912676211"
drag, startPoint x: 628, startPoint y: 315, endPoint x: 589, endPoint y: 310, distance: 38.6
click at [563, 312] on td "CƯỜNG 0912676211" at bounding box center [599, 301] width 98 height 40
checkbox input "true"
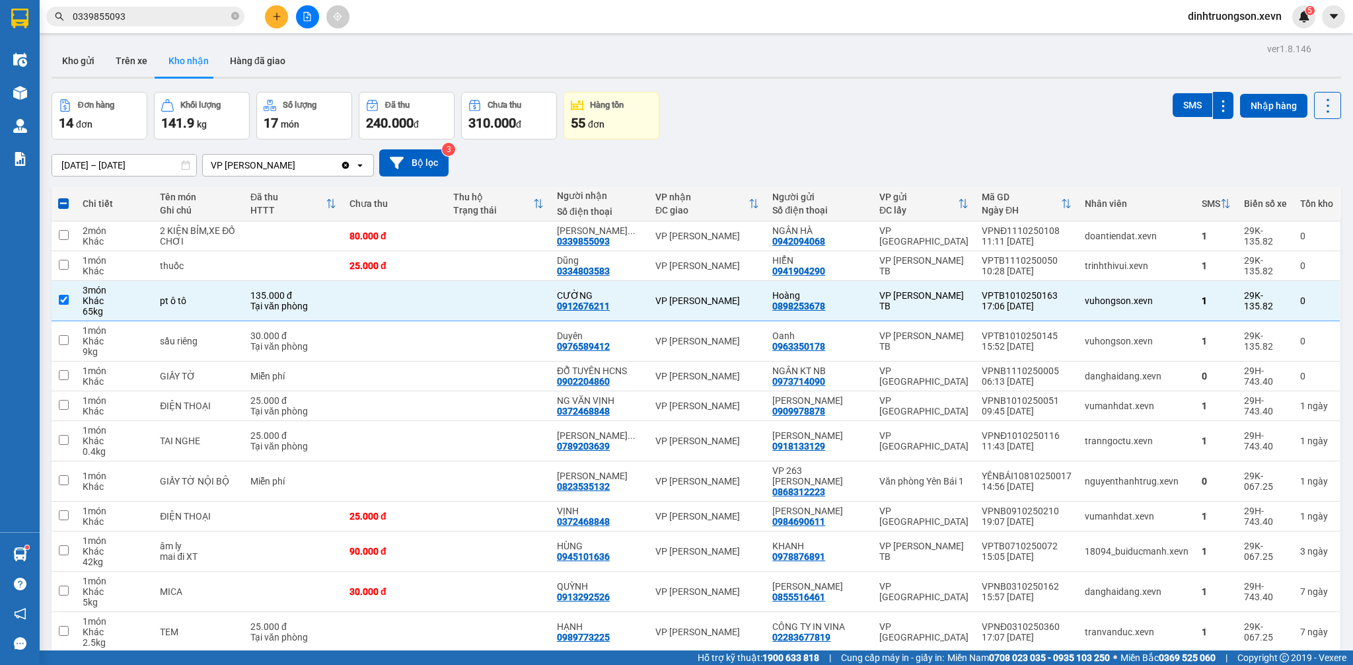
click at [156, 11] on input "0339855093" at bounding box center [151, 16] width 156 height 15
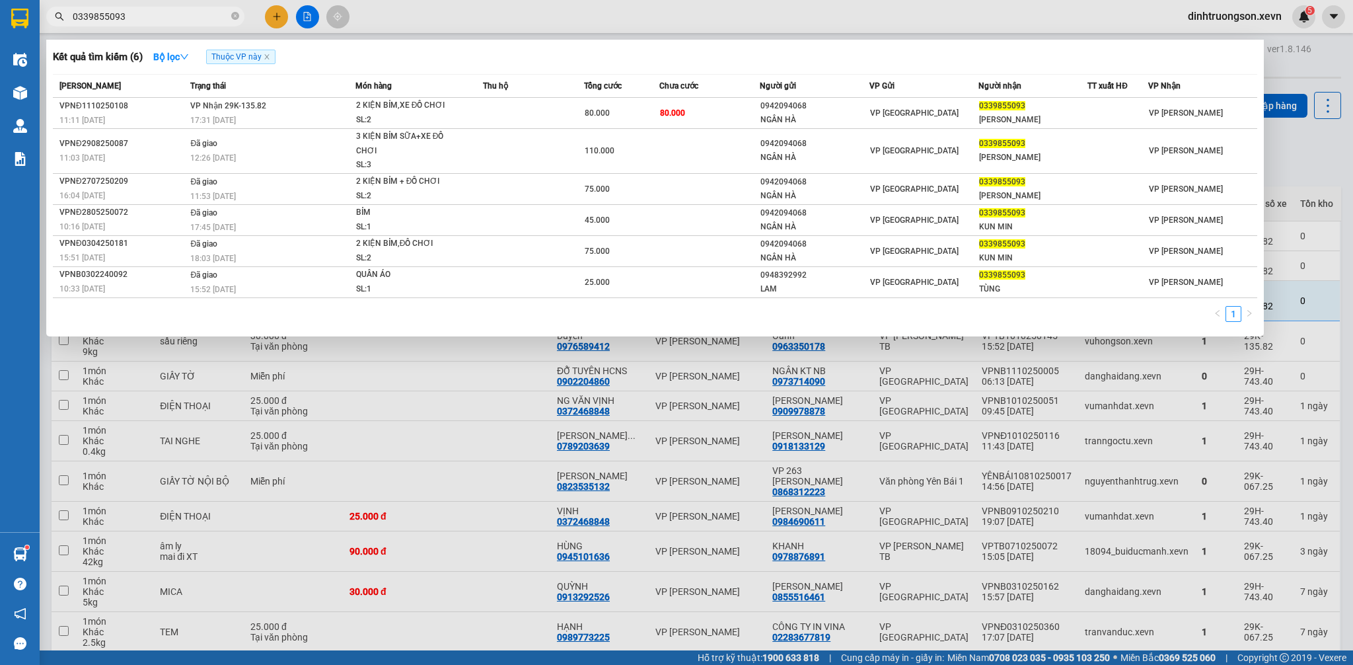
click at [156, 11] on input "0339855093" at bounding box center [151, 16] width 156 height 15
paste input "912676211"
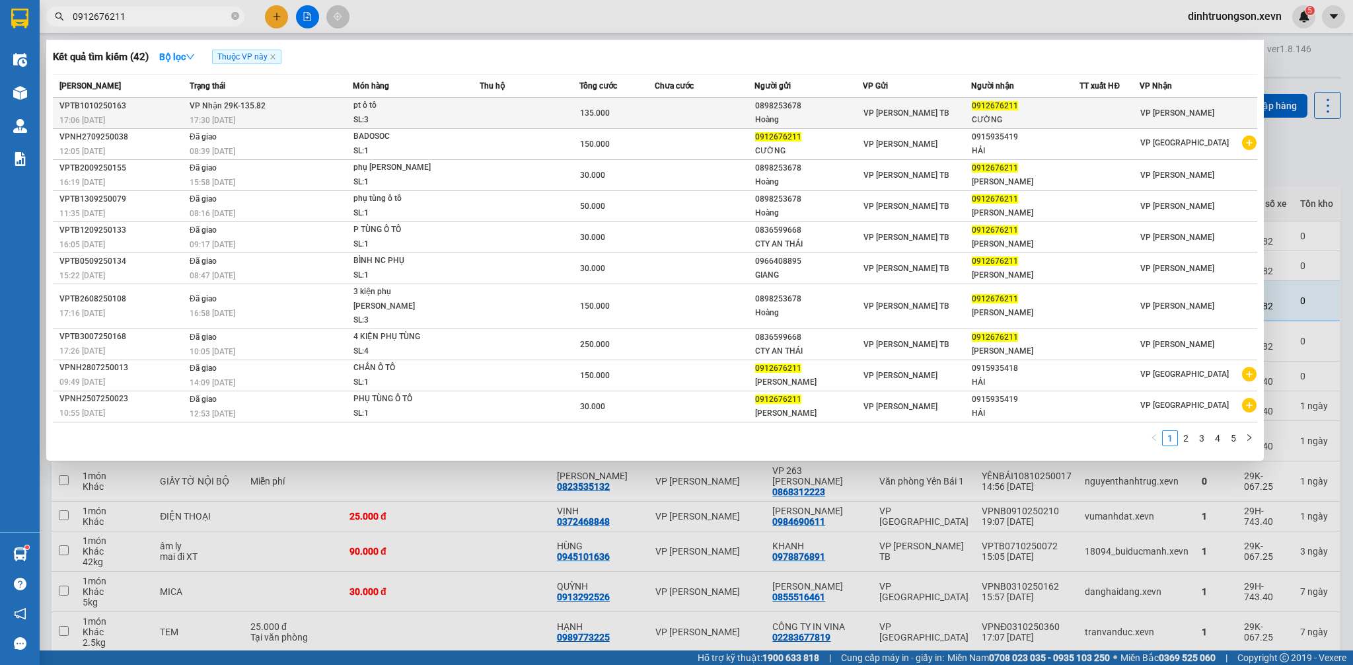
type input "0912676211"
click at [308, 110] on td "VP Nhận 29K-135.82 17:30 - 11/10" at bounding box center [269, 113] width 166 height 31
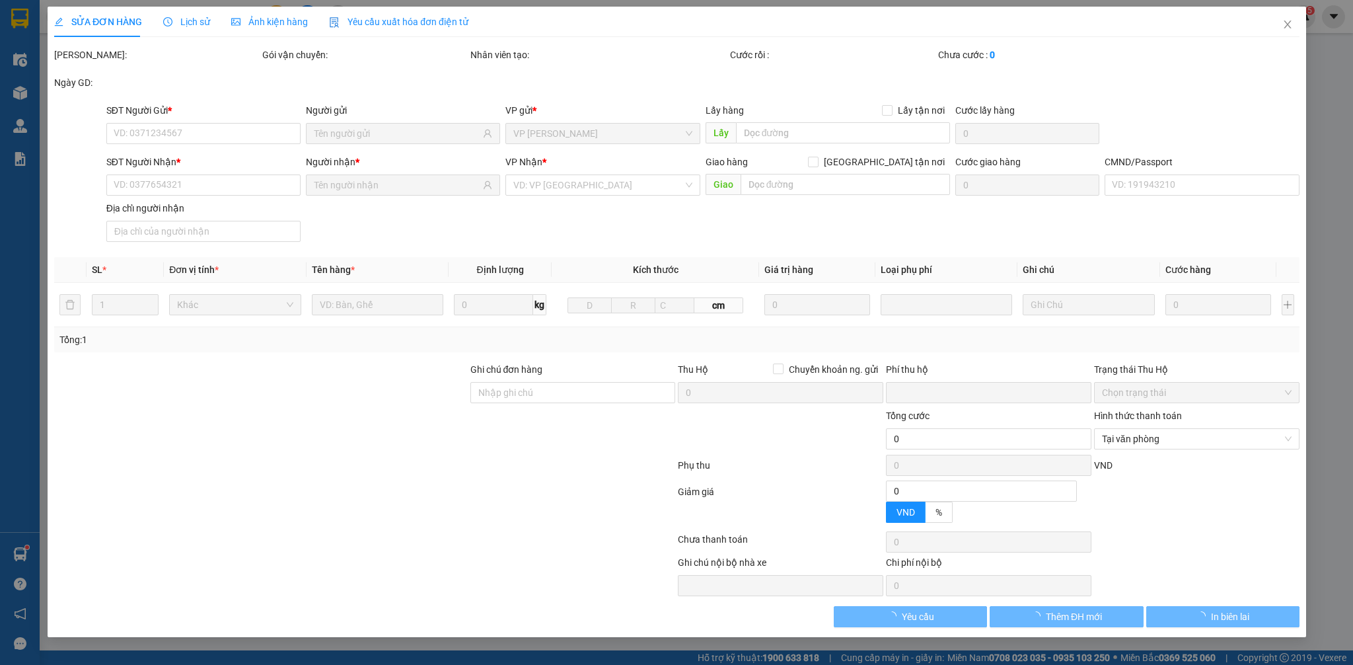
type input "0898253678"
type input "Hoàng"
type input "0912676211"
type input "CƯỜNG"
type input "0"
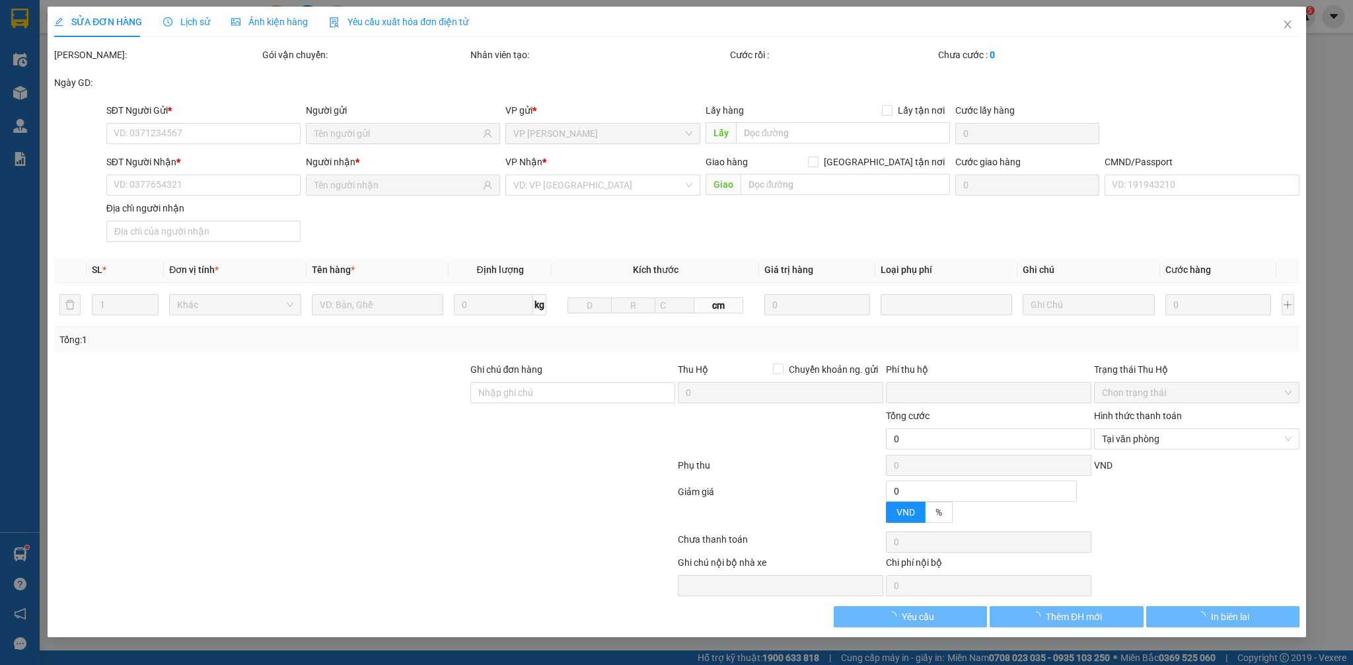
type input "135.000"
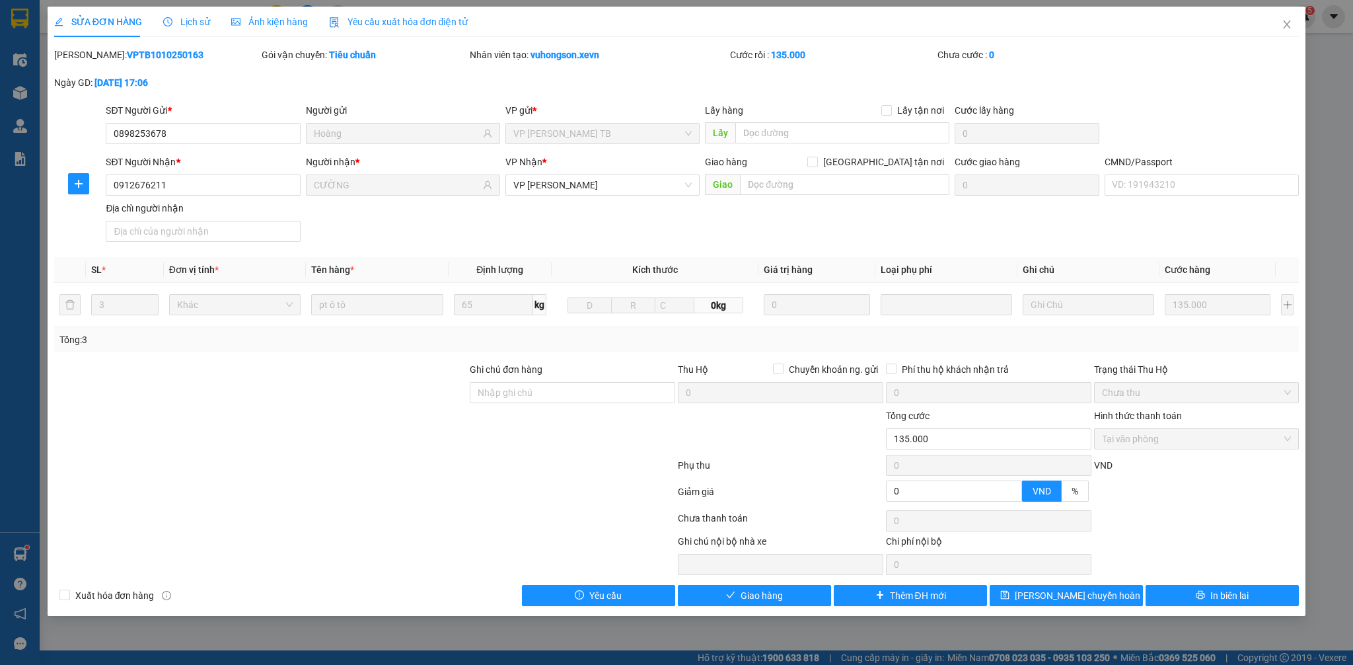
click at [185, 22] on span "Lịch sử" at bounding box center [186, 22] width 47 height 11
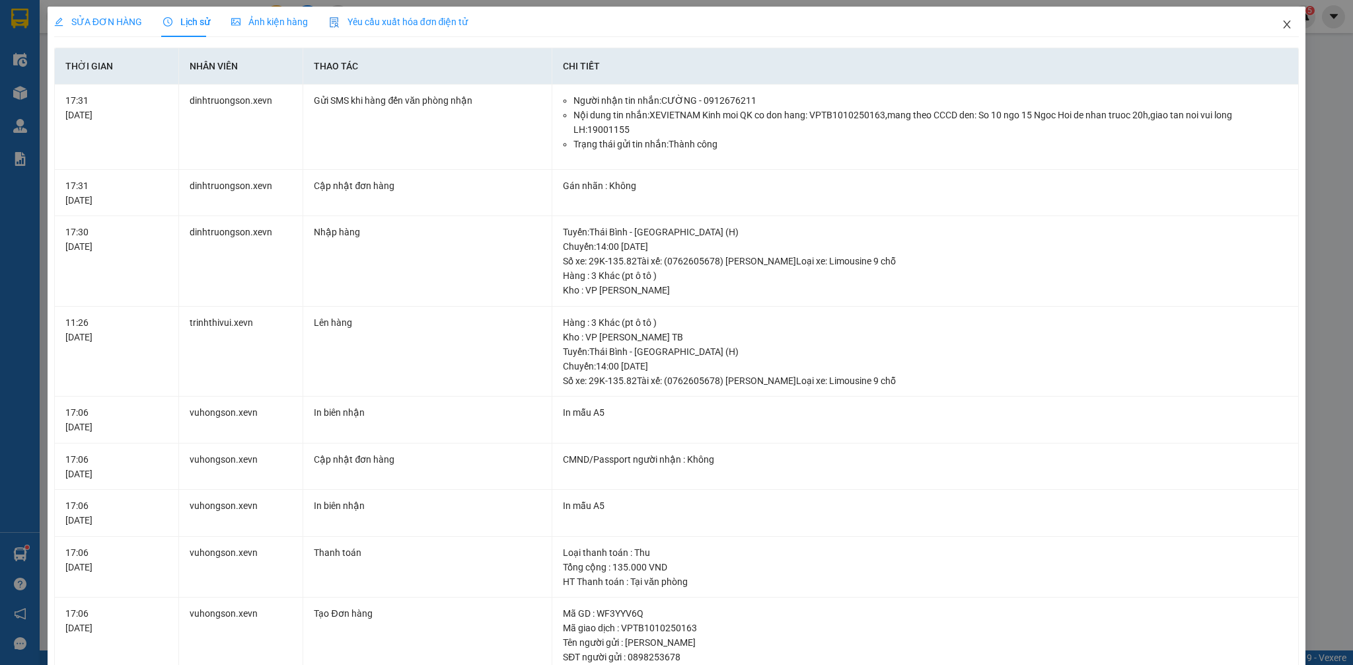
click at [1282, 27] on icon "close" at bounding box center [1287, 24] width 11 height 11
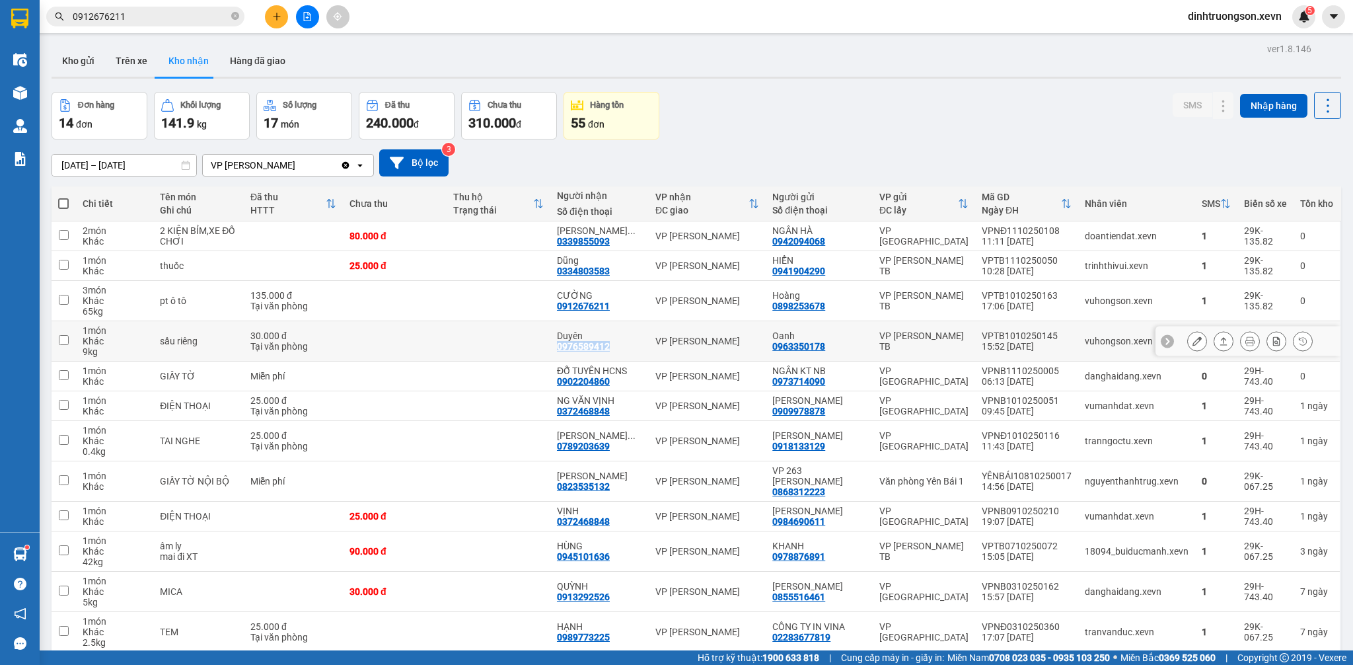
copy div "0976589412"
drag, startPoint x: 617, startPoint y: 349, endPoint x: 557, endPoint y: 349, distance: 60.1
click at [557, 349] on td "Duyên 0976589412" at bounding box center [599, 341] width 98 height 40
checkbox input "true"
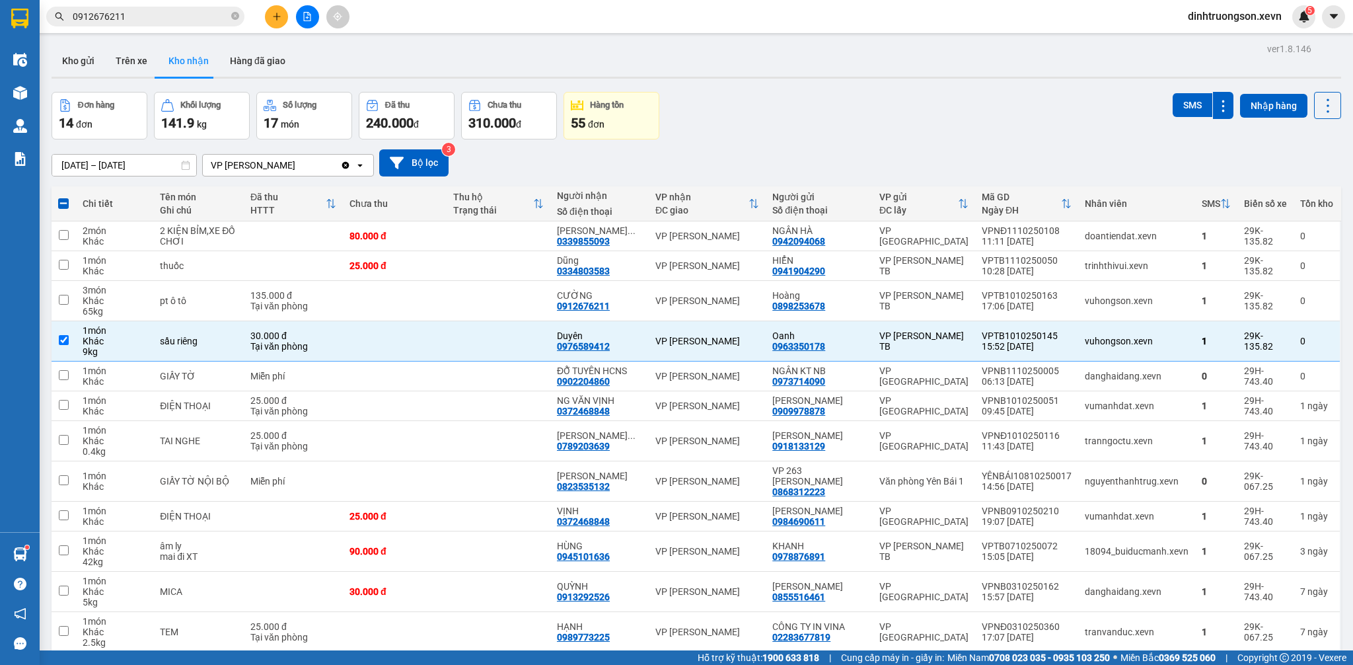
click at [214, 15] on input "0912676211" at bounding box center [151, 16] width 156 height 15
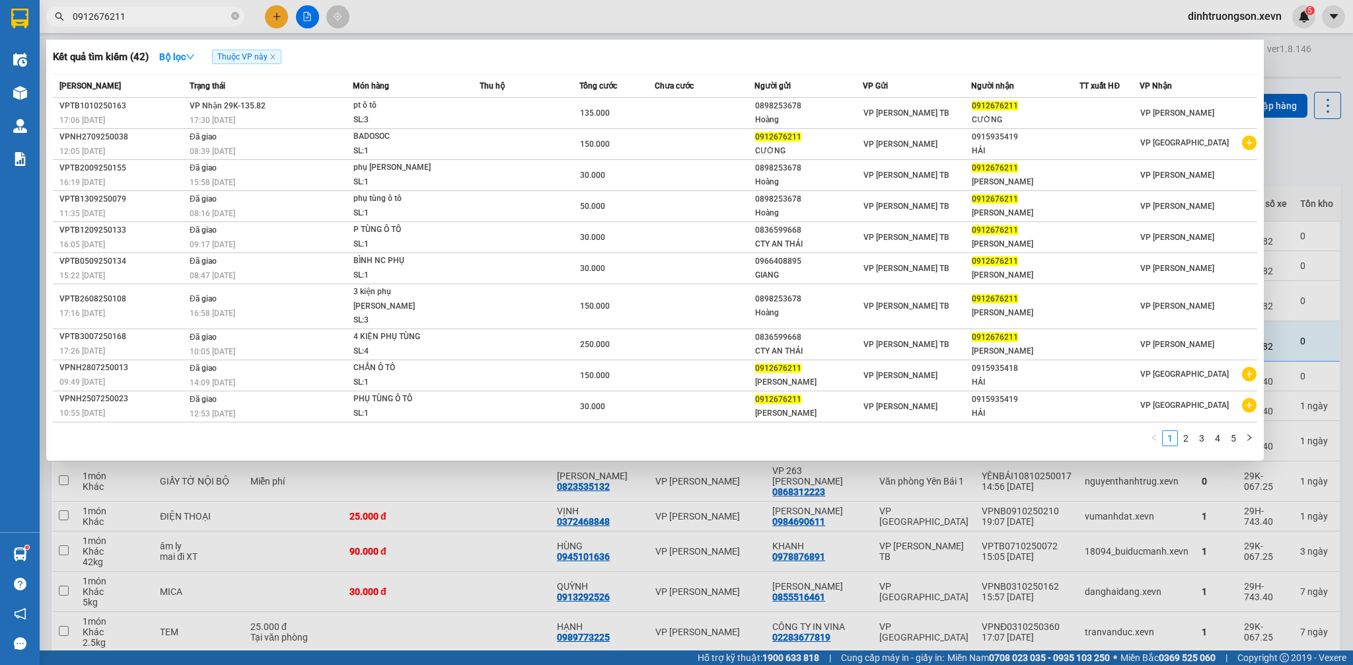
paste input "76589412"
click at [214, 15] on input "0912676211" at bounding box center [151, 16] width 156 height 15
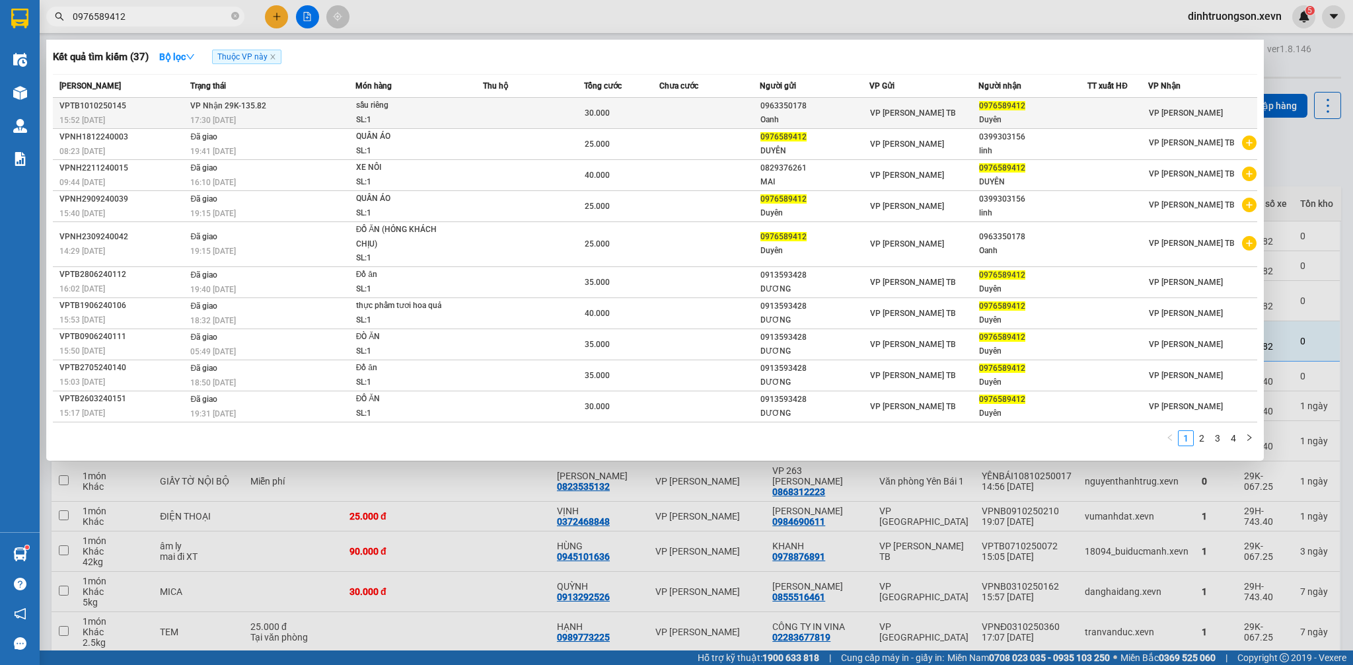
type input "0976589412"
click at [613, 110] on div "30.000" at bounding box center [622, 113] width 74 height 15
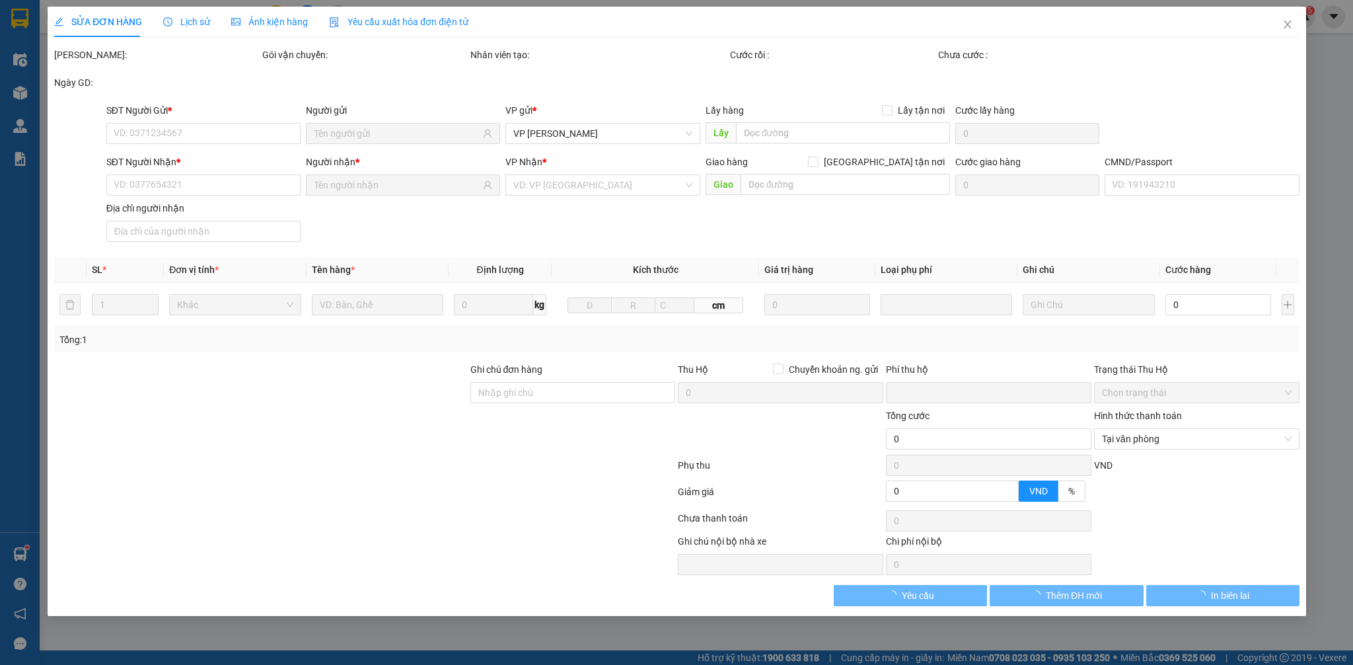
click at [201, 26] on span "Lịch sử" at bounding box center [186, 22] width 47 height 11
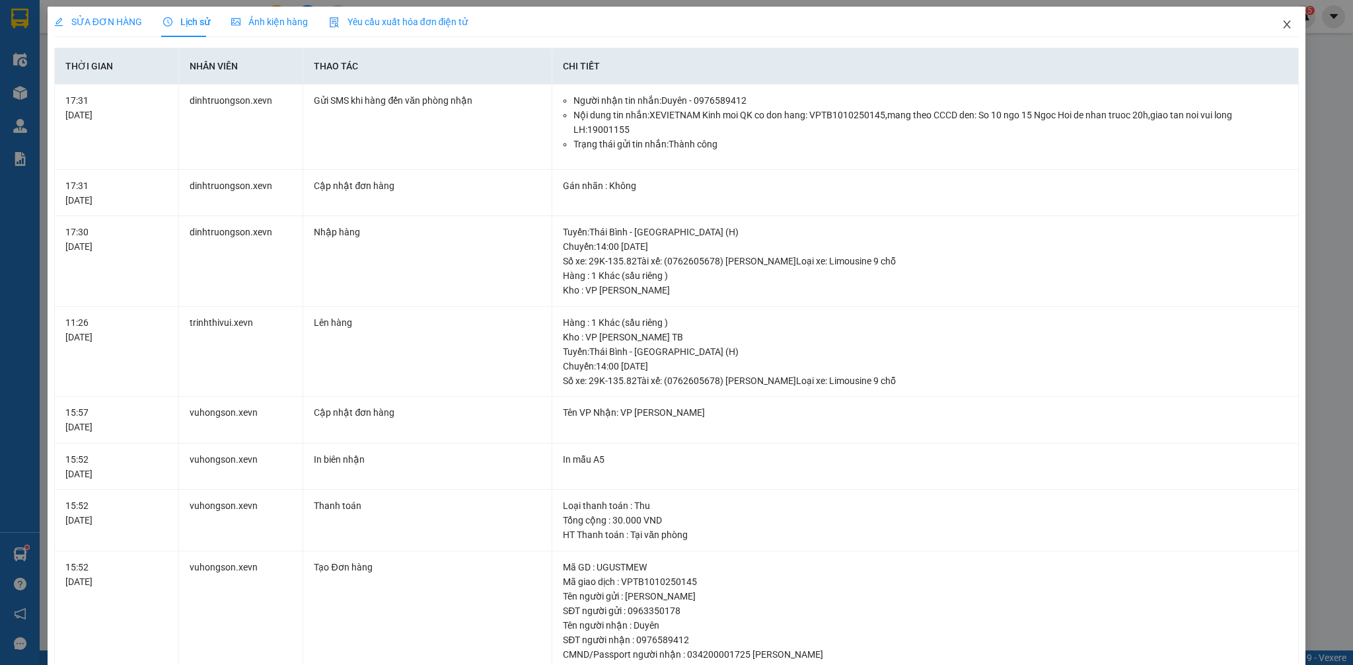
click at [1282, 21] on icon "close" at bounding box center [1287, 24] width 11 height 11
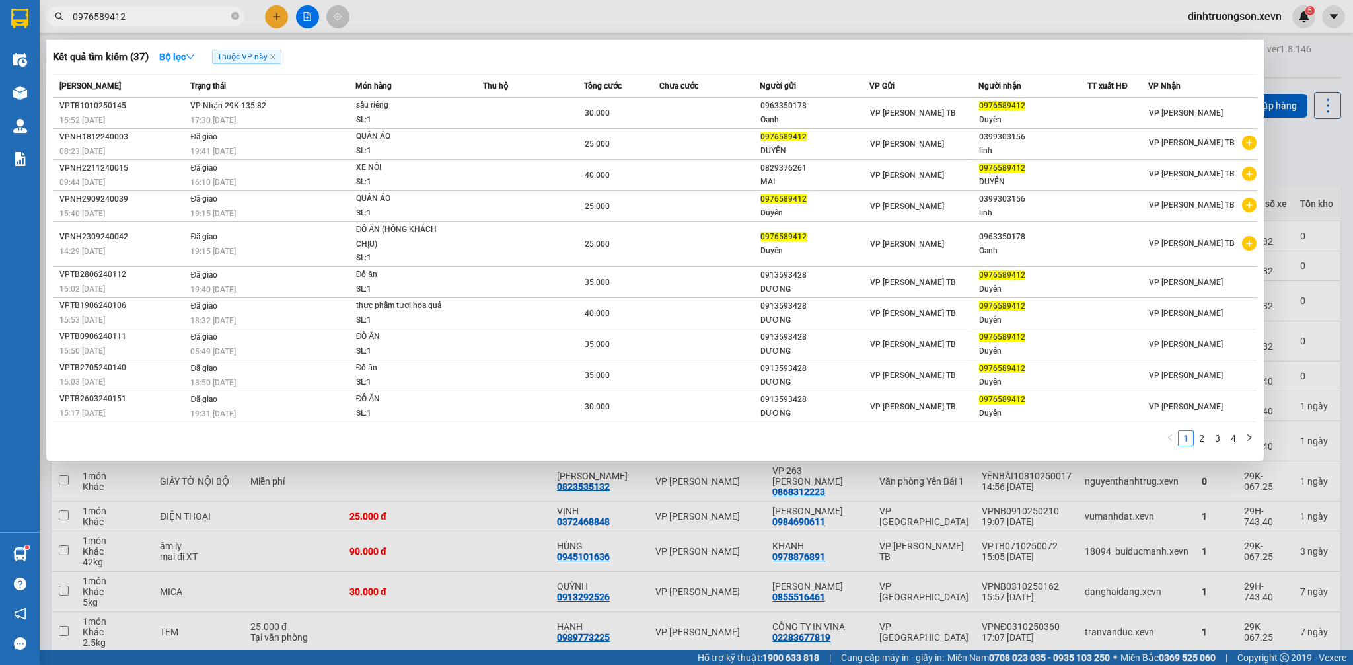
click at [149, 22] on input "0976589412" at bounding box center [151, 16] width 156 height 15
click at [933, 569] on div at bounding box center [676, 332] width 1353 height 665
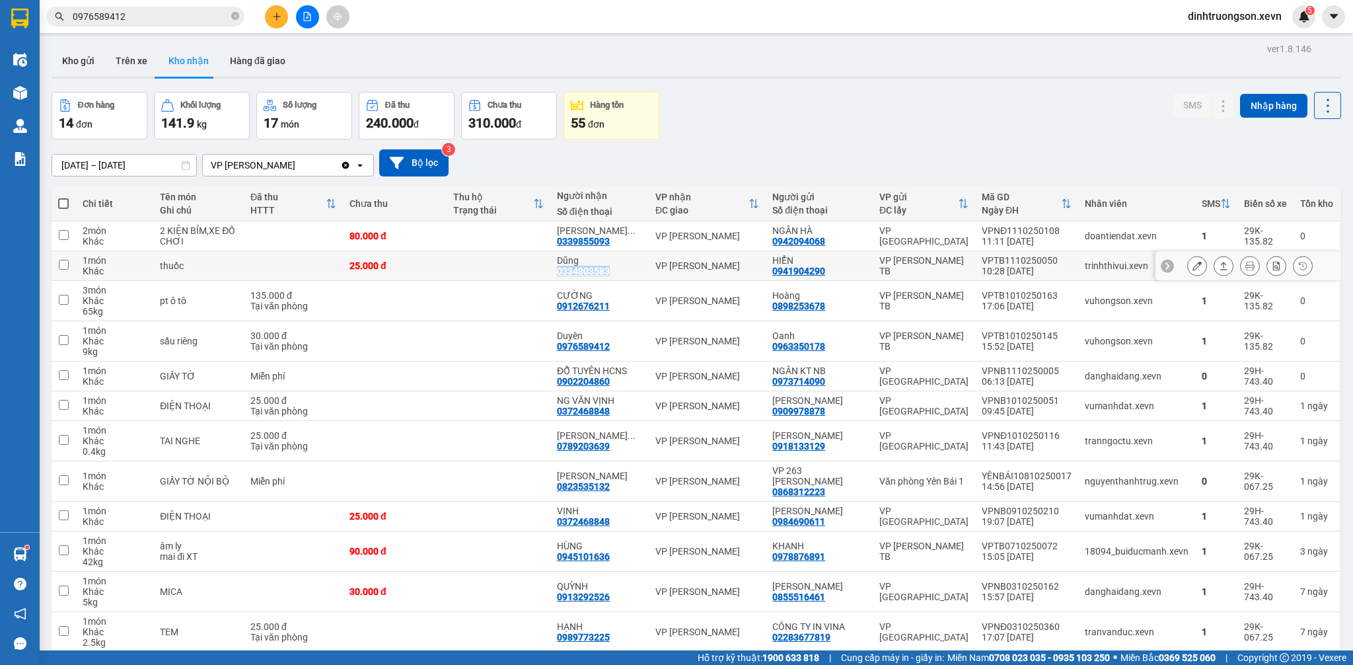
copy div "0334803583"
drag, startPoint x: 626, startPoint y: 274, endPoint x: 559, endPoint y: 276, distance: 67.4
click at [559, 276] on td "Dũng 0334803583" at bounding box center [599, 266] width 98 height 30
checkbox input "true"
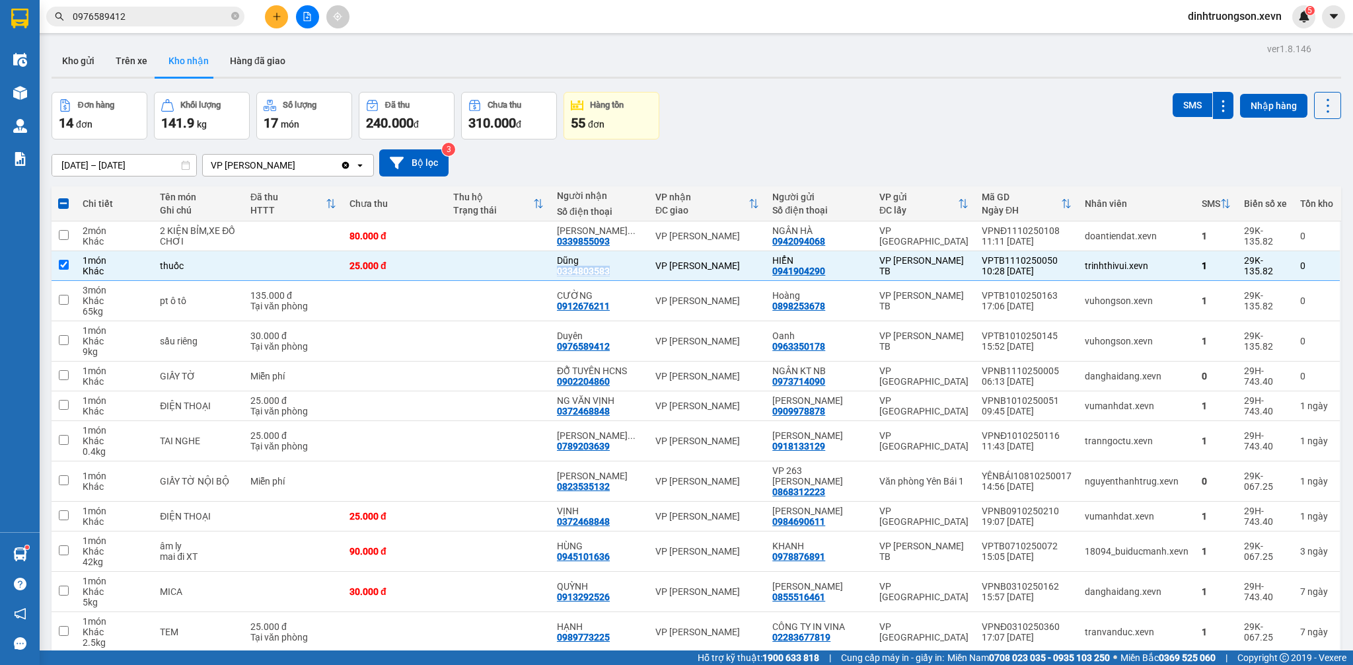
click at [148, 23] on input "0976589412" at bounding box center [151, 16] width 156 height 15
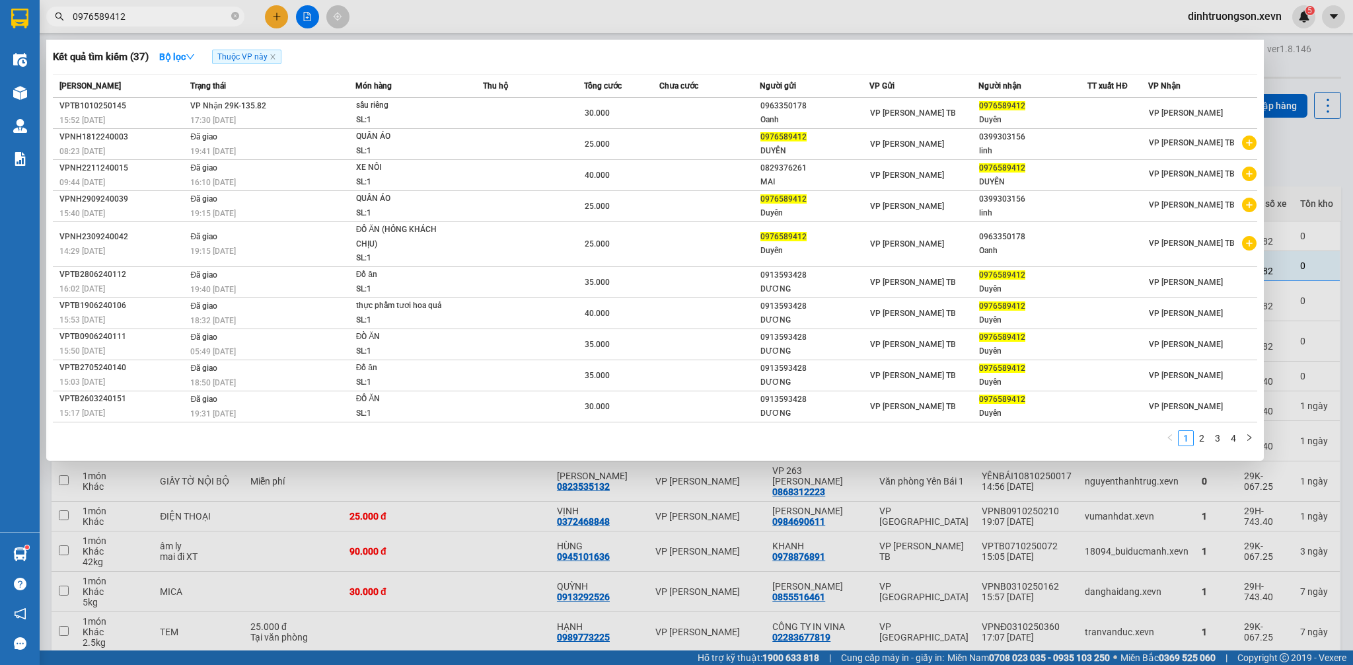
click at [148, 23] on input "0976589412" at bounding box center [151, 16] width 156 height 15
paste input "334803583"
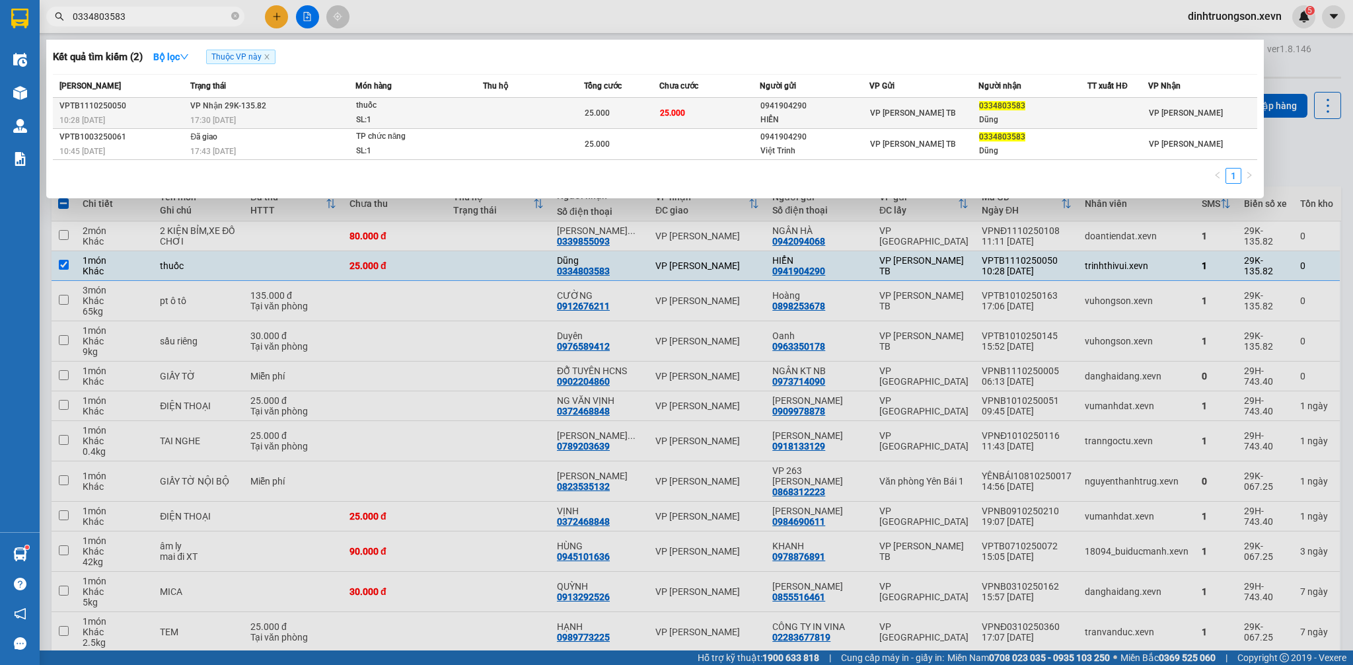
type input "0334803583"
click at [304, 109] on td "VP Nhận 29K-135.82 17:30 - 11/10" at bounding box center [271, 113] width 168 height 31
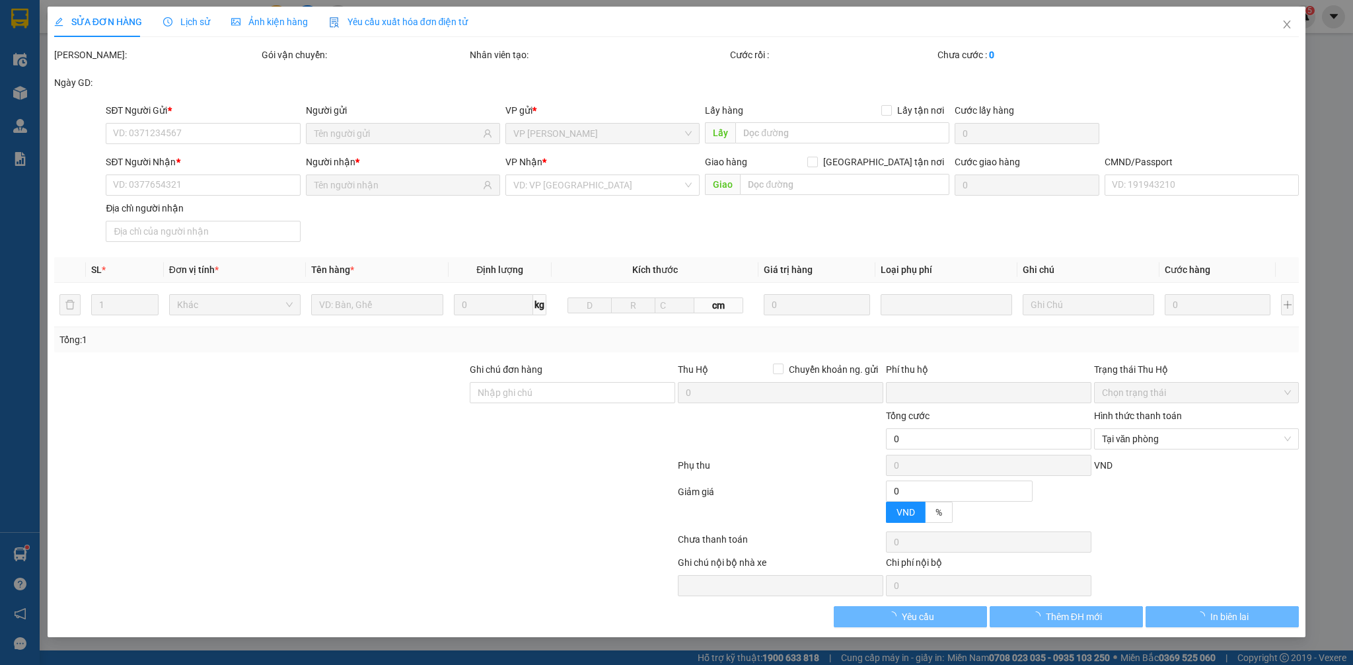
click at [194, 29] on div "Lịch sử" at bounding box center [186, 22] width 47 height 30
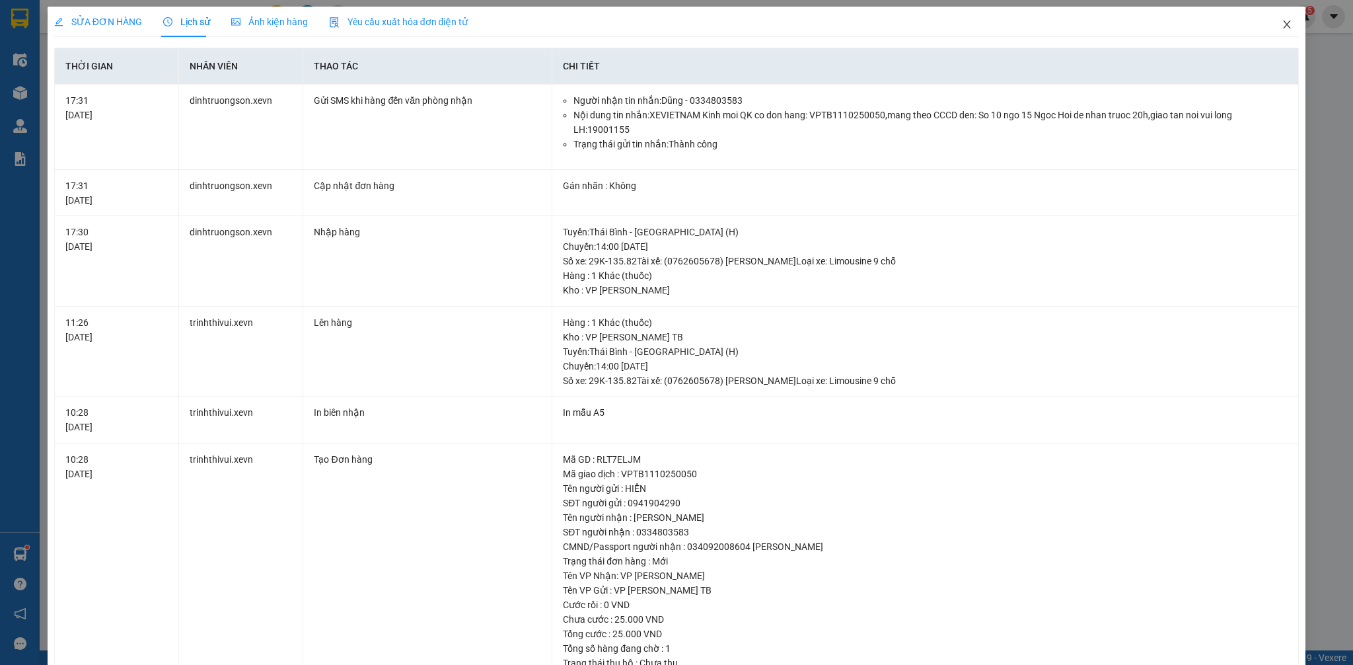
click at [1268, 27] on span "Close" at bounding box center [1286, 25] width 37 height 37
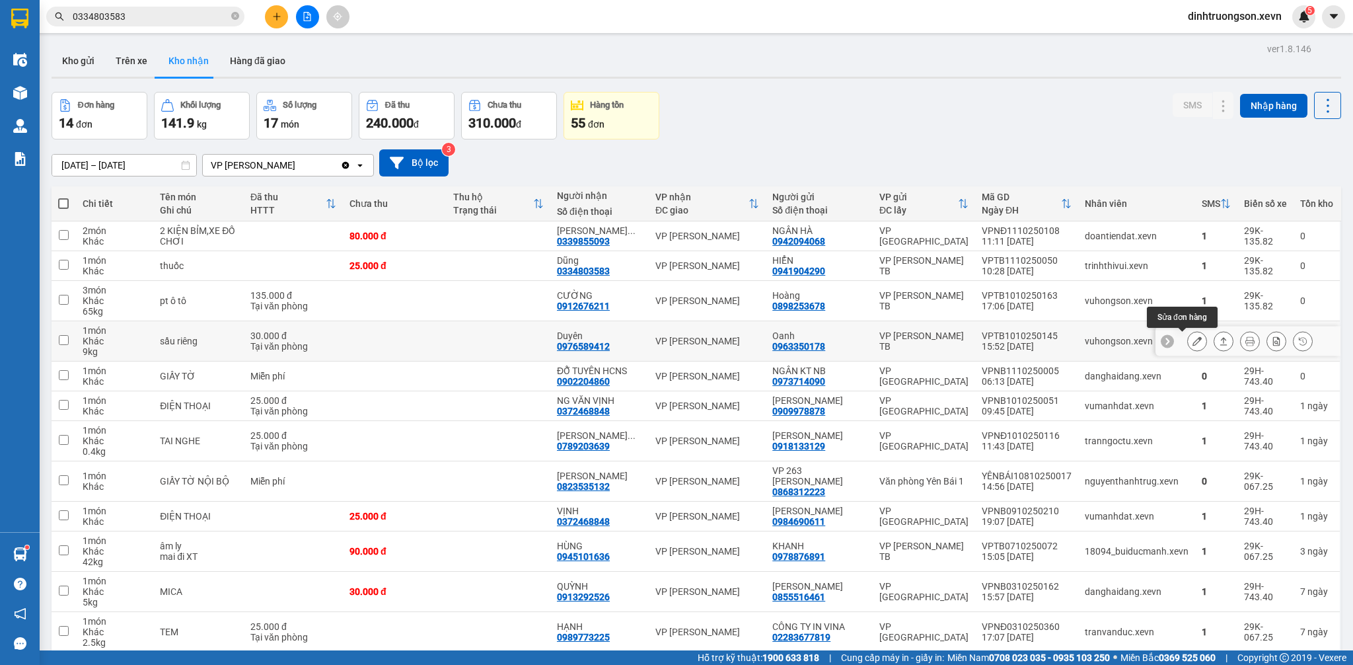
click at [1192, 344] on icon at bounding box center [1196, 340] width 9 height 9
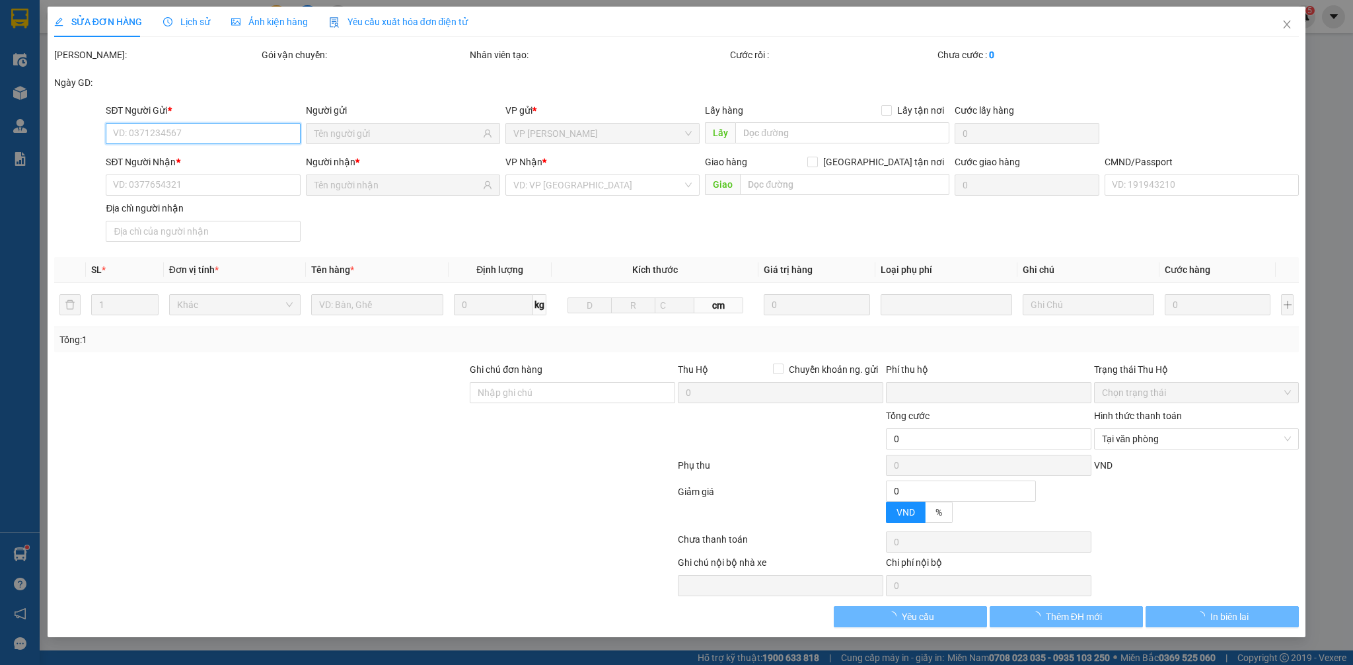
type input "0963350178"
type input "Oanh"
type input "0976589412"
type input "Duyên"
type input "034200001725 phạm xuân long"
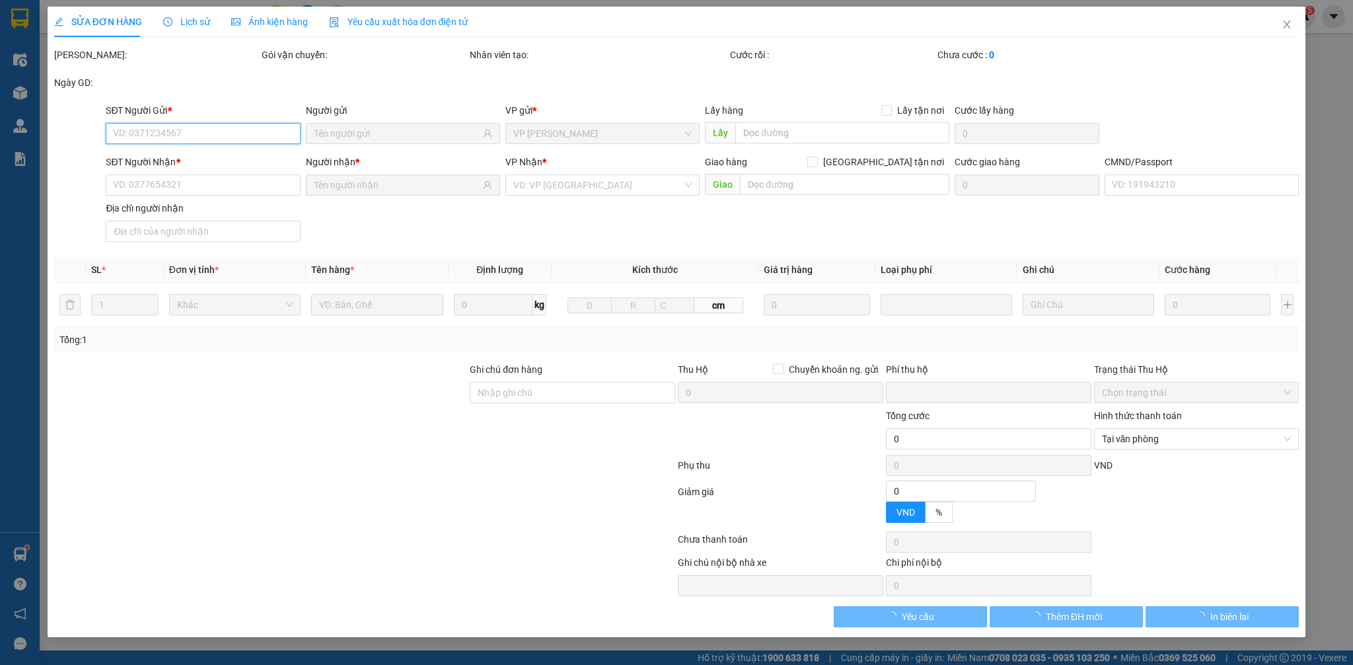
type input "0"
type input "30.000"
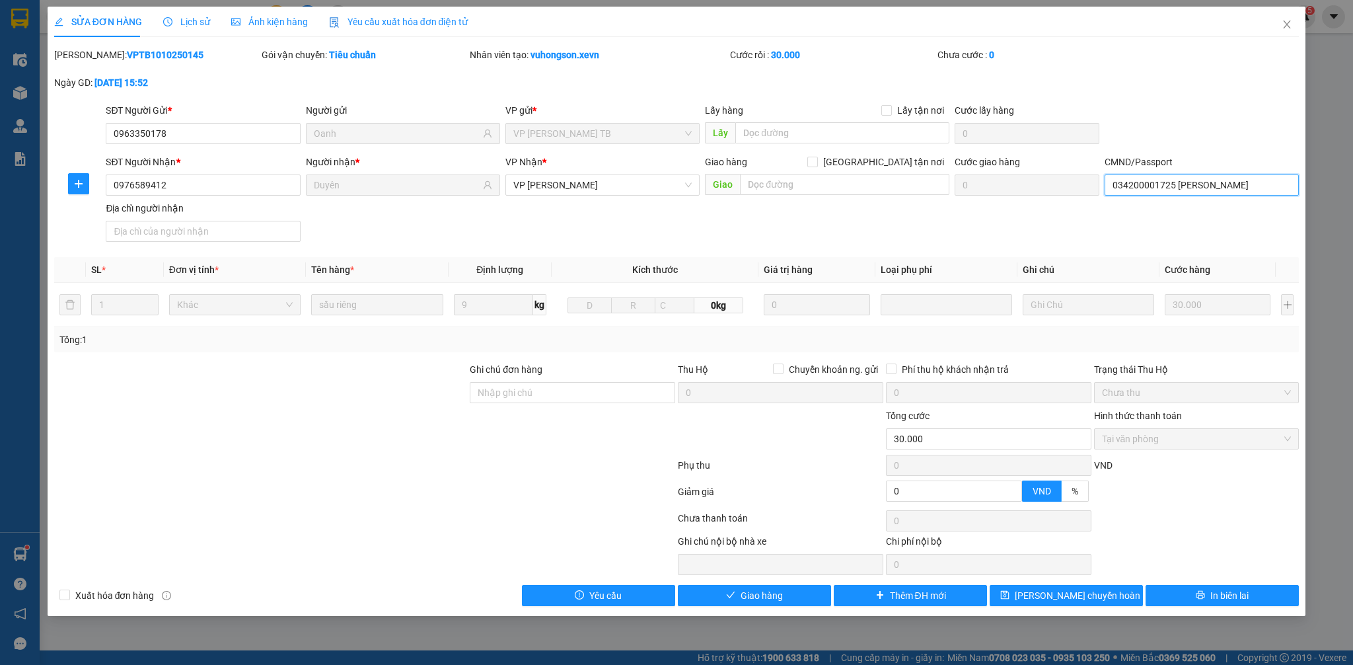
click at [1209, 188] on input "034200001725 phạm xuân long" at bounding box center [1202, 184] width 194 height 21
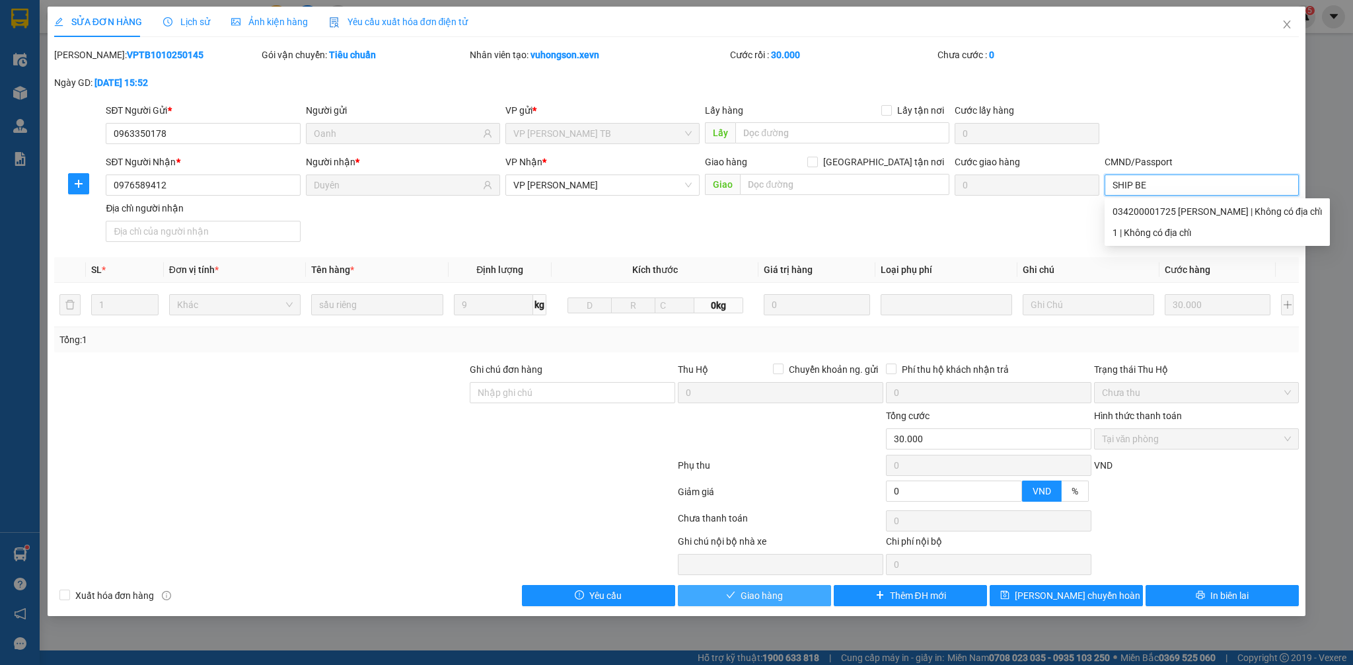
type input "SHIP BE"
click at [762, 598] on span "Giao hàng" at bounding box center [762, 595] width 42 height 15
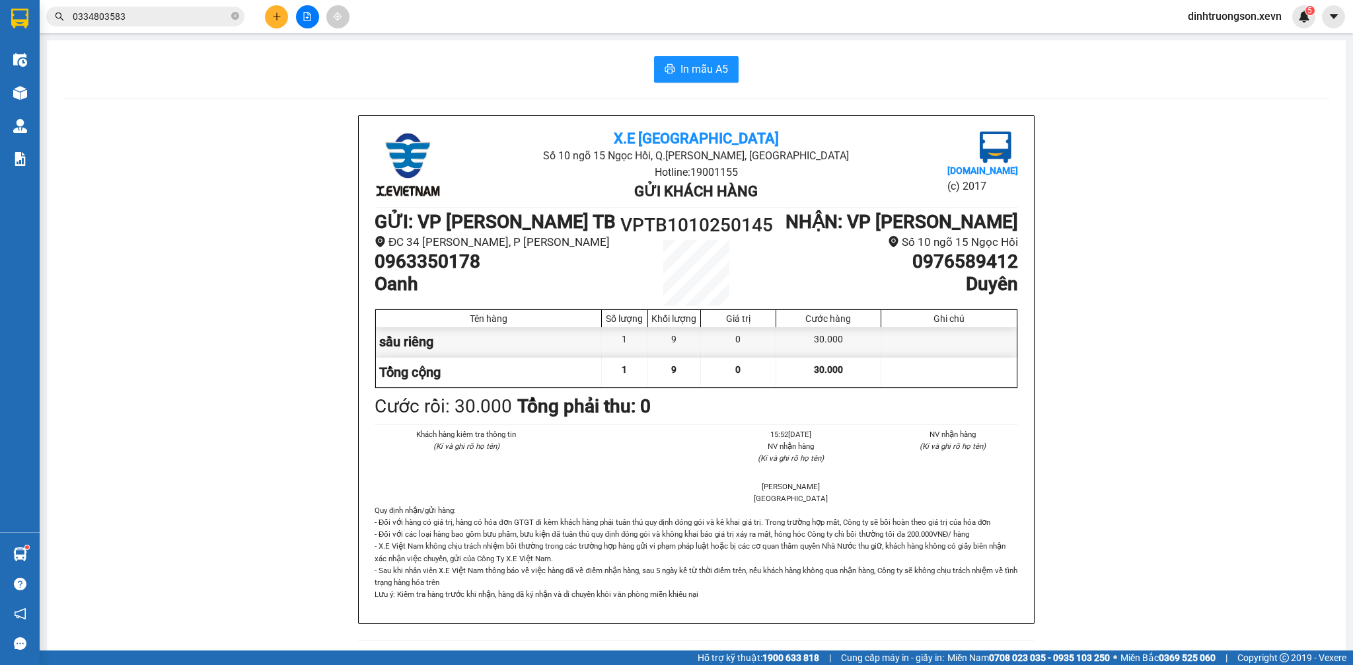
click at [153, 19] on input "0334803583" at bounding box center [151, 16] width 156 height 15
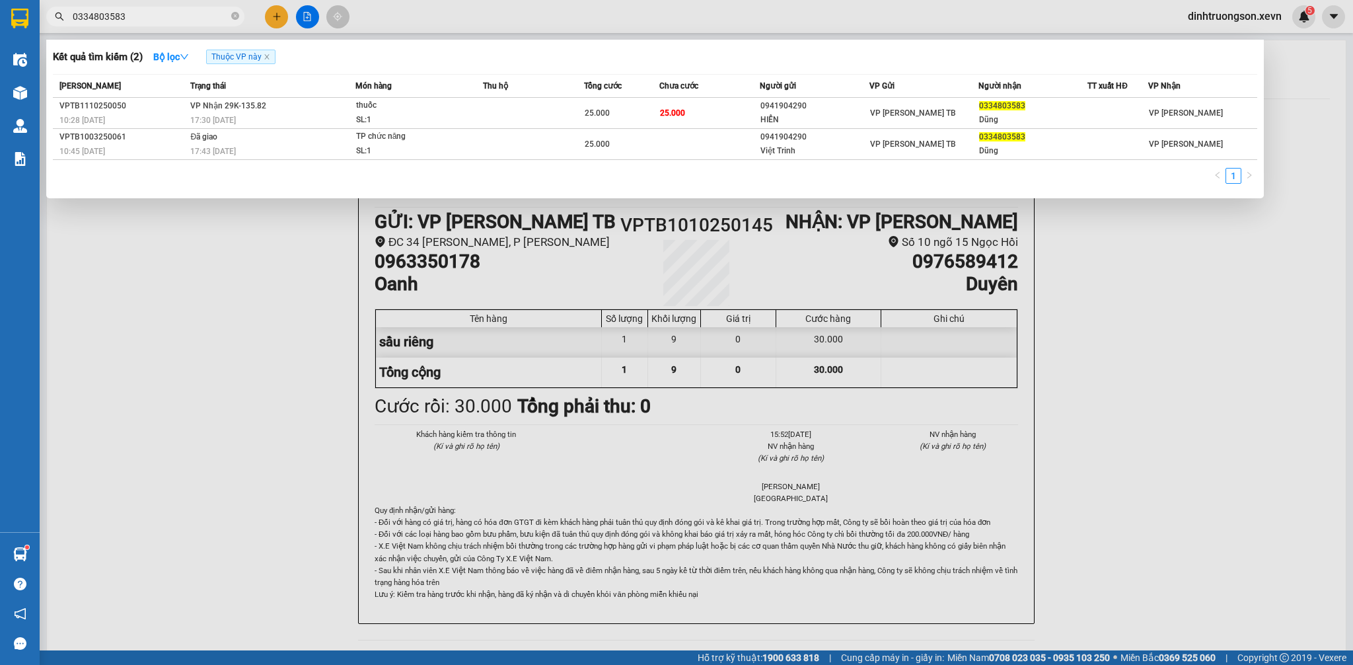
click at [153, 19] on input "0334803583" at bounding box center [151, 16] width 156 height 15
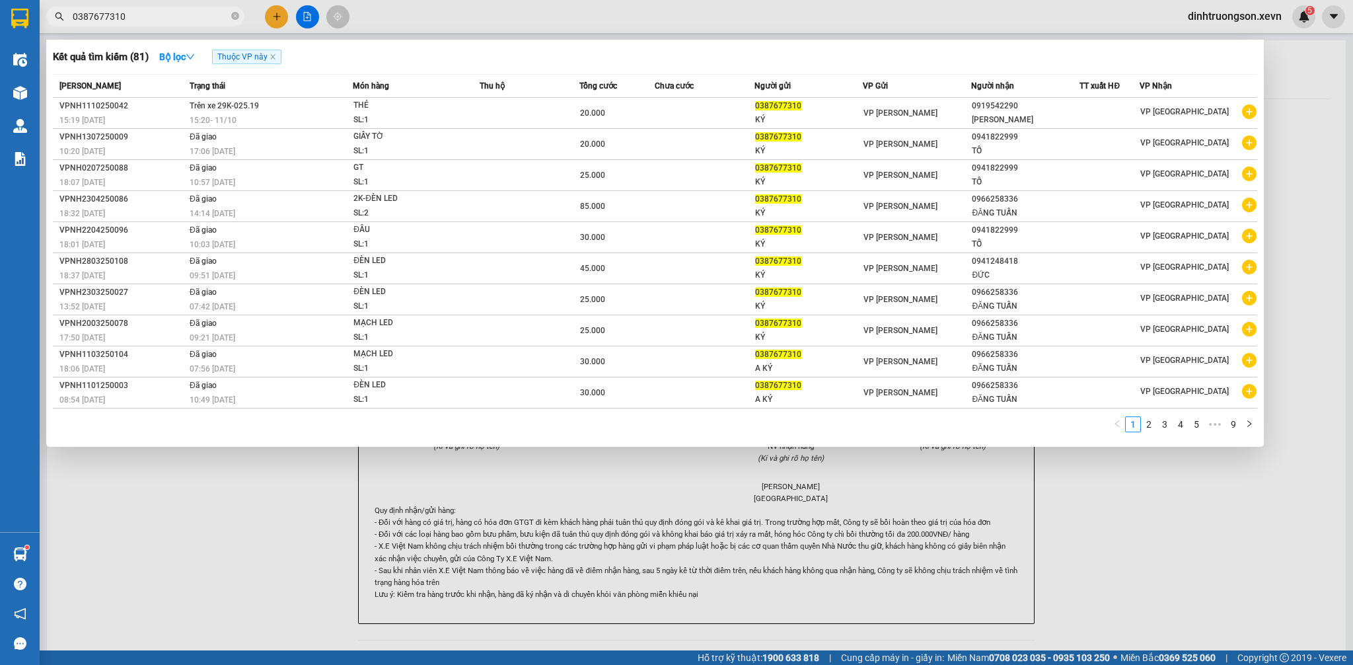
click at [333, 540] on div at bounding box center [676, 332] width 1353 height 665
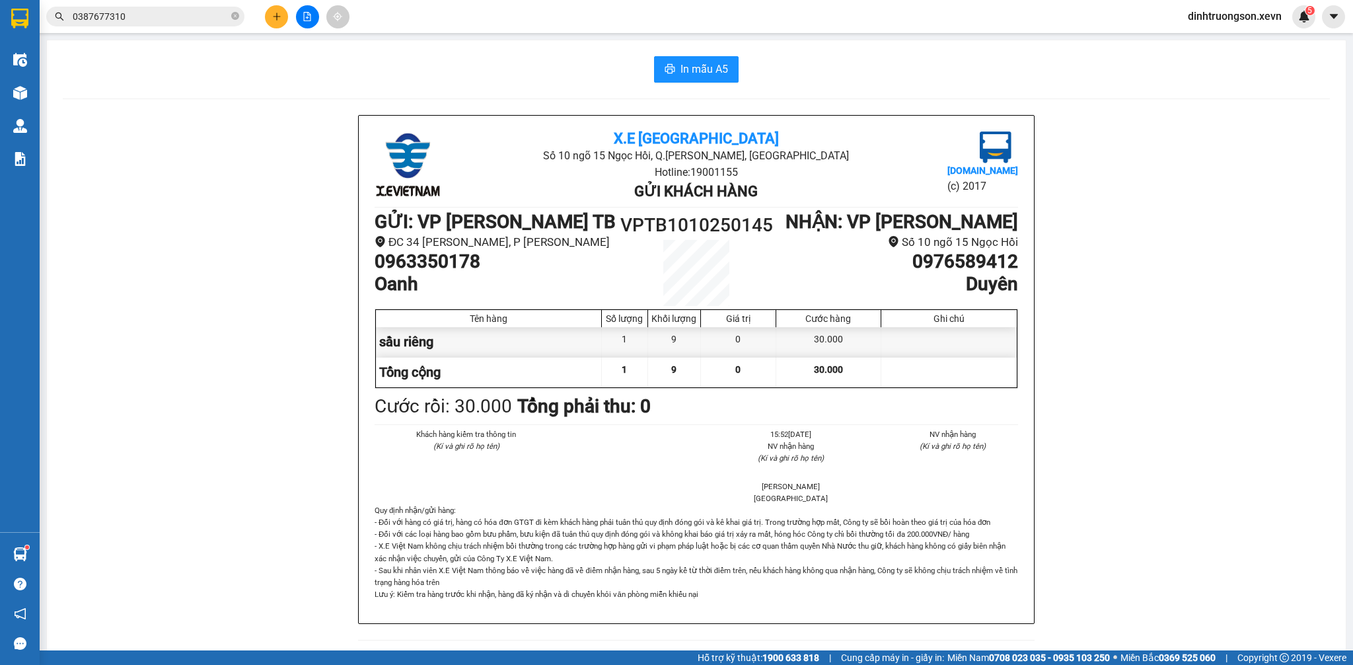
click at [174, 17] on input "0387677310" at bounding box center [151, 16] width 156 height 15
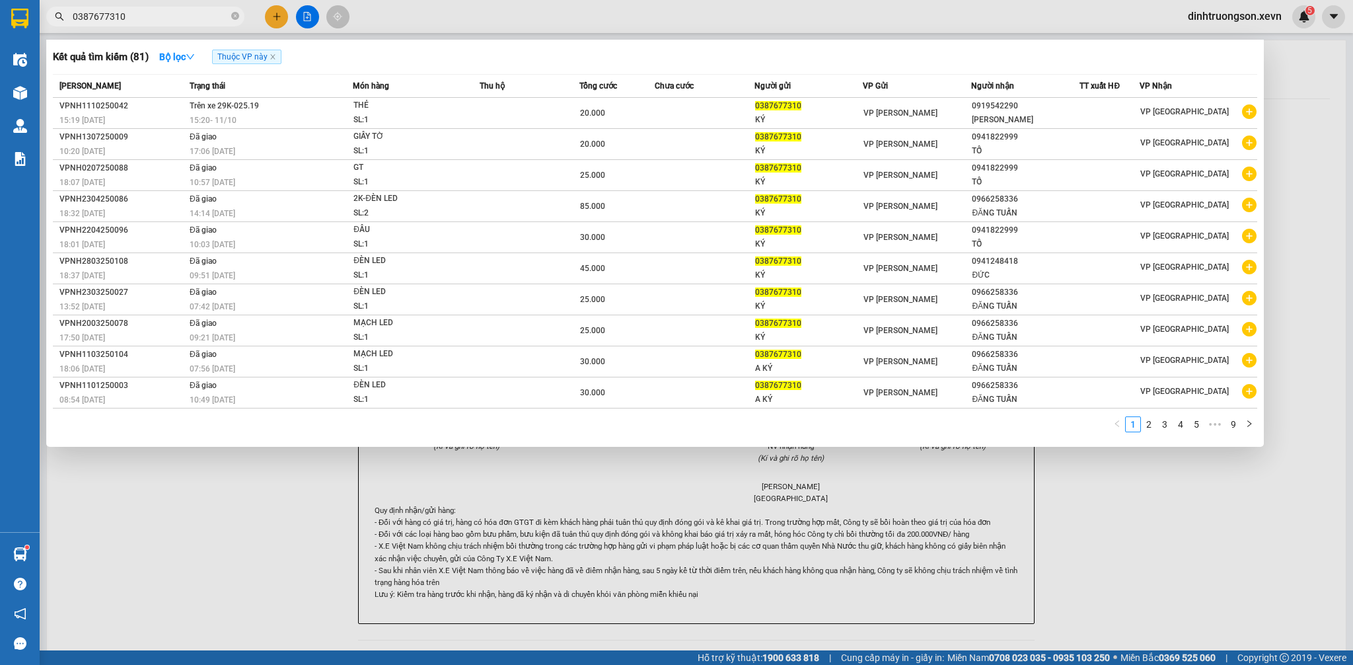
click at [431, 56] on div "Kết quả tìm kiếm ( 81 ) Bộ lọc Thuộc VP này" at bounding box center [655, 56] width 1204 height 21
click at [1153, 425] on link "2" at bounding box center [1148, 424] width 15 height 15
click at [1133, 425] on link "1" at bounding box center [1133, 424] width 15 height 15
click at [120, 15] on input "0387677310" at bounding box center [151, 16] width 156 height 15
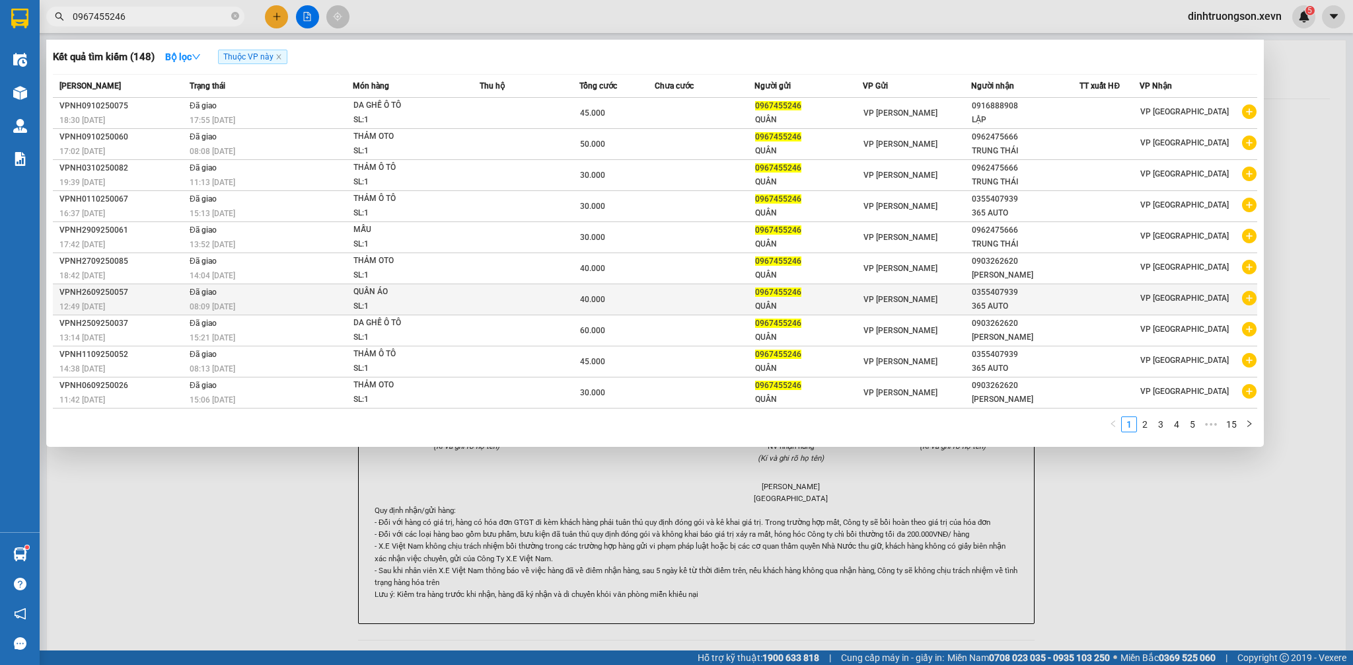
type input "0967455246"
click at [1249, 299] on icon "plus-circle" at bounding box center [1249, 298] width 15 height 15
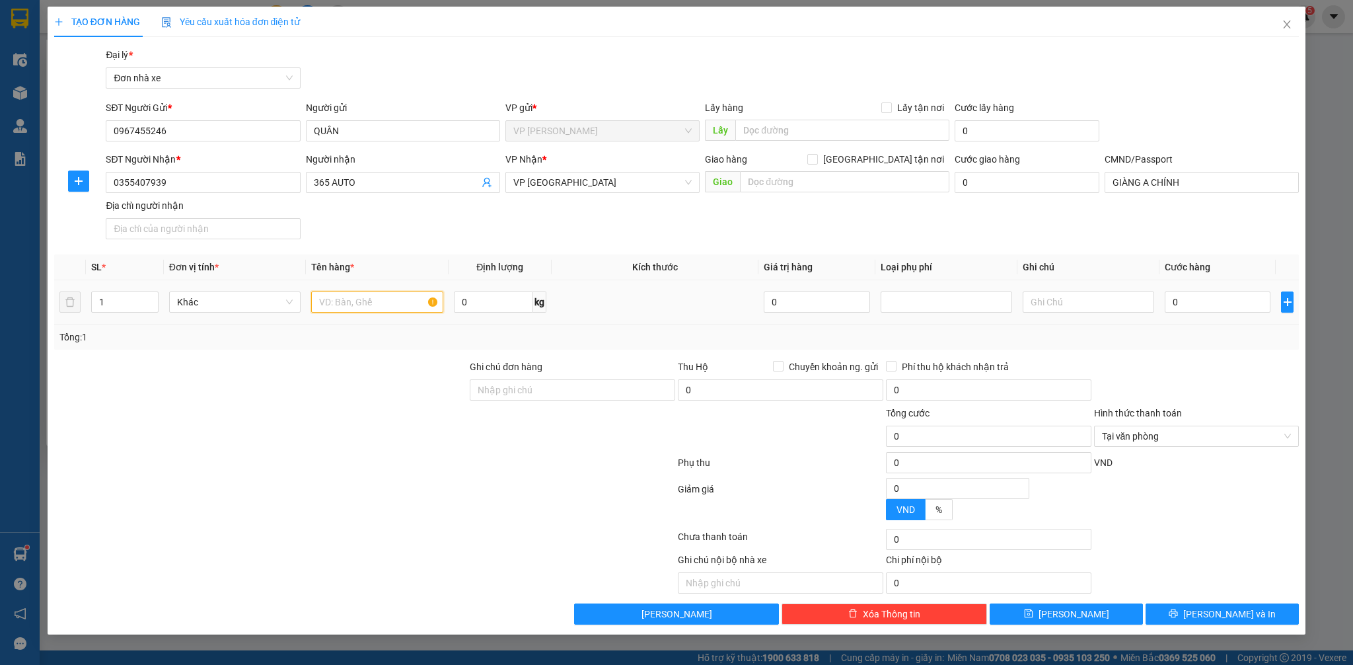
click at [324, 310] on input "text" at bounding box center [376, 301] width 131 height 21
click at [331, 305] on input "text" at bounding box center [376, 301] width 131 height 21
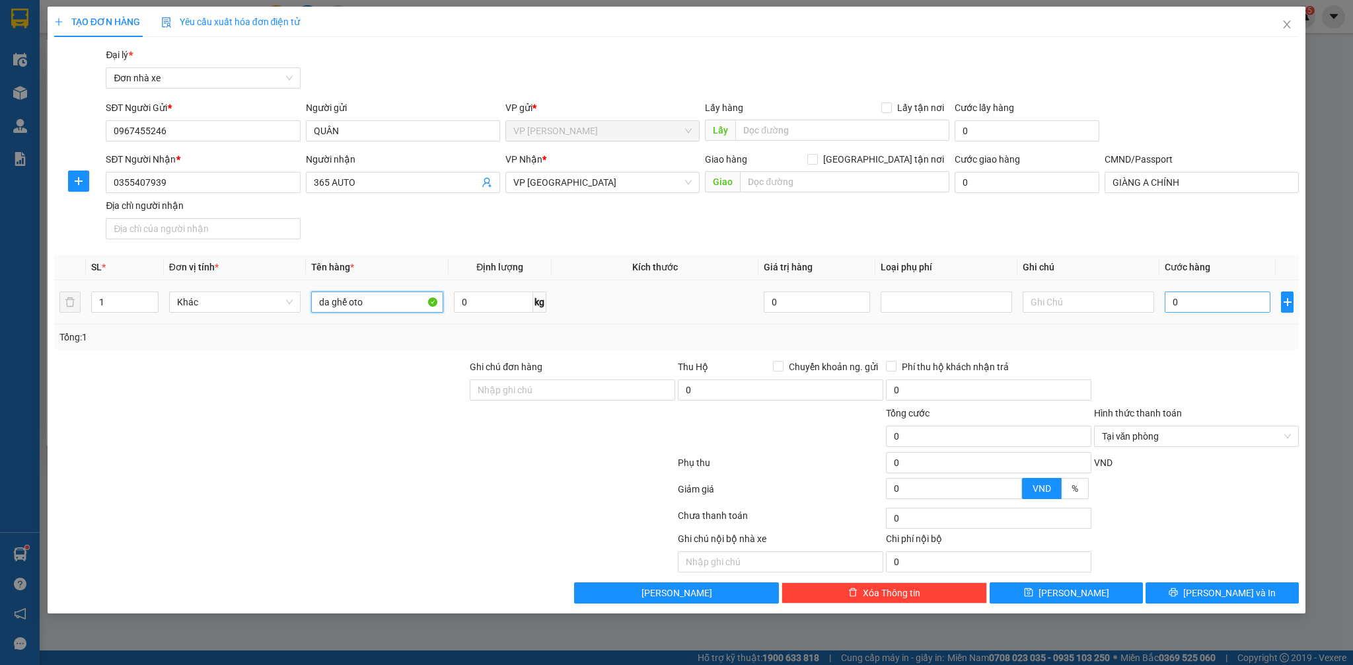
type input "da ghế oto"
click at [1190, 296] on input "0" at bounding box center [1218, 301] width 106 height 21
type input "4"
type input "40"
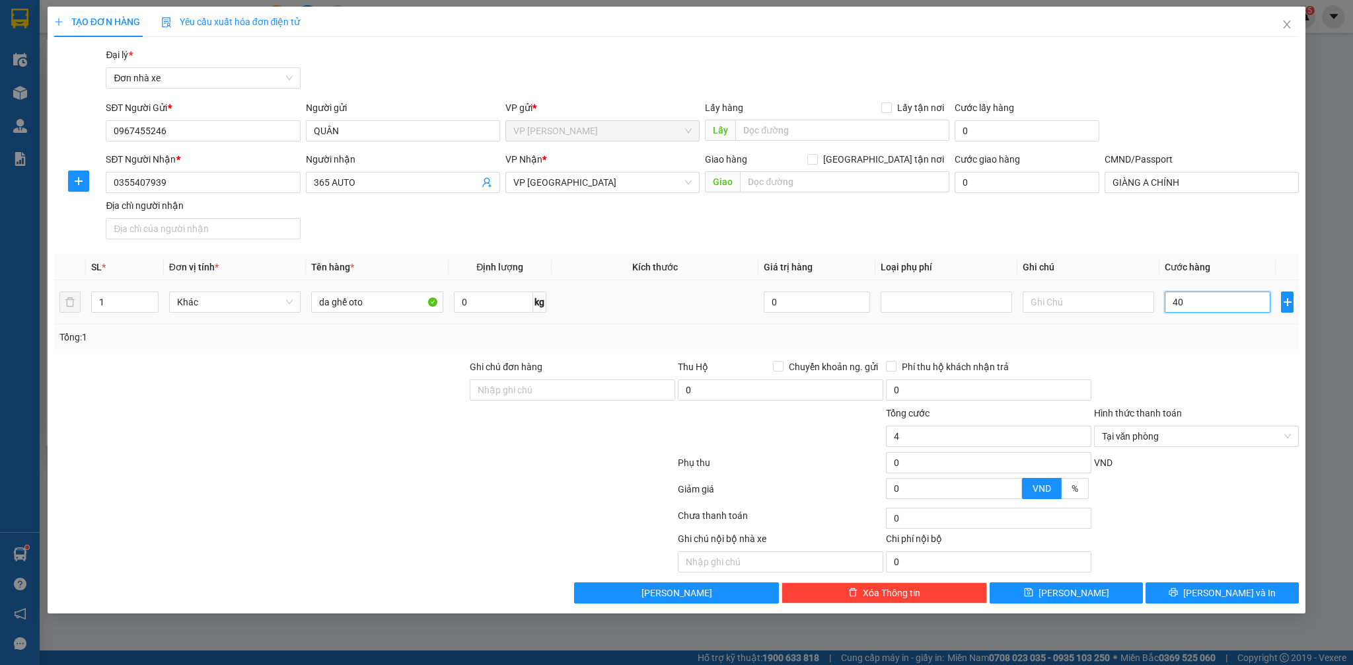
type input "40"
type input "400"
type input "4.000"
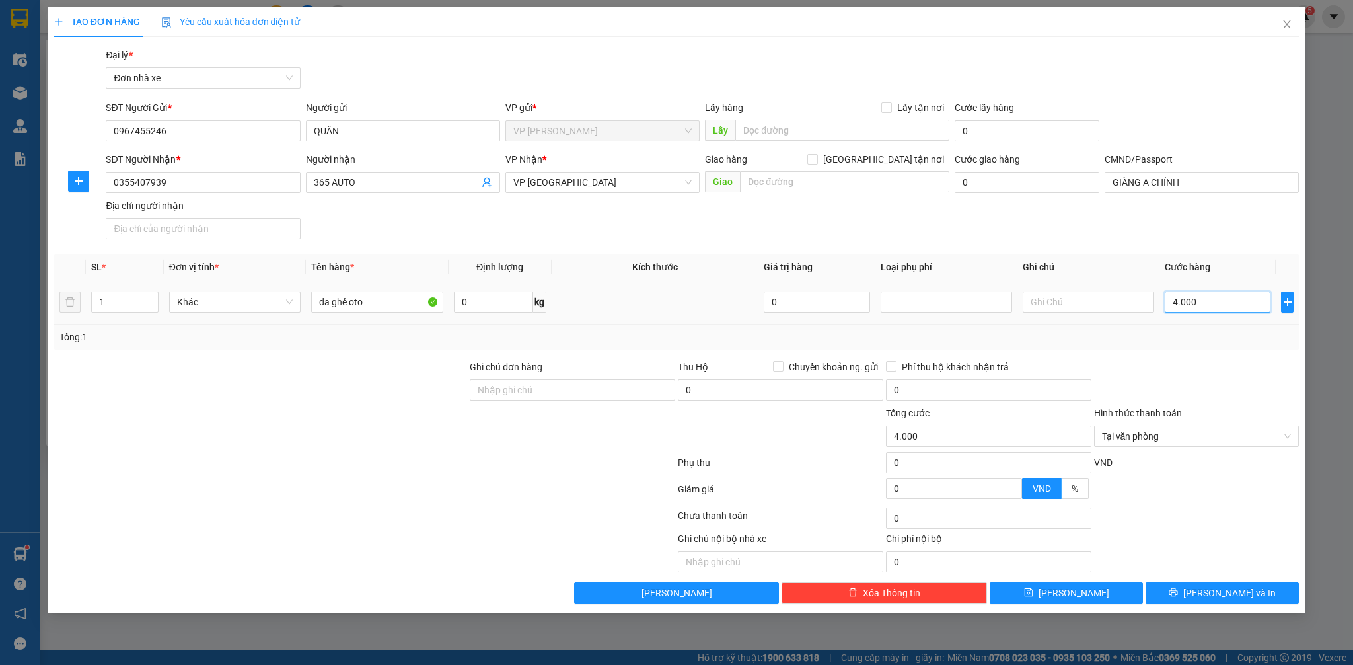
type input "40.000"
click at [1251, 592] on button "[PERSON_NAME] và In" at bounding box center [1221, 592] width 153 height 21
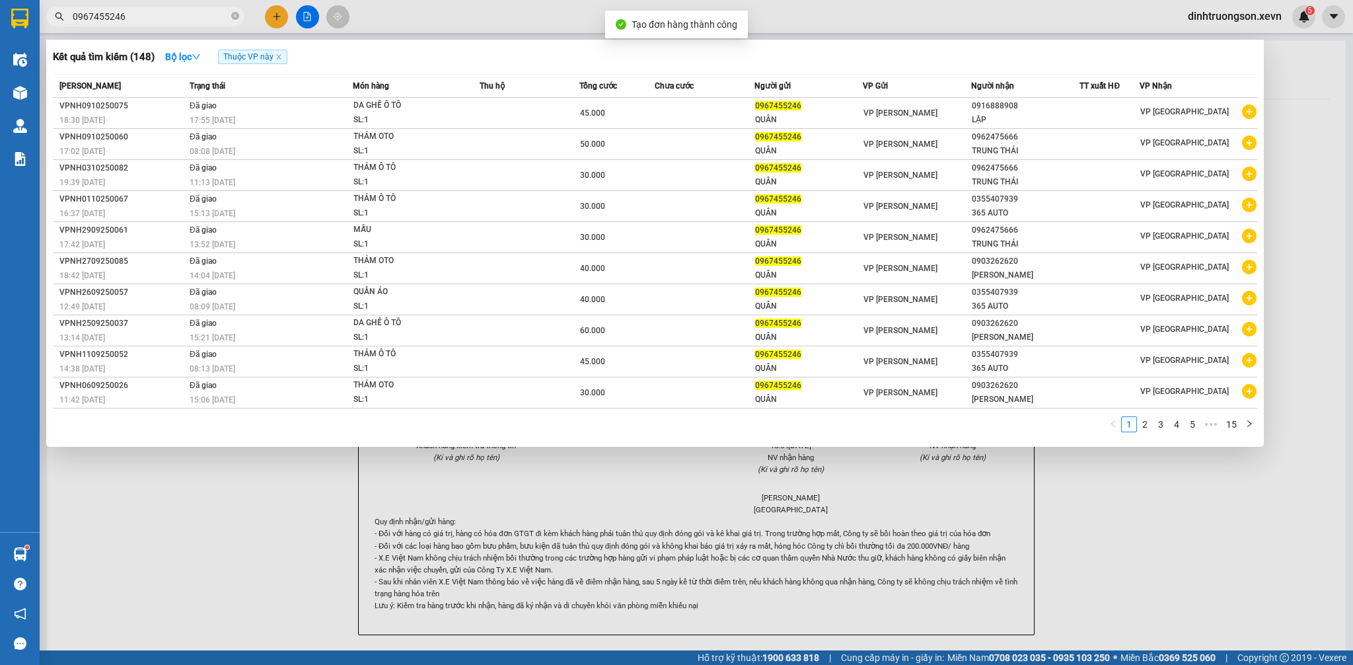
drag, startPoint x: 1336, startPoint y: 573, endPoint x: 1335, endPoint y: 565, distance: 7.4
click at [1337, 567] on div at bounding box center [676, 332] width 1353 height 665
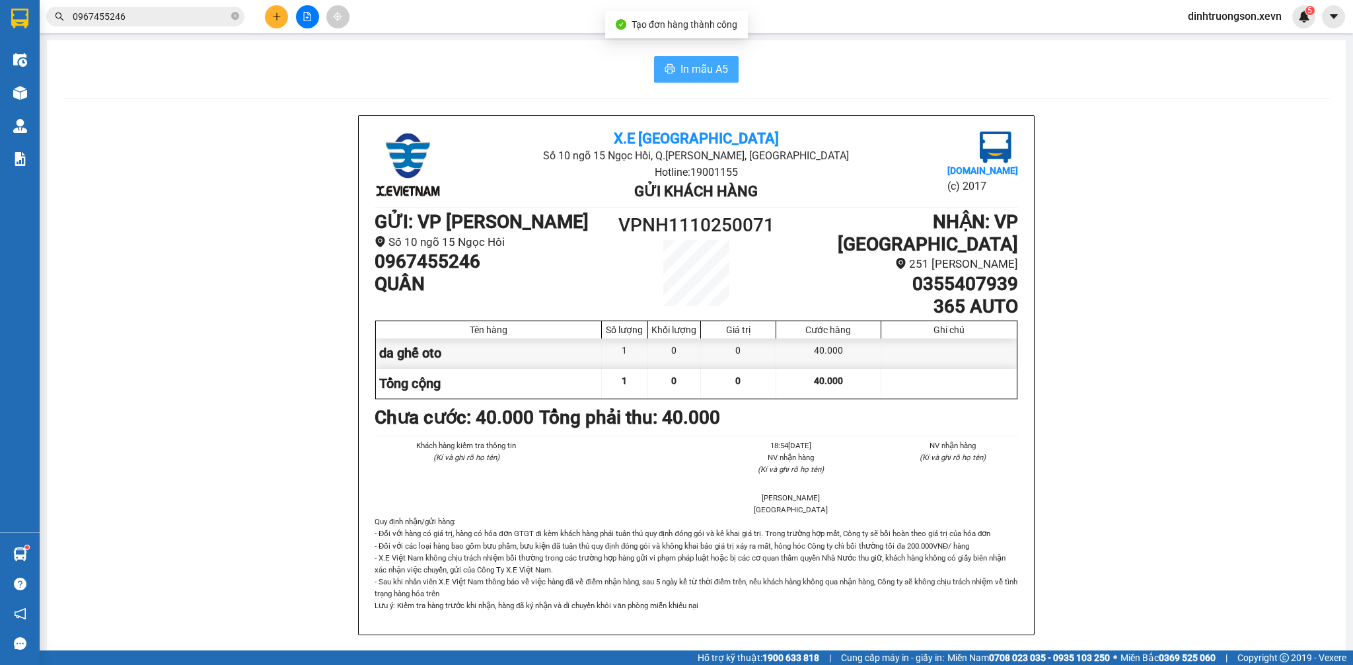
click at [693, 61] on span "In mẫu A5" at bounding box center [704, 69] width 48 height 17
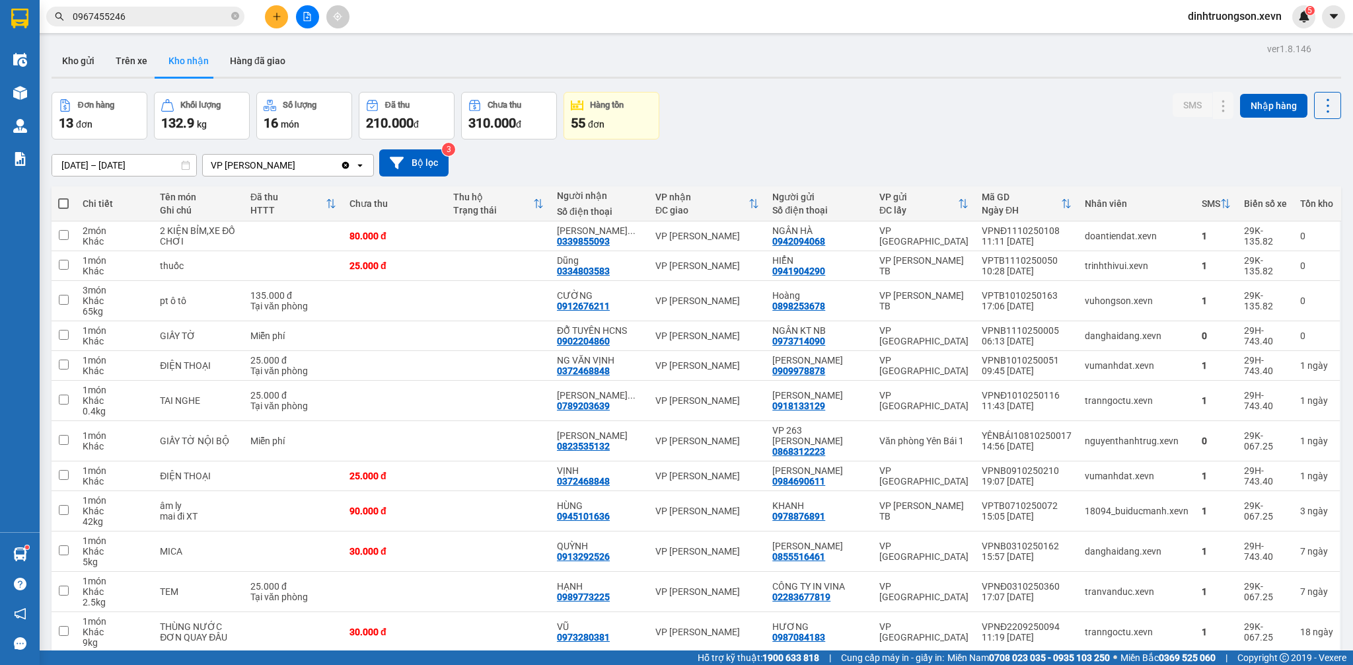
click at [206, 13] on input "0967455246" at bounding box center [151, 16] width 156 height 15
drag, startPoint x: 206, startPoint y: 13, endPoint x: 213, endPoint y: 13, distance: 6.6
click at [213, 13] on input "0967455246" at bounding box center [151, 16] width 156 height 15
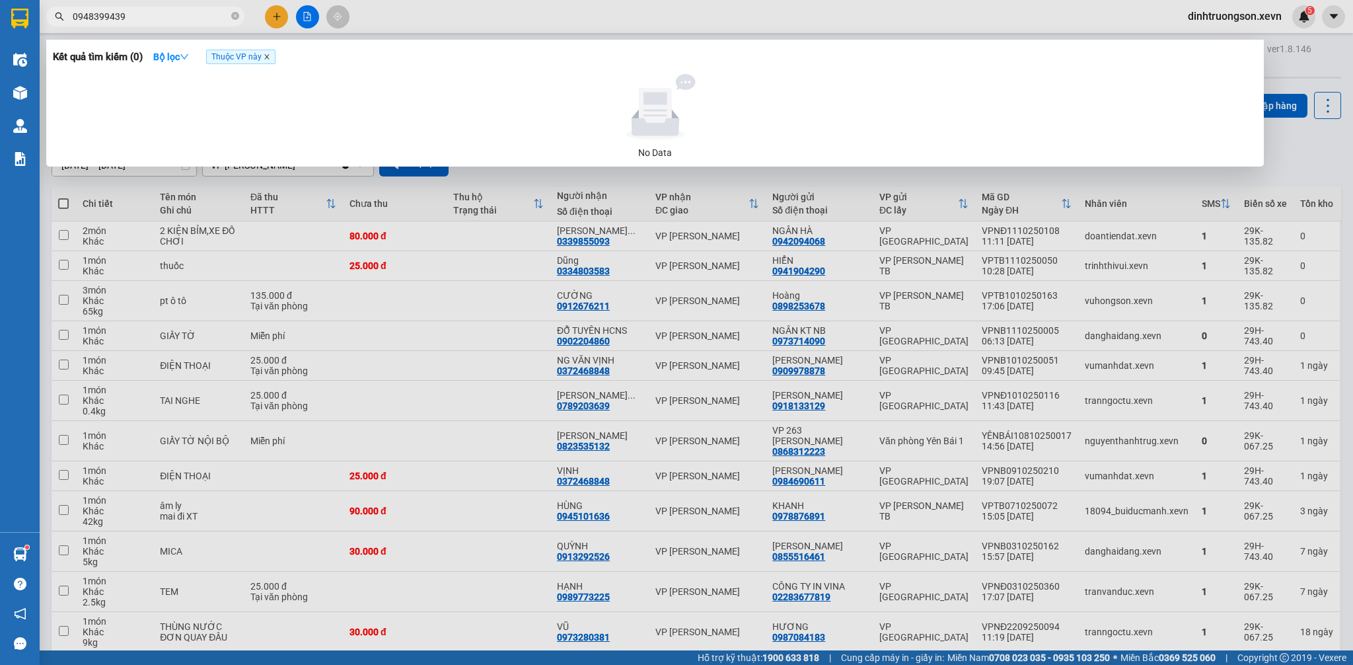
type input "0948399439"
click at [268, 57] on icon "close" at bounding box center [267, 57] width 7 height 7
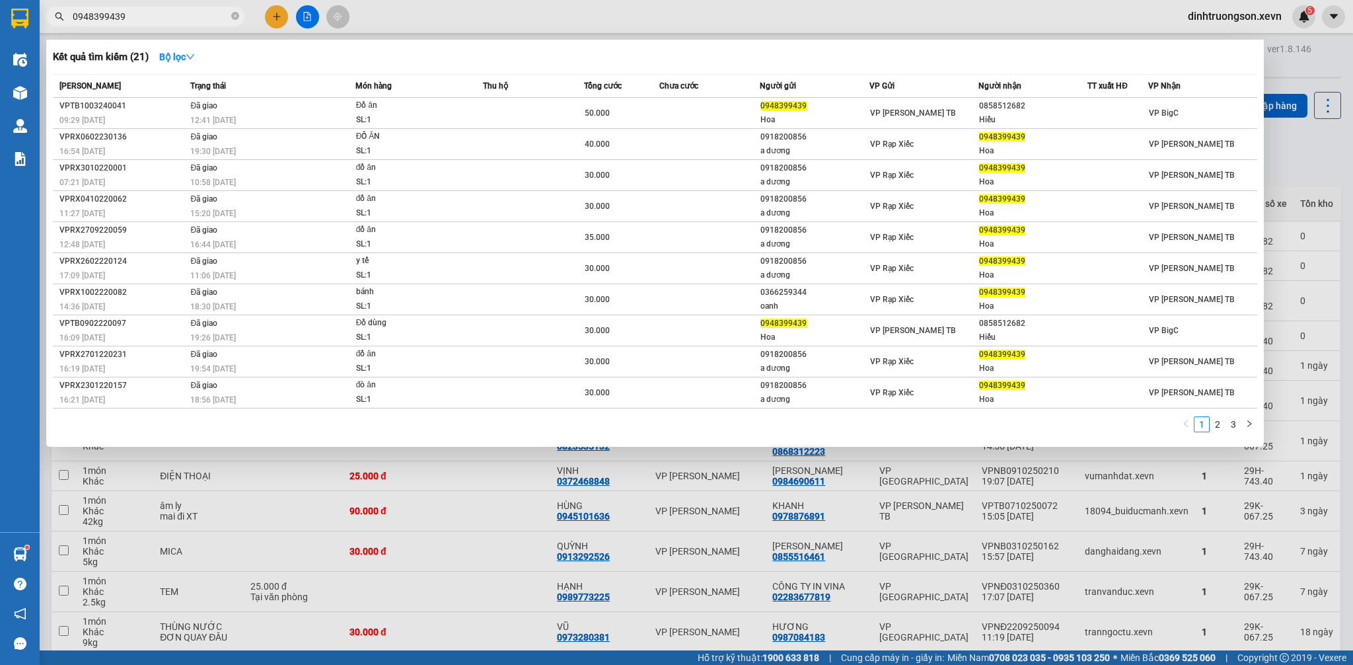
click at [162, 15] on input "0948399439" at bounding box center [151, 16] width 156 height 15
drag, startPoint x: 162, startPoint y: 15, endPoint x: 178, endPoint y: 20, distance: 16.7
click at [163, 16] on input "0948399439" at bounding box center [151, 16] width 156 height 15
drag, startPoint x: 308, startPoint y: 14, endPoint x: 299, endPoint y: 17, distance: 9.8
click at [305, 15] on div at bounding box center [676, 332] width 1353 height 665
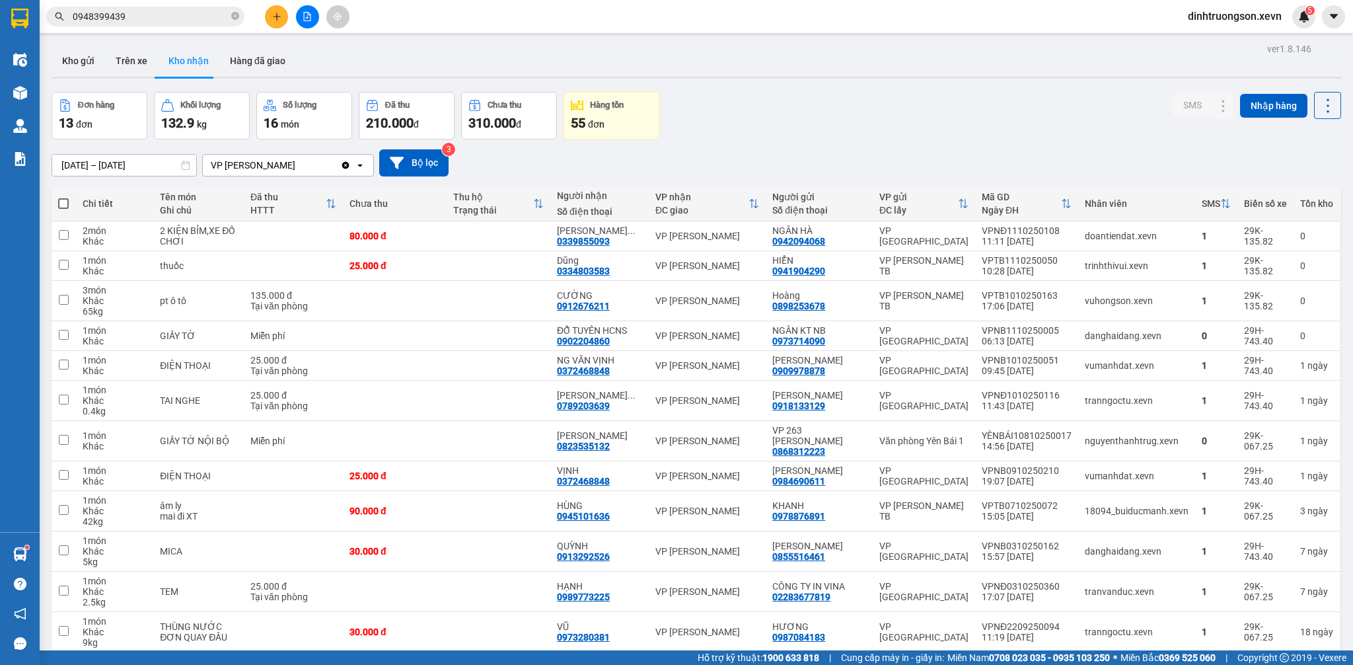
click at [273, 16] on icon "plus" at bounding box center [276, 16] width 7 height 1
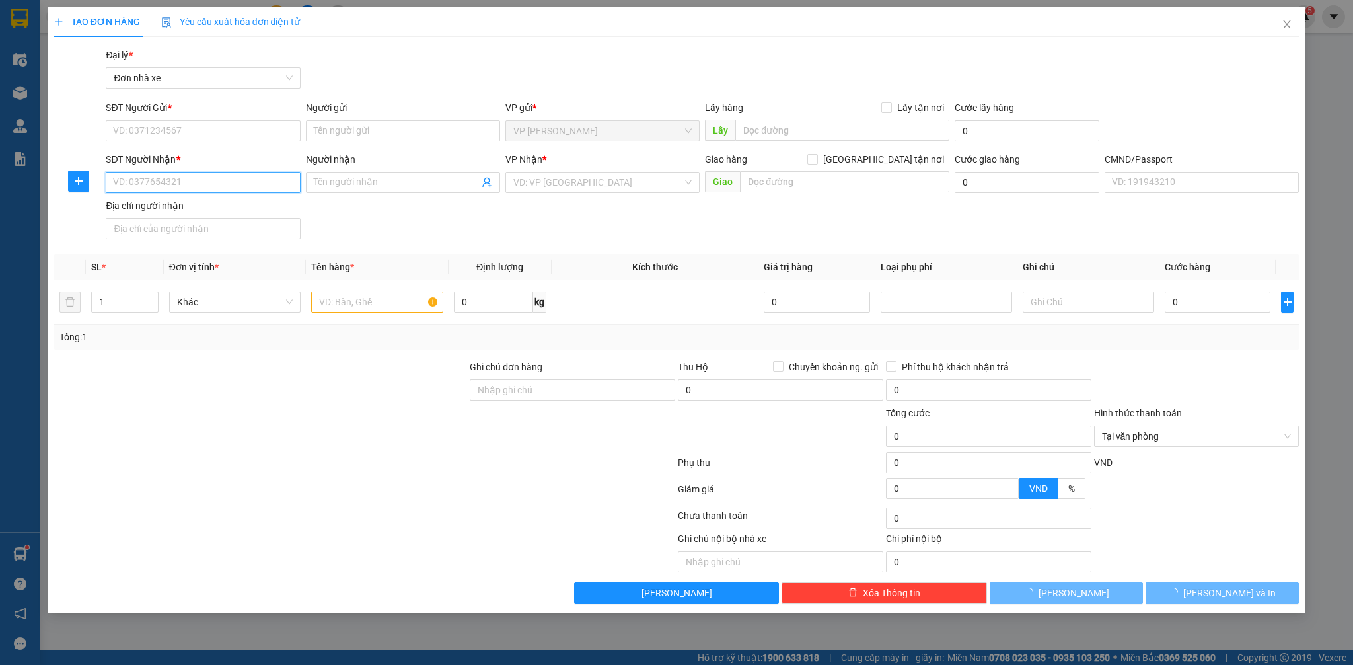
click at [199, 186] on input "SĐT Người Nhận *" at bounding box center [203, 182] width 194 height 21
click at [199, 182] on input "SĐT Người Nhận *" at bounding box center [203, 182] width 194 height 21
paste input "0948399439"
type input "0948399439"
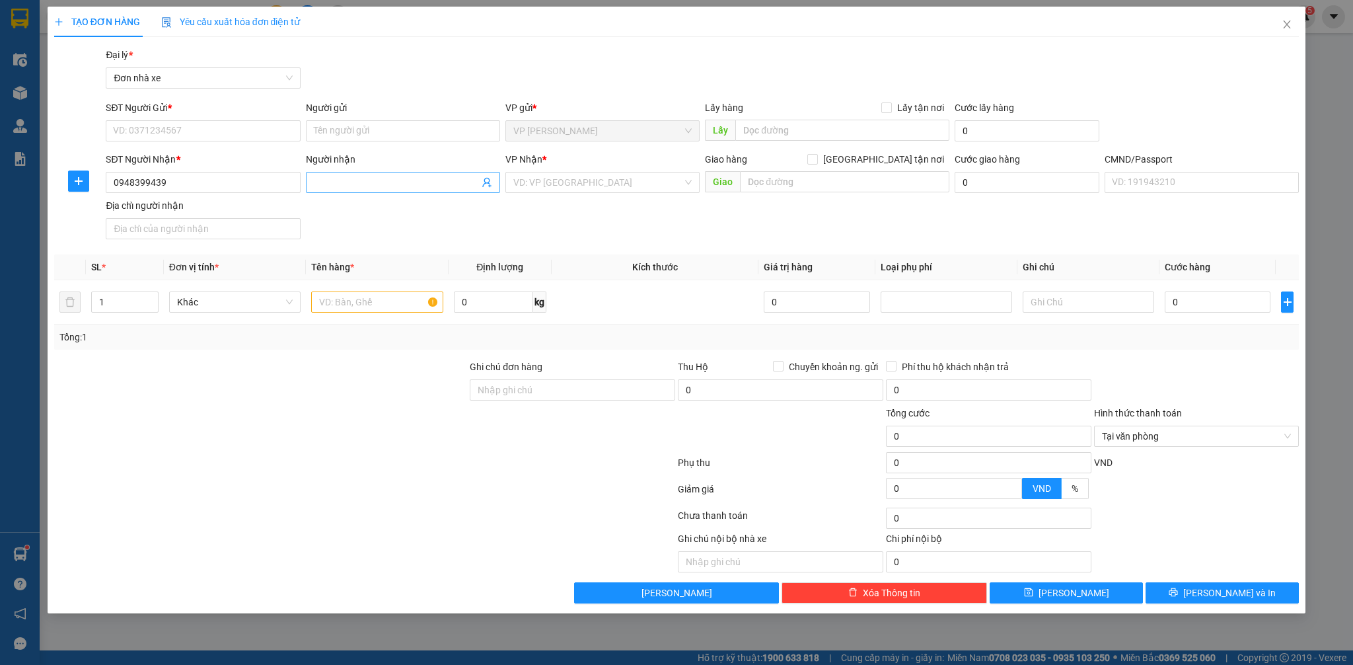
click at [342, 185] on input "Người nhận" at bounding box center [396, 182] width 165 height 15
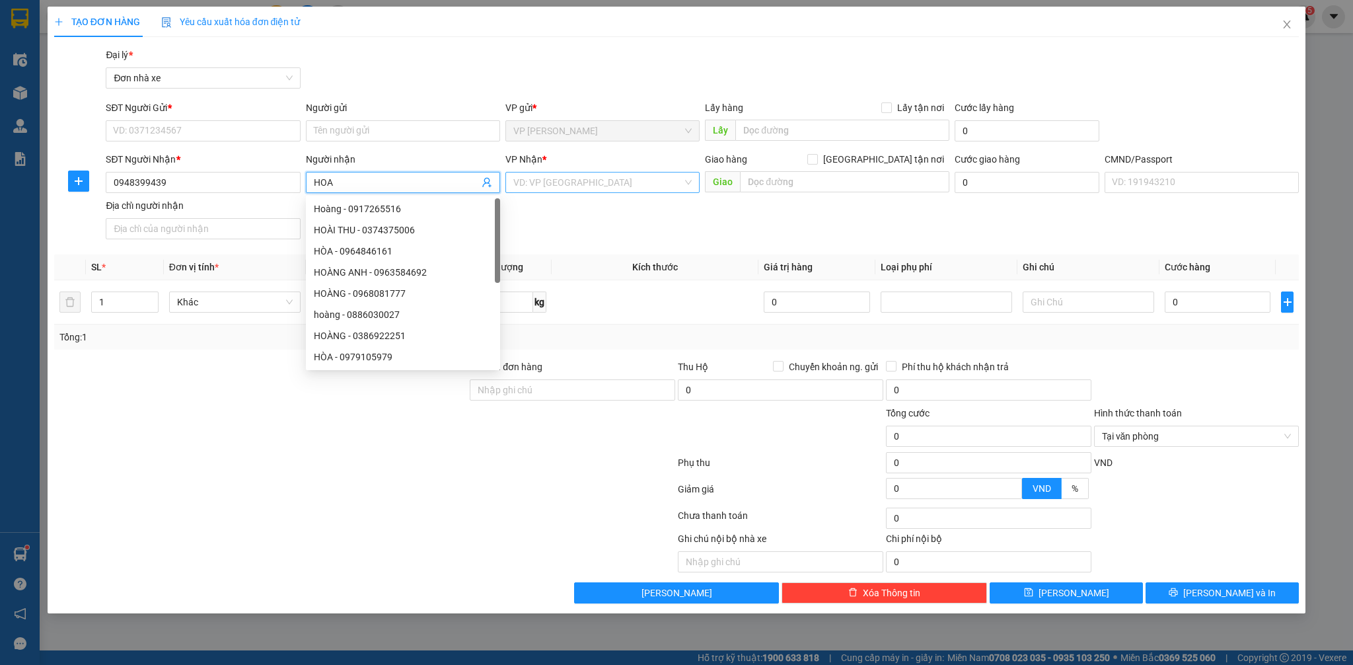
type input "HOA"
click at [556, 179] on input "search" at bounding box center [597, 182] width 169 height 20
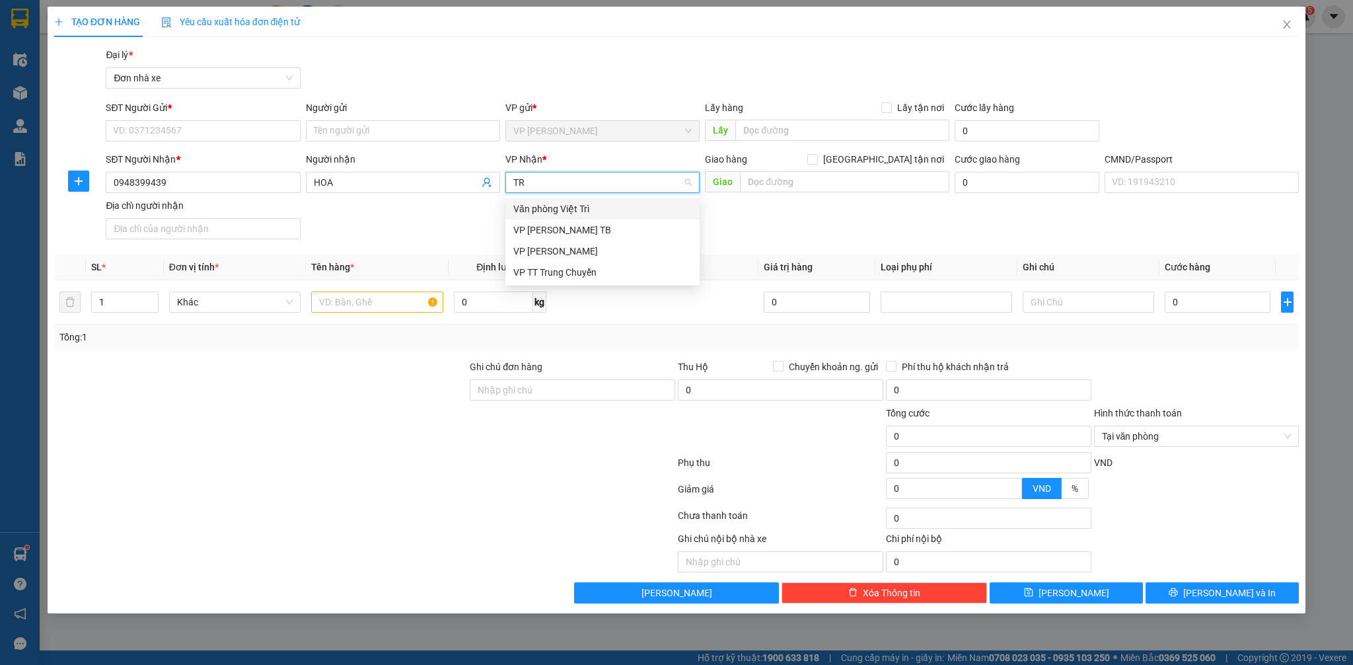
type input "T"
type input "TRẦN"
click at [548, 209] on div "VP [PERSON_NAME] TB" at bounding box center [602, 208] width 178 height 15
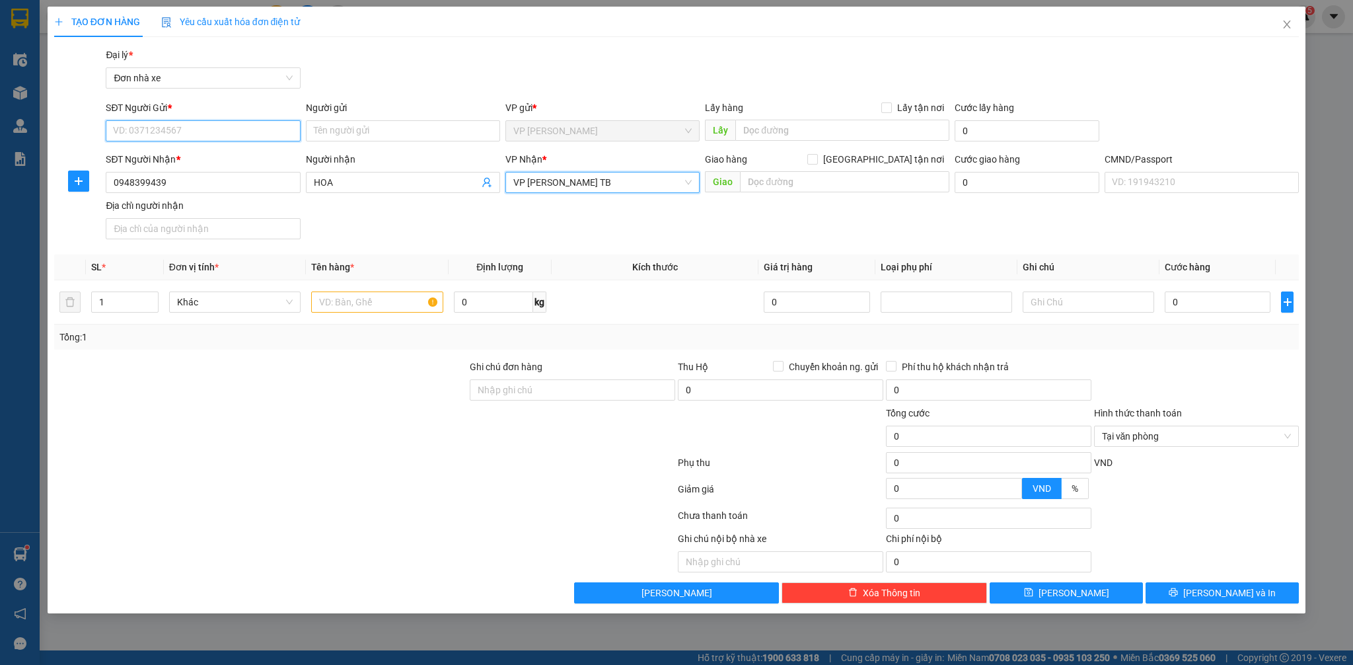
click at [208, 130] on input "SĐT Người Gửi *" at bounding box center [203, 130] width 194 height 21
click at [214, 127] on input "SĐT Người Gửi *" at bounding box center [203, 130] width 194 height 21
click at [209, 177] on input "0948399439" at bounding box center [203, 182] width 194 height 21
click at [210, 177] on input "0948399439" at bounding box center [203, 182] width 194 height 21
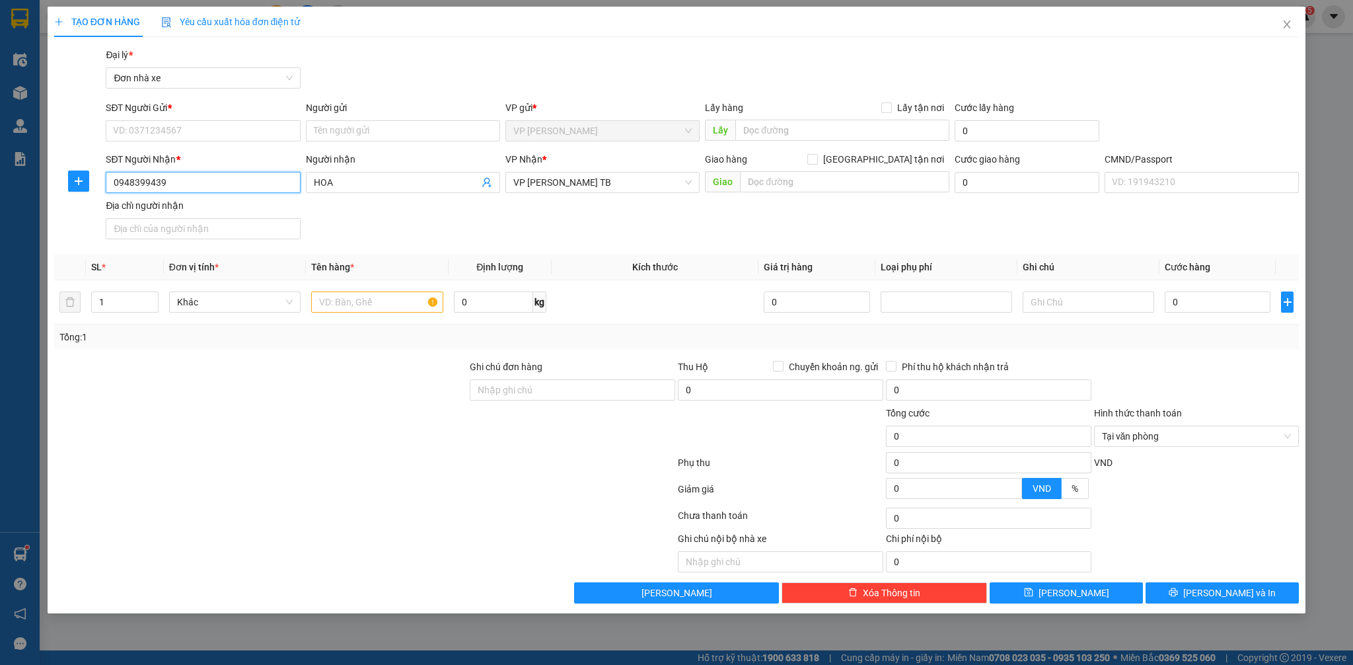
click at [217, 177] on input "0948399439" at bounding box center [203, 182] width 194 height 21
click at [202, 126] on input "SĐT Người Gửi *" at bounding box center [203, 130] width 194 height 21
click at [482, 82] on div "Gói vận chuyển * Tiêu chuẩn Đại lý * Đơn nhà xe" at bounding box center [702, 71] width 1198 height 46
click at [215, 126] on input "SĐT Người Gửi *" at bounding box center [203, 130] width 194 height 21
type input "0974307066"
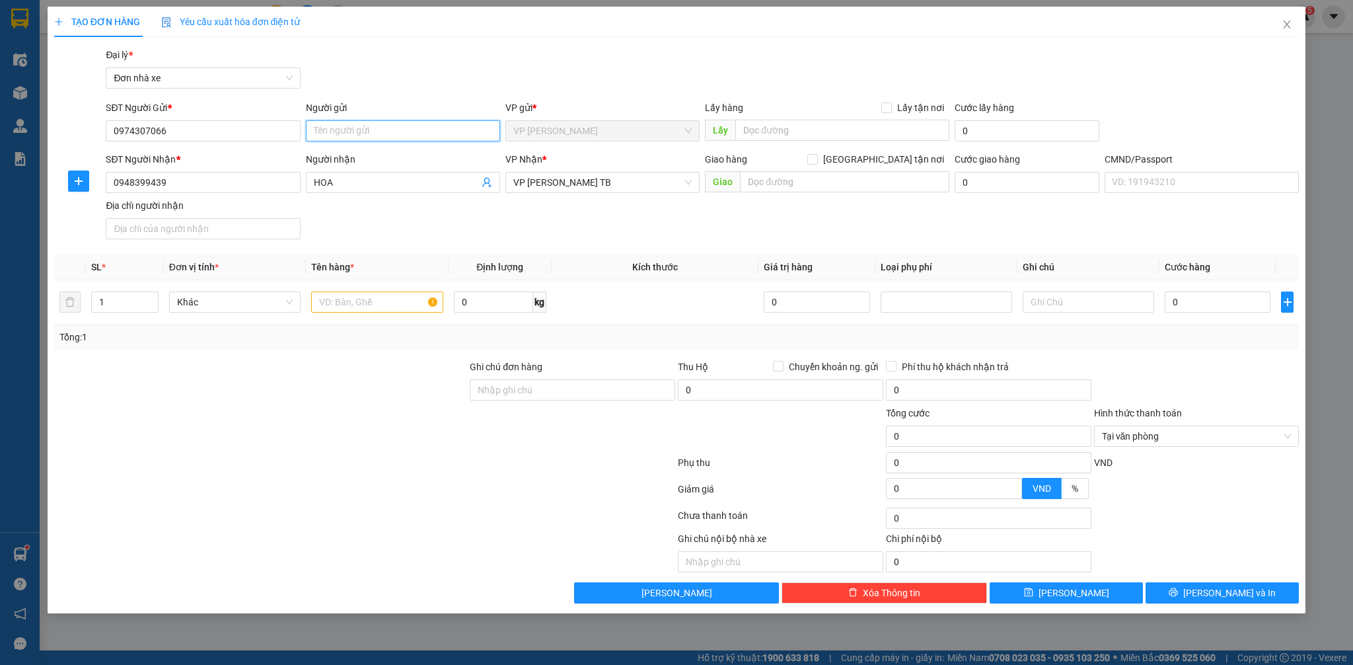
click at [383, 121] on input "Người gửi" at bounding box center [403, 130] width 194 height 21
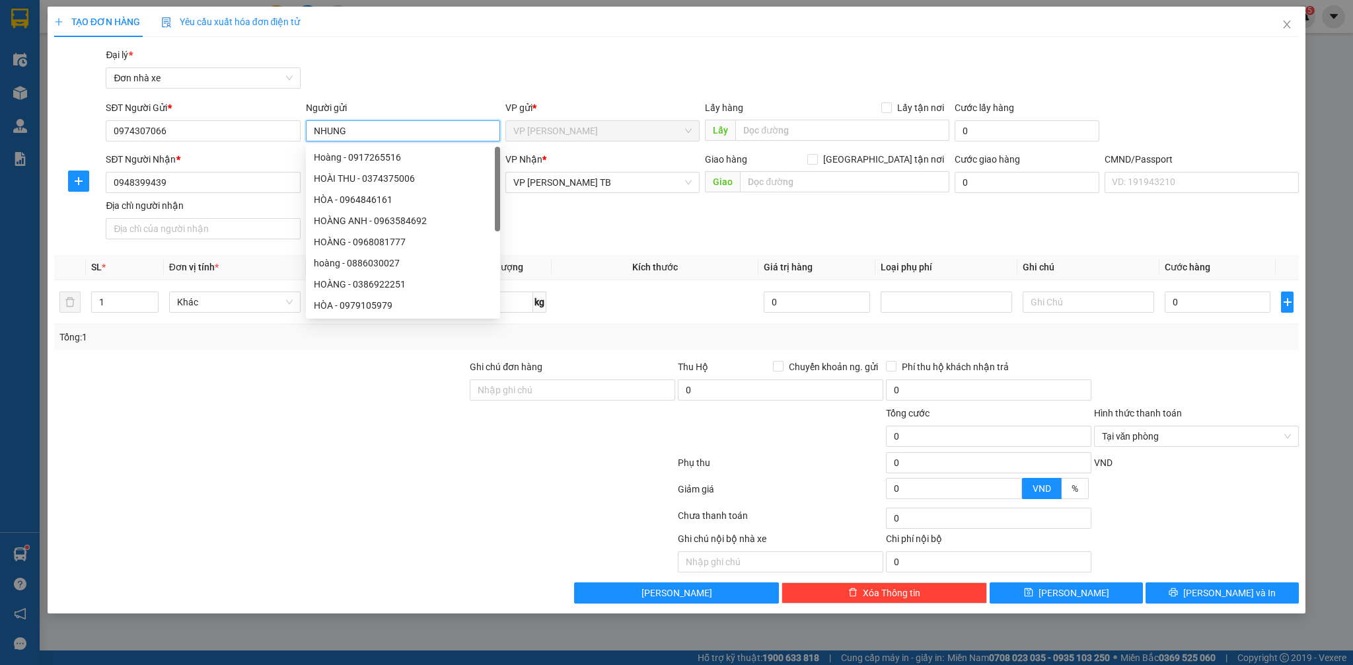
type input "NHUNG"
click at [523, 50] on div "Gói vận chuyển * Tiêu chuẩn Đại lý * Đơn nhà xe" at bounding box center [702, 71] width 1198 height 46
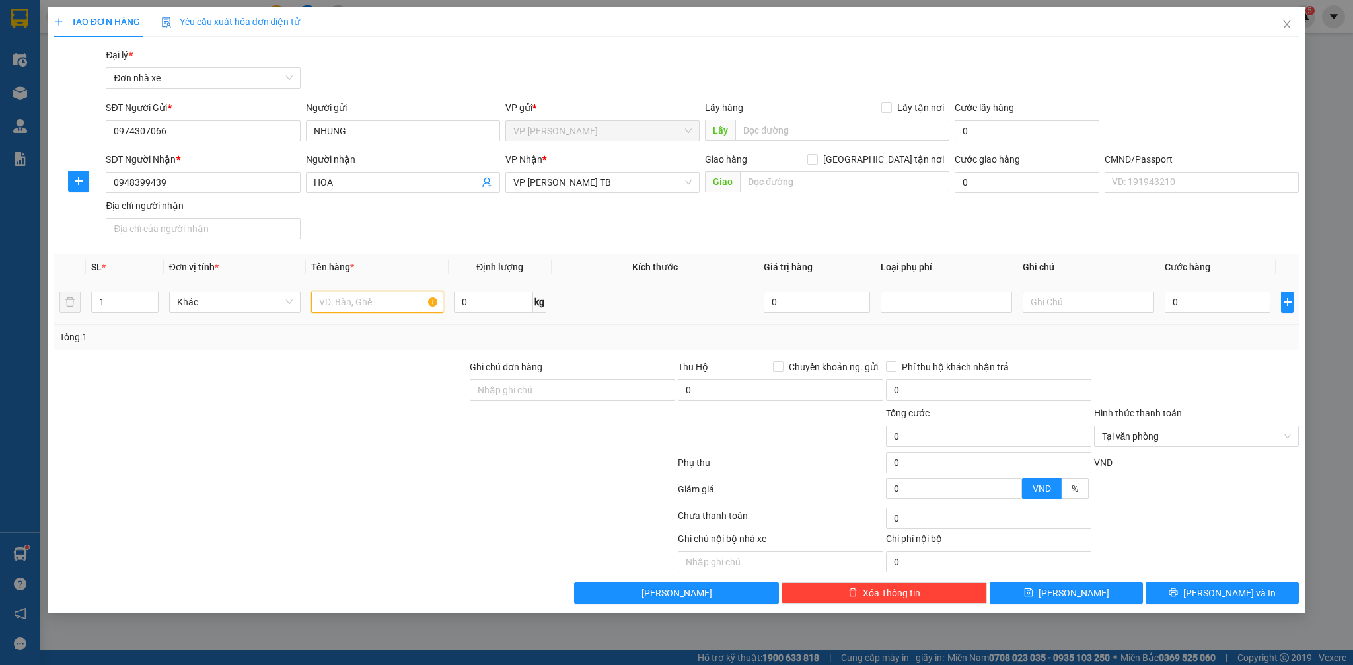
drag, startPoint x: 357, startPoint y: 303, endPoint x: 365, endPoint y: 301, distance: 7.5
click at [362, 301] on input "text" at bounding box center [376, 301] width 131 height 21
type input "QUẦN ÁO"
click at [1197, 315] on div "0" at bounding box center [1218, 302] width 106 height 26
click at [1197, 304] on input "0" at bounding box center [1218, 301] width 106 height 21
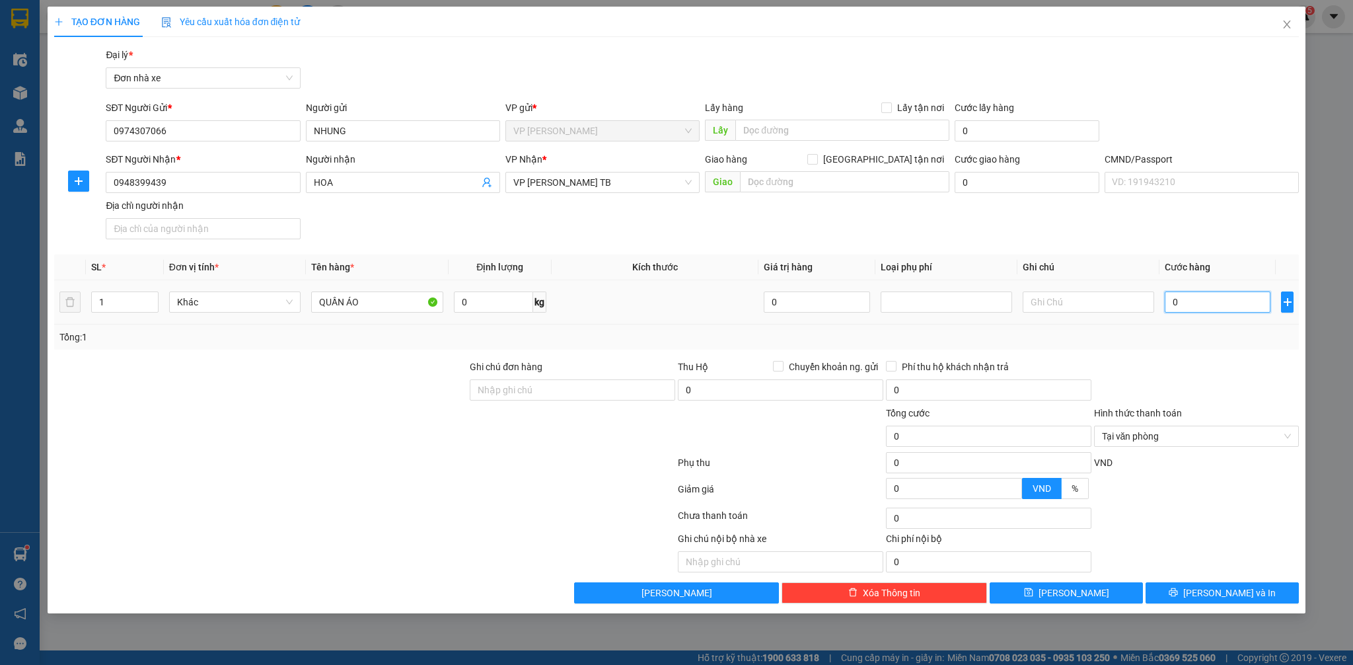
type input "3"
type input "30"
type input "300"
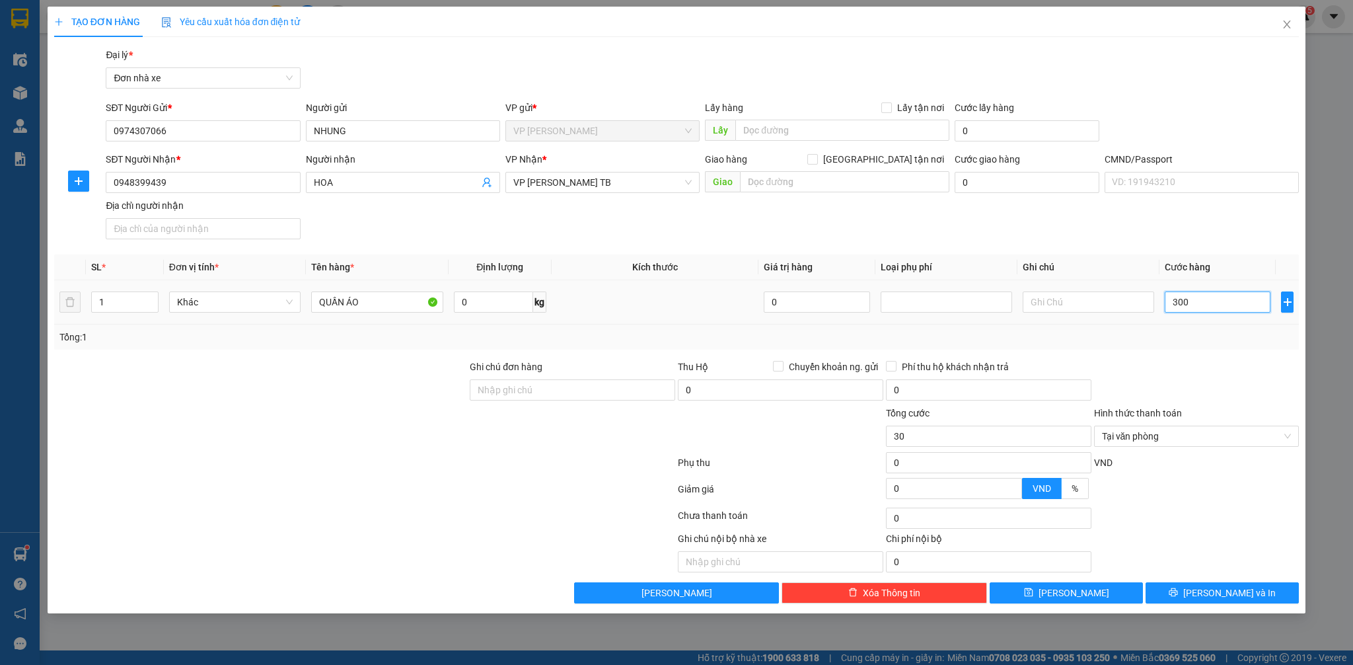
type input "300"
type input "3.000"
type input "30.000"
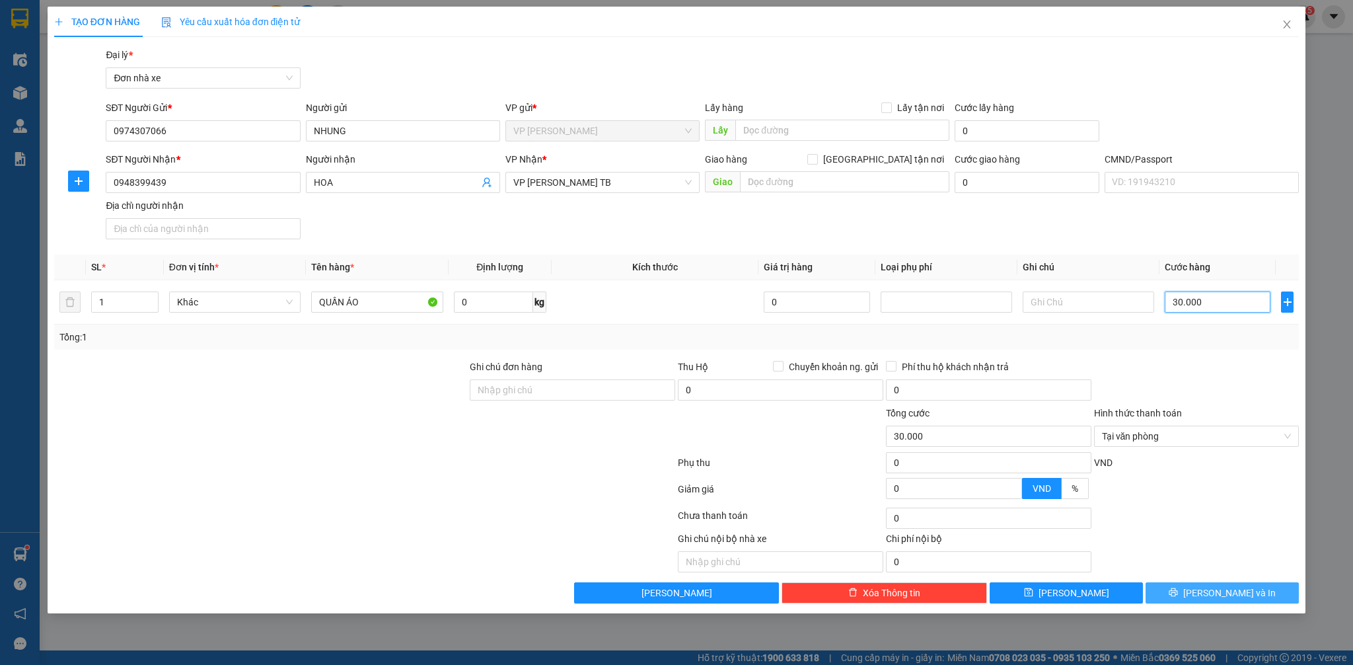
type input "30.000"
click at [1222, 591] on span "[PERSON_NAME] và In" at bounding box center [1229, 592] width 92 height 15
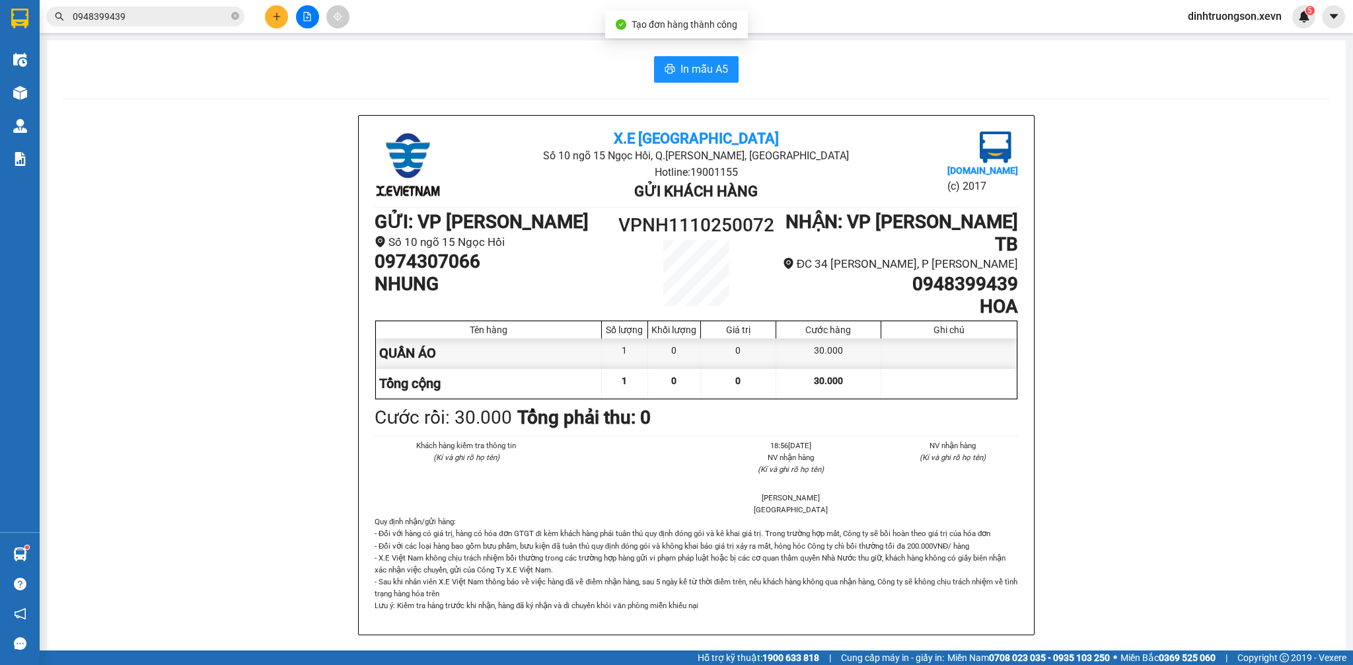
drag, startPoint x: 1317, startPoint y: 513, endPoint x: 945, endPoint y: 252, distance: 454.7
click at [1315, 513] on div "In mẫu A5 X.E Việt Nam Số 10 ngõ 15 Ngọc Hồi, Q.Hoàng Mai, Hà Nội Hotline: 1900…" at bounding box center [696, 632] width 1299 height 1184
drag, startPoint x: 688, startPoint y: 59, endPoint x: 679, endPoint y: 58, distance: 8.6
click at [683, 59] on button "In mẫu A5" at bounding box center [696, 69] width 85 height 26
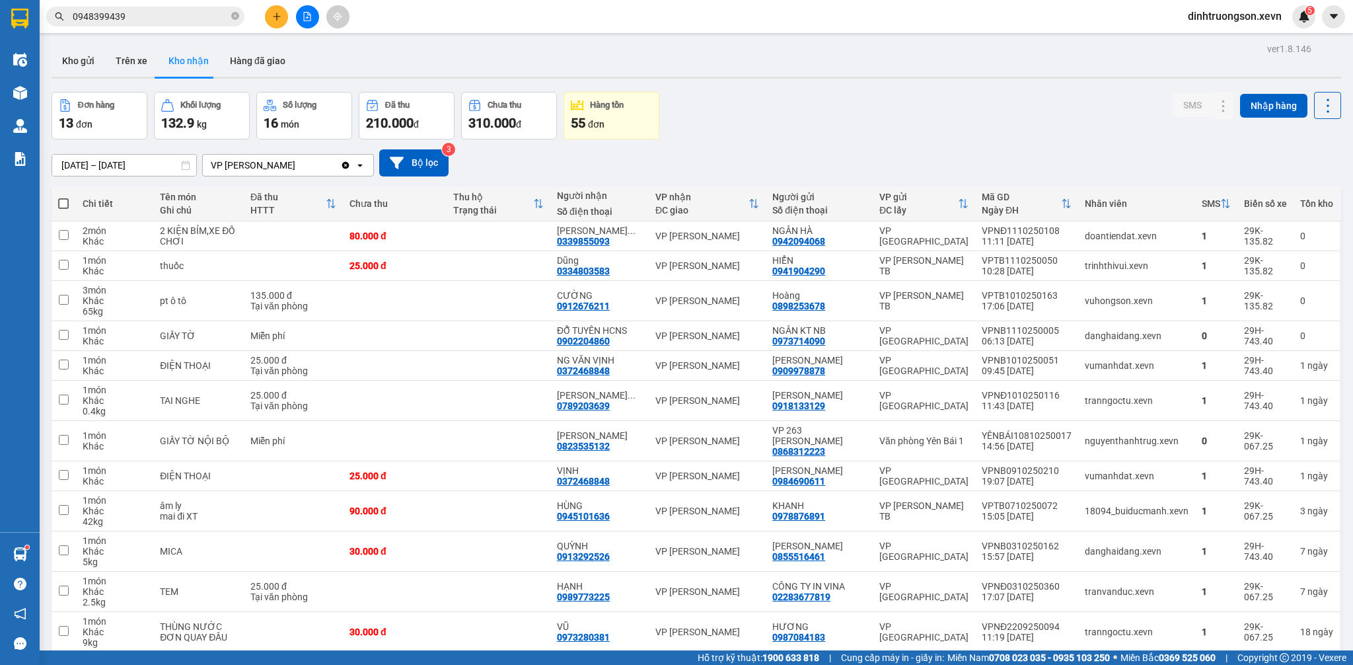
click at [169, 13] on input "0948399439" at bounding box center [151, 16] width 156 height 15
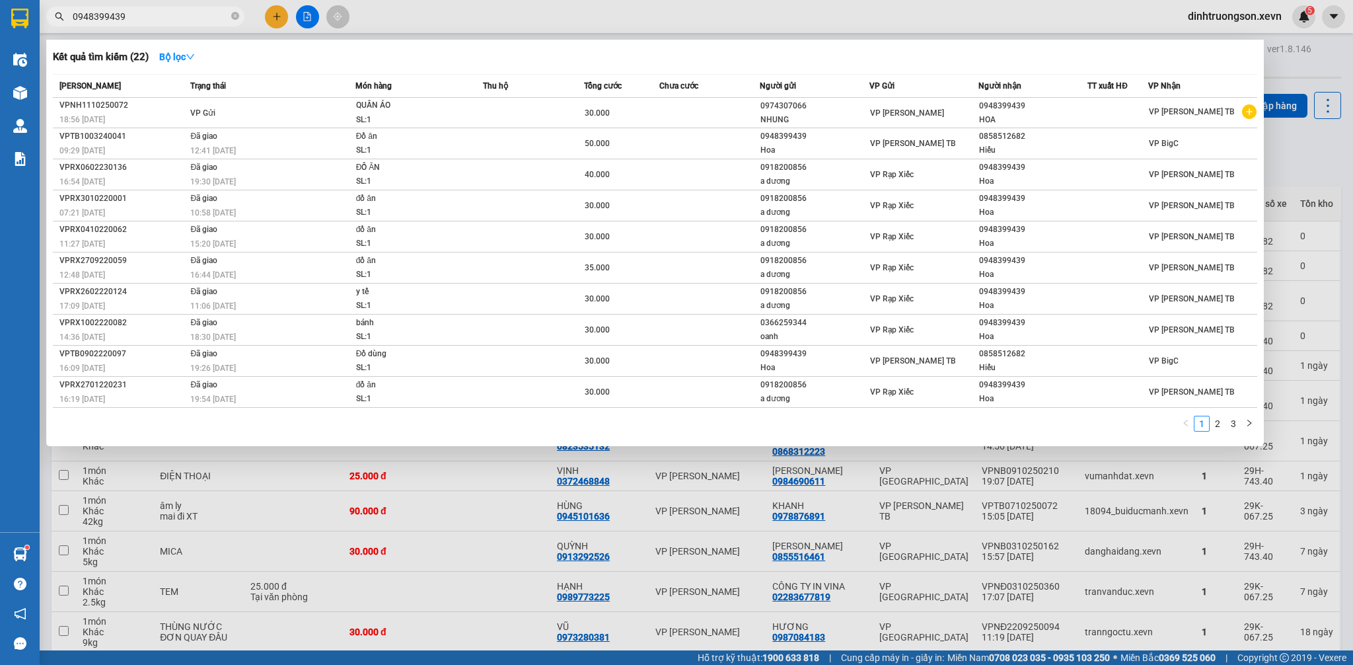
type input "0948399439"
click at [437, 11] on div at bounding box center [676, 332] width 1353 height 665
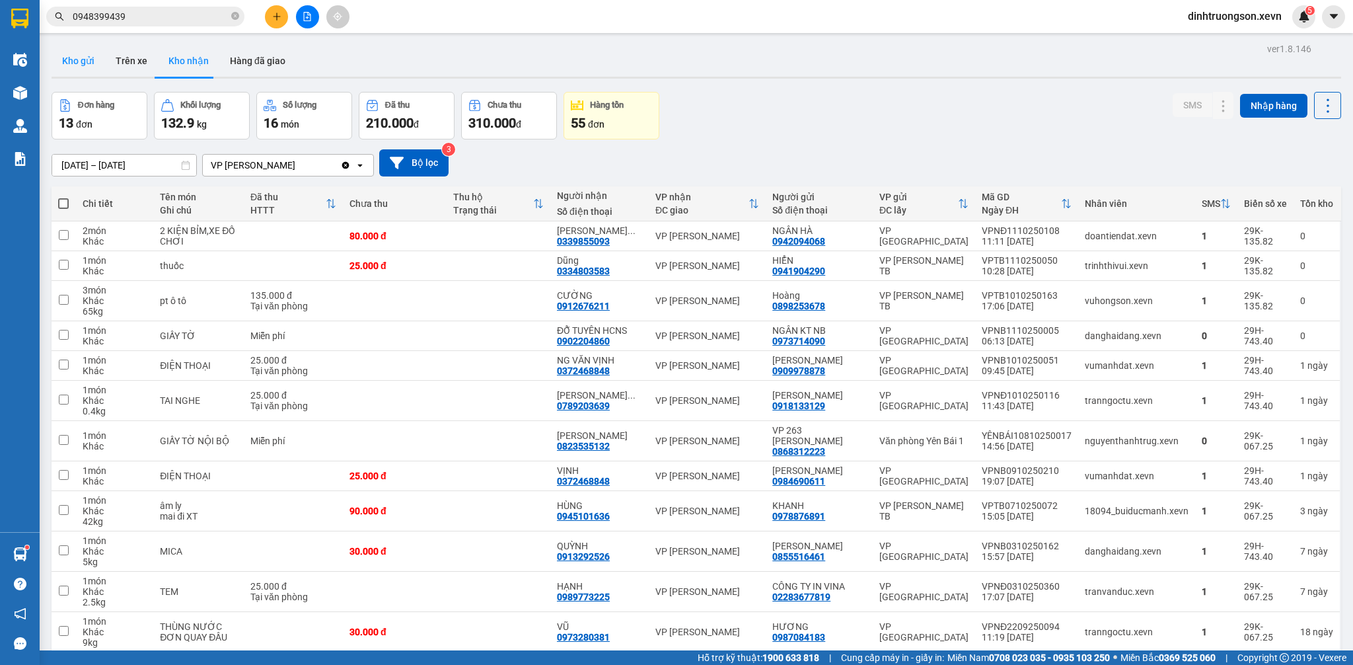
click at [68, 65] on button "Kho gửi" at bounding box center [79, 61] width 54 height 32
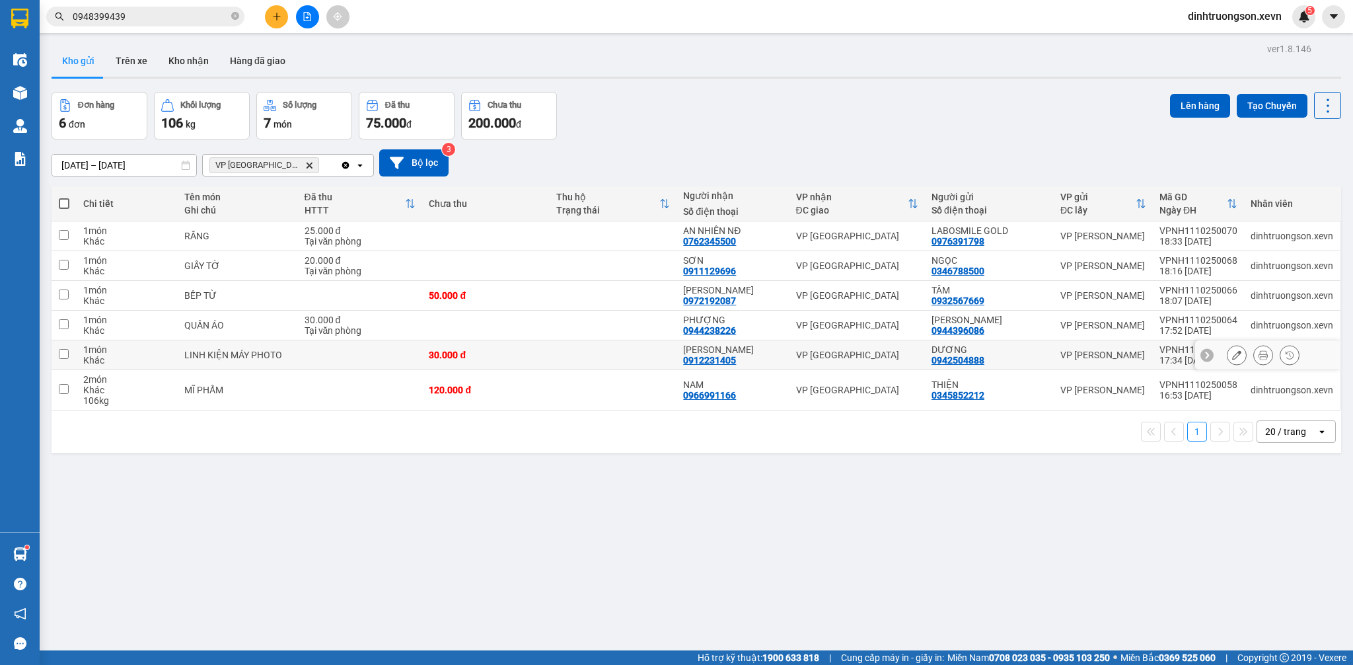
click at [324, 353] on td at bounding box center [360, 355] width 125 height 30
checkbox input "true"
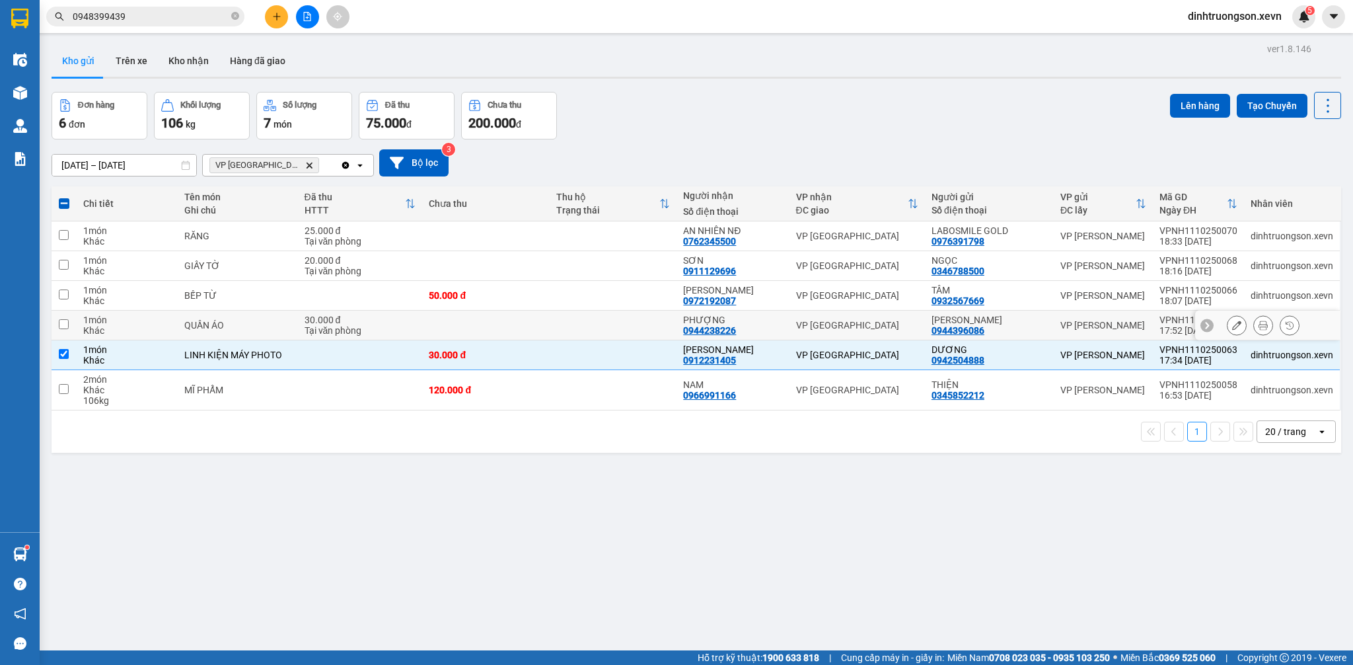
click at [318, 326] on div "Tại văn phòng" at bounding box center [361, 330] width 112 height 11
checkbox input "true"
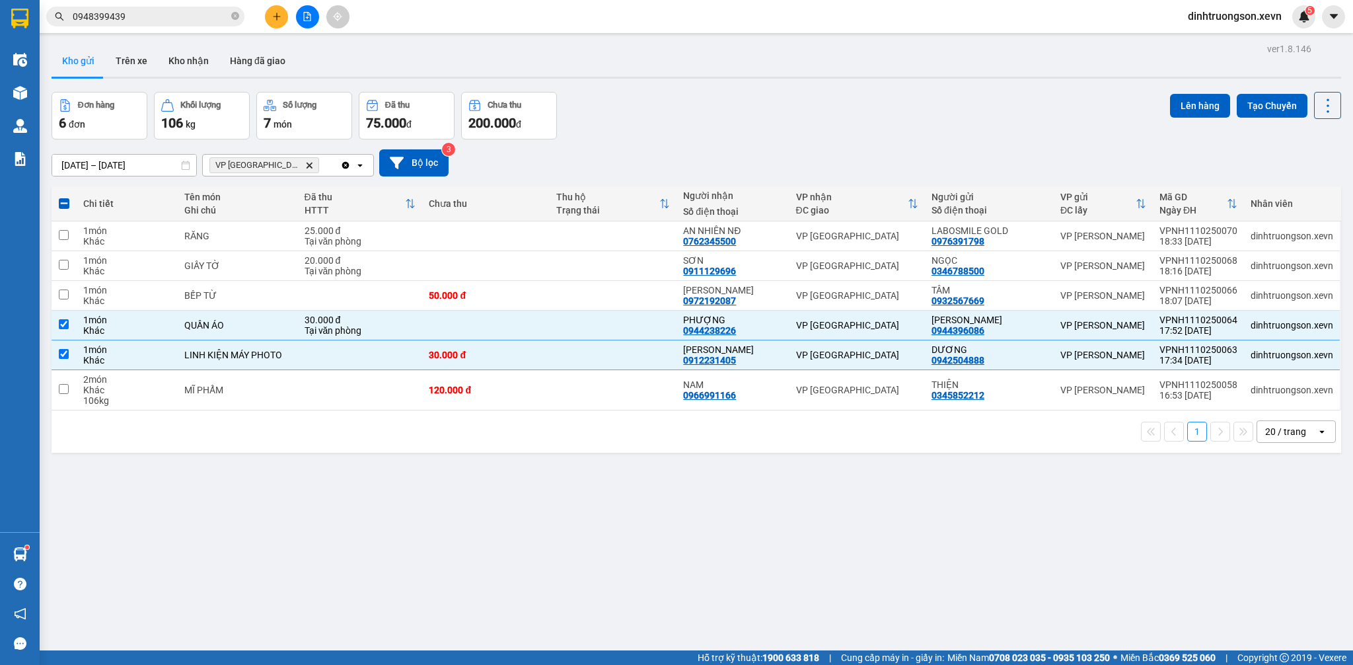
click at [688, 140] on div "[DATE] – [DATE] Press the down arrow key to interact with the calendar and sele…" at bounding box center [696, 162] width 1289 height 47
click at [752, 147] on div "[DATE] – [DATE] Press the down arrow key to interact with the calendar and sele…" at bounding box center [696, 162] width 1289 height 47
click at [1181, 106] on button "Lên hàng" at bounding box center [1200, 106] width 60 height 24
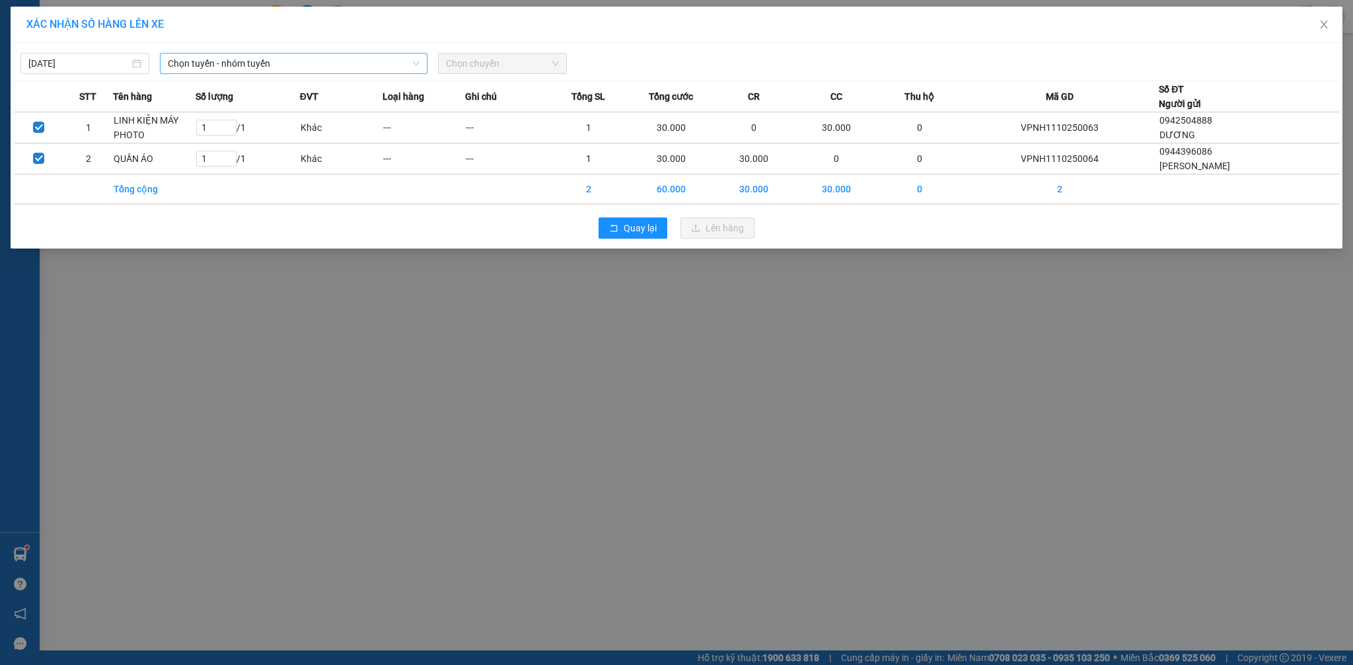
click at [272, 57] on span "Chọn tuyến - nhóm tuyến" at bounding box center [294, 64] width 252 height 20
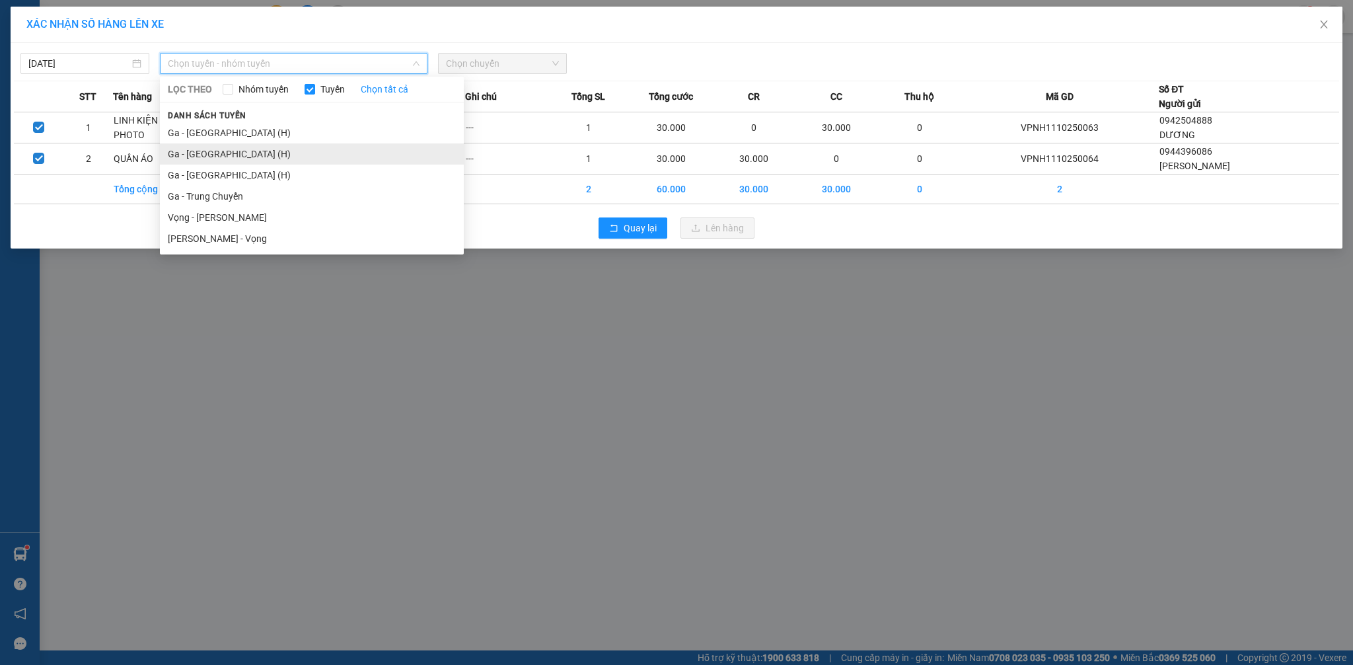
drag, startPoint x: 223, startPoint y: 150, endPoint x: 330, endPoint y: 128, distance: 108.6
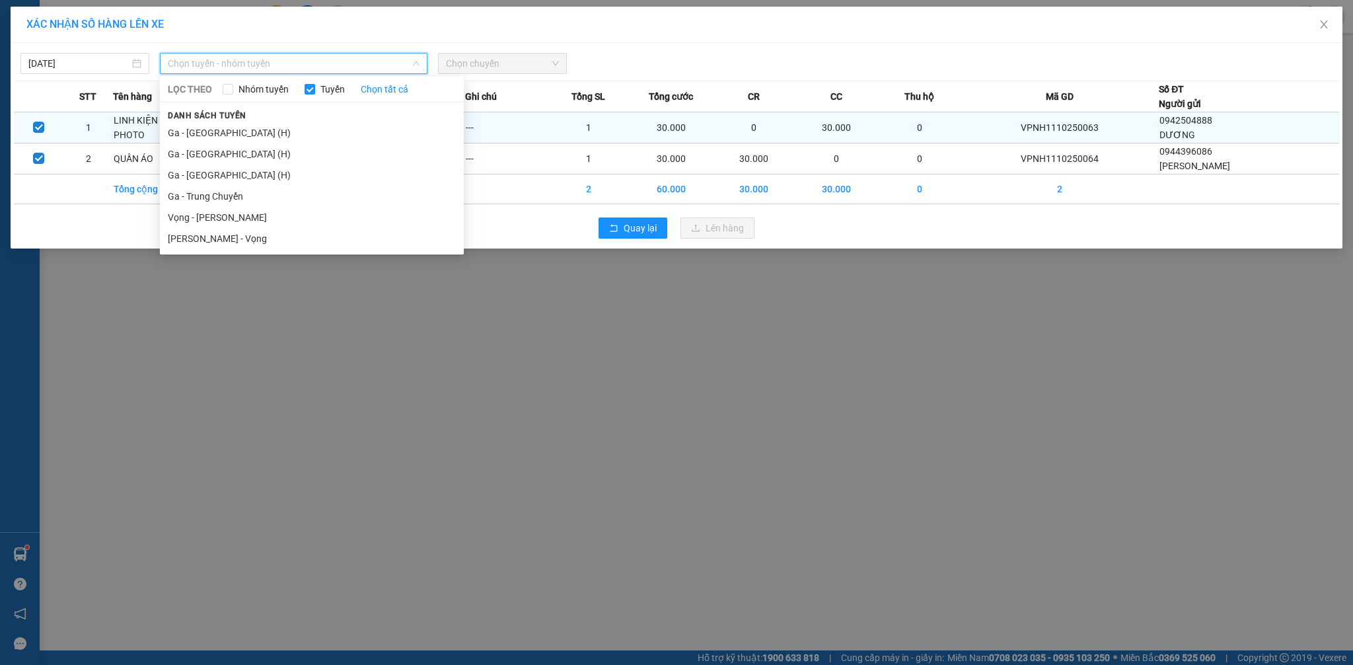
click at [223, 152] on li "Ga - [GEOGRAPHIC_DATA] (H)" at bounding box center [312, 153] width 304 height 21
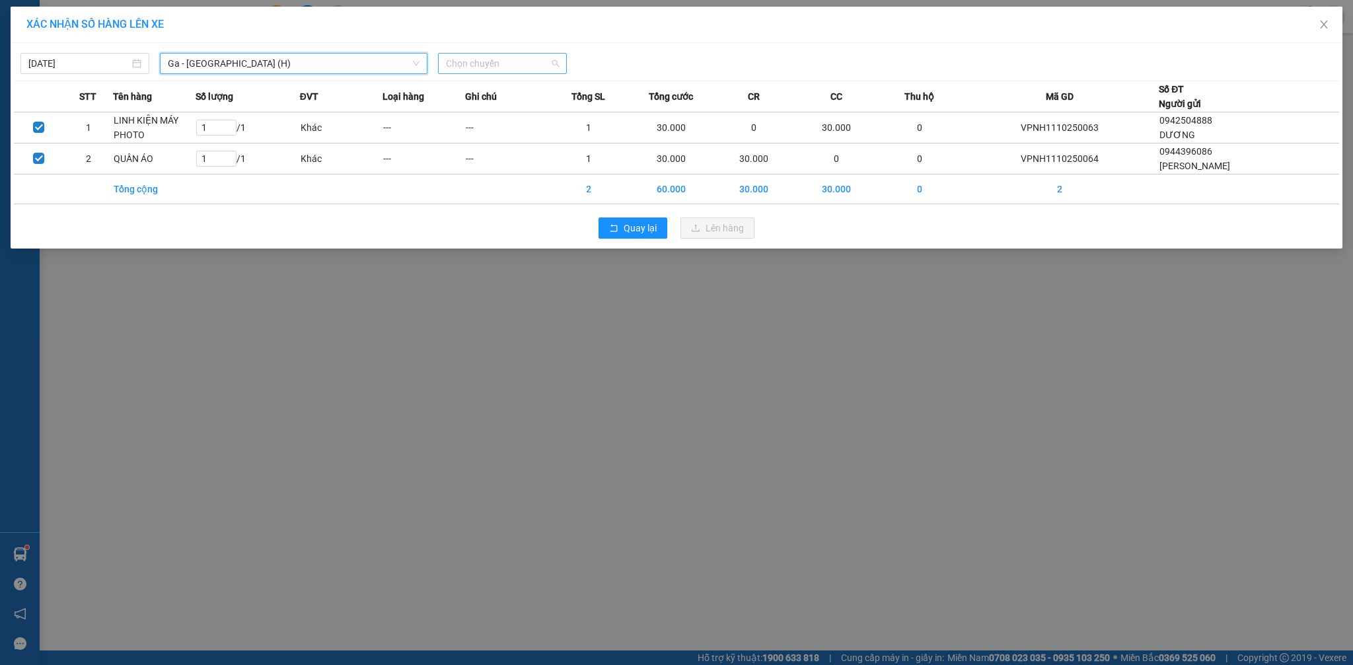
click at [501, 63] on span "Chọn chuyến" at bounding box center [502, 64] width 113 height 20
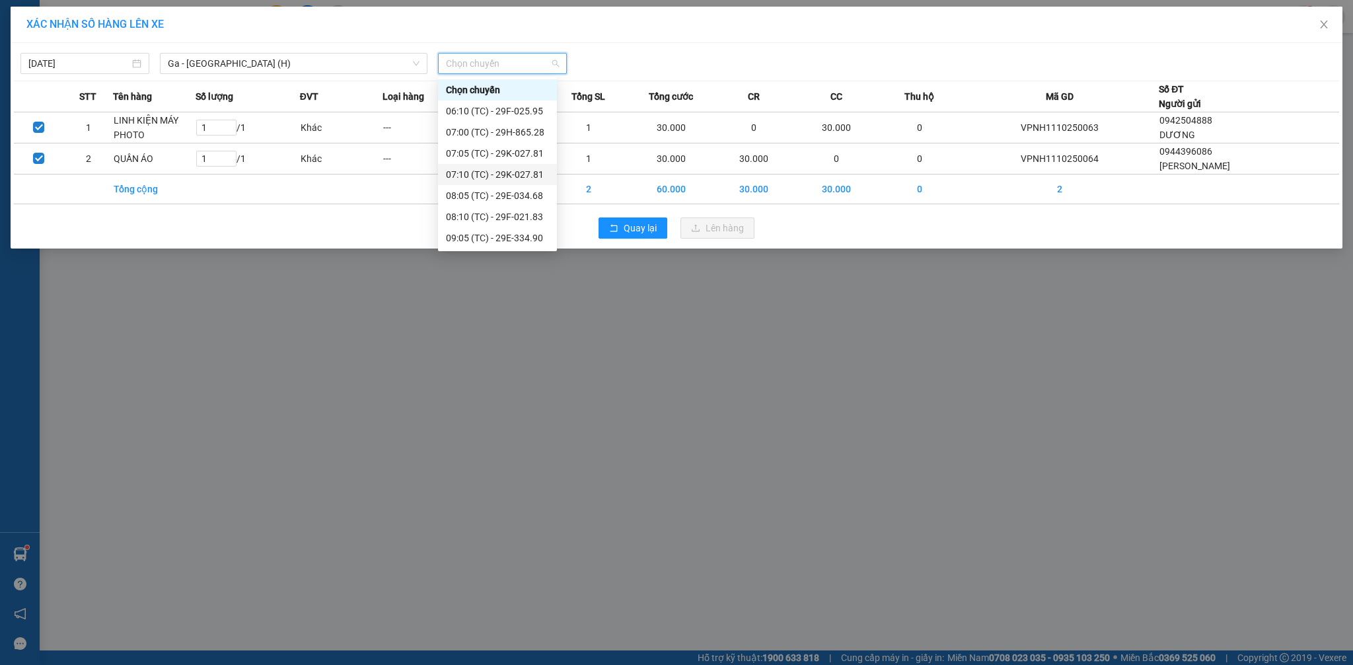
scroll to position [507, 0]
click at [515, 237] on div "17:53 (TC) - 29K-035.37" at bounding box center [497, 238] width 103 height 15
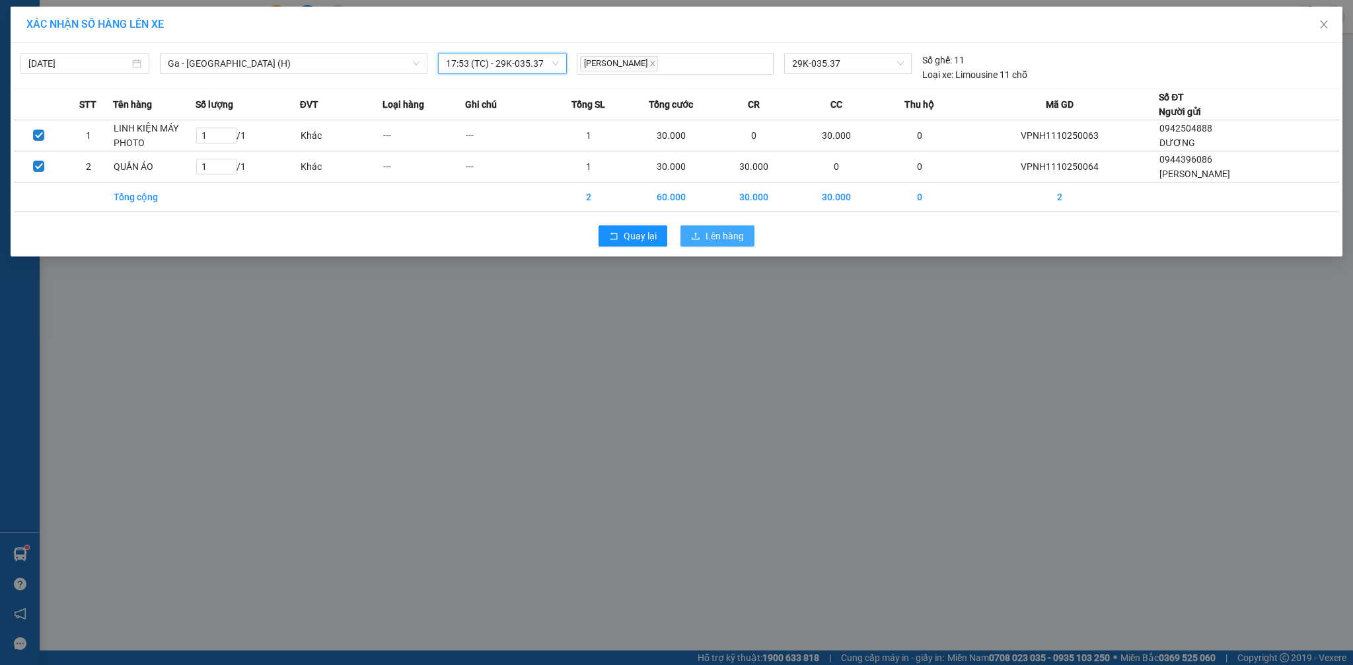
click at [715, 237] on span "Lên hàng" at bounding box center [725, 236] width 38 height 15
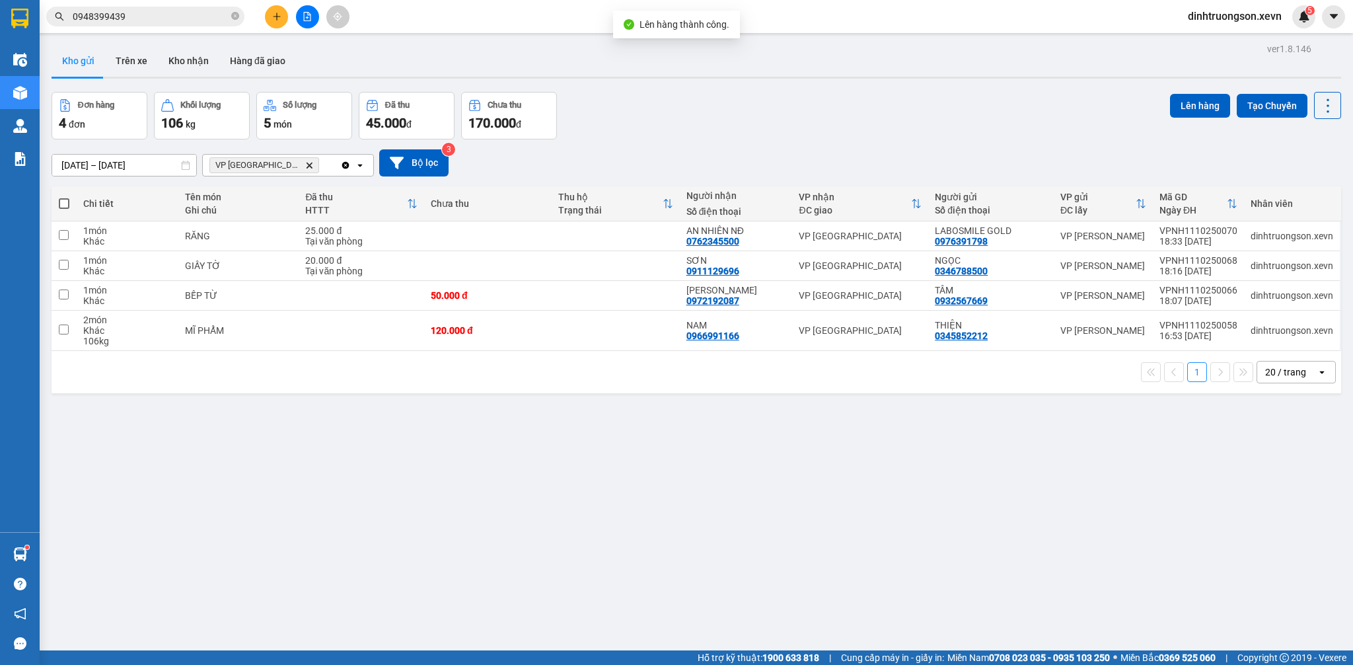
click at [307, 167] on icon "VP Nam Định, close by backspace" at bounding box center [310, 165] width 6 height 6
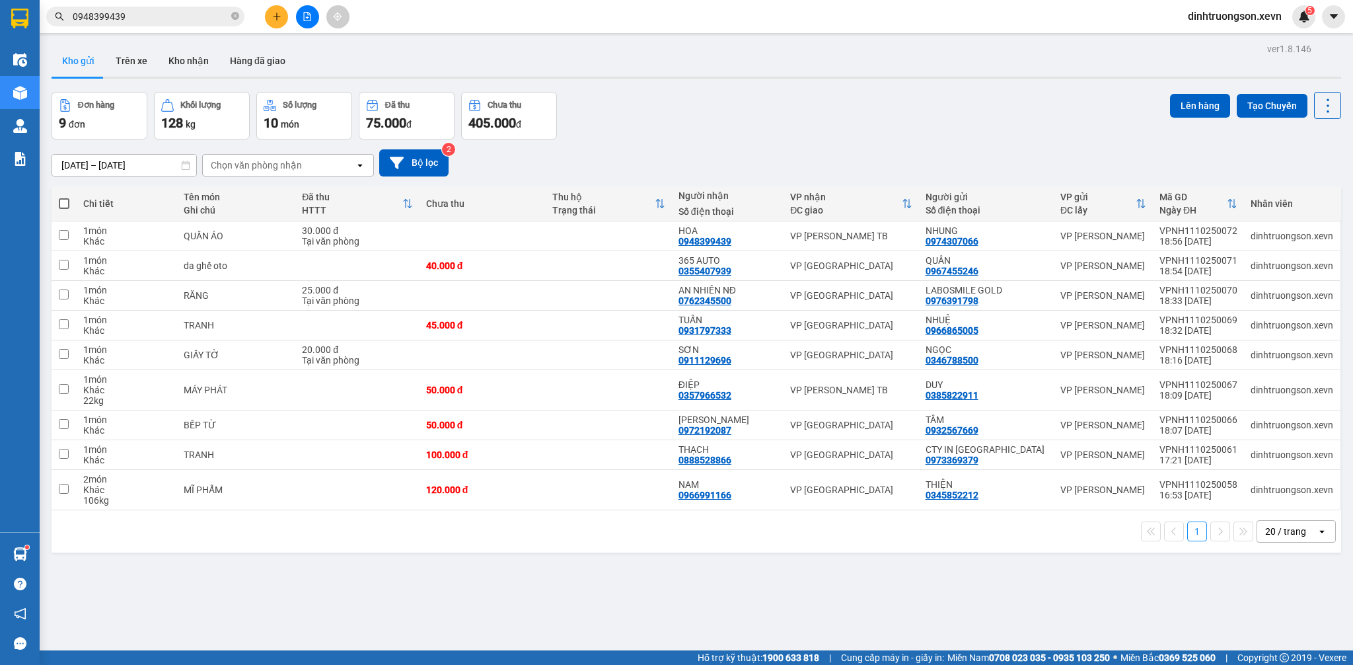
click at [272, 161] on div "Chọn văn phòng nhận" at bounding box center [256, 165] width 91 height 13
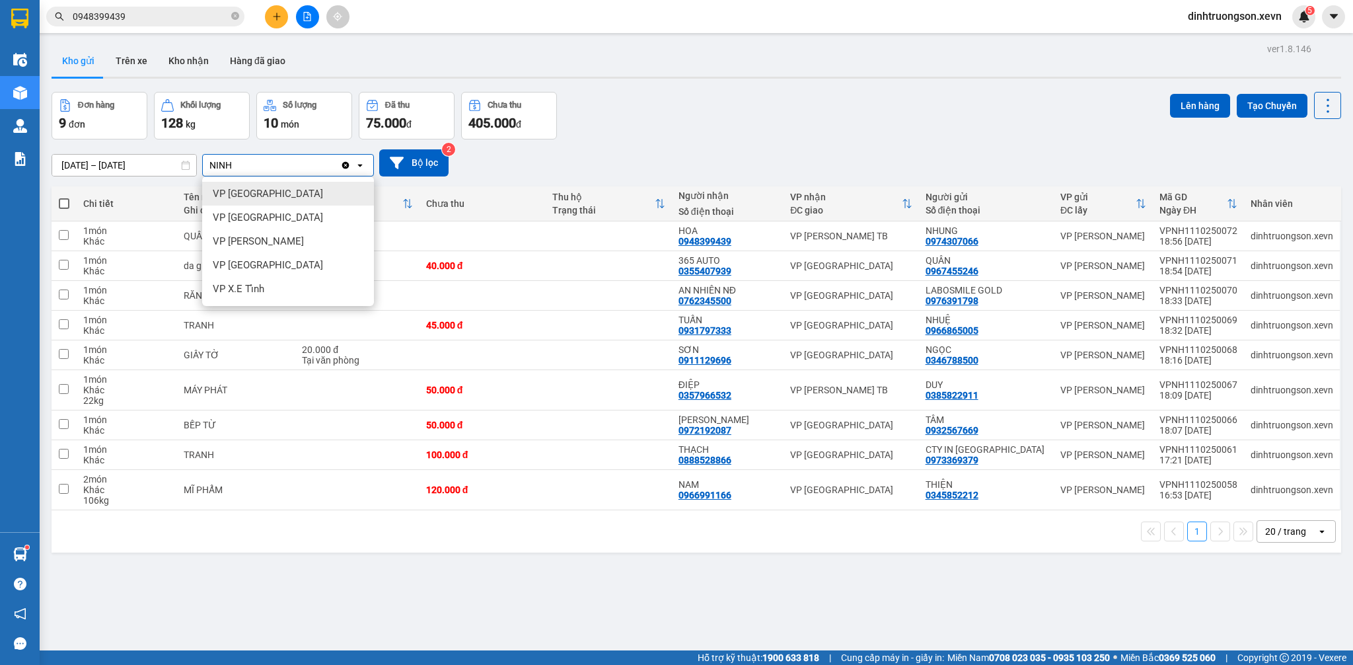
type input "NINH"
click at [228, 191] on span "VP [GEOGRAPHIC_DATA][PERSON_NAME]" at bounding box center [268, 193] width 110 height 13
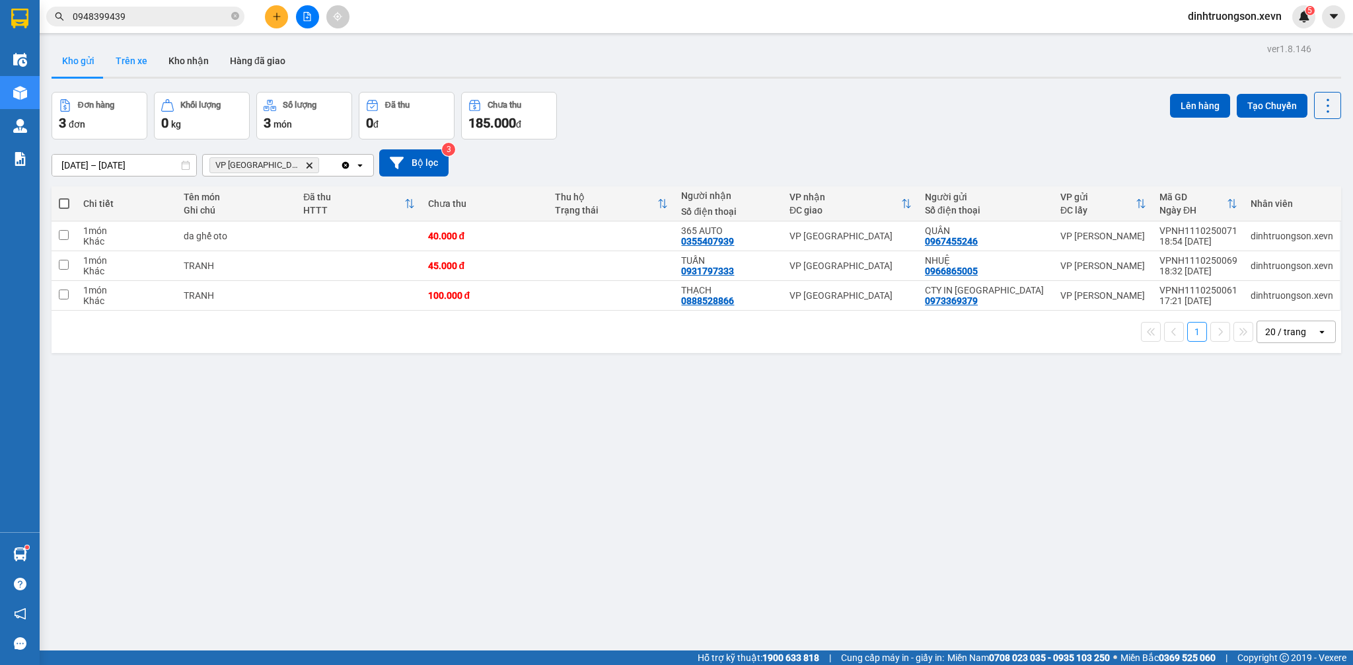
click at [131, 67] on button "Trên xe" at bounding box center [131, 61] width 53 height 32
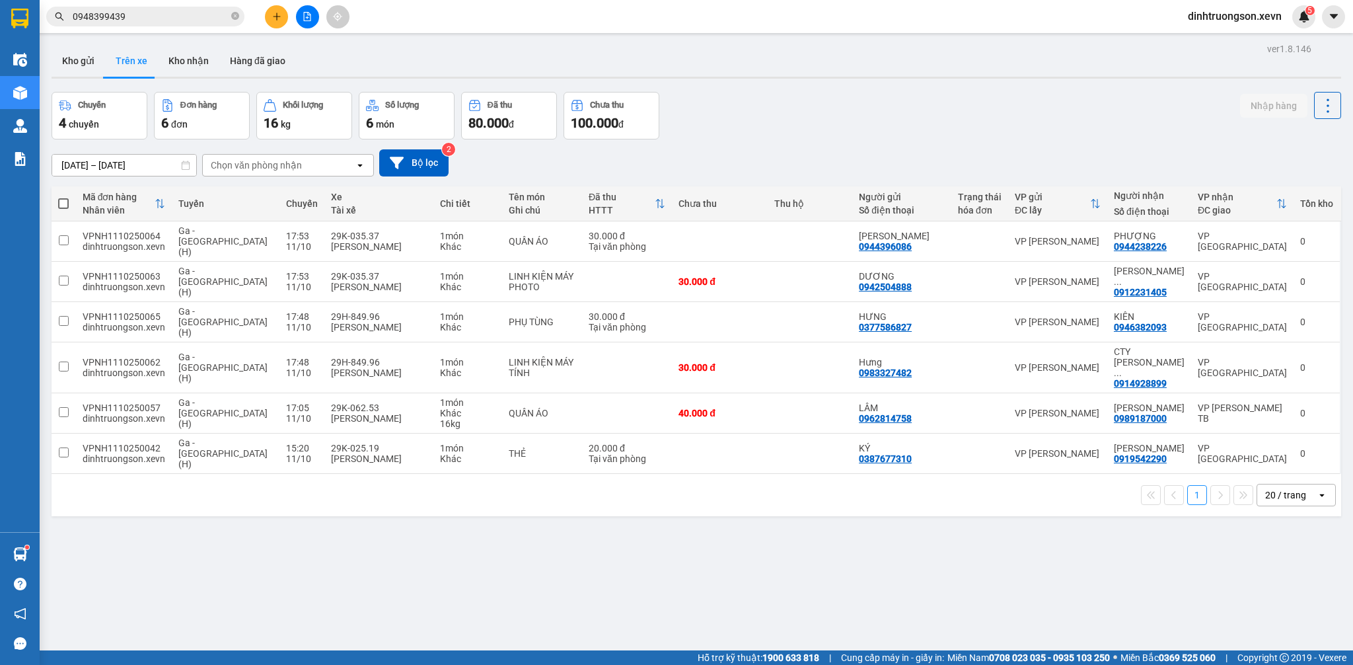
click at [182, 15] on input "0948399439" at bounding box center [151, 16] width 156 height 15
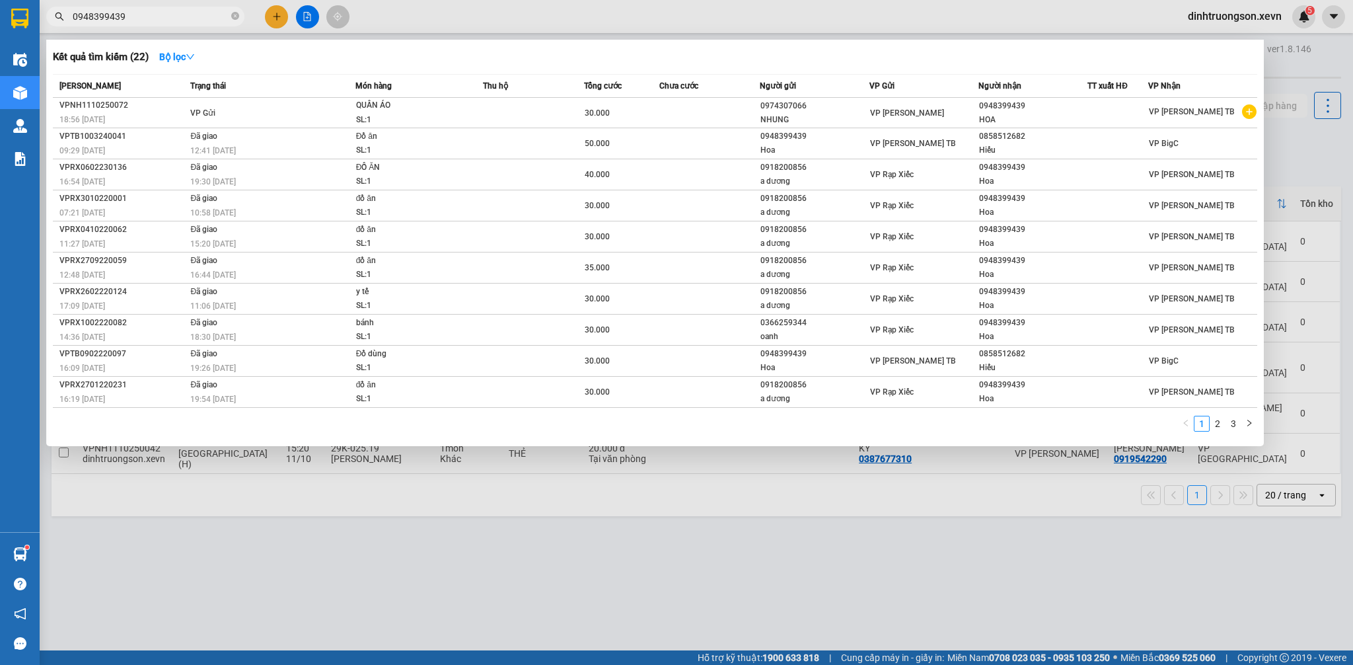
click at [182, 15] on input "0948399439" at bounding box center [151, 16] width 156 height 15
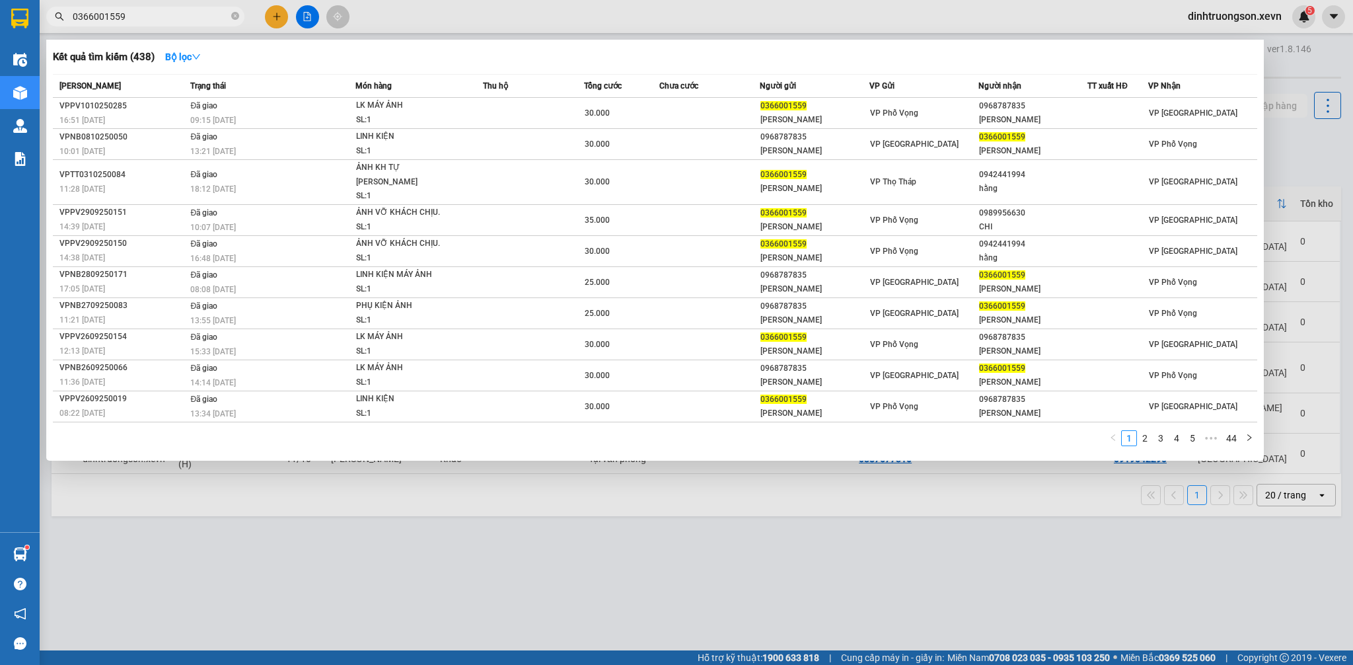
type input "0366001559"
click at [272, 17] on div at bounding box center [676, 332] width 1353 height 665
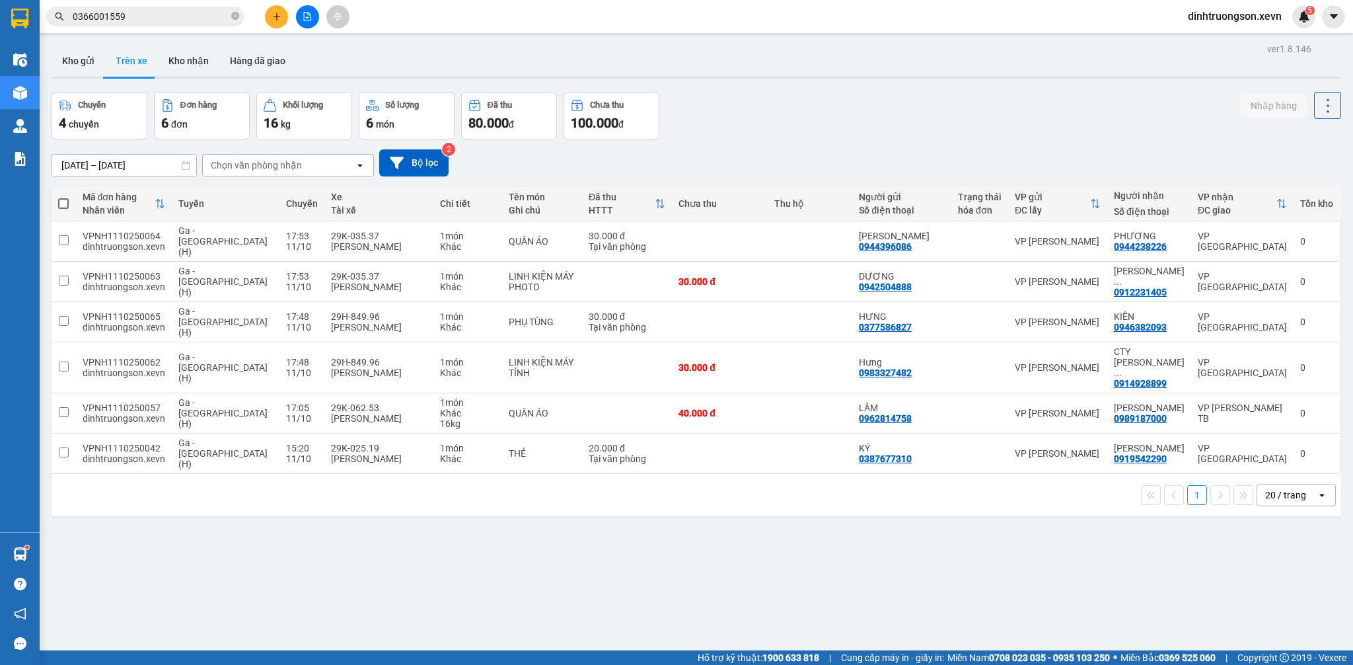
click at [272, 17] on icon "plus" at bounding box center [276, 16] width 9 height 9
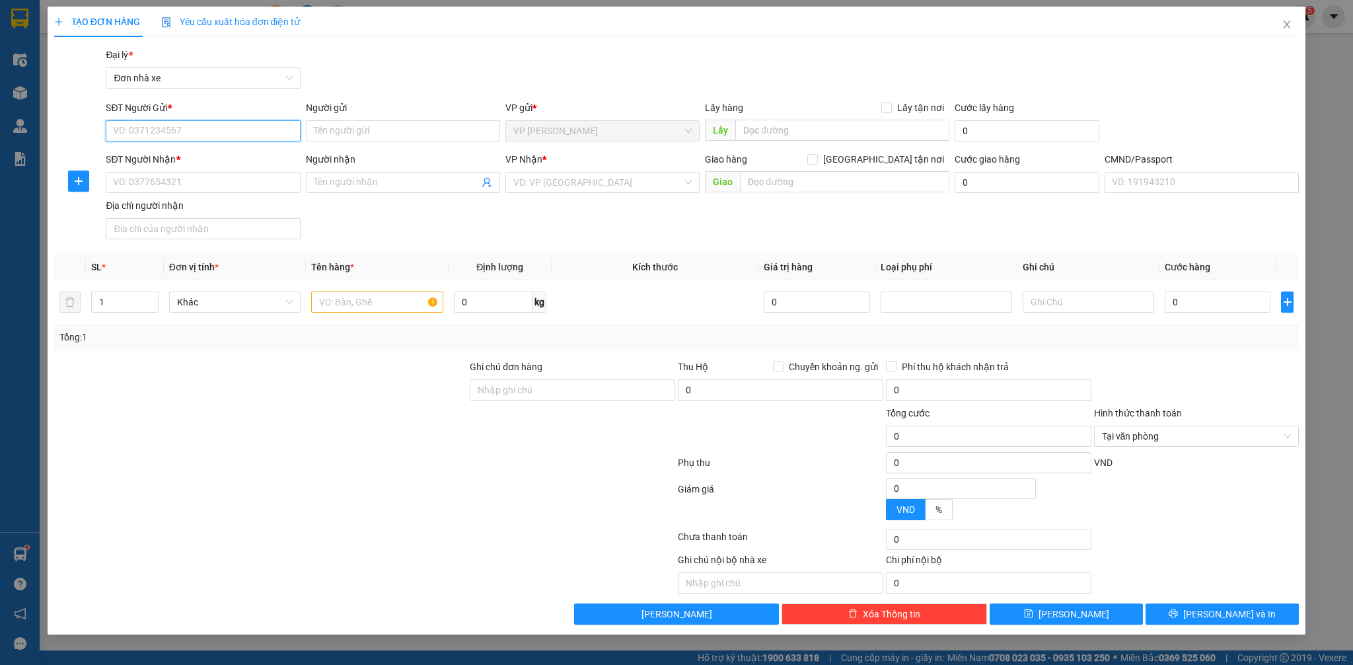
click at [233, 129] on input "SĐT Người Gửi *" at bounding box center [203, 130] width 194 height 21
paste input "0948399439"
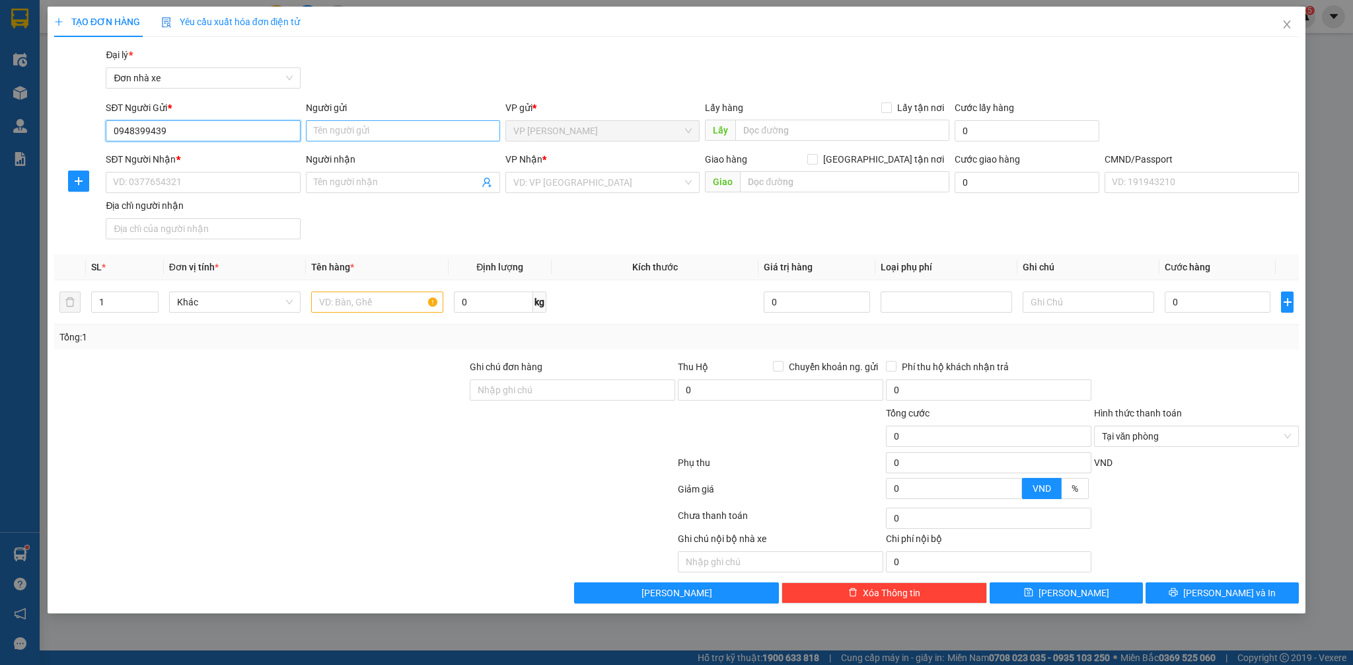
type input "0948399439"
click at [346, 131] on input "Người gửi" at bounding box center [403, 130] width 194 height 21
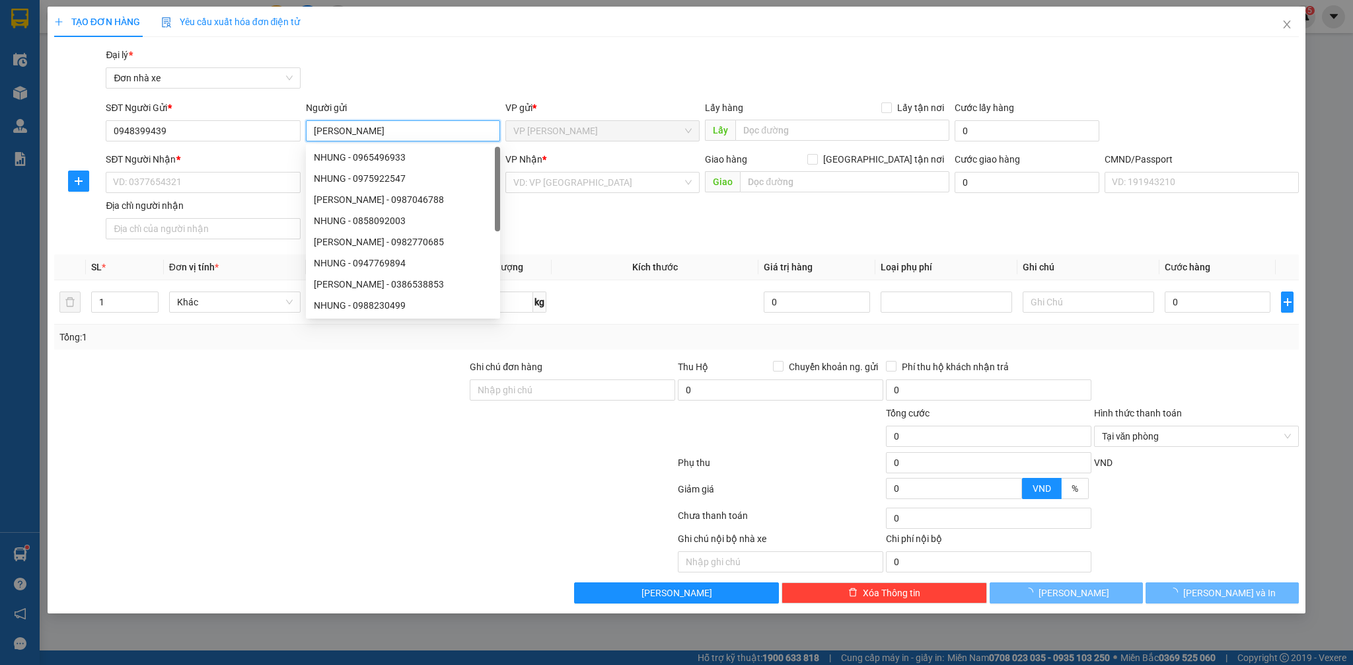
type input "MINH PHƯƠNG"
drag, startPoint x: 407, startPoint y: 75, endPoint x: 454, endPoint y: 76, distance: 47.6
click at [412, 73] on div "Gói vận chuyển * Tiêu chuẩn Đại lý * Đơn nhà xe" at bounding box center [702, 71] width 1198 height 46
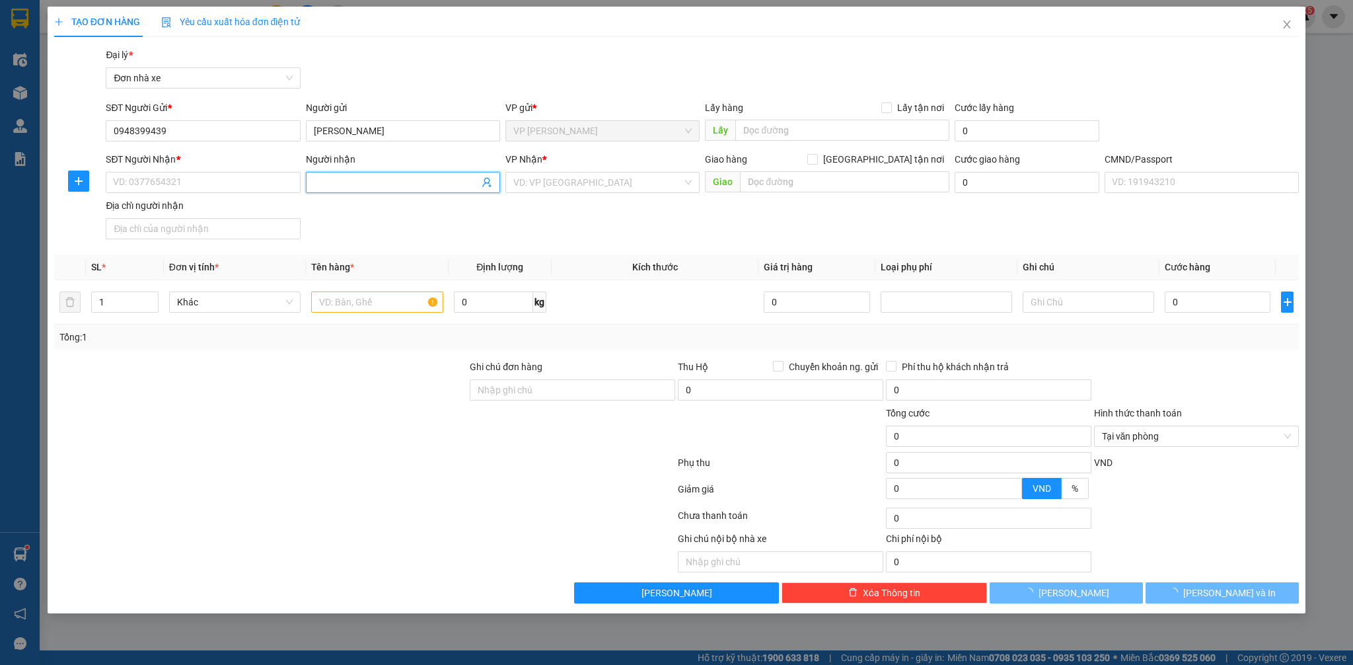
click at [478, 185] on input "Người nhận" at bounding box center [396, 182] width 165 height 15
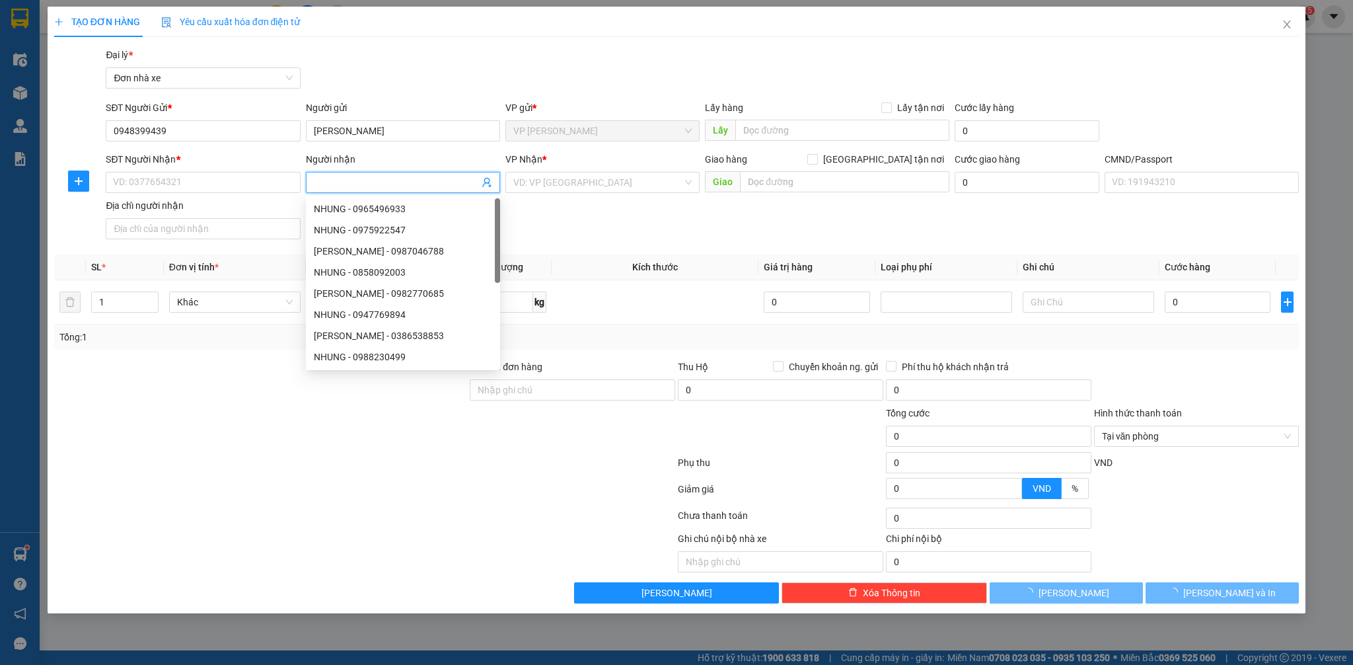
click at [484, 183] on icon "user-add" at bounding box center [487, 182] width 11 height 11
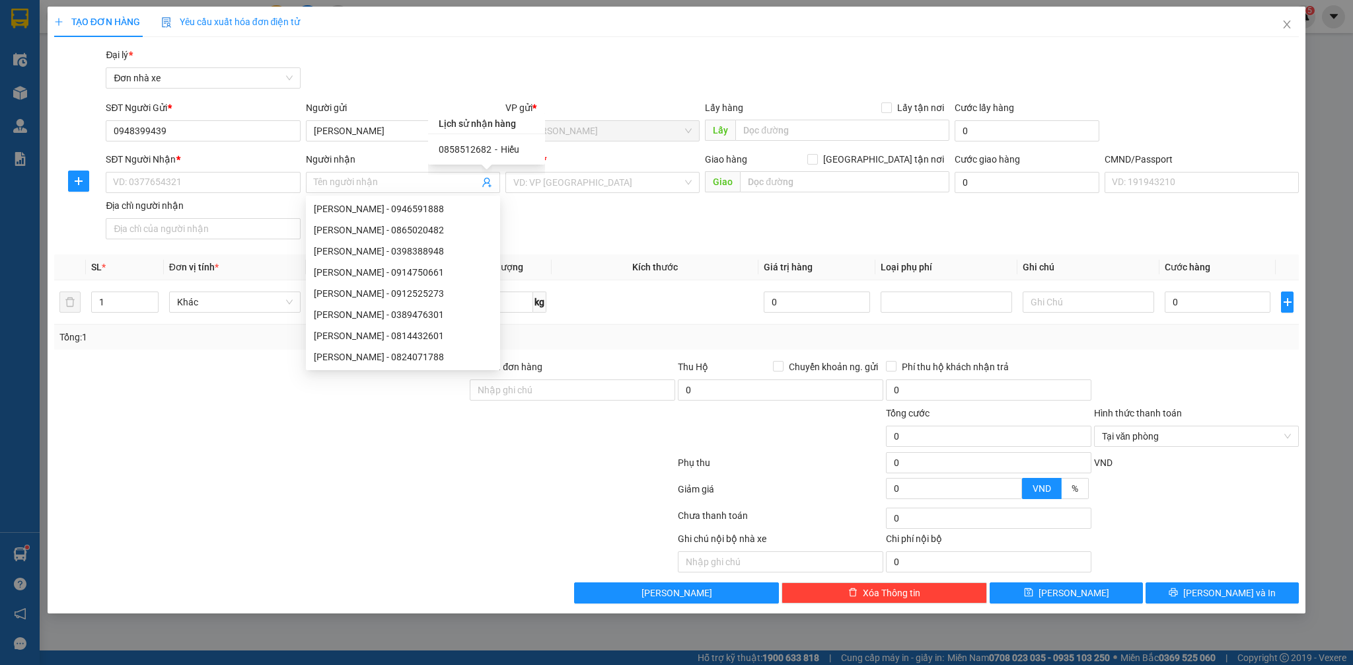
drag, startPoint x: 433, startPoint y: 55, endPoint x: 238, endPoint y: 108, distance: 202.7
click at [434, 58] on div "Gói vận chuyển * Tiêu chuẩn Đại lý * Đơn nhà xe" at bounding box center [702, 71] width 1198 height 46
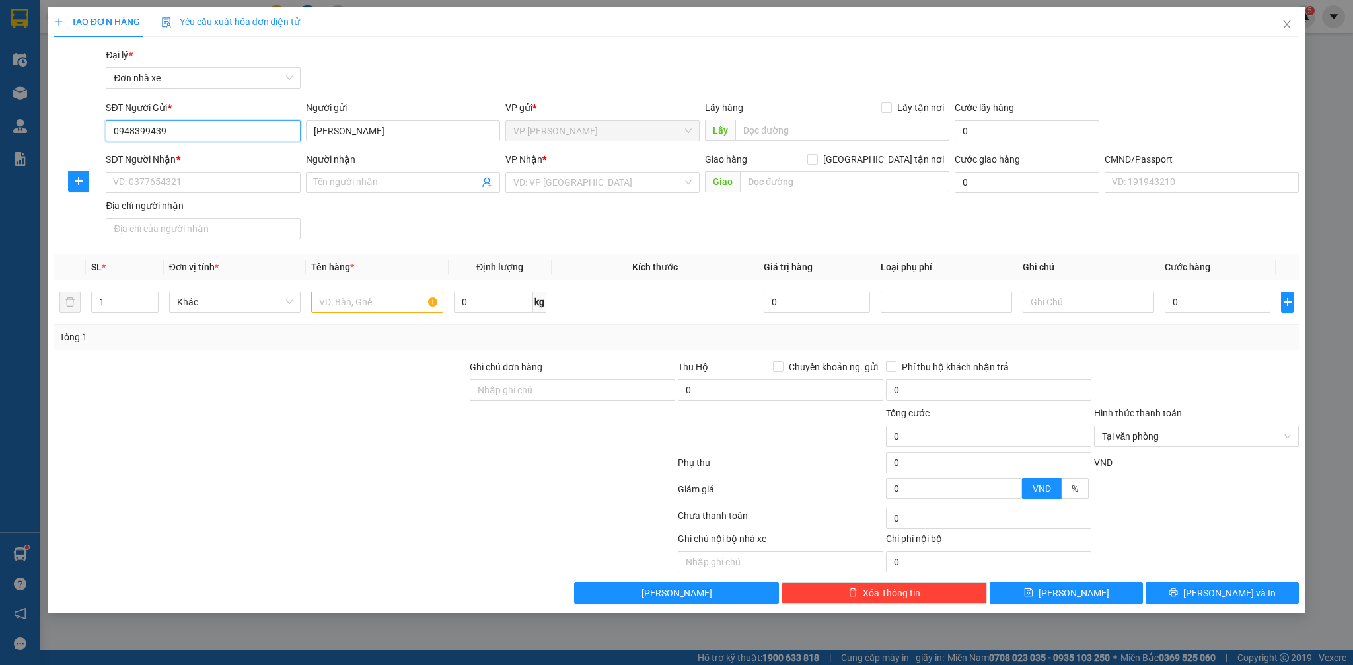
click at [203, 126] on input "0948399439" at bounding box center [203, 130] width 194 height 21
click at [203, 126] on input "0968787635" at bounding box center [203, 130] width 194 height 21
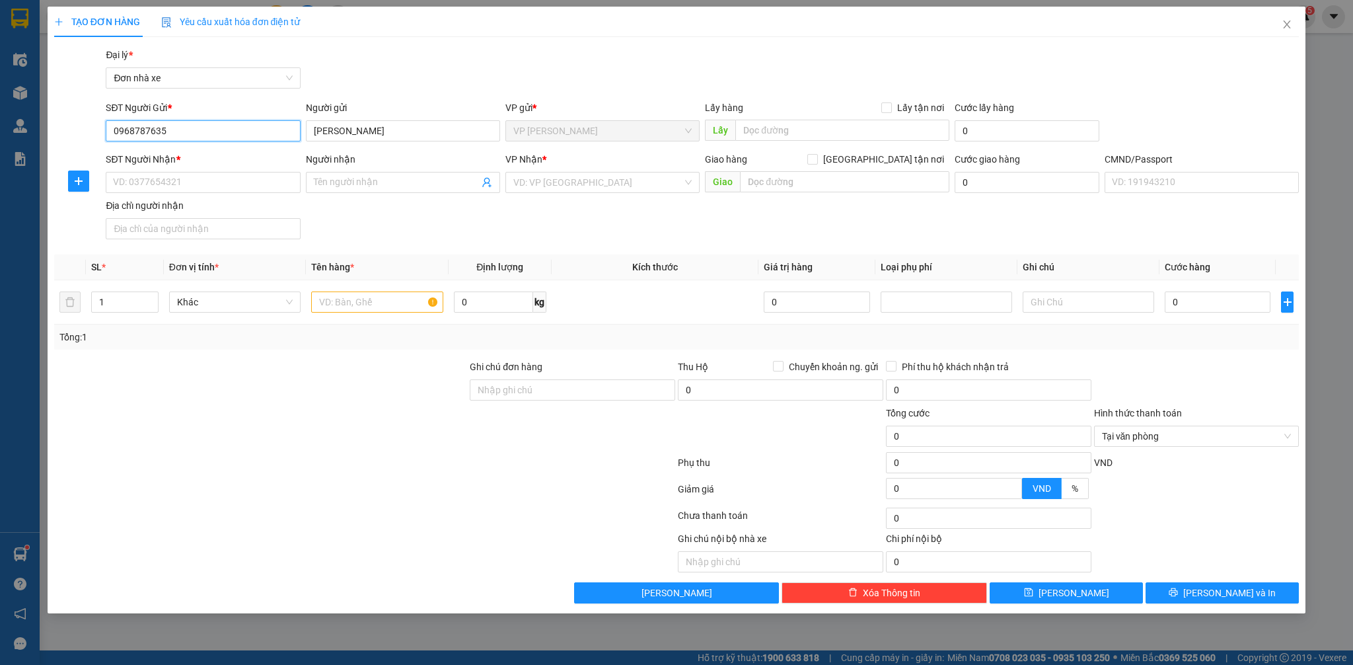
click at [203, 126] on input "0968787635" at bounding box center [203, 130] width 194 height 21
click at [176, 127] on input "0968787635" at bounding box center [203, 130] width 194 height 21
click at [189, 131] on input "0968787835" at bounding box center [203, 130] width 194 height 21
type input "0968787835"
